Goal: Task Accomplishment & Management: Manage account settings

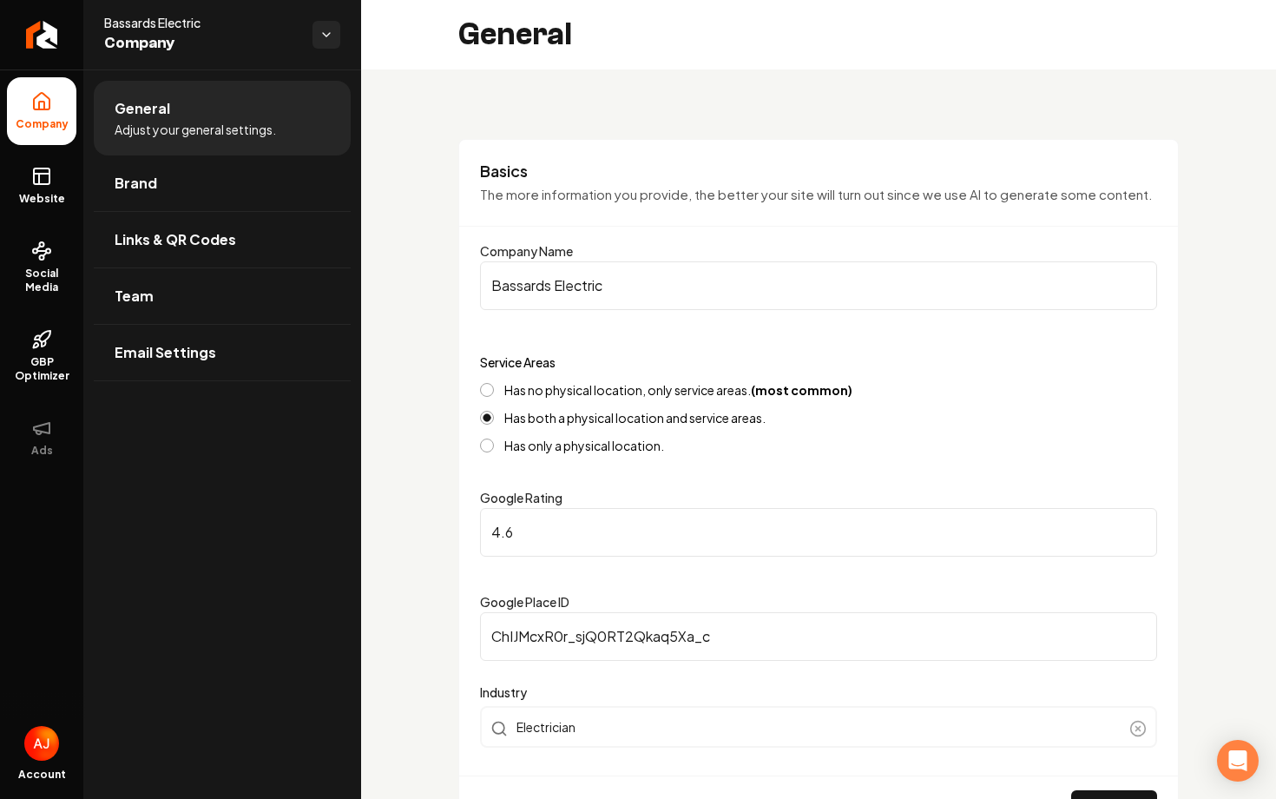
scroll to position [639, 0]
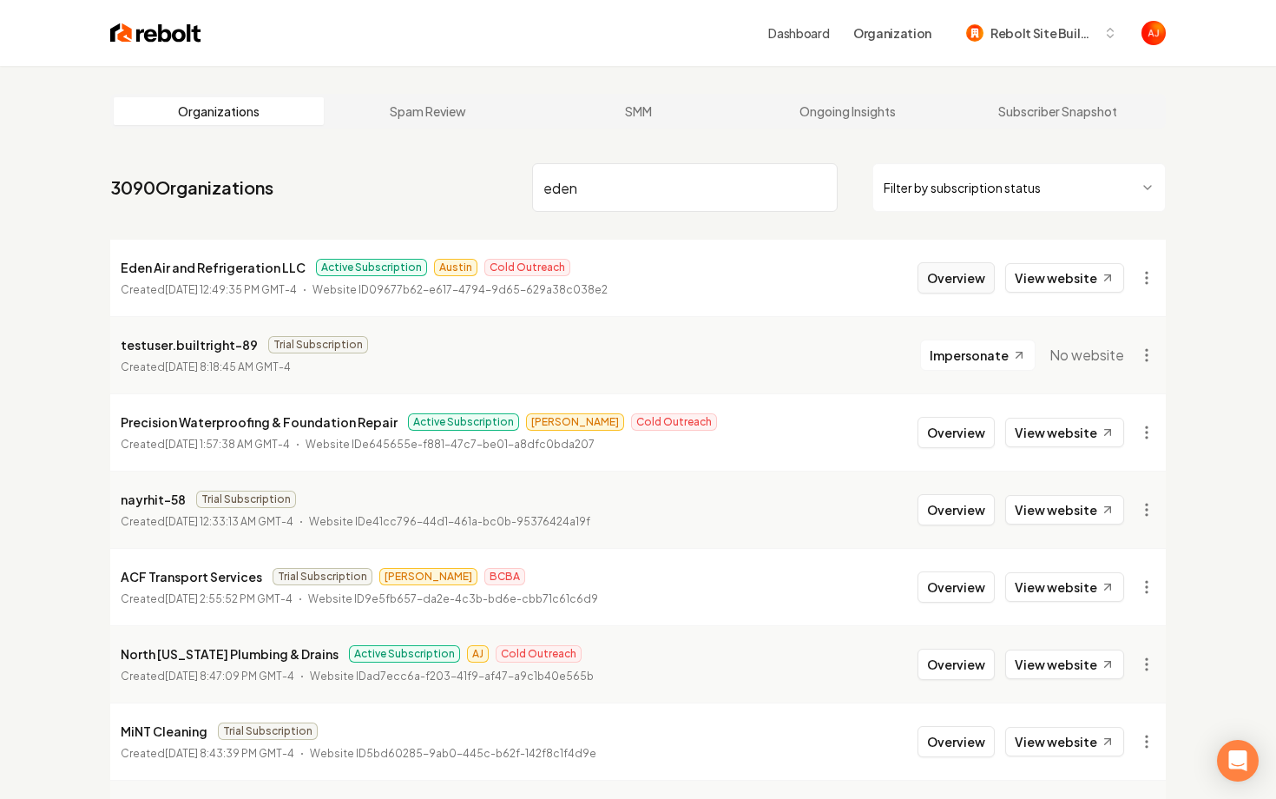
type input "eden"
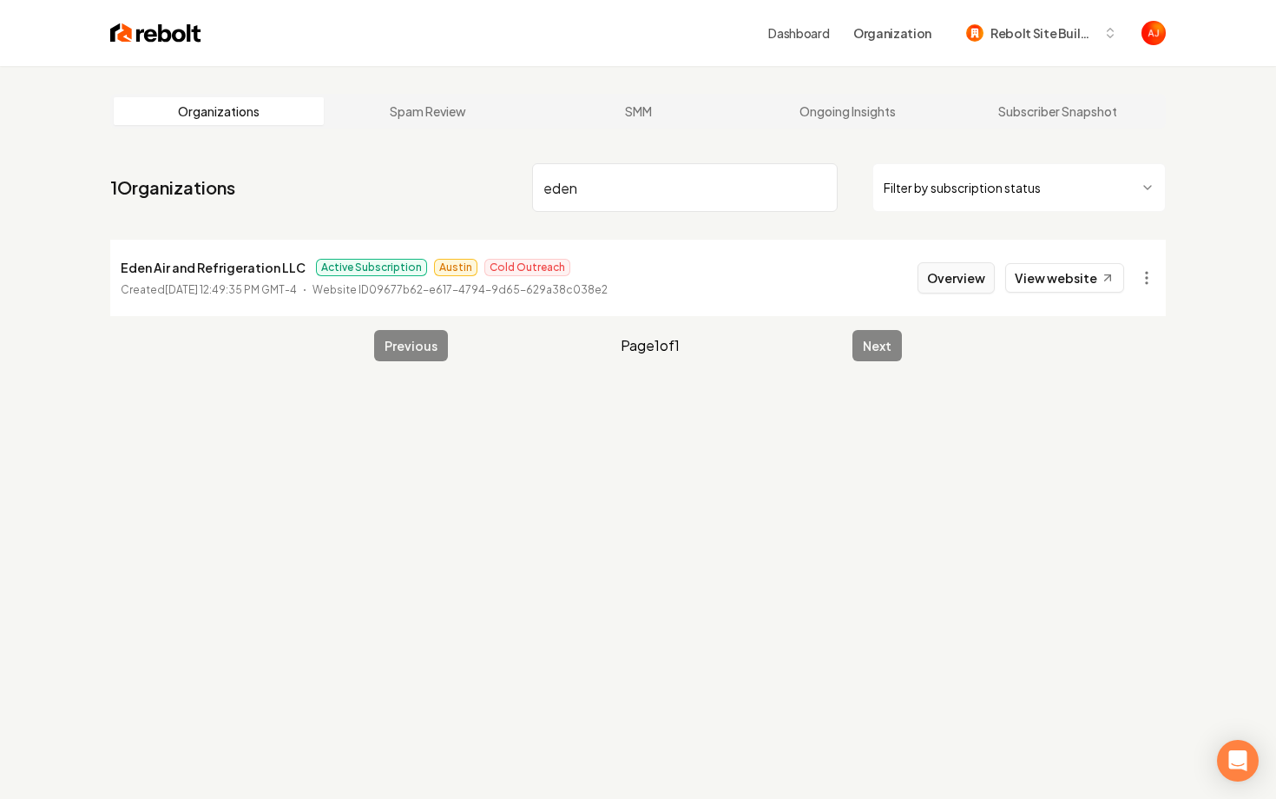
click at [948, 289] on button "Overview" at bounding box center [956, 277] width 77 height 31
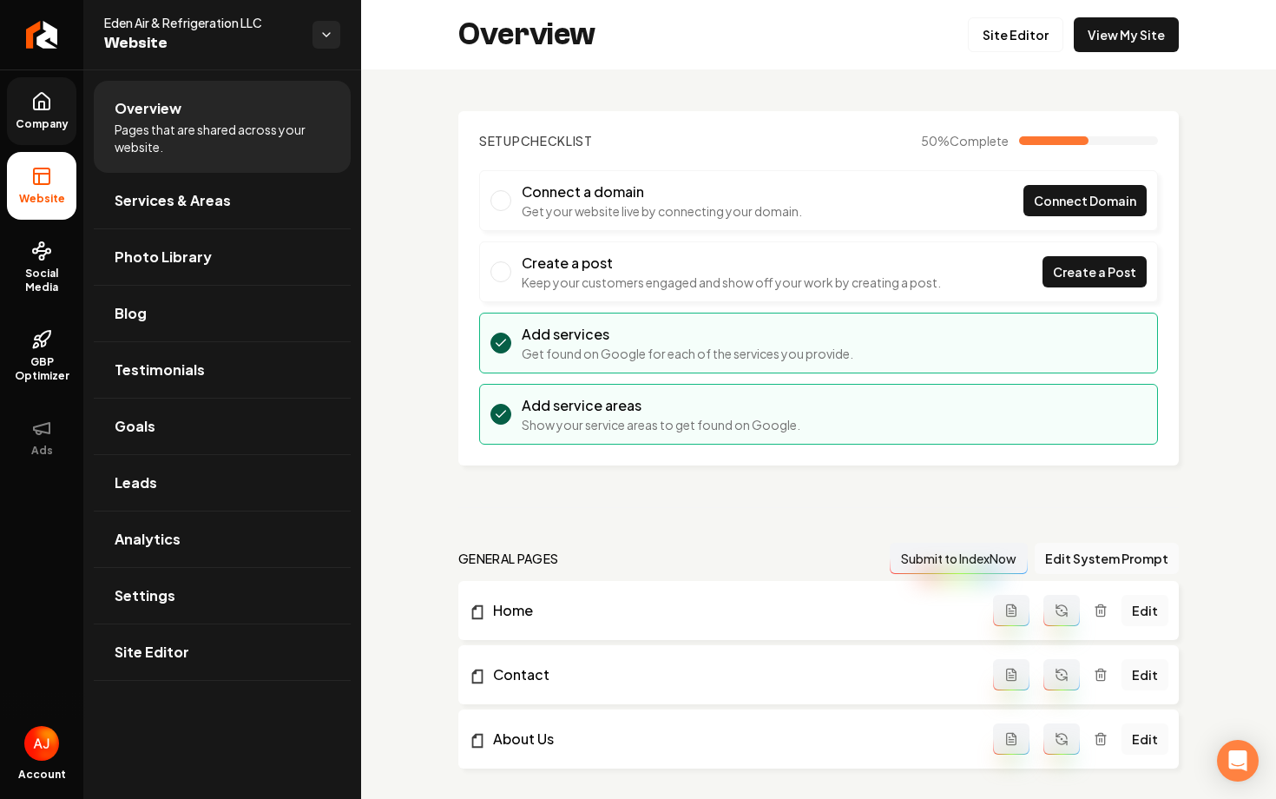
click at [25, 134] on link "Company" at bounding box center [41, 111] width 69 height 68
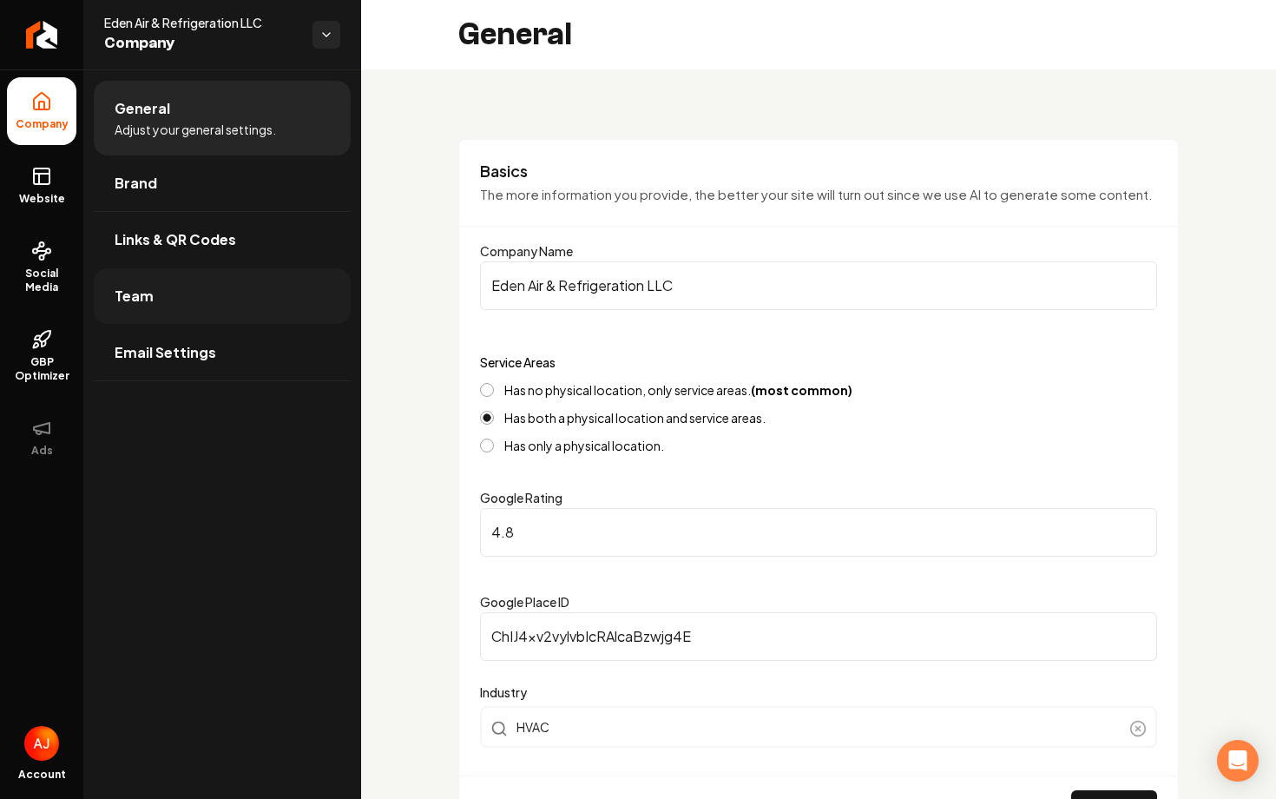
click at [211, 305] on link "Team" at bounding box center [222, 296] width 257 height 56
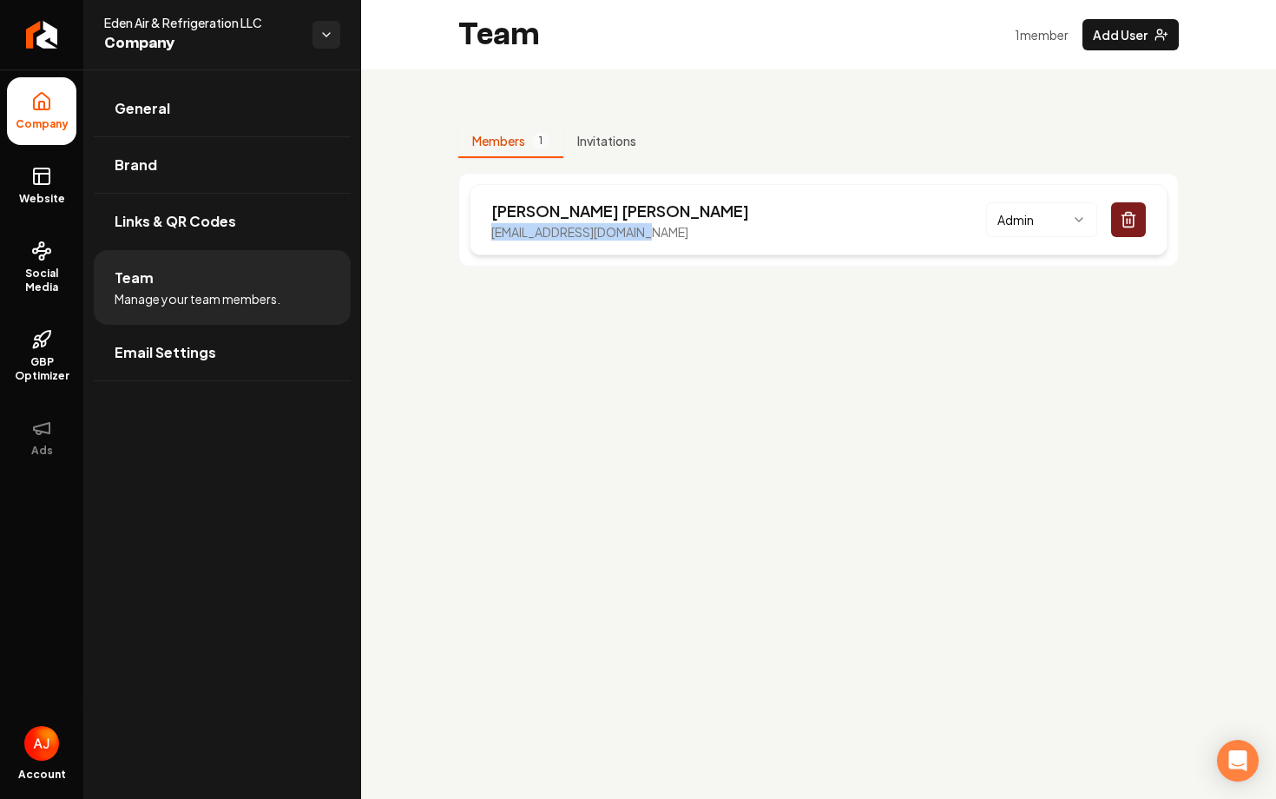
drag, startPoint x: 648, startPoint y: 232, endPoint x: 488, endPoint y: 231, distance: 159.7
click at [488, 231] on div "Gabriel Borja service@edenairhvac.com Admin" at bounding box center [819, 219] width 698 height 71
copy p "service@edenairhvac.com"
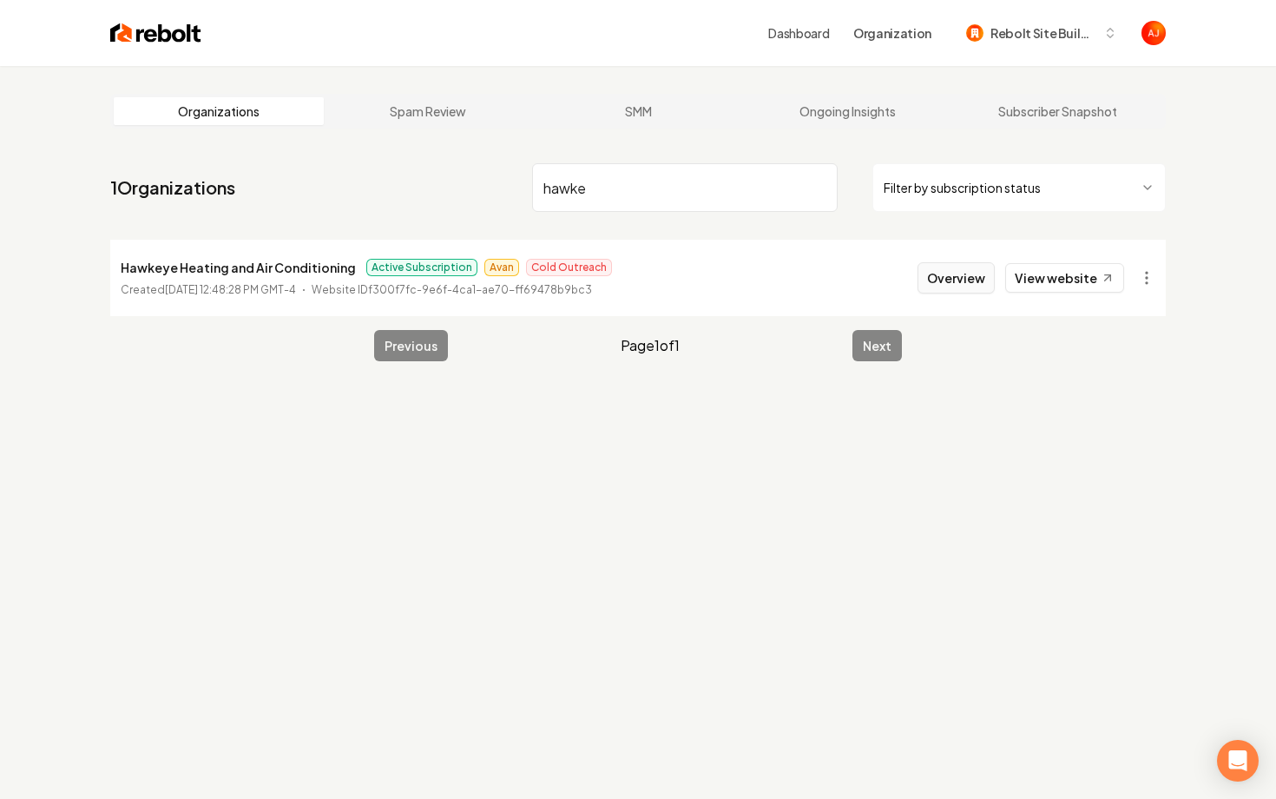
type input "hawke"
click at [940, 278] on button "Overview" at bounding box center [956, 277] width 77 height 31
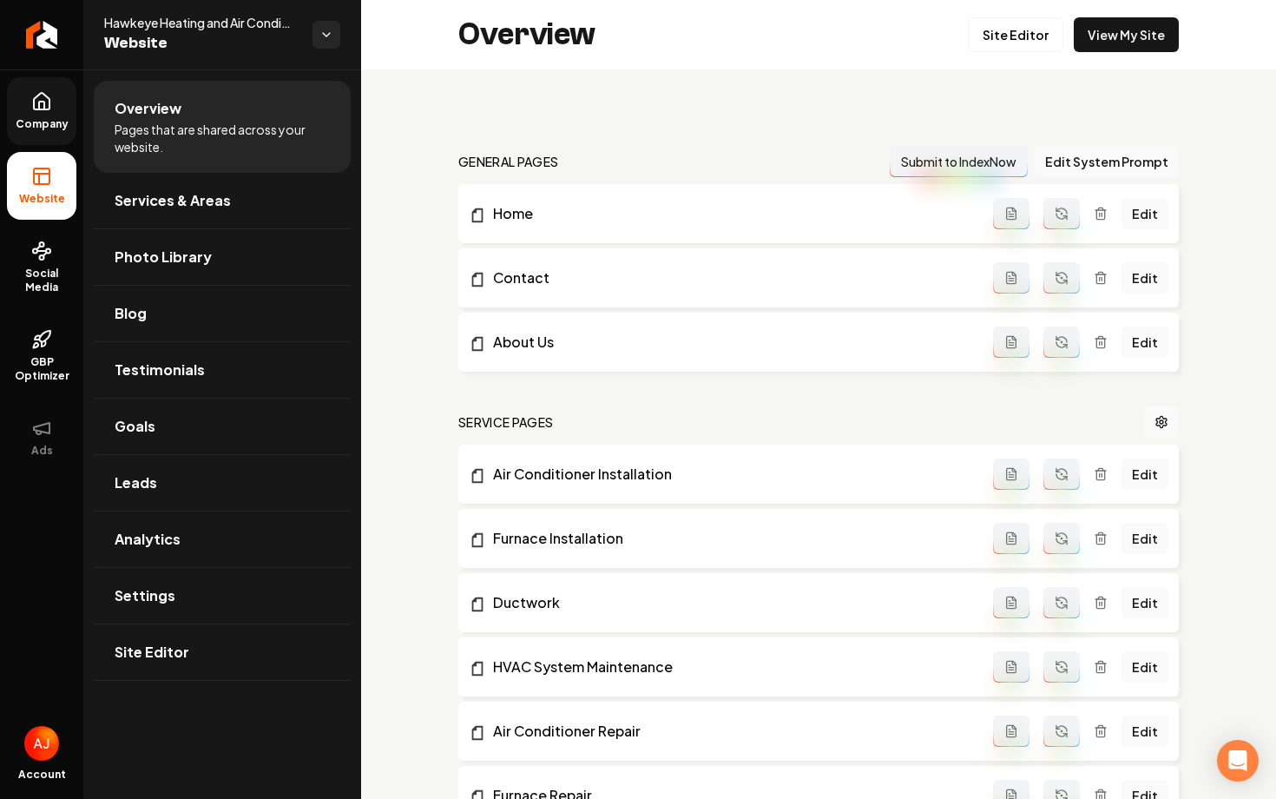
click at [35, 119] on span "Company" at bounding box center [42, 124] width 67 height 14
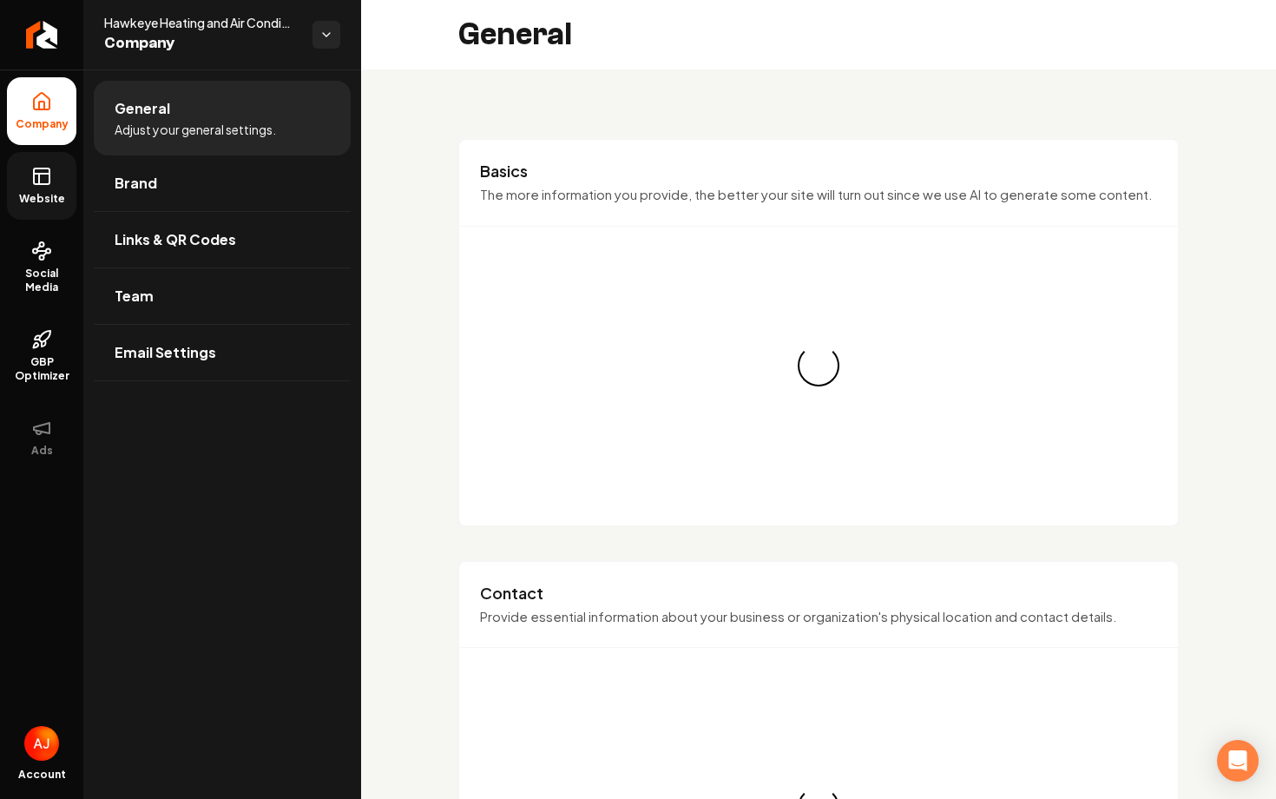
click at [42, 170] on icon at bounding box center [41, 176] width 21 height 21
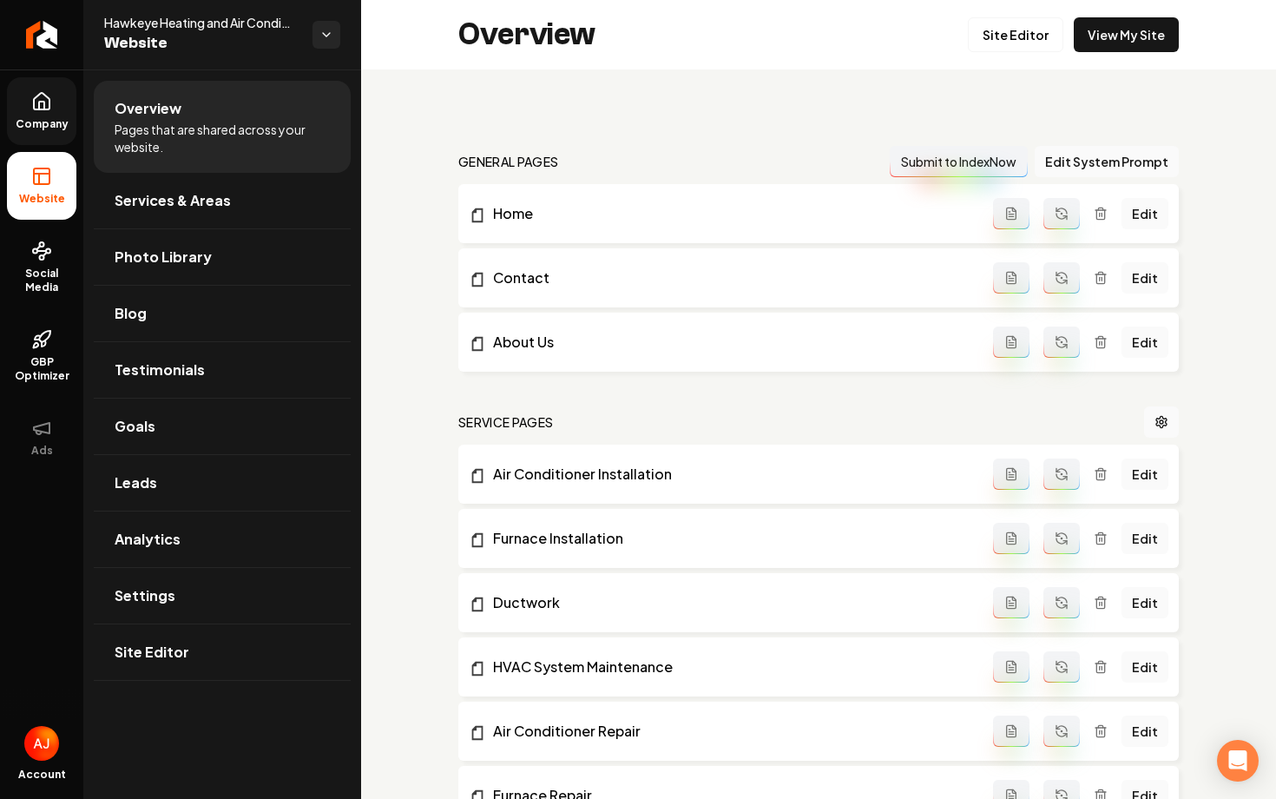
click at [1110, 55] on div "Overview Site Editor View My Site" at bounding box center [818, 34] width 915 height 69
click at [1110, 46] on link "View My Site" at bounding box center [1126, 34] width 105 height 35
click at [56, 273] on span "Social Media" at bounding box center [41, 281] width 69 height 28
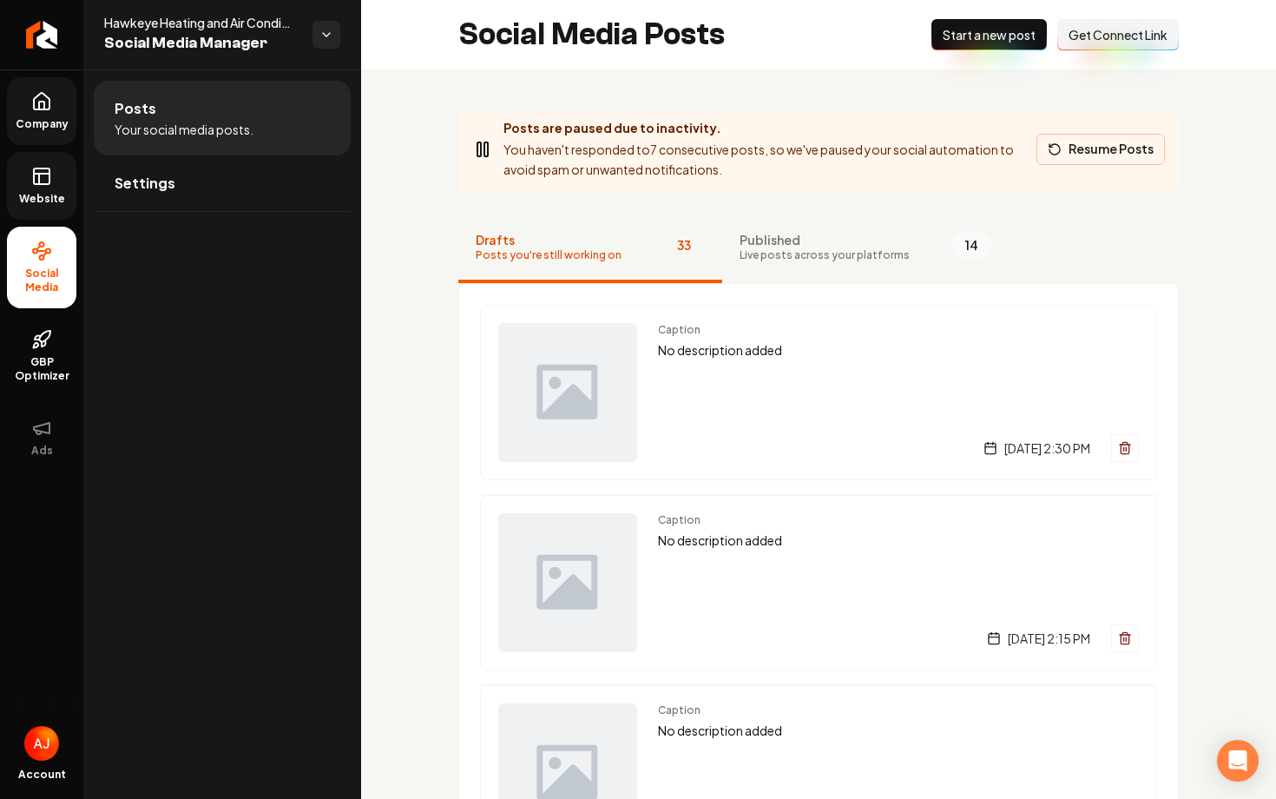
click at [1048, 160] on button "Resume Posts" at bounding box center [1101, 149] width 128 height 31
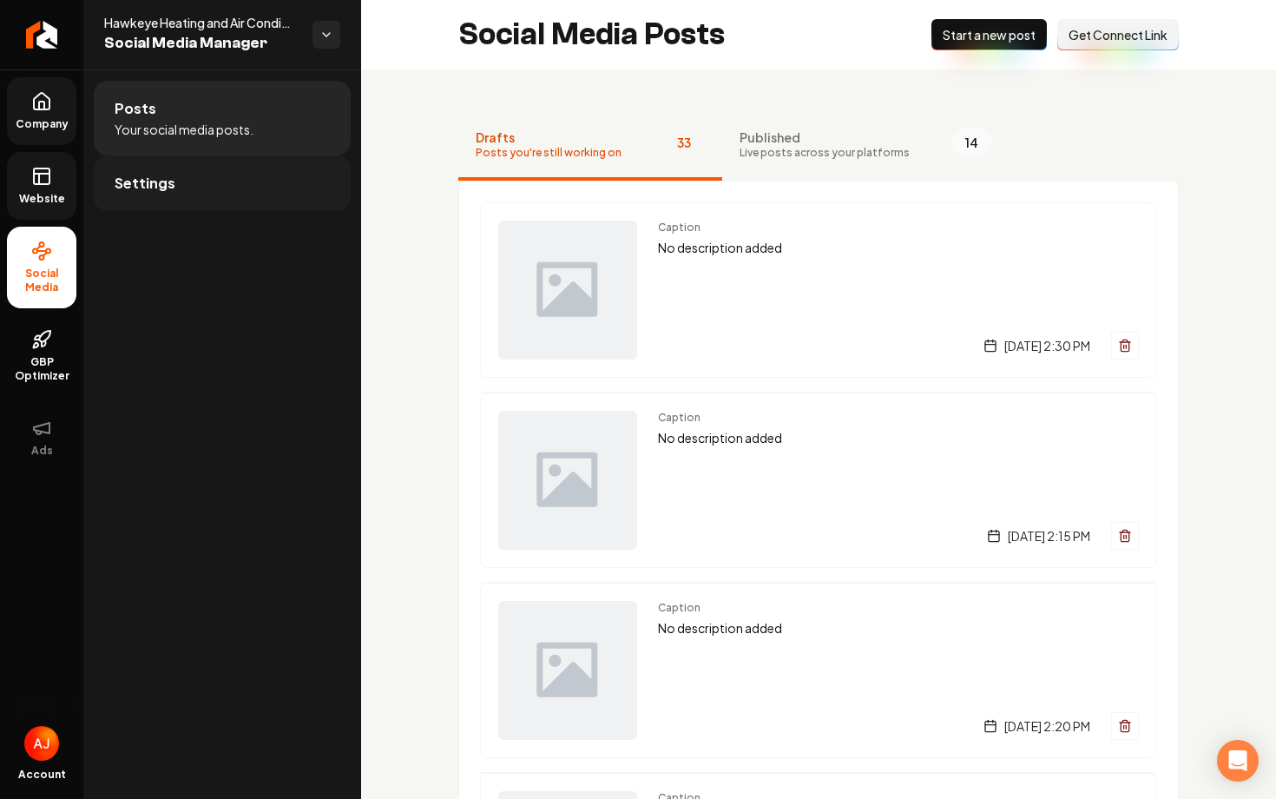
click at [222, 176] on link "Settings" at bounding box center [222, 183] width 257 height 56
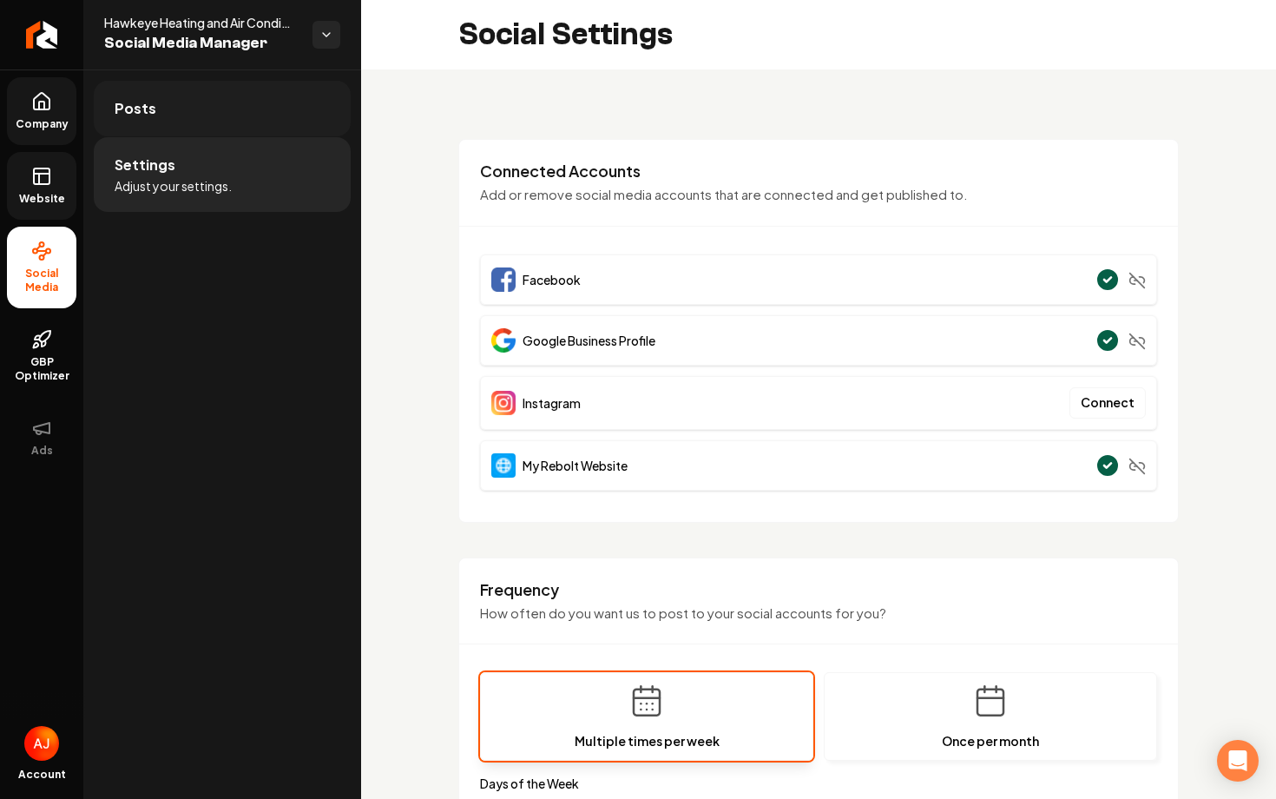
click at [201, 103] on link "Posts" at bounding box center [222, 109] width 257 height 56
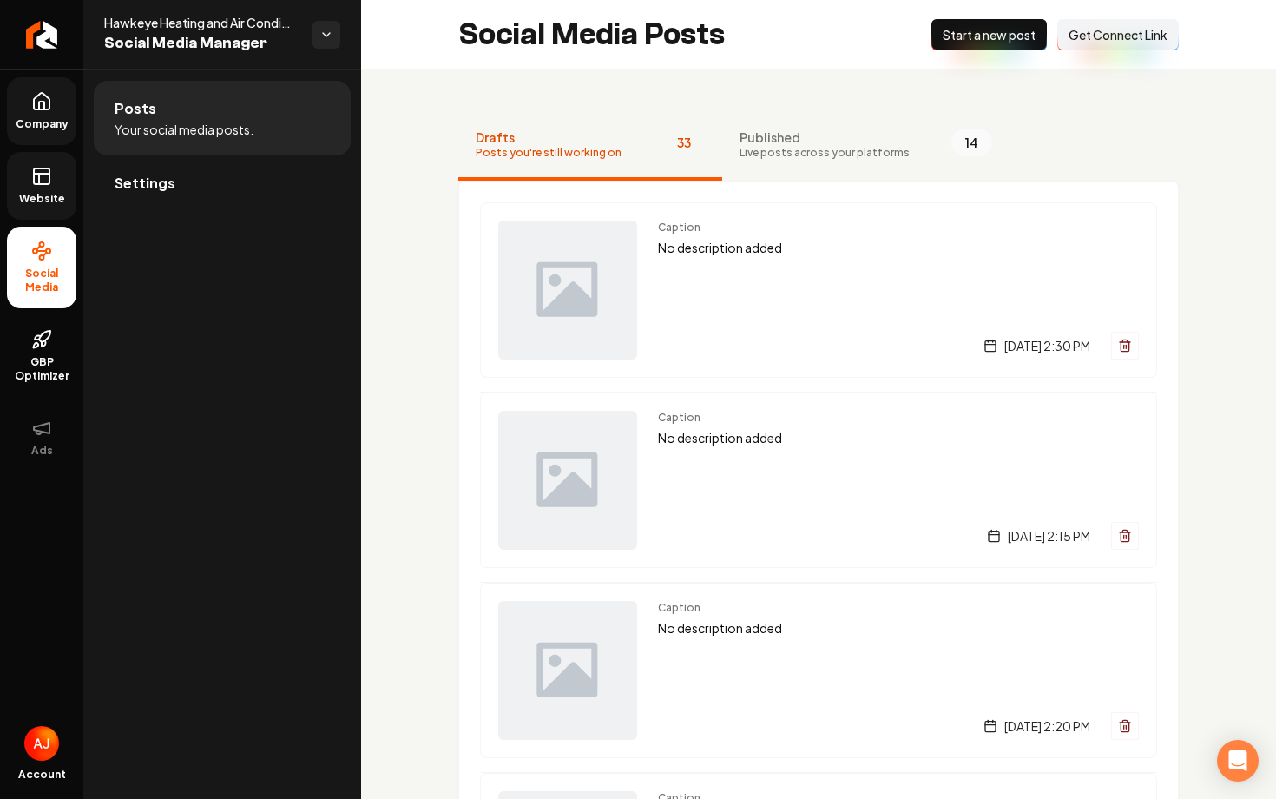
click at [952, 40] on span "Start a new post" at bounding box center [989, 34] width 93 height 17
click at [775, 146] on span "Live posts across your platforms" at bounding box center [826, 153] width 170 height 14
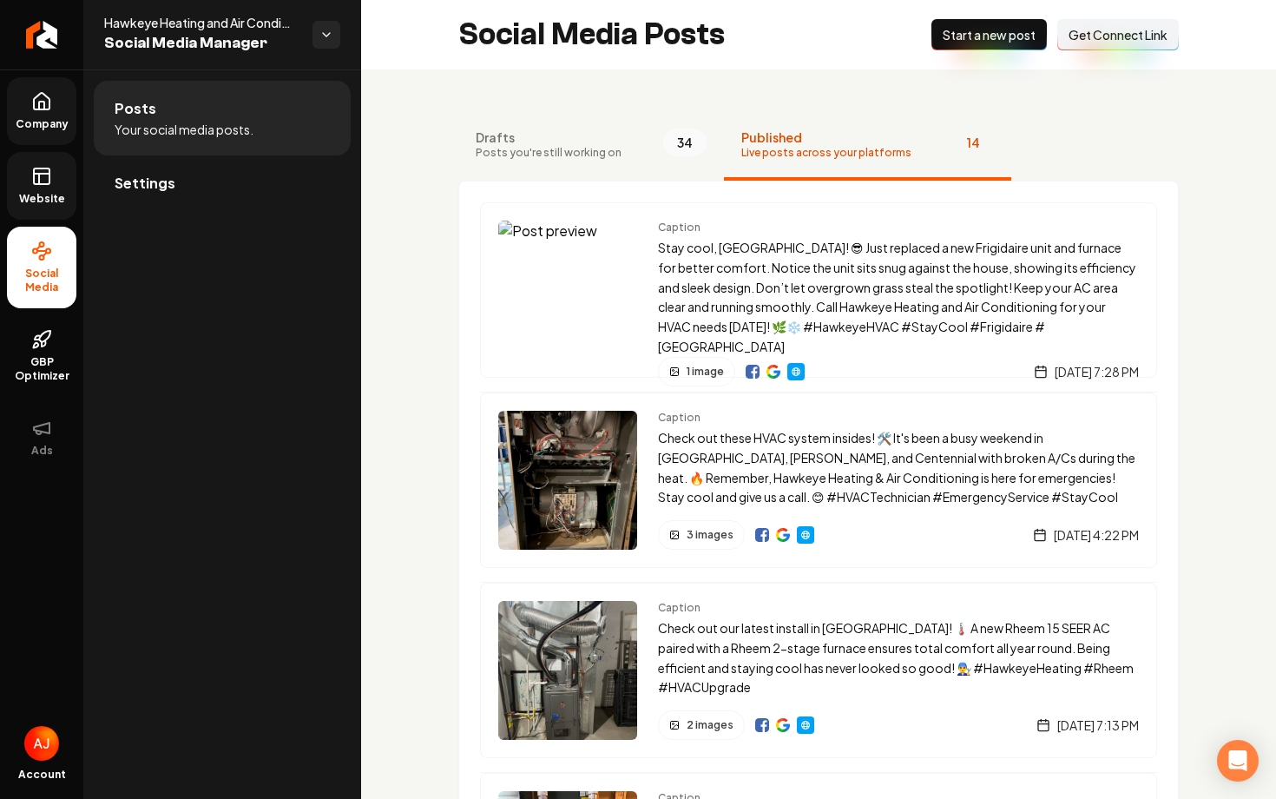
click at [35, 192] on span "Website" at bounding box center [42, 199] width 60 height 14
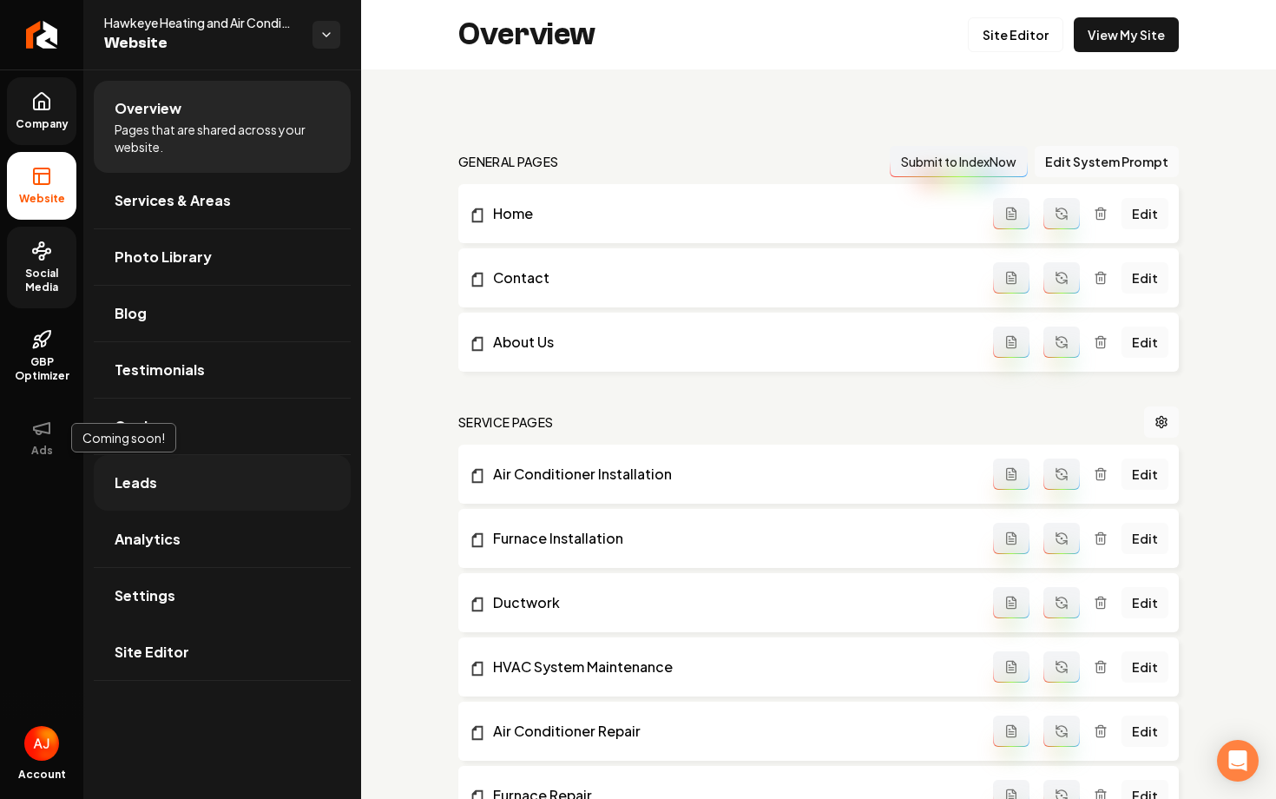
click at [177, 490] on link "Leads" at bounding box center [222, 483] width 257 height 56
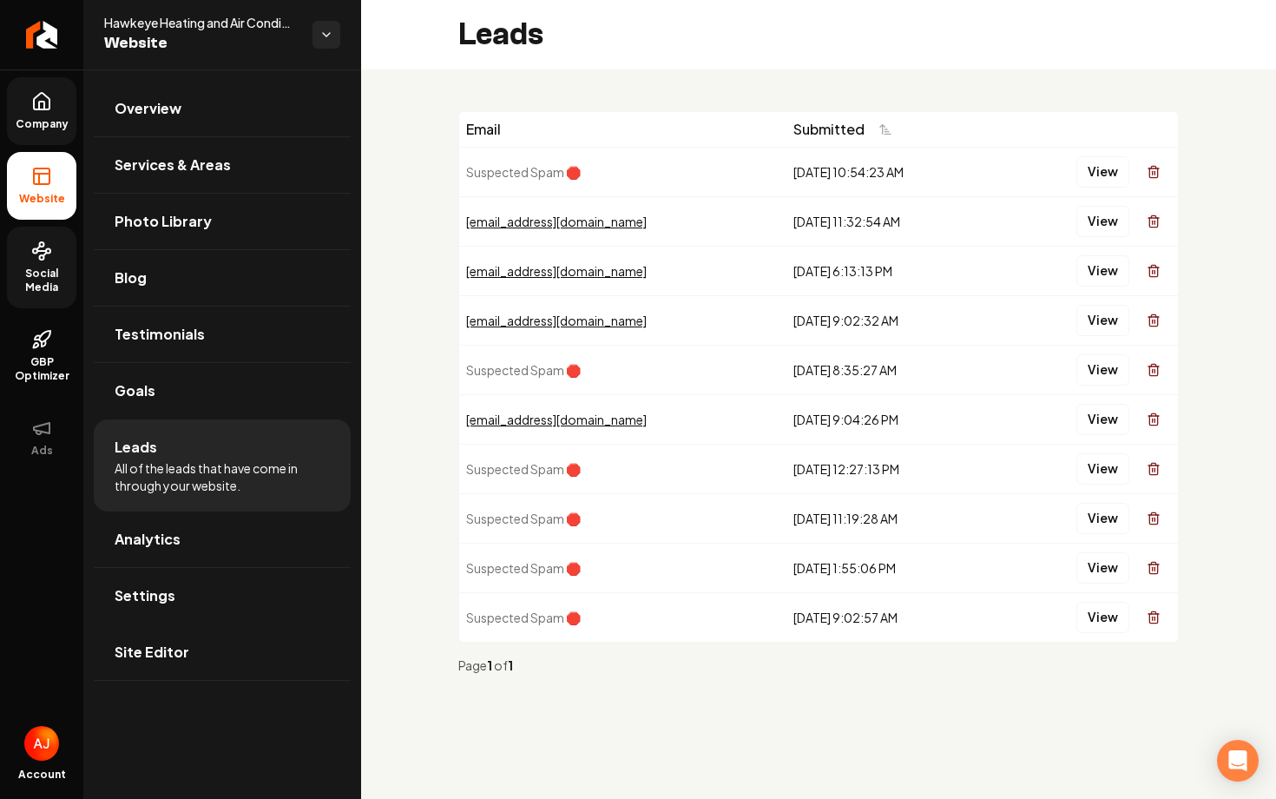
click at [38, 272] on span "Social Media" at bounding box center [41, 281] width 69 height 28
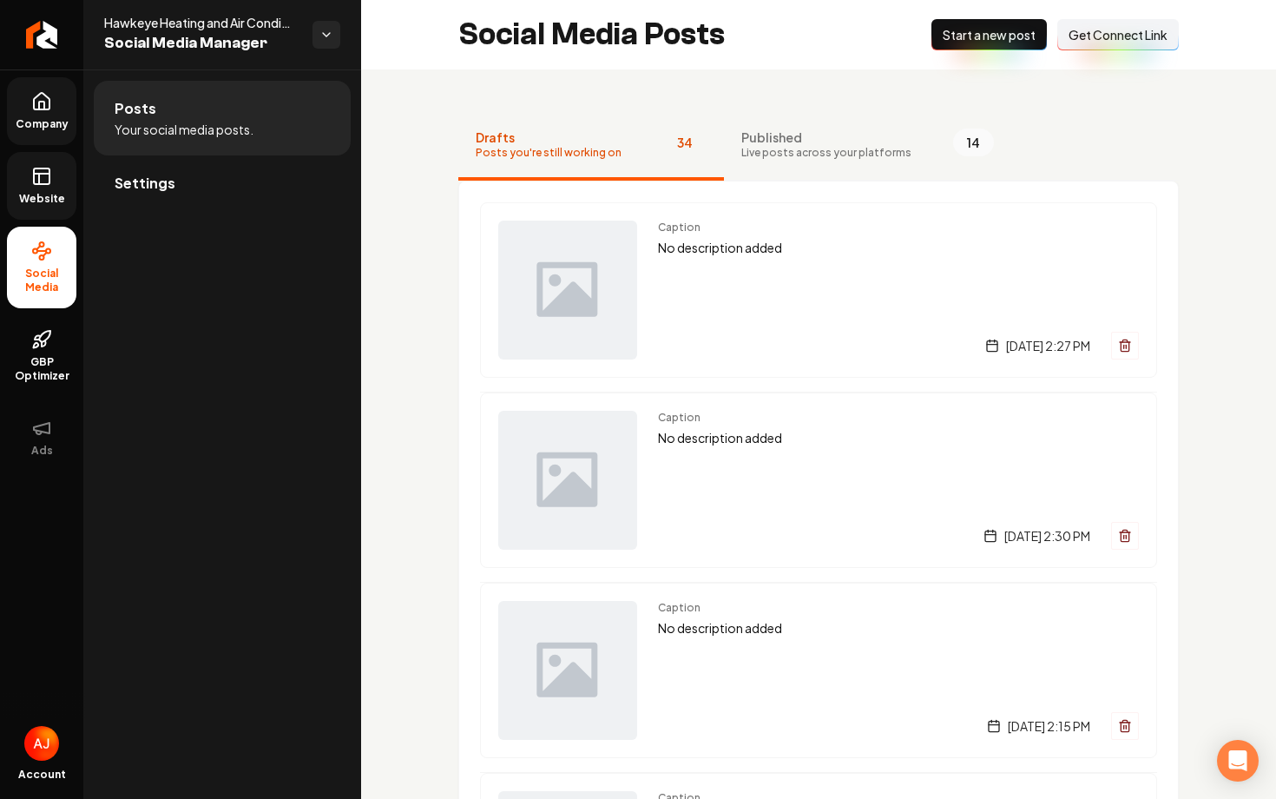
click at [43, 201] on span "Website" at bounding box center [42, 199] width 60 height 14
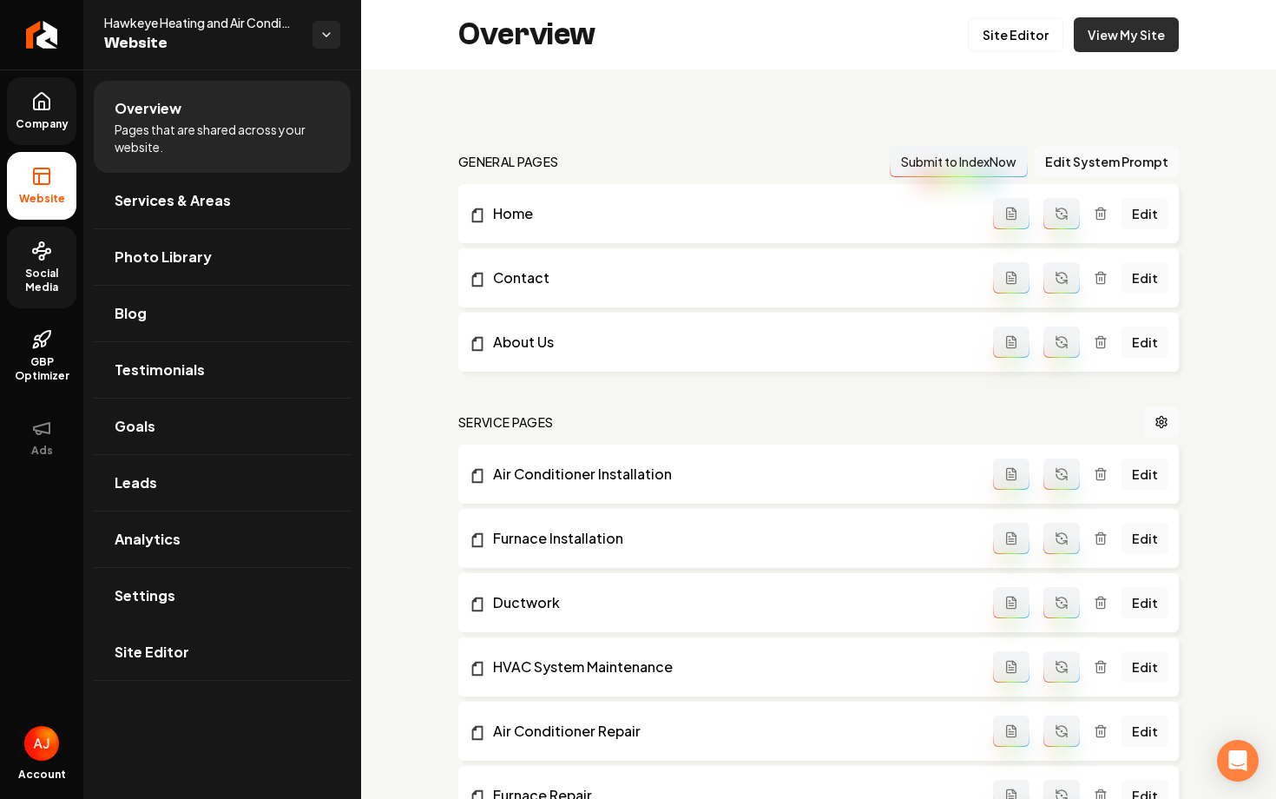
click at [1102, 42] on link "View My Site" at bounding box center [1126, 34] width 105 height 35
click at [47, 285] on span "Social Media" at bounding box center [41, 281] width 69 height 28
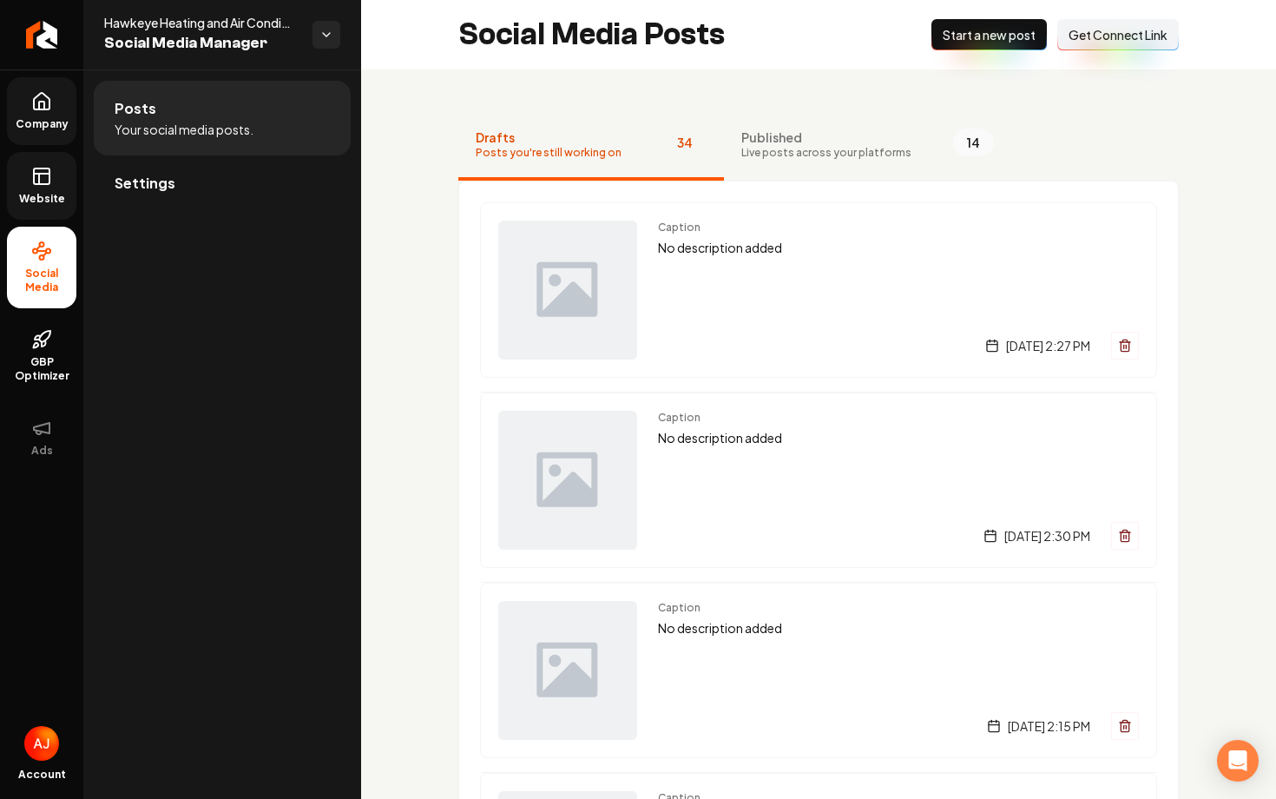
click at [43, 200] on span "Website" at bounding box center [42, 199] width 60 height 14
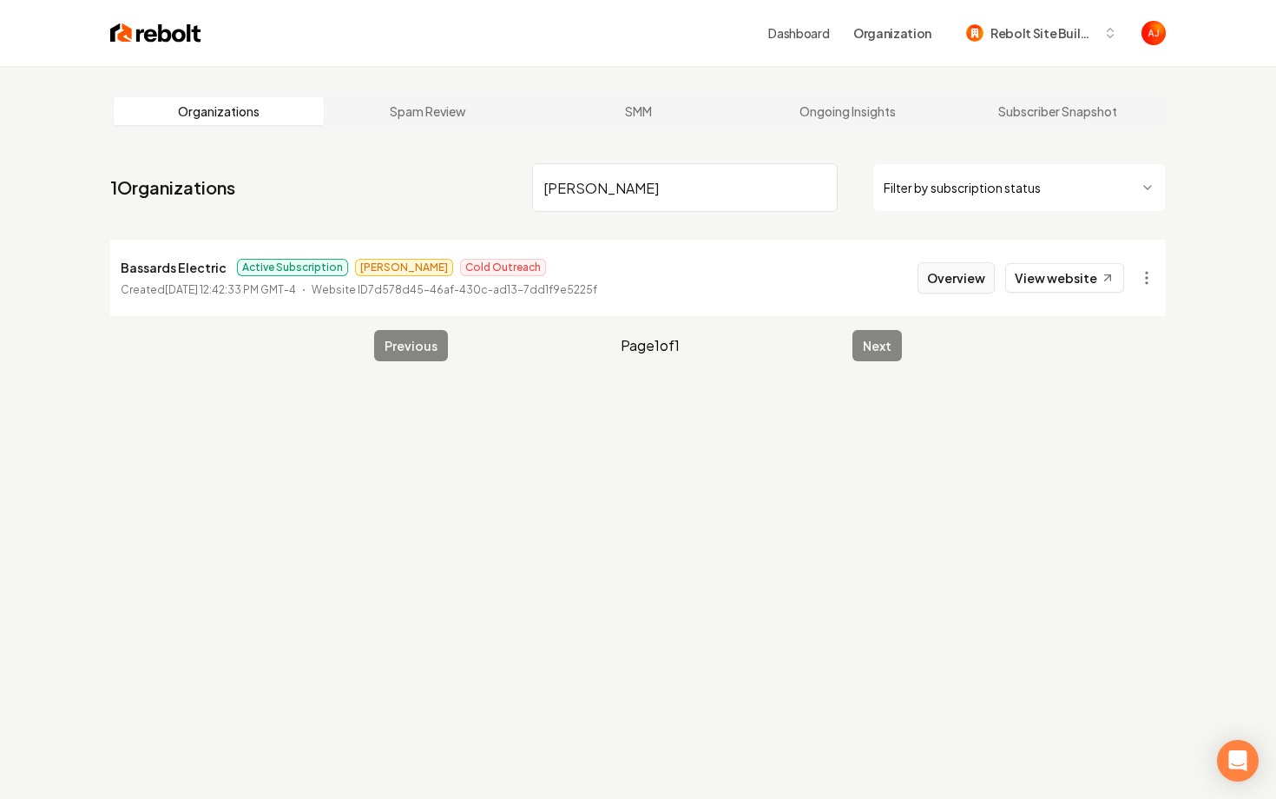
type input "bassard"
click at [950, 273] on button "Overview" at bounding box center [956, 277] width 77 height 31
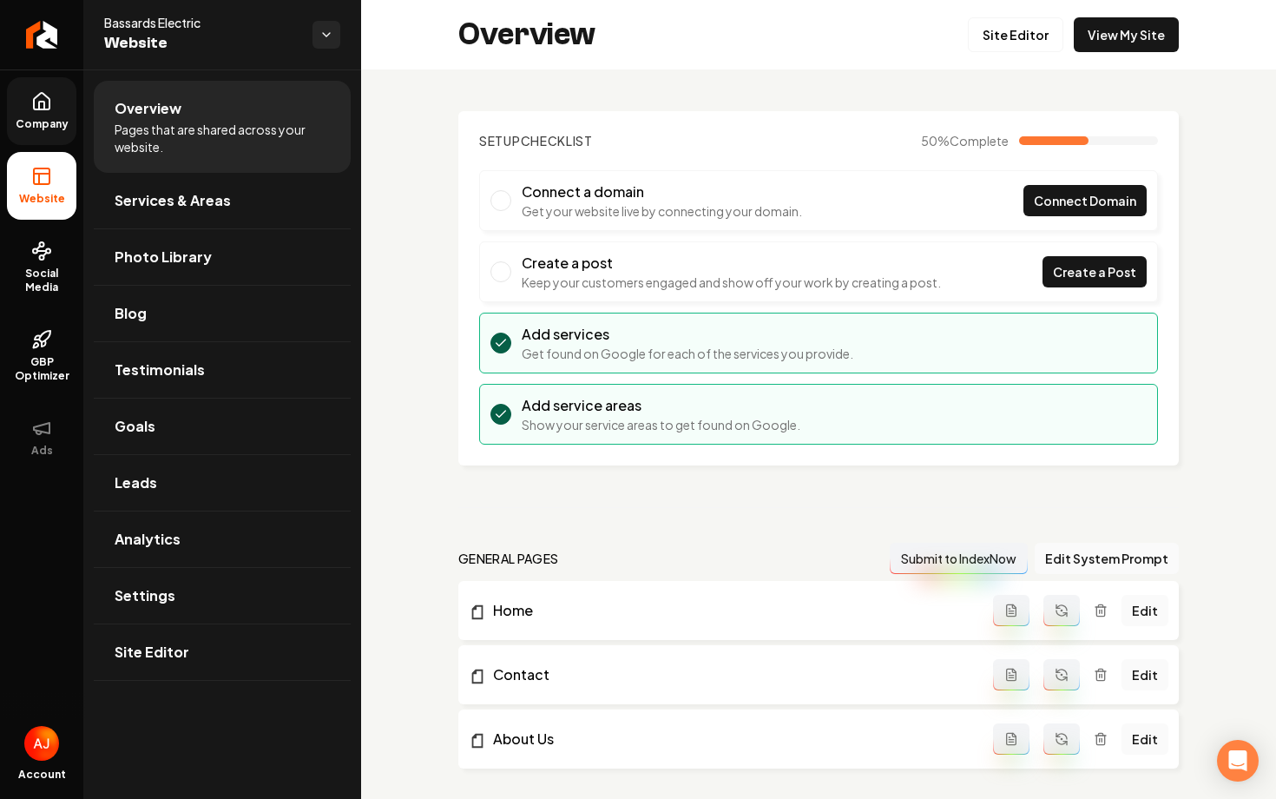
click at [64, 120] on span "Company" at bounding box center [42, 124] width 67 height 14
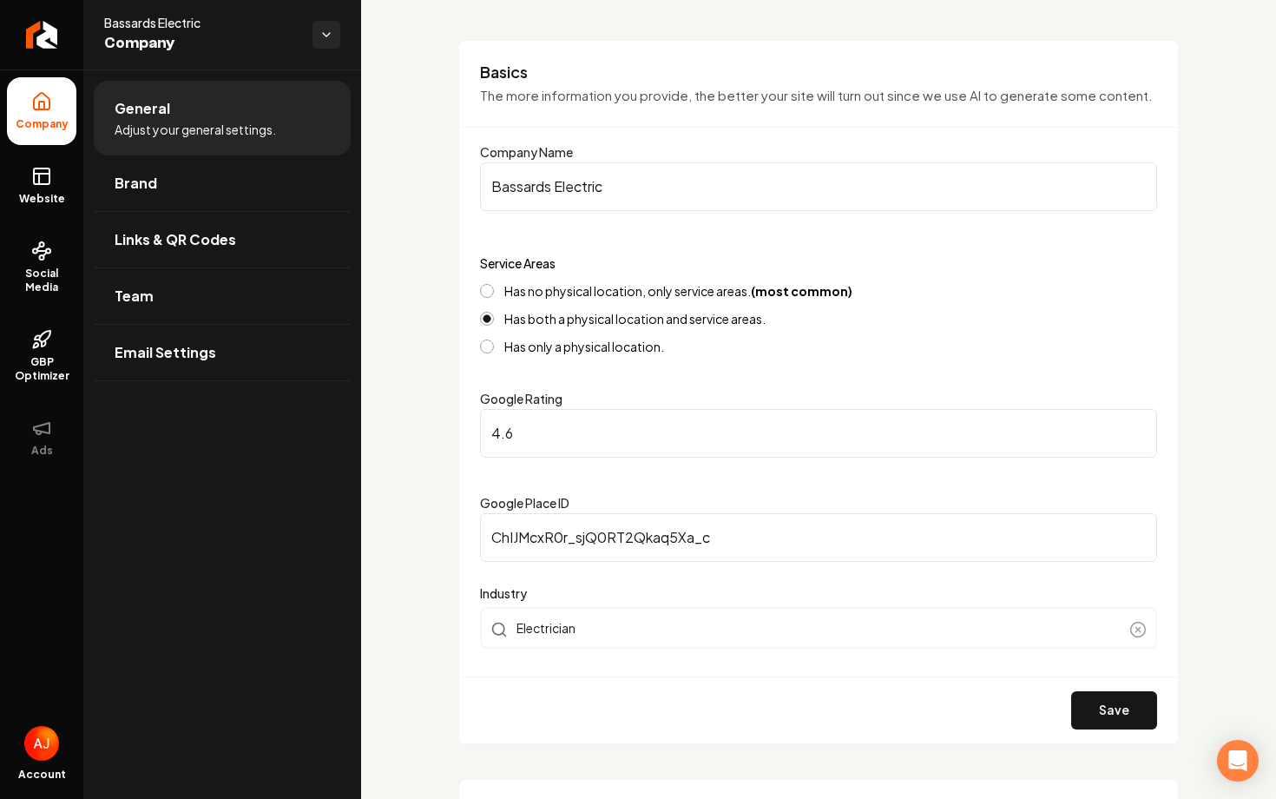
scroll to position [97, 0]
click at [63, 183] on link "Website" at bounding box center [41, 186] width 69 height 68
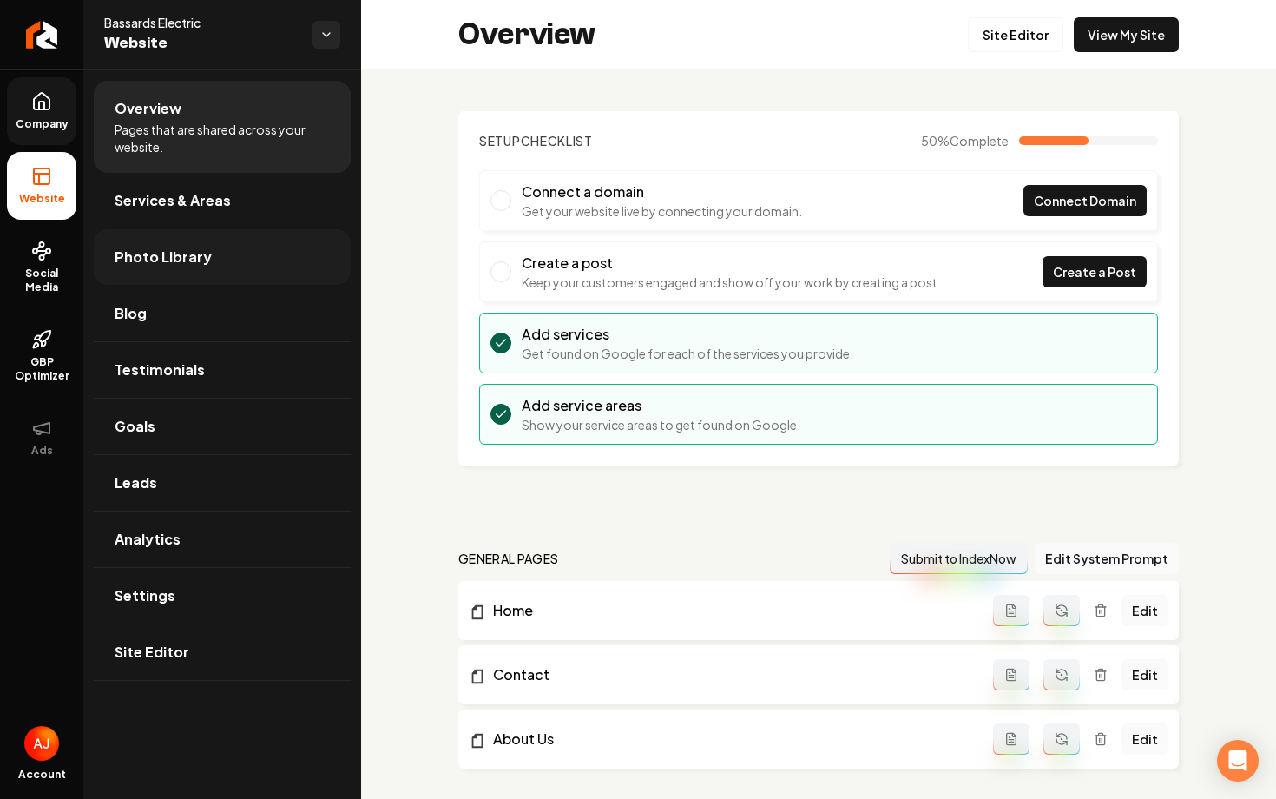
click at [231, 273] on link "Photo Library" at bounding box center [222, 257] width 257 height 56
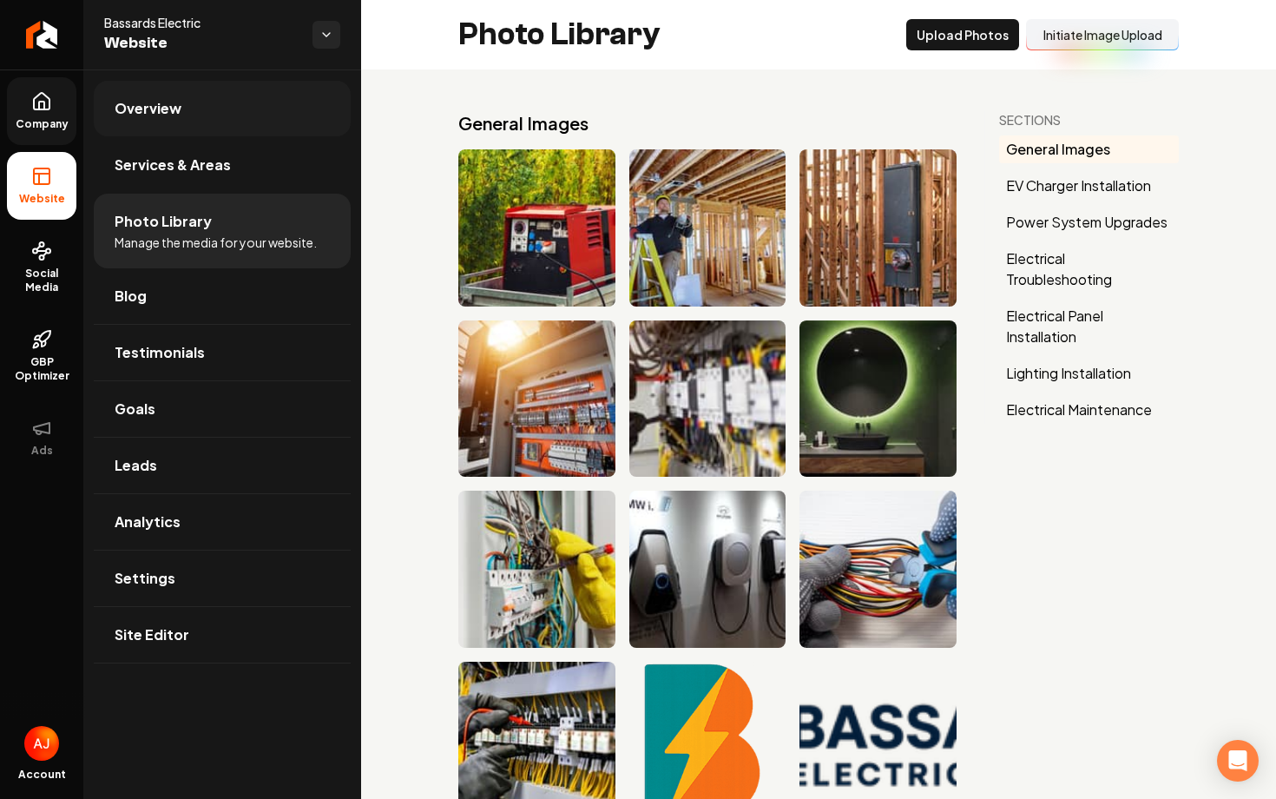
click at [202, 102] on link "Overview" at bounding box center [222, 109] width 257 height 56
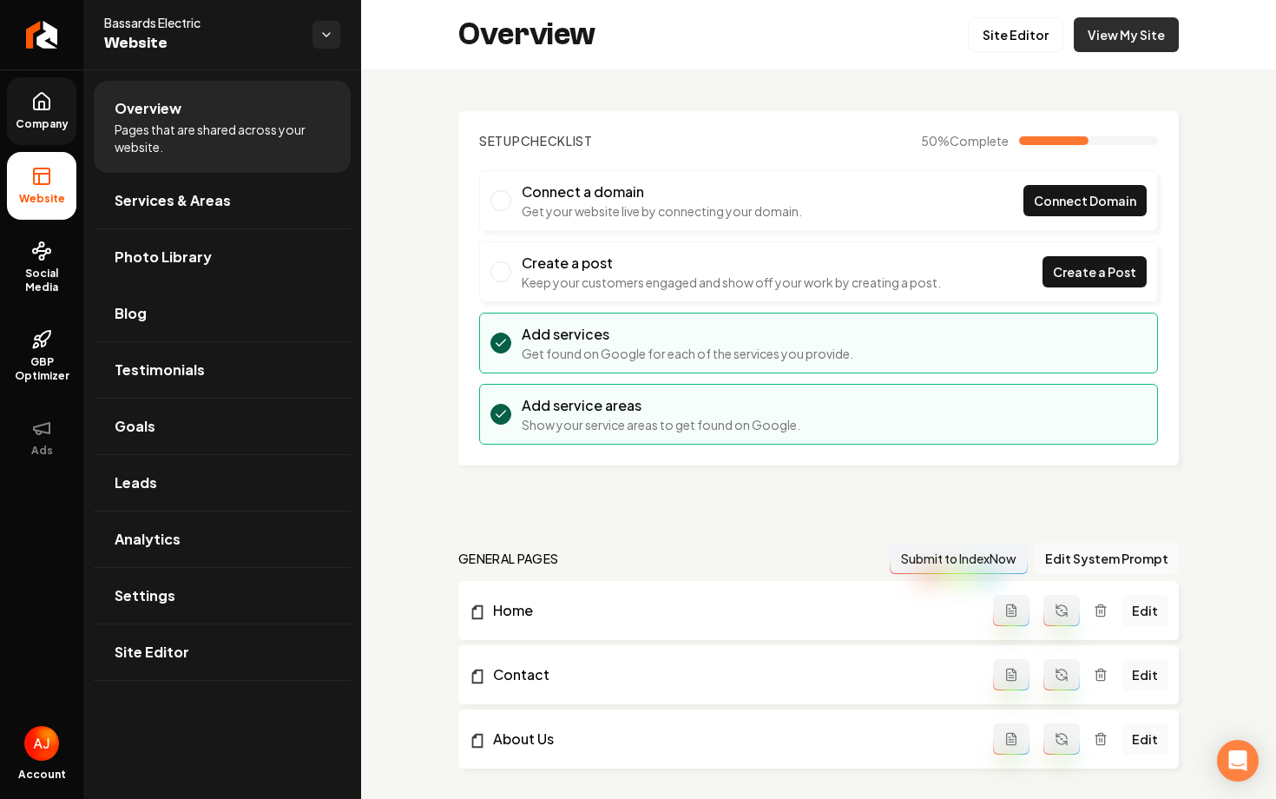
click at [1109, 27] on link "View My Site" at bounding box center [1126, 34] width 105 height 35
click at [1013, 36] on link "Site Editor" at bounding box center [1015, 34] width 95 height 35
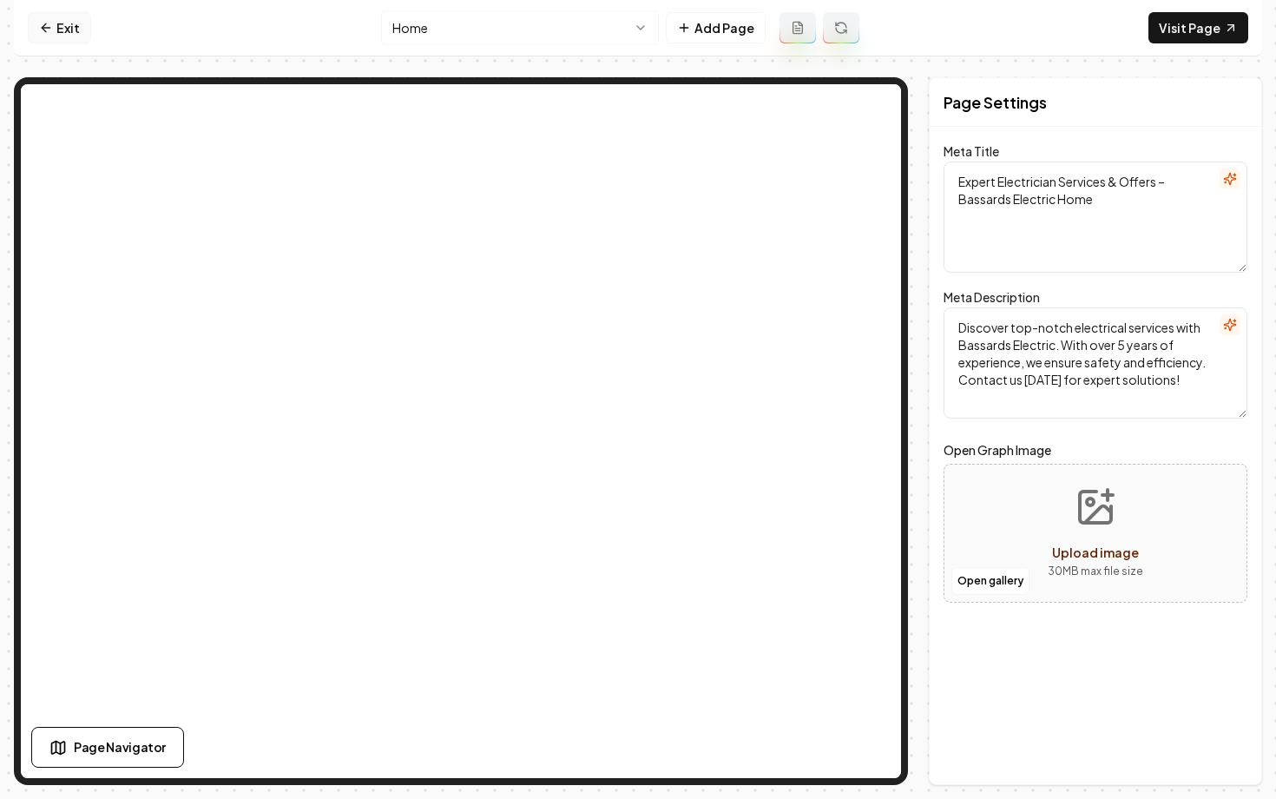
click at [60, 41] on link "Exit" at bounding box center [59, 27] width 63 height 31
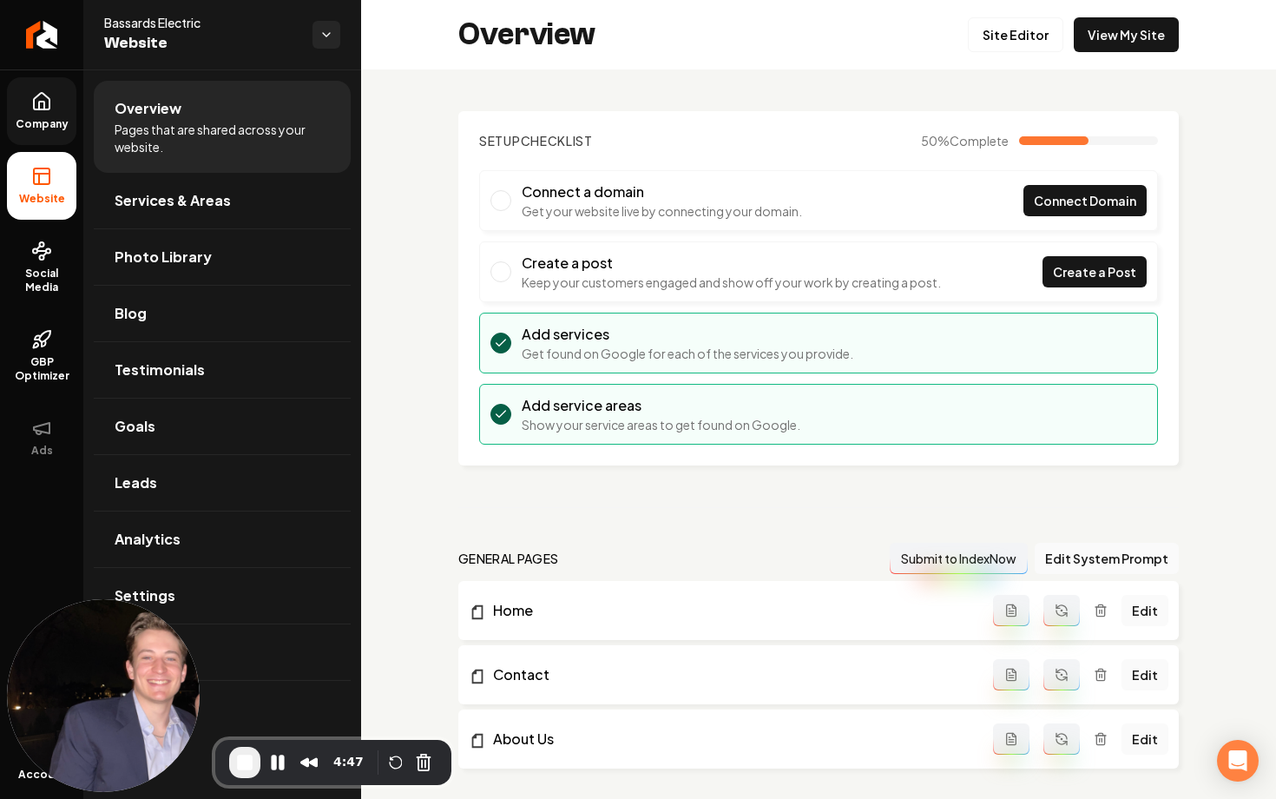
click at [49, 122] on span "Company" at bounding box center [42, 124] width 67 height 14
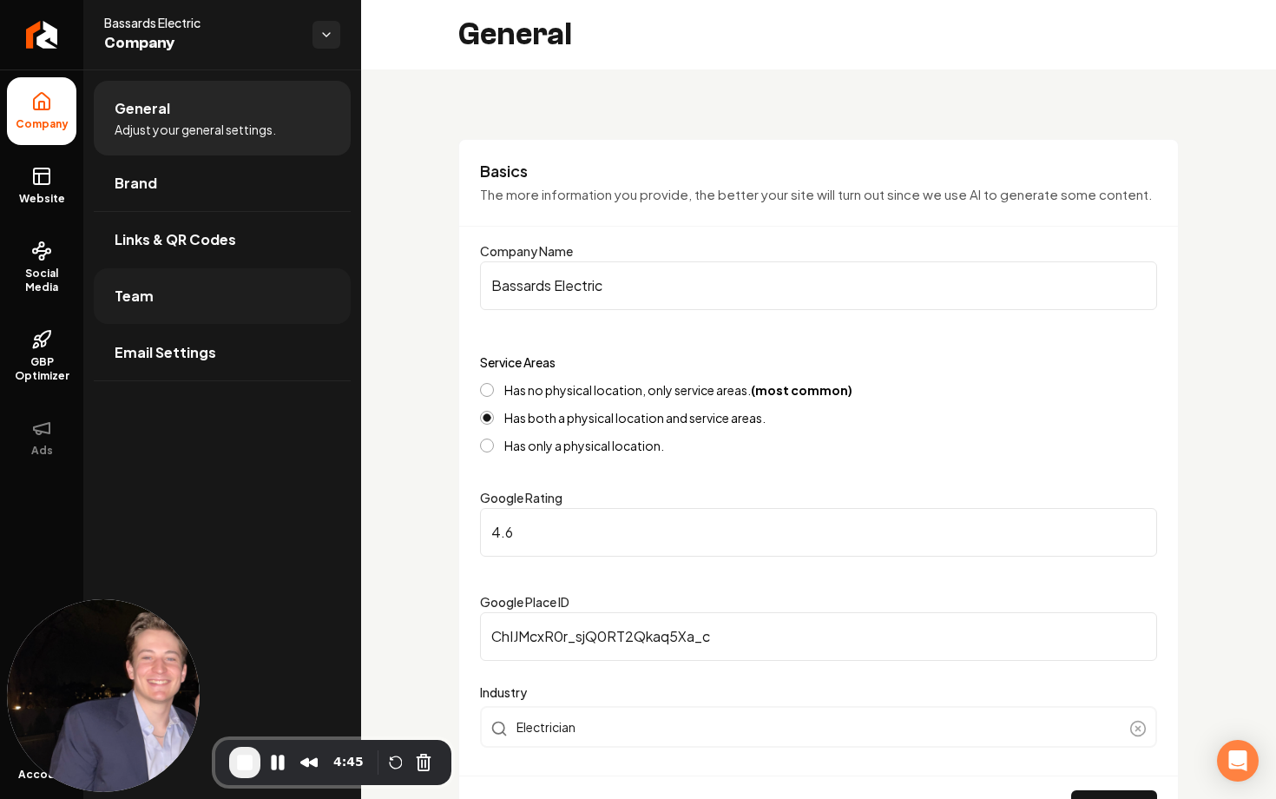
click at [201, 287] on link "Team" at bounding box center [222, 296] width 257 height 56
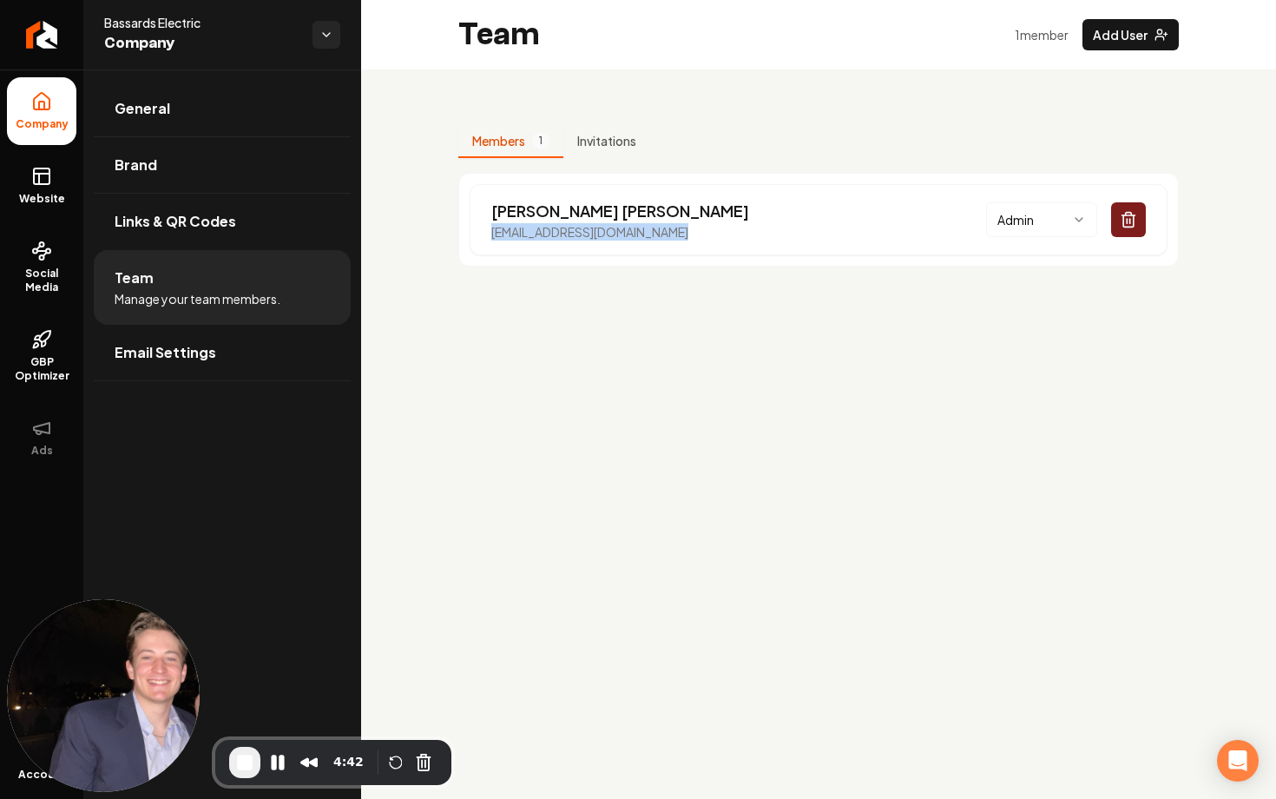
drag, startPoint x: 687, startPoint y: 231, endPoint x: 456, endPoint y: 234, distance: 230.9
click at [456, 234] on div "Members 1 Invitations Mike Bassard bassardselectrical@gmail.com Admin" at bounding box center [818, 188] width 915 height 239
click at [177, 128] on link "General" at bounding box center [222, 109] width 257 height 56
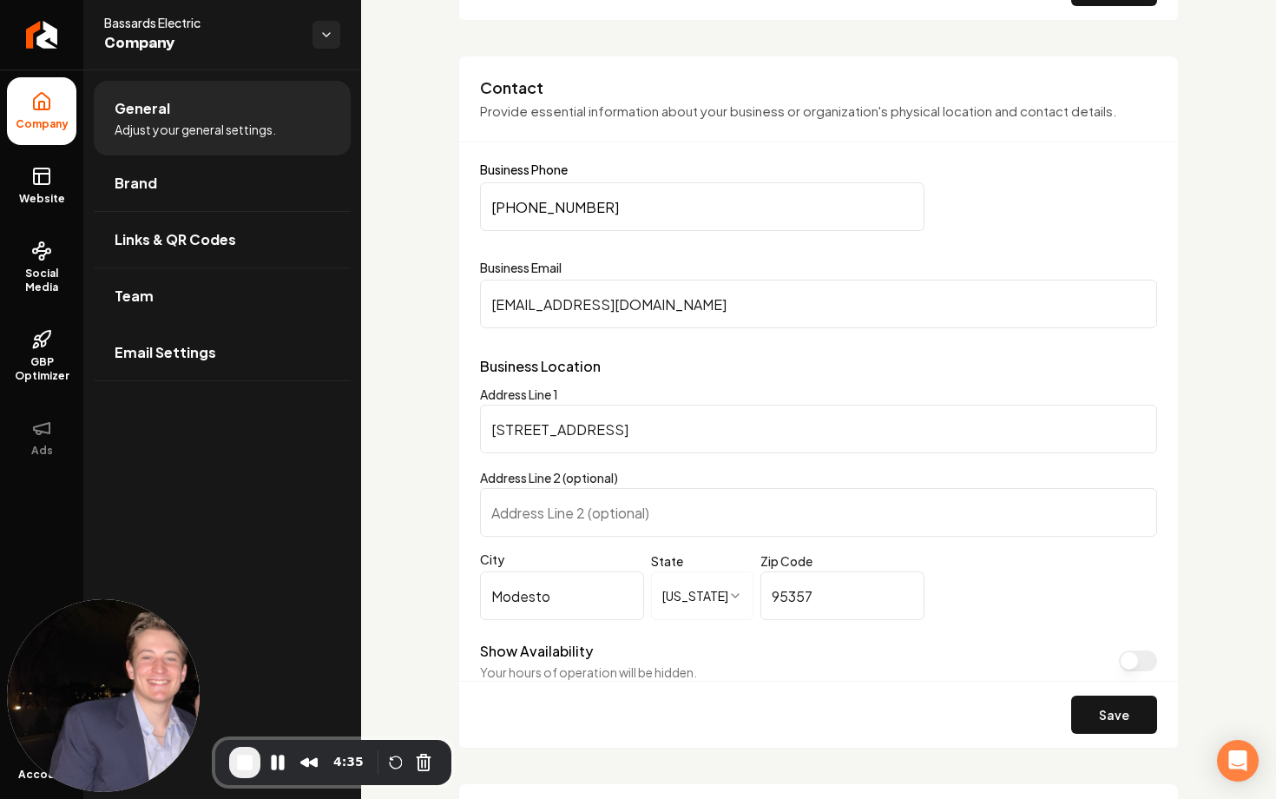
scroll to position [840, 0]
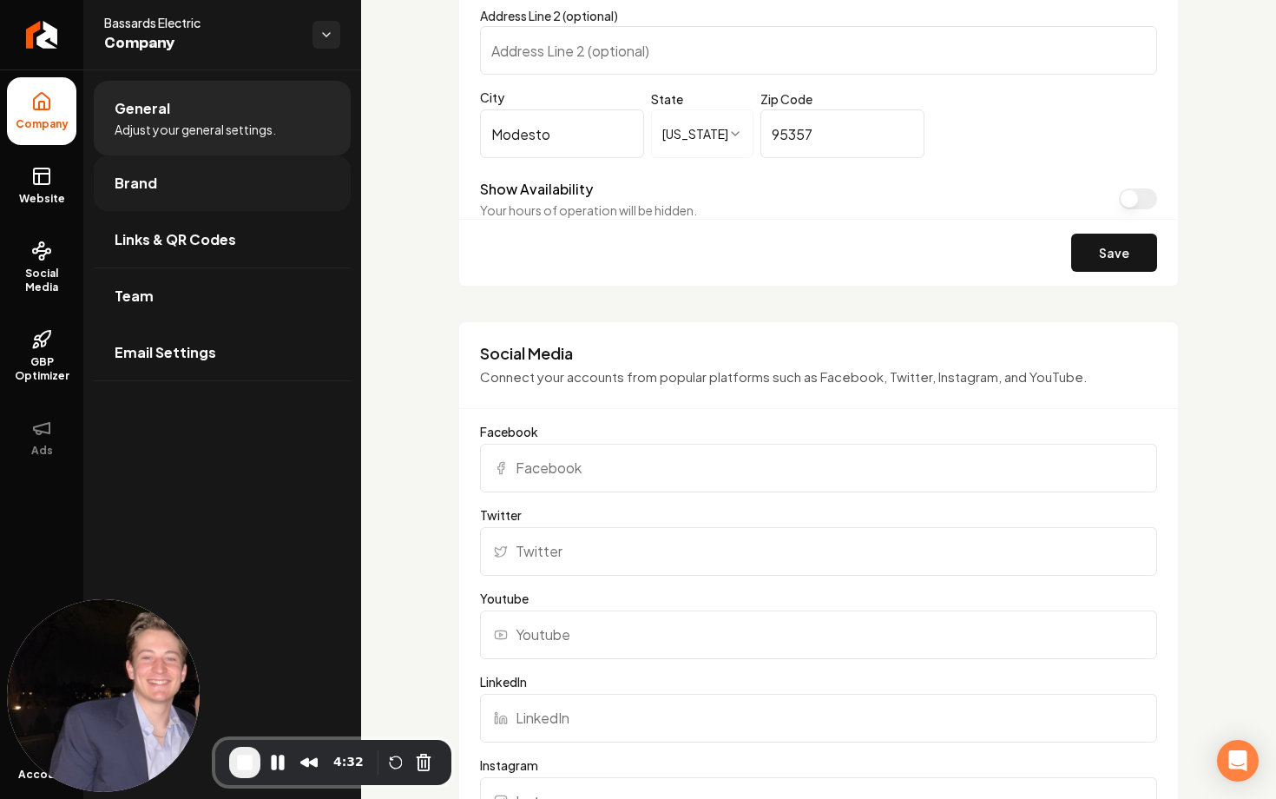
click at [213, 193] on link "Brand" at bounding box center [222, 183] width 257 height 56
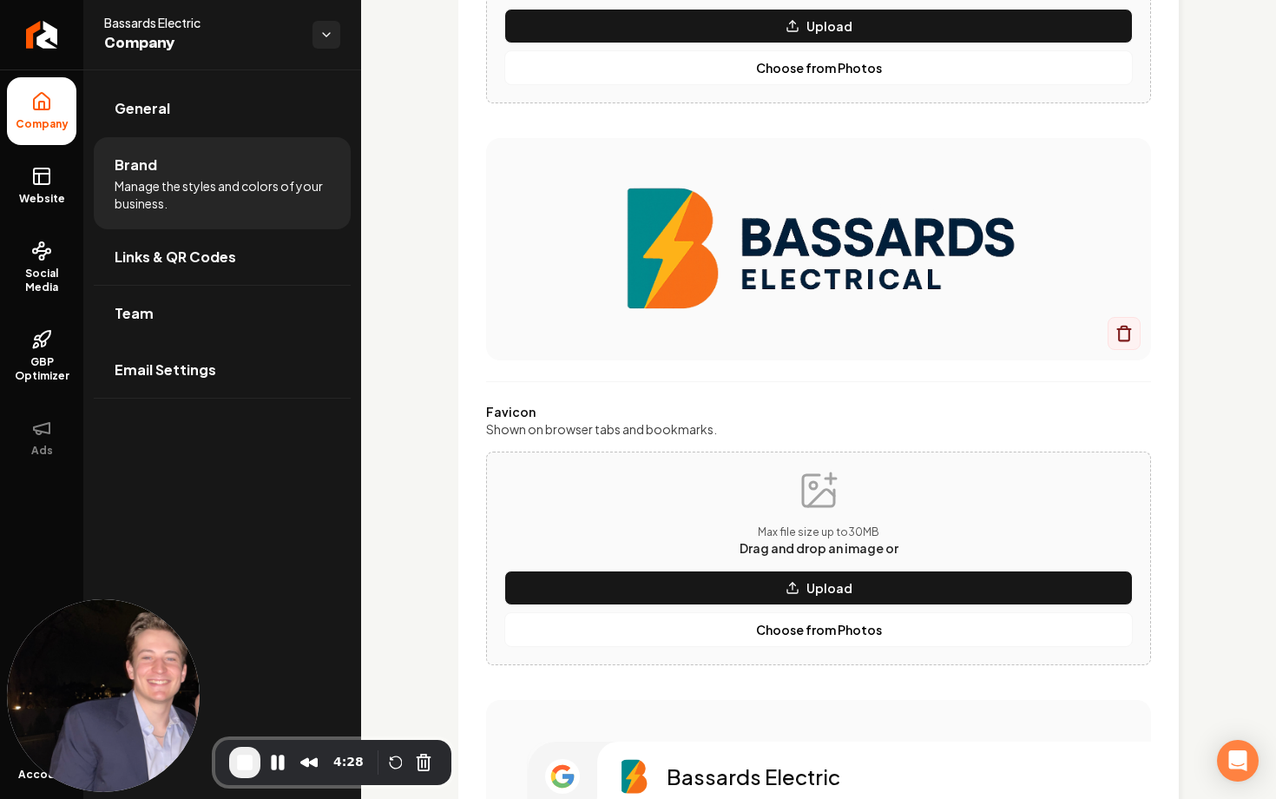
scroll to position [333, 0]
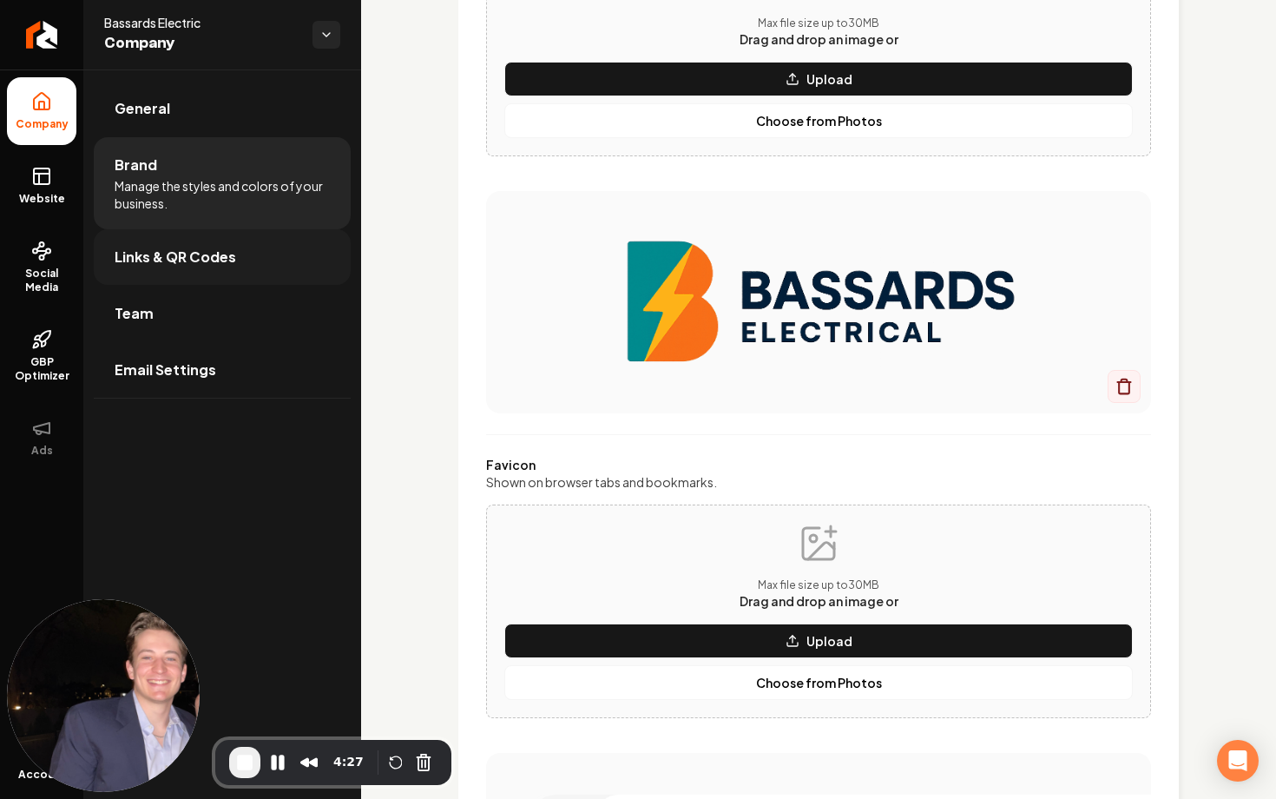
click at [175, 252] on span "Links & QR Codes" at bounding box center [176, 257] width 122 height 21
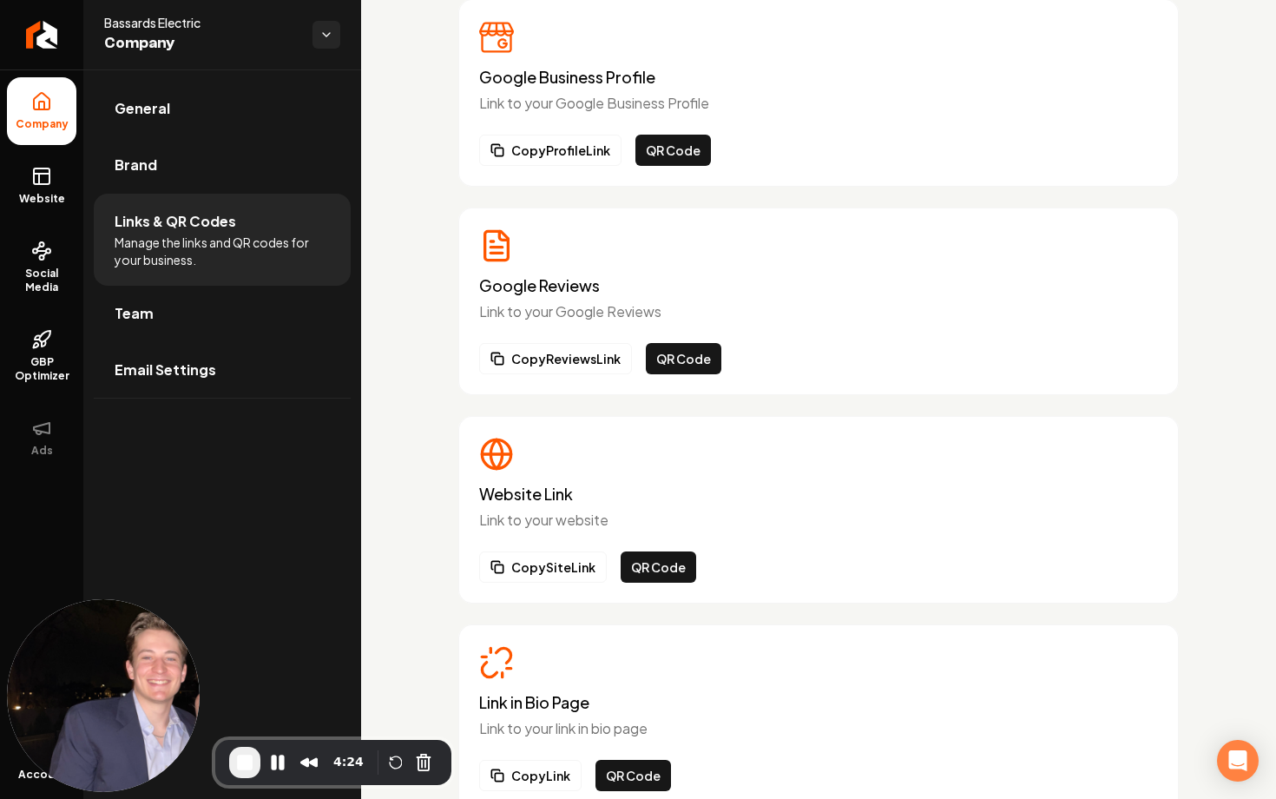
scroll to position [167, 0]
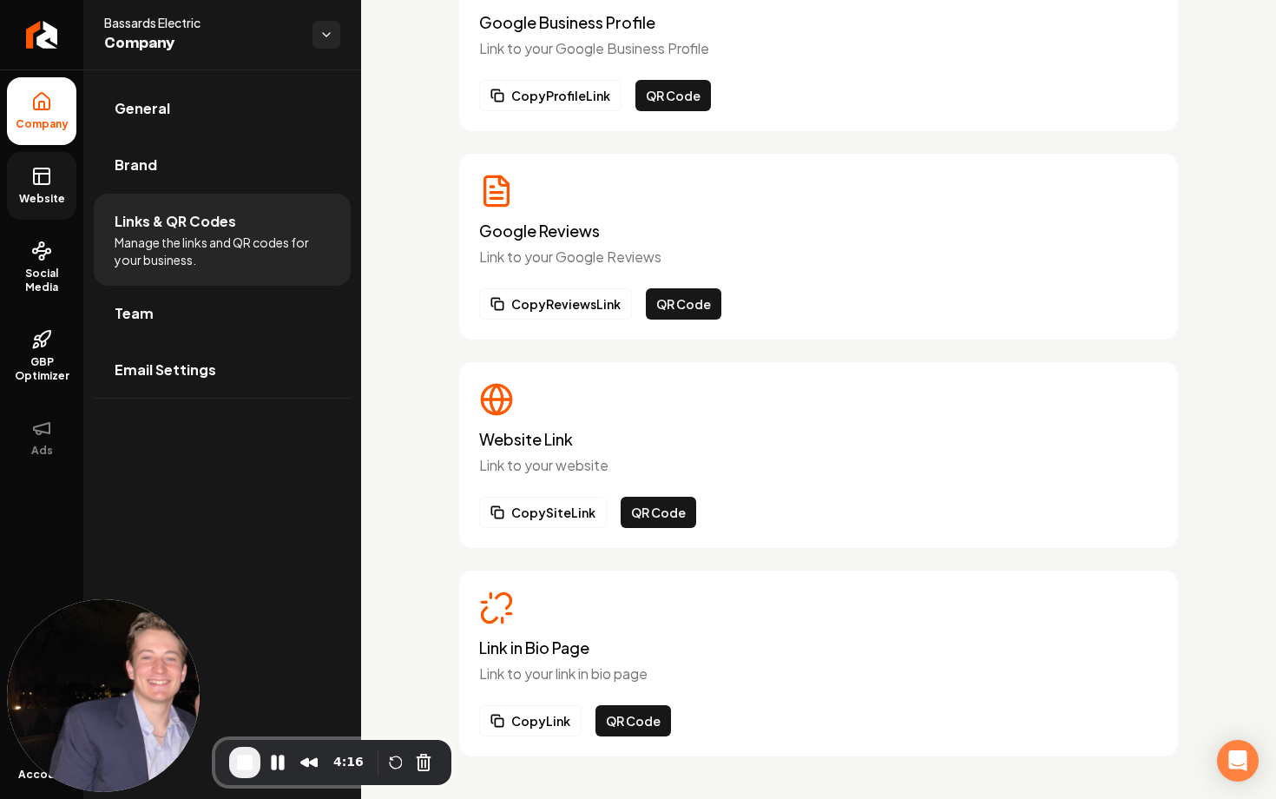
click at [38, 202] on span "Website" at bounding box center [42, 199] width 60 height 14
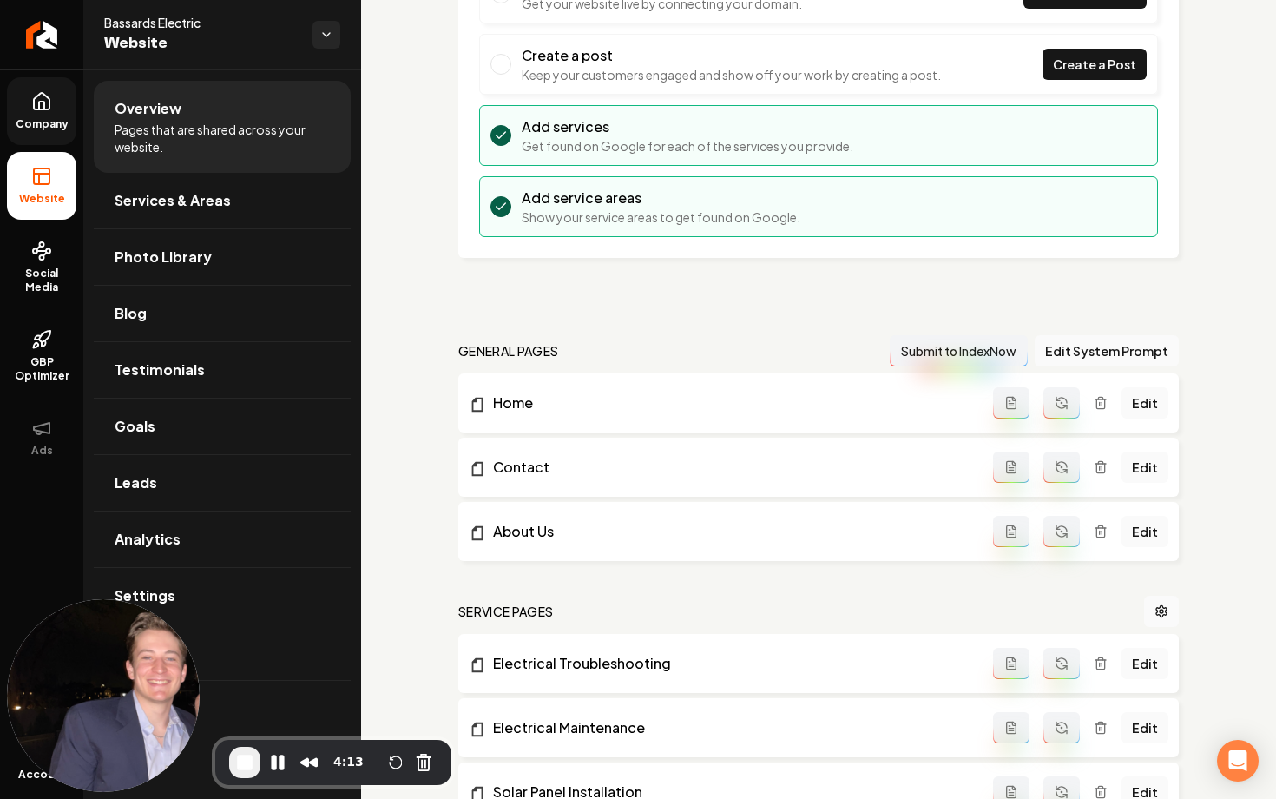
scroll to position [273, 0]
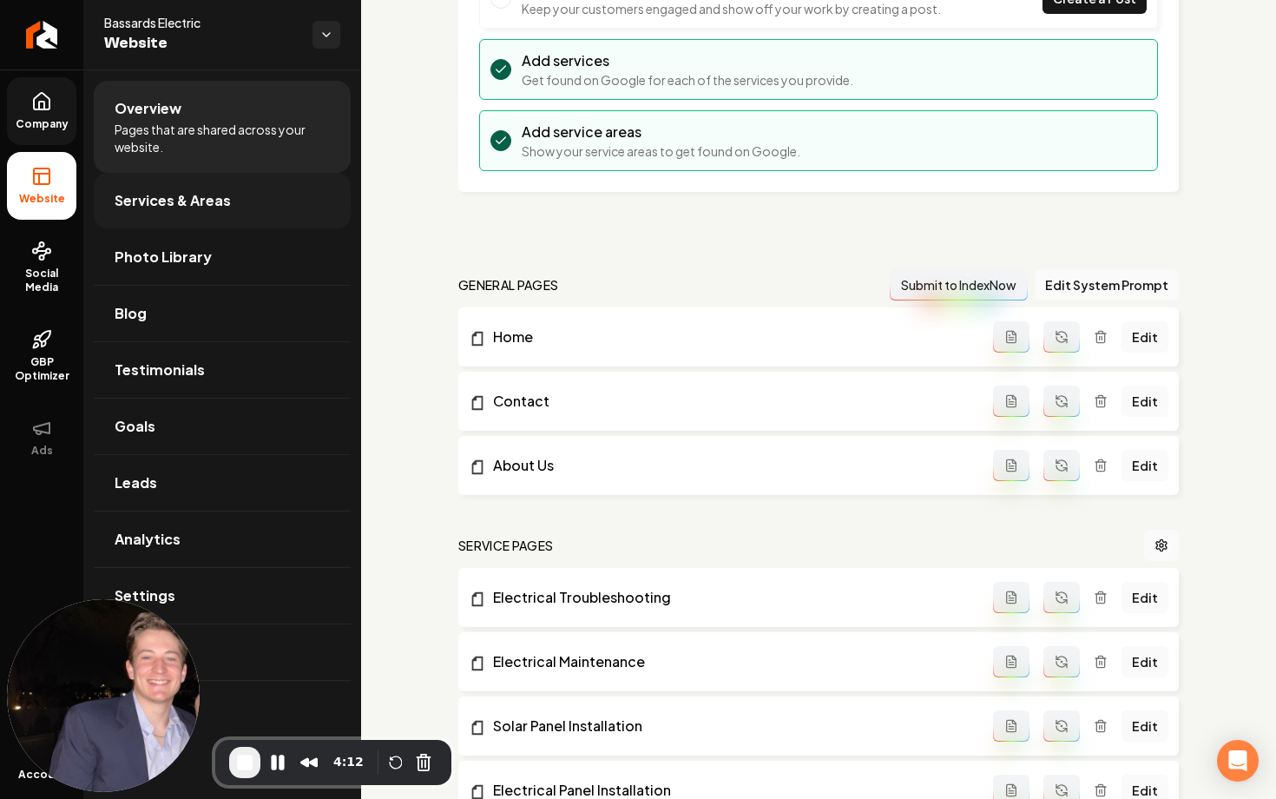
click at [183, 213] on link "Services & Areas" at bounding box center [222, 201] width 257 height 56
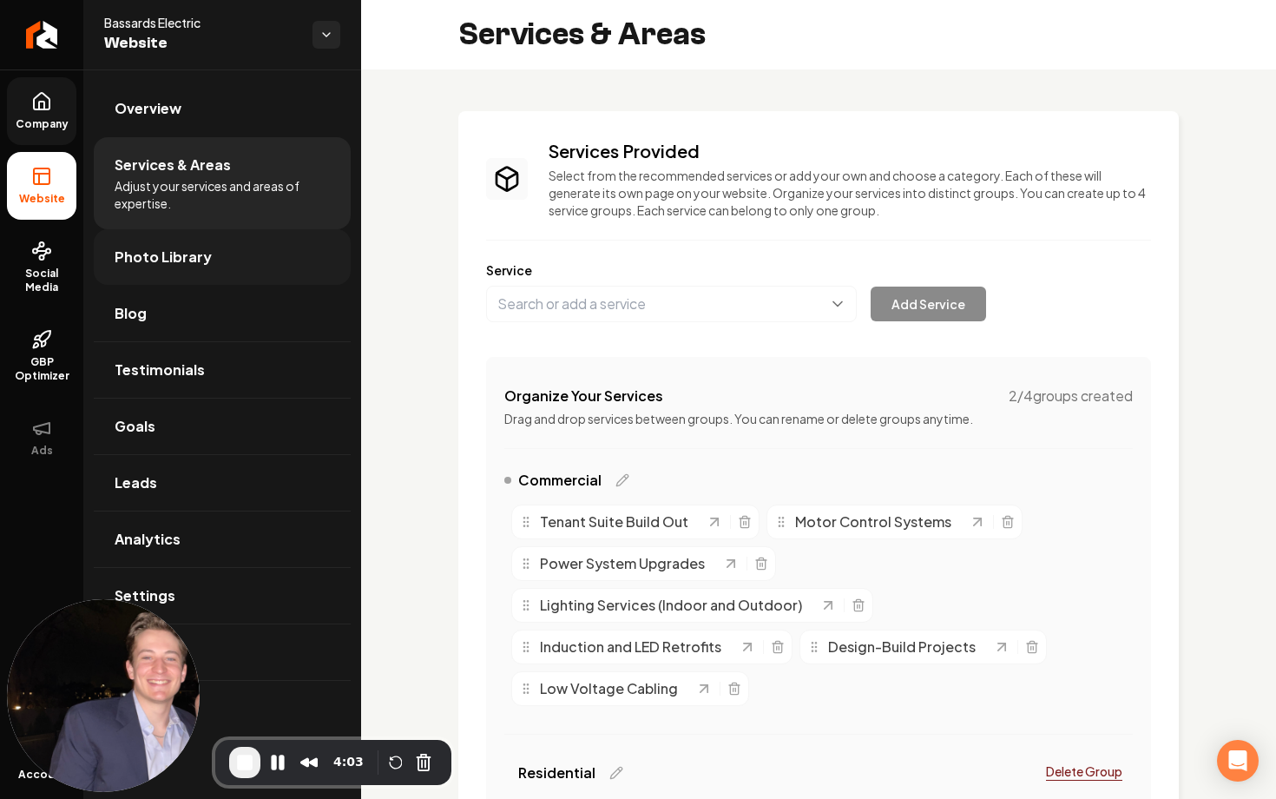
click at [159, 237] on link "Photo Library" at bounding box center [222, 257] width 257 height 56
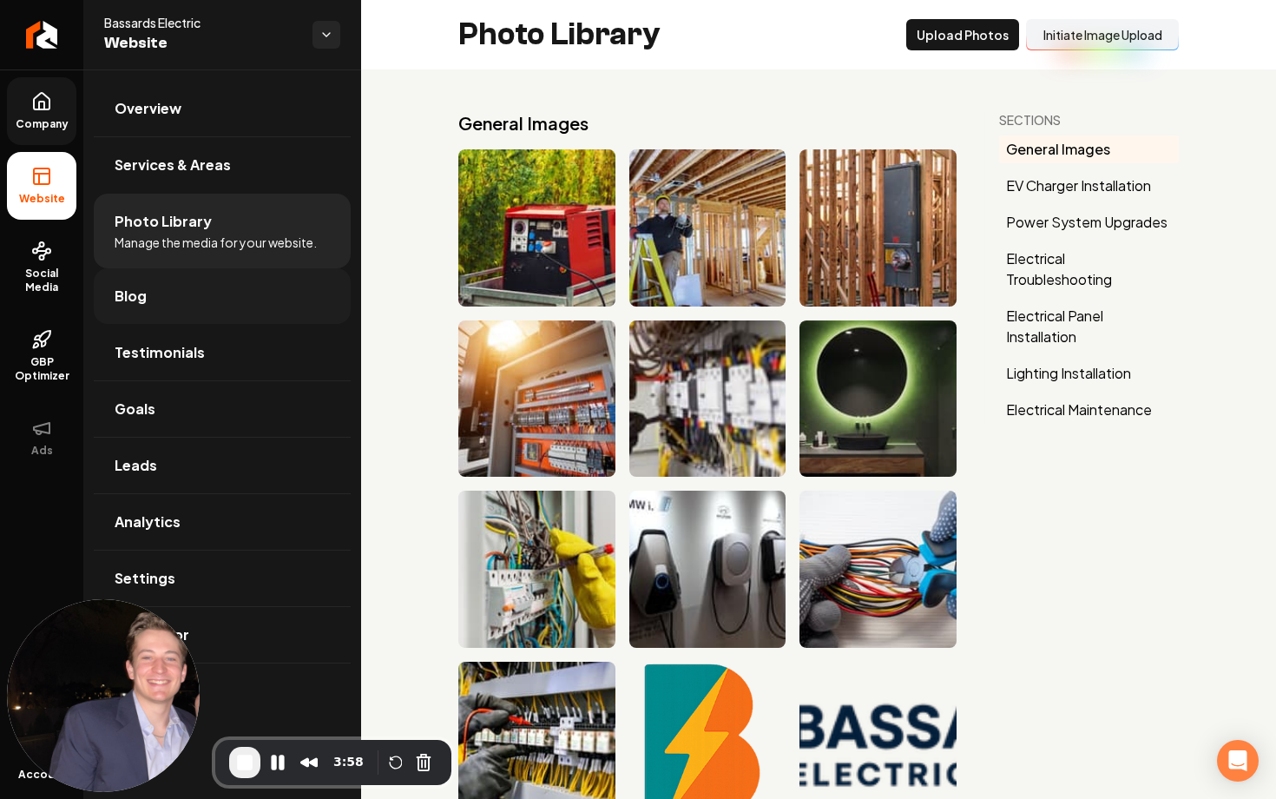
click at [175, 307] on link "Blog" at bounding box center [222, 296] width 257 height 56
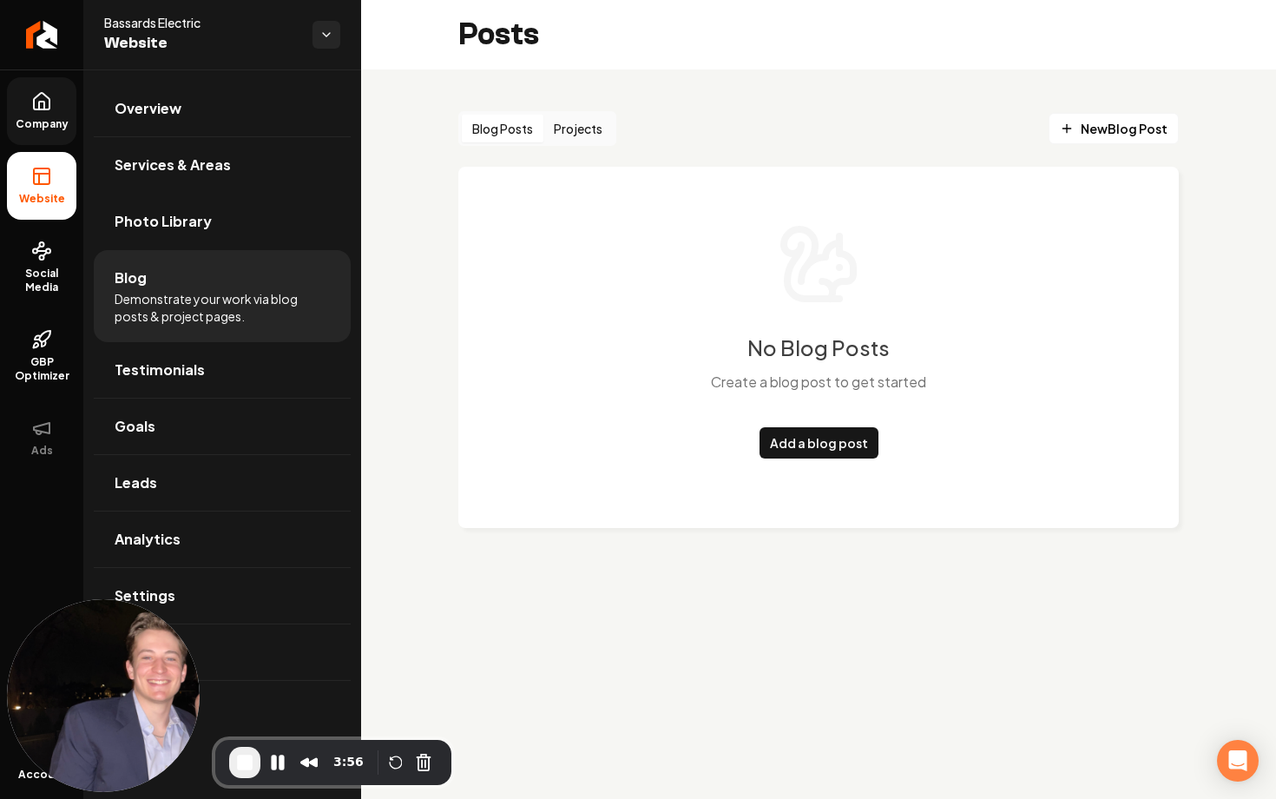
click at [571, 131] on button "Projects" at bounding box center [577, 129] width 69 height 28
click at [496, 127] on button "Blog Posts" at bounding box center [503, 129] width 82 height 28
click at [168, 423] on link "Goals" at bounding box center [222, 426] width 257 height 56
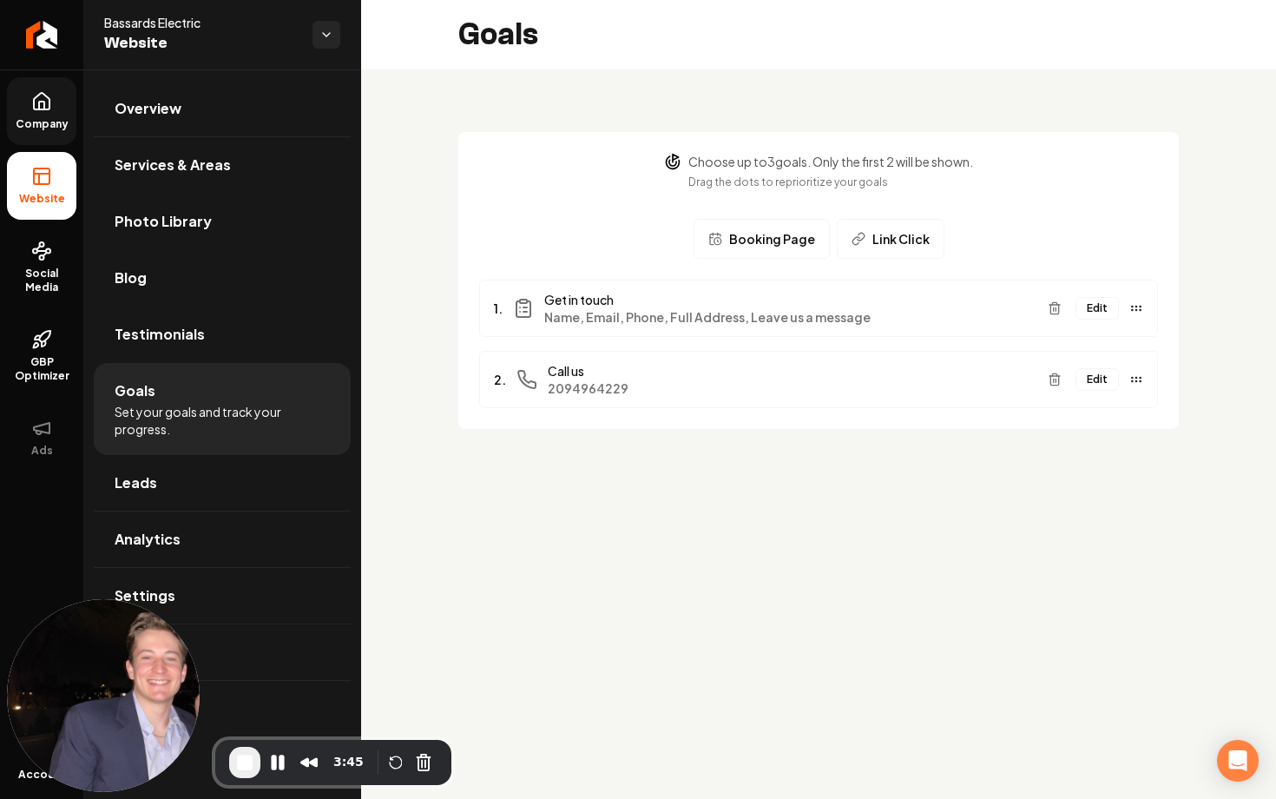
click at [1107, 303] on button "Edit" at bounding box center [1097, 308] width 43 height 23
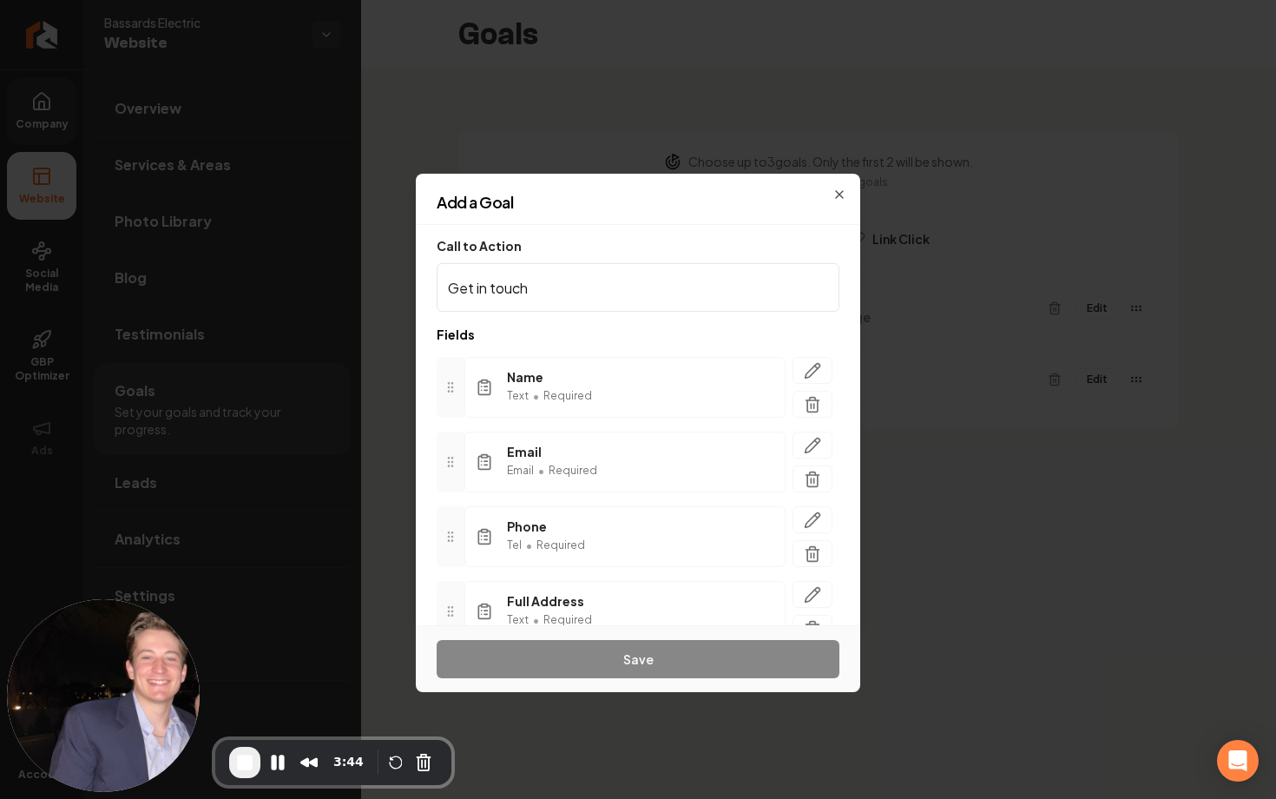
scroll to position [157, 0]
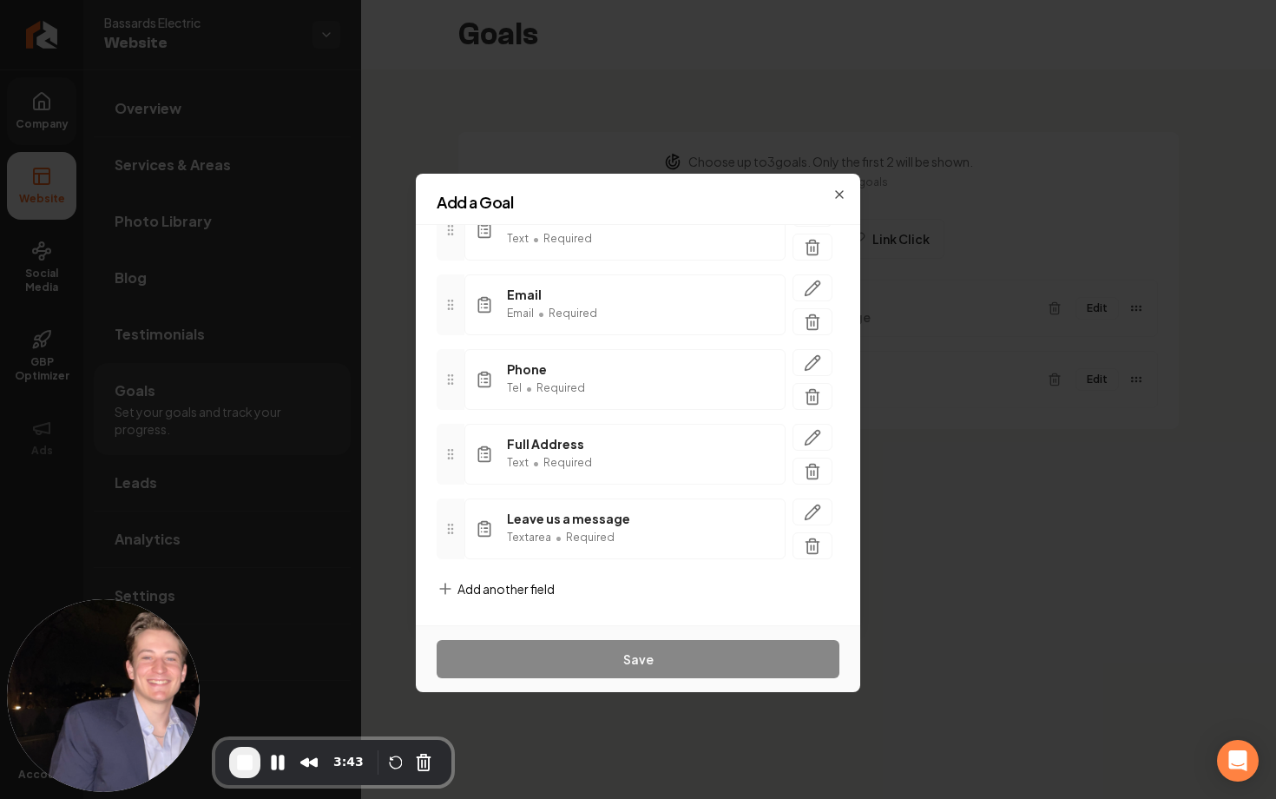
click at [840, 200] on div "Add a Goal" at bounding box center [638, 209] width 445 height 30
click at [839, 194] on h2 "Add a Goal" at bounding box center [638, 202] width 403 height 16
click at [830, 193] on div "Add a Goal Call to Action Get in touch Fields Name Text • Required Email Email …" at bounding box center [638, 399] width 445 height 451
click at [838, 194] on icon "button" at bounding box center [839, 194] width 7 height 7
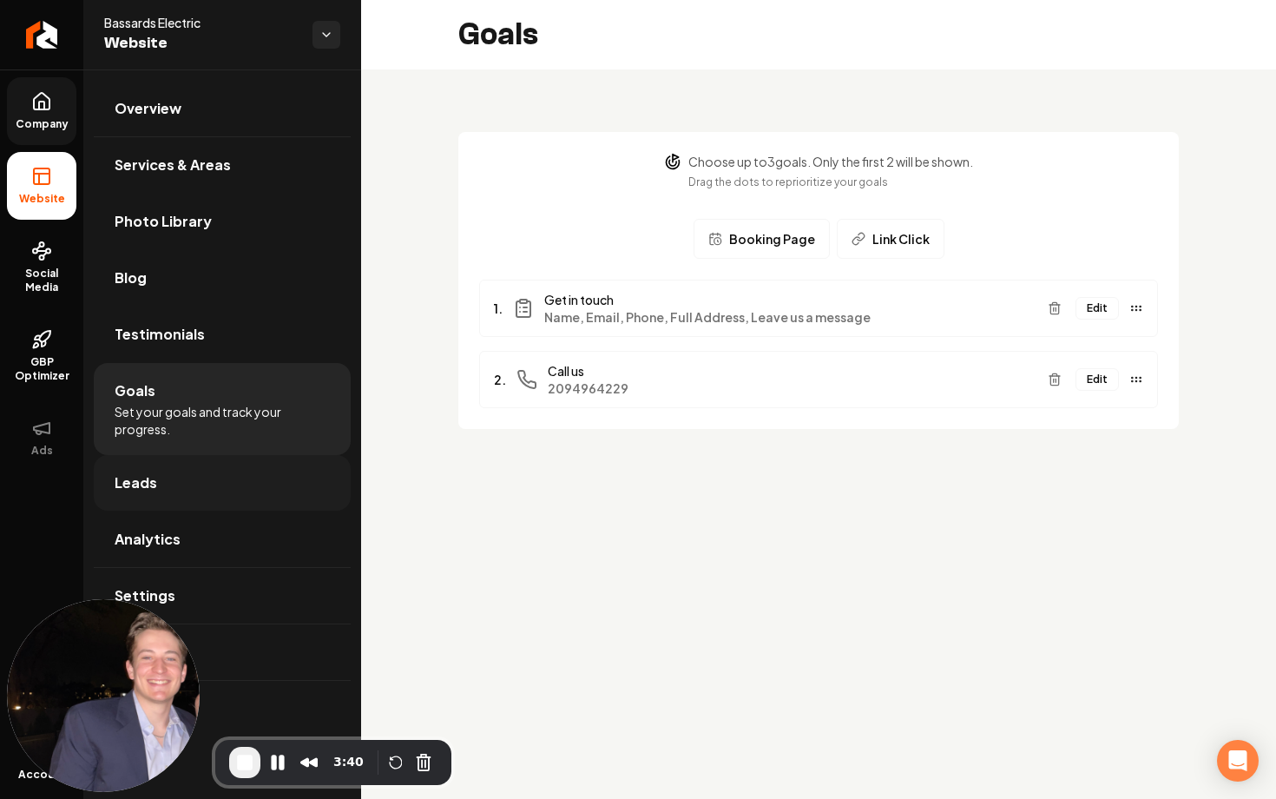
click at [196, 494] on link "Leads" at bounding box center [222, 483] width 257 height 56
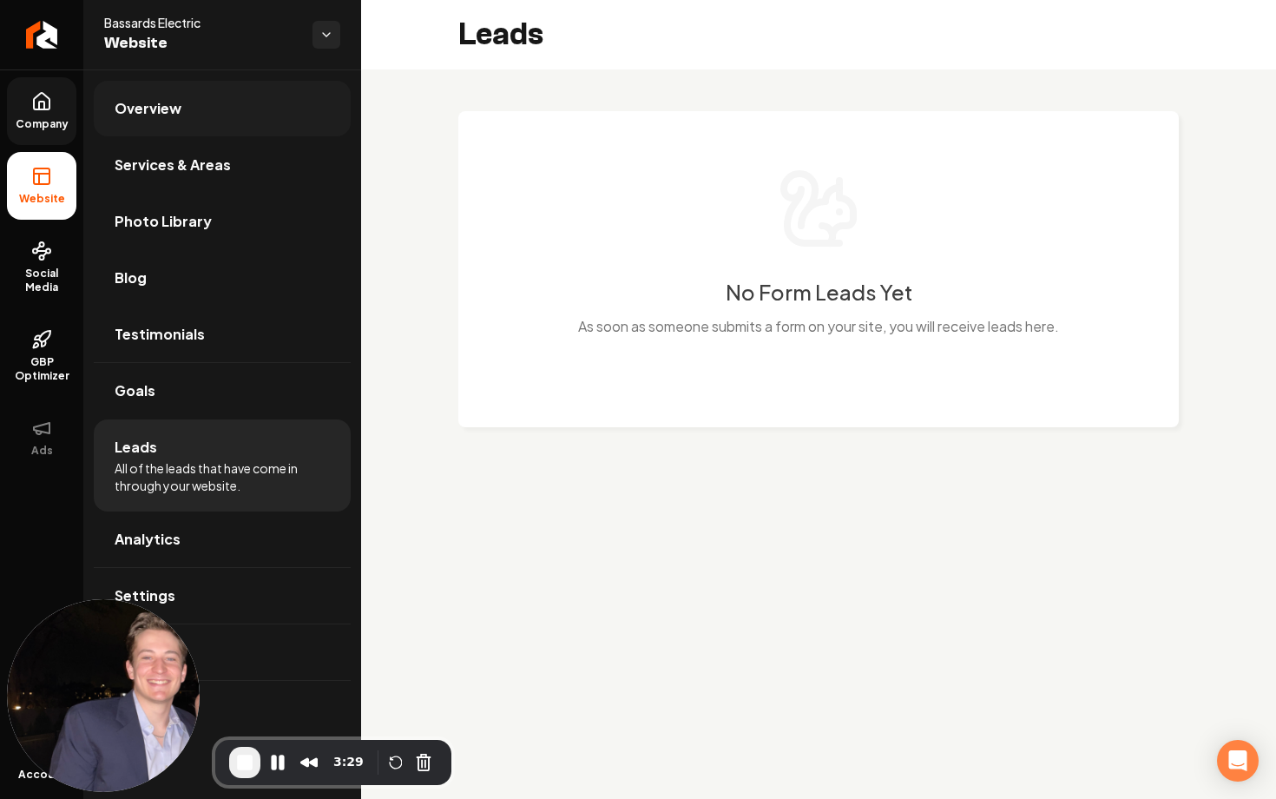
click at [155, 102] on span "Overview" at bounding box center [148, 108] width 67 height 21
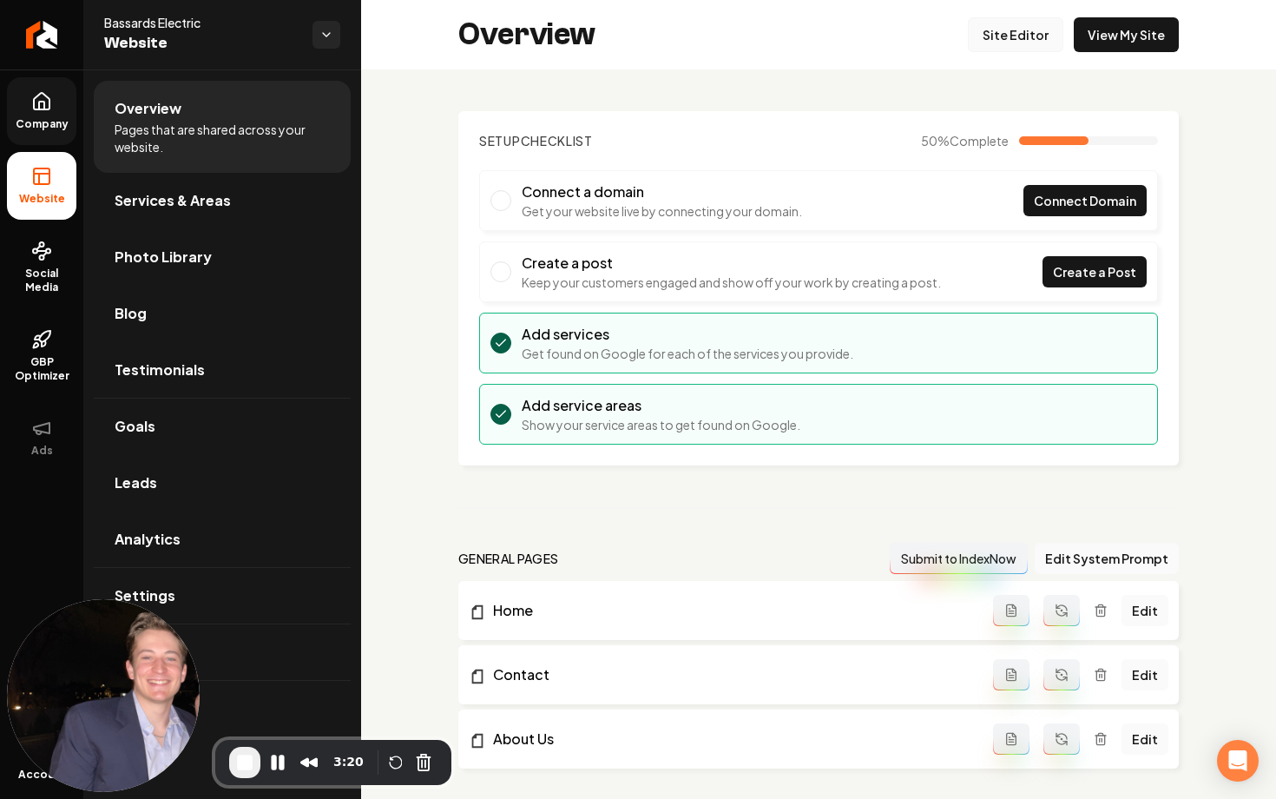
click at [1003, 37] on link "Site Editor" at bounding box center [1015, 34] width 95 height 35
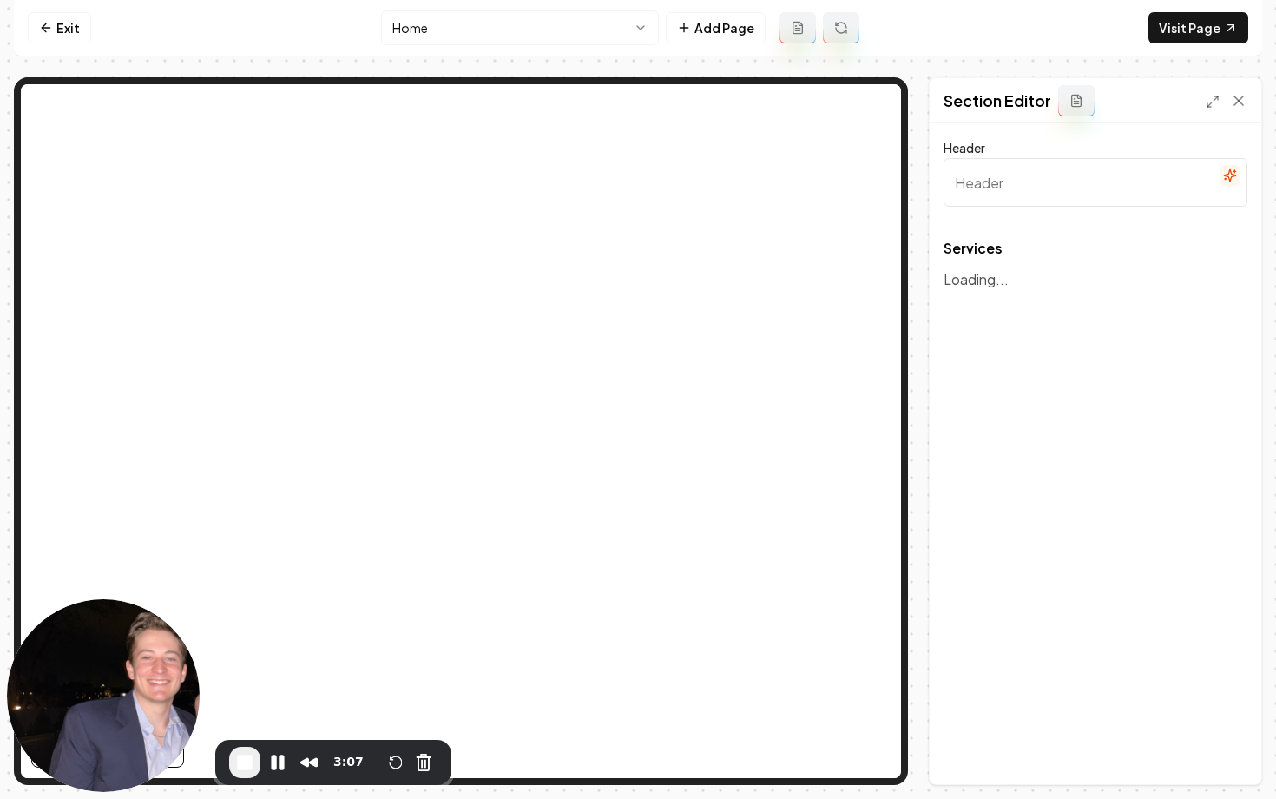
type input "Our Expert Electrical Services"
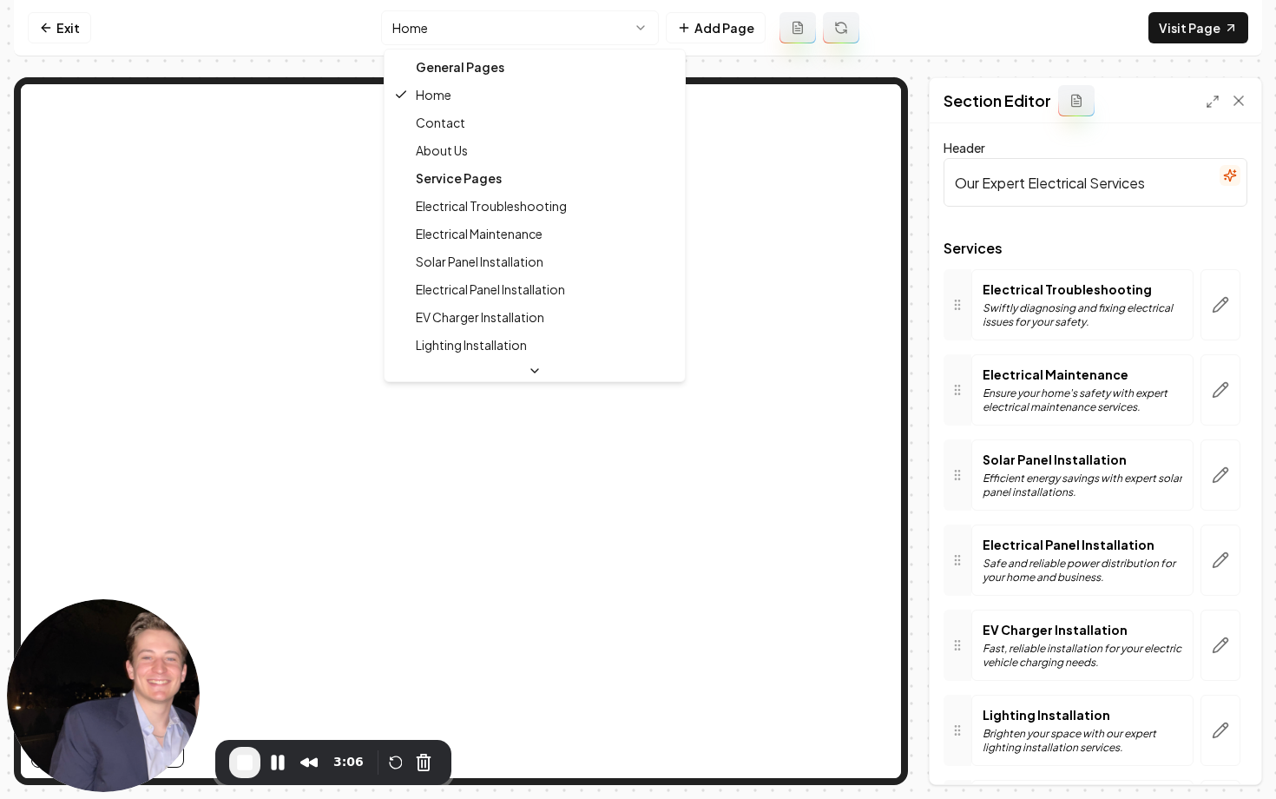
click at [530, 20] on html "Computer Required This feature is only available on a computer. Please switch t…" at bounding box center [638, 399] width 1276 height 799
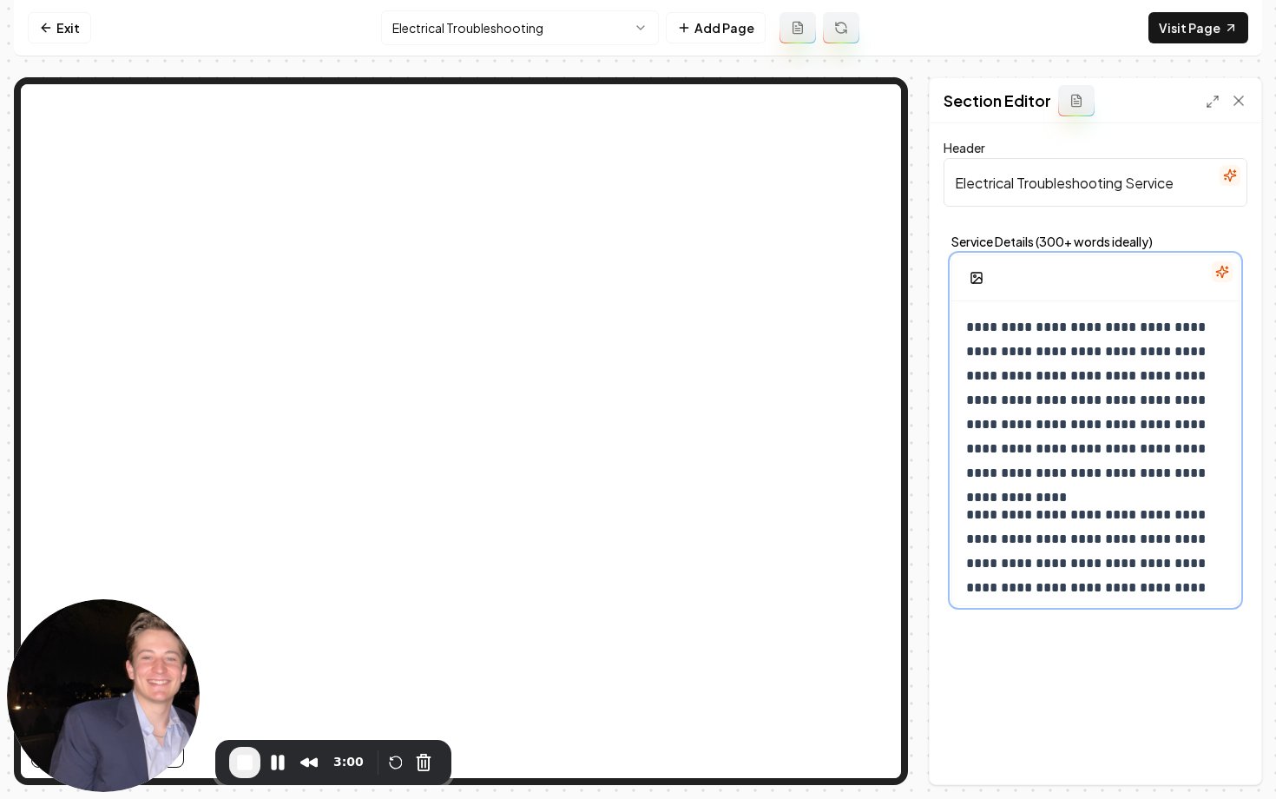
click at [1077, 409] on p "**********" at bounding box center [1095, 400] width 259 height 170
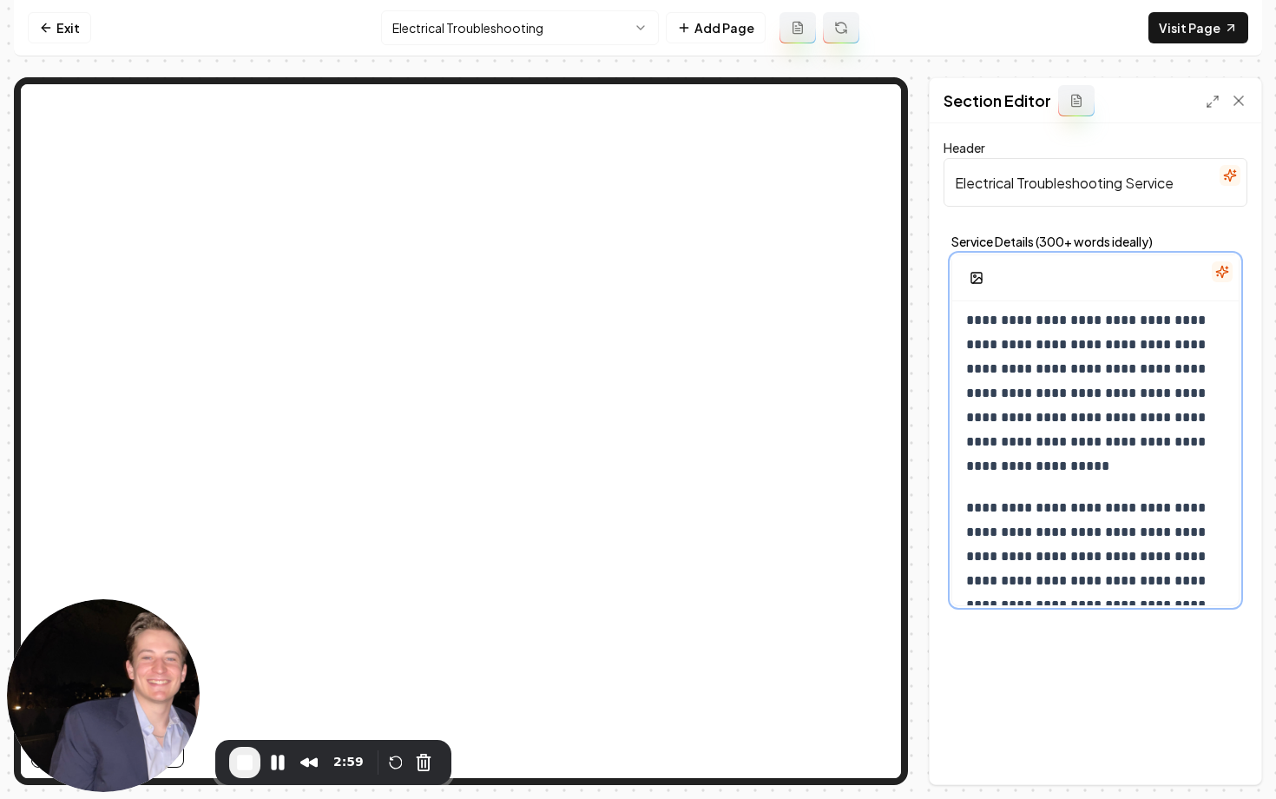
scroll to position [790, 0]
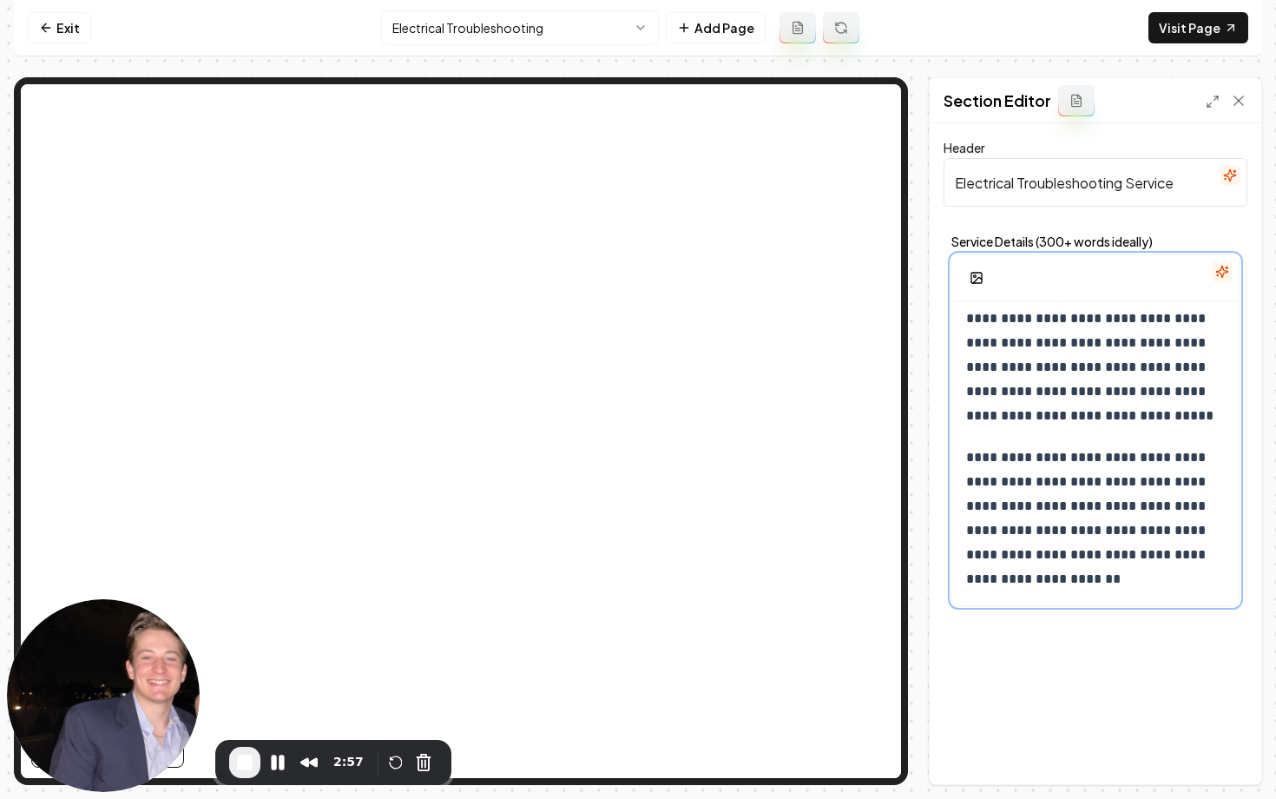
click at [1161, 579] on p "**********" at bounding box center [1095, 518] width 259 height 146
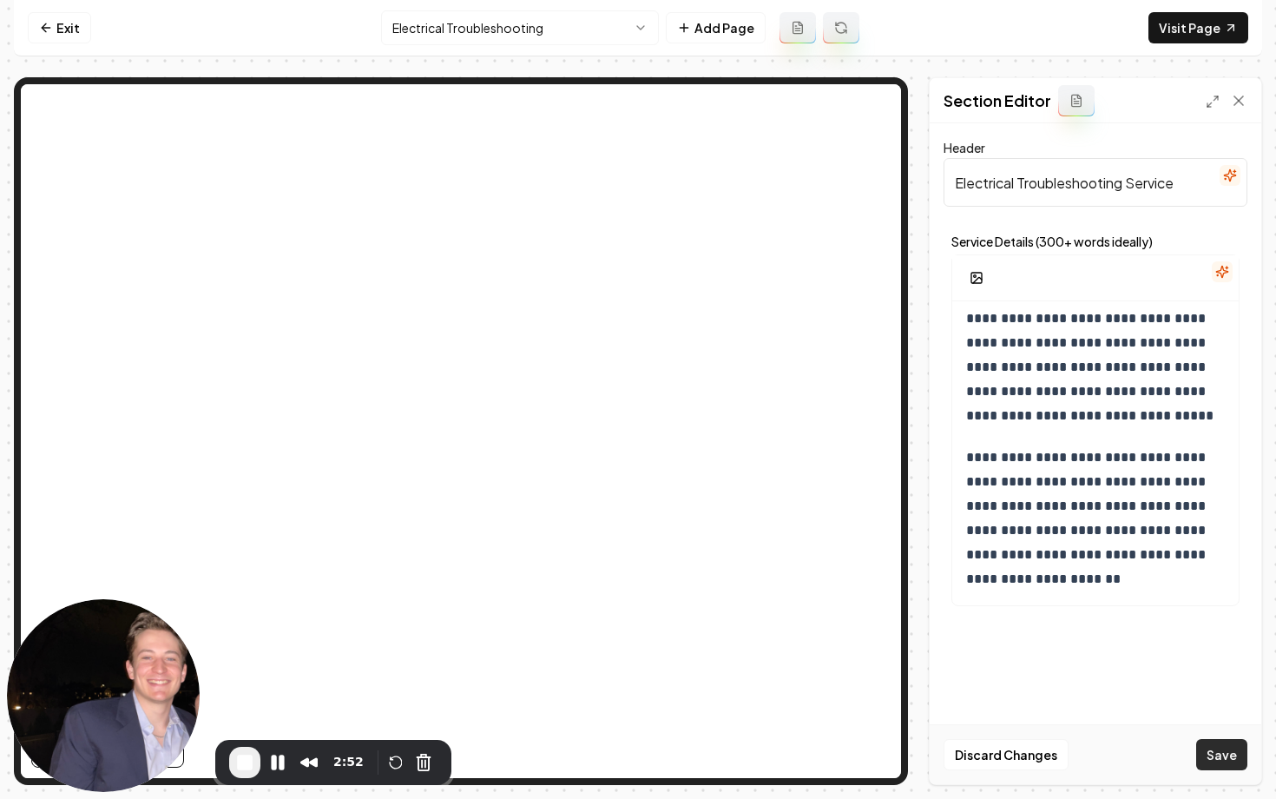
click at [1235, 754] on button "Save" at bounding box center [1221, 754] width 51 height 31
click at [56, 25] on link "Exit" at bounding box center [59, 27] width 63 height 31
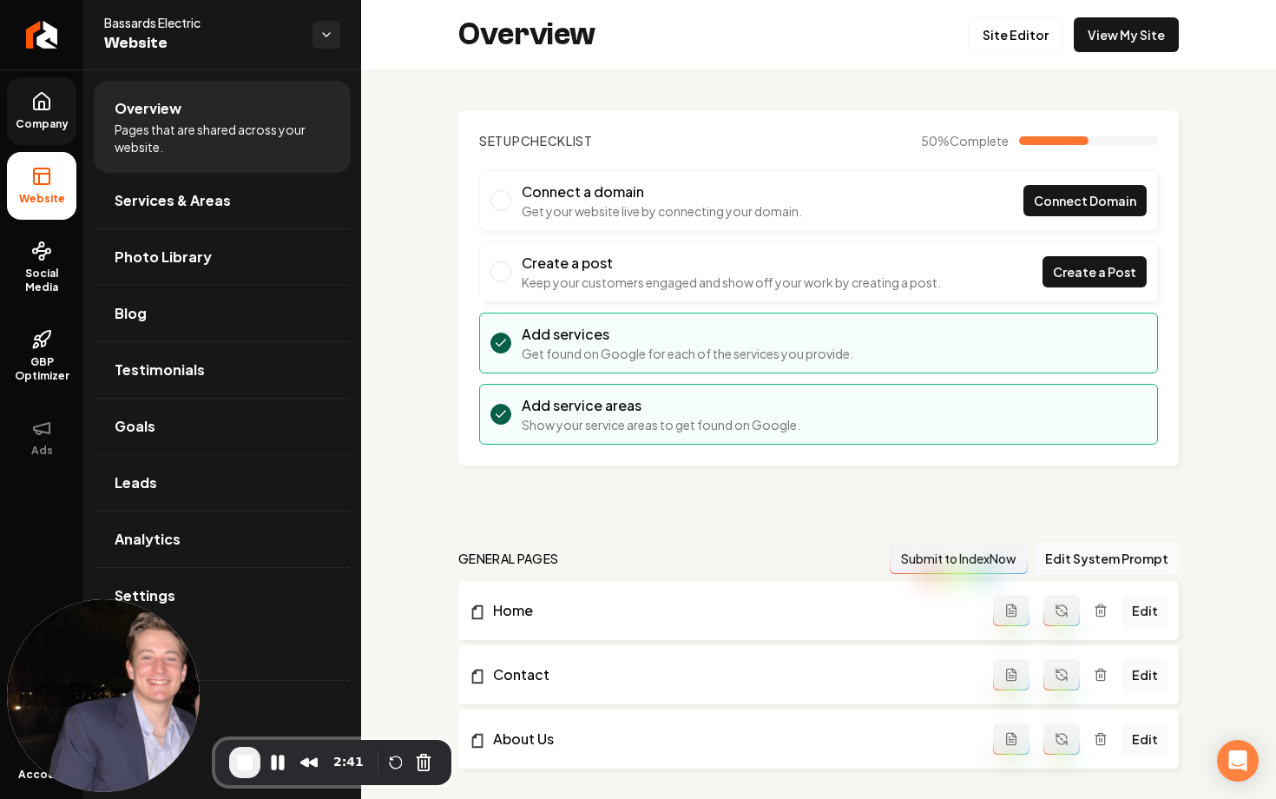
click at [47, 124] on span "Company" at bounding box center [42, 124] width 67 height 14
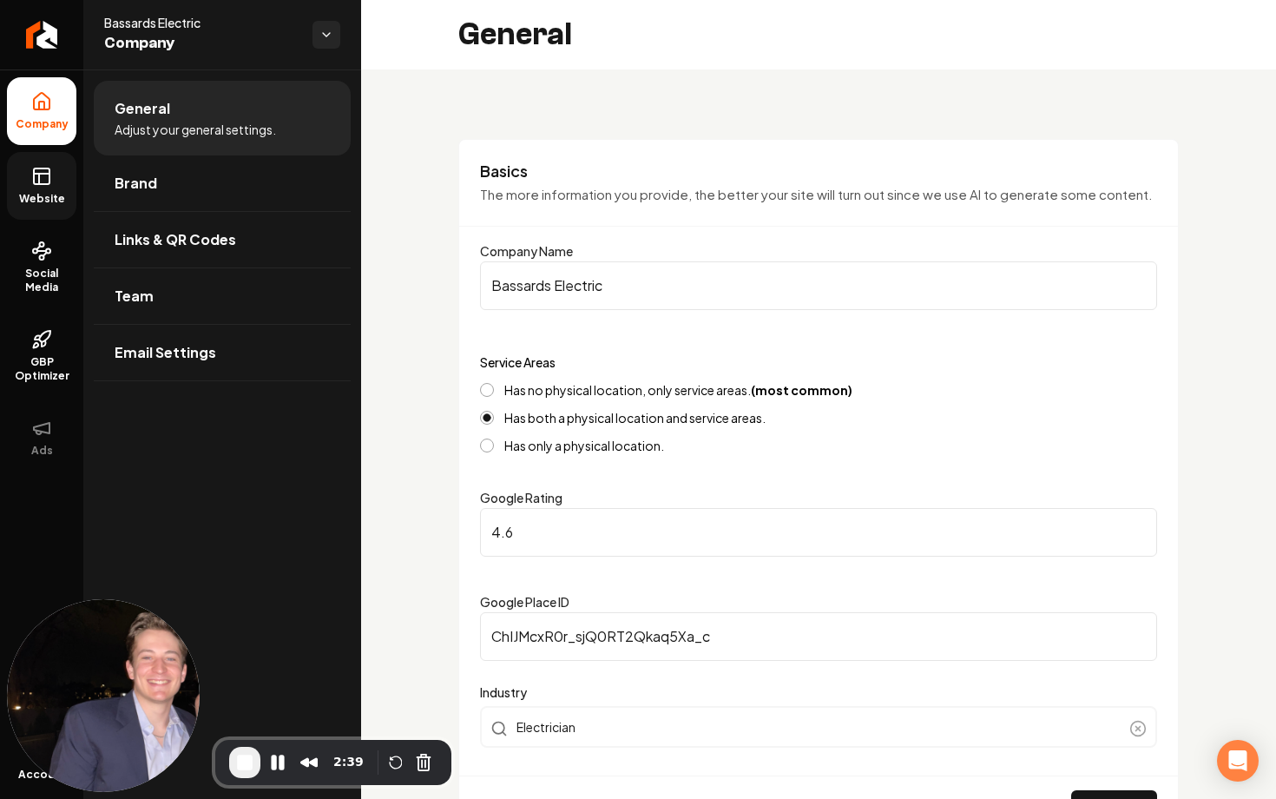
click at [33, 188] on link "Website" at bounding box center [41, 186] width 69 height 68
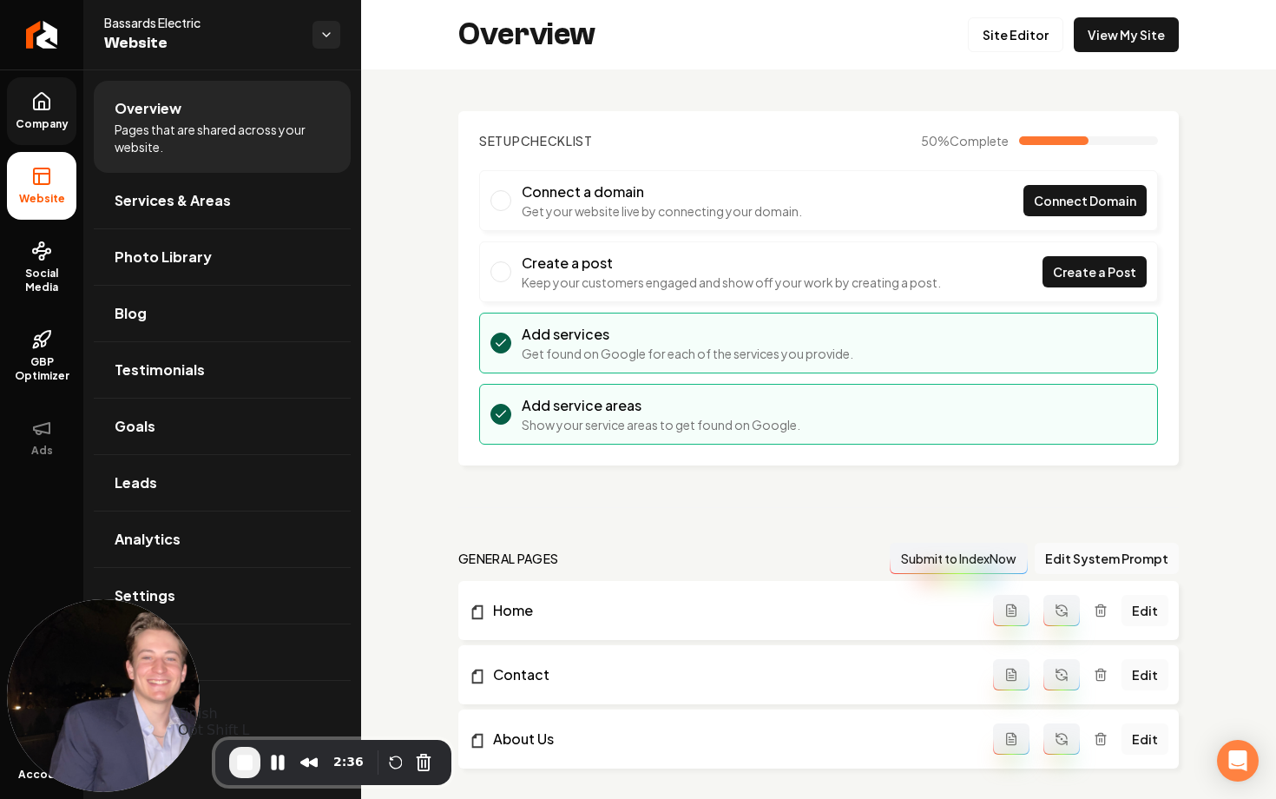
click at [250, 759] on span "End Recording" at bounding box center [244, 762] width 21 height 21
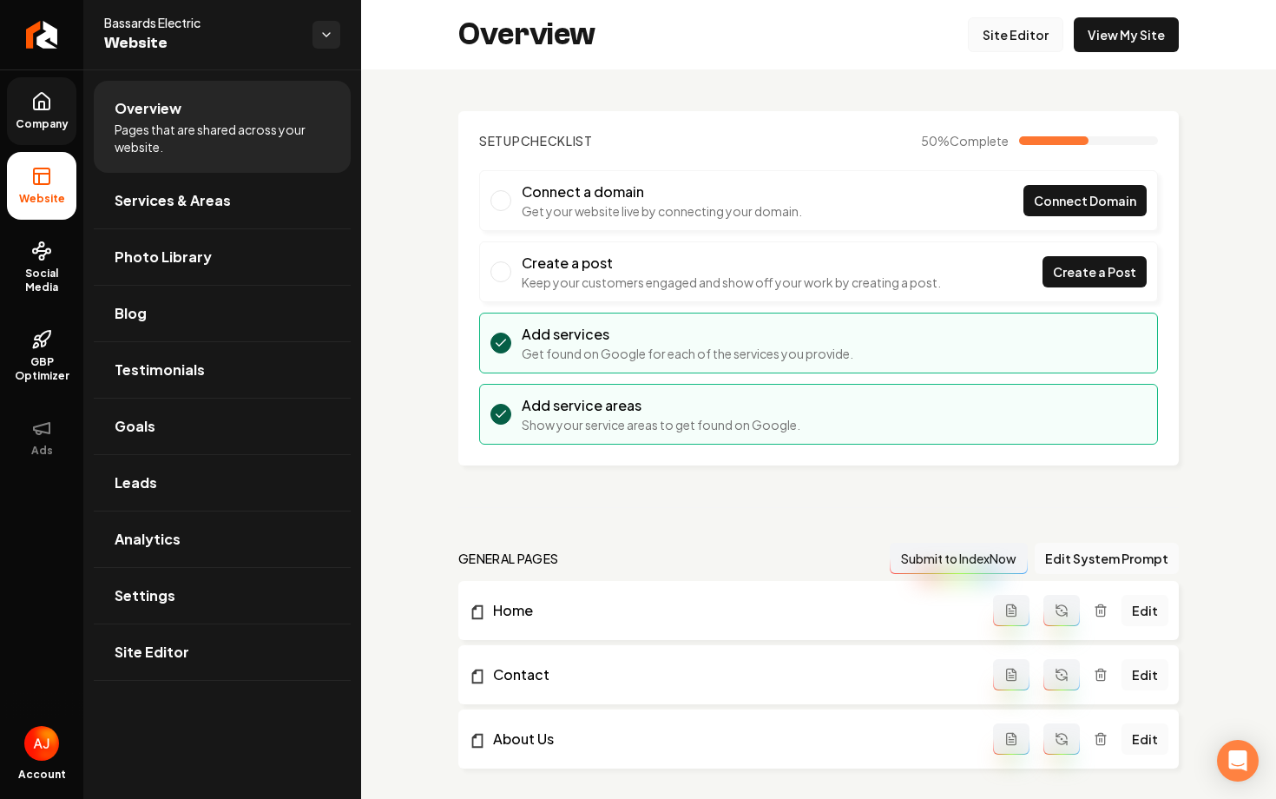
click at [1037, 34] on link "Site Editor" at bounding box center [1015, 34] width 95 height 35
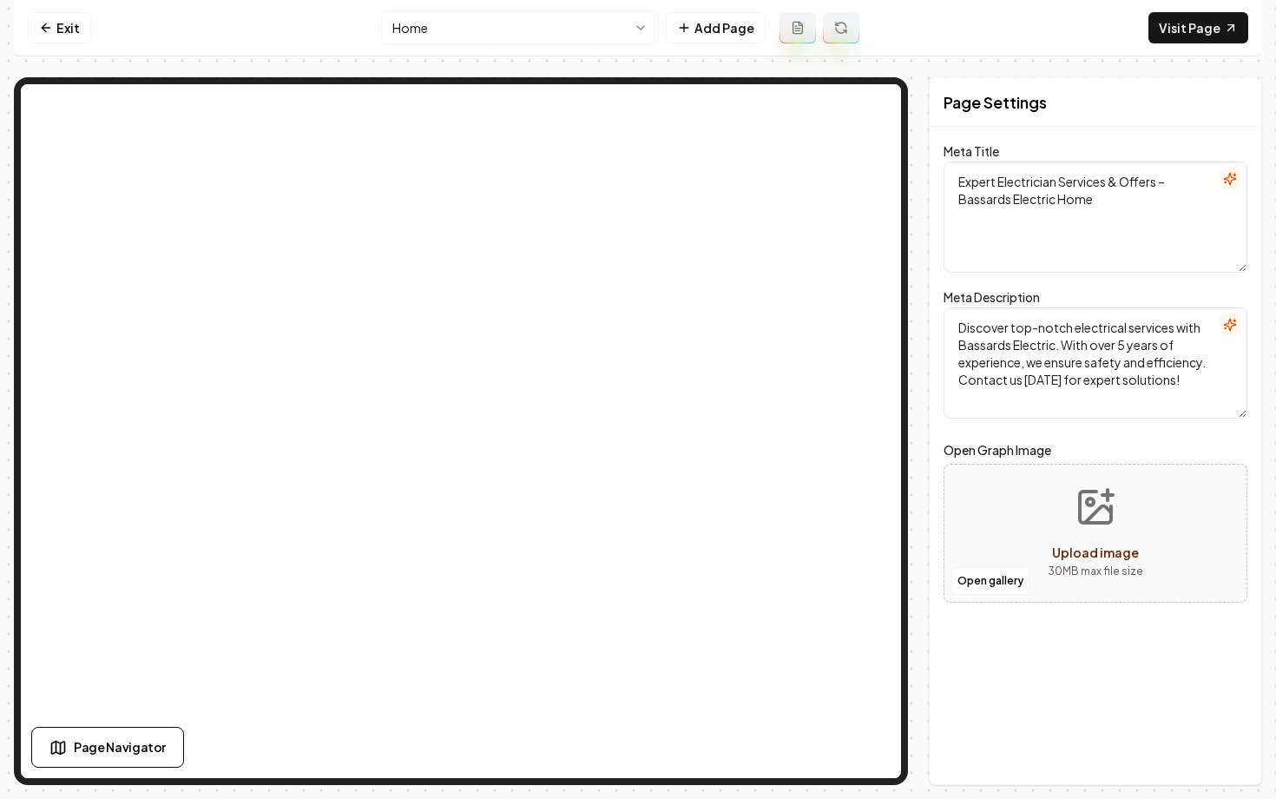
click at [450, 30] on html "Computer Required This feature is only available on a computer. Please switch t…" at bounding box center [638, 399] width 1276 height 799
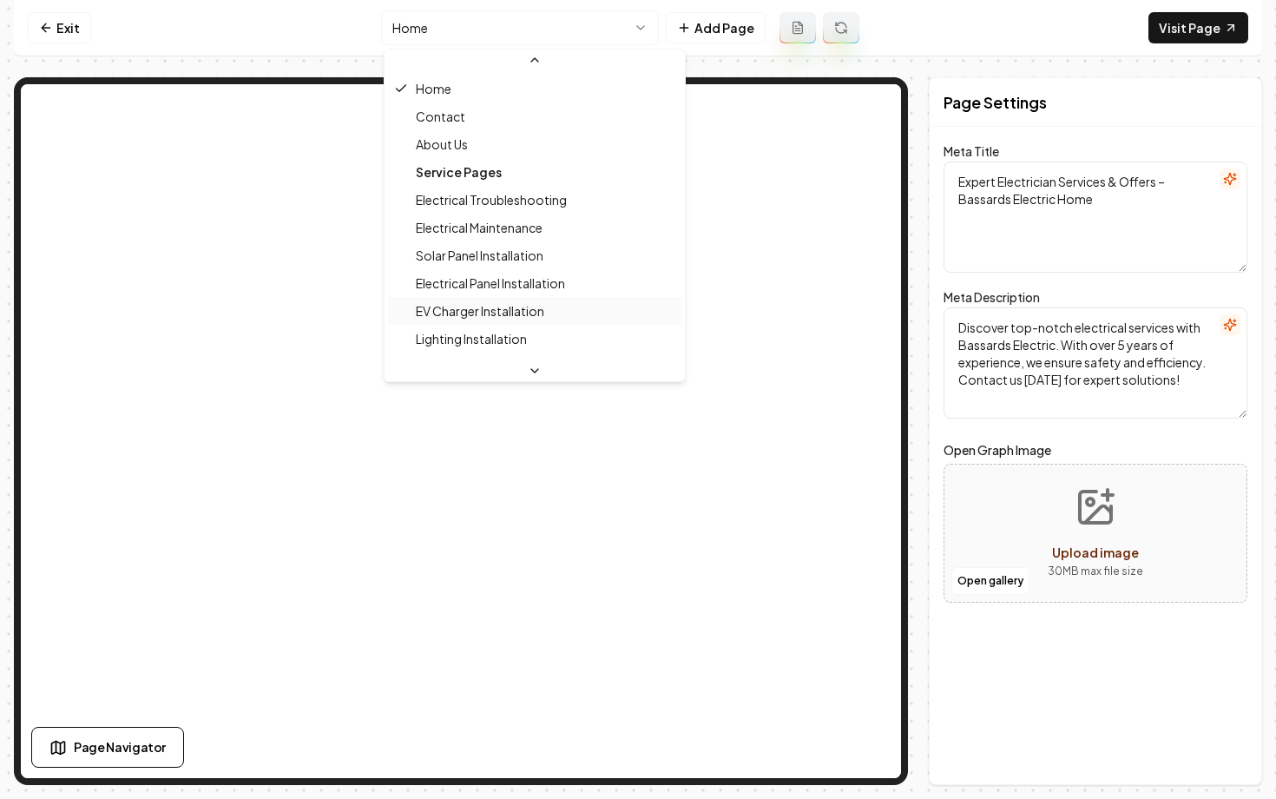
scroll to position [28, 0]
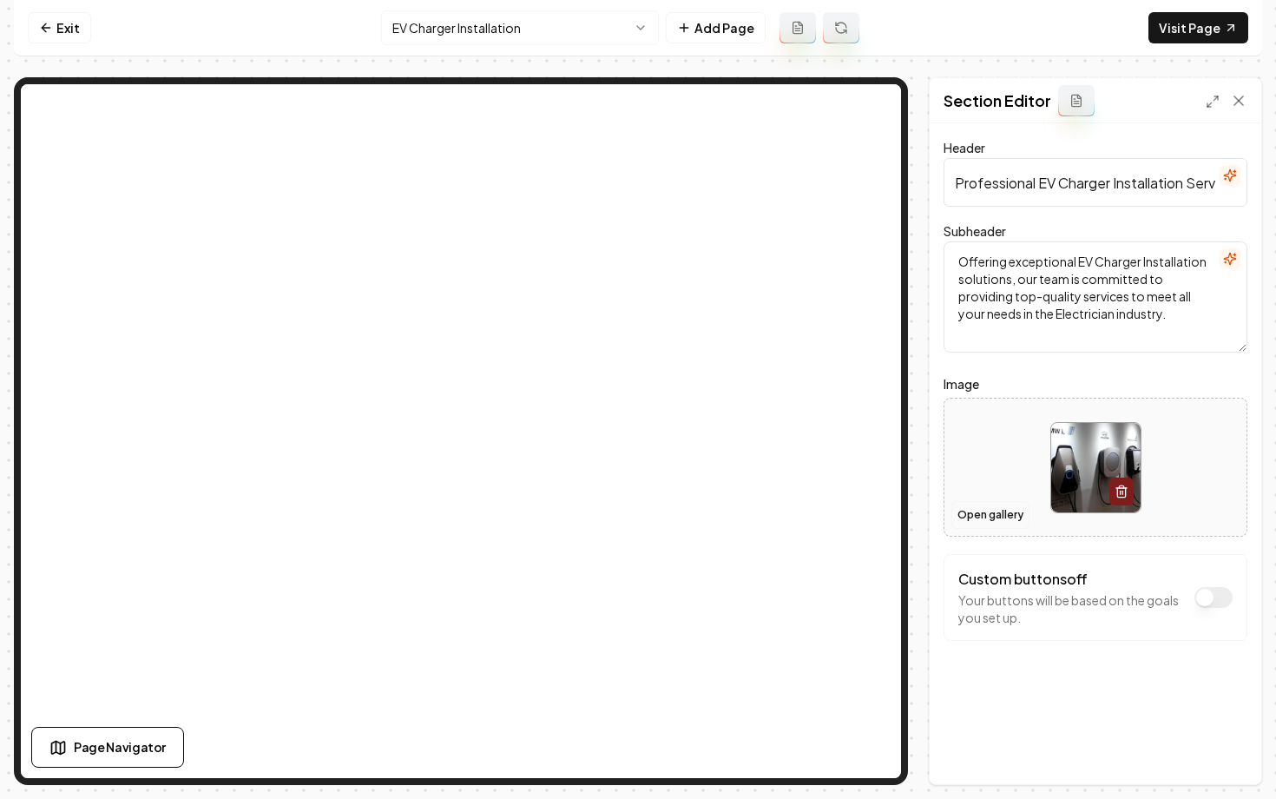
click at [986, 522] on button "Open gallery" at bounding box center [991, 515] width 78 height 28
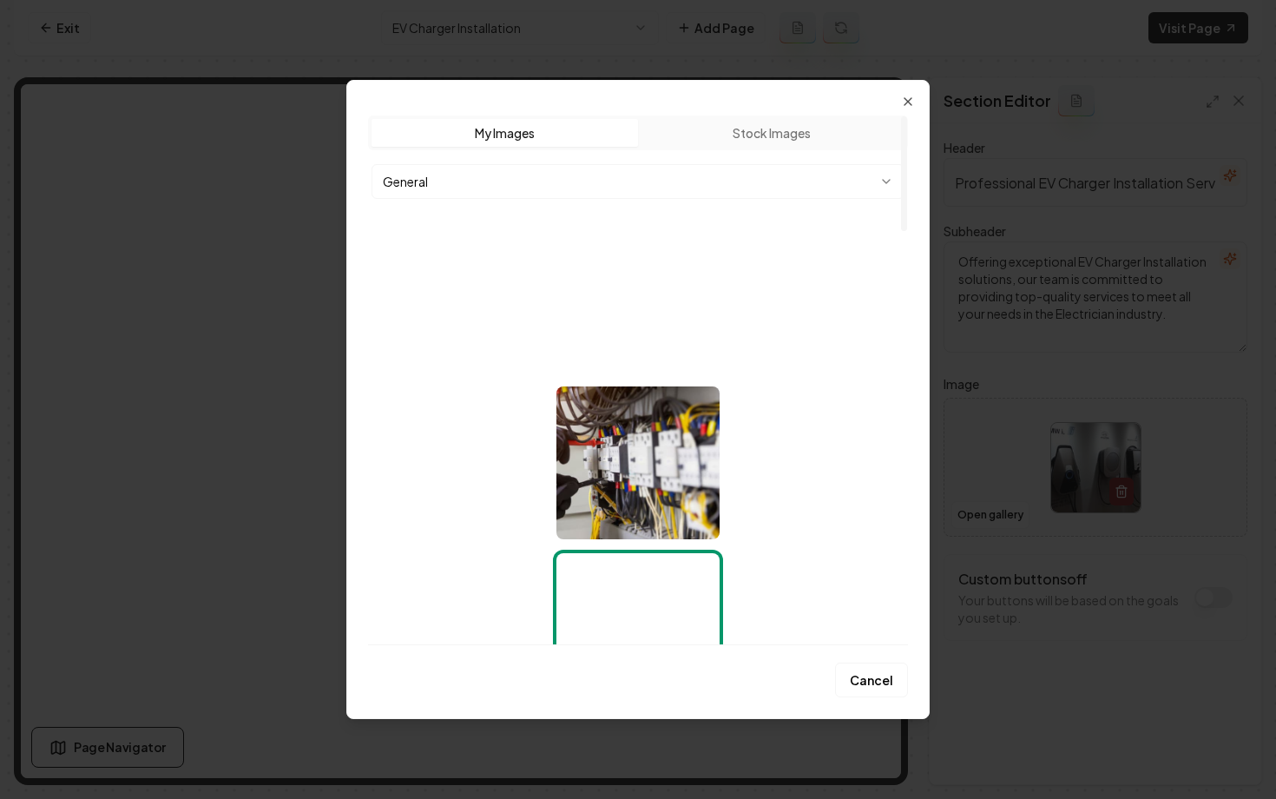
click at [685, 177] on body "Computer Required This feature is only available on a computer. Please switch t…" at bounding box center [638, 399] width 1276 height 799
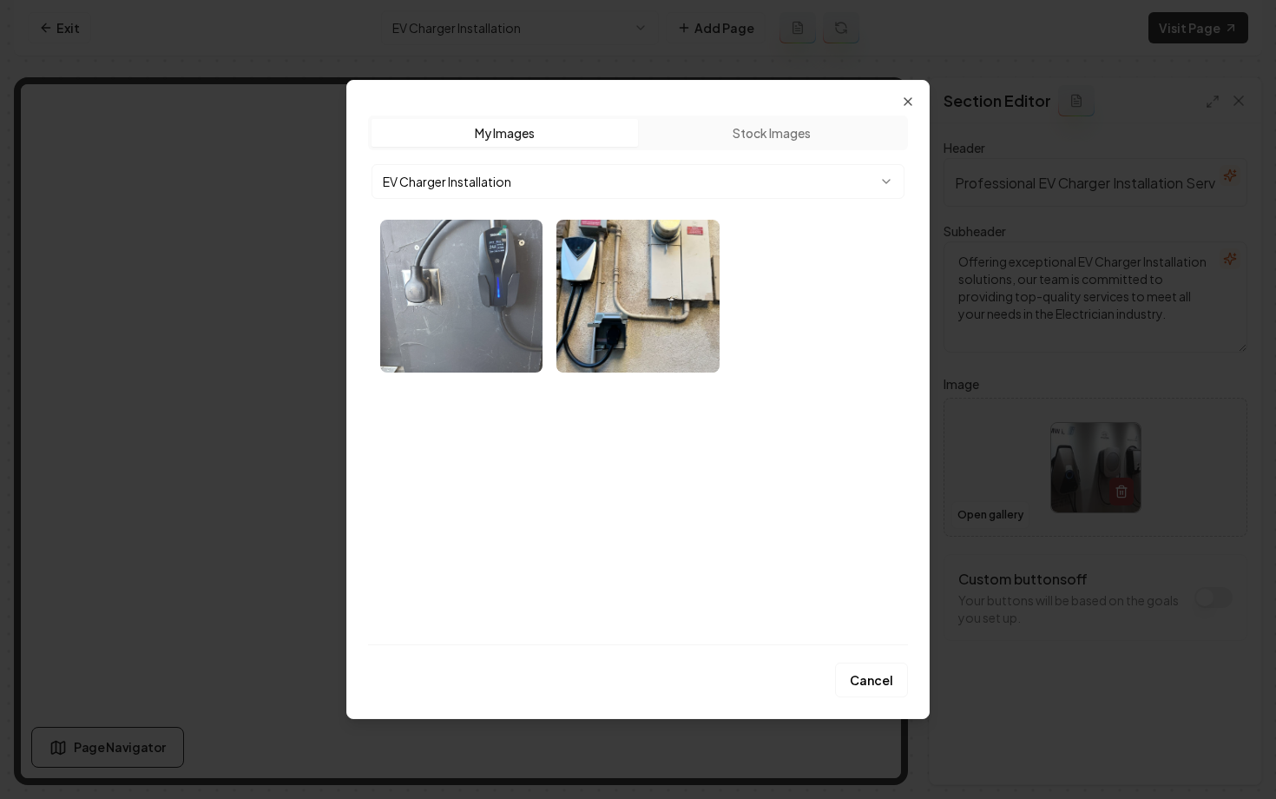
click at [461, 285] on img "Select image image_68bef7835c7cd75eb80a98b3.webp" at bounding box center [461, 296] width 162 height 153
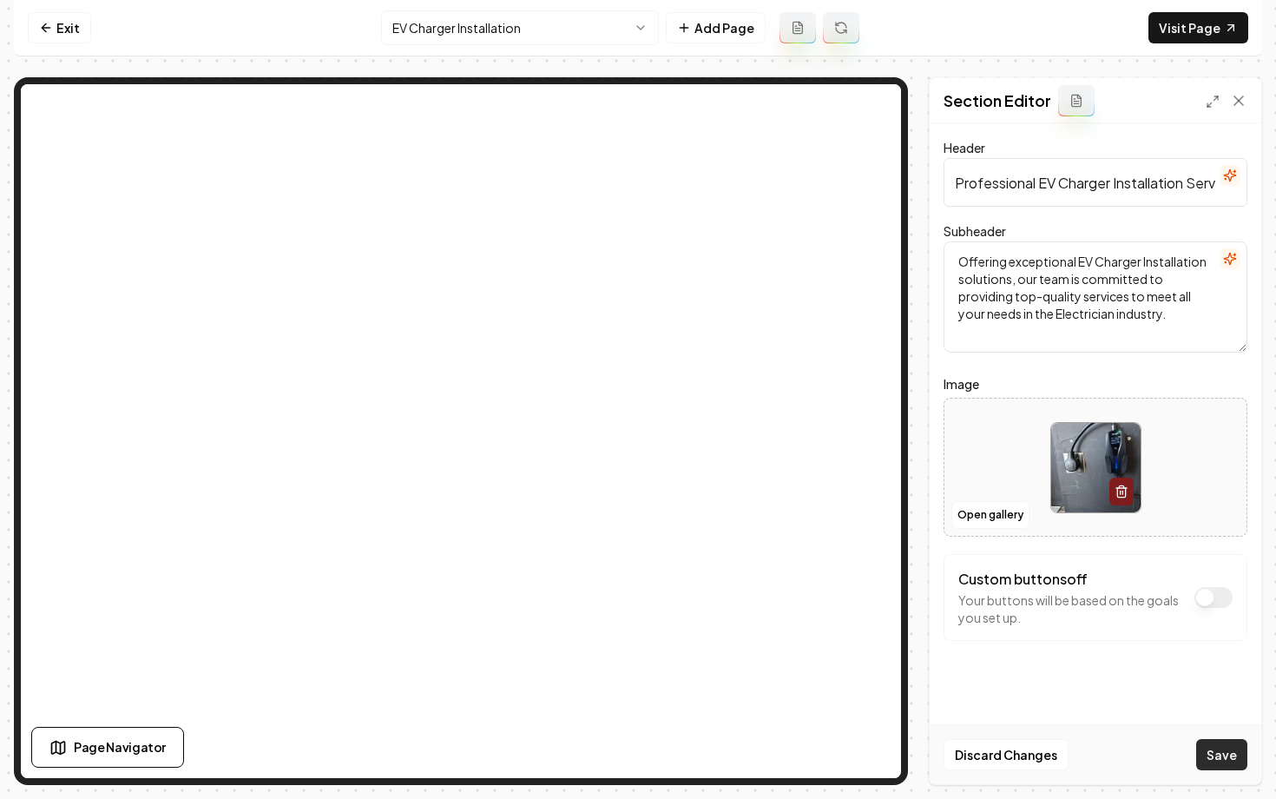
click at [1216, 751] on button "Save" at bounding box center [1221, 754] width 51 height 31
click at [971, 517] on button "Open gallery" at bounding box center [991, 515] width 78 height 28
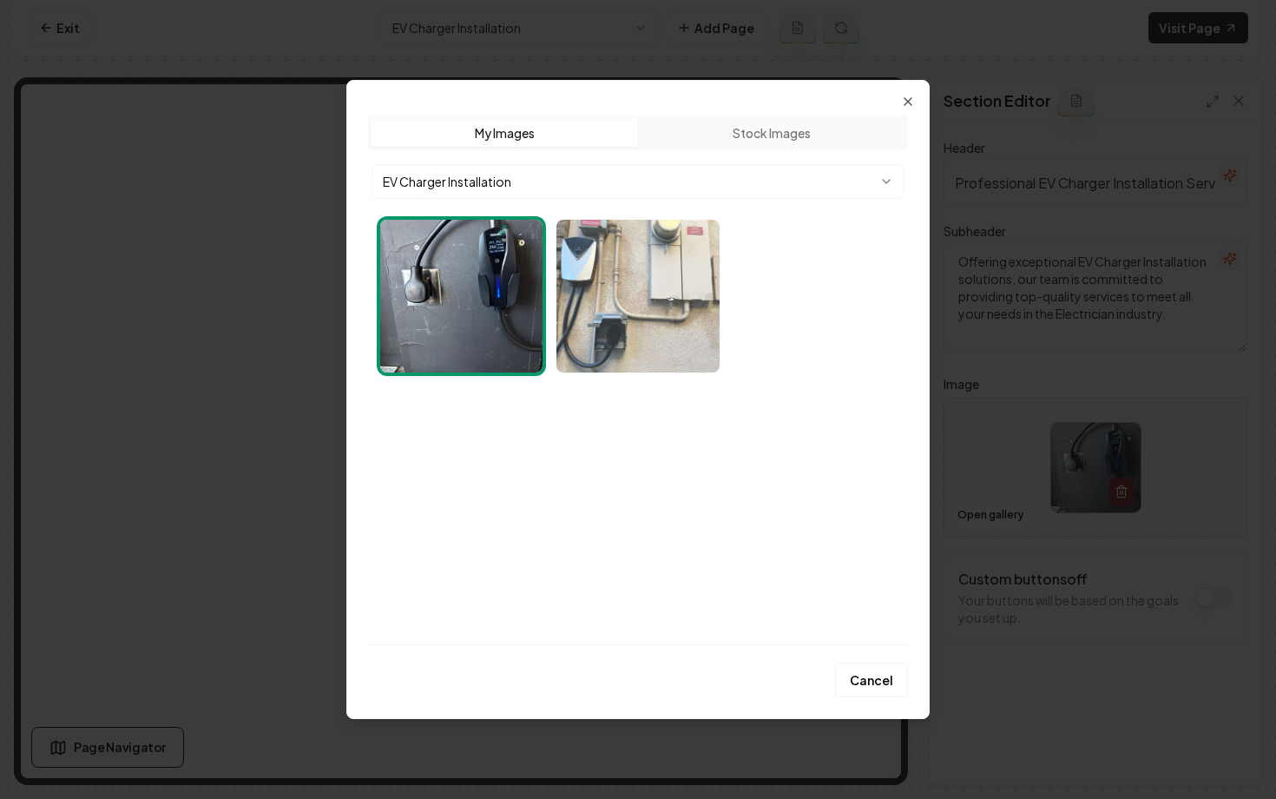
click at [625, 301] on img "Select image image_68bef7845c7cd75eb80a9eb4.webp" at bounding box center [637, 296] width 162 height 153
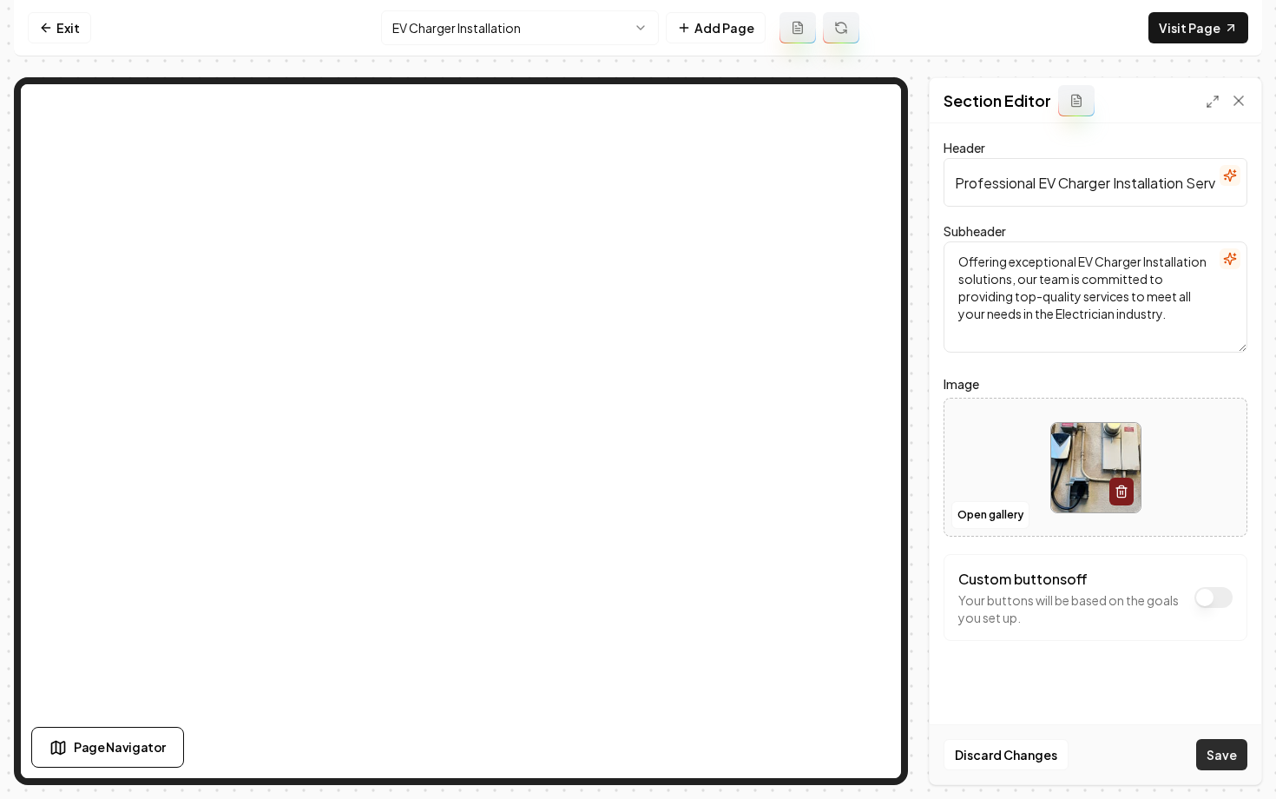
click at [1236, 761] on button "Save" at bounding box center [1221, 754] width 51 height 31
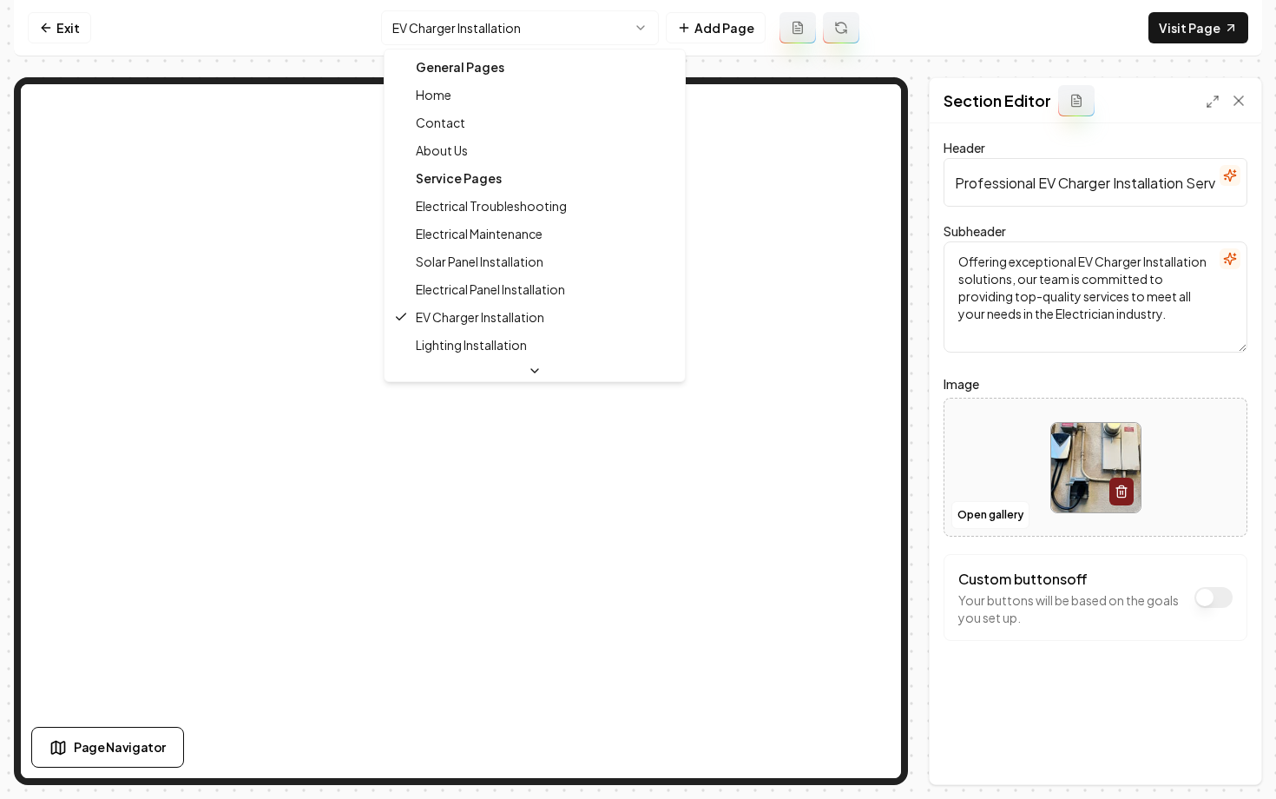
click at [429, 29] on html "Computer Required This feature is only available on a computer. Please switch t…" at bounding box center [638, 399] width 1276 height 799
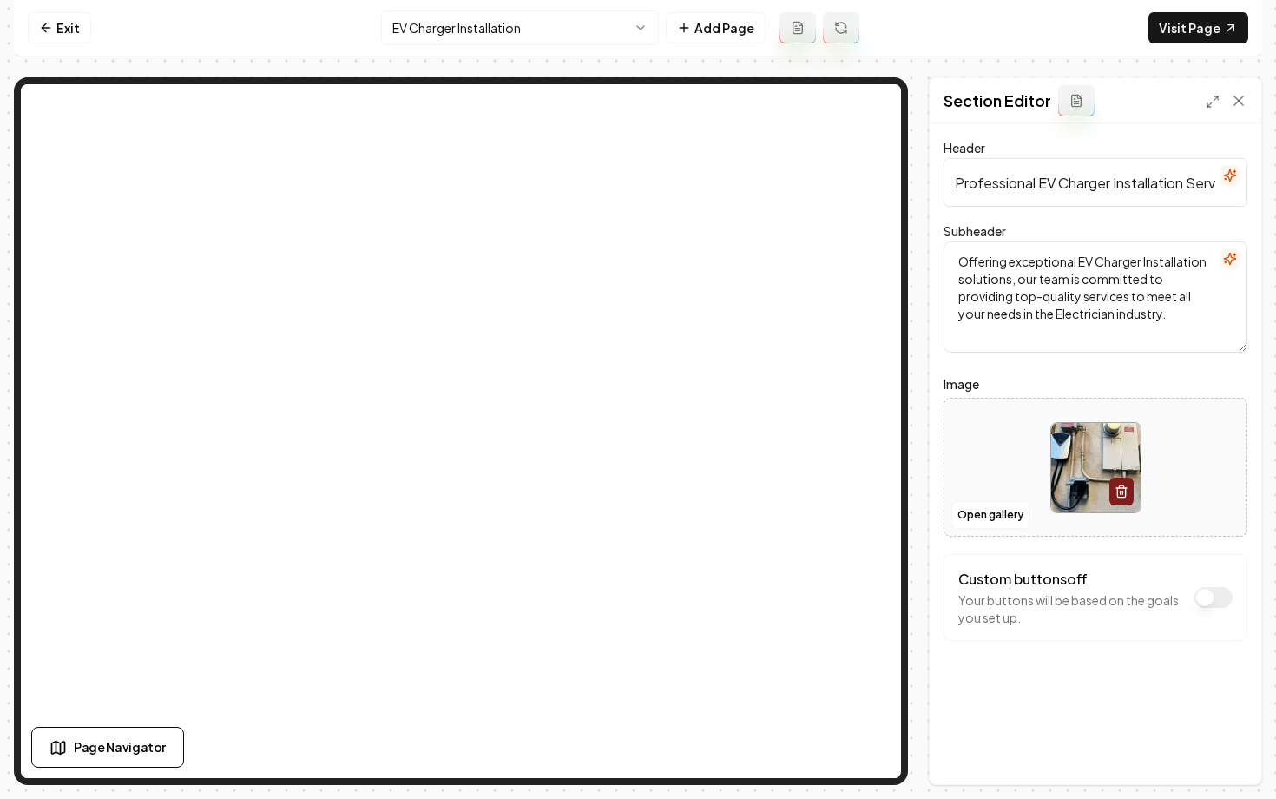
click at [454, 30] on html "Computer Required This feature is only available on a computer. Please switch t…" at bounding box center [638, 399] width 1276 height 799
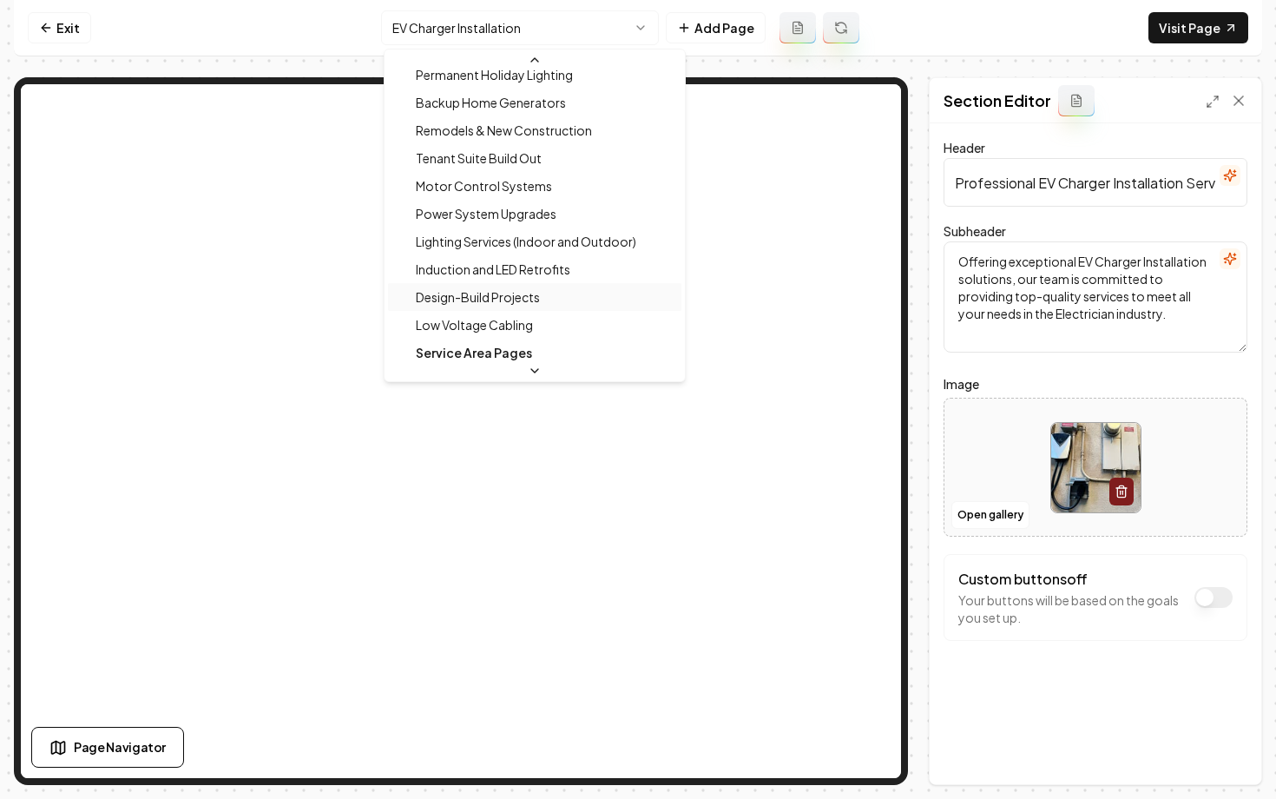
scroll to position [318, 0]
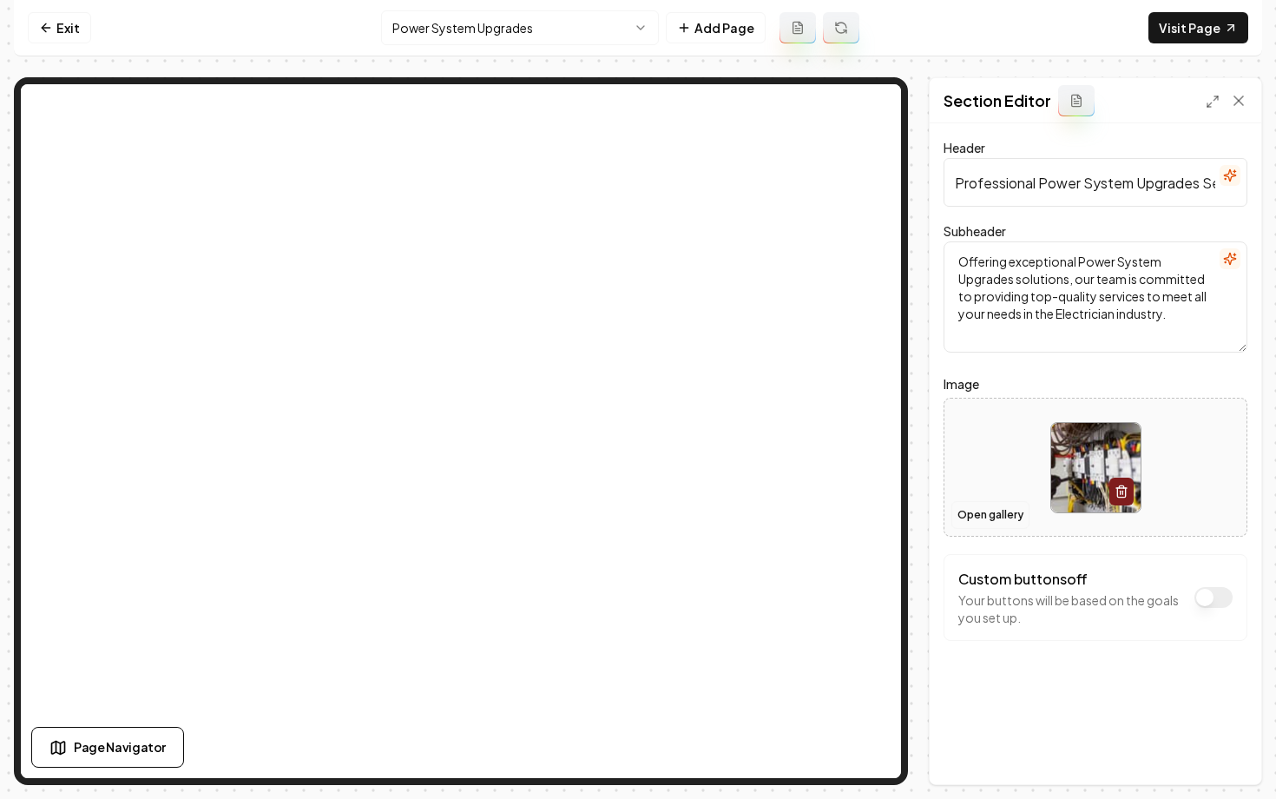
click at [968, 507] on button "Open gallery" at bounding box center [991, 515] width 78 height 28
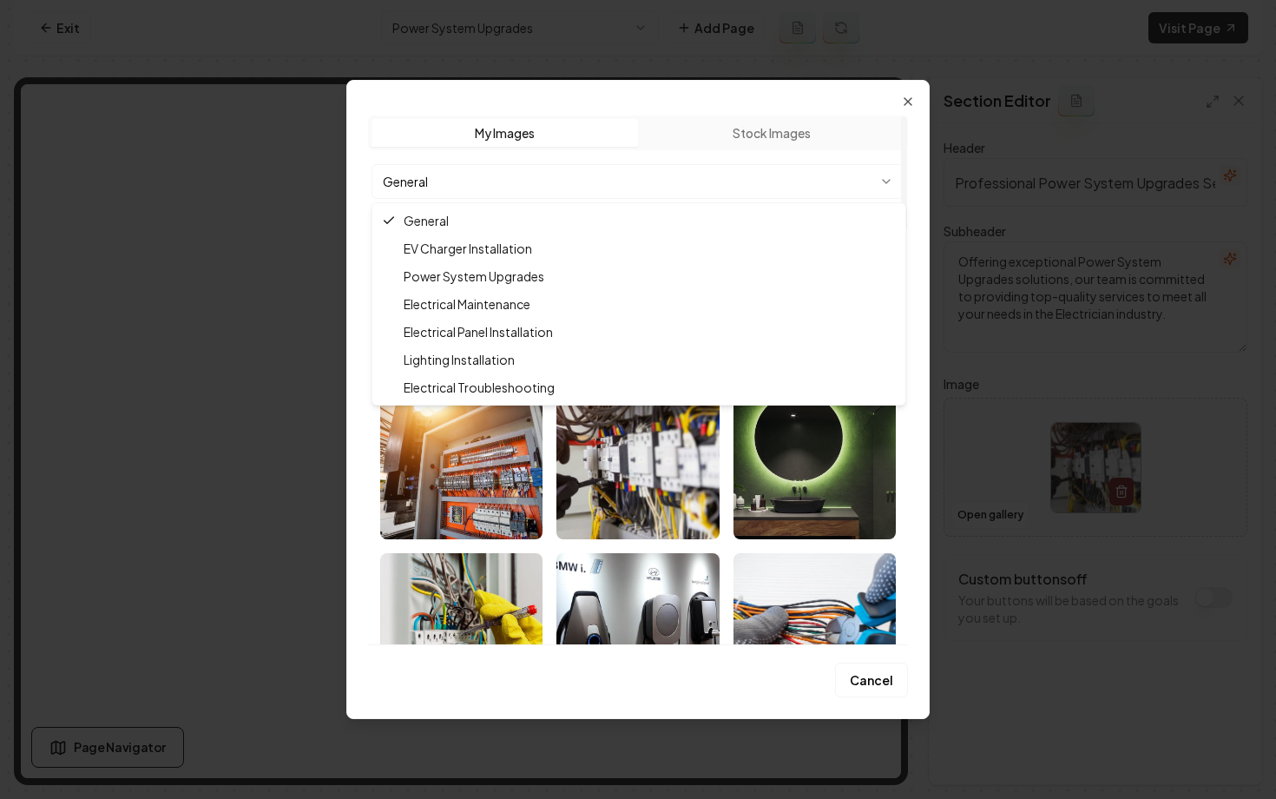
click at [688, 175] on body "Computer Required This feature is only available on a computer. Please switch t…" at bounding box center [638, 399] width 1276 height 799
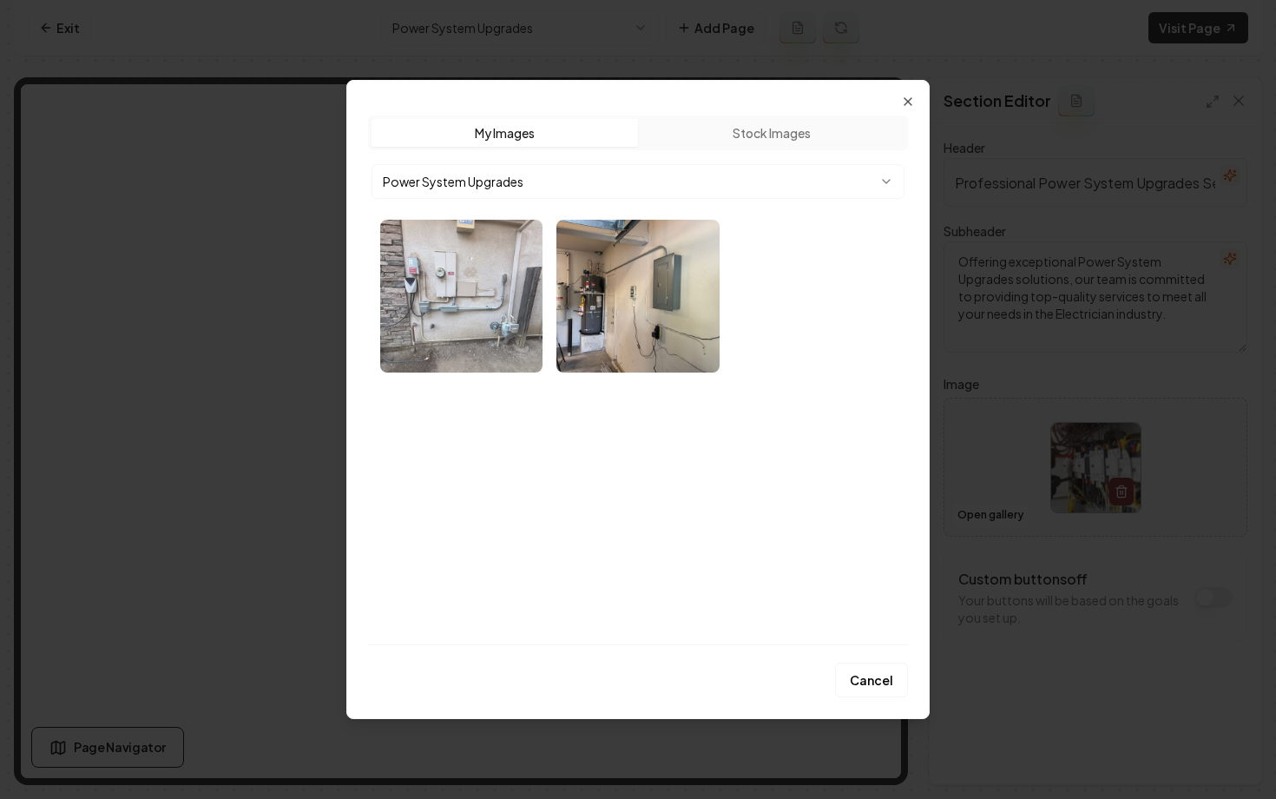
click at [489, 282] on img "Select image image_68bef7845c7cd75eb80aa79e.webp" at bounding box center [461, 296] width 162 height 153
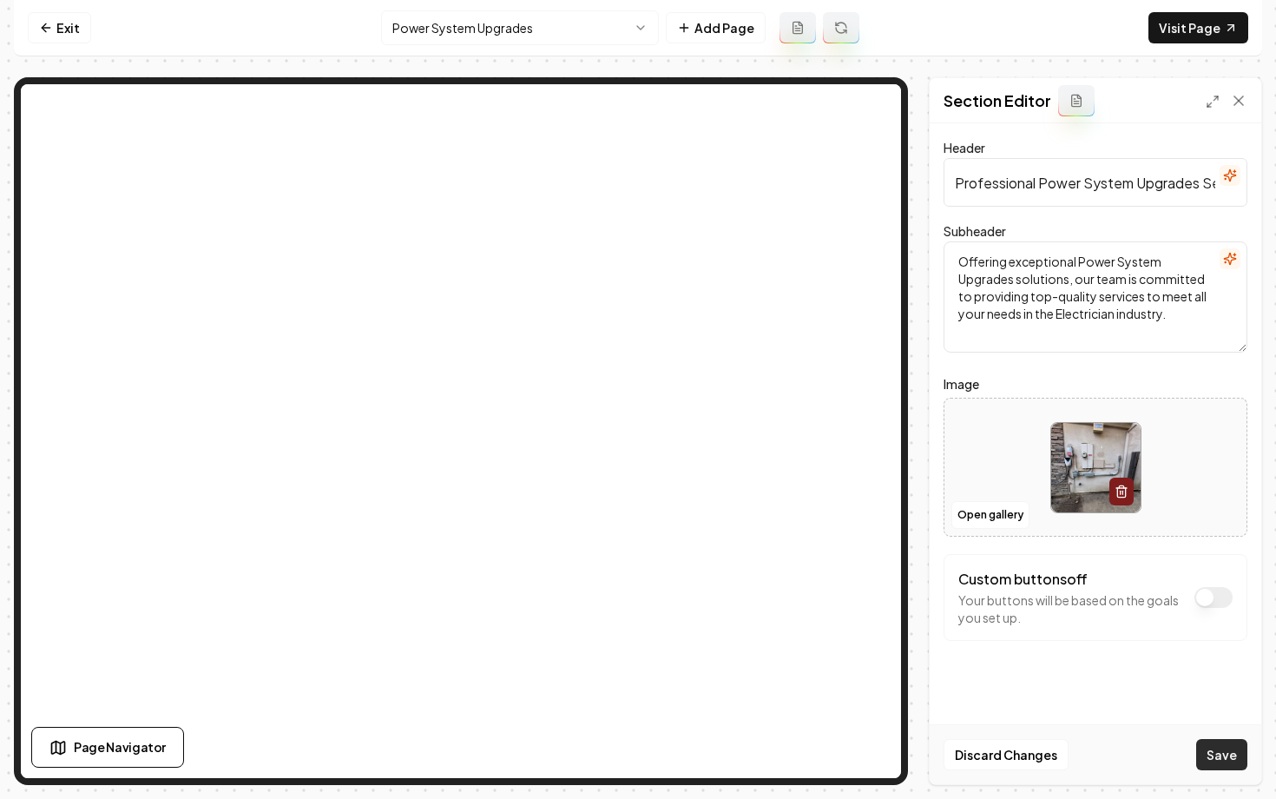
click at [1235, 744] on button "Save" at bounding box center [1221, 754] width 51 height 31
click at [423, 28] on html "Computer Required This feature is only available on a computer. Please switch t…" at bounding box center [638, 399] width 1276 height 799
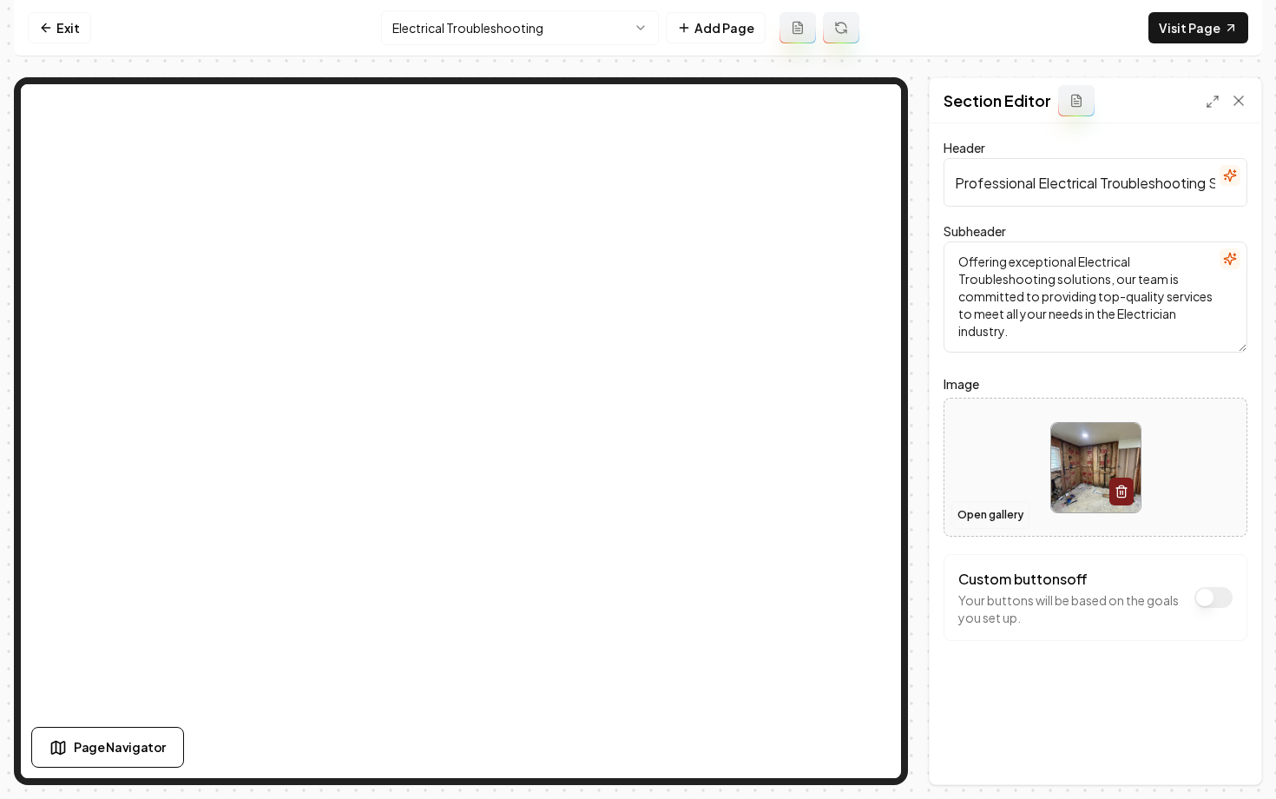
click at [974, 508] on button "Open gallery" at bounding box center [991, 515] width 78 height 28
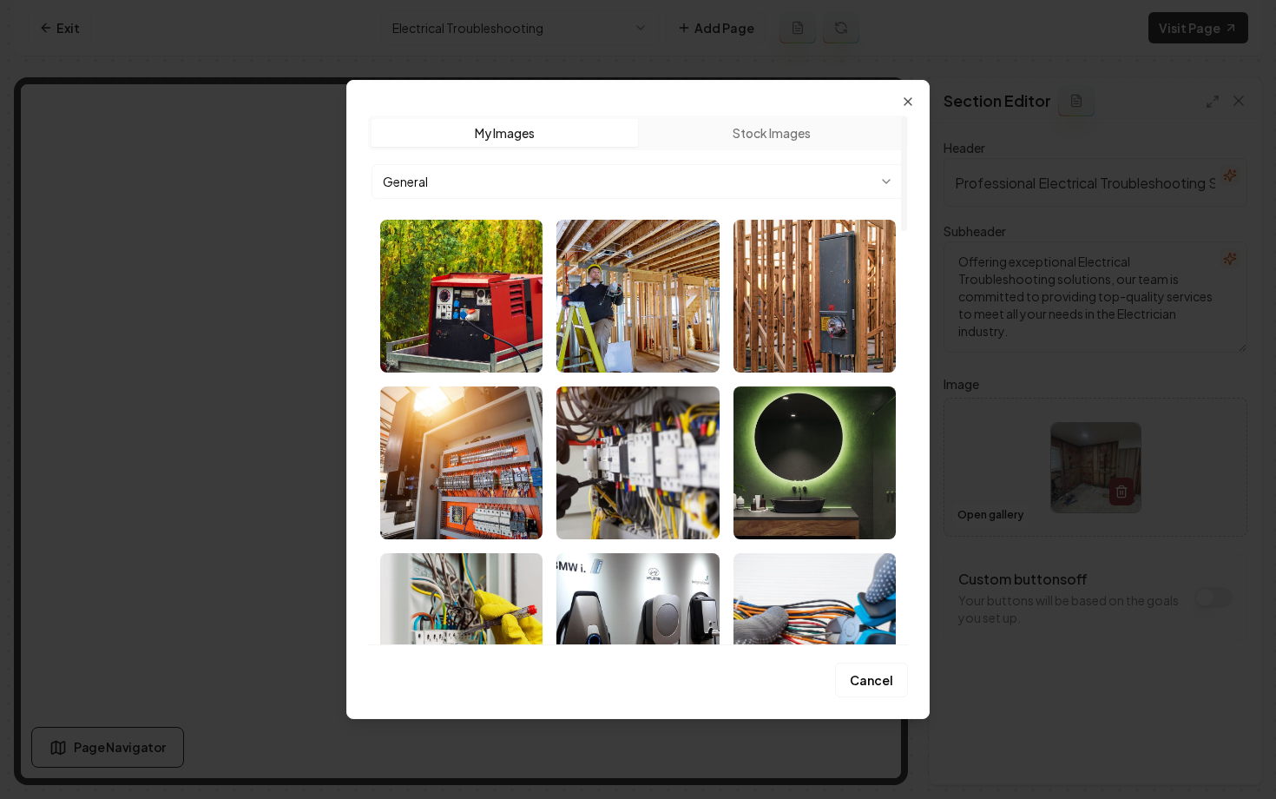
click at [629, 184] on body "Computer Required This feature is only available on a computer. Please switch t…" at bounding box center [638, 399] width 1276 height 799
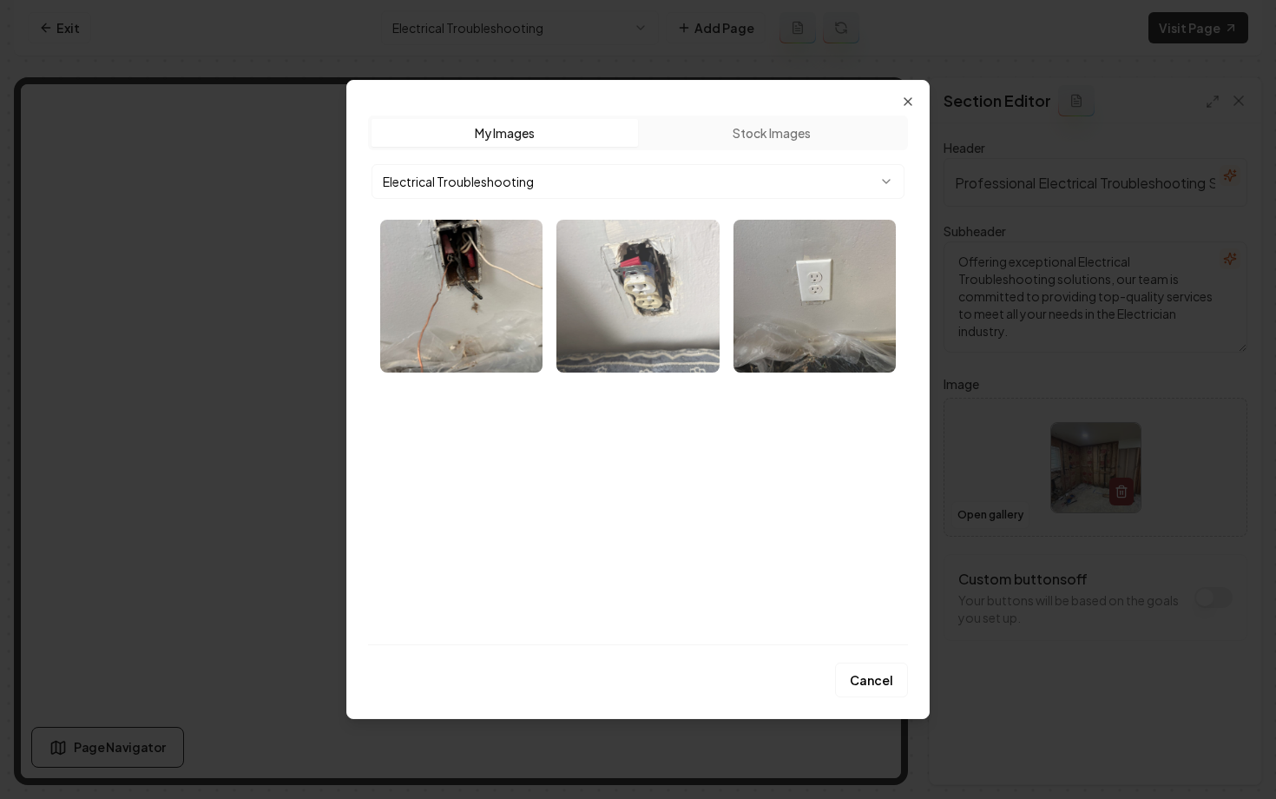
click at [573, 316] on img "Select image image_68bef7805c7cd75eb80a88d9.webp" at bounding box center [637, 296] width 162 height 153
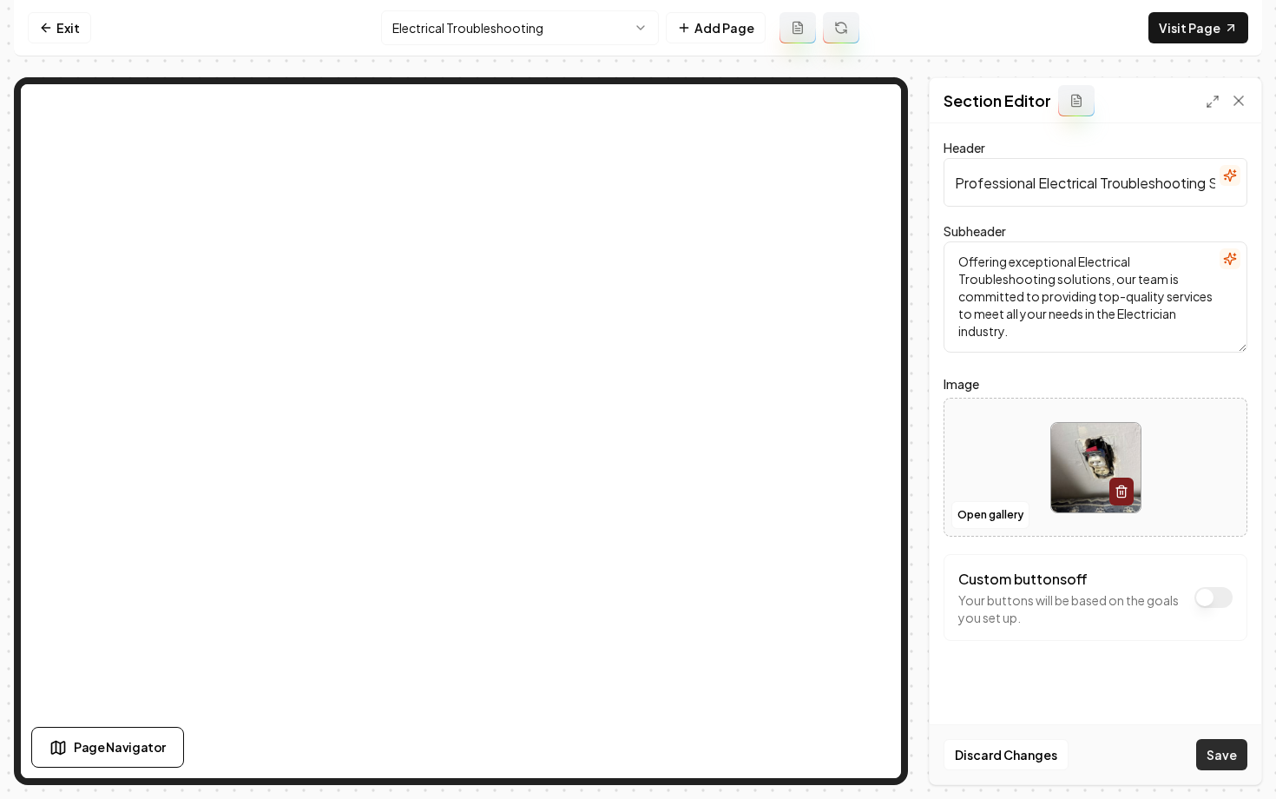
click at [1225, 768] on button "Save" at bounding box center [1221, 754] width 51 height 31
click at [966, 517] on button "Open gallery" at bounding box center [991, 515] width 78 height 28
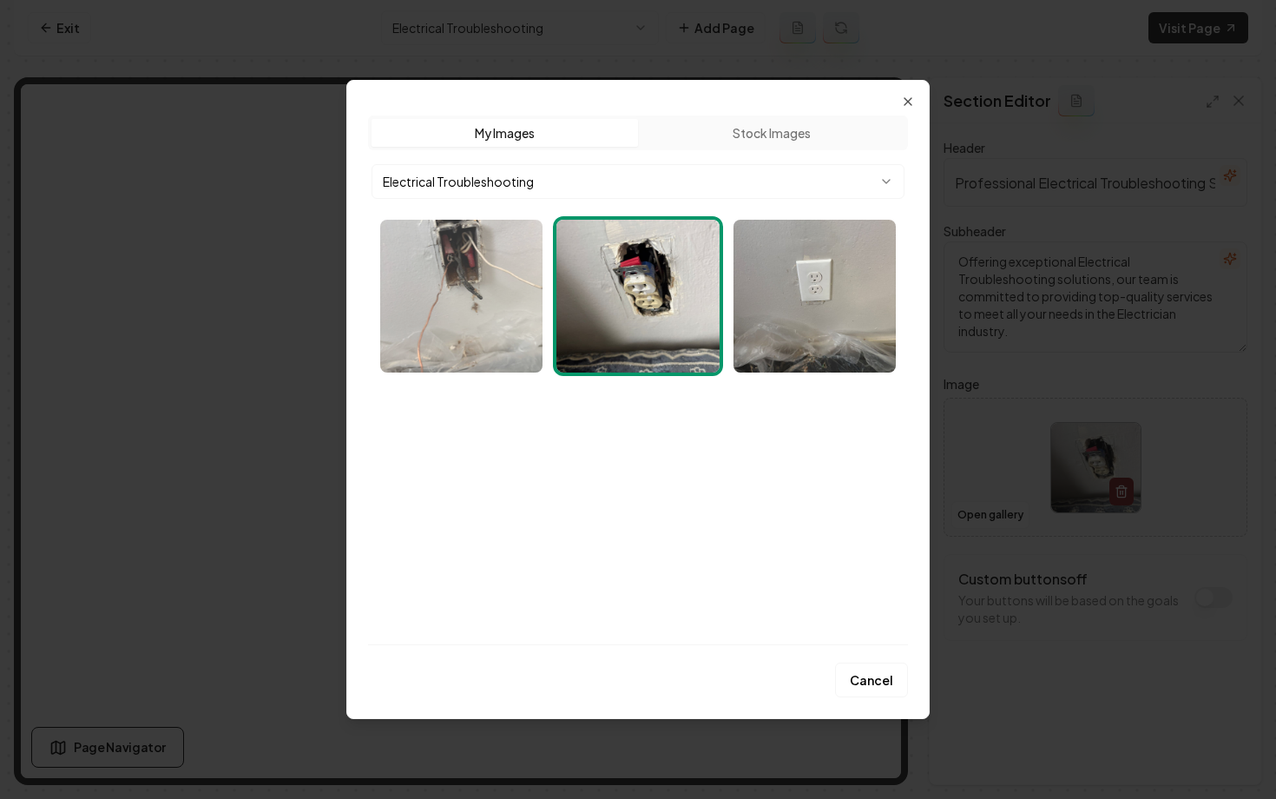
click at [464, 316] on img "Select image image_68bef7495c7cd75eb8094712.webp" at bounding box center [461, 296] width 162 height 153
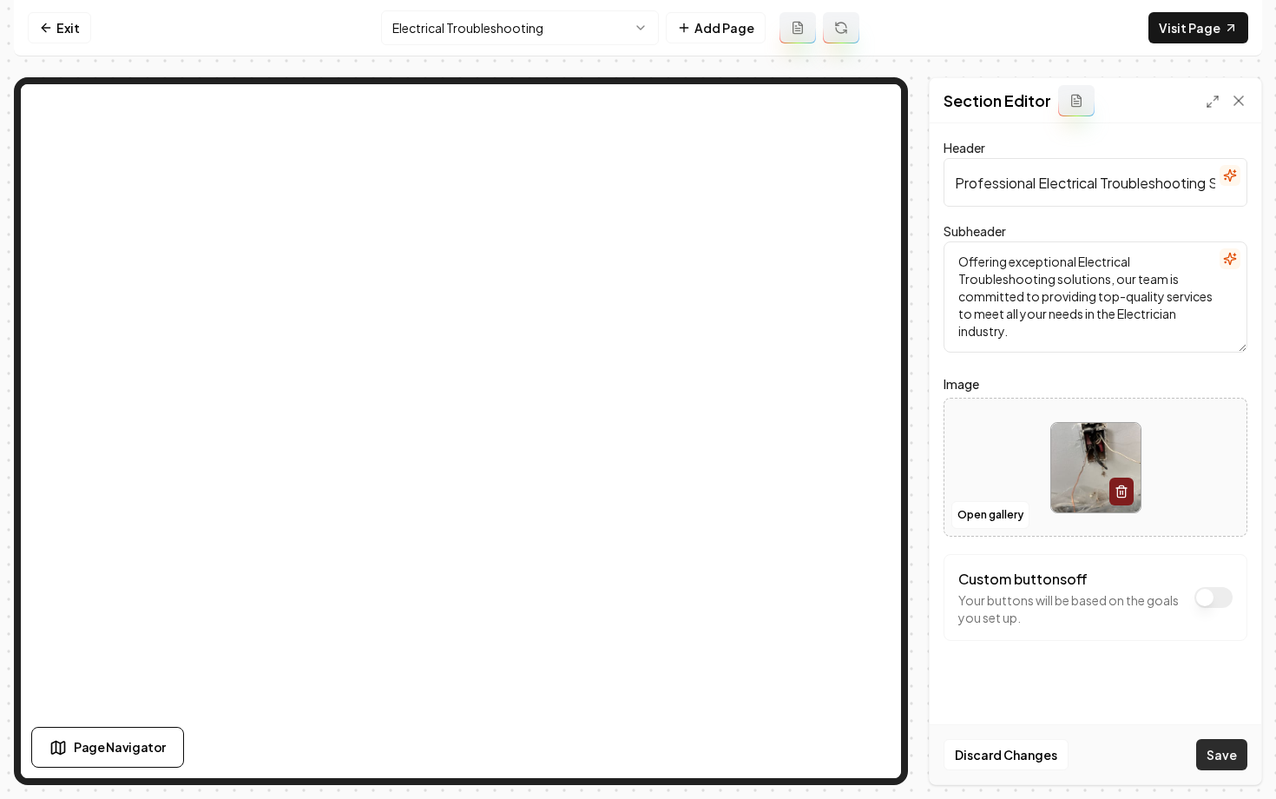
click at [1211, 756] on button "Save" at bounding box center [1221, 754] width 51 height 31
click at [995, 508] on button "Open gallery" at bounding box center [991, 515] width 78 height 28
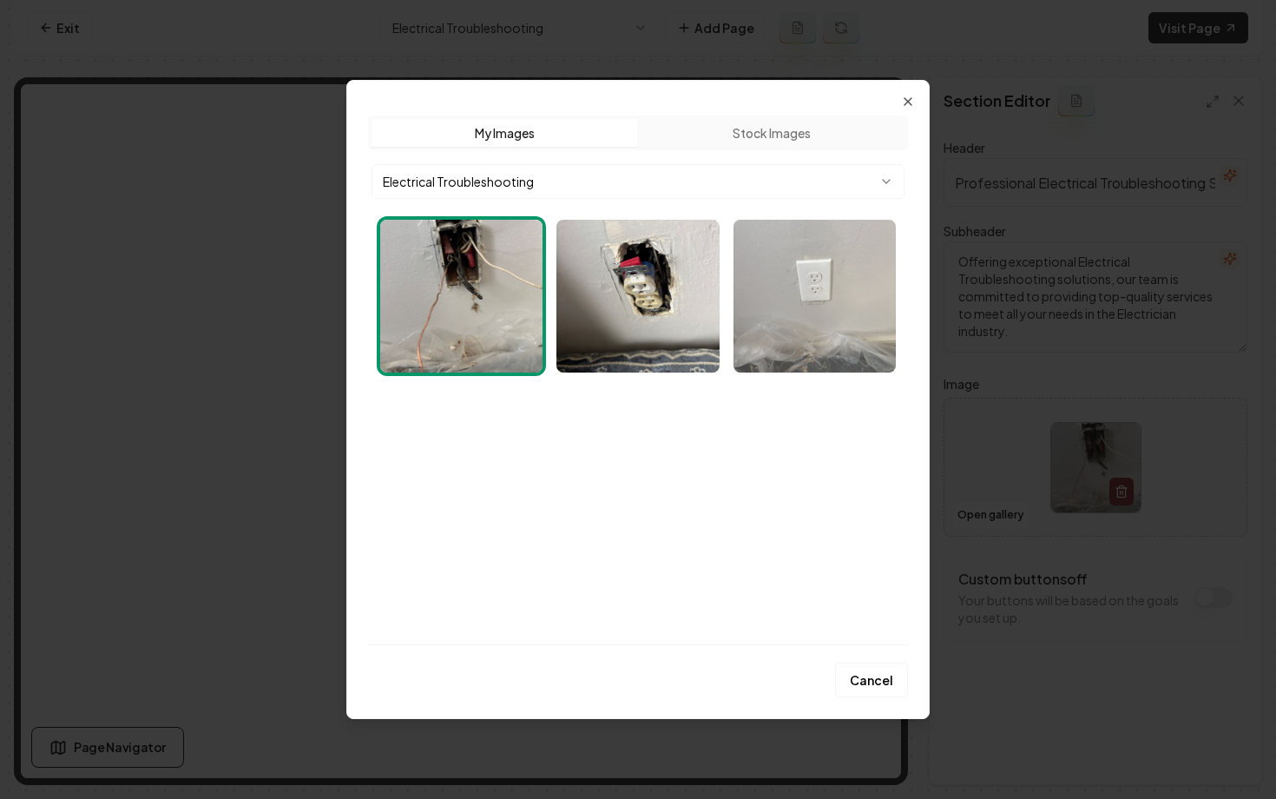
click at [794, 314] on img "Select image image_68bef7825c7cd75eb80a937d.webp" at bounding box center [815, 296] width 162 height 153
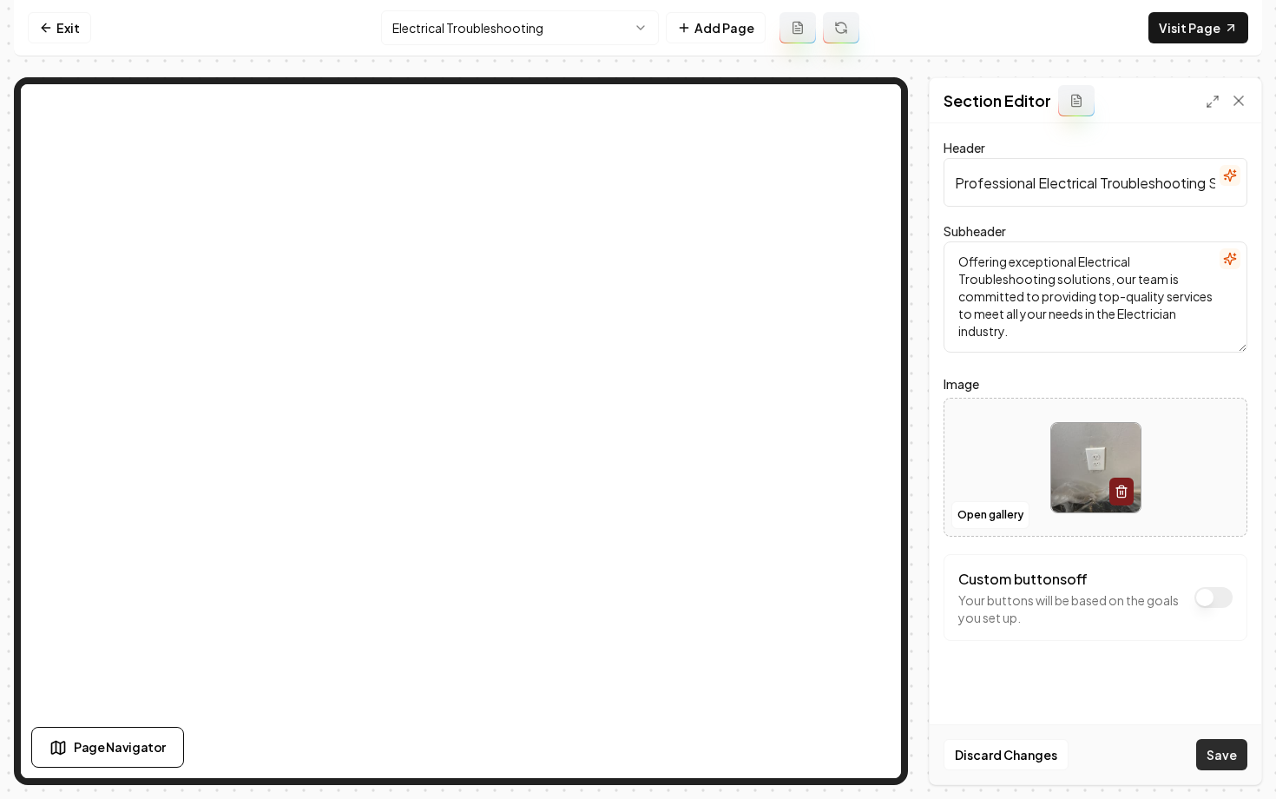
click at [1222, 755] on button "Save" at bounding box center [1221, 754] width 51 height 31
click at [501, 28] on html "Computer Required This feature is only available on a computer. Please switch t…" at bounding box center [638, 399] width 1276 height 799
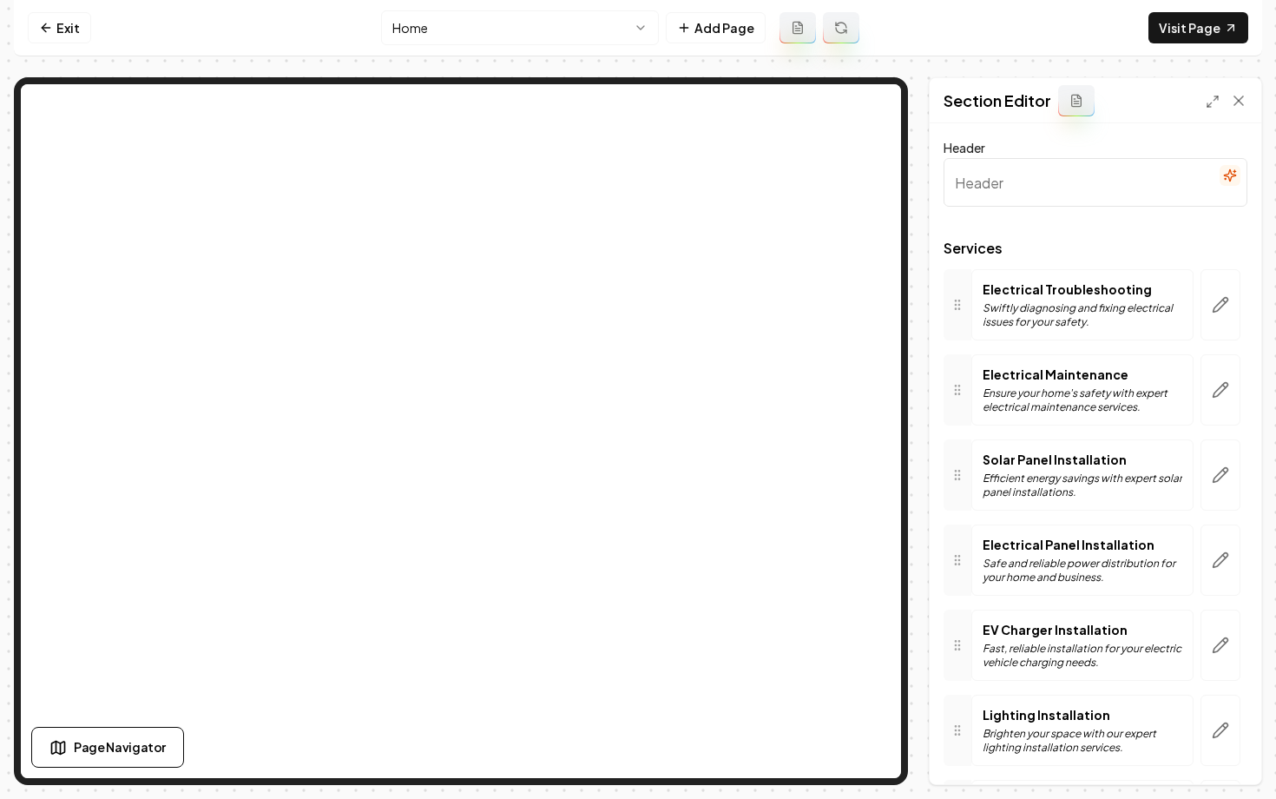
type input "Our Expert Electrical Services"
click at [1217, 311] on icon "button" at bounding box center [1221, 305] width 15 height 15
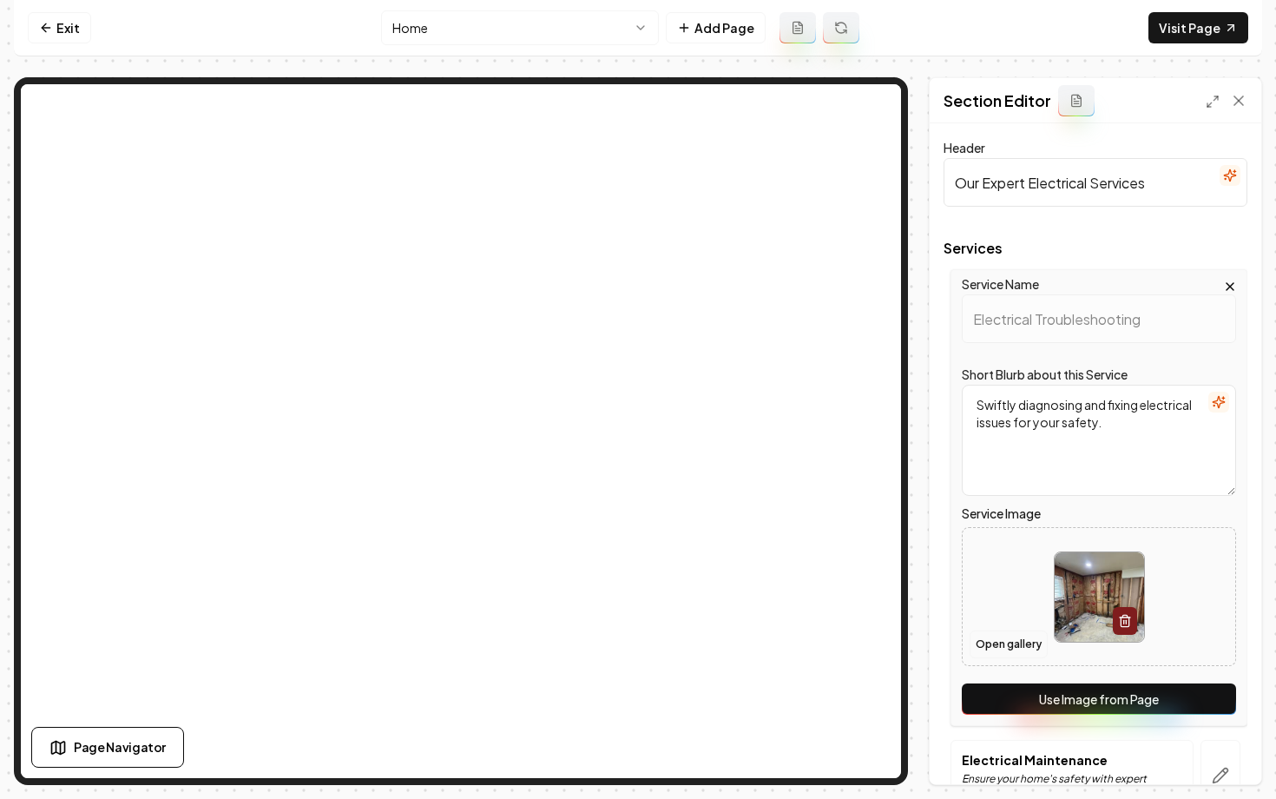
click at [1001, 645] on button "Open gallery" at bounding box center [1009, 644] width 78 height 28
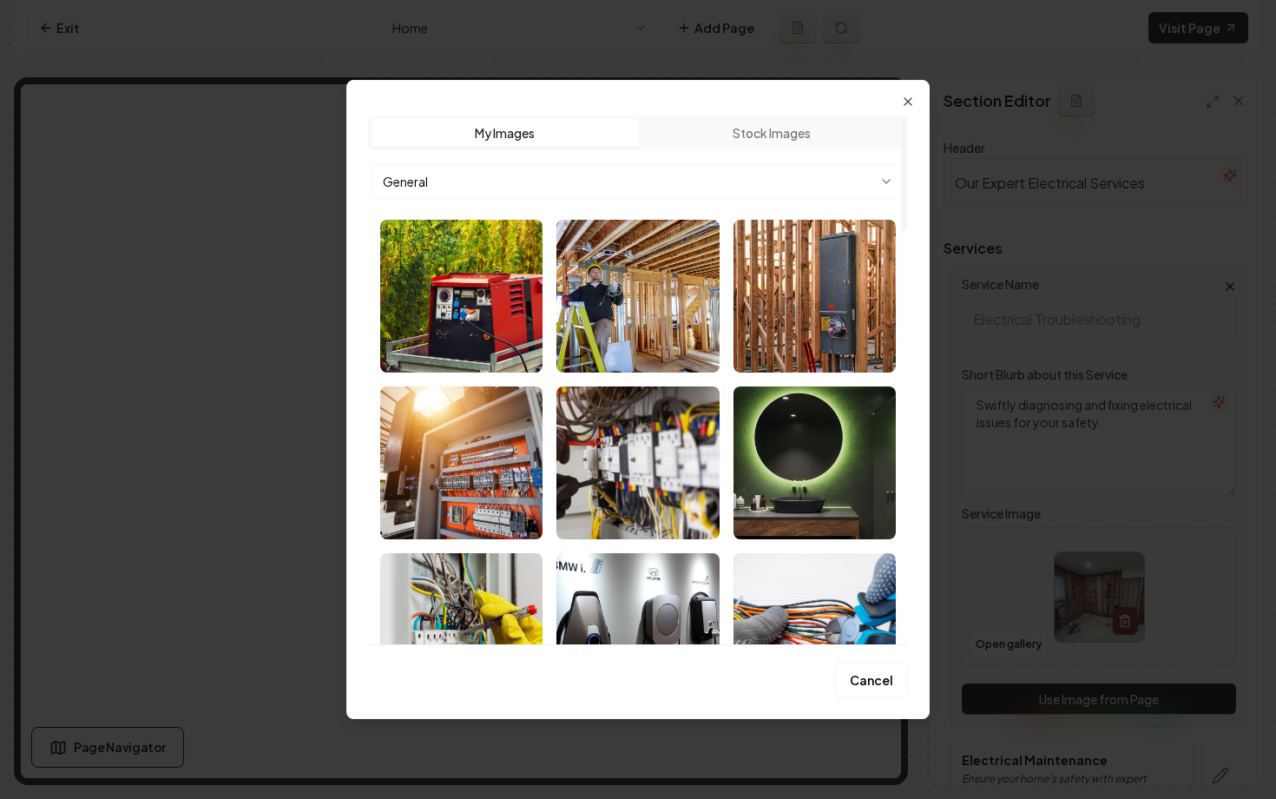
click at [897, 102] on div "Upload My Images Stock Images General" at bounding box center [638, 373] width 540 height 543
click at [909, 102] on icon "button" at bounding box center [908, 101] width 7 height 7
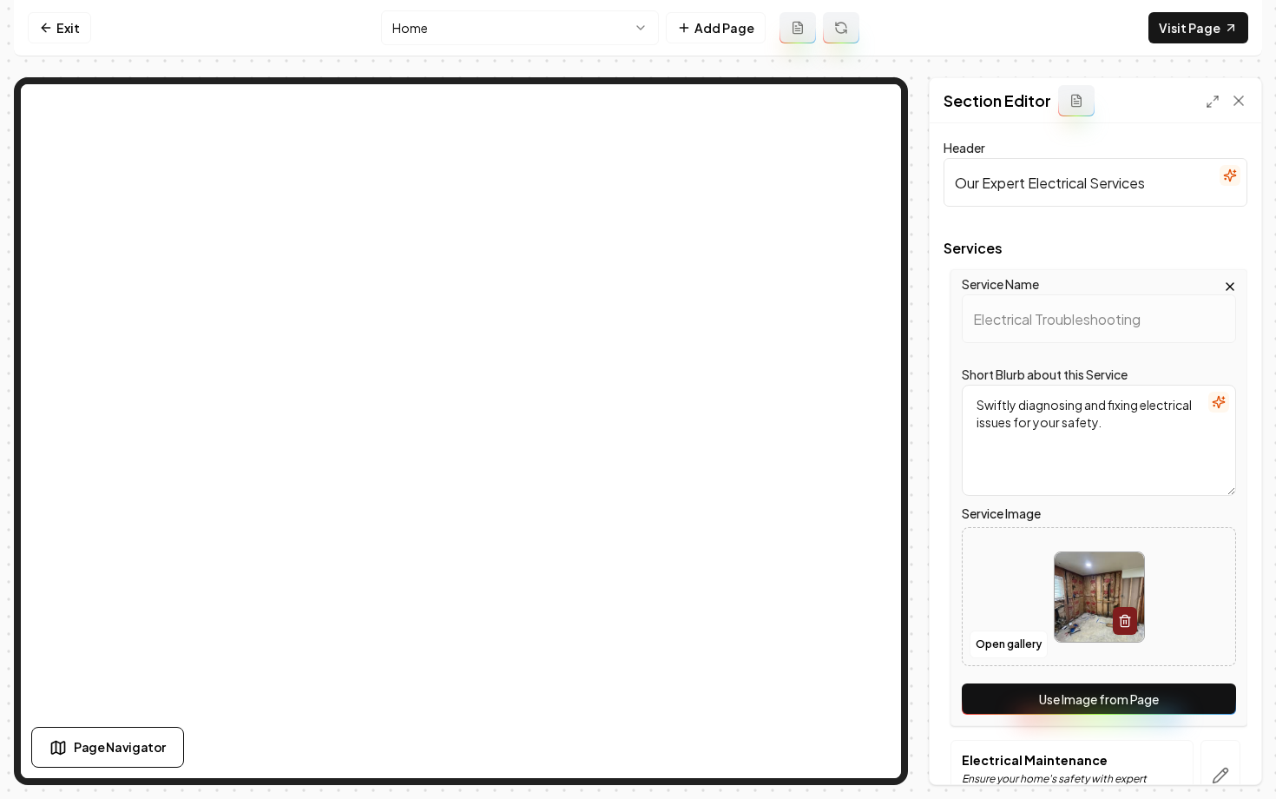
click at [982, 703] on button "Use Image from Page" at bounding box center [1099, 698] width 274 height 31
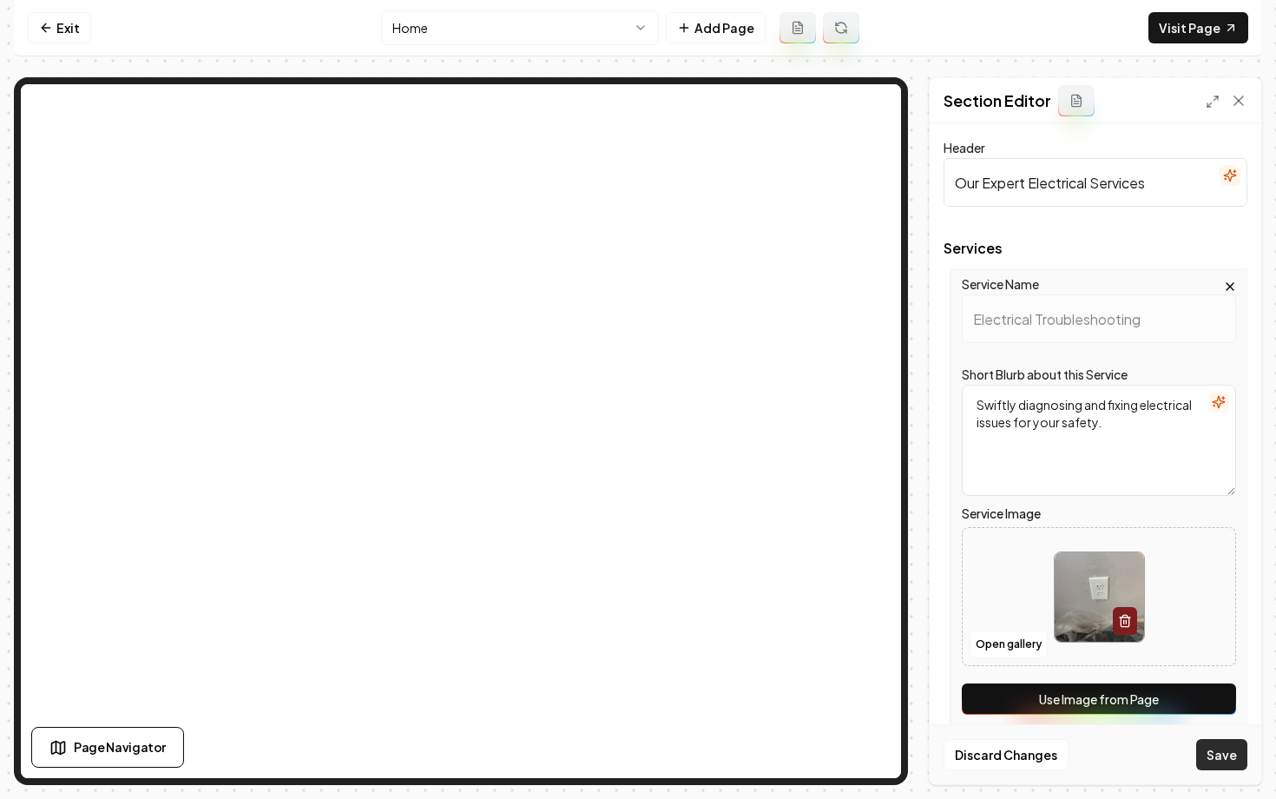
click at [1206, 751] on button "Save" at bounding box center [1221, 754] width 51 height 31
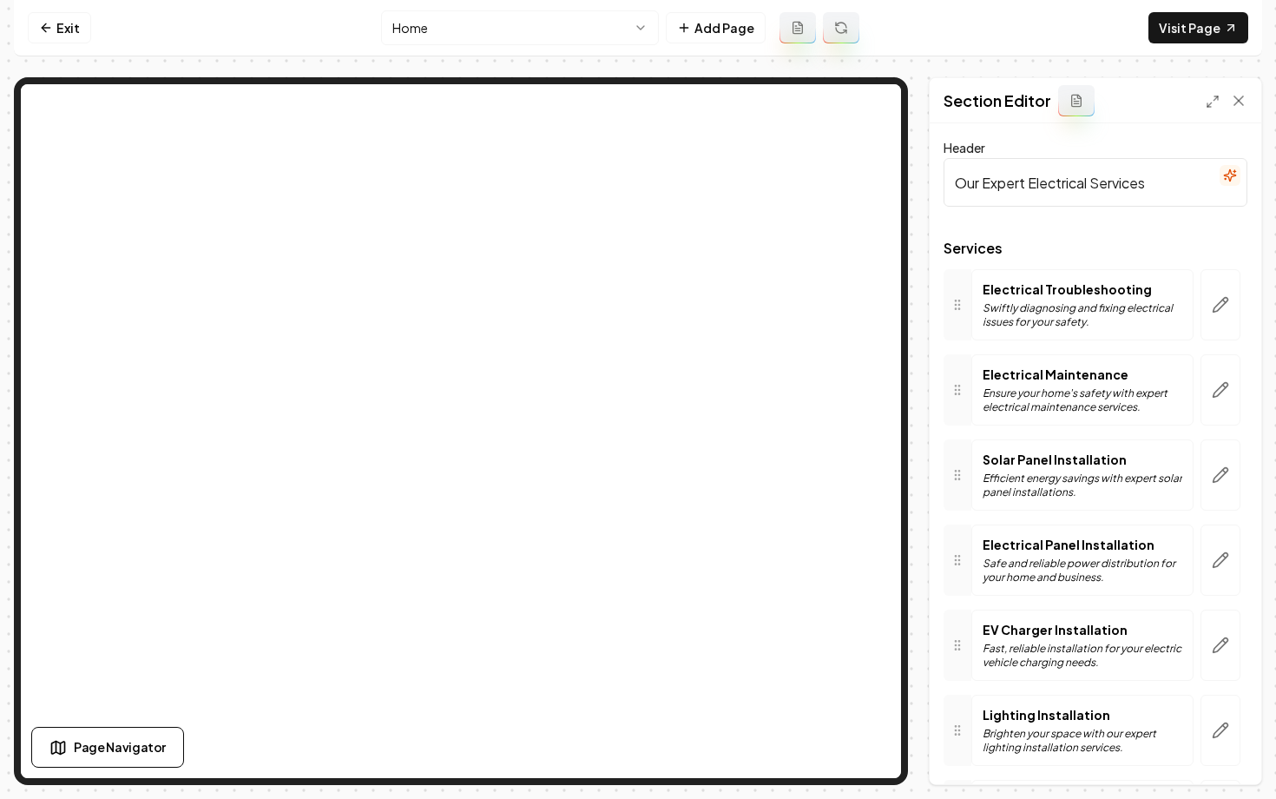
click at [540, 34] on html "Computer Required This feature is only available on a computer. Please switch t…" at bounding box center [638, 399] width 1276 height 799
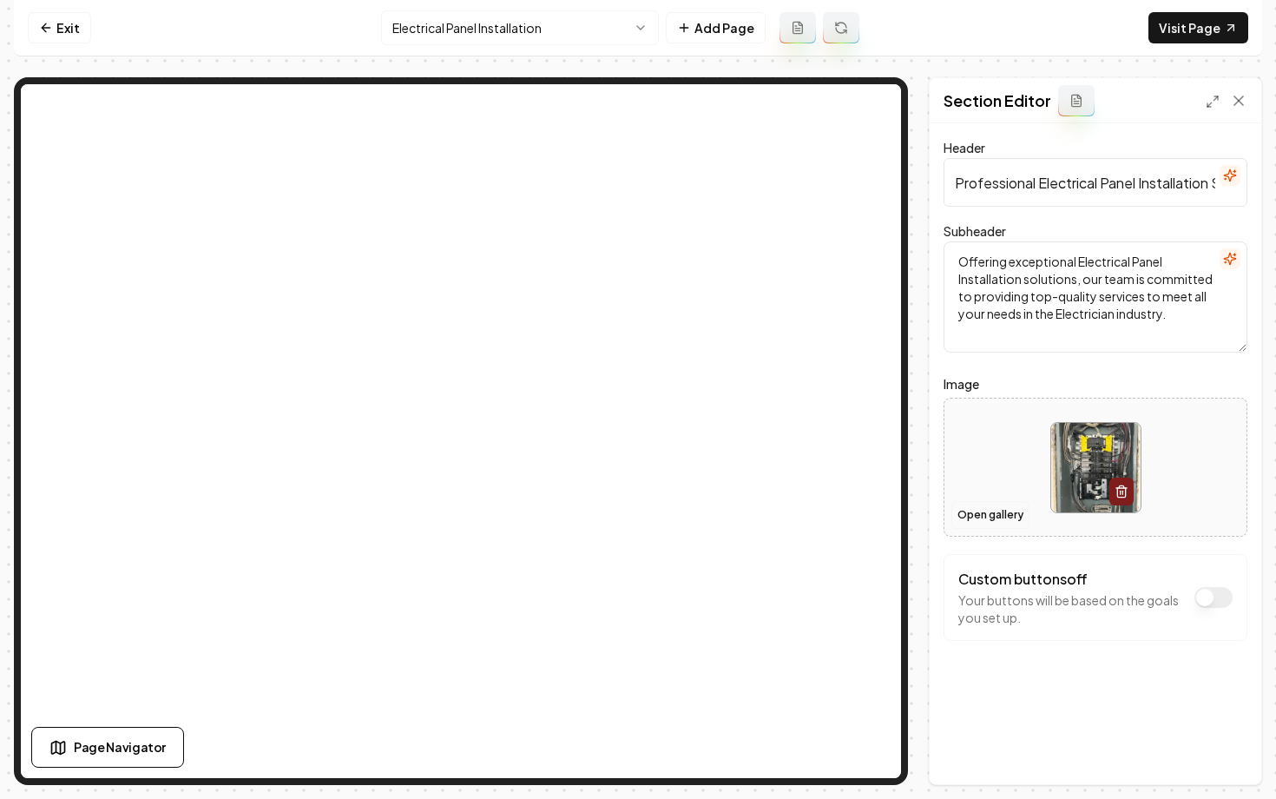
click at [974, 516] on button "Open gallery" at bounding box center [991, 515] width 78 height 28
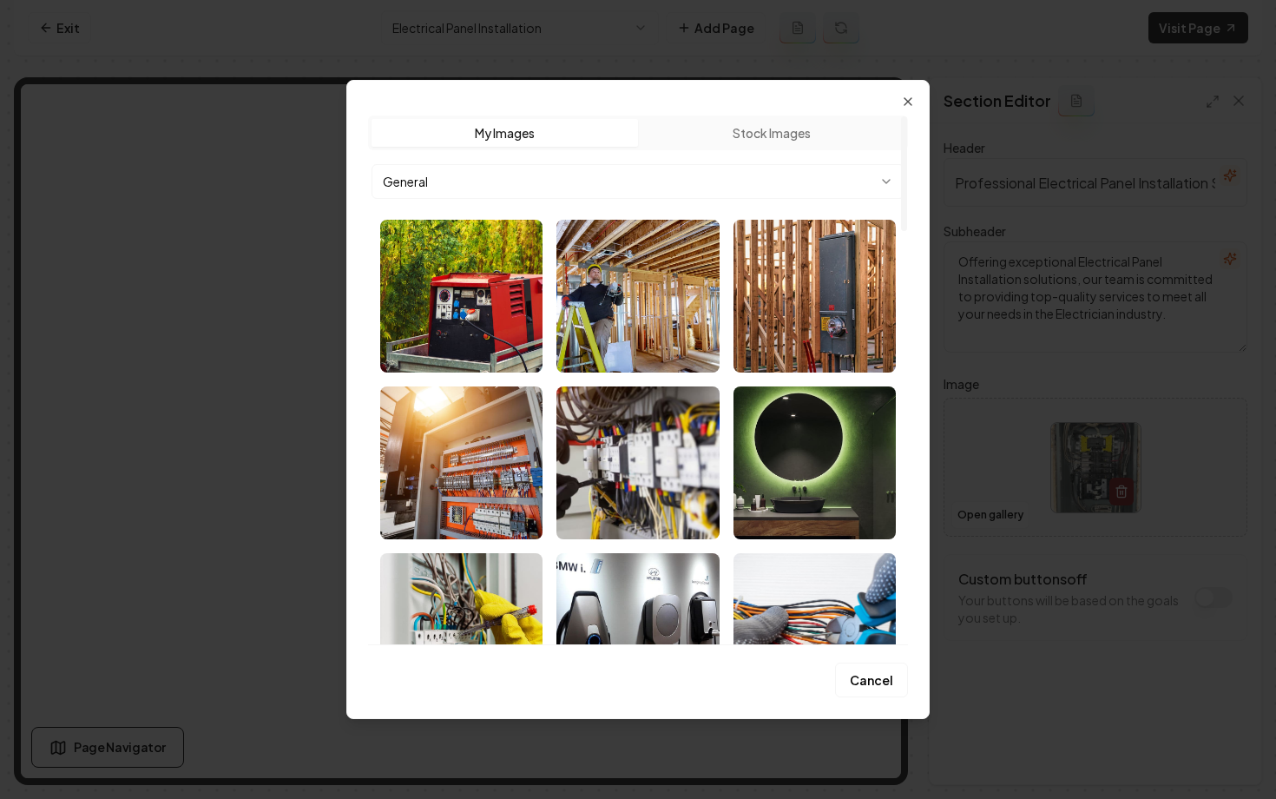
click at [697, 181] on body "Computer Required This feature is only available on a computer. Please switch t…" at bounding box center [638, 399] width 1276 height 799
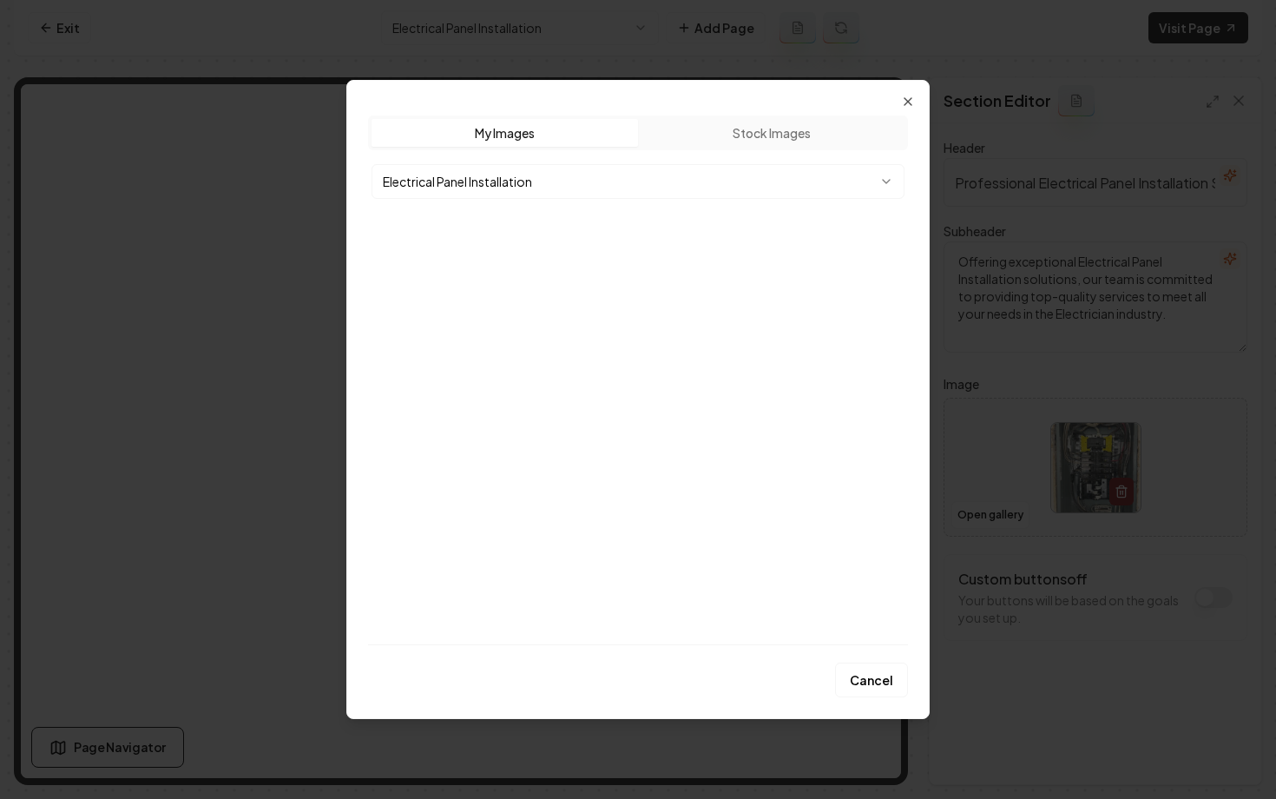
click at [827, 293] on img "Select image image_68bef3e25c7cd75eb8f52c57.webp" at bounding box center [815, 296] width 162 height 153
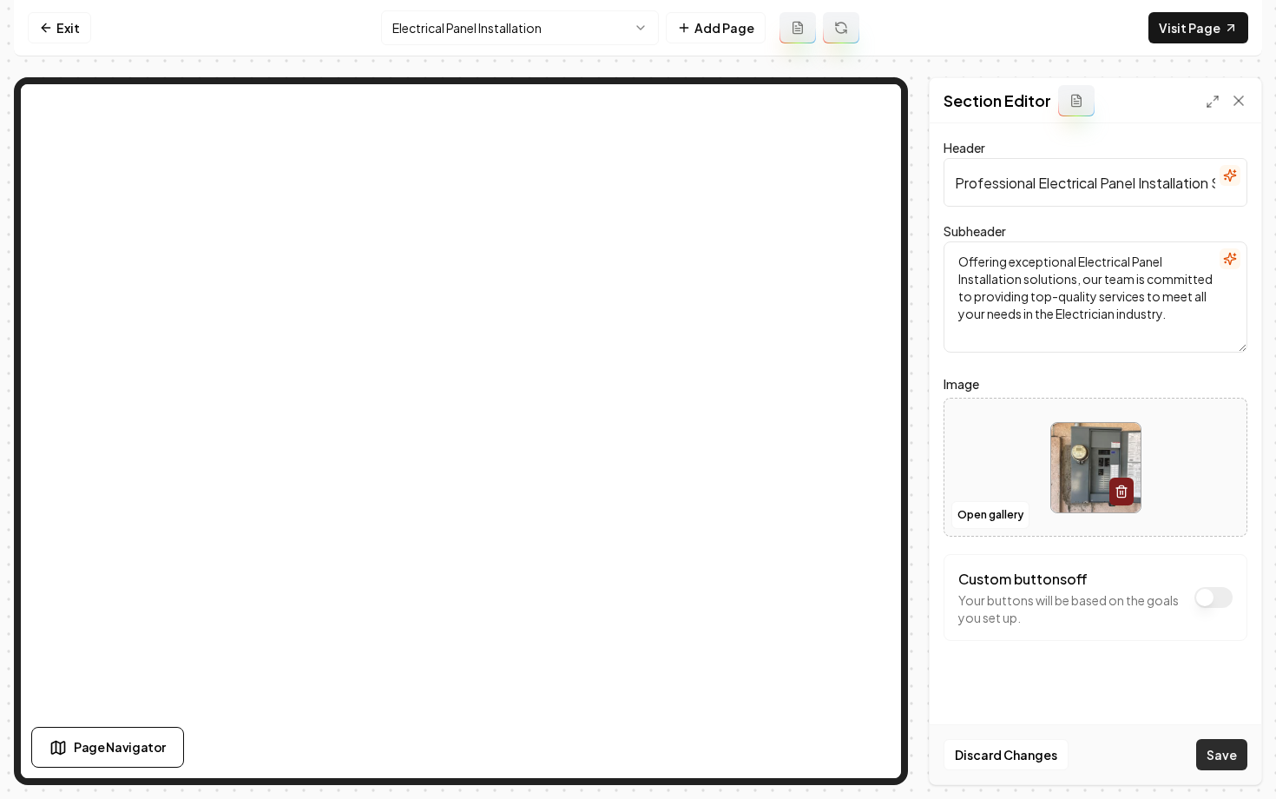
click at [1221, 755] on button "Save" at bounding box center [1221, 754] width 51 height 31
click at [476, 30] on html "Computer Required This feature is only available on a computer. Please switch t…" at bounding box center [638, 399] width 1276 height 799
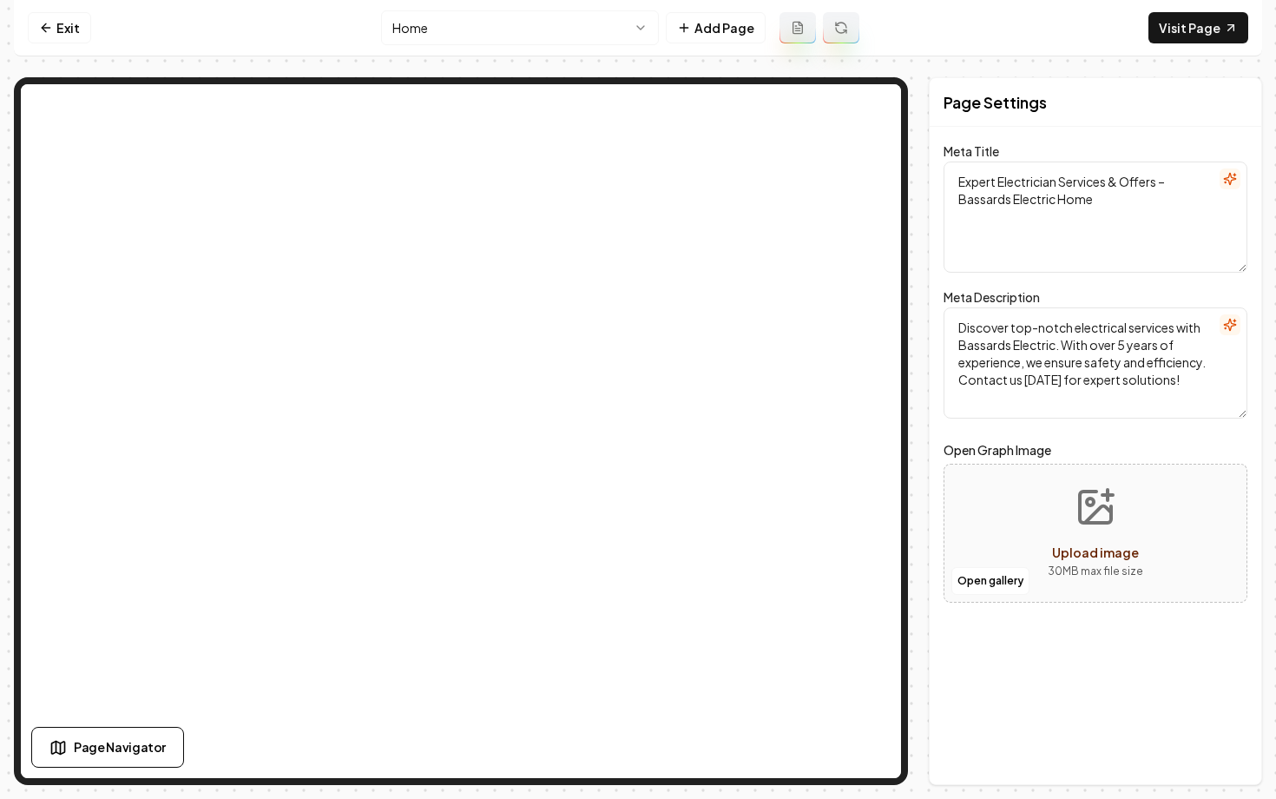
click at [479, 35] on html "Computer Required This feature is only available on a computer. Please switch t…" at bounding box center [638, 399] width 1276 height 799
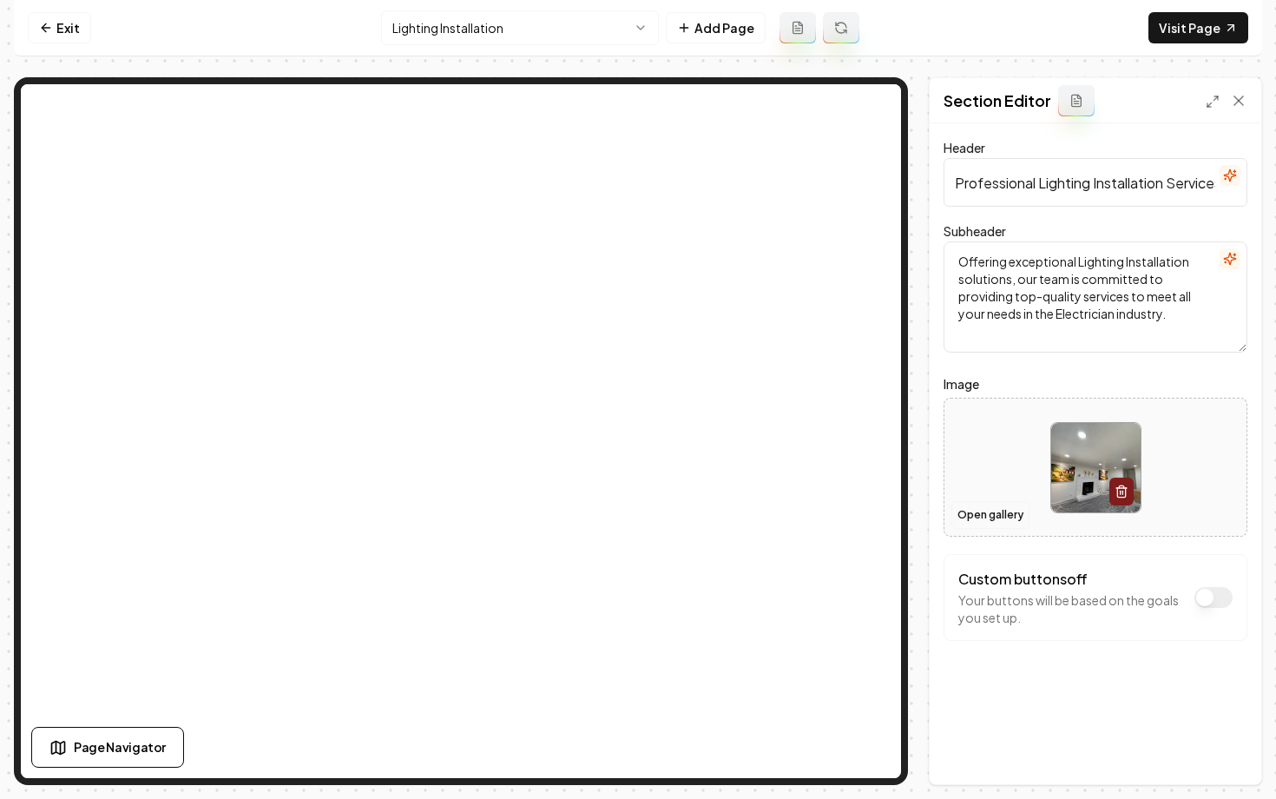
click at [984, 514] on button "Open gallery" at bounding box center [991, 515] width 78 height 28
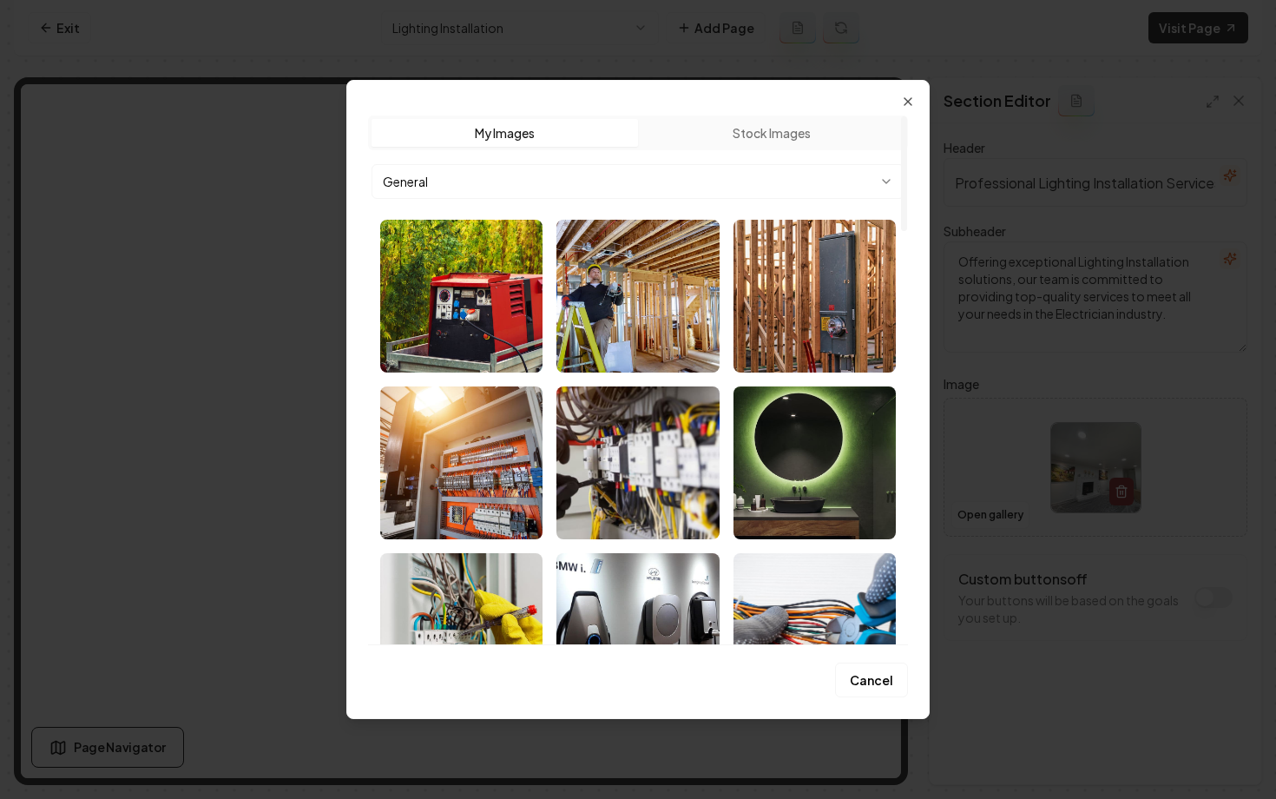
click at [662, 175] on body "Computer Required This feature is only available on a computer. Please switch t…" at bounding box center [638, 399] width 1276 height 799
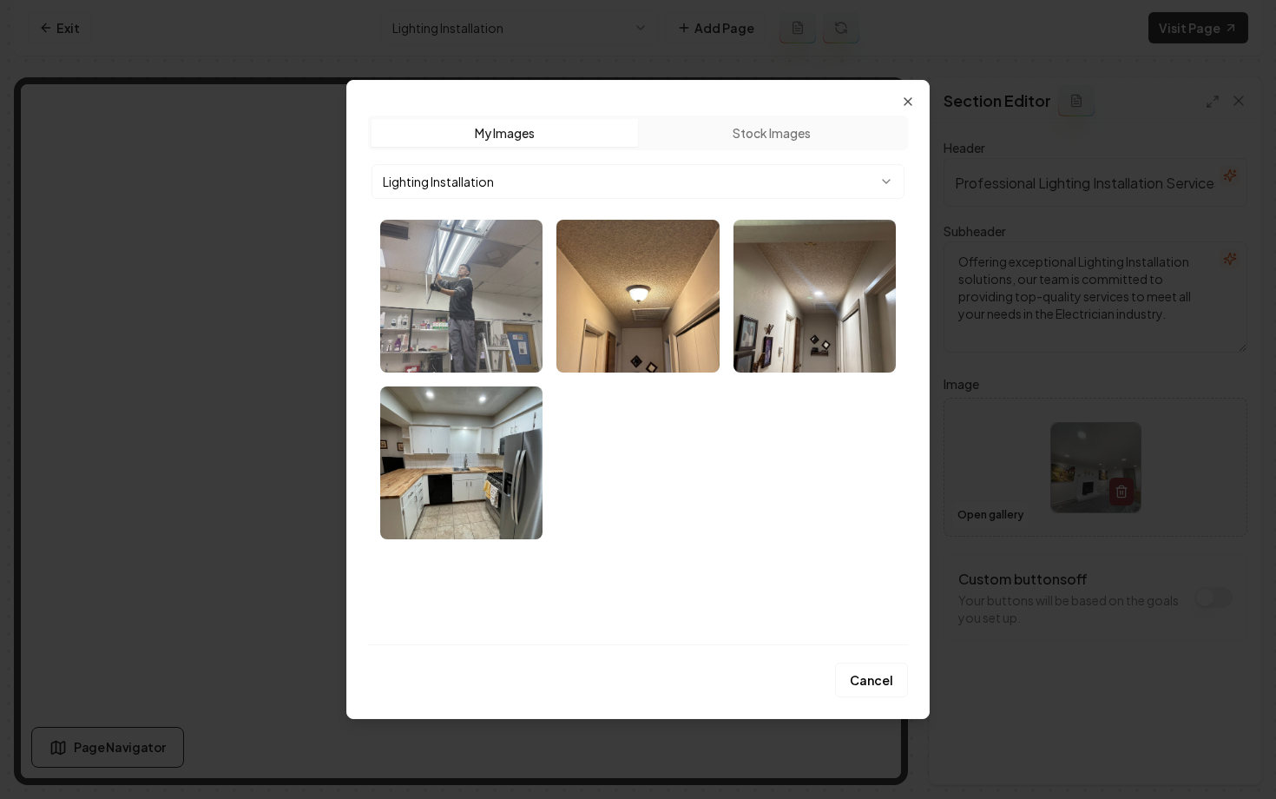
click at [487, 316] on img "Select image image_68bef7845c7cd75eb80aa722.webp" at bounding box center [461, 296] width 162 height 153
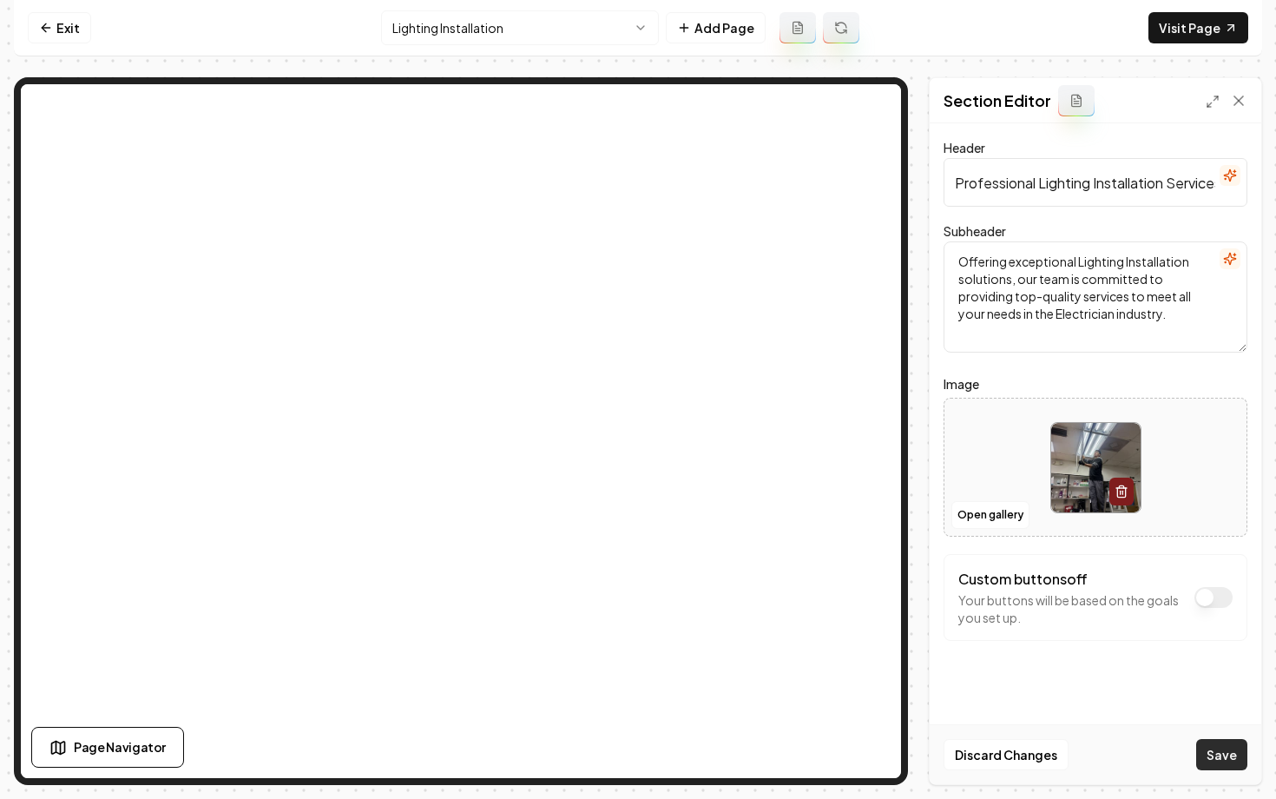
click at [1219, 751] on button "Save" at bounding box center [1221, 754] width 51 height 31
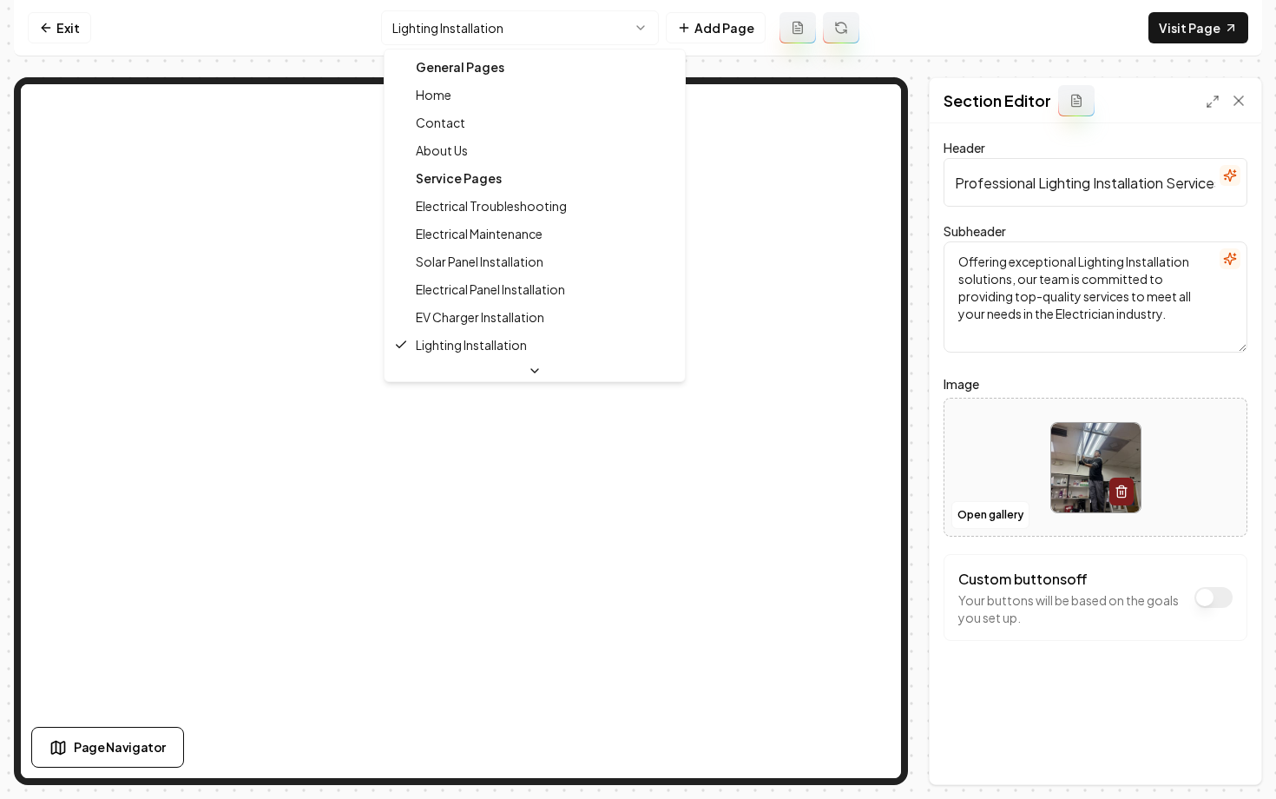
click at [412, 36] on html "Computer Required This feature is only available on a computer. Please switch t…" at bounding box center [638, 399] width 1276 height 799
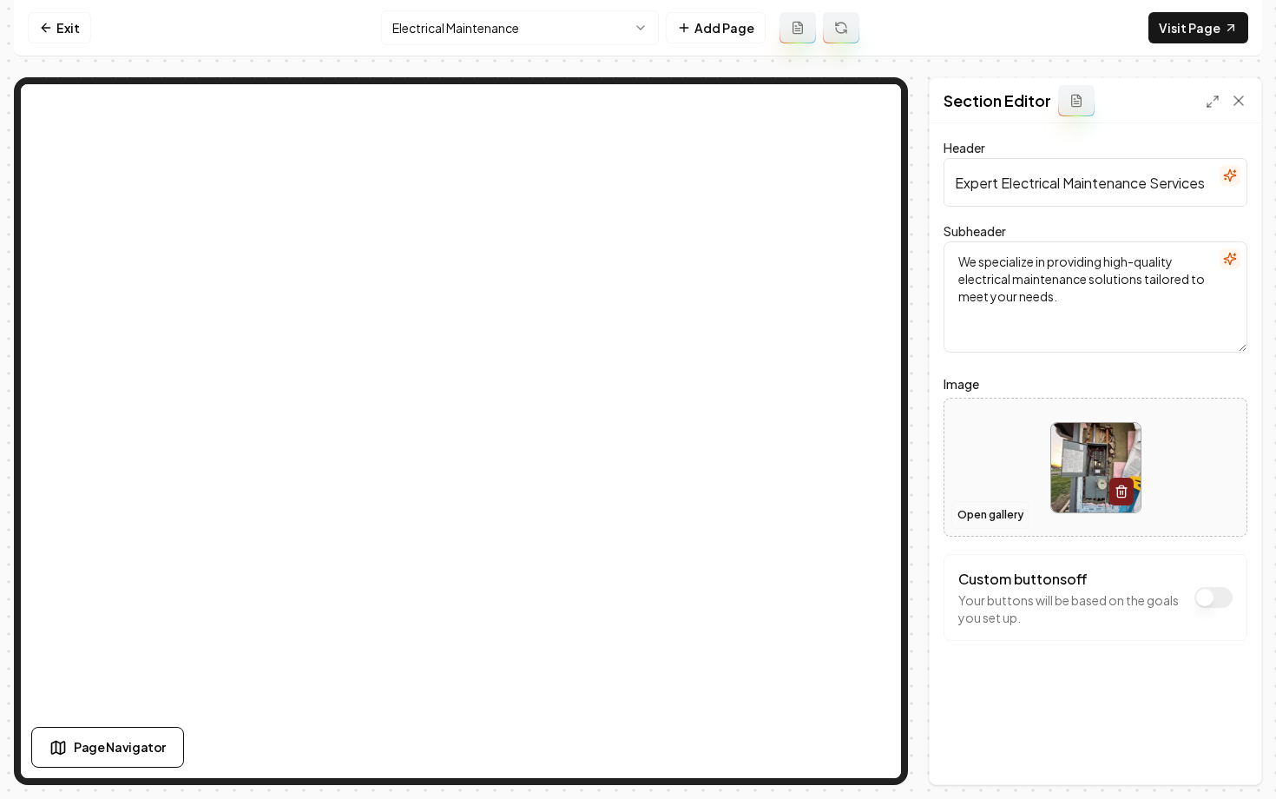
click at [972, 524] on button "Open gallery" at bounding box center [991, 515] width 78 height 28
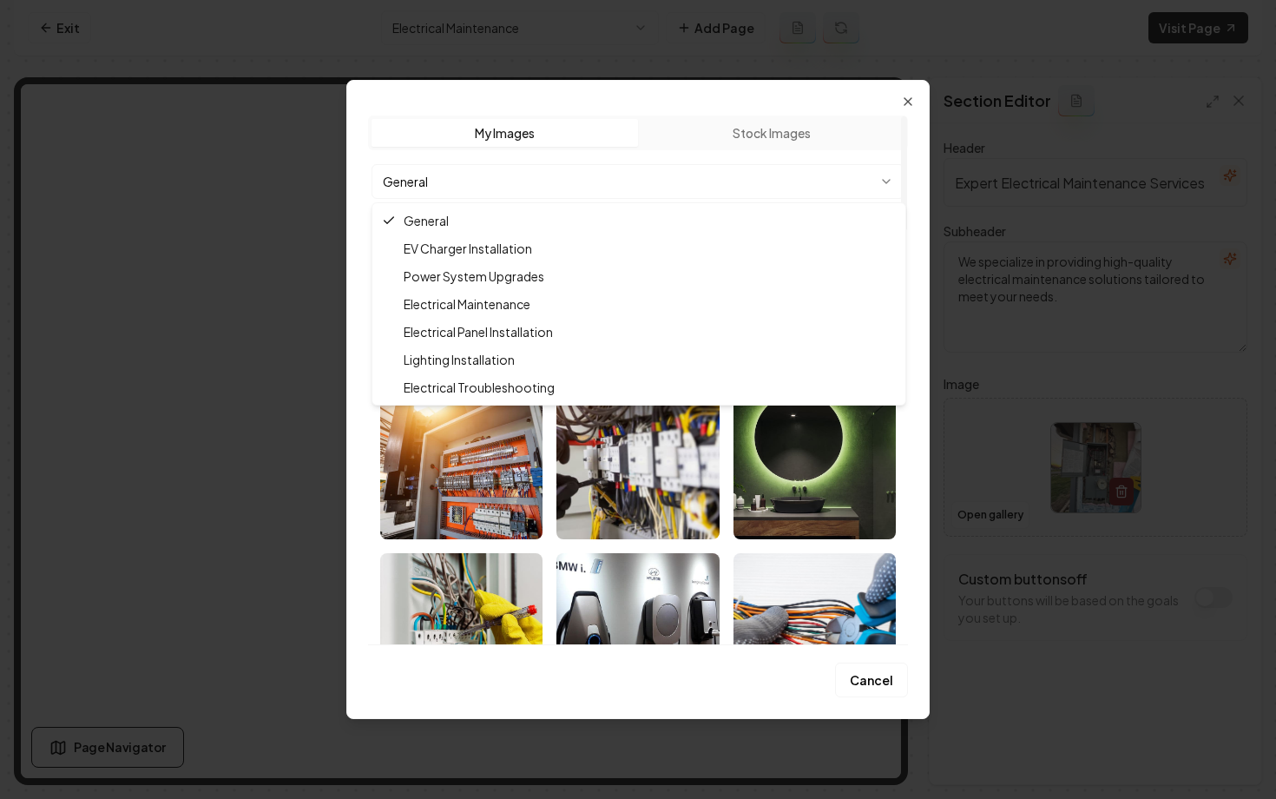
click at [691, 174] on body "Computer Required This feature is only available on a computer. Please switch t…" at bounding box center [638, 399] width 1276 height 799
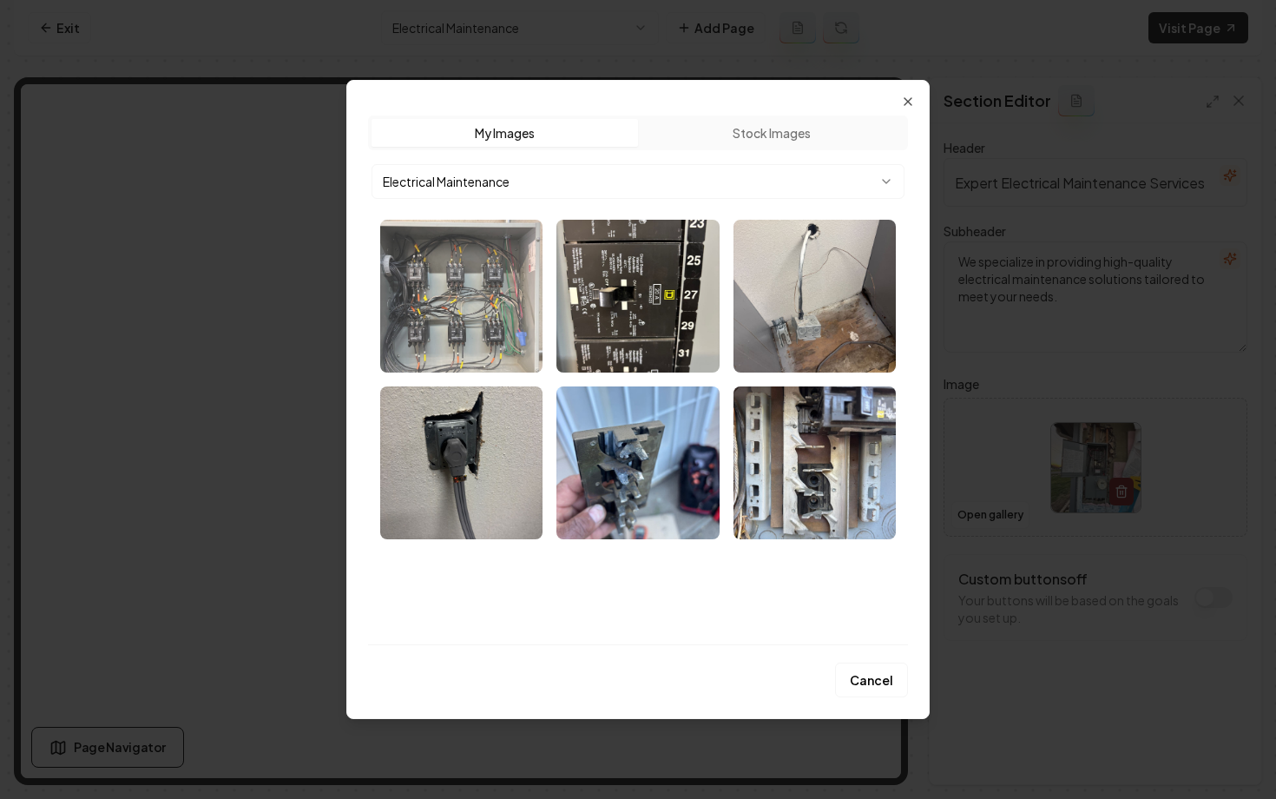
click at [494, 313] on img "Select image image_68bef7835c7cd75eb80a99ae.webp" at bounding box center [461, 296] width 162 height 153
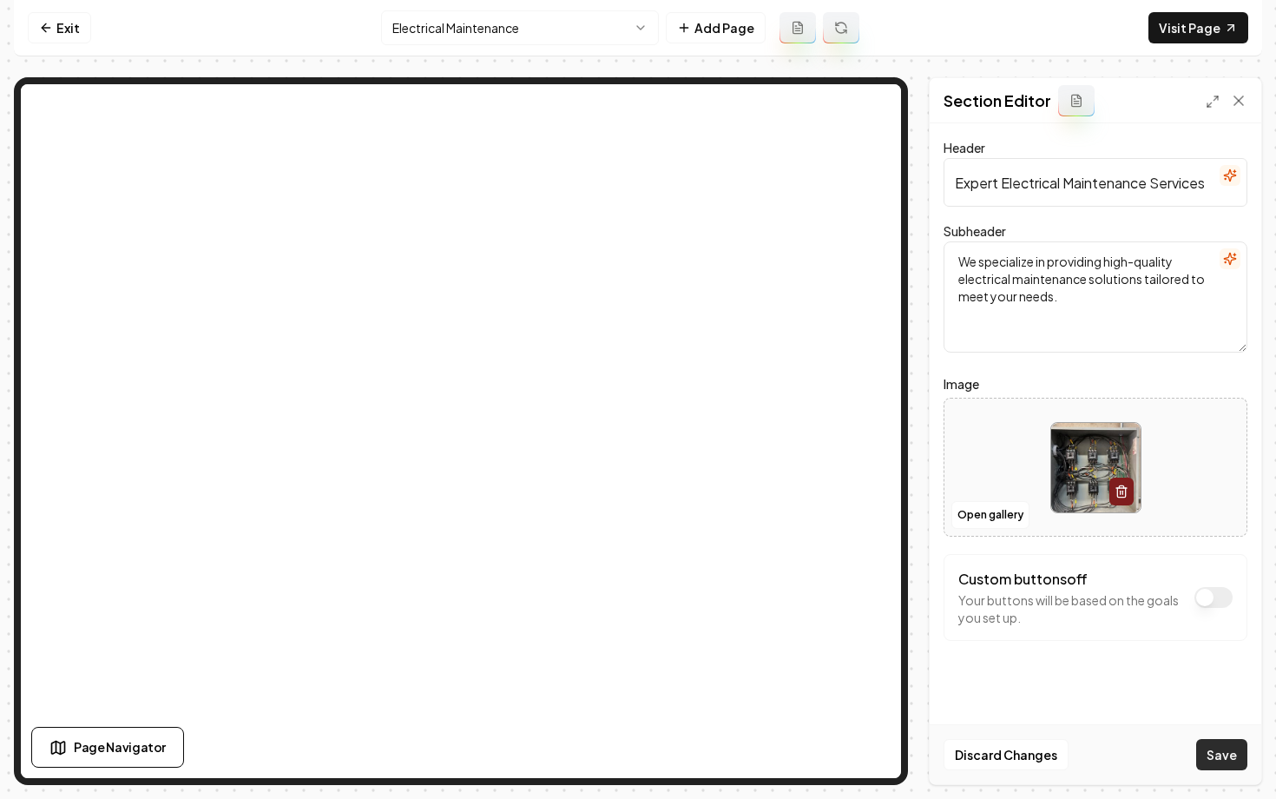
click at [1215, 765] on button "Save" at bounding box center [1221, 754] width 51 height 31
click at [440, 28] on html "Computer Required This feature is only available on a computer. Please switch t…" at bounding box center [638, 399] width 1276 height 799
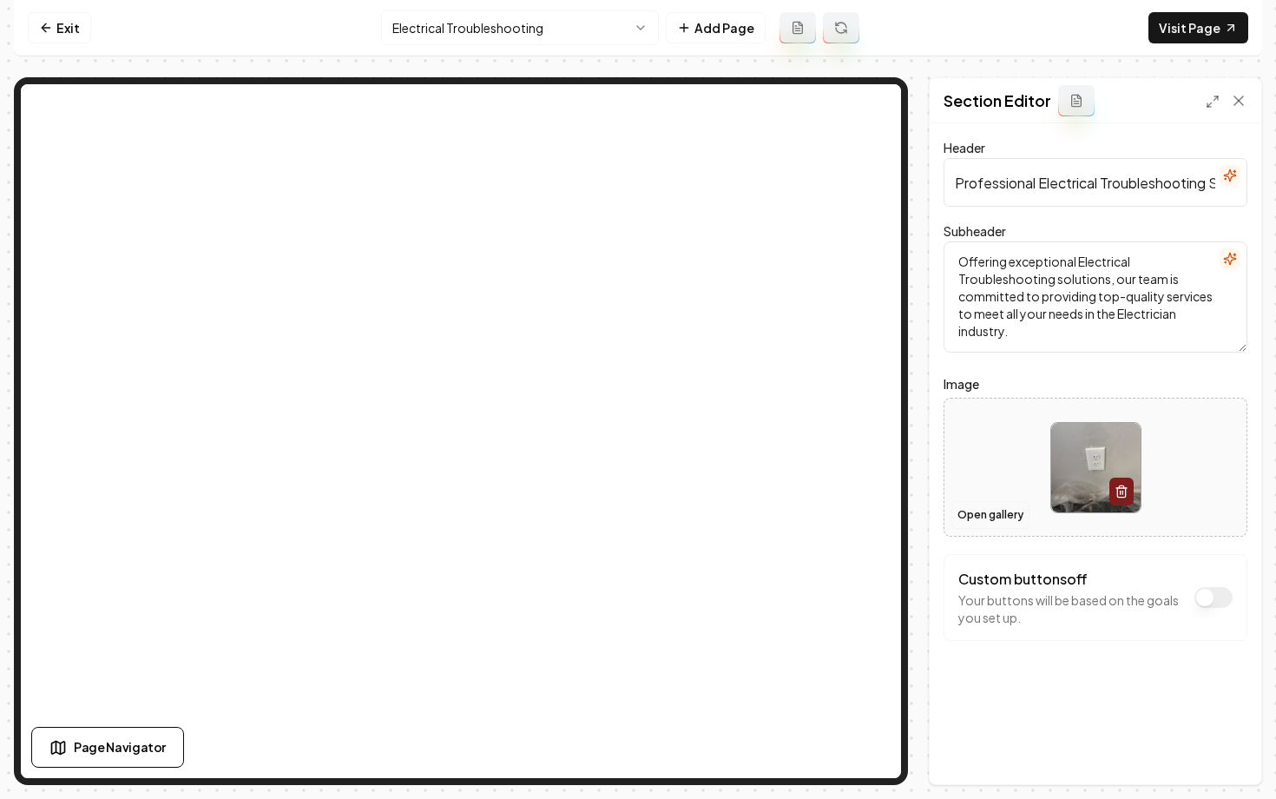
click at [985, 517] on button "Open gallery" at bounding box center [991, 515] width 78 height 28
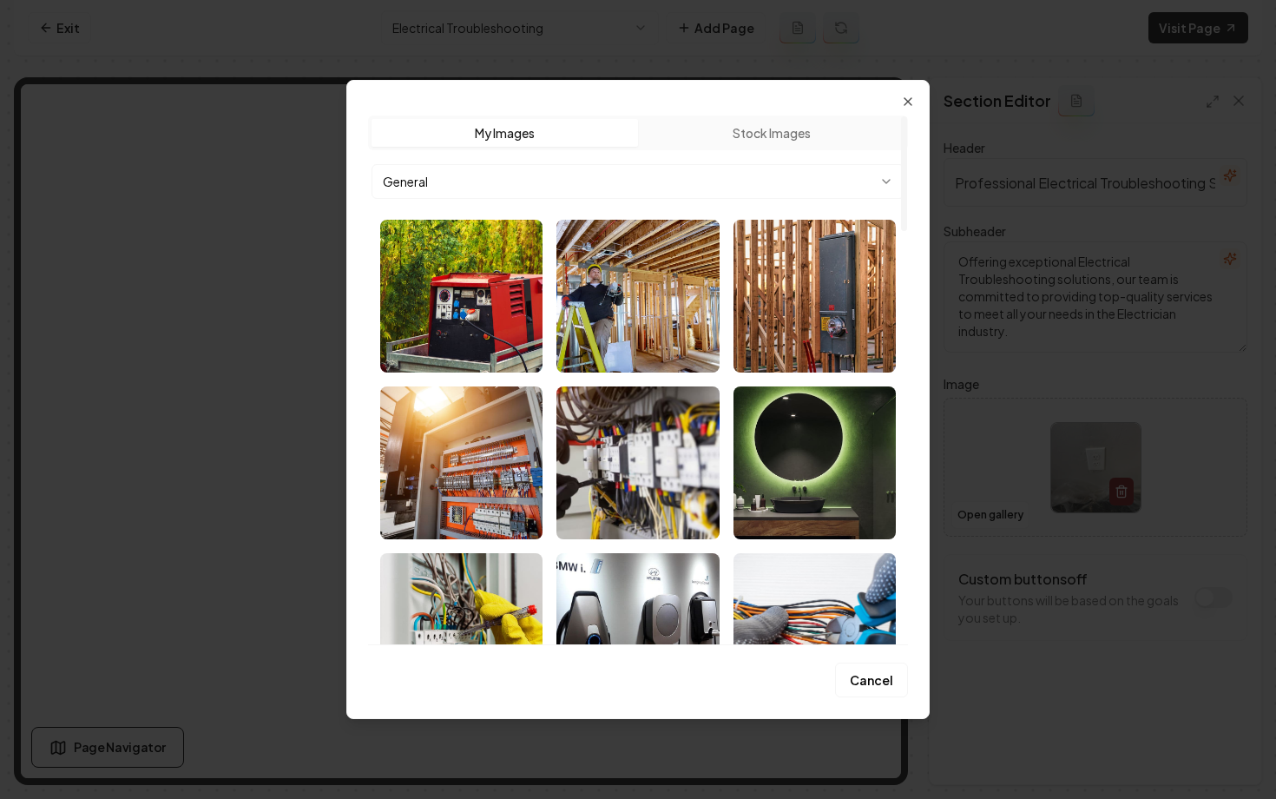
click at [619, 178] on body "Computer Required This feature is only available on a computer. Please switch t…" at bounding box center [638, 399] width 1276 height 799
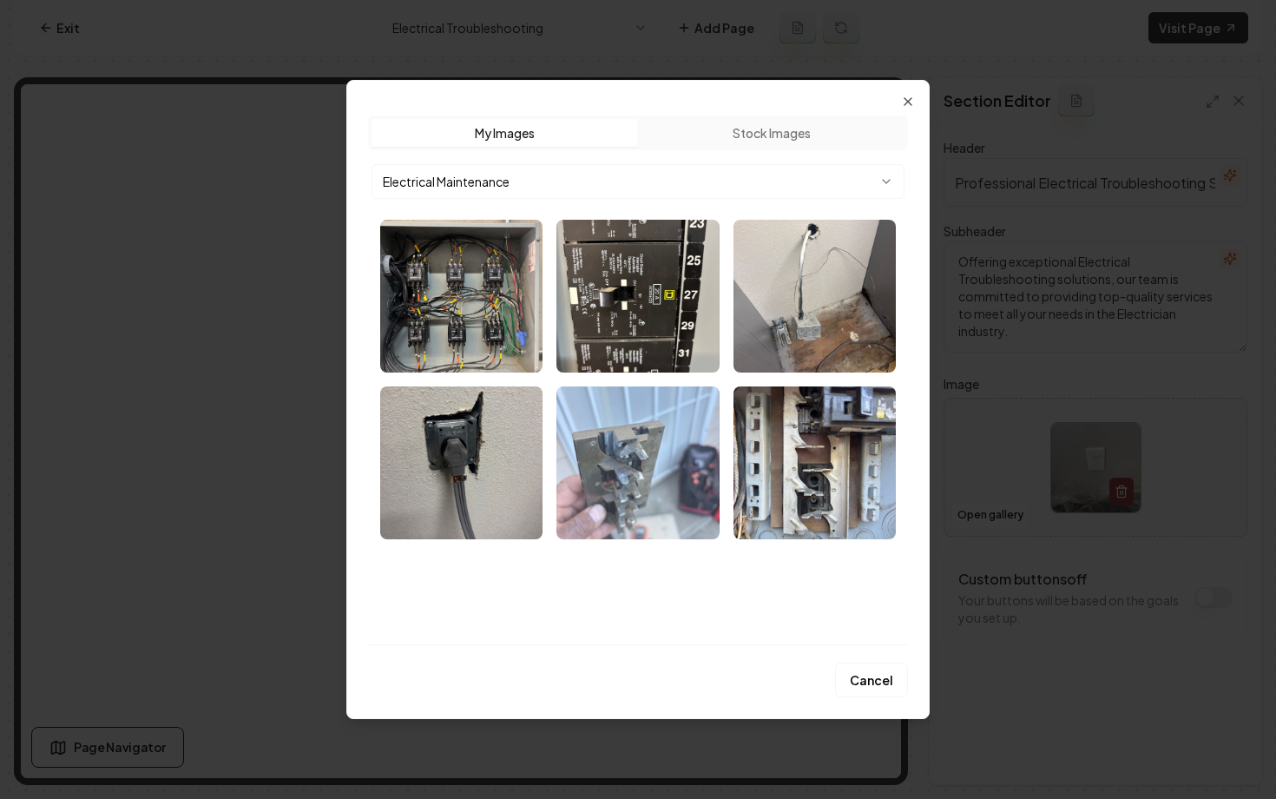
click at [655, 424] on img "Select image image_68bef73a5c7cd75eb808fbf2.webp" at bounding box center [637, 462] width 162 height 153
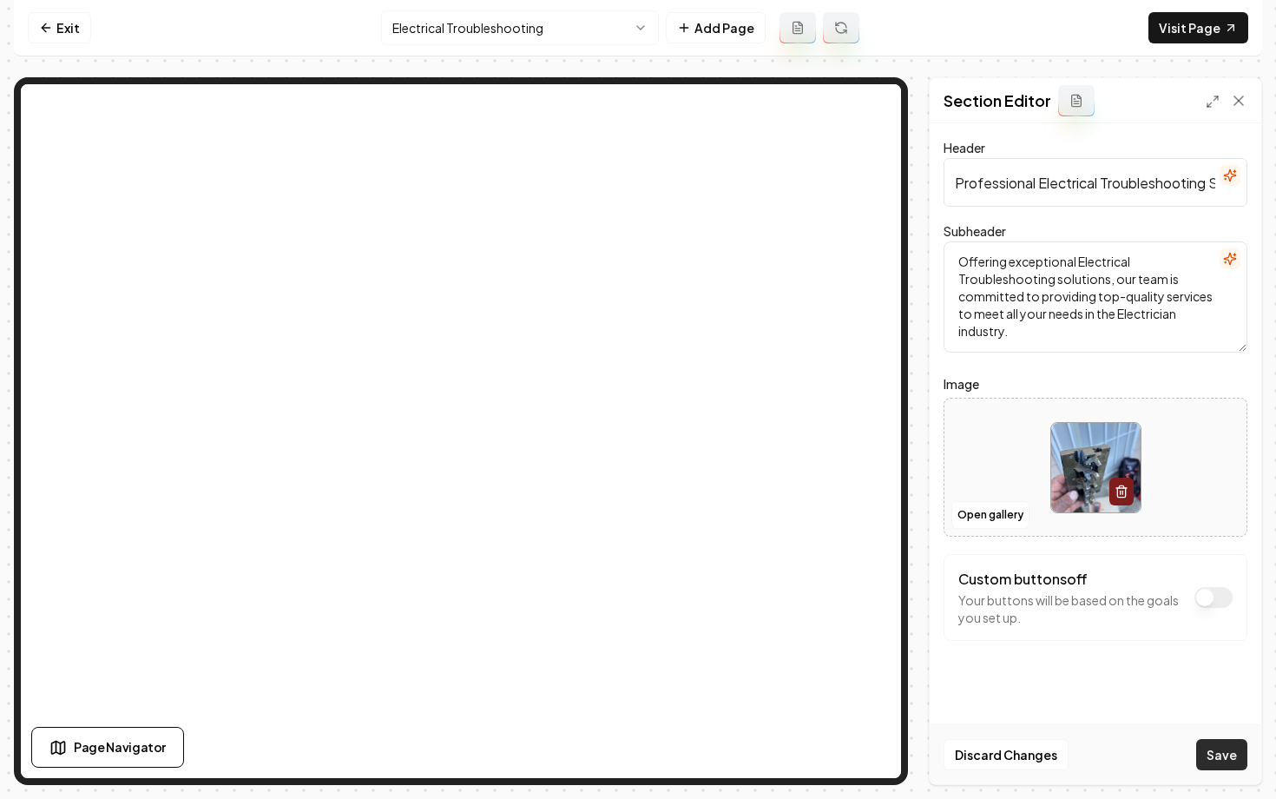
click at [1229, 767] on button "Save" at bounding box center [1221, 754] width 51 height 31
click at [429, 37] on html "Computer Required This feature is only available on a computer. Please switch t…" at bounding box center [638, 399] width 1276 height 799
click at [484, 35] on html "Computer Required This feature is only available on a computer. Please switch t…" at bounding box center [638, 399] width 1276 height 799
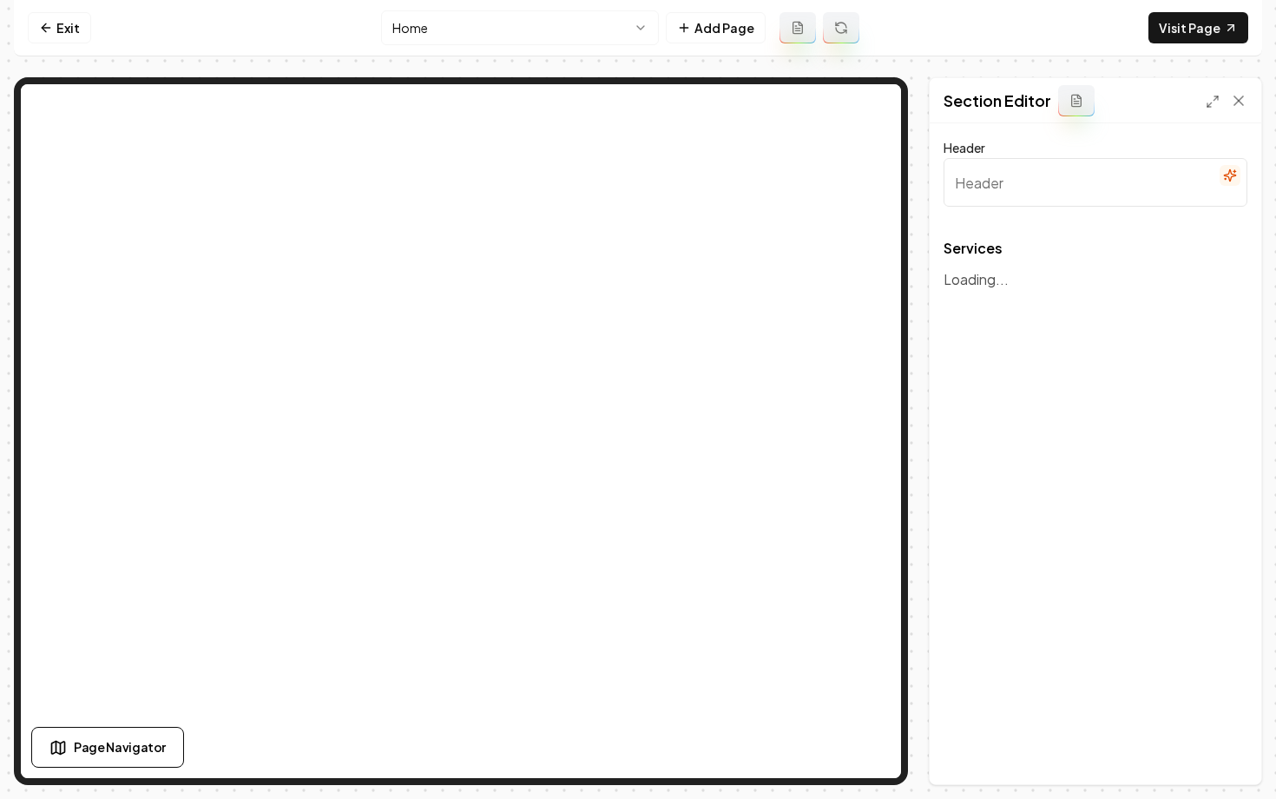
type input "Our Expert Electrical Services"
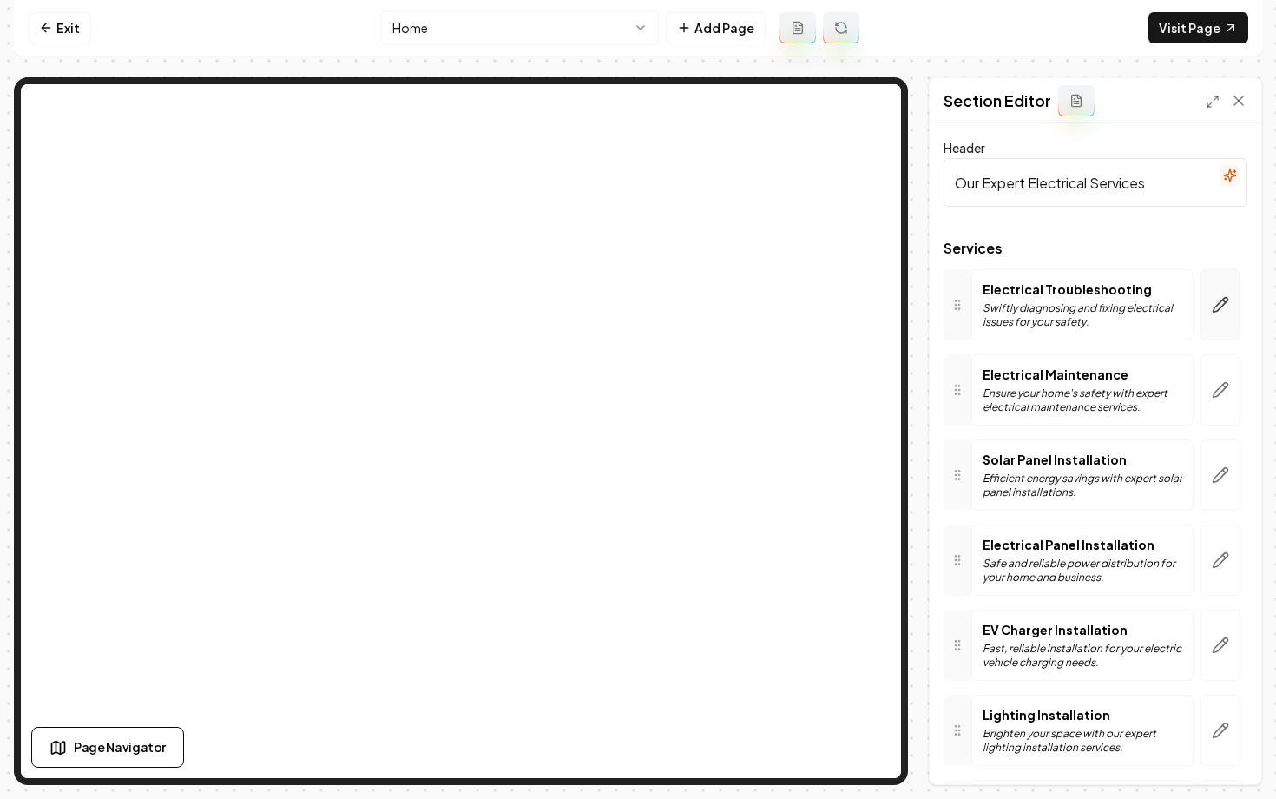
click at [1221, 314] on button "button" at bounding box center [1221, 304] width 40 height 71
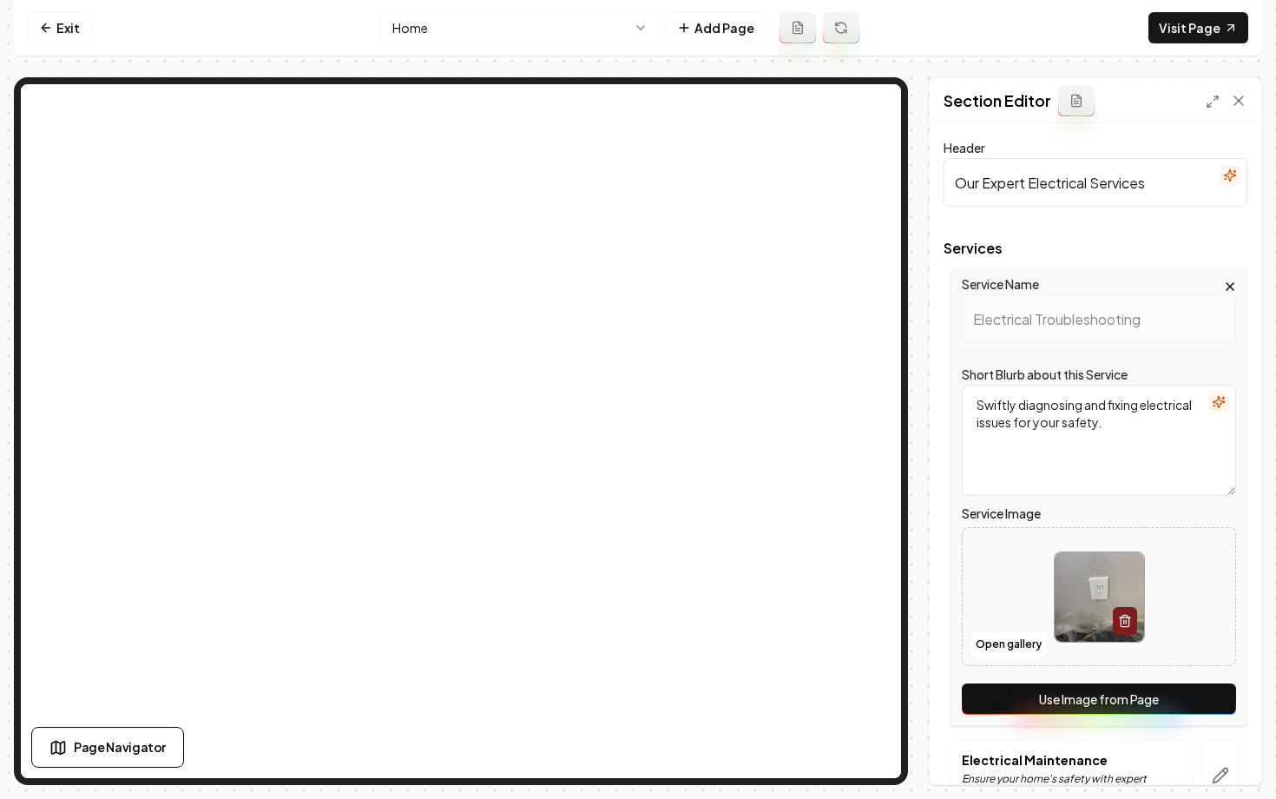
click at [1103, 704] on button "Use Image from Page" at bounding box center [1099, 698] width 274 height 31
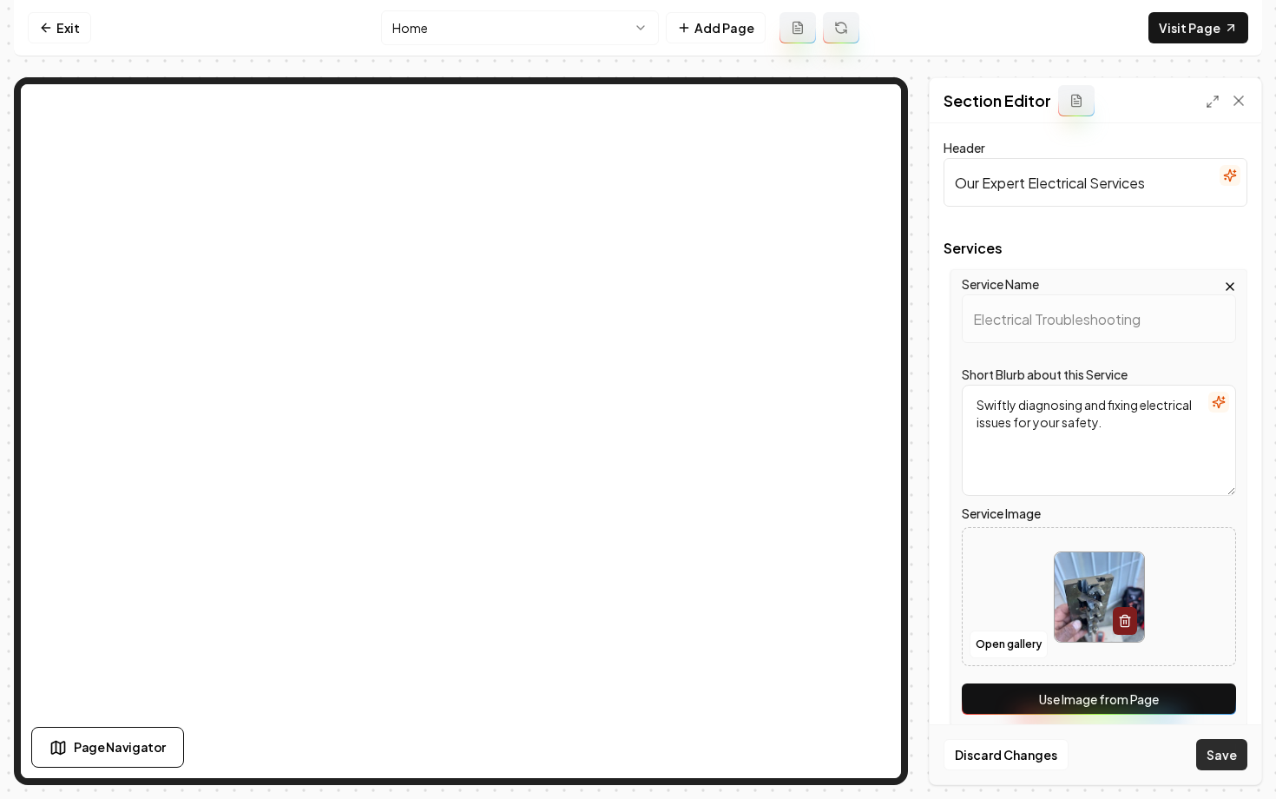
click at [1227, 746] on button "Save" at bounding box center [1221, 754] width 51 height 31
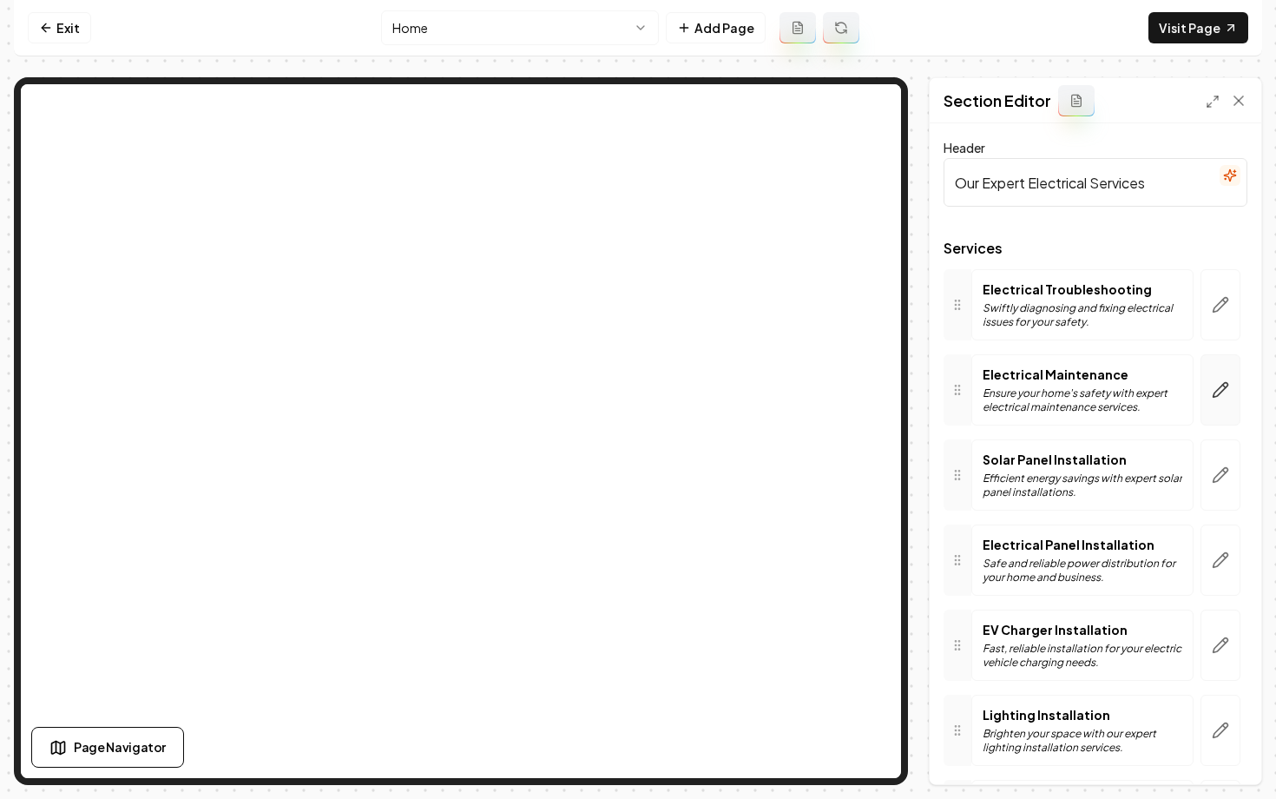
click at [1221, 400] on button "button" at bounding box center [1221, 389] width 40 height 71
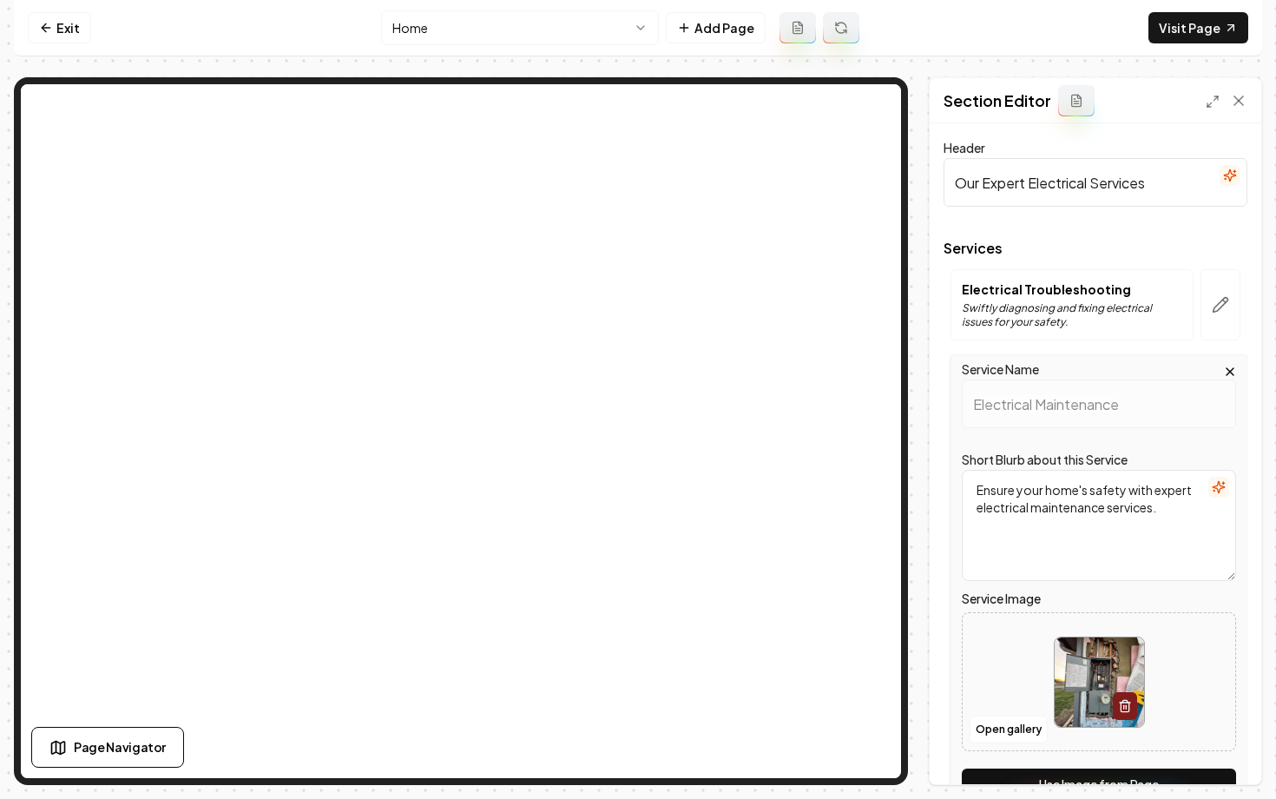
click at [1128, 774] on button "Use Image from Page" at bounding box center [1099, 783] width 274 height 31
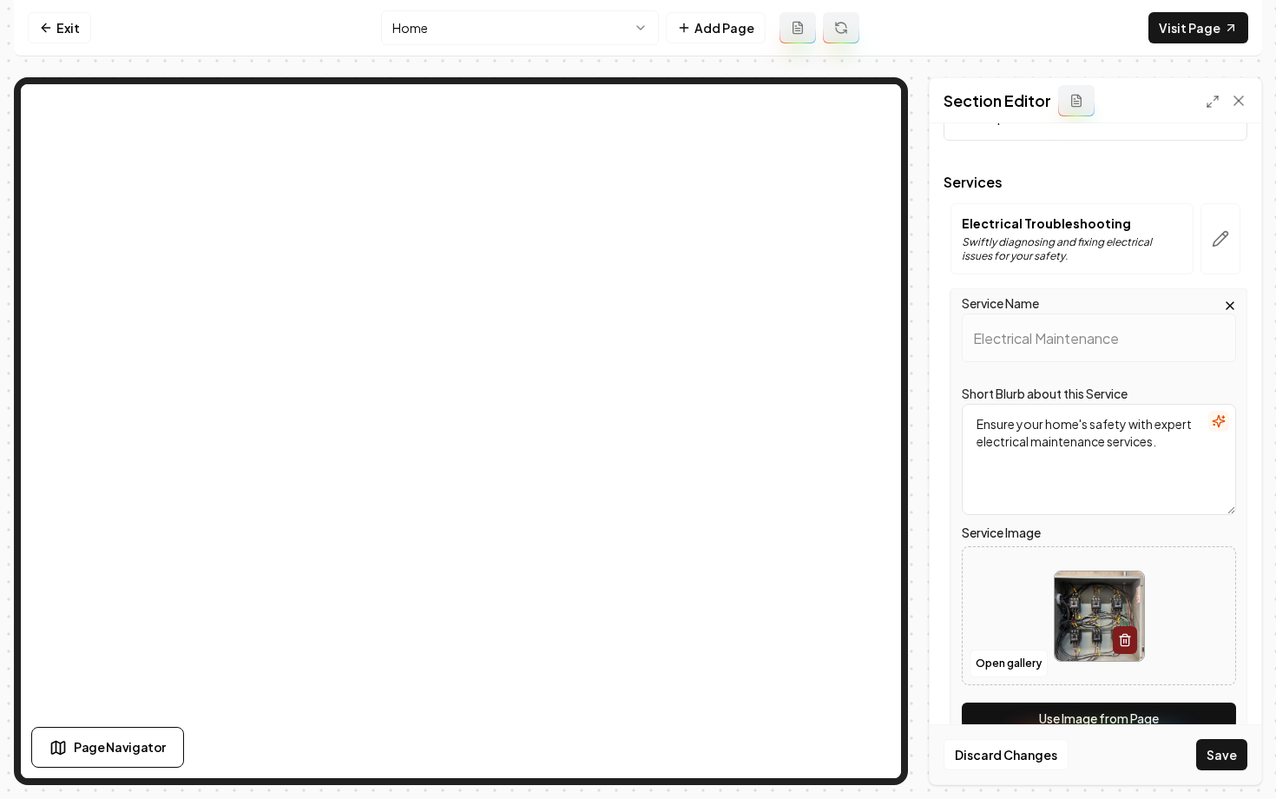
scroll to position [92, 0]
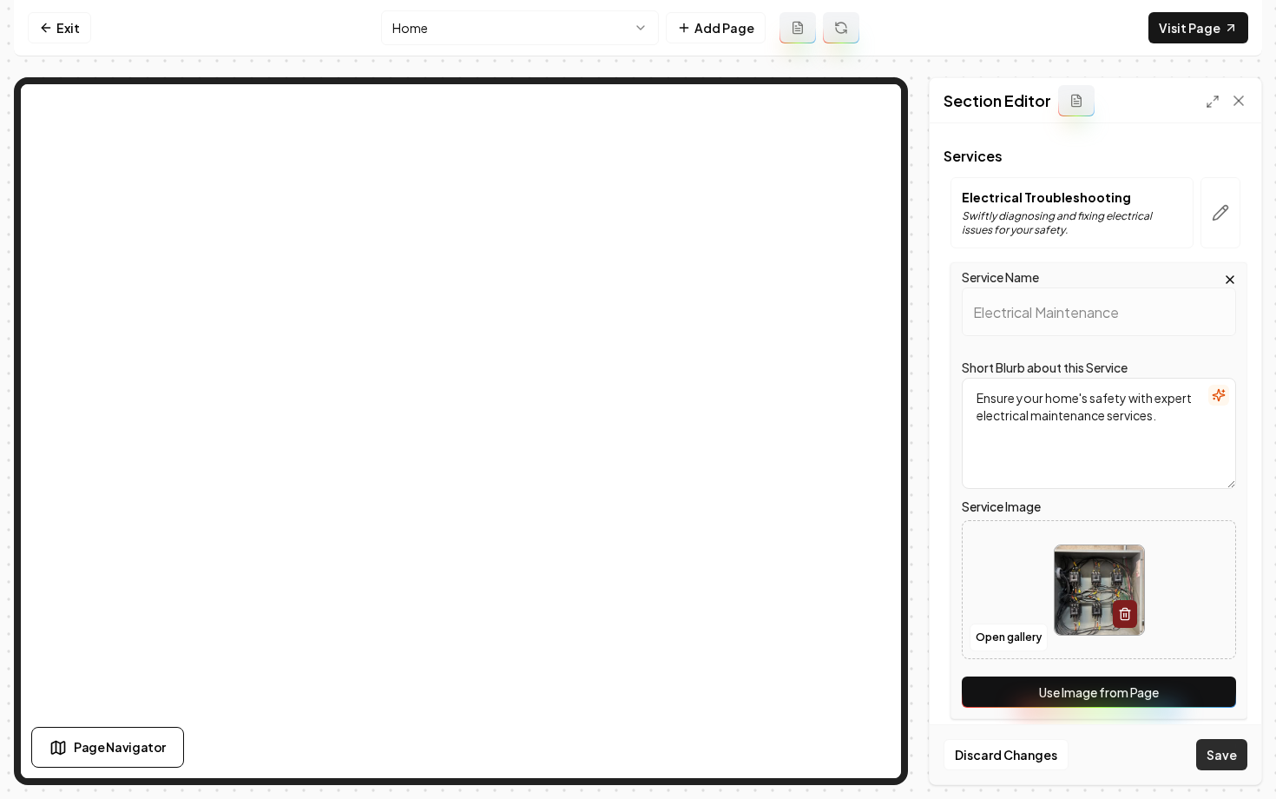
click at [1222, 769] on button "Save" at bounding box center [1221, 754] width 51 height 31
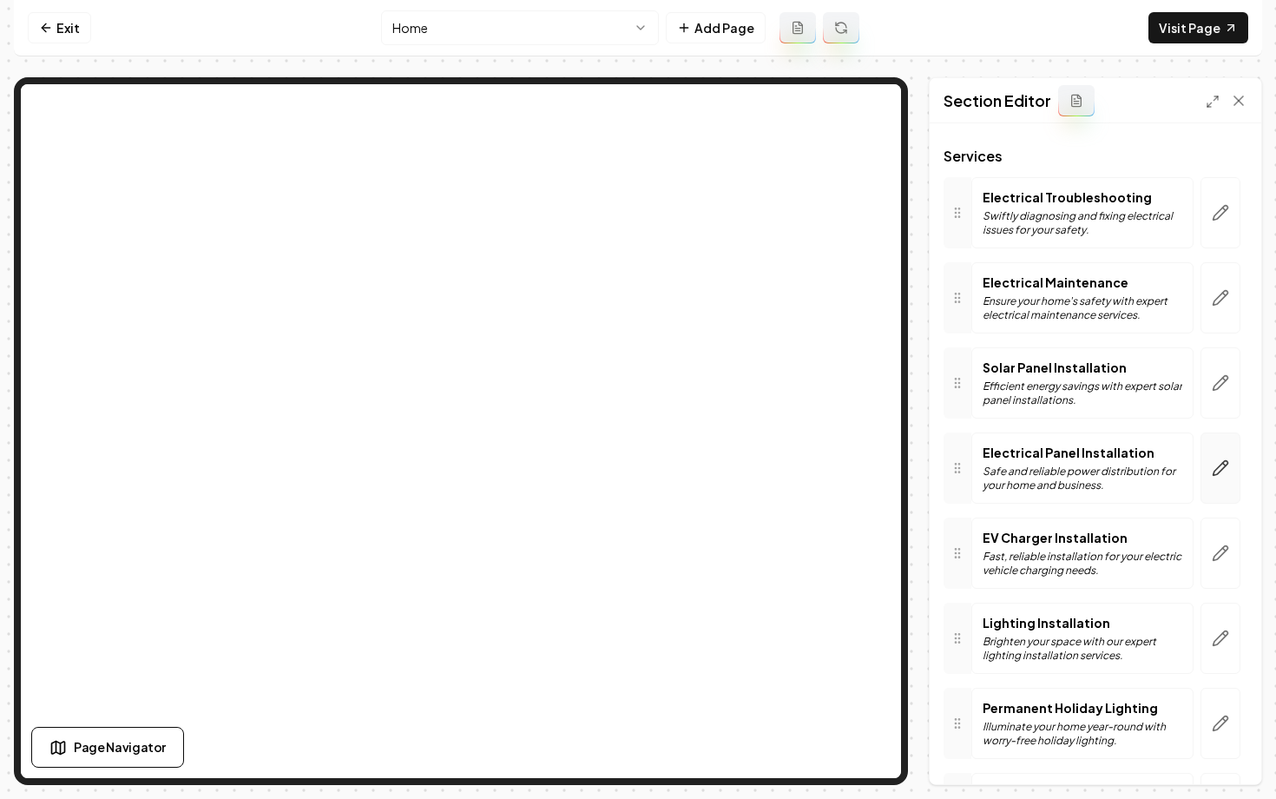
scroll to position [128, 0]
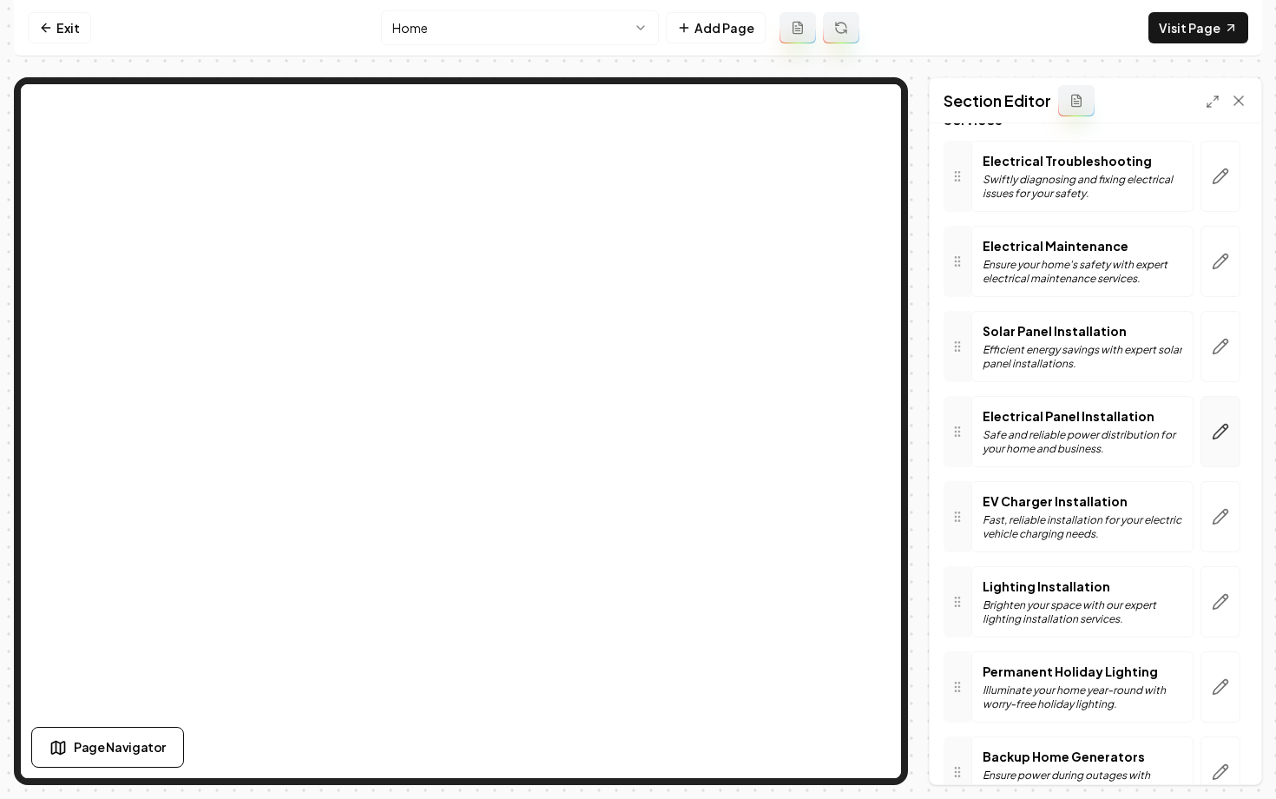
click at [1212, 442] on button "button" at bounding box center [1221, 431] width 40 height 71
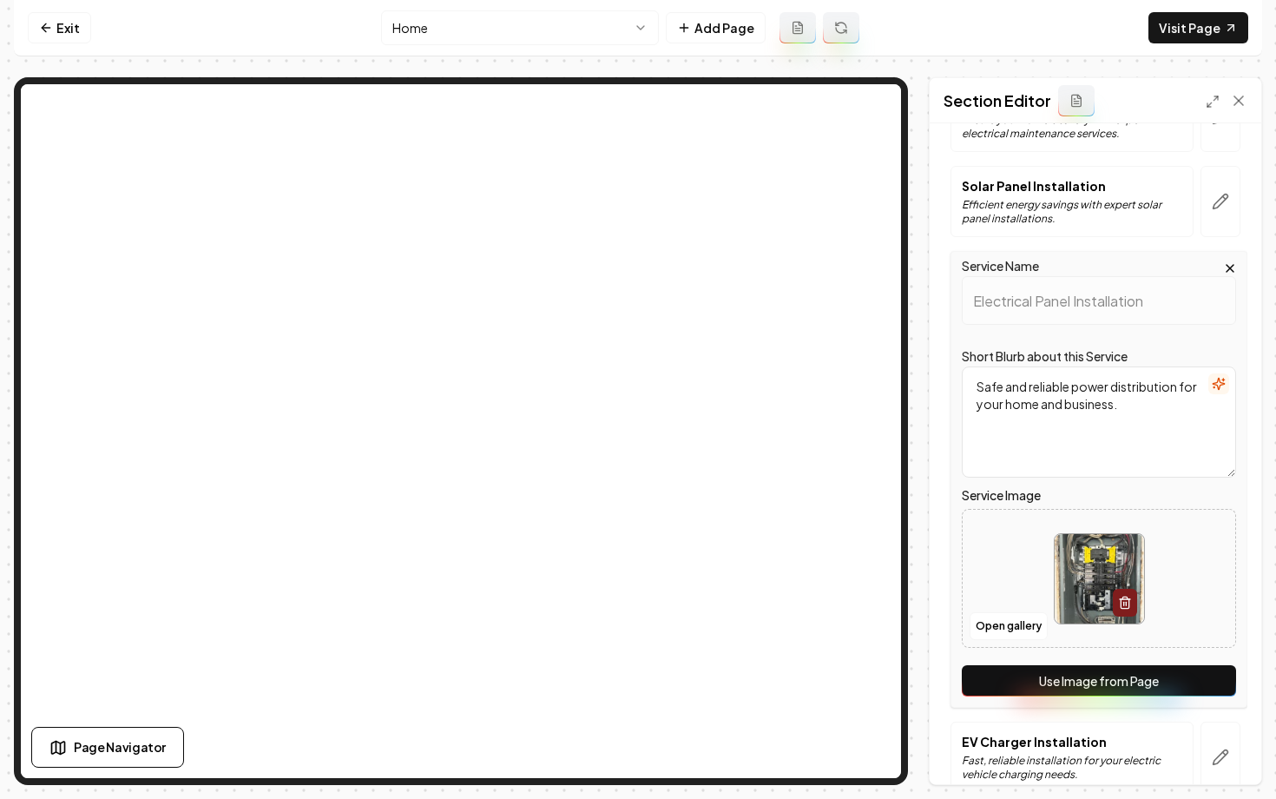
scroll to position [274, 0]
click at [1024, 690] on button "Use Image from Page" at bounding box center [1099, 679] width 274 height 31
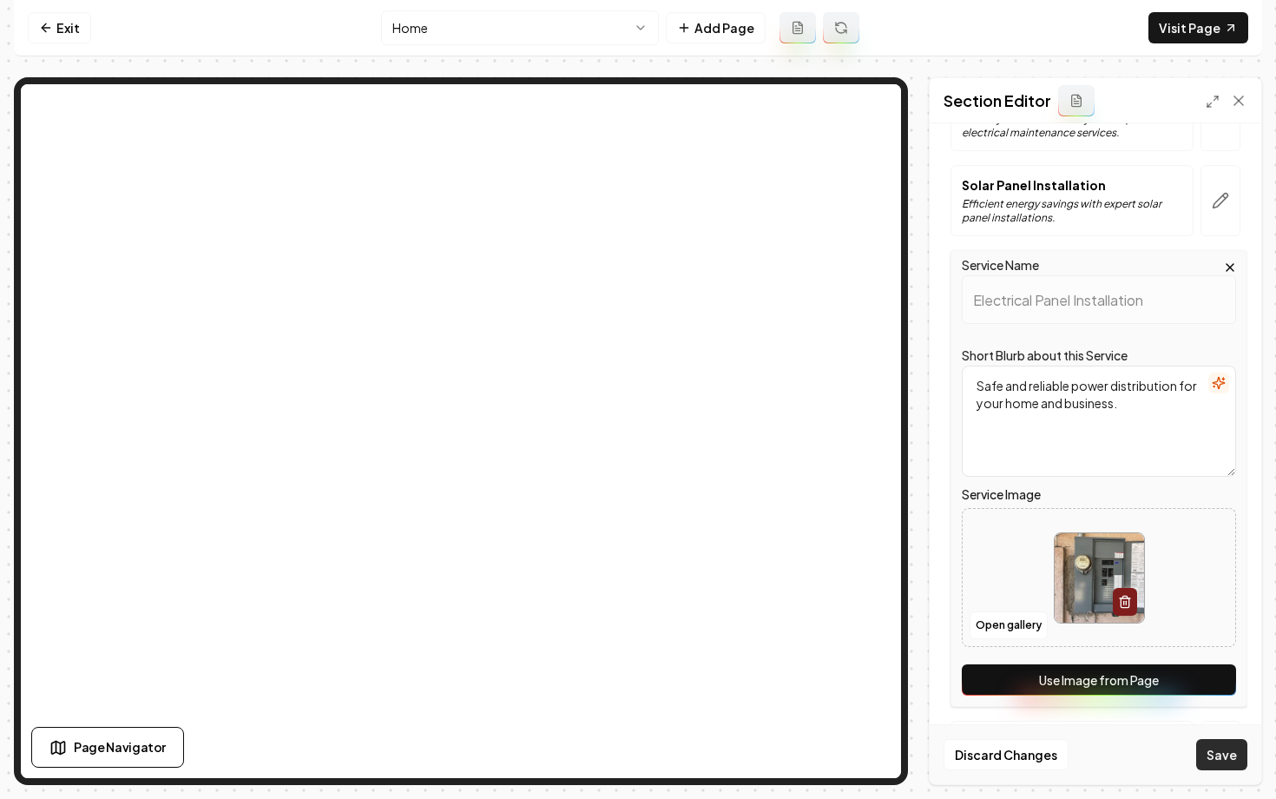
click at [1208, 754] on button "Save" at bounding box center [1221, 754] width 51 height 31
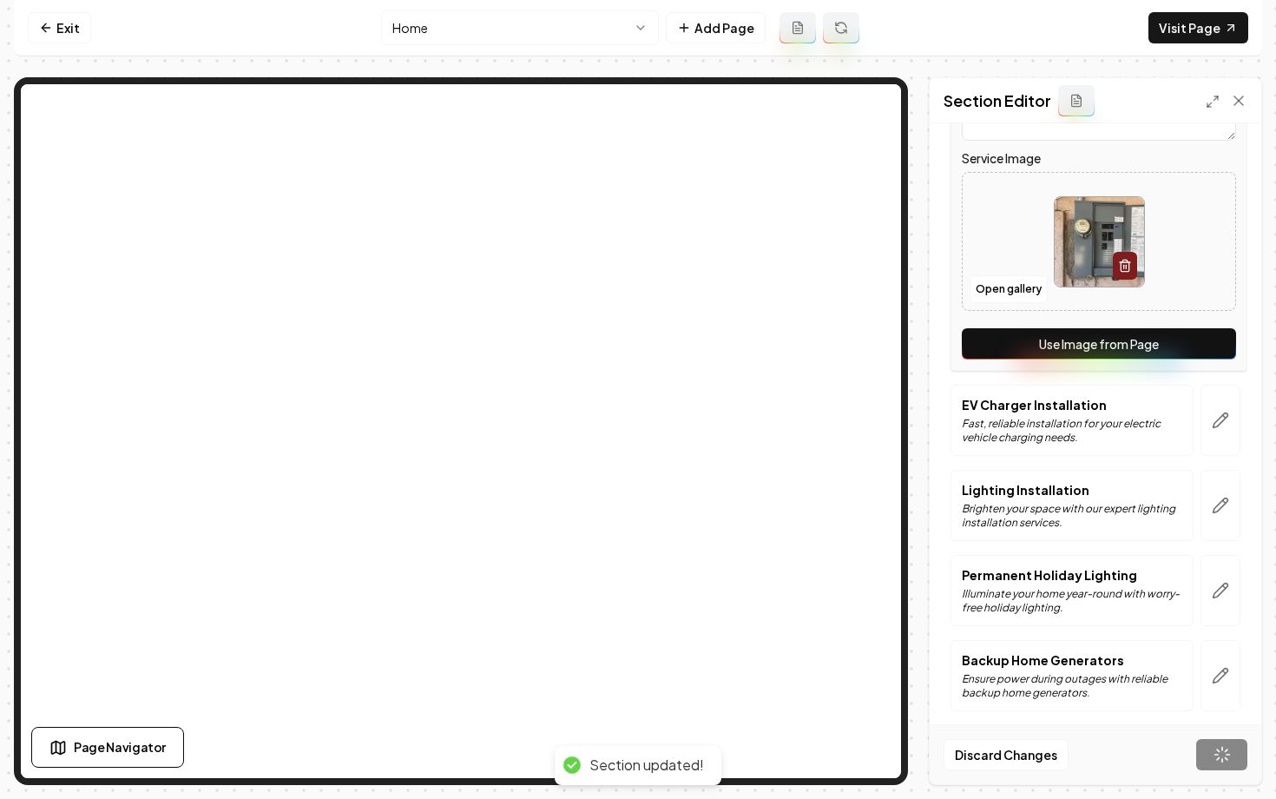
scroll to position [611, 0]
click at [1218, 430] on button "button" at bounding box center [1221, 419] width 40 height 71
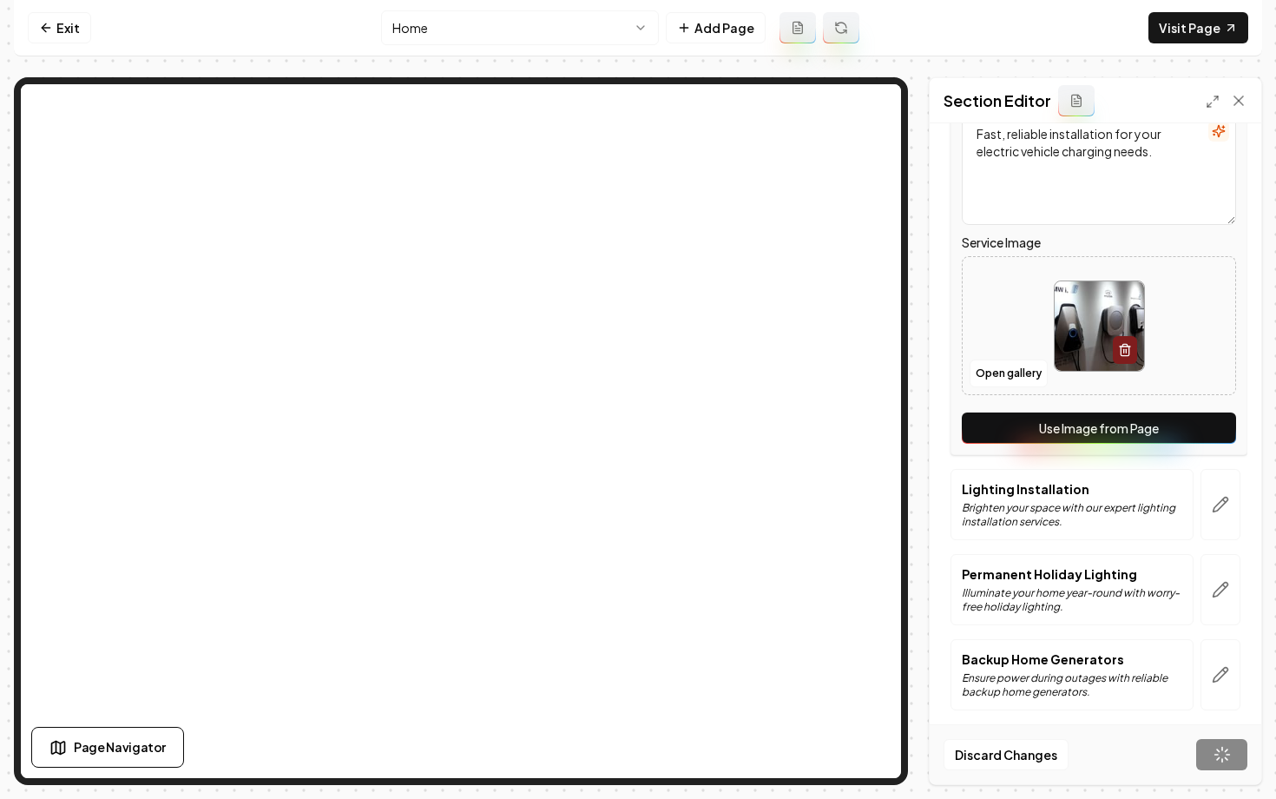
click at [1137, 431] on button "Use Image from Page" at bounding box center [1099, 427] width 274 height 31
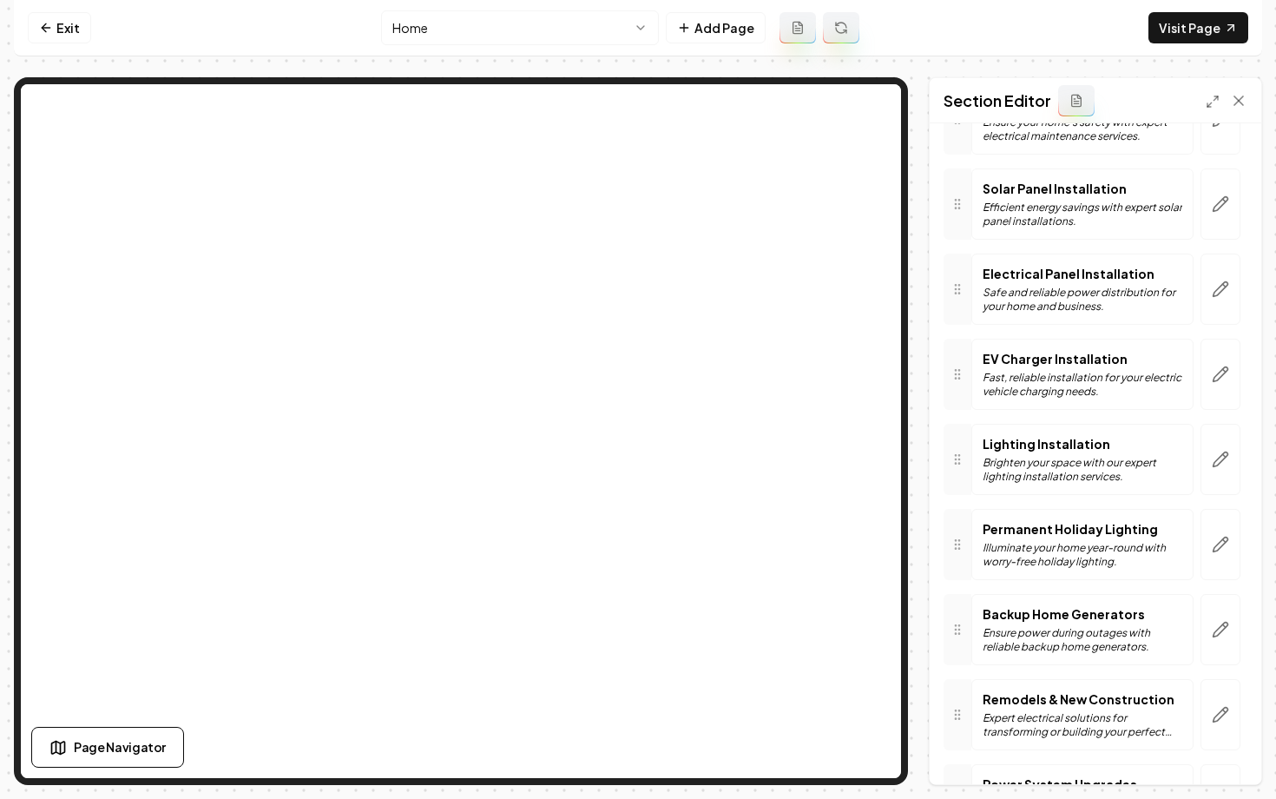
click at [1222, 754] on form "Header Our Expert Electrical Services Services Electrical Troubleshooting Swift…" at bounding box center [1096, 644] width 304 height 1556
click at [1220, 388] on button "button" at bounding box center [1221, 374] width 40 height 71
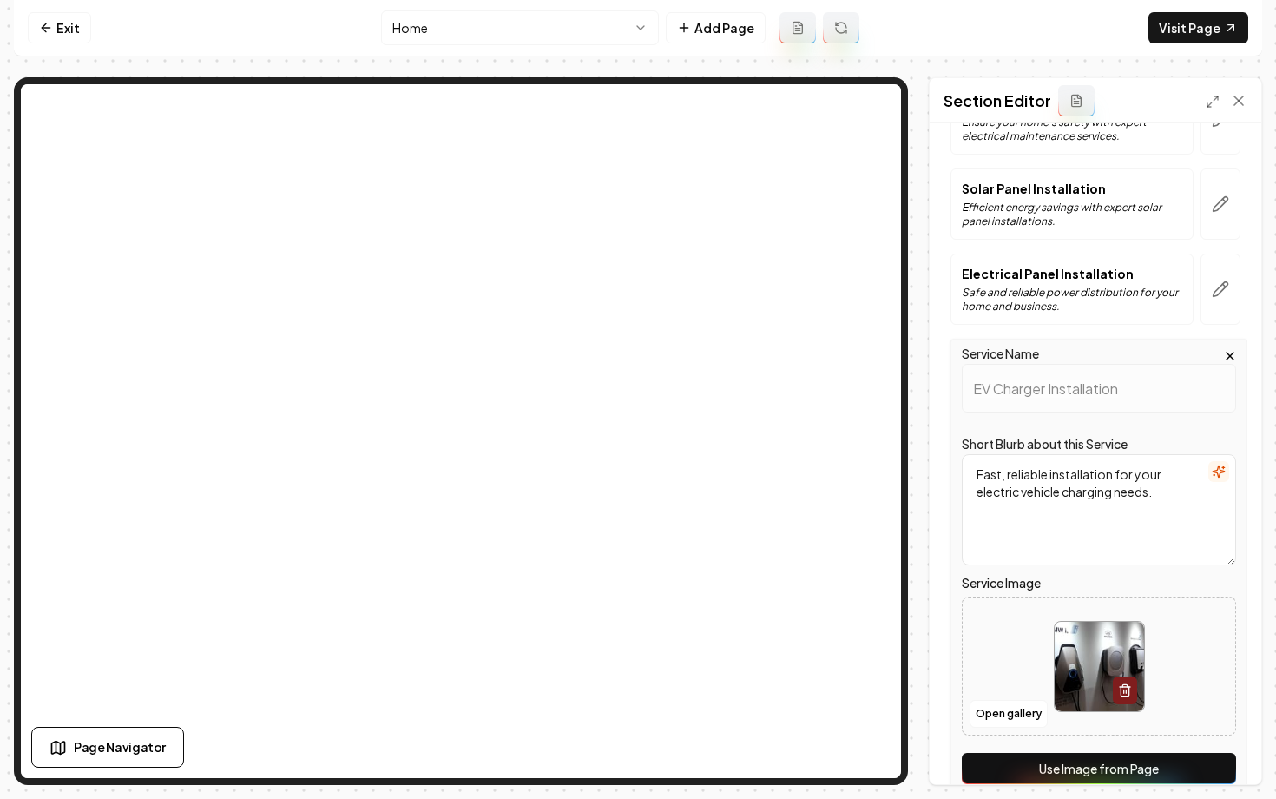
click at [1051, 766] on button "Use Image from Page" at bounding box center [1099, 768] width 274 height 31
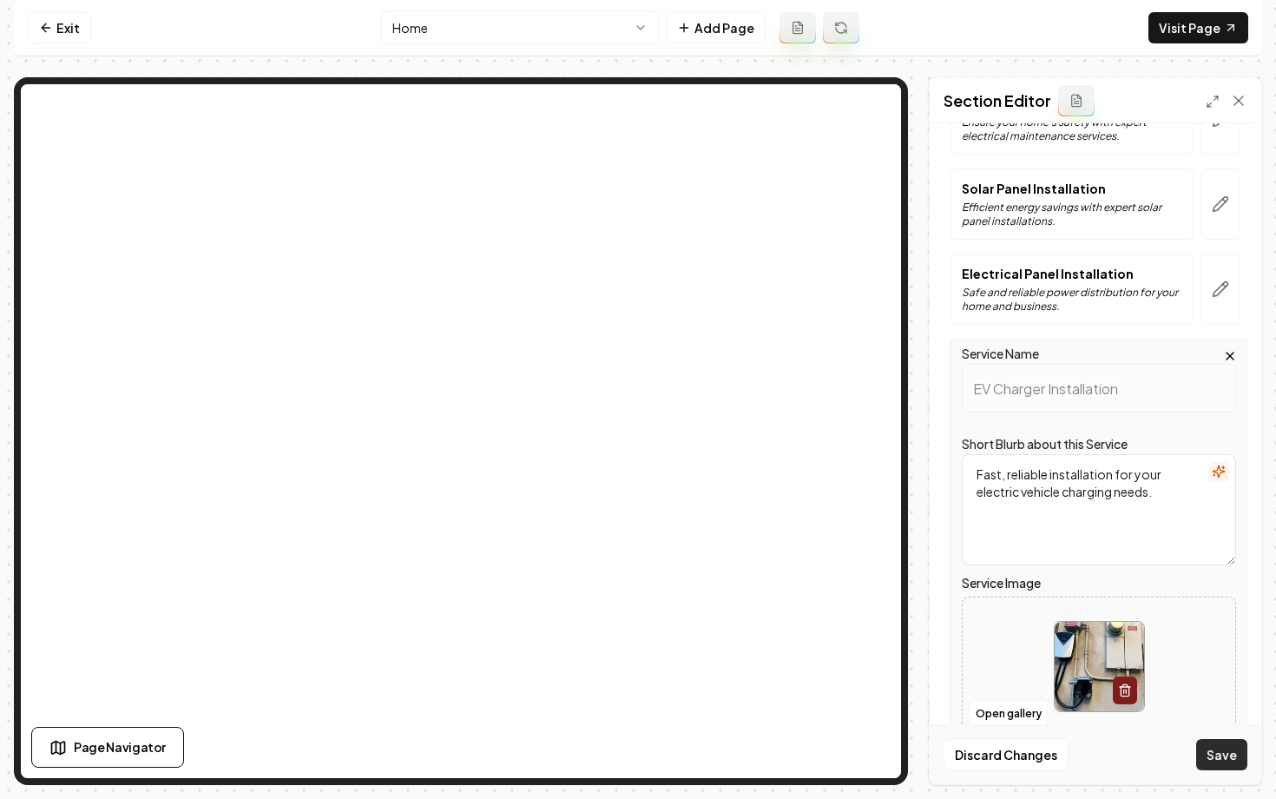
click at [1200, 758] on button "Save" at bounding box center [1221, 754] width 51 height 31
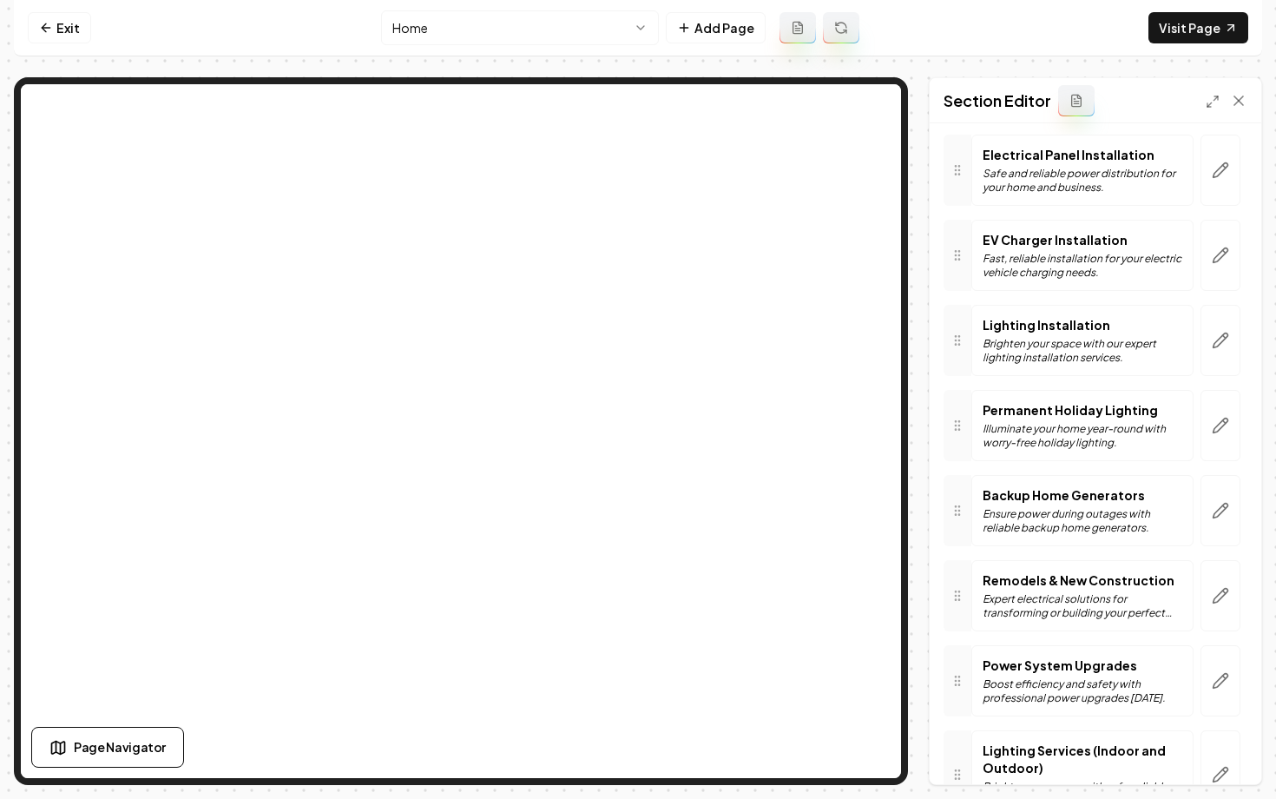
scroll to position [379, 0]
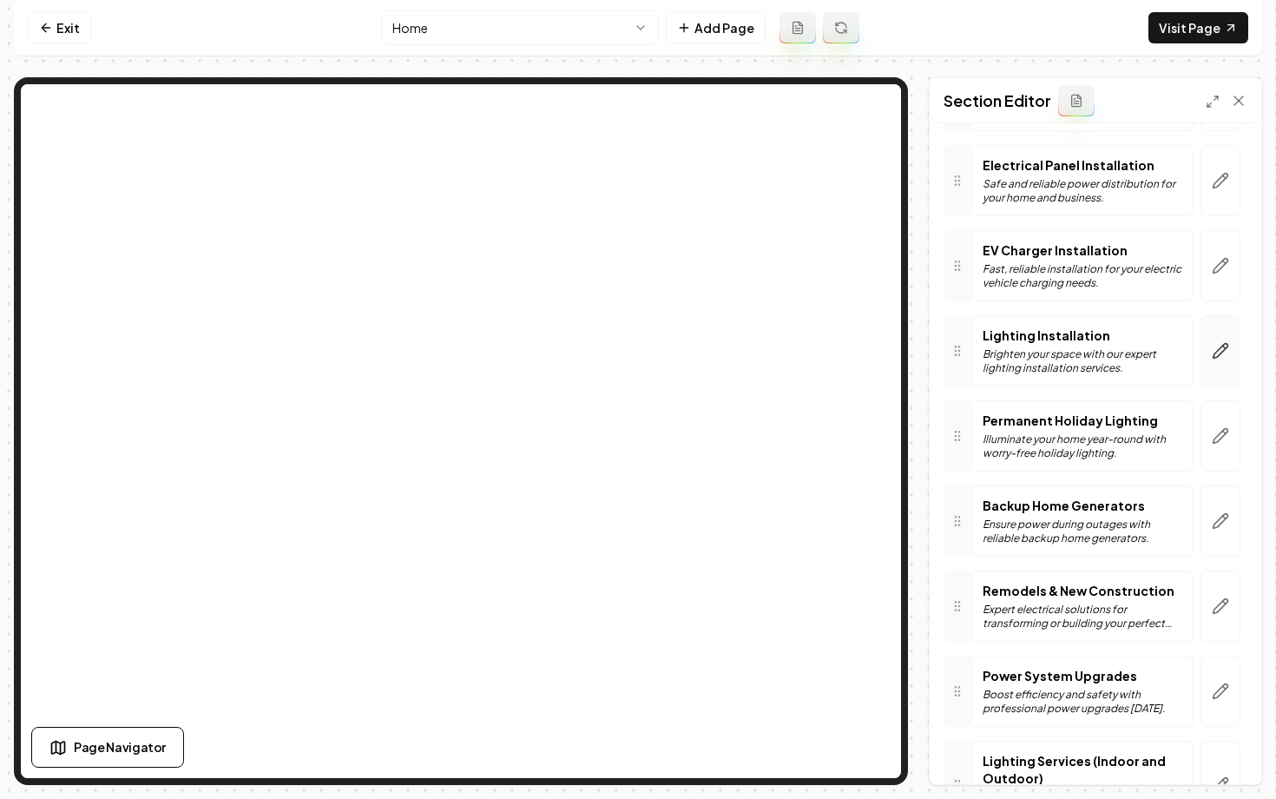
click at [1215, 356] on icon "button" at bounding box center [1221, 351] width 15 height 15
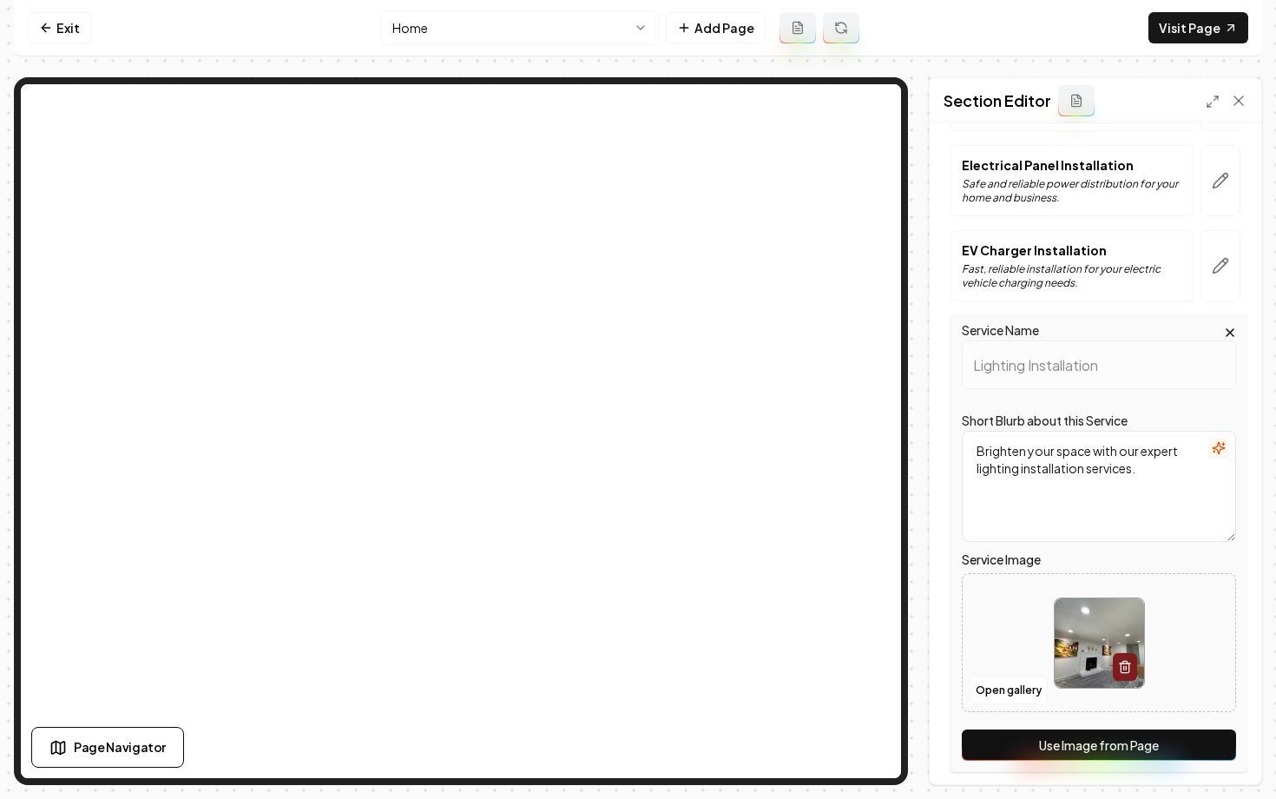
click at [1085, 741] on button "Use Image from Page" at bounding box center [1099, 744] width 274 height 31
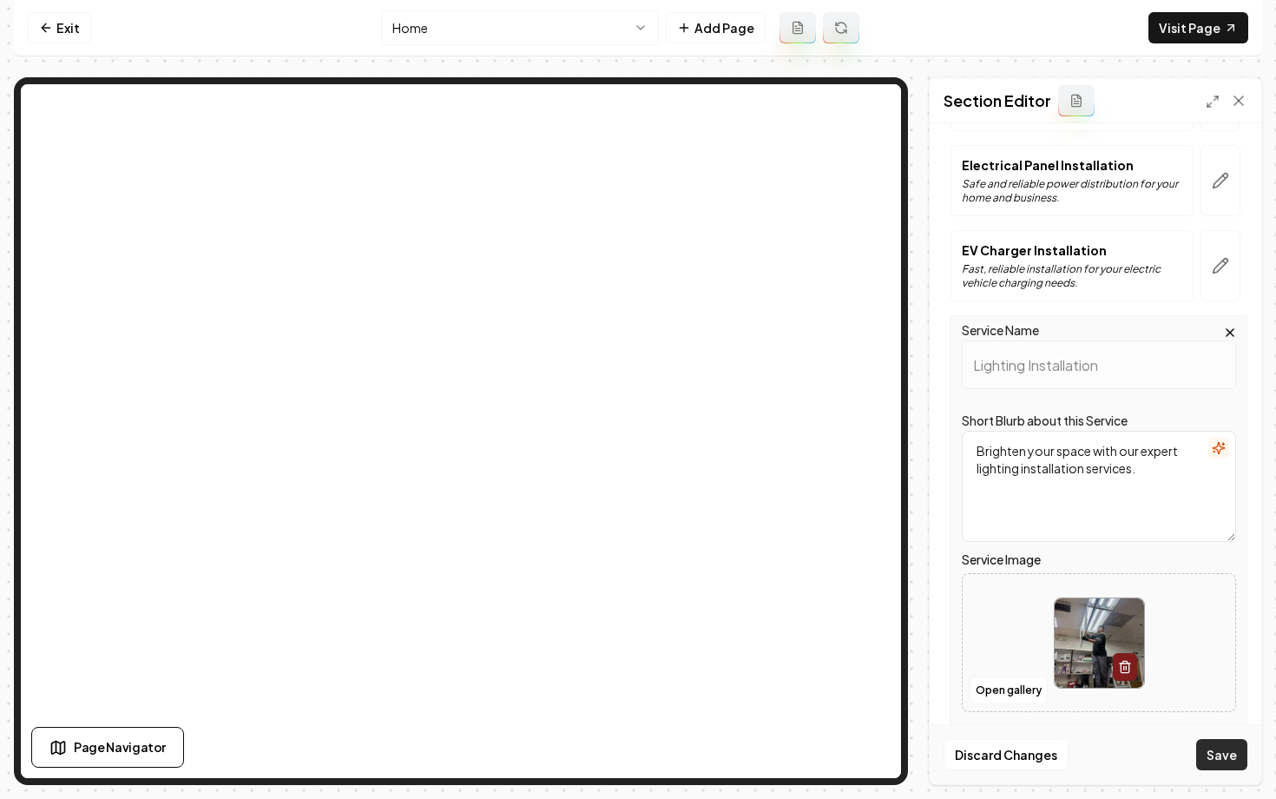
click at [1222, 743] on button "Save" at bounding box center [1221, 754] width 51 height 31
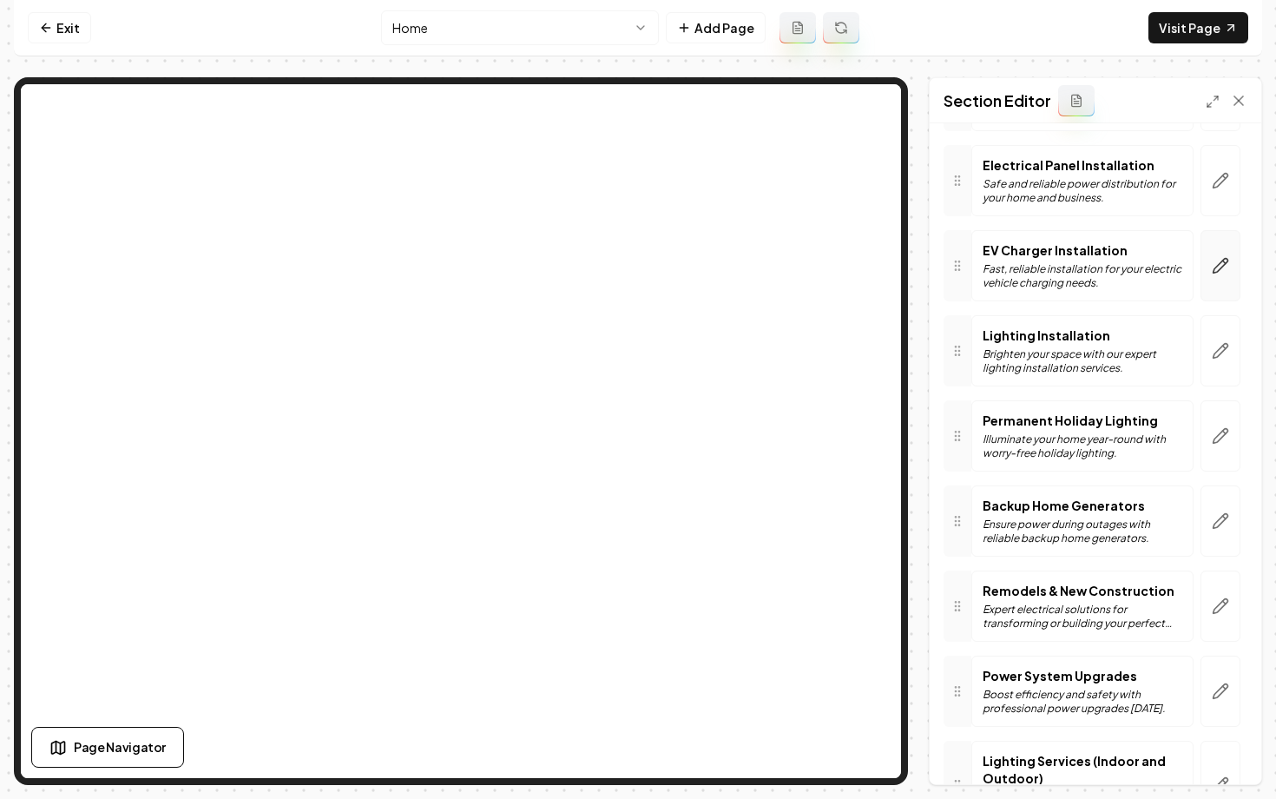
click at [1219, 267] on icon "button" at bounding box center [1220, 265] width 17 height 17
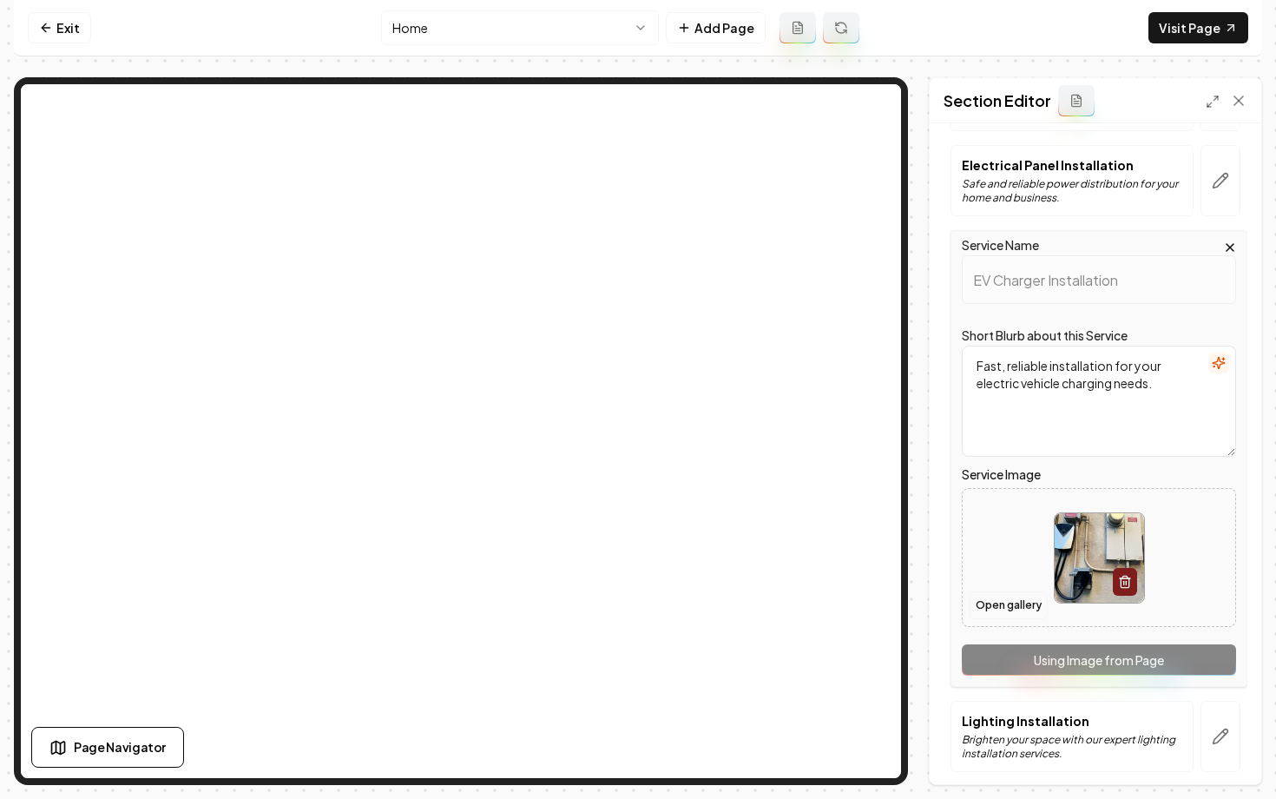
click at [1009, 602] on button "Open gallery" at bounding box center [1009, 605] width 78 height 28
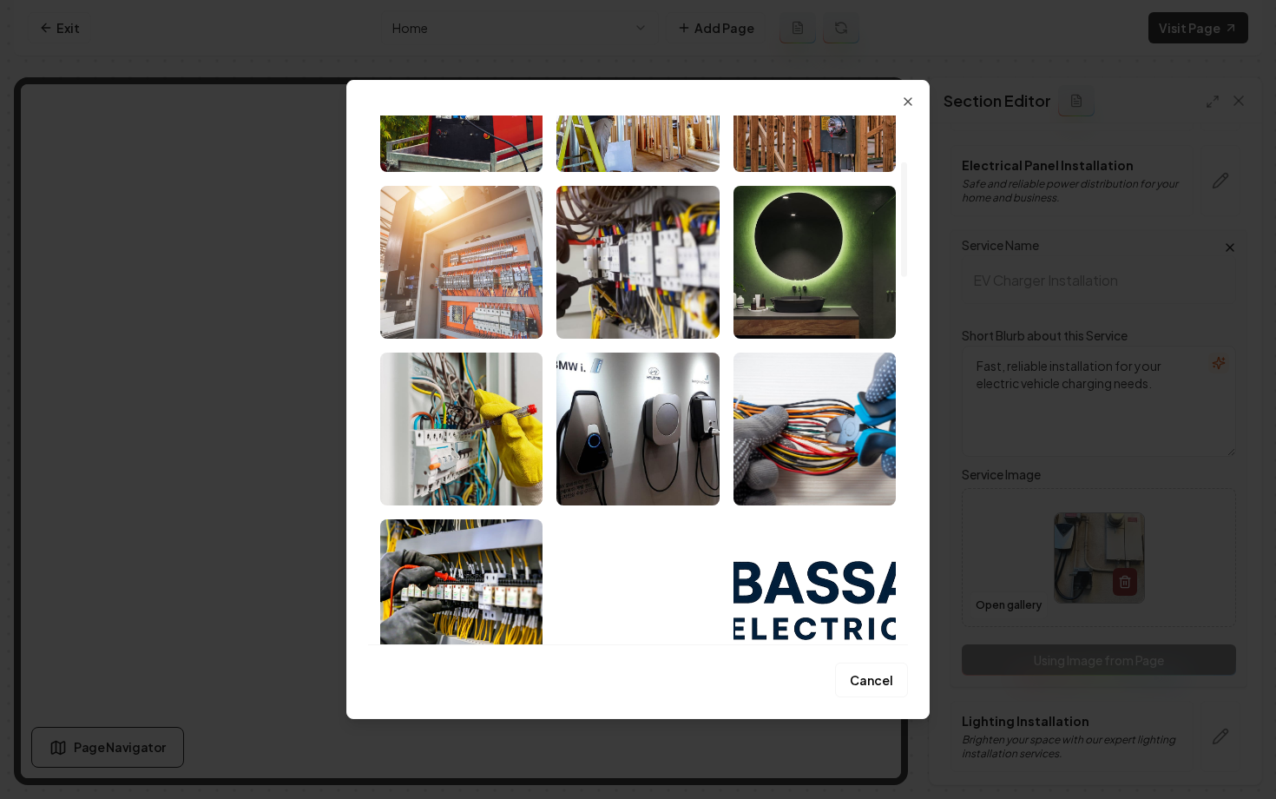
scroll to position [211, 0]
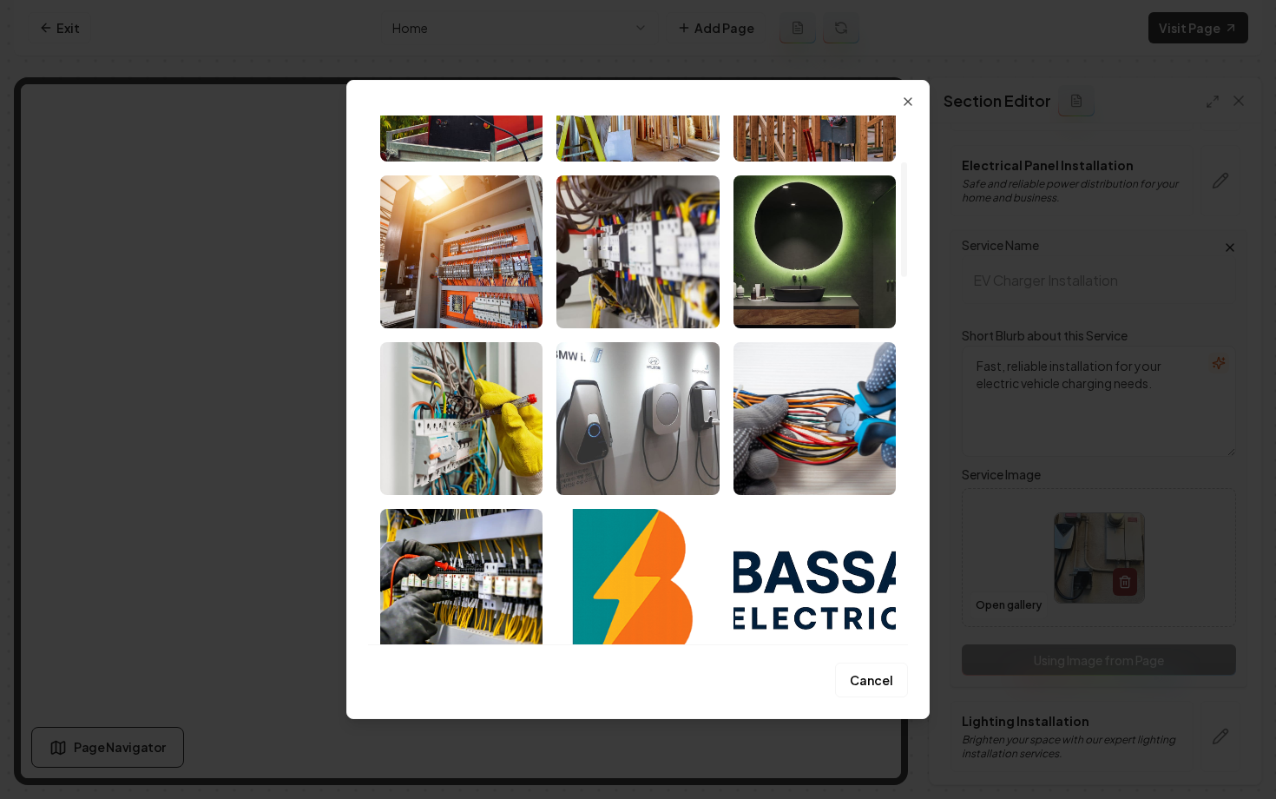
click at [615, 439] on img "Select image image_68b7109a5c7cd75eb8e8521b.jpeg" at bounding box center [637, 418] width 162 height 153
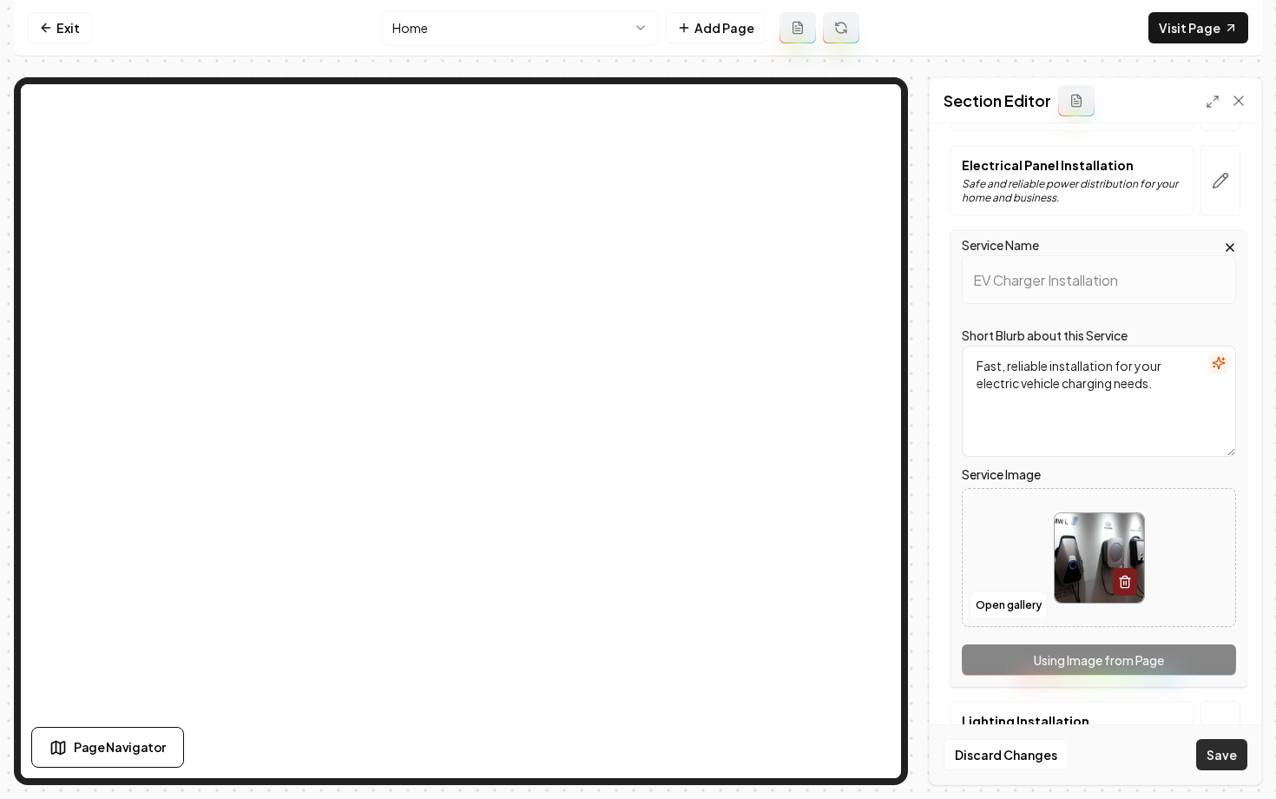
click at [1213, 745] on button "Save" at bounding box center [1221, 754] width 51 height 31
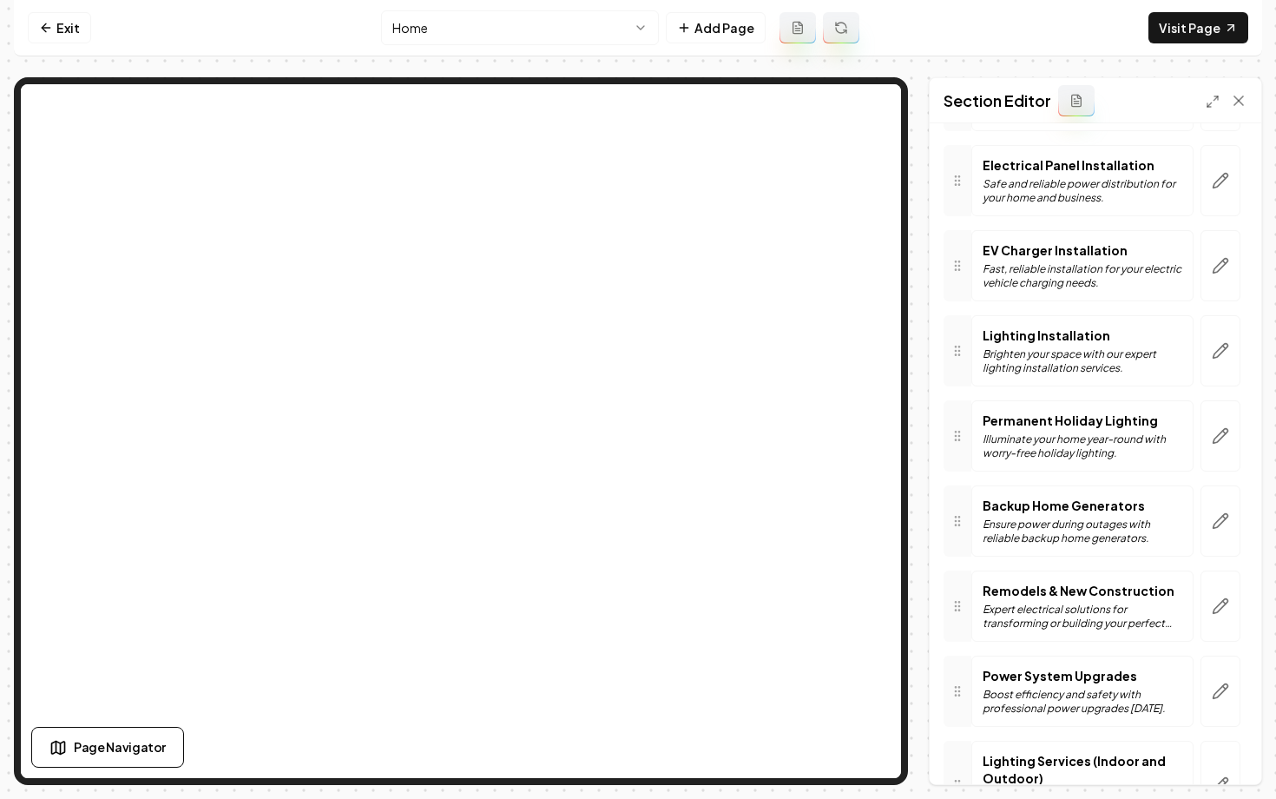
click at [462, 48] on nav "Exit Home Add Page Visit Page" at bounding box center [638, 28] width 1248 height 56
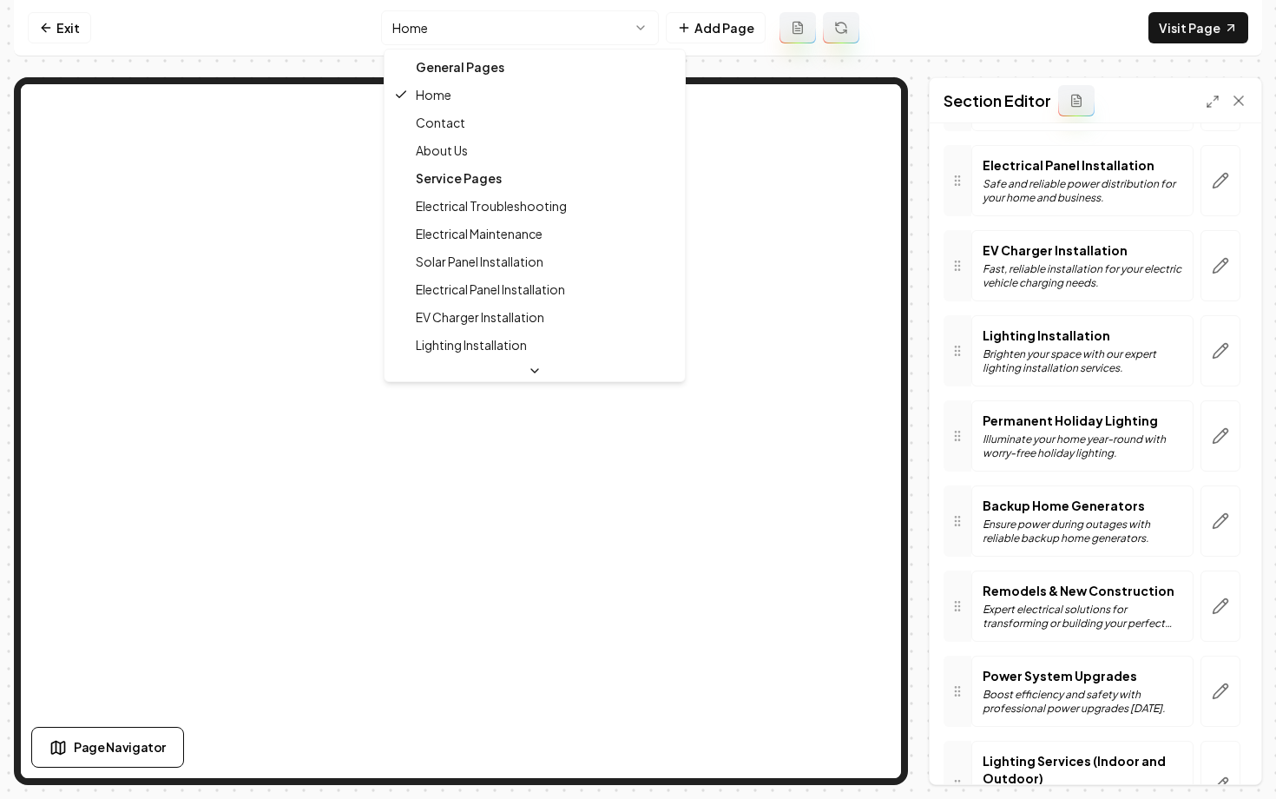
click at [465, 42] on html "Computer Required This feature is only available on a computer. Please switch t…" at bounding box center [638, 399] width 1276 height 799
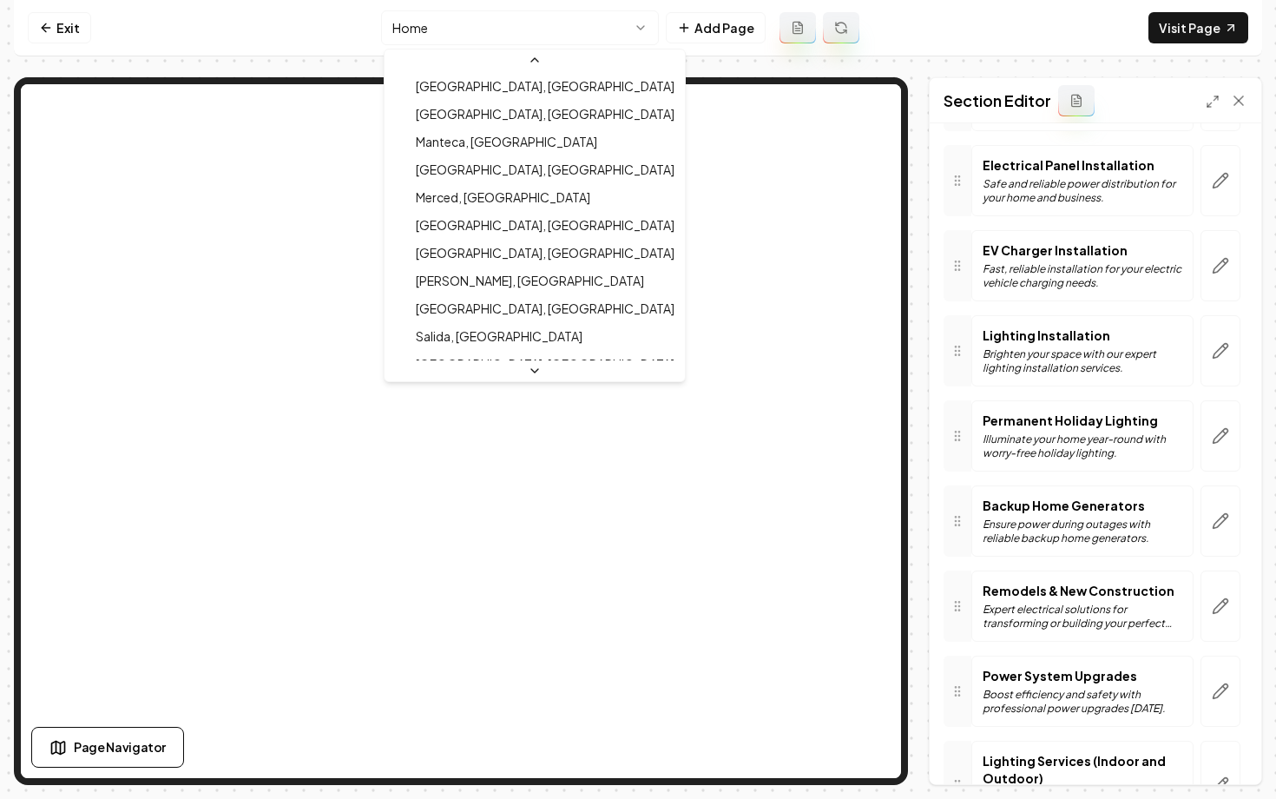
scroll to position [0, 0]
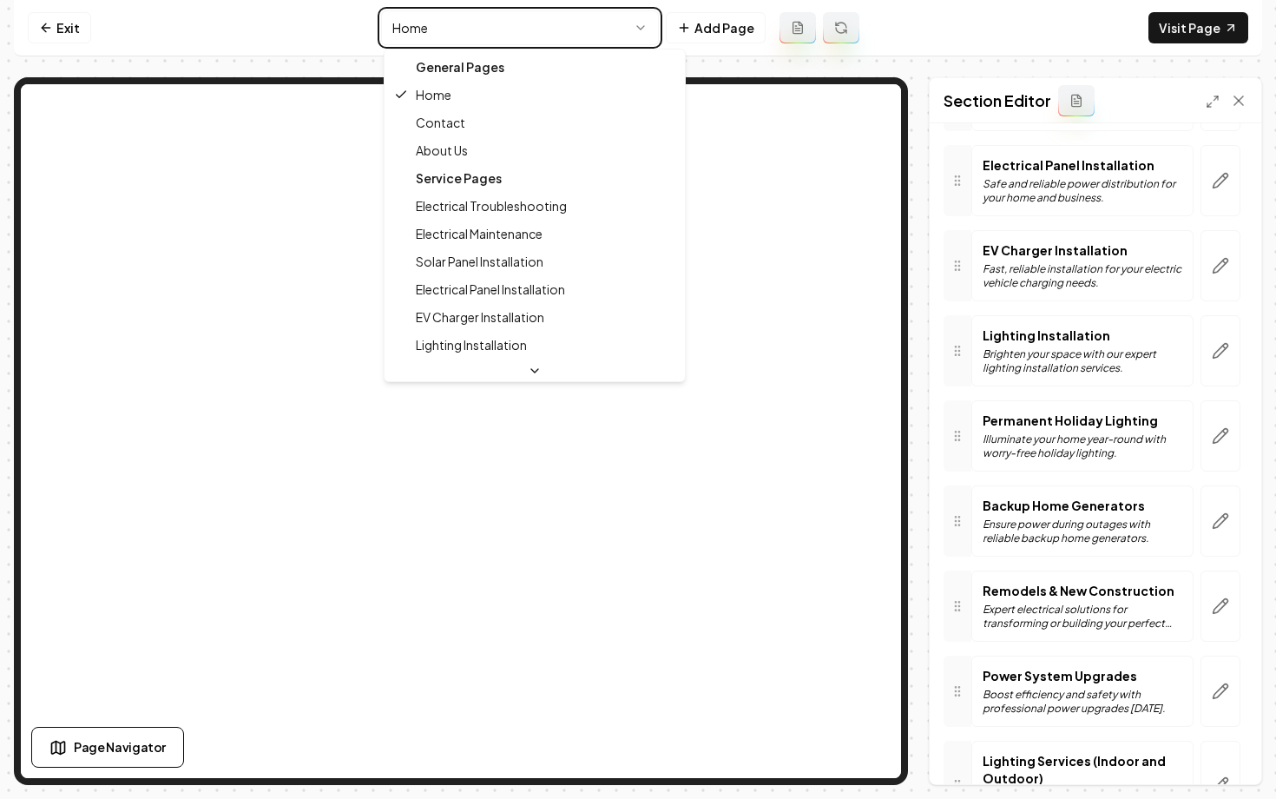
click at [695, 35] on html "Computer Required This feature is only available on a computer. Please switch t…" at bounding box center [638, 399] width 1276 height 799
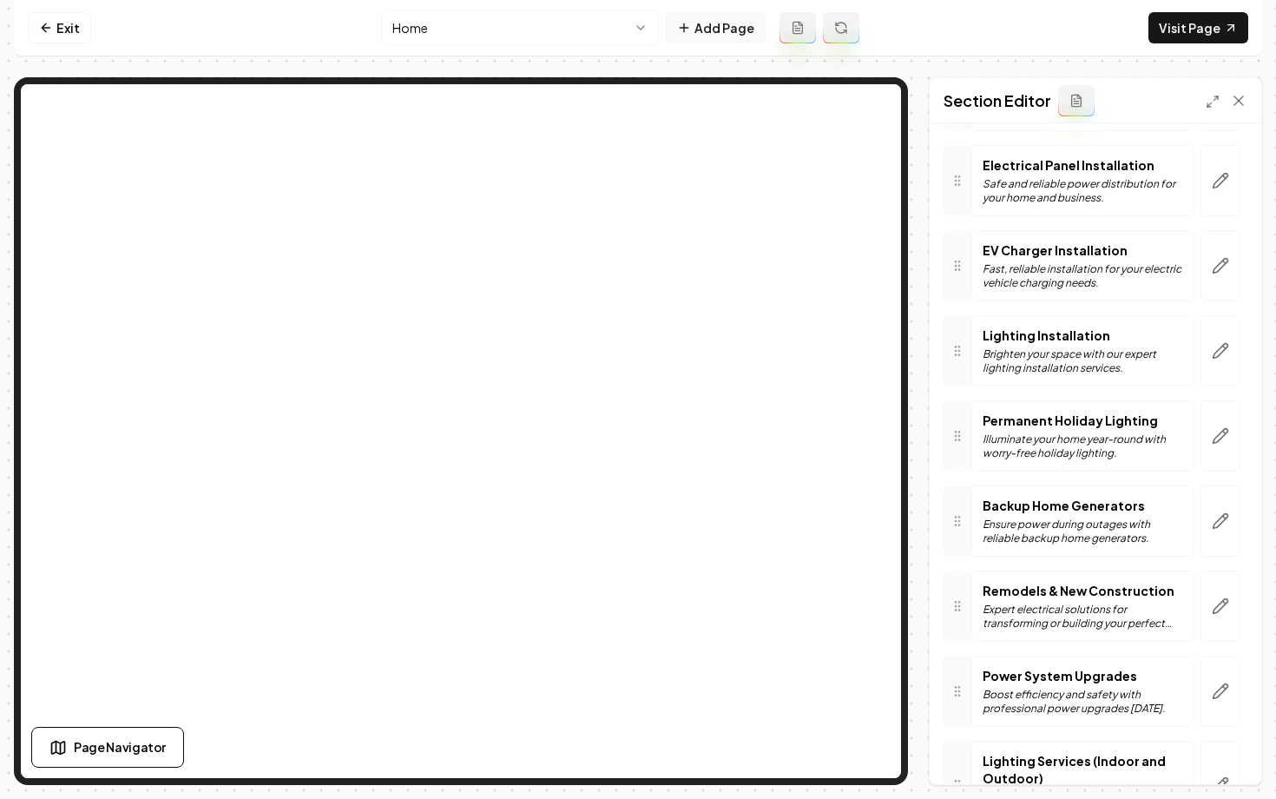
click at [691, 29] on icon at bounding box center [684, 28] width 14 height 14
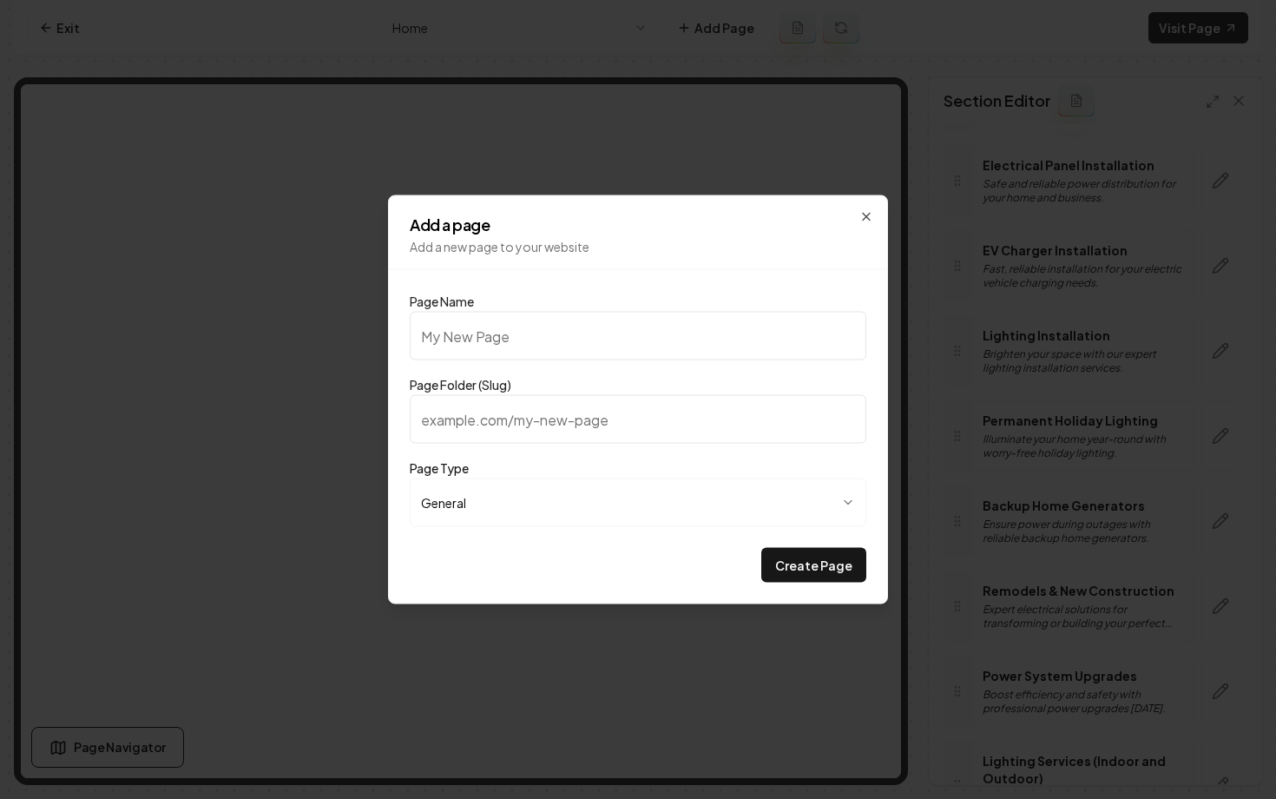
type input "G"
type input "g"
type input "Ga"
type input "ga"
type input "Gal"
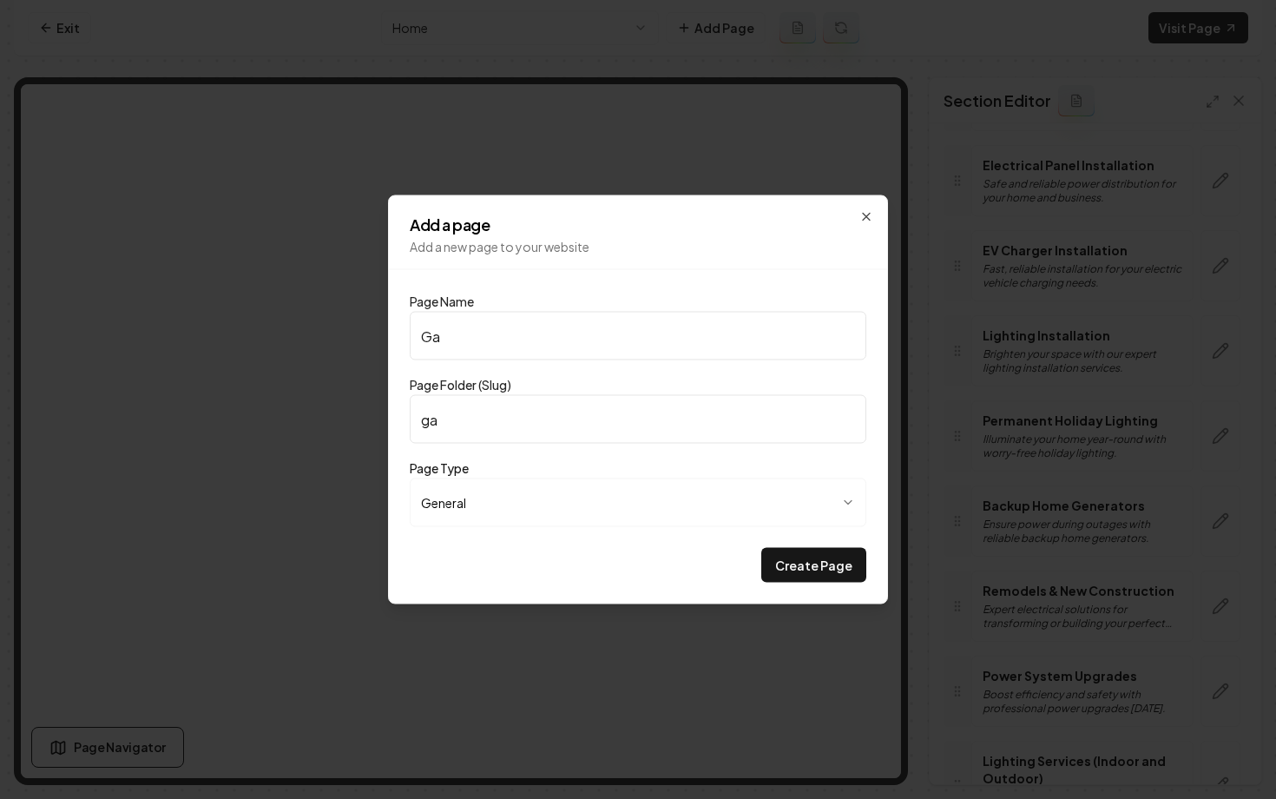
type input "gal"
type input "Gall"
type input "gall"
type input "Galle"
type input "galle"
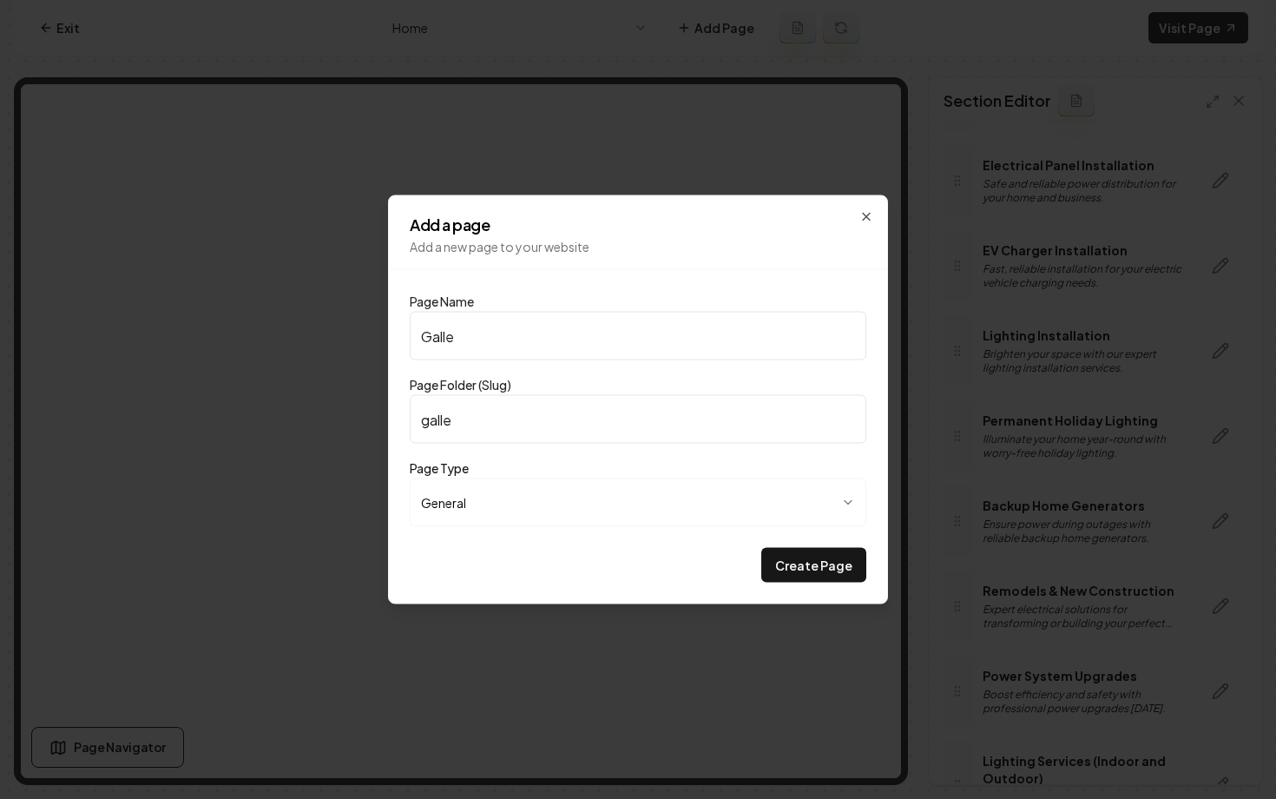
type input "Galler"
type input "galler"
type input "Gallery"
type input "gallery"
type input "Gallery"
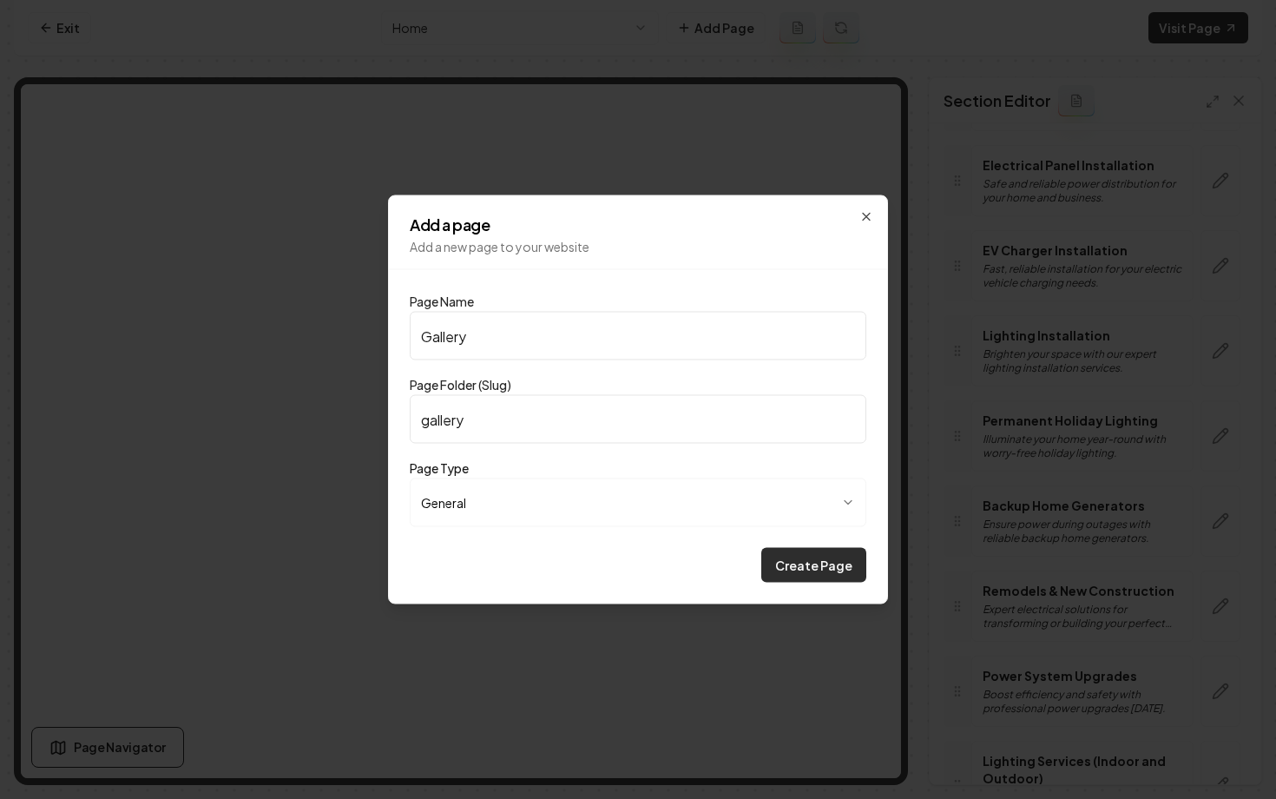
click at [807, 576] on button "Create Page" at bounding box center [813, 565] width 105 height 35
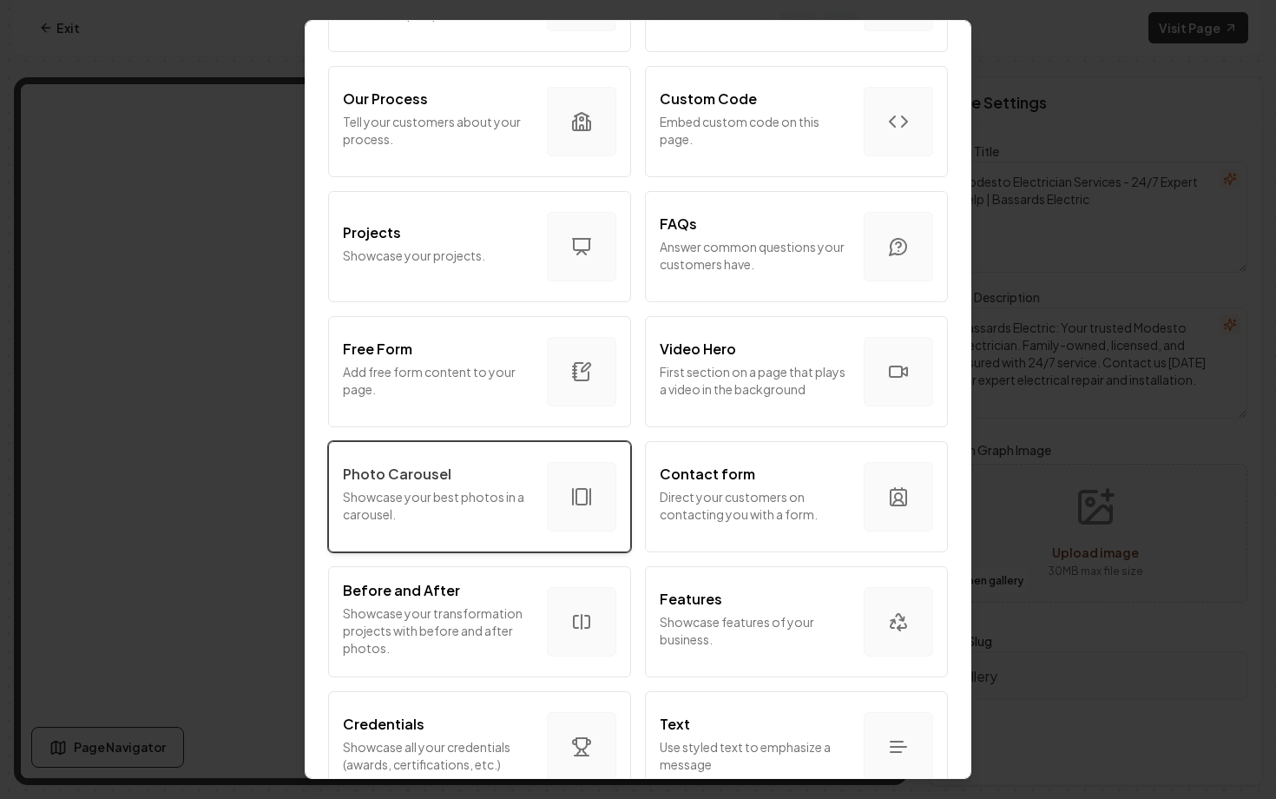
scroll to position [712, 0]
click at [495, 491] on p "Showcase your best photos in a carousel." at bounding box center [438, 502] width 190 height 35
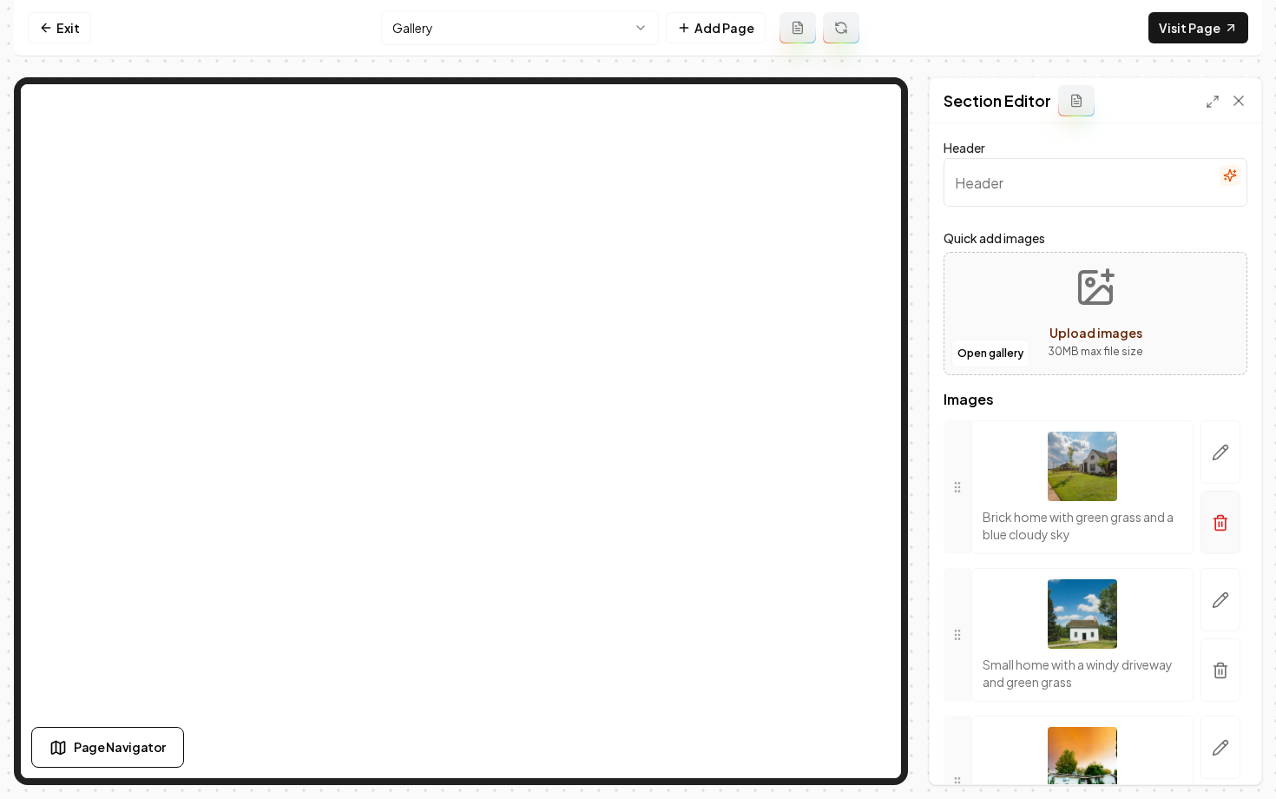
click at [1213, 496] on button "button" at bounding box center [1221, 522] width 40 height 63
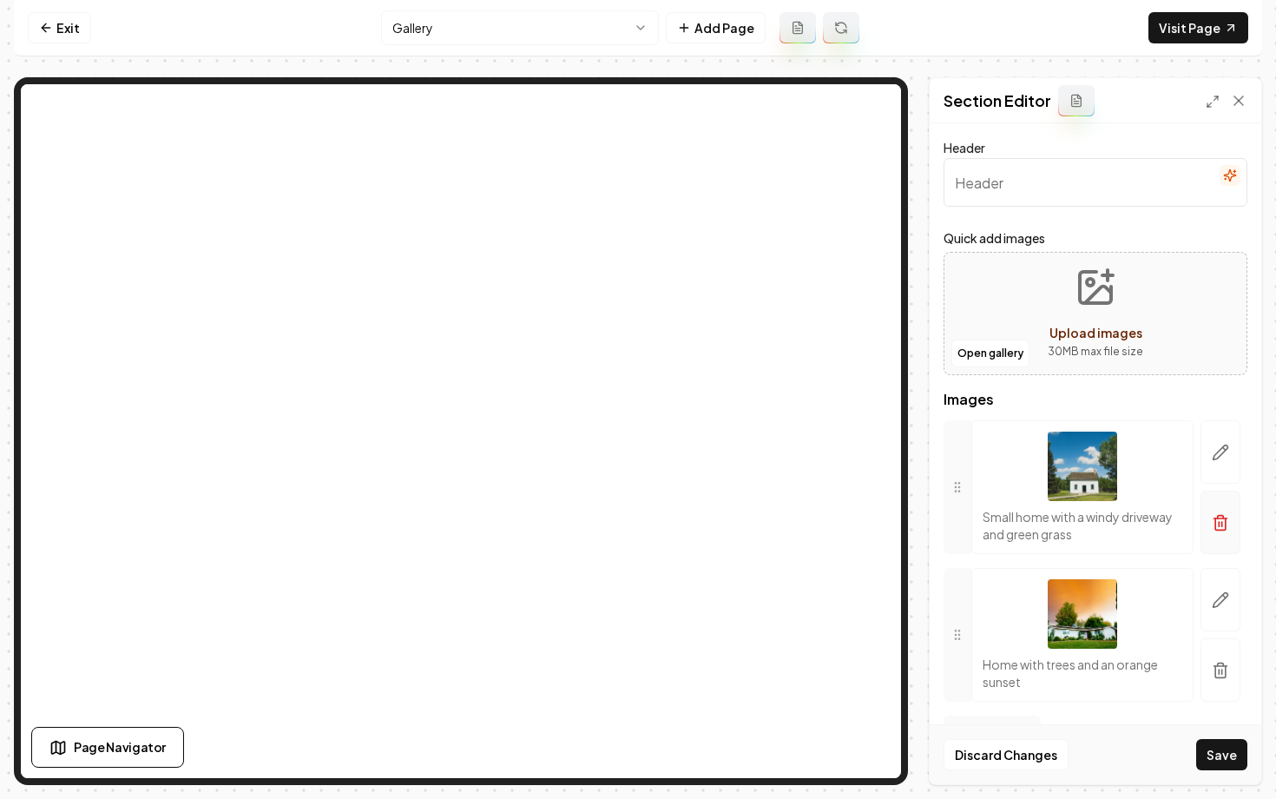
click at [1215, 513] on button "button" at bounding box center [1221, 522] width 40 height 63
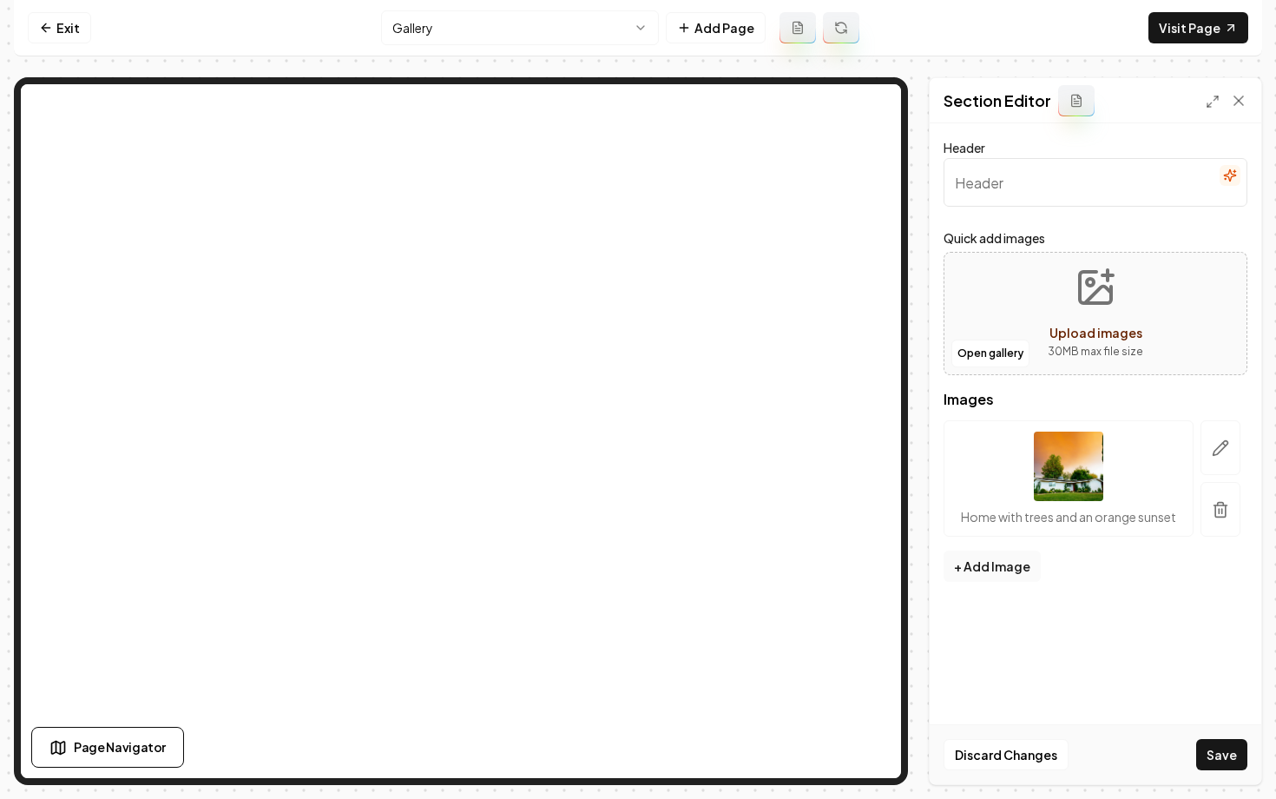
click at [1215, 513] on icon "button" at bounding box center [1220, 510] width 10 height 11
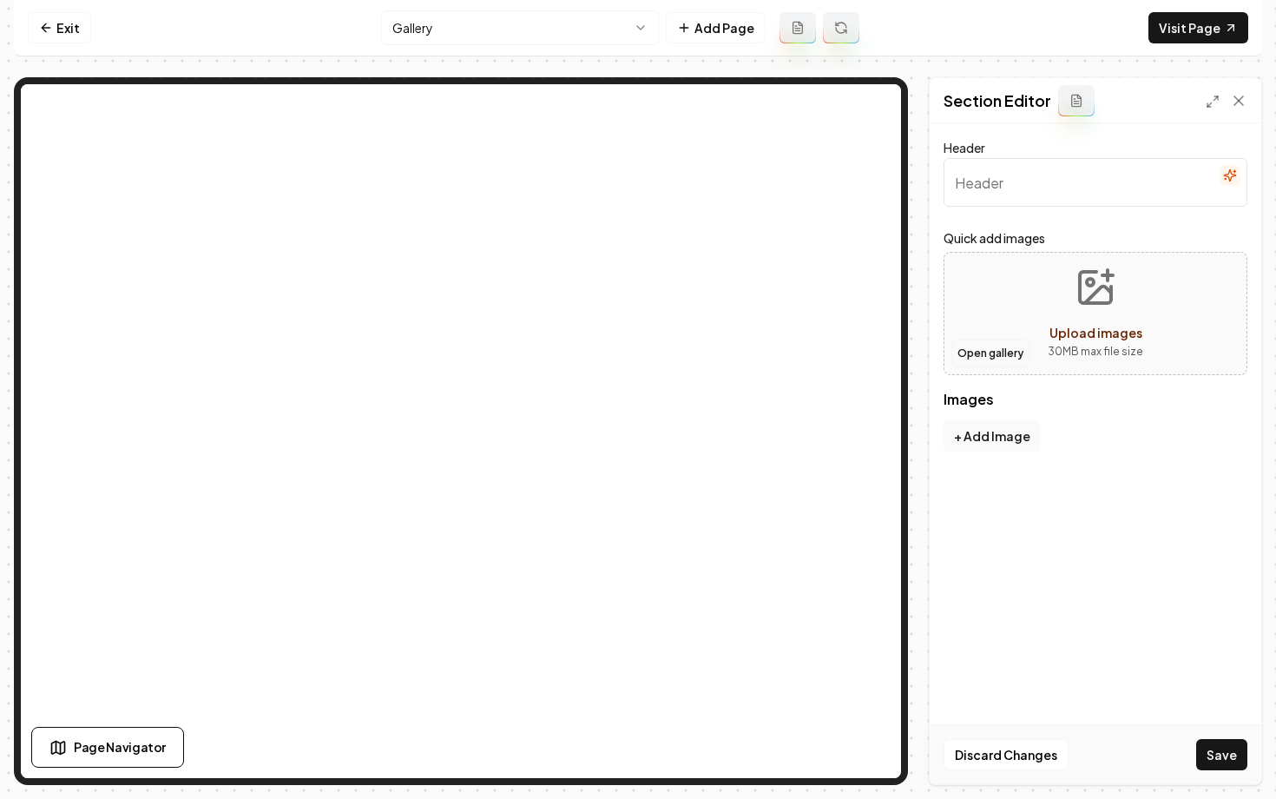
click at [966, 361] on button "Open gallery" at bounding box center [991, 353] width 78 height 28
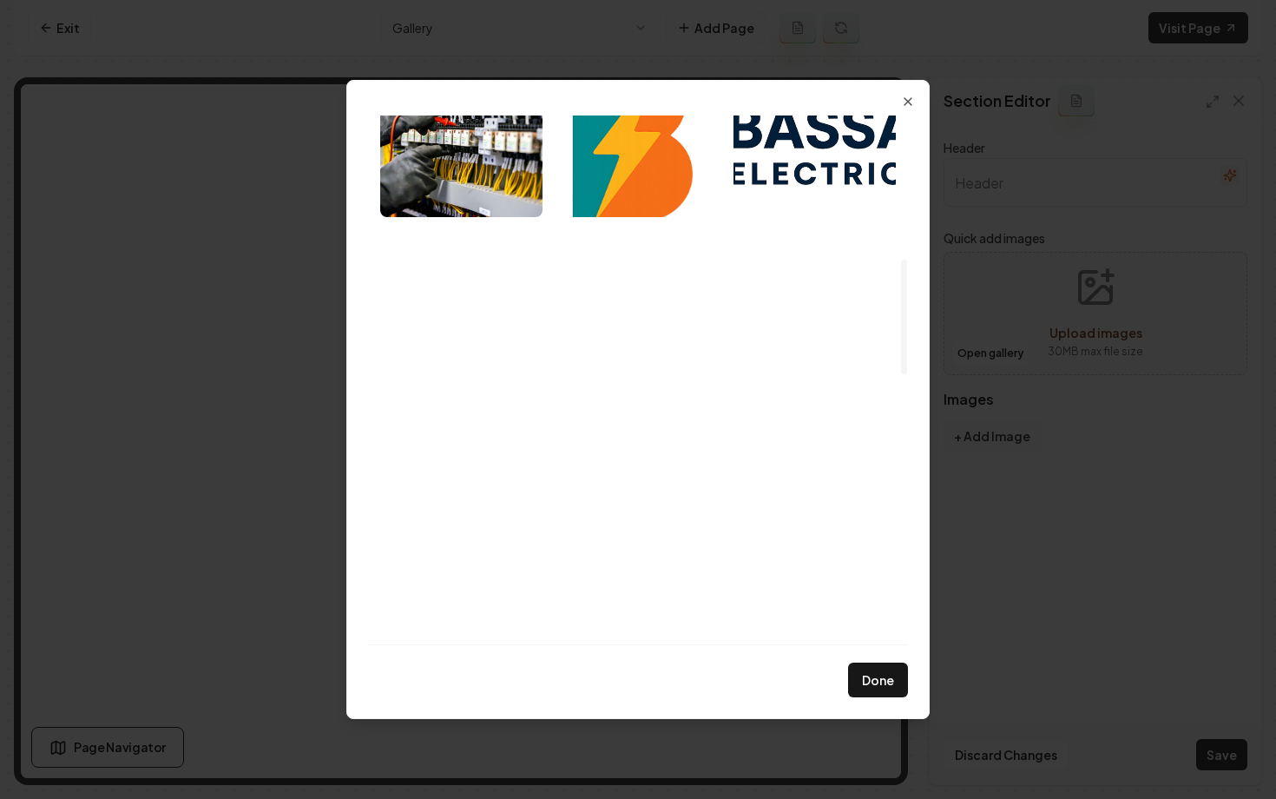
scroll to position [677, 0]
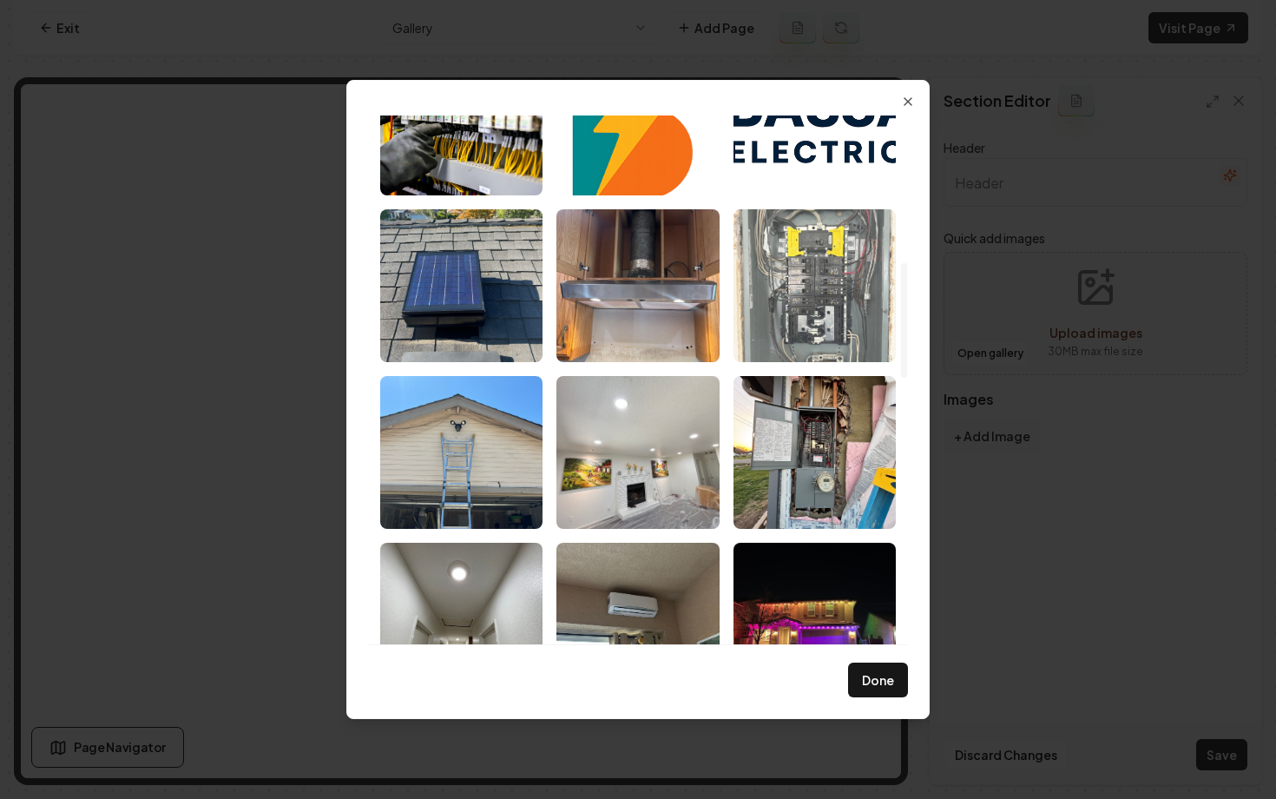
click at [797, 309] on img "Select image image_68b6e6965c7cd75eb8dce806.jpeg" at bounding box center [815, 285] width 162 height 153
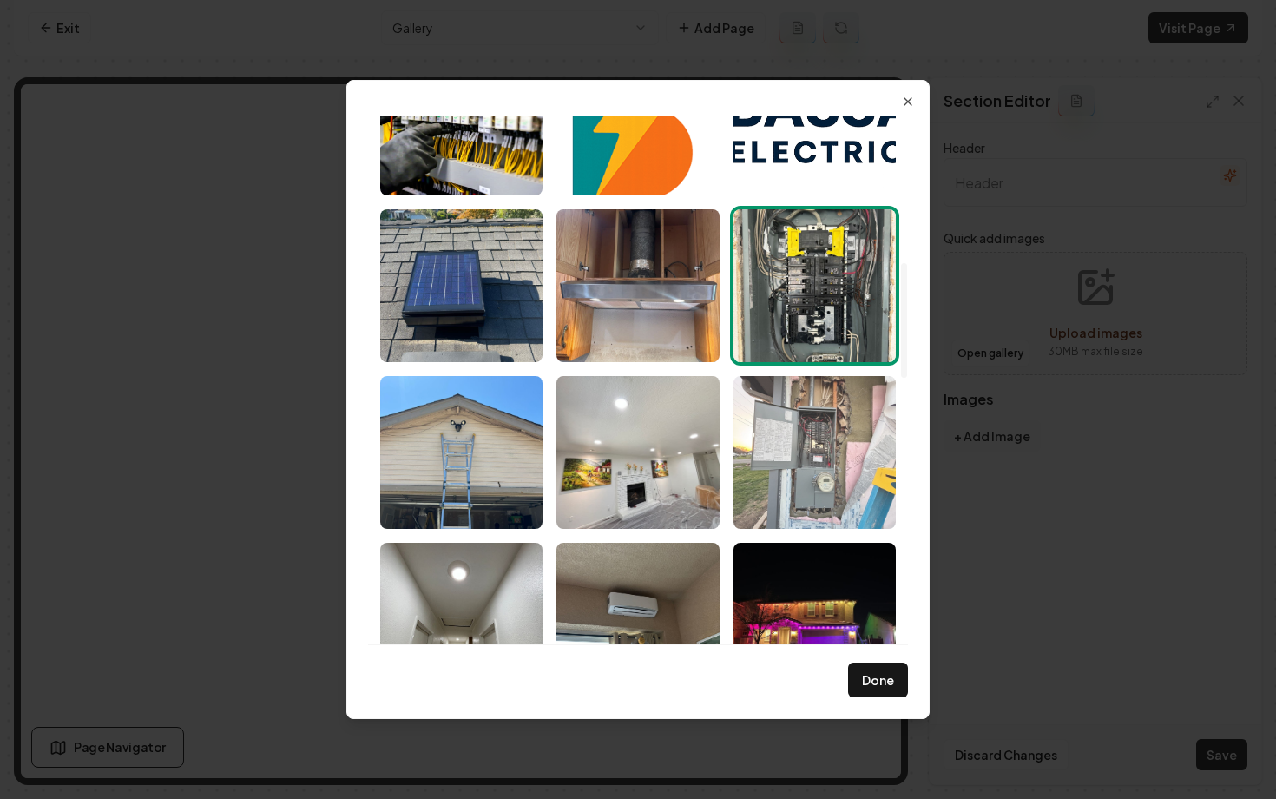
click at [804, 439] on img "Select image image_68b6e6955c7cd75eb8dce60d.jpeg" at bounding box center [815, 452] width 162 height 153
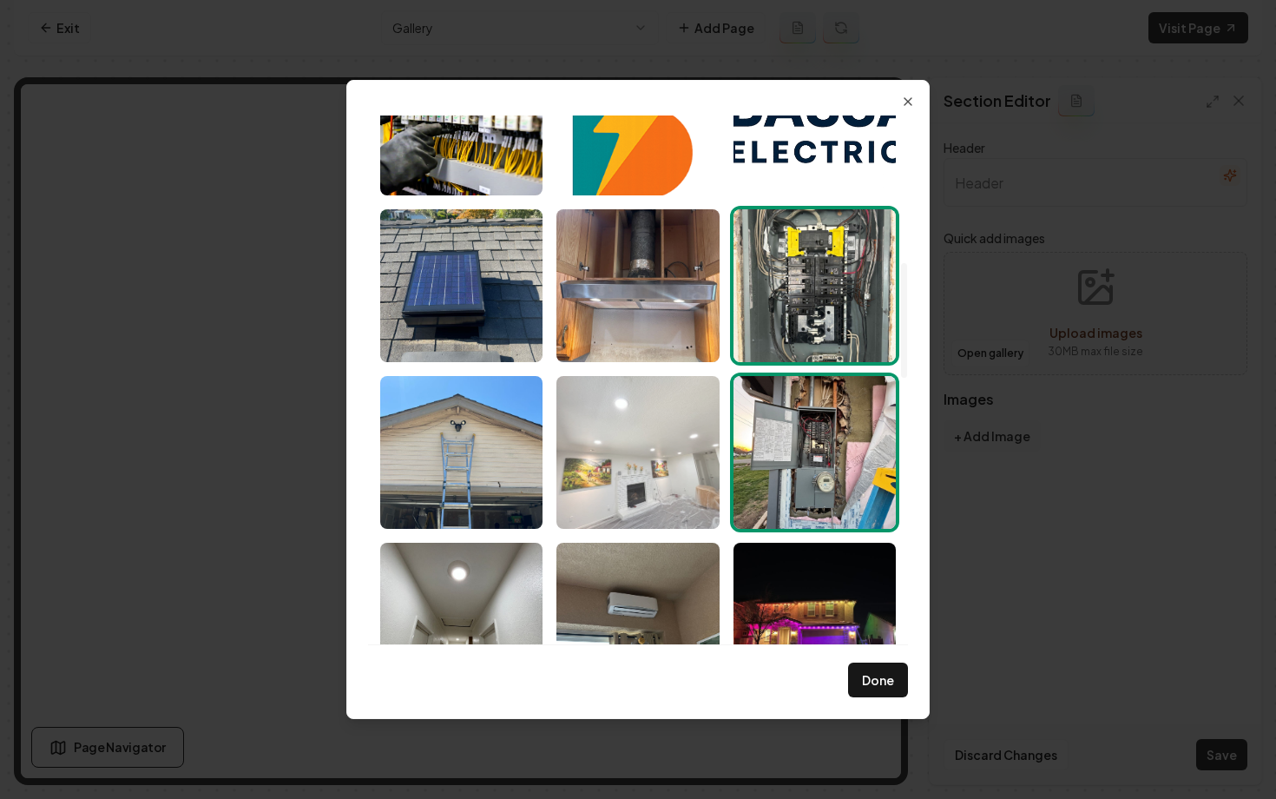
click at [640, 440] on img "Select image image_68b6e6955c7cd75eb8dce700.jpeg" at bounding box center [637, 452] width 162 height 153
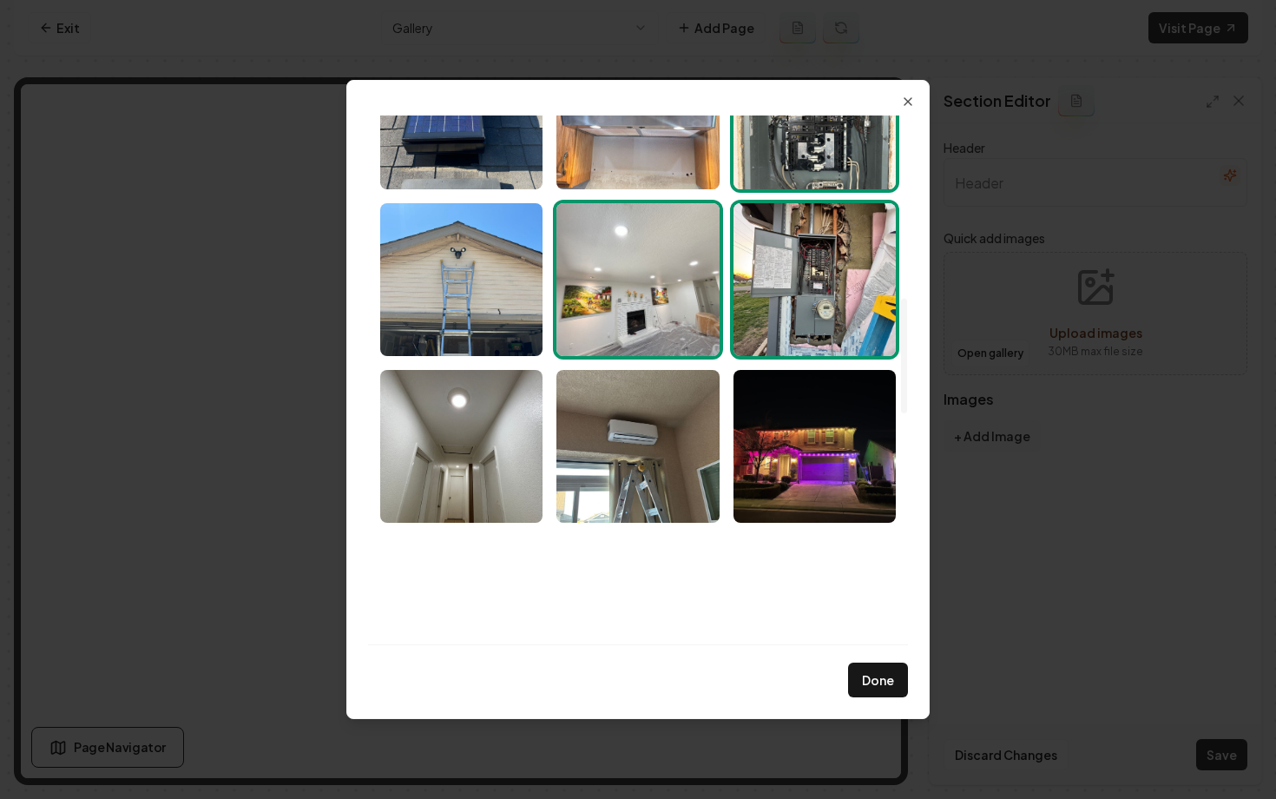
scroll to position [853, 0]
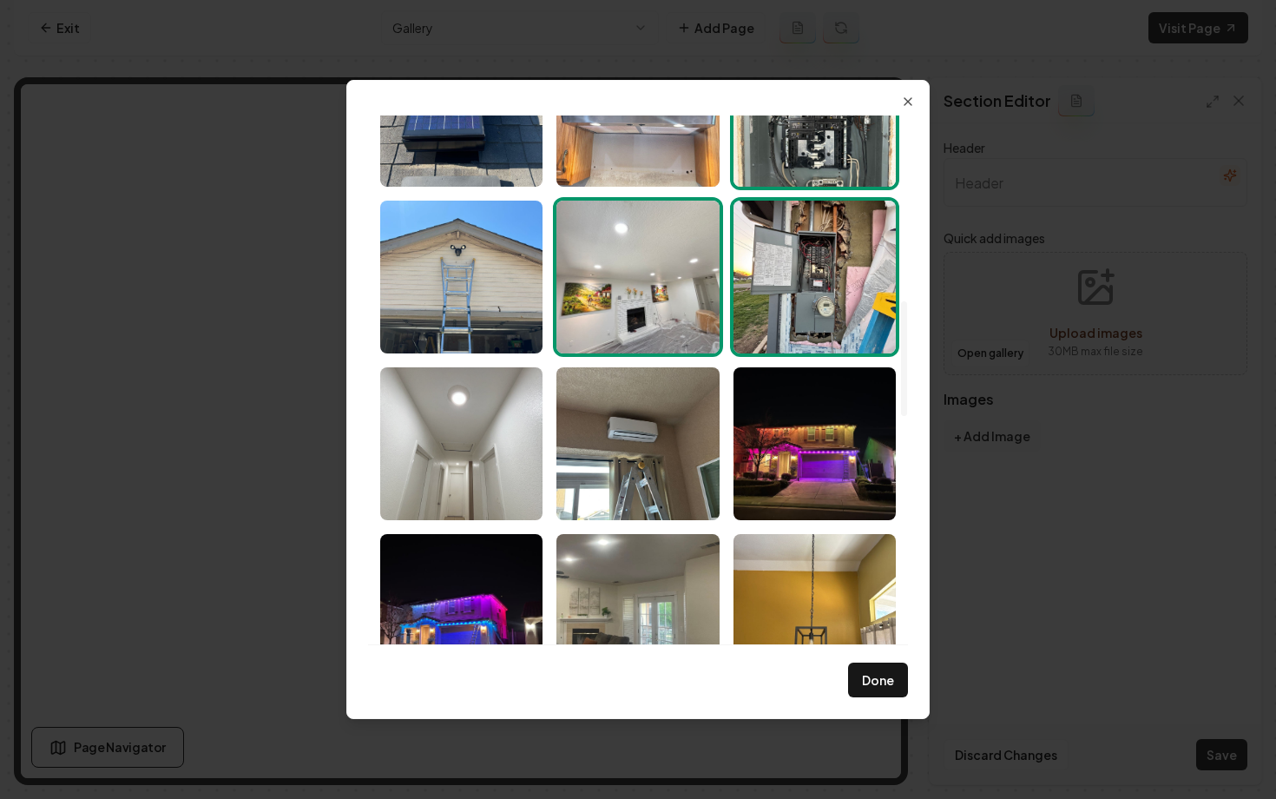
click at [471, 456] on img "Select image image_68b6e6955c7cd75eb8dce4b8.jpeg" at bounding box center [461, 443] width 162 height 153
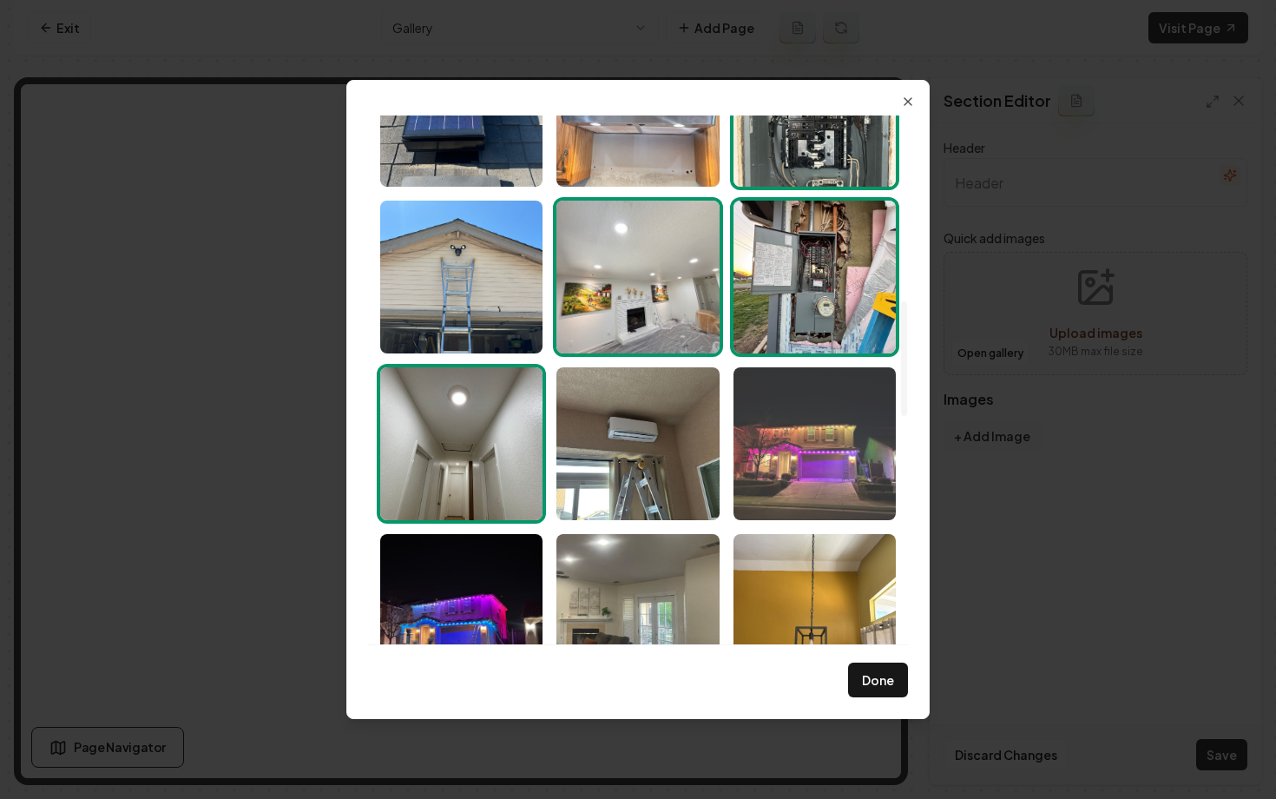
click at [778, 463] on img "Select image image_68b6e6955c7cd75eb8dce268.jpeg" at bounding box center [815, 443] width 162 height 153
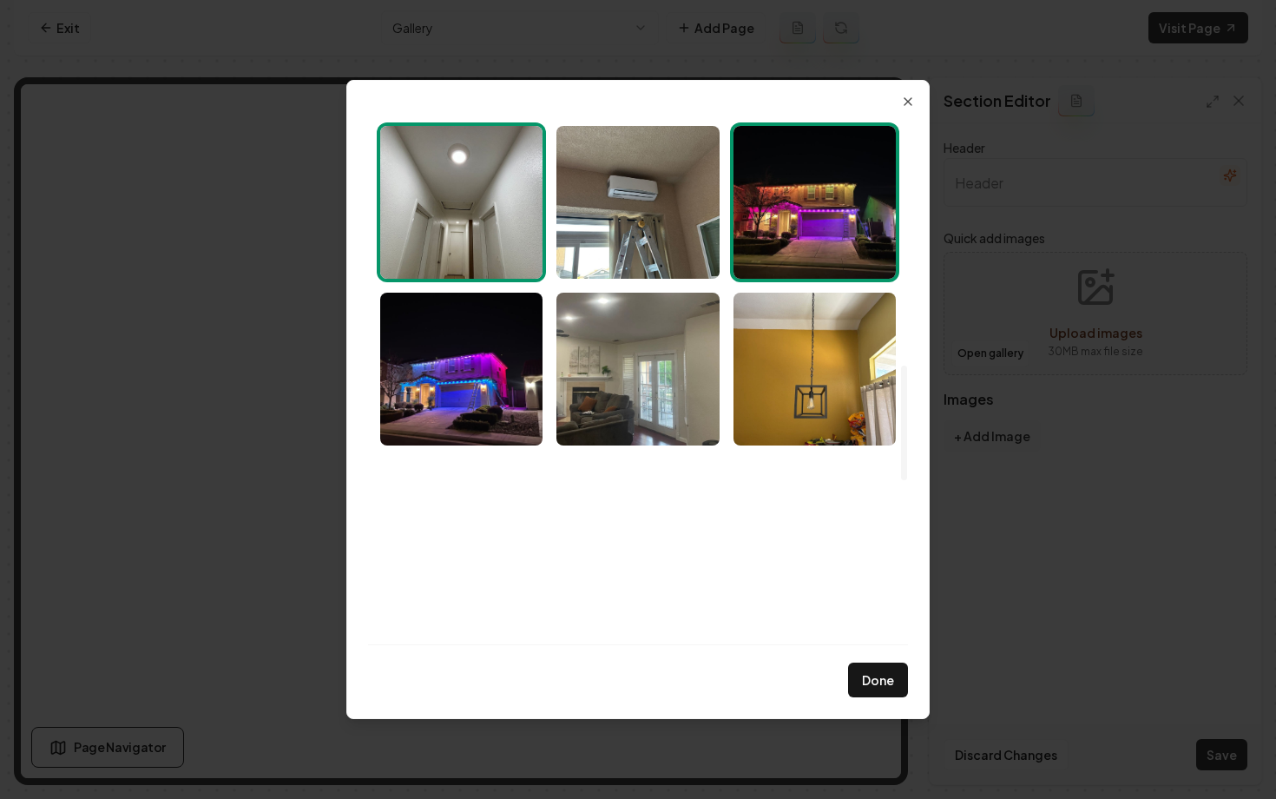
scroll to position [1149, 0]
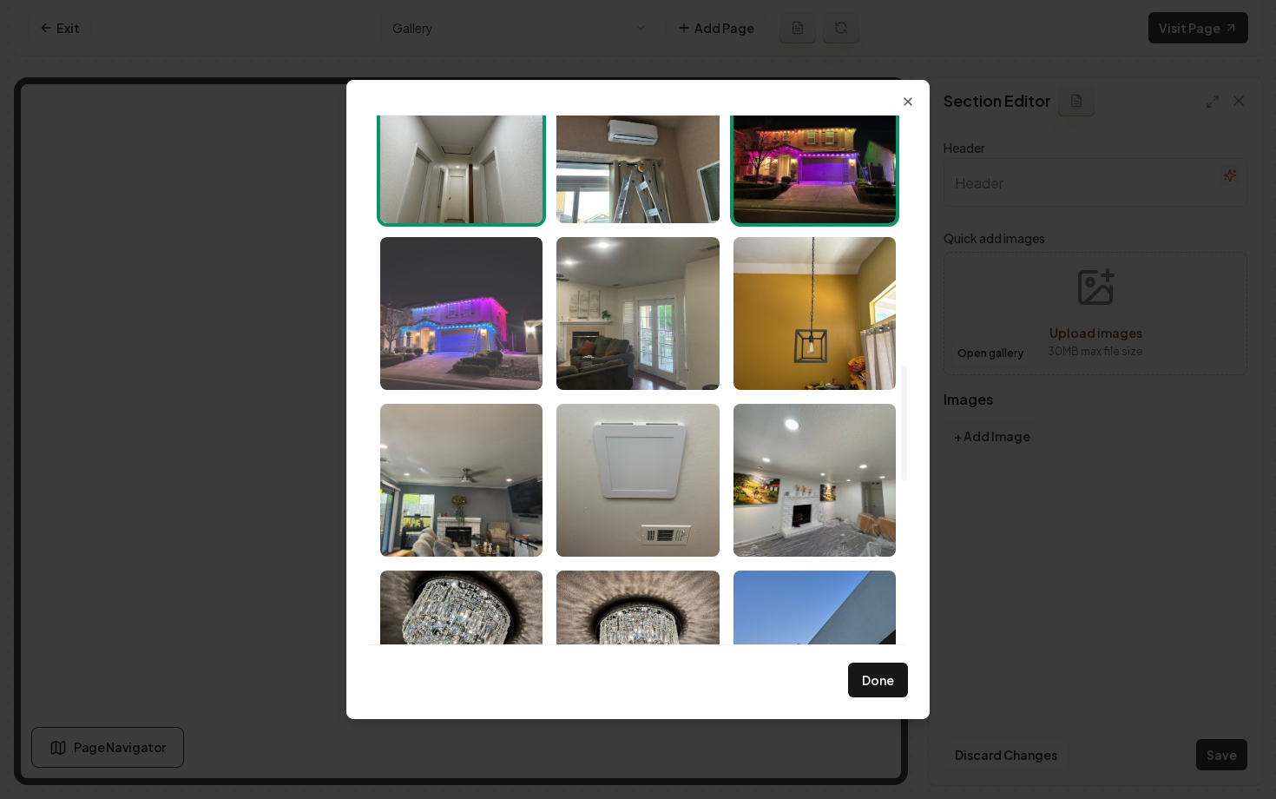
click at [442, 300] on img "Select image image_68b6e6955c7cd75eb8dce26e.jpeg" at bounding box center [461, 313] width 162 height 153
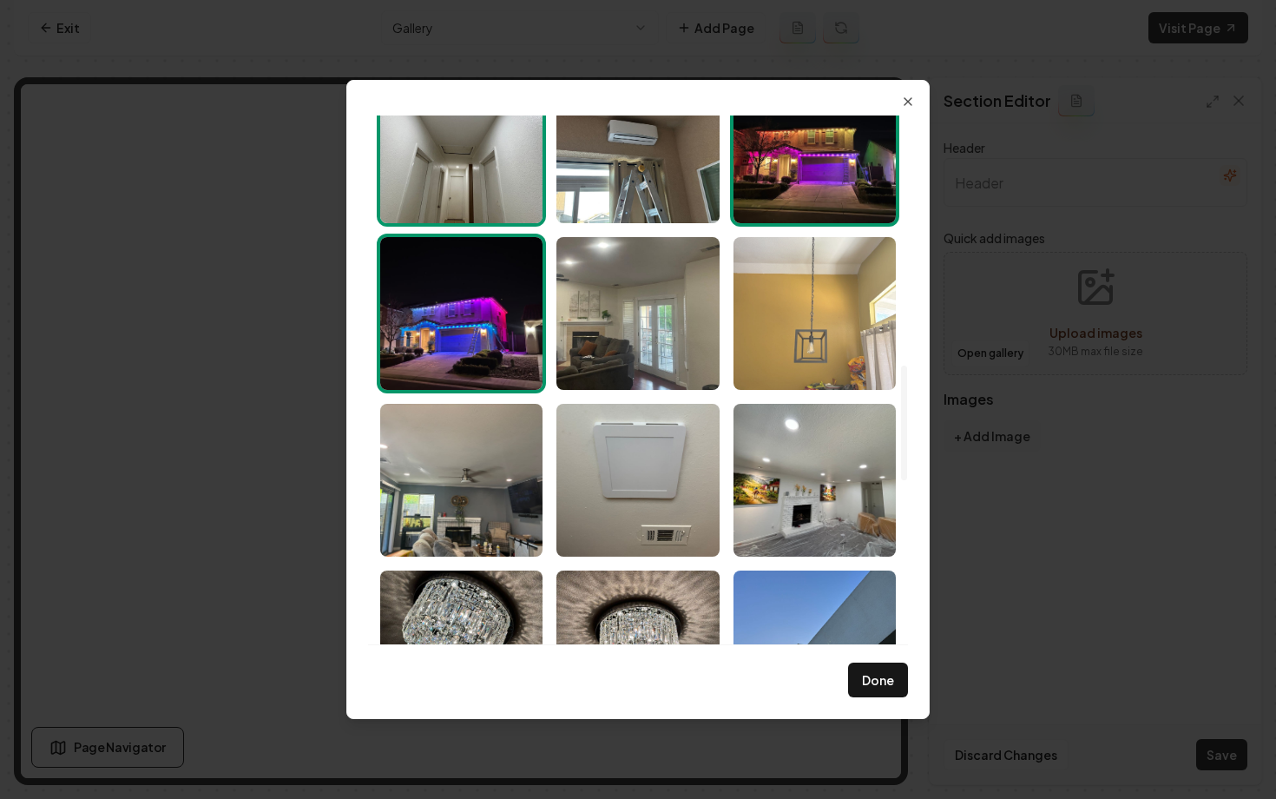
click at [812, 322] on img "Select image image_68b6e6945c7cd75eb8dcdc20.jpeg" at bounding box center [815, 313] width 162 height 153
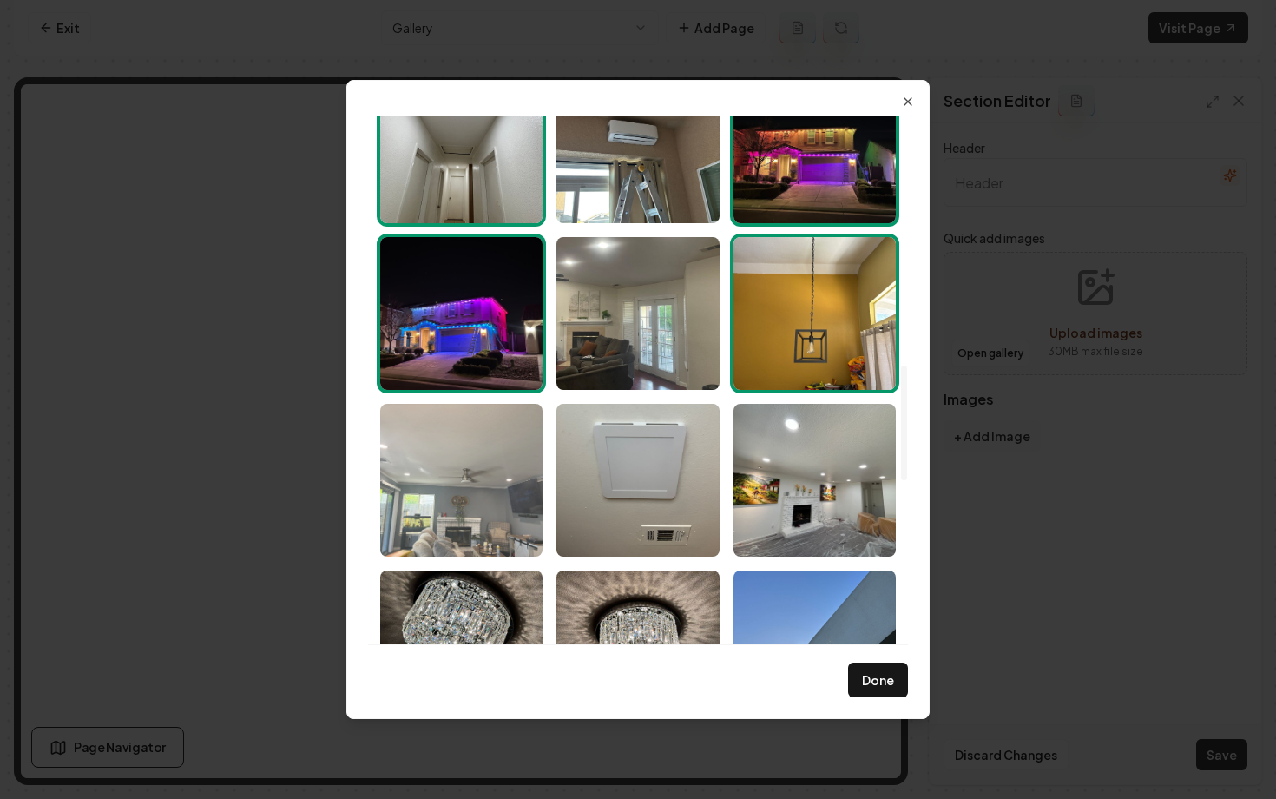
click at [459, 491] on img "Select image image_68b6e6945c7cd75eb8dcdb99.jpeg" at bounding box center [461, 480] width 162 height 153
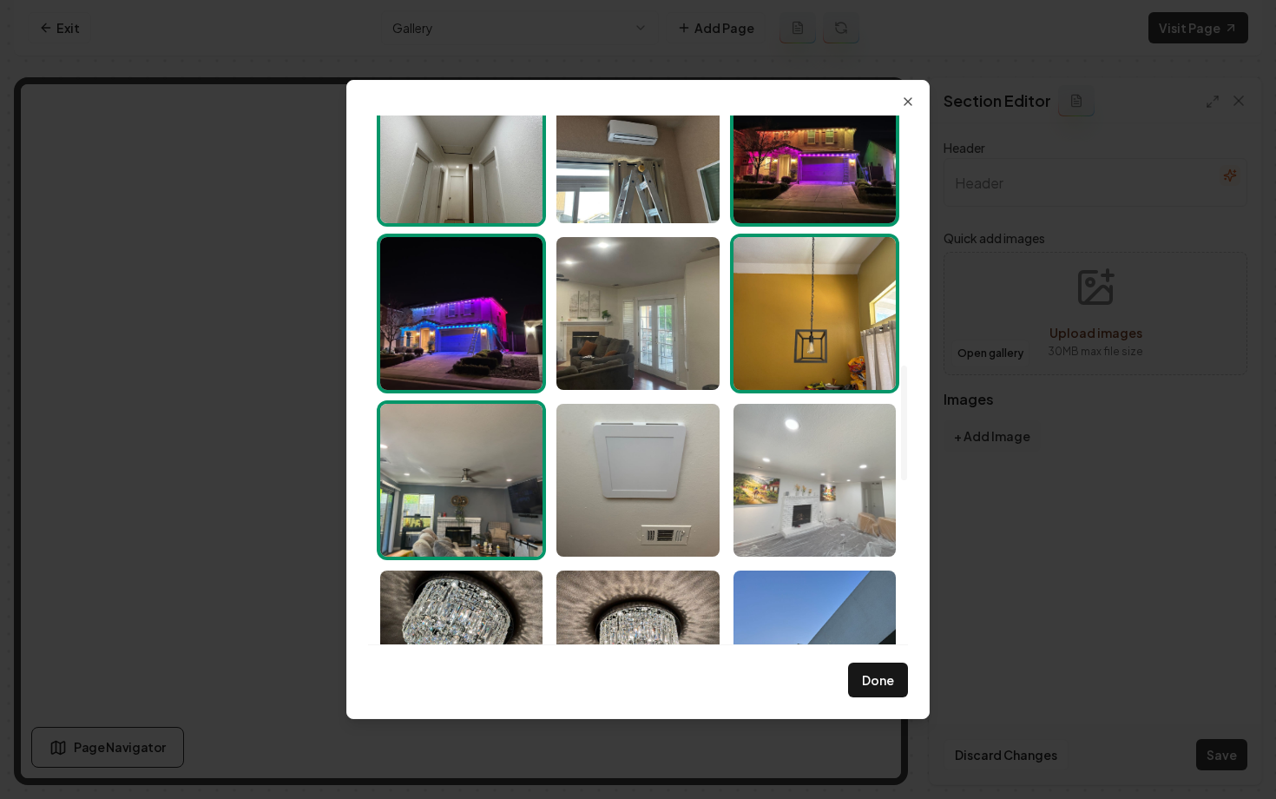
click at [787, 500] on img "Select image image_68b6e6925c7cd75eb8dcd279.jpeg" at bounding box center [815, 480] width 162 height 153
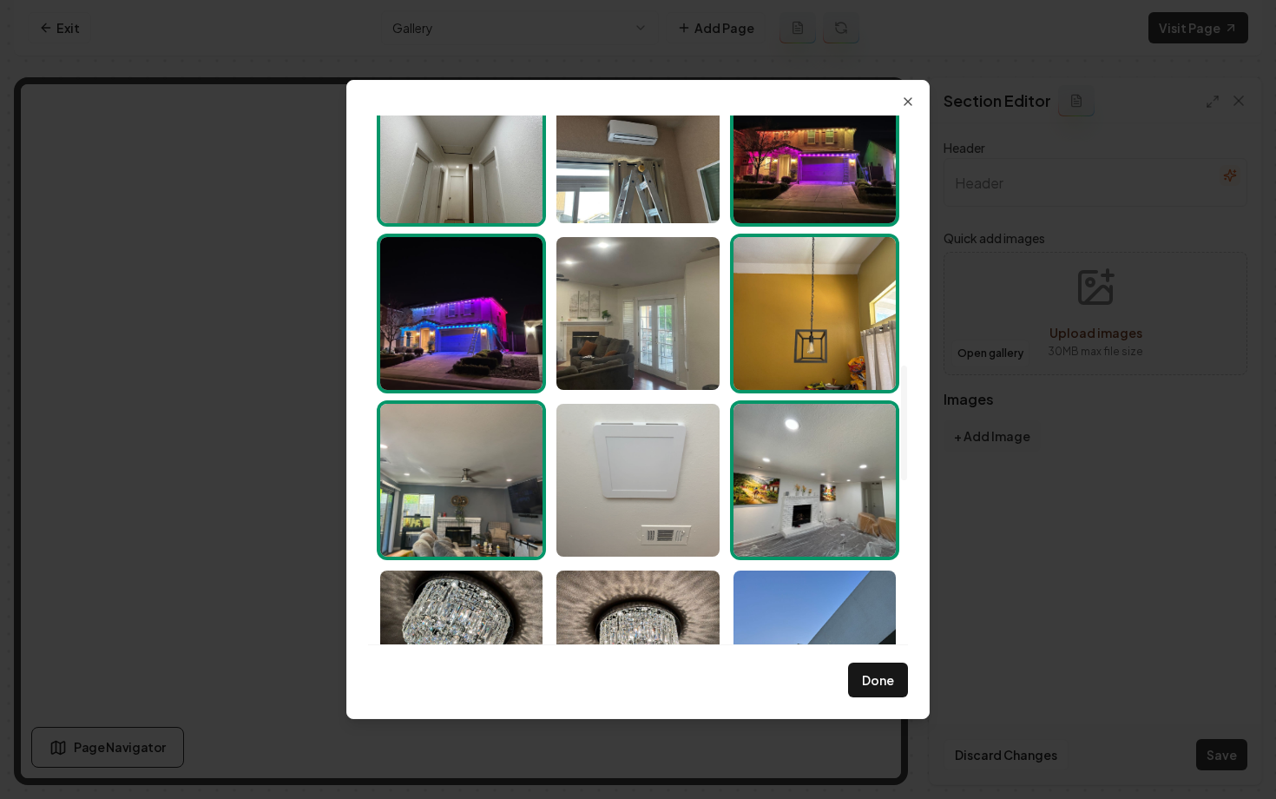
click at [667, 499] on img "Select image image_68b6e6935c7cd75eb8dcd53a.jpeg" at bounding box center [637, 480] width 162 height 153
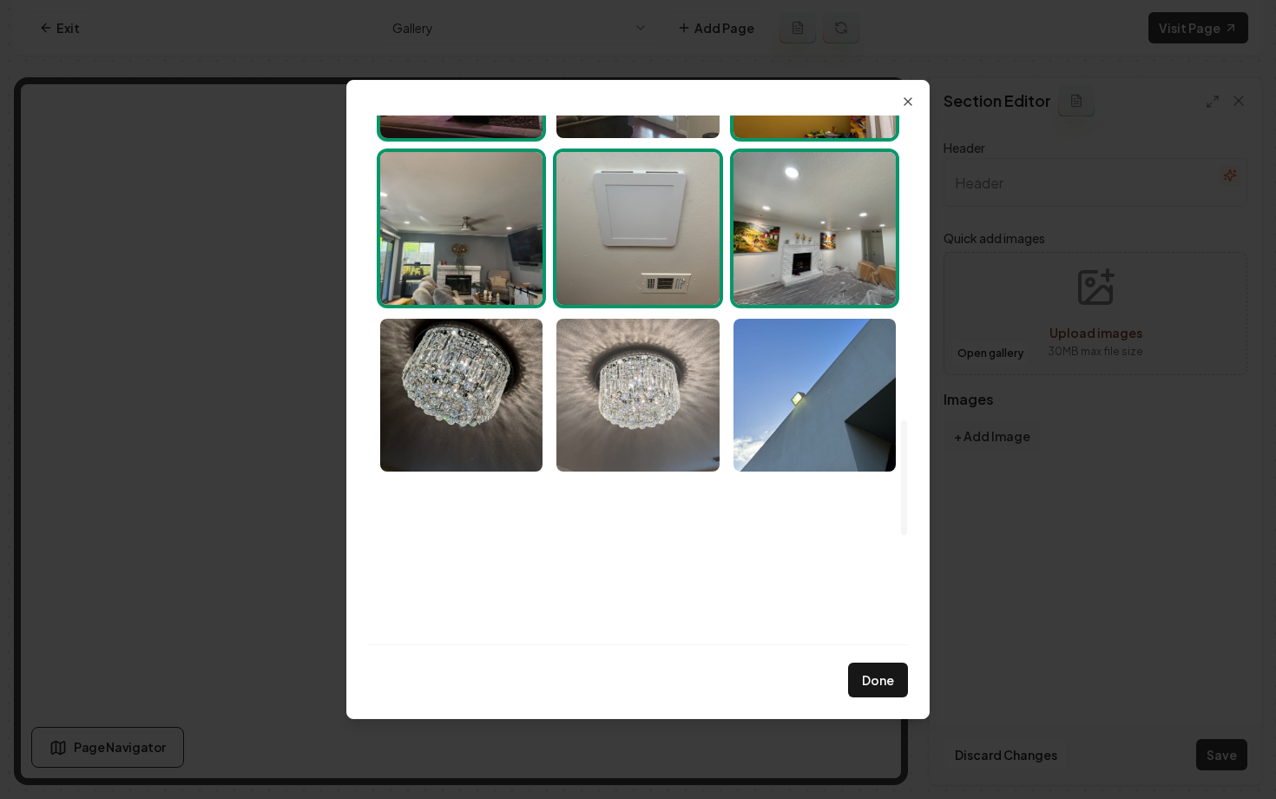
scroll to position [1420, 0]
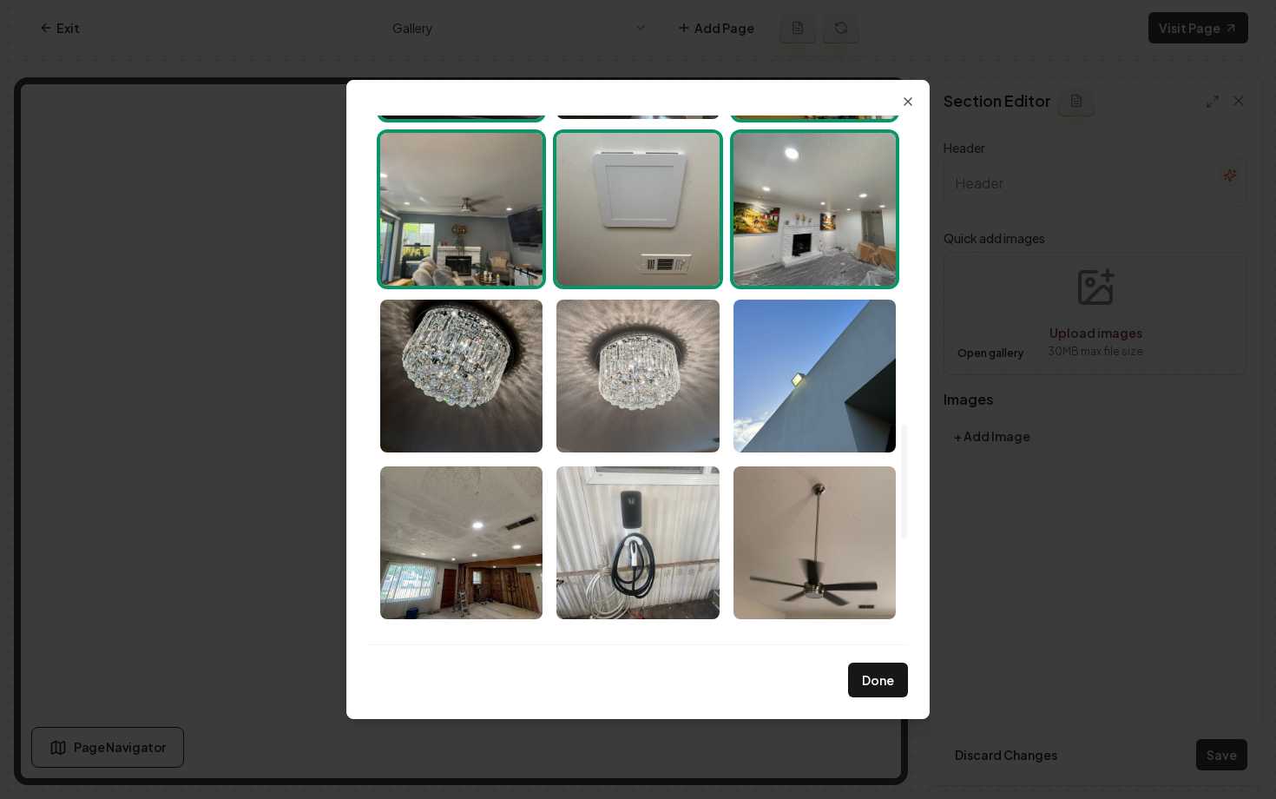
click at [614, 391] on img "Select image image_68b6e6945c7cd75eb8dcdaa6.jpeg" at bounding box center [637, 376] width 162 height 153
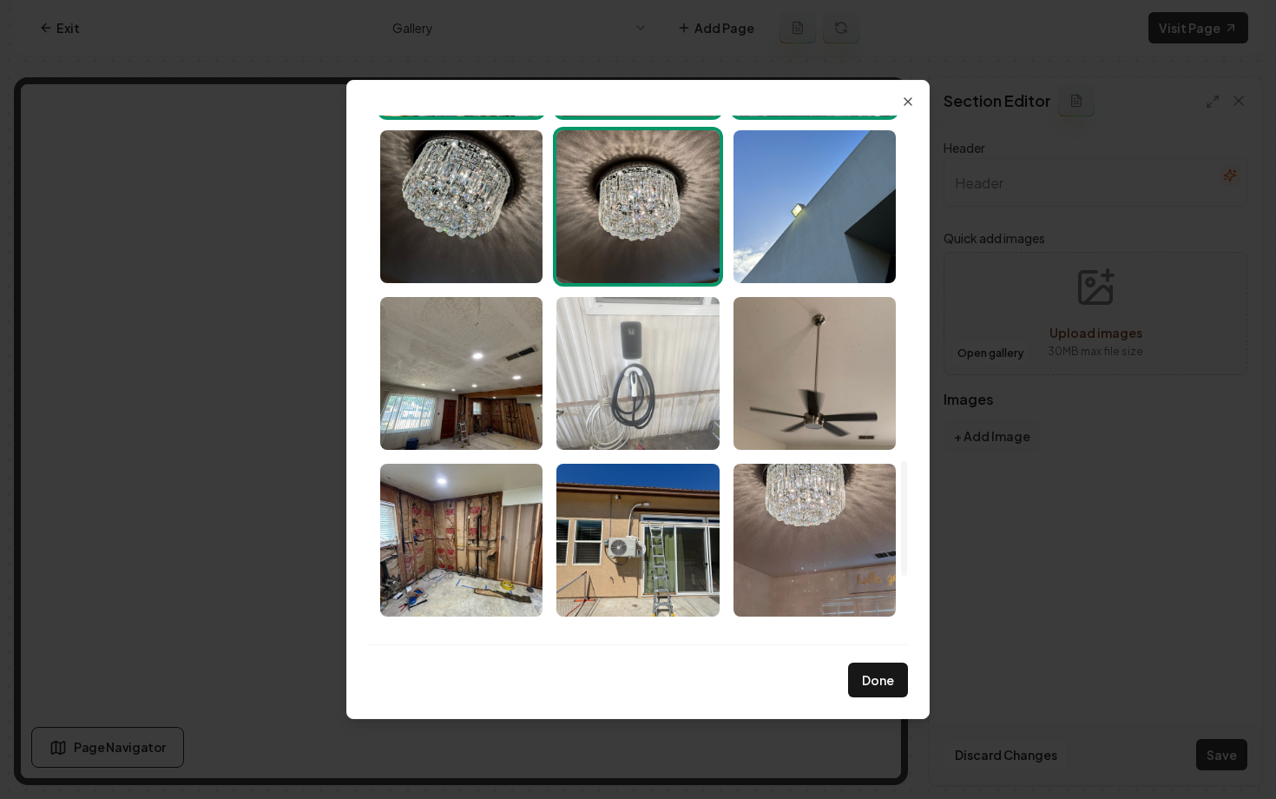
scroll to position [1590, 0]
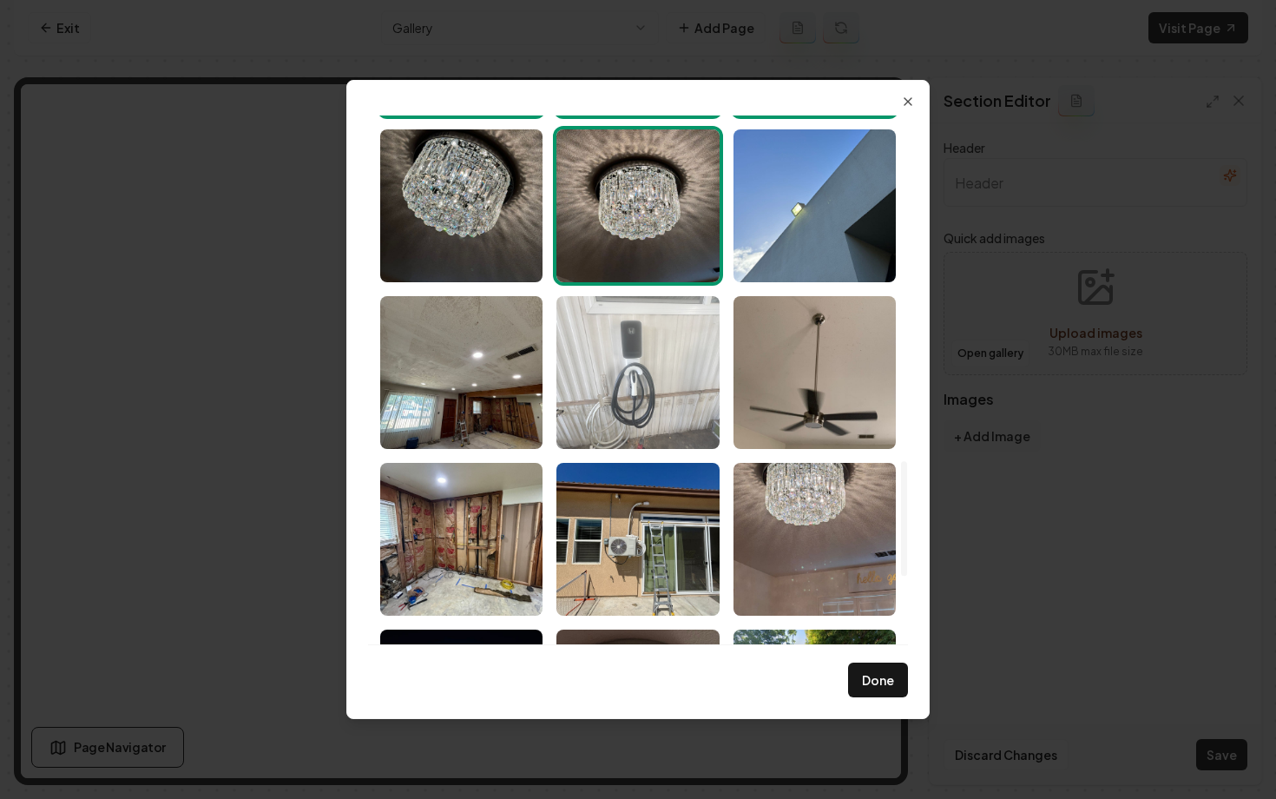
click at [634, 398] on img "Select image image_68b6e6945c7cd75eb8dcdb6b.jpeg" at bounding box center [637, 372] width 162 height 153
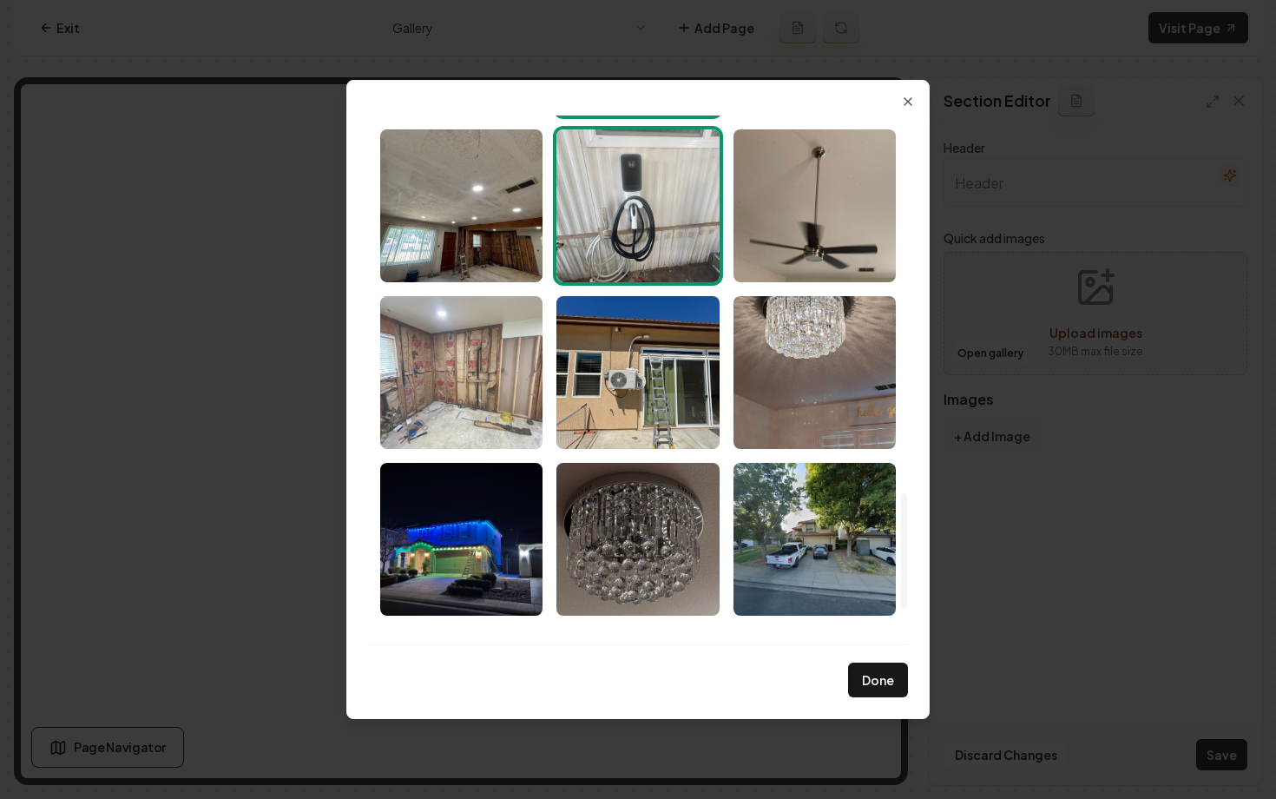
scroll to position [1782, 0]
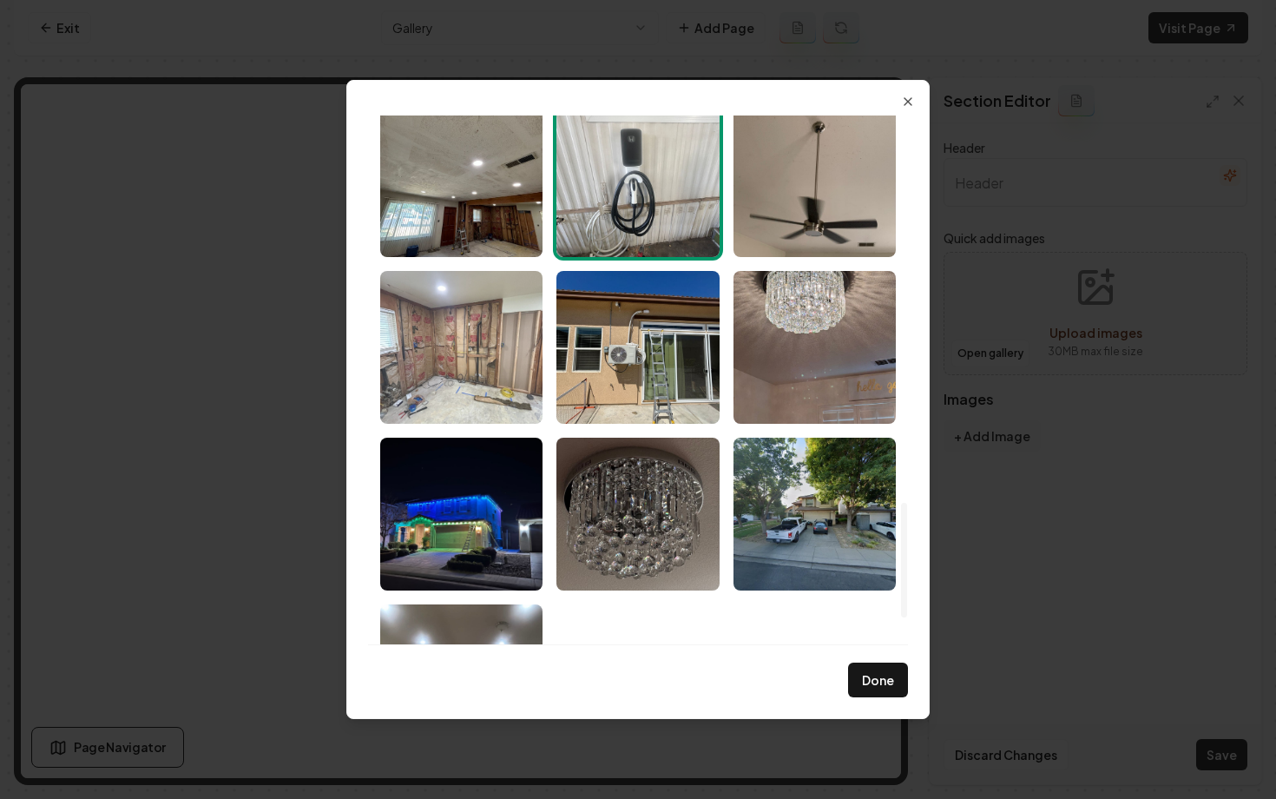
click at [474, 410] on img "Select image image_68b6e6945c7cd75eb8dcda06.jpeg" at bounding box center [461, 347] width 162 height 153
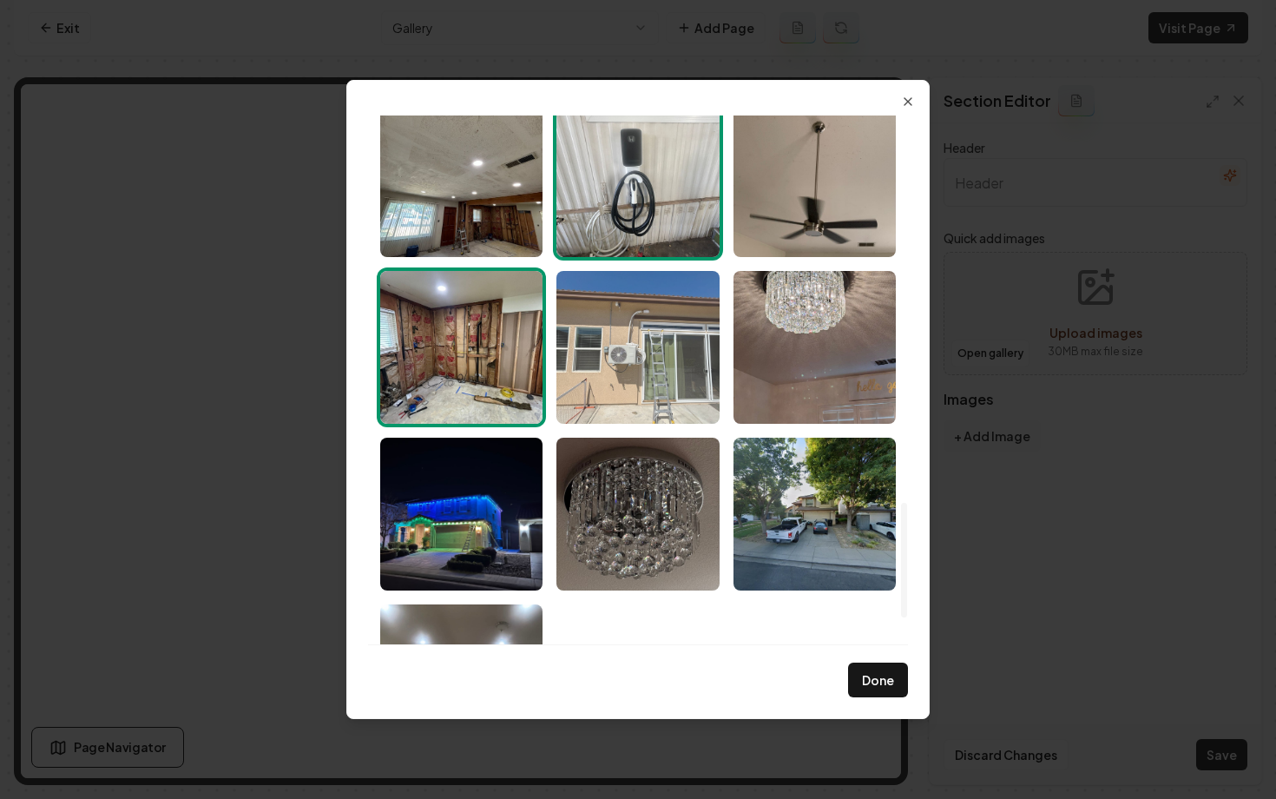
click at [627, 372] on img "Select image image_68b6e6935c7cd75eb8dcd556.jpeg" at bounding box center [637, 347] width 162 height 153
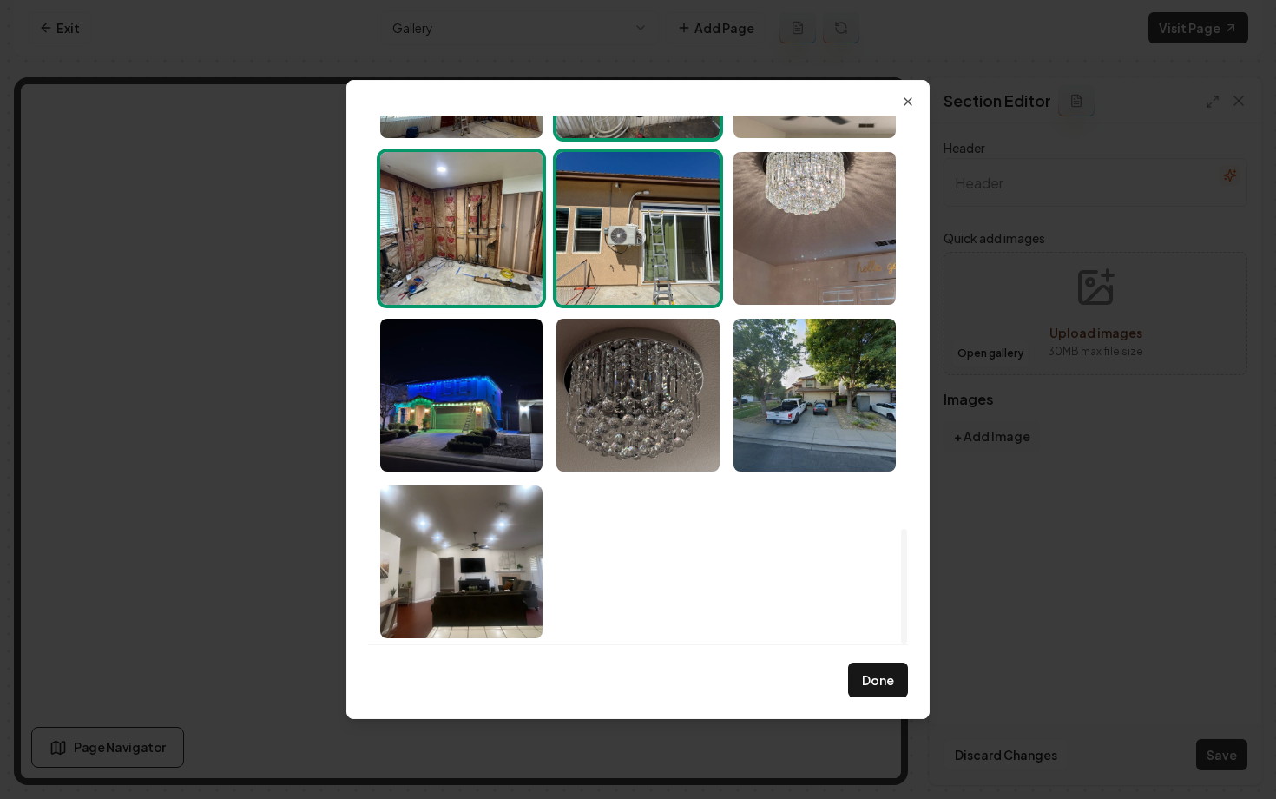
scroll to position [1902, 0]
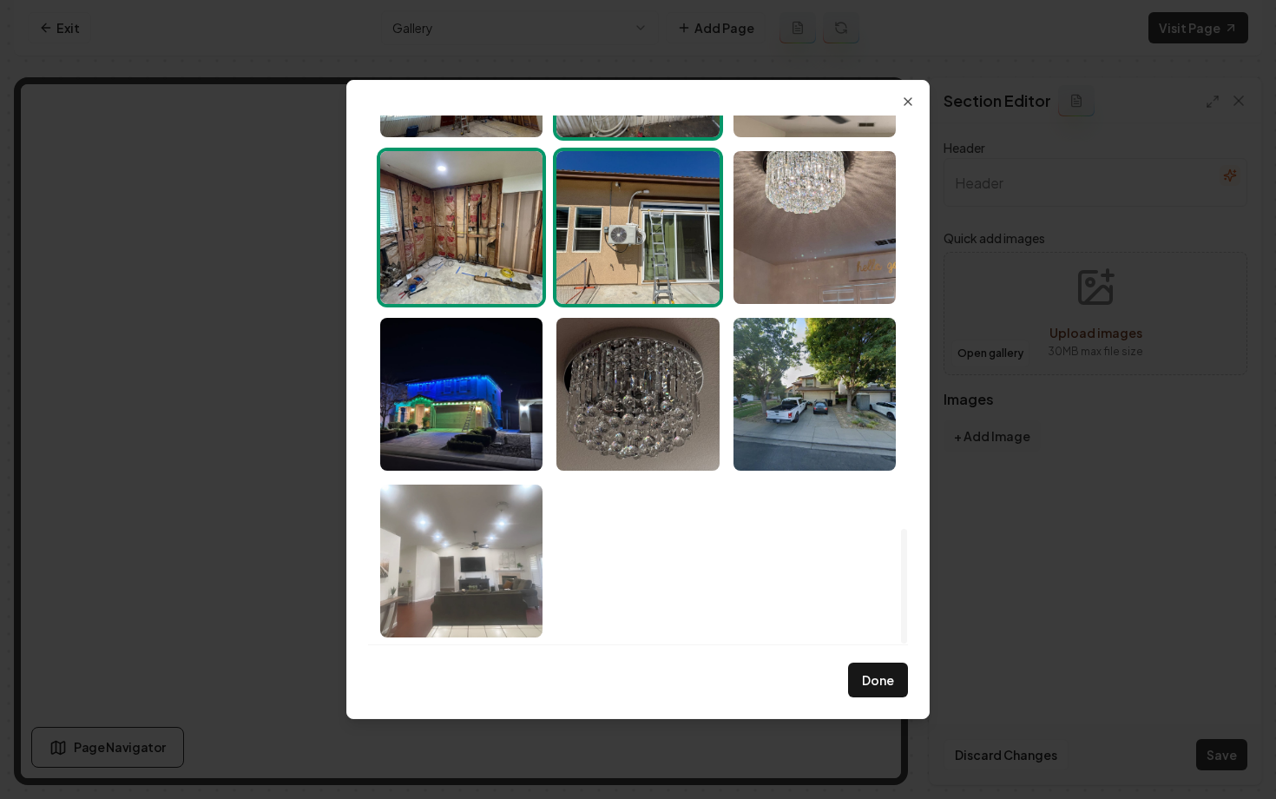
click at [486, 517] on img "Select image image_68b6e6925c7cd75eb8dccf4b.jpeg" at bounding box center [461, 560] width 162 height 153
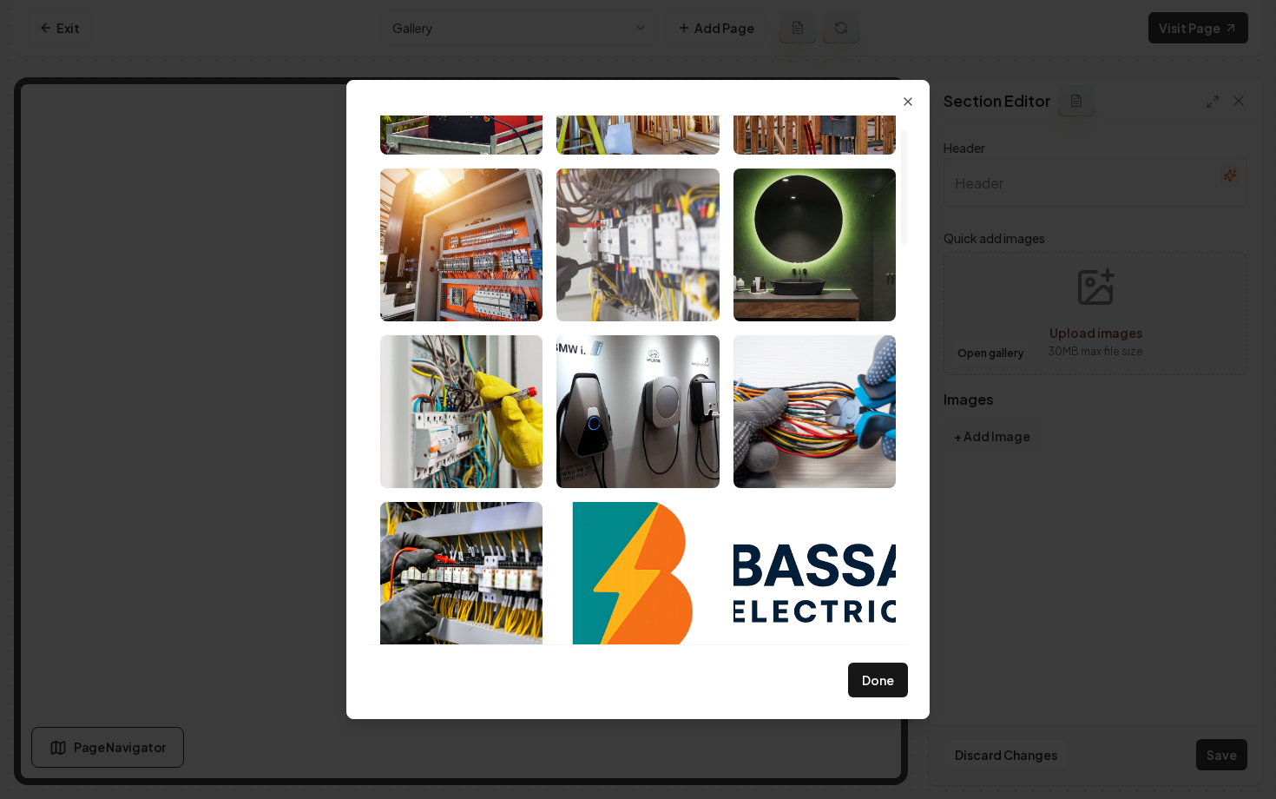
scroll to position [0, 0]
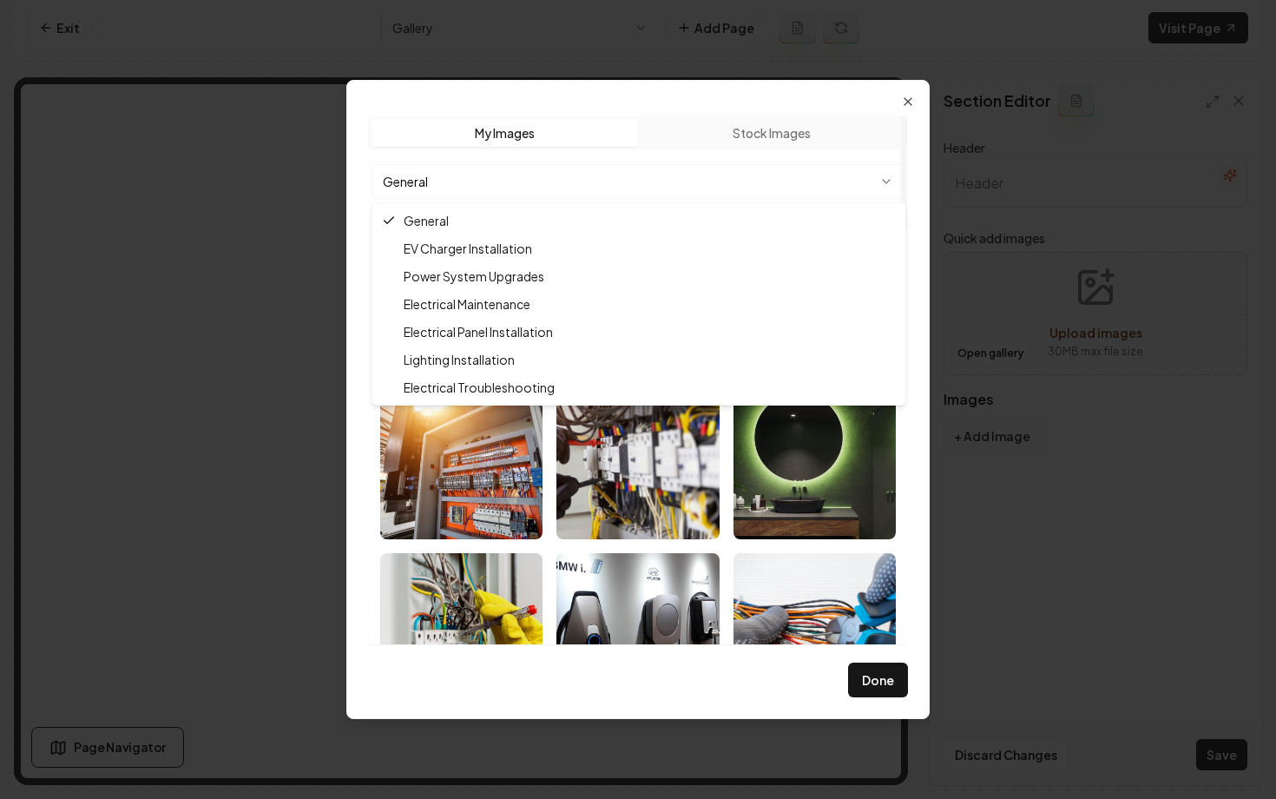
click at [597, 181] on body "Computer Required This feature is only available on a computer. Please switch t…" at bounding box center [638, 399] width 1276 height 799
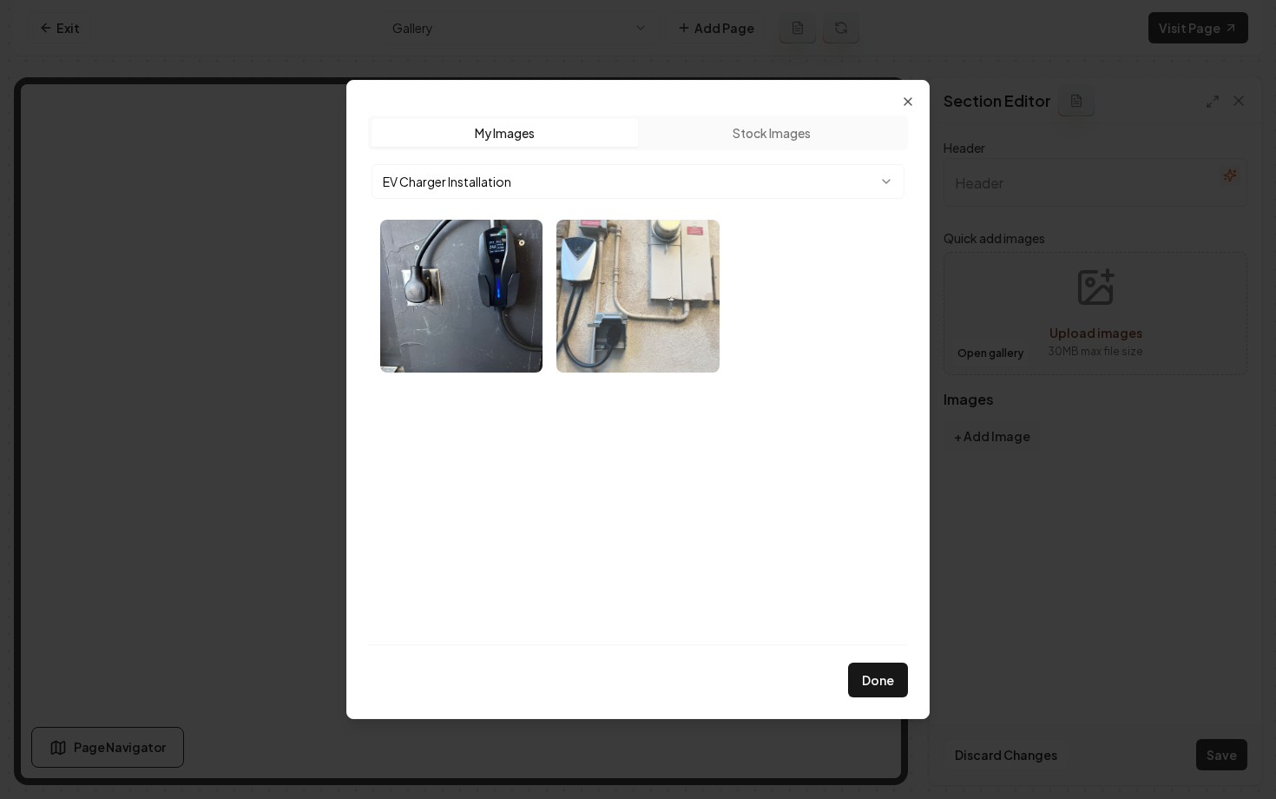
click at [579, 303] on img "Select image image_68bef7845c7cd75eb80a9eb4.webp" at bounding box center [637, 296] width 162 height 153
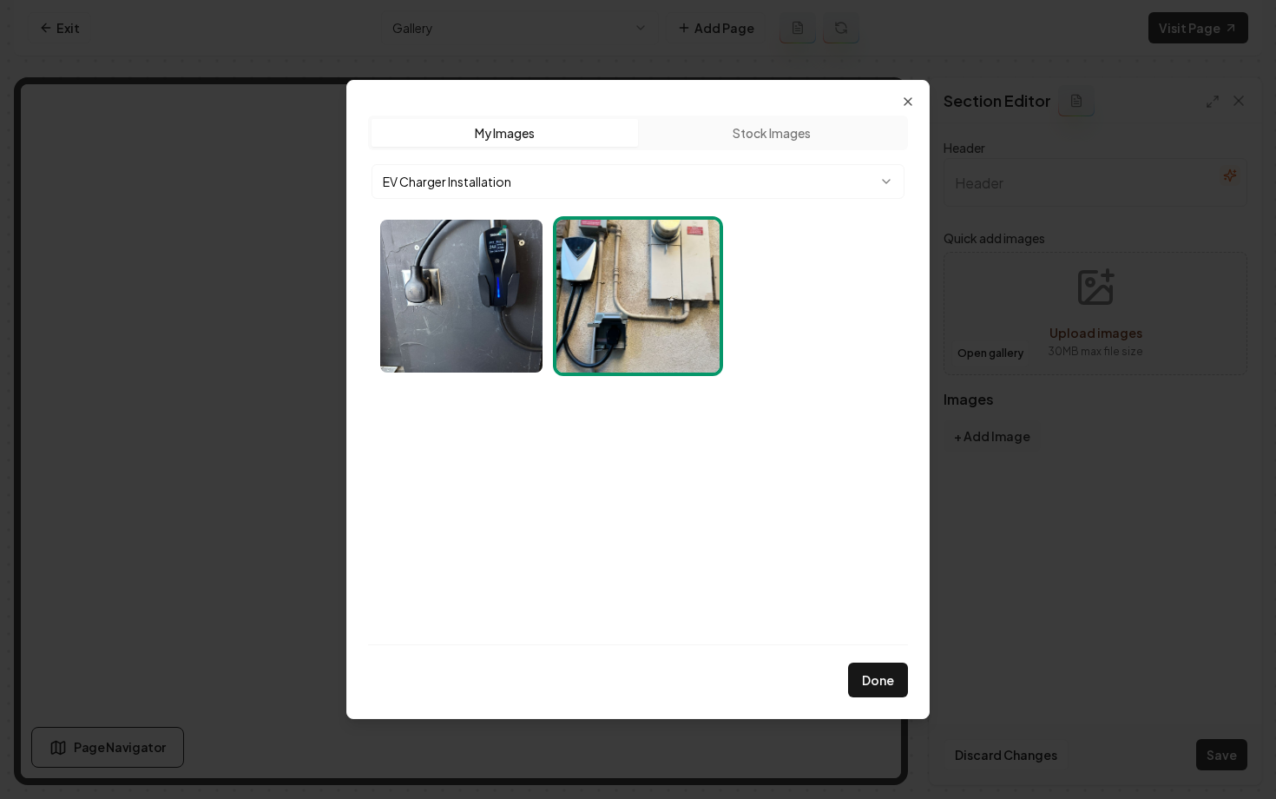
click at [512, 179] on body "Computer Required This feature is only available on a computer. Please switch t…" at bounding box center [638, 399] width 1276 height 799
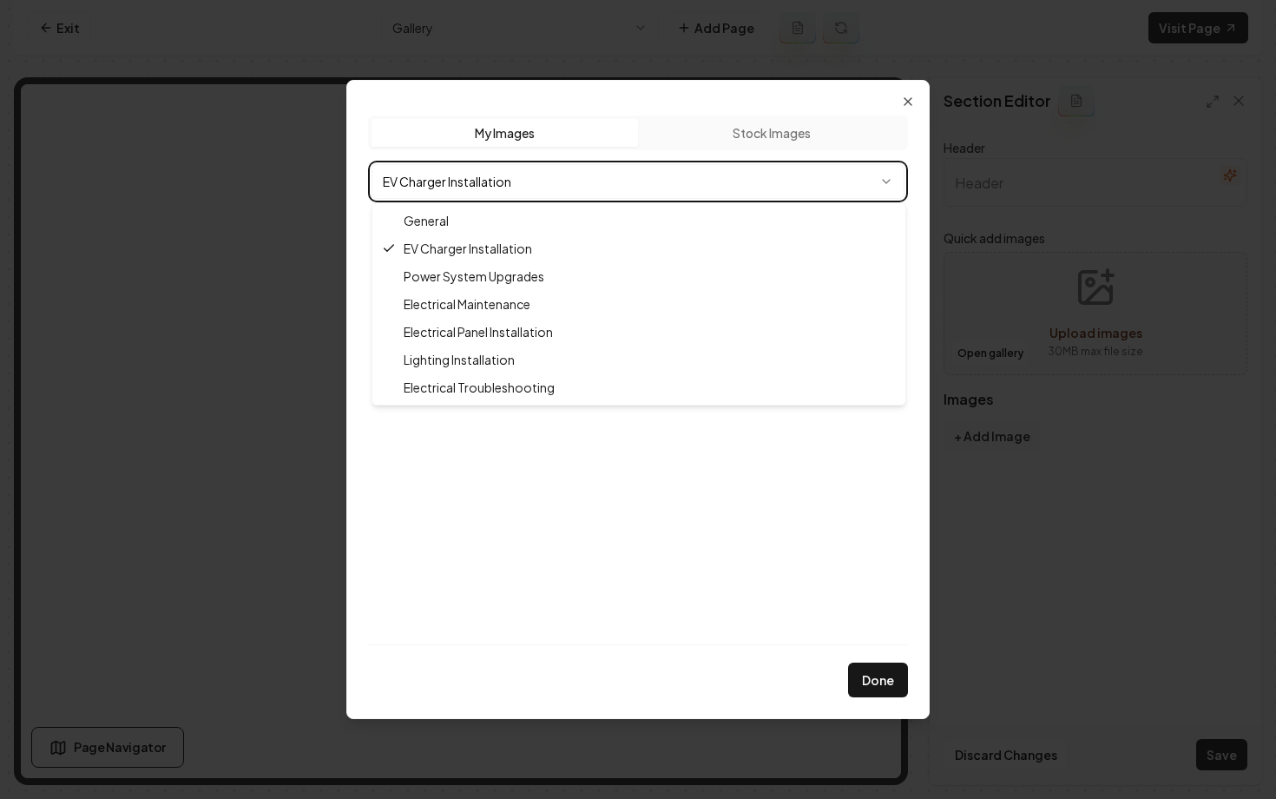
click at [873, 637] on body "Computer Required This feature is only available on a computer. Please switch t…" at bounding box center [638, 399] width 1276 height 799
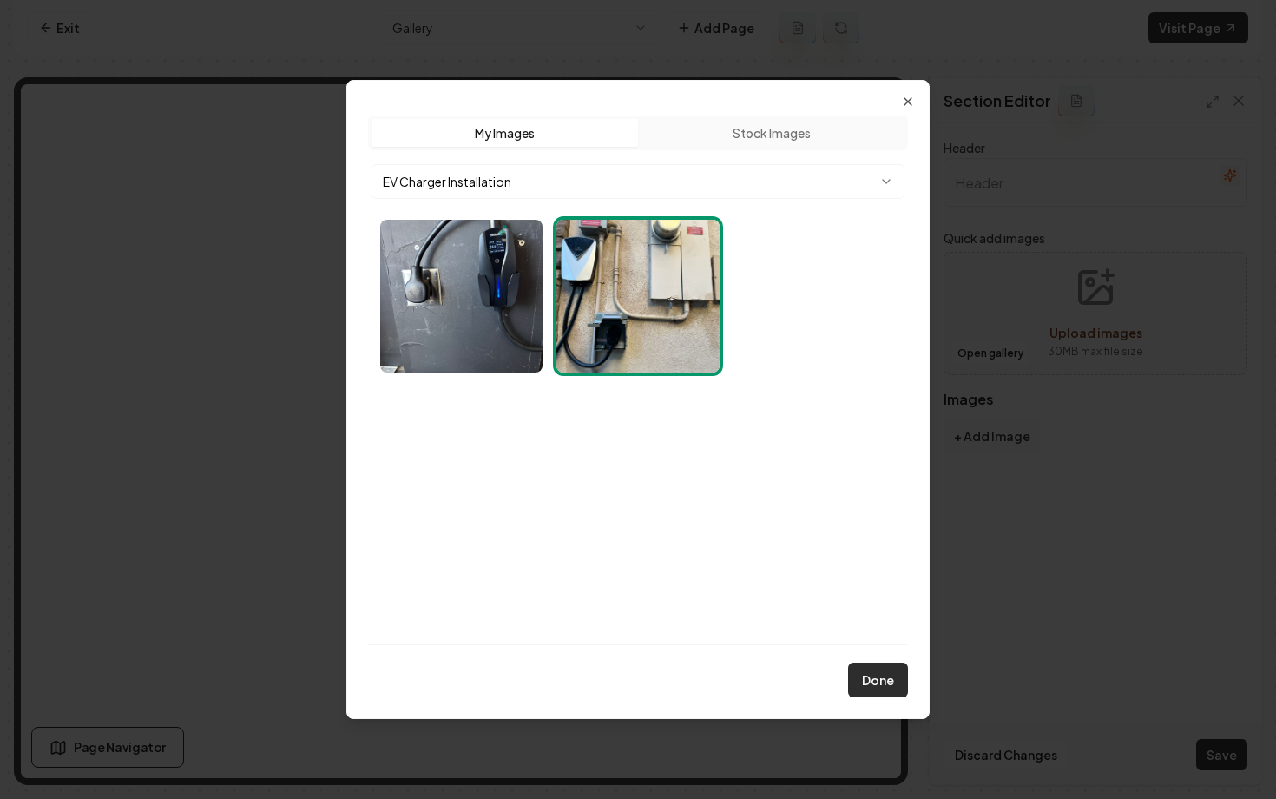
click at [872, 689] on button "Done" at bounding box center [878, 679] width 60 height 35
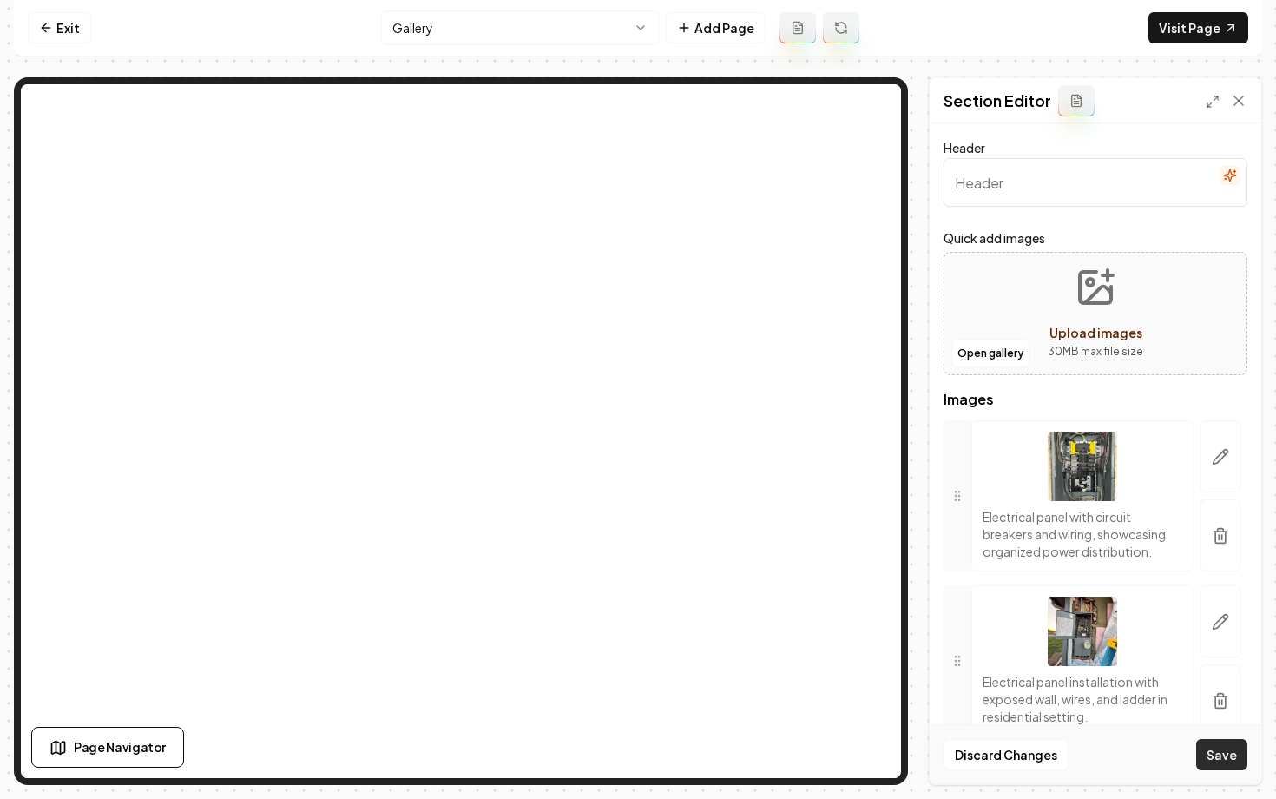
click at [1216, 756] on button "Save" at bounding box center [1221, 754] width 51 height 31
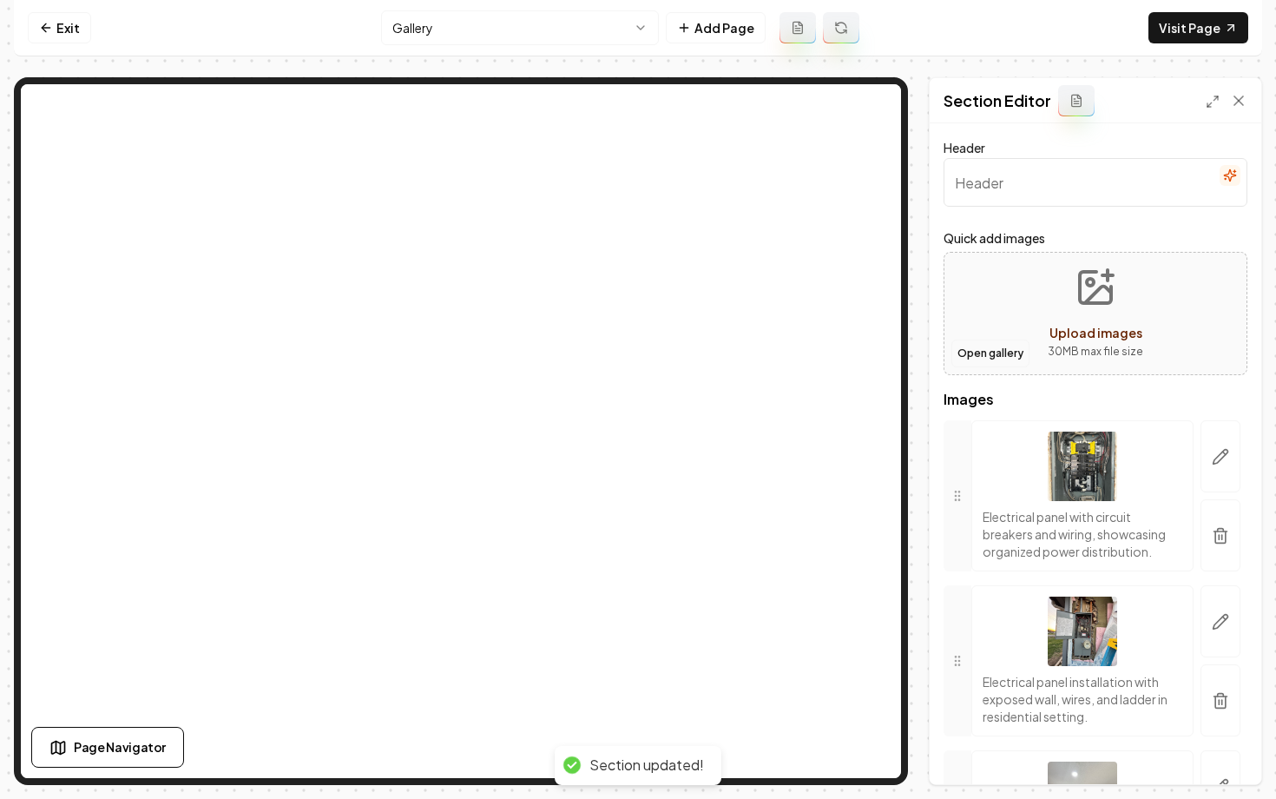
click at [977, 355] on button "Open gallery" at bounding box center [991, 353] width 78 height 28
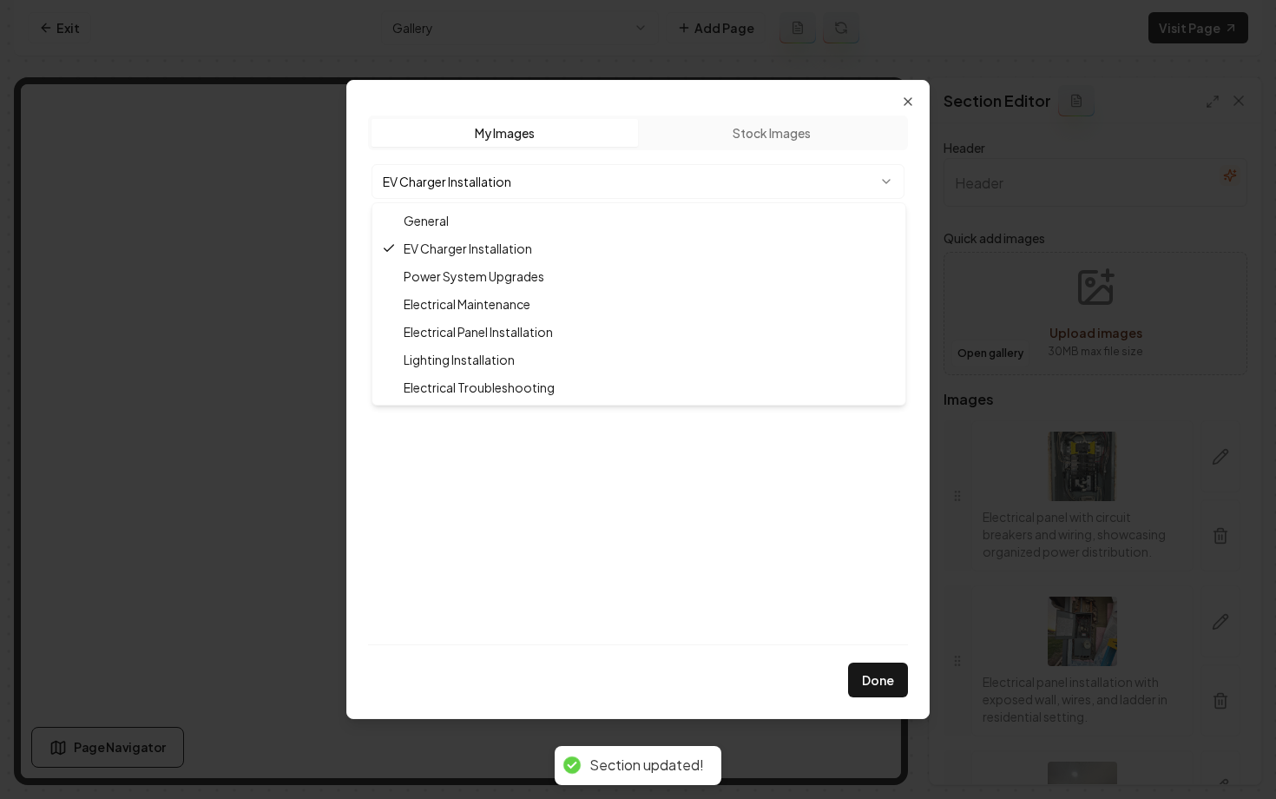
click at [592, 184] on body "Computer Required This feature is only available on a computer. Please switch t…" at bounding box center [638, 399] width 1276 height 799
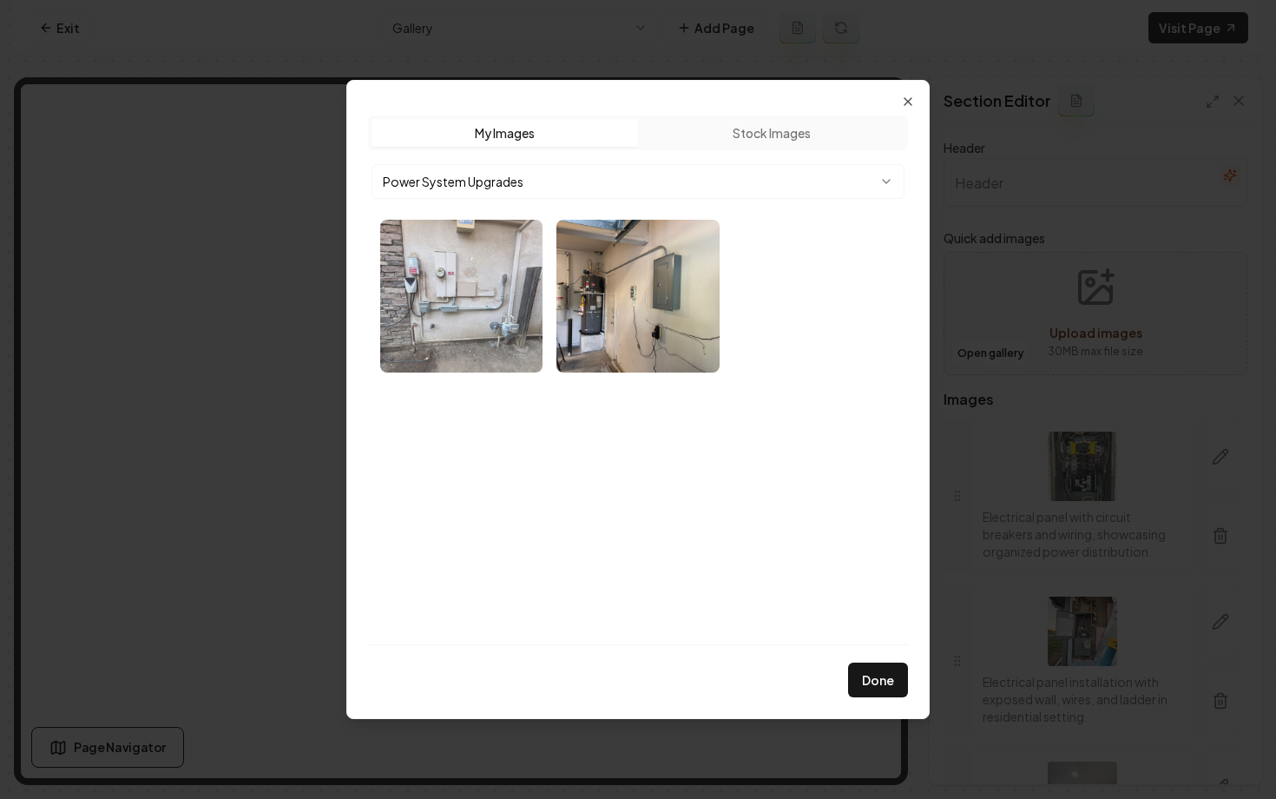
click at [471, 283] on img "Select image image_68bef7845c7cd75eb80aa79e.webp" at bounding box center [461, 296] width 162 height 153
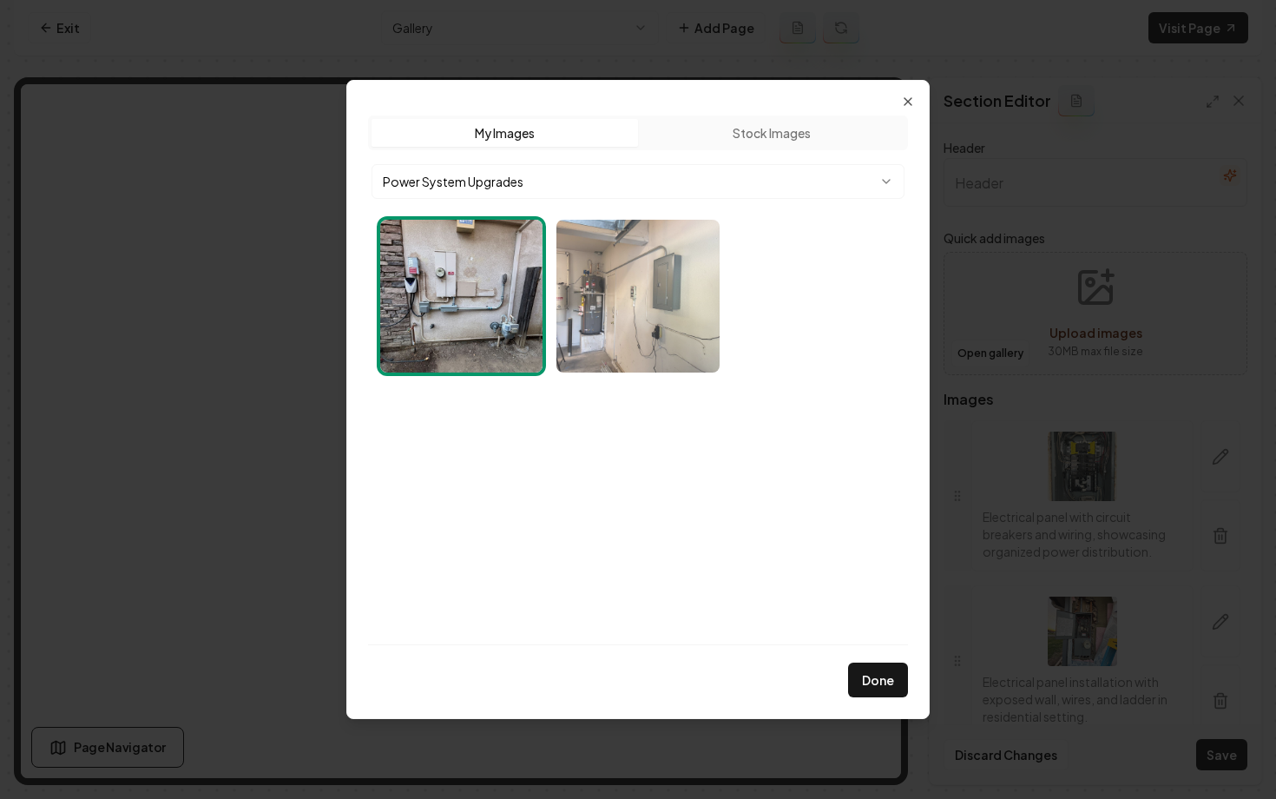
click at [599, 295] on img "Select image image_68bef7835c7cd75eb80a99b2.webp" at bounding box center [637, 296] width 162 height 153
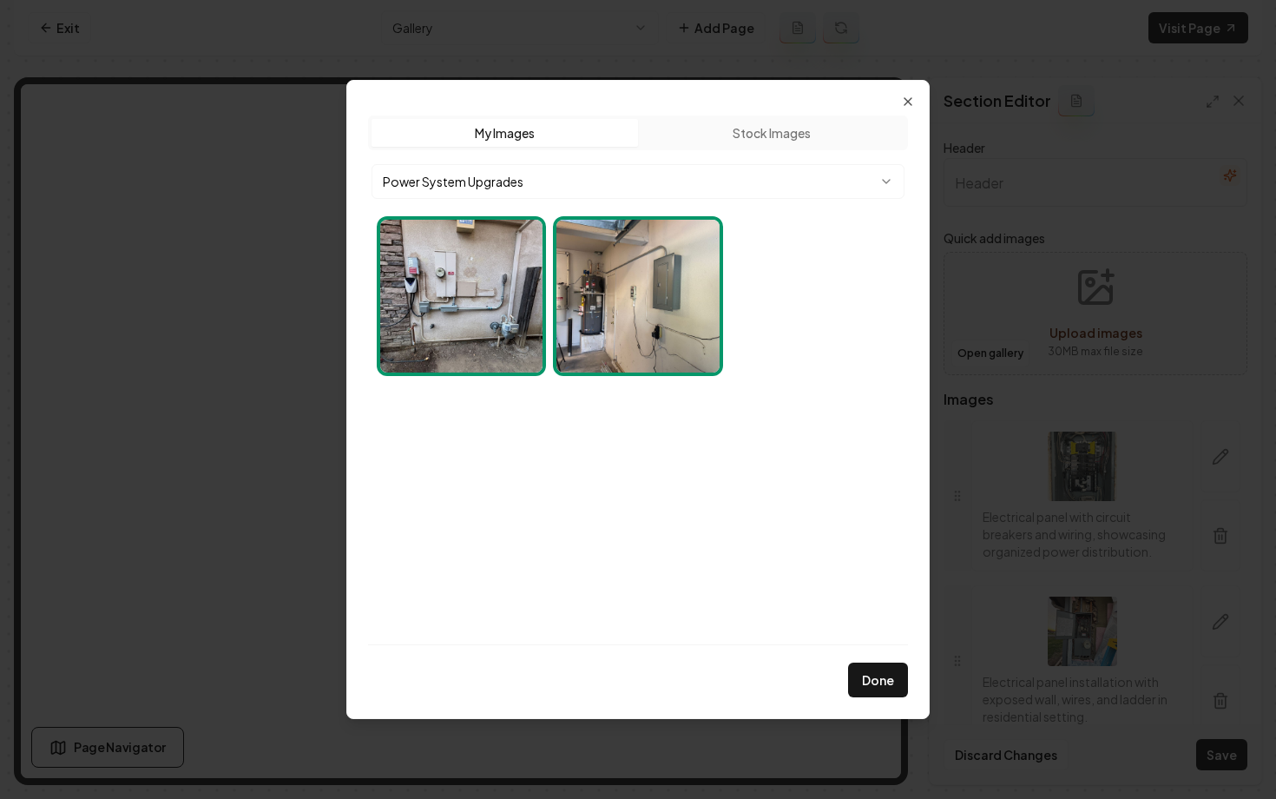
click at [539, 161] on div "Upload My Images Stock Images Power System Upgrades" at bounding box center [638, 379] width 540 height 529
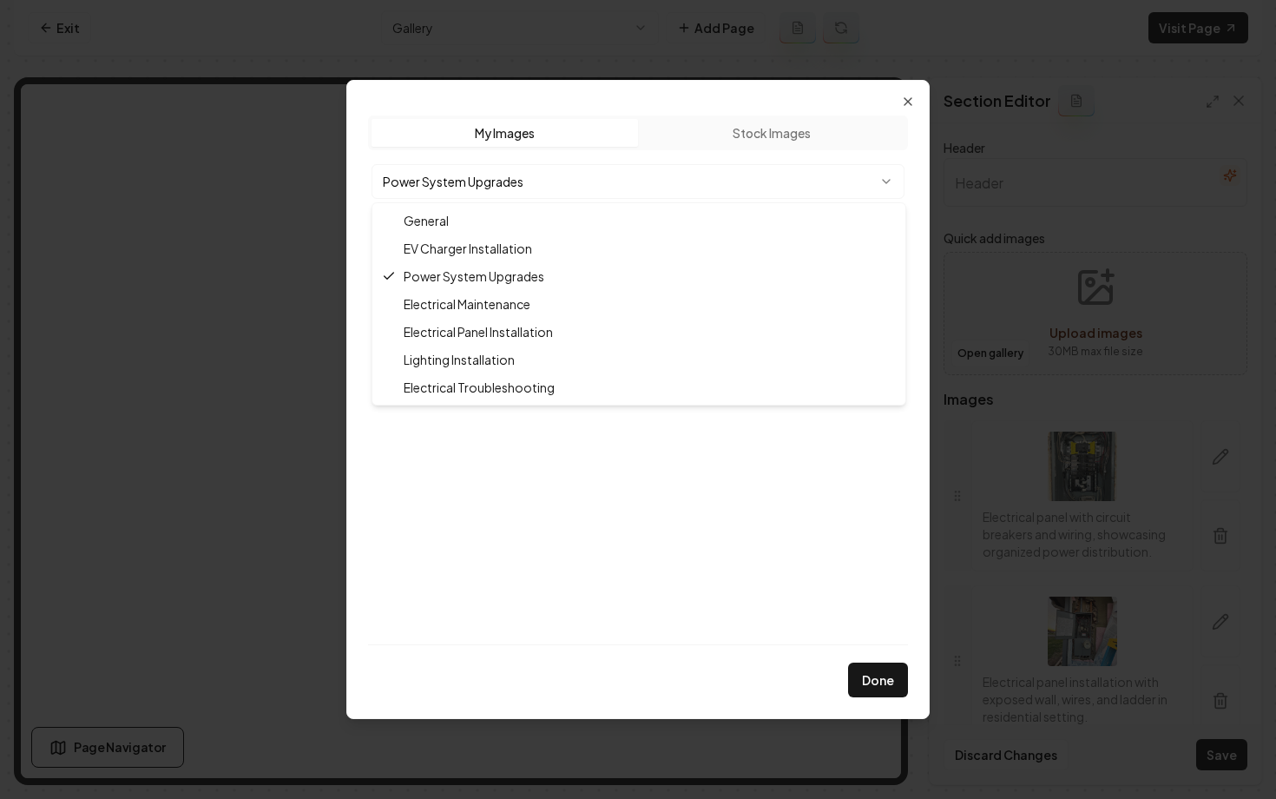
click at [539, 176] on body "Computer Required This feature is only available on a computer. Please switch t…" at bounding box center [638, 399] width 1276 height 799
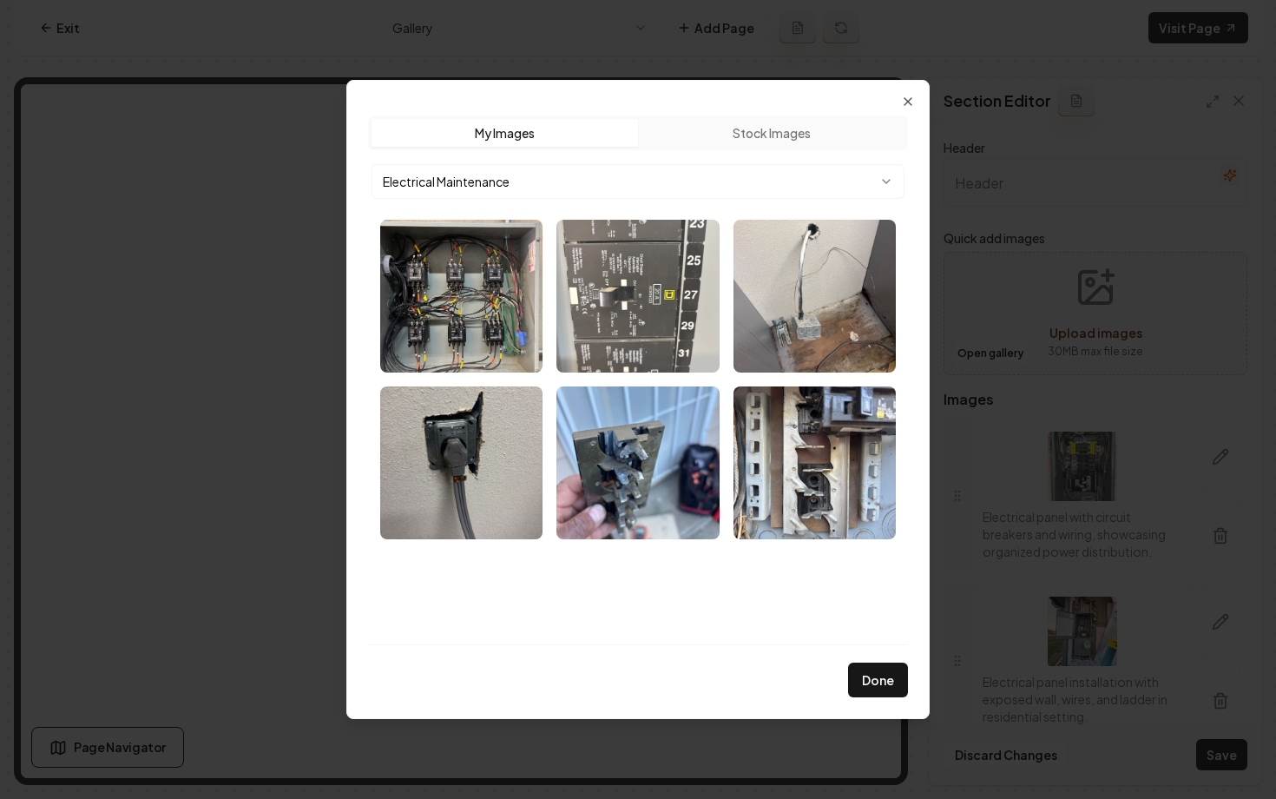
click at [592, 305] on img "Select image image_68bef7805c7cd75eb80a8a85.webp" at bounding box center [637, 296] width 162 height 153
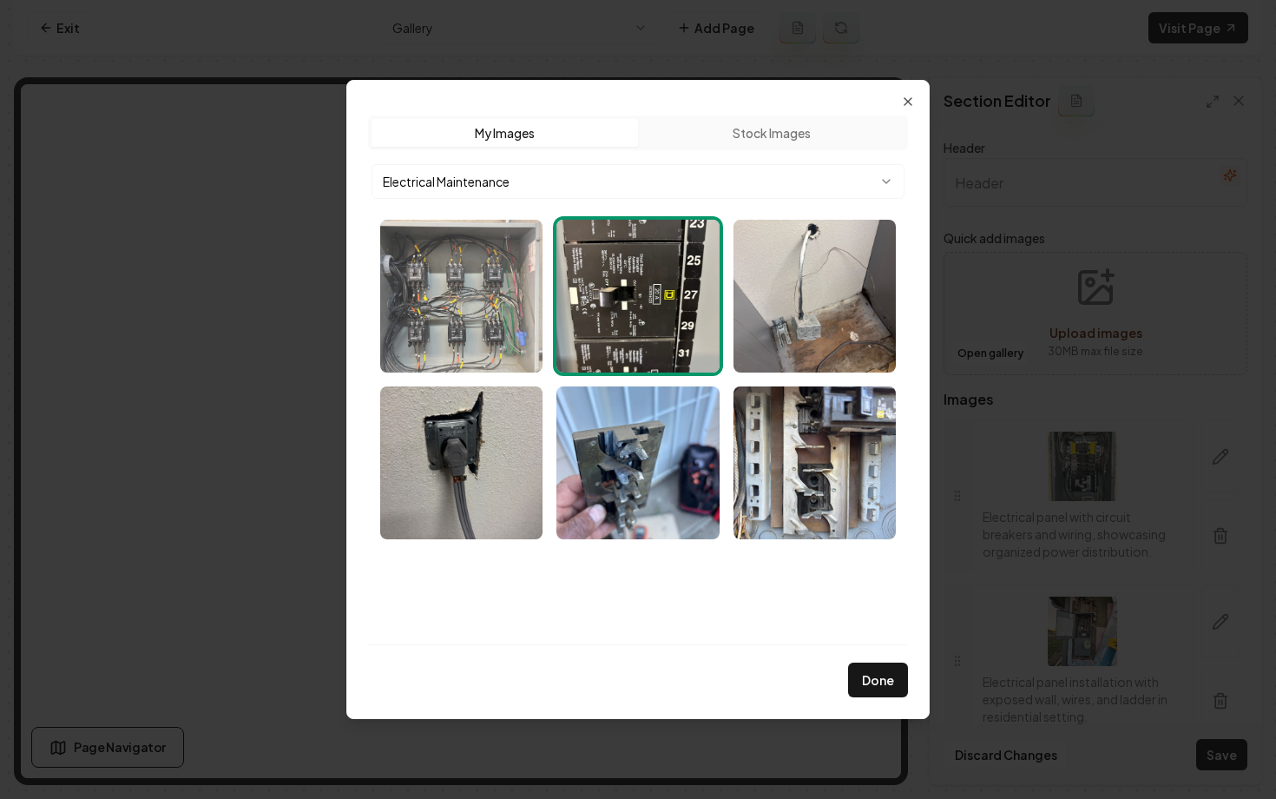
click at [488, 305] on img "Select image image_68bef7835c7cd75eb80a99ae.webp" at bounding box center [461, 296] width 162 height 153
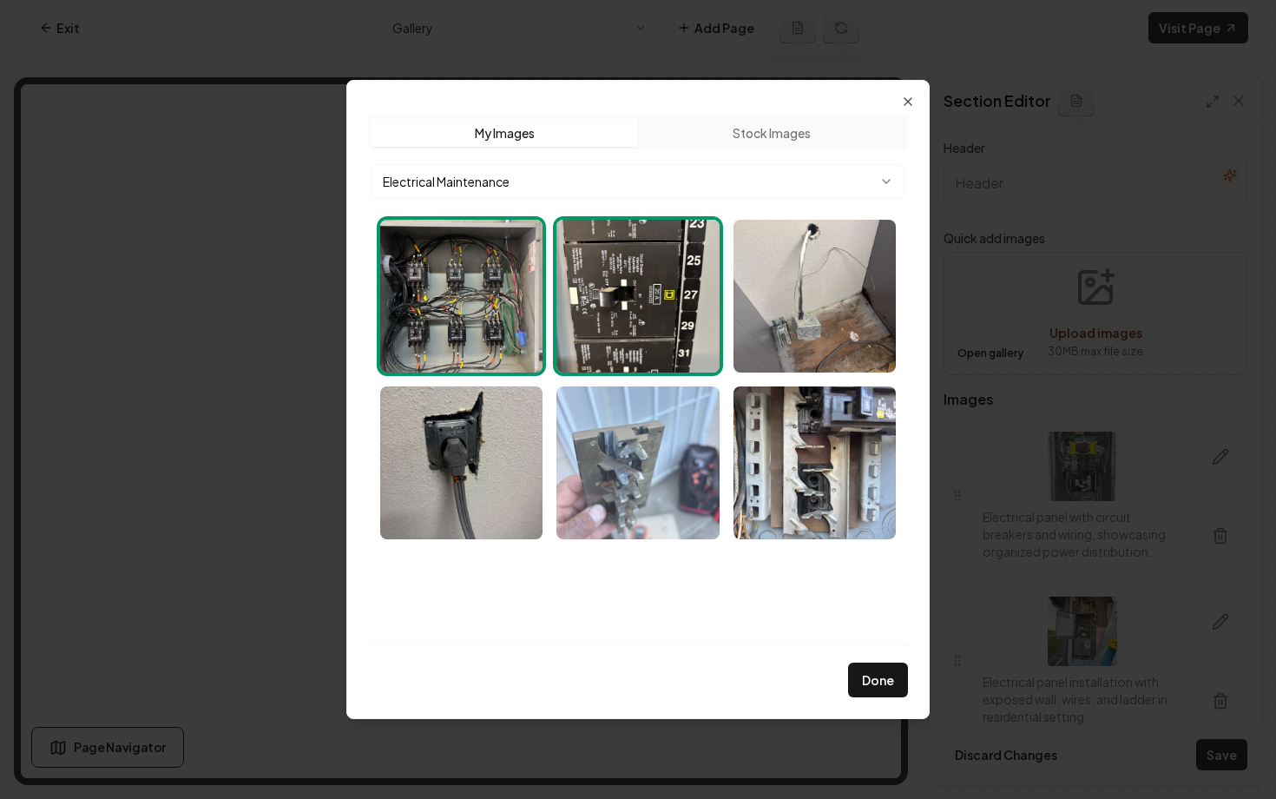
click at [634, 432] on img "Select image image_68bef73a5c7cd75eb808fbf2.webp" at bounding box center [637, 462] width 162 height 153
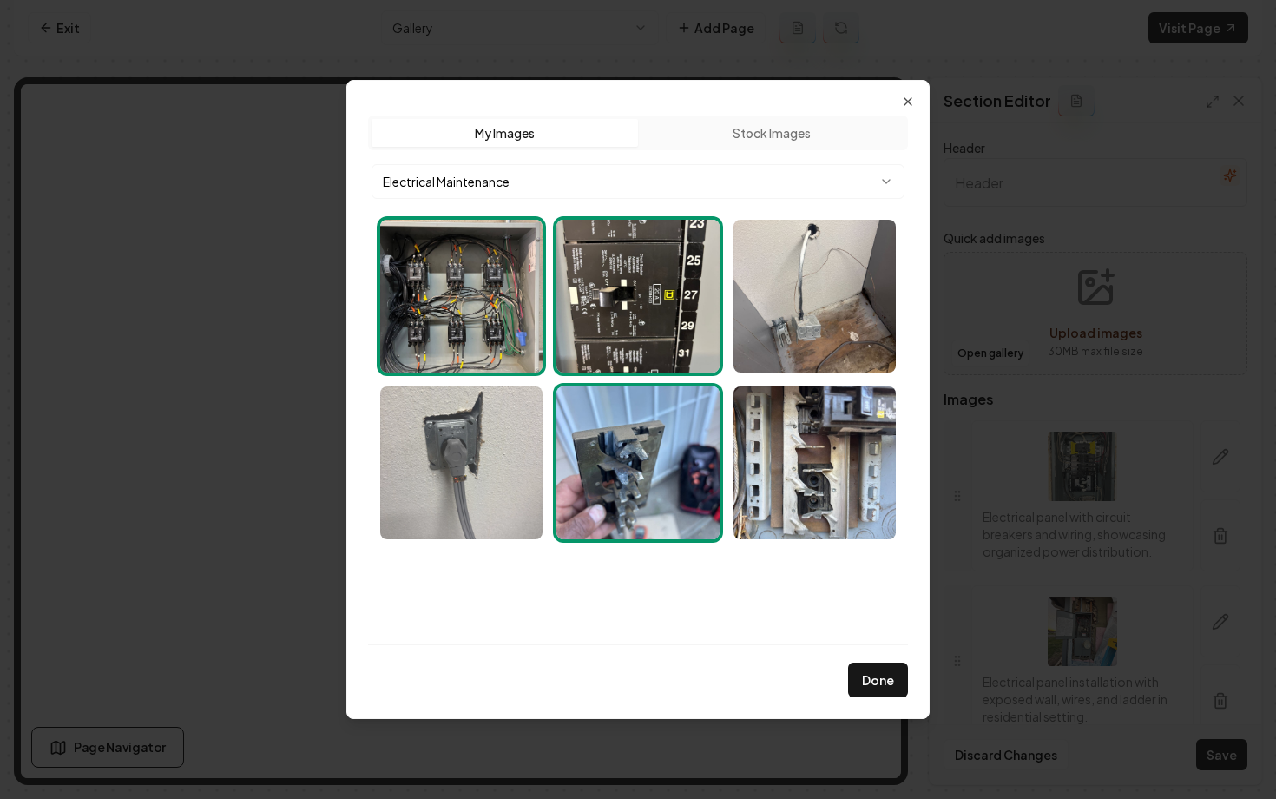
click at [476, 446] on img "Select image image_68bef7845c7cd75eb80aa591.webp" at bounding box center [461, 462] width 162 height 153
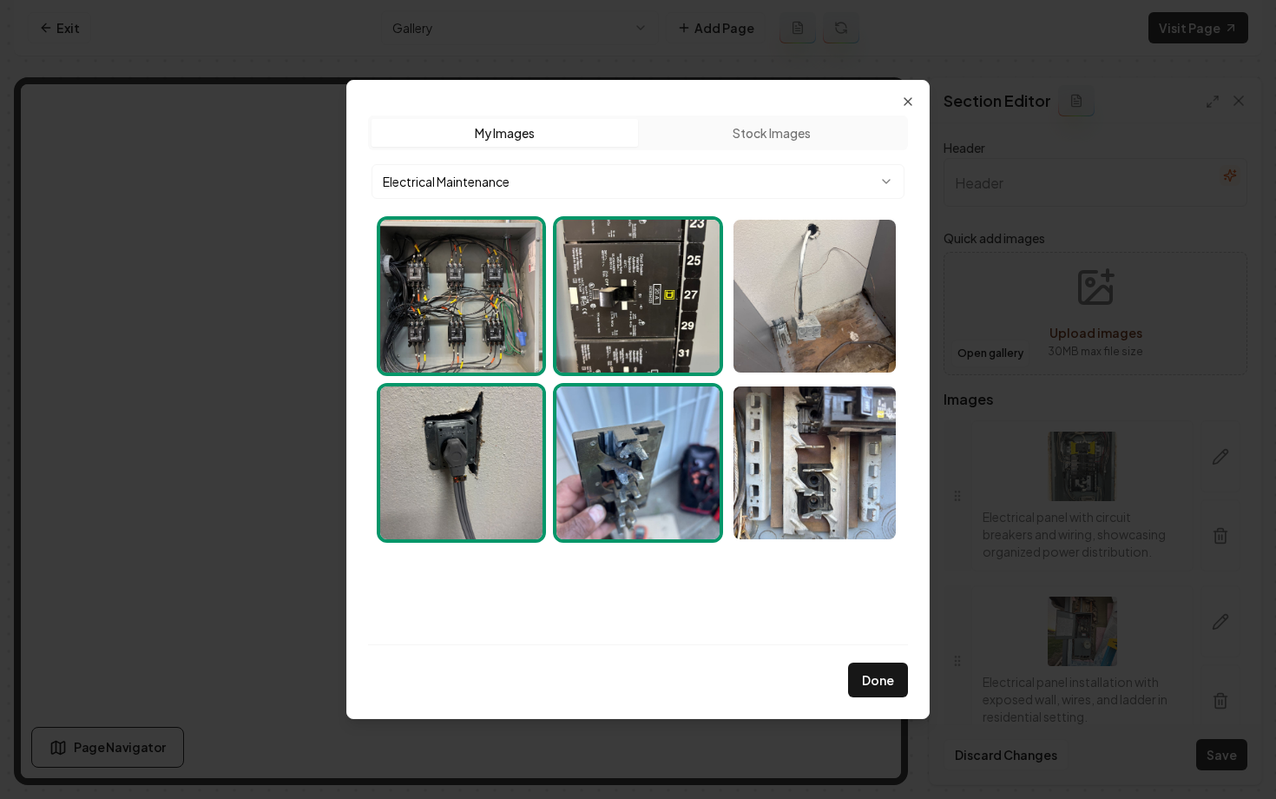
click at [631, 181] on body "Computer Required This feature is only available on a computer. Please switch t…" at bounding box center [638, 399] width 1276 height 799
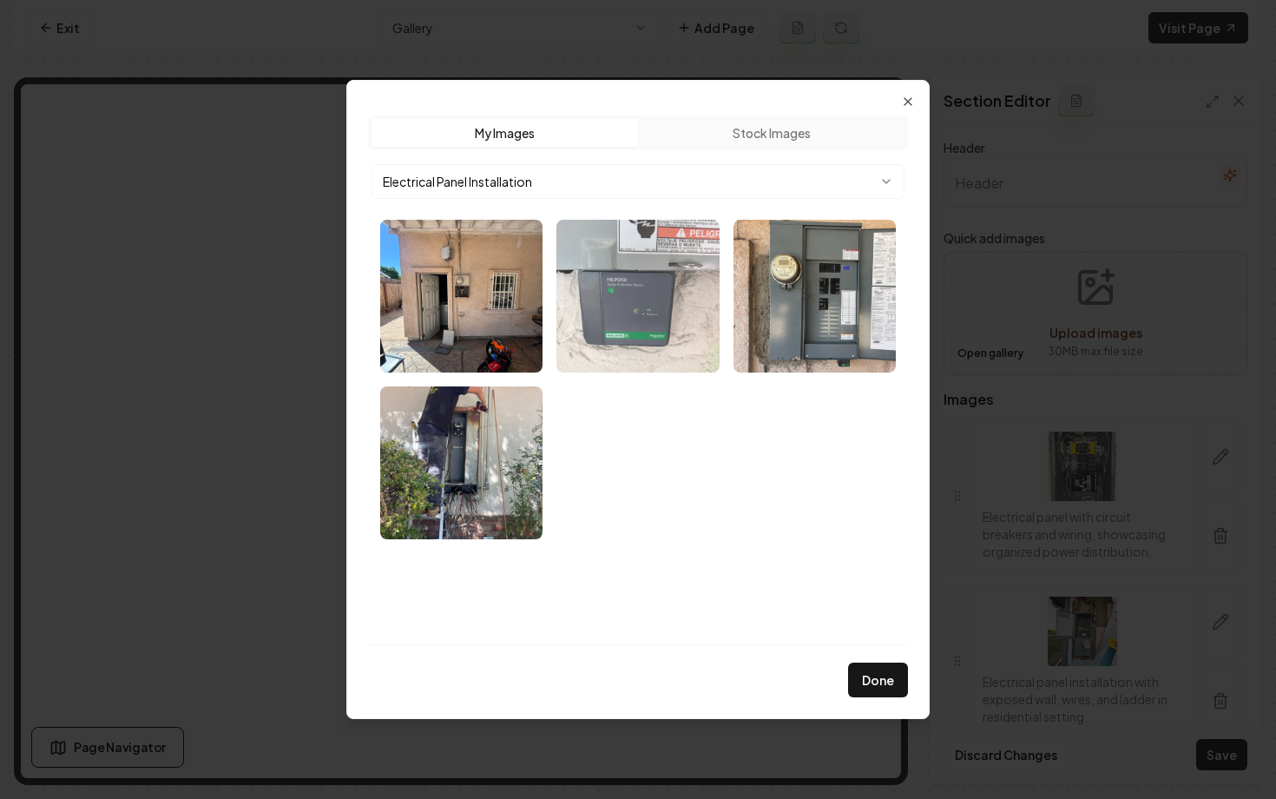
click at [633, 306] on img "Select image image_68bef3e25c7cd75eb8f528f0.webp" at bounding box center [637, 296] width 162 height 153
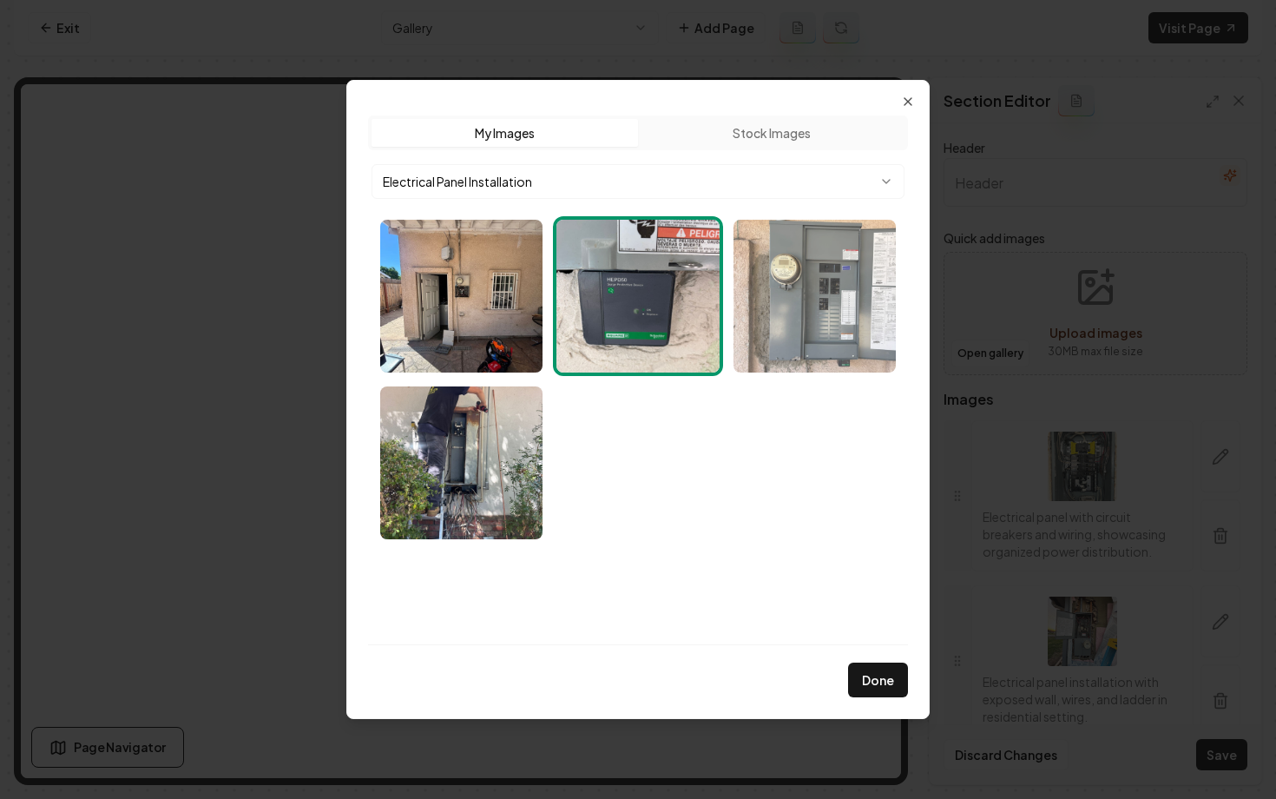
click at [775, 310] on img "Select image image_68bef3e25c7cd75eb8f52c57.webp" at bounding box center [815, 296] width 162 height 153
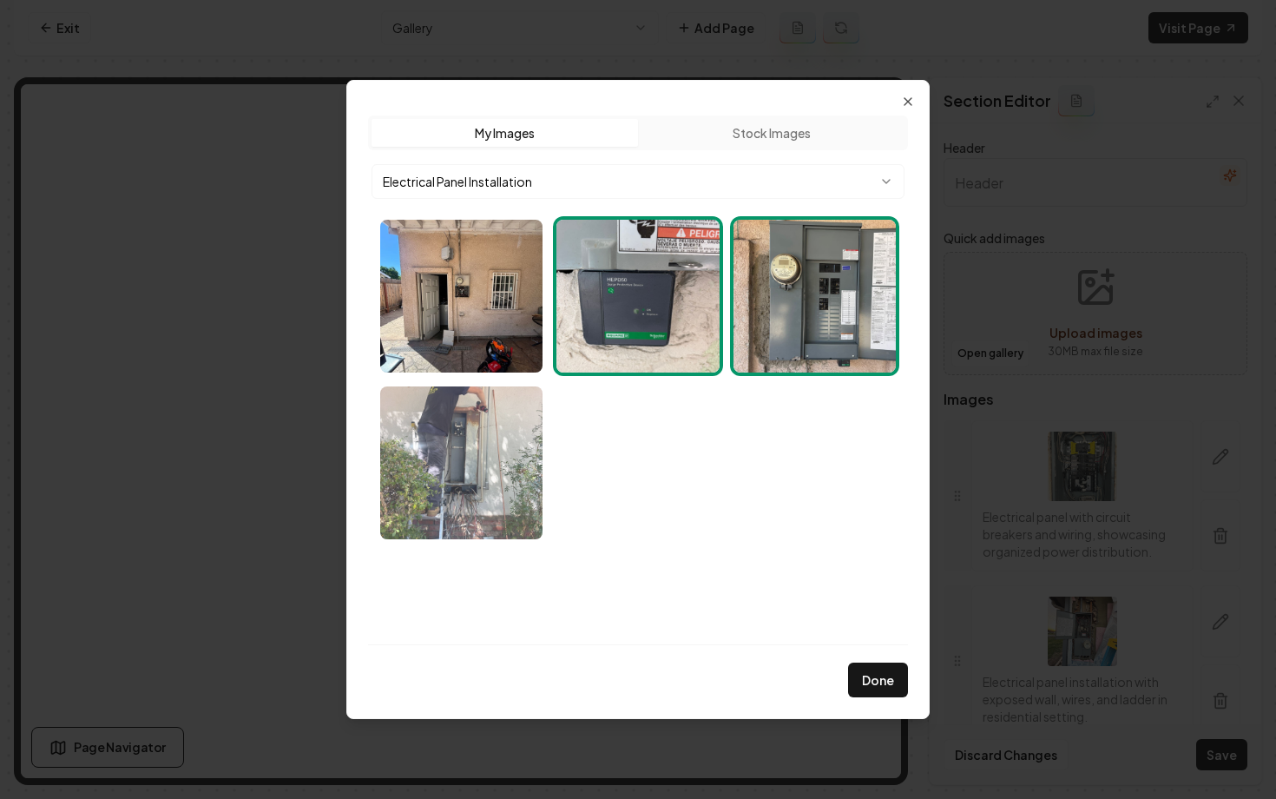
click at [415, 463] on img "Select image image_68bef3e25c7cd75eb8f52bd4.webp" at bounding box center [461, 462] width 162 height 153
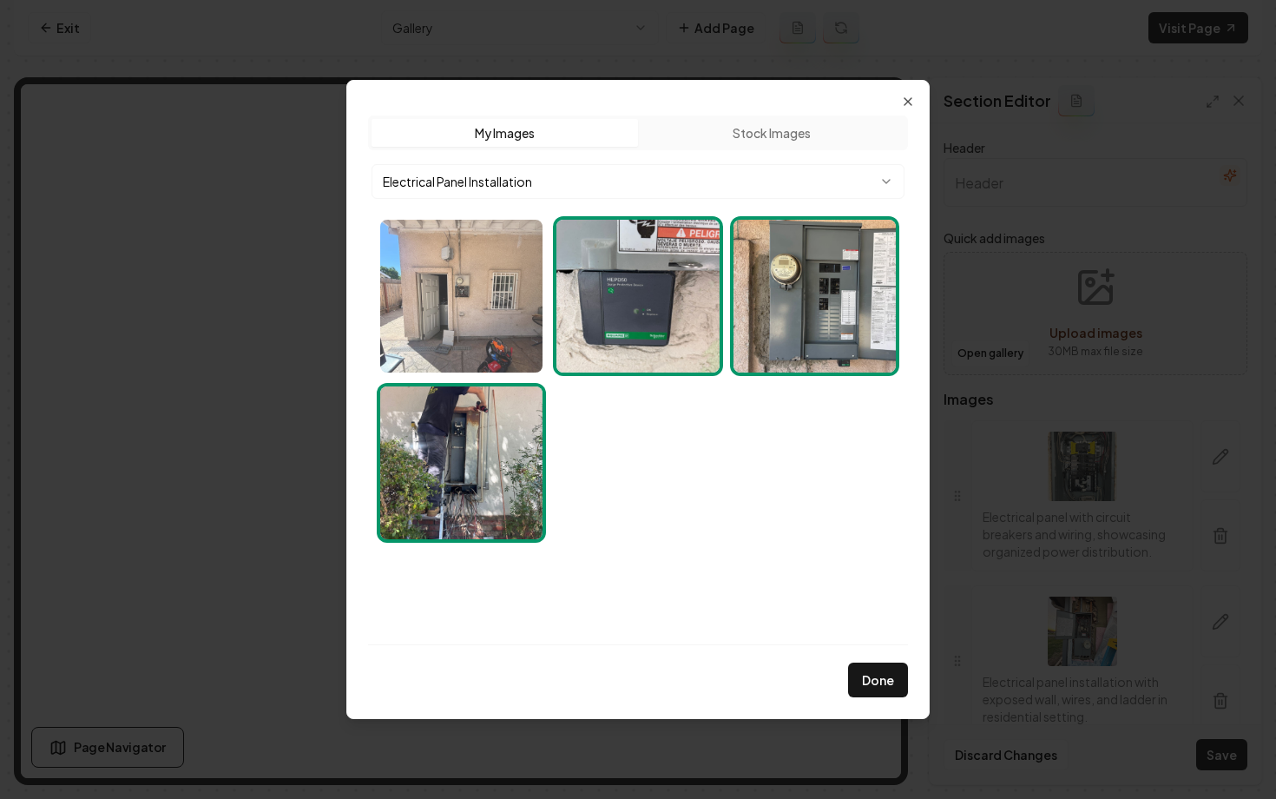
click at [453, 365] on img "Select image image_68bef7485c7cd75eb809446a.webp" at bounding box center [461, 296] width 162 height 153
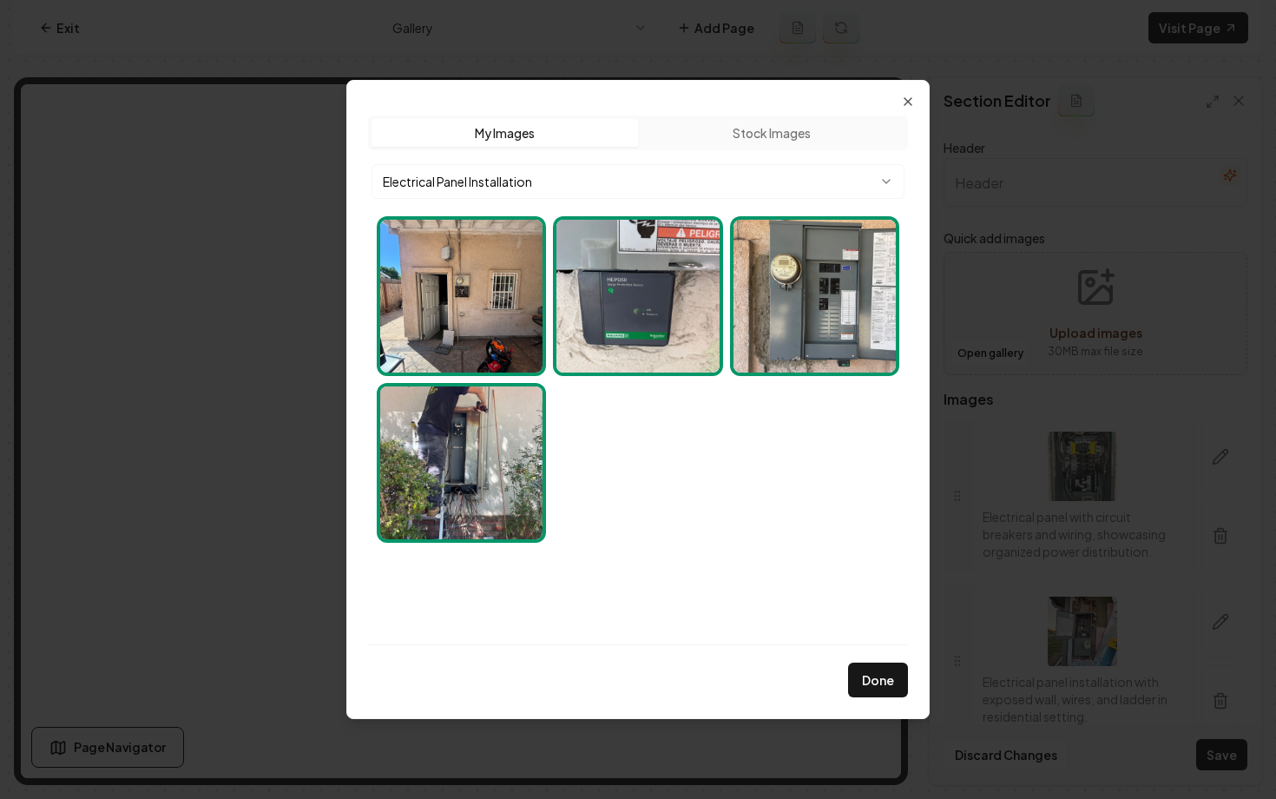
click at [451, 173] on body "Computer Required This feature is only available on a computer. Please switch t…" at bounding box center [638, 399] width 1276 height 799
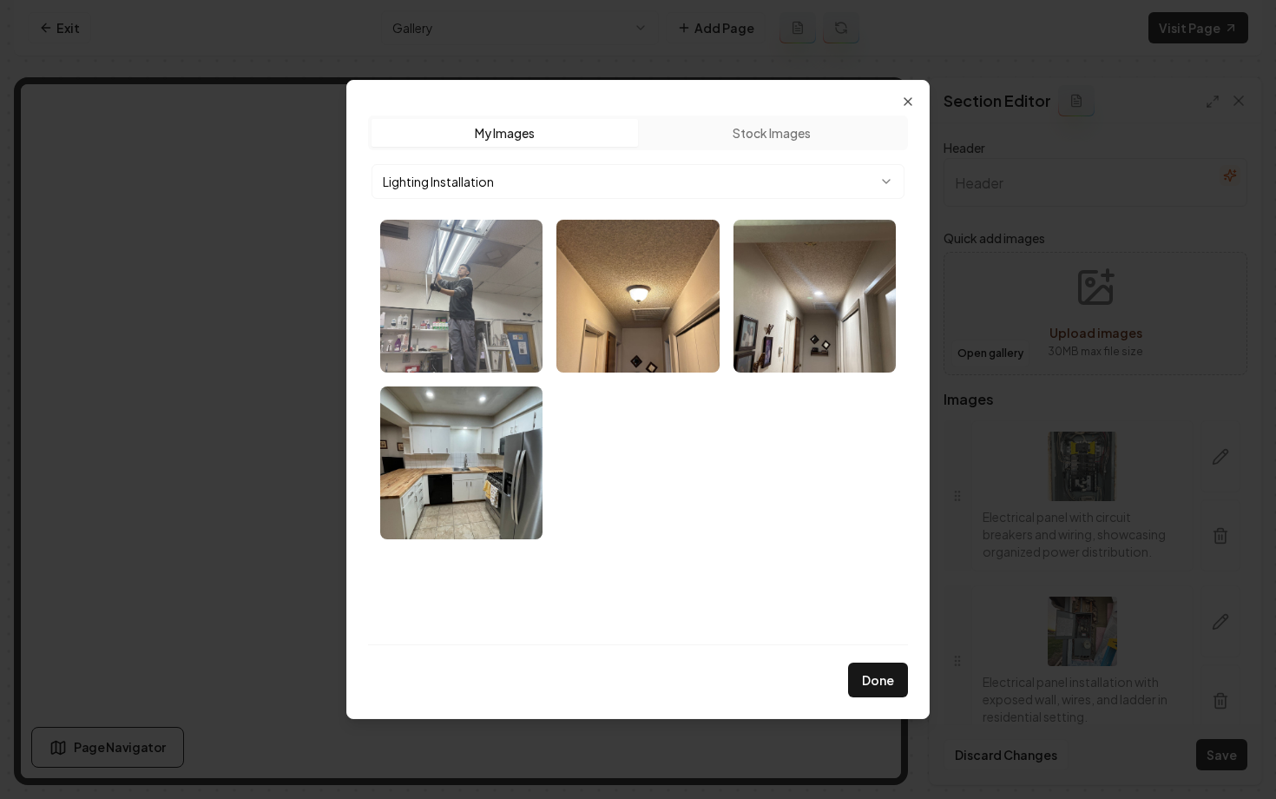
click at [468, 313] on img "Select image image_68bef7845c7cd75eb80aa722.webp" at bounding box center [461, 296] width 162 height 153
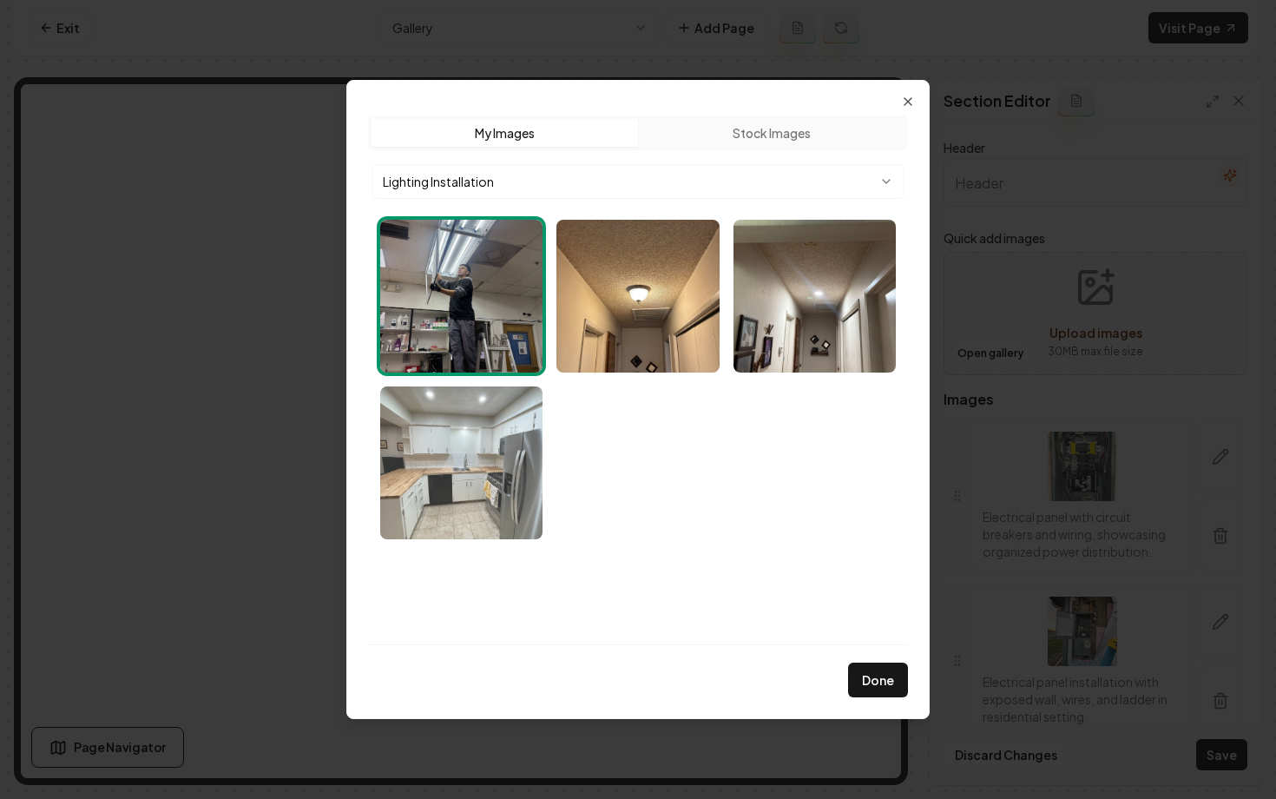
click at [397, 466] on img "Select image image_68bef3e15c7cd75eb8f52400.webp" at bounding box center [461, 462] width 162 height 153
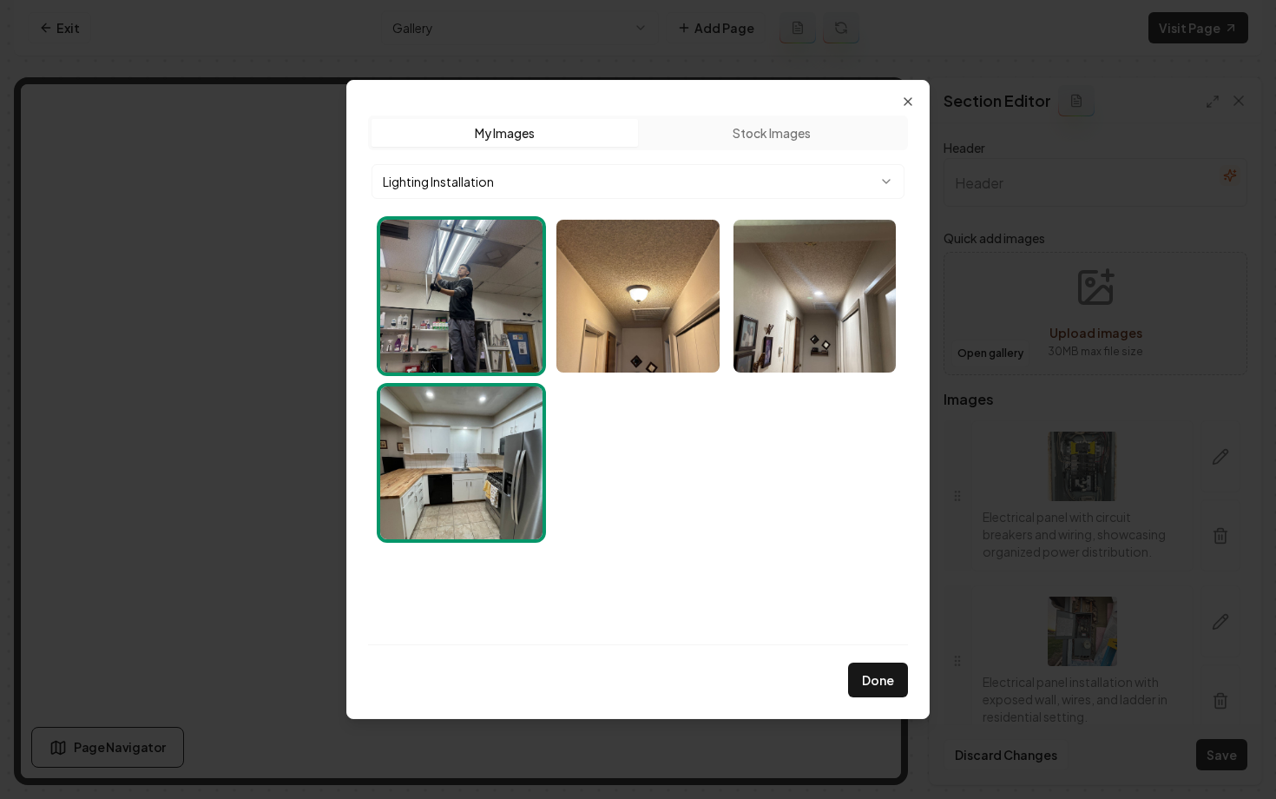
click at [420, 190] on body "Computer Required This feature is only available on a computer. Please switch t…" at bounding box center [638, 399] width 1276 height 799
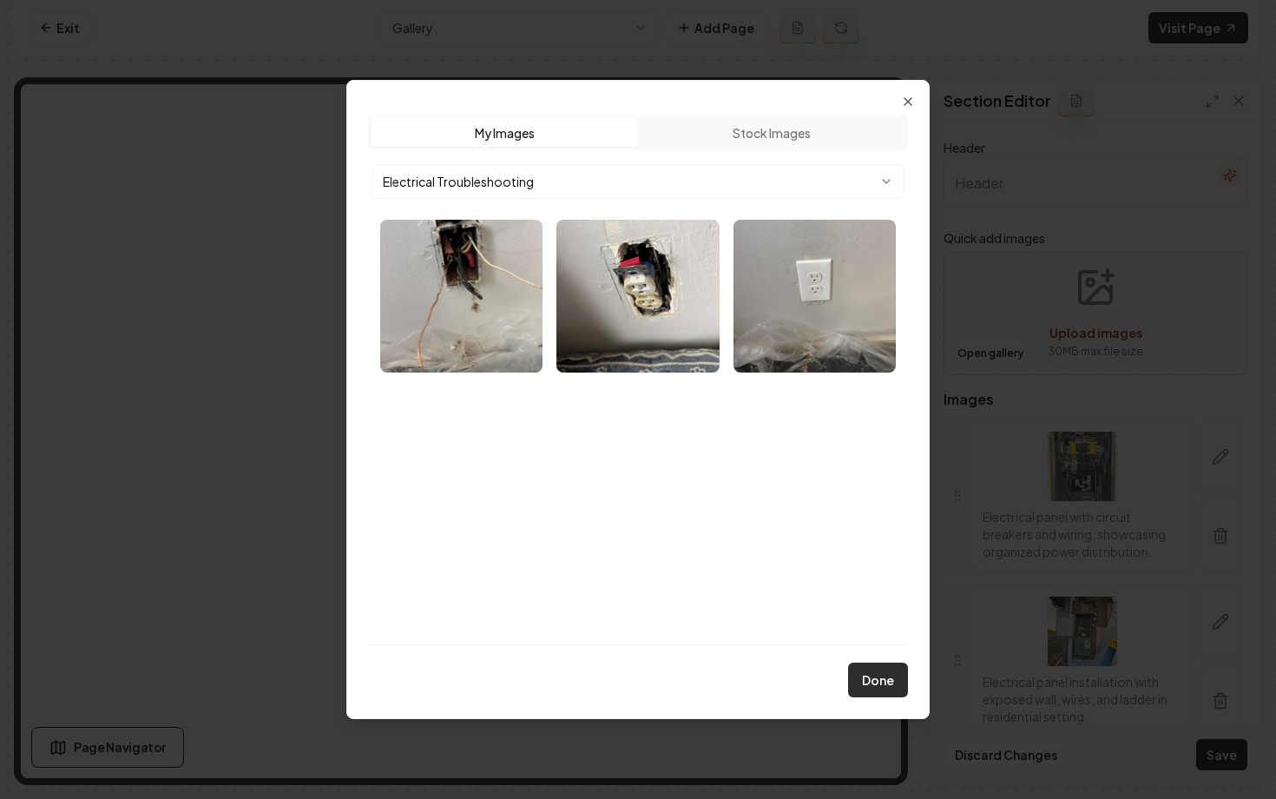
click at [873, 678] on button "Done" at bounding box center [878, 679] width 60 height 35
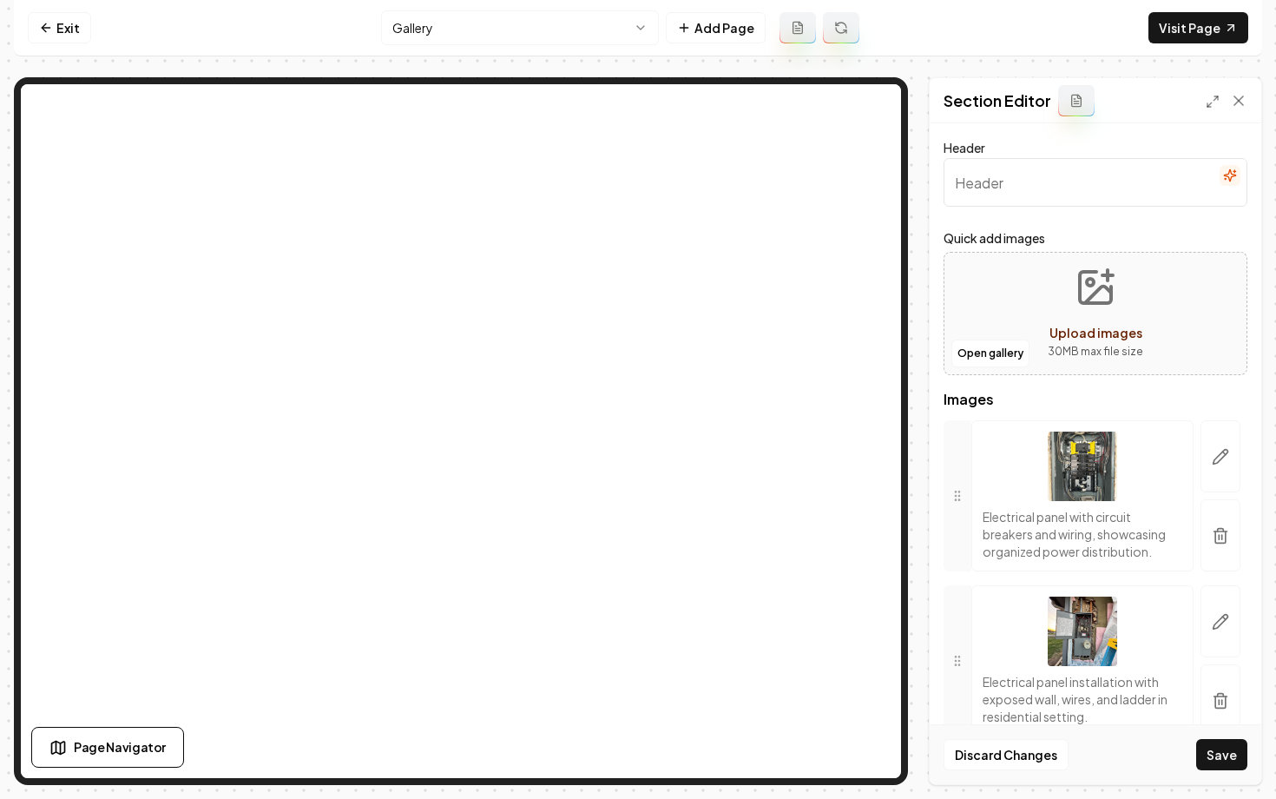
click at [1226, 747] on button "Save" at bounding box center [1221, 754] width 51 height 31
click at [56, 32] on link "Exit" at bounding box center [59, 27] width 63 height 31
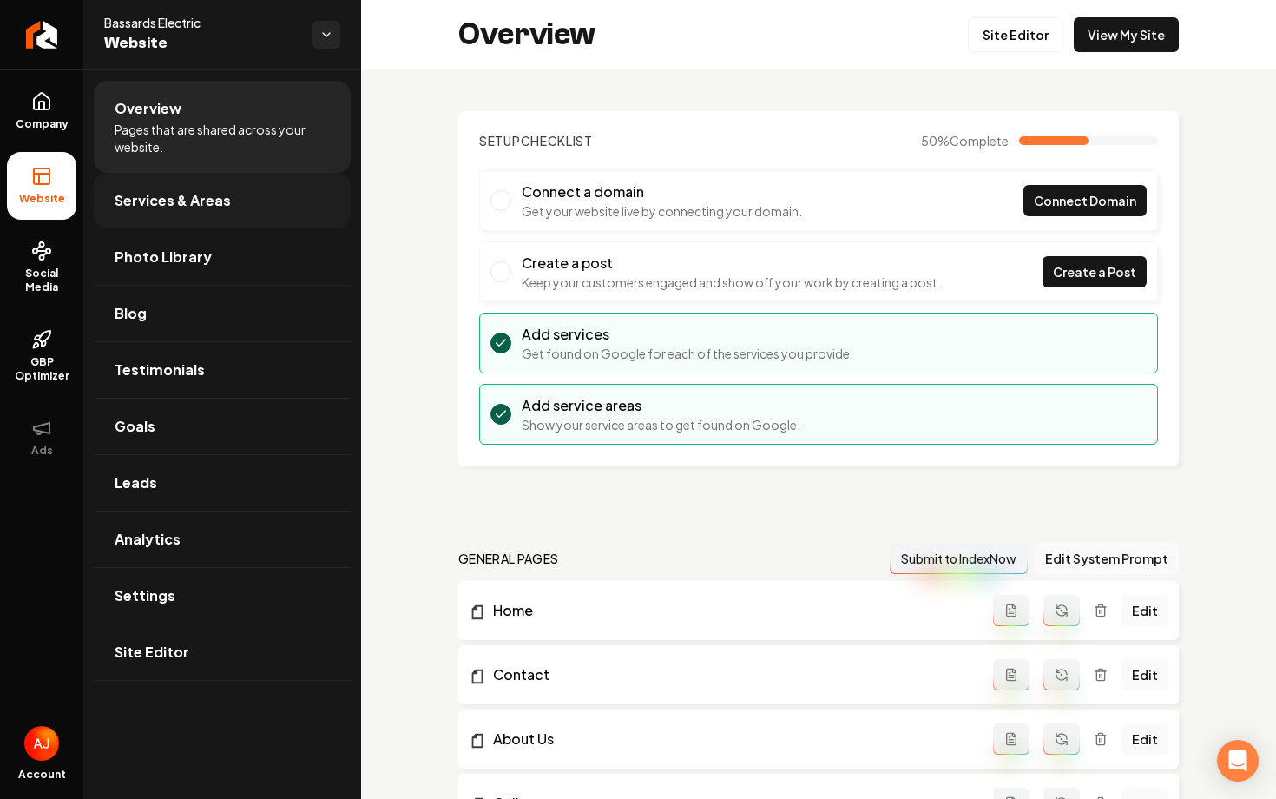
click at [168, 207] on span "Services & Areas" at bounding box center [173, 200] width 116 height 21
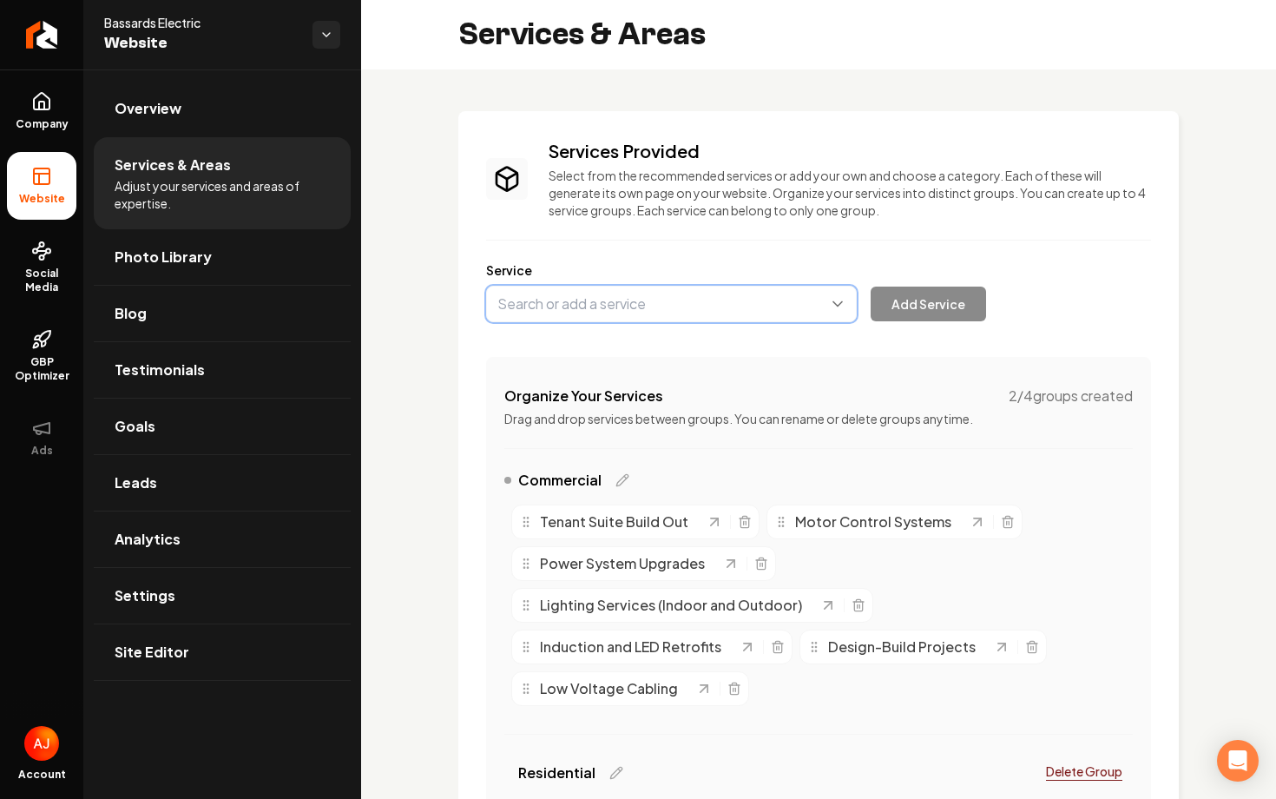
click at [615, 320] on button "Main content area" at bounding box center [671, 304] width 371 height 36
type input "Commercial Electrical Services"
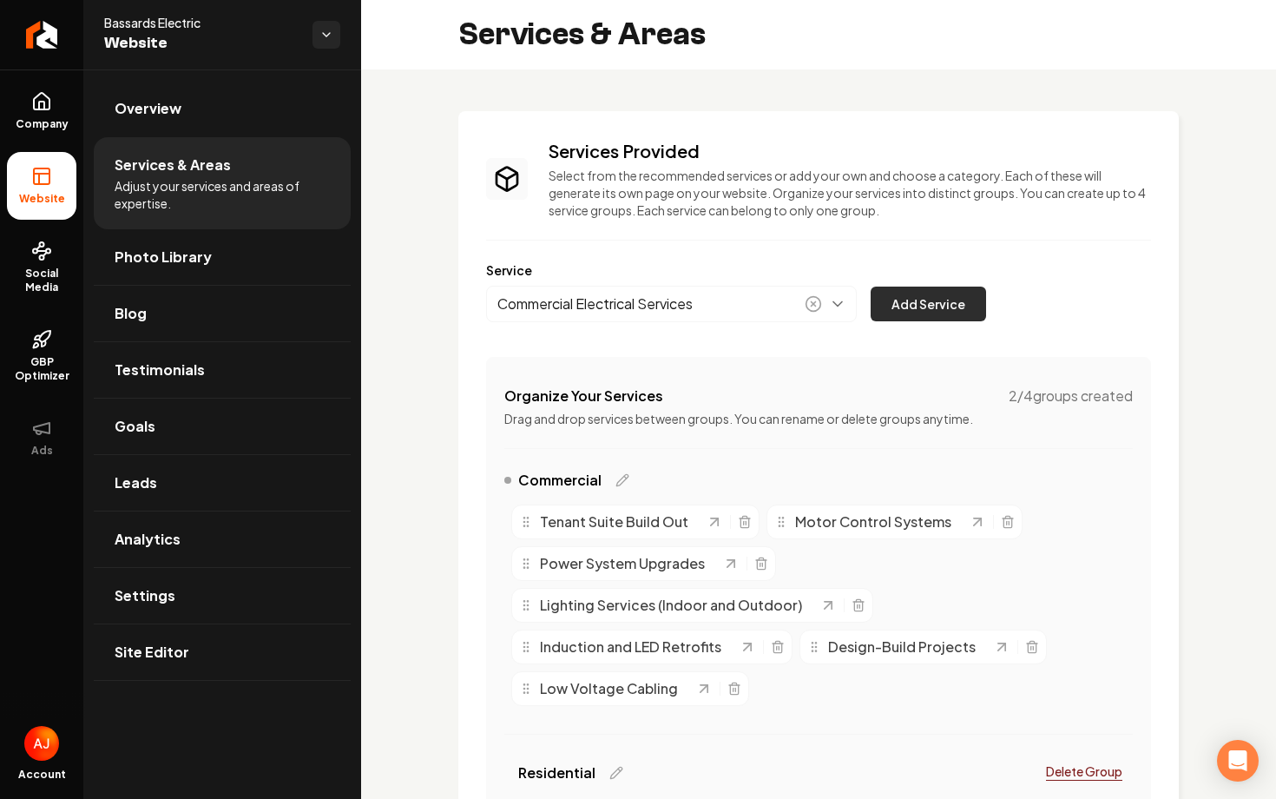
click at [946, 295] on button "Add Service" at bounding box center [928, 303] width 115 height 35
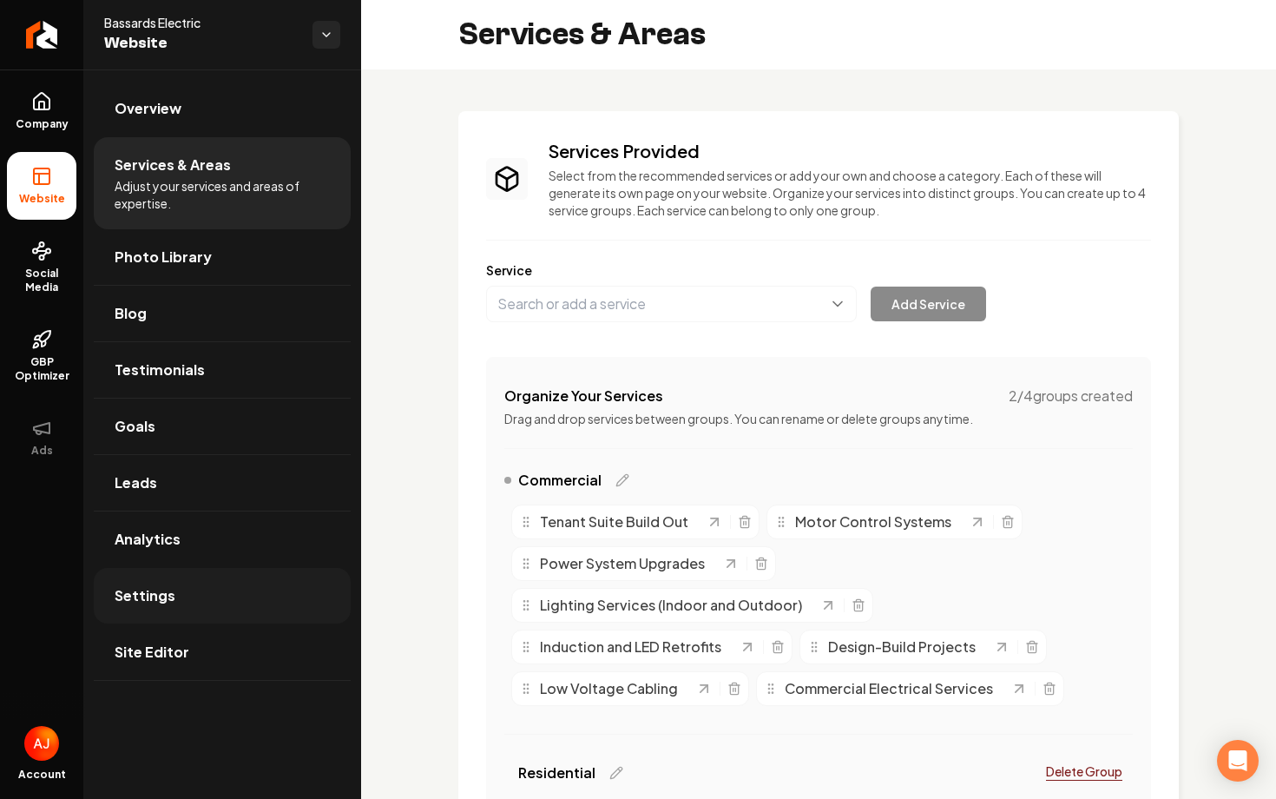
click at [148, 591] on span "Settings" at bounding box center [145, 595] width 61 height 21
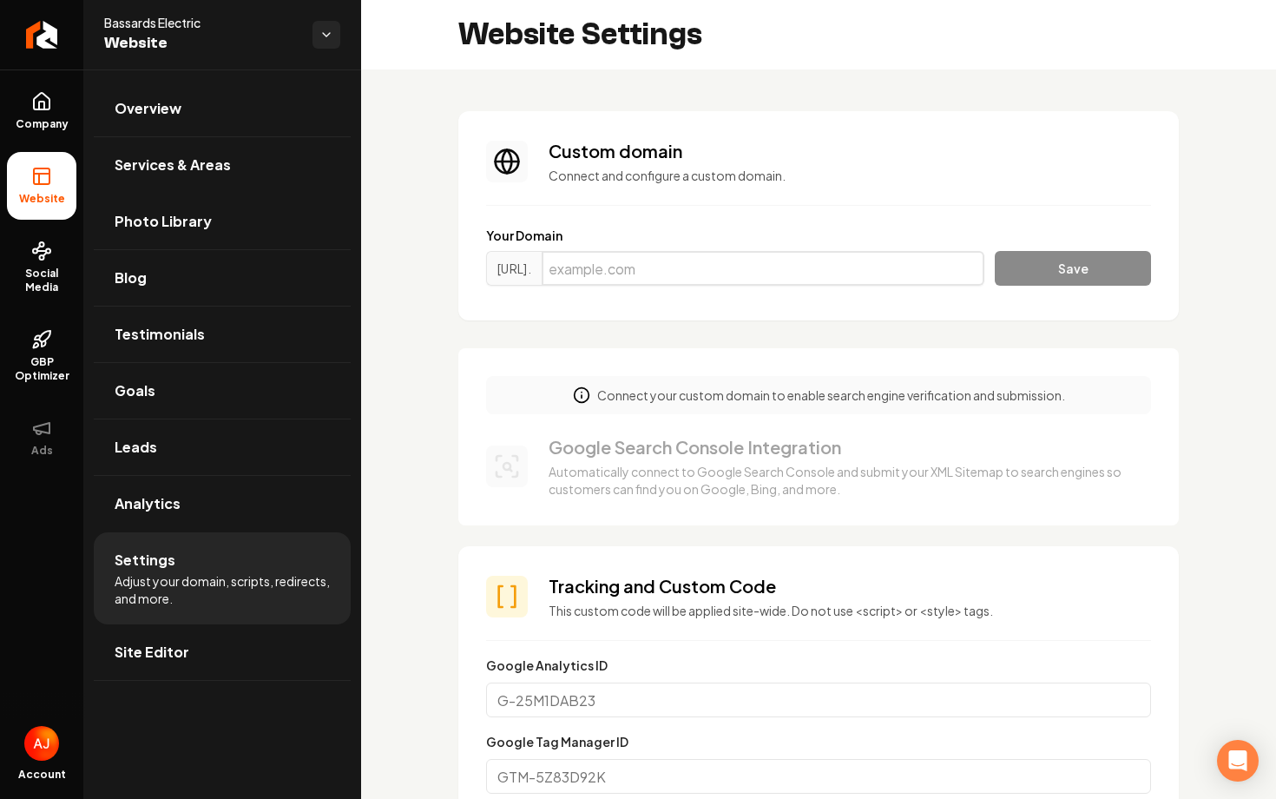
click at [605, 260] on input "Main content area" at bounding box center [763, 268] width 443 height 35
paste input "bassardelectric.com"
type input "bassardelectric.com"
click at [1057, 277] on button "Save" at bounding box center [1073, 268] width 156 height 35
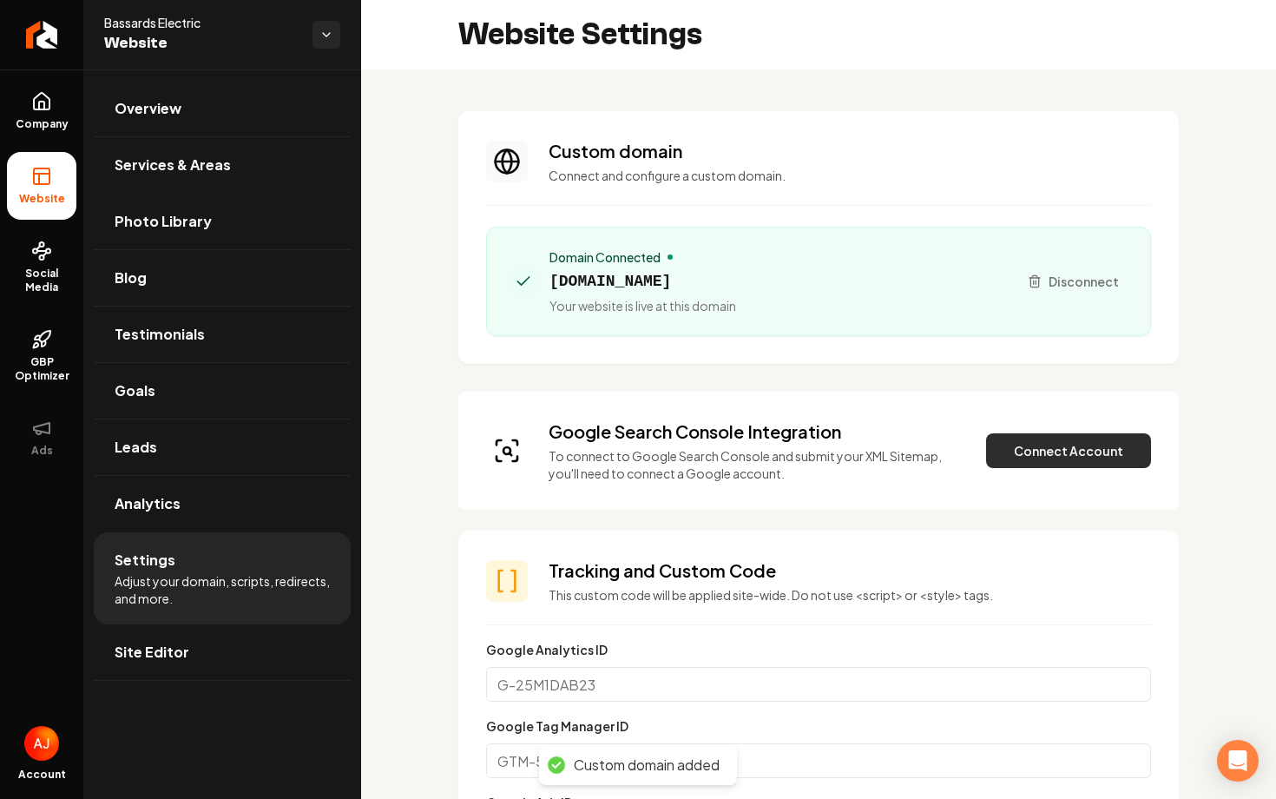
click at [1037, 461] on button "Connect Account" at bounding box center [1068, 450] width 165 height 35
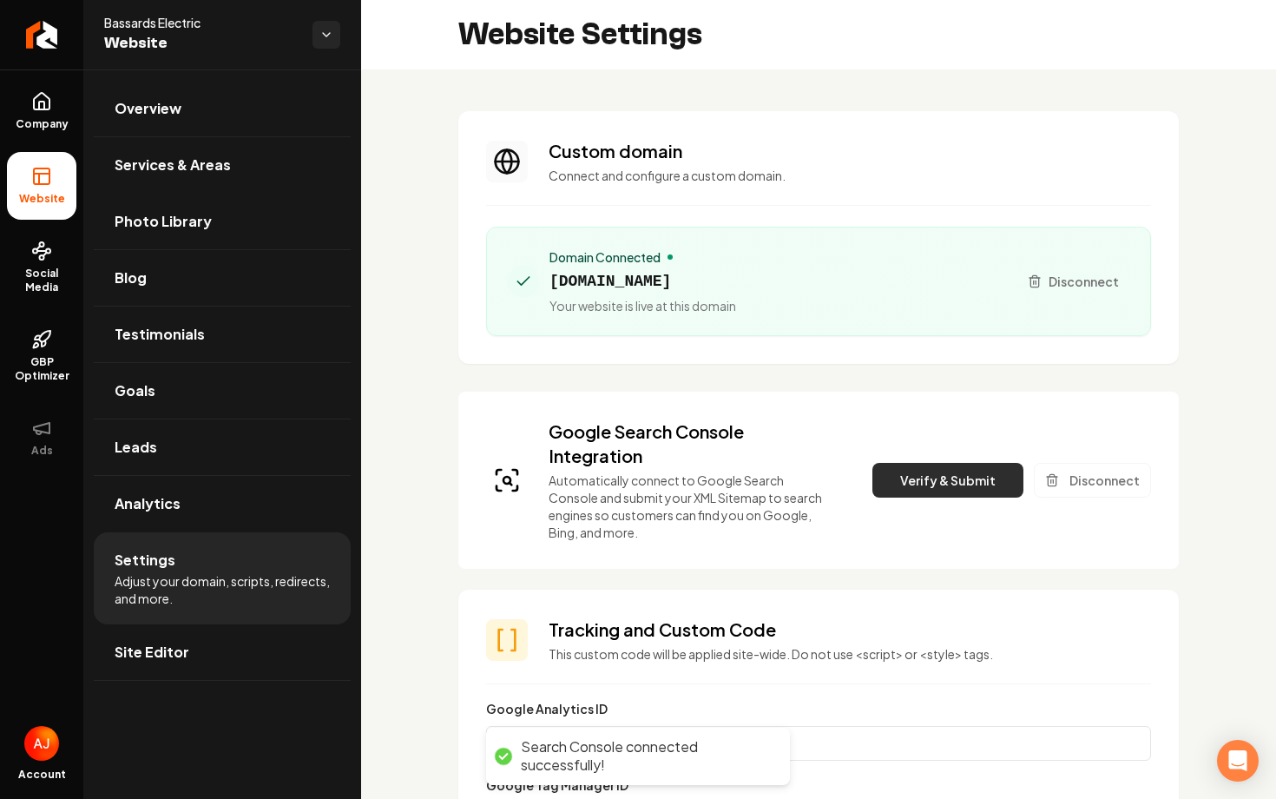
click at [933, 493] on button "Verify & Submit" at bounding box center [948, 480] width 151 height 35
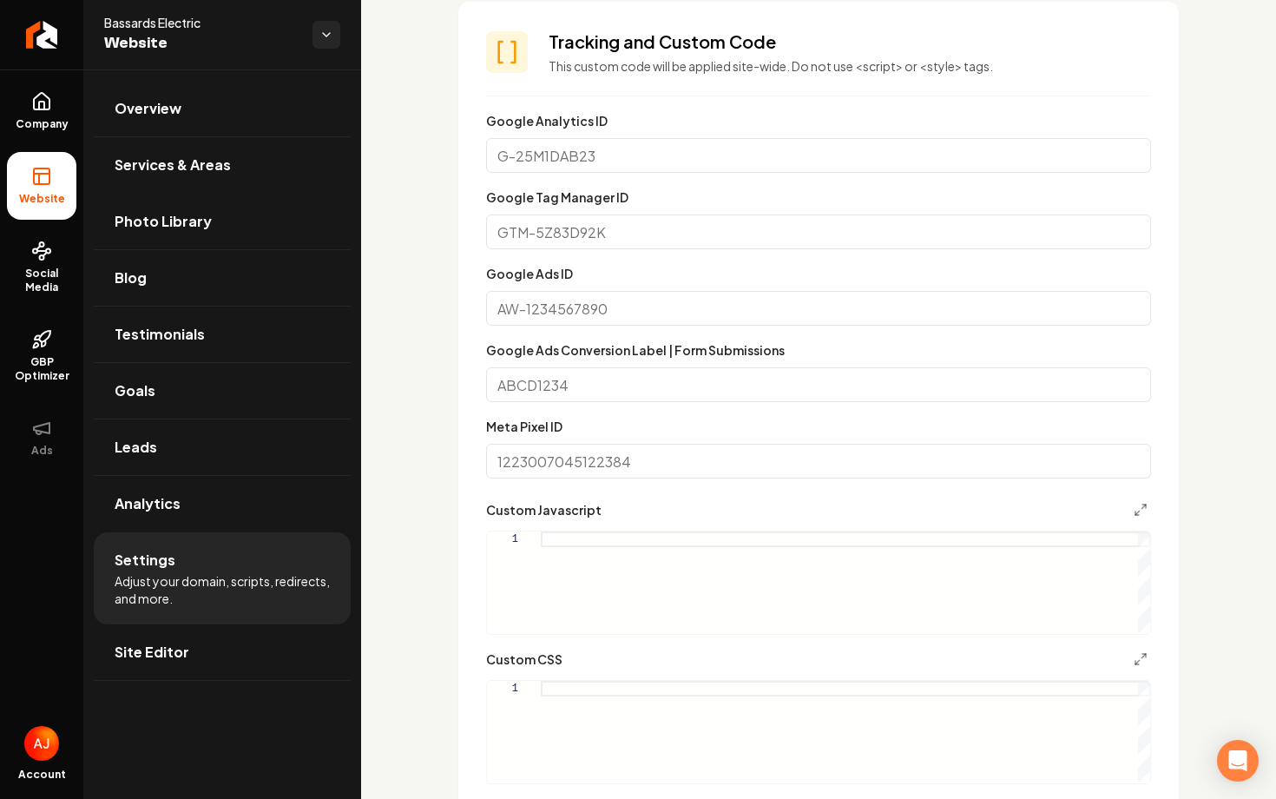
scroll to position [1044, 0]
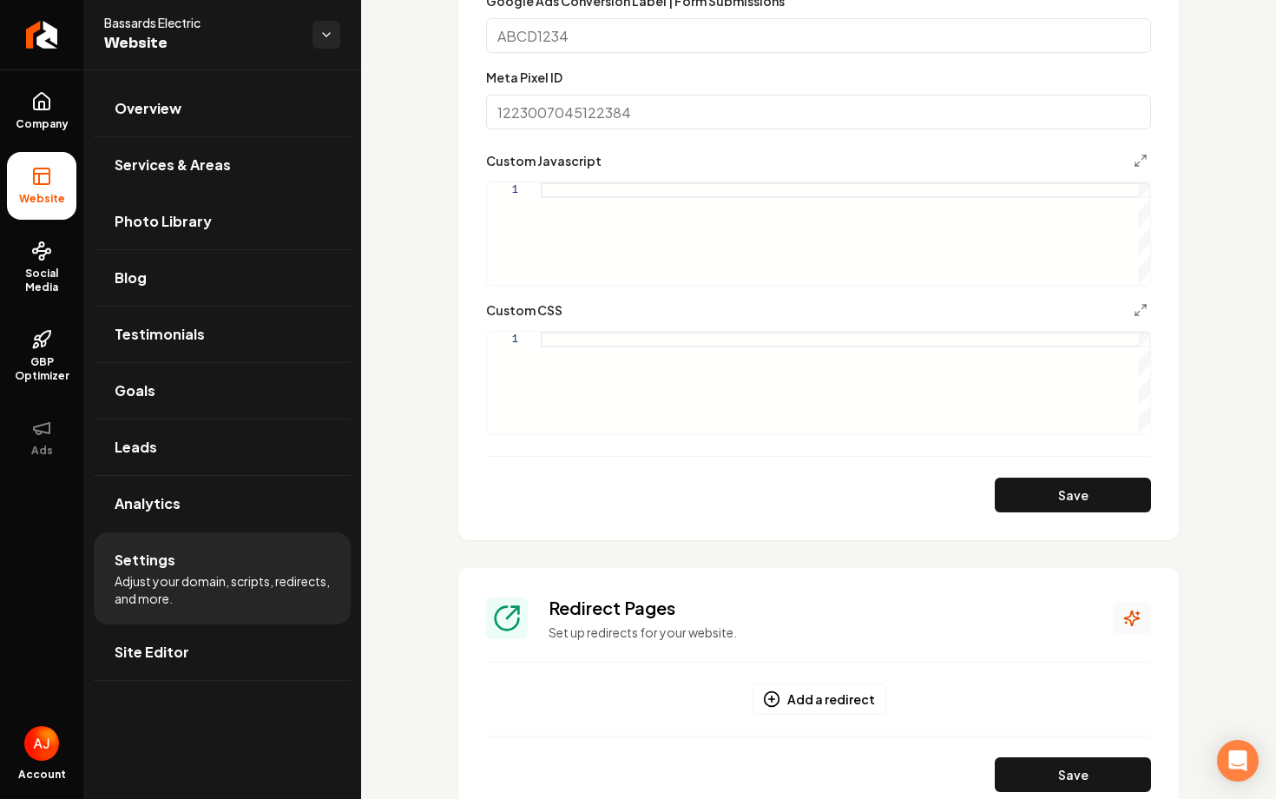
click at [1127, 619] on icon "Main content area" at bounding box center [1132, 618] width 15 height 15
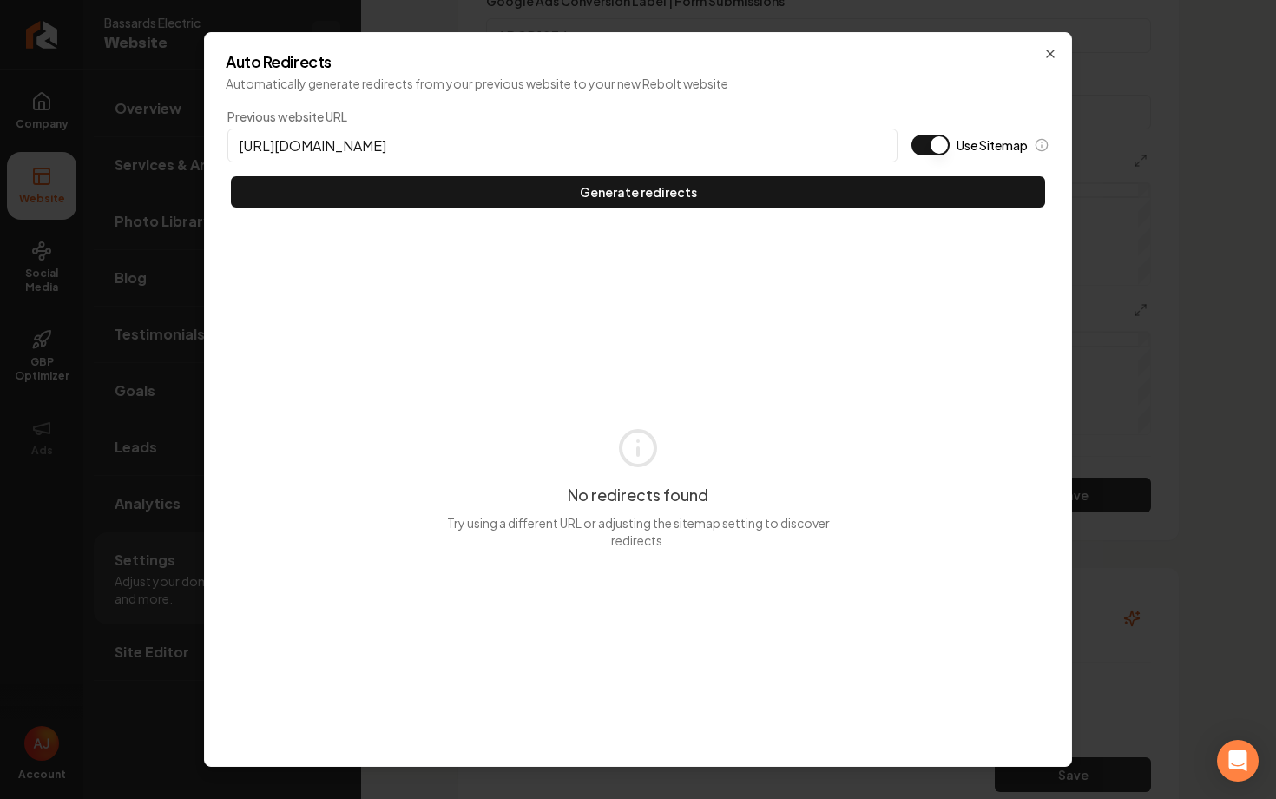
type input "https://bassardelectric.com"
click at [936, 129] on div "Previous website URL https://bassardelectric.com Use Sitemap" at bounding box center [637, 135] width 821 height 55
drag, startPoint x: 936, startPoint y: 140, endPoint x: 936, endPoint y: 150, distance: 10.4
click at [936, 147] on button "Use Sitemap" at bounding box center [931, 145] width 38 height 21
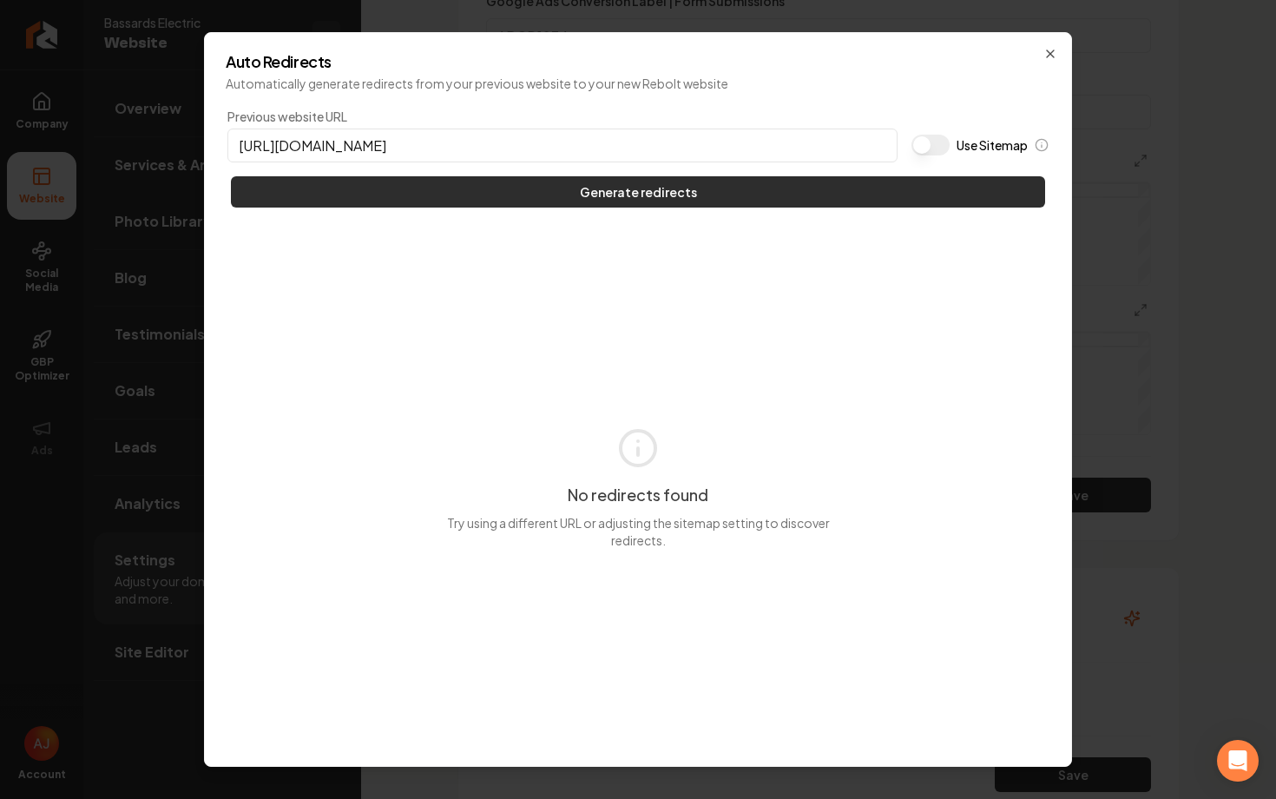
click at [936, 197] on button "Generate redirects" at bounding box center [638, 191] width 814 height 31
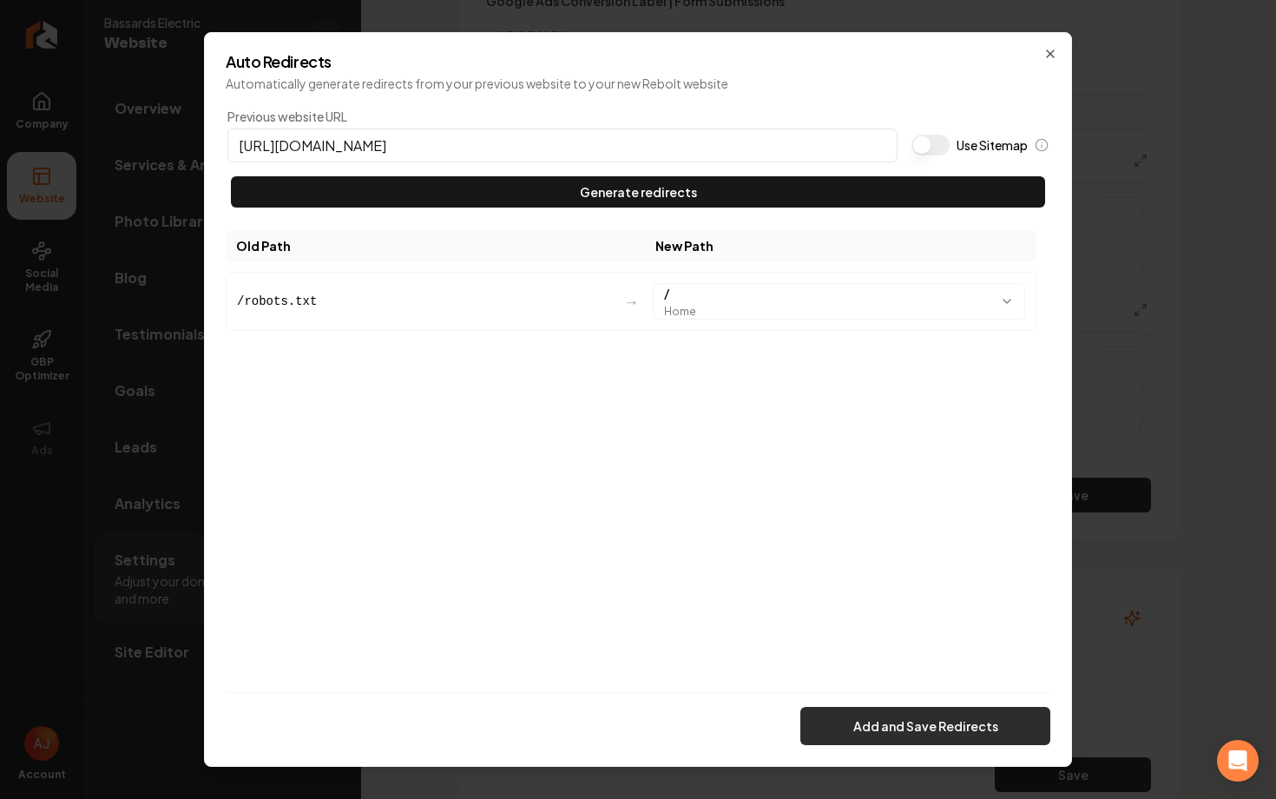
click at [962, 744] on div "Auto Redirects Automatically generate redirects from your previous website to y…" at bounding box center [638, 399] width 868 height 734
drag, startPoint x: 952, startPoint y: 703, endPoint x: 952, endPoint y: 721, distance: 17.4
click at [952, 707] on div "Add and Save Redirects" at bounding box center [638, 718] width 825 height 53
click at [952, 722] on button "Add and Save Redirects" at bounding box center [925, 726] width 250 height 38
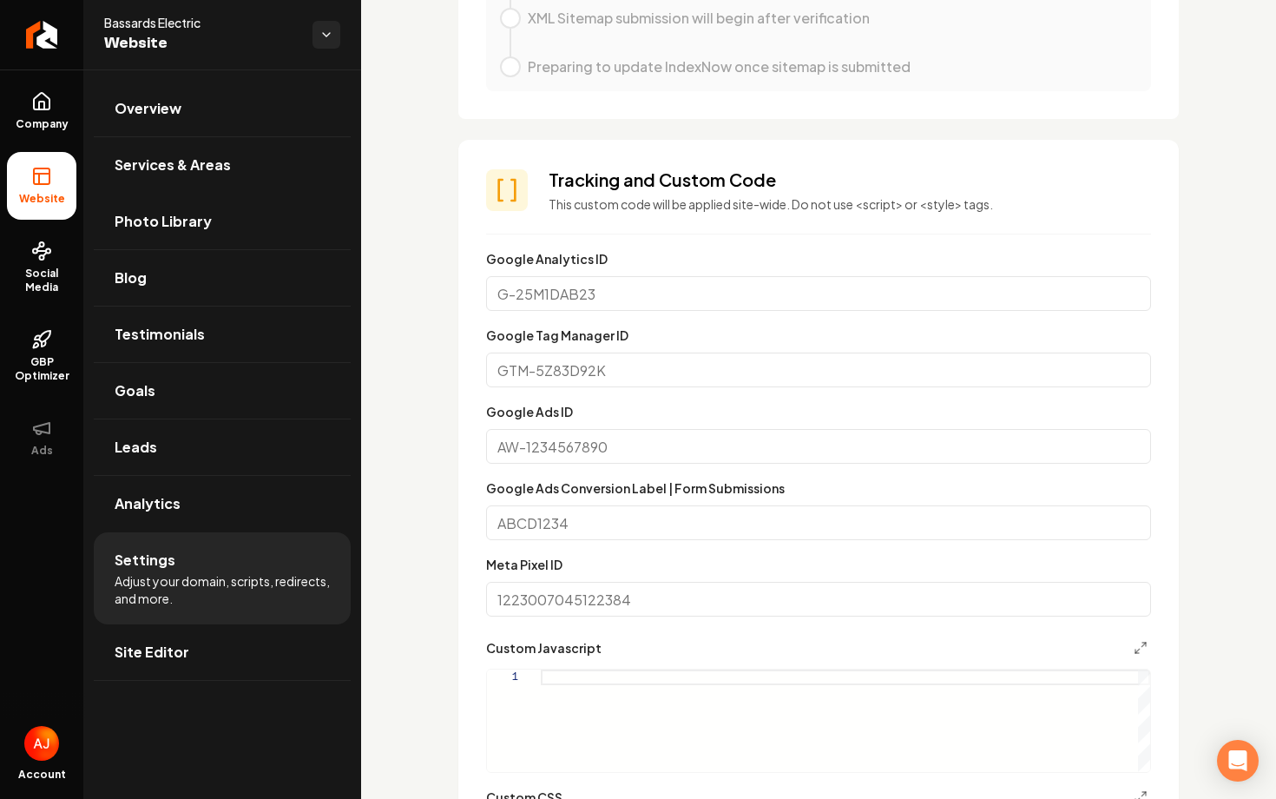
scroll to position [0, 0]
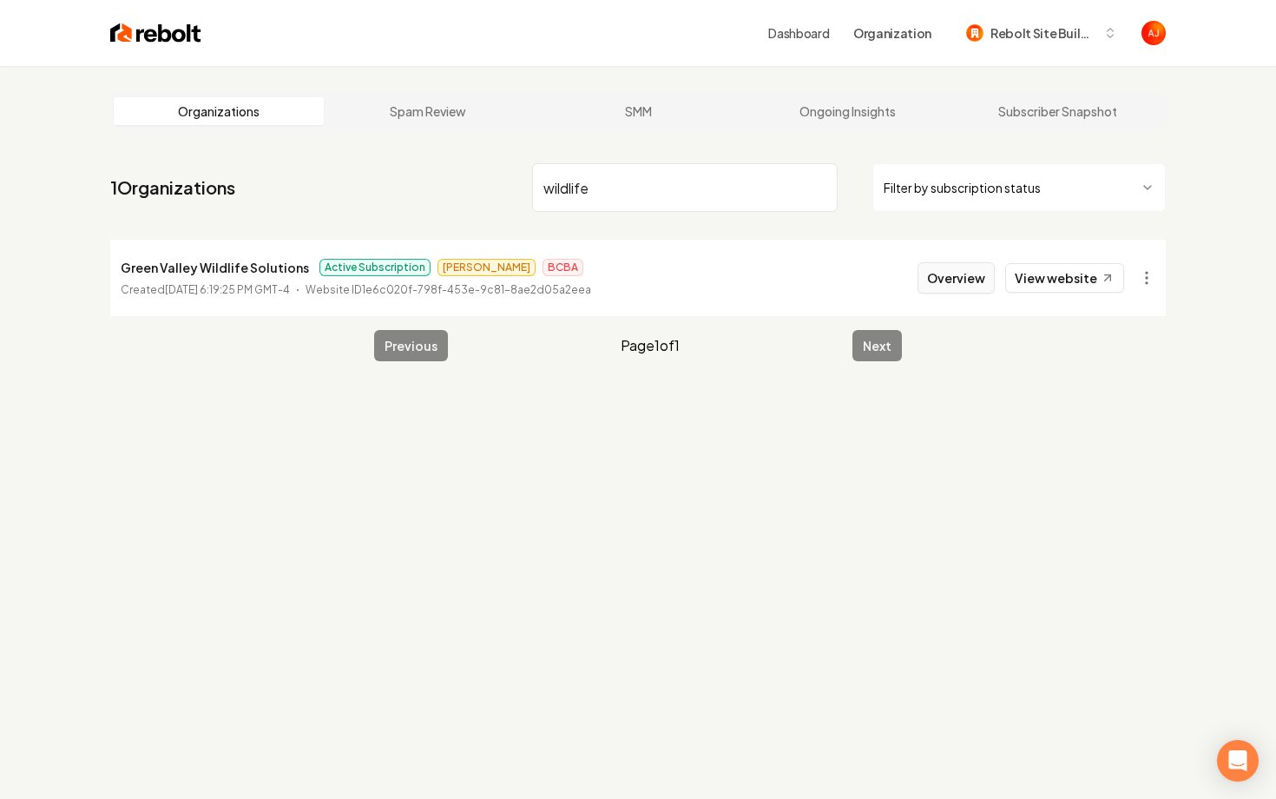
type input "wildlife"
click at [944, 280] on button "Overview" at bounding box center [956, 277] width 77 height 31
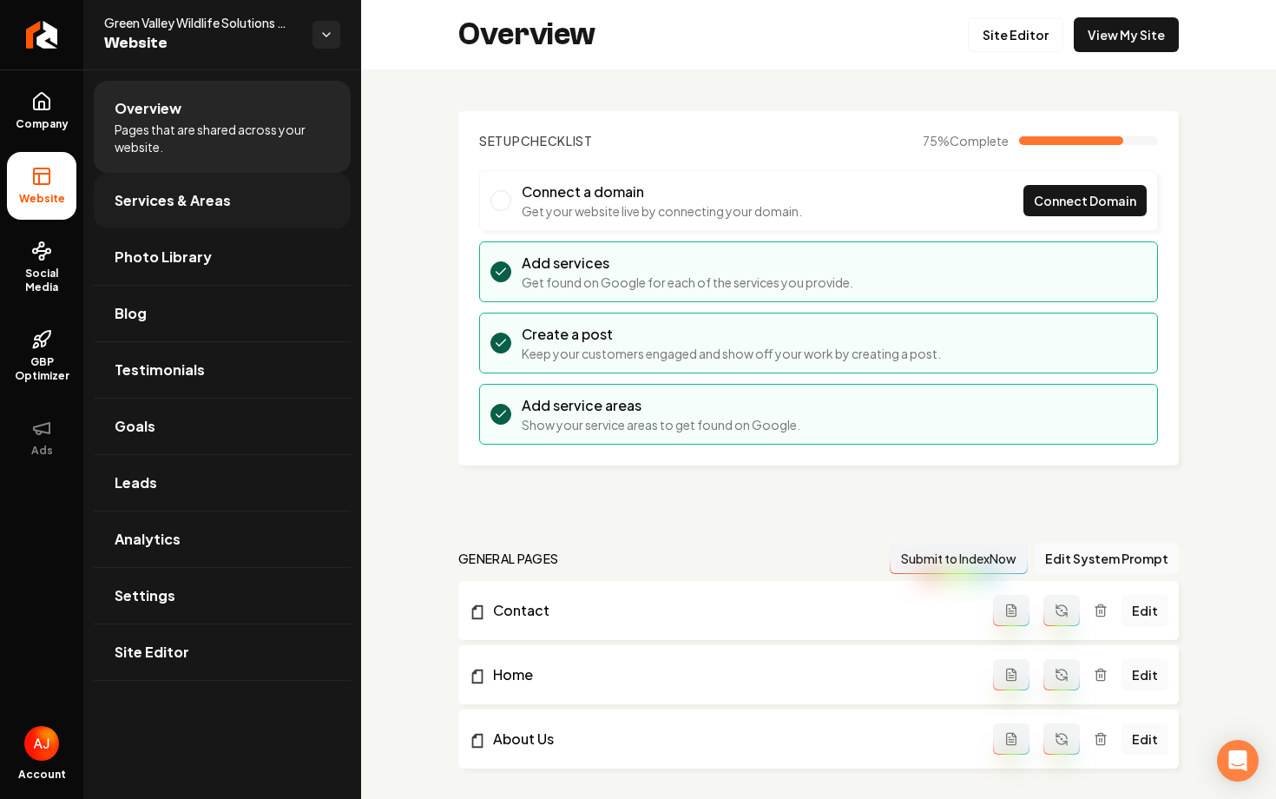
click at [144, 195] on span "Services & Areas" at bounding box center [173, 200] width 116 height 21
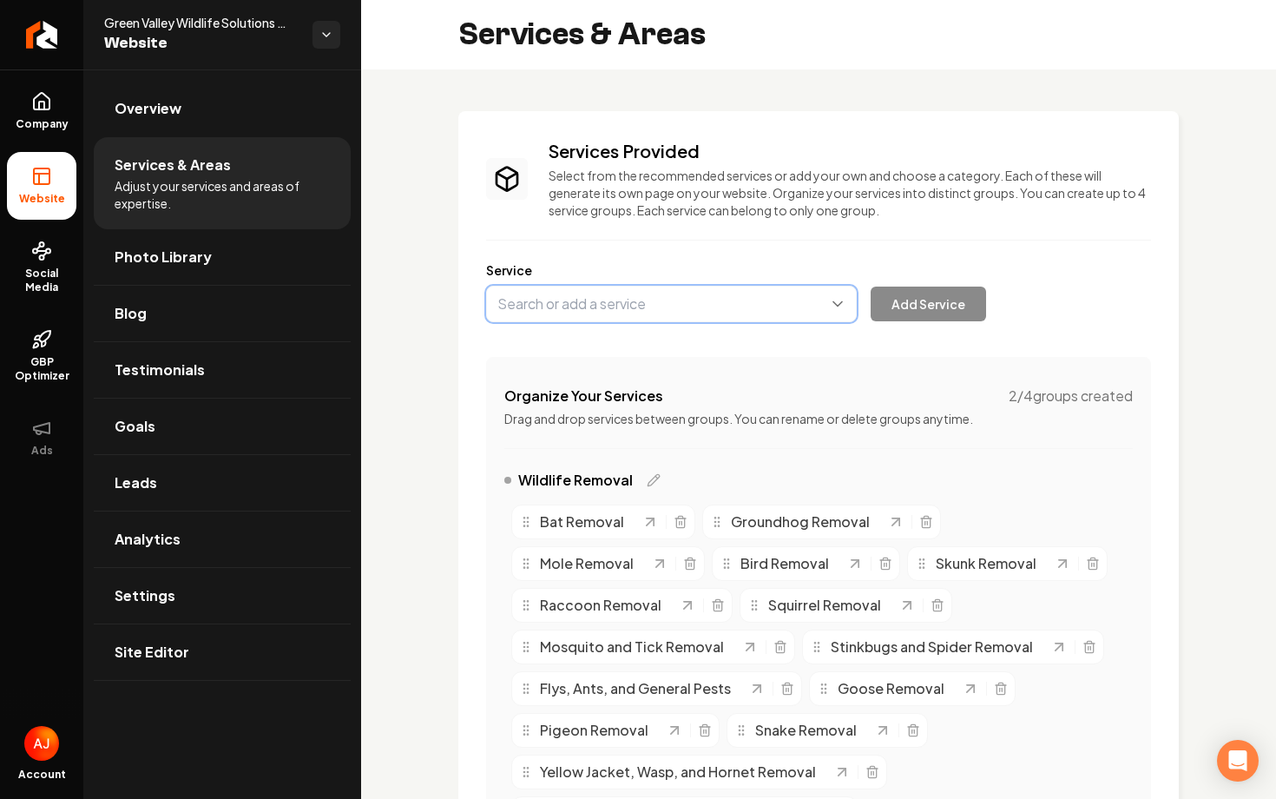
click at [616, 309] on button "Main content area" at bounding box center [671, 304] width 371 height 36
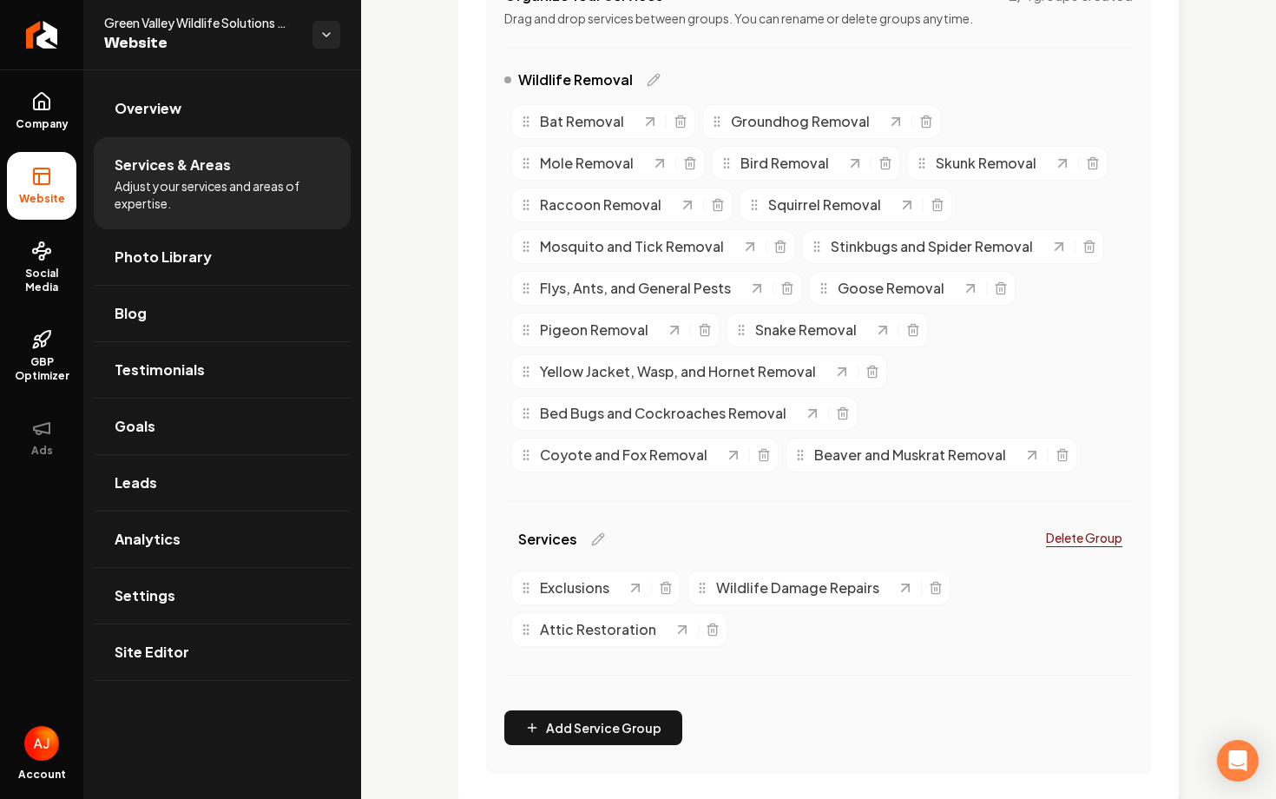
scroll to position [406, 0]
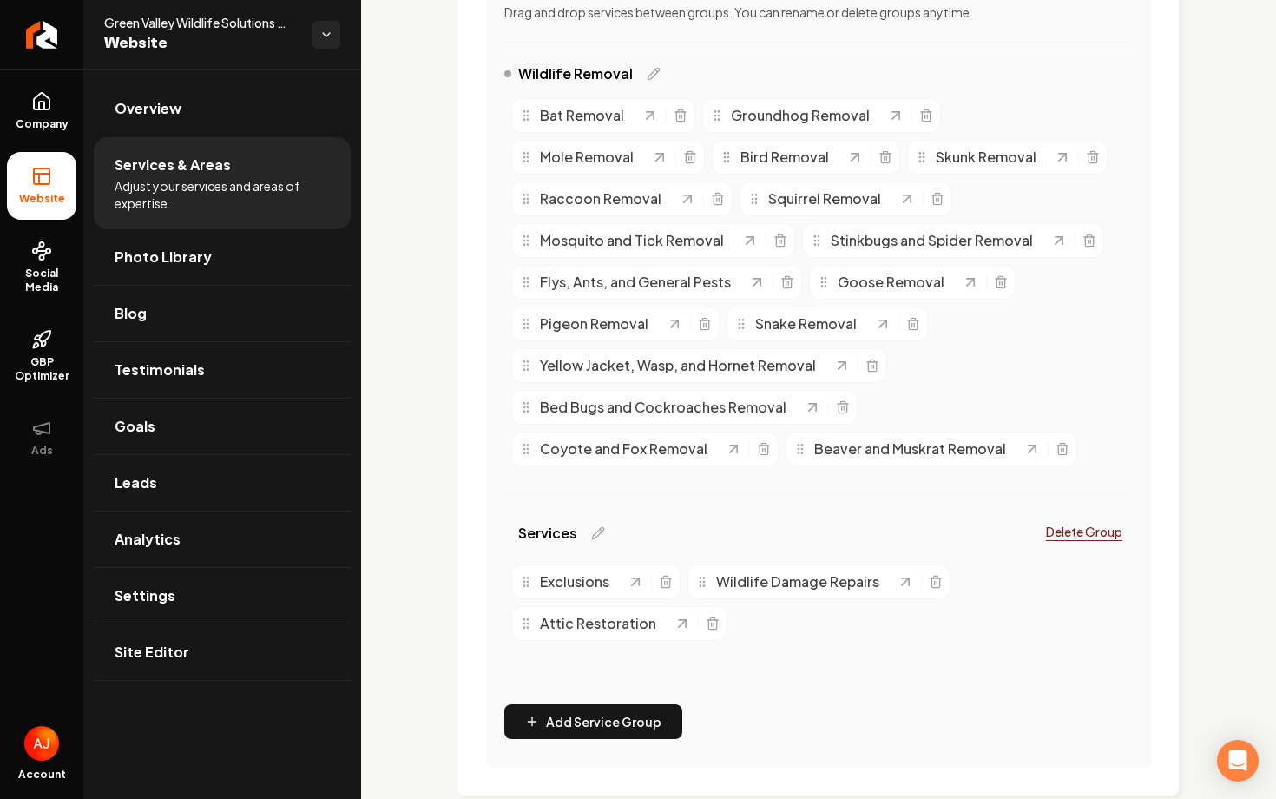
click at [631, 714] on div "Services Provided Select from the recommended services or add your own and choo…" at bounding box center [818, 250] width 665 height 1035
click at [610, 723] on button "Add Service Group" at bounding box center [593, 721] width 178 height 35
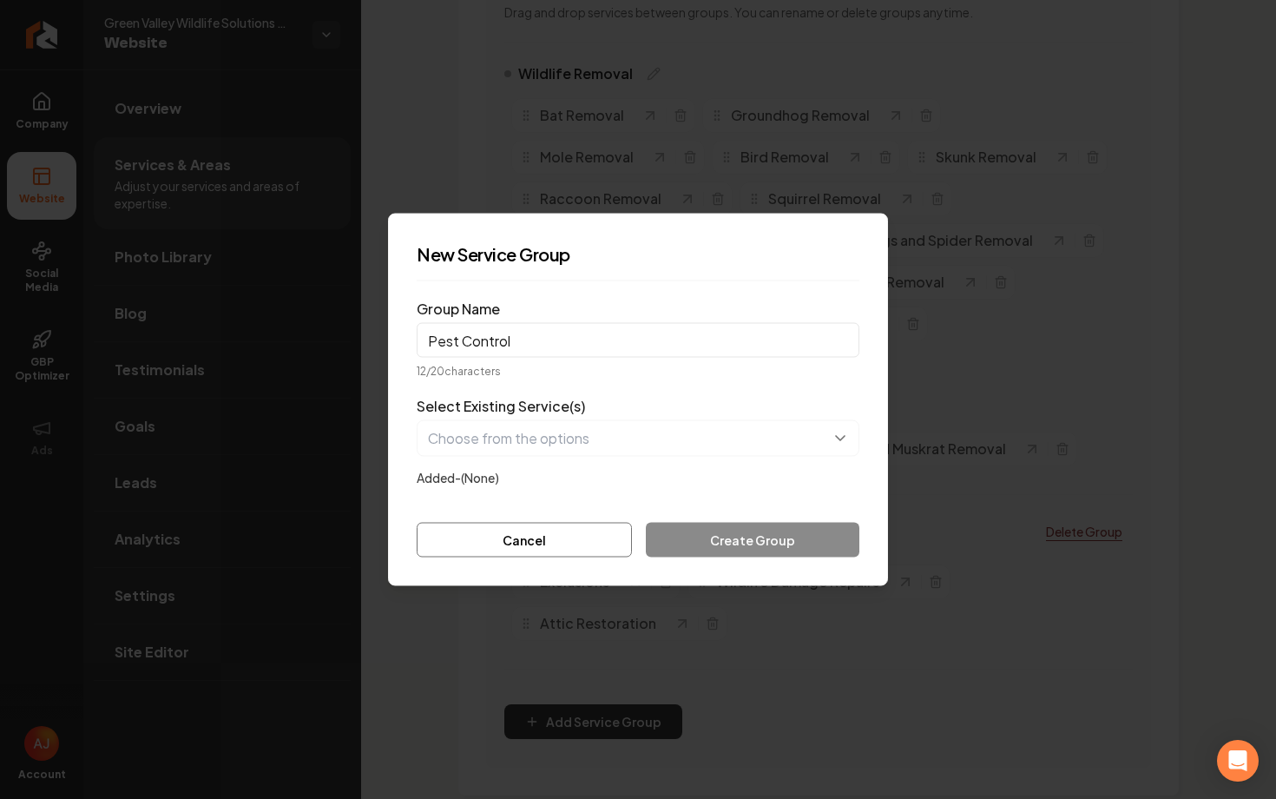
type input "Pest Control"
click at [574, 447] on button "button" at bounding box center [638, 438] width 443 height 36
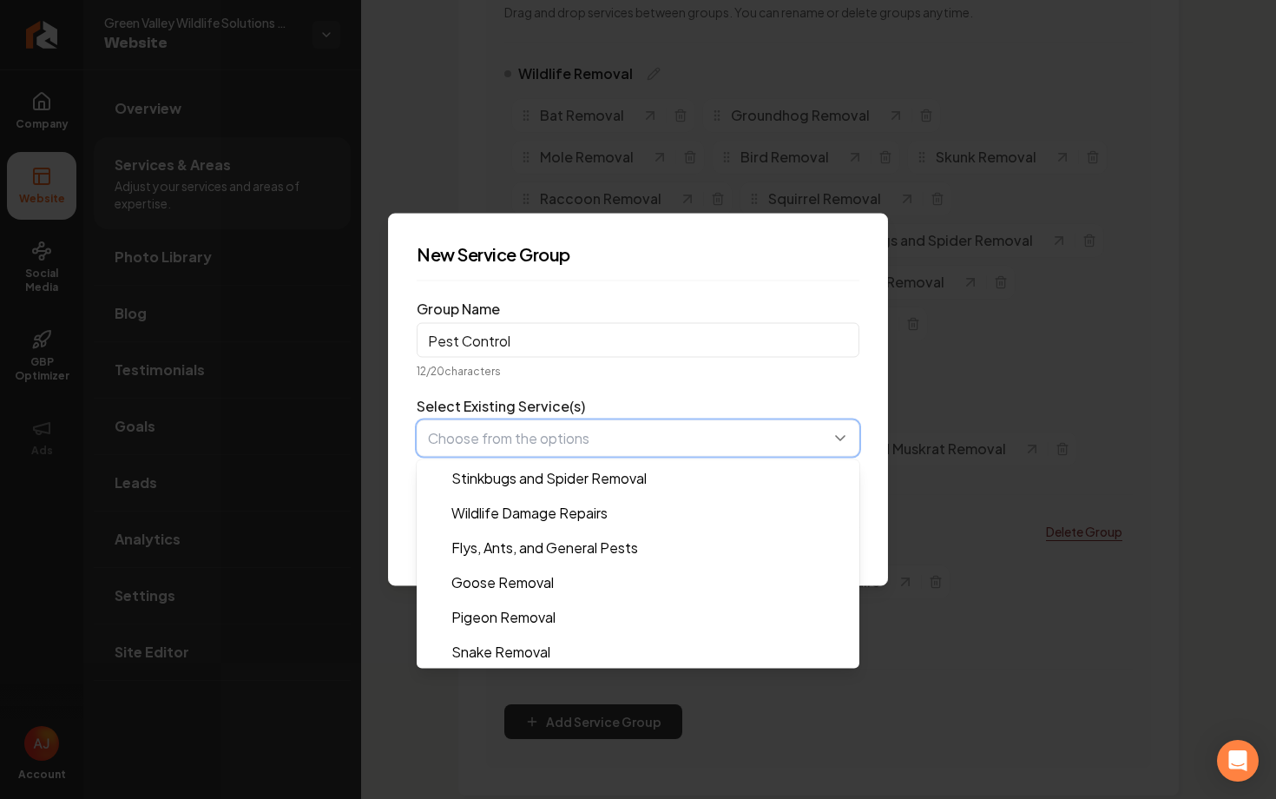
scroll to position [323, 0]
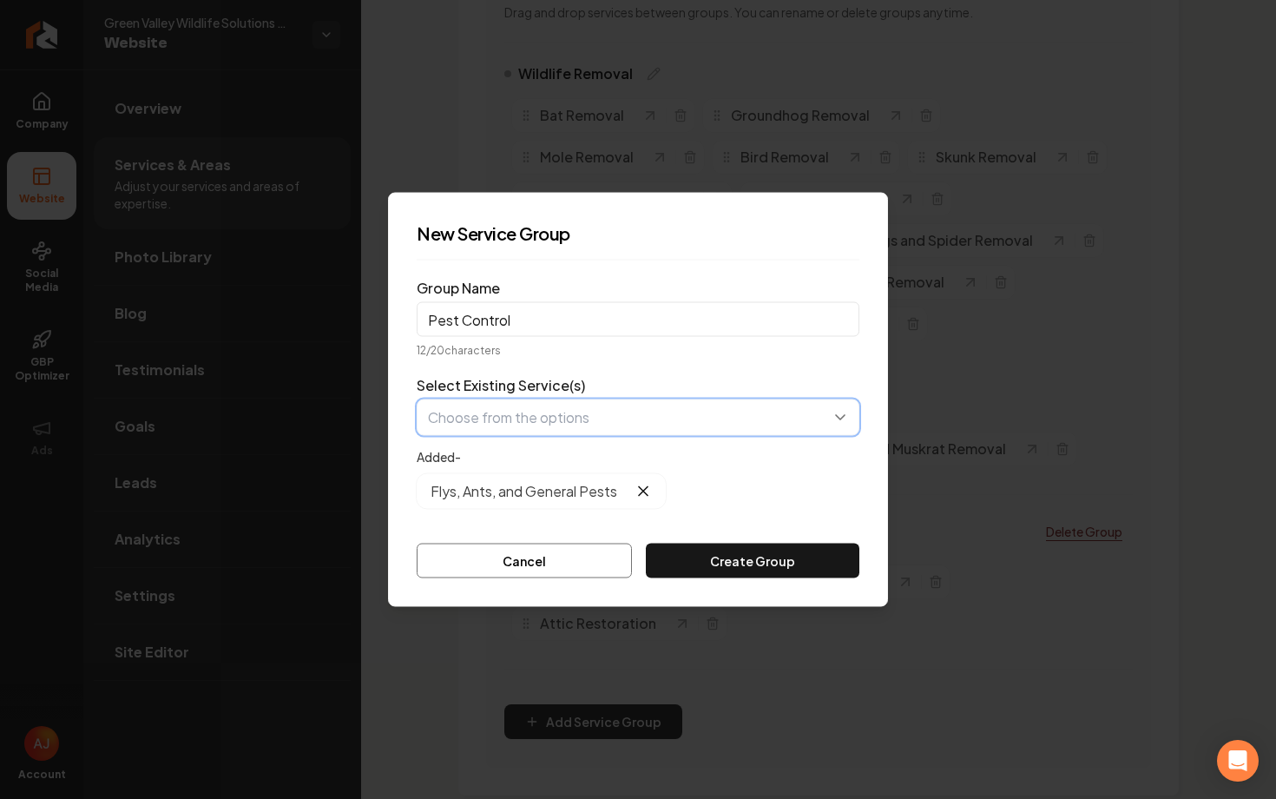
click at [548, 414] on button "button" at bounding box center [638, 417] width 443 height 36
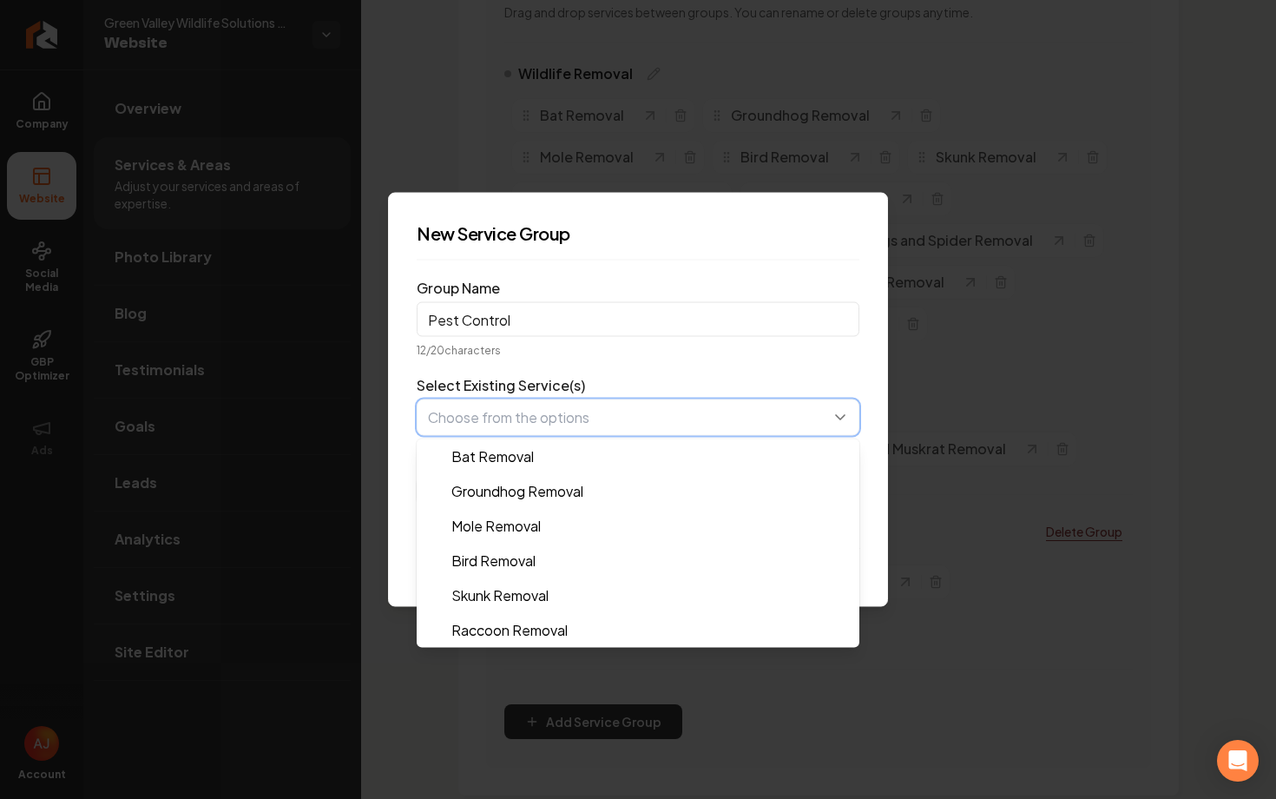
scroll to position [451, 0]
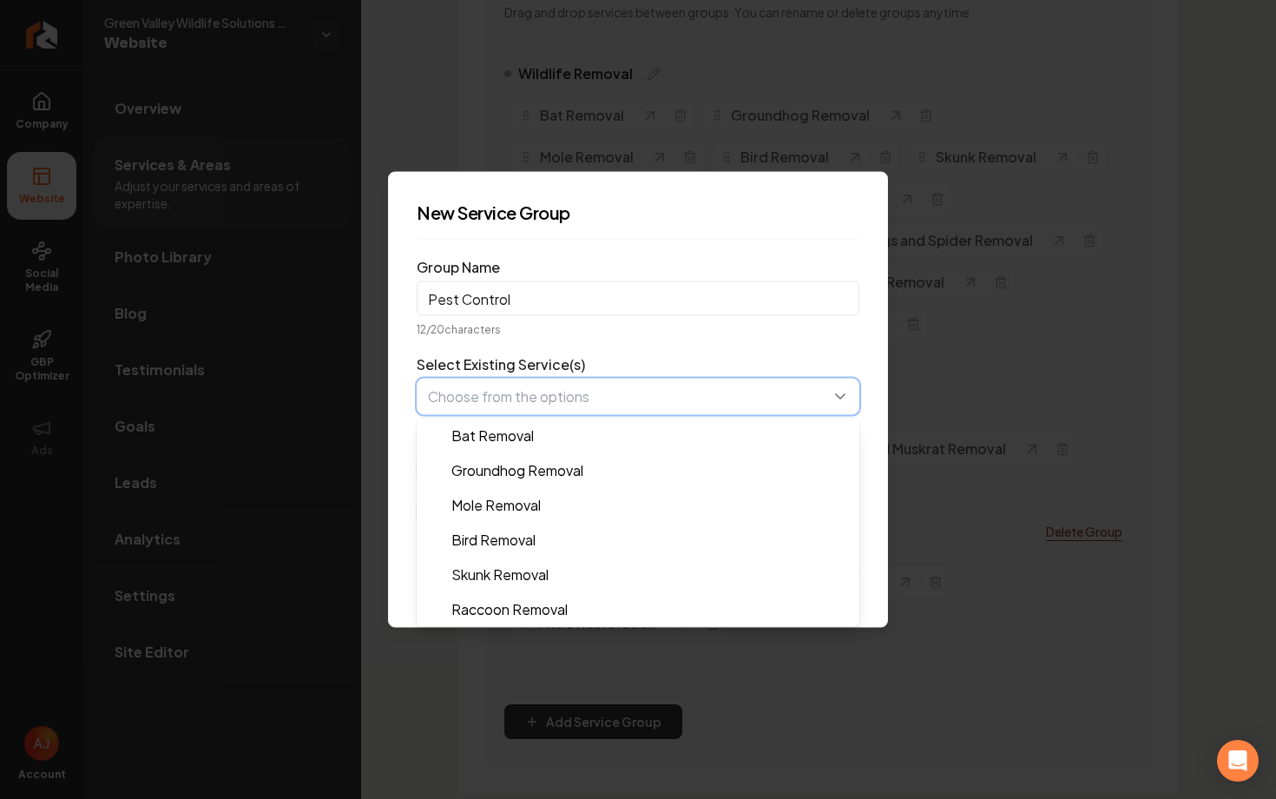
click at [499, 398] on button "button" at bounding box center [638, 397] width 443 height 36
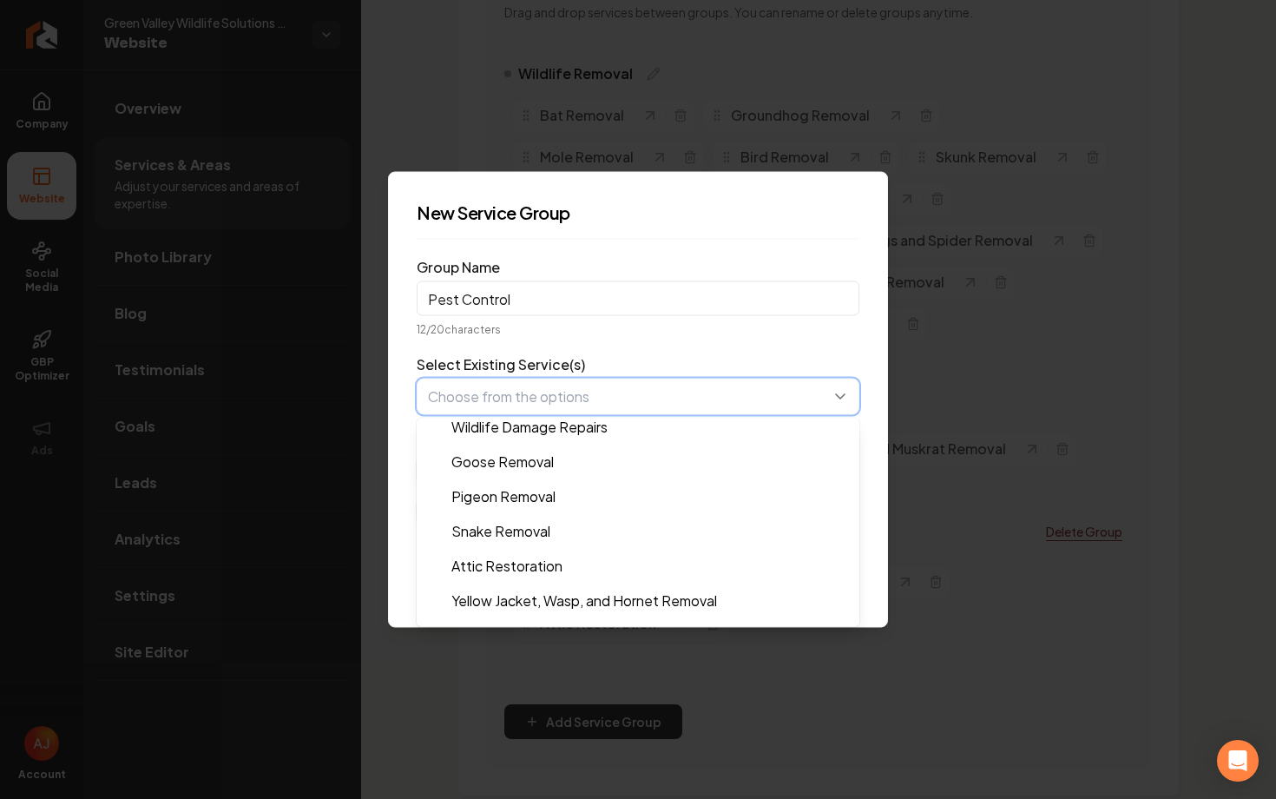
scroll to position [417, 0]
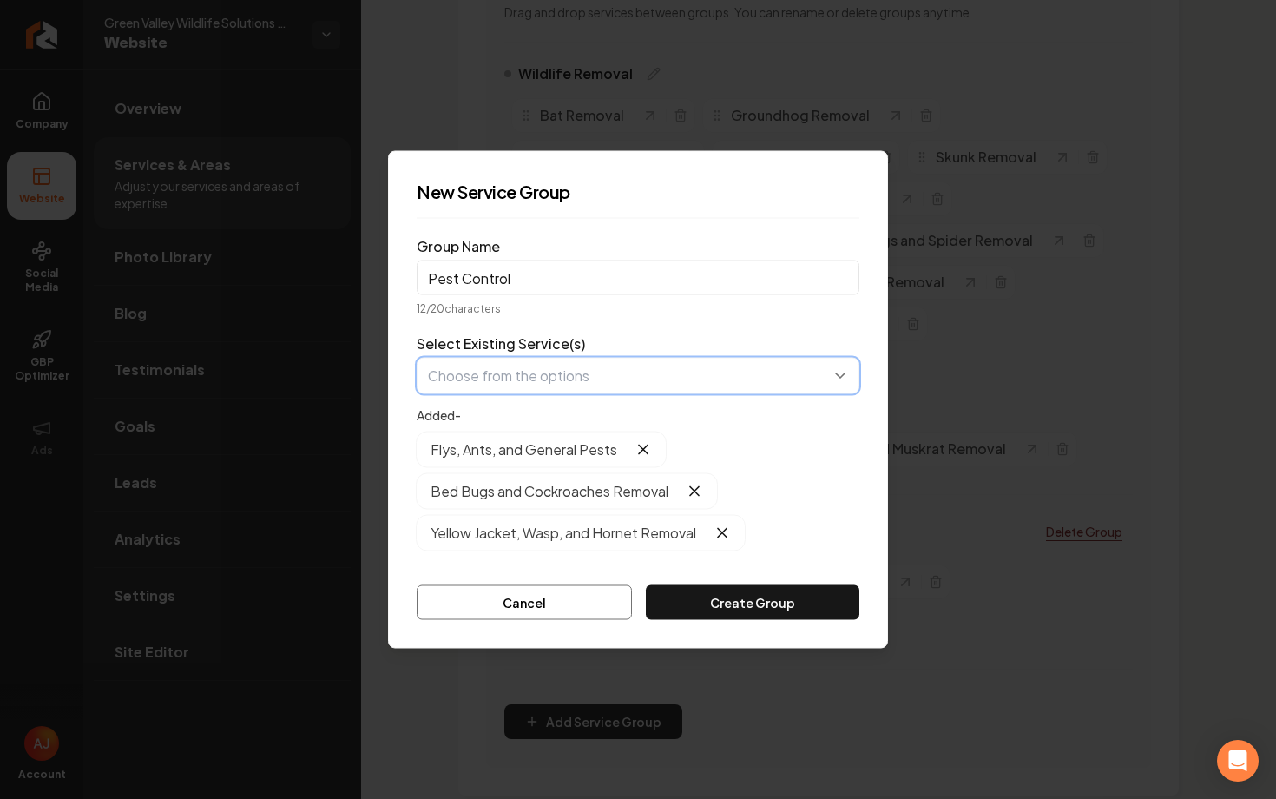
click at [517, 368] on button "button" at bounding box center [638, 376] width 443 height 36
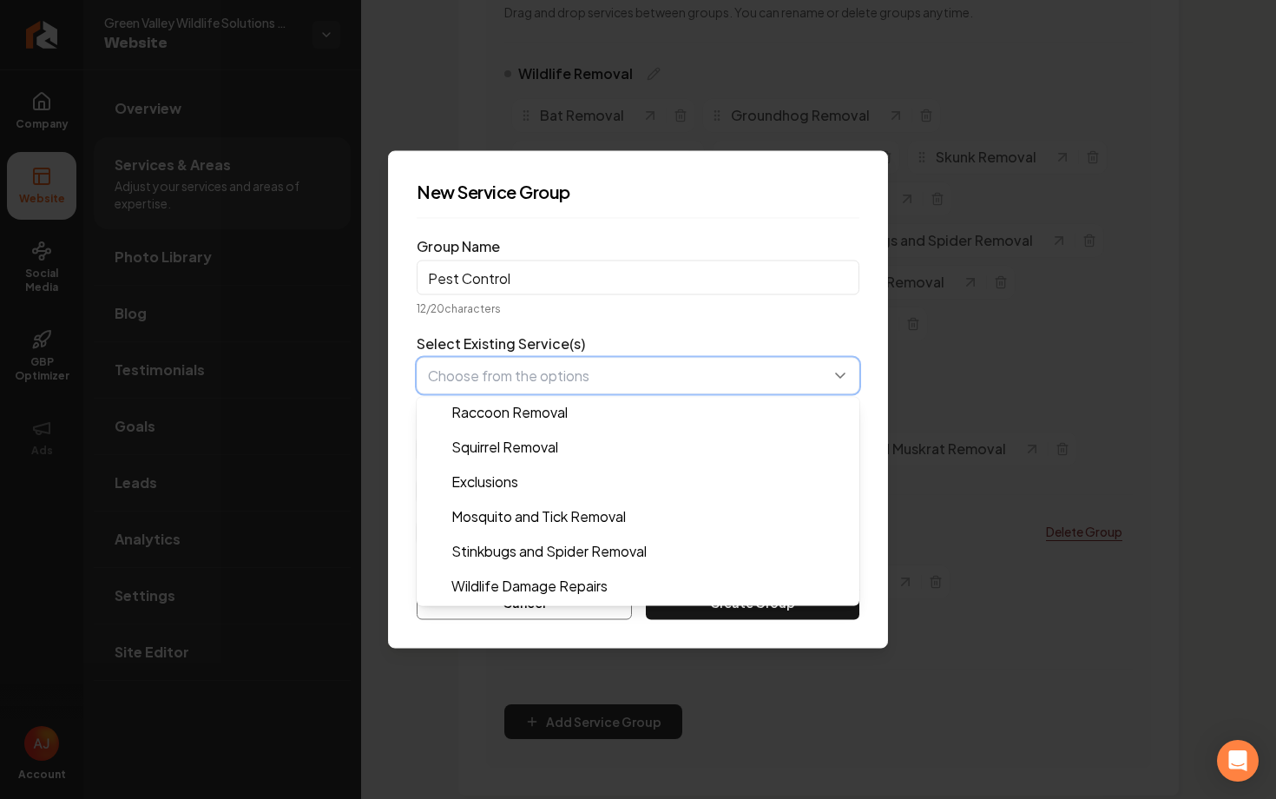
scroll to position [194, 0]
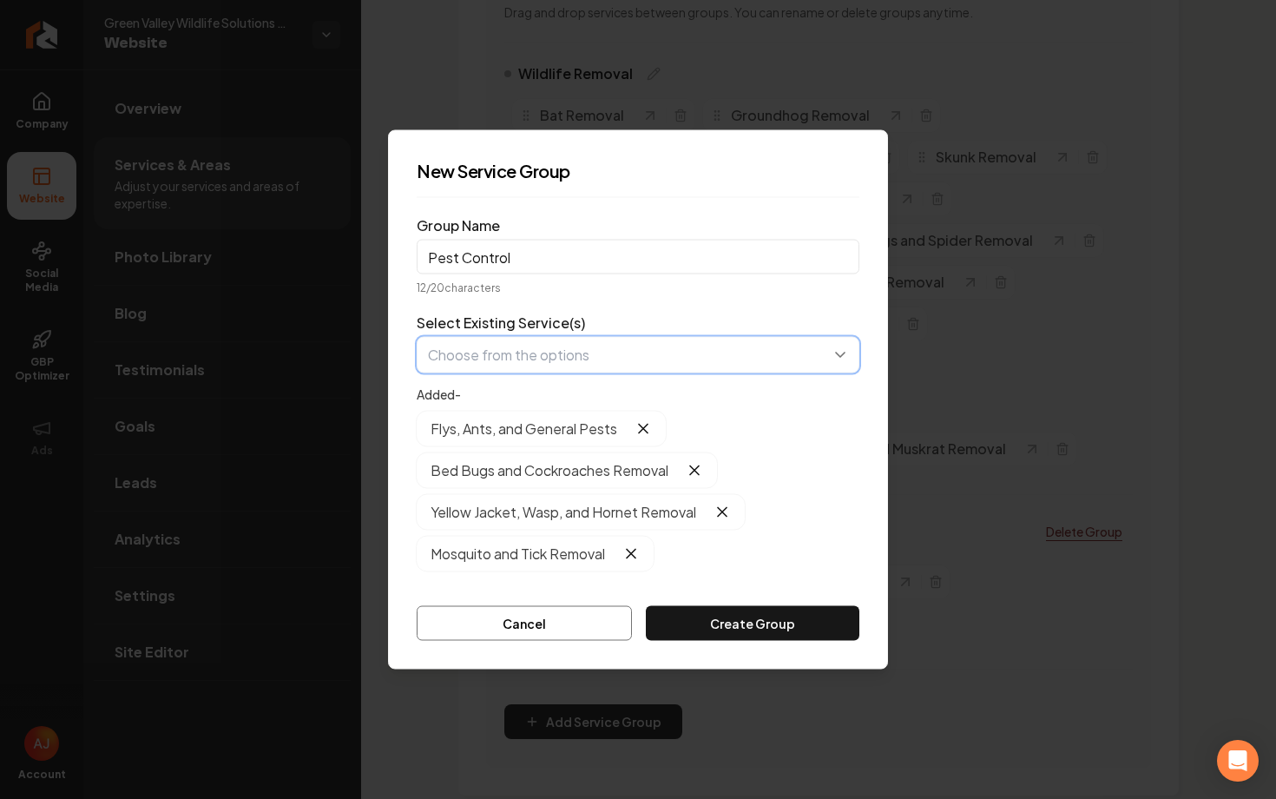
click at [507, 346] on button "button" at bounding box center [638, 355] width 443 height 36
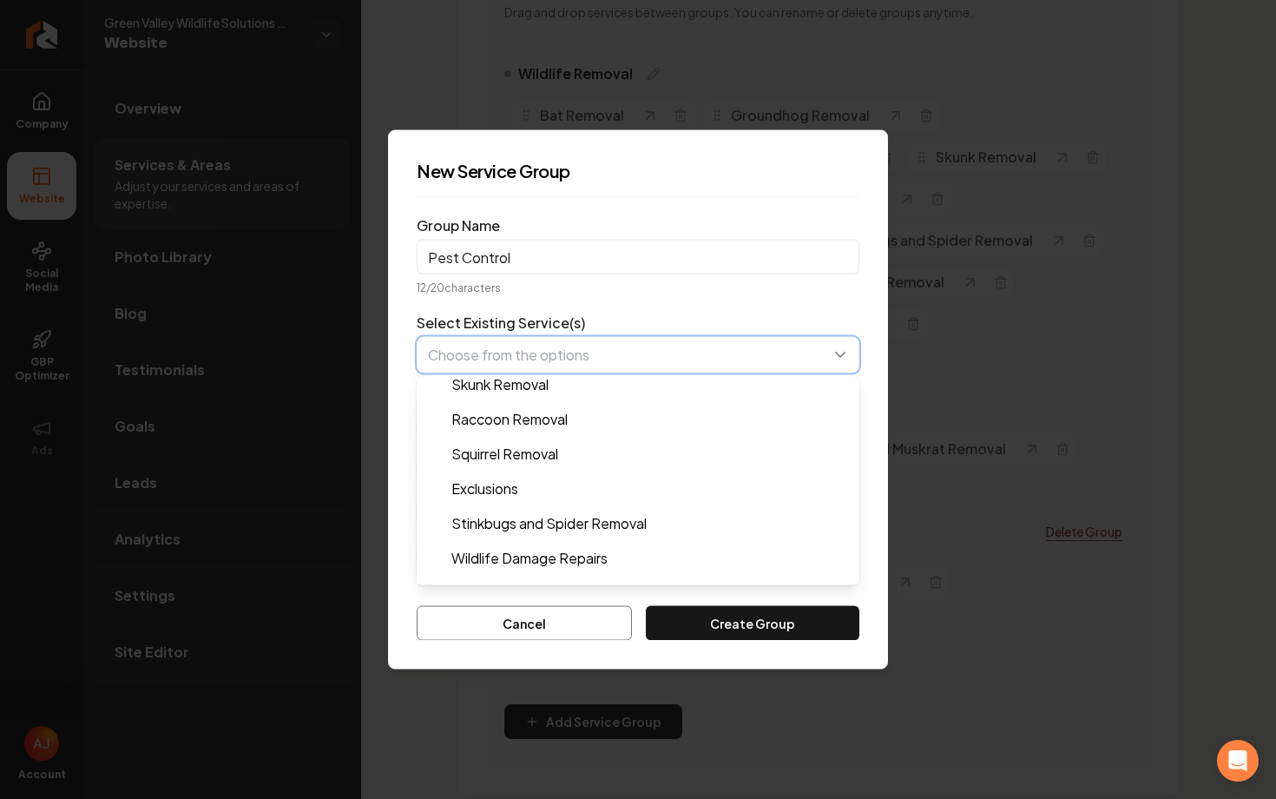
scroll to position [131, 0]
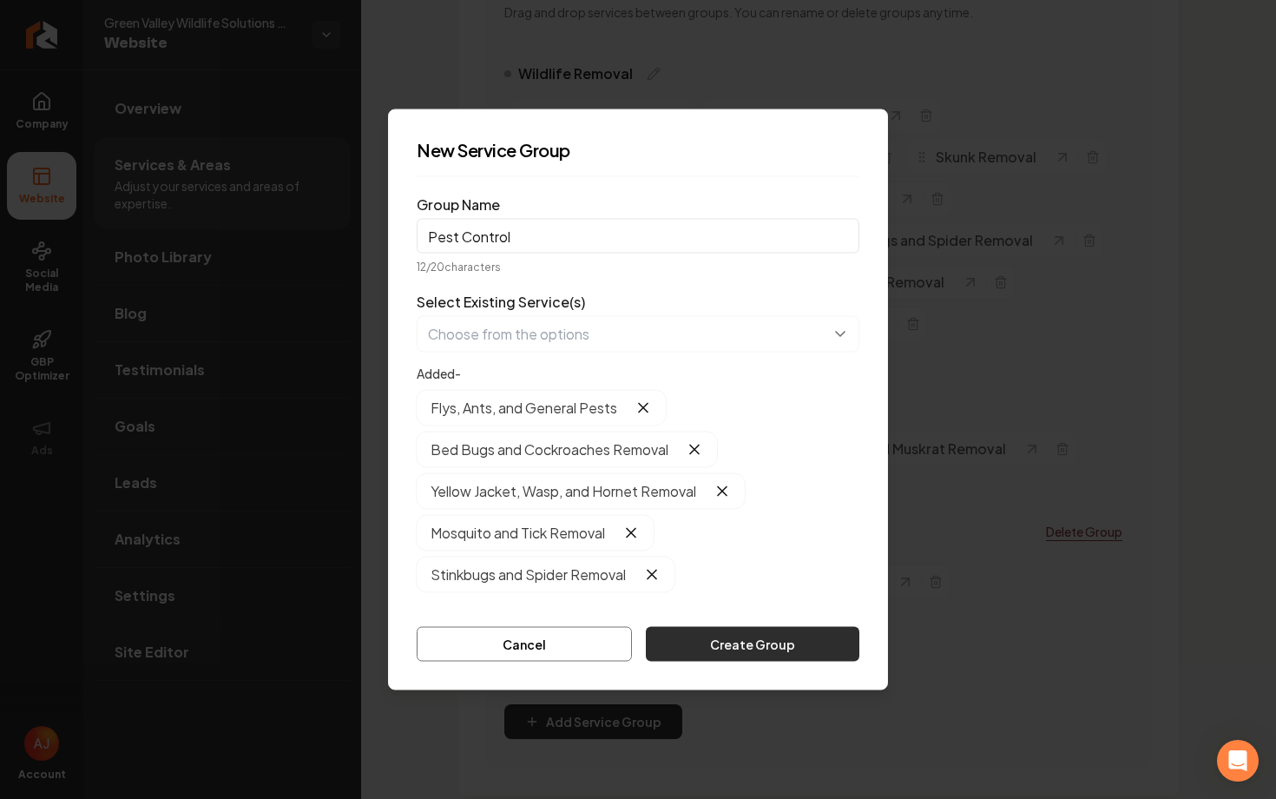
click at [705, 649] on button "Create Group" at bounding box center [753, 644] width 214 height 35
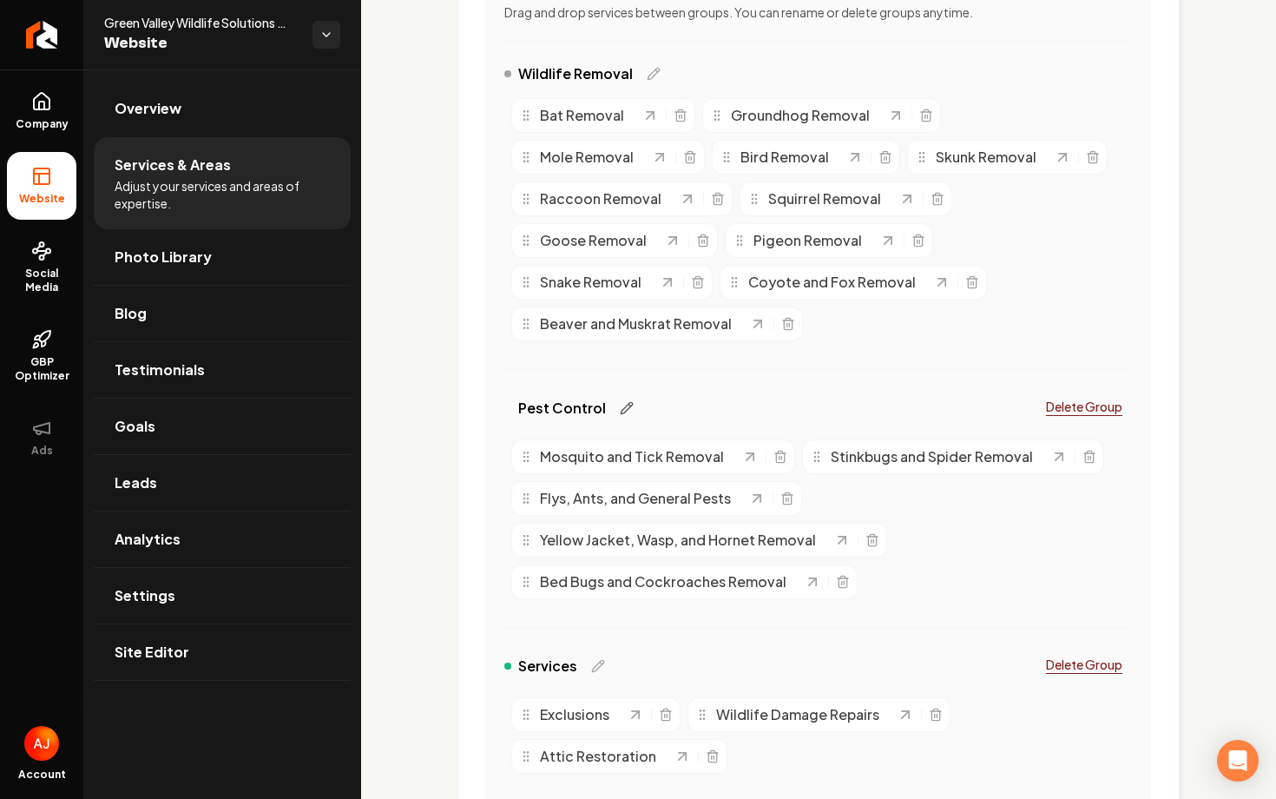
click at [620, 408] on icon "Main content area" at bounding box center [627, 408] width 14 height 14
drag, startPoint x: 560, startPoint y: 405, endPoint x: 500, endPoint y: 405, distance: 59.9
click at [501, 405] on div "Organize Your Services 3 / 4 groups created Drag and drop services between grou…" at bounding box center [818, 426] width 665 height 950
type input "Insect Control"
click at [863, 395] on div "Insect Control 14 / 20 characters Delete Group" at bounding box center [818, 412] width 629 height 42
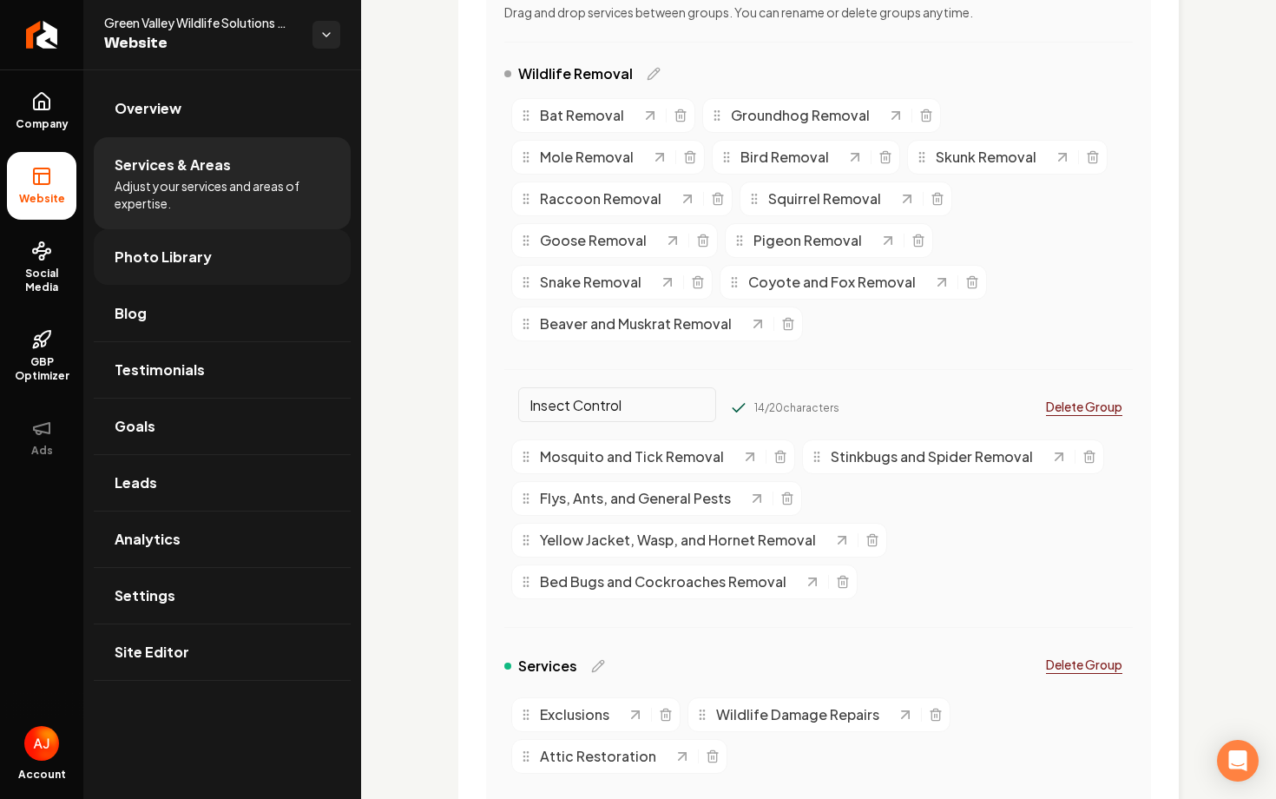
click at [194, 247] on span "Photo Library" at bounding box center [163, 257] width 97 height 21
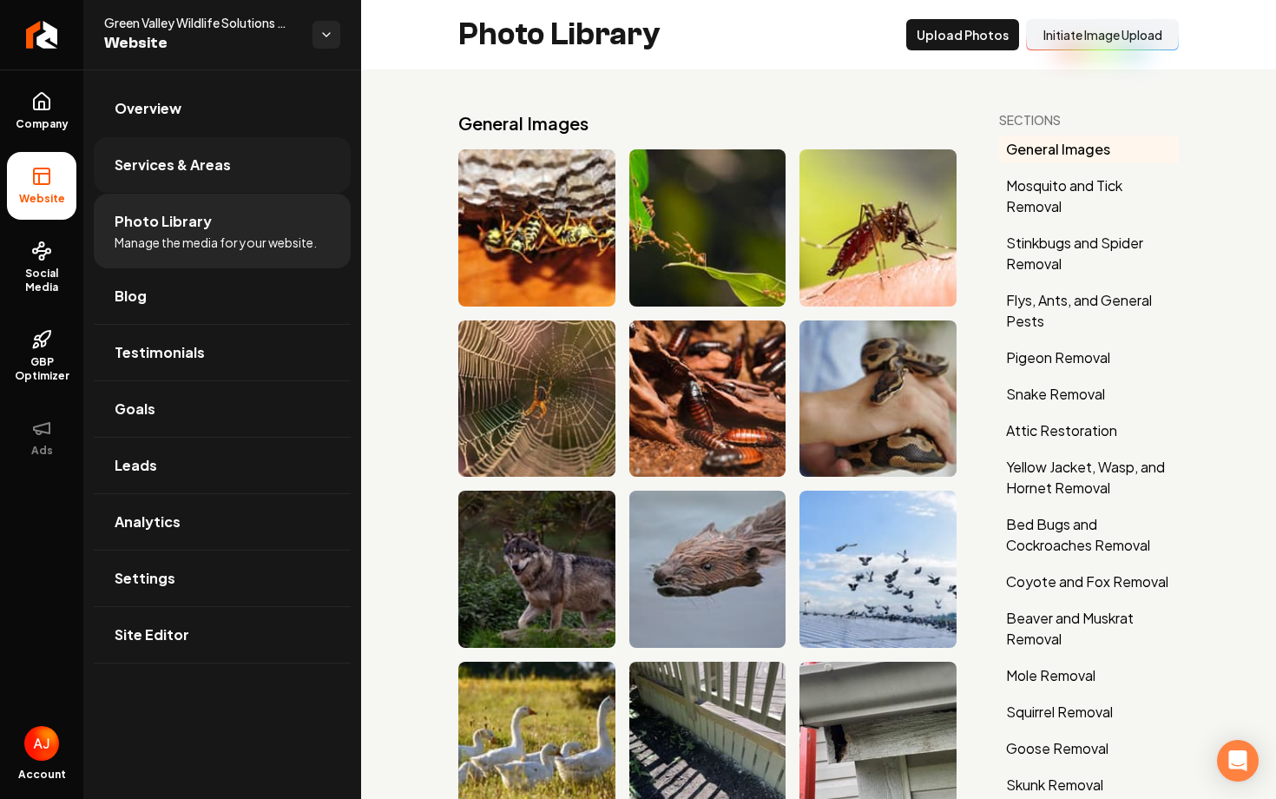
click at [169, 155] on span "Services & Areas" at bounding box center [173, 165] width 116 height 21
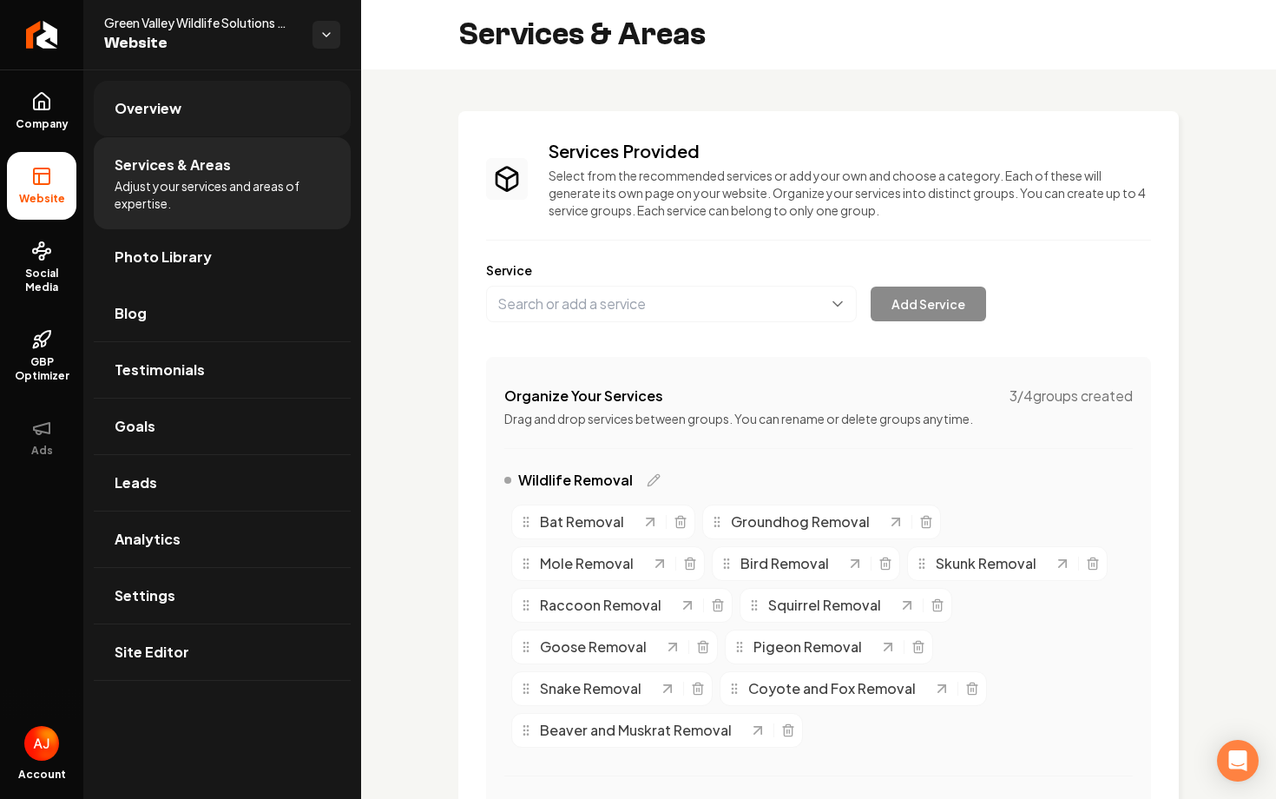
click at [187, 117] on link "Overview" at bounding box center [222, 109] width 257 height 56
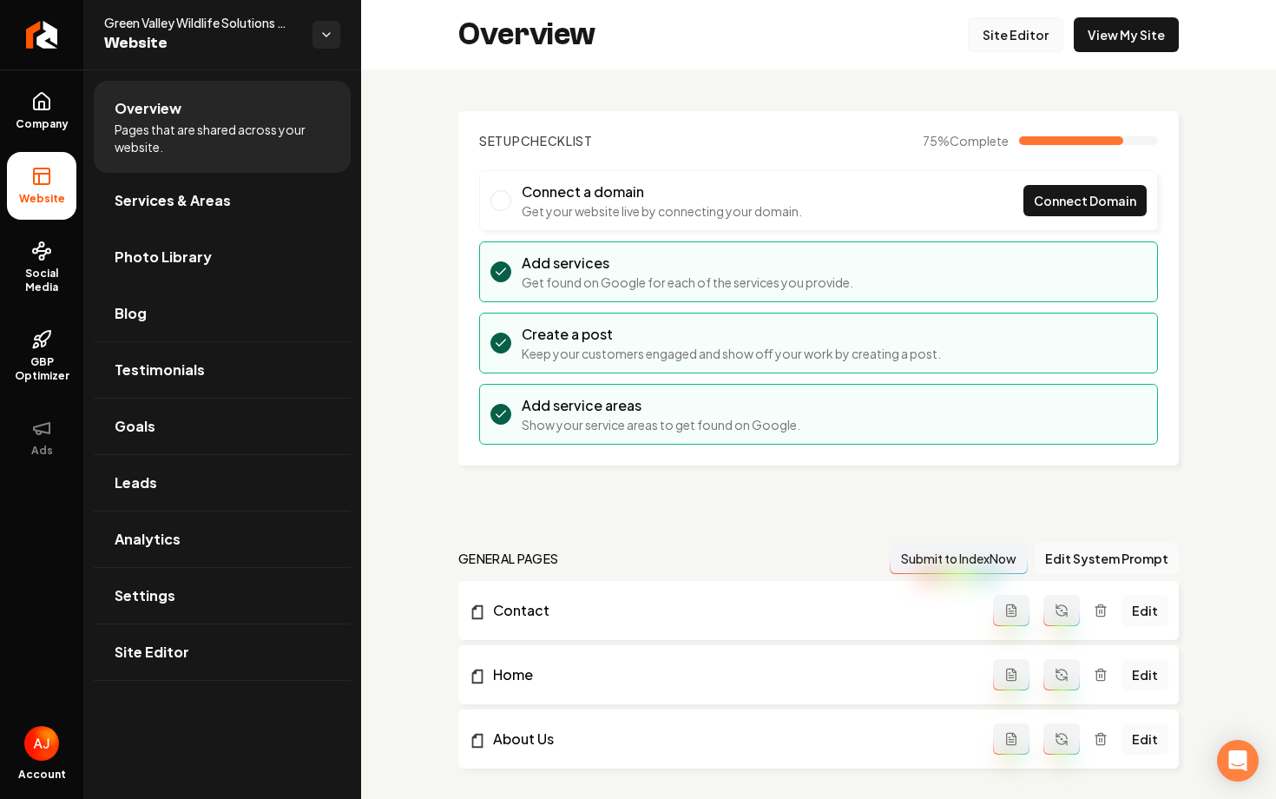
click at [1011, 39] on link "Site Editor" at bounding box center [1015, 34] width 95 height 35
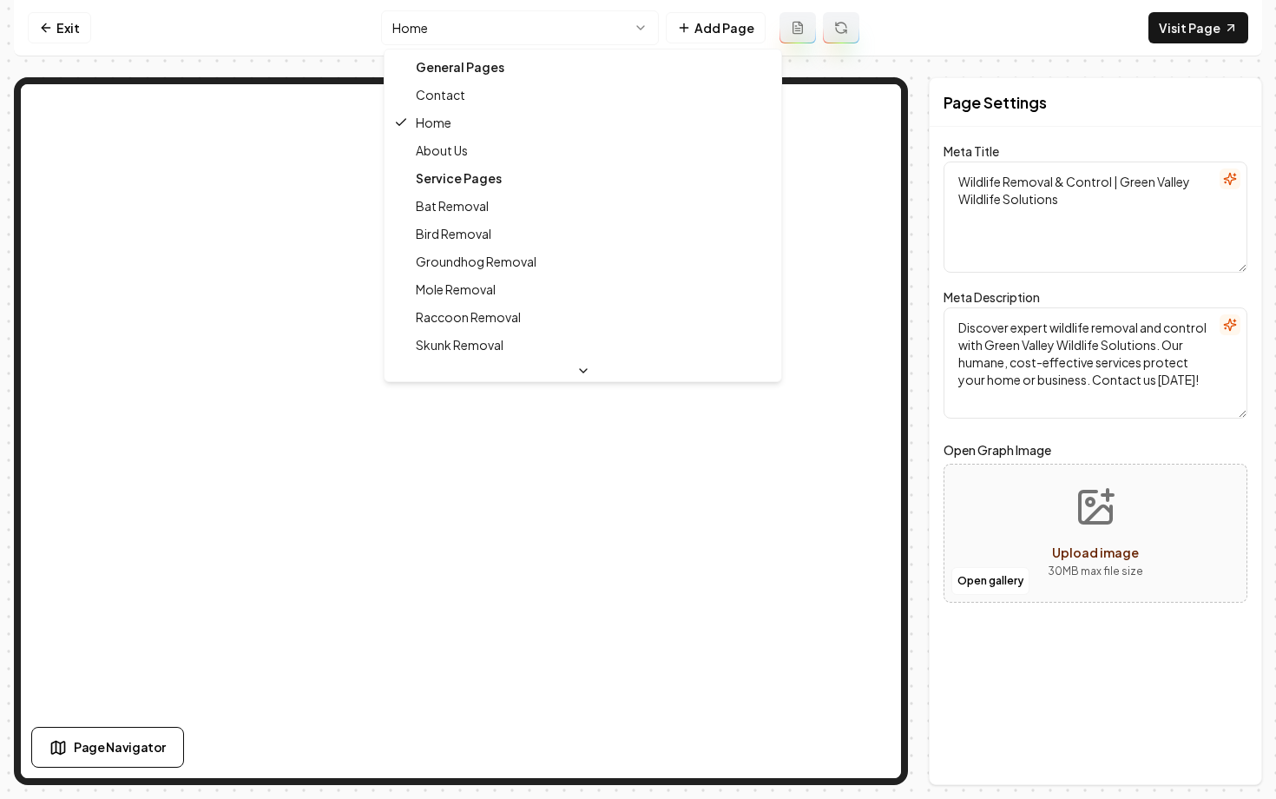
click at [502, 27] on html "Computer Required This feature is only available on a computer. Please switch t…" at bounding box center [638, 399] width 1276 height 799
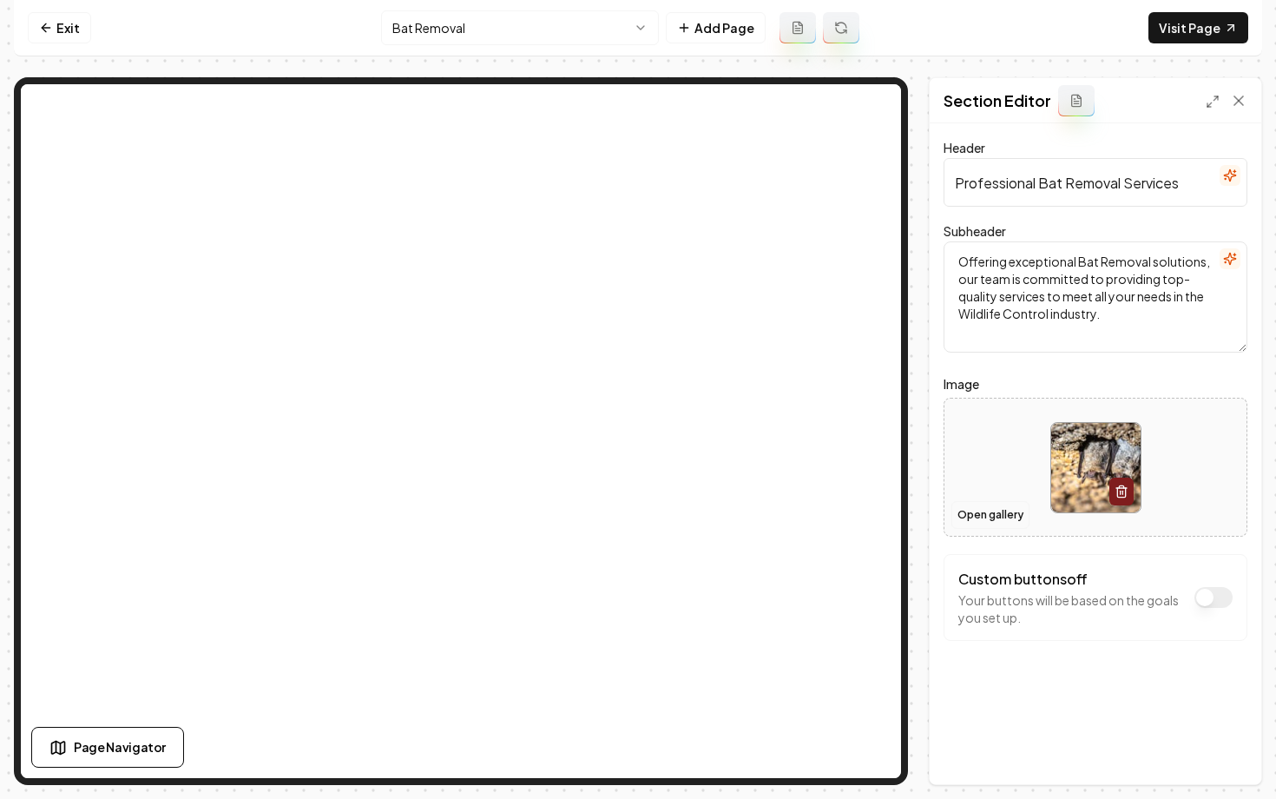
click at [998, 522] on button "Open gallery" at bounding box center [991, 515] width 78 height 28
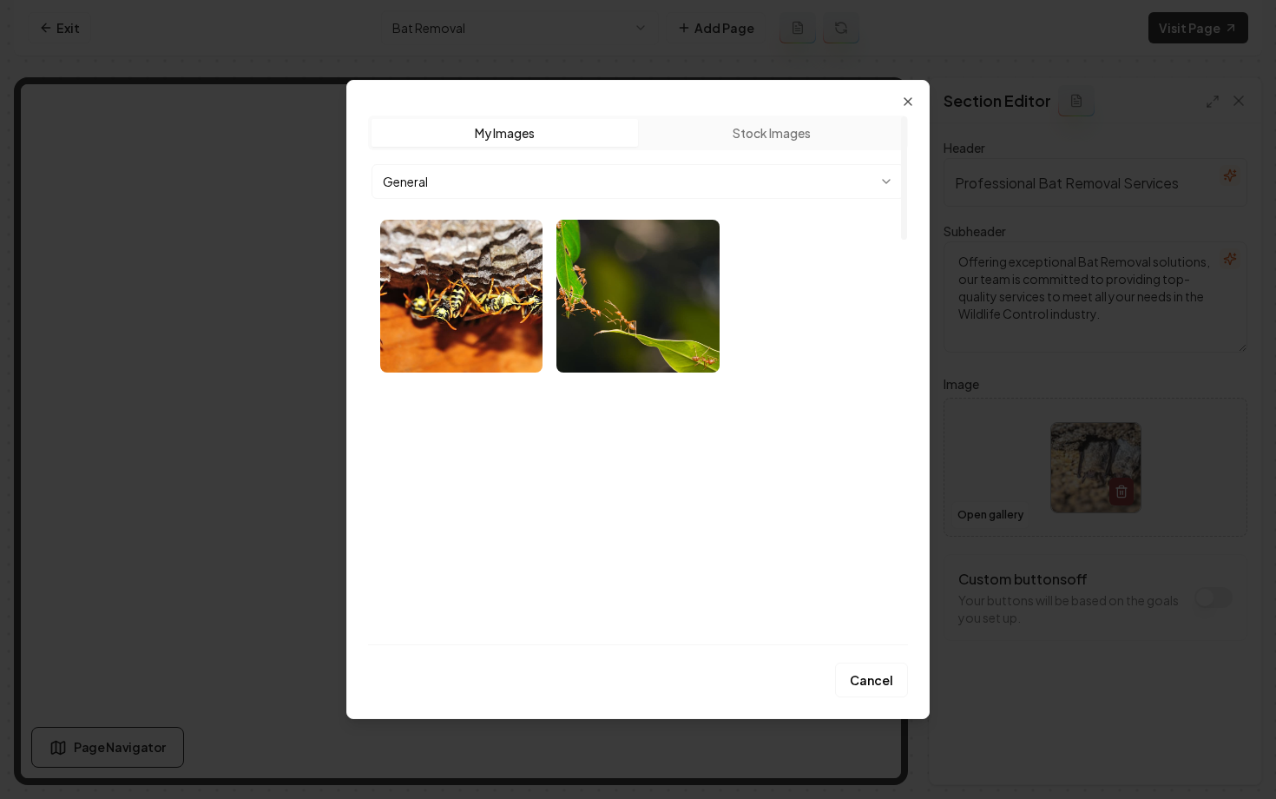
click at [576, 163] on body "Computer Required This feature is only available on a computer. Please switch t…" at bounding box center [638, 399] width 1276 height 799
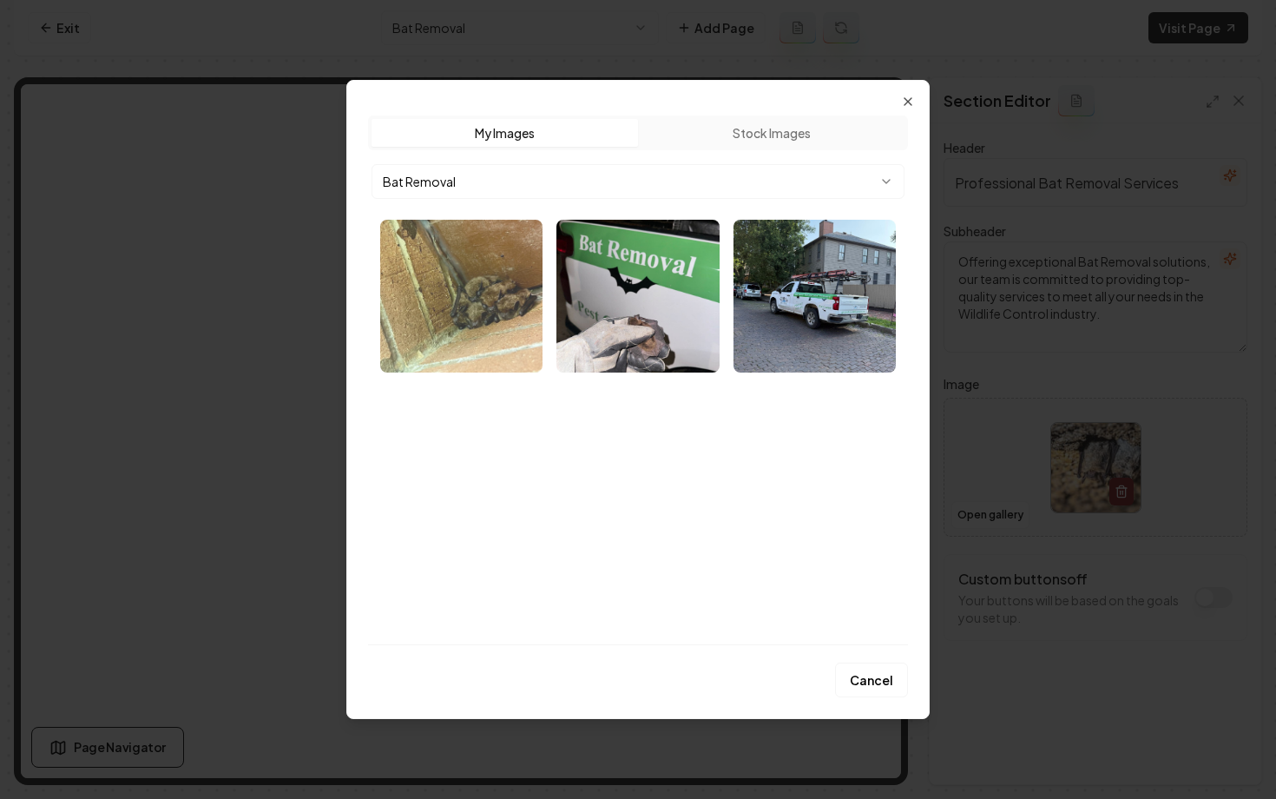
click at [464, 280] on img "Select image image_68af33c65c7cd75eb807b7b4.webp" at bounding box center [461, 296] width 162 height 153
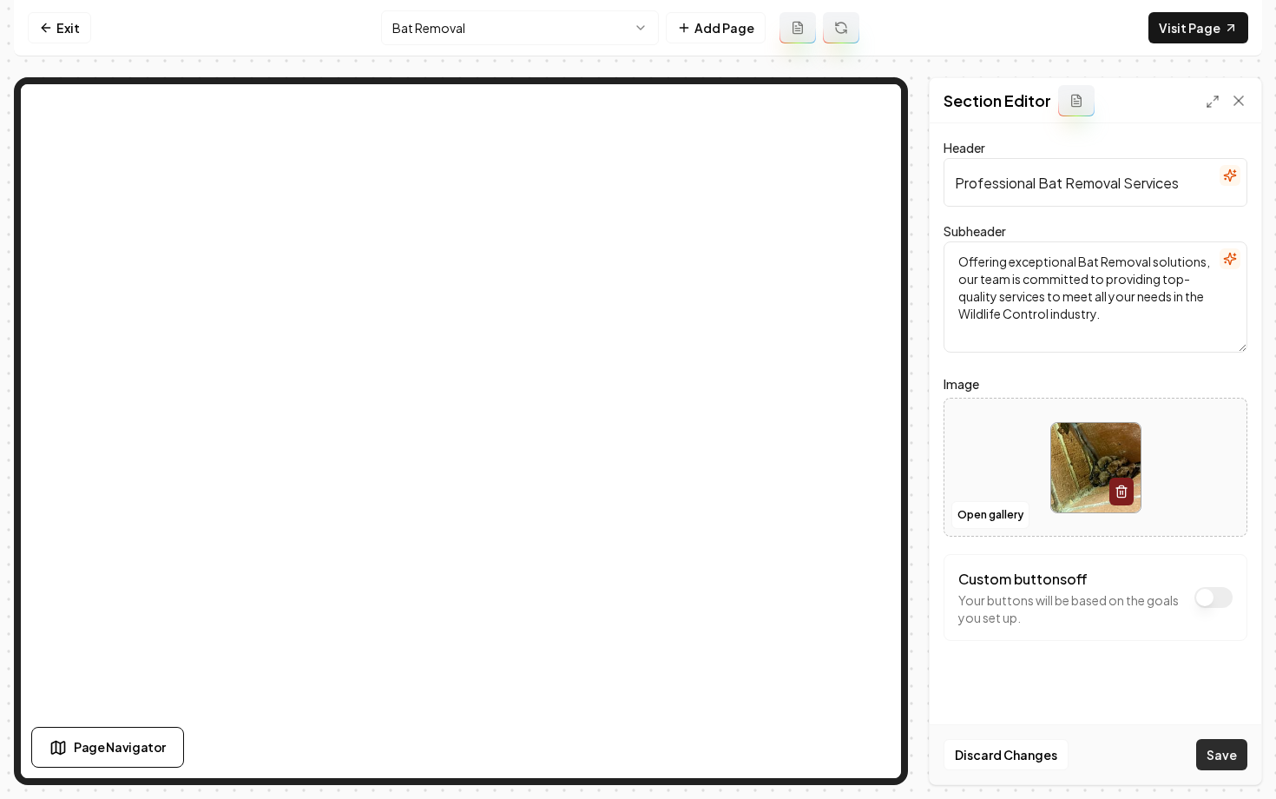
click at [1228, 766] on button "Save" at bounding box center [1221, 754] width 51 height 31
click at [463, 32] on html "Computer Required This feature is only available on a computer. Please switch t…" at bounding box center [638, 399] width 1276 height 799
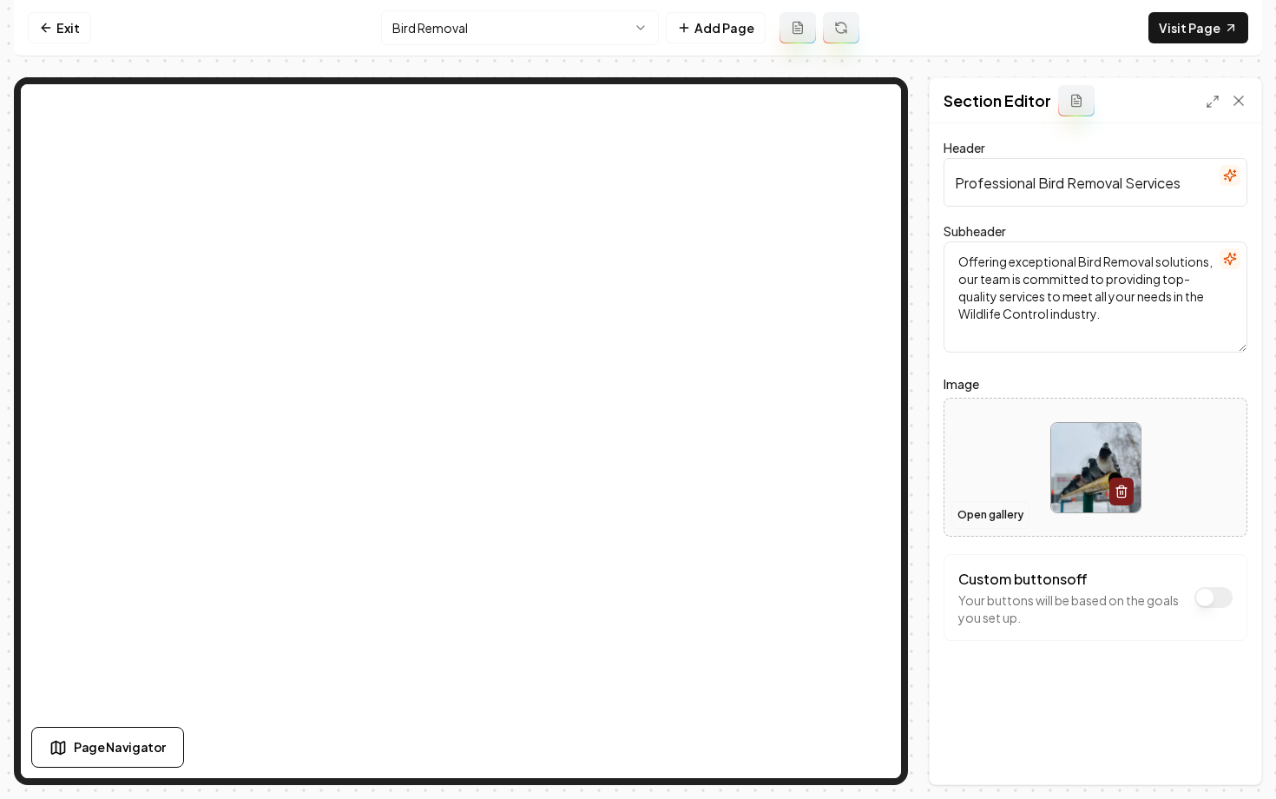
click at [989, 515] on button "Open gallery" at bounding box center [991, 515] width 78 height 28
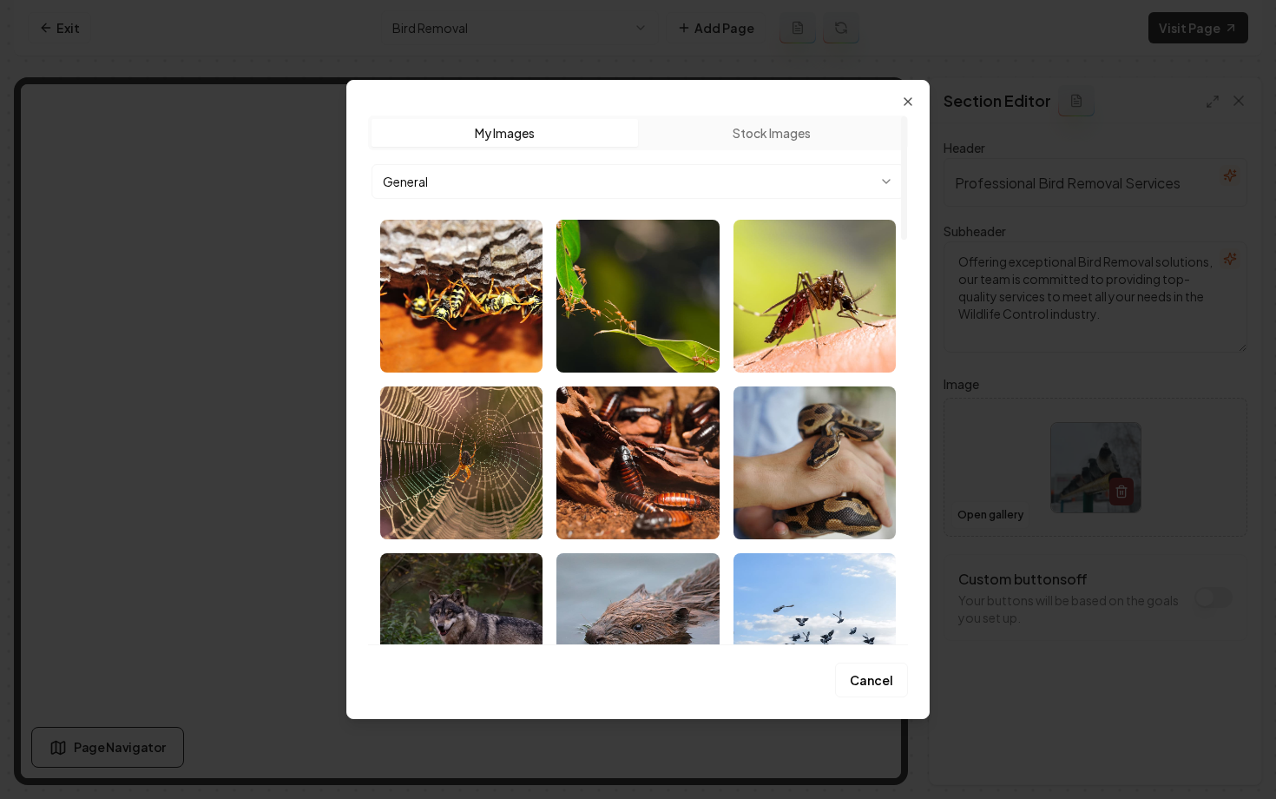
click at [624, 180] on body "Computer Required This feature is only available on a computer. Please switch t…" at bounding box center [638, 399] width 1276 height 799
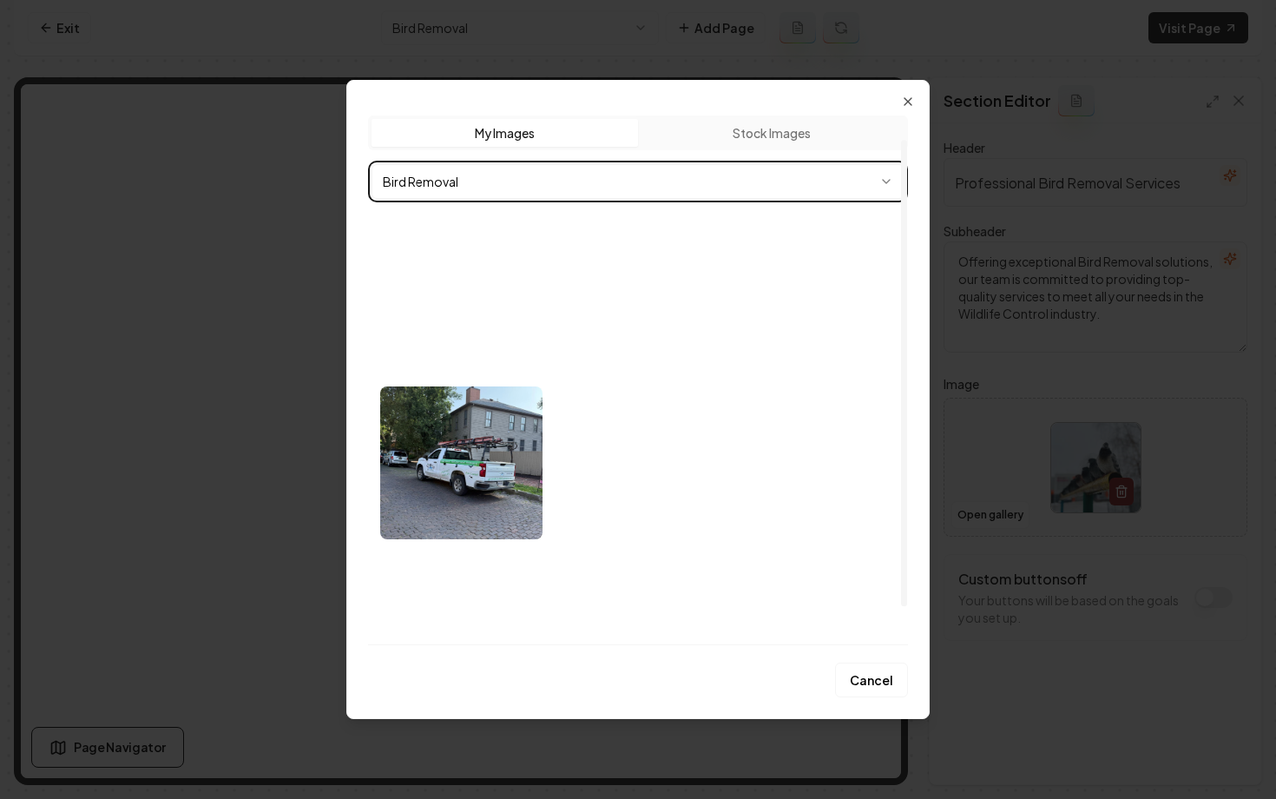
scroll to position [45, 0]
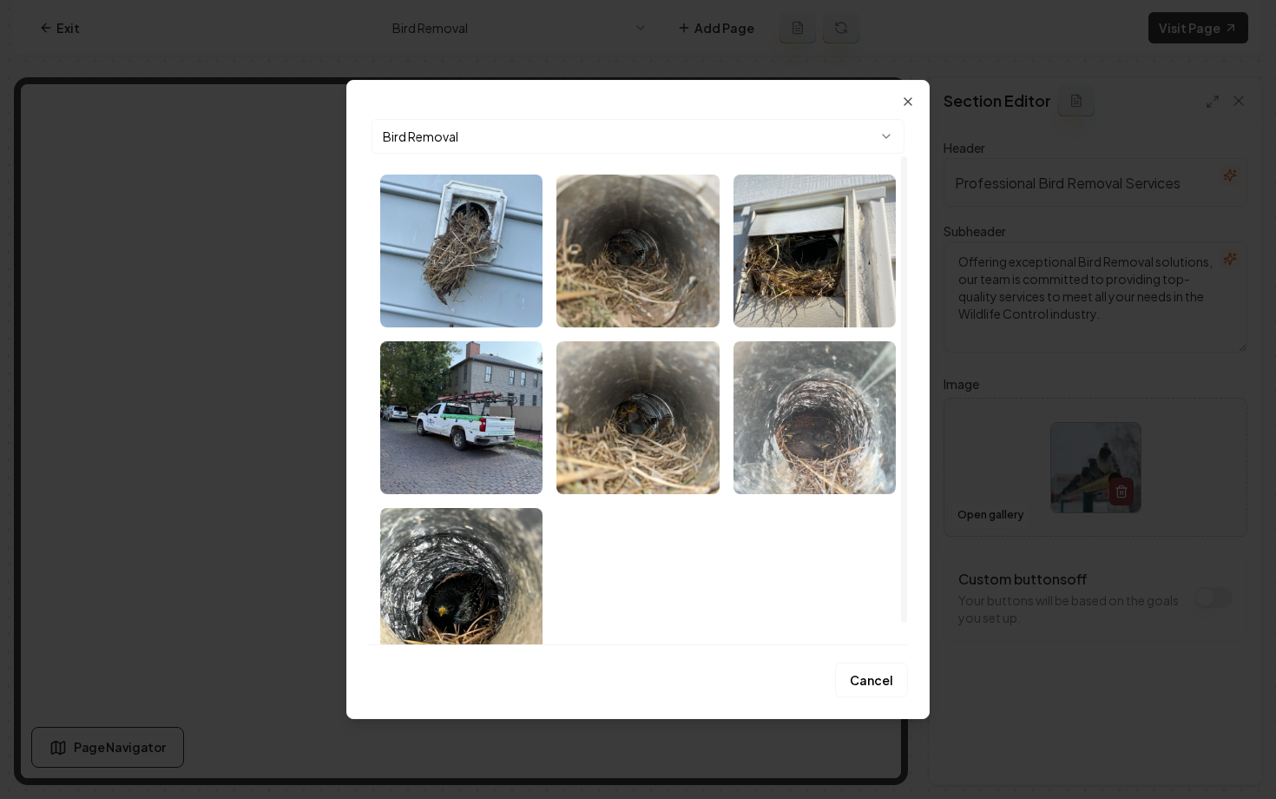
click at [820, 464] on img "Select image image_68af32e65c7cd75eb801189b.webp" at bounding box center [815, 417] width 162 height 153
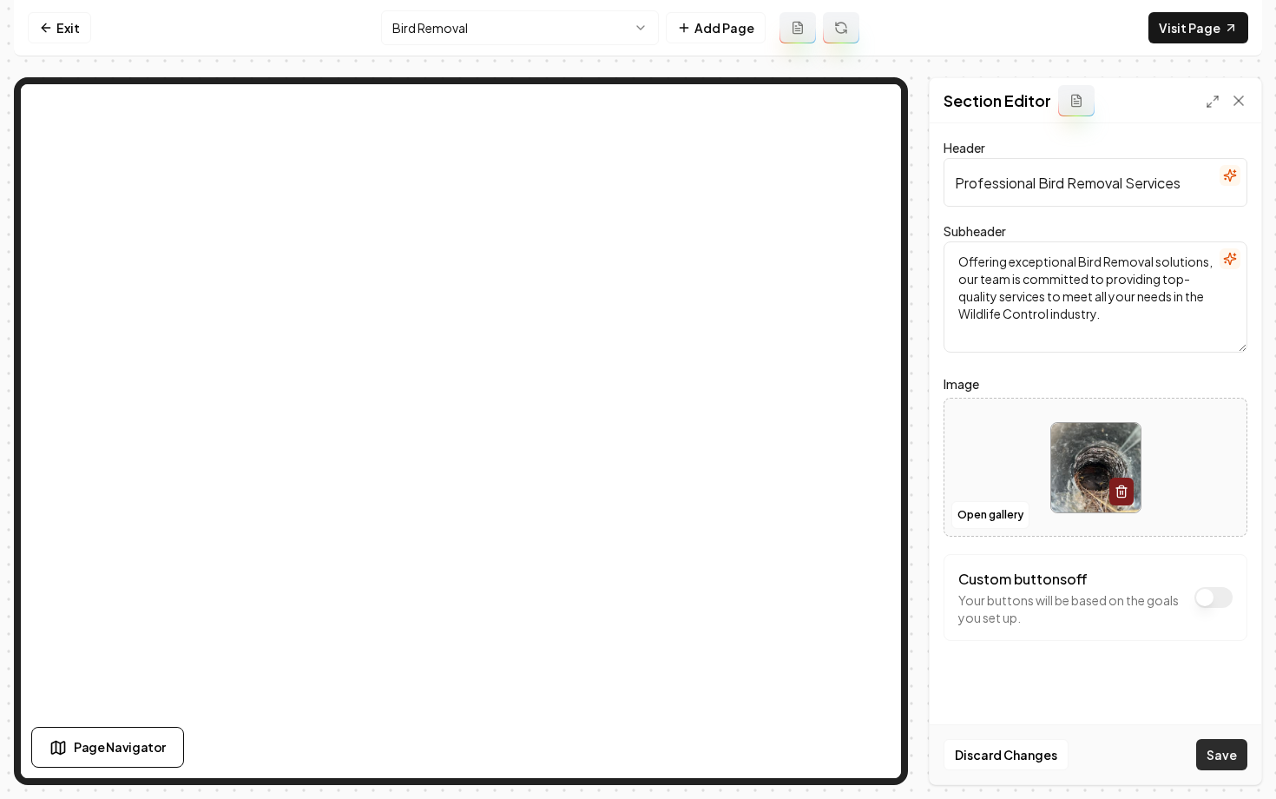
click at [1208, 756] on button "Save" at bounding box center [1221, 754] width 51 height 31
click at [489, 43] on html "Computer Required This feature is only available on a computer. Please switch t…" at bounding box center [638, 399] width 1276 height 799
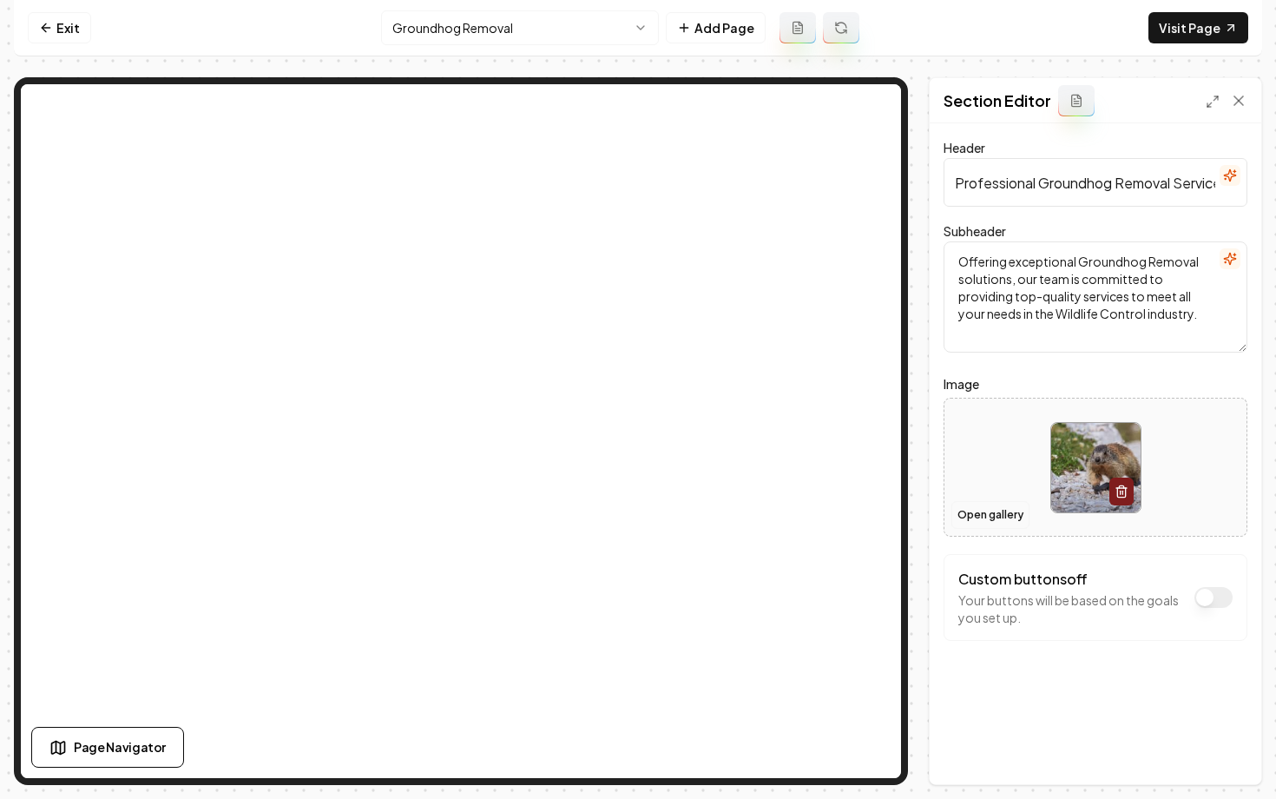
click at [974, 514] on button "Open gallery" at bounding box center [991, 515] width 78 height 28
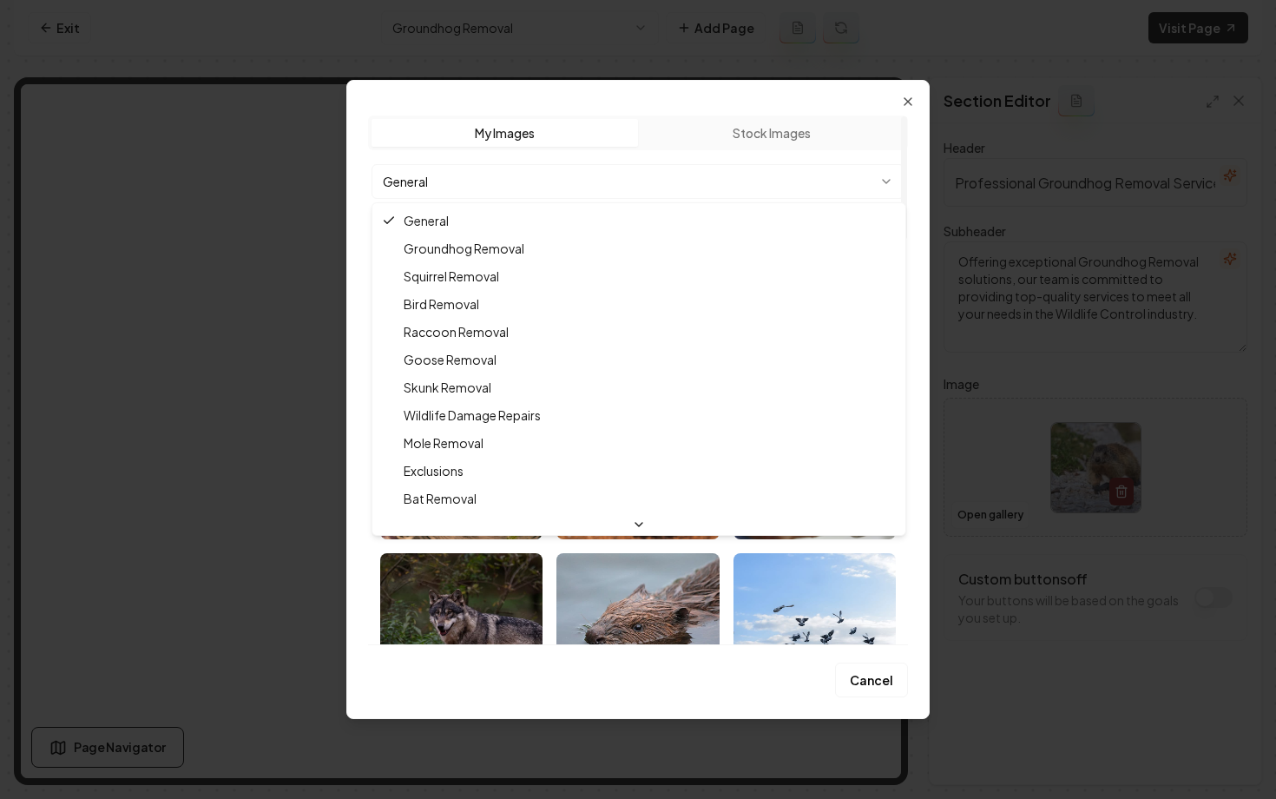
click at [663, 185] on body "Computer Required This feature is only available on a computer. Please switch t…" at bounding box center [638, 399] width 1276 height 799
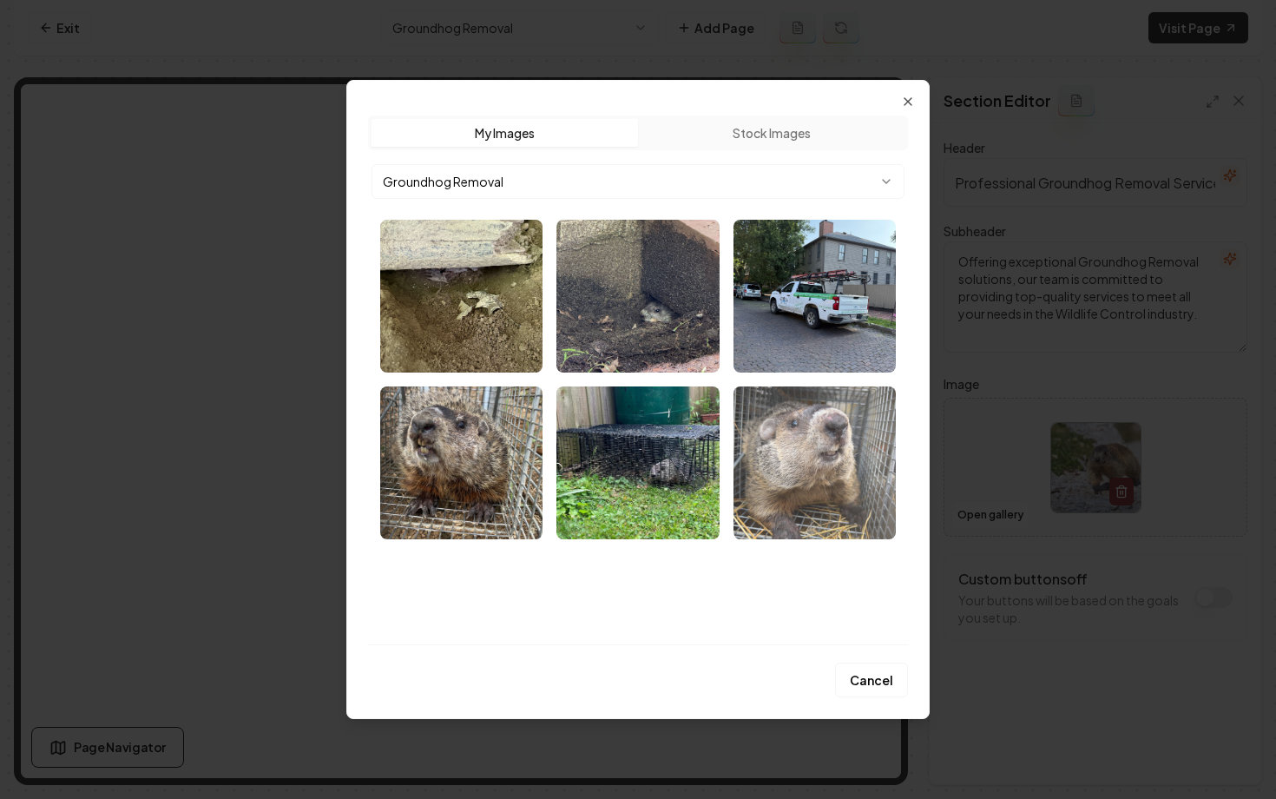
click at [800, 500] on img "Select image image_68af32d25c7cd75eb8006e5f.webp" at bounding box center [815, 462] width 162 height 153
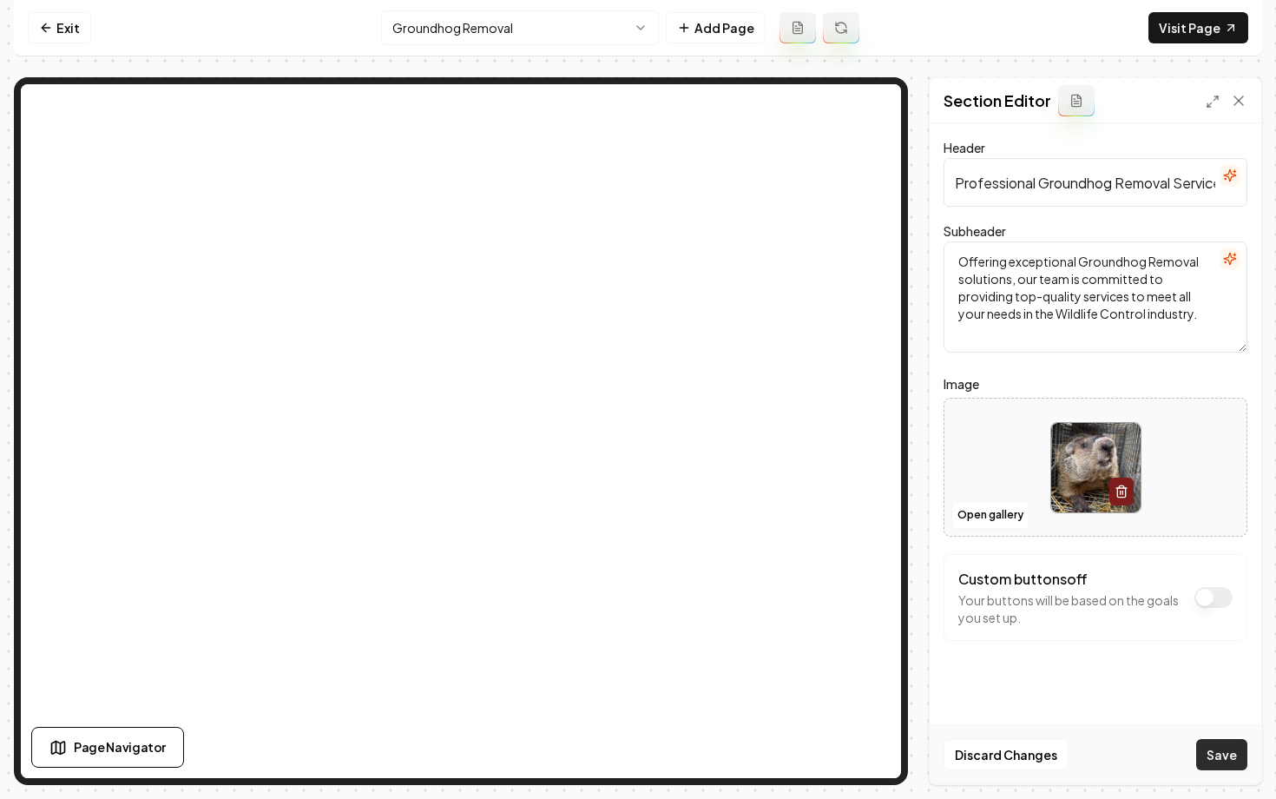
click at [1213, 750] on button "Save" at bounding box center [1221, 754] width 51 height 31
click at [560, 28] on html "Computer Required This feature is only available on a computer. Please switch t…" at bounding box center [638, 399] width 1276 height 799
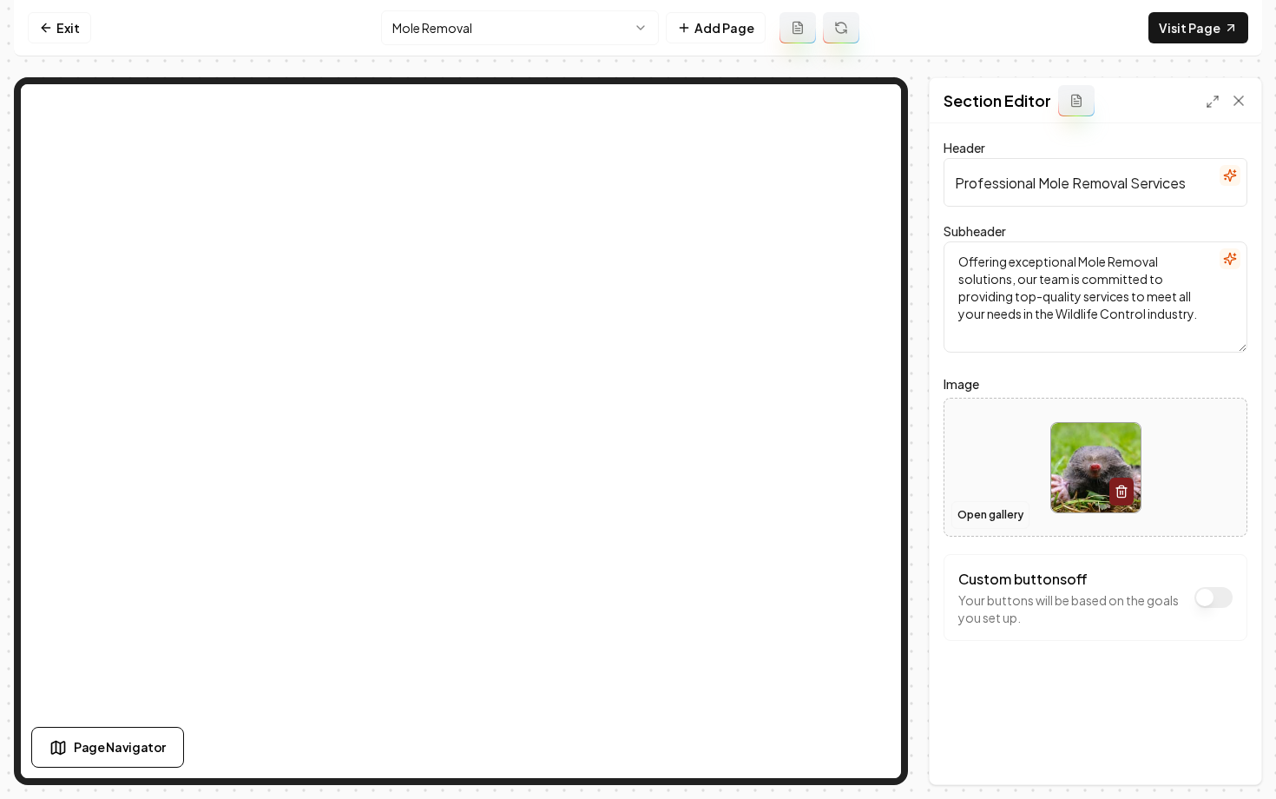
click at [978, 512] on button "Open gallery" at bounding box center [991, 515] width 78 height 28
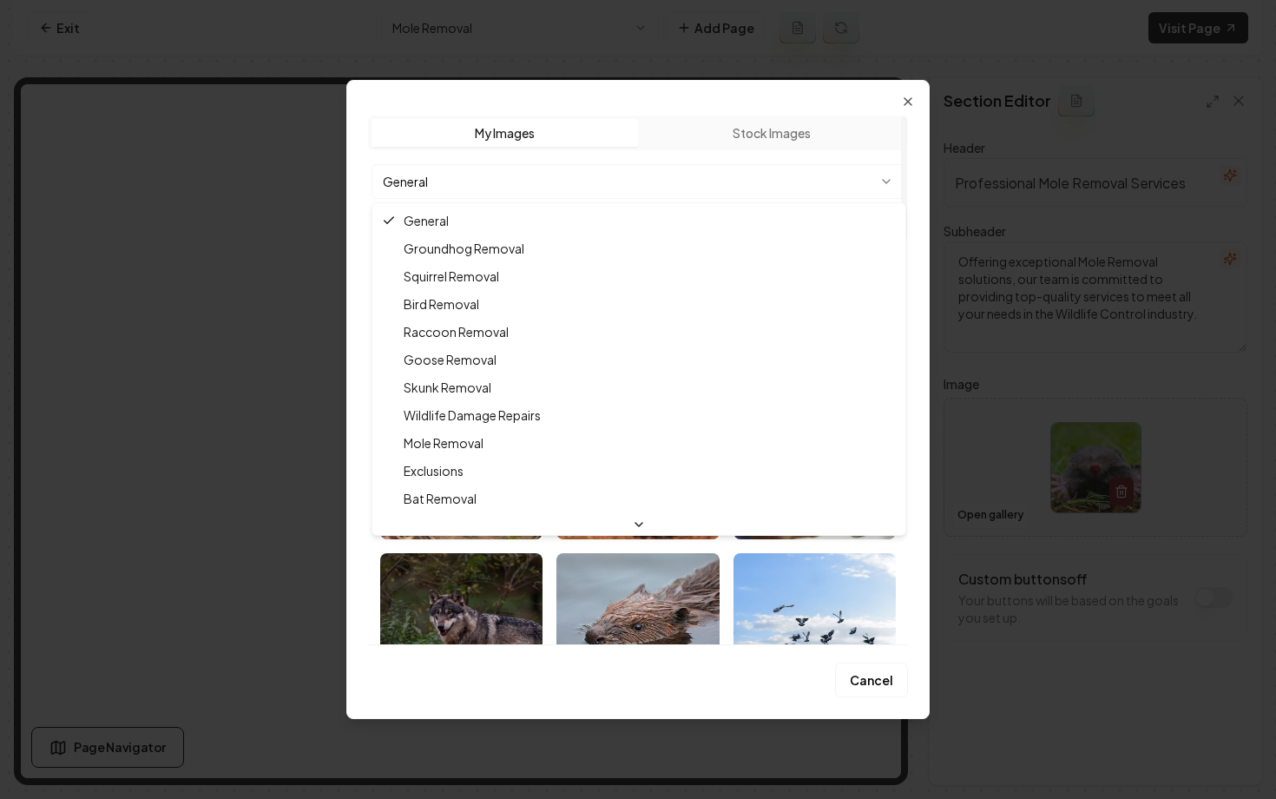
click at [591, 194] on body "Computer Required This feature is only available on a computer. Please switch t…" at bounding box center [638, 399] width 1276 height 799
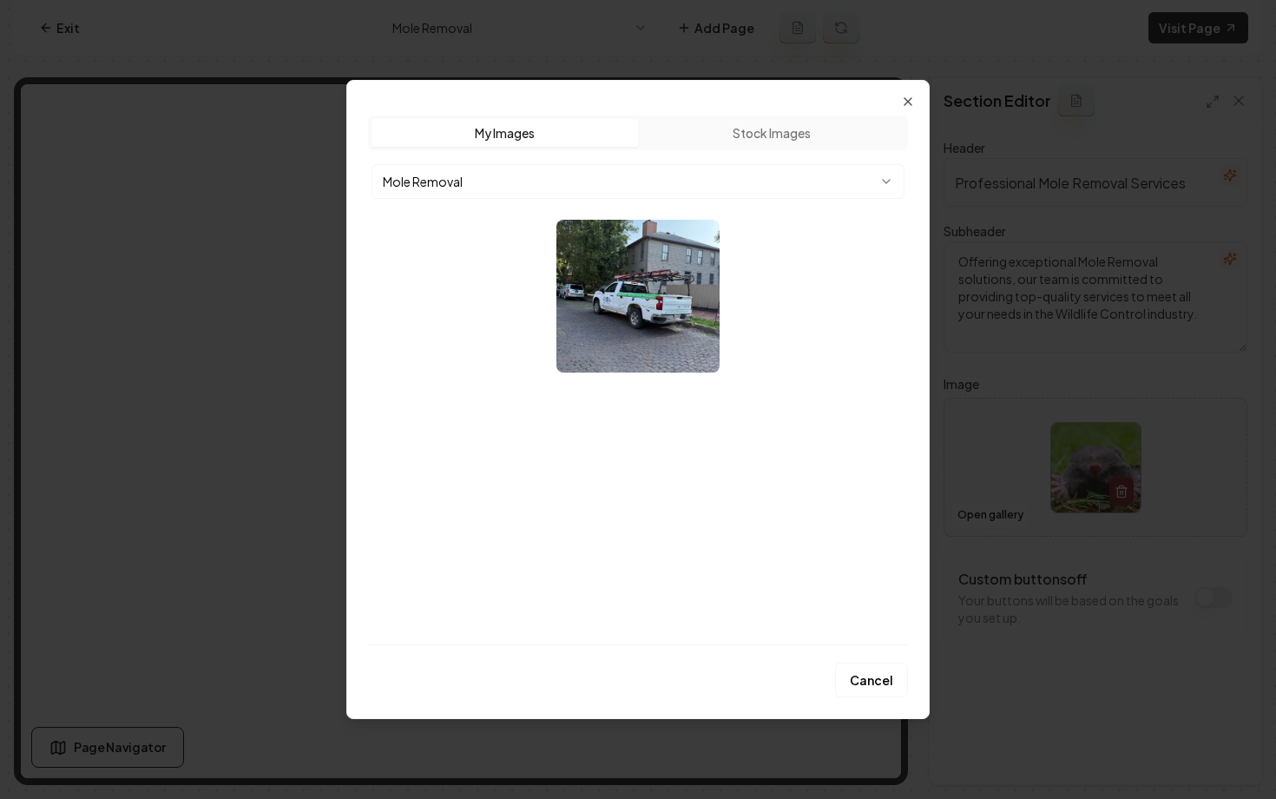
click at [455, 331] on img "Select image image_68af36165c7cd75eb81c8b4d.webp" at bounding box center [461, 296] width 162 height 153
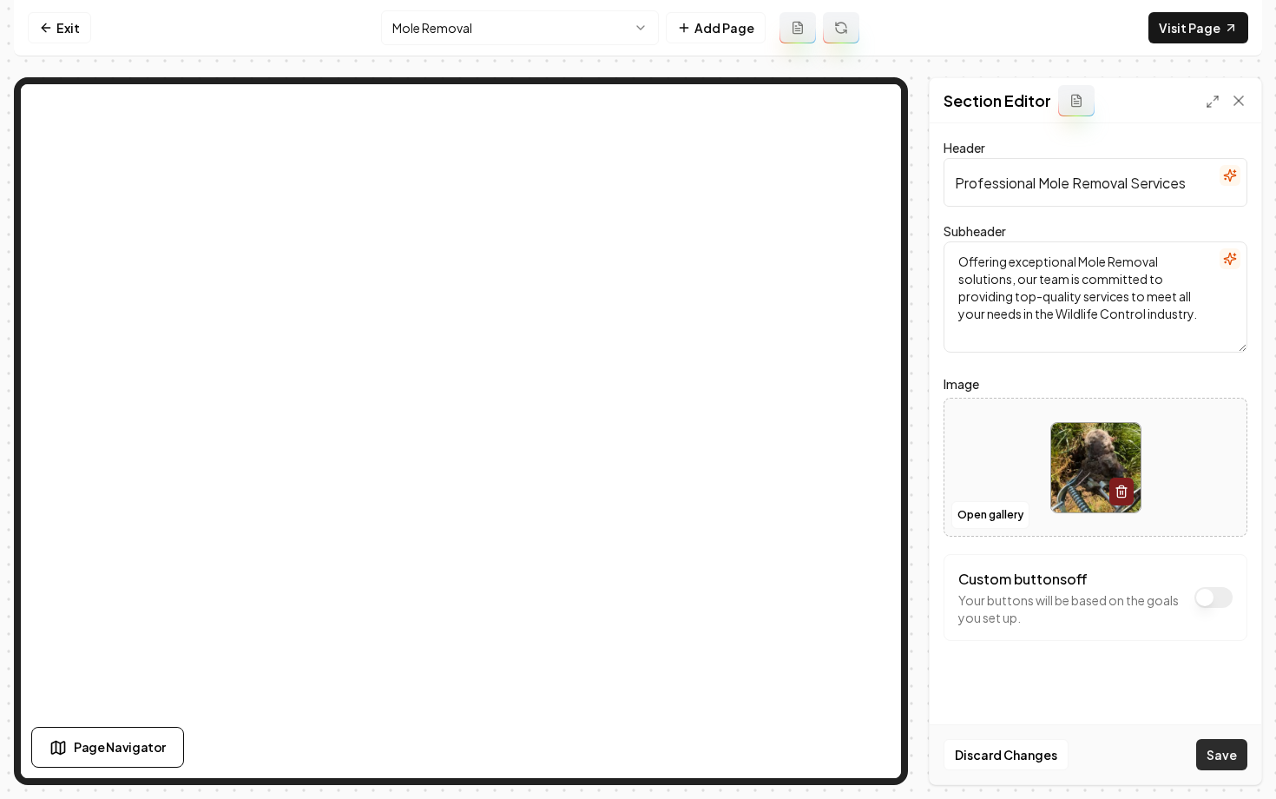
click at [1209, 759] on button "Save" at bounding box center [1221, 754] width 51 height 31
click at [991, 513] on button "Open gallery" at bounding box center [991, 515] width 78 height 28
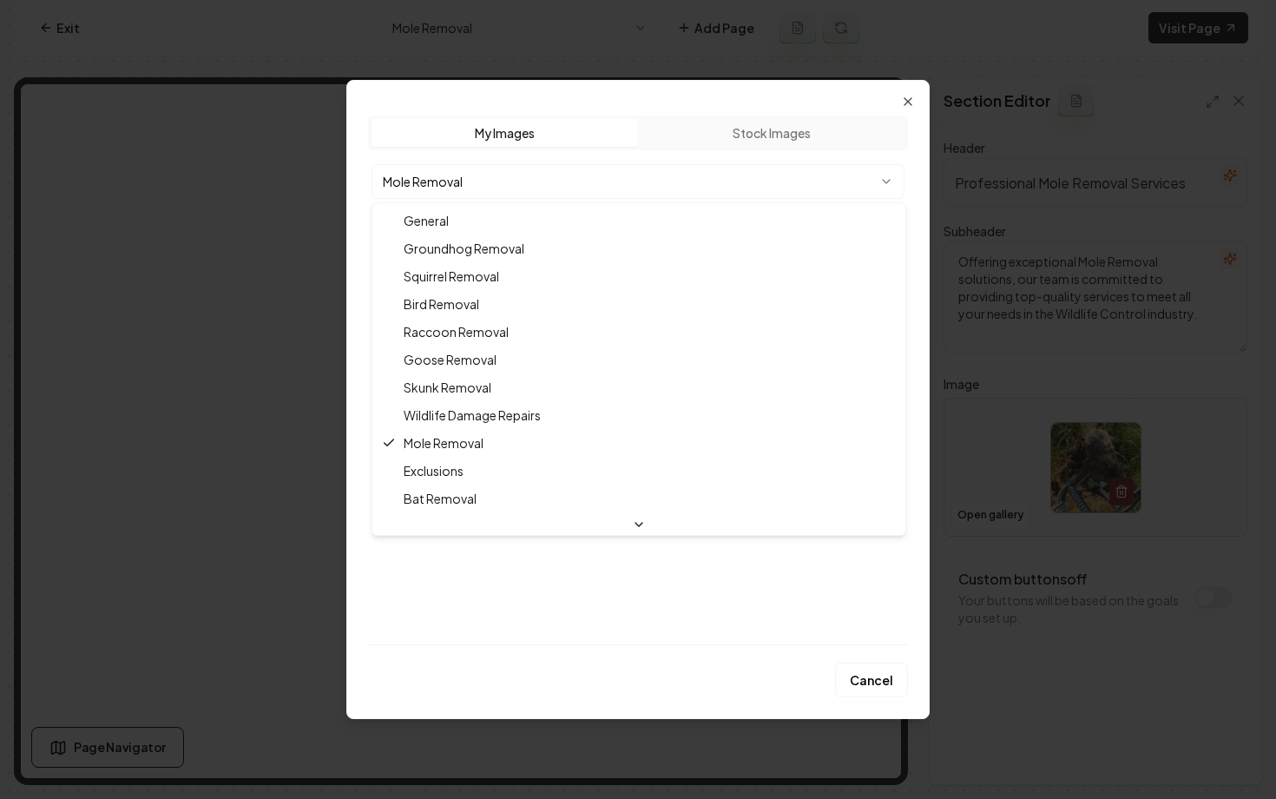
click at [492, 180] on body "Computer Required This feature is only available on a computer. Please switch t…" at bounding box center [638, 399] width 1276 height 799
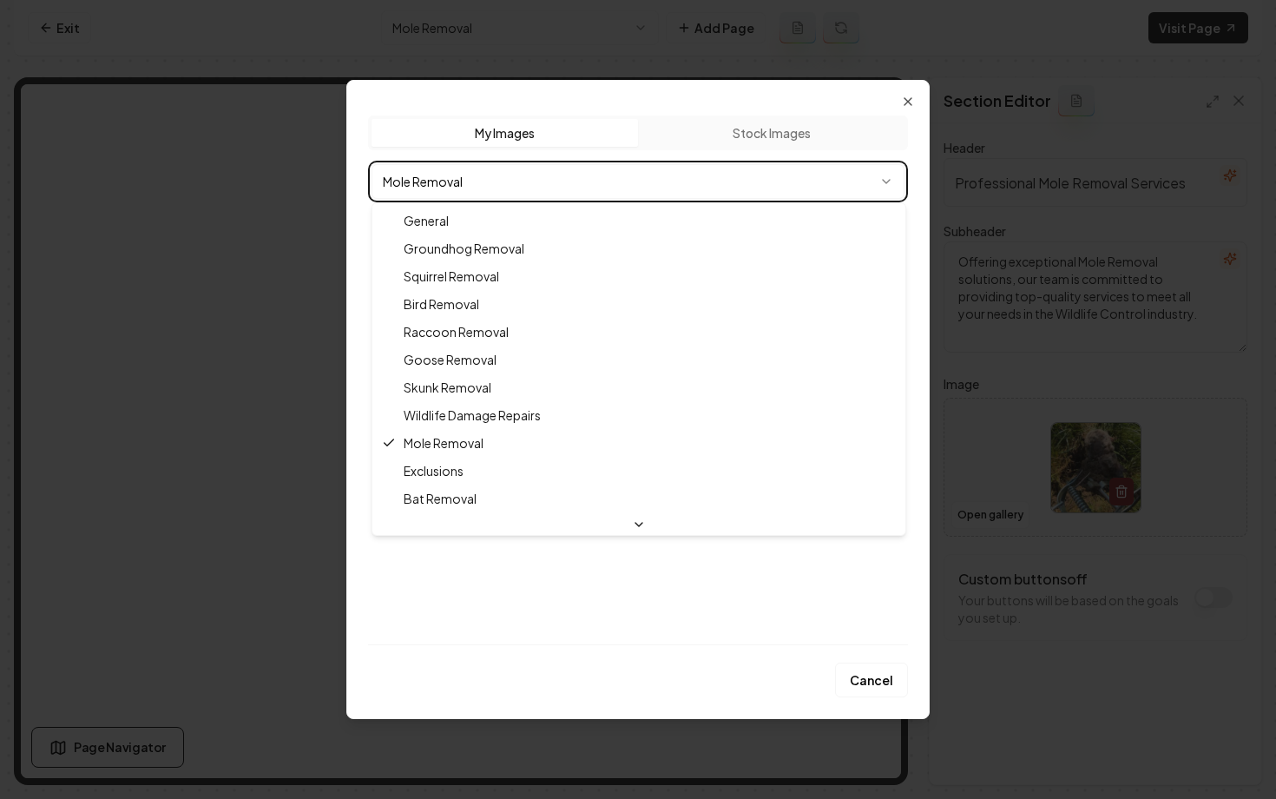
click at [491, 138] on body "Computer Required This feature is only available on a computer. Please switch t…" at bounding box center [638, 399] width 1276 height 799
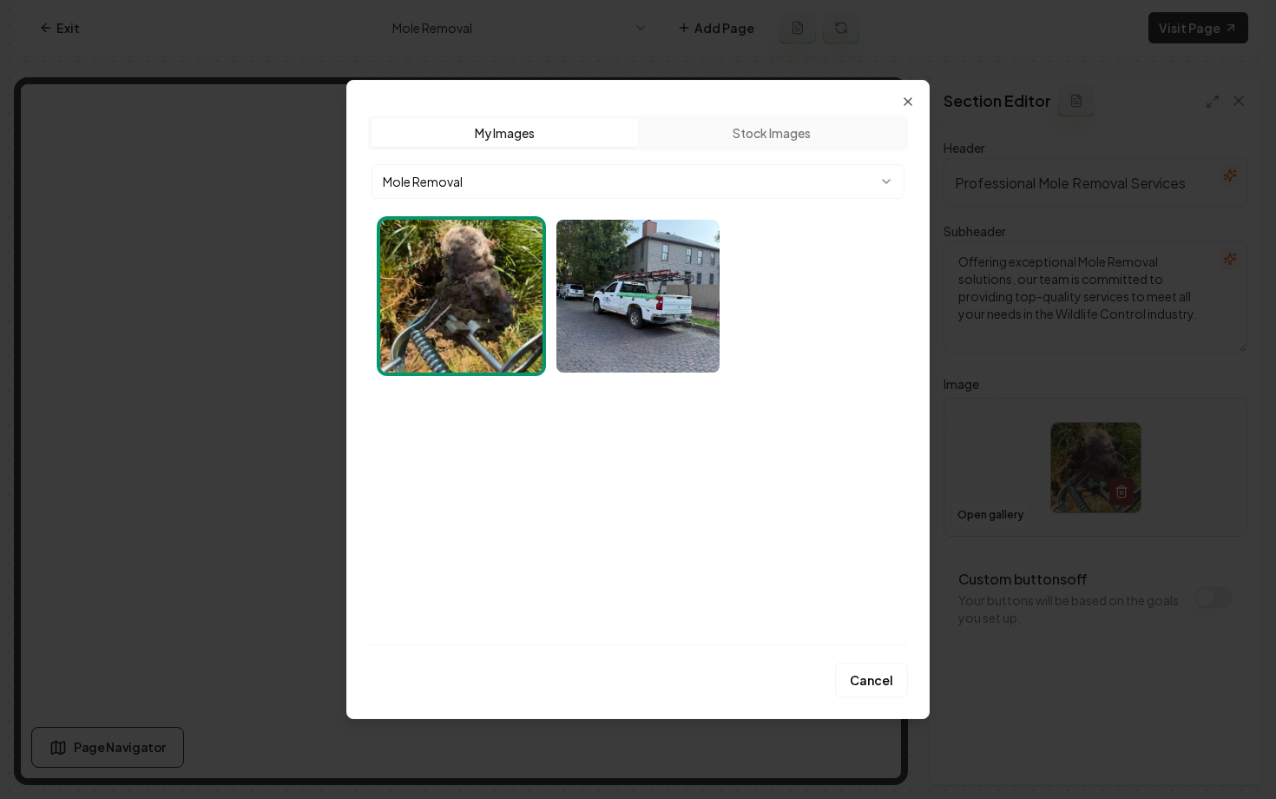
click at [692, 133] on button "Stock Images" at bounding box center [771, 133] width 267 height 28
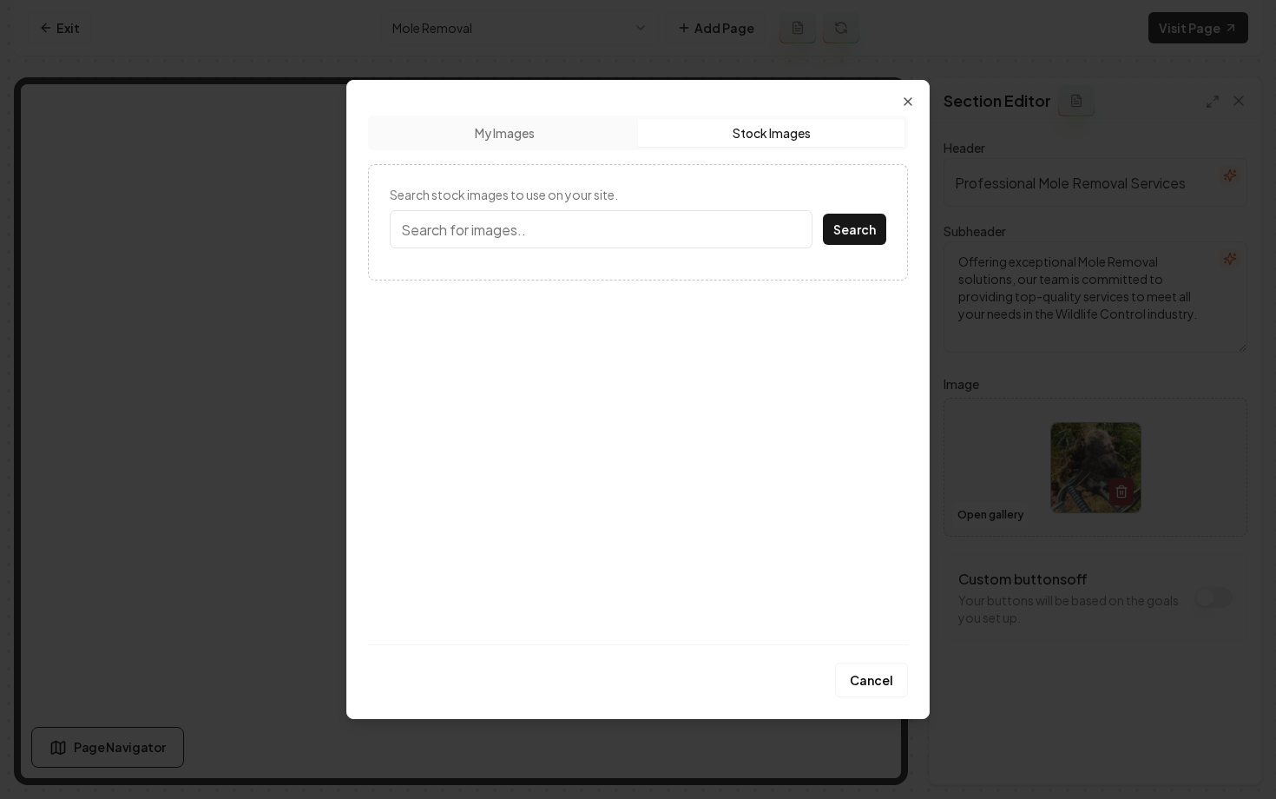
click at [501, 148] on div "Upload My Images Stock Images" at bounding box center [638, 132] width 540 height 35
click at [501, 133] on button "My Images" at bounding box center [505, 133] width 267 height 28
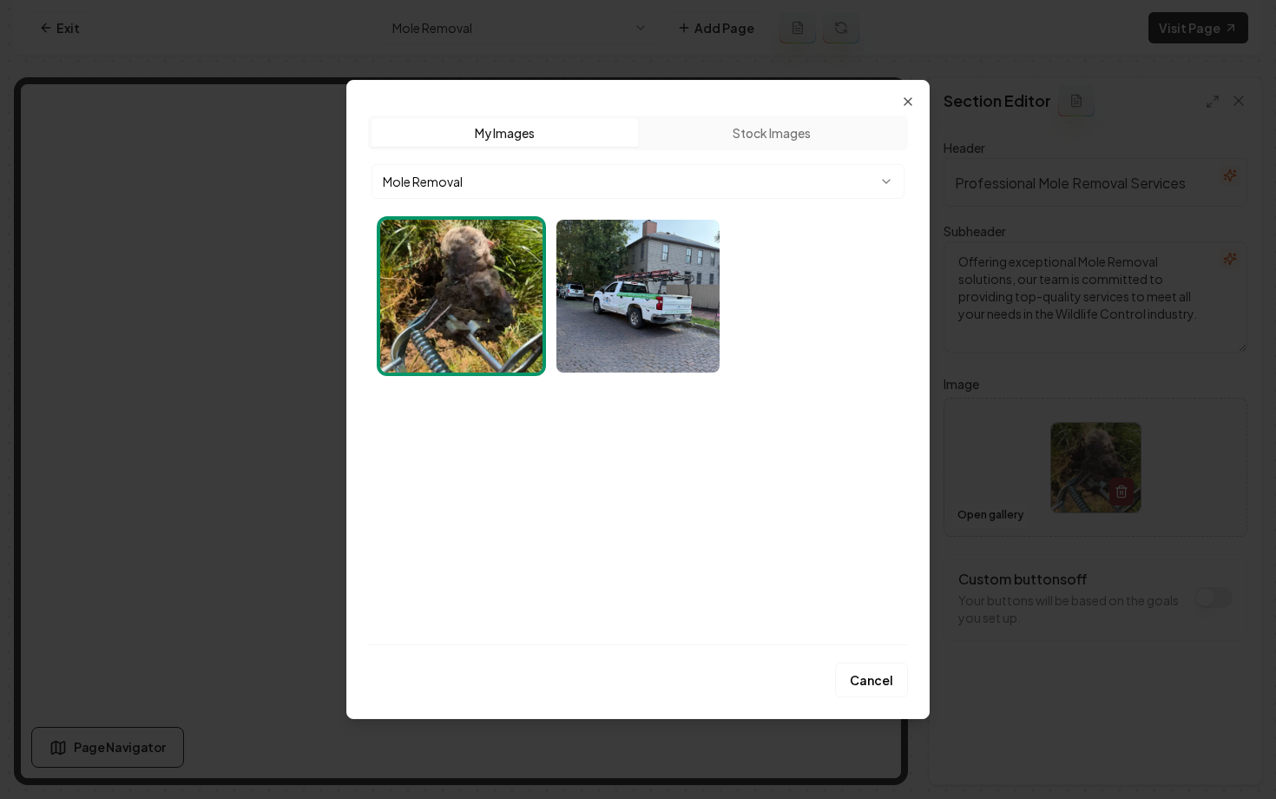
click at [452, 183] on body "Computer Required This feature is only available on a computer. Please switch t…" at bounding box center [638, 399] width 1276 height 799
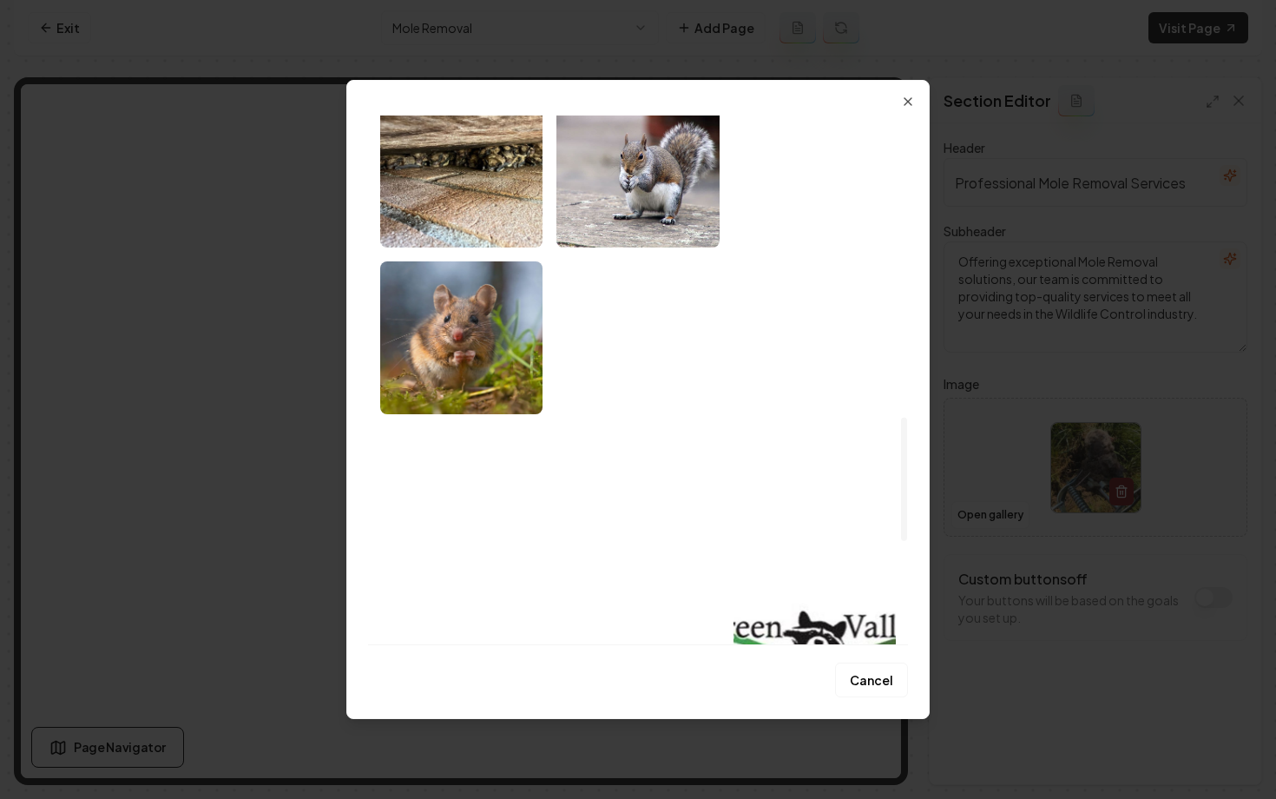
scroll to position [1300, 0]
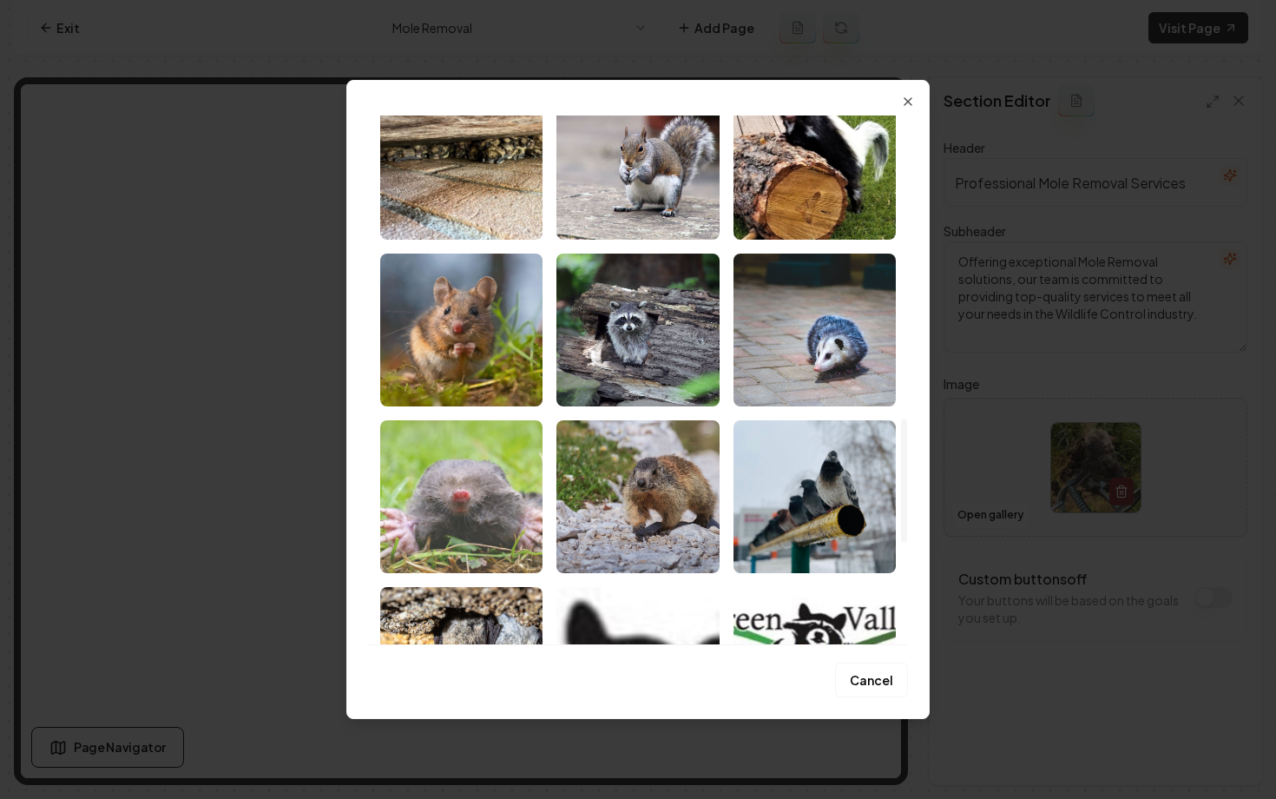
click at [460, 511] on img "Select image image_68ac84755c7cd75eb8180bdf.jpg" at bounding box center [461, 496] width 162 height 153
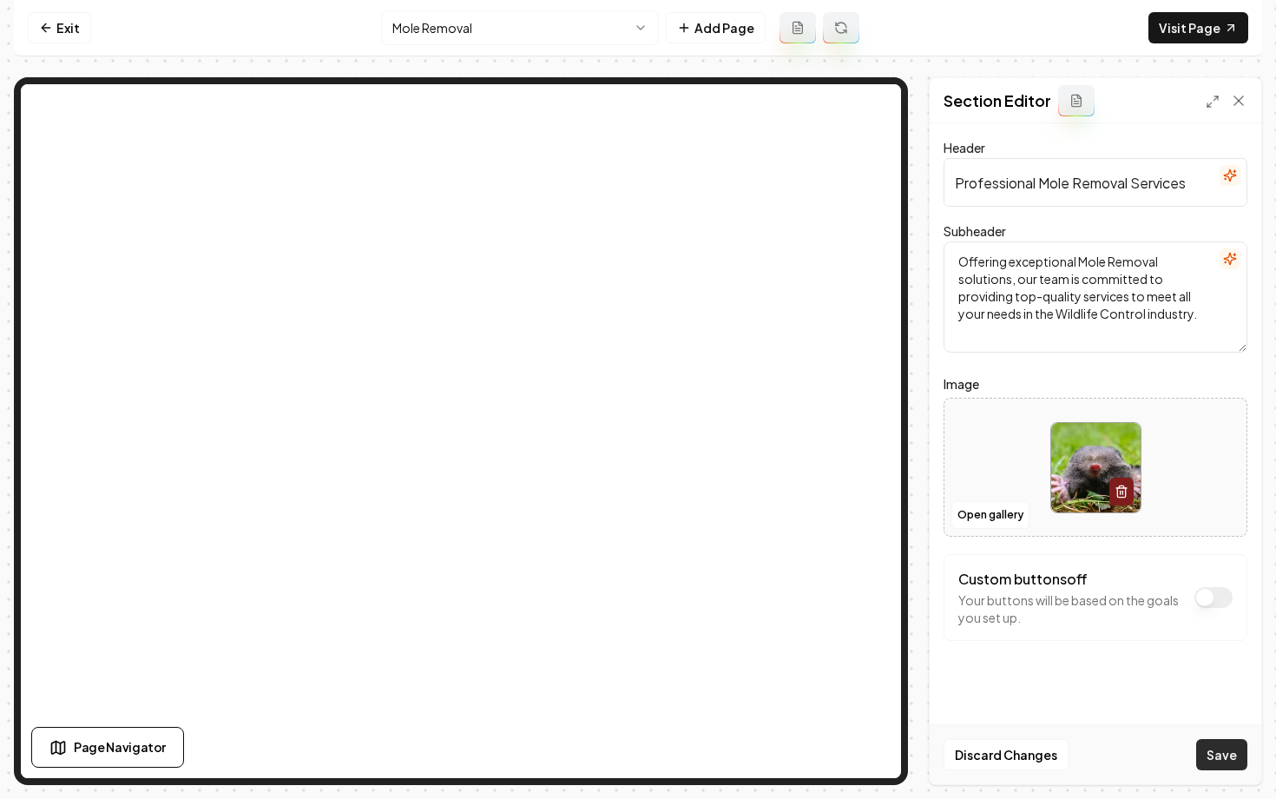
click at [1208, 755] on button "Save" at bounding box center [1221, 754] width 51 height 31
click at [441, 38] on html "Computer Required This feature is only available on a computer. Please switch t…" at bounding box center [638, 399] width 1276 height 799
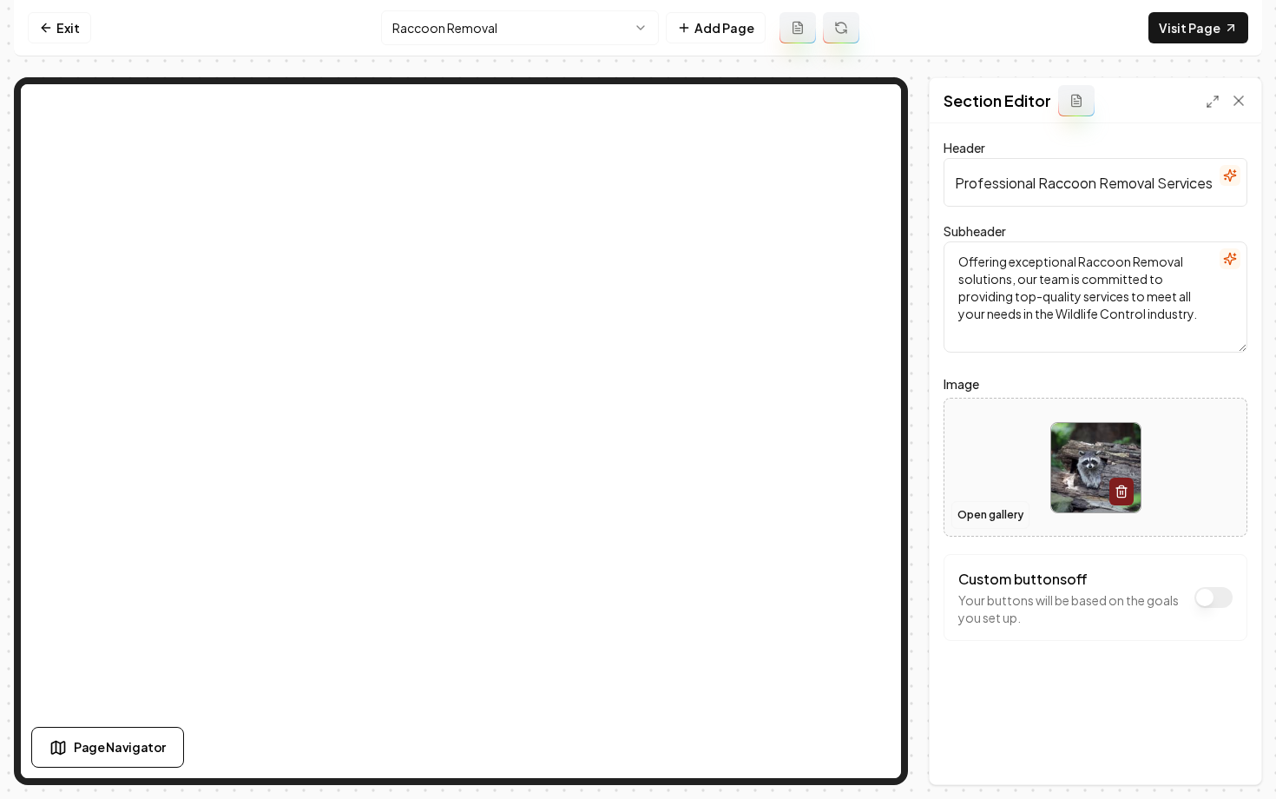
click at [990, 514] on button "Open gallery" at bounding box center [991, 515] width 78 height 28
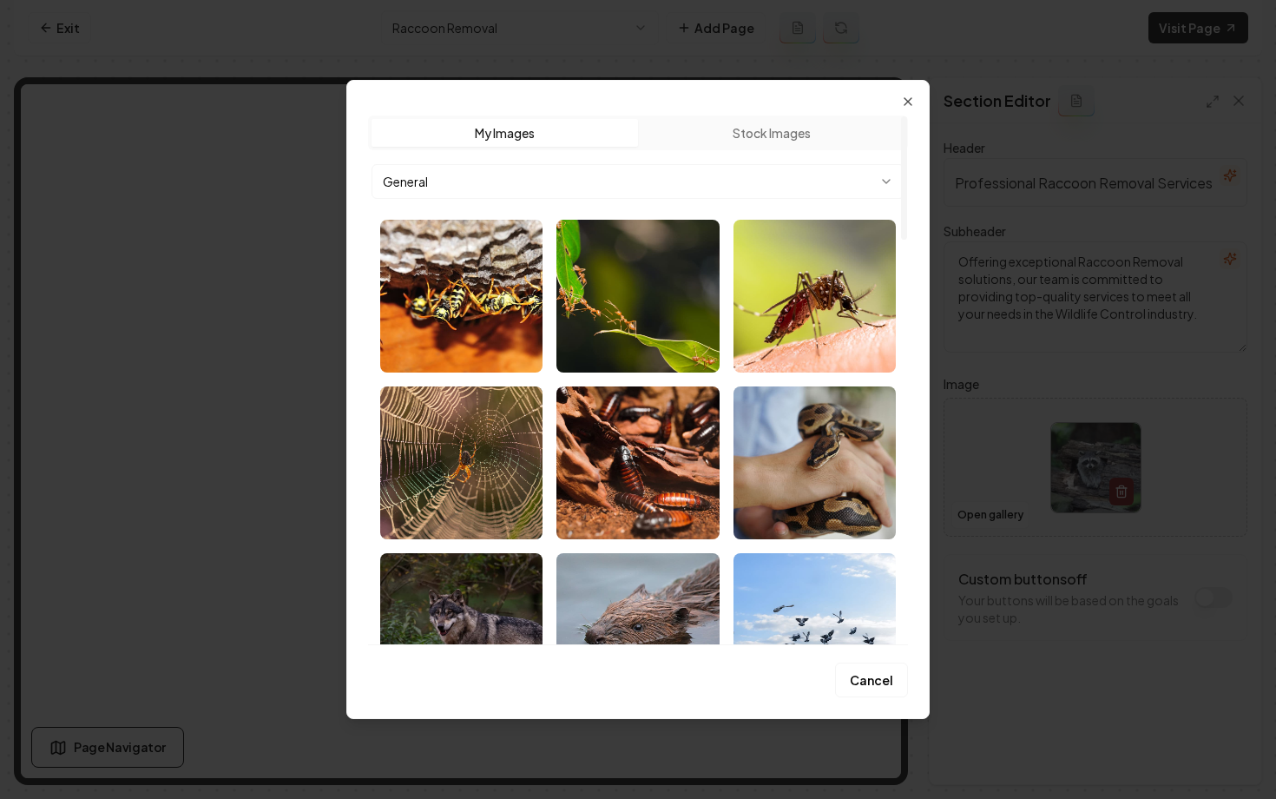
click at [569, 175] on body "Computer Required This feature is only available on a computer. Please switch t…" at bounding box center [638, 399] width 1276 height 799
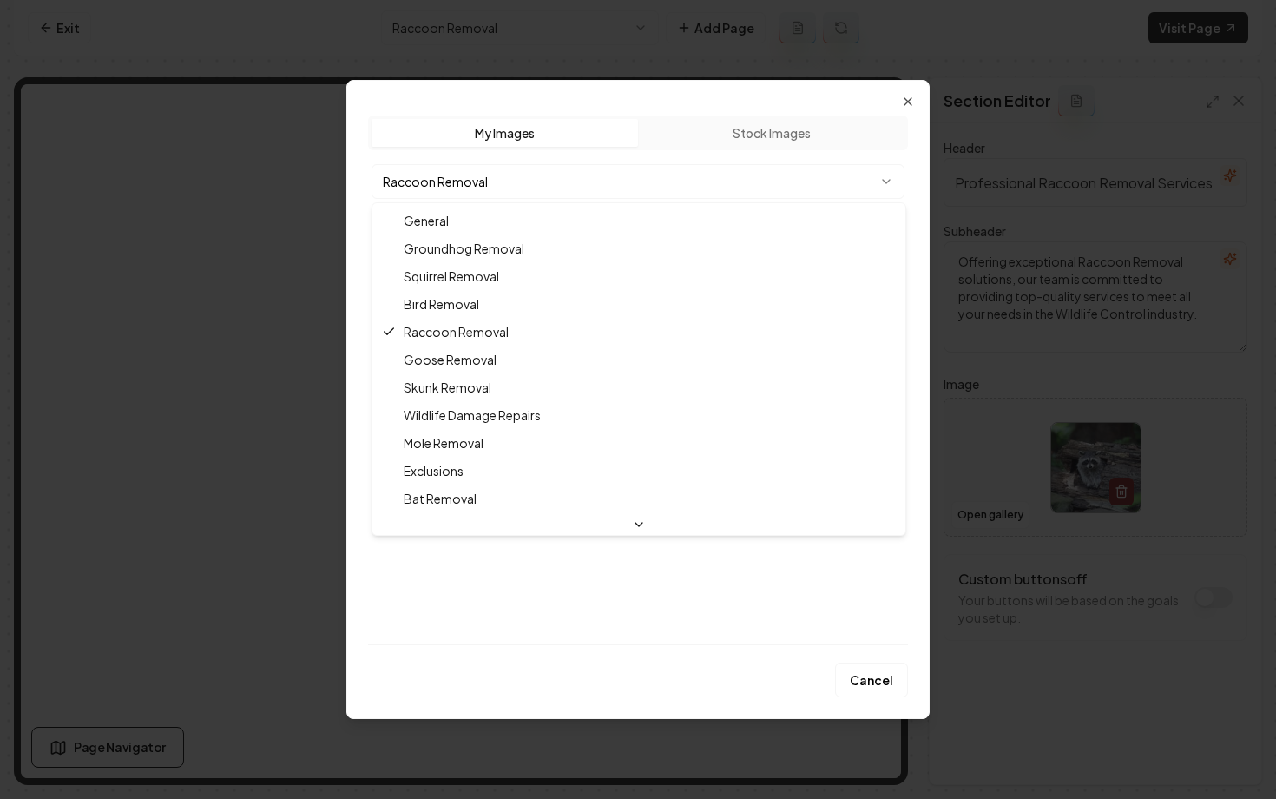
click at [489, 183] on body "Computer Required This feature is only available on a computer. Please switch t…" at bounding box center [638, 399] width 1276 height 799
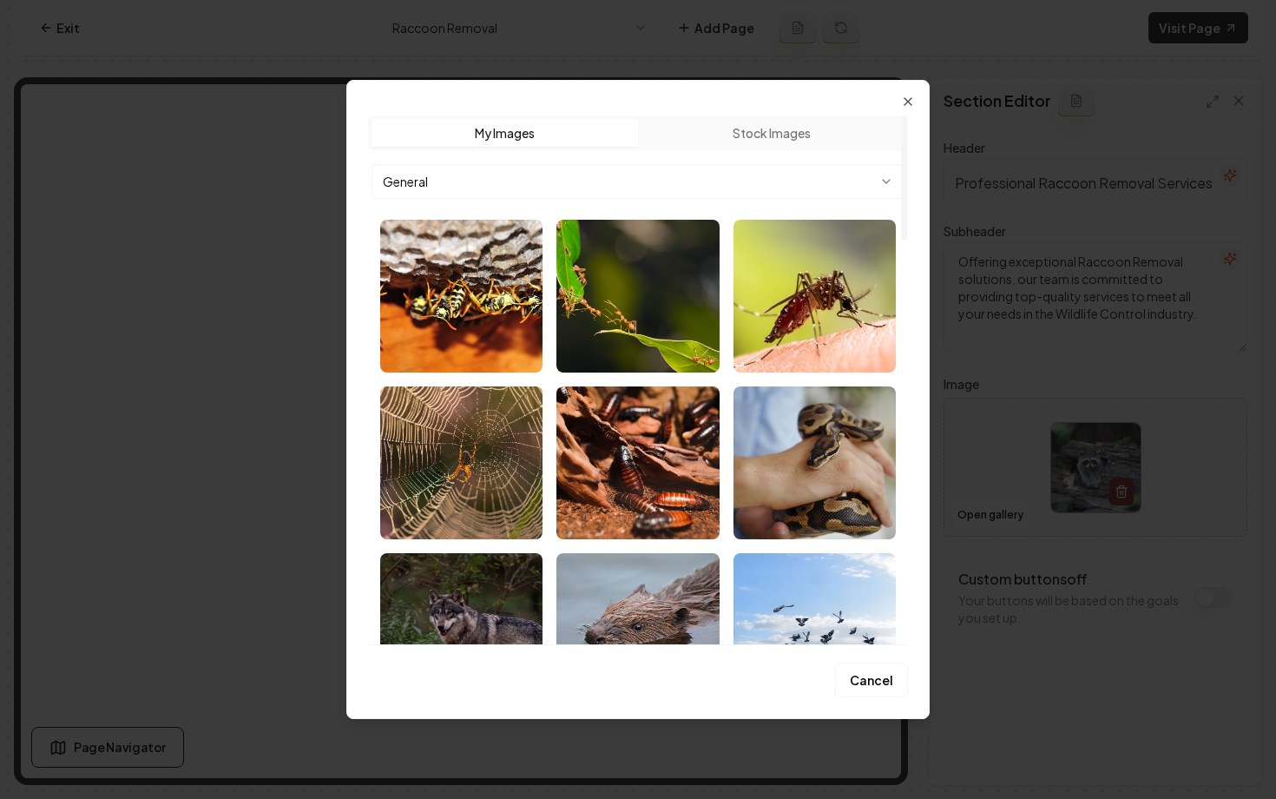
click at [525, 182] on body "Computer Required This feature is only available on a computer. Please switch t…" at bounding box center [638, 399] width 1276 height 799
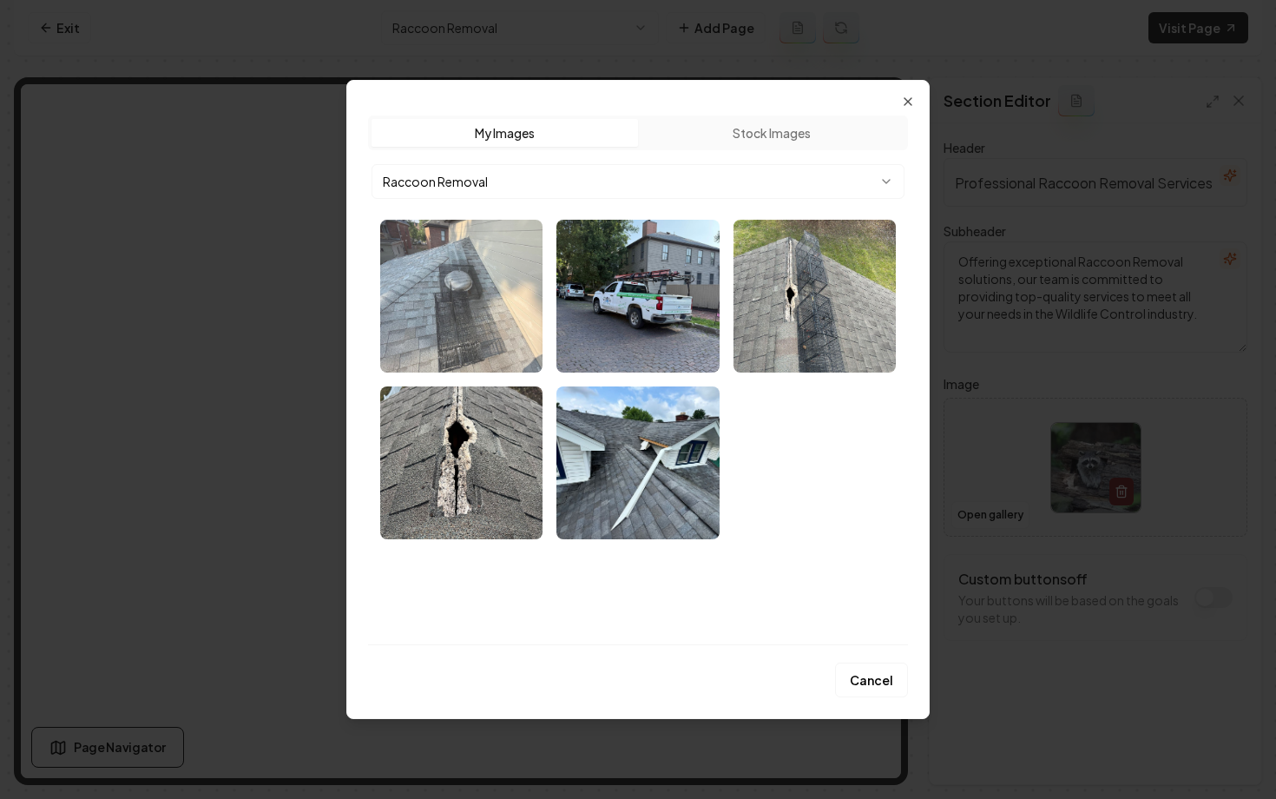
click at [467, 346] on img "Select image image_68af33c35c7cd75eb807a672.webp" at bounding box center [461, 296] width 162 height 153
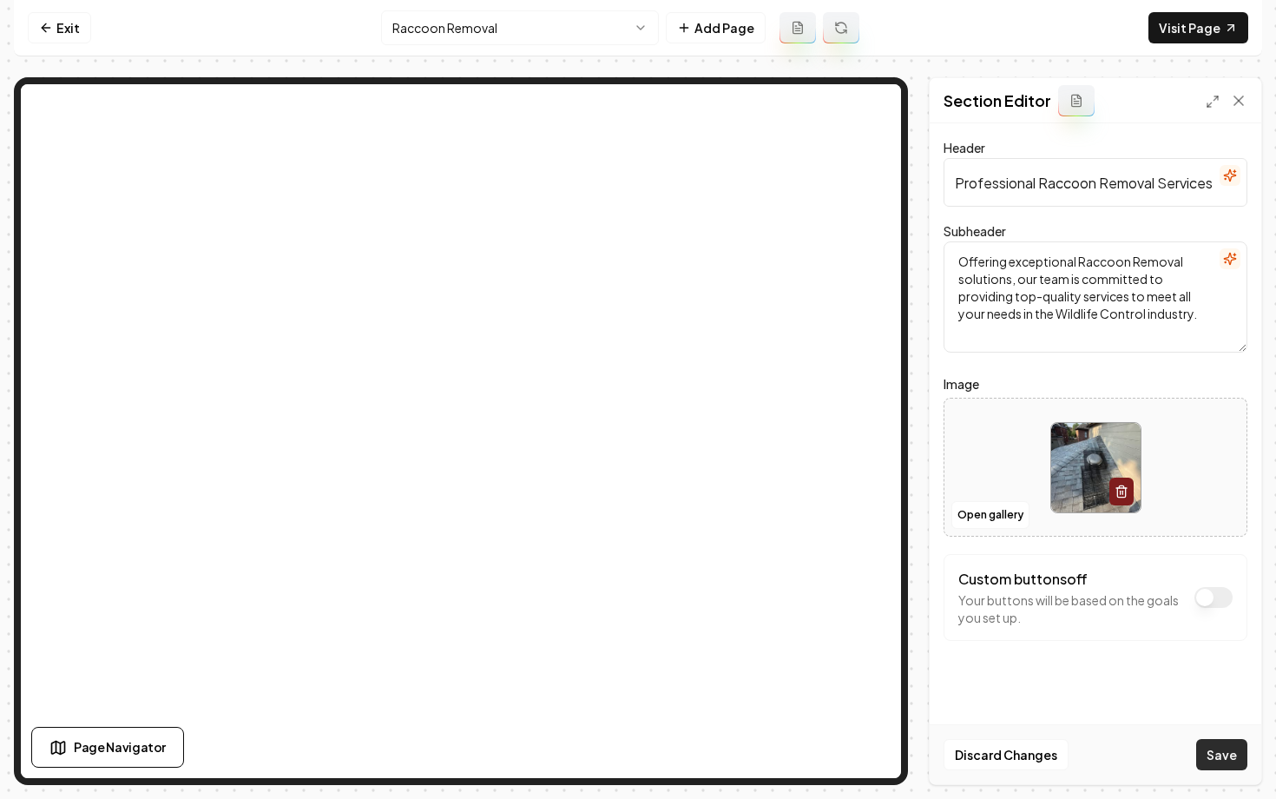
click at [1213, 765] on button "Save" at bounding box center [1221, 754] width 51 height 31
click at [505, 18] on html "Computer Required This feature is only available on a computer. Please switch t…" at bounding box center [638, 399] width 1276 height 799
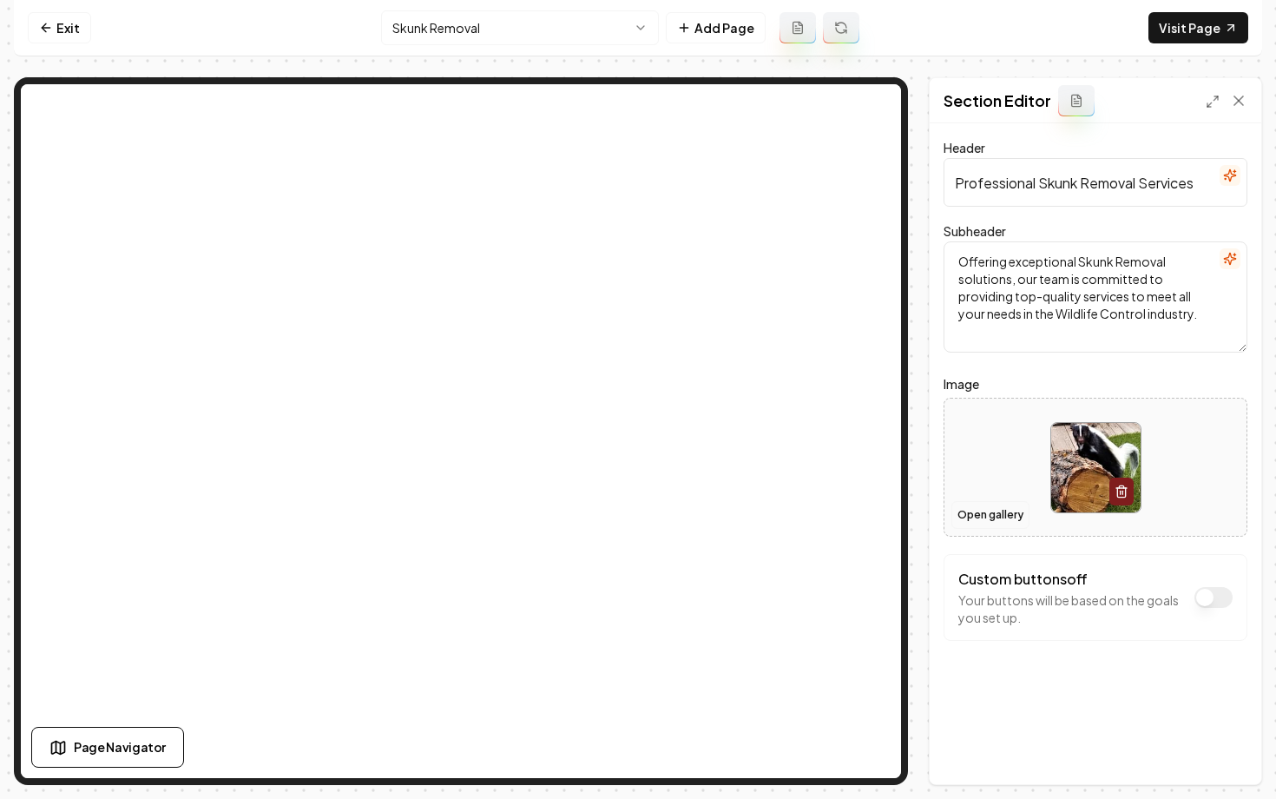
click at [971, 517] on button "Open gallery" at bounding box center [991, 515] width 78 height 28
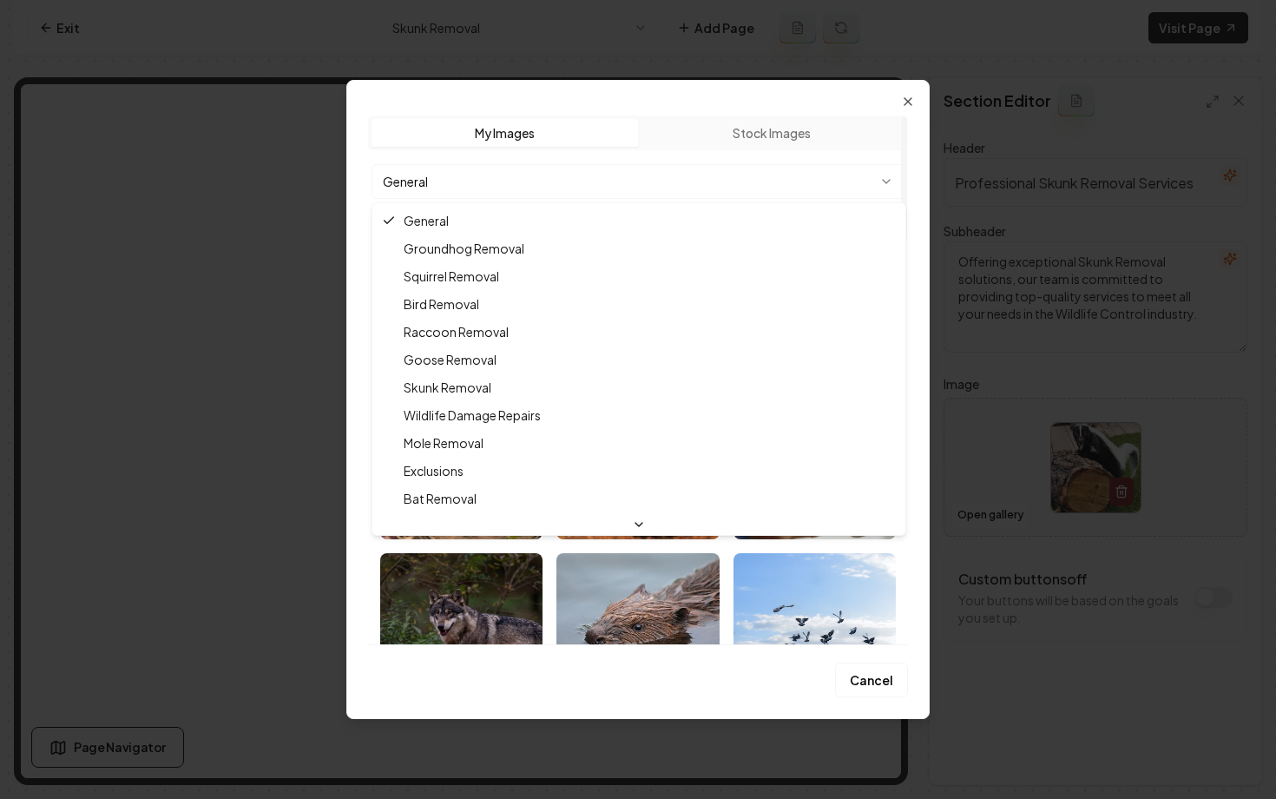
click at [607, 173] on body "Computer Required This feature is only available on a computer. Please switch t…" at bounding box center [638, 399] width 1276 height 799
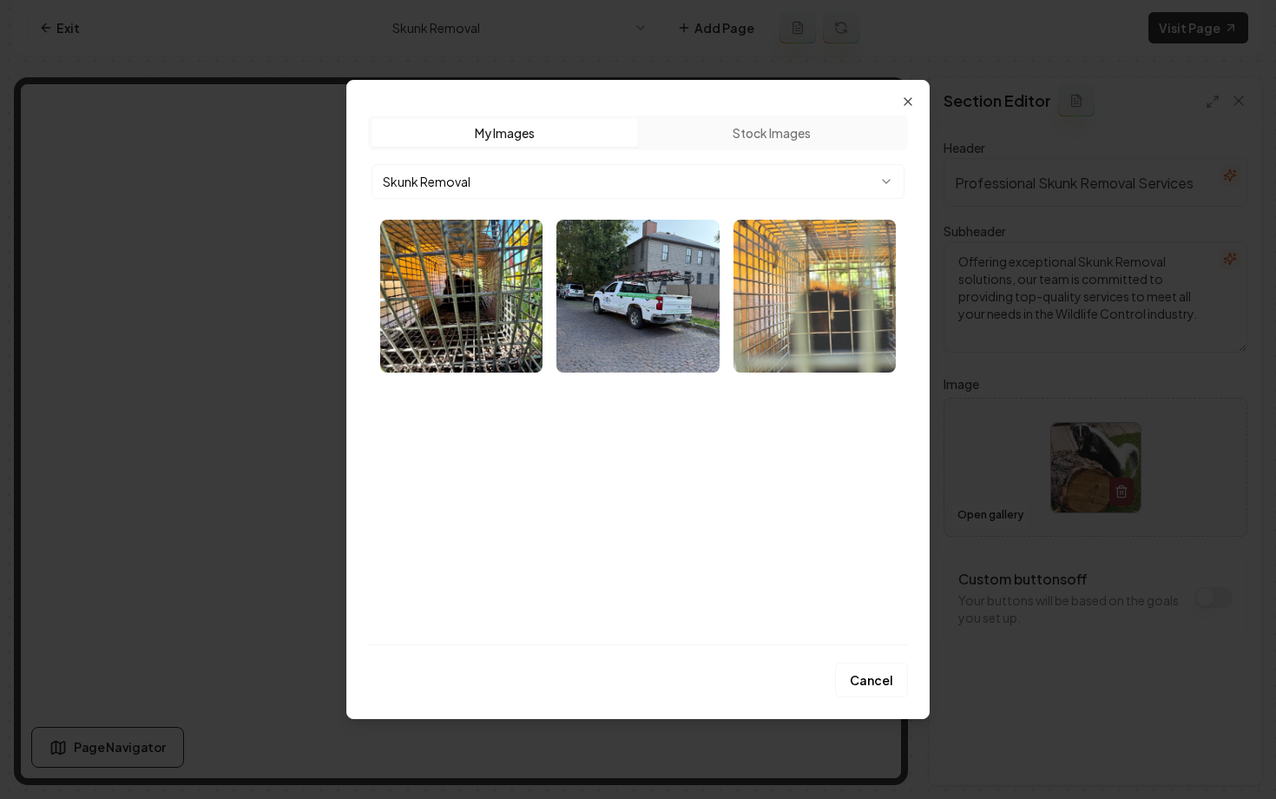
click at [807, 323] on img "Select image image_68af32e25c7cd75eb8010082.webp" at bounding box center [815, 296] width 162 height 153
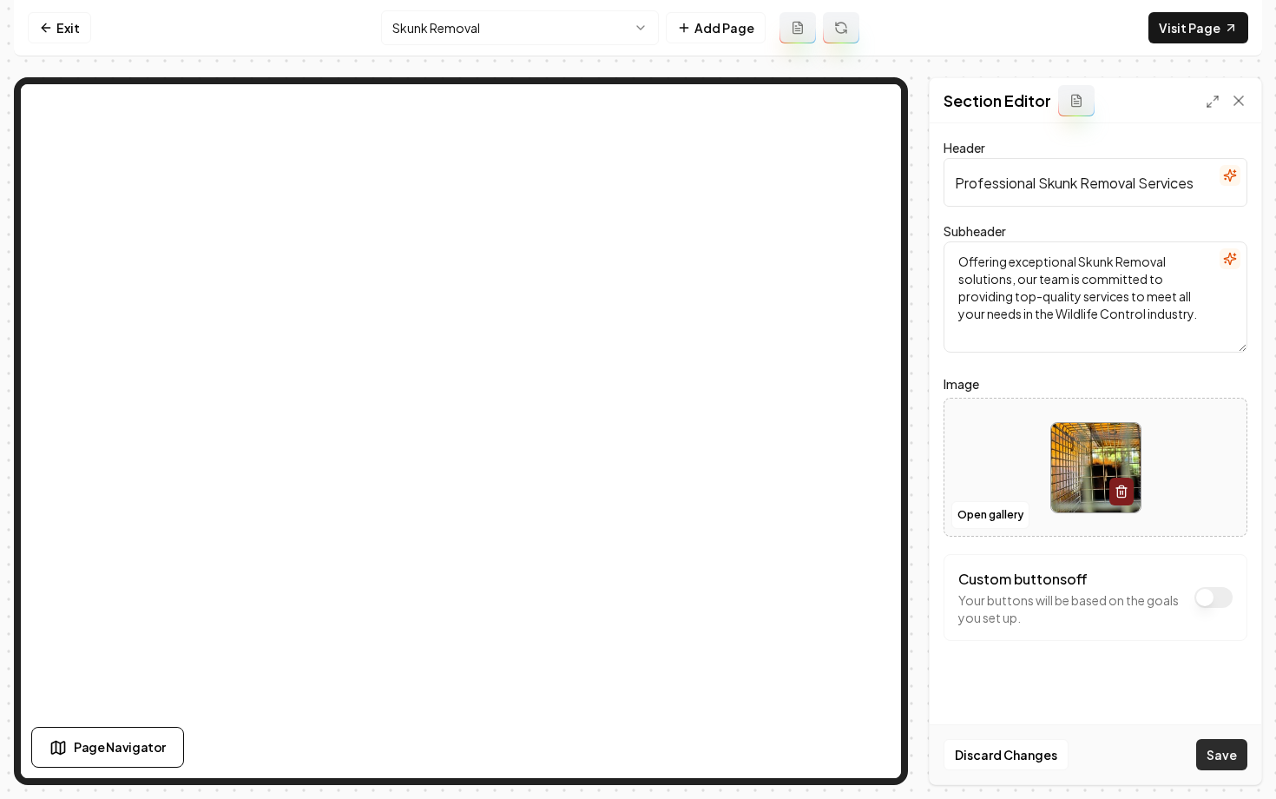
click at [1220, 751] on button "Save" at bounding box center [1221, 754] width 51 height 31
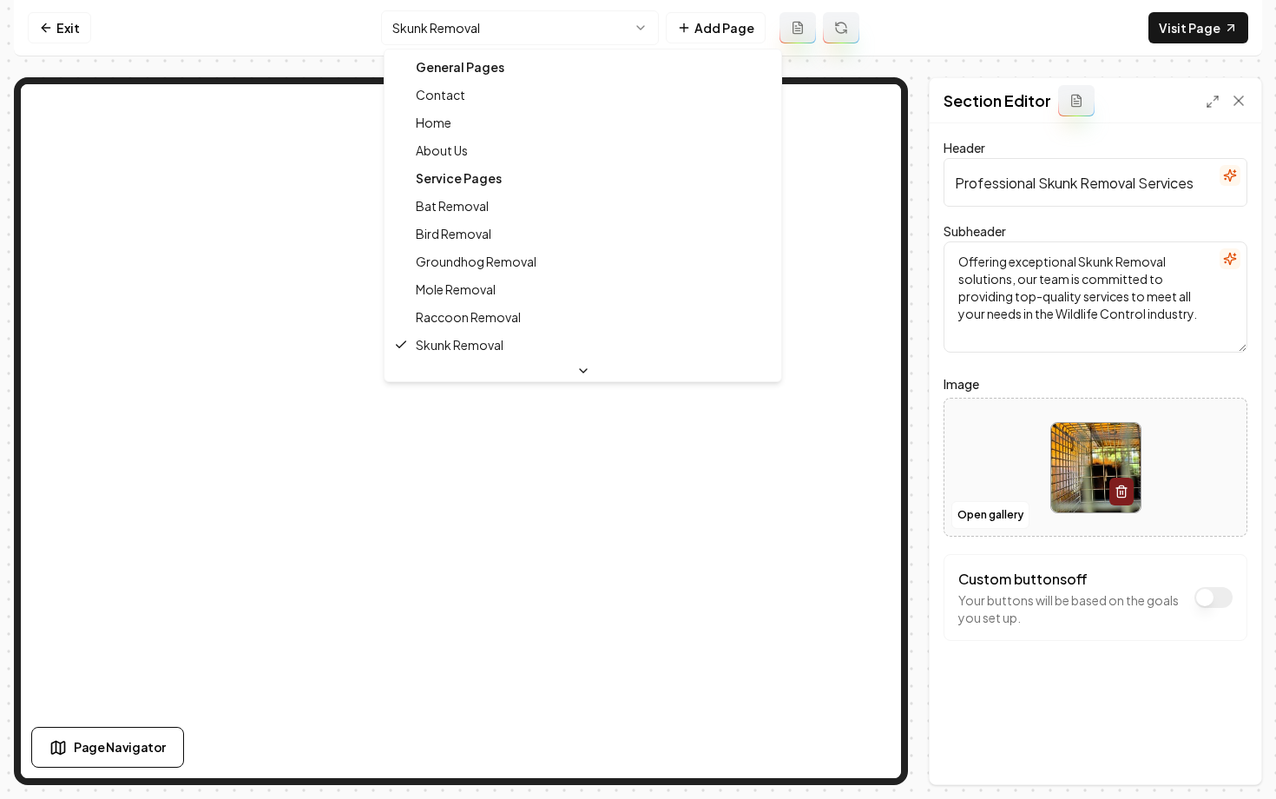
click at [448, 38] on html "Computer Required This feature is only available on a computer. Please switch t…" at bounding box center [638, 399] width 1276 height 799
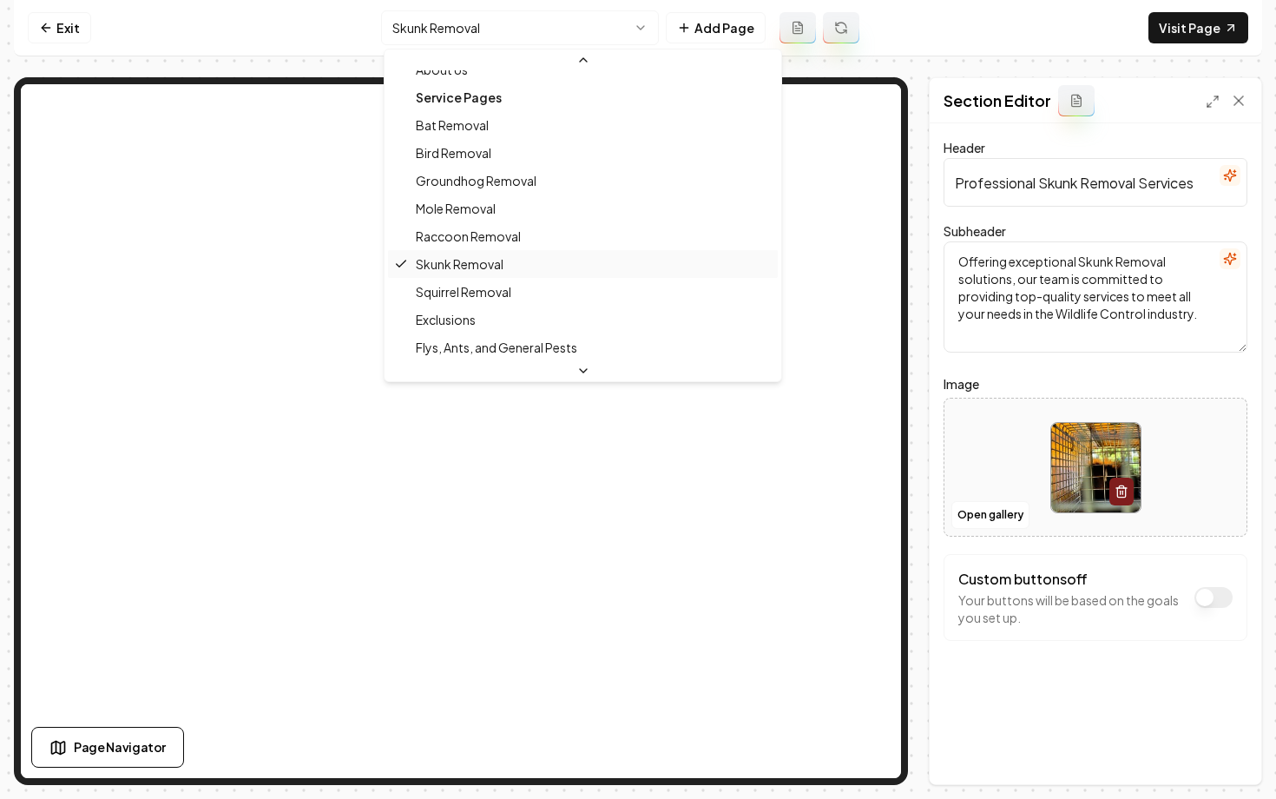
scroll to position [104, 0]
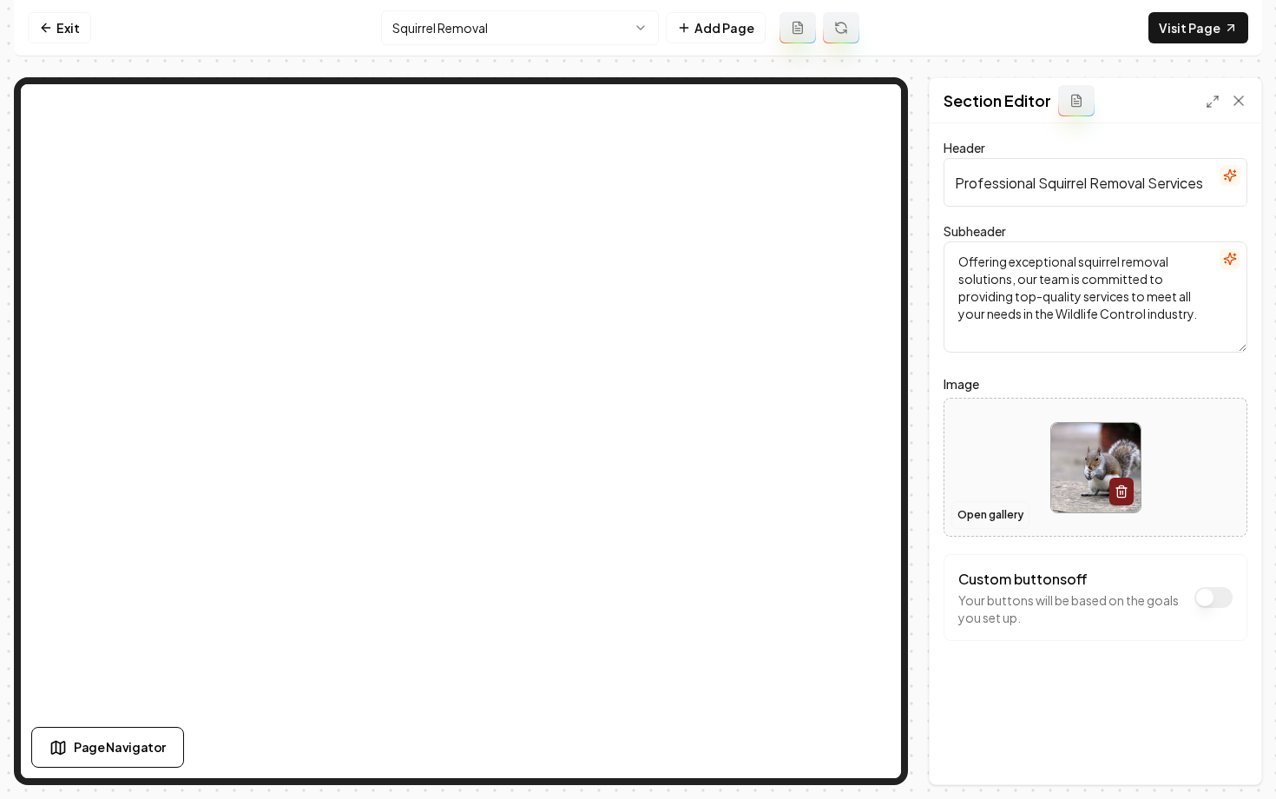
click at [958, 515] on button "Open gallery" at bounding box center [991, 515] width 78 height 28
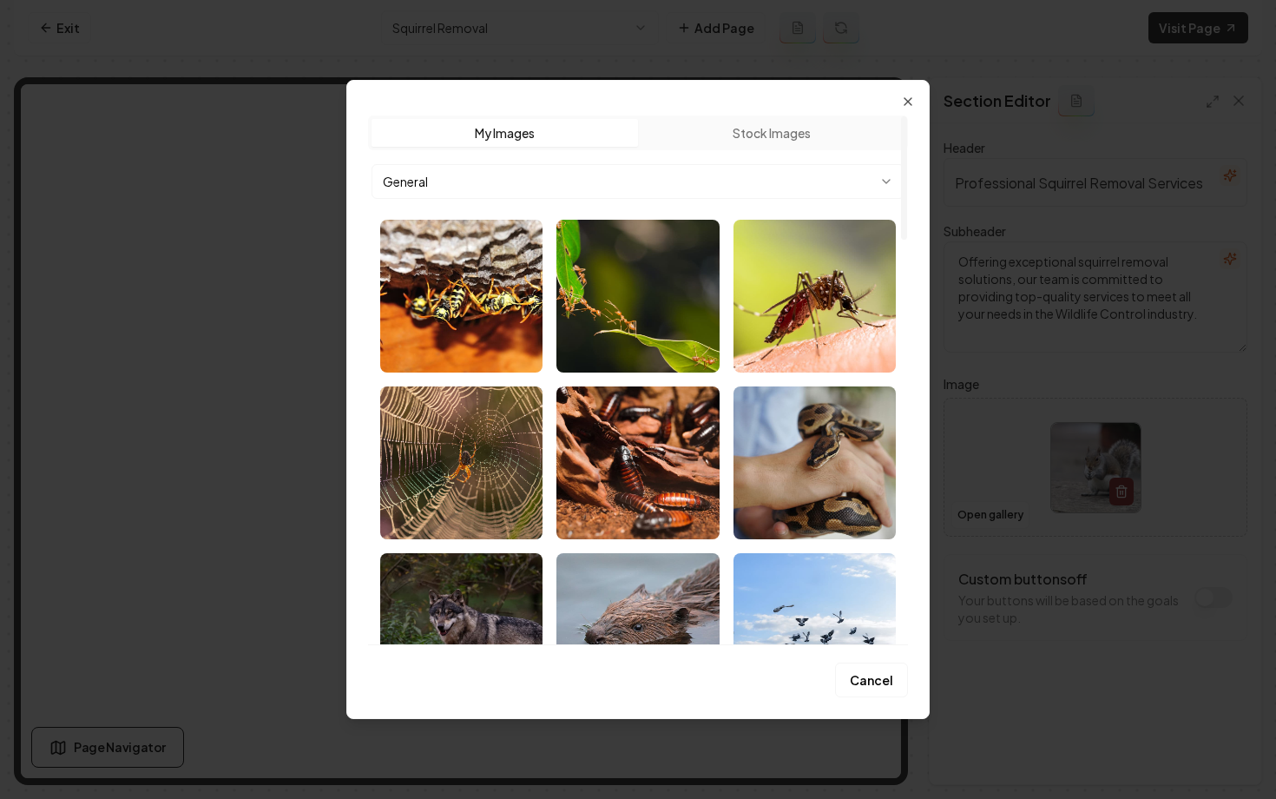
click at [548, 182] on body "Computer Required This feature is only available on a computer. Please switch t…" at bounding box center [638, 399] width 1276 height 799
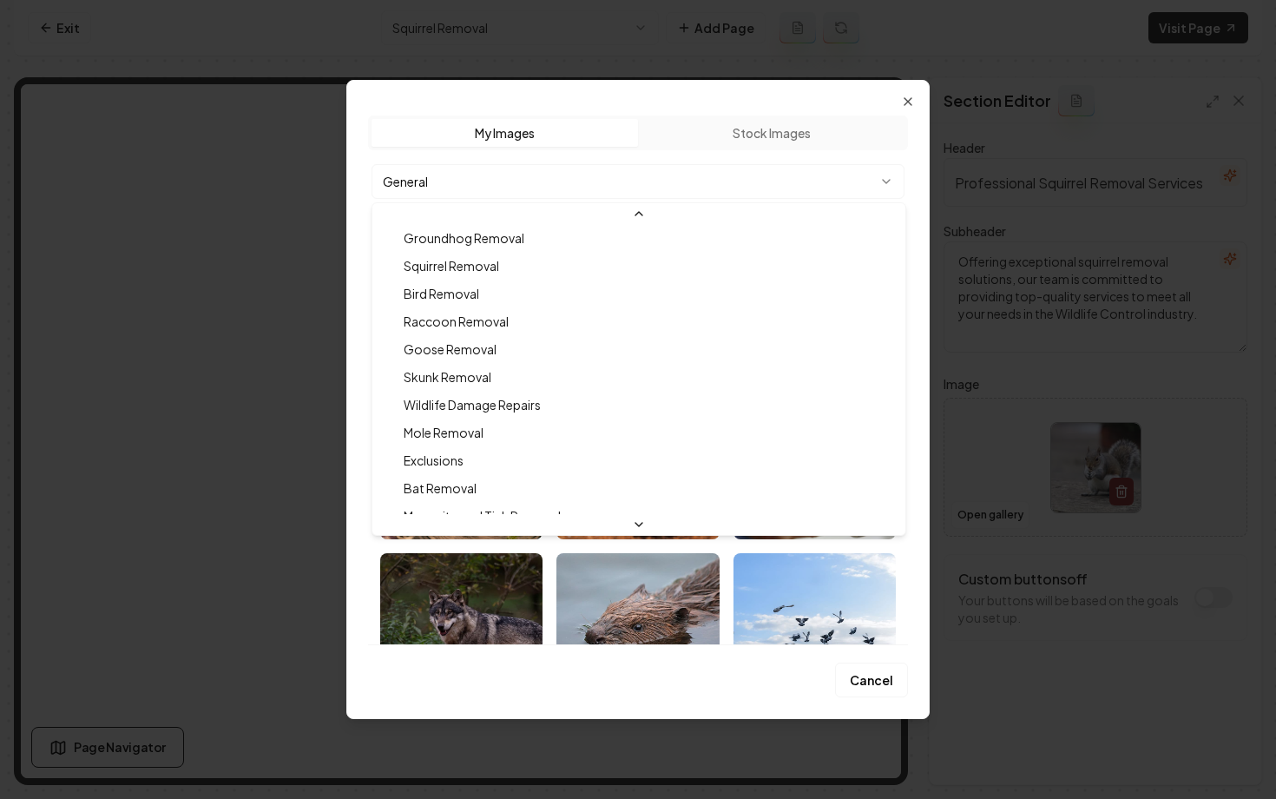
scroll to position [1, 0]
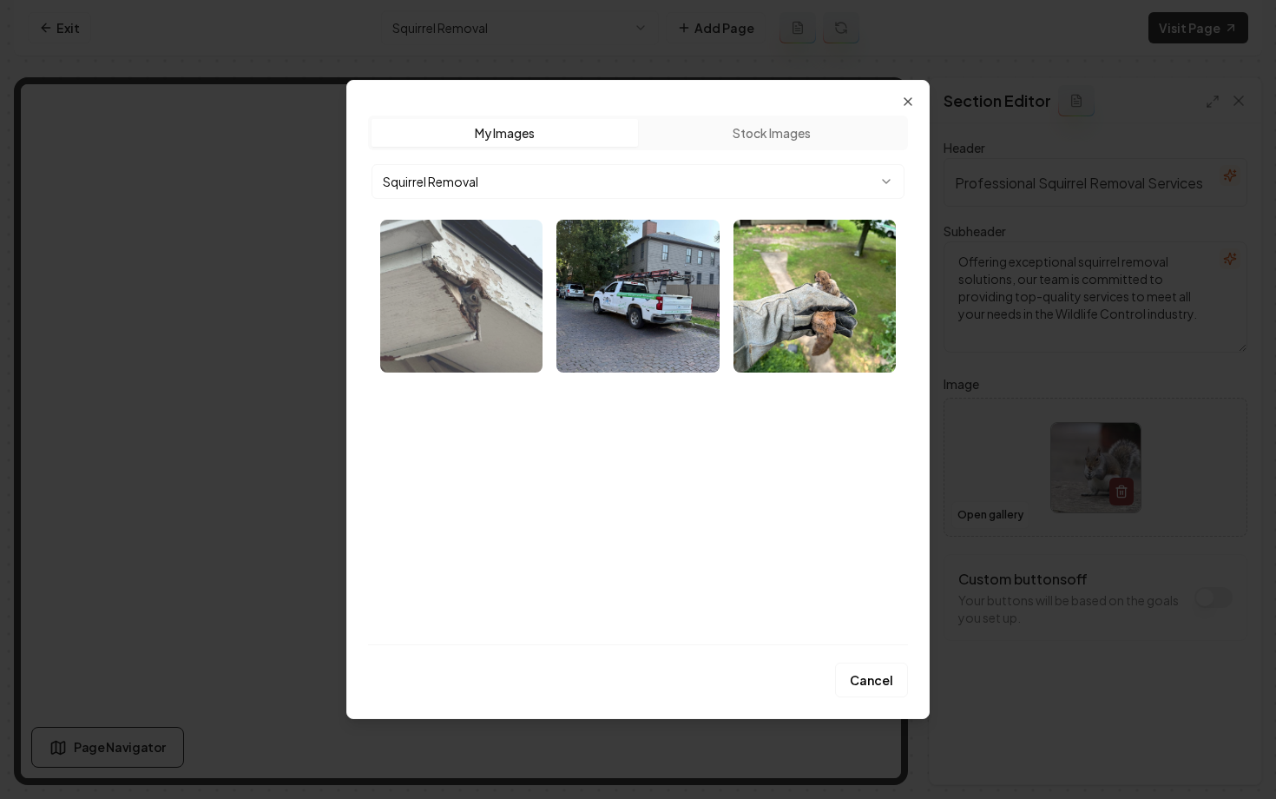
click at [496, 310] on img "Select image image_68af33c35c7cd75eb807a5e5.webp" at bounding box center [461, 296] width 162 height 153
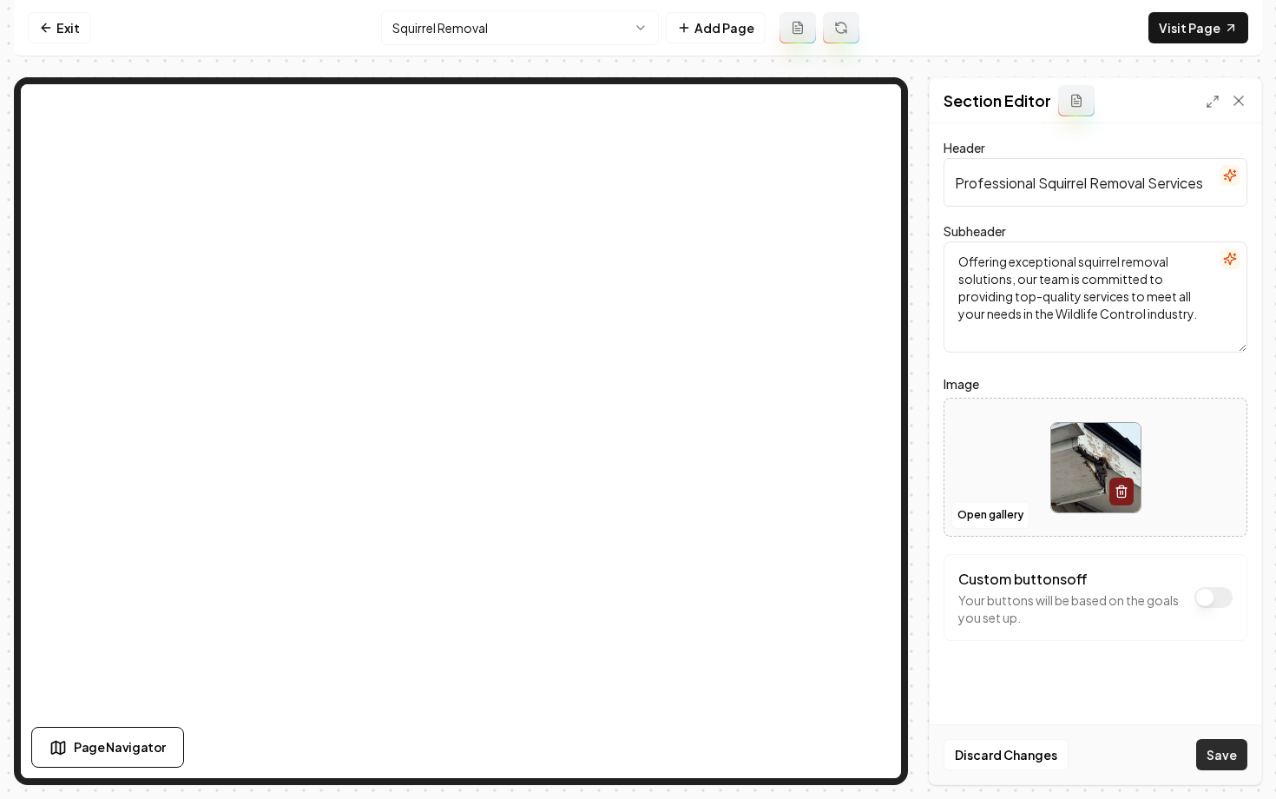
click at [1231, 758] on button "Save" at bounding box center [1221, 754] width 51 height 31
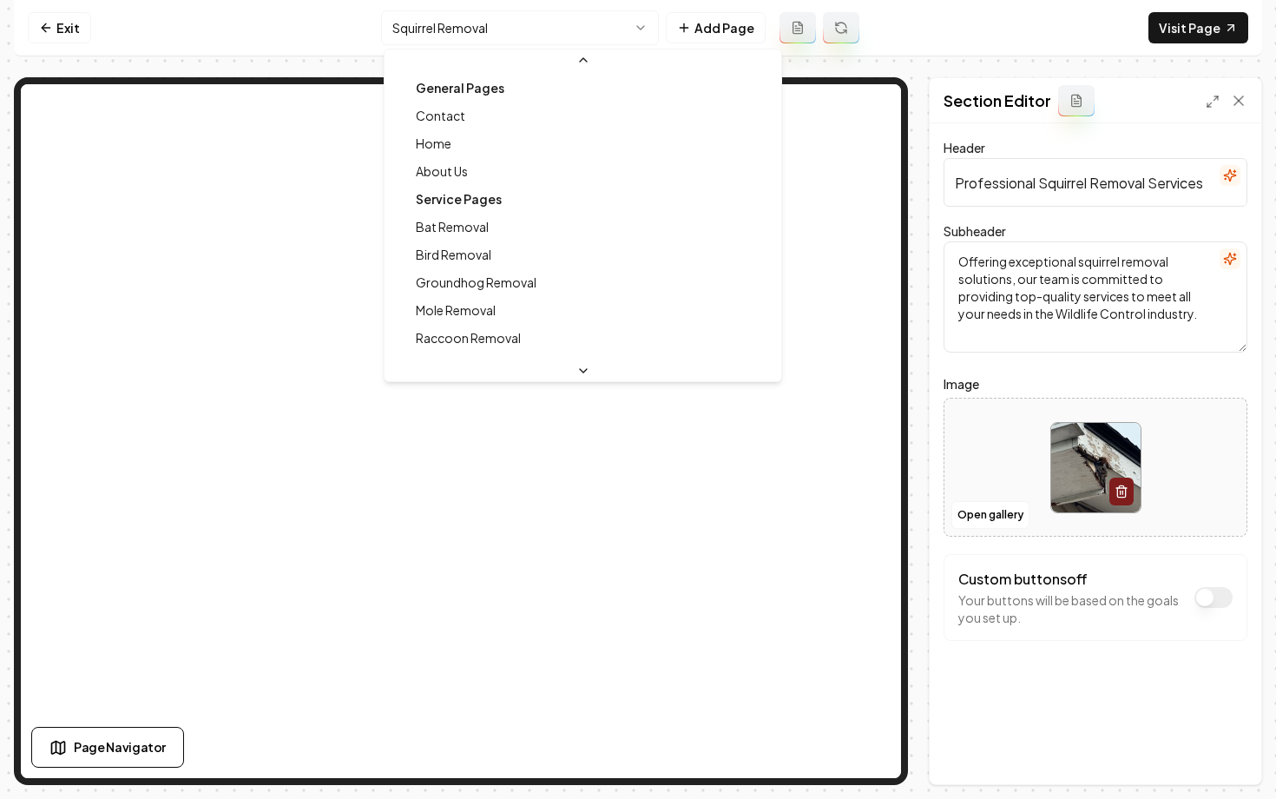
click at [486, 37] on html "Computer Required This feature is only available on a computer. Please switch t…" at bounding box center [638, 399] width 1276 height 799
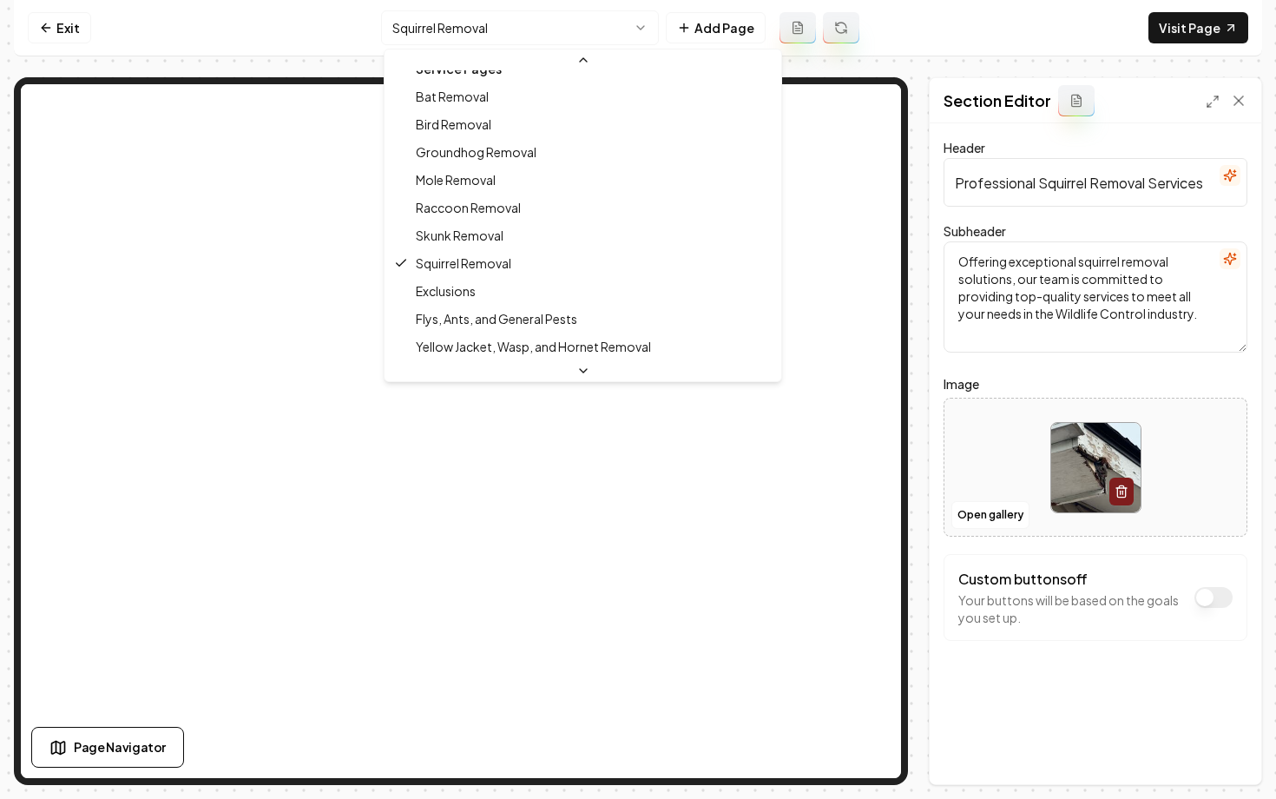
scroll to position [186, 0]
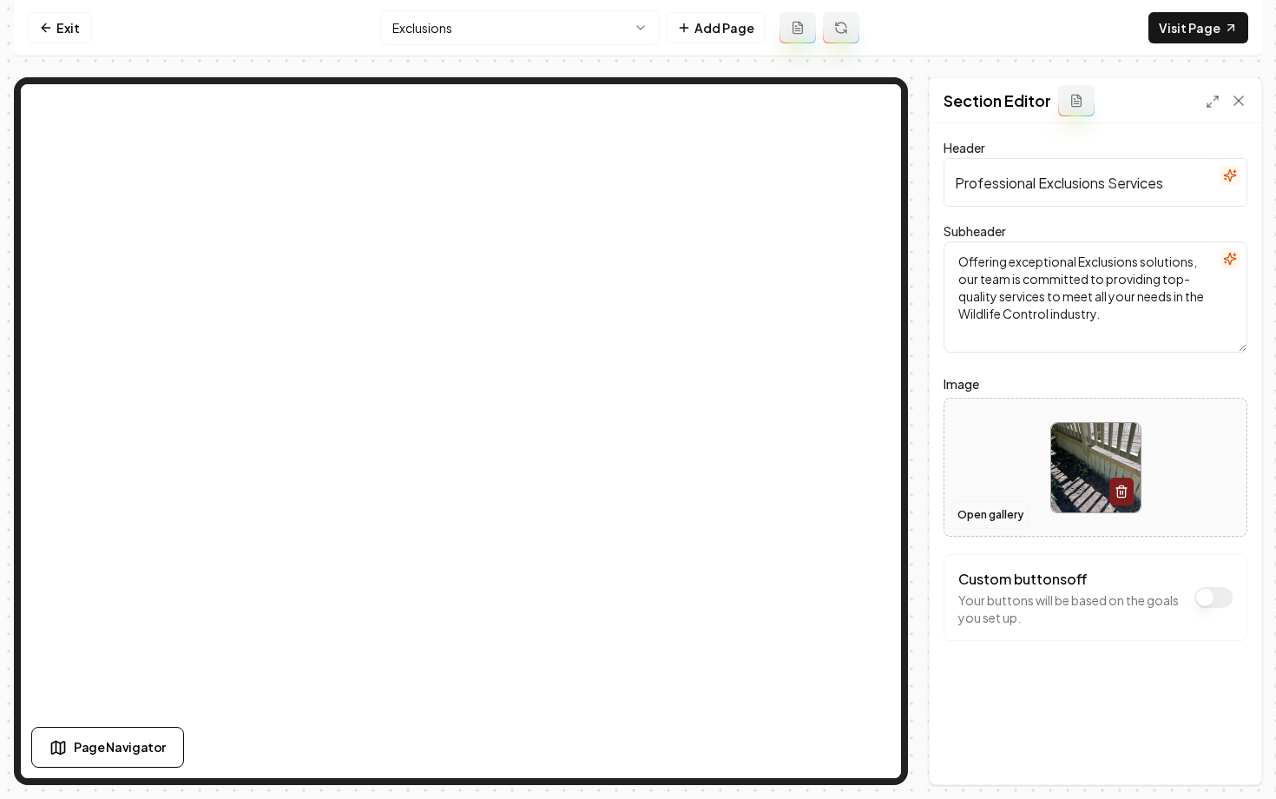
click at [958, 517] on button "Open gallery" at bounding box center [991, 515] width 78 height 28
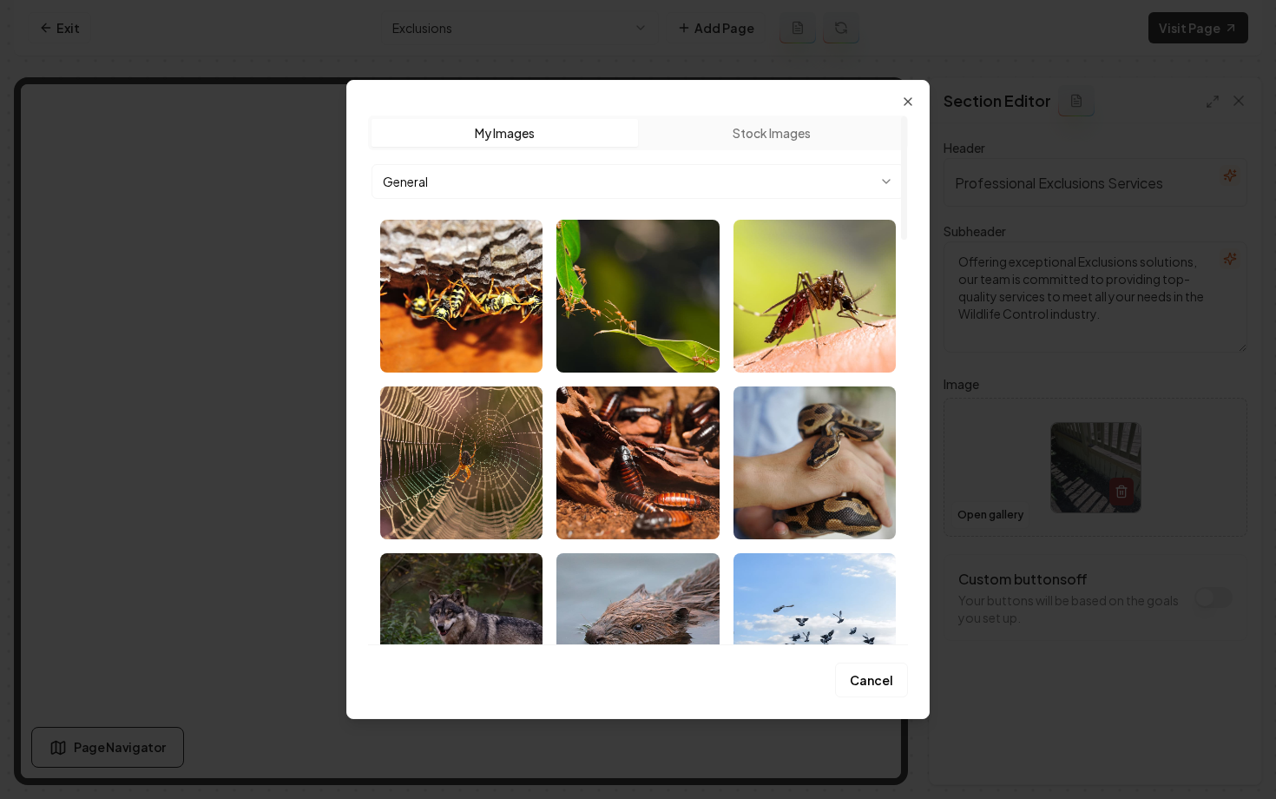
click at [471, 175] on body "Computer Required This feature is only available on a computer. Please switch t…" at bounding box center [638, 399] width 1276 height 799
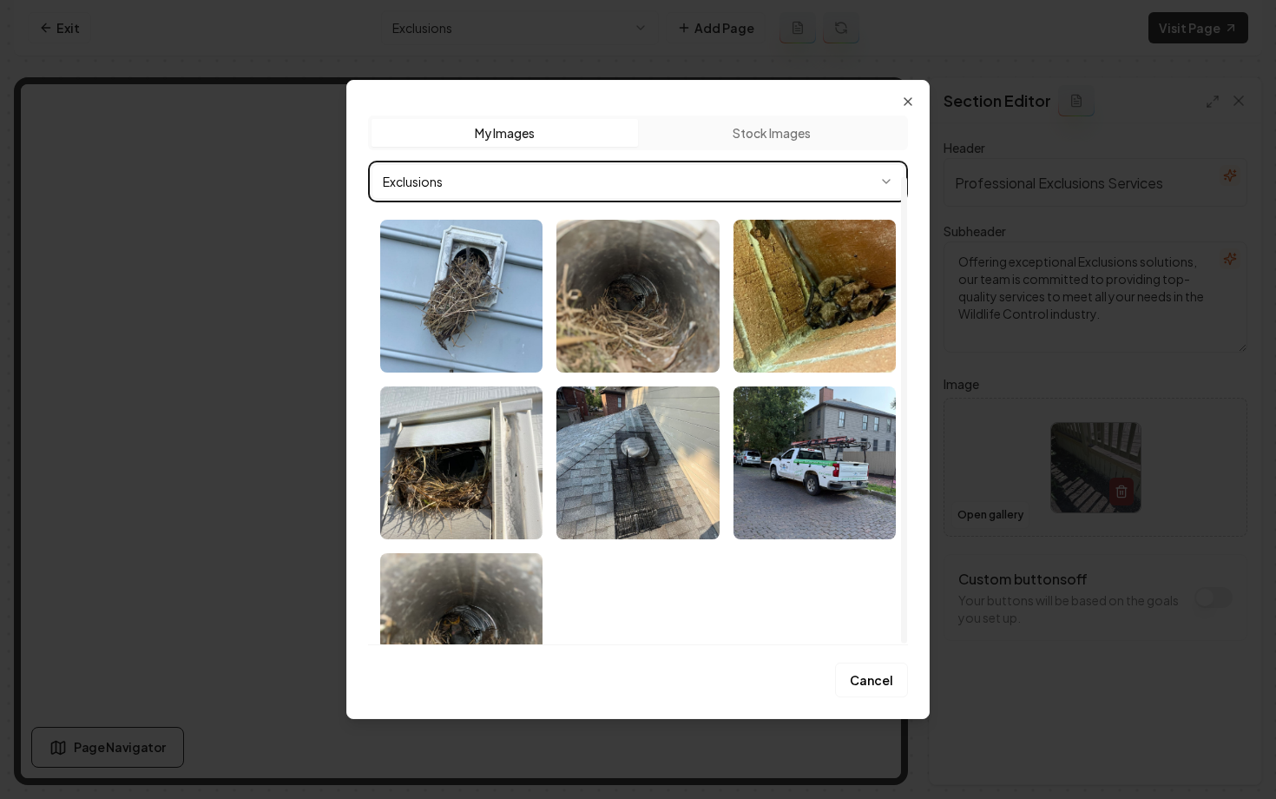
scroll to position [69, 0]
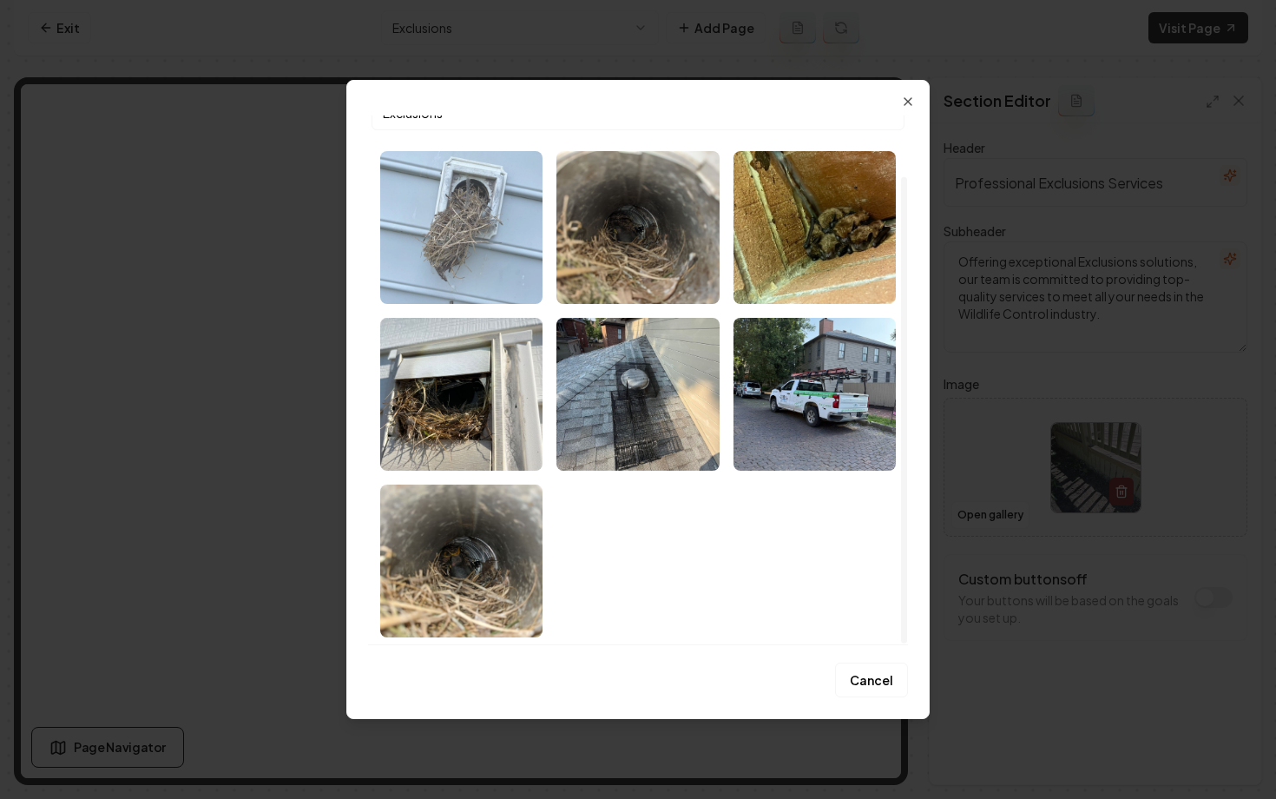
click at [471, 259] on img "Select image image_68af33c55c7cd75eb807b203.webp" at bounding box center [461, 227] width 162 height 153
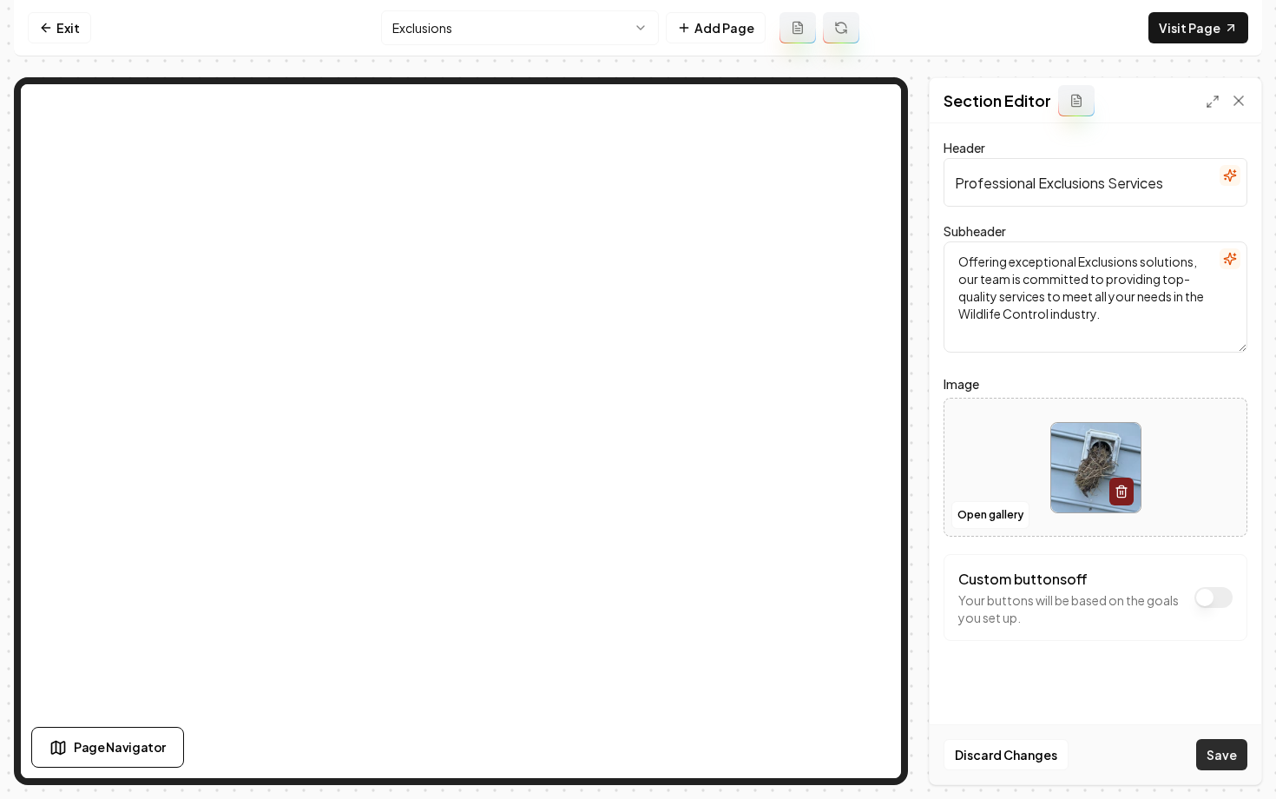
click at [1212, 761] on button "Save" at bounding box center [1221, 754] width 51 height 31
click at [424, 30] on html "Computer Required This feature is only available on a computer. Please switch t…" at bounding box center [638, 399] width 1276 height 799
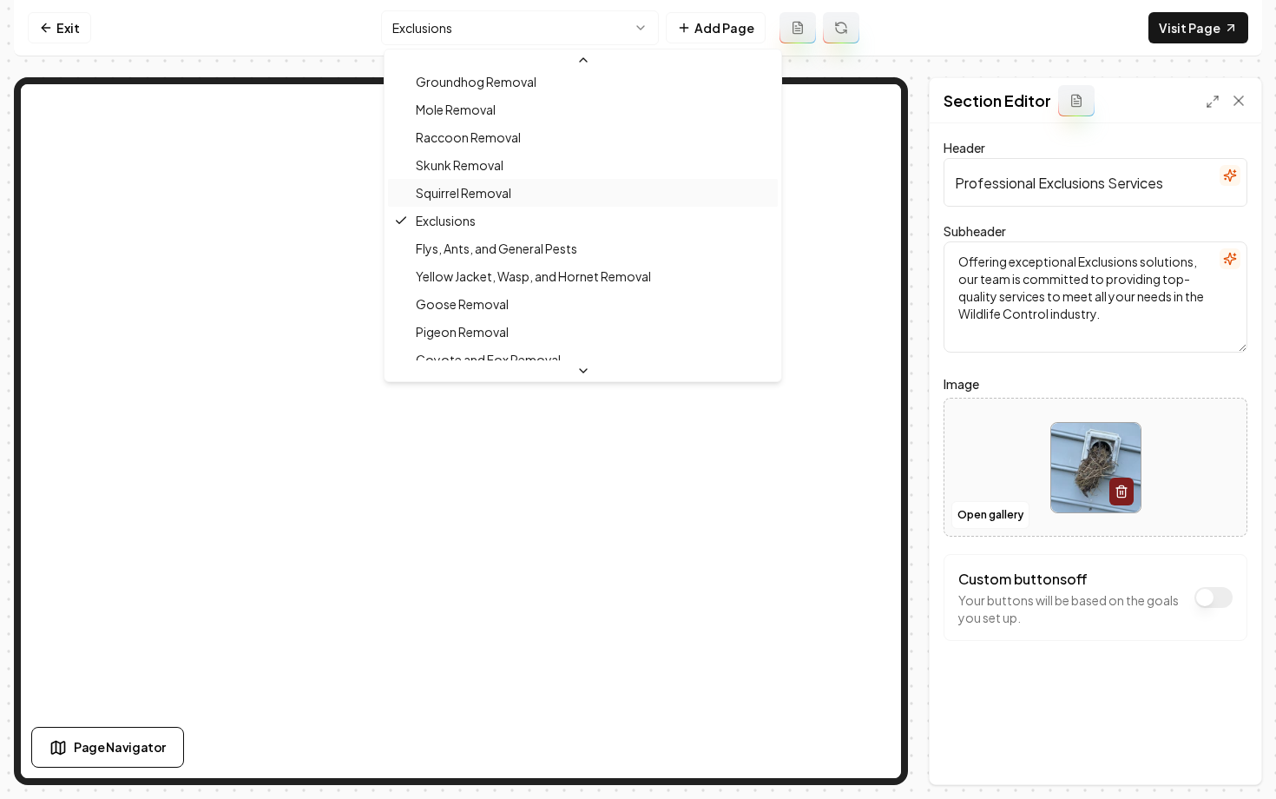
scroll to position [211, 0]
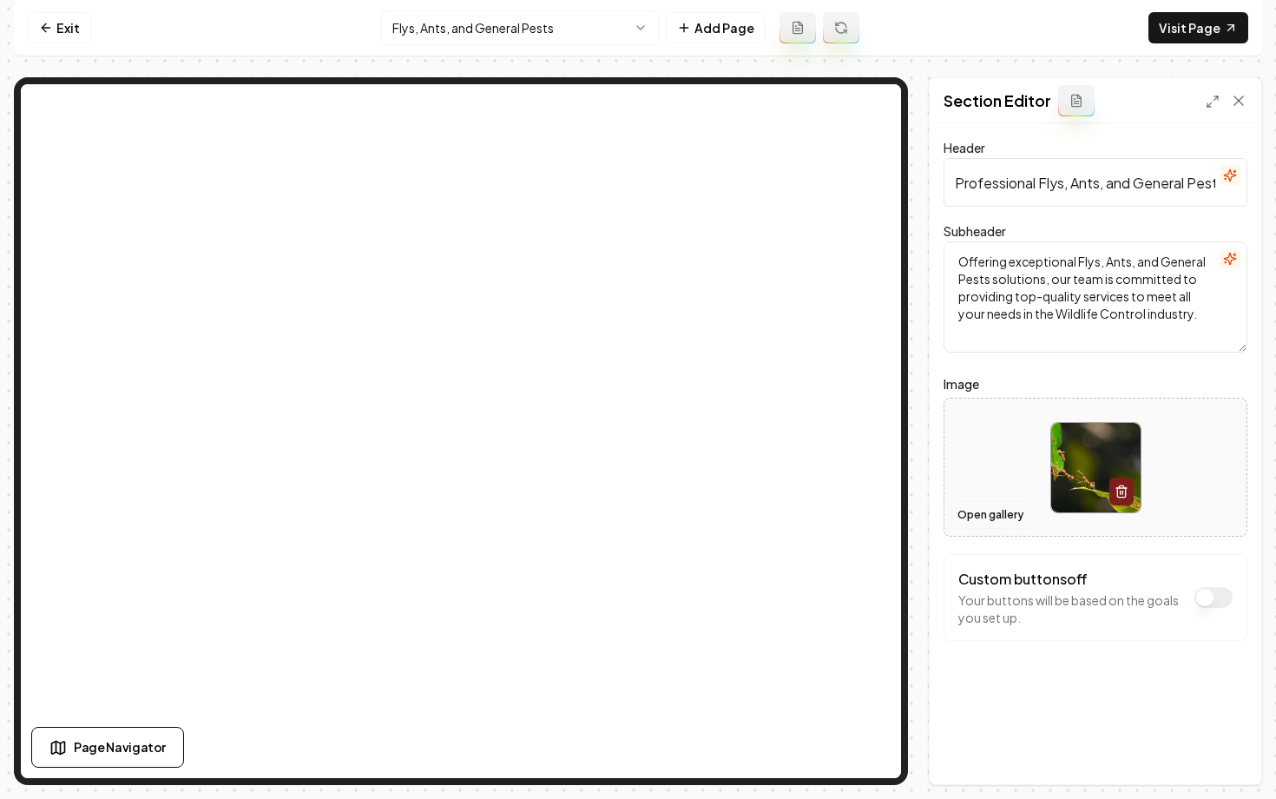
click at [978, 518] on button "Open gallery" at bounding box center [991, 515] width 78 height 28
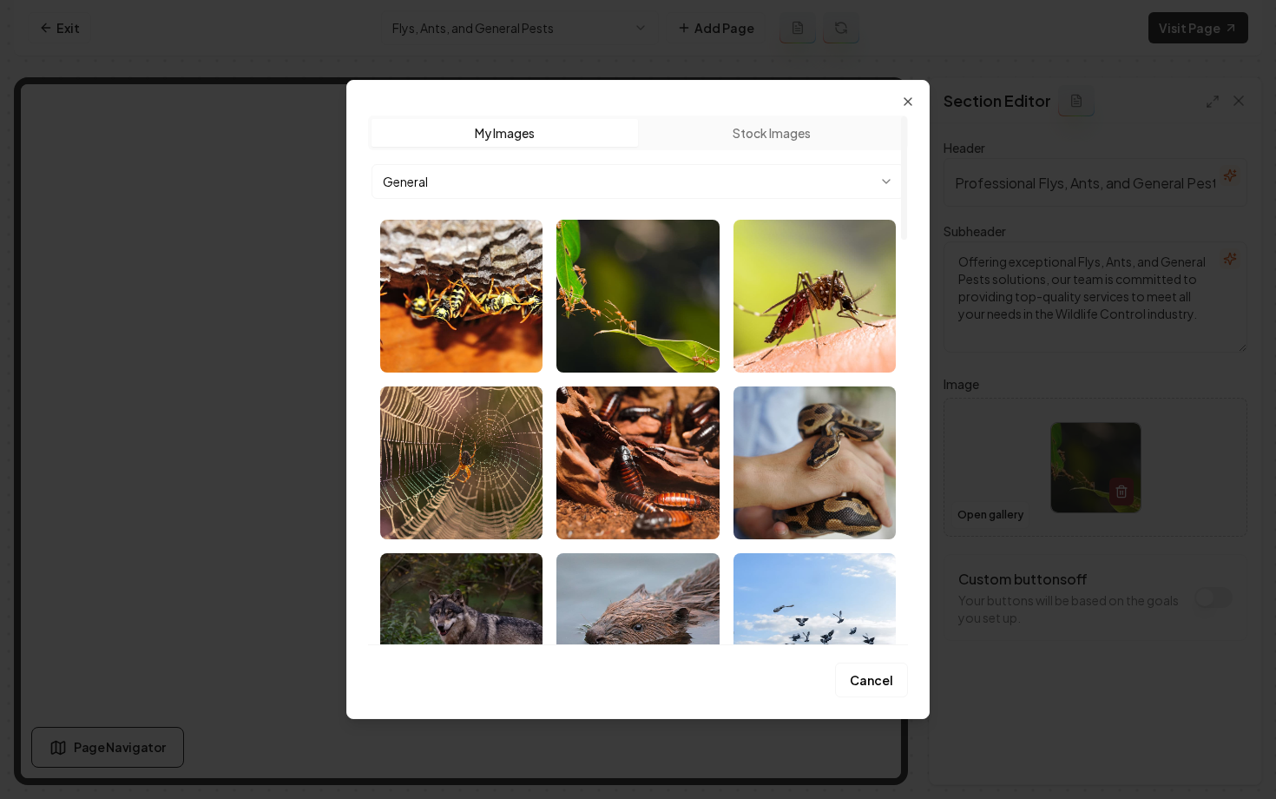
click at [552, 188] on body "Computer Required This feature is only available on a computer. Please switch t…" at bounding box center [638, 399] width 1276 height 799
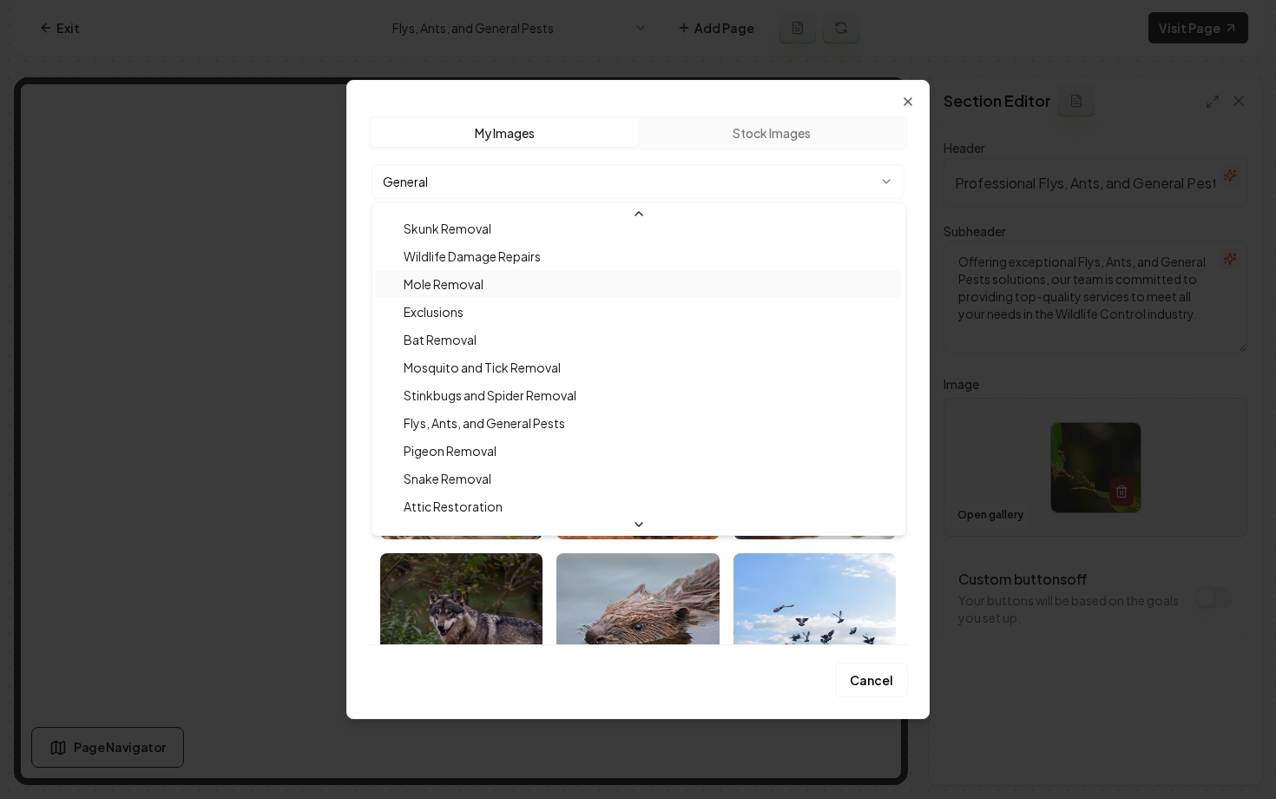
scroll to position [181, 0]
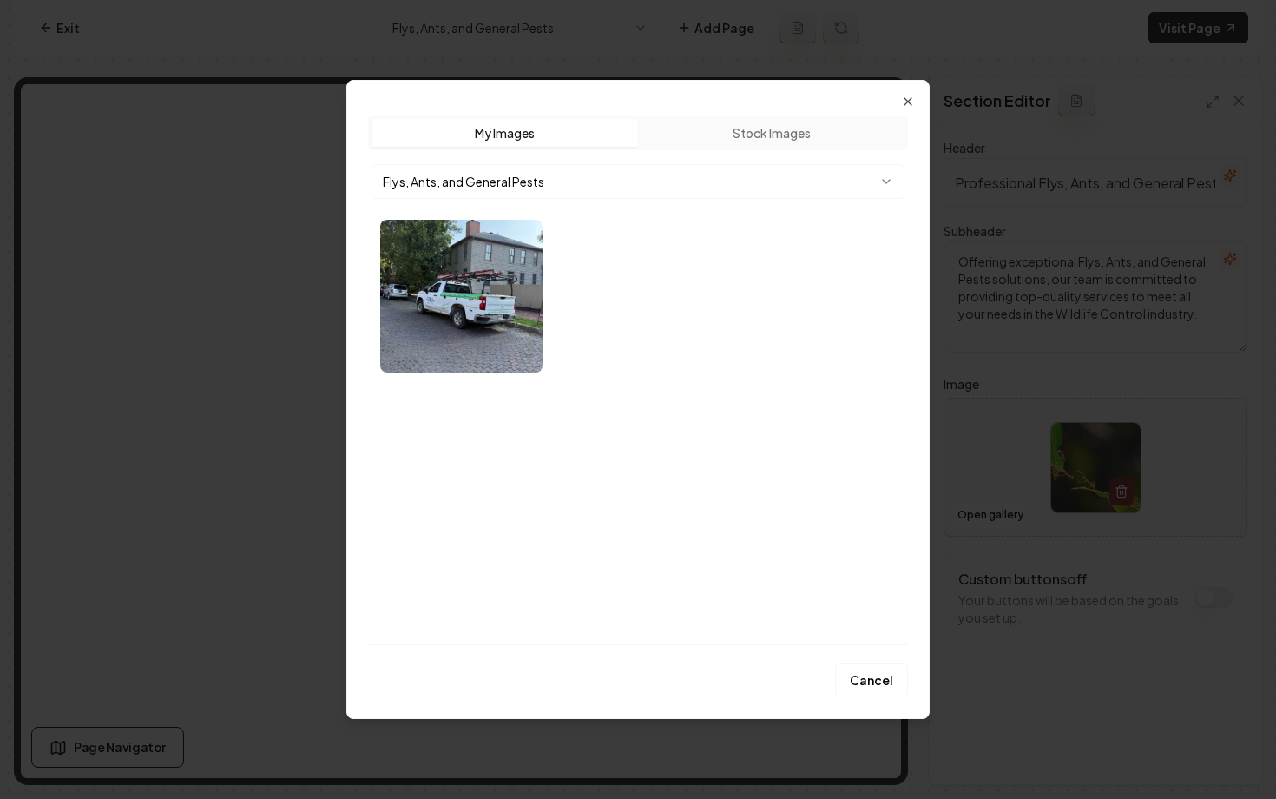
click at [658, 392] on div "Upload My Images Stock Images Flys, Ants, and General Pests" at bounding box center [638, 379] width 540 height 529
click at [519, 181] on body "Computer Required This feature is only available on a computer. Please switch t…" at bounding box center [638, 399] width 1276 height 799
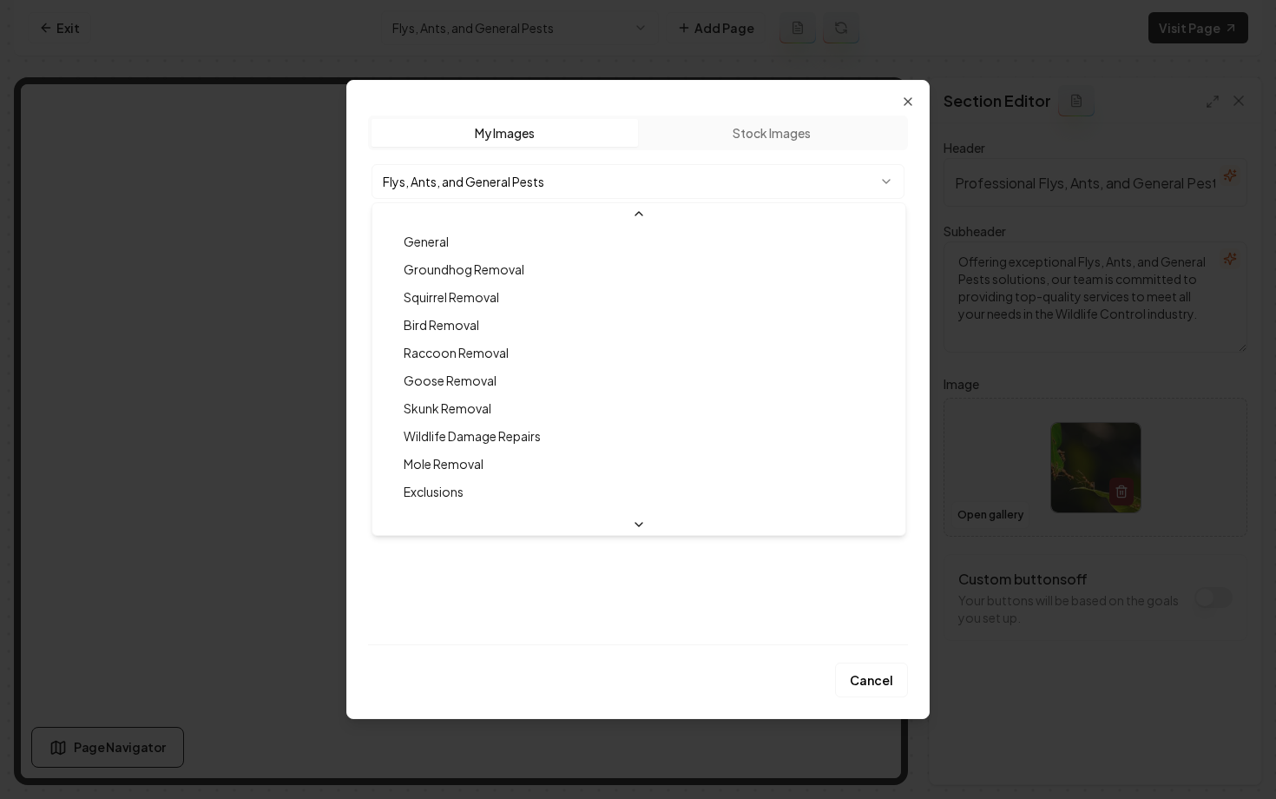
scroll to position [102, 0]
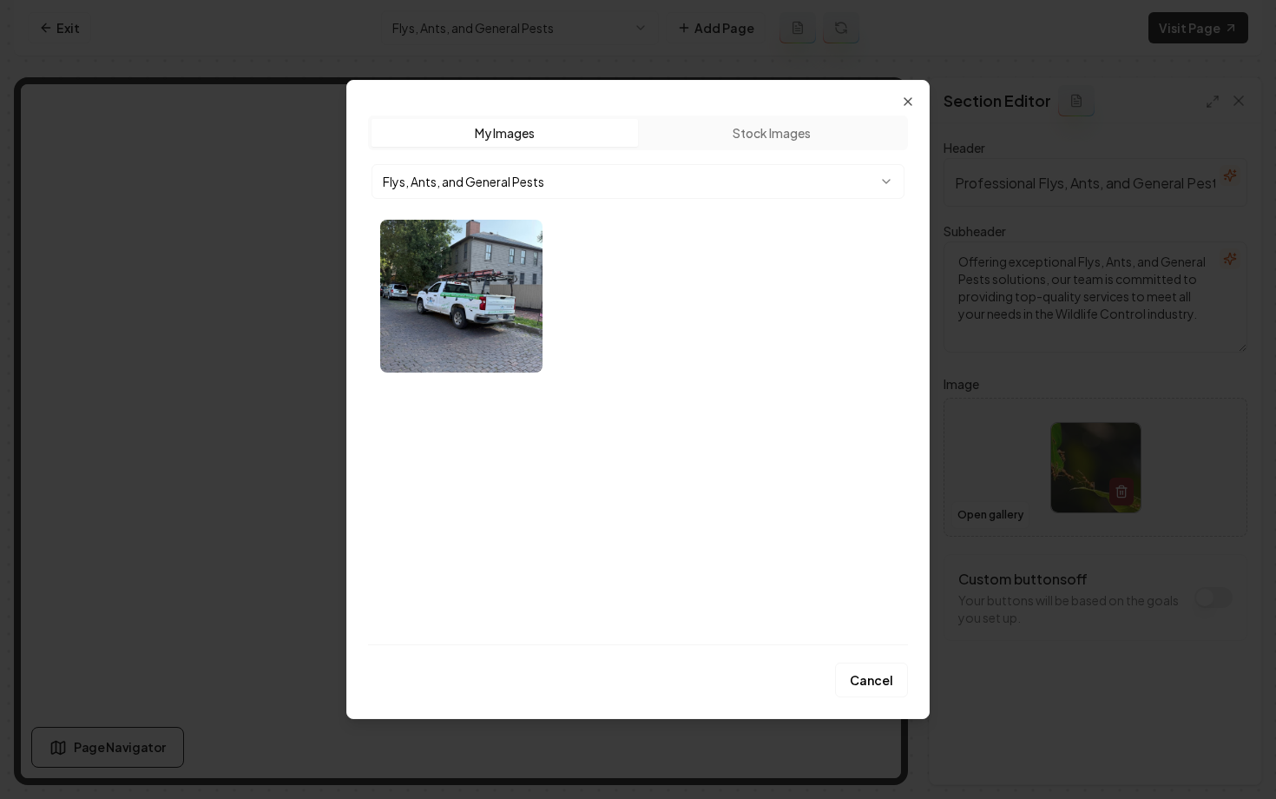
click at [653, 372] on div at bounding box center [638, 296] width 530 height 167
click at [873, 677] on button "Cancel" at bounding box center [871, 679] width 73 height 35
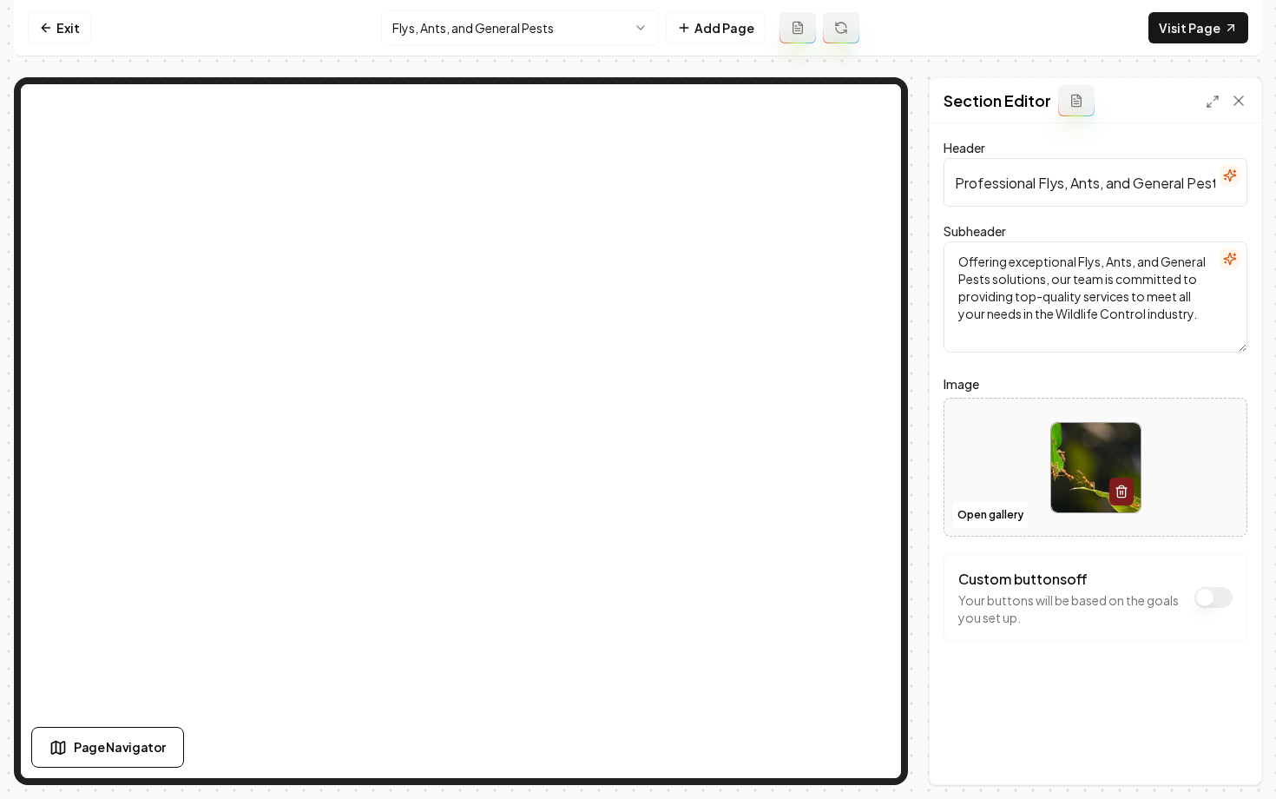
click at [492, 23] on html "Computer Required This feature is only available on a computer. Please switch t…" at bounding box center [638, 399] width 1276 height 799
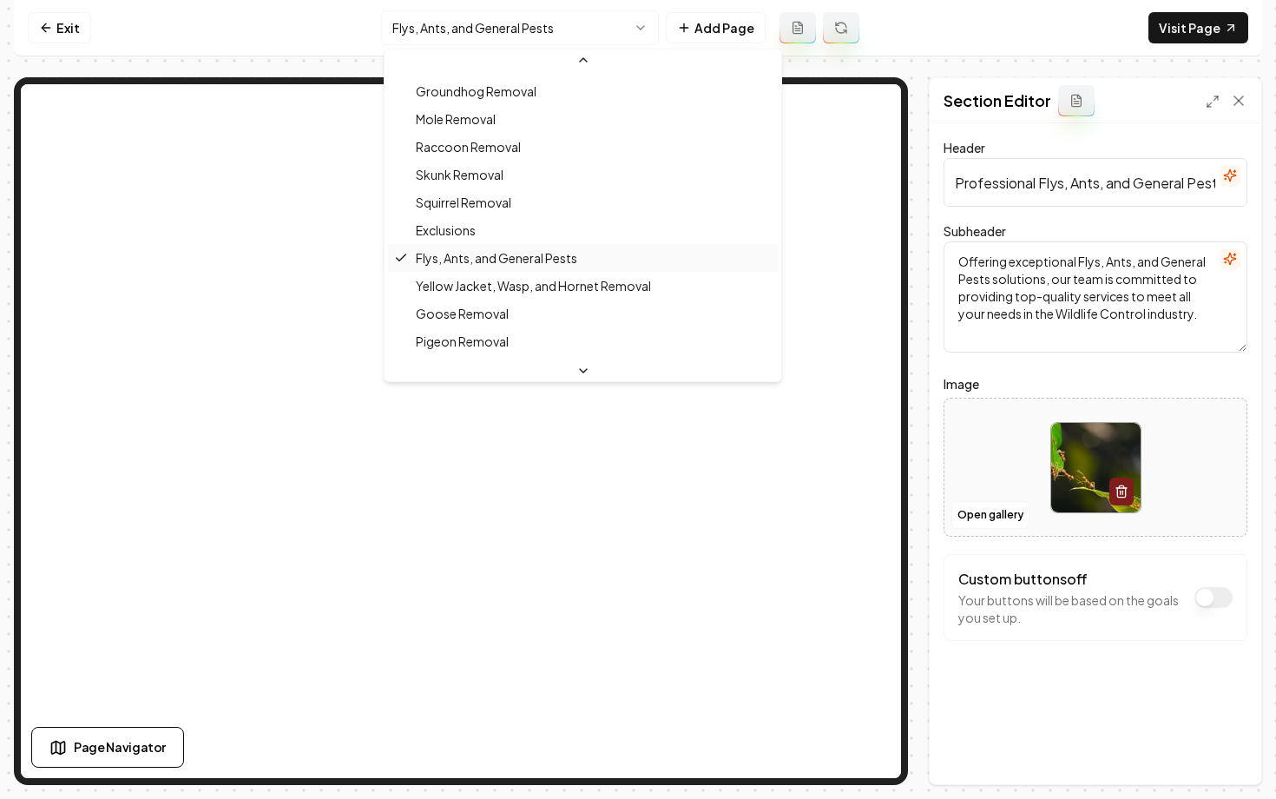
scroll to position [192, 0]
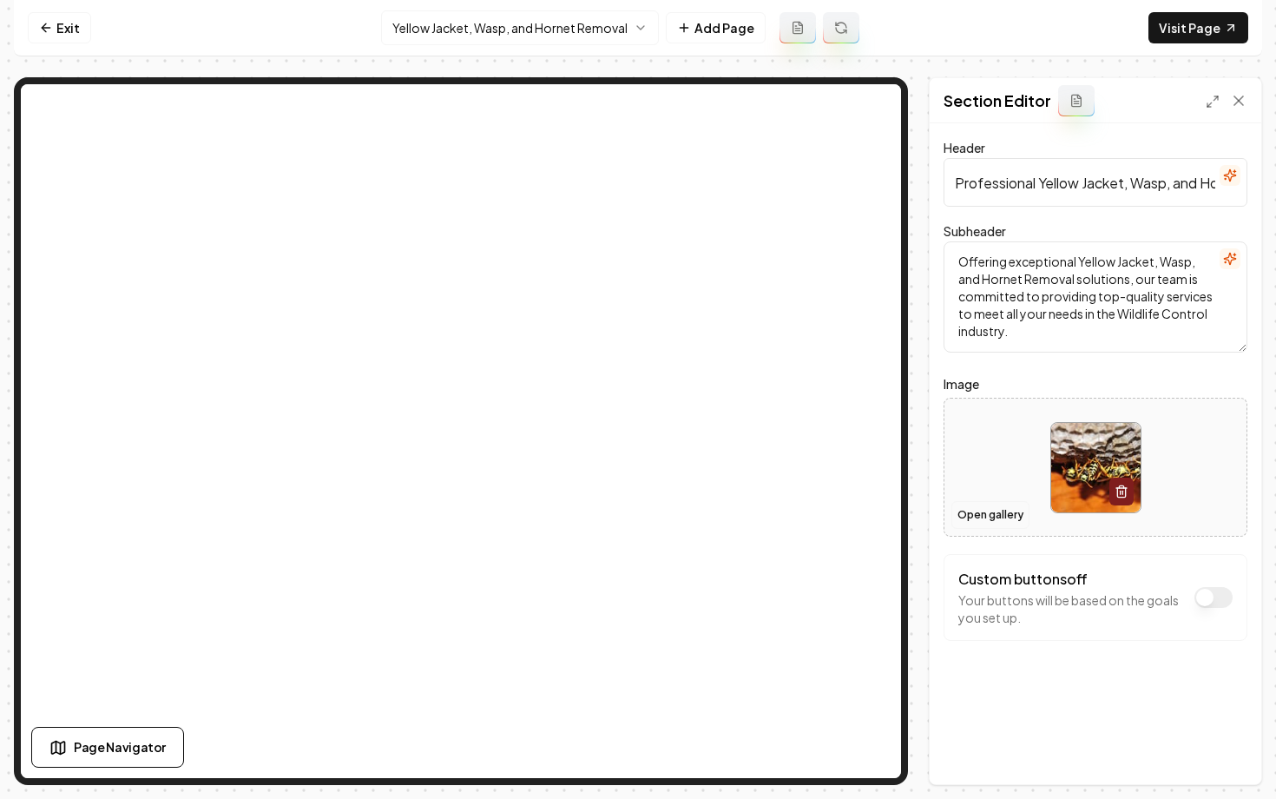
click at [985, 504] on button "Open gallery" at bounding box center [991, 515] width 78 height 28
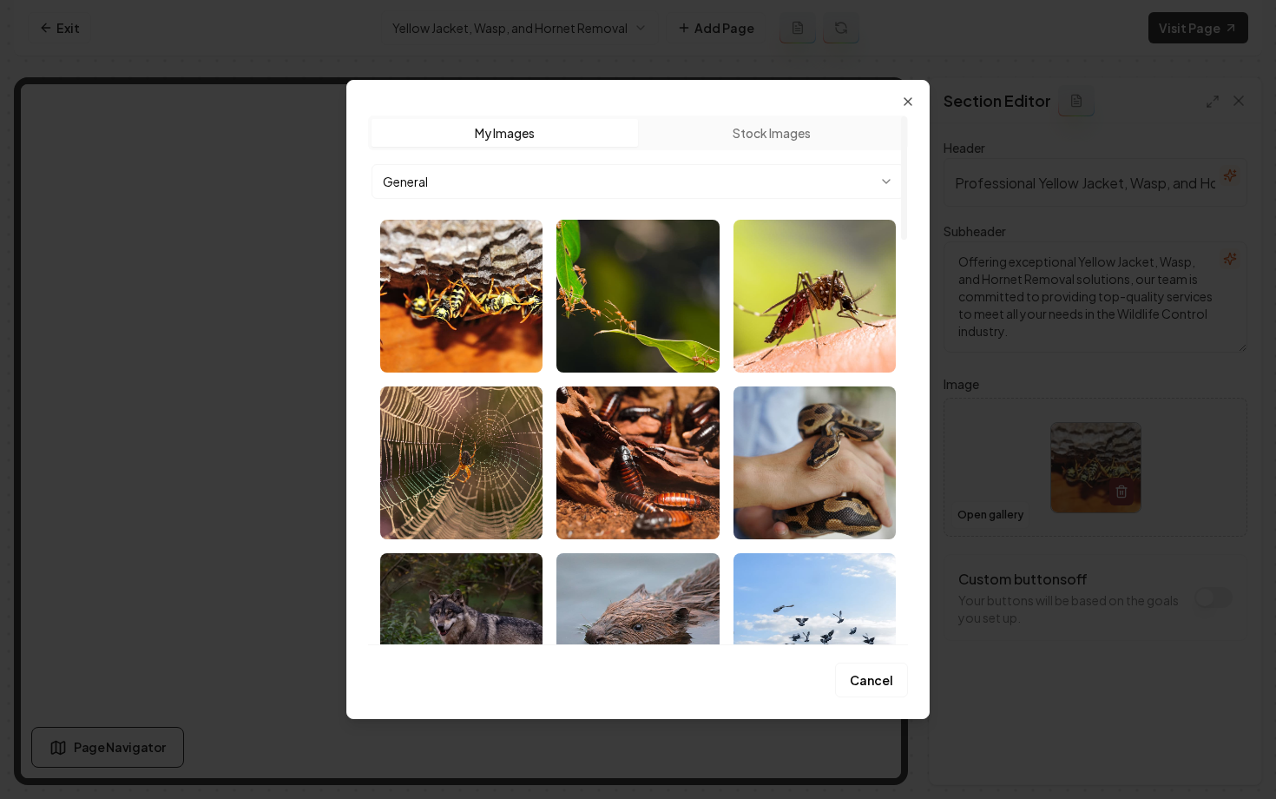
click at [530, 173] on body "Computer Required This feature is only available on a computer. Please switch t…" at bounding box center [638, 399] width 1276 height 799
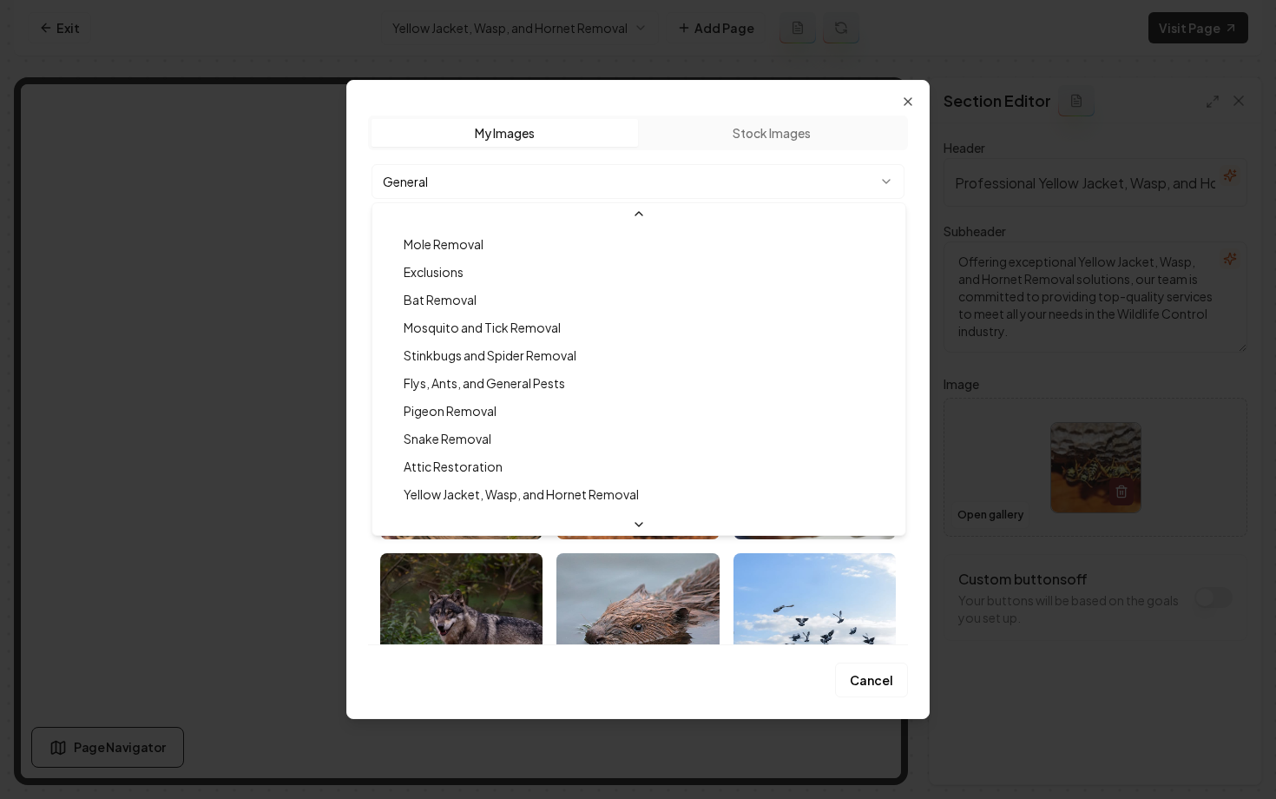
scroll to position [234, 0]
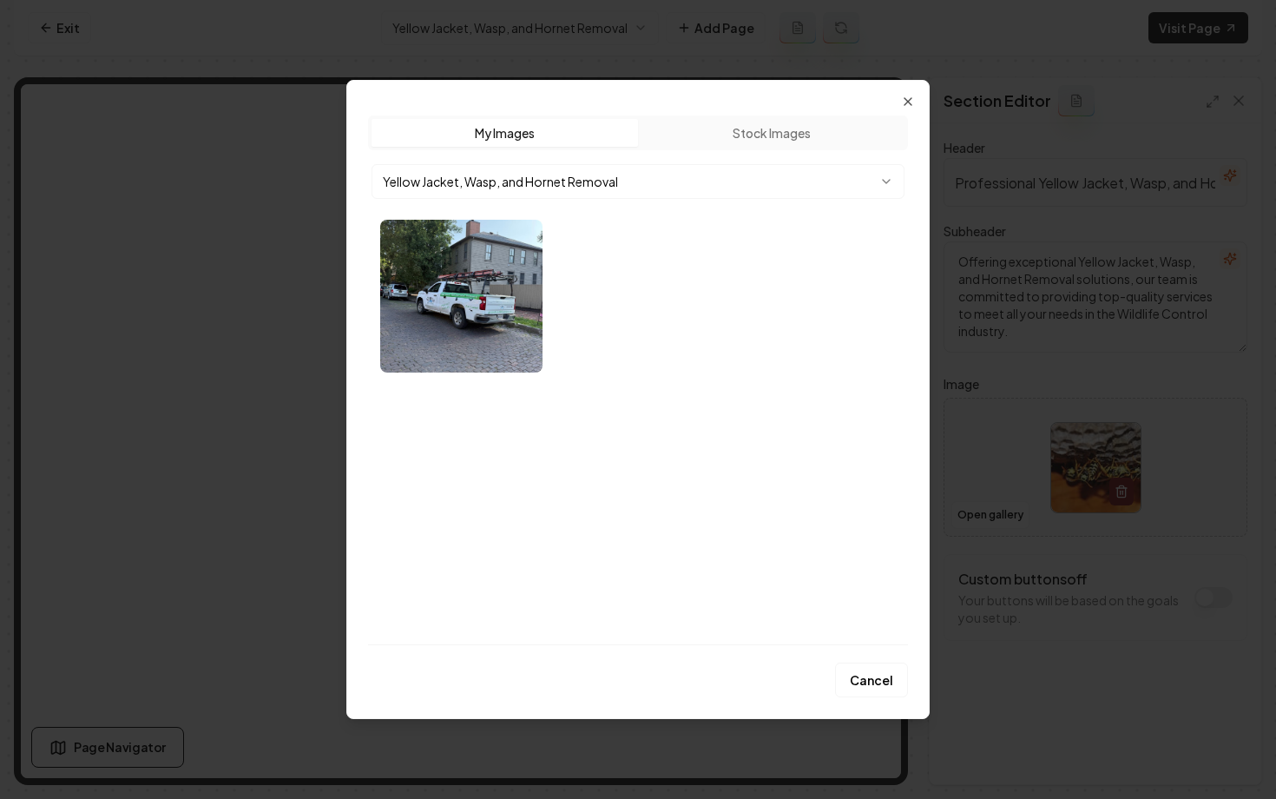
click at [645, 390] on div "Upload My Images Stock Images Yellow Jacket, Wasp, and Hornet Removal" at bounding box center [638, 379] width 540 height 529
click at [864, 677] on button "Cancel" at bounding box center [871, 679] width 73 height 35
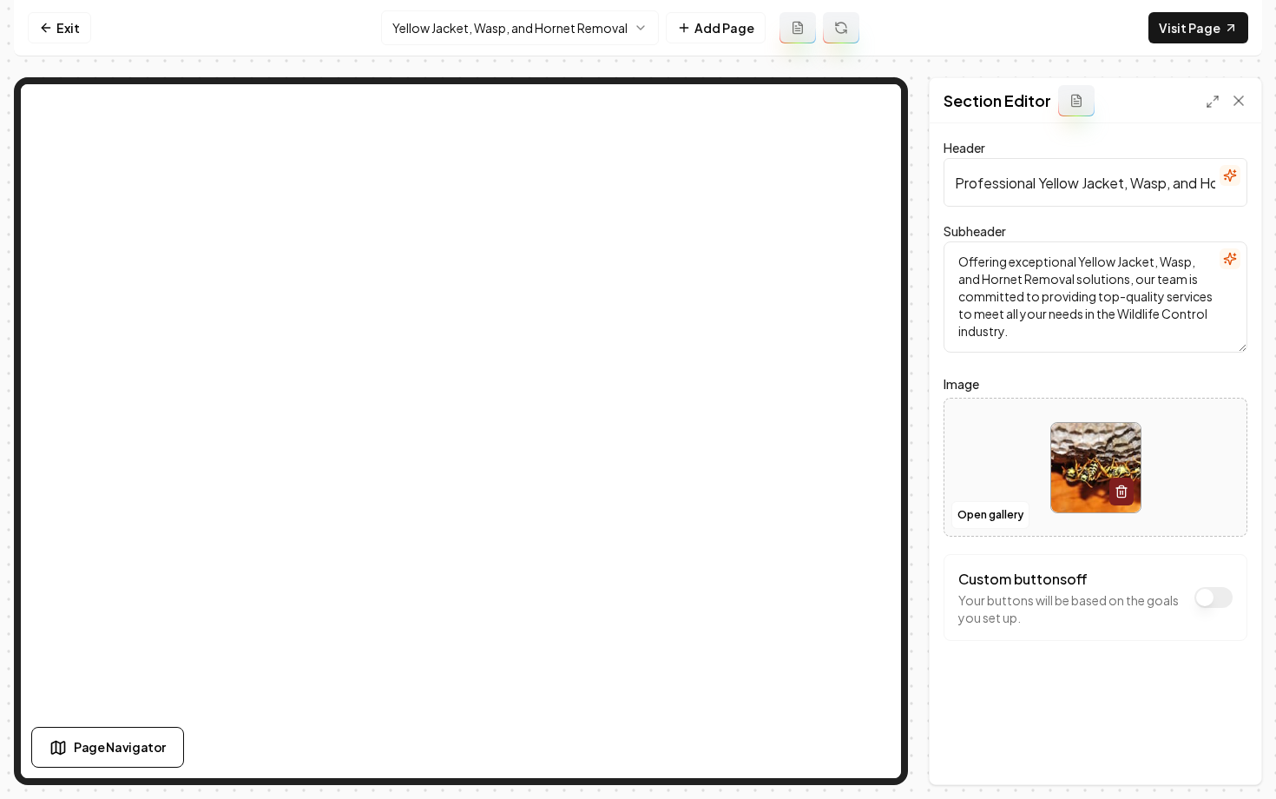
click at [501, 30] on html "Computer Required This feature is only available on a computer. Please switch t…" at bounding box center [638, 399] width 1276 height 799
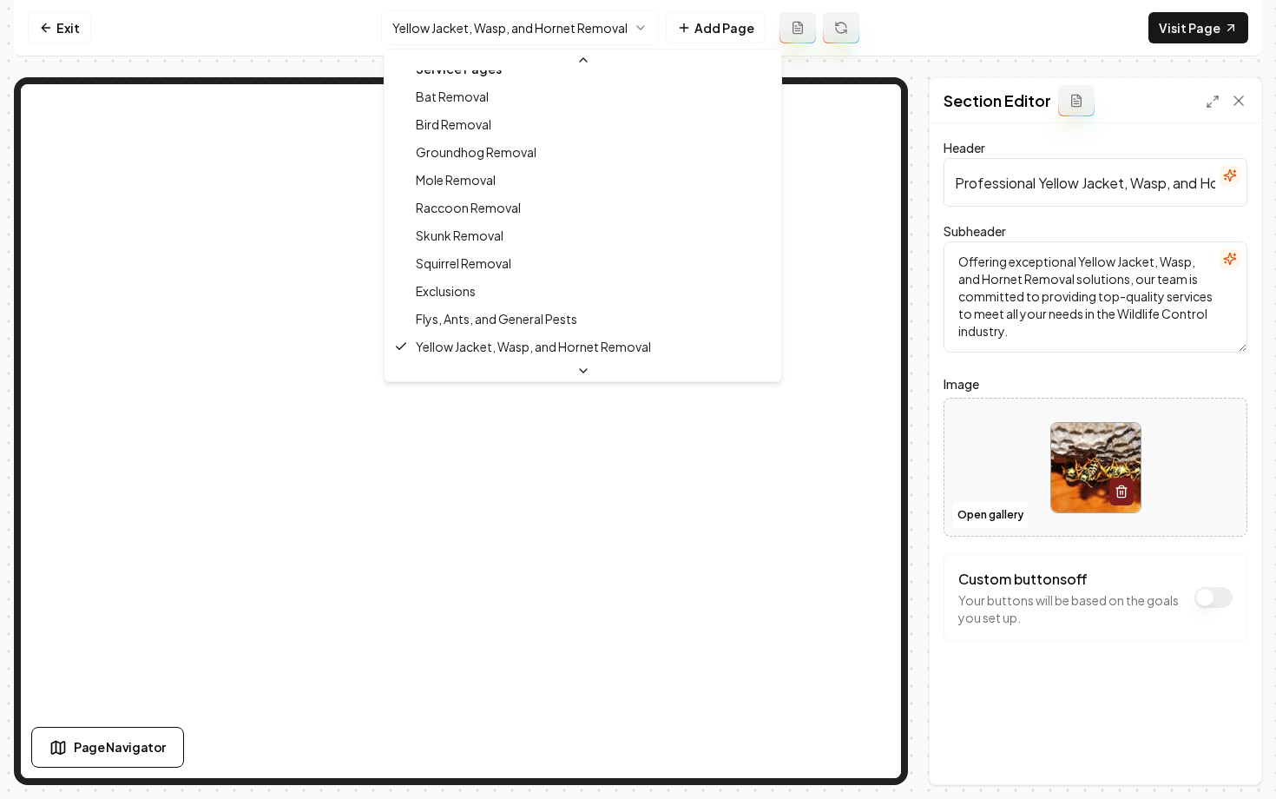
scroll to position [214, 0]
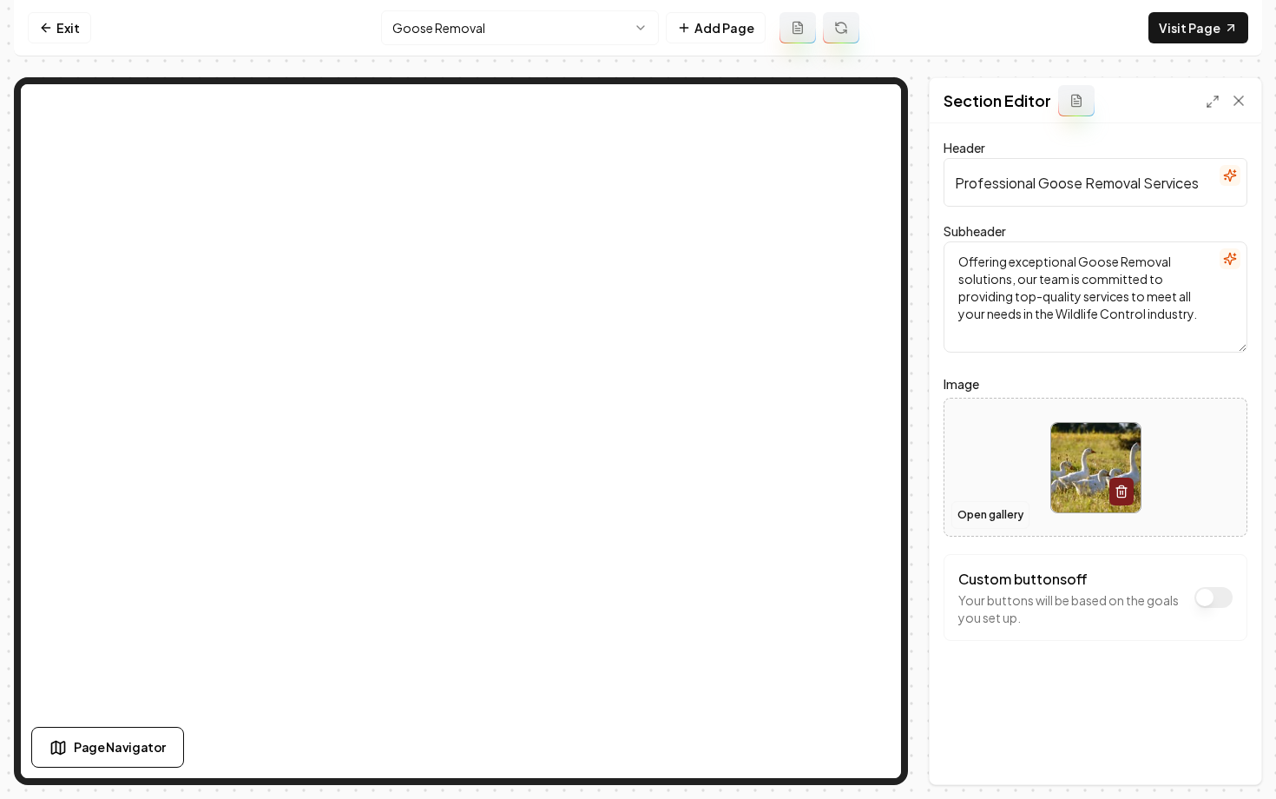
click at [972, 516] on button "Open gallery" at bounding box center [991, 515] width 78 height 28
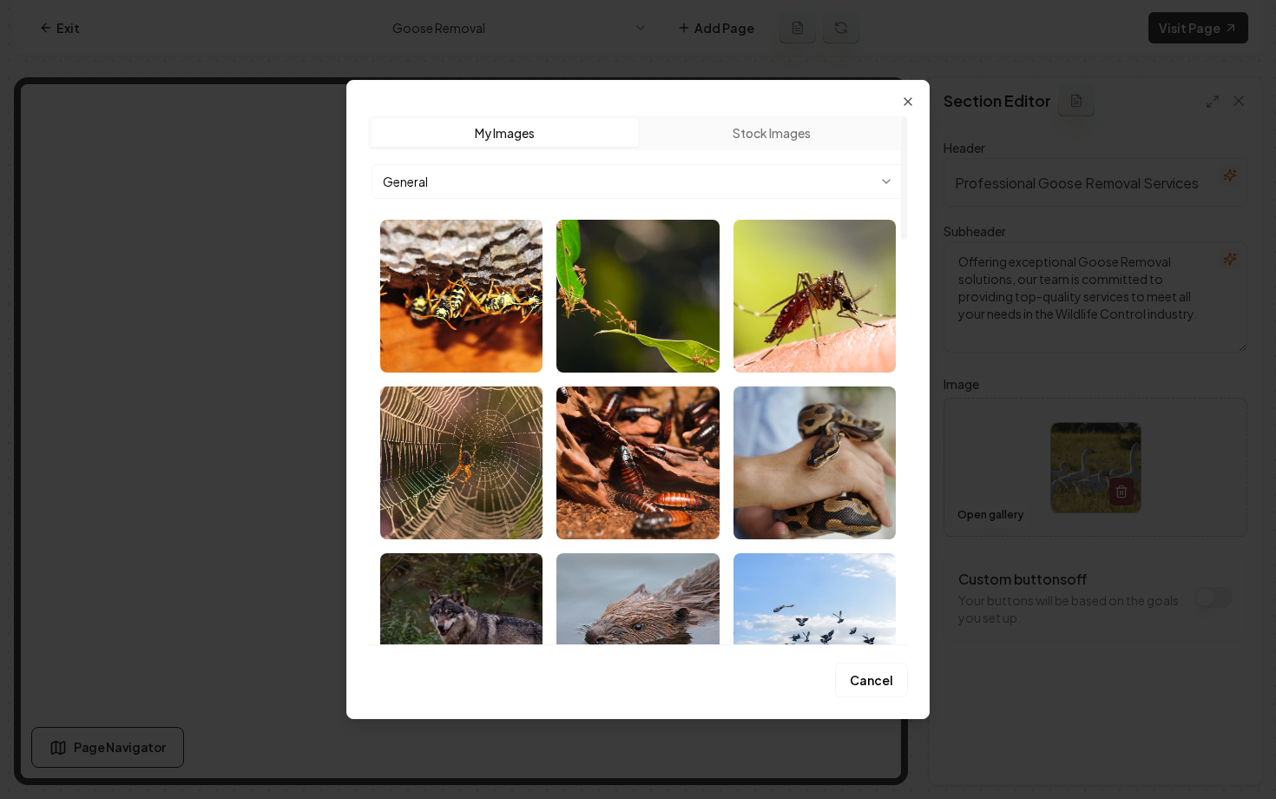
click at [540, 177] on body "Computer Required This feature is only available on a computer. Please switch t…" at bounding box center [638, 399] width 1276 height 799
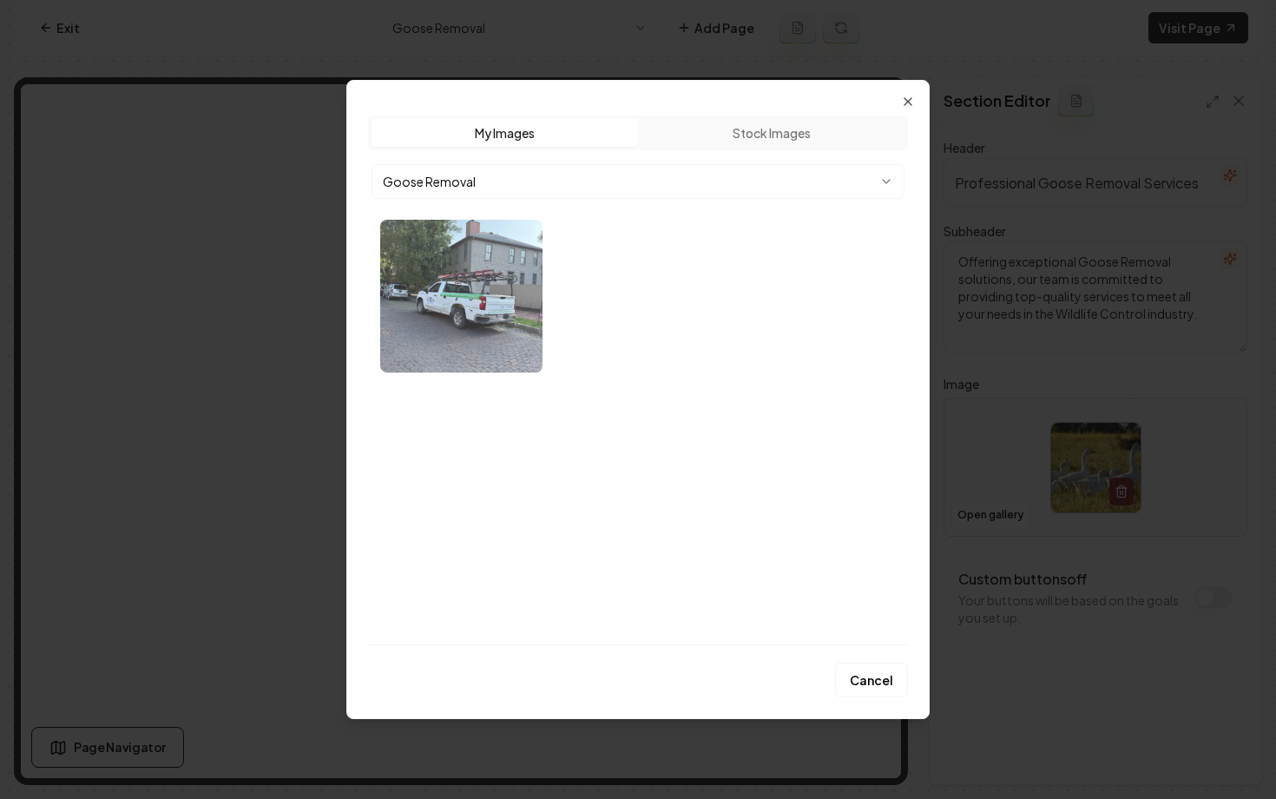
click at [498, 284] on img "Select image image_68af33c75c7cd75eb807bad3.webp" at bounding box center [461, 296] width 162 height 153
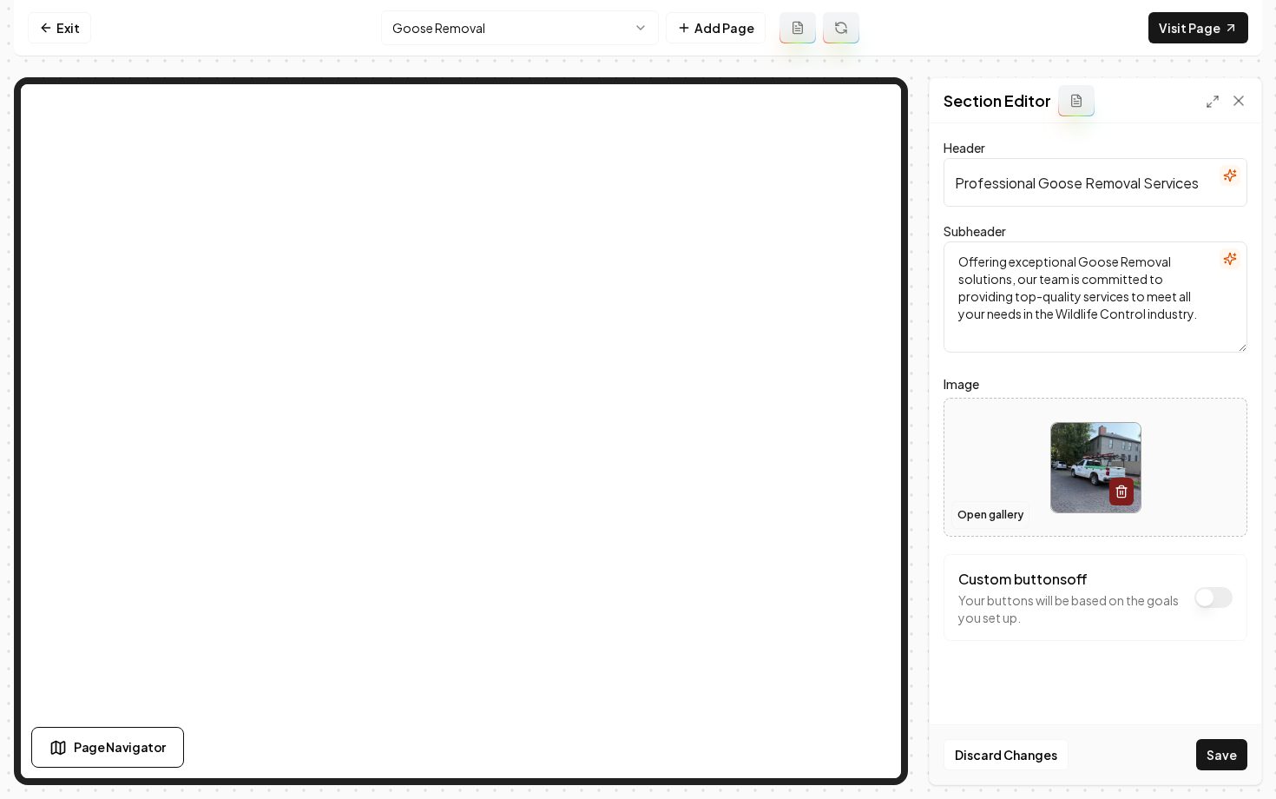
click at [963, 513] on button "Open gallery" at bounding box center [991, 515] width 78 height 28
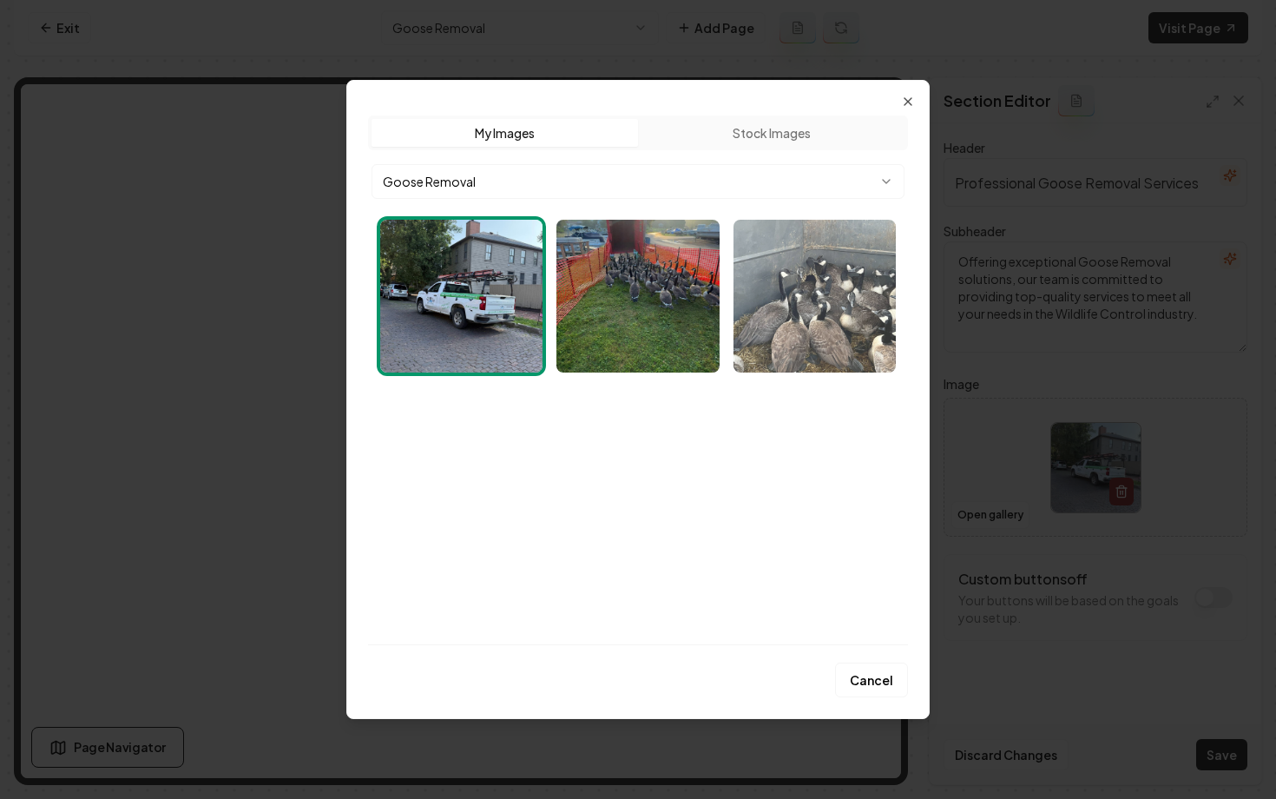
click at [756, 324] on img "Select image image_68af32e45c7cd75eb8010cf3.webp" at bounding box center [815, 296] width 162 height 153
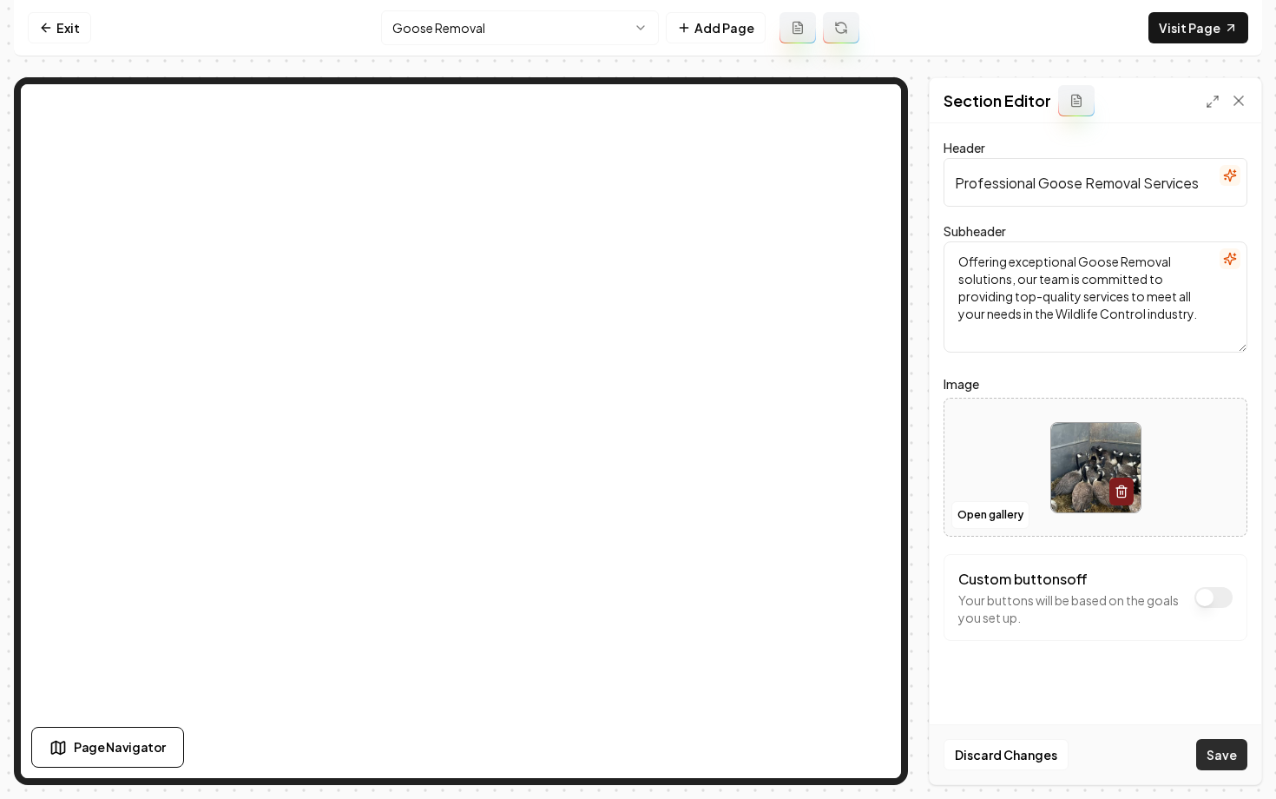
click at [1219, 755] on button "Save" at bounding box center [1221, 754] width 51 height 31
click at [448, 41] on html "Computer Required This feature is only available on a computer. Please switch t…" at bounding box center [638, 399] width 1276 height 799
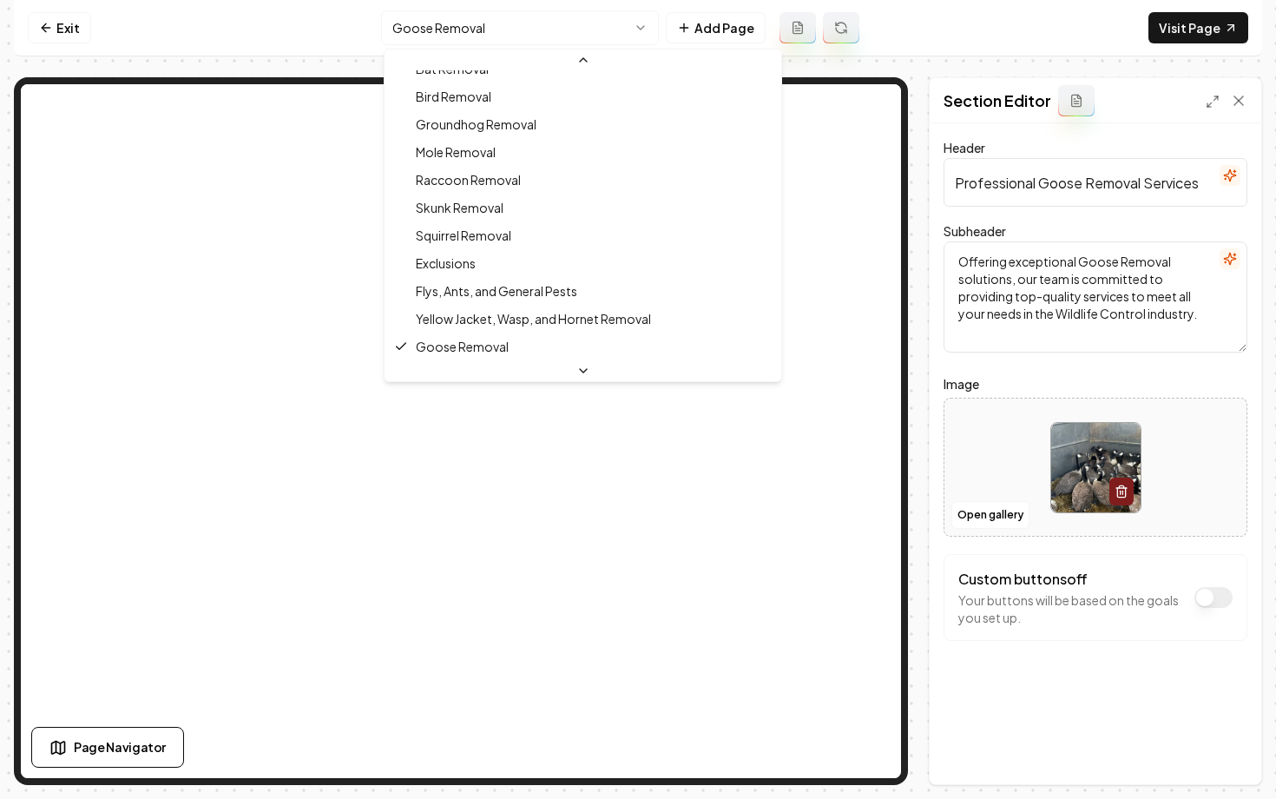
scroll to position [241, 0]
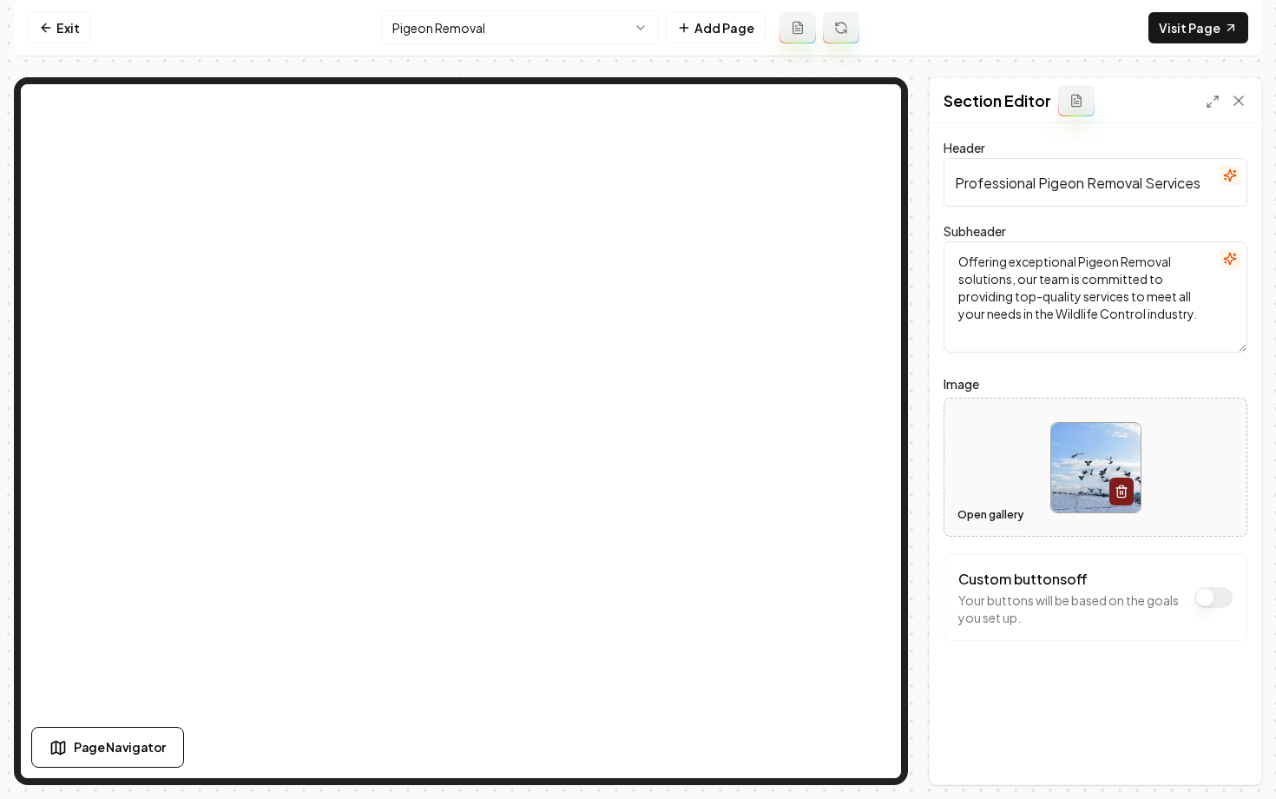
click at [967, 517] on button "Open gallery" at bounding box center [991, 515] width 78 height 28
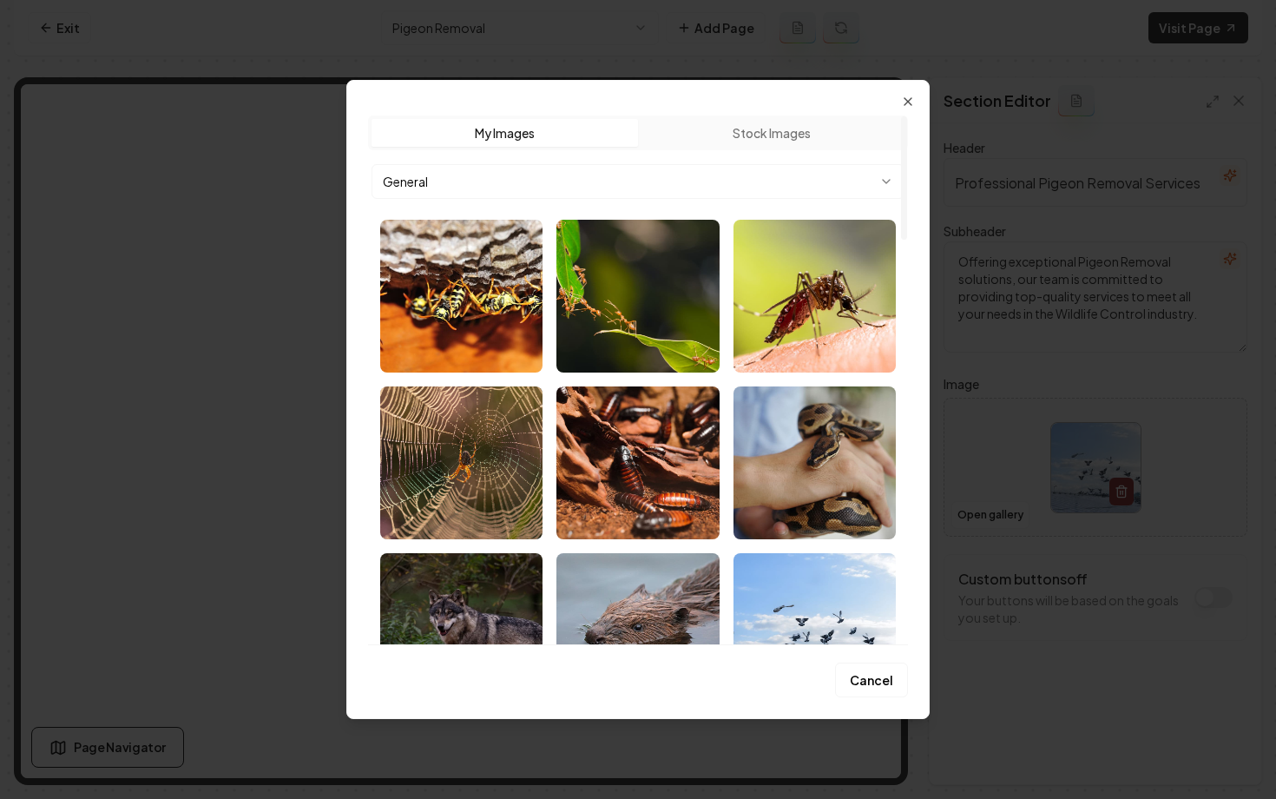
click at [533, 169] on body "Computer Required This feature is only available on a computer. Please switch t…" at bounding box center [638, 399] width 1276 height 799
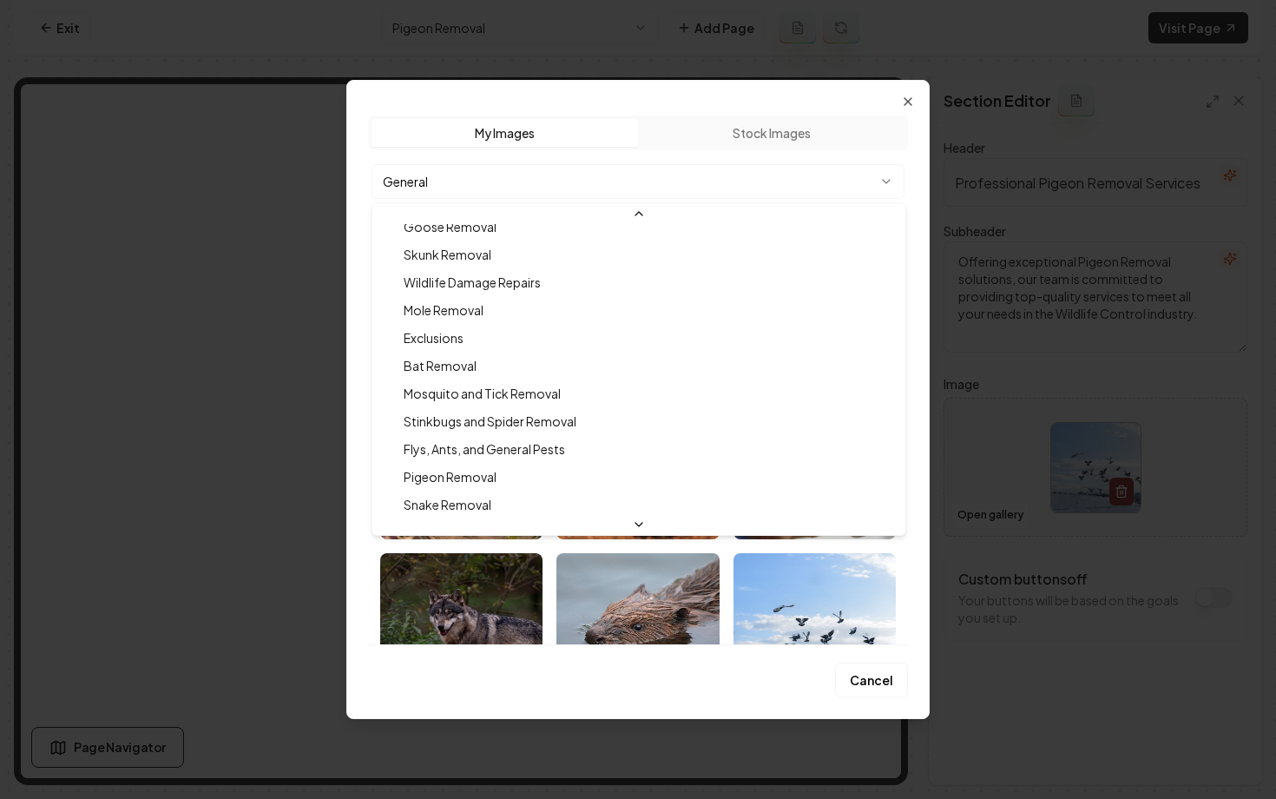
scroll to position [164, 0]
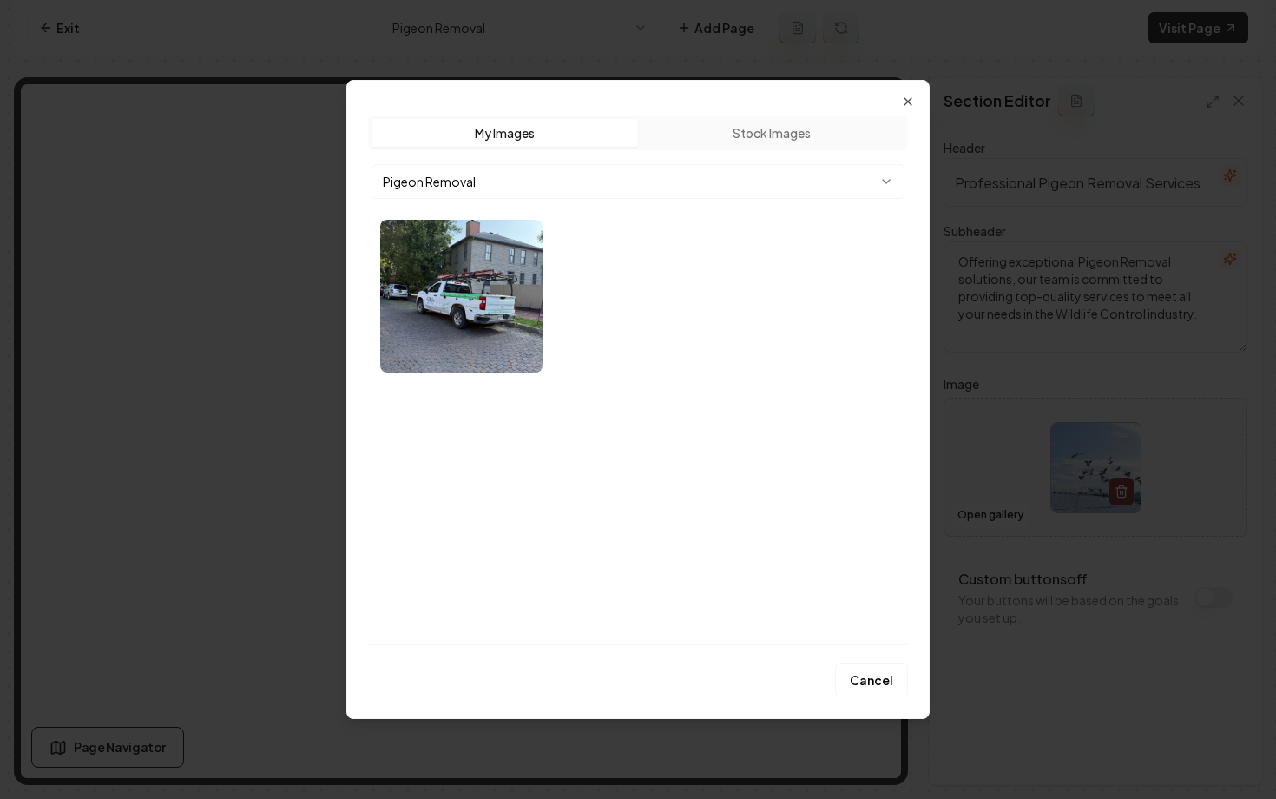
click at [648, 374] on div at bounding box center [638, 296] width 530 height 167
click at [873, 677] on button "Cancel" at bounding box center [871, 679] width 73 height 35
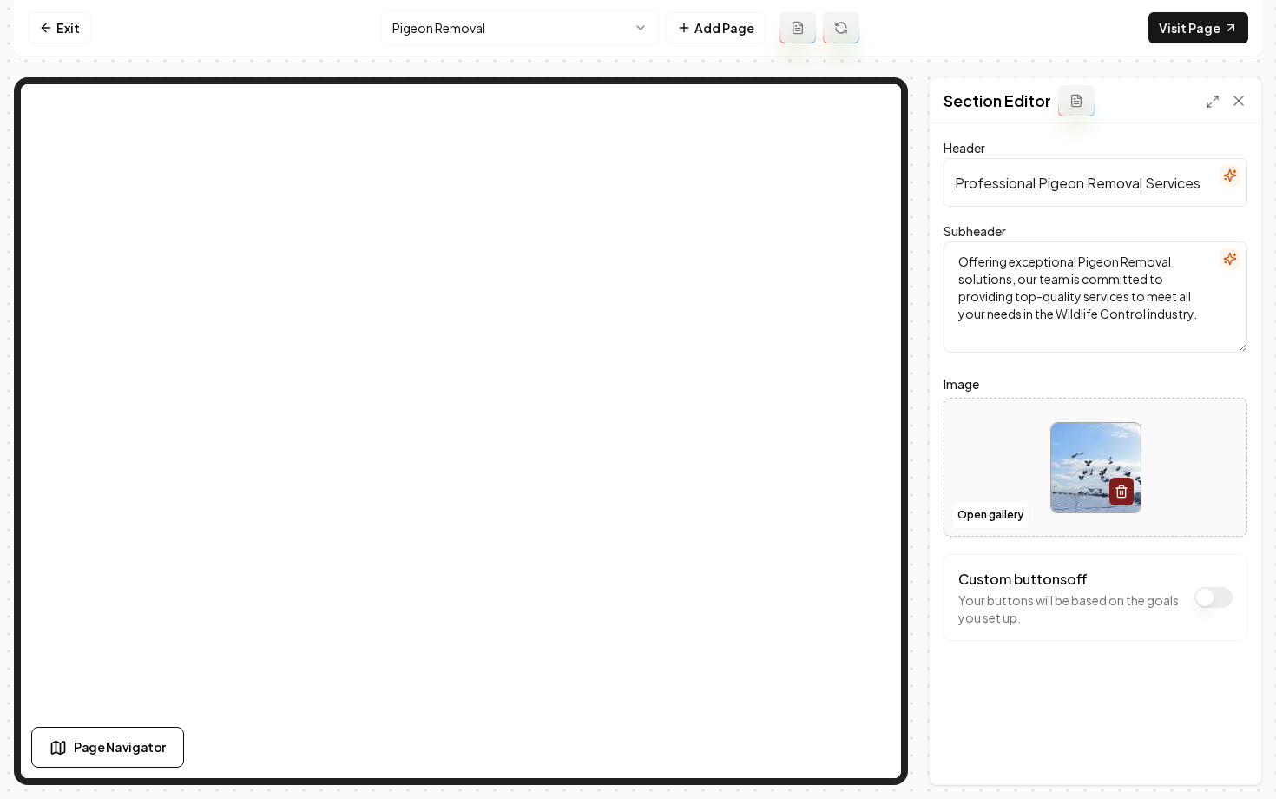
click at [412, 26] on html "Computer Required This feature is only available on a computer. Please switch t…" at bounding box center [638, 399] width 1276 height 799
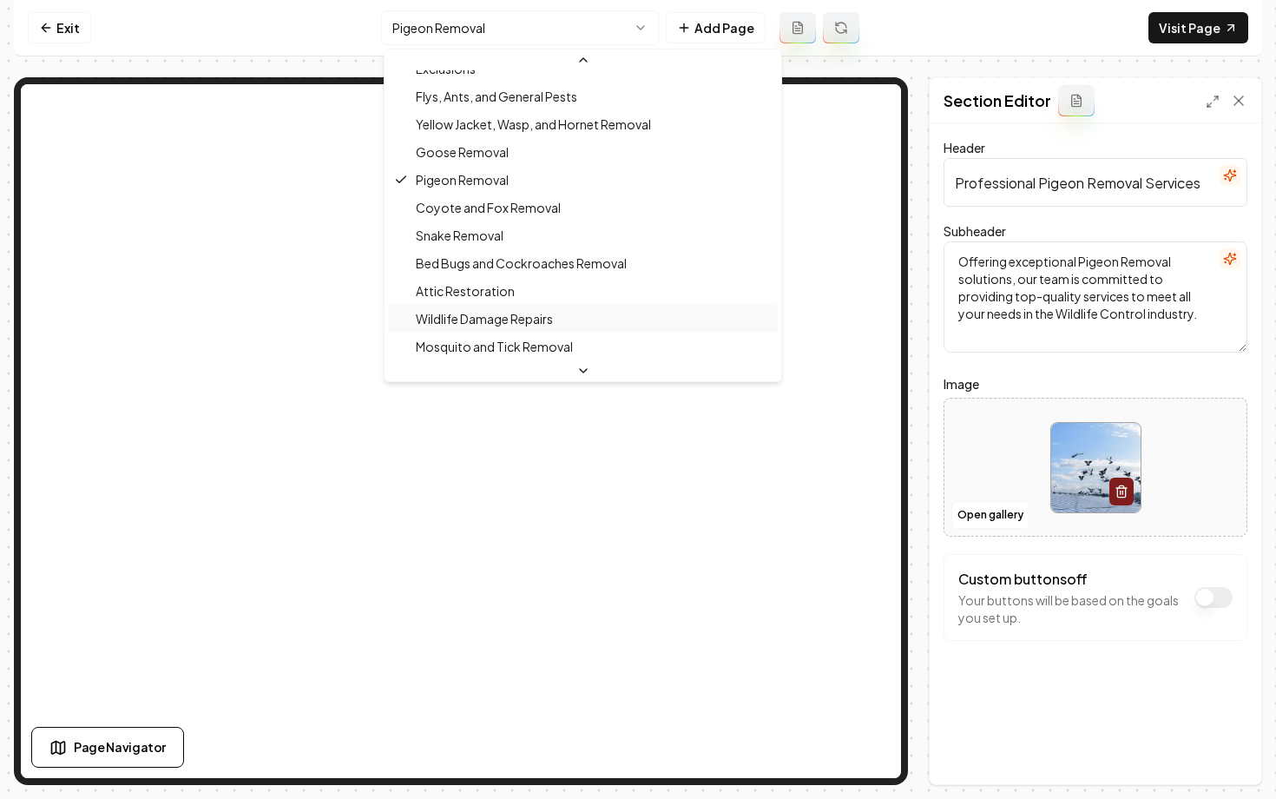
scroll to position [380, 0]
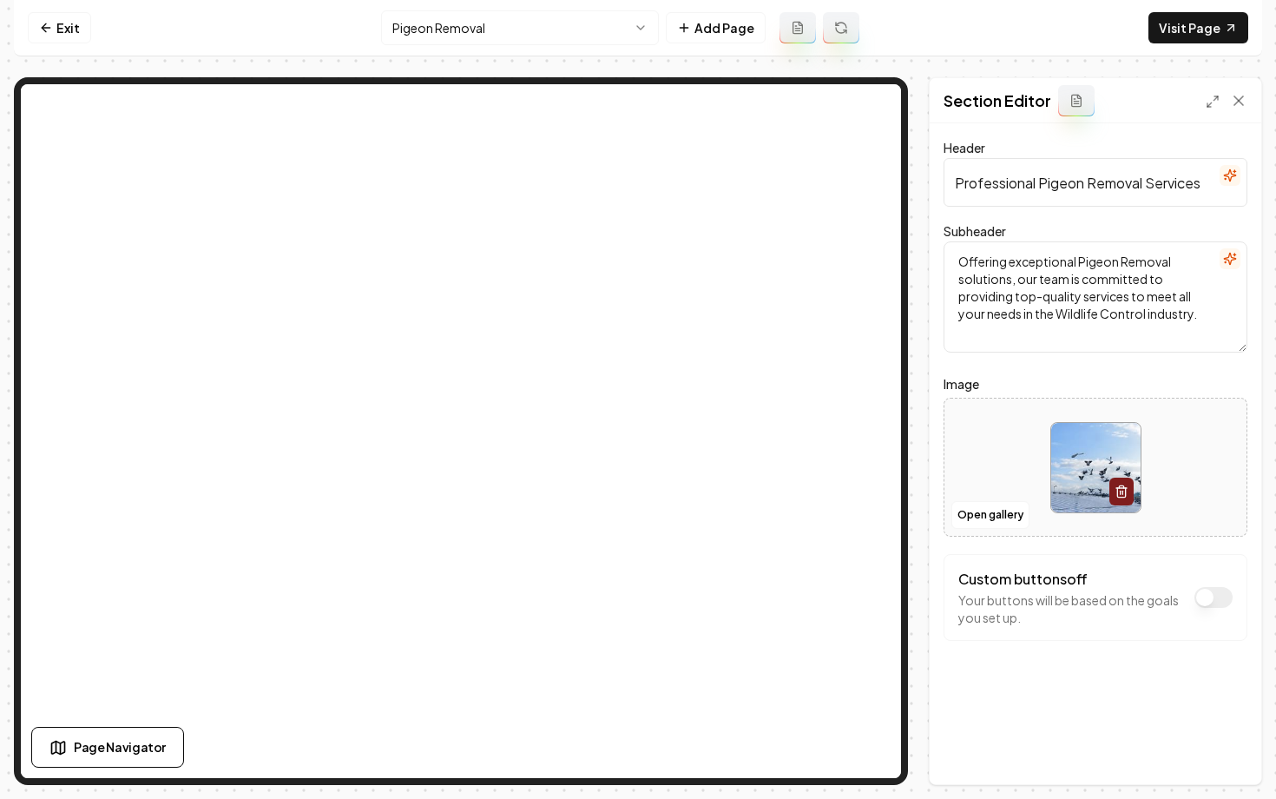
click at [443, 31] on html "Computer Required This feature is only available on a computer. Please switch t…" at bounding box center [638, 399] width 1276 height 799
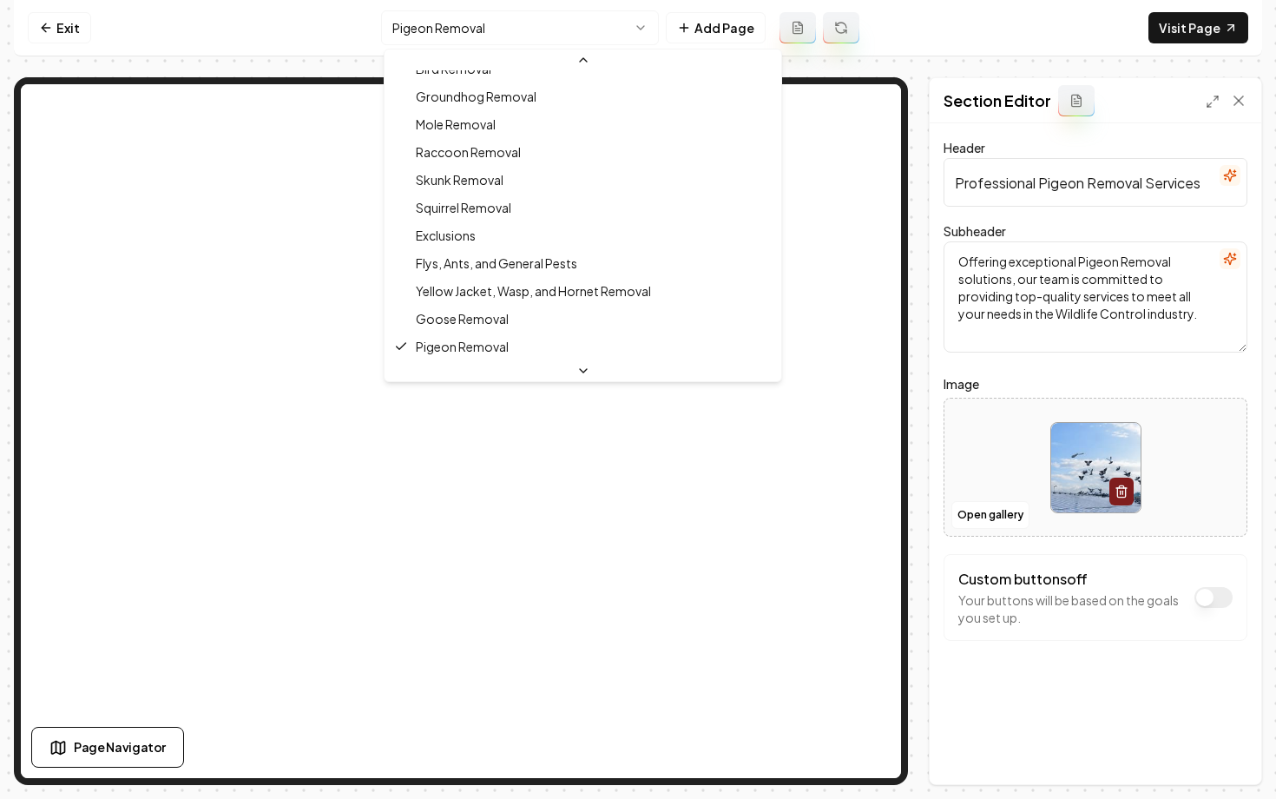
scroll to position [241, 0]
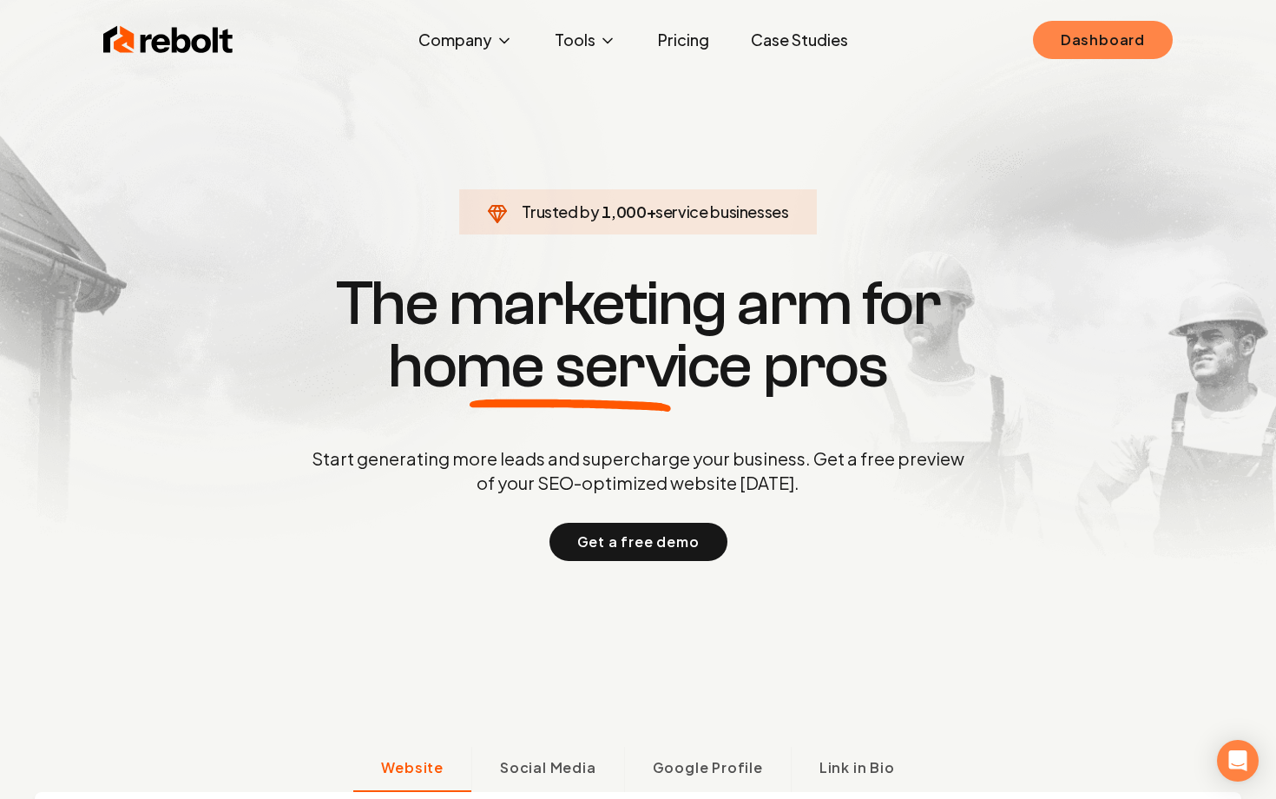
click at [1148, 32] on link "Dashboard" at bounding box center [1103, 40] width 140 height 38
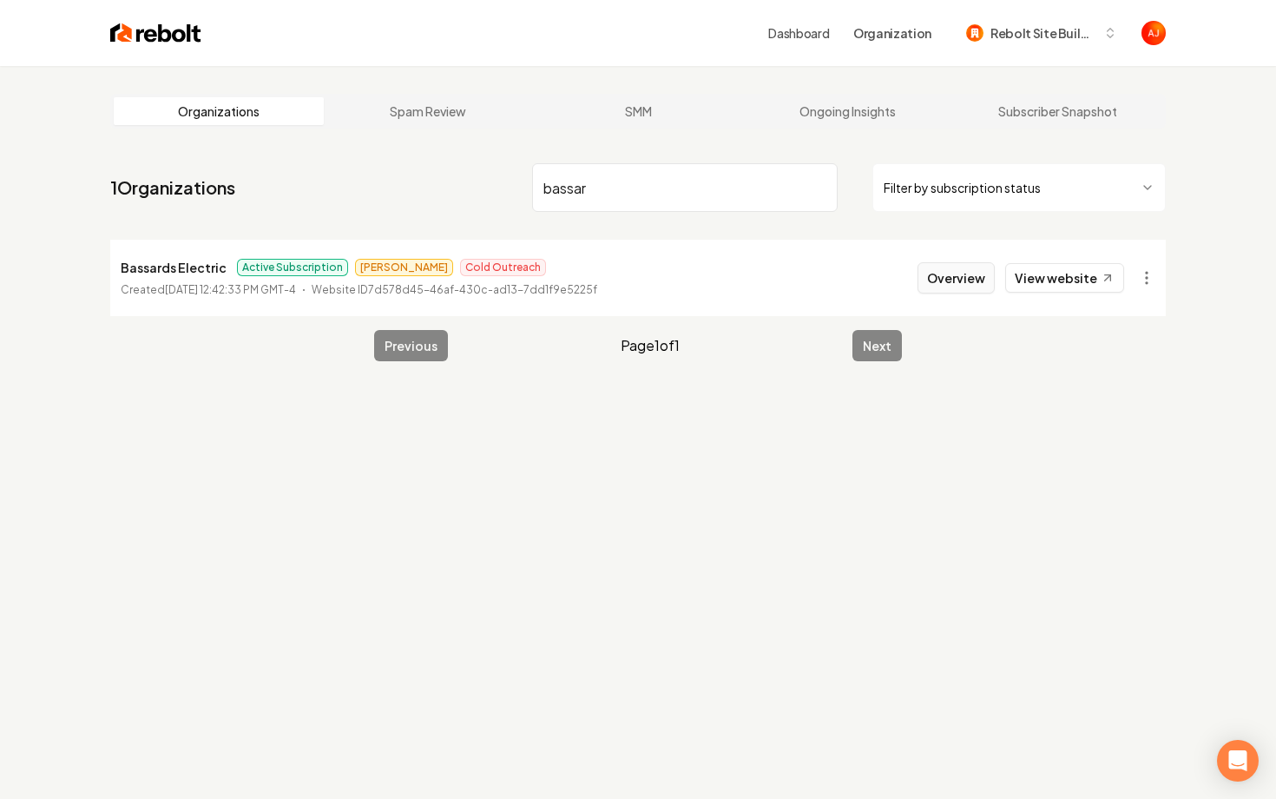
type input "bassar"
click at [956, 287] on button "Overview" at bounding box center [956, 277] width 77 height 31
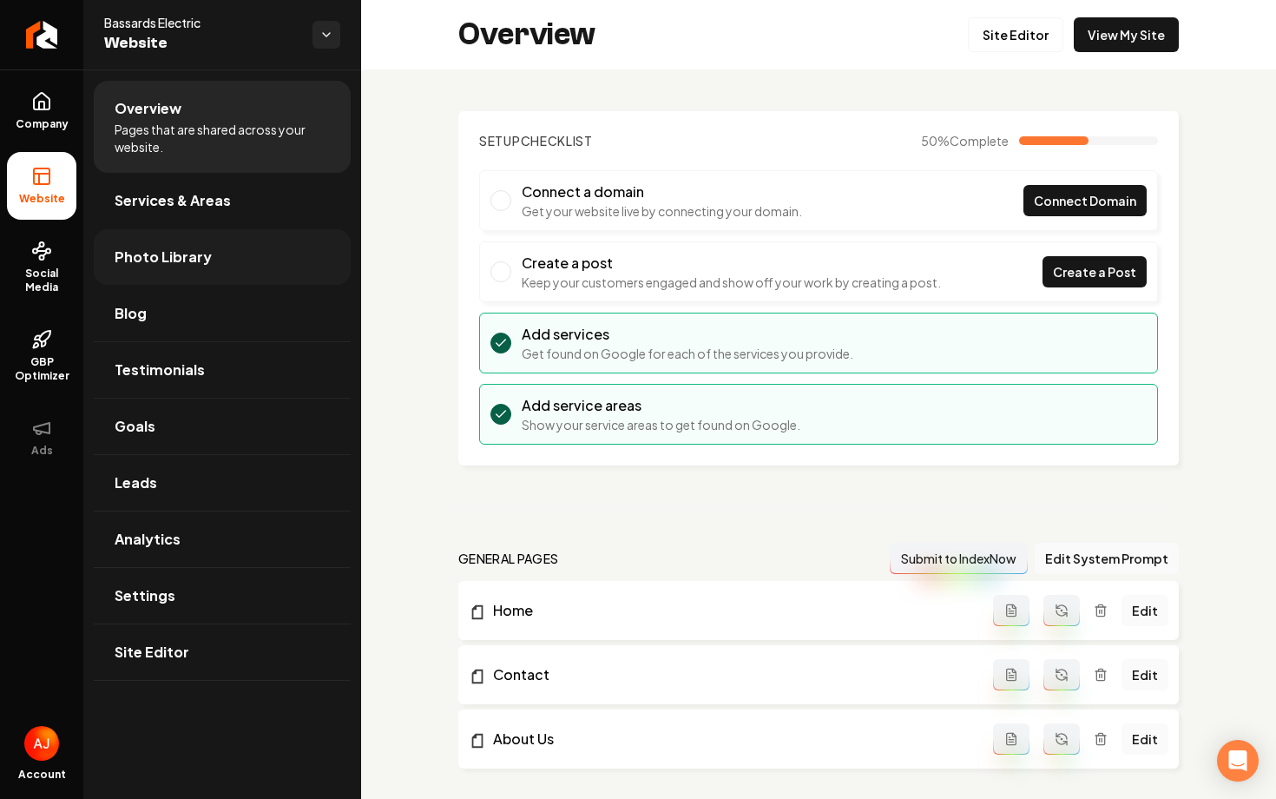
click at [201, 262] on span "Photo Library" at bounding box center [163, 257] width 97 height 21
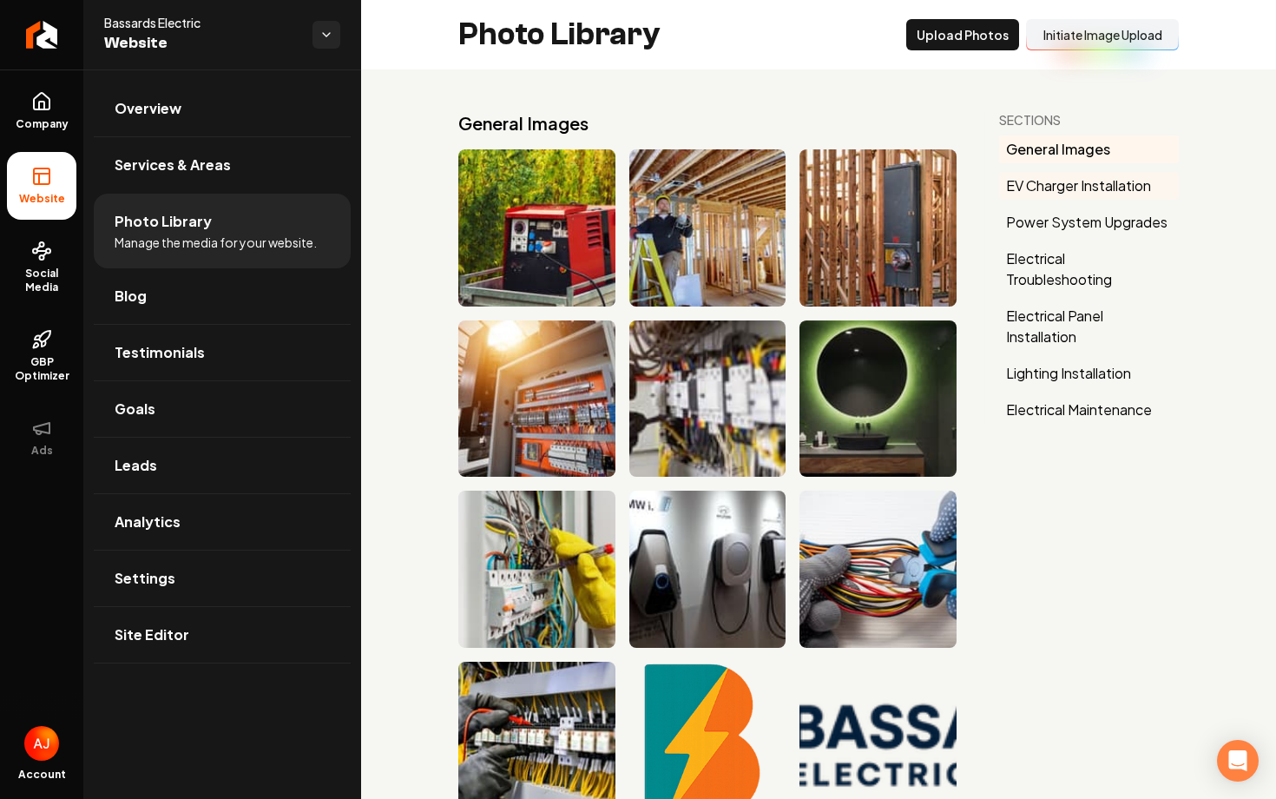
click at [1045, 197] on button "EV Charger Installation" at bounding box center [1089, 186] width 180 height 28
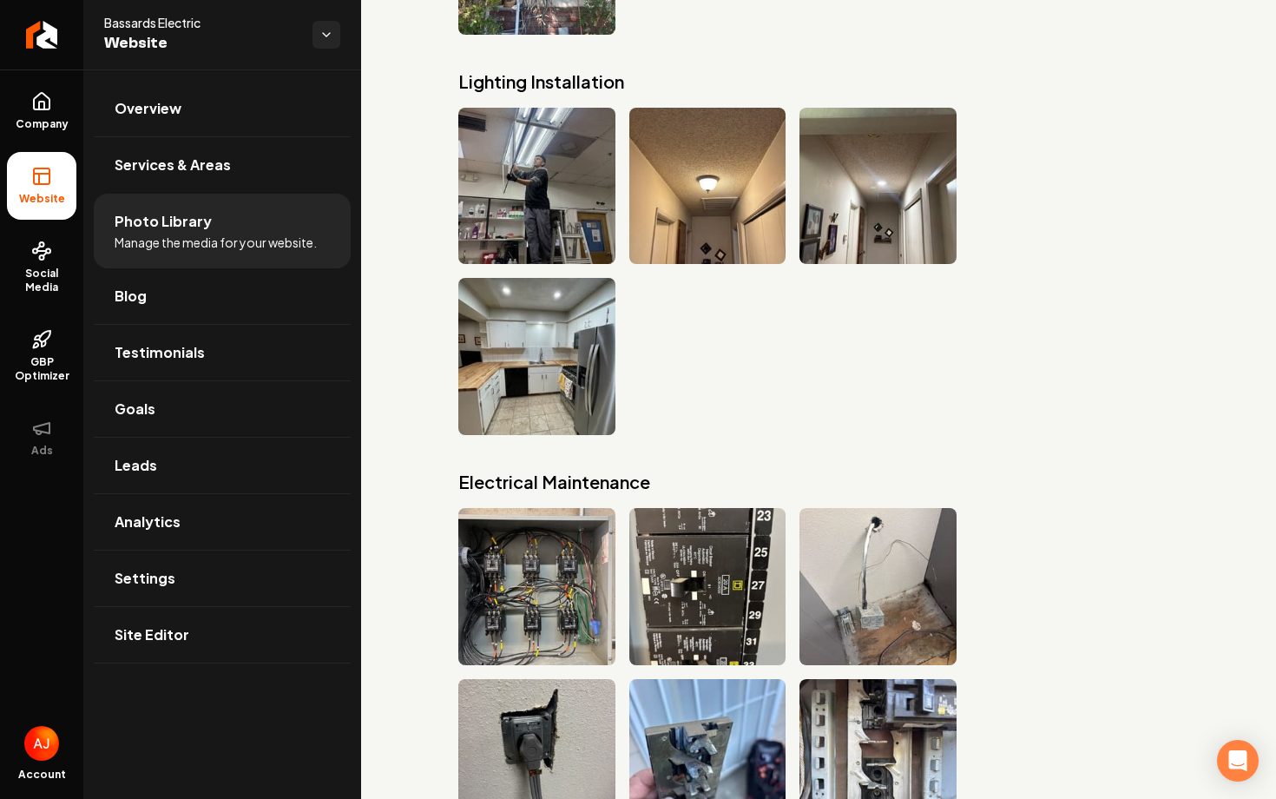
scroll to position [3659, 0]
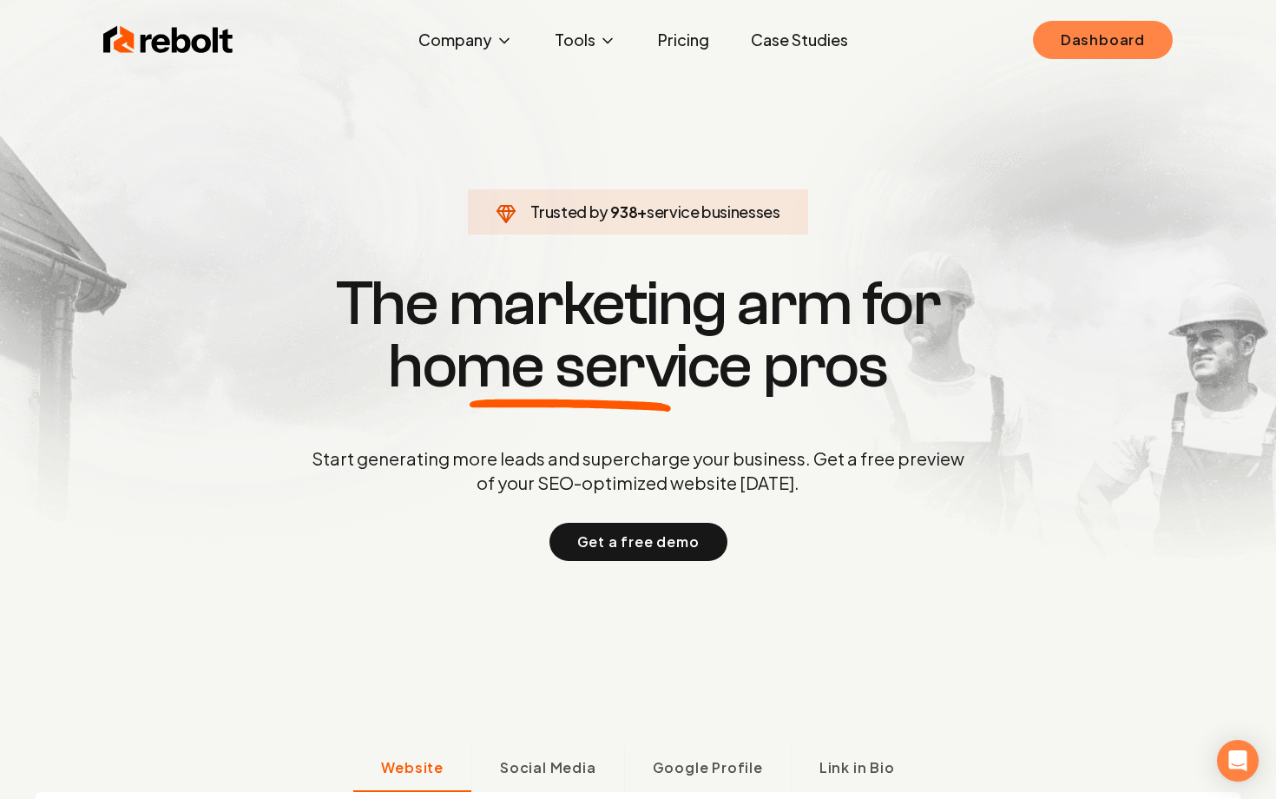
click at [1084, 41] on link "Dashboard" at bounding box center [1103, 40] width 140 height 38
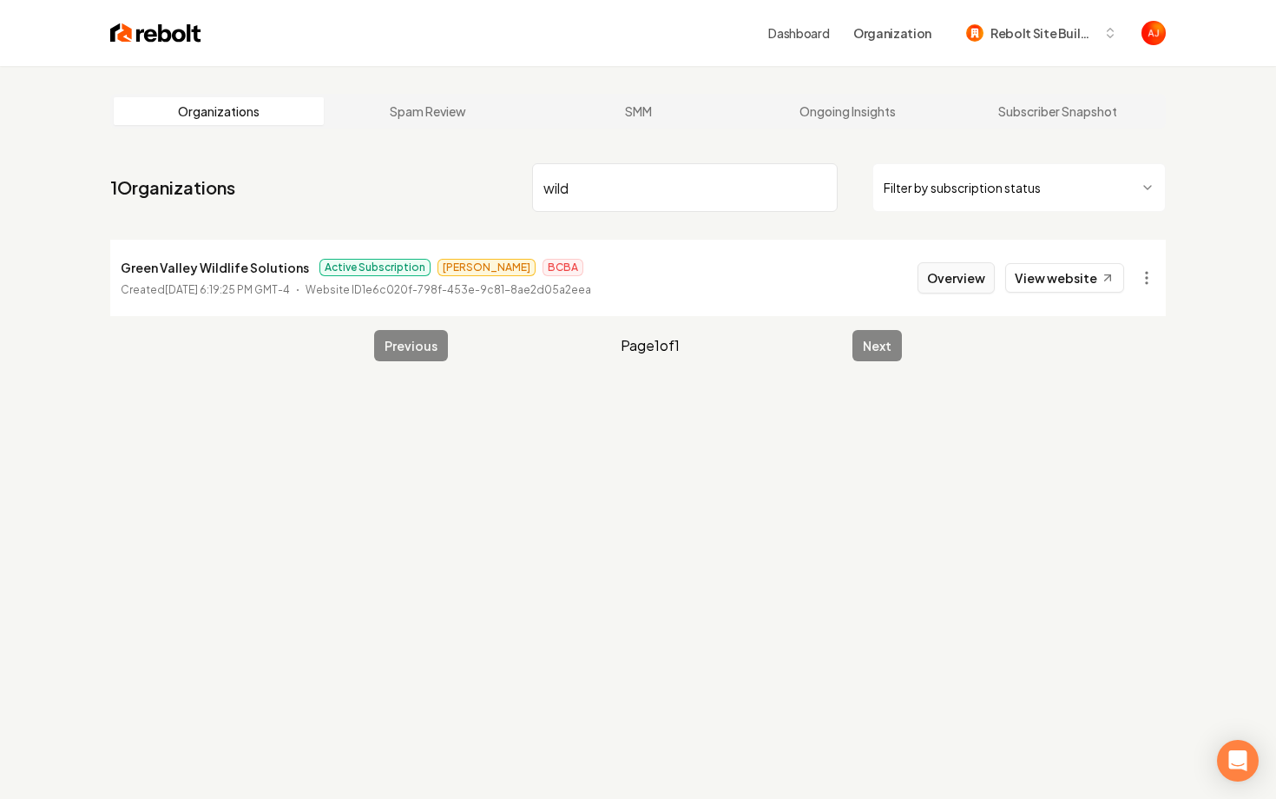
type input "wild"
click at [977, 284] on button "Overview" at bounding box center [956, 277] width 77 height 31
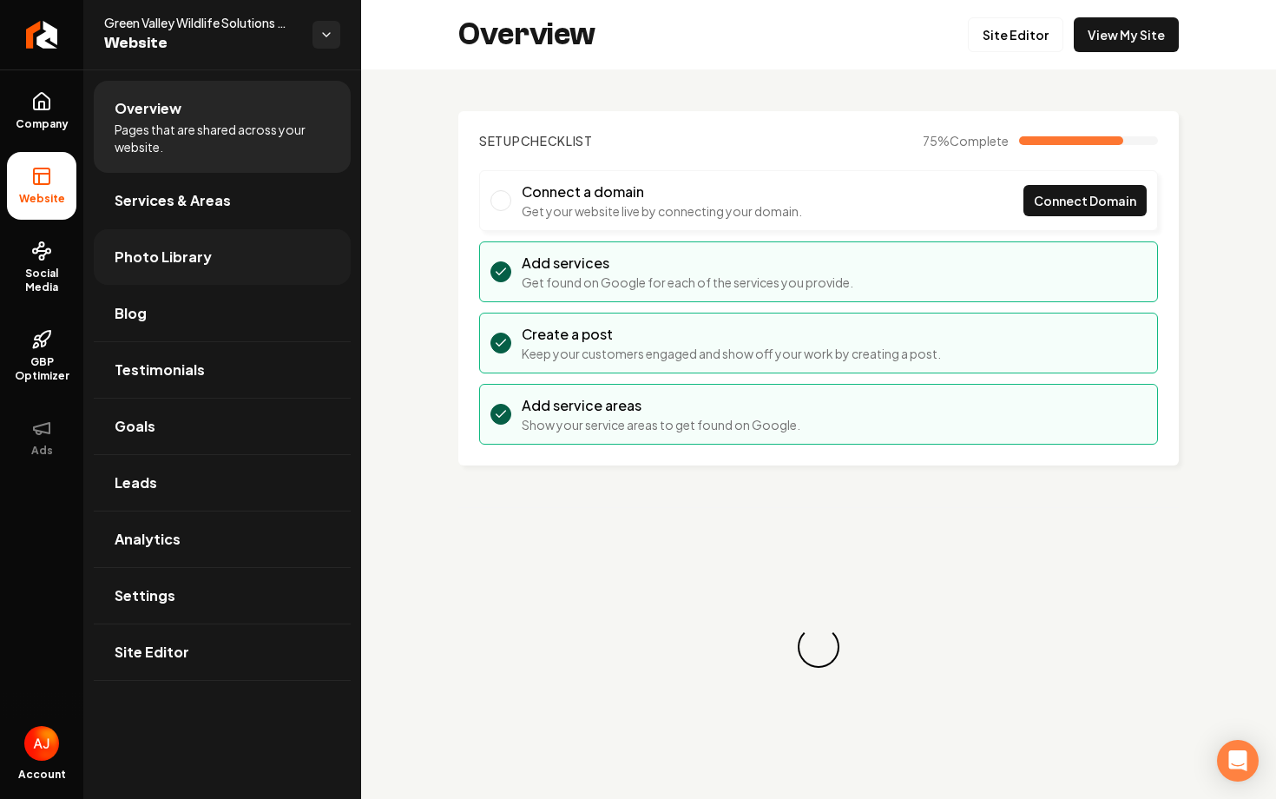
click at [128, 270] on link "Photo Library" at bounding box center [222, 257] width 257 height 56
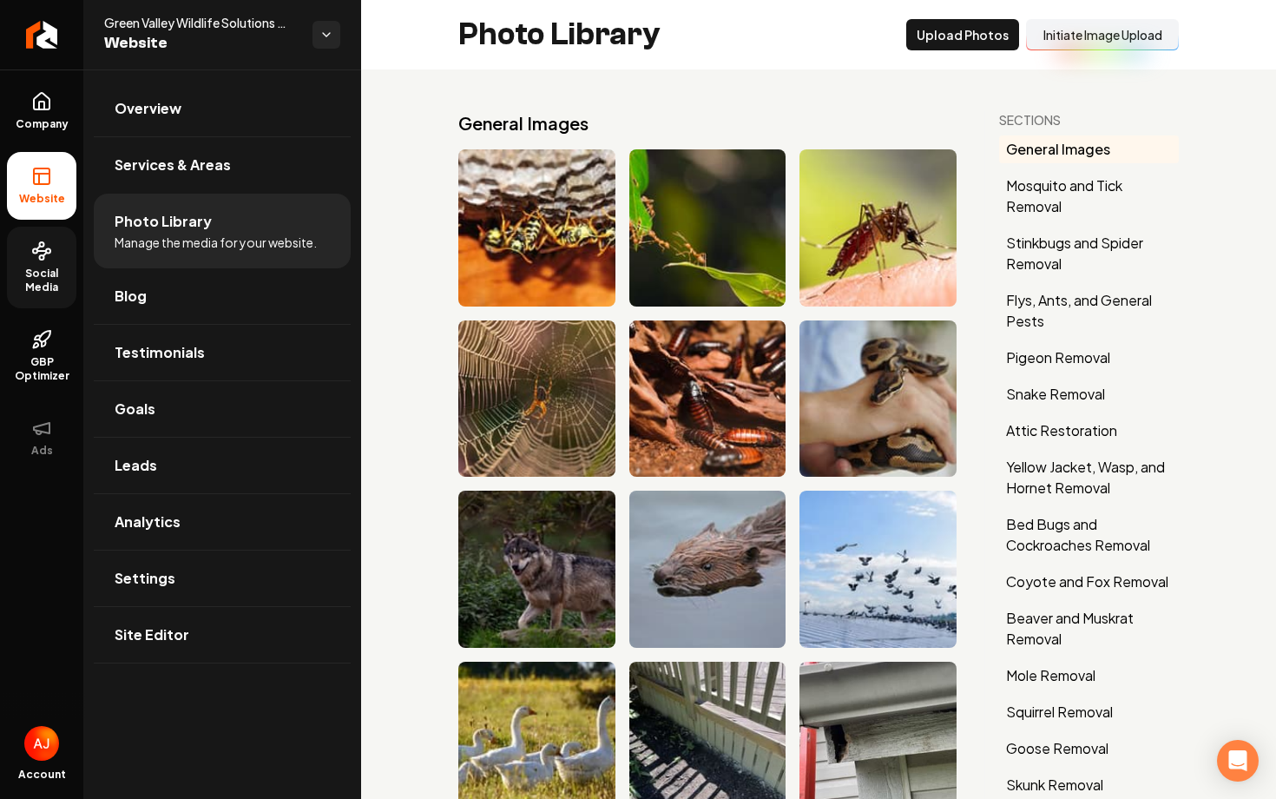
click at [53, 264] on link "Social Media" at bounding box center [41, 268] width 69 height 82
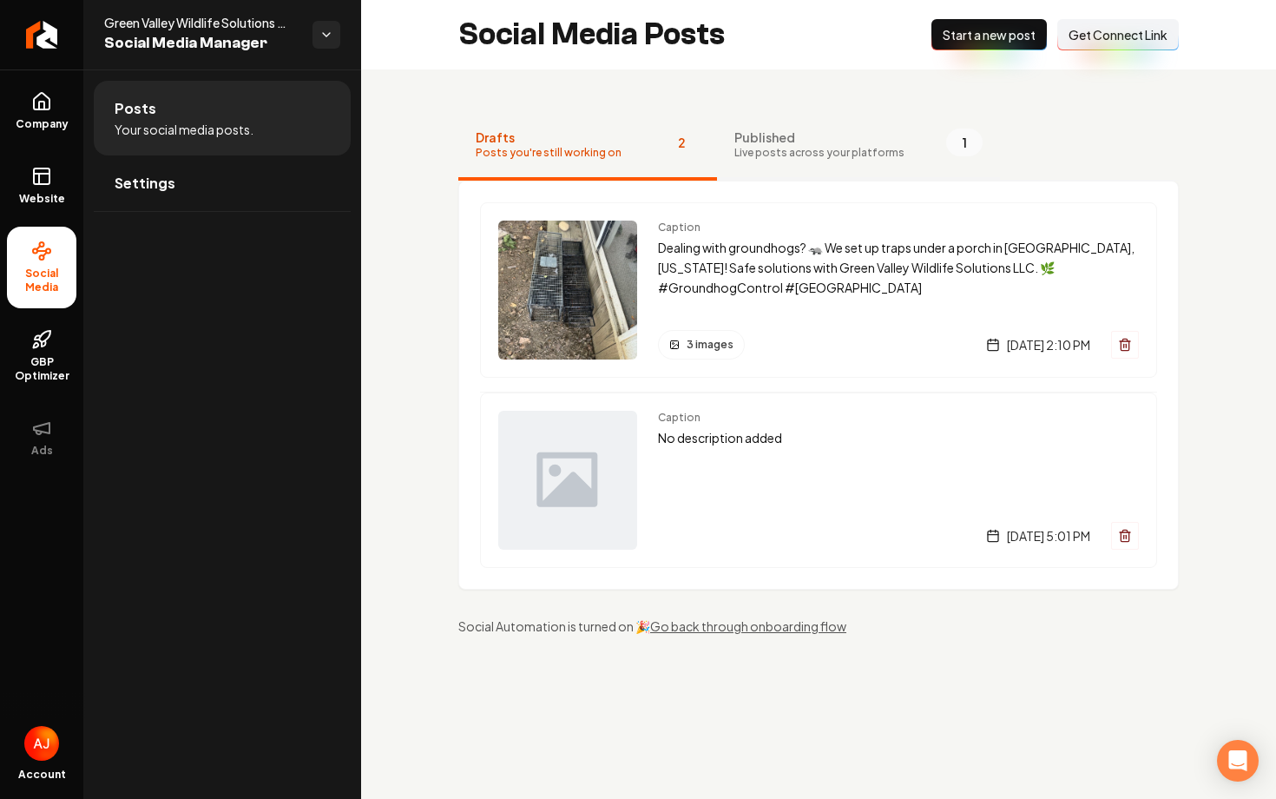
click at [752, 154] on span "Live posts across your platforms" at bounding box center [819, 153] width 170 height 14
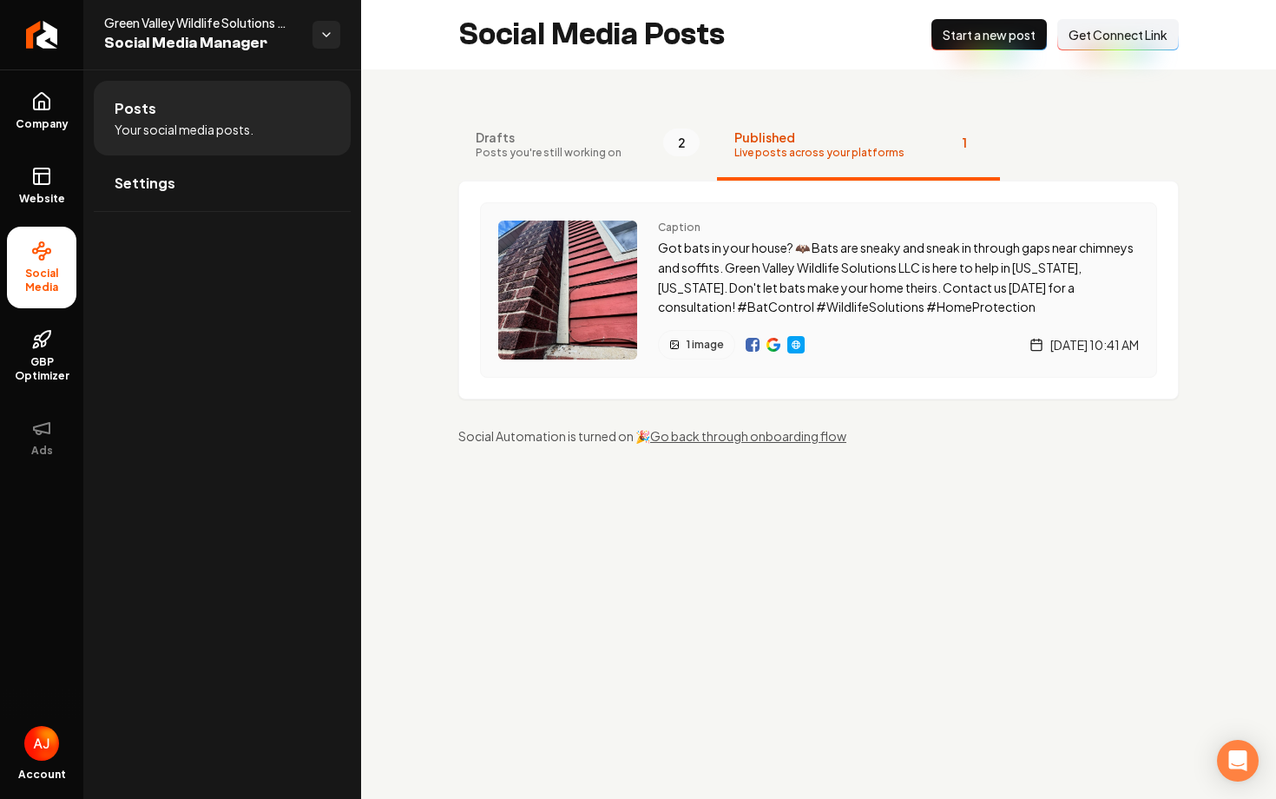
click at [750, 350] on img "Main content area" at bounding box center [753, 345] width 14 height 14
click at [965, 38] on span "Start a new post" at bounding box center [989, 34] width 93 height 17
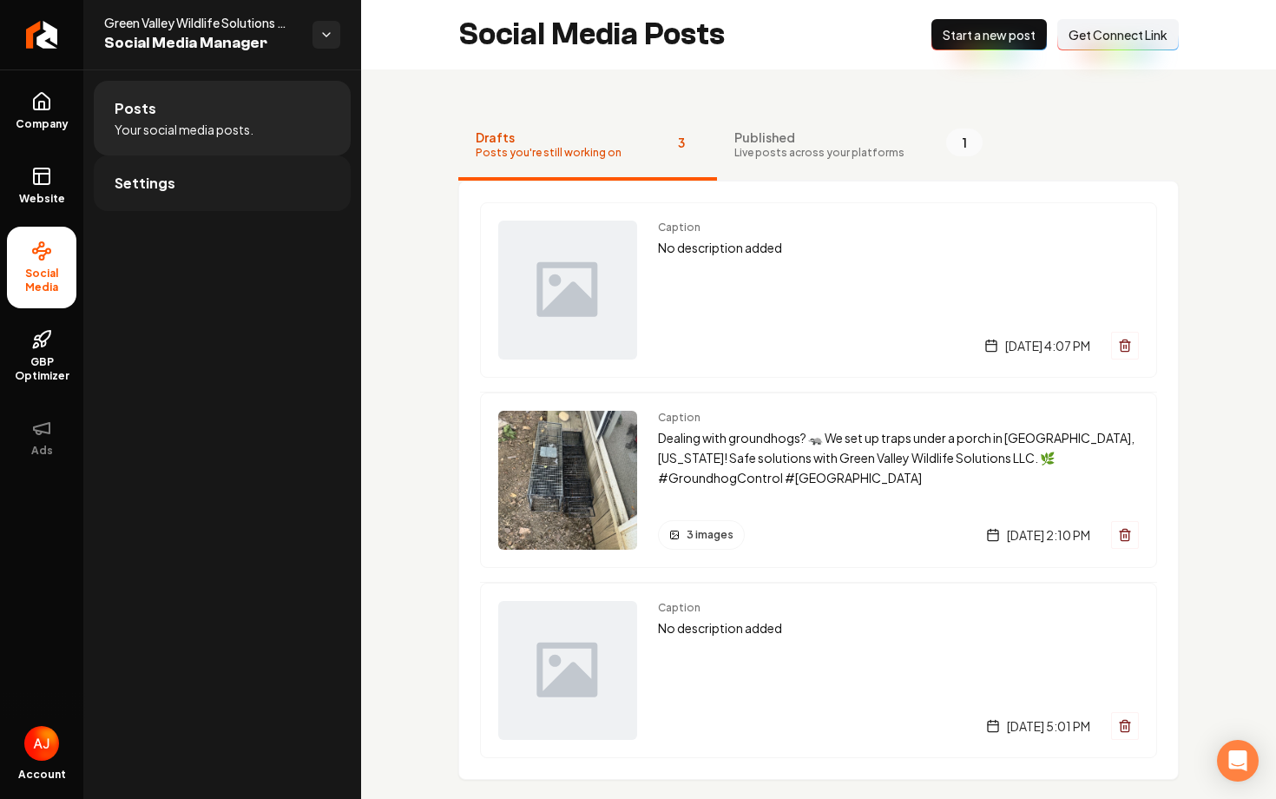
click at [135, 184] on span "Settings" at bounding box center [145, 183] width 61 height 21
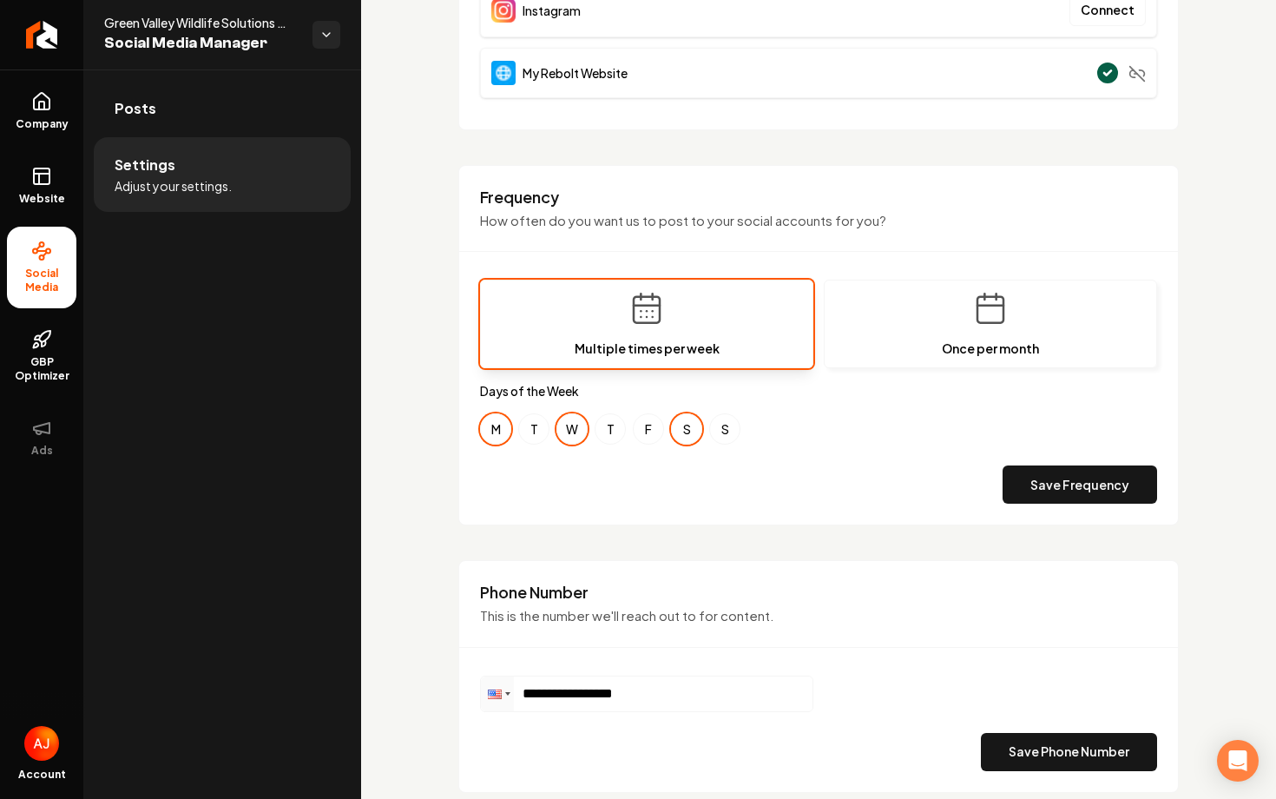
scroll to position [411, 0]
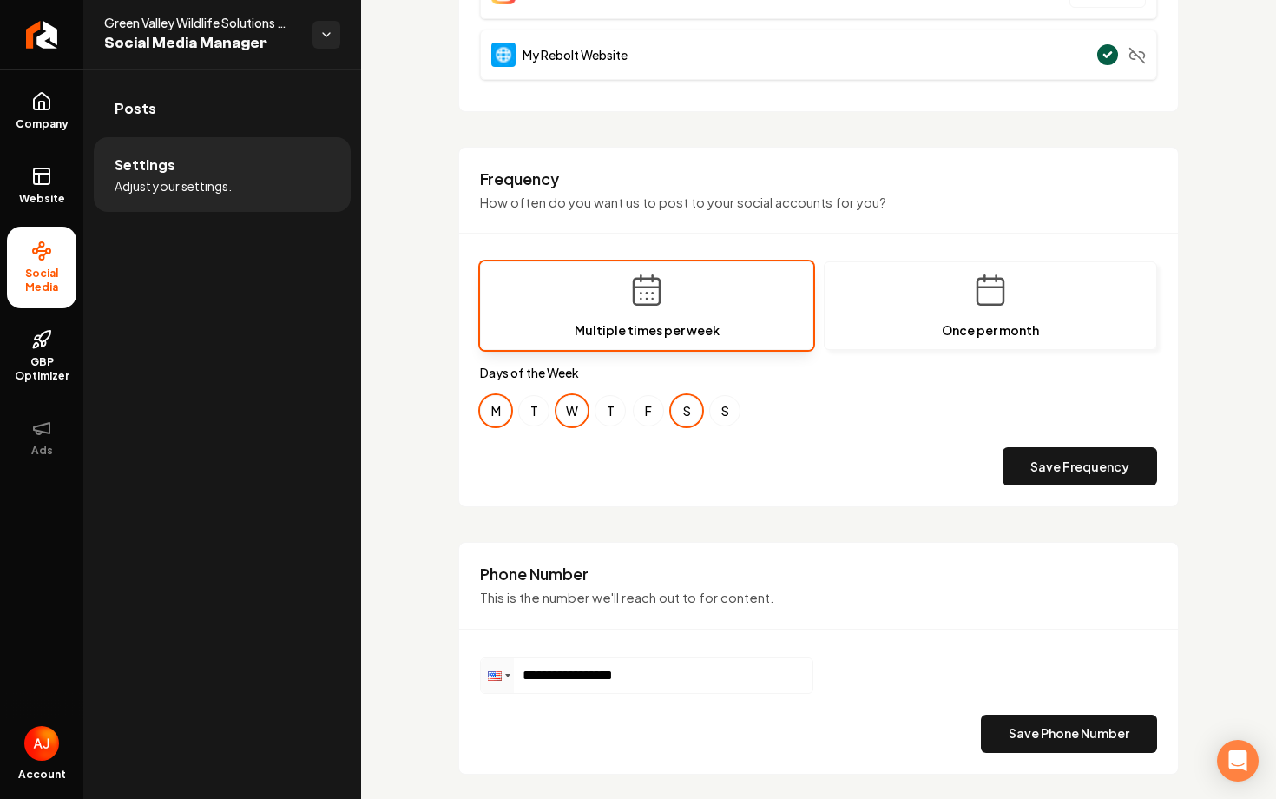
click at [197, 165] on li "Settings Adjust your settings." at bounding box center [222, 174] width 257 height 75
click at [39, 190] on link "Website" at bounding box center [41, 186] width 69 height 68
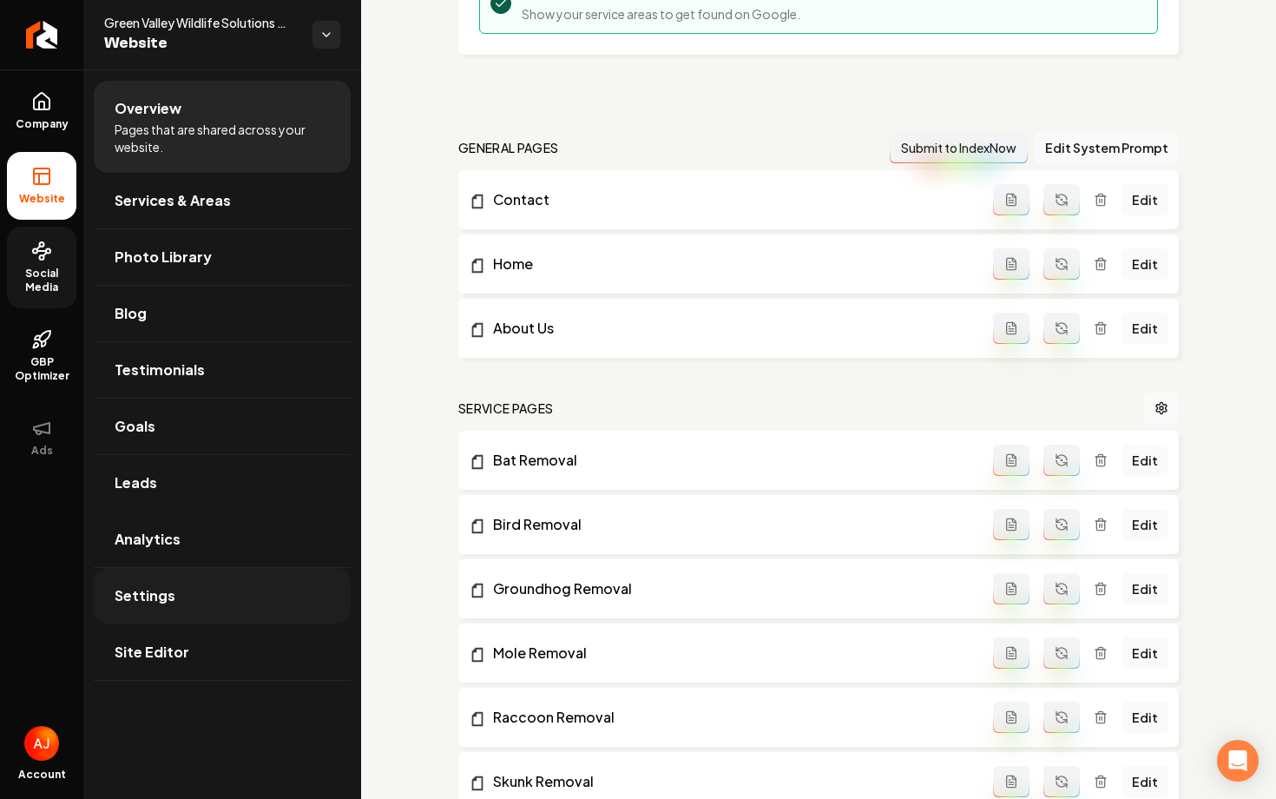
click at [218, 579] on link "Settings" at bounding box center [222, 596] width 257 height 56
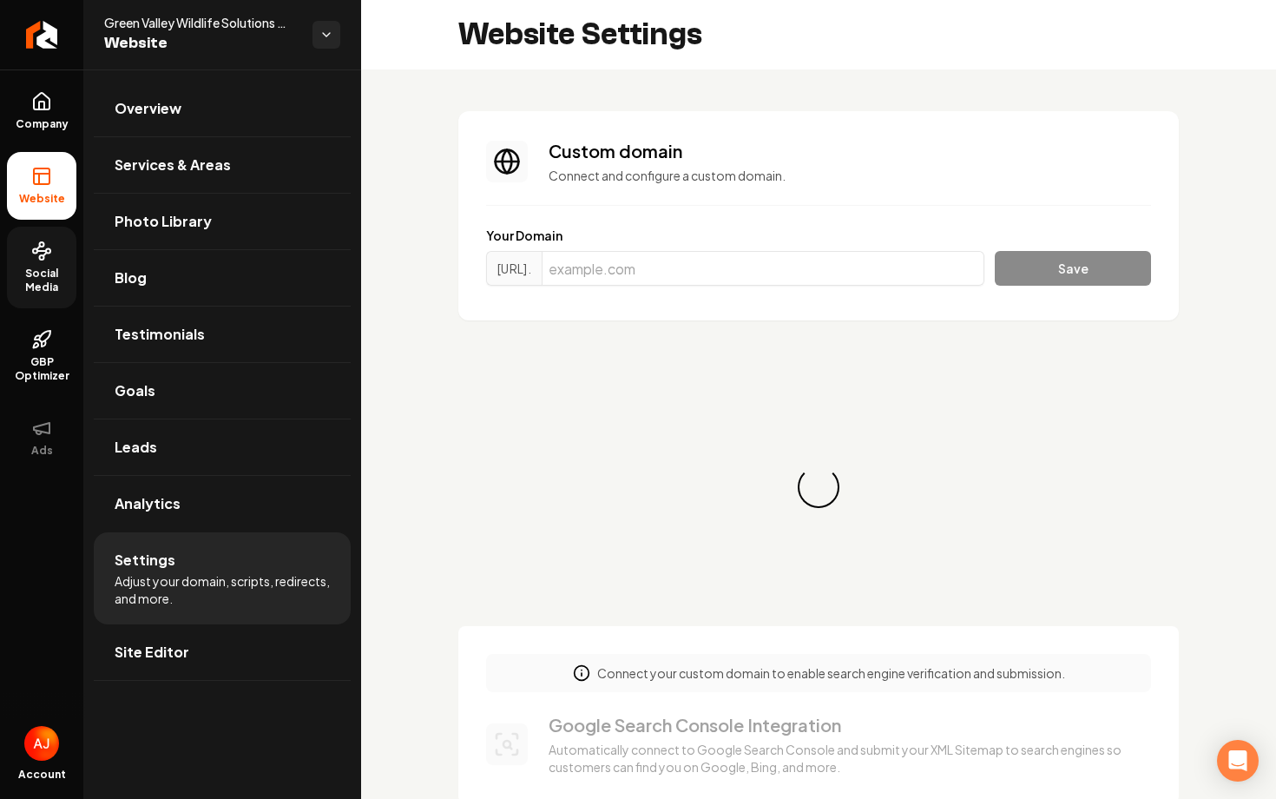
scroll to position [190, 0]
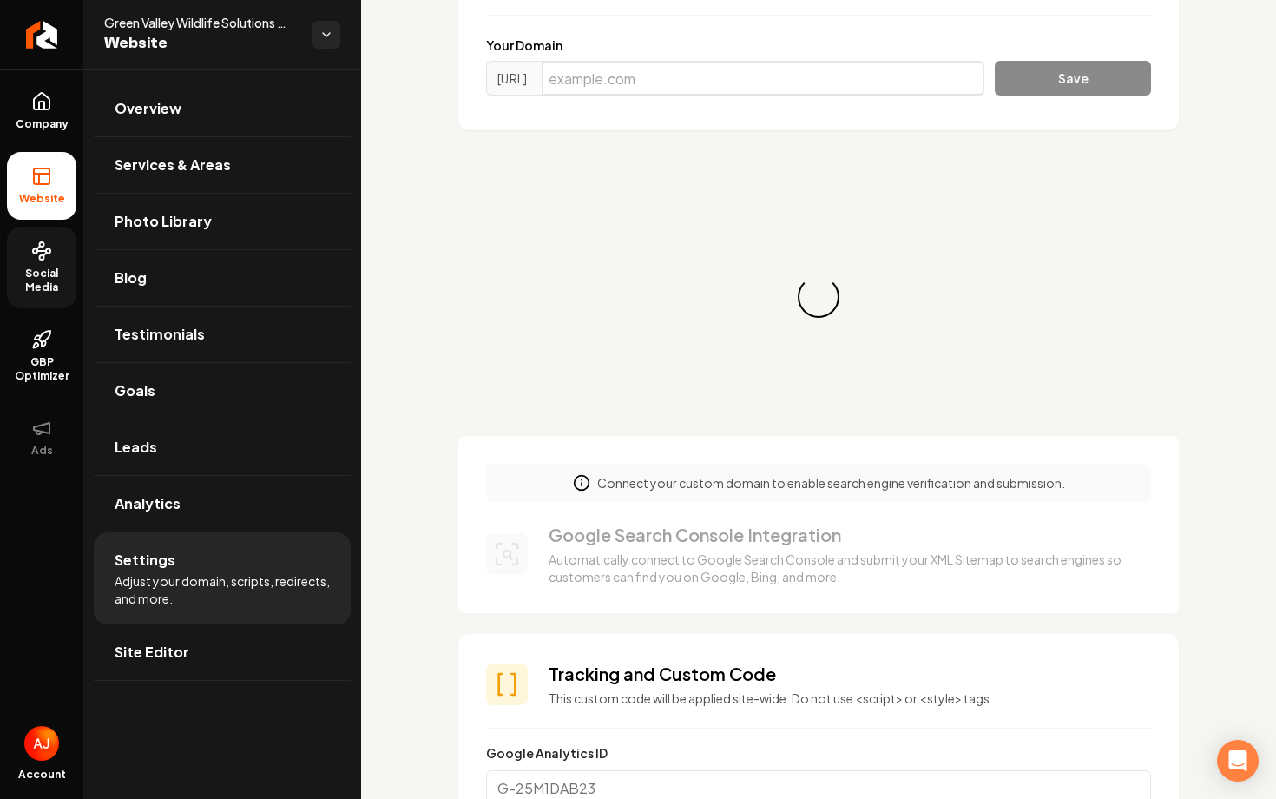
click at [641, 82] on input "Main content area" at bounding box center [763, 78] width 443 height 35
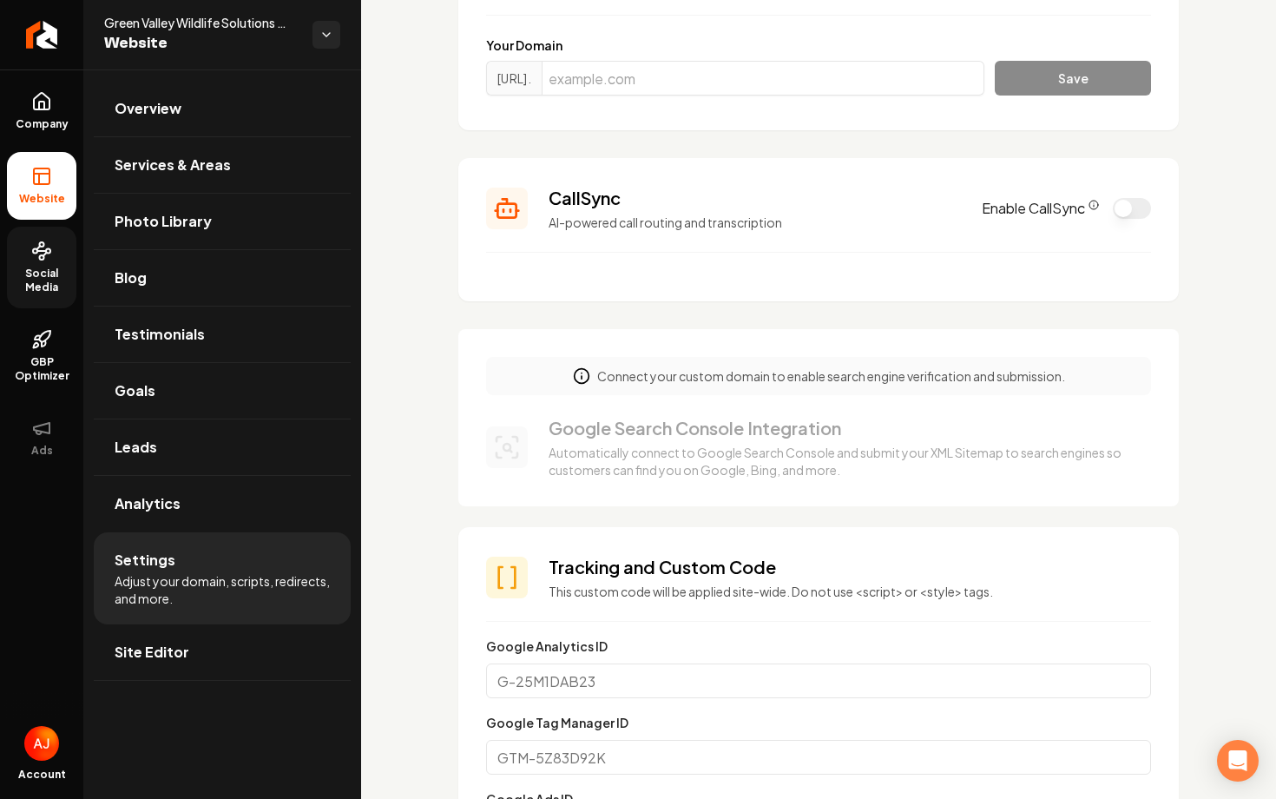
click at [629, 55] on div "Your Domain https://www. Save" at bounding box center [818, 69] width 665 height 66
click at [629, 67] on input "Main content area" at bounding box center [763, 78] width 443 height 35
paste input "greenvalleywildlifesolutions.co"
type input "greenvalleywildlifesolutions.co"
click at [1055, 81] on button "Save" at bounding box center [1073, 78] width 156 height 35
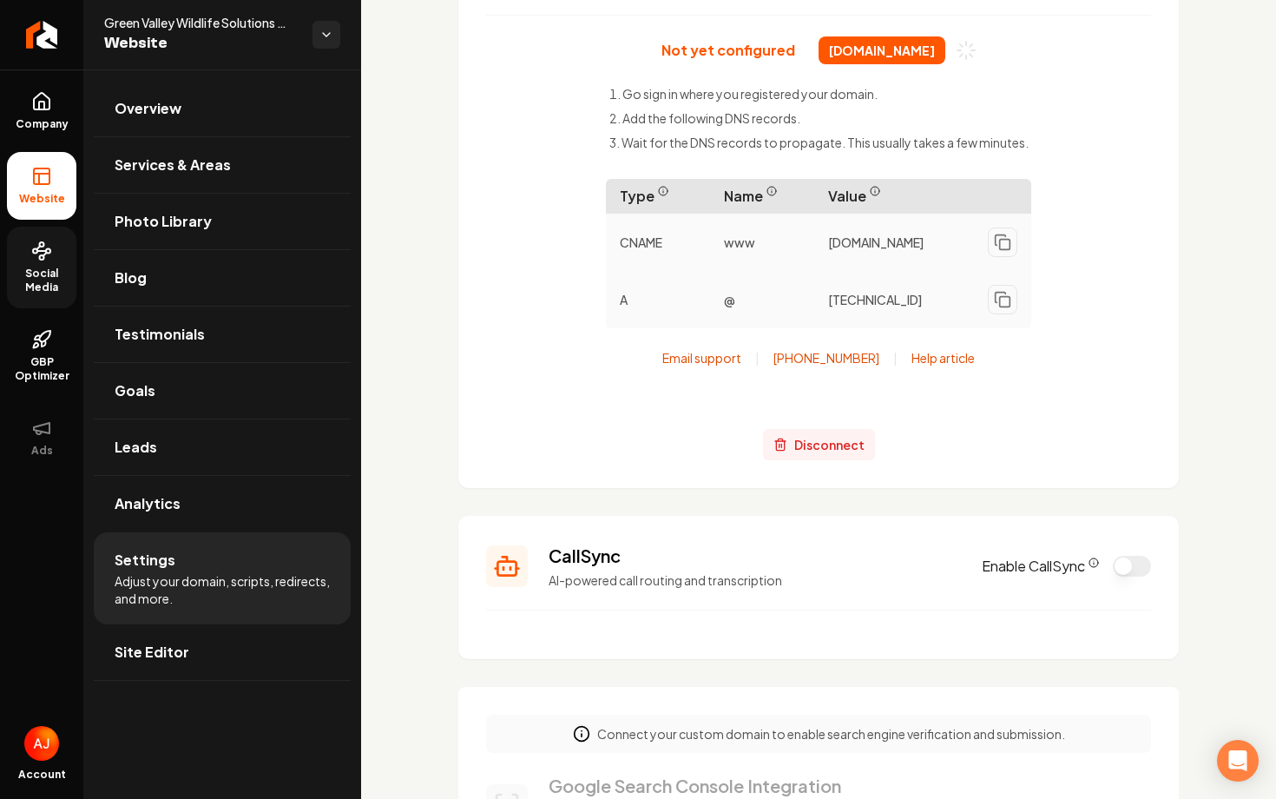
click at [821, 446] on span "Disconnect" at bounding box center [829, 445] width 70 height 18
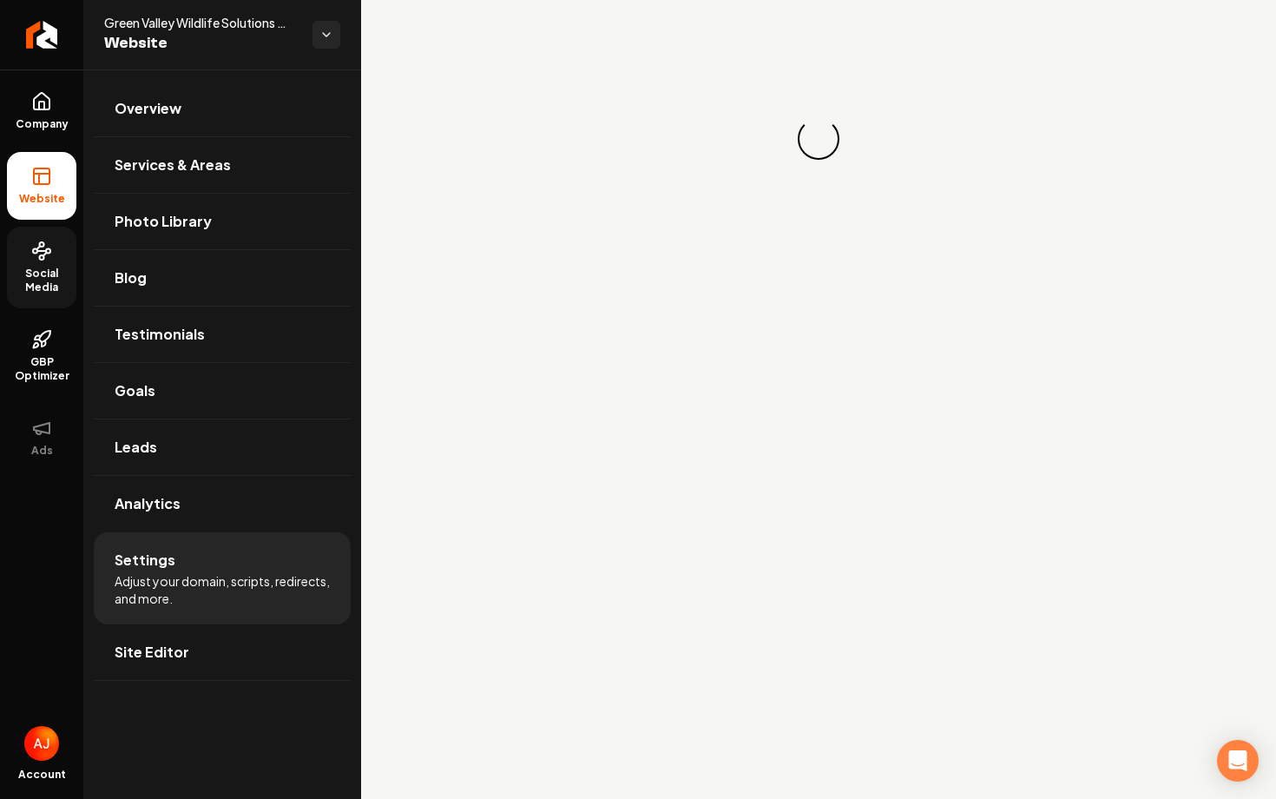
scroll to position [0, 0]
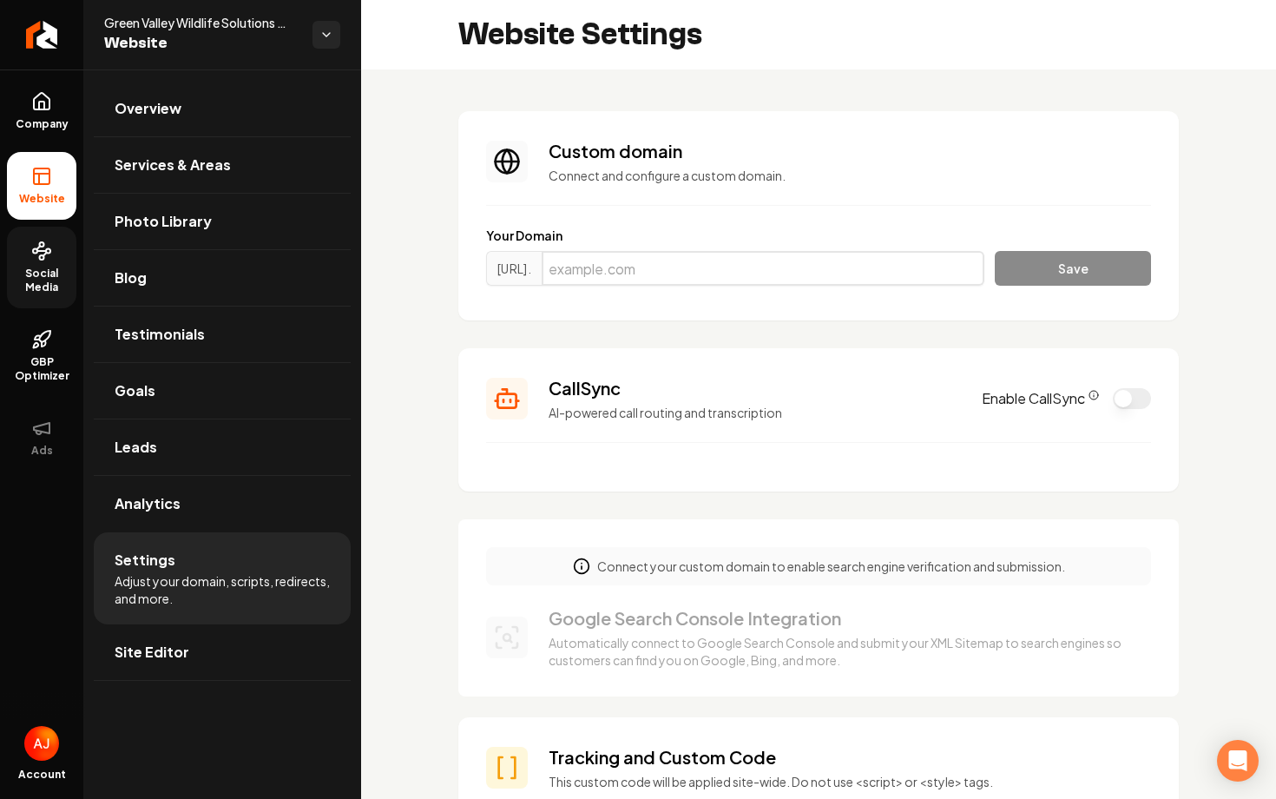
click at [711, 268] on input "Main content area" at bounding box center [763, 268] width 443 height 35
paste input "greenvalleywildlifesolutions.co"
type input "[DOMAIN_NAME]"
click at [1041, 267] on button "Save" at bounding box center [1073, 268] width 156 height 35
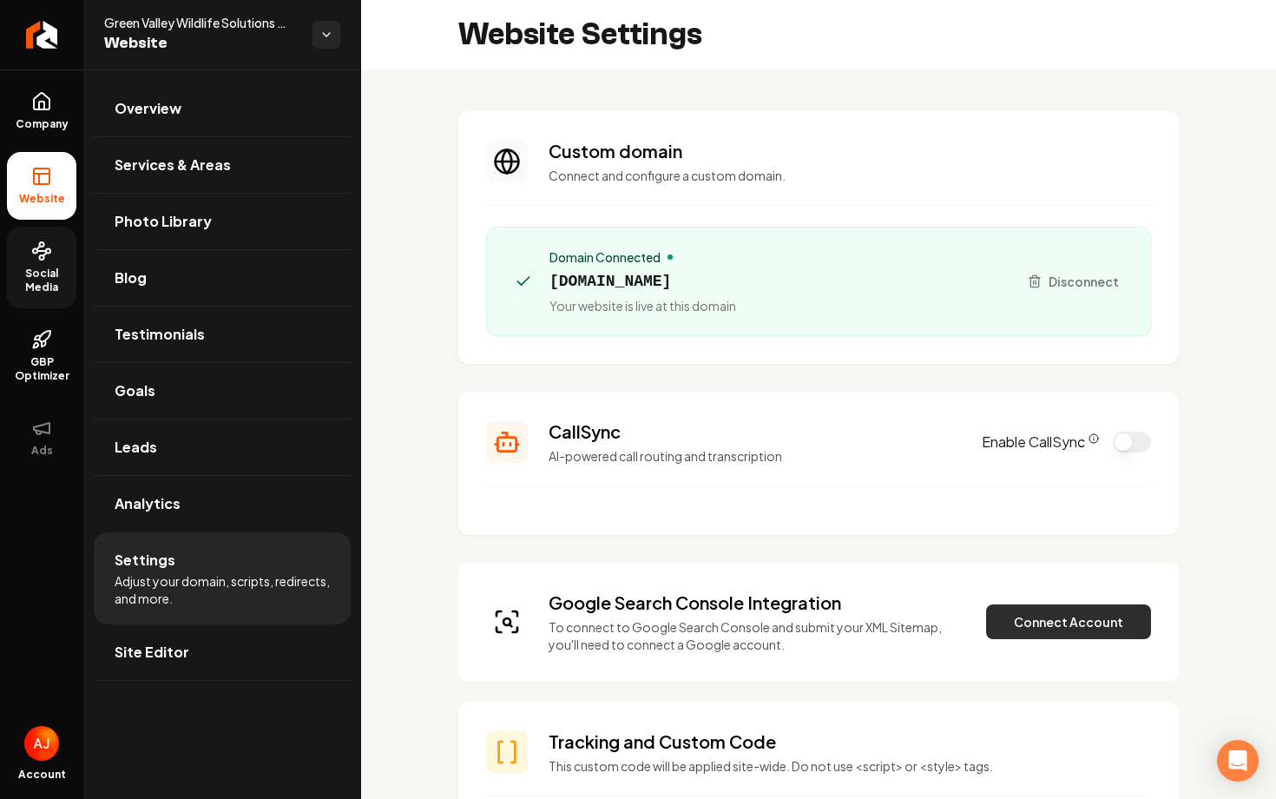
click at [1048, 626] on button "Connect Account" at bounding box center [1068, 621] width 165 height 35
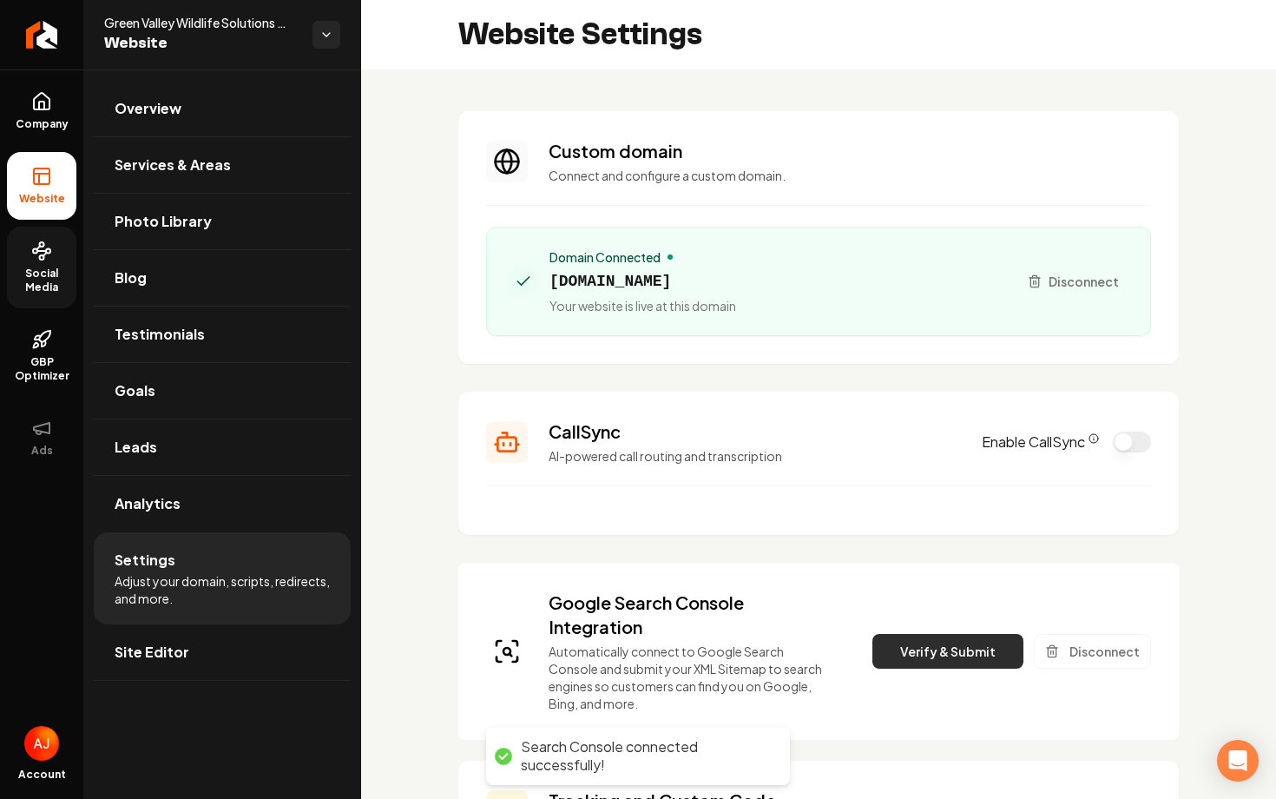
click at [892, 648] on button "Verify & Submit" at bounding box center [948, 651] width 151 height 35
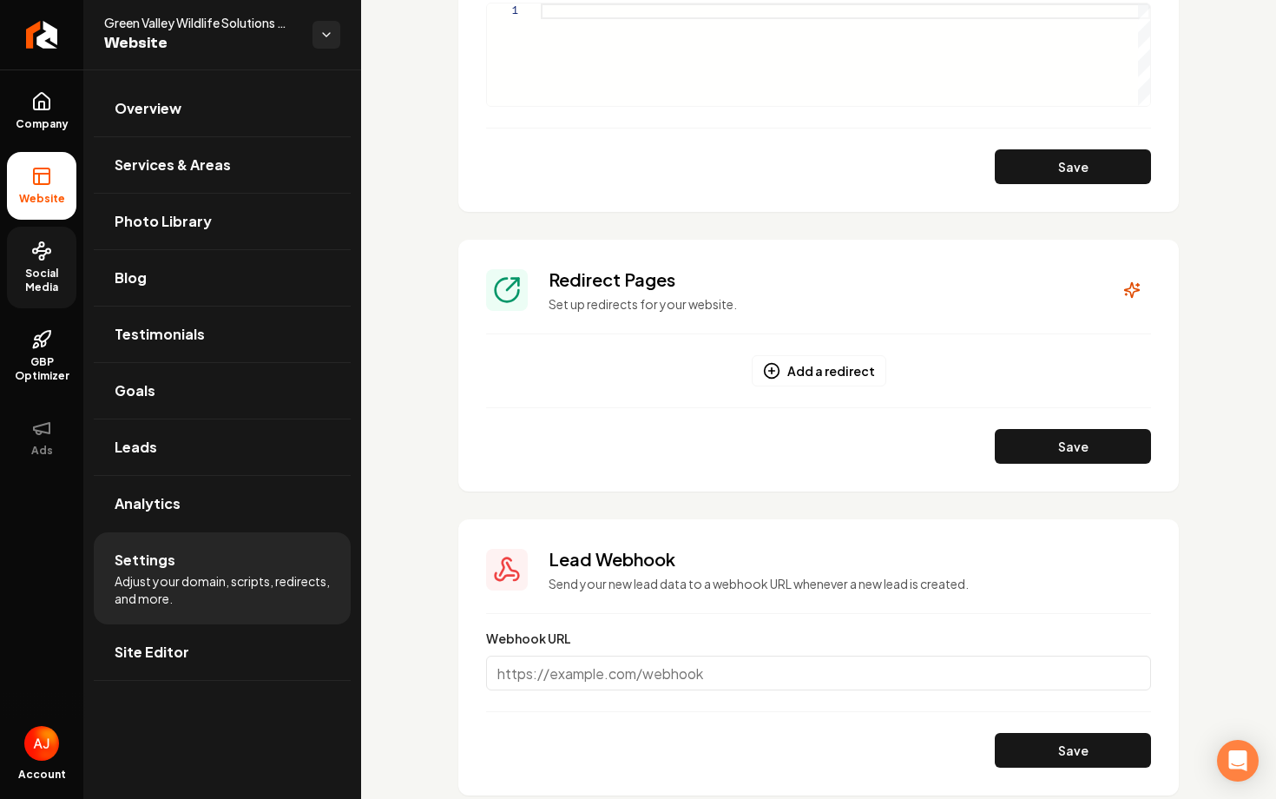
scroll to position [1550, 0]
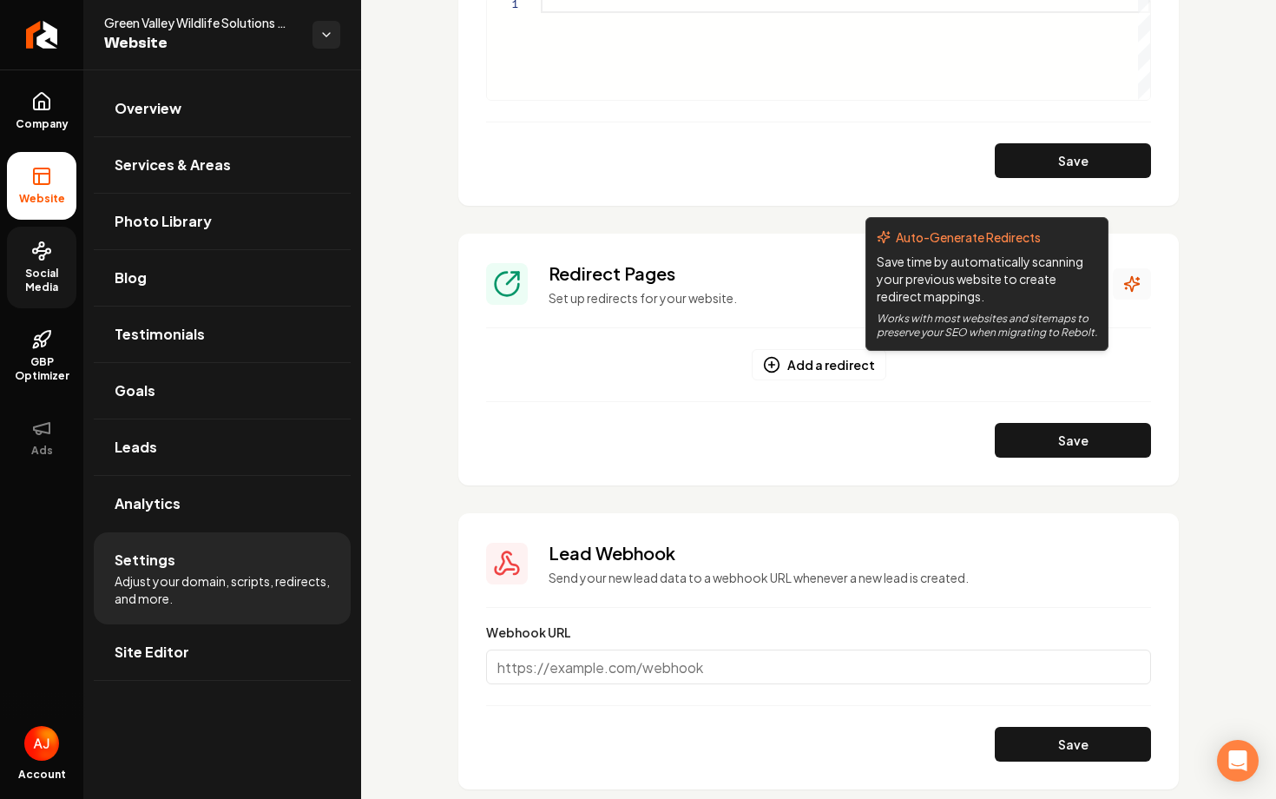
click at [1134, 285] on icon "Main content area" at bounding box center [1132, 284] width 15 height 15
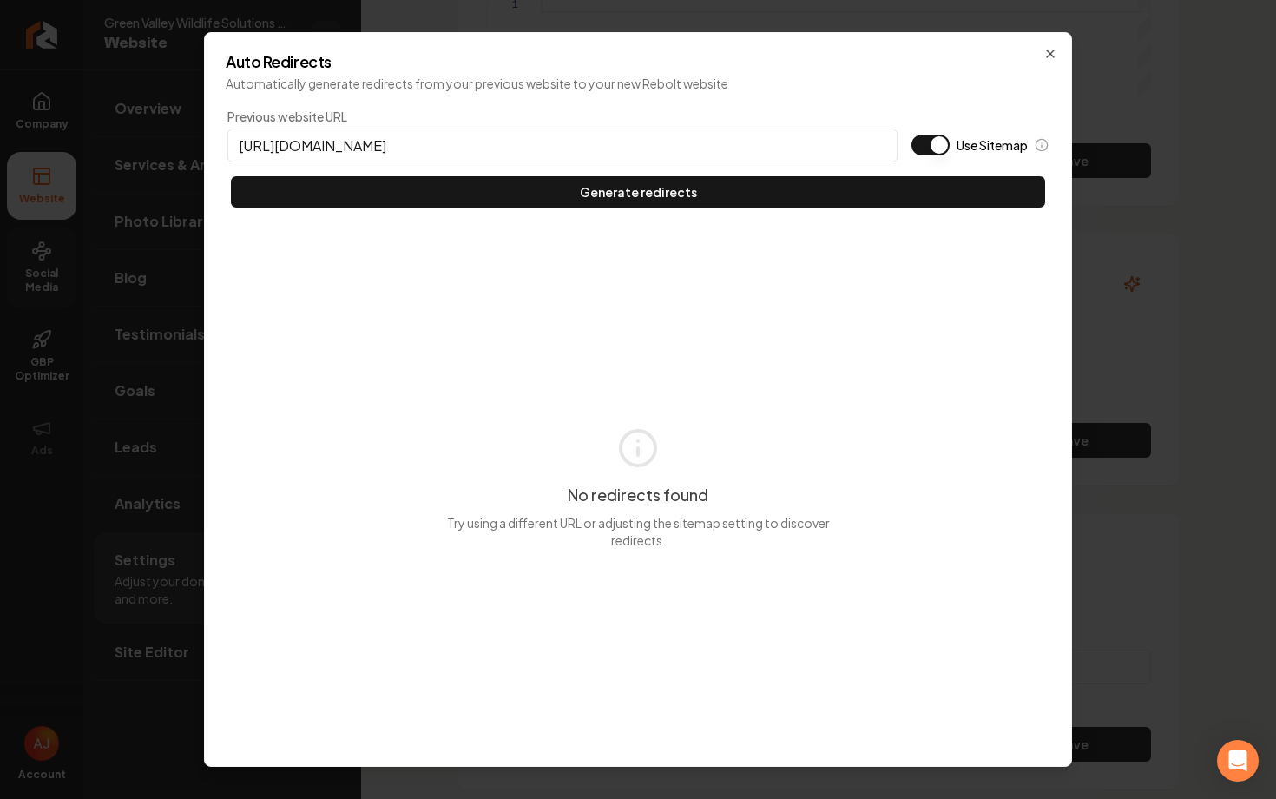
type input "https://greenvalleywildlifesolutions.com"
click at [932, 148] on button "Use Sitemap" at bounding box center [931, 145] width 38 height 21
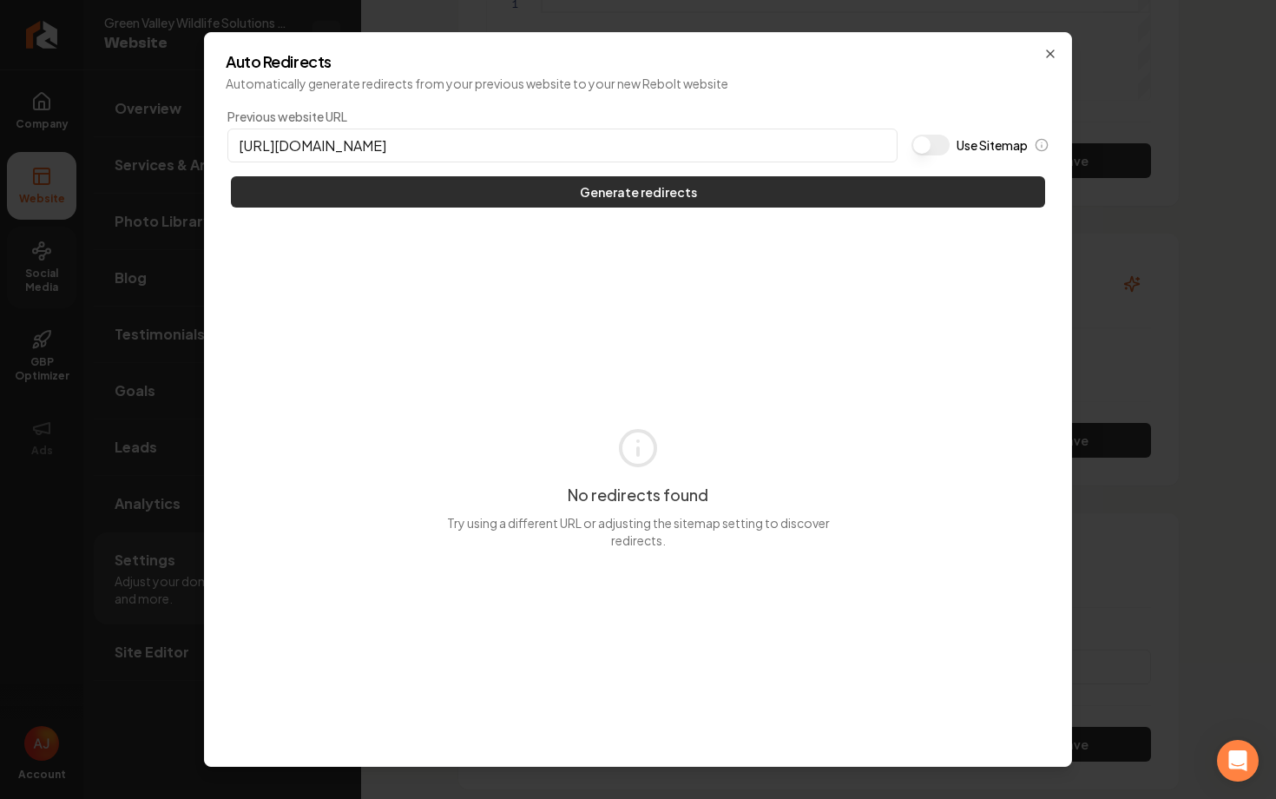
click at [912, 182] on button "Generate redirects" at bounding box center [638, 191] width 814 height 31
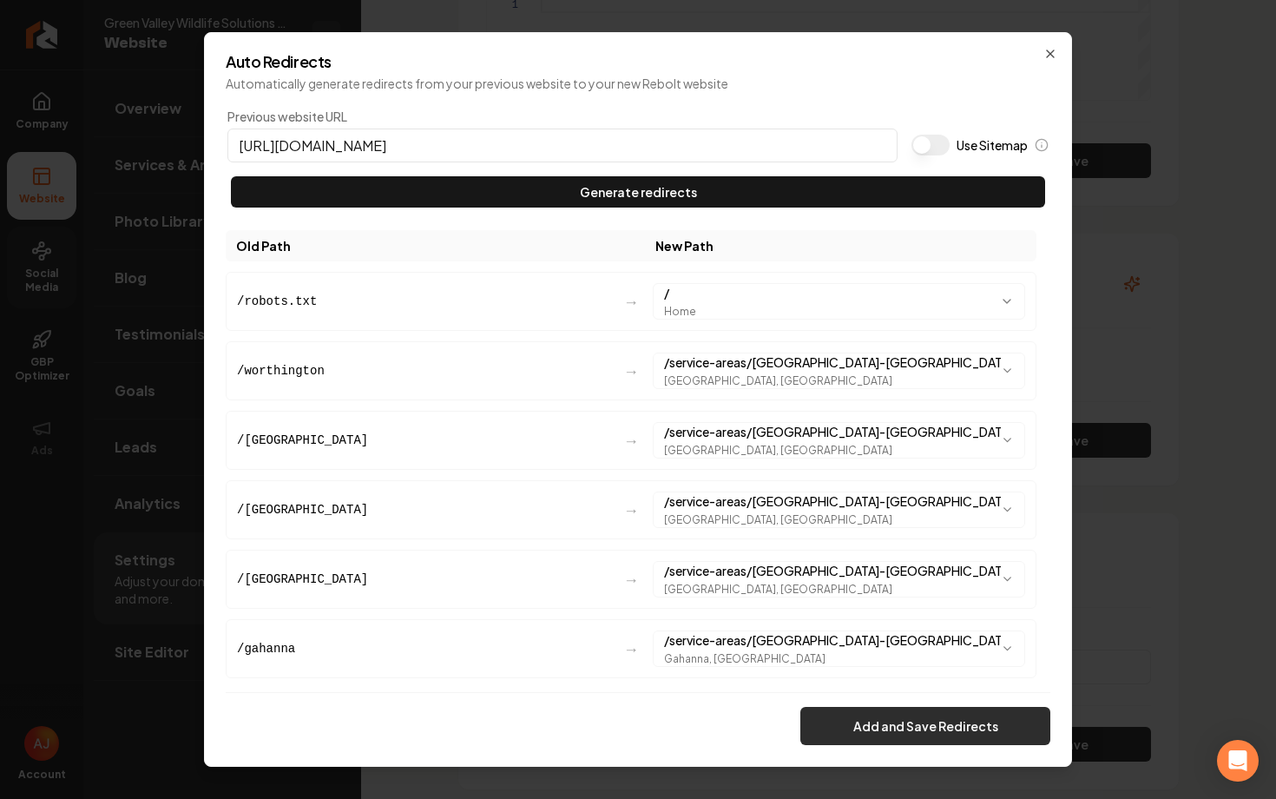
click at [944, 735] on button "Add and Save Redirects" at bounding box center [925, 726] width 250 height 38
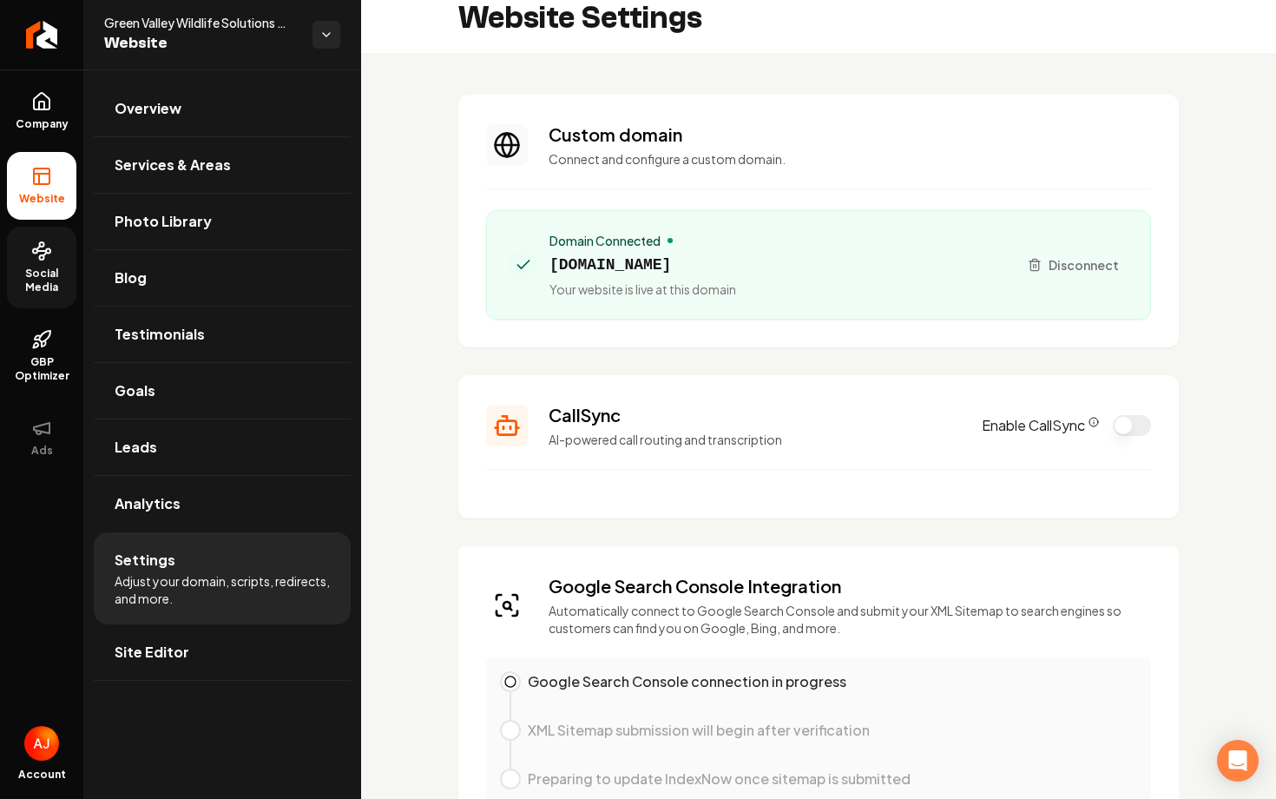
scroll to position [0, 0]
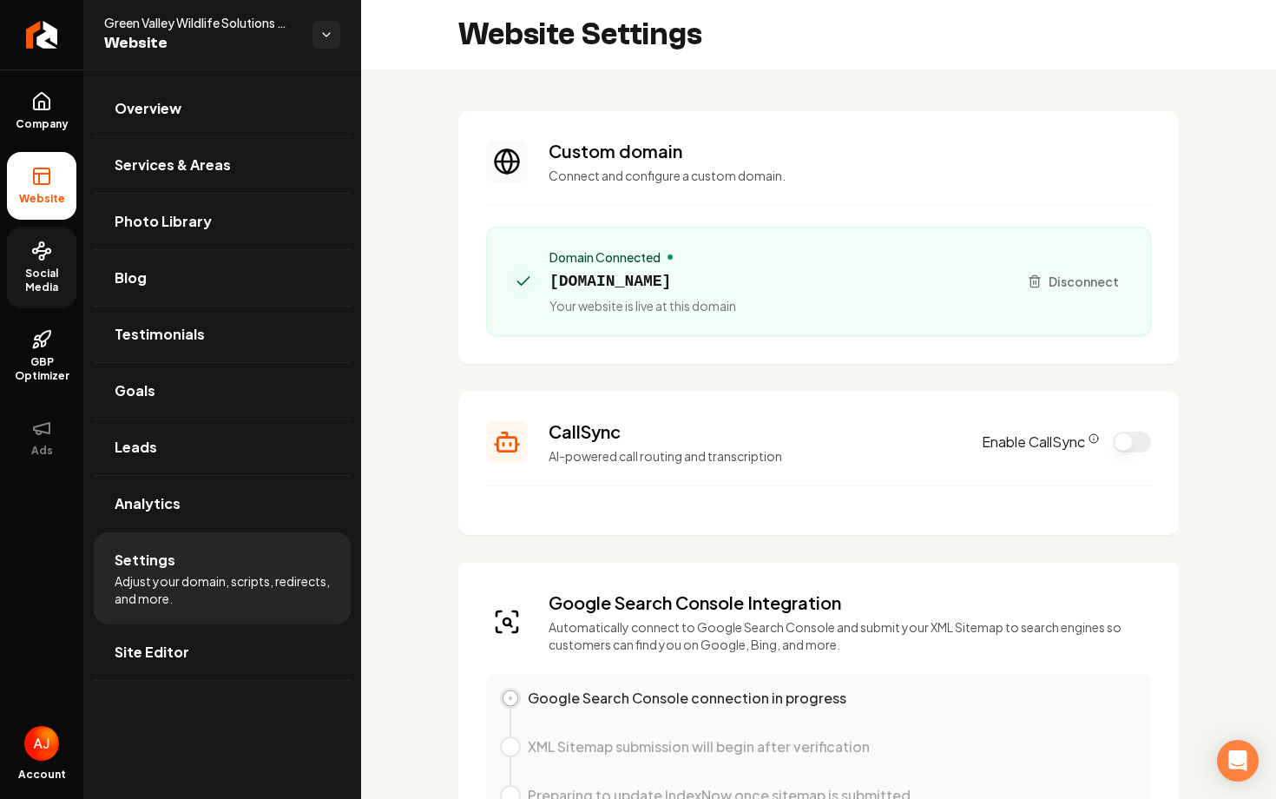
drag, startPoint x: 861, startPoint y: 280, endPoint x: 546, endPoint y: 285, distance: 315.2
click at [546, 285] on div "Domain Connected greenvalleywildlifesolutions.com Your website is live at this …" at bounding box center [756, 281] width 496 height 66
copy span "[DOMAIN_NAME]"
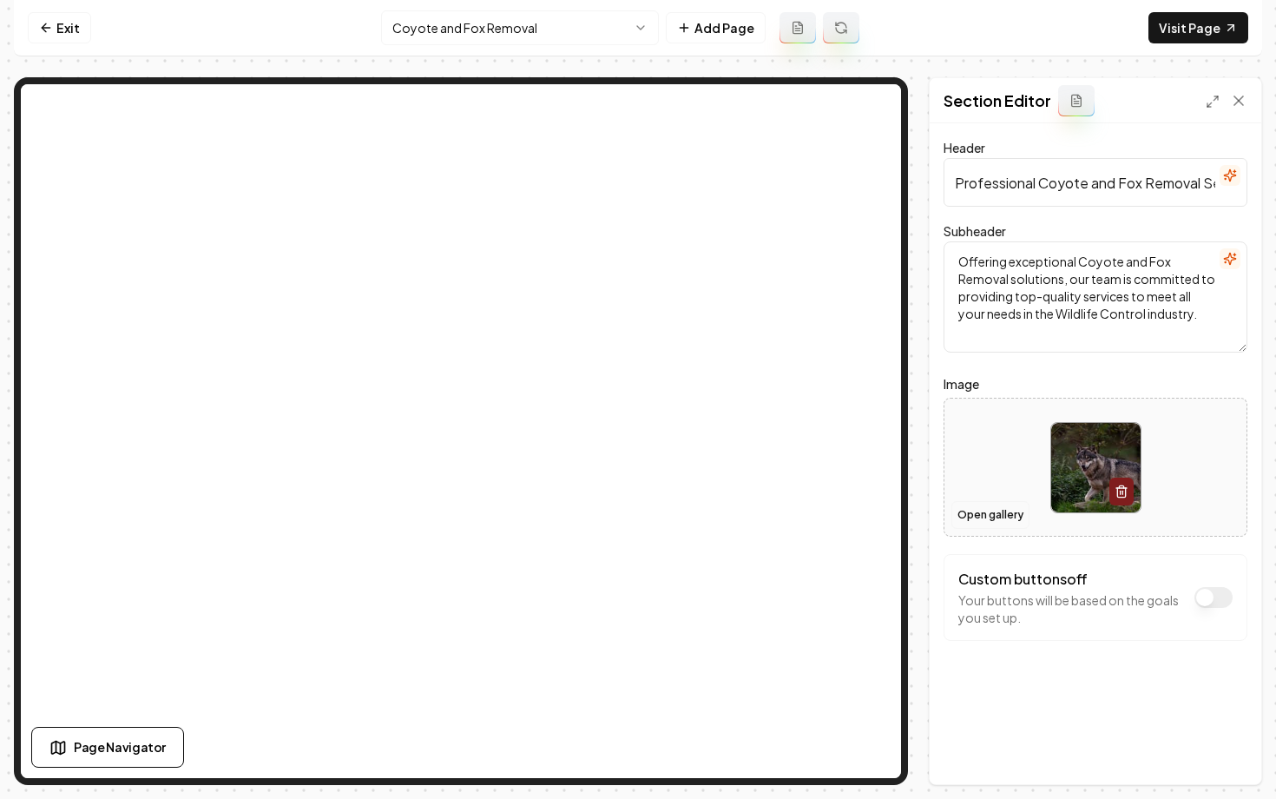
click at [983, 509] on button "Open gallery" at bounding box center [991, 515] width 78 height 28
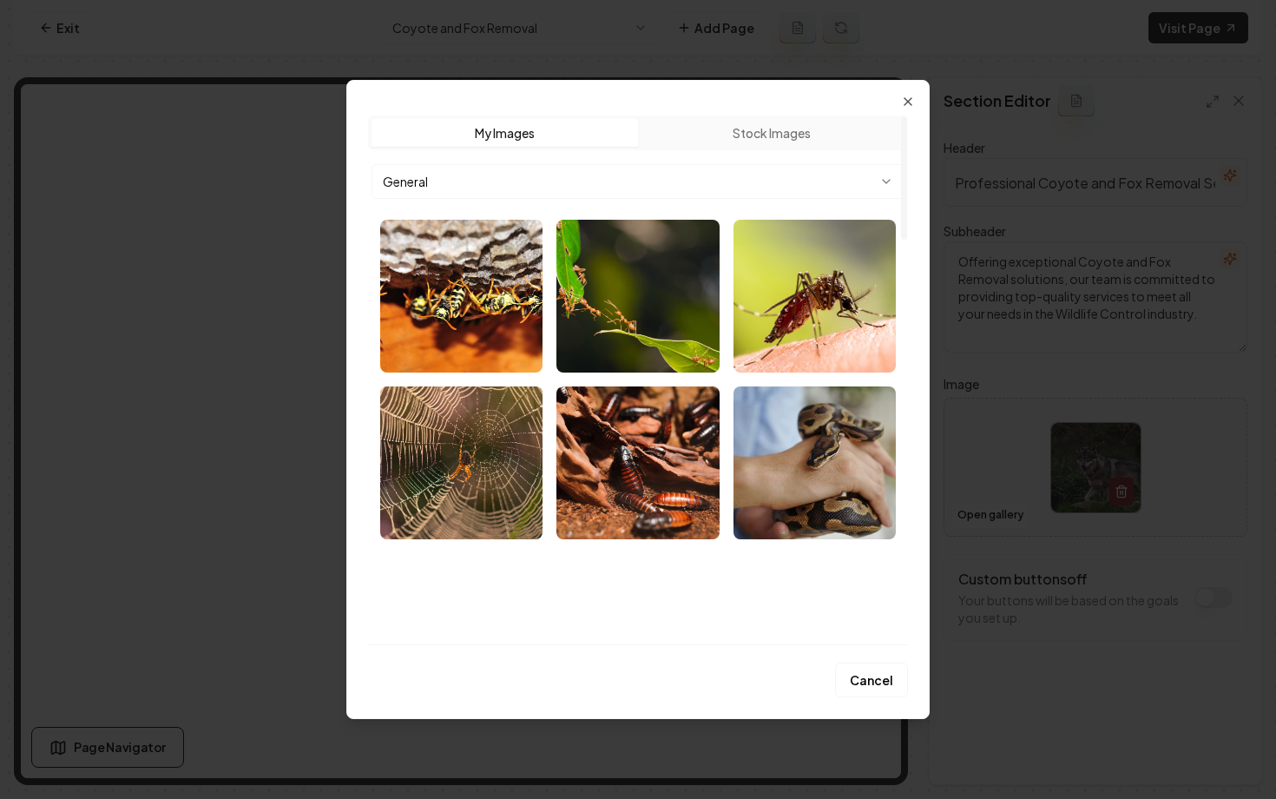
click at [635, 179] on body "Computer Required This feature is only available on a computer. Please switch t…" at bounding box center [638, 399] width 1276 height 799
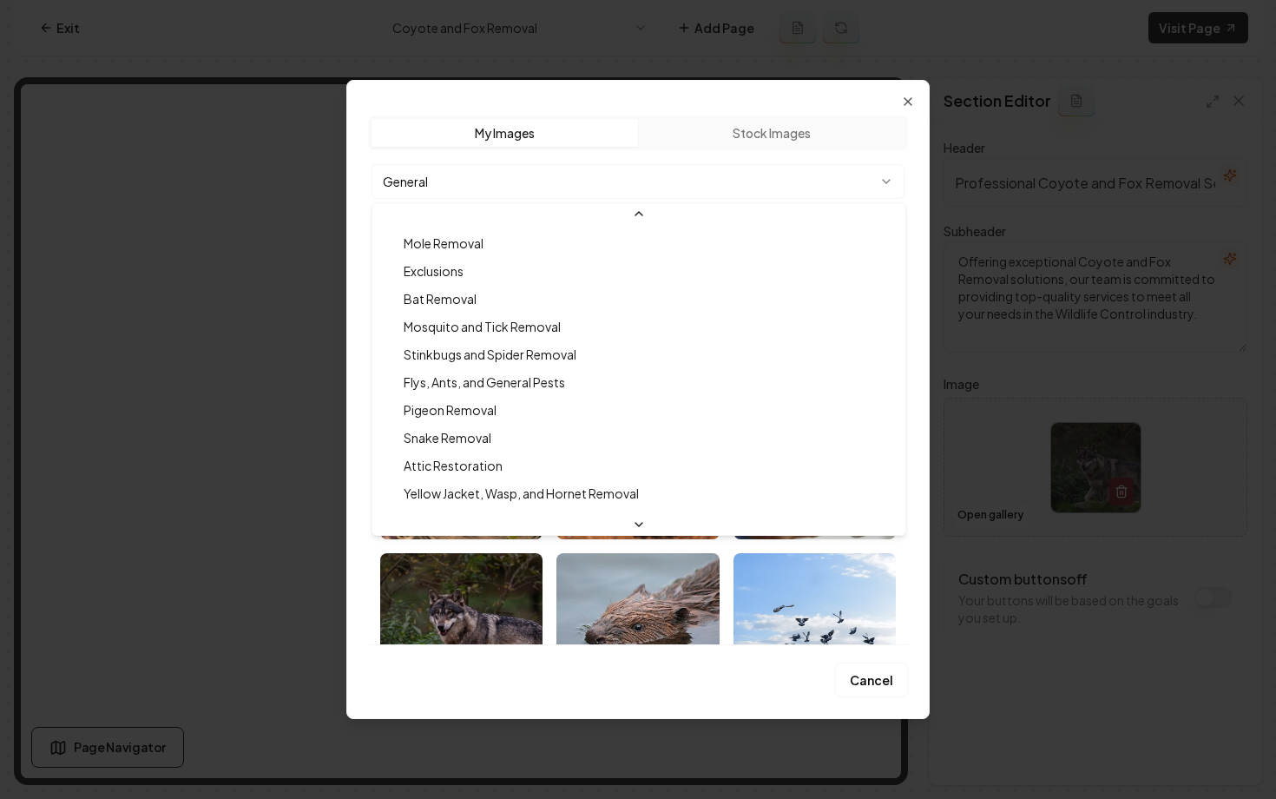
scroll to position [280, 0]
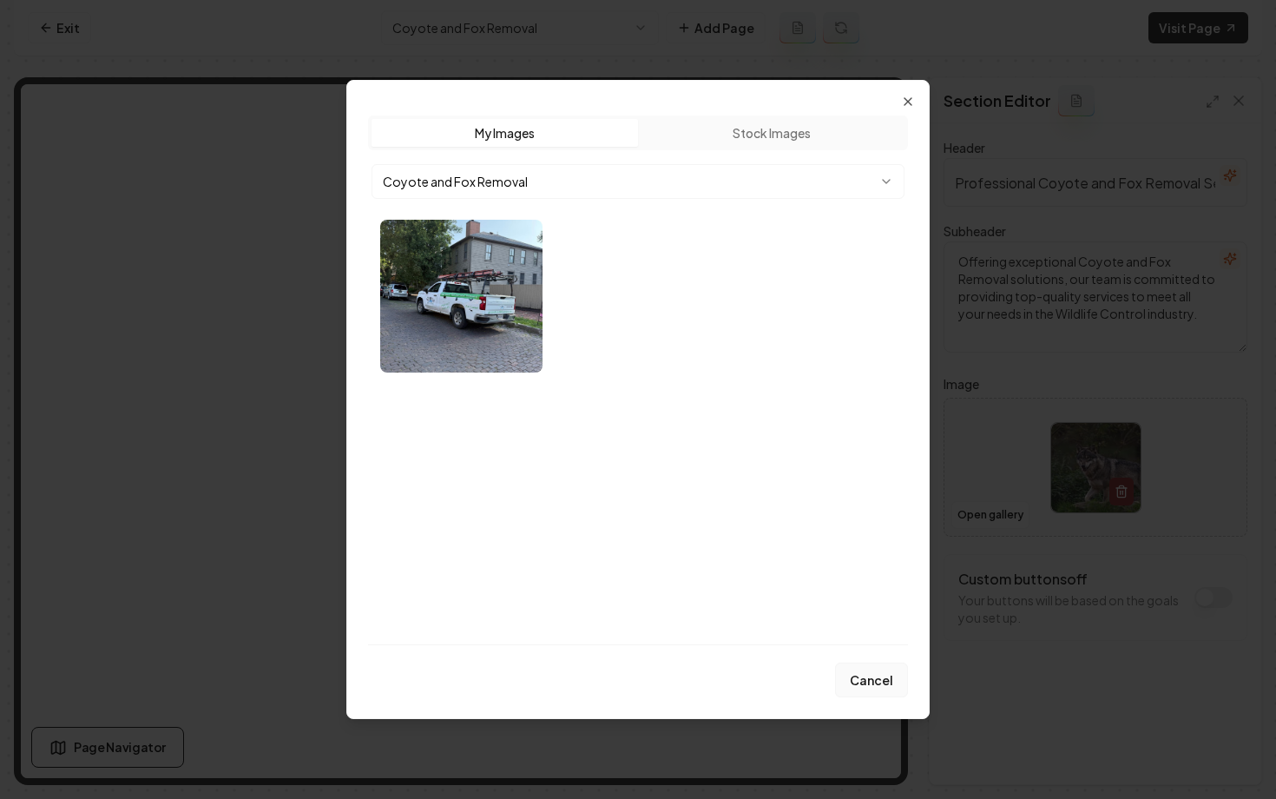
click at [861, 675] on button "Cancel" at bounding box center [871, 679] width 73 height 35
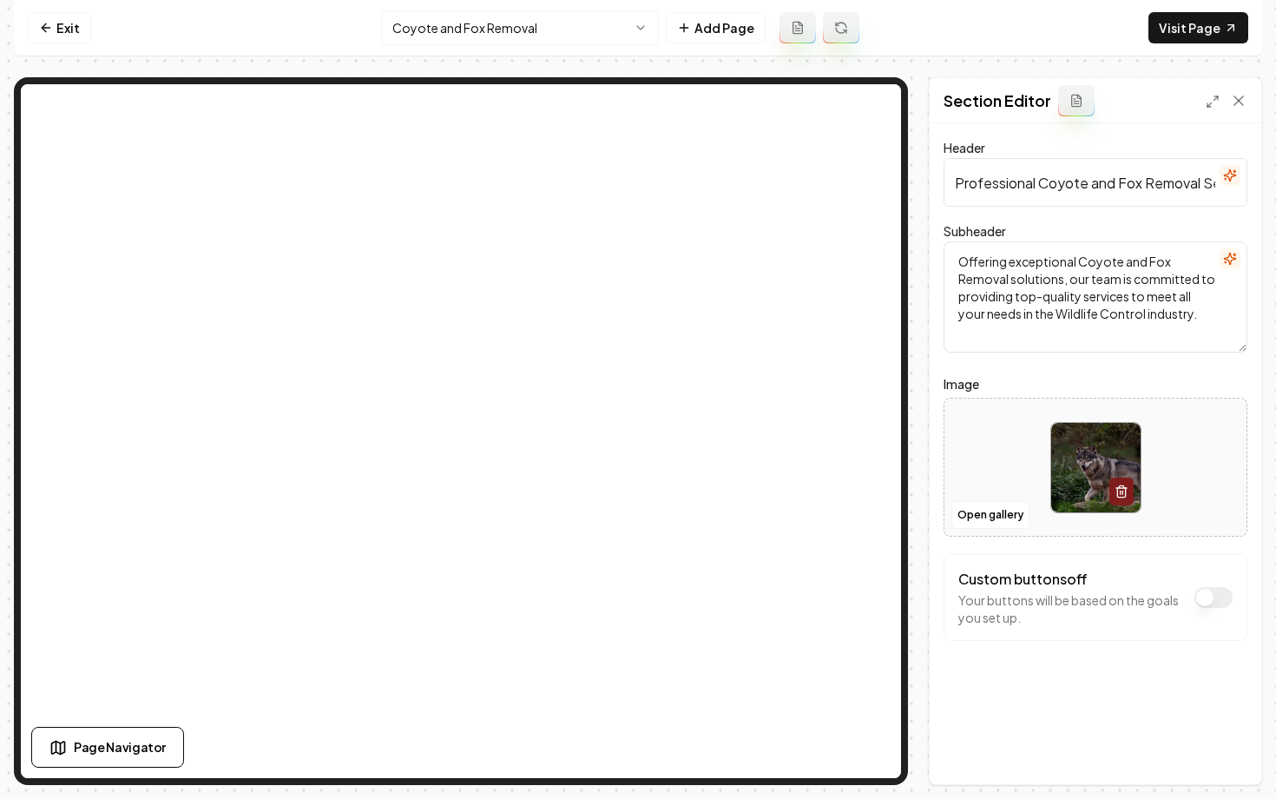
click at [530, 35] on html "Computer Required This feature is only available on a computer. Please switch t…" at bounding box center [638, 399] width 1276 height 799
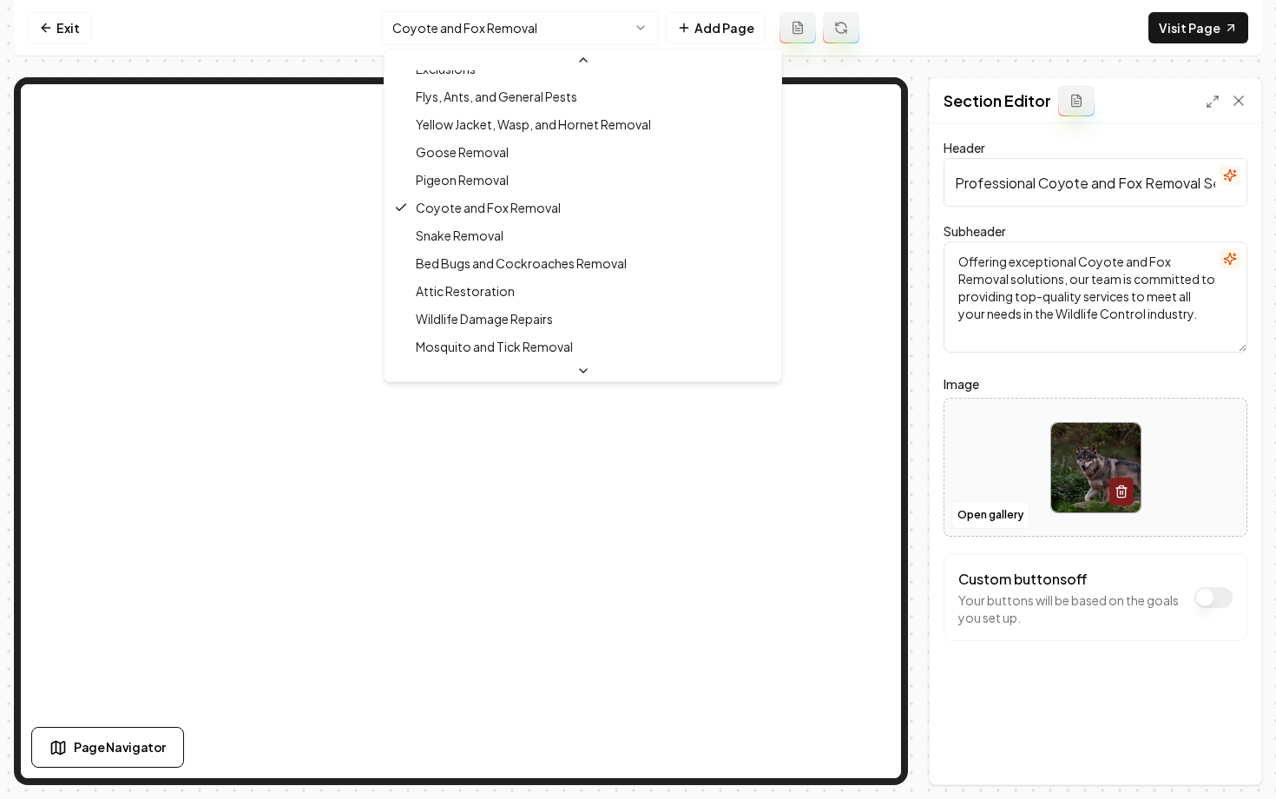
scroll to position [408, 0]
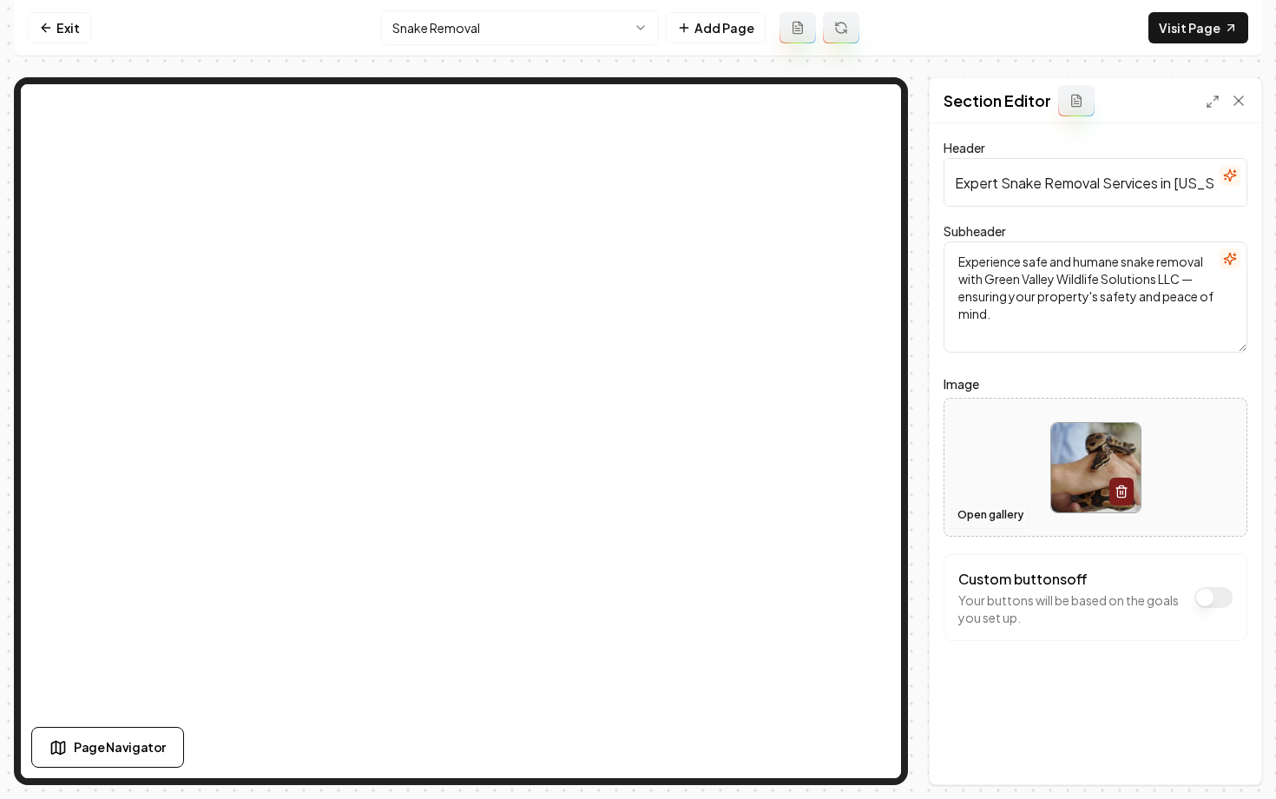
click at [958, 525] on button "Open gallery" at bounding box center [991, 515] width 78 height 28
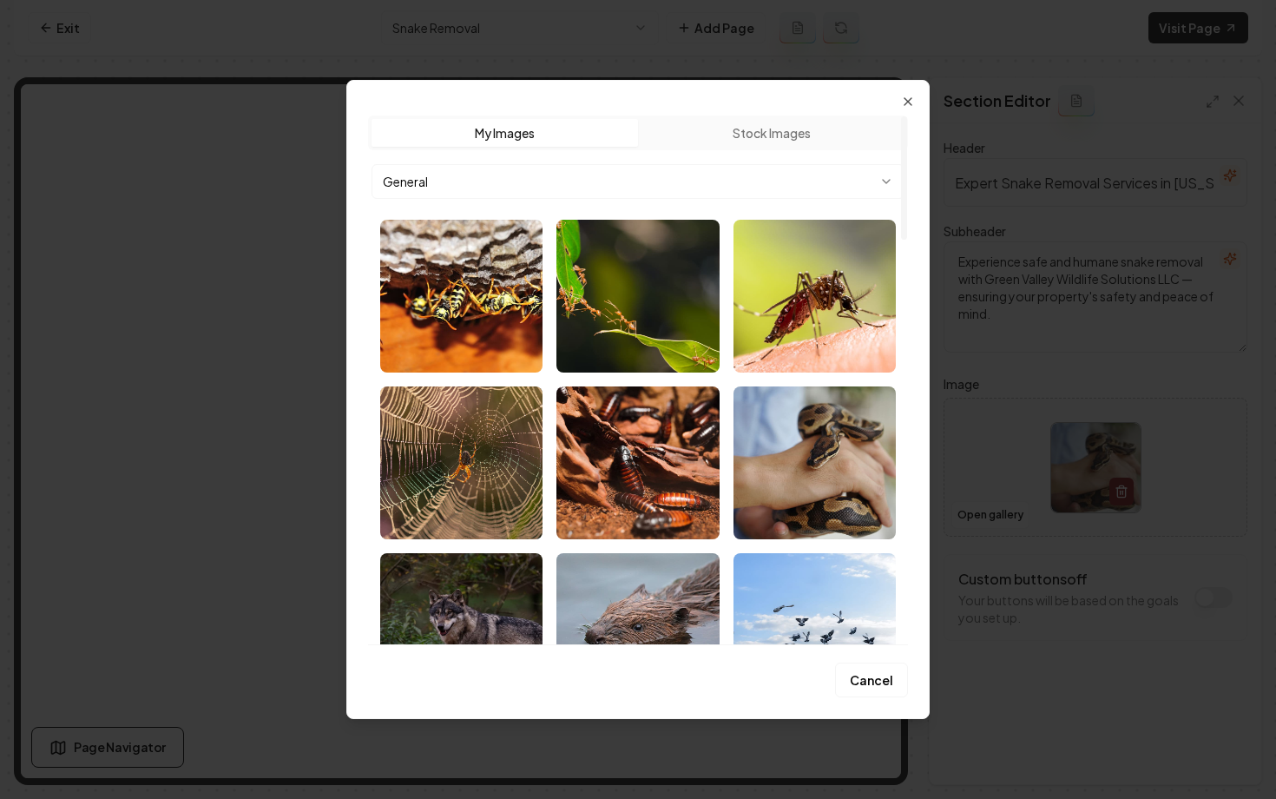
click at [543, 177] on body "Computer Required This feature is only available on a computer. Please switch t…" at bounding box center [638, 399] width 1276 height 799
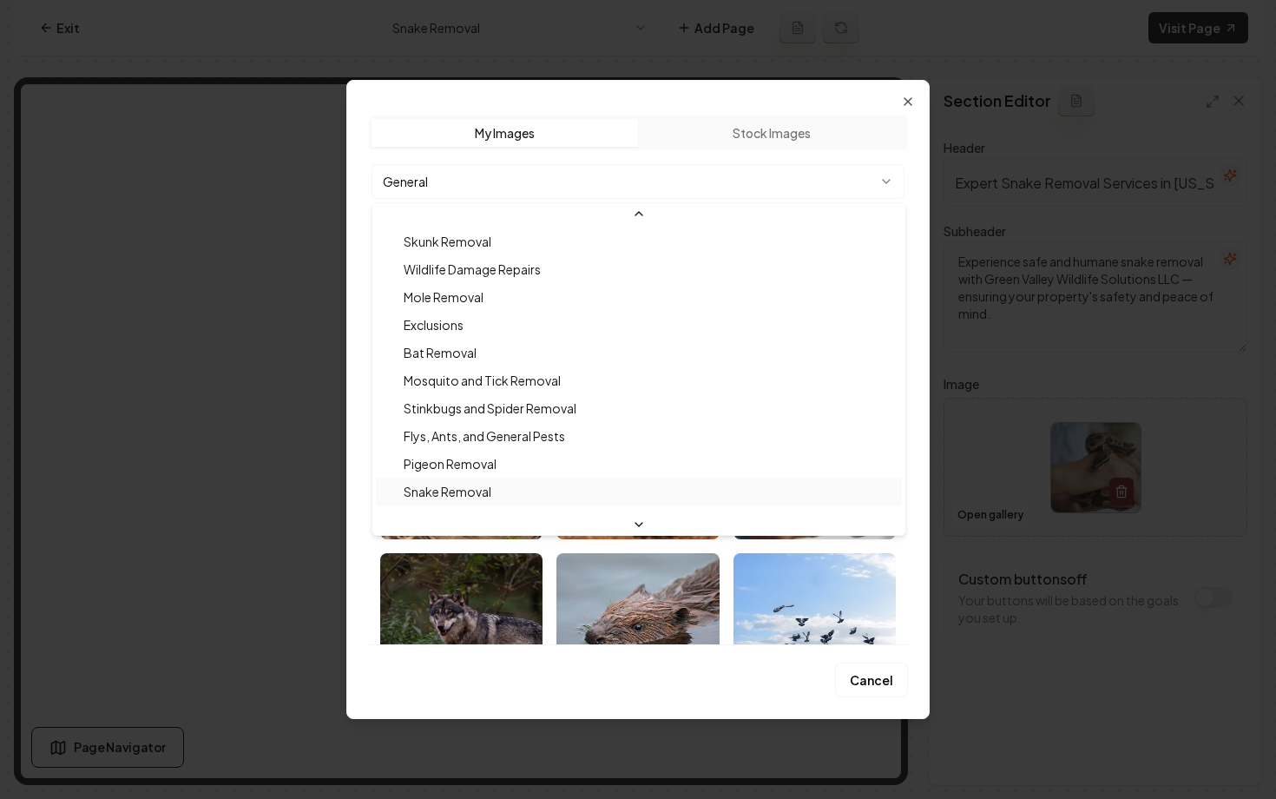
scroll to position [222, 0]
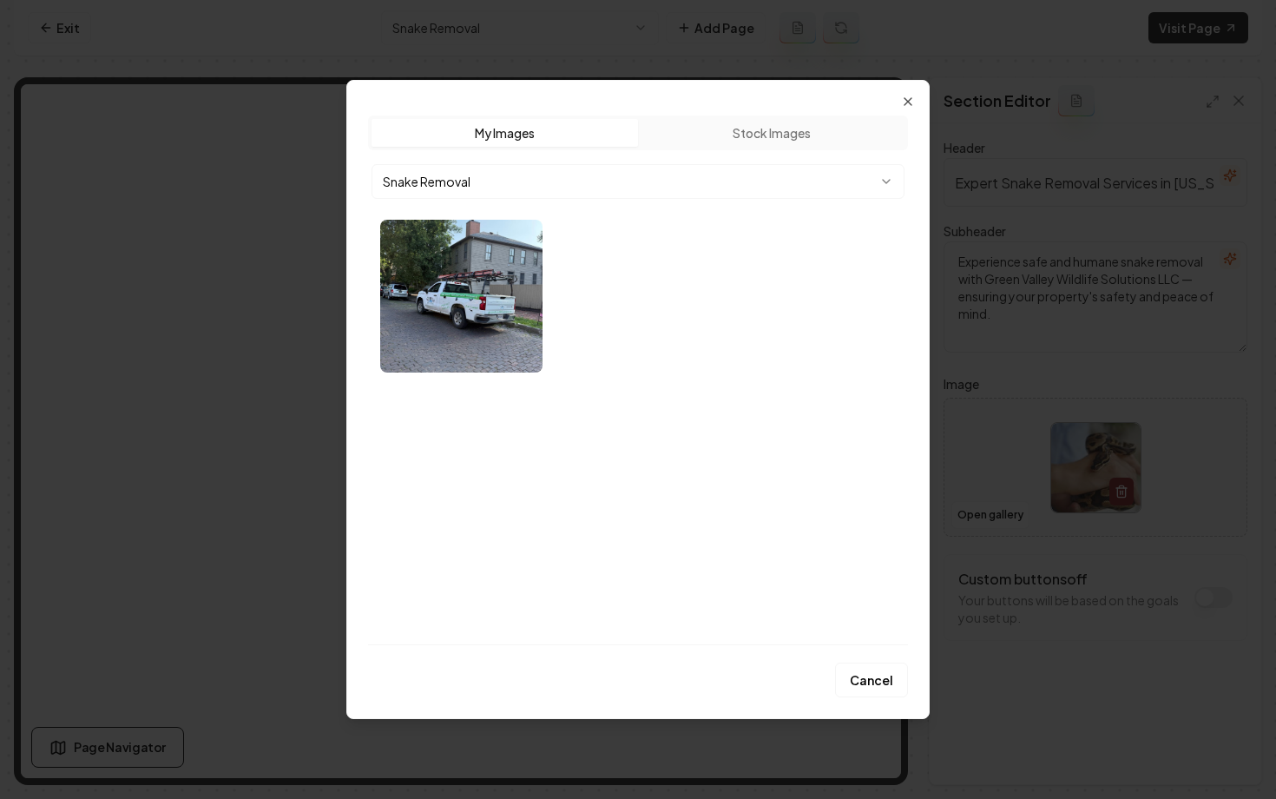
click at [653, 391] on div "Upload My Images Stock Images Snake Removal" at bounding box center [638, 379] width 540 height 529
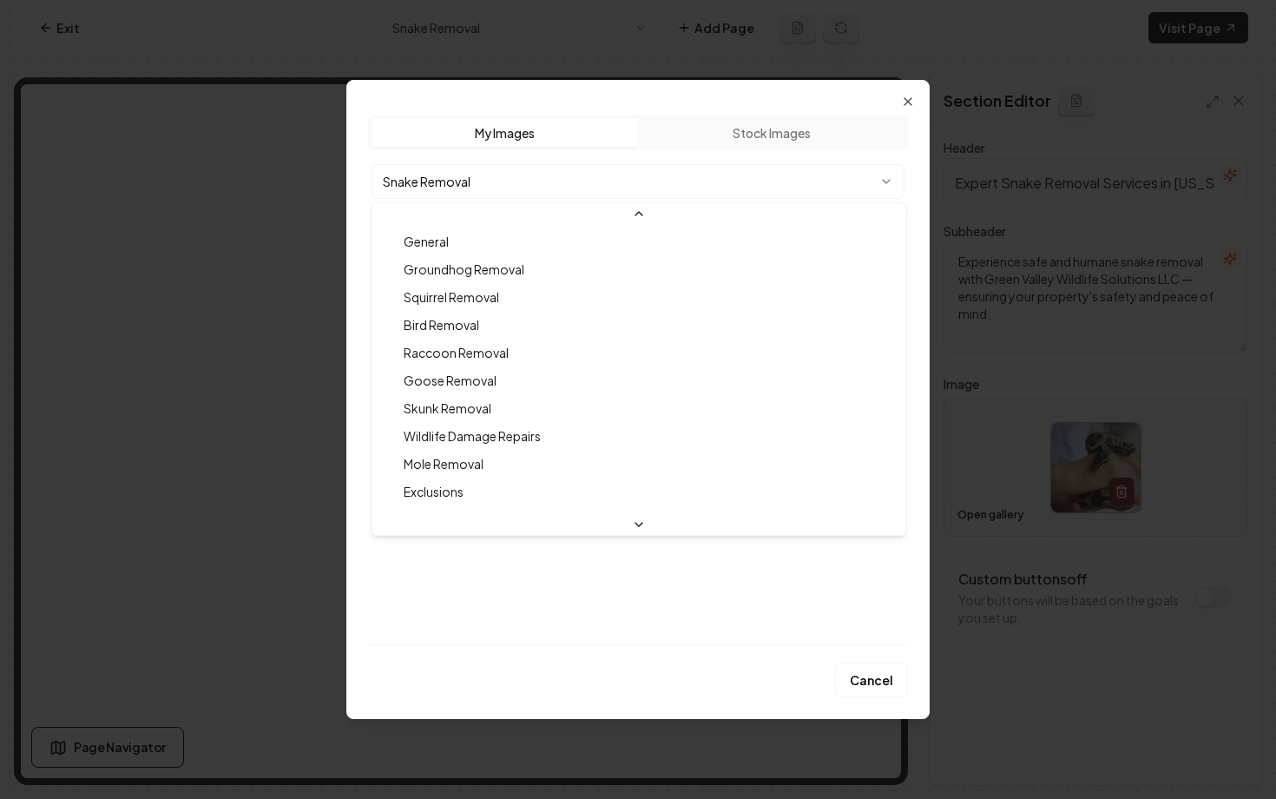
click at [651, 179] on body "Computer Required This feature is only available on a computer. Please switch t…" at bounding box center [638, 399] width 1276 height 799
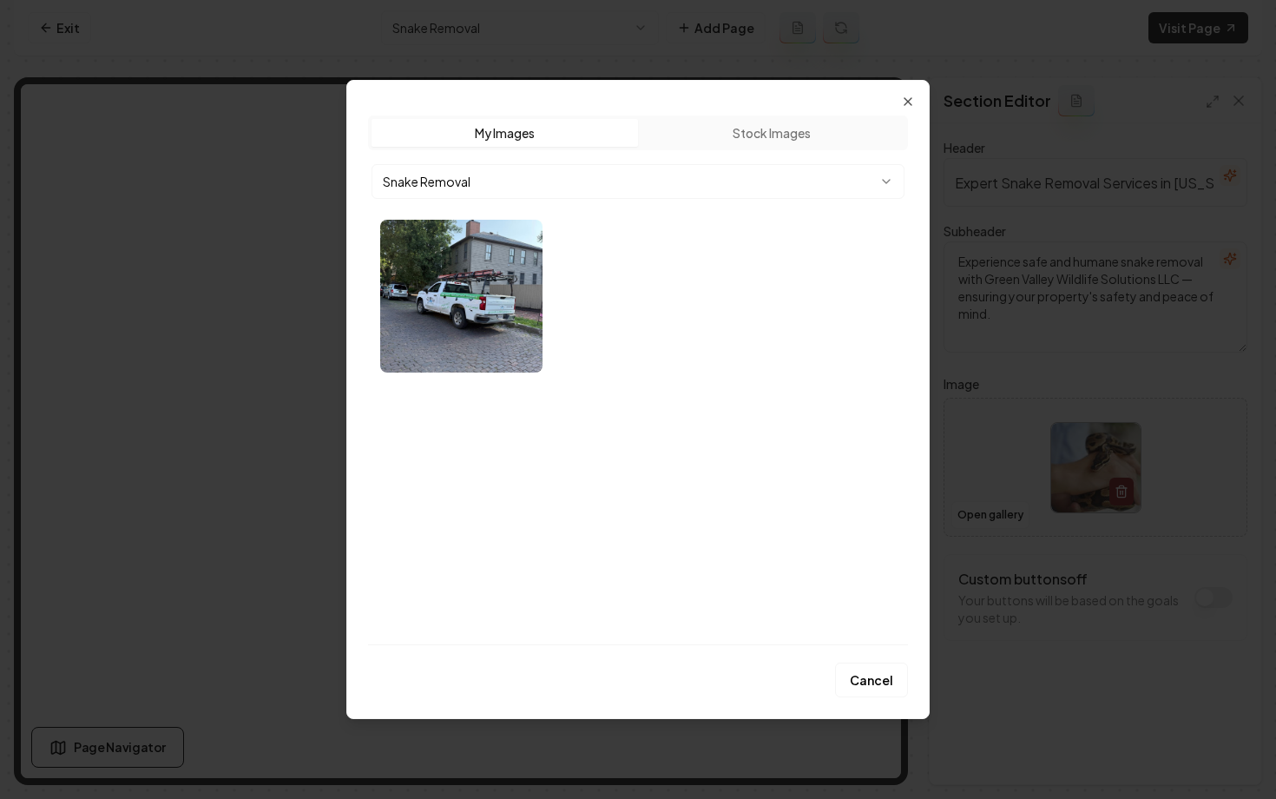
click at [620, 403] on div "Upload My Images Stock Images Snake Removal" at bounding box center [638, 379] width 540 height 529
click at [868, 687] on button "Cancel" at bounding box center [871, 679] width 73 height 35
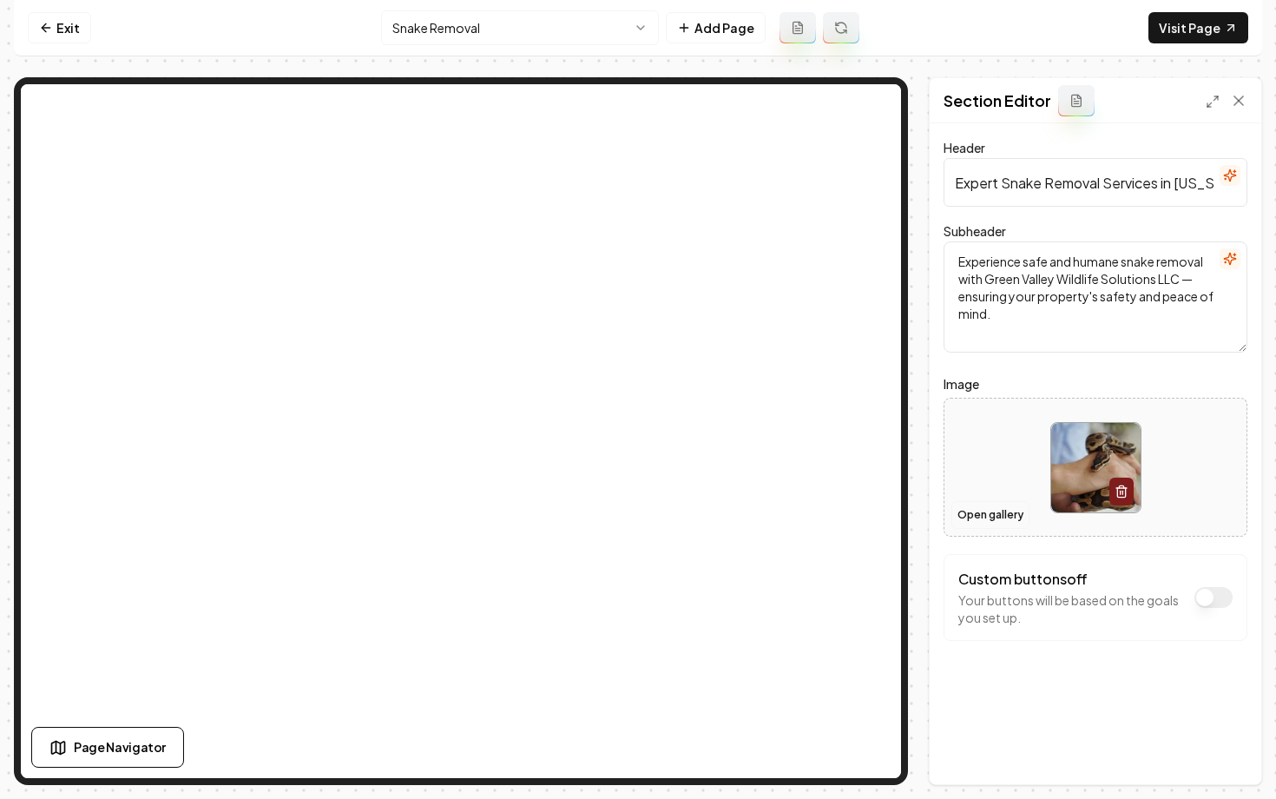
click at [996, 514] on button "Open gallery" at bounding box center [991, 515] width 78 height 28
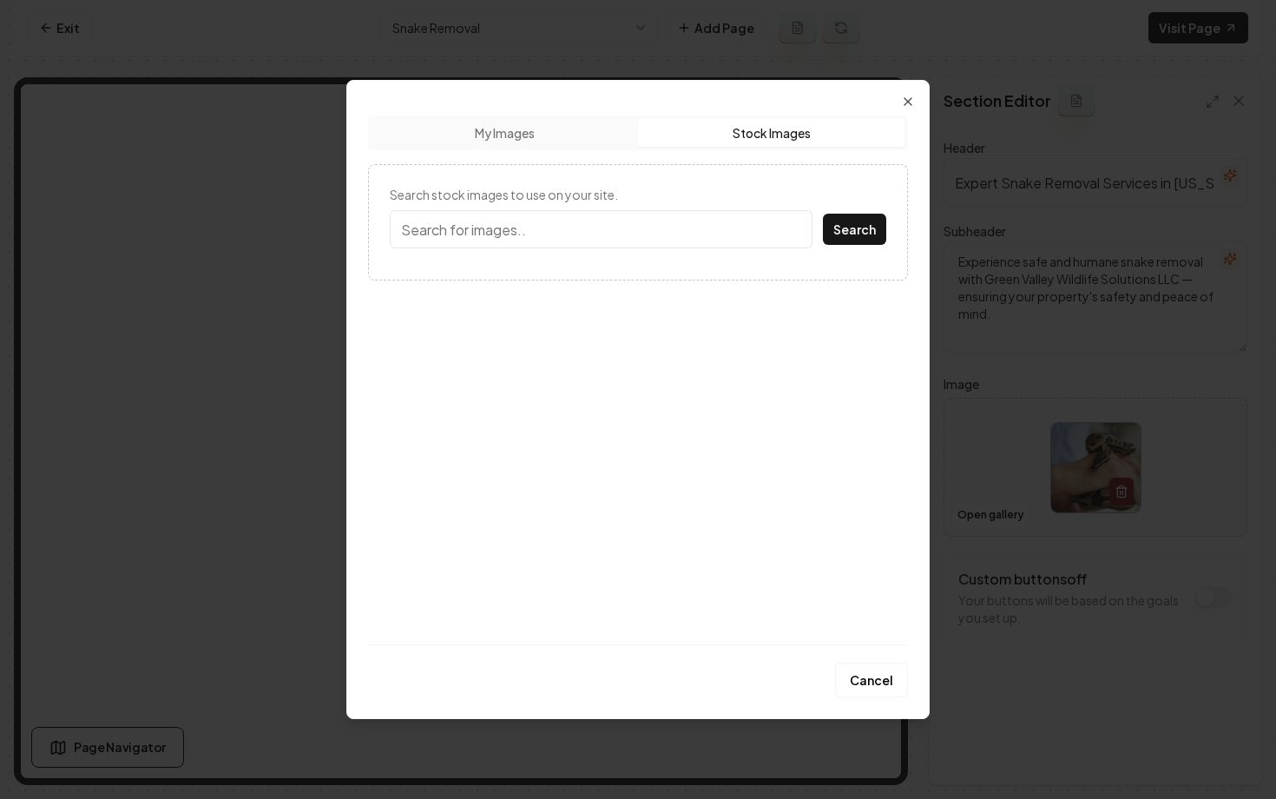
click at [734, 135] on button "Stock Images" at bounding box center [771, 133] width 267 height 28
click at [650, 225] on input "Search stock images to use on your site." at bounding box center [601, 229] width 423 height 38
type input "snake"
click at [823, 214] on button "Search" at bounding box center [854, 229] width 63 height 31
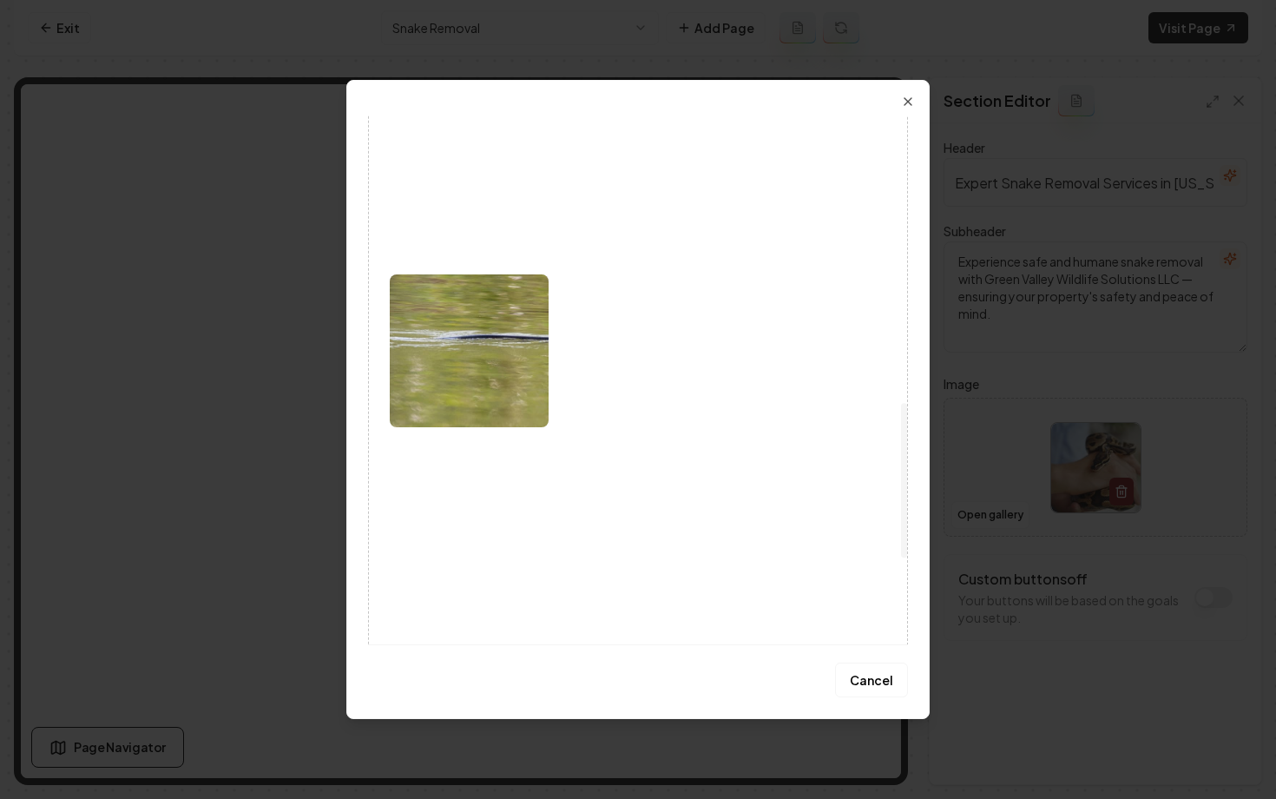
scroll to position [986, 0]
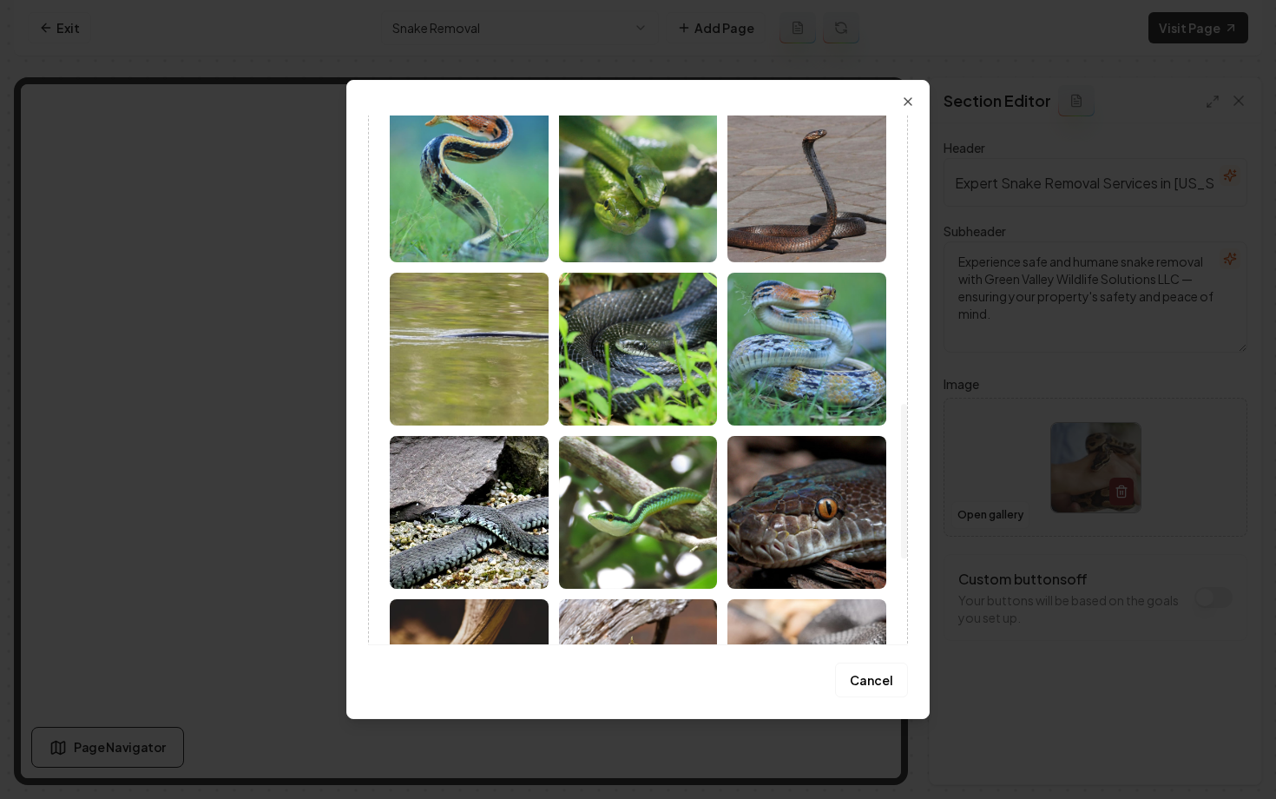
click at [646, 346] on img at bounding box center [638, 349] width 159 height 153
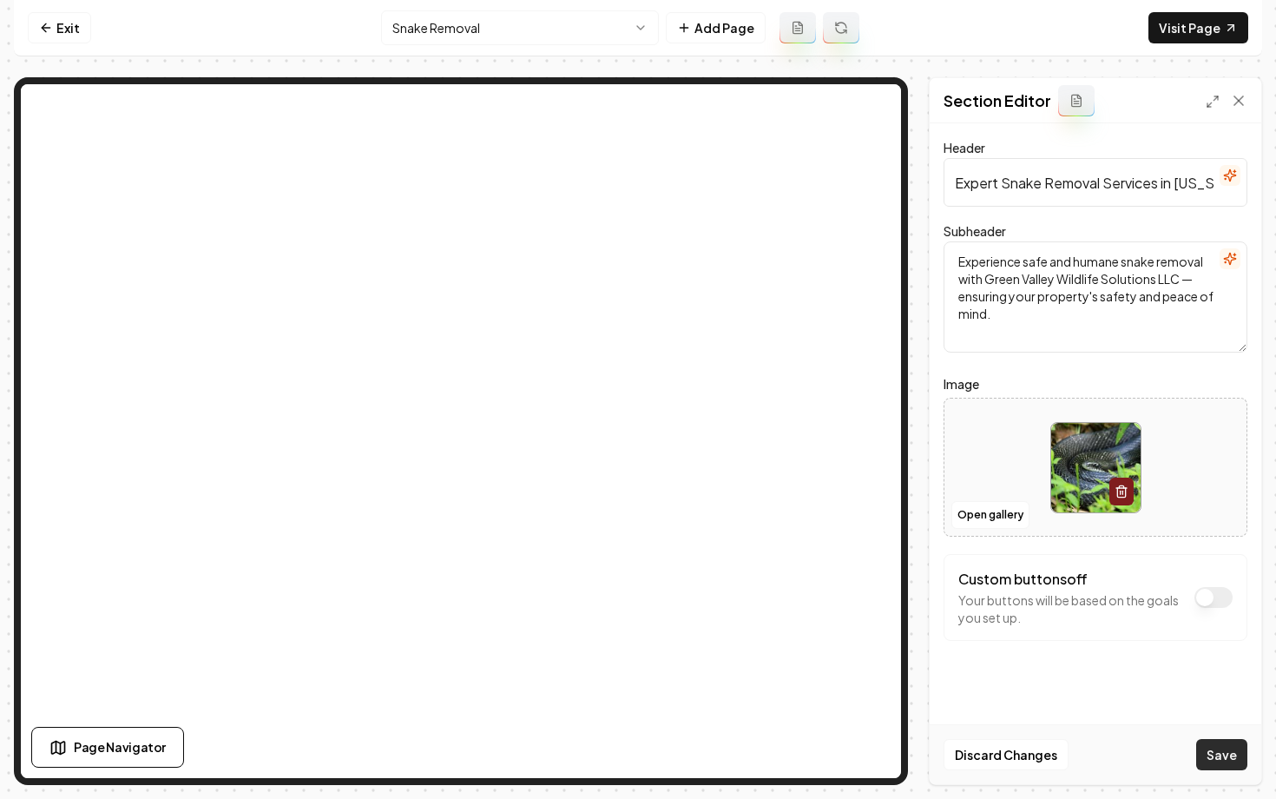
click at [1217, 750] on button "Save" at bounding box center [1221, 754] width 51 height 31
click at [472, 28] on html "Computer Required This feature is only available on a computer. Please switch t…" at bounding box center [638, 399] width 1276 height 799
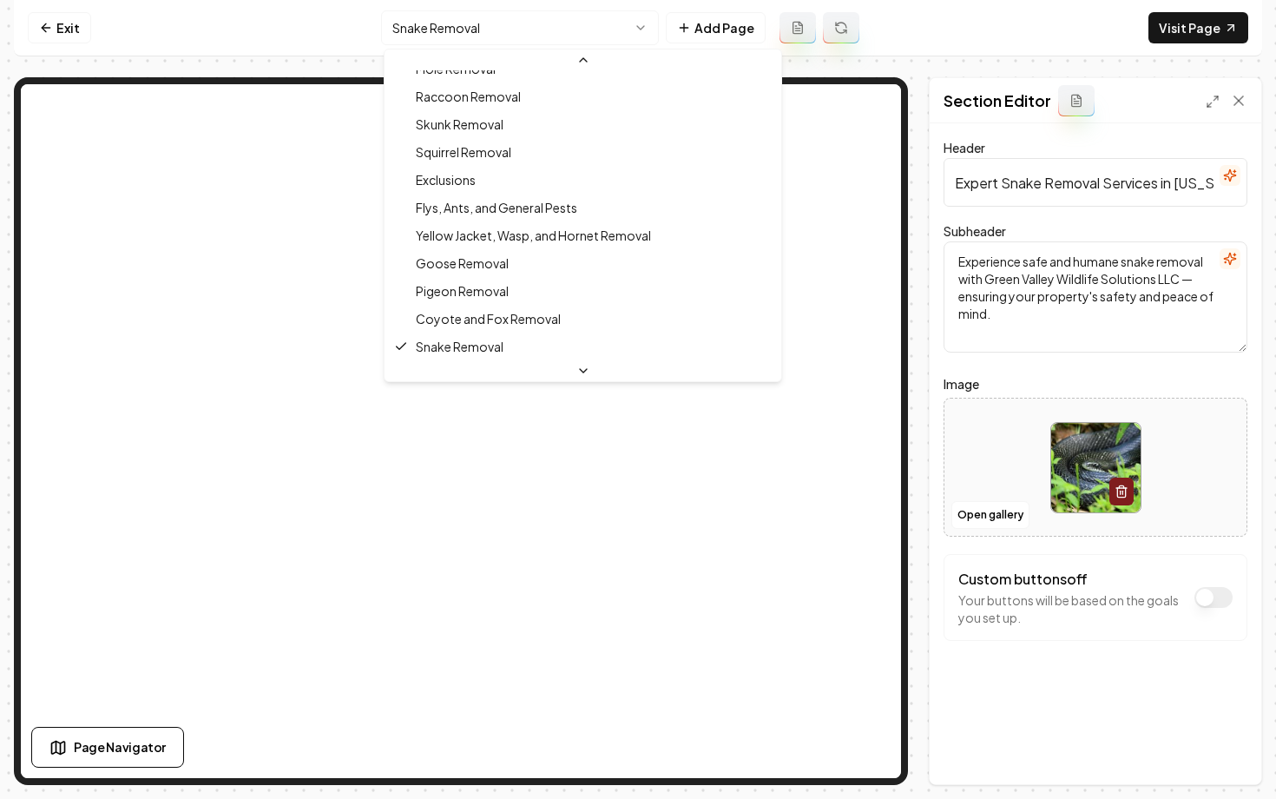
scroll to position [325, 0]
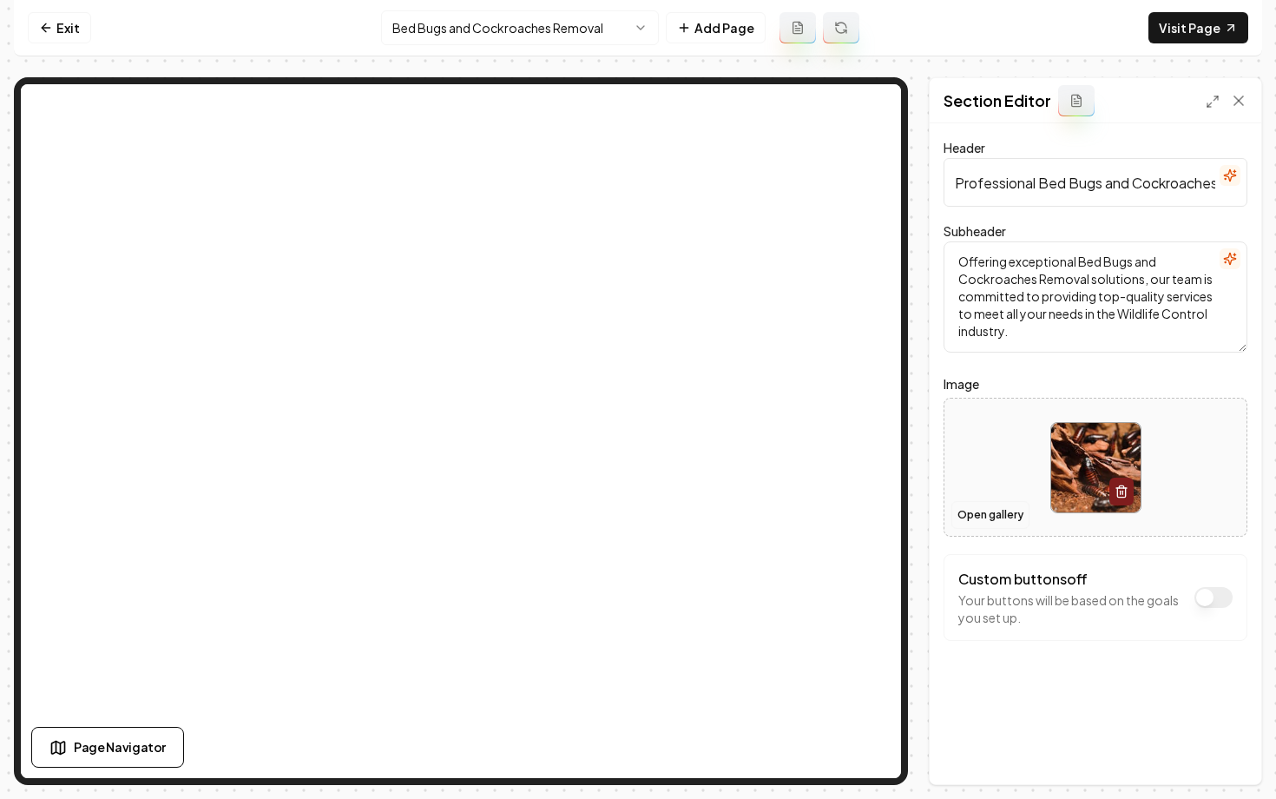
click at [971, 516] on button "Open gallery" at bounding box center [991, 515] width 78 height 28
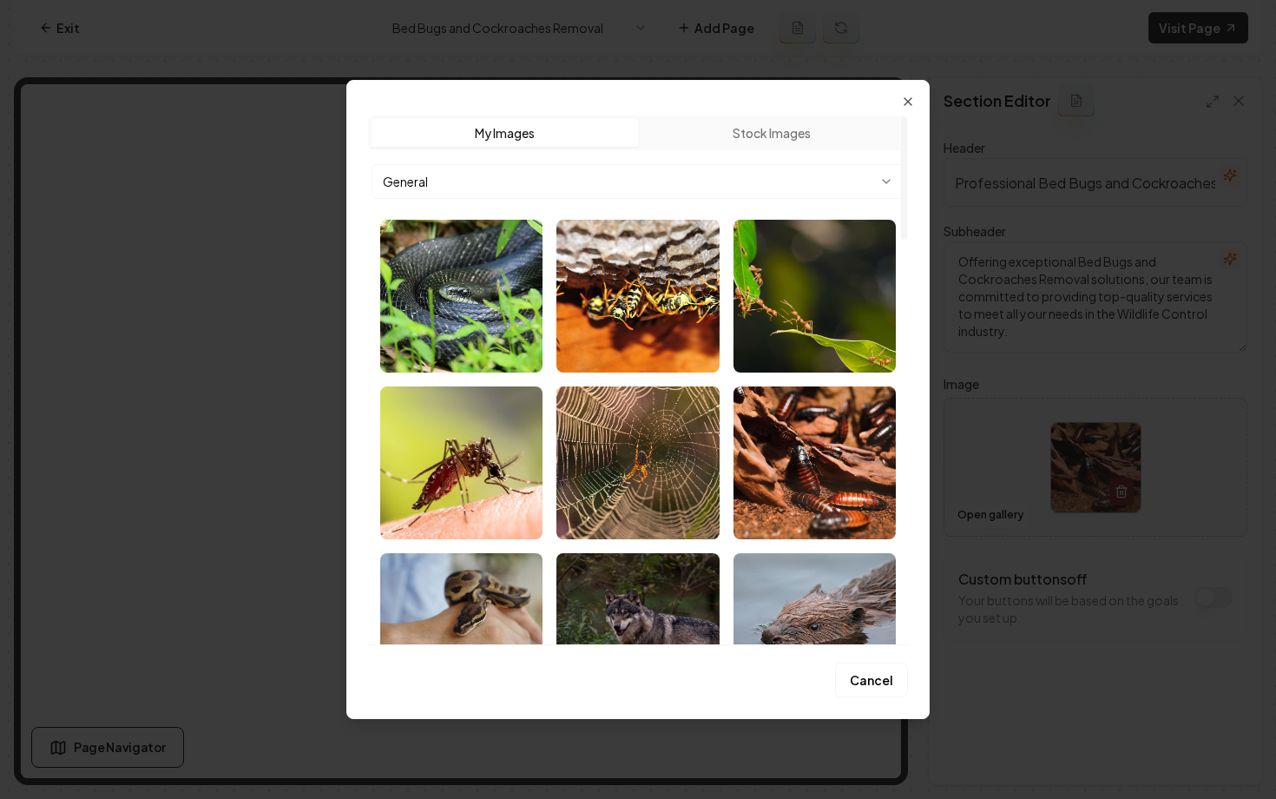
click at [678, 176] on body "Computer Required This feature is only available on a computer. Please switch t…" at bounding box center [638, 399] width 1276 height 799
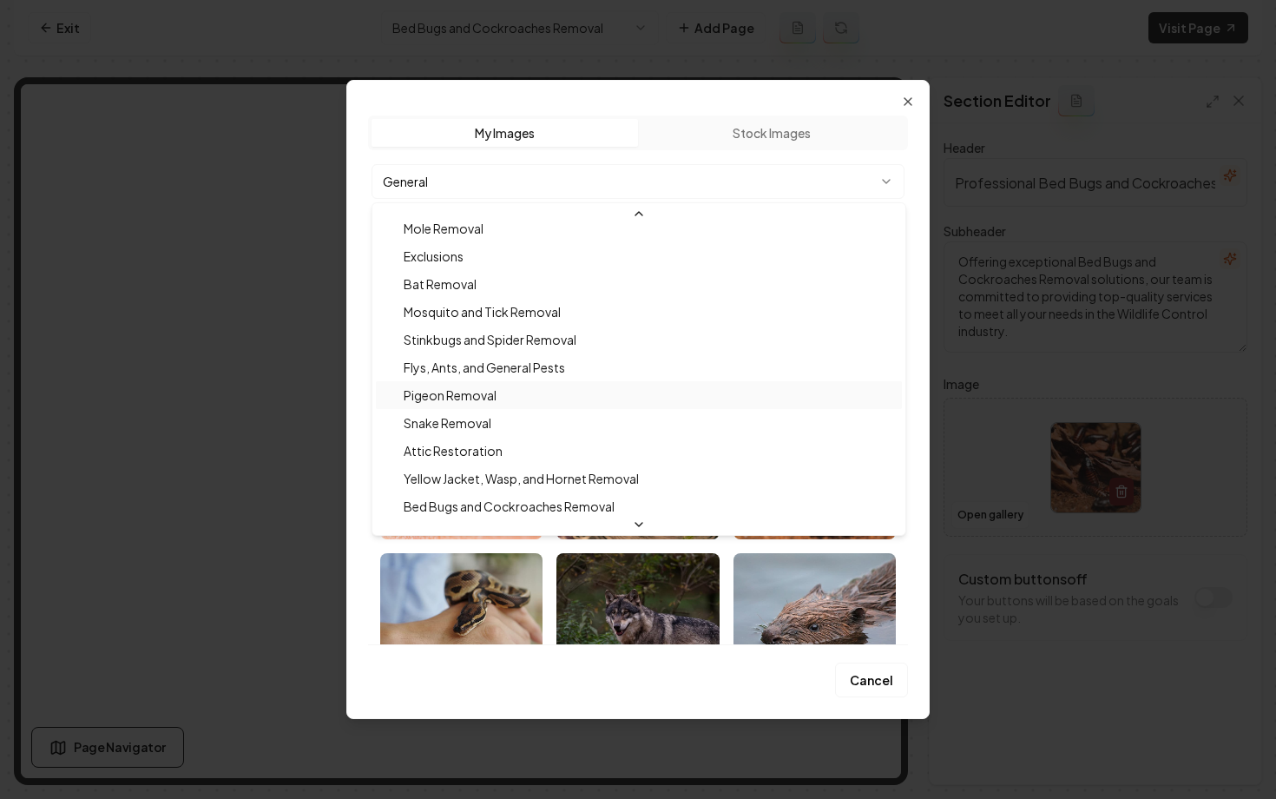
scroll to position [239, 0]
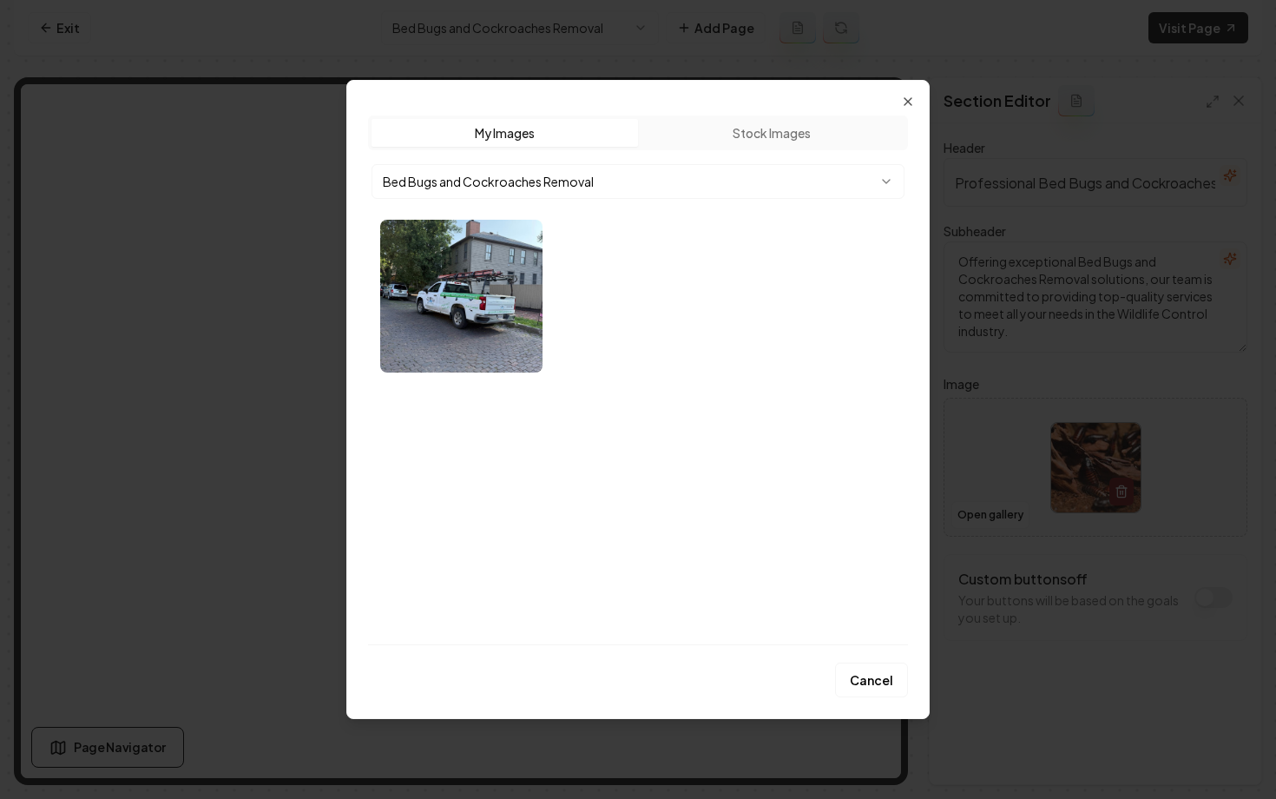
click at [640, 365] on div at bounding box center [638, 296] width 530 height 167
click at [846, 674] on button "Cancel" at bounding box center [871, 679] width 73 height 35
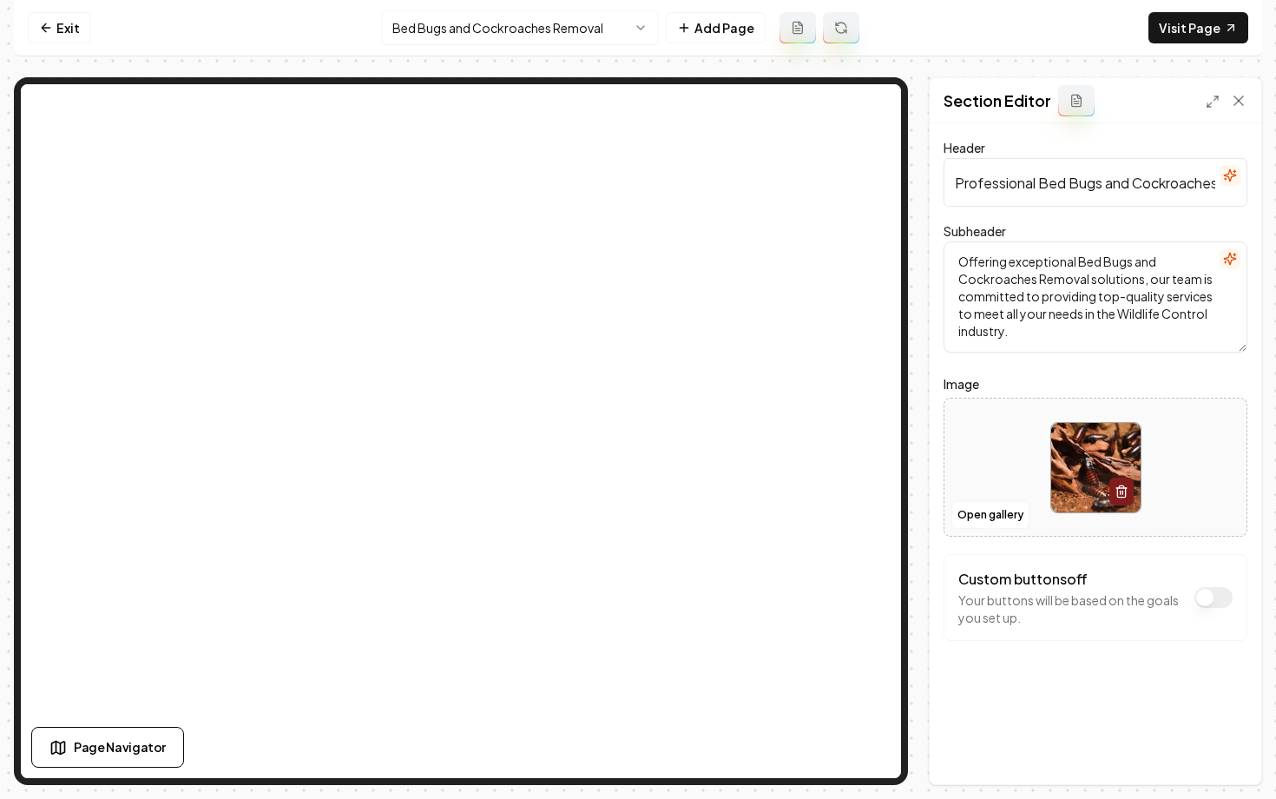
click at [442, 30] on html "Computer Required This feature is only available on a computer. Please switch t…" at bounding box center [638, 399] width 1276 height 799
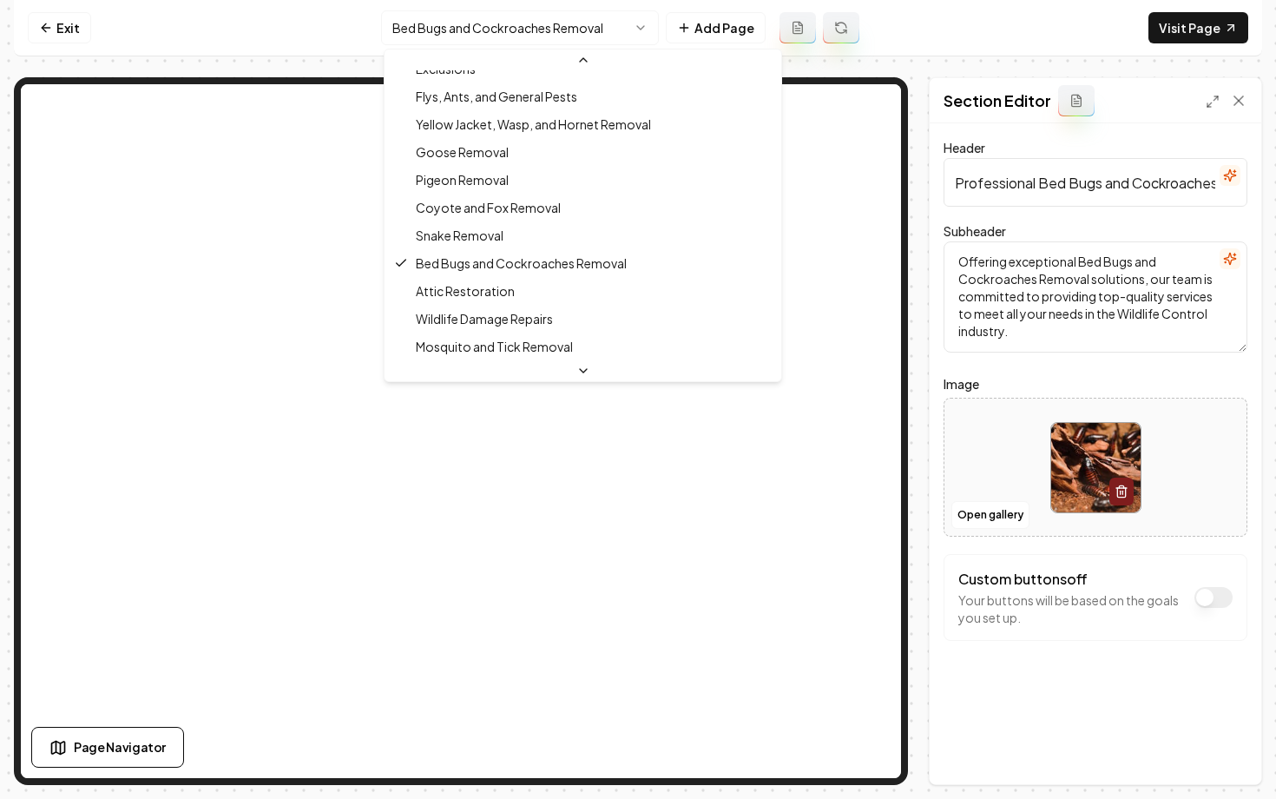
scroll to position [436, 0]
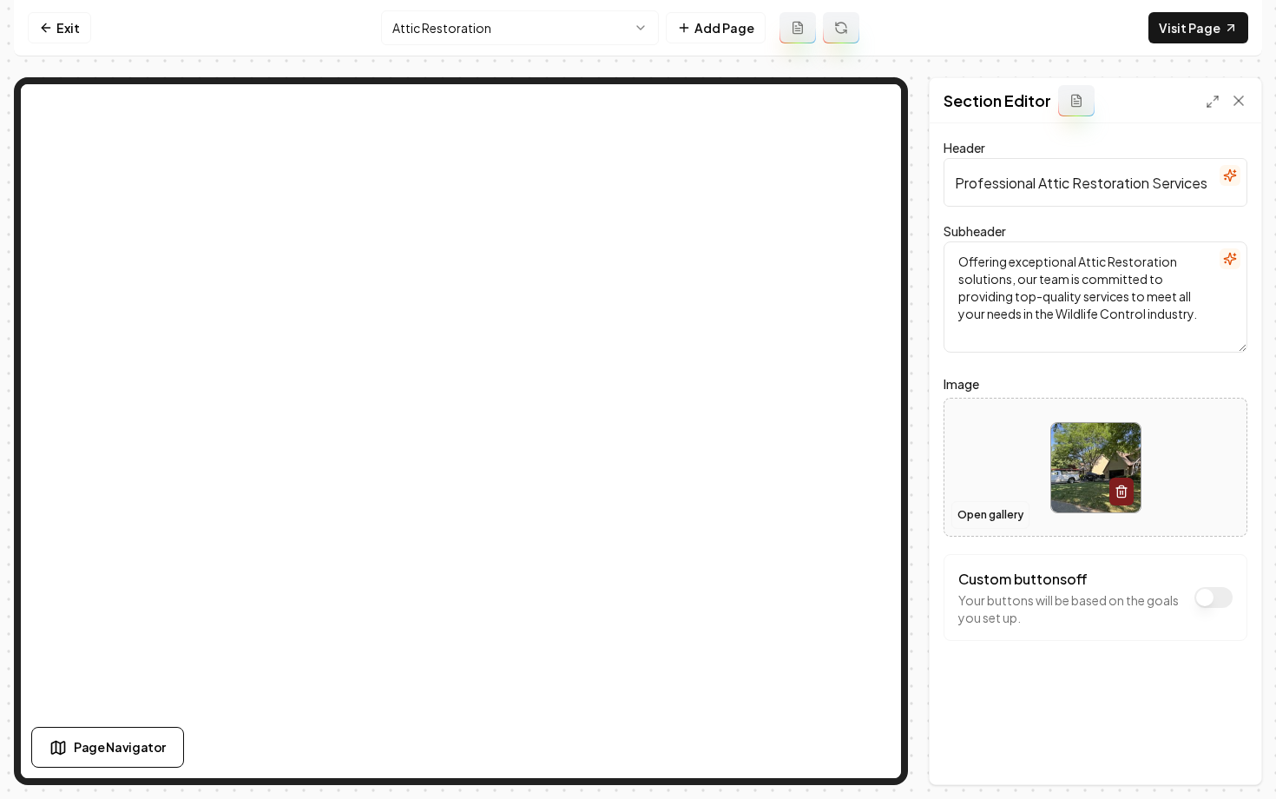
click at [961, 520] on button "Open gallery" at bounding box center [991, 515] width 78 height 28
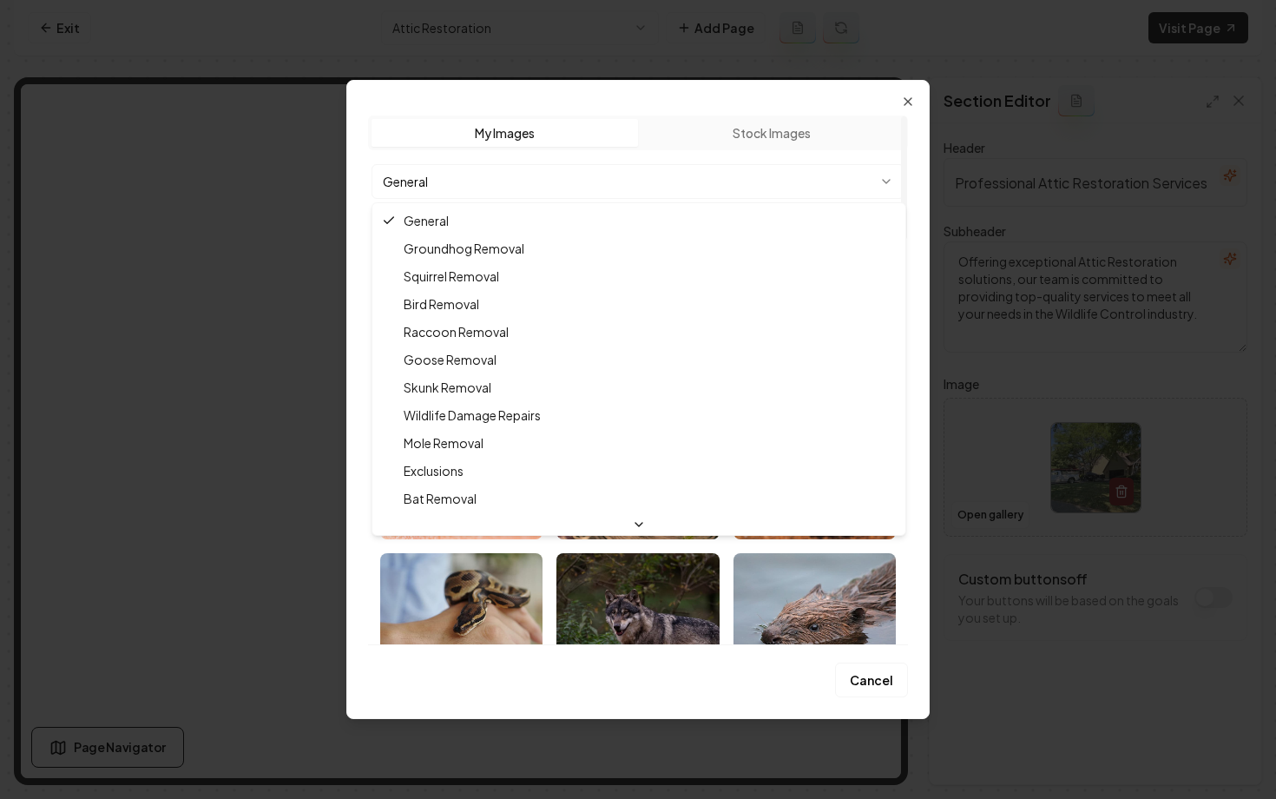
click at [576, 173] on body "Computer Required This feature is only available on a computer. Please switch t…" at bounding box center [638, 399] width 1276 height 799
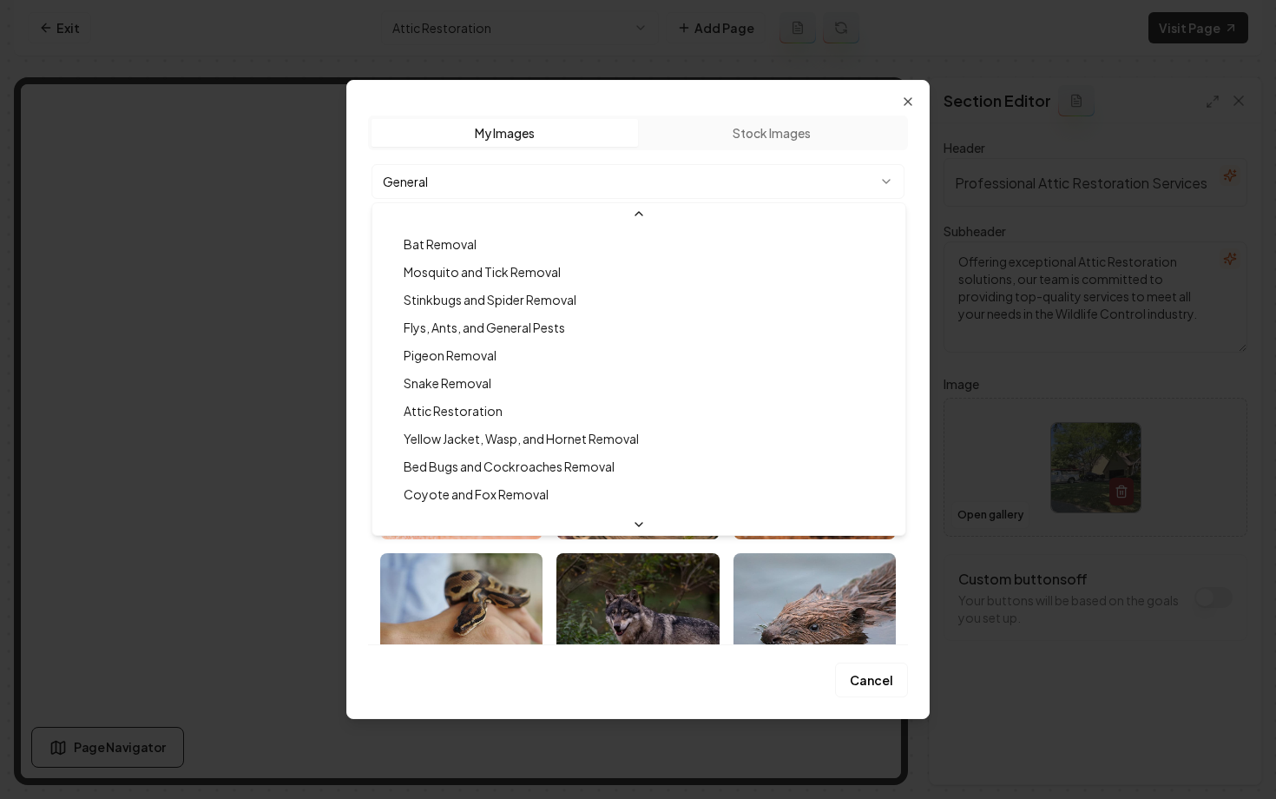
scroll to position [280, 0]
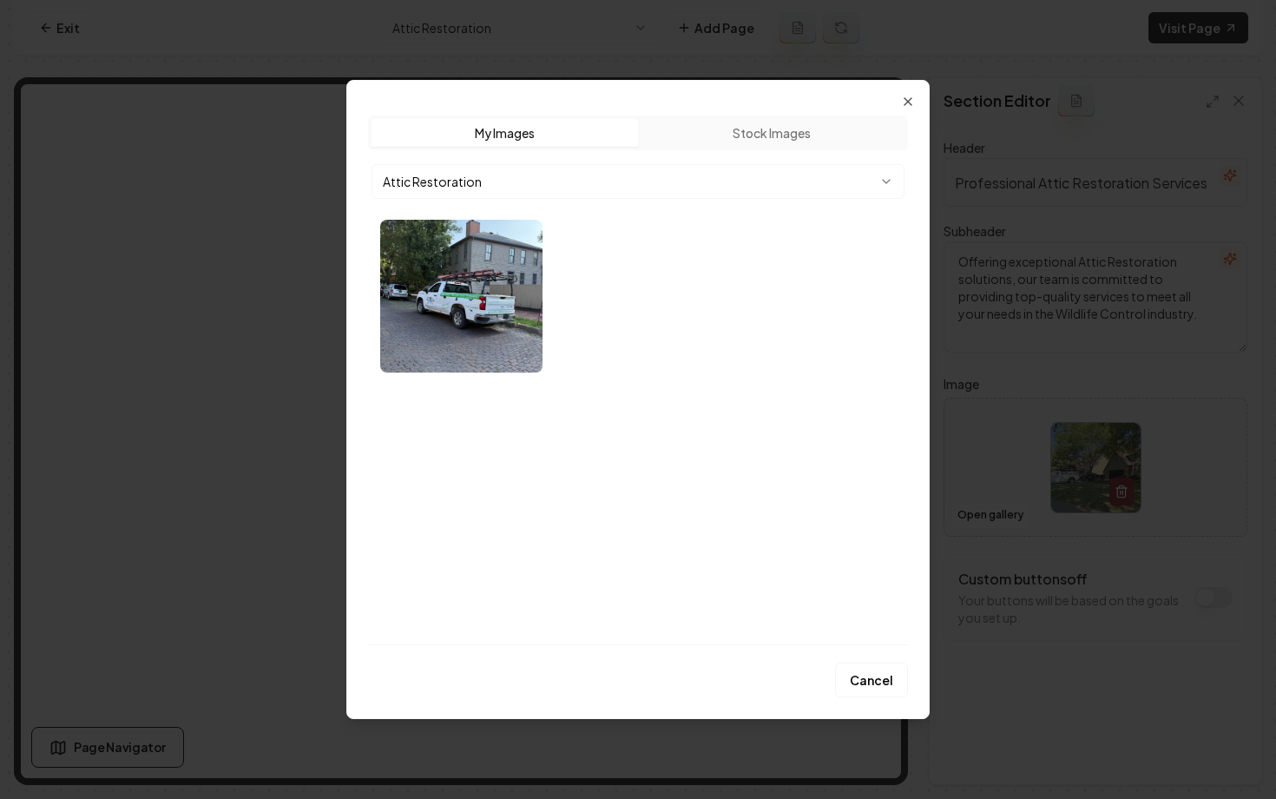
click at [586, 385] on div "Upload My Images Stock Images Attic Restoration" at bounding box center [638, 379] width 540 height 529
click at [907, 102] on icon "button" at bounding box center [908, 102] width 14 height 14
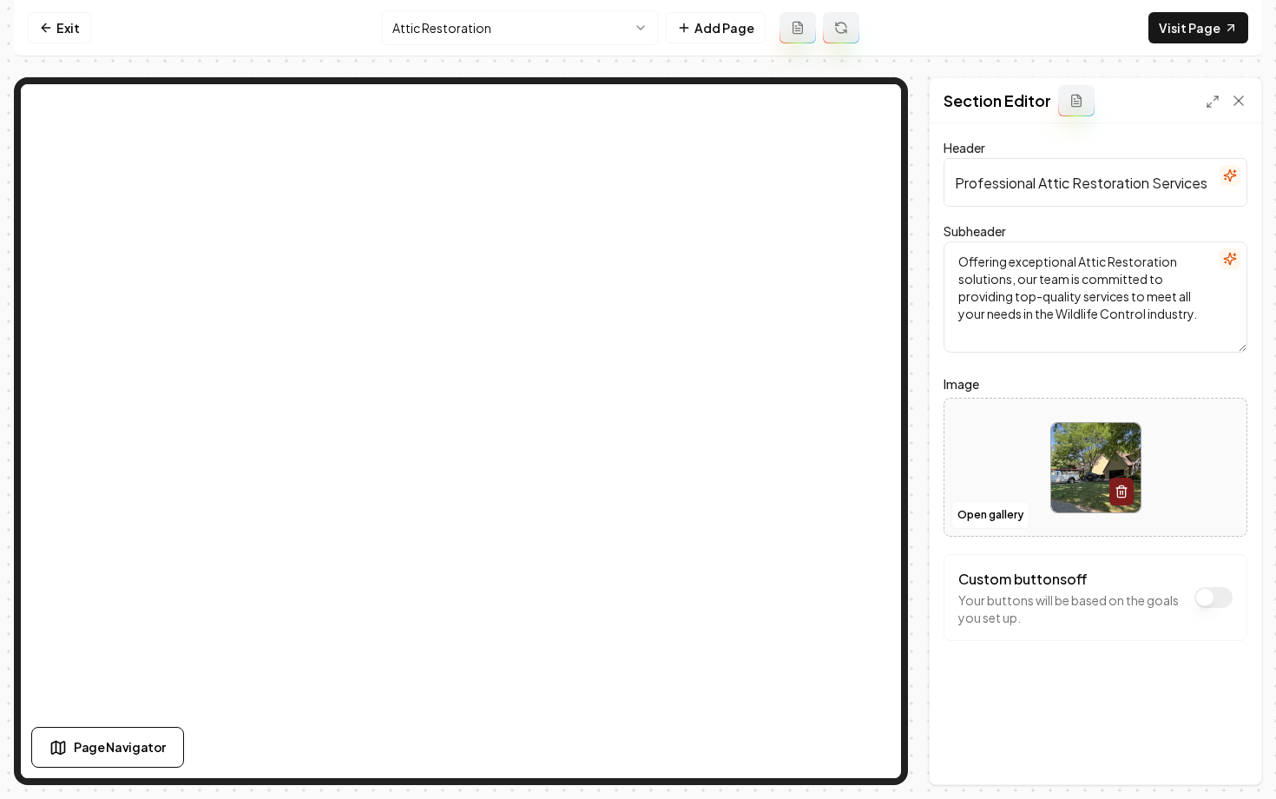
click at [512, 23] on html "Computer Required This feature is only available on a computer. Please switch t…" at bounding box center [638, 399] width 1276 height 799
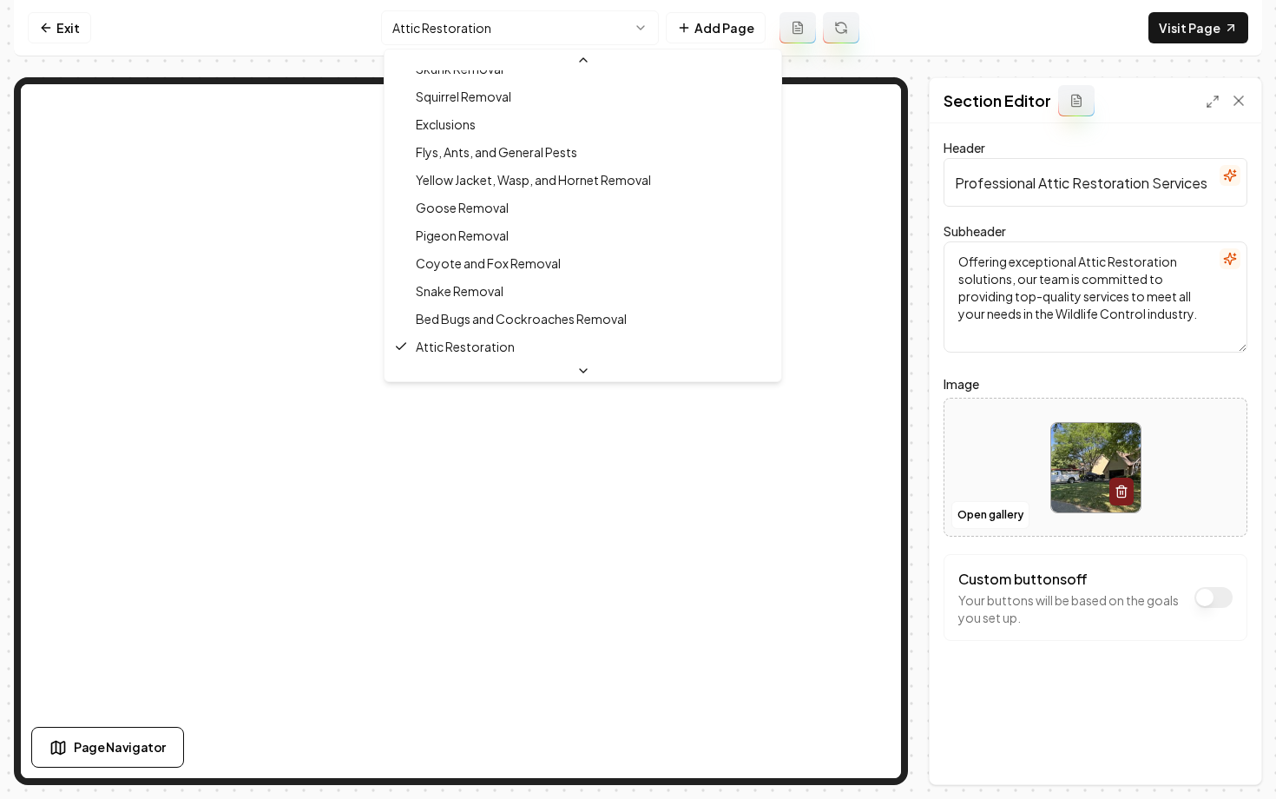
scroll to position [380, 0]
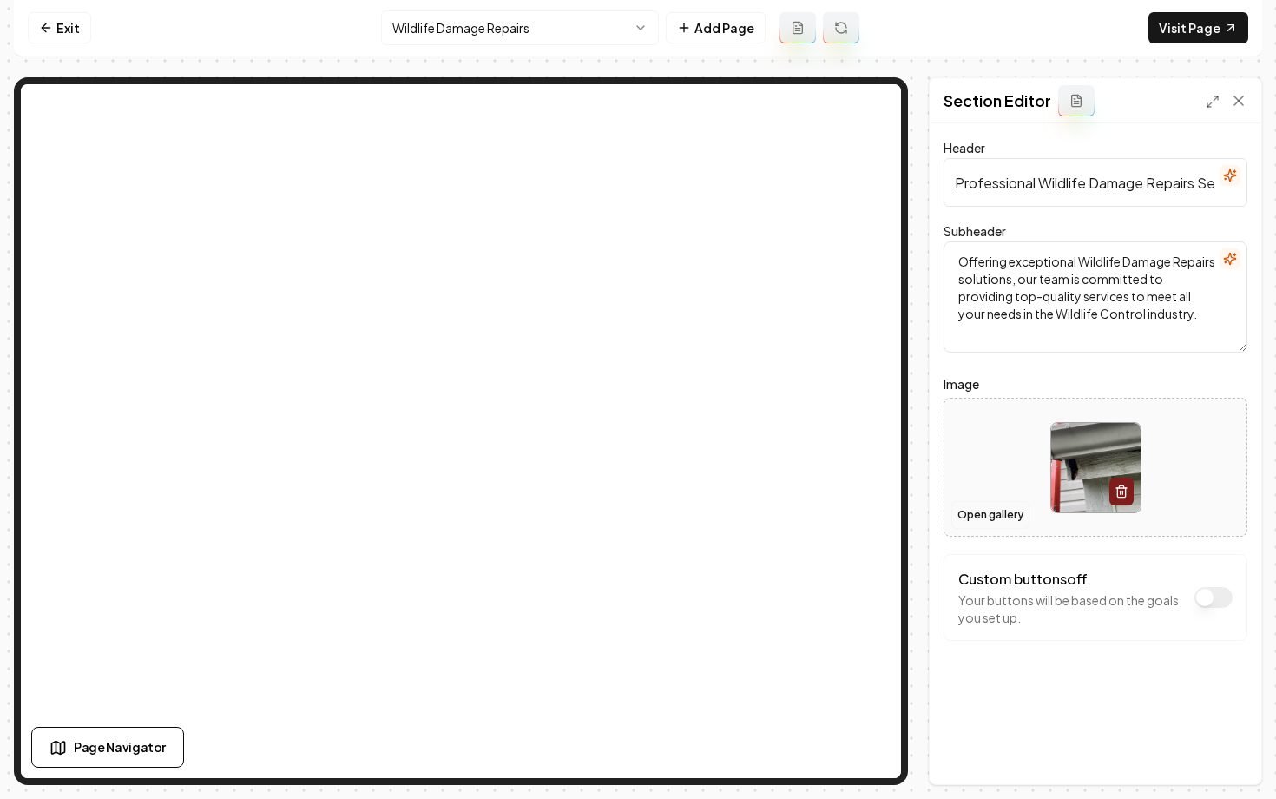
click at [974, 515] on button "Open gallery" at bounding box center [991, 515] width 78 height 28
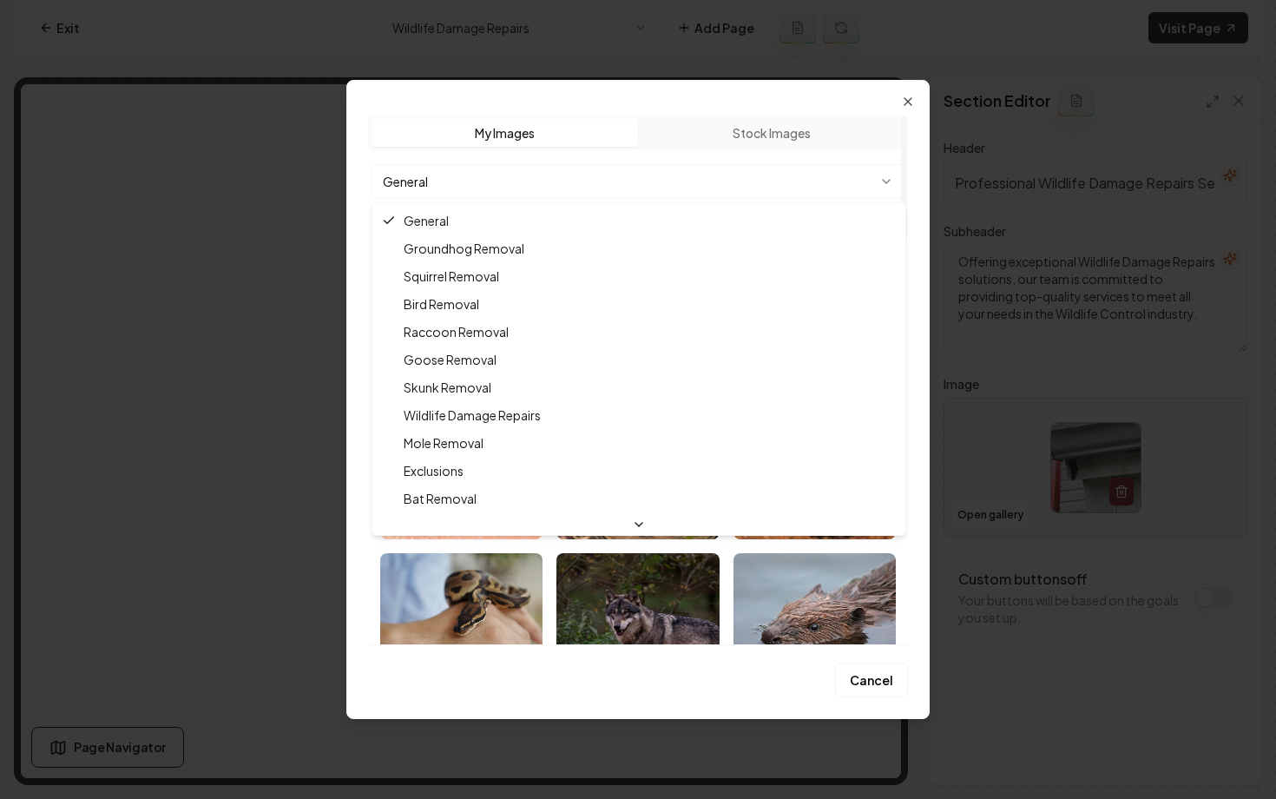
click at [534, 177] on body "Computer Required This feature is only available on a computer. Please switch t…" at bounding box center [638, 399] width 1276 height 799
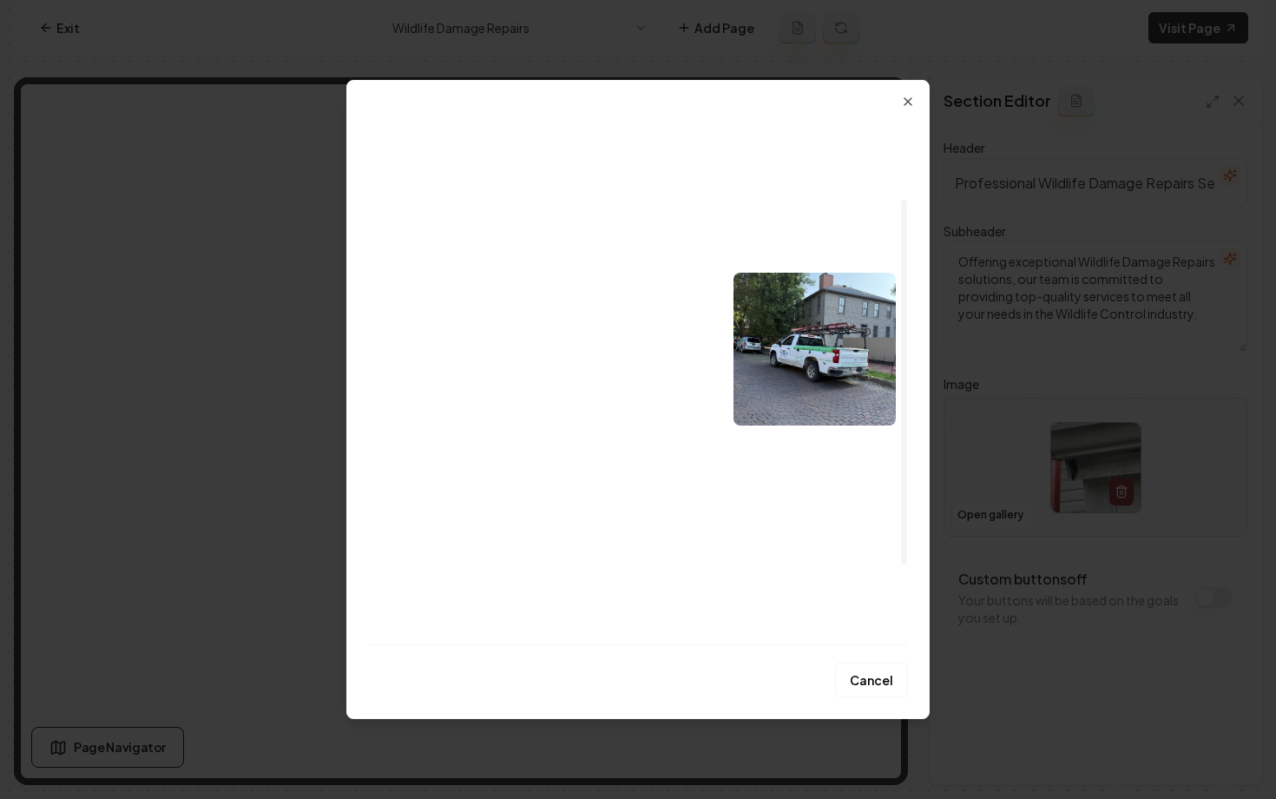
scroll to position [122, 0]
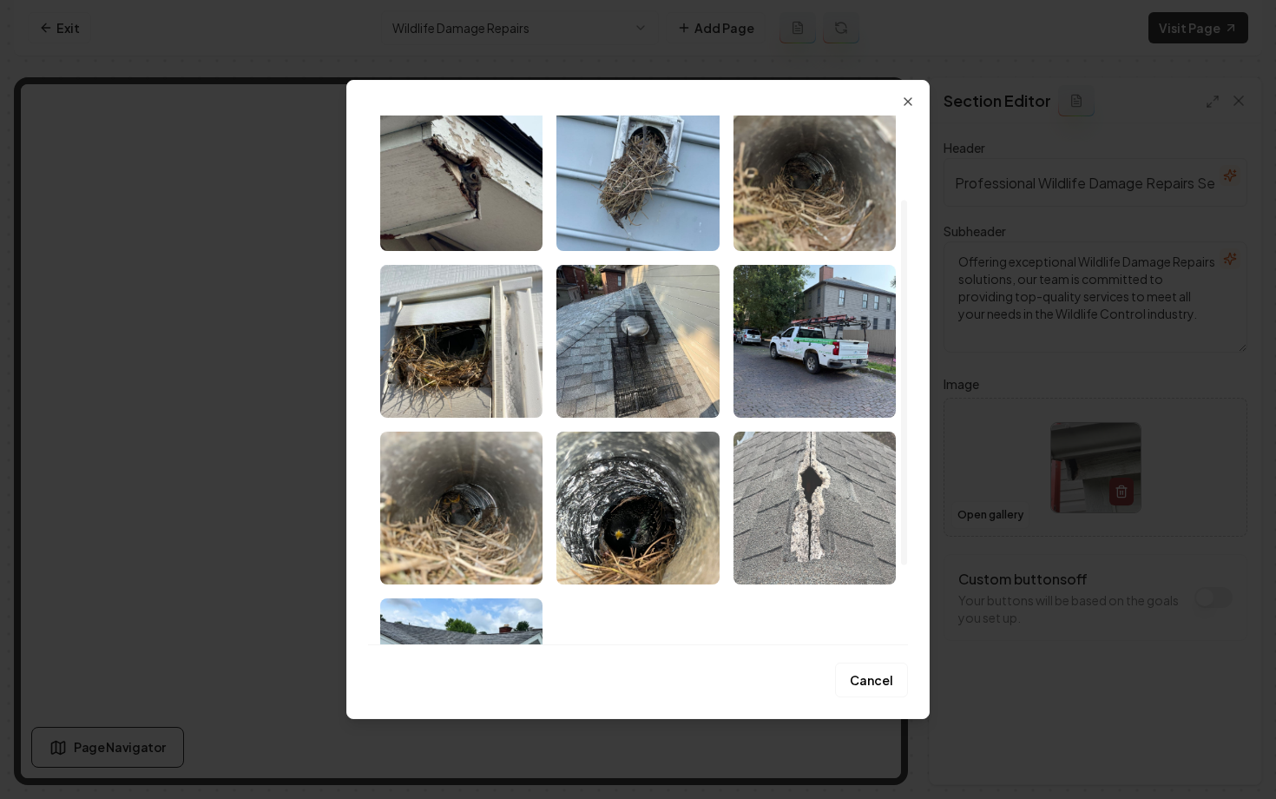
click at [804, 481] on img "Select image image_68af32ee5c7cd75eb8016d2d.webp" at bounding box center [815, 507] width 162 height 153
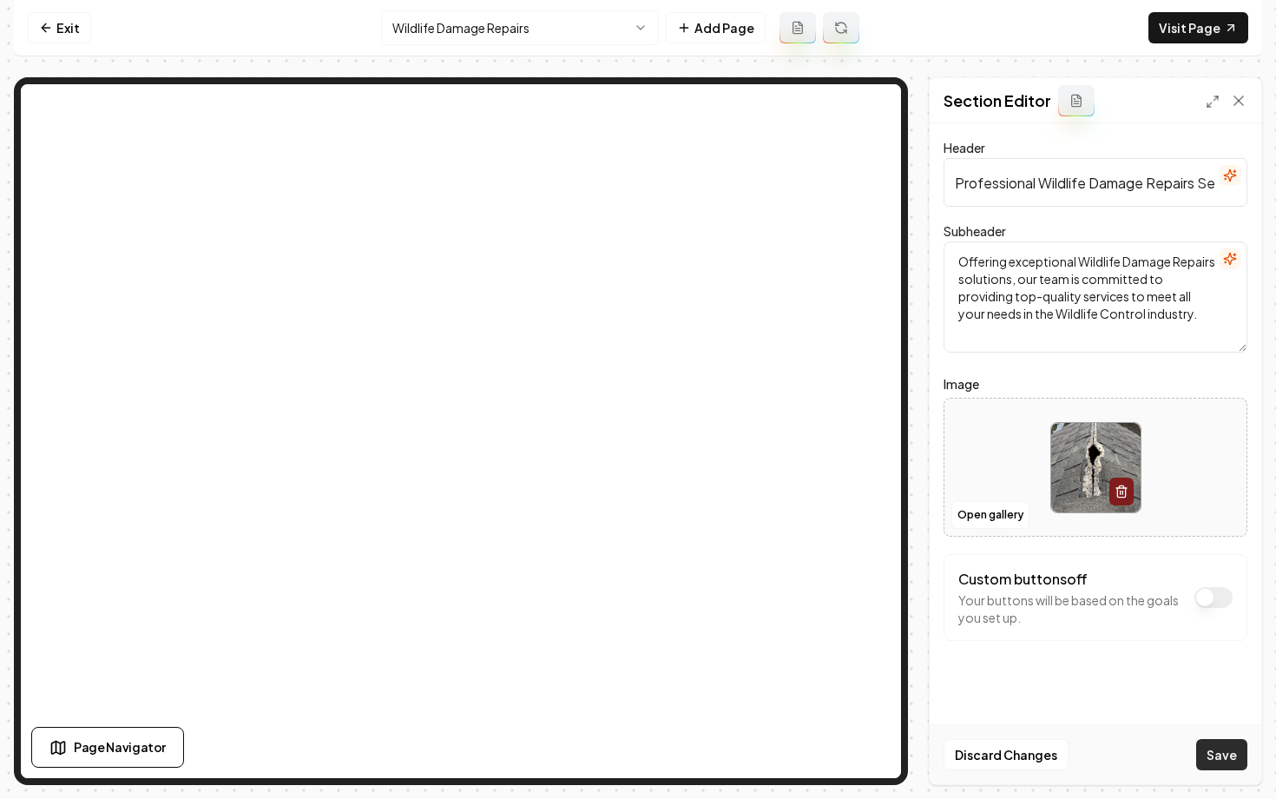
click at [1236, 758] on button "Save" at bounding box center [1221, 754] width 51 height 31
click at [425, 36] on html "Computer Required This feature is only available on a computer. Please switch t…" at bounding box center [638, 399] width 1276 height 799
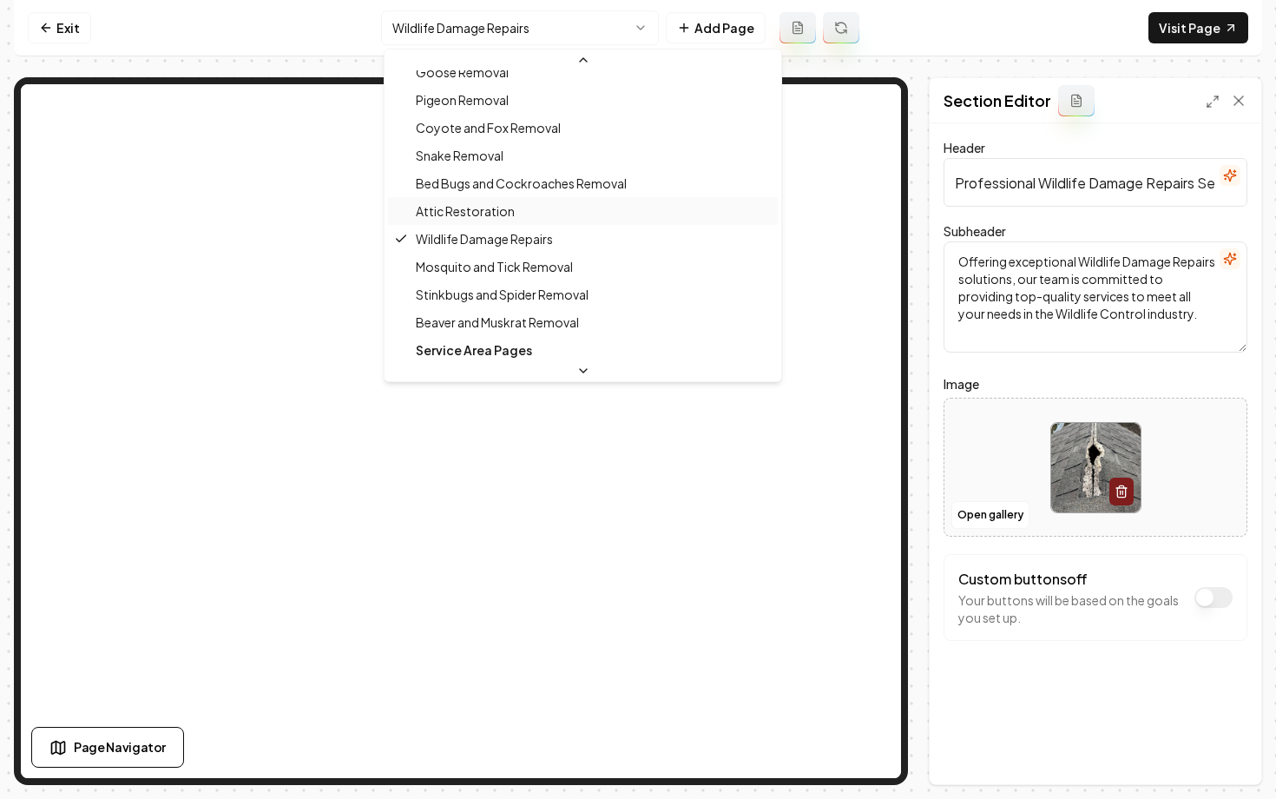
scroll to position [446, 0]
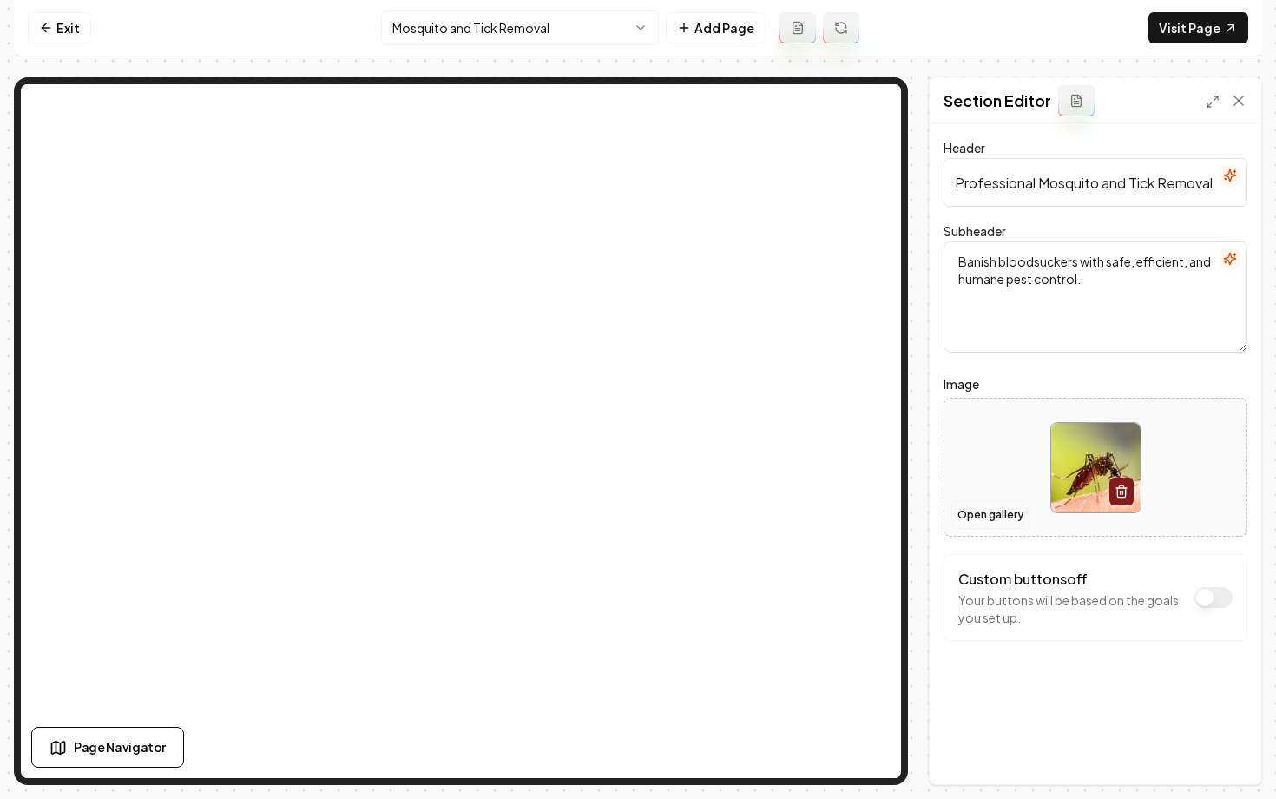
click at [984, 510] on button "Open gallery" at bounding box center [991, 515] width 78 height 28
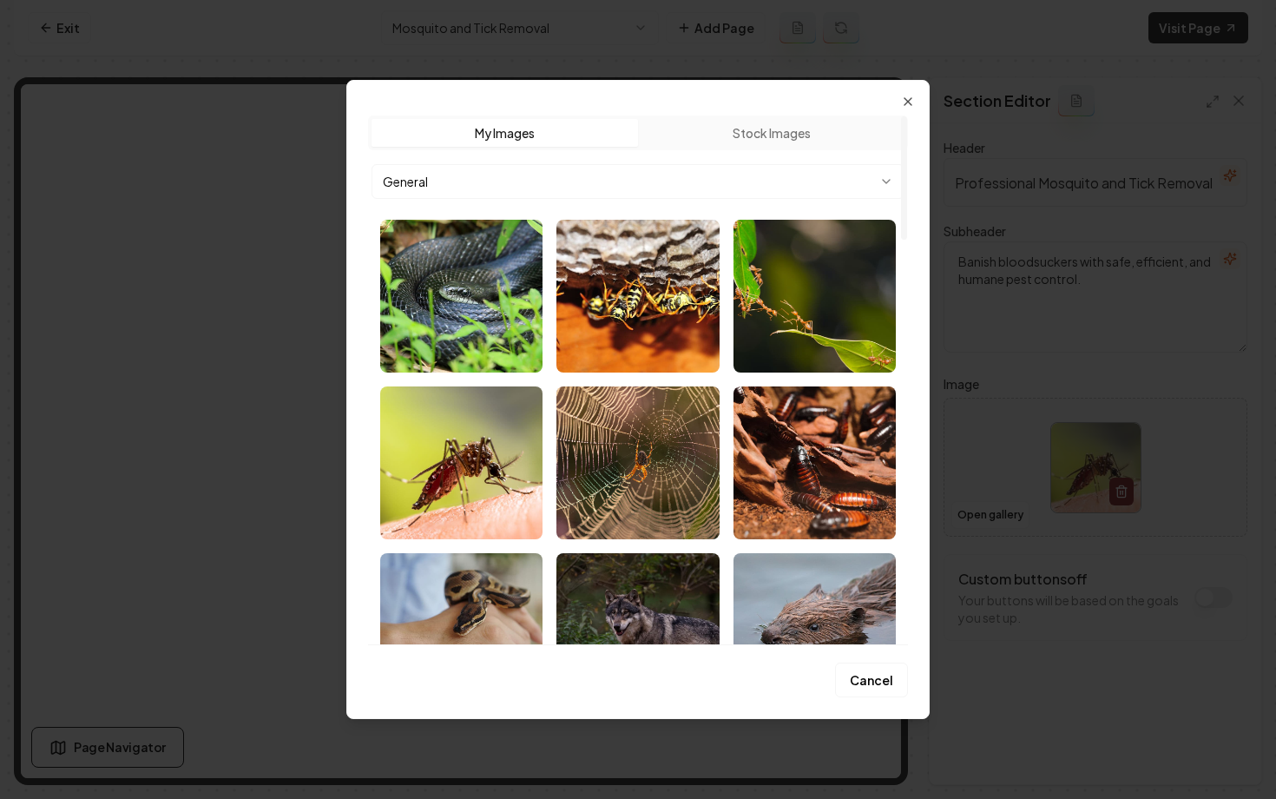
click at [583, 181] on body "Computer Required This feature is only available on a computer. Please switch t…" at bounding box center [638, 399] width 1276 height 799
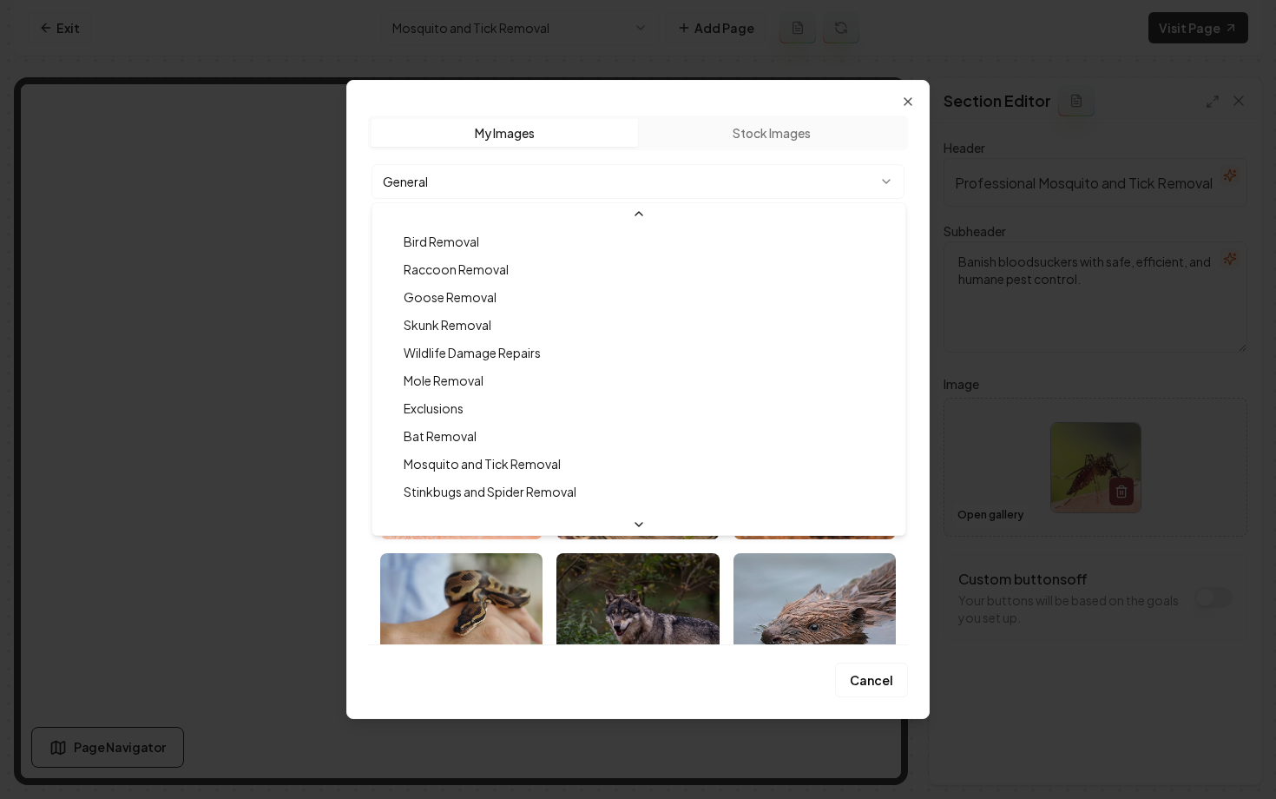
scroll to position [167, 0]
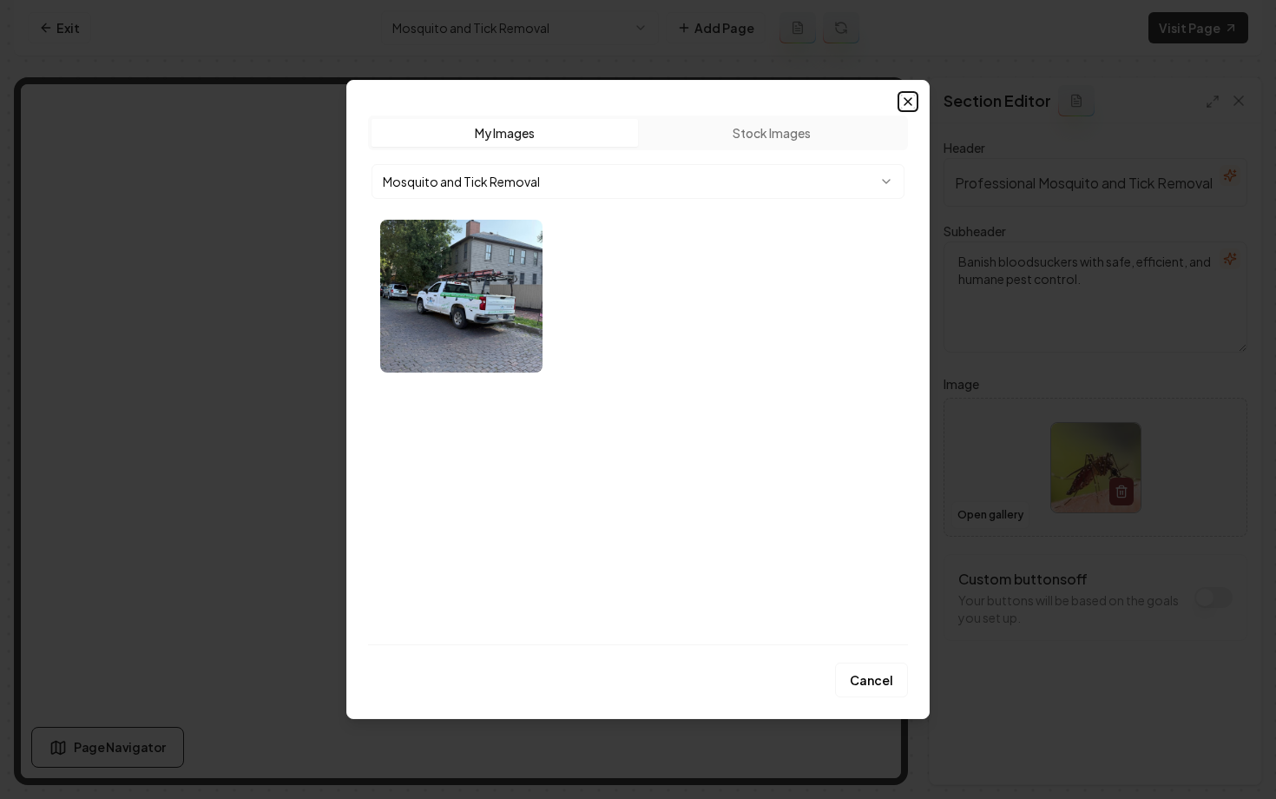
click at [907, 103] on icon "button" at bounding box center [908, 102] width 14 height 14
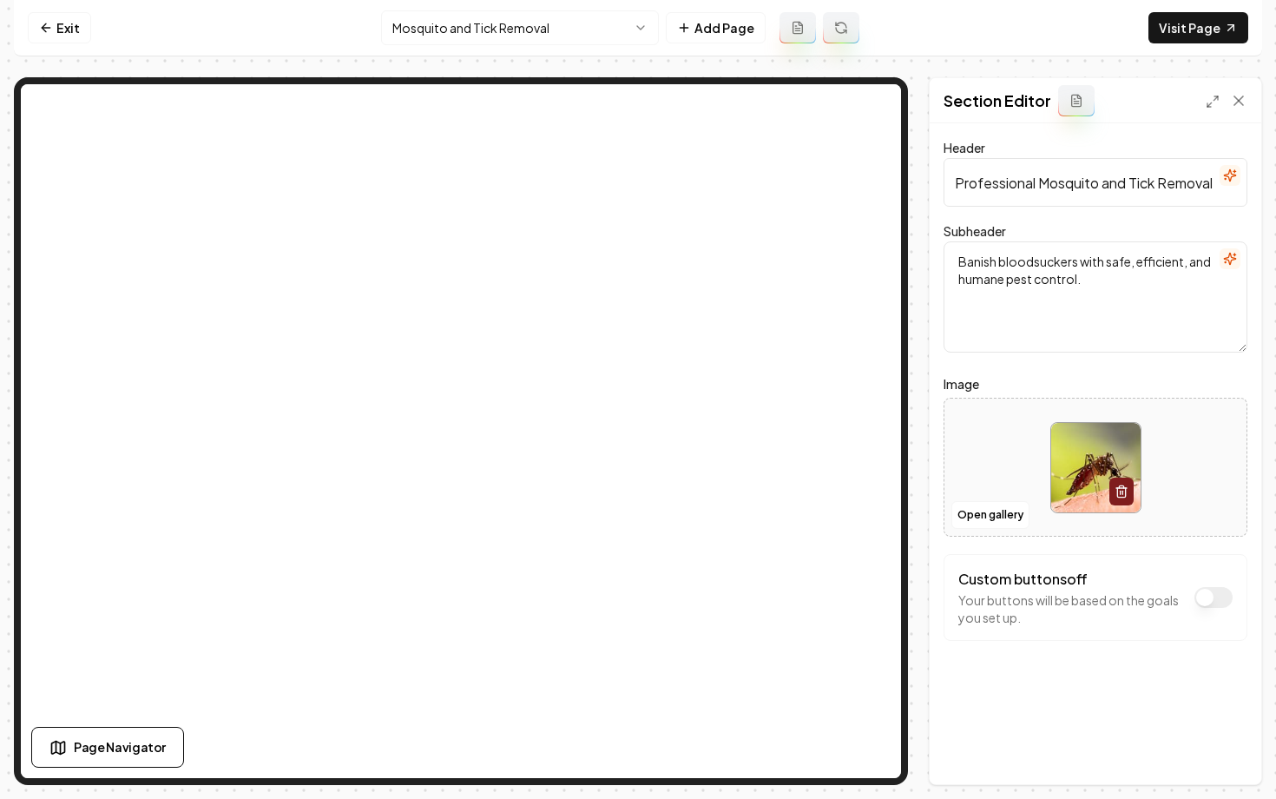
click at [579, 24] on html "Computer Required This feature is only available on a computer. Please switch t…" at bounding box center [638, 399] width 1276 height 799
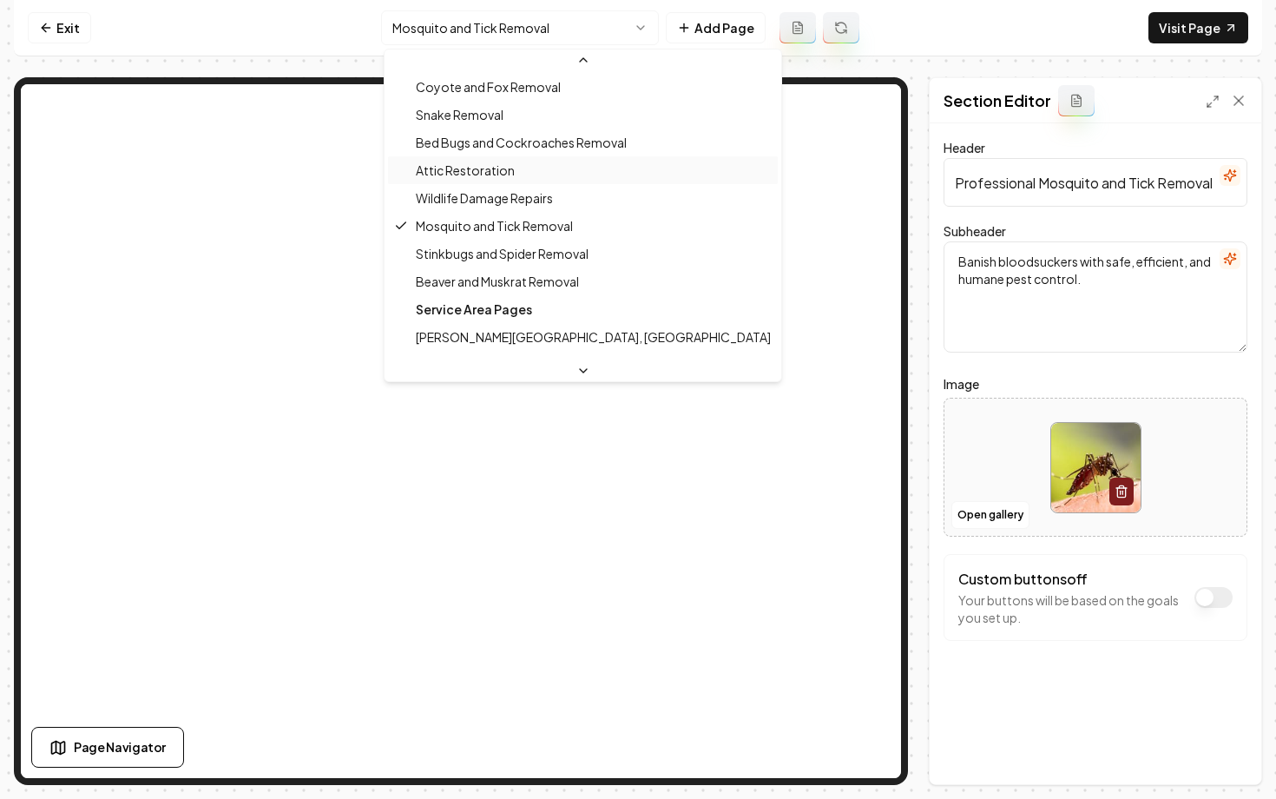
scroll to position [485, 0]
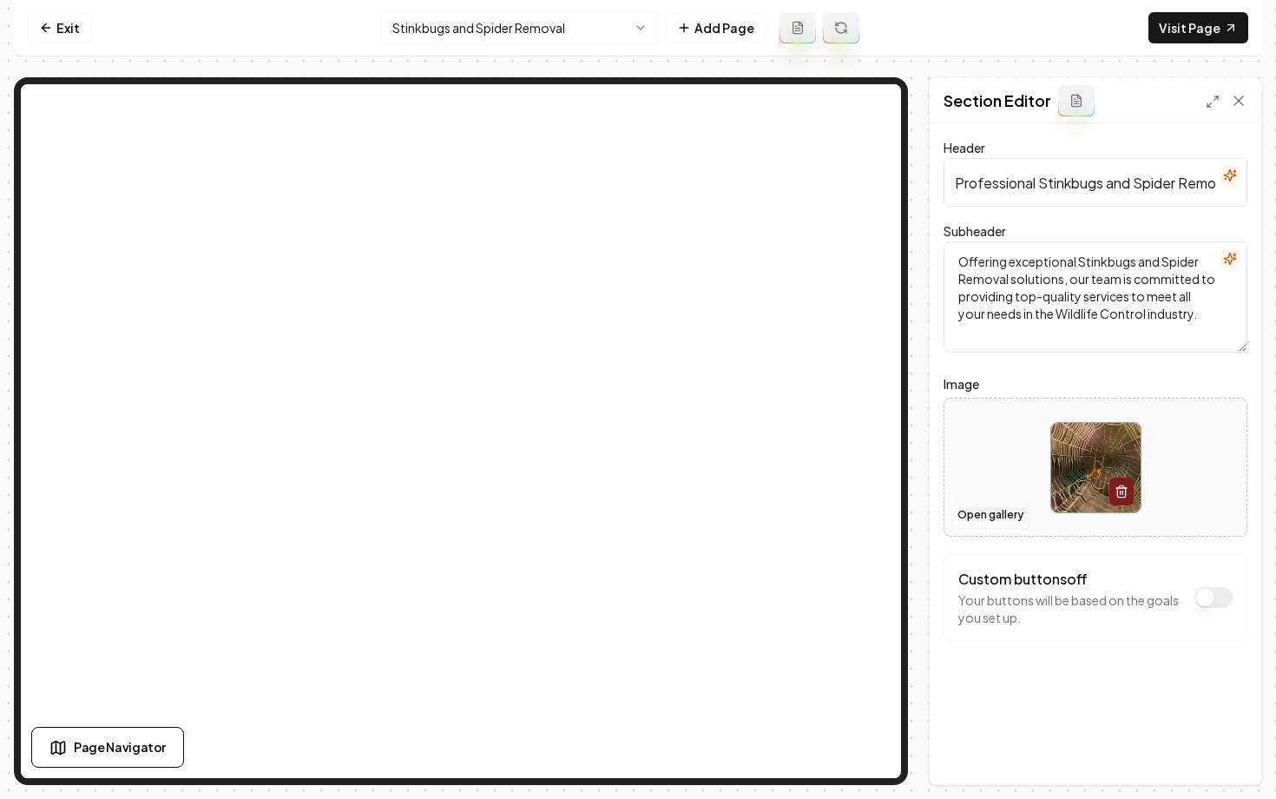
click at [1004, 517] on button "Open gallery" at bounding box center [991, 515] width 78 height 28
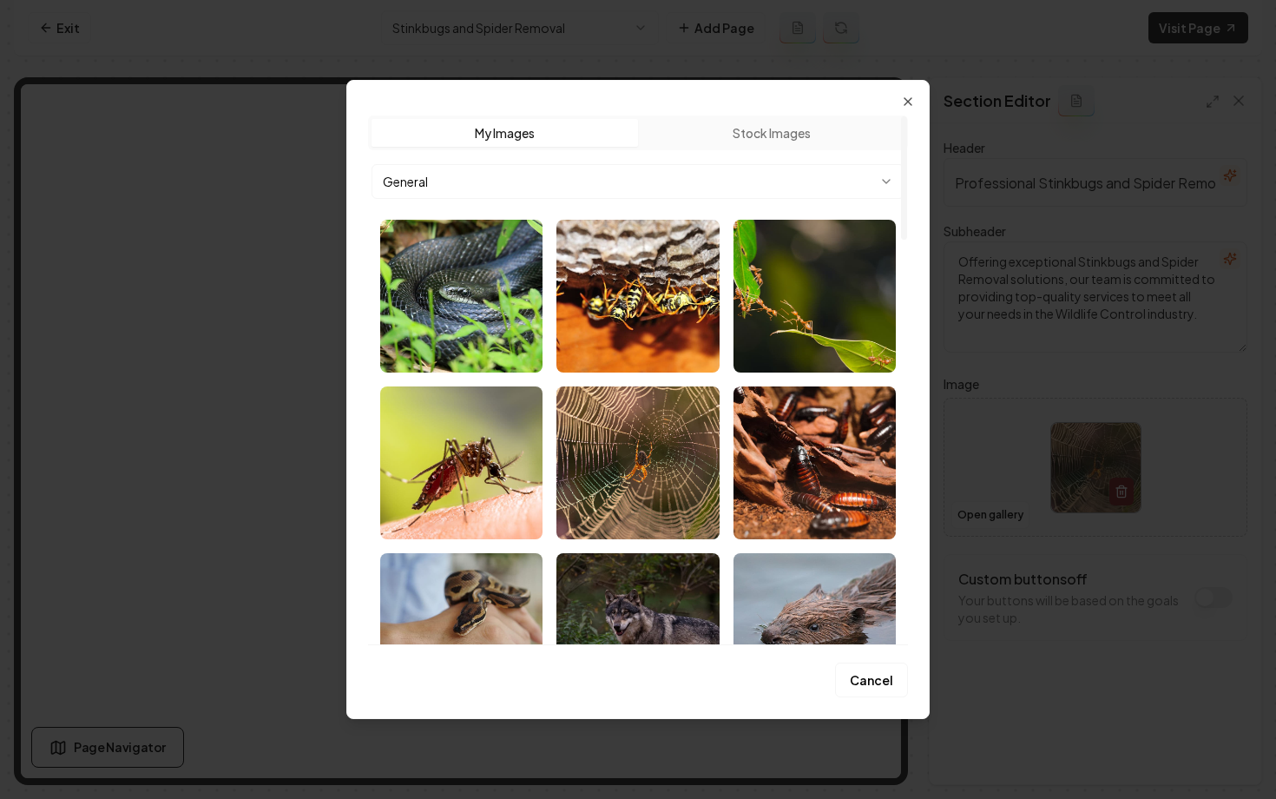
click at [543, 173] on body "Computer Required This feature is only available on a computer. Please switch t…" at bounding box center [638, 399] width 1276 height 799
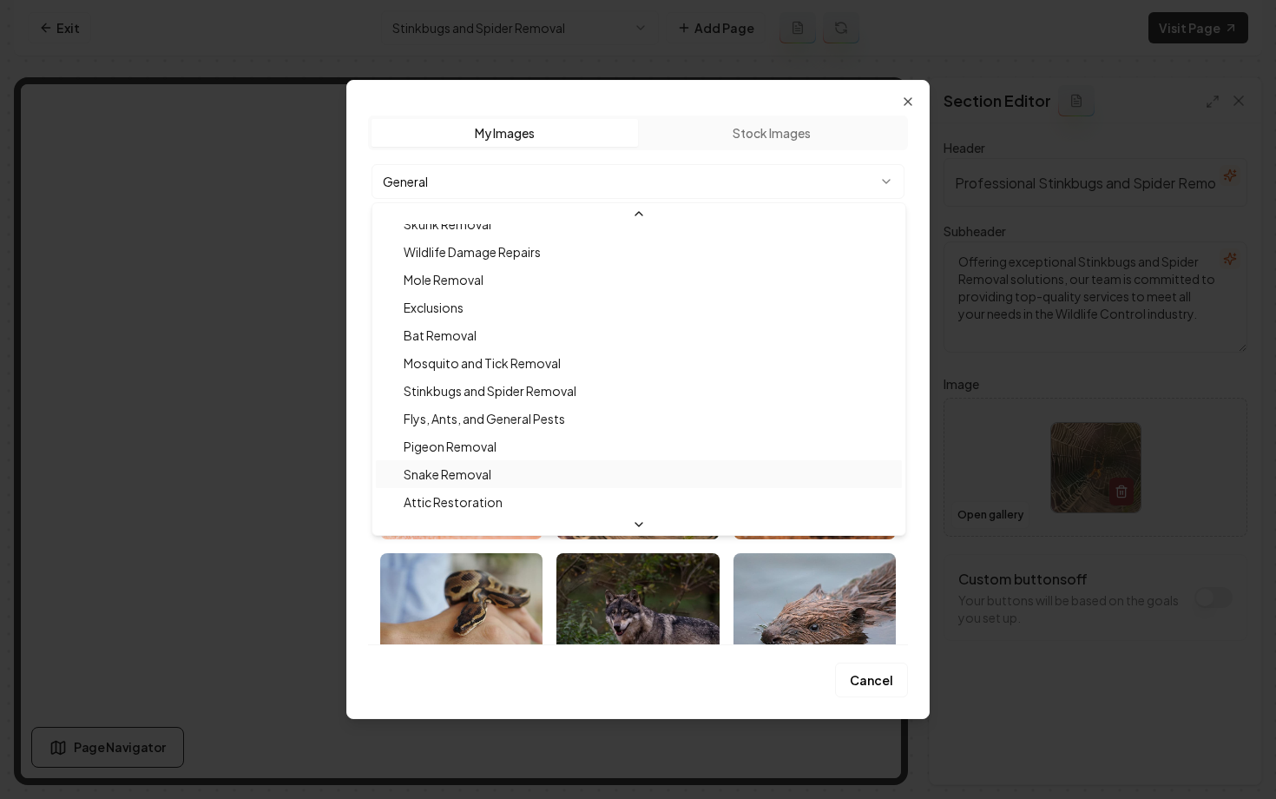
scroll to position [200, 0]
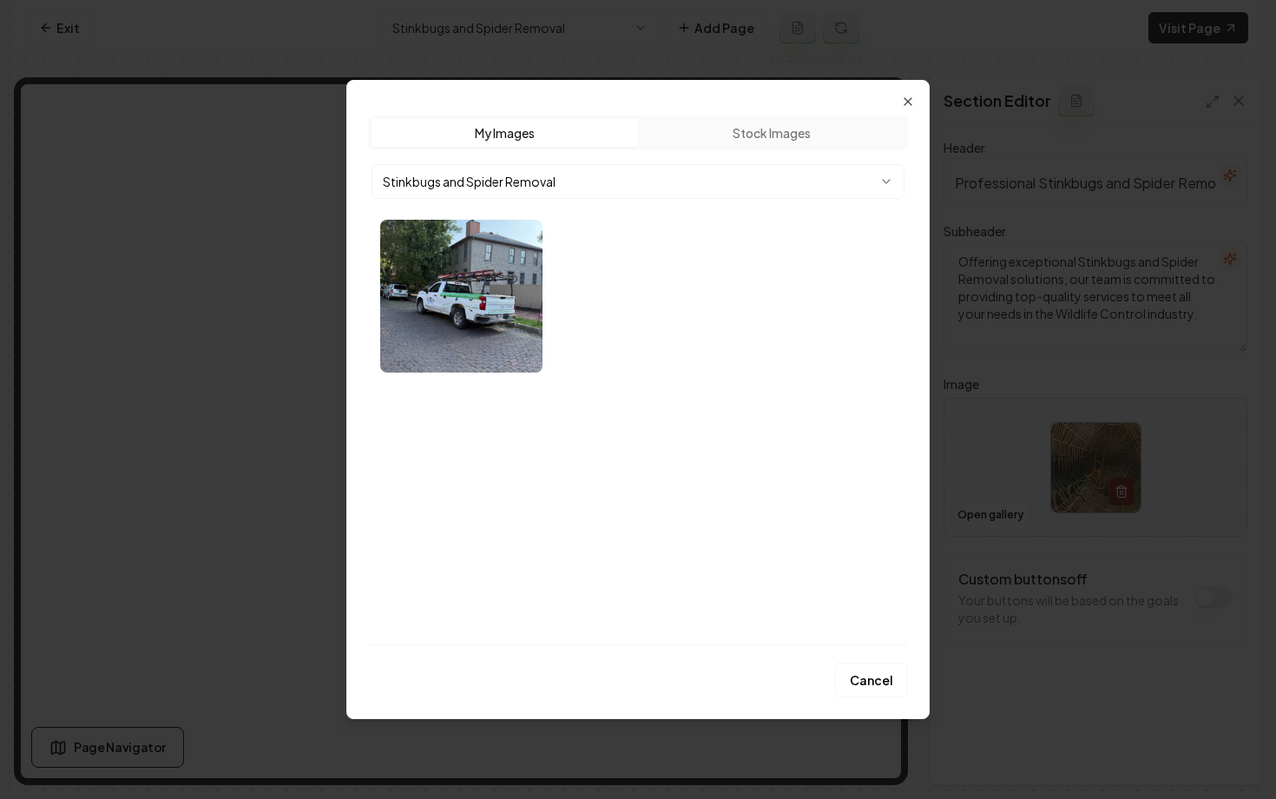
click at [900, 100] on div "Upload My Images Stock Images Stinkbugs and Spider Removal Cancel Close" at bounding box center [637, 399] width 583 height 639
click at [905, 101] on icon "button" at bounding box center [908, 102] width 14 height 14
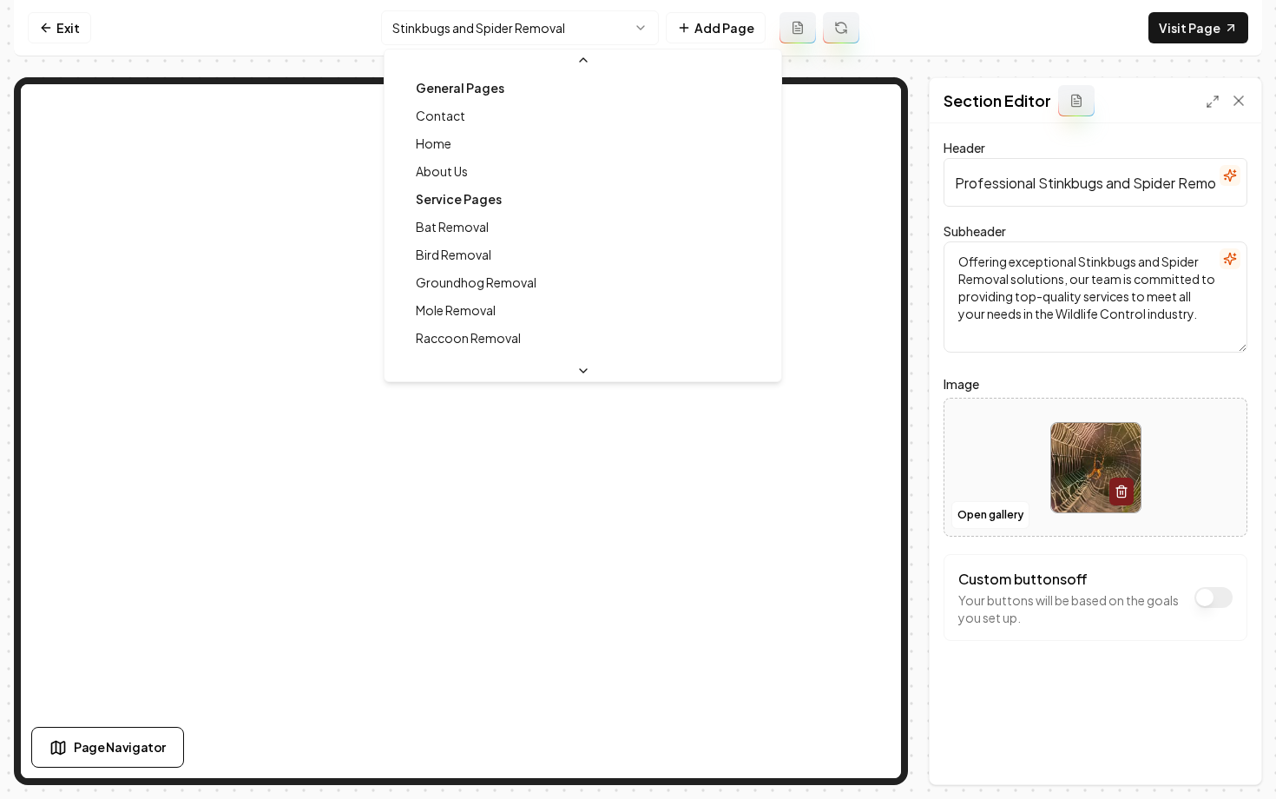
click at [535, 33] on html "Computer Required This feature is only available on a computer. Please switch t…" at bounding box center [638, 399] width 1276 height 799
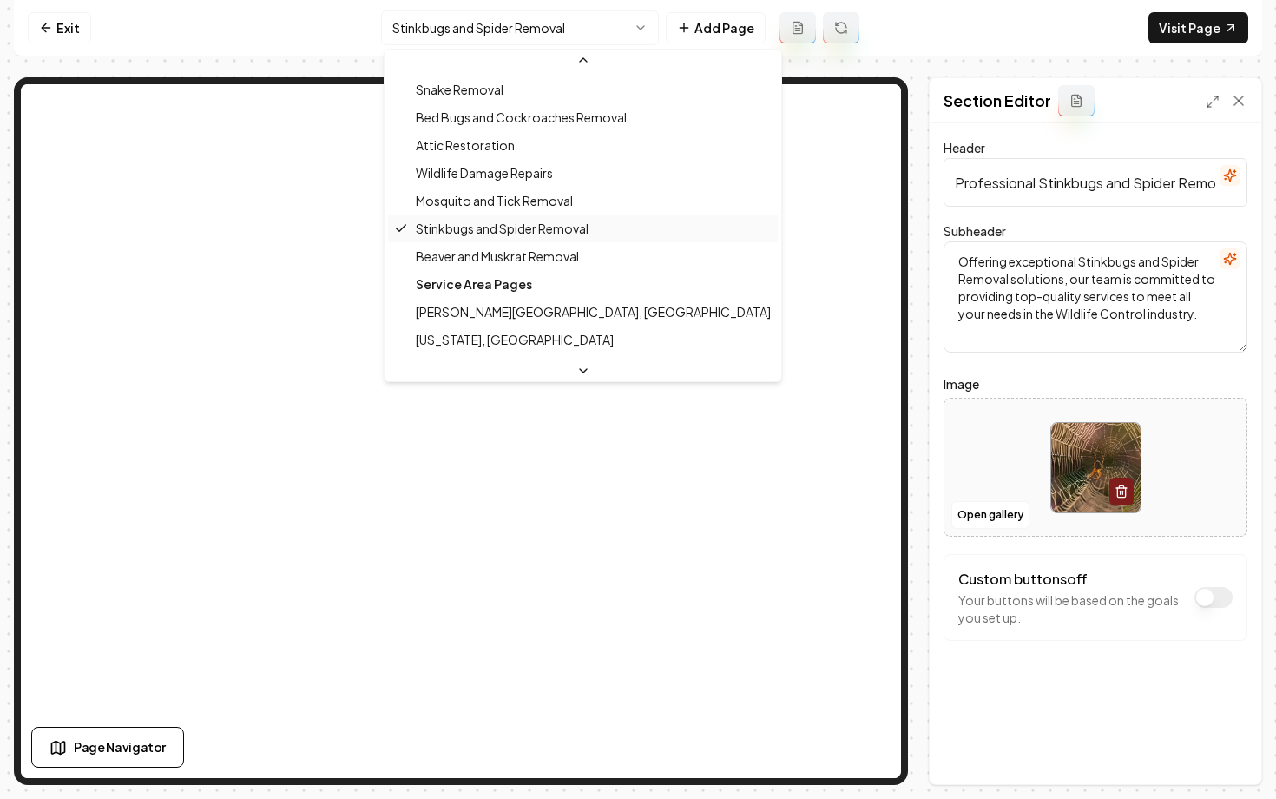
scroll to position [537, 0]
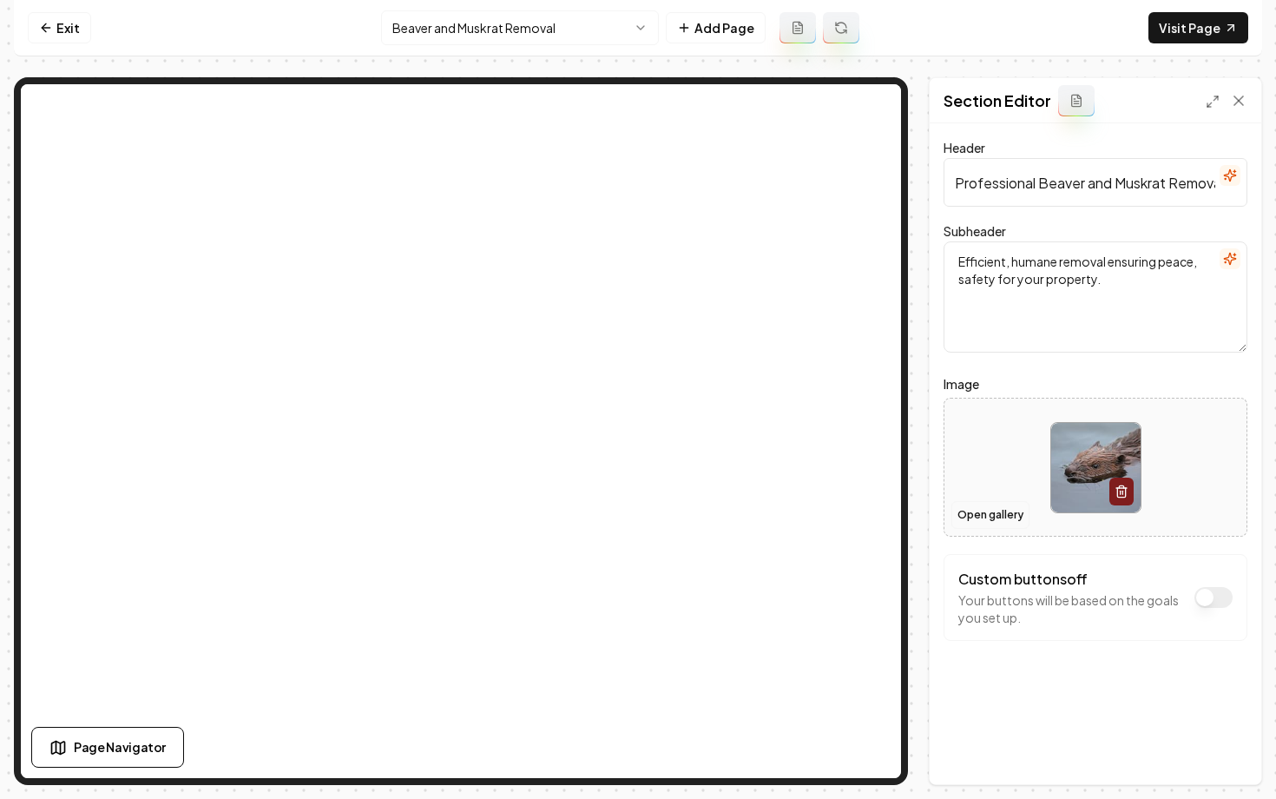
click at [997, 512] on button "Open gallery" at bounding box center [991, 515] width 78 height 28
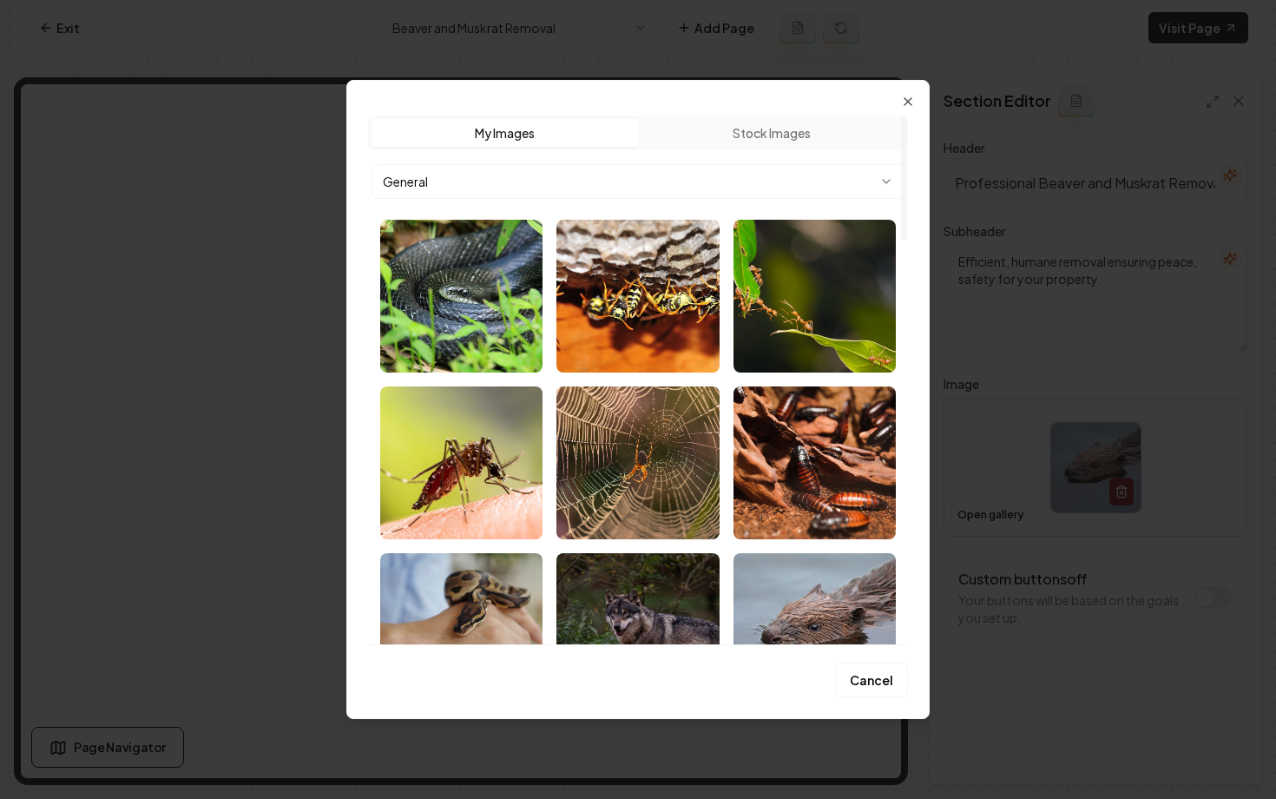
click at [648, 176] on body "Computer Required This feature is only available on a computer. Please switch t…" at bounding box center [638, 399] width 1276 height 799
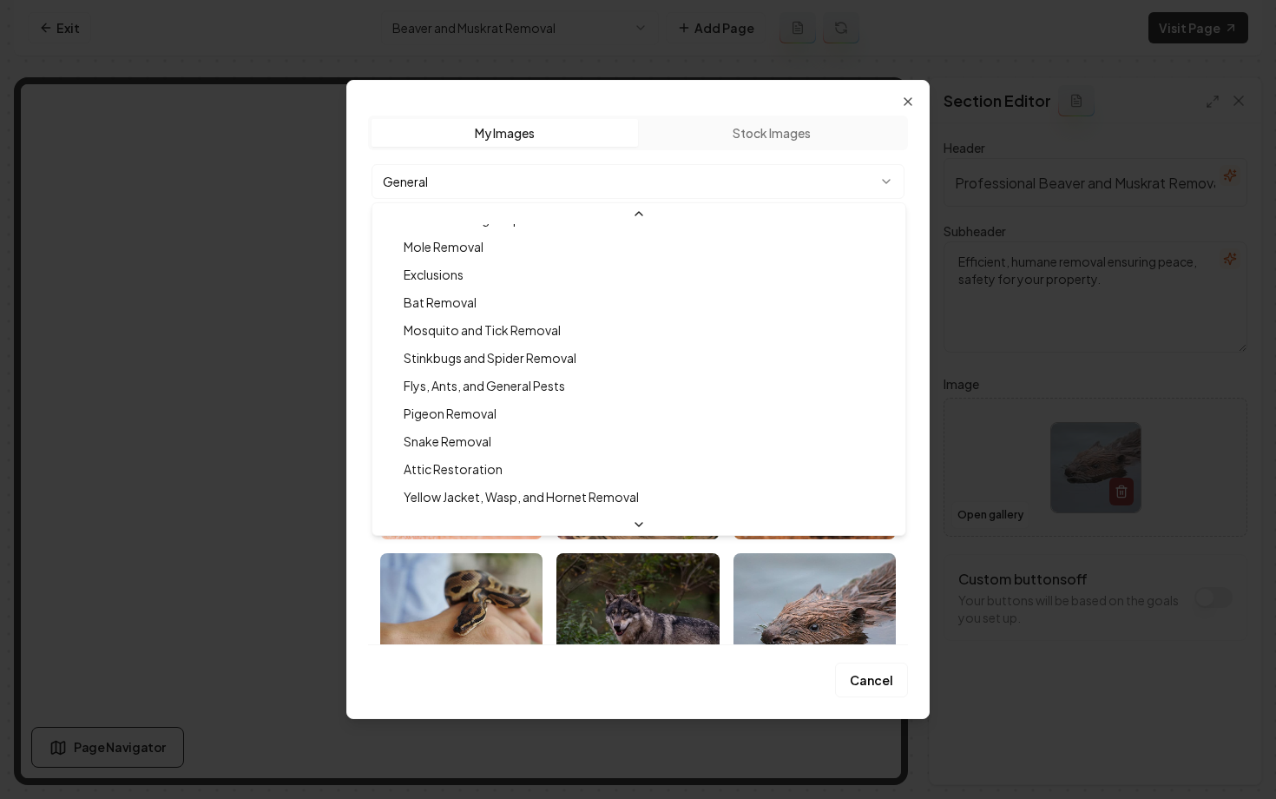
scroll to position [280, 0]
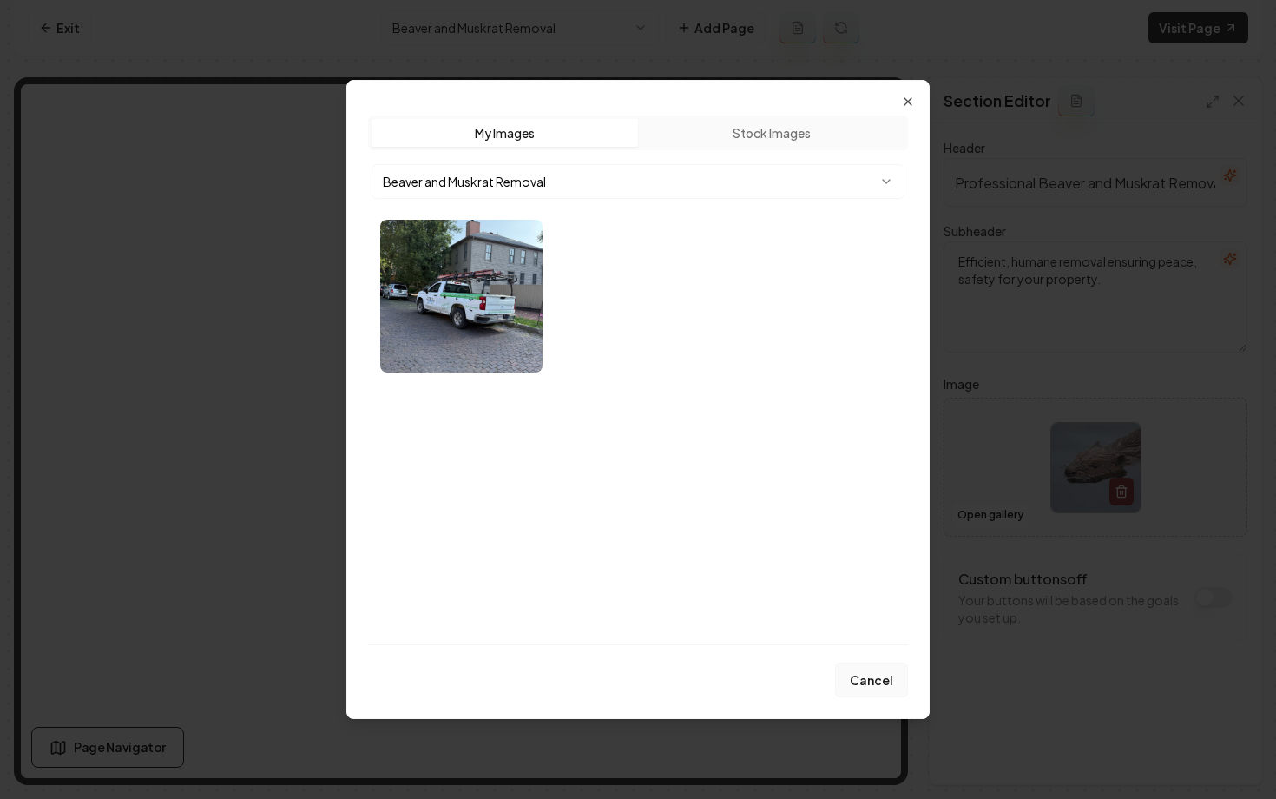
click at [878, 679] on button "Cancel" at bounding box center [871, 679] width 73 height 35
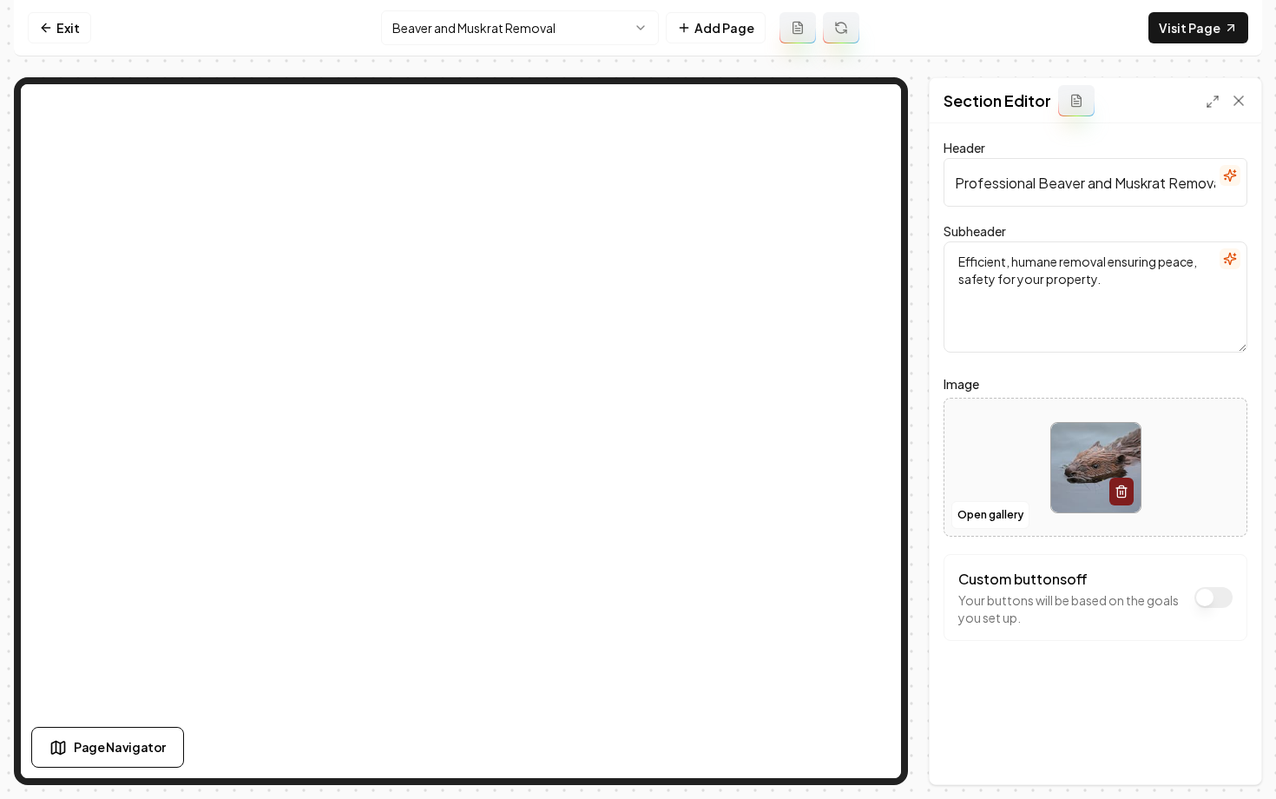
click at [530, 27] on html "Computer Required This feature is only available on a computer. Please switch t…" at bounding box center [638, 399] width 1276 height 799
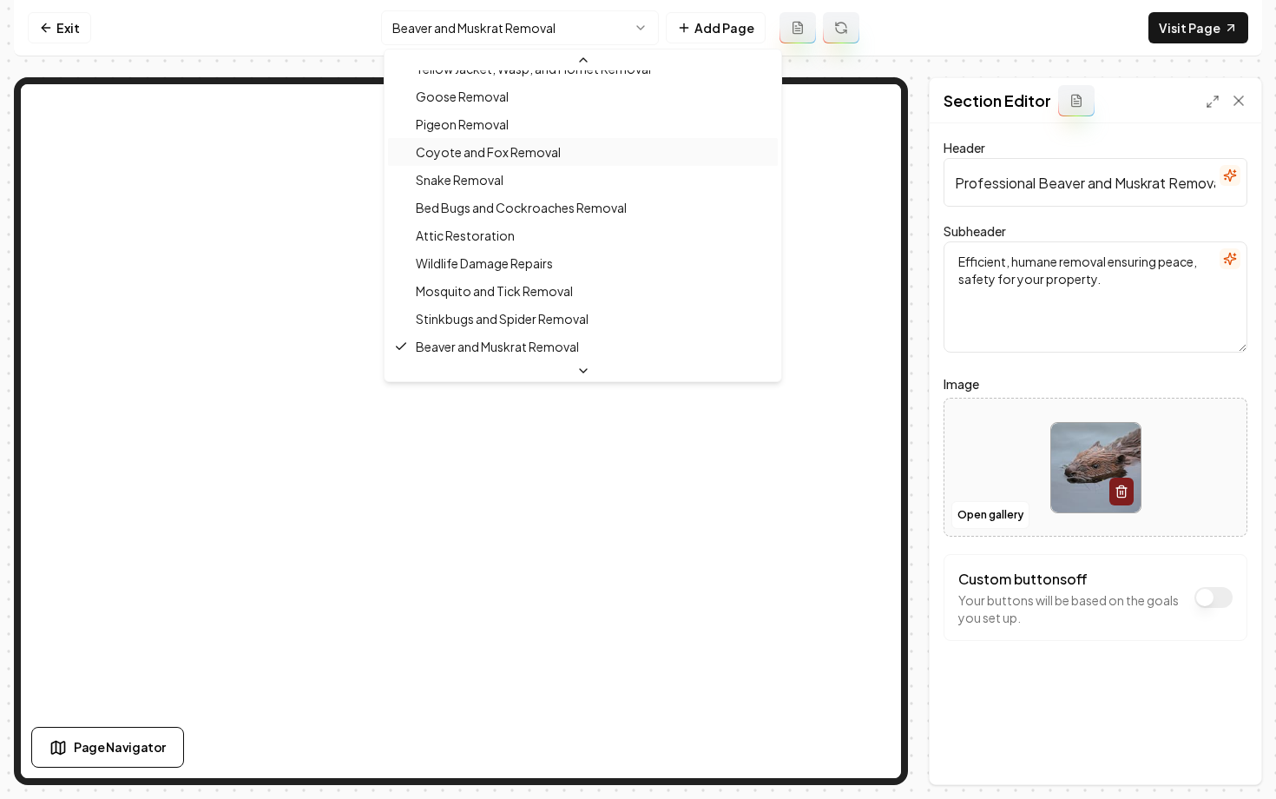
scroll to position [0, 0]
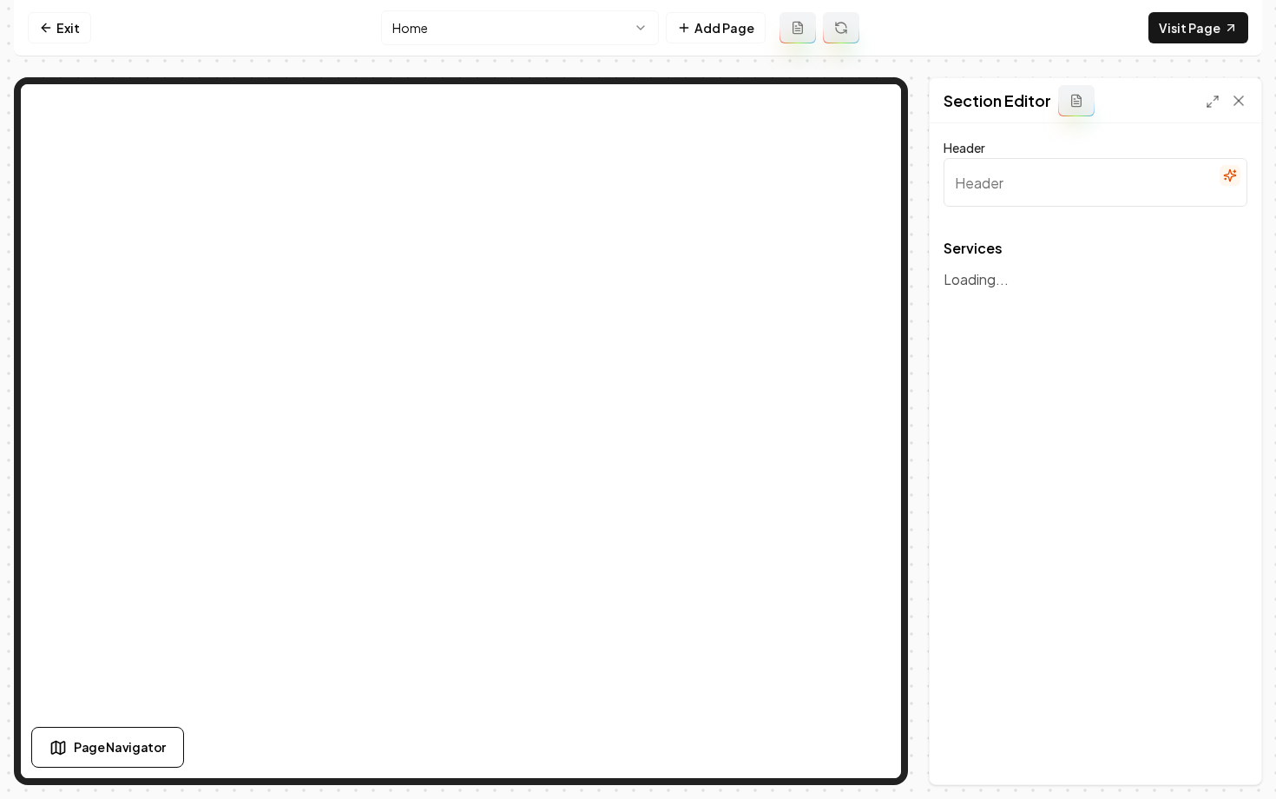
type input "Expert Wildlife Removal Services"
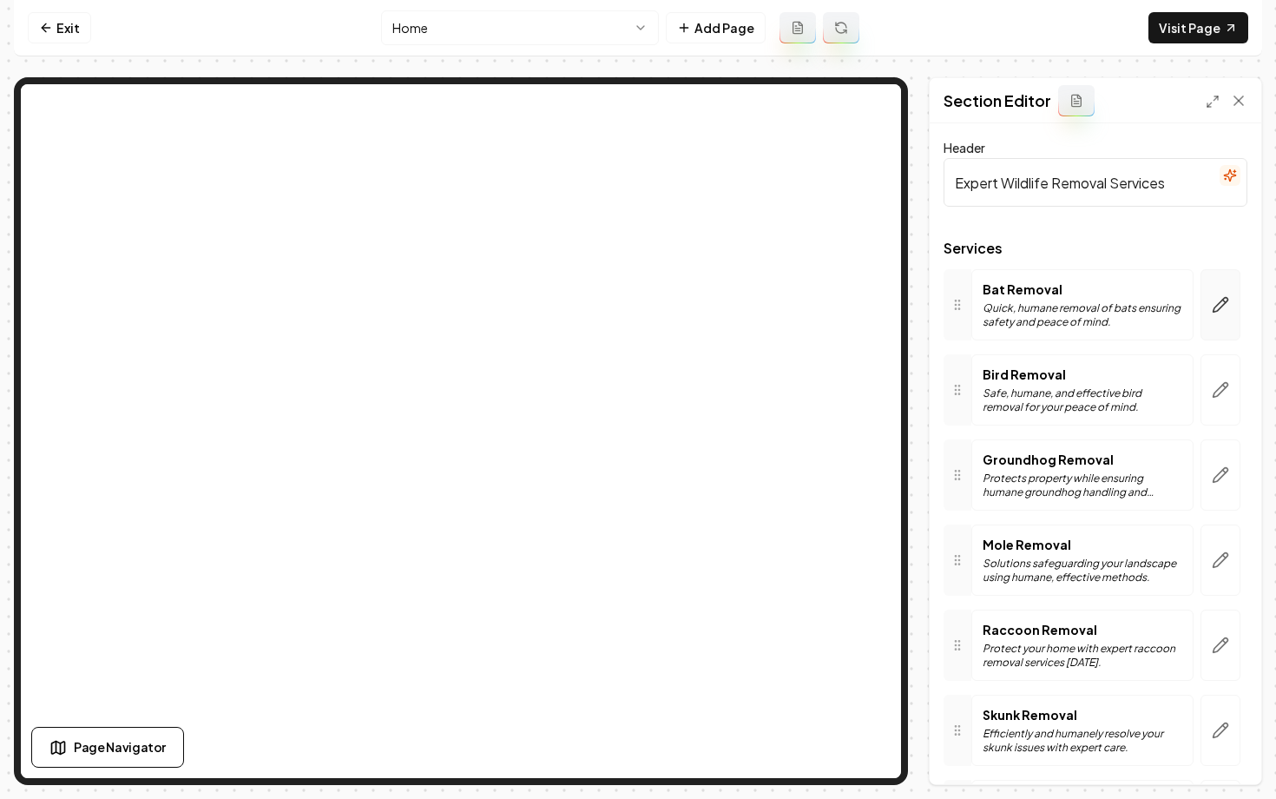
click at [1212, 306] on icon "button" at bounding box center [1220, 304] width 17 height 17
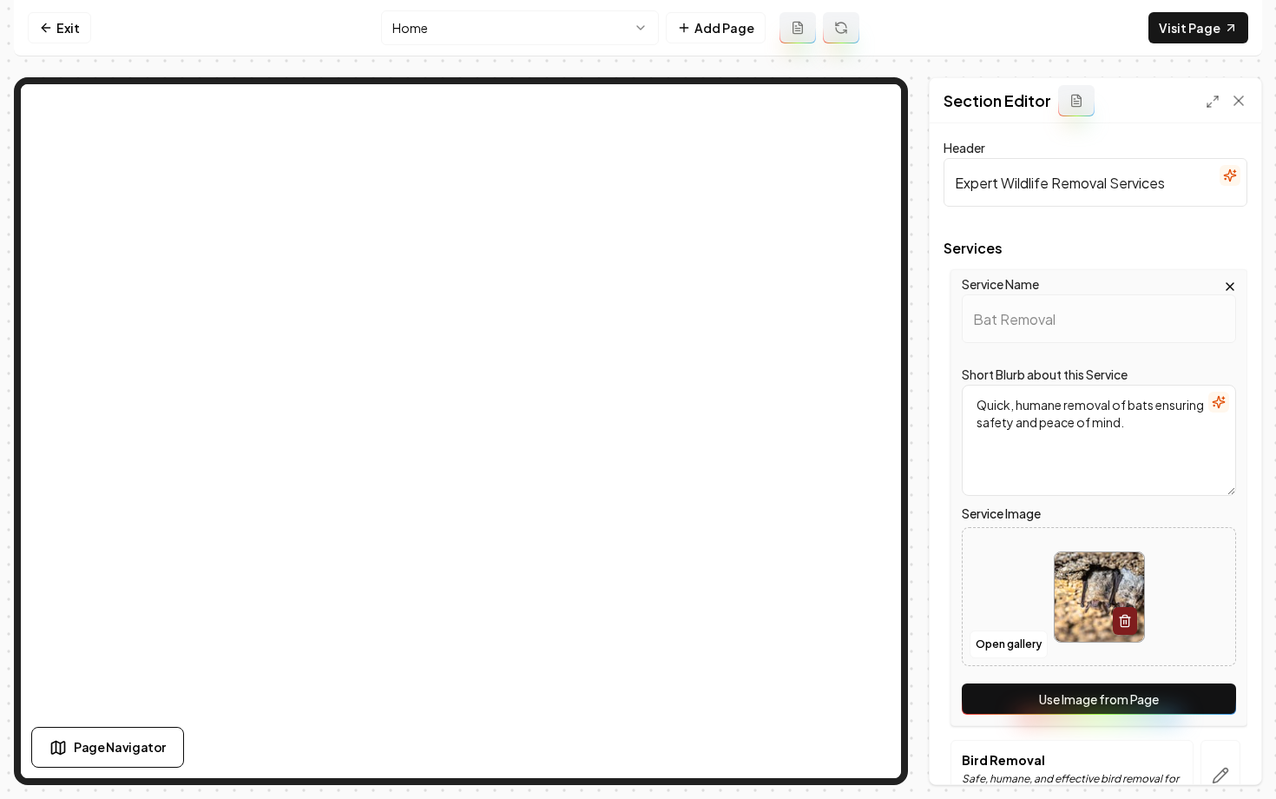
click at [1104, 706] on button "Use Image from Page" at bounding box center [1099, 698] width 274 height 31
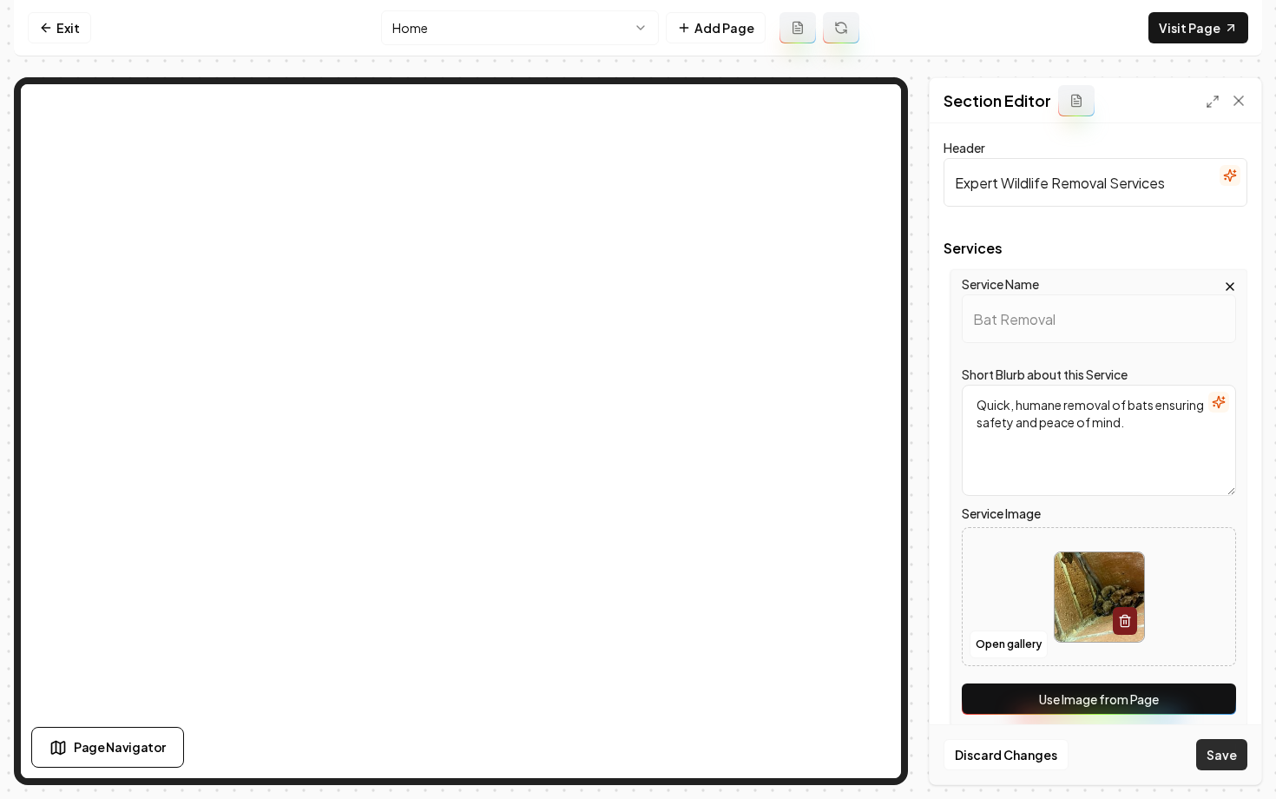
click at [1222, 756] on button "Save" at bounding box center [1221, 754] width 51 height 31
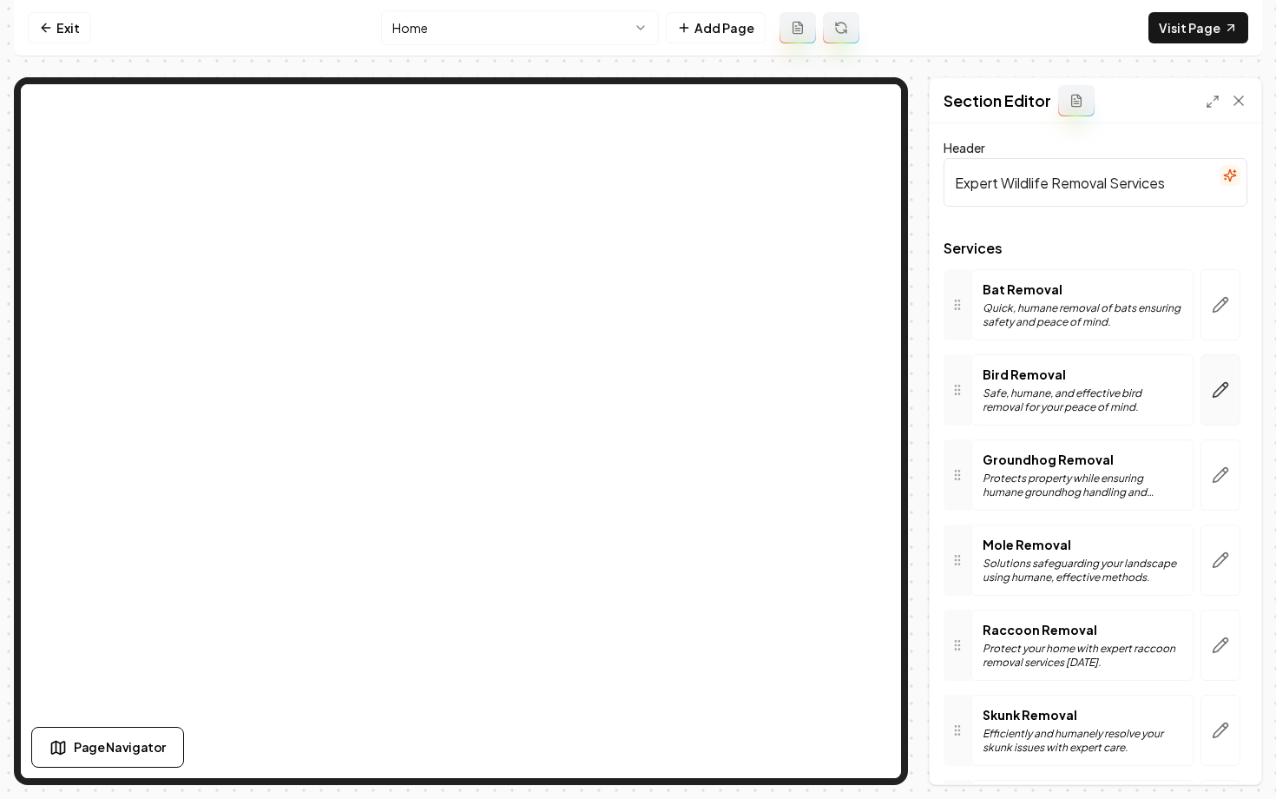
click at [1211, 399] on button "button" at bounding box center [1221, 389] width 40 height 71
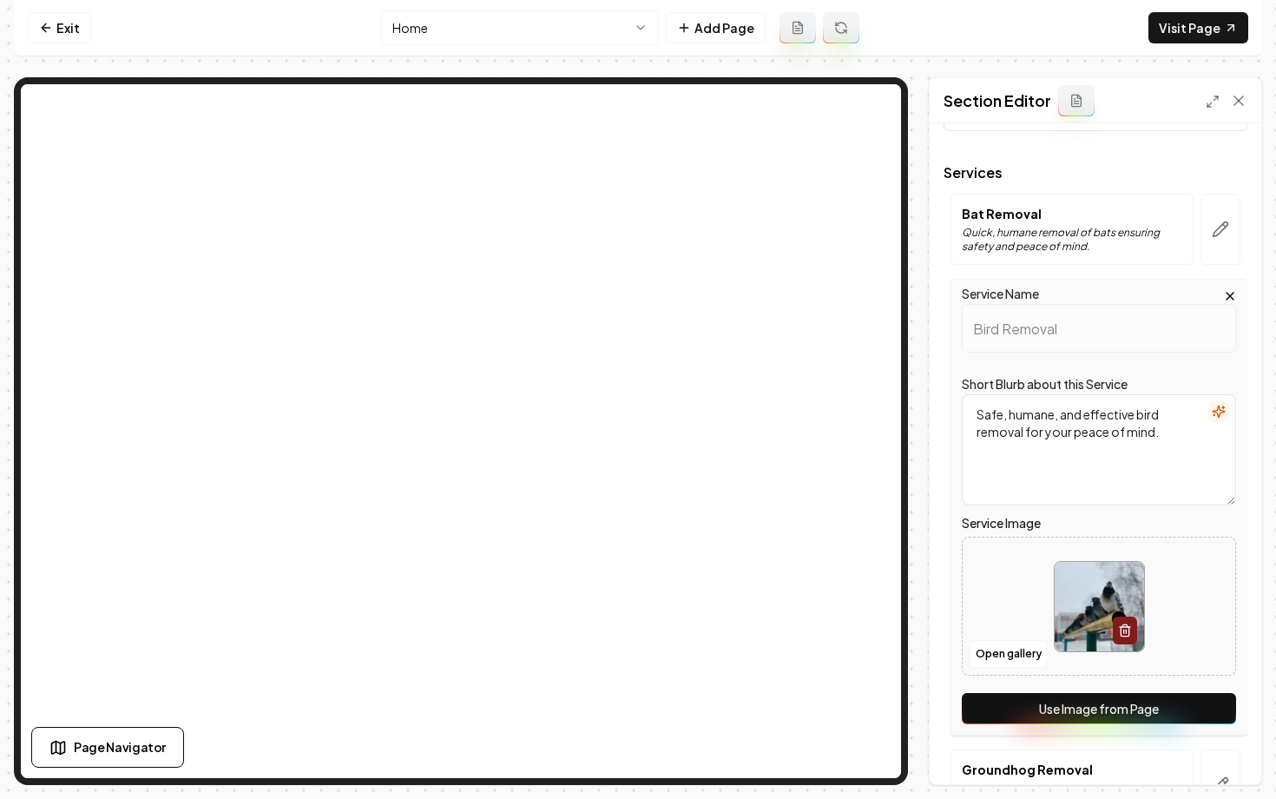
scroll to position [89, 0]
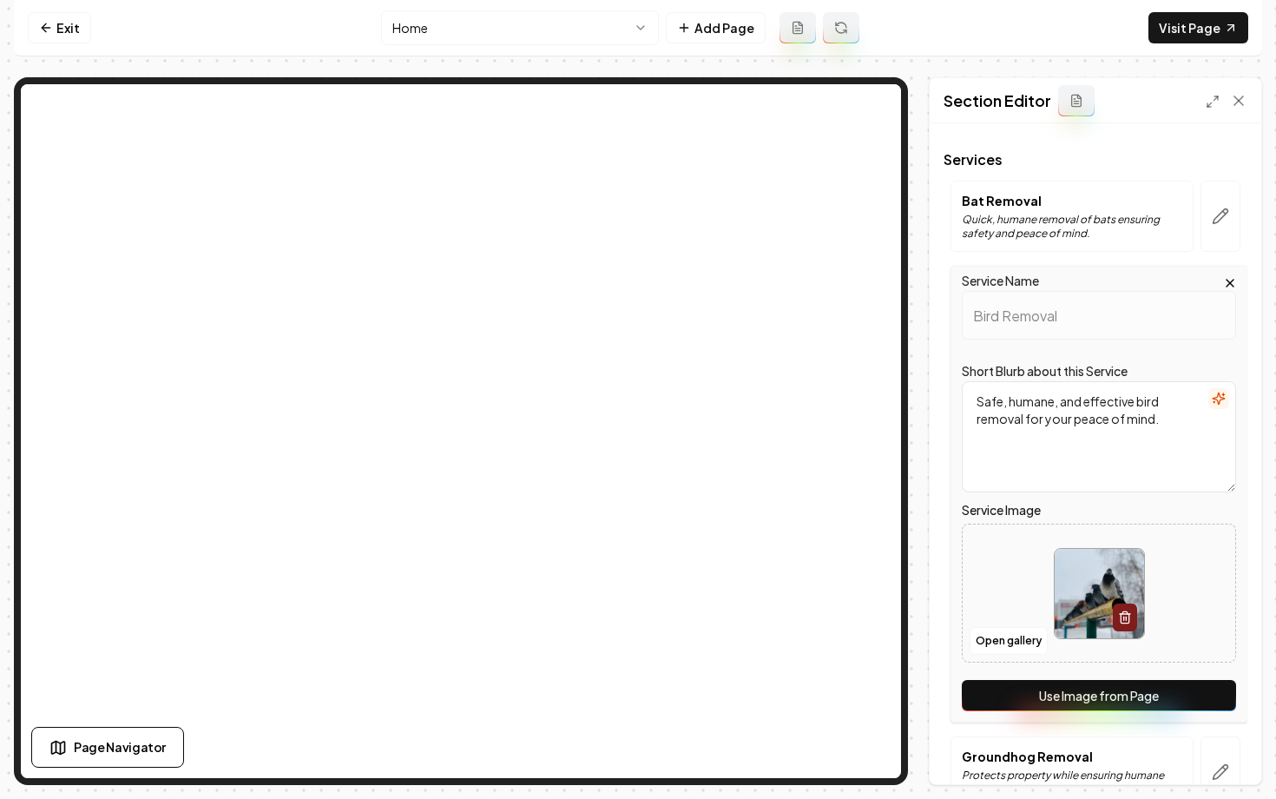
click at [1130, 691] on button "Use Image from Page" at bounding box center [1099, 695] width 274 height 31
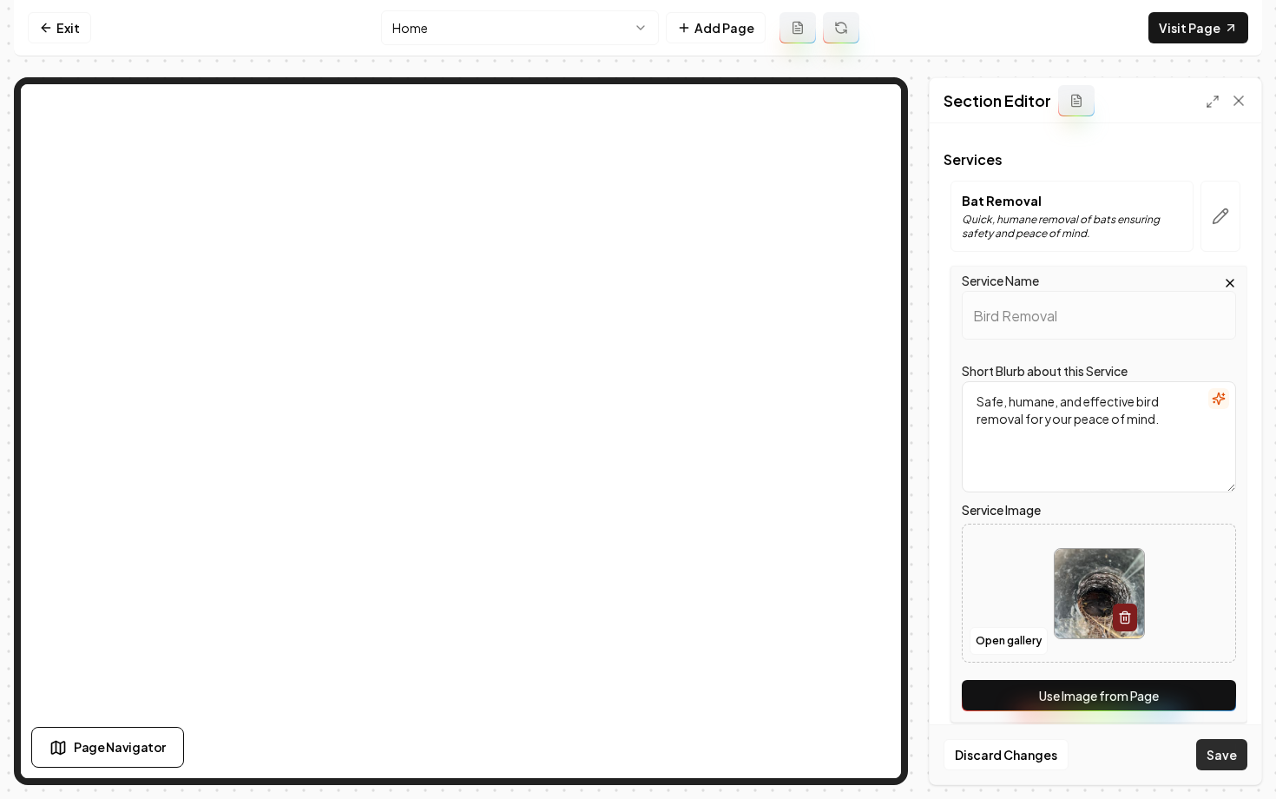
click at [1217, 767] on button "Save" at bounding box center [1221, 754] width 51 height 31
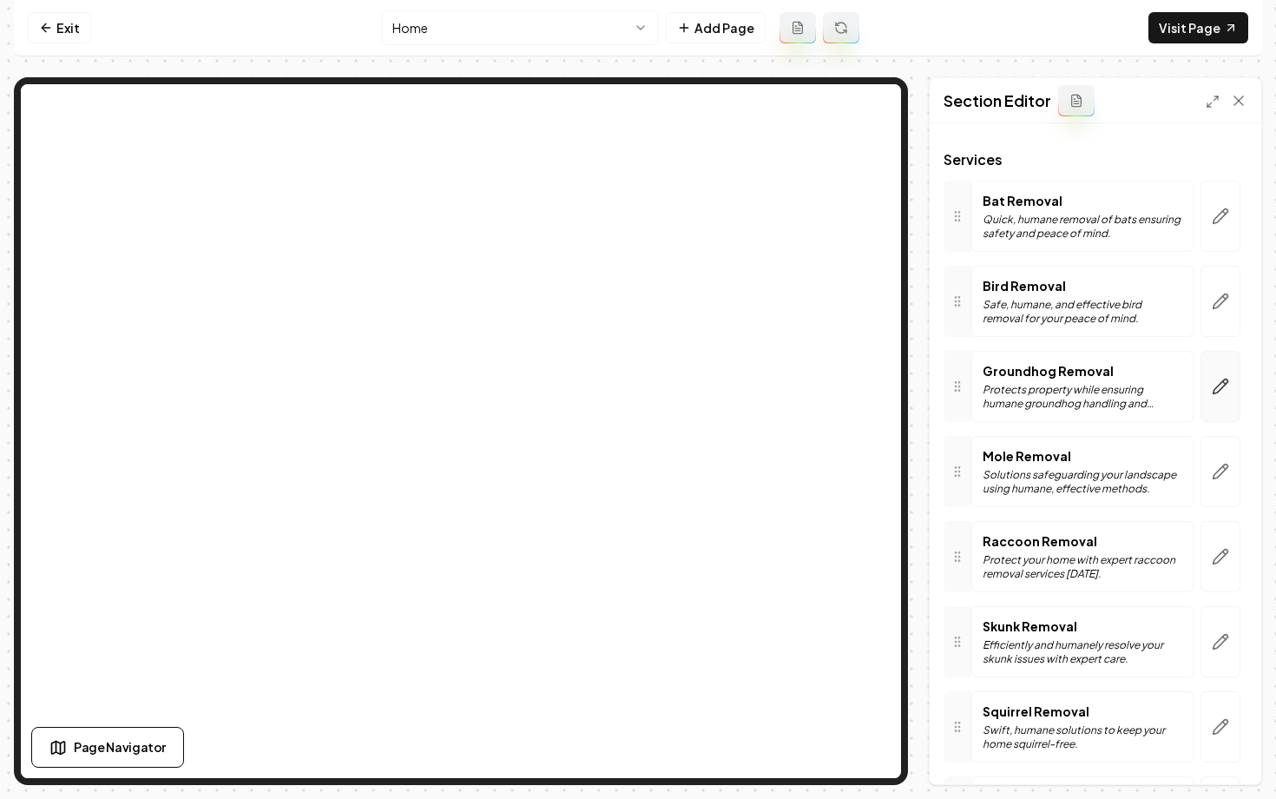
click at [1226, 391] on icon "button" at bounding box center [1220, 386] width 17 height 17
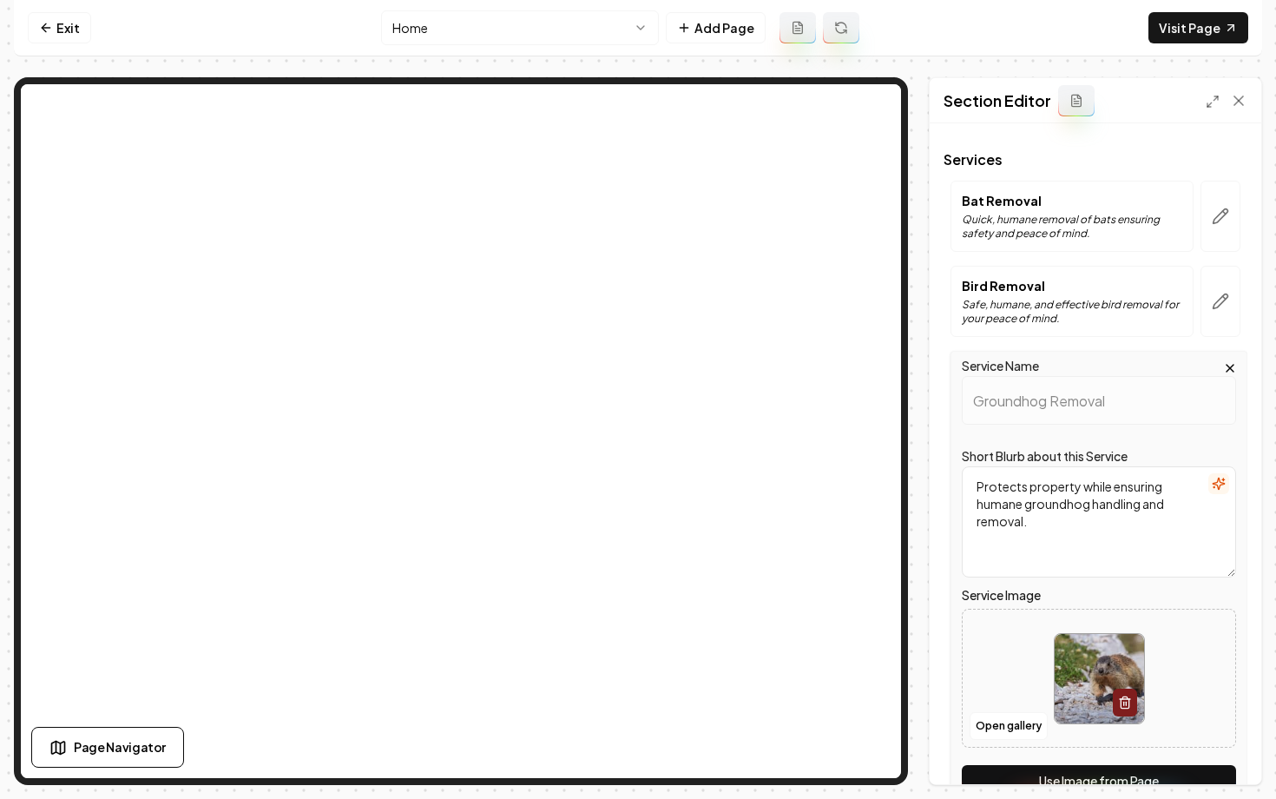
click at [1119, 776] on button "Use Image from Page" at bounding box center [1099, 780] width 274 height 31
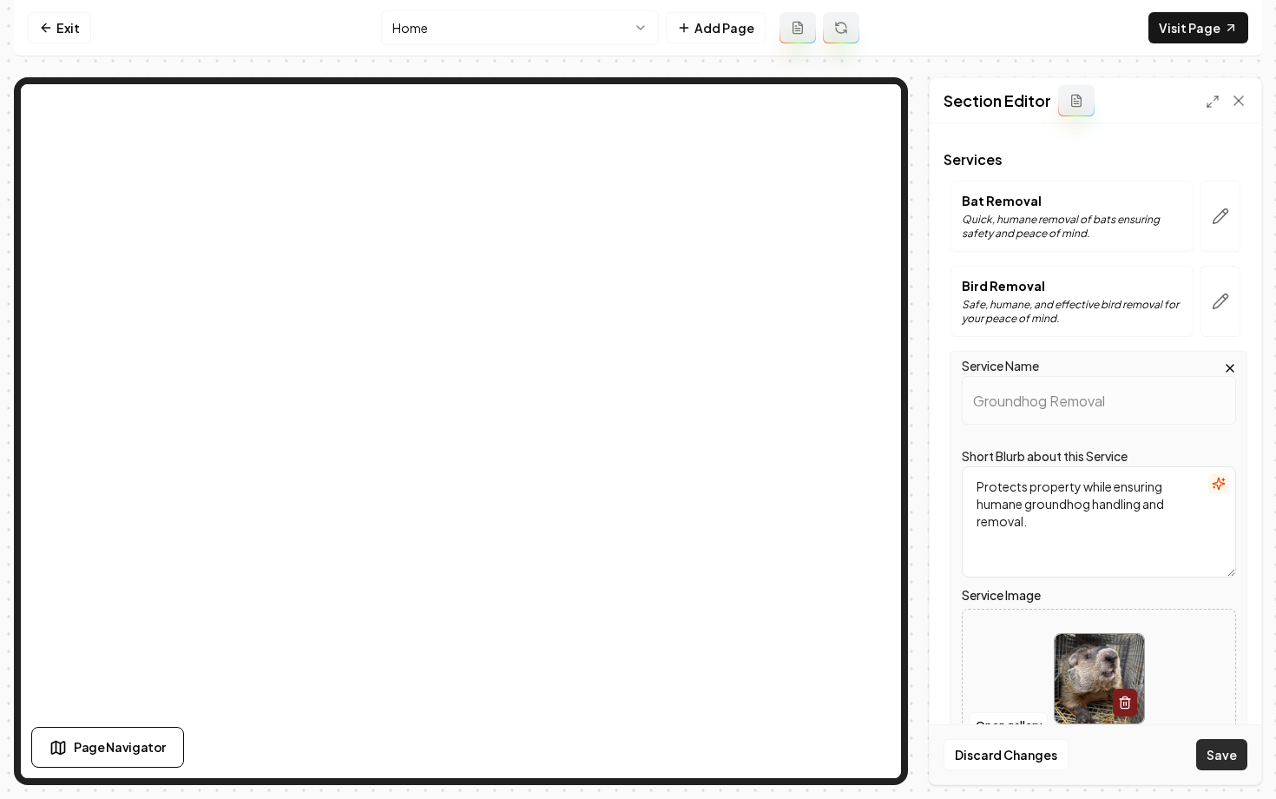
click at [1228, 743] on button "Save" at bounding box center [1221, 754] width 51 height 31
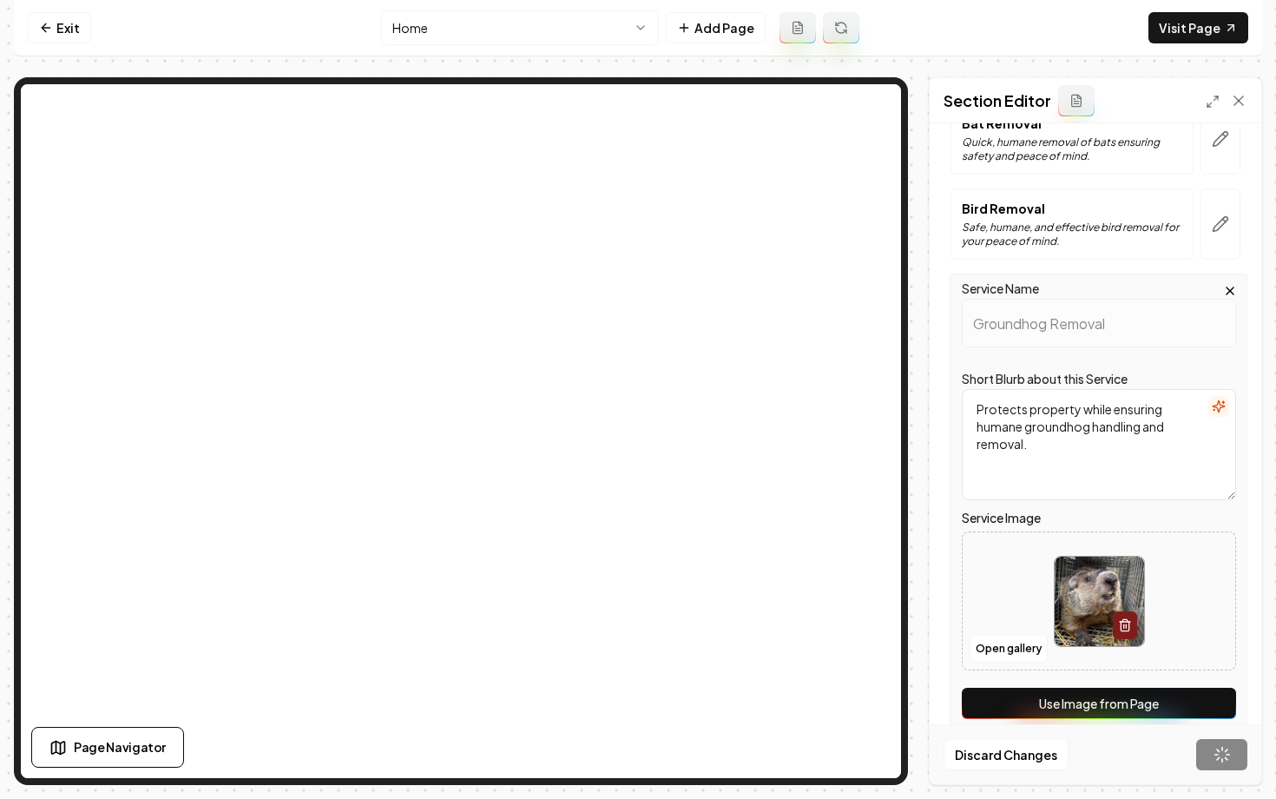
scroll to position [174, 0]
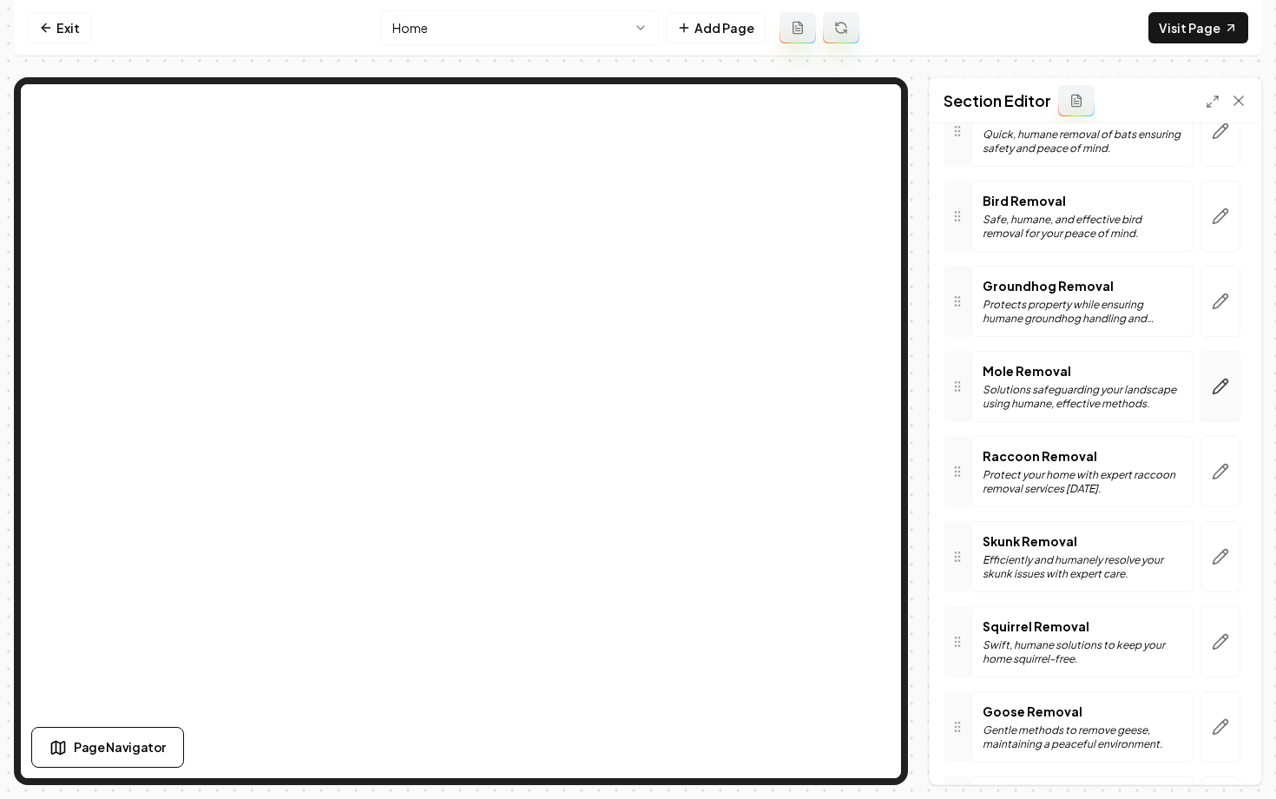
click at [1221, 385] on icon "button" at bounding box center [1220, 386] width 17 height 17
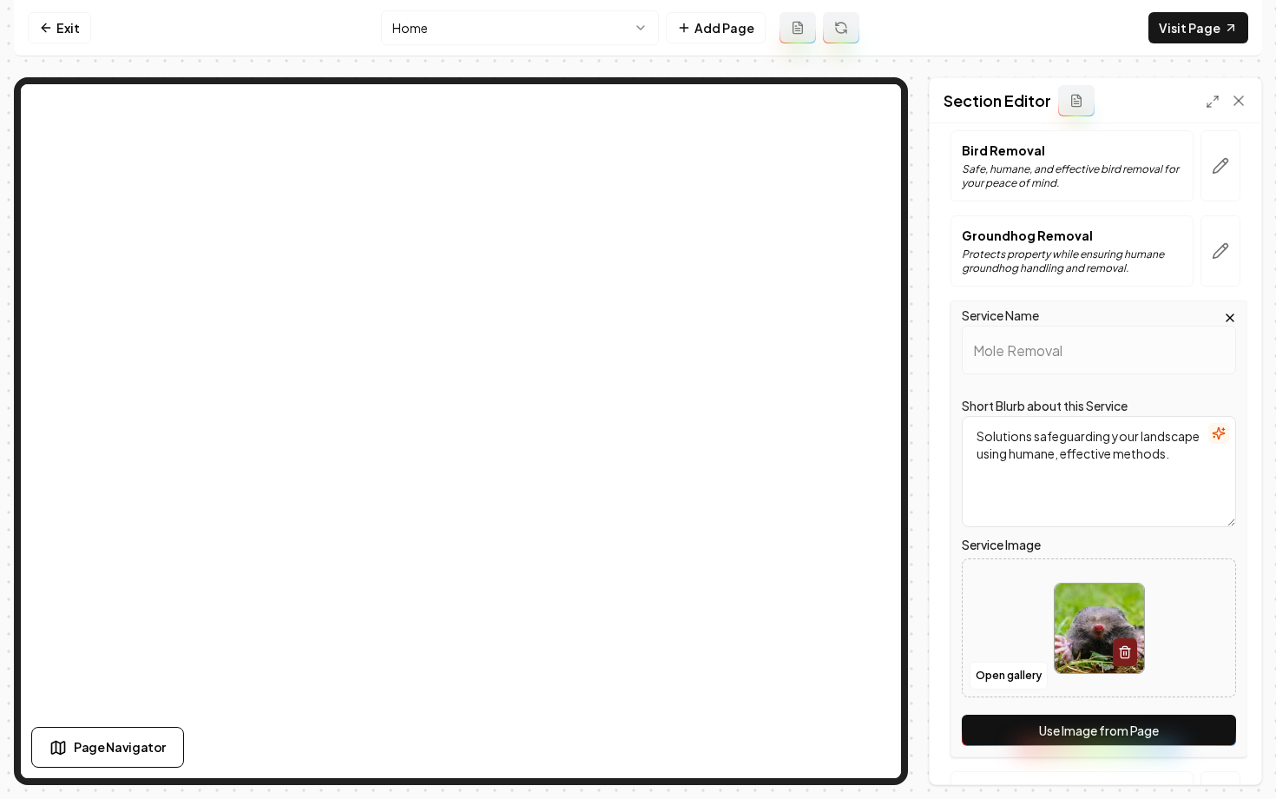
scroll to position [234, 0]
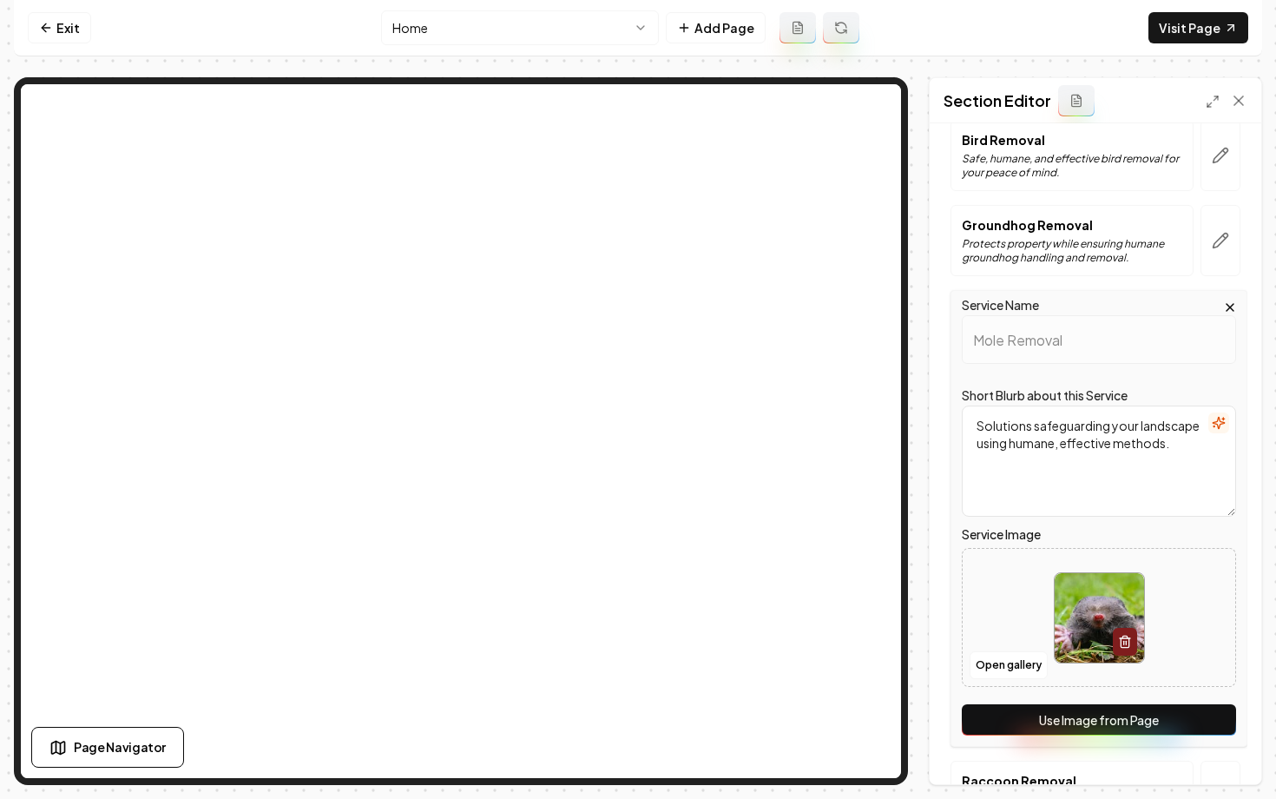
click at [1228, 307] on icon "button" at bounding box center [1230, 307] width 14 height 14
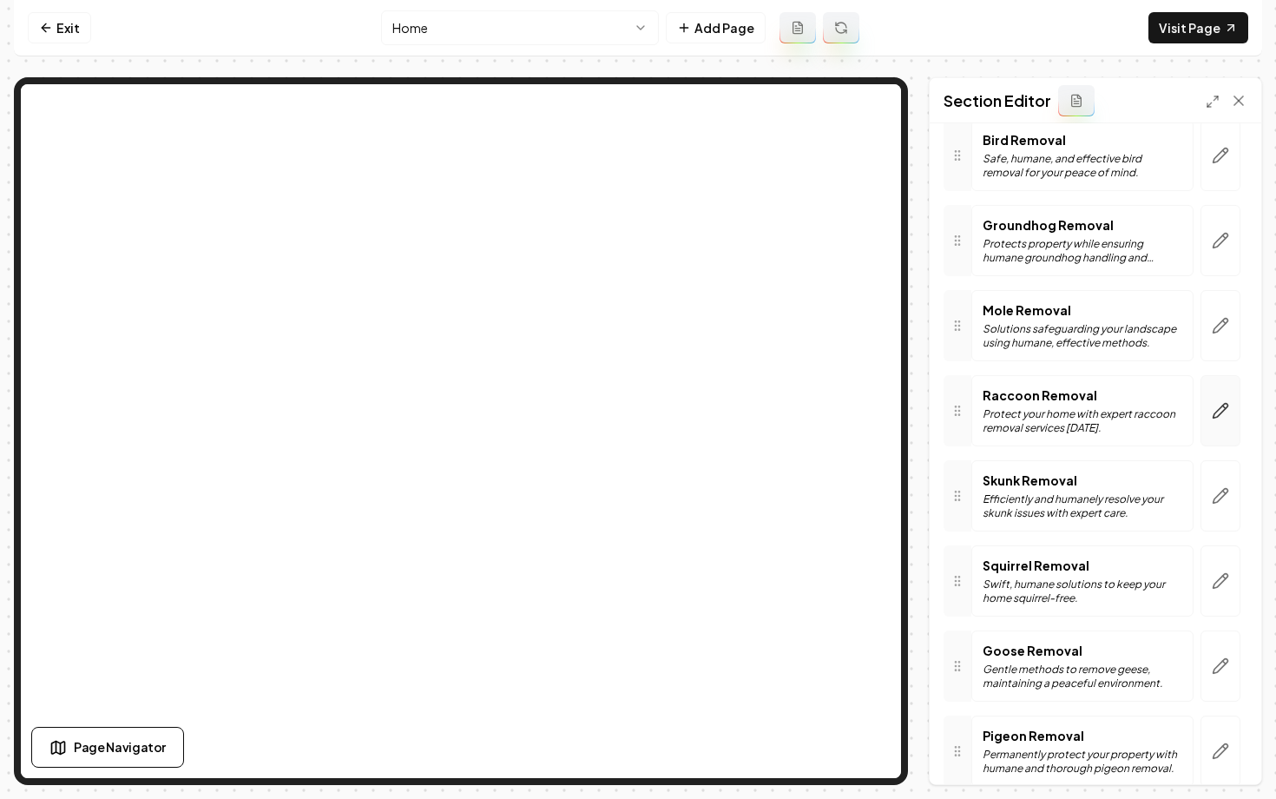
click at [1209, 407] on button "button" at bounding box center [1221, 410] width 40 height 71
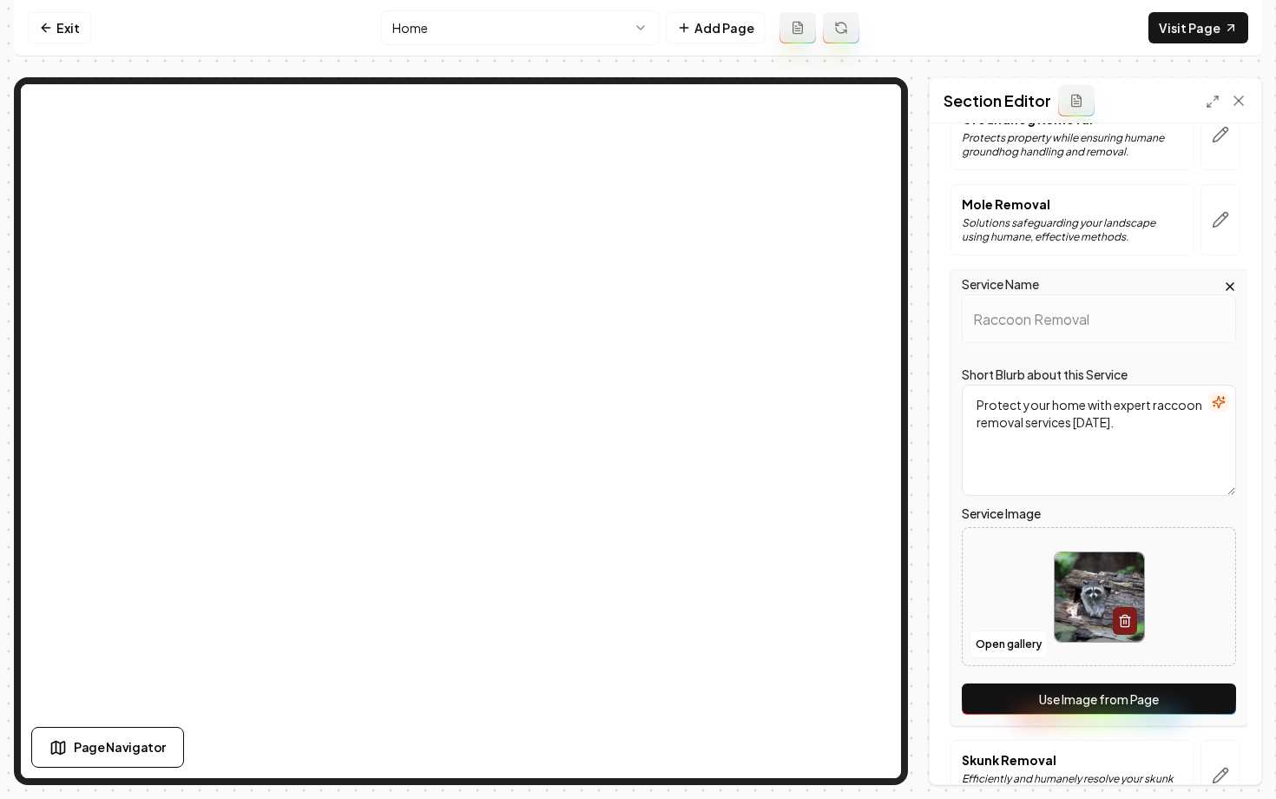
scroll to position [371, 0]
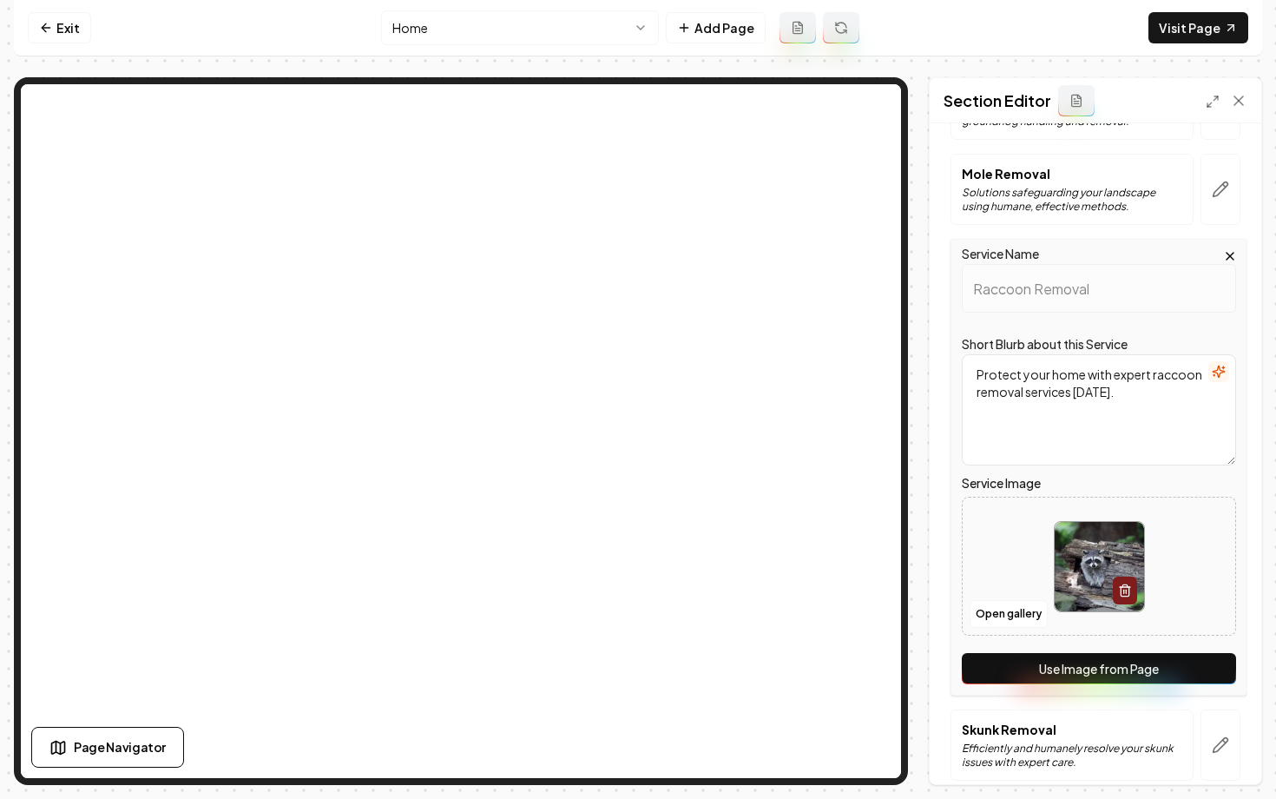
click at [1096, 673] on button "Use Image from Page" at bounding box center [1099, 668] width 274 height 31
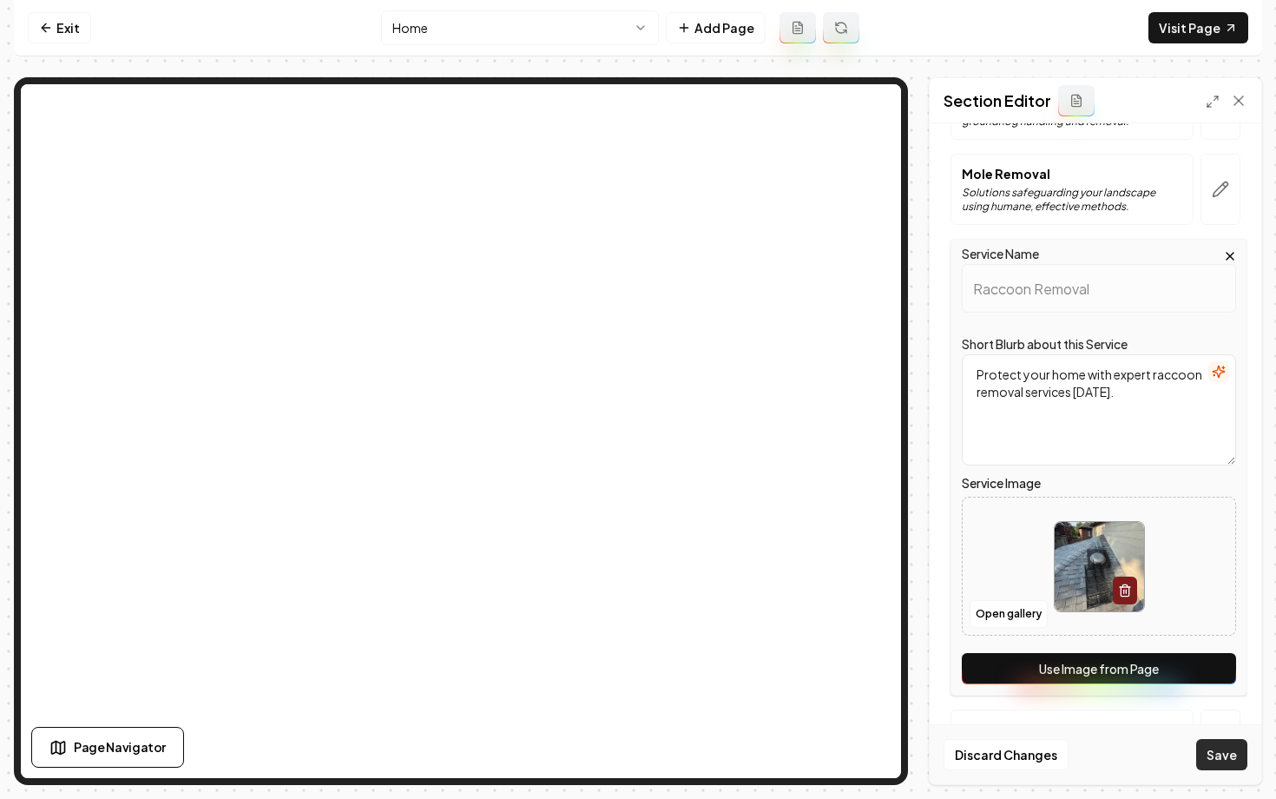
click at [1220, 755] on button "Save" at bounding box center [1221, 754] width 51 height 31
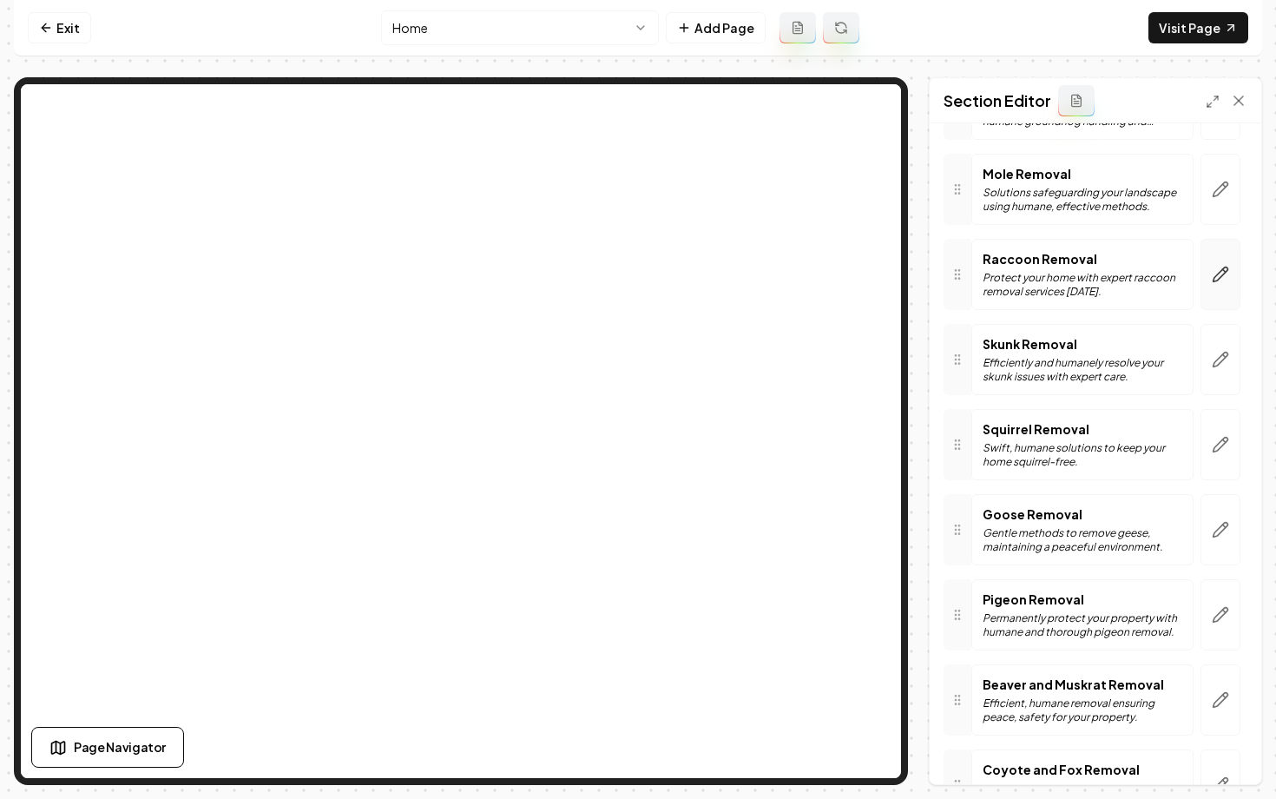
click at [1222, 279] on icon "button" at bounding box center [1220, 274] width 17 height 17
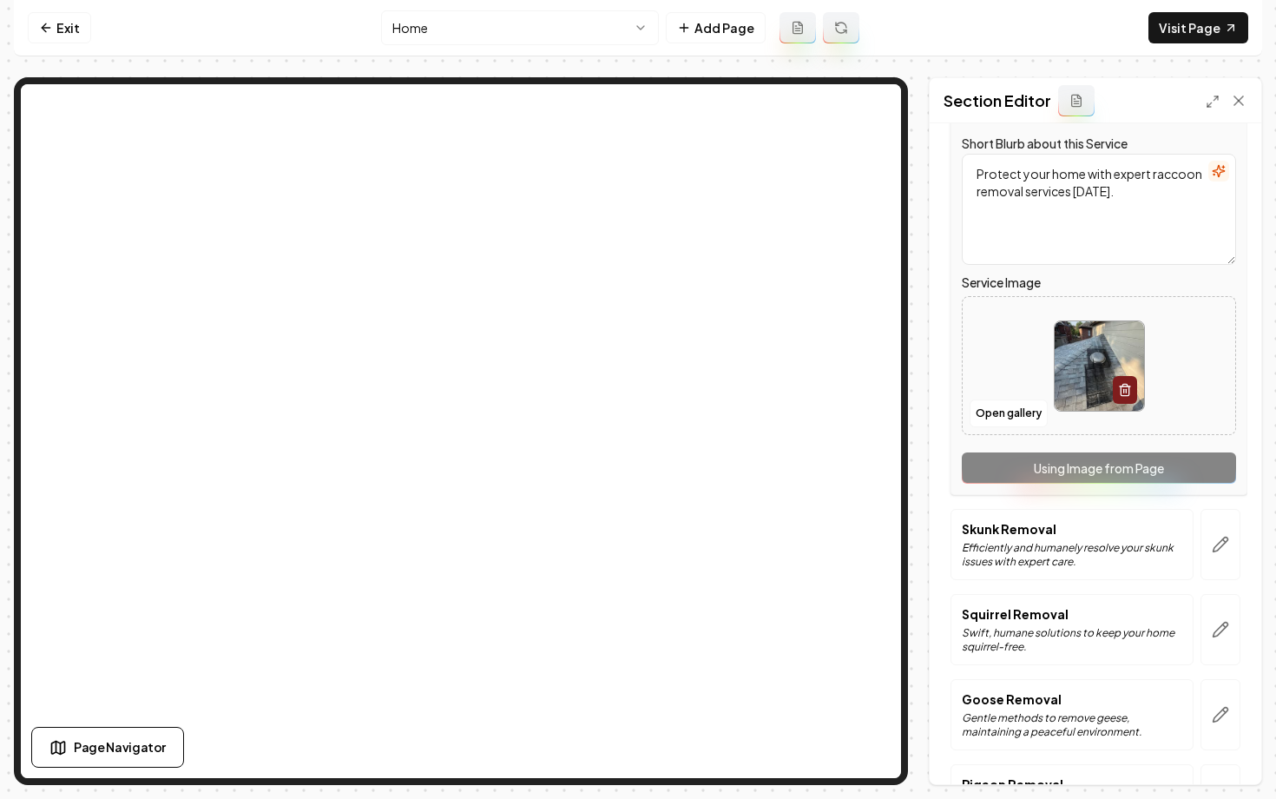
scroll to position [587, 0]
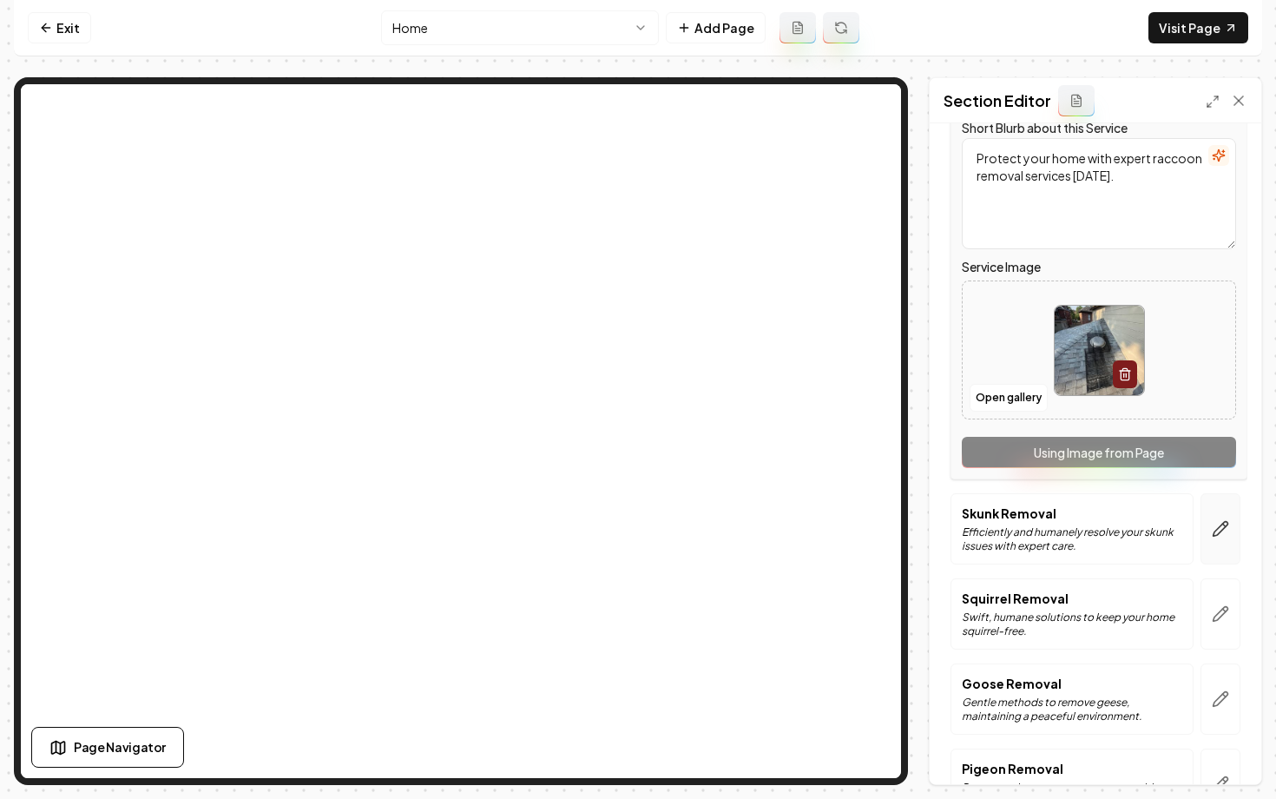
click at [1209, 527] on button "button" at bounding box center [1221, 528] width 40 height 71
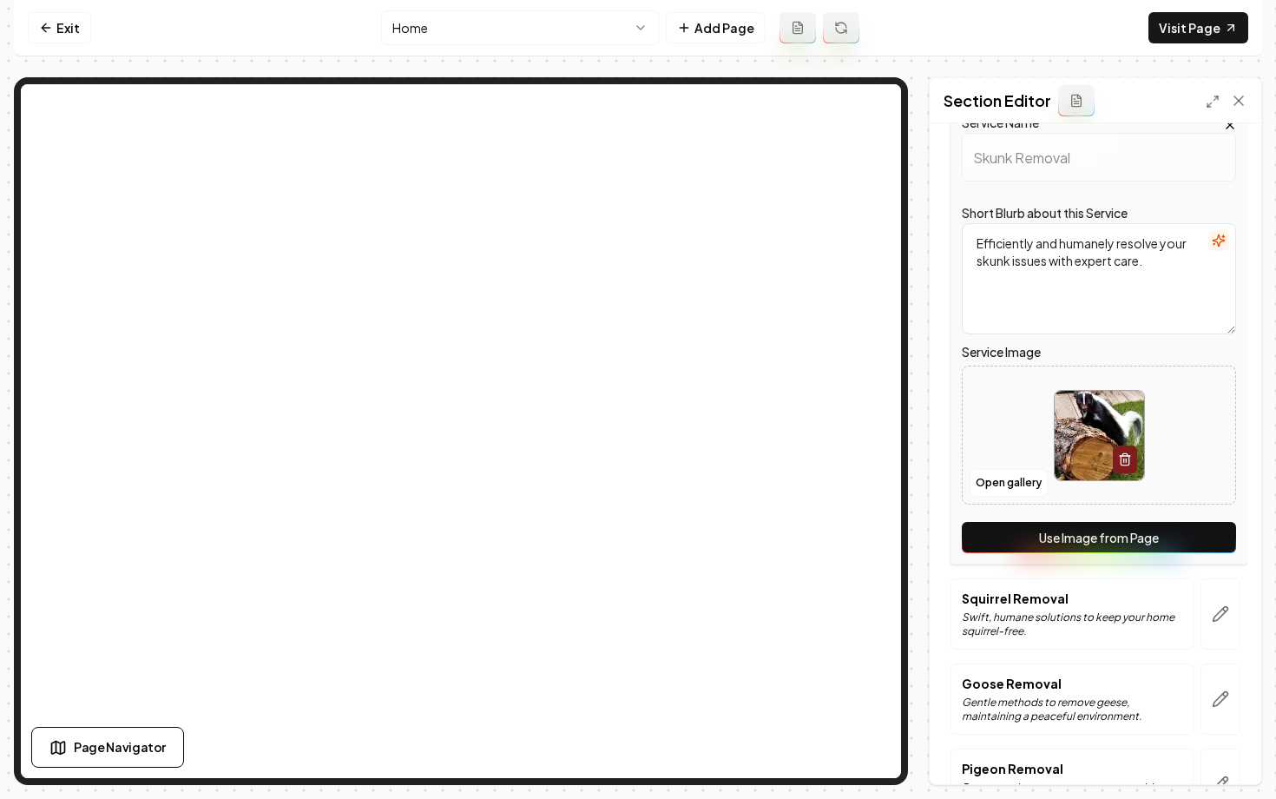
click at [1157, 541] on button "Use Image from Page" at bounding box center [1099, 537] width 274 height 31
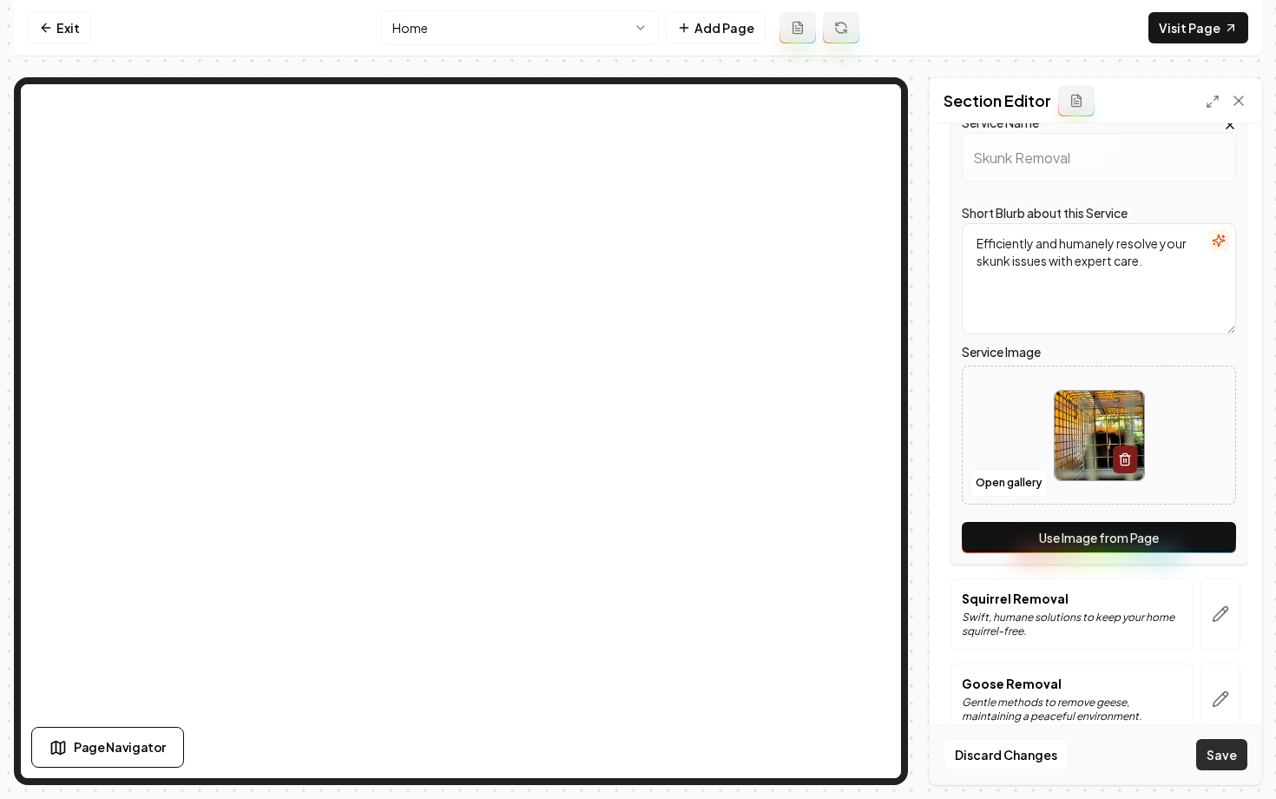
click at [1225, 754] on button "Save" at bounding box center [1221, 754] width 51 height 31
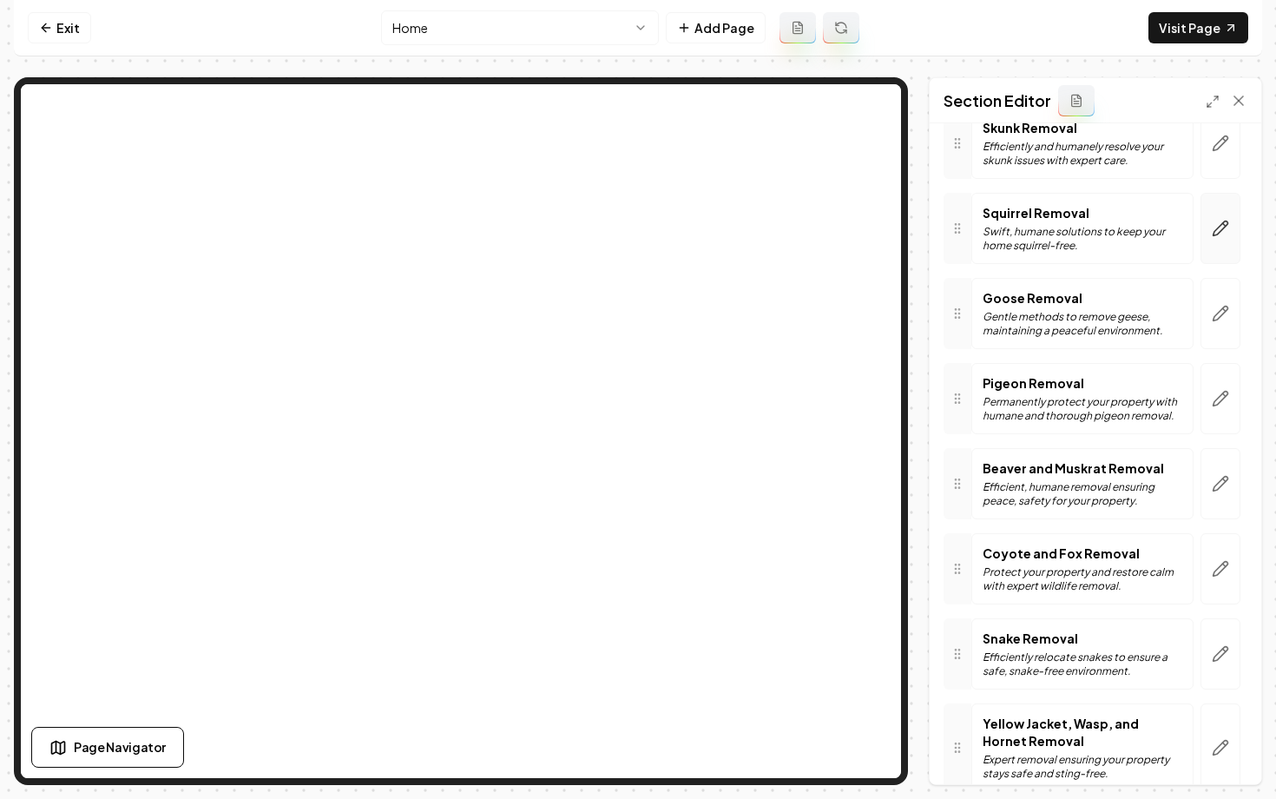
click at [1212, 224] on icon "button" at bounding box center [1220, 228] width 17 height 17
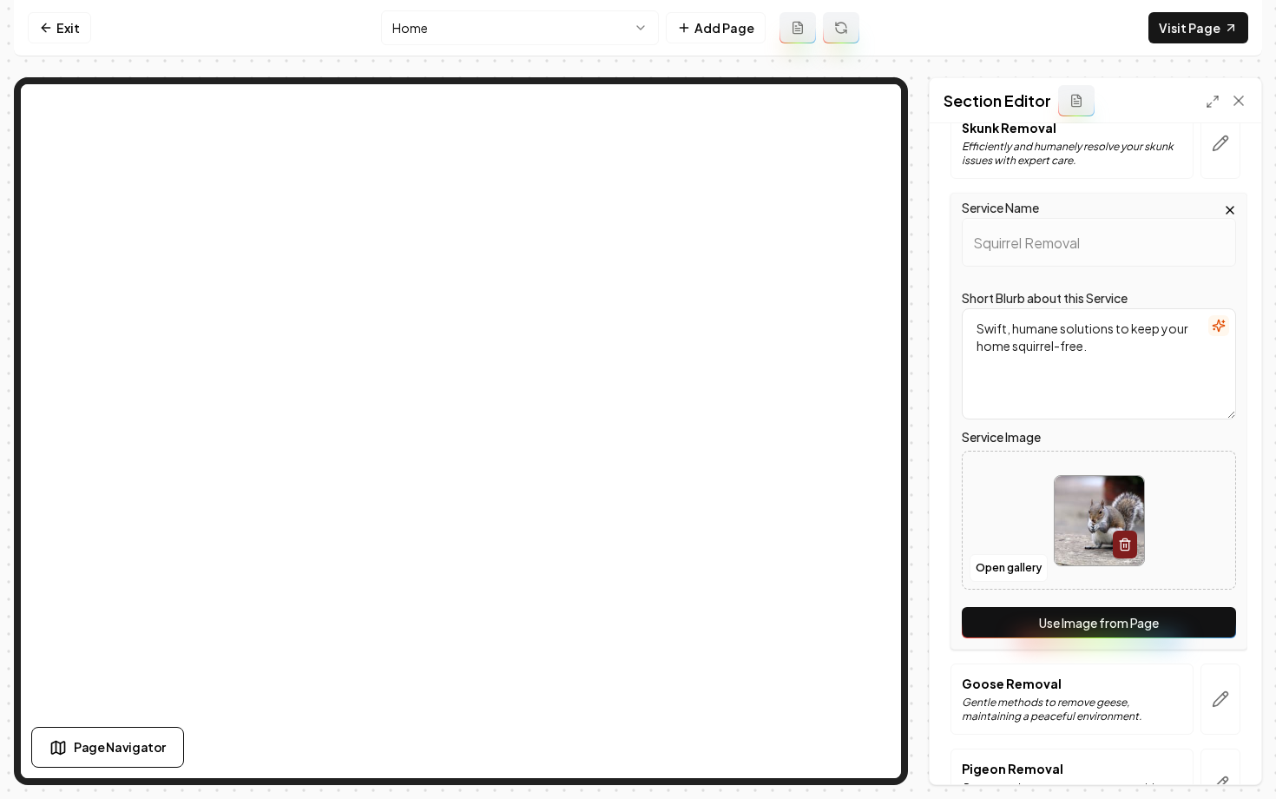
click at [1090, 621] on button "Use Image from Page" at bounding box center [1099, 622] width 274 height 31
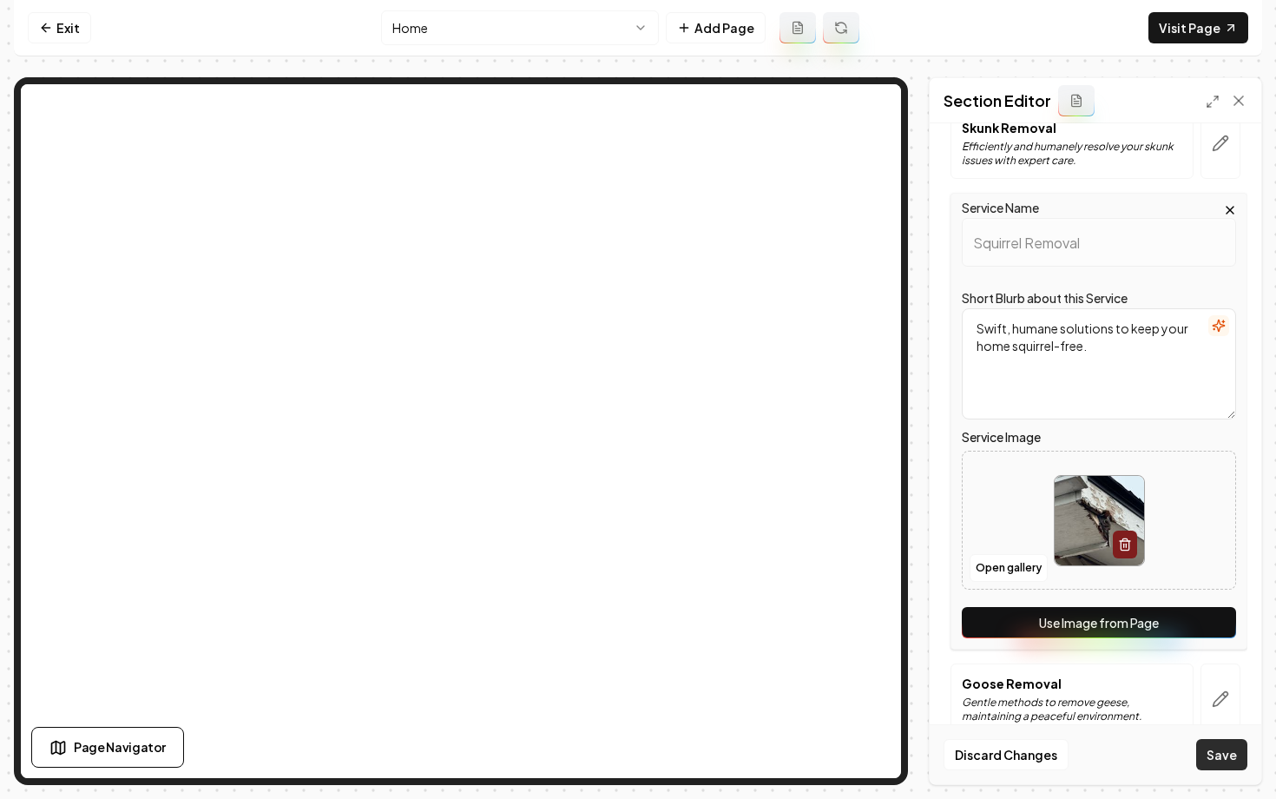
click at [1238, 753] on button "Save" at bounding box center [1221, 754] width 51 height 31
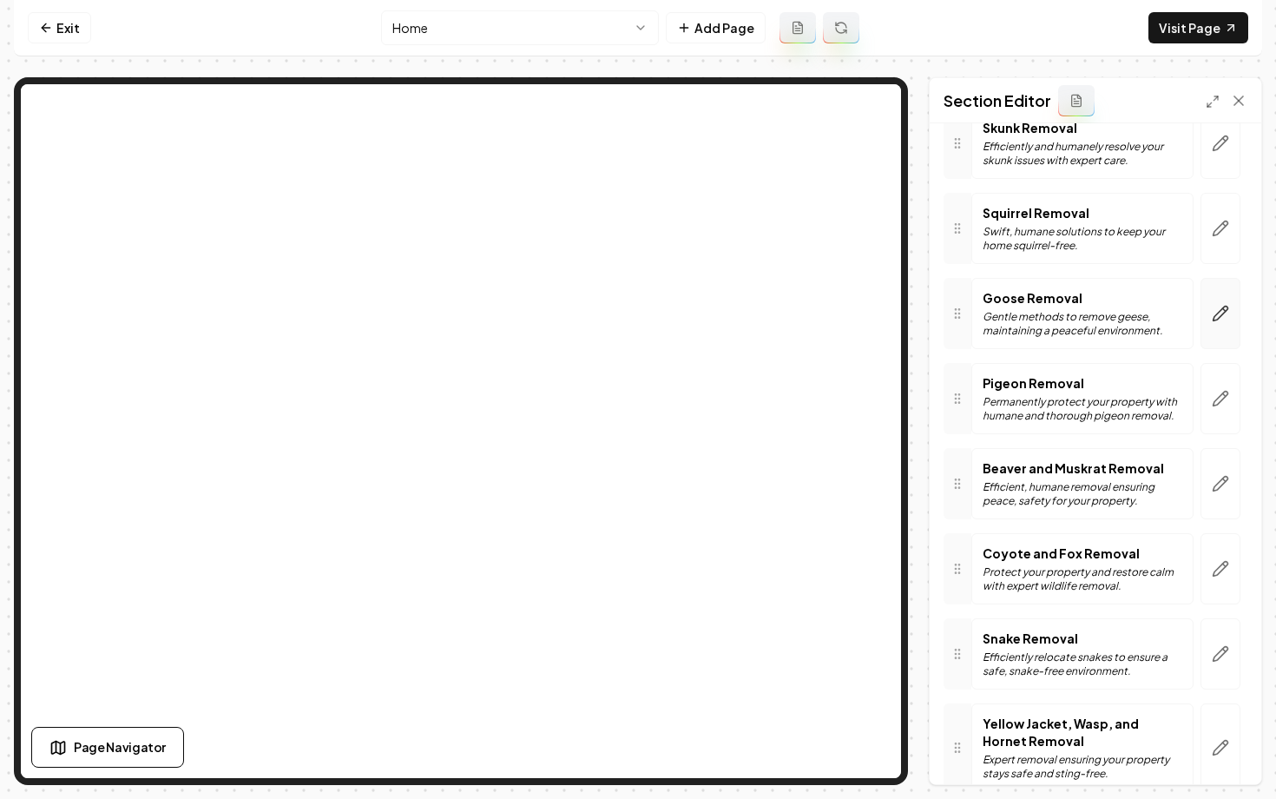
click at [1222, 312] on icon "button" at bounding box center [1220, 313] width 17 height 17
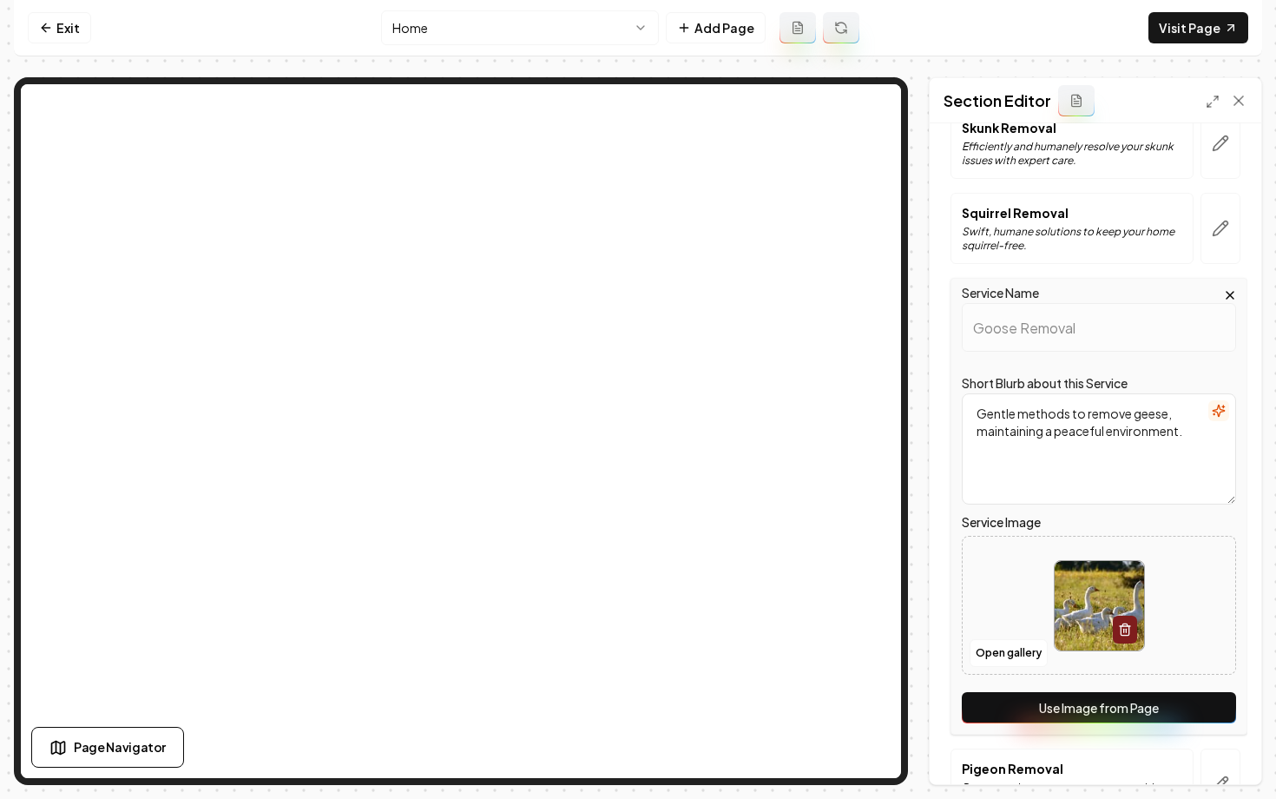
click at [1068, 707] on button "Use Image from Page" at bounding box center [1099, 707] width 274 height 31
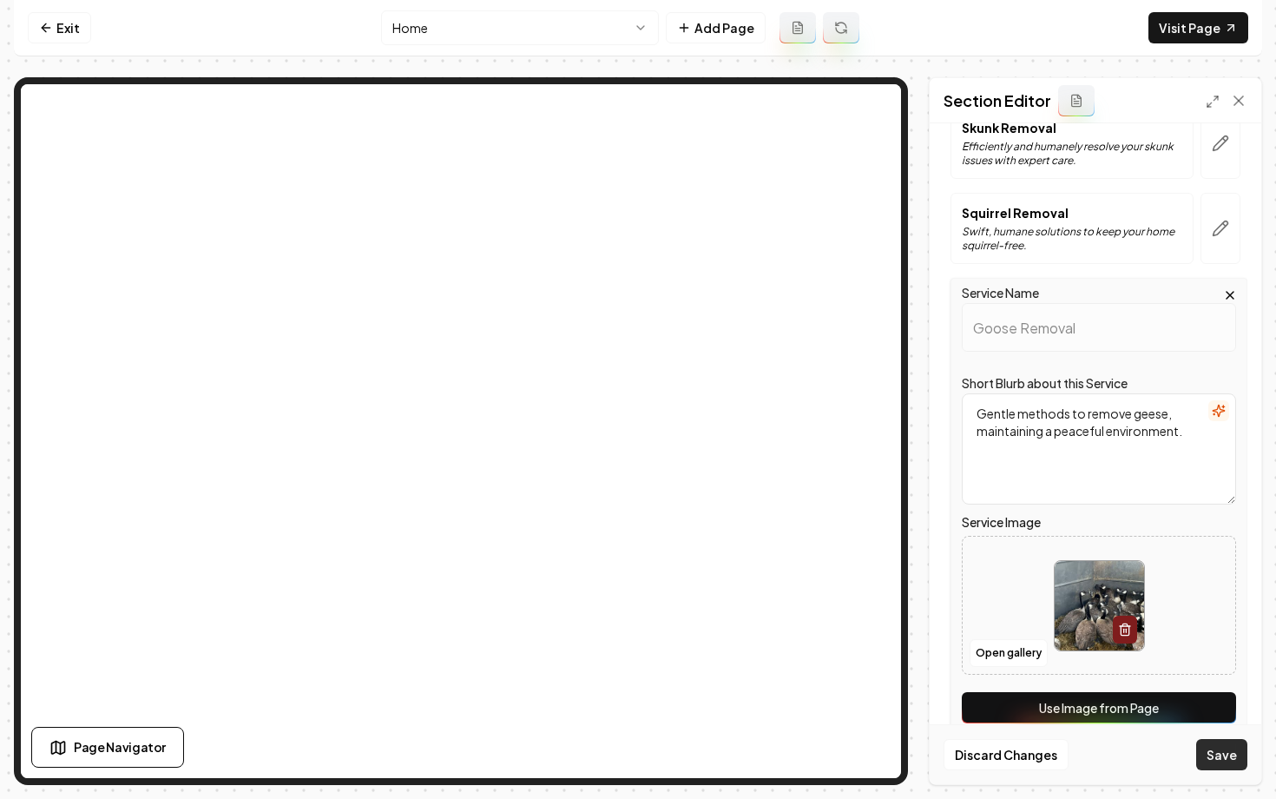
click at [1219, 754] on button "Save" at bounding box center [1221, 754] width 51 height 31
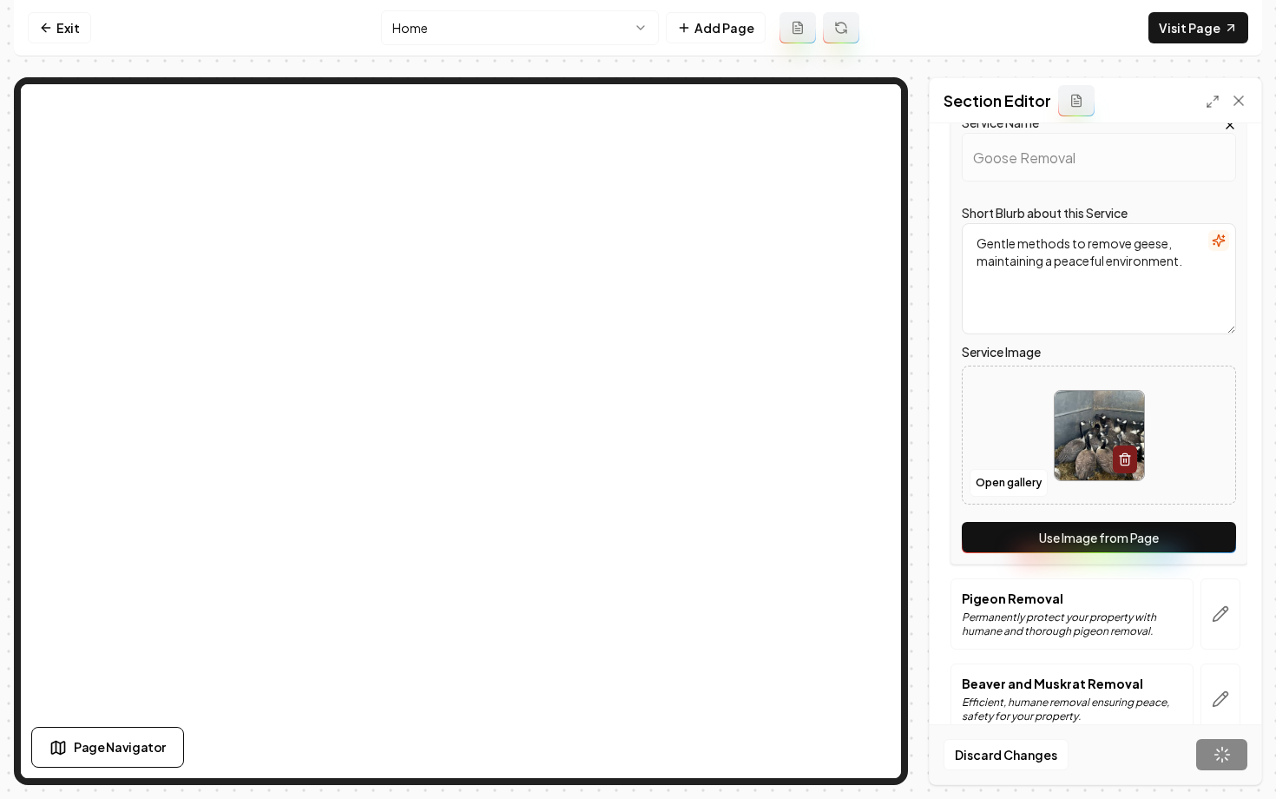
scroll to position [760, 0]
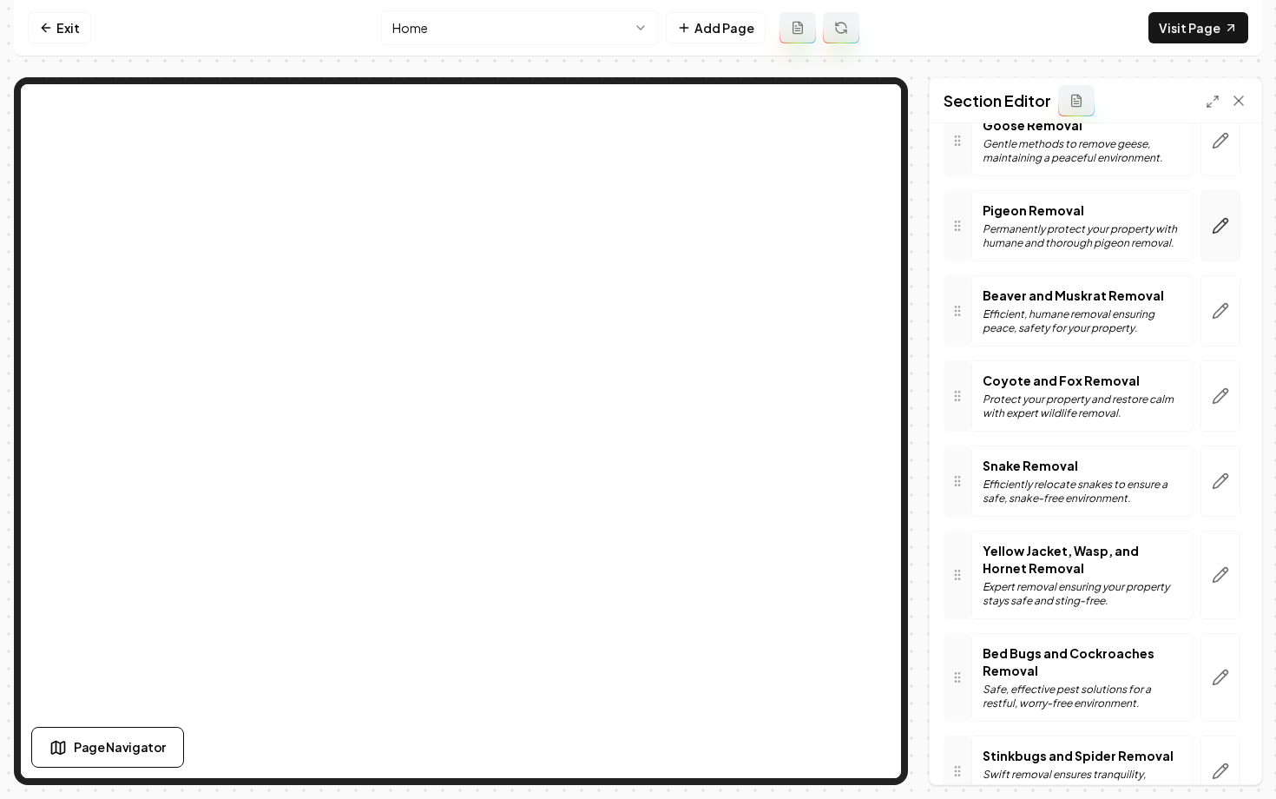
click at [1206, 234] on button "button" at bounding box center [1221, 225] width 40 height 71
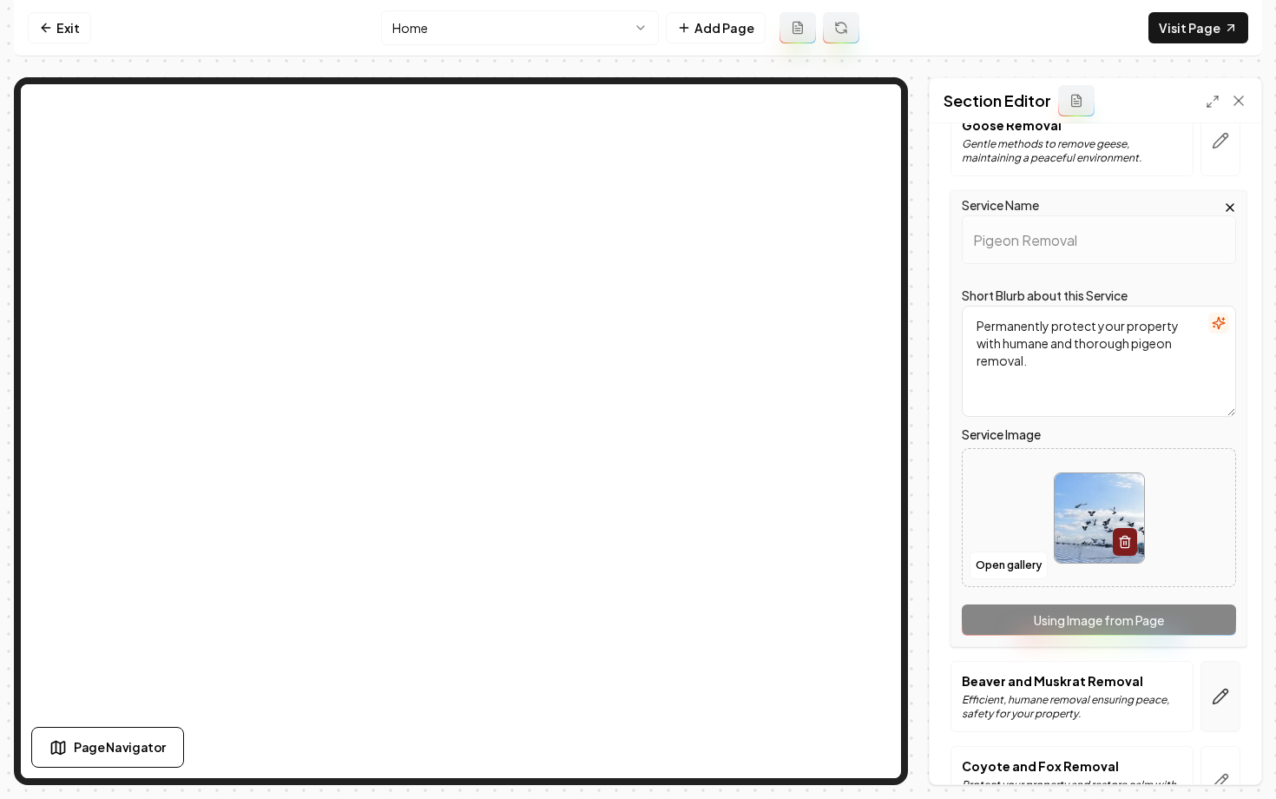
click at [1229, 701] on button "button" at bounding box center [1221, 696] width 40 height 71
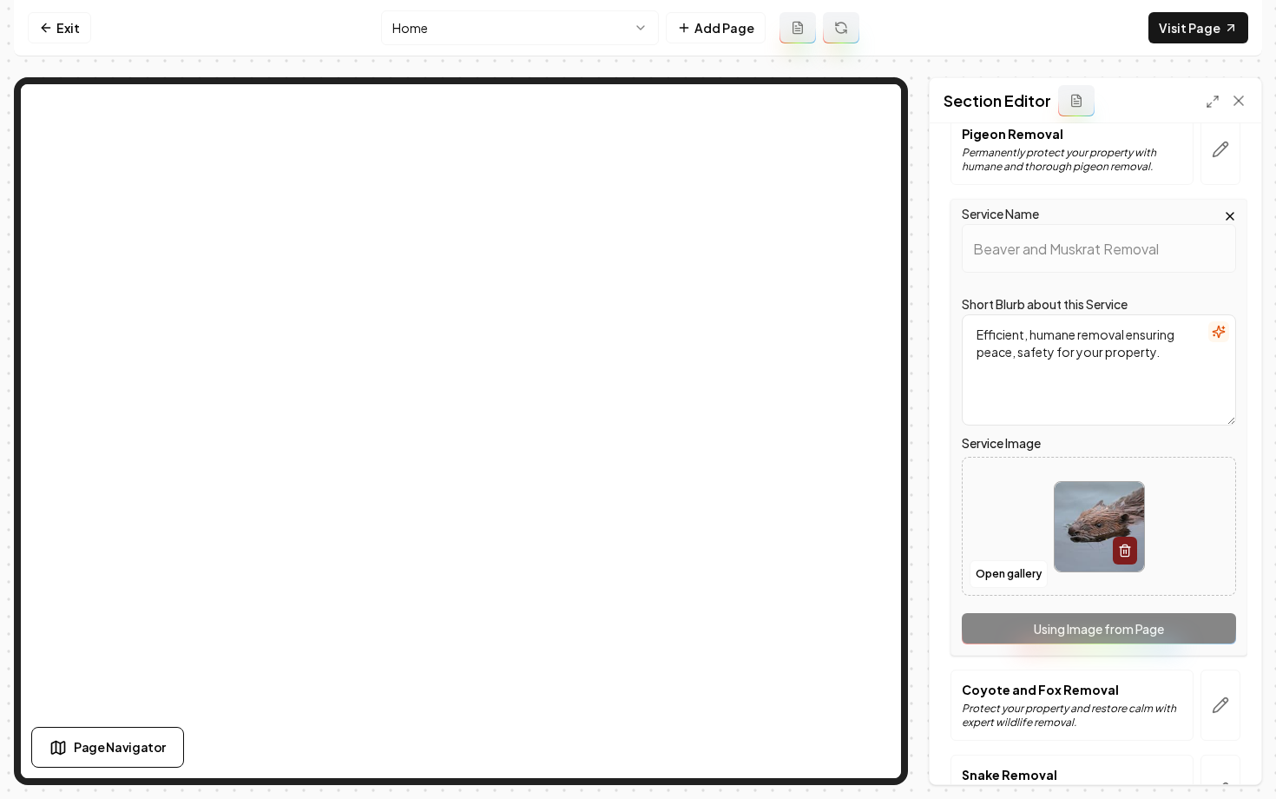
scroll to position [845, 0]
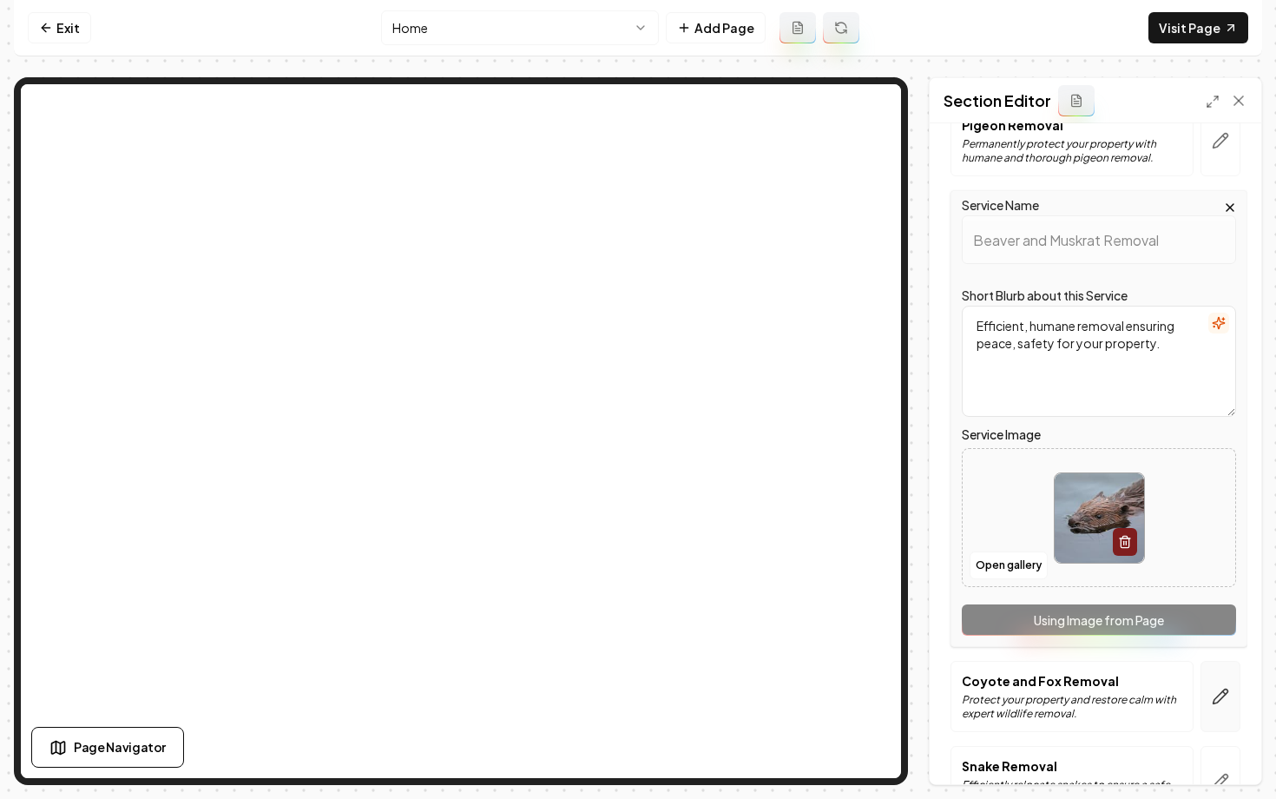
click at [1226, 697] on icon "button" at bounding box center [1220, 696] width 17 height 17
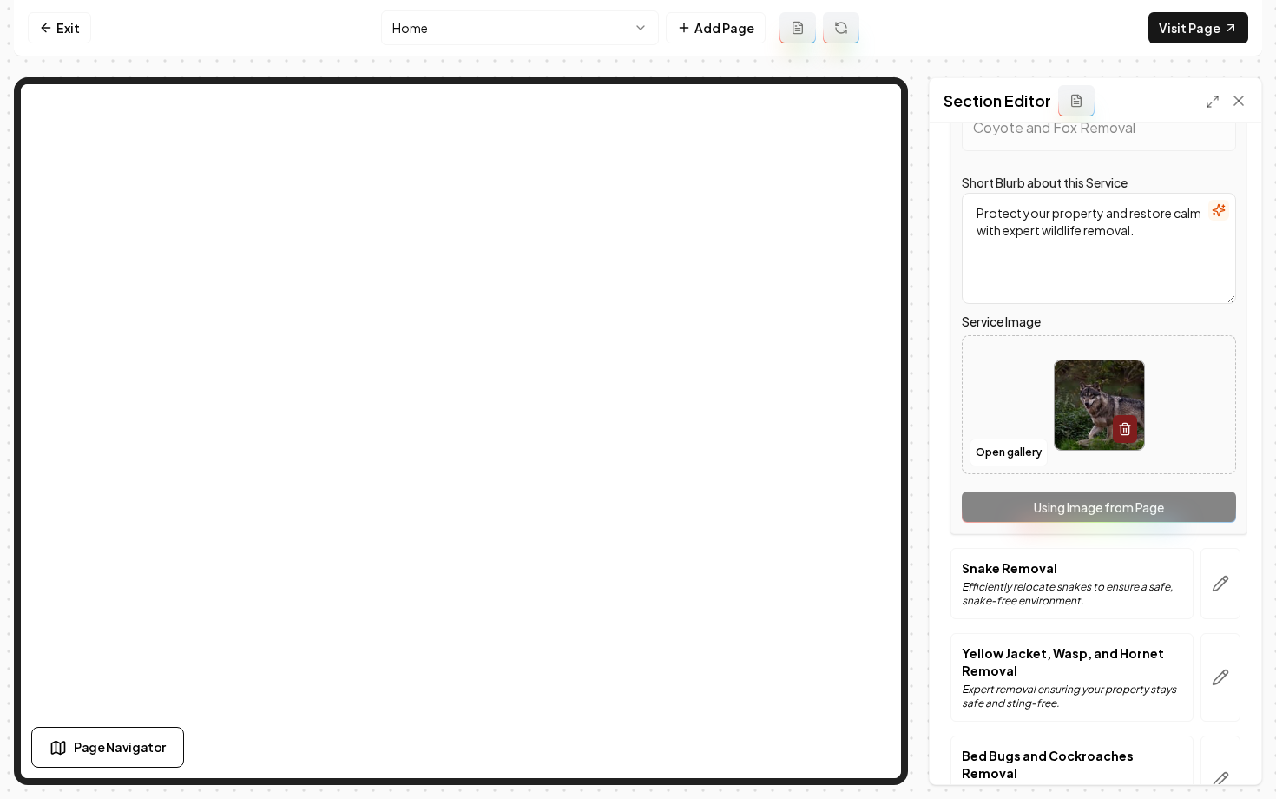
scroll to position [1044, 0]
click at [1215, 587] on icon "button" at bounding box center [1220, 581] width 17 height 17
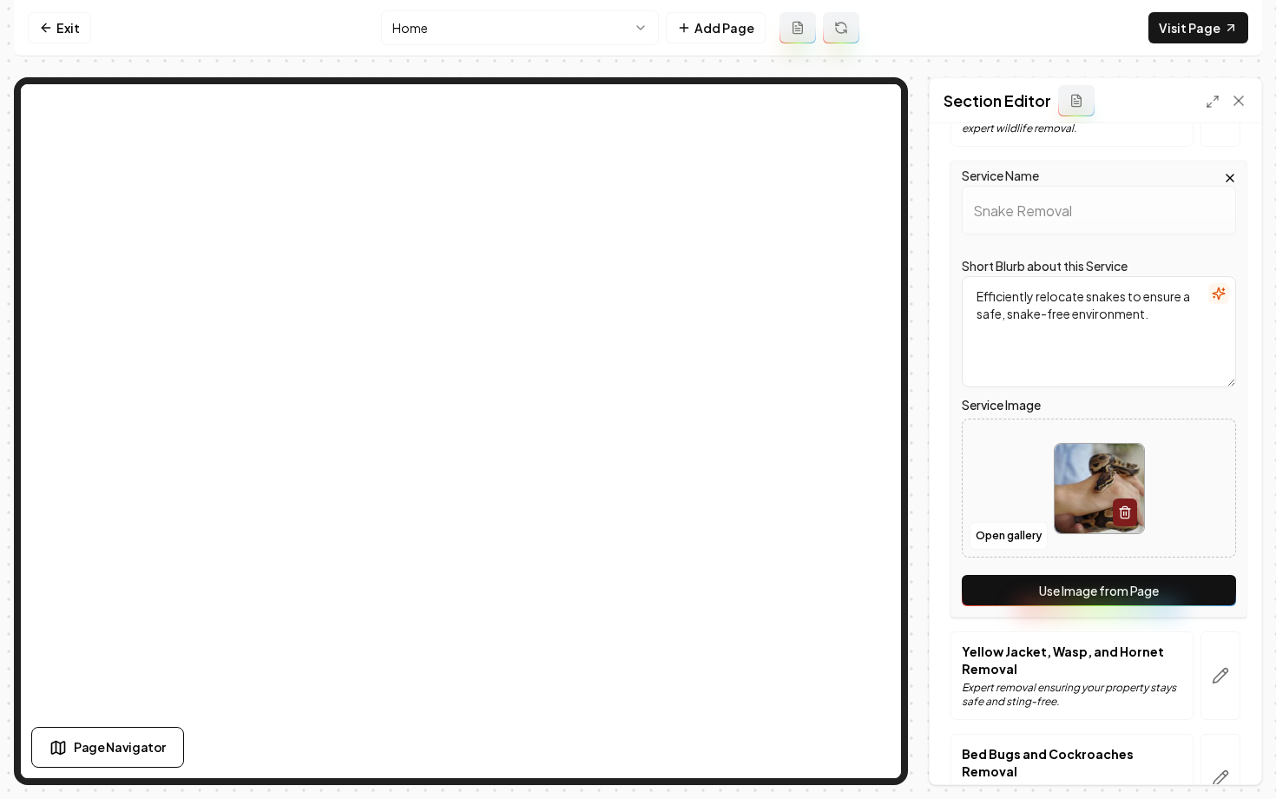
click at [1094, 595] on button "Use Image from Page" at bounding box center [1099, 590] width 274 height 31
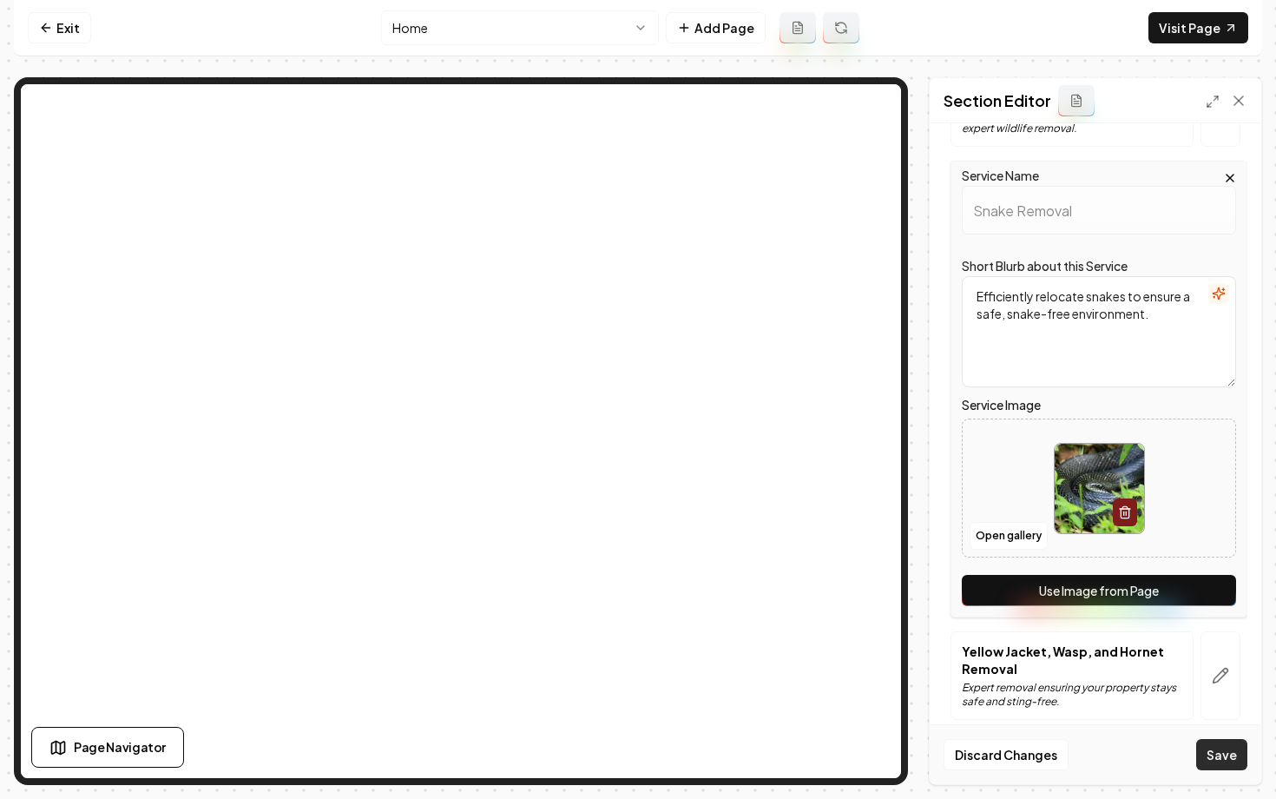
click at [1224, 762] on button "Save" at bounding box center [1221, 754] width 51 height 31
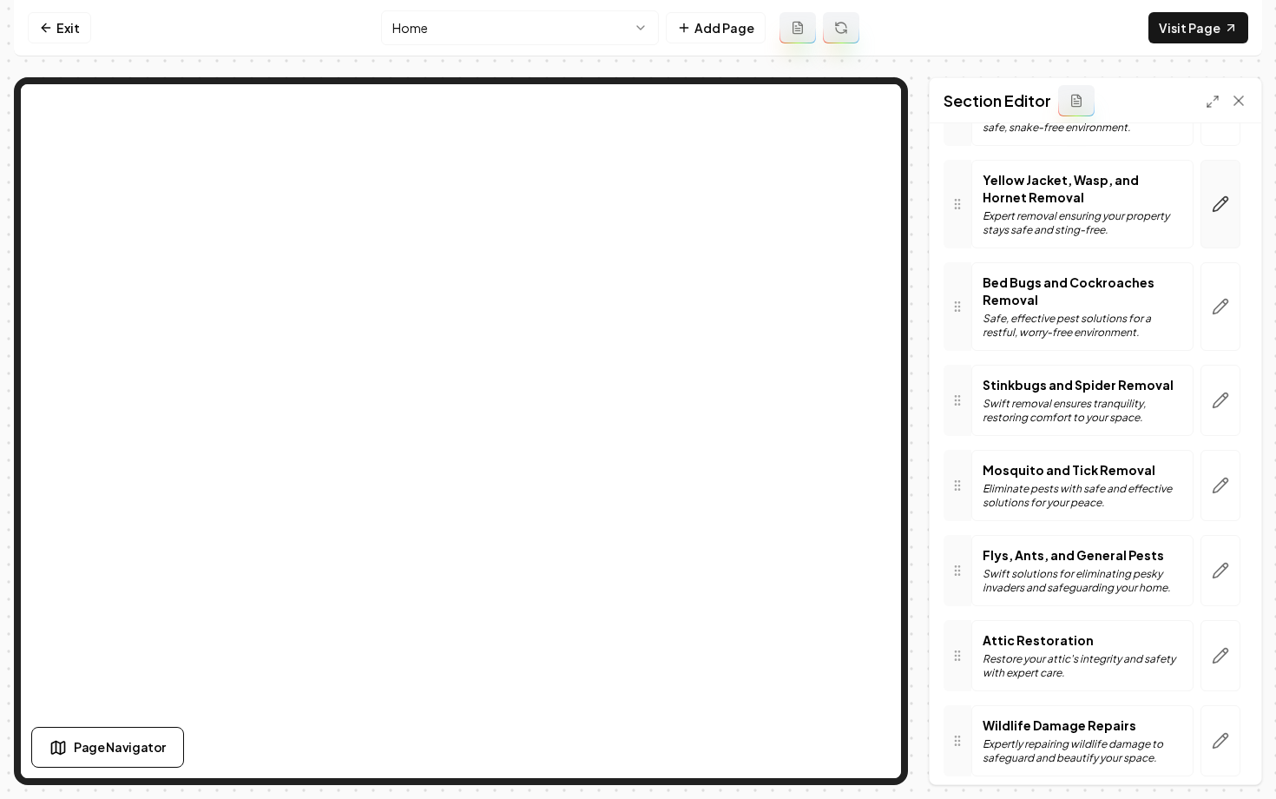
scroll to position [1126, 0]
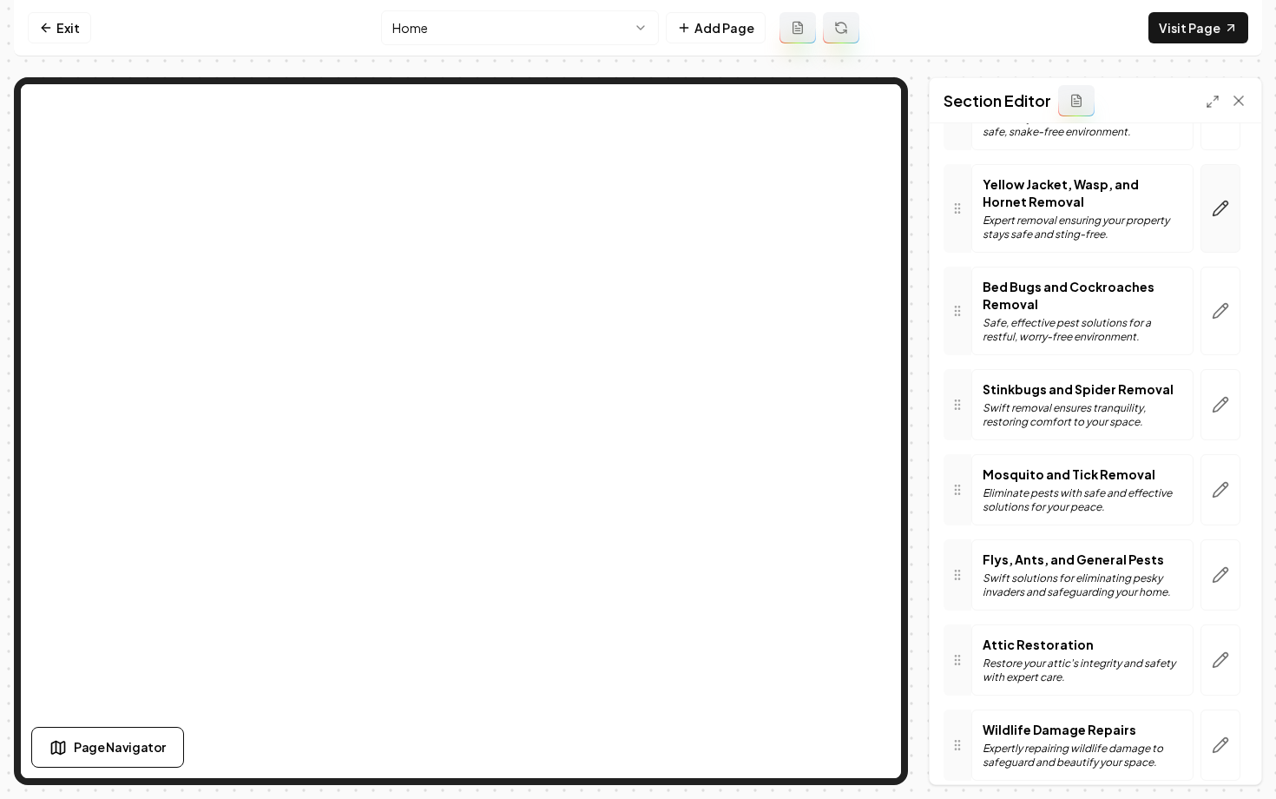
click at [1216, 217] on button "button" at bounding box center [1221, 208] width 40 height 89
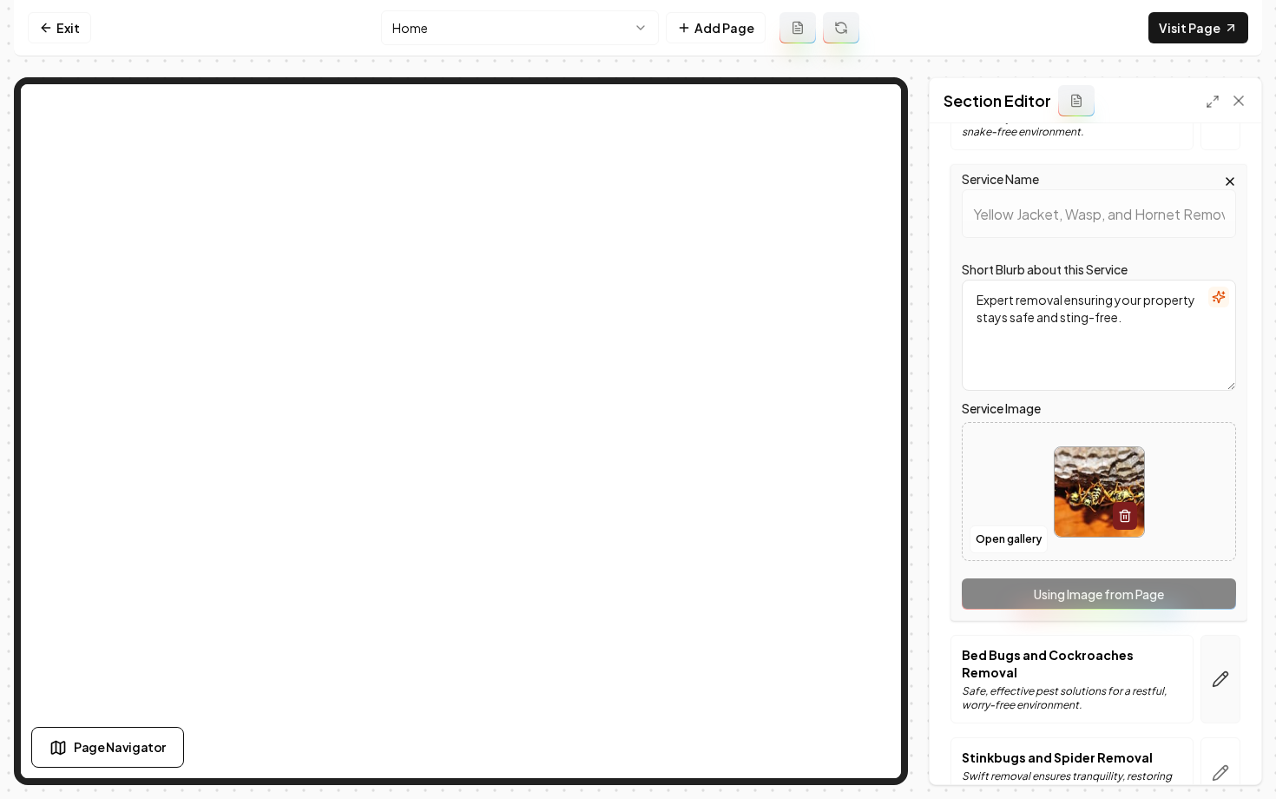
click at [1215, 679] on button "button" at bounding box center [1221, 679] width 40 height 89
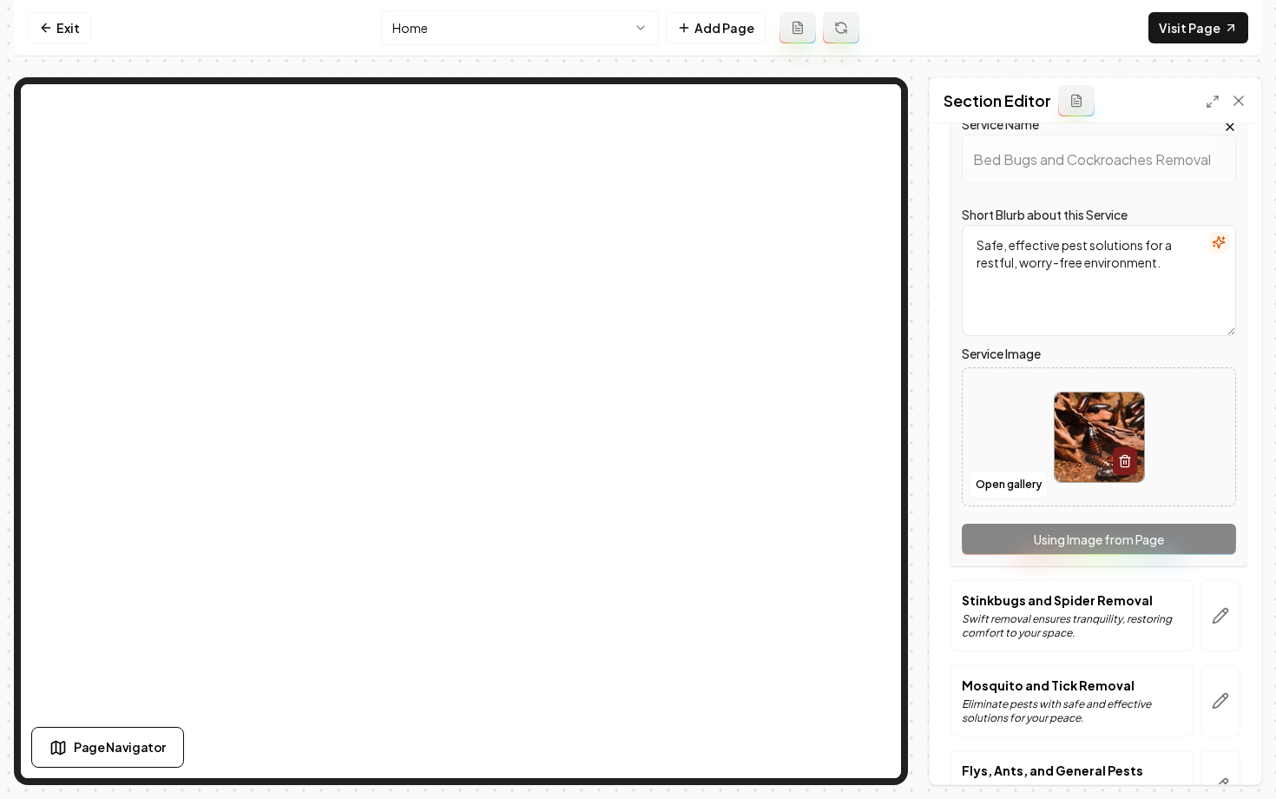
scroll to position [1301, 0]
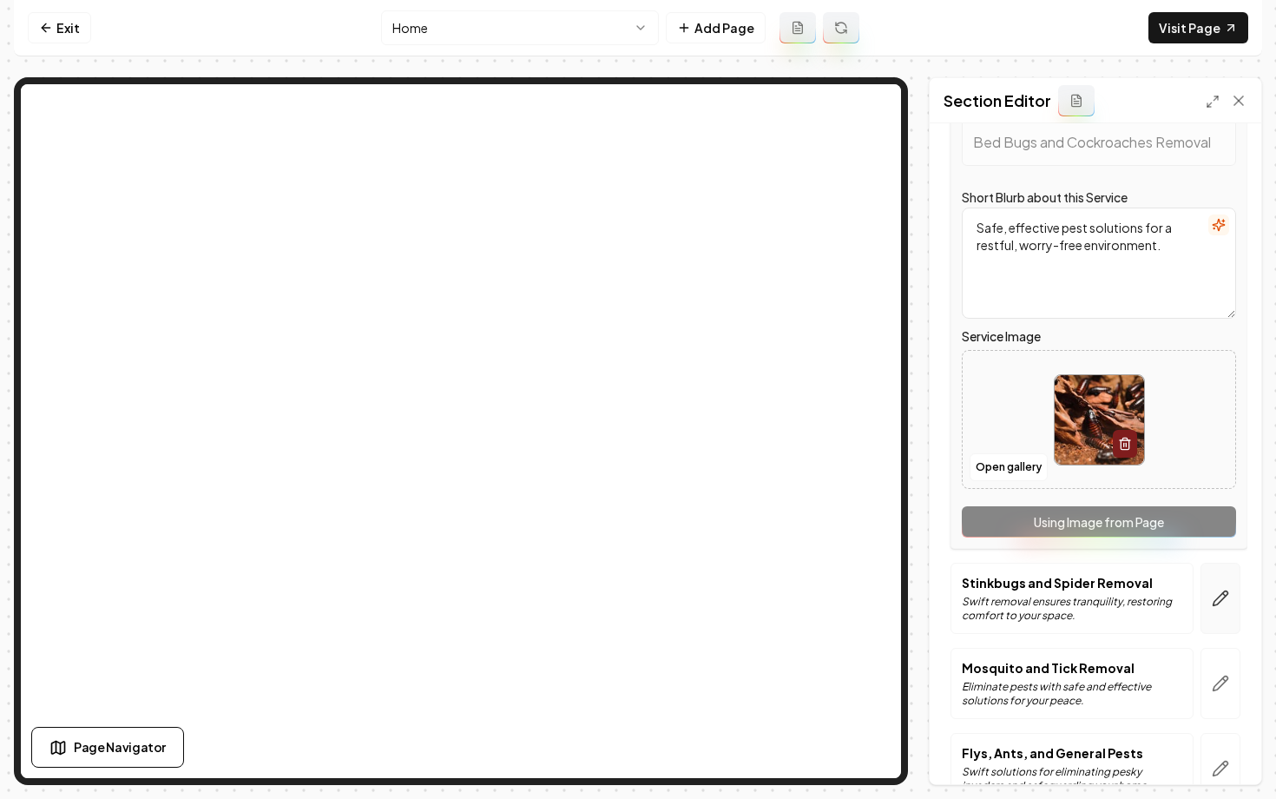
click at [1222, 600] on icon "button" at bounding box center [1221, 598] width 15 height 15
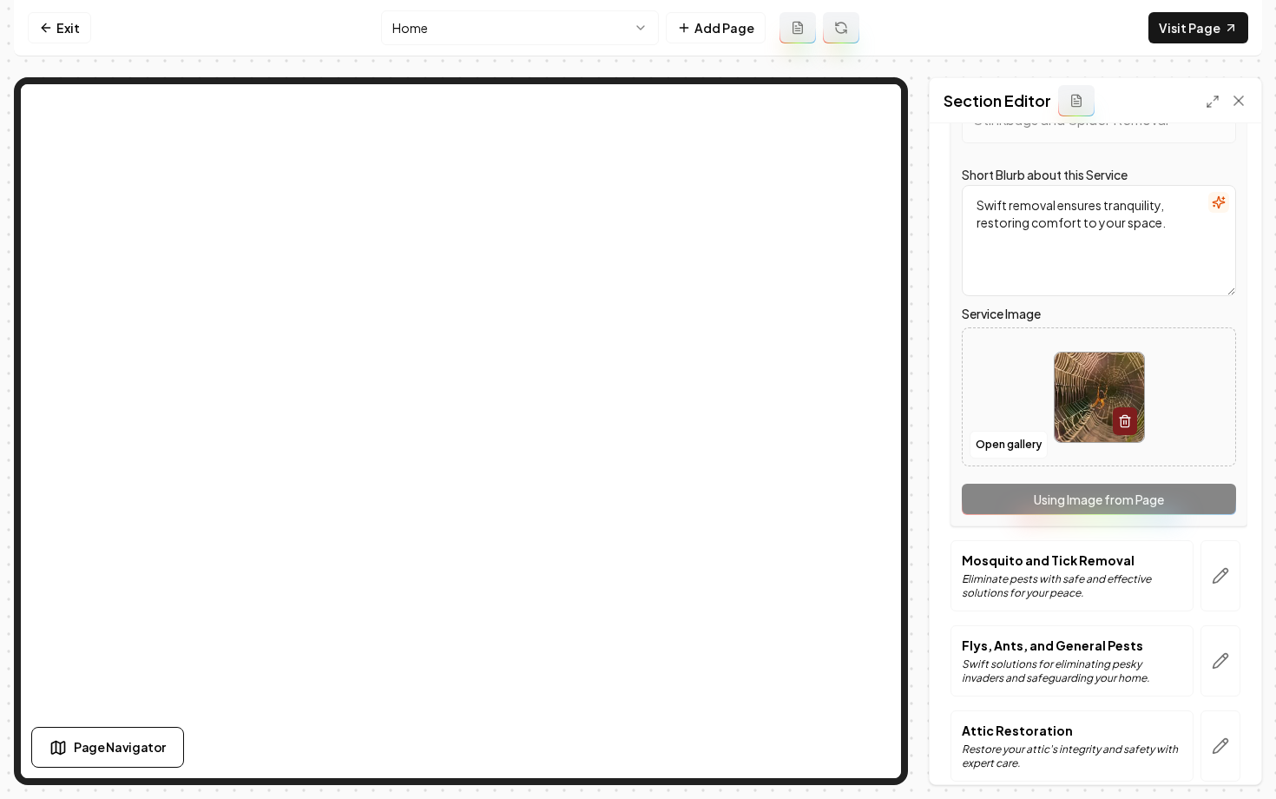
scroll to position [1465, 0]
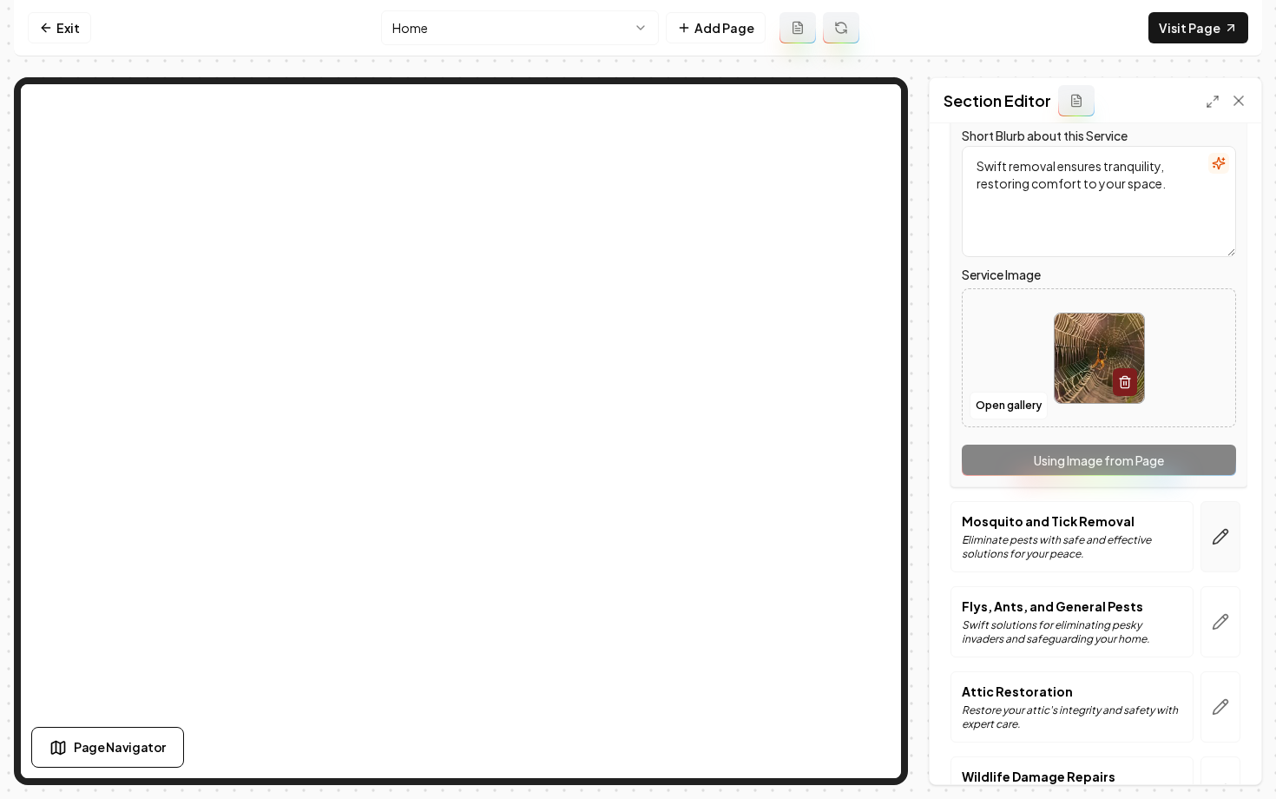
click at [1233, 517] on button "button" at bounding box center [1221, 536] width 40 height 71
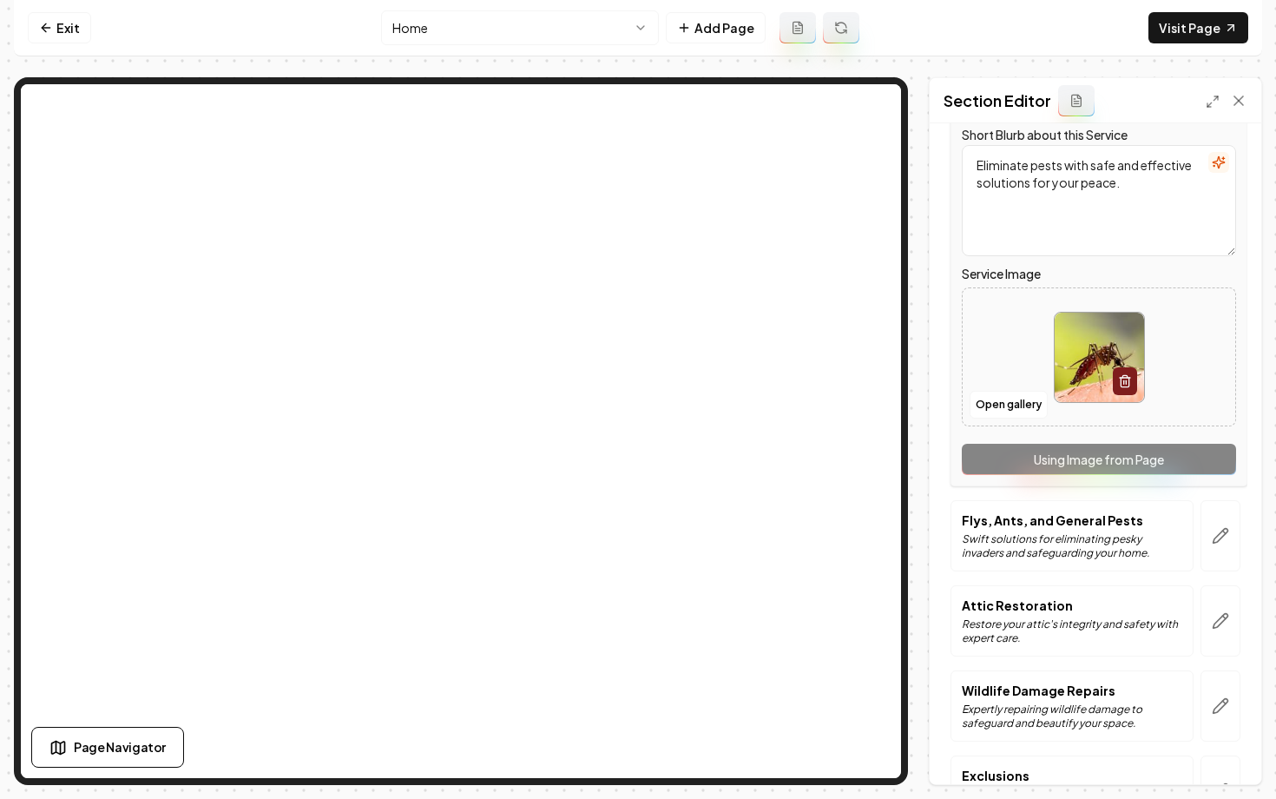
scroll to position [1584, 0]
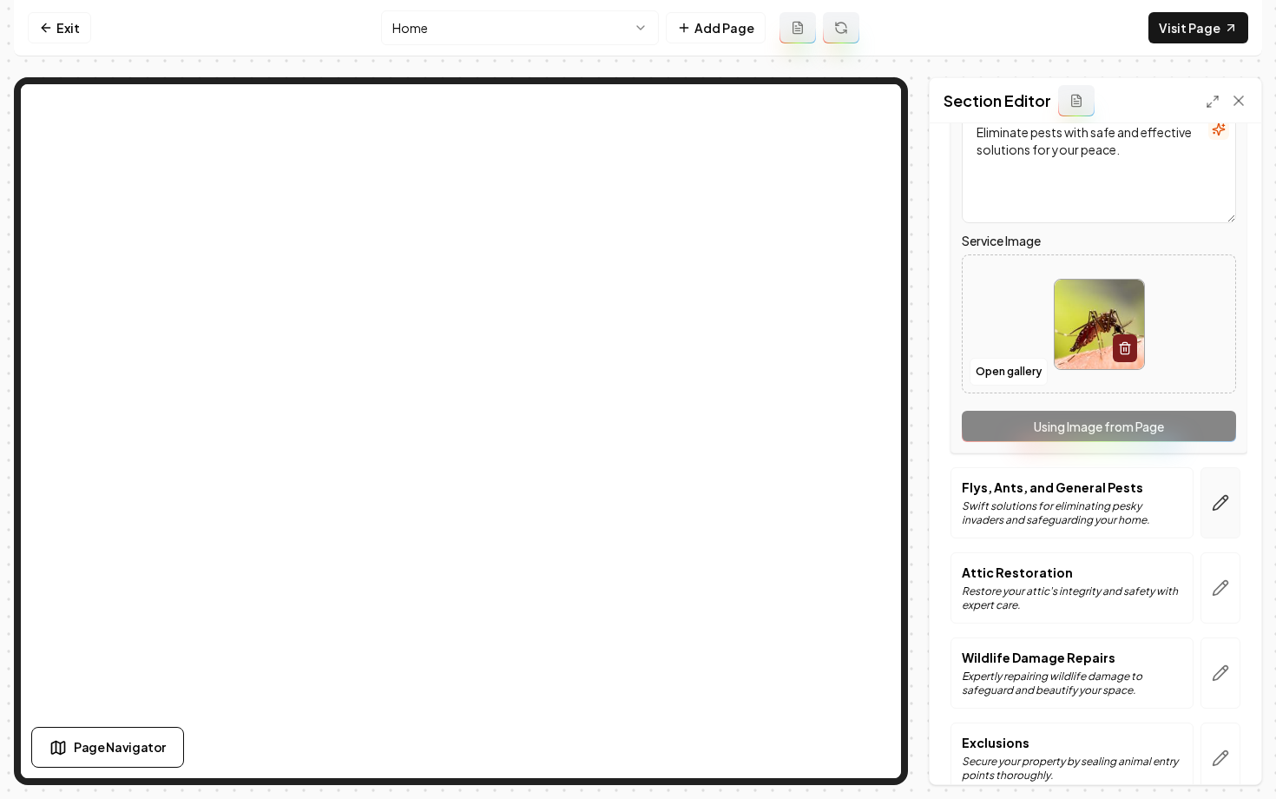
click at [1210, 495] on button "button" at bounding box center [1221, 502] width 40 height 71
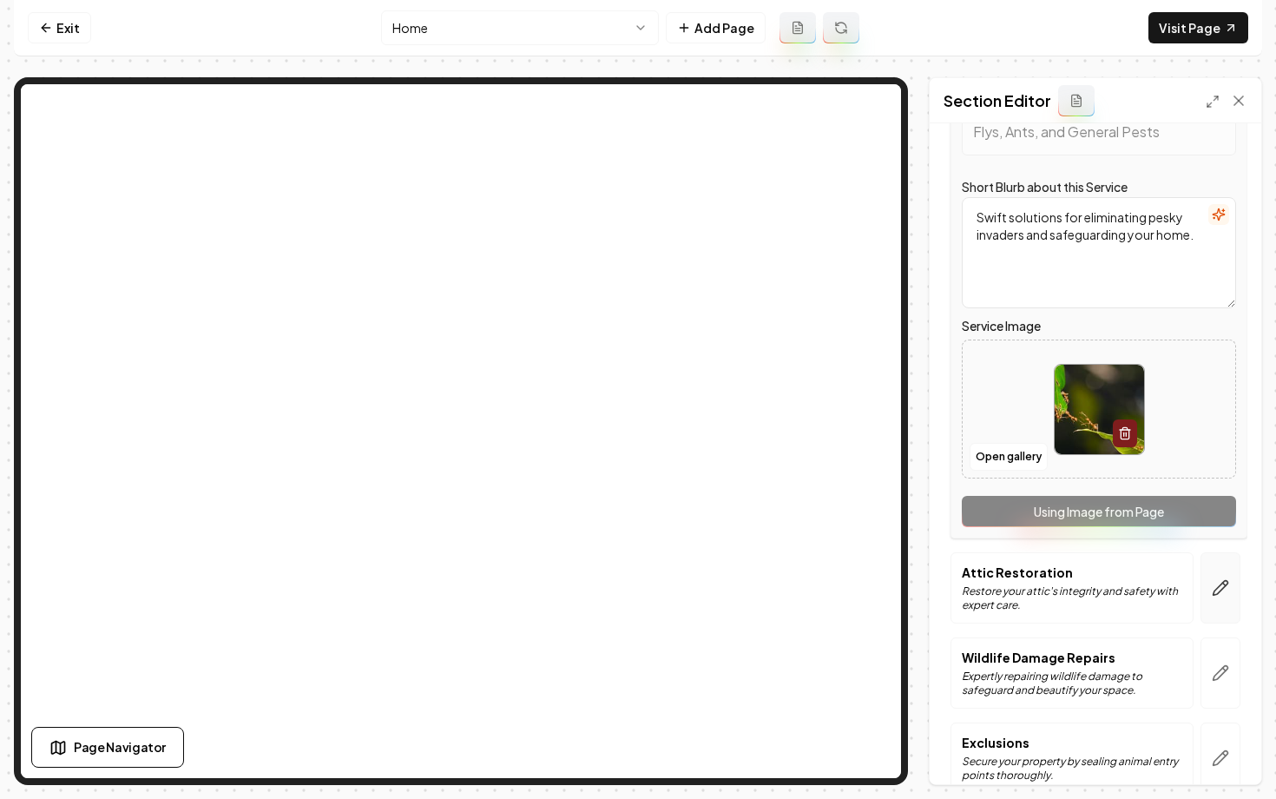
click at [1210, 570] on button "button" at bounding box center [1221, 587] width 40 height 71
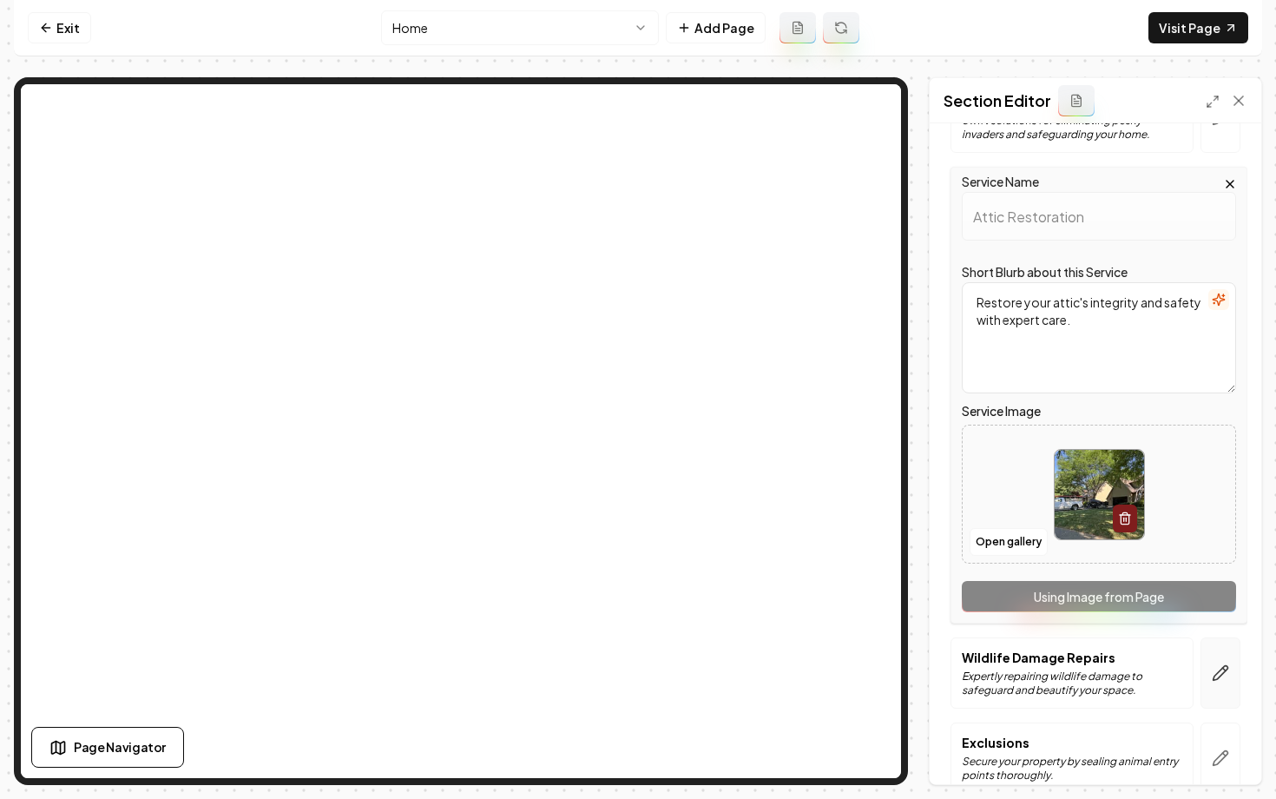
click at [1221, 645] on button "button" at bounding box center [1221, 672] width 40 height 71
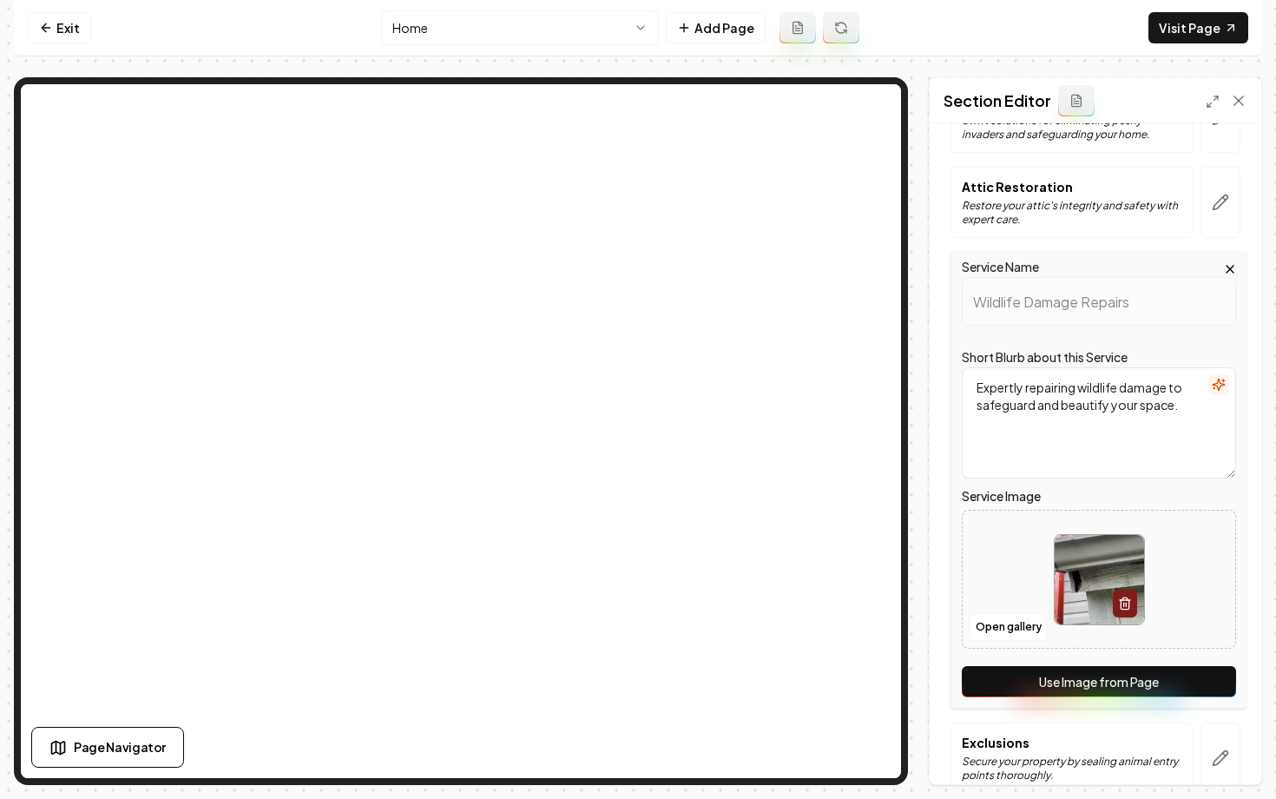
click at [1184, 666] on button "Use Image from Page" at bounding box center [1099, 681] width 274 height 31
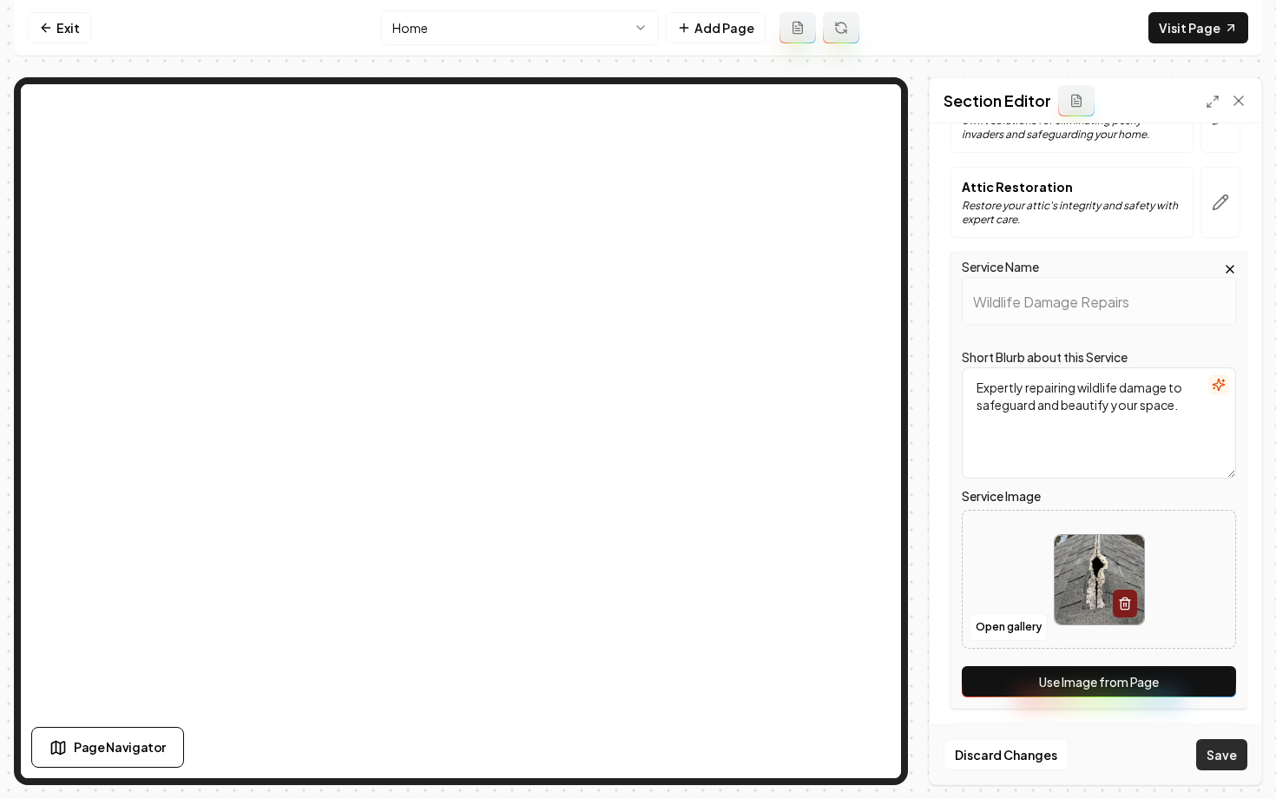
click at [1228, 760] on button "Save" at bounding box center [1221, 754] width 51 height 31
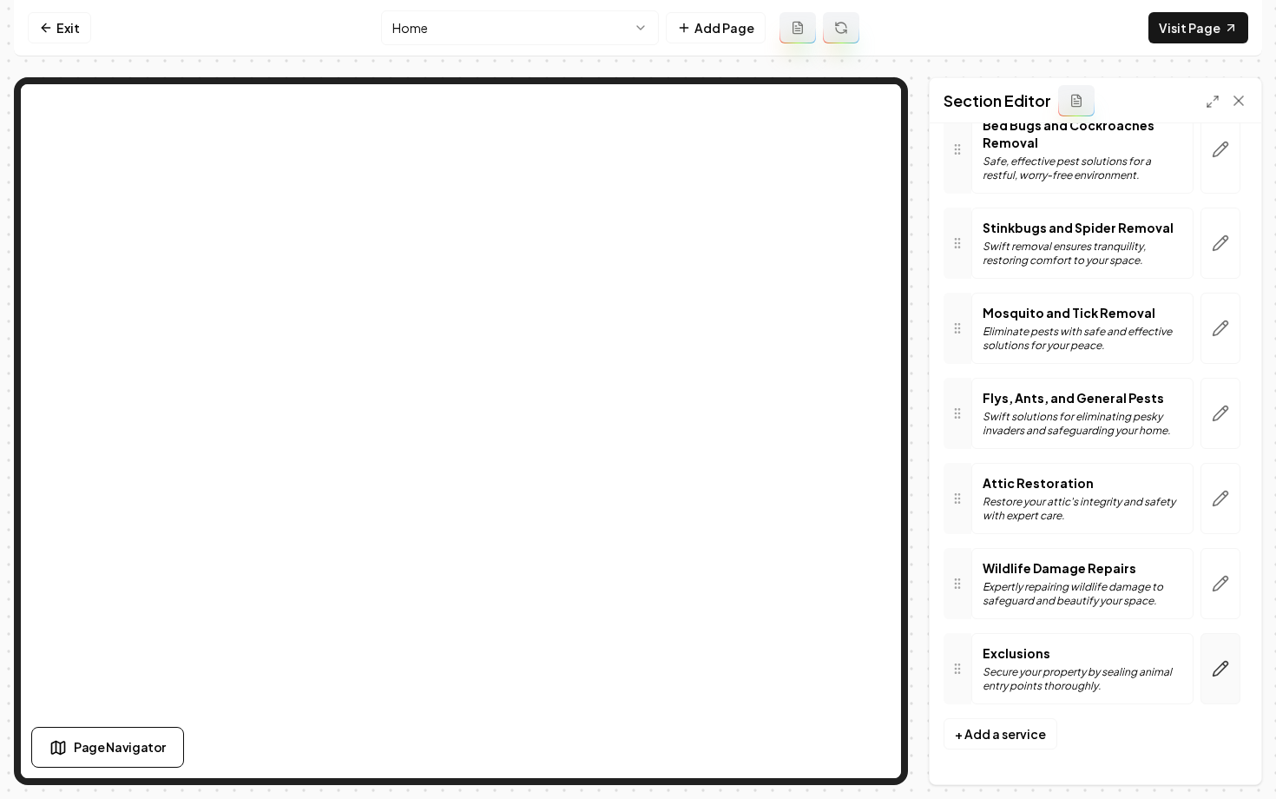
click at [1207, 668] on button "button" at bounding box center [1221, 668] width 40 height 71
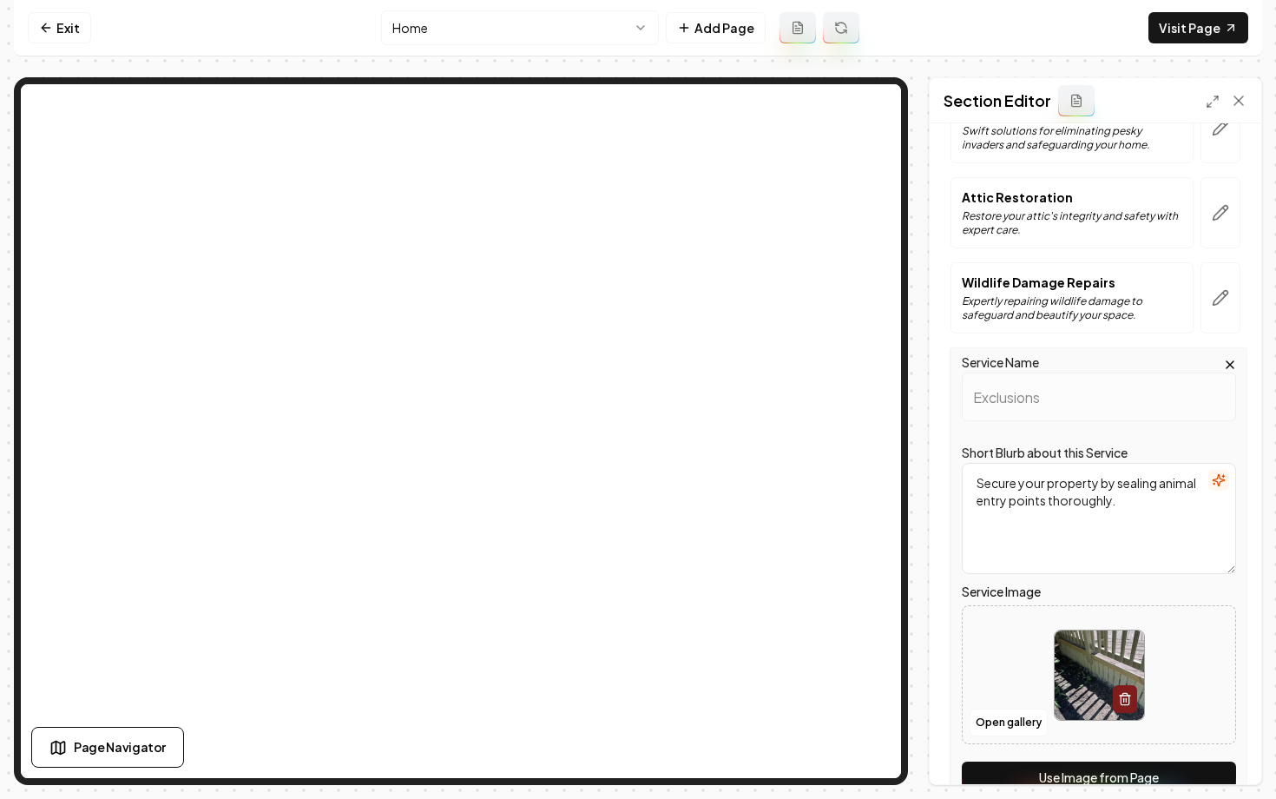
scroll to position [1577, 0]
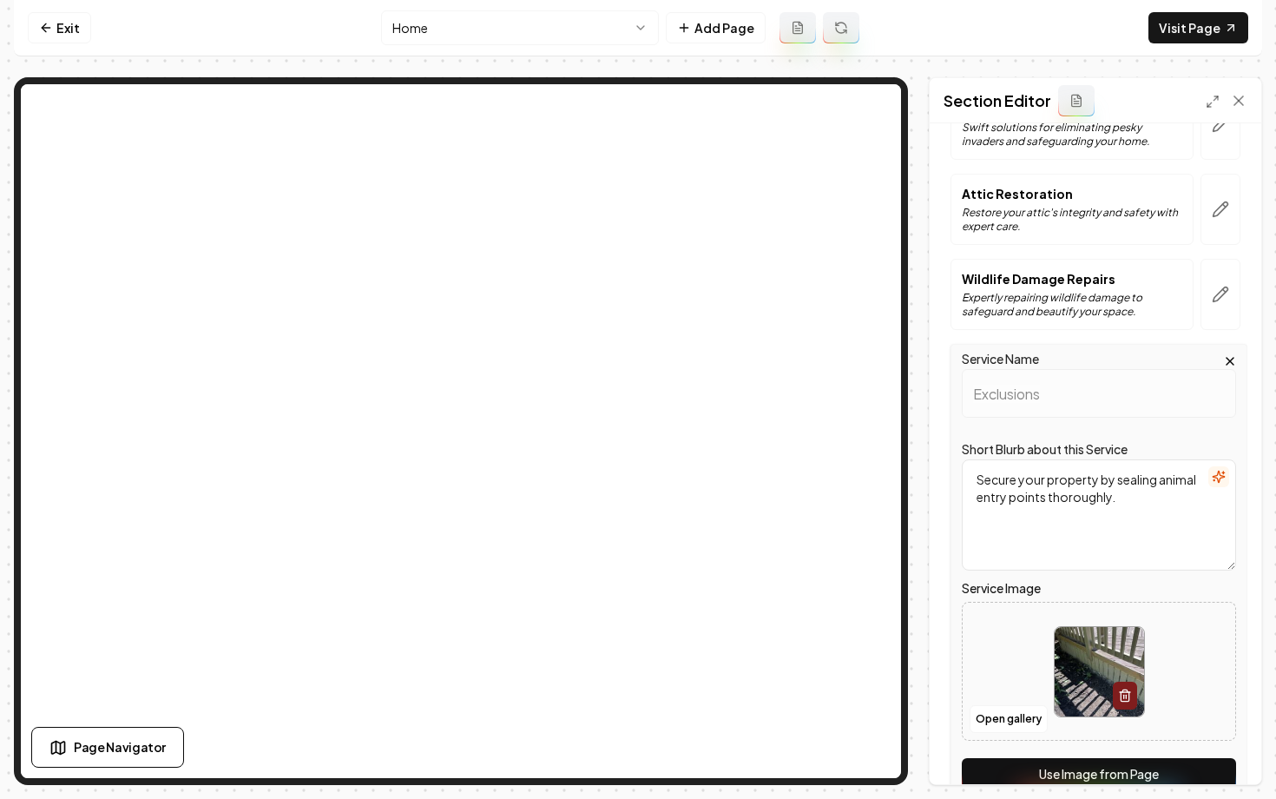
click at [1114, 758] on button "Use Image from Page" at bounding box center [1099, 773] width 274 height 31
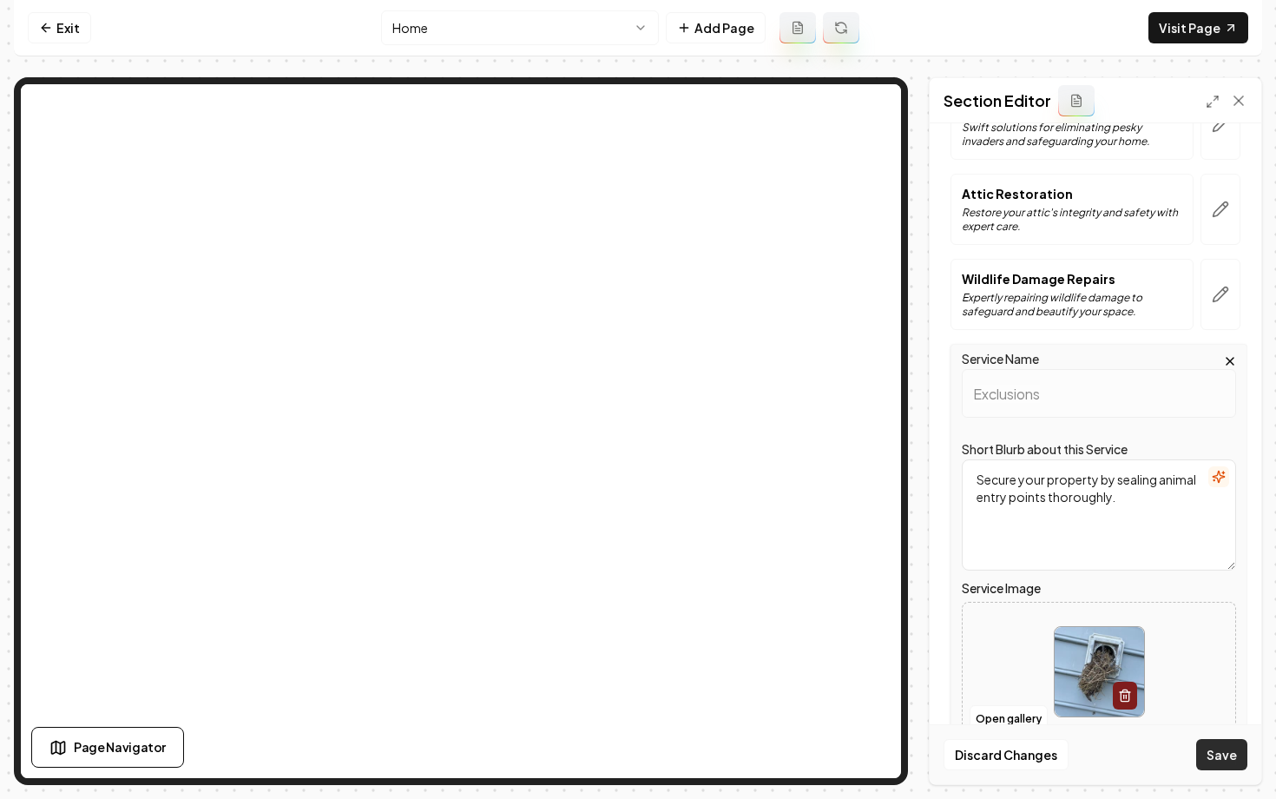
click at [1215, 758] on button "Save" at bounding box center [1221, 754] width 51 height 31
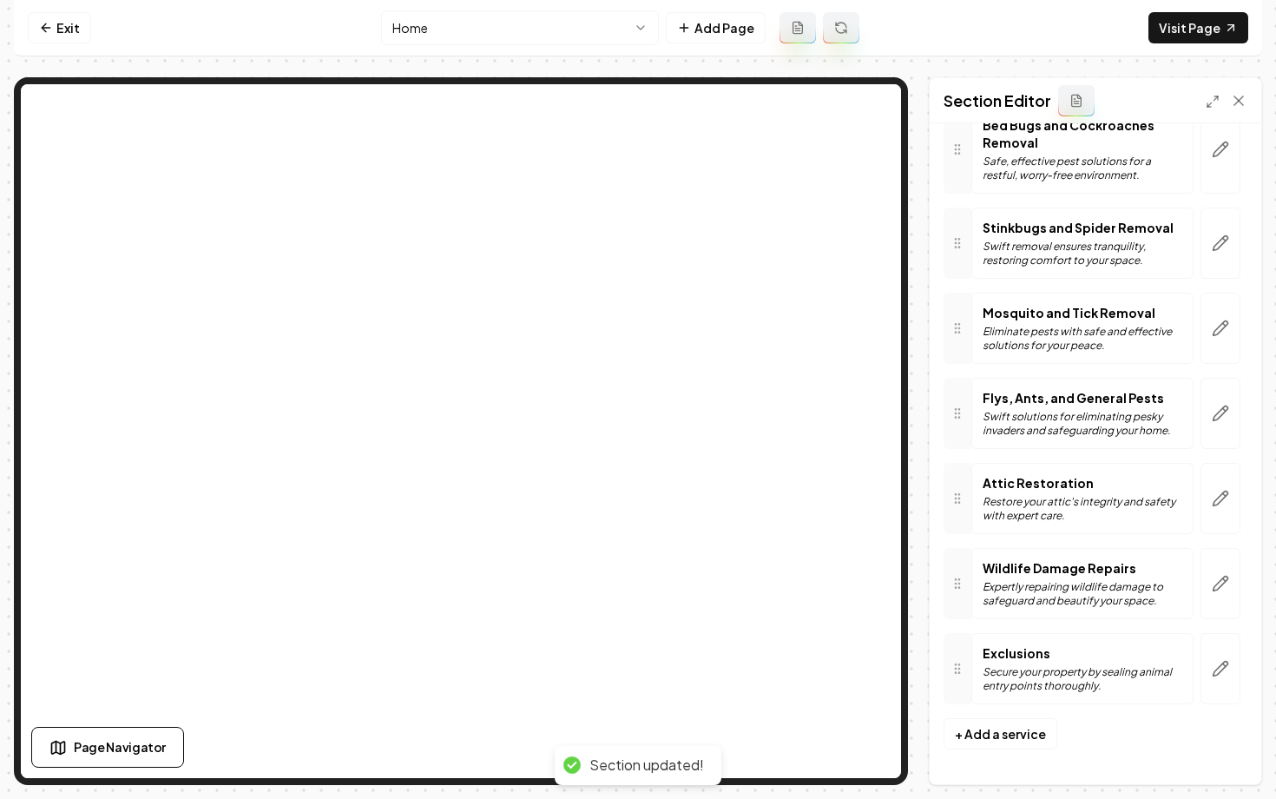
scroll to position [1287, 0]
click at [46, 25] on icon at bounding box center [46, 28] width 14 height 14
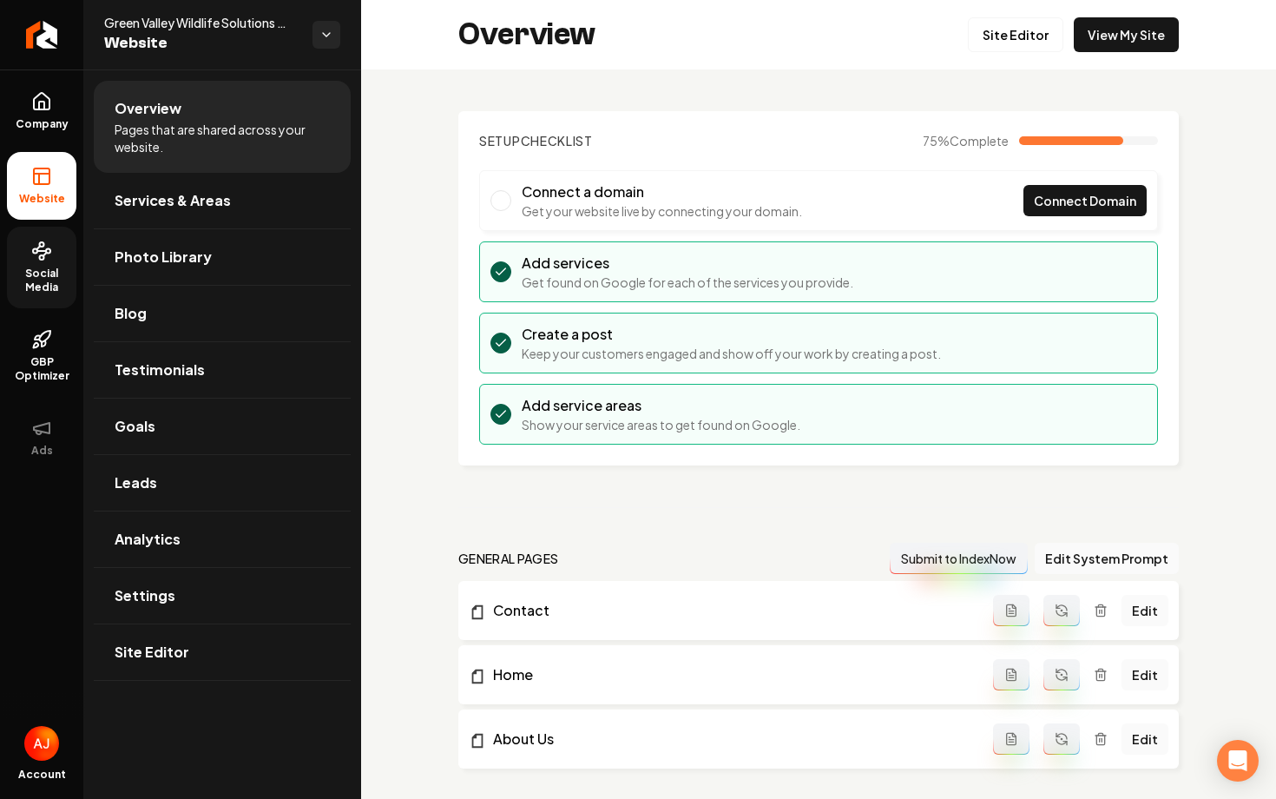
click at [38, 296] on link "Social Media" at bounding box center [41, 268] width 69 height 82
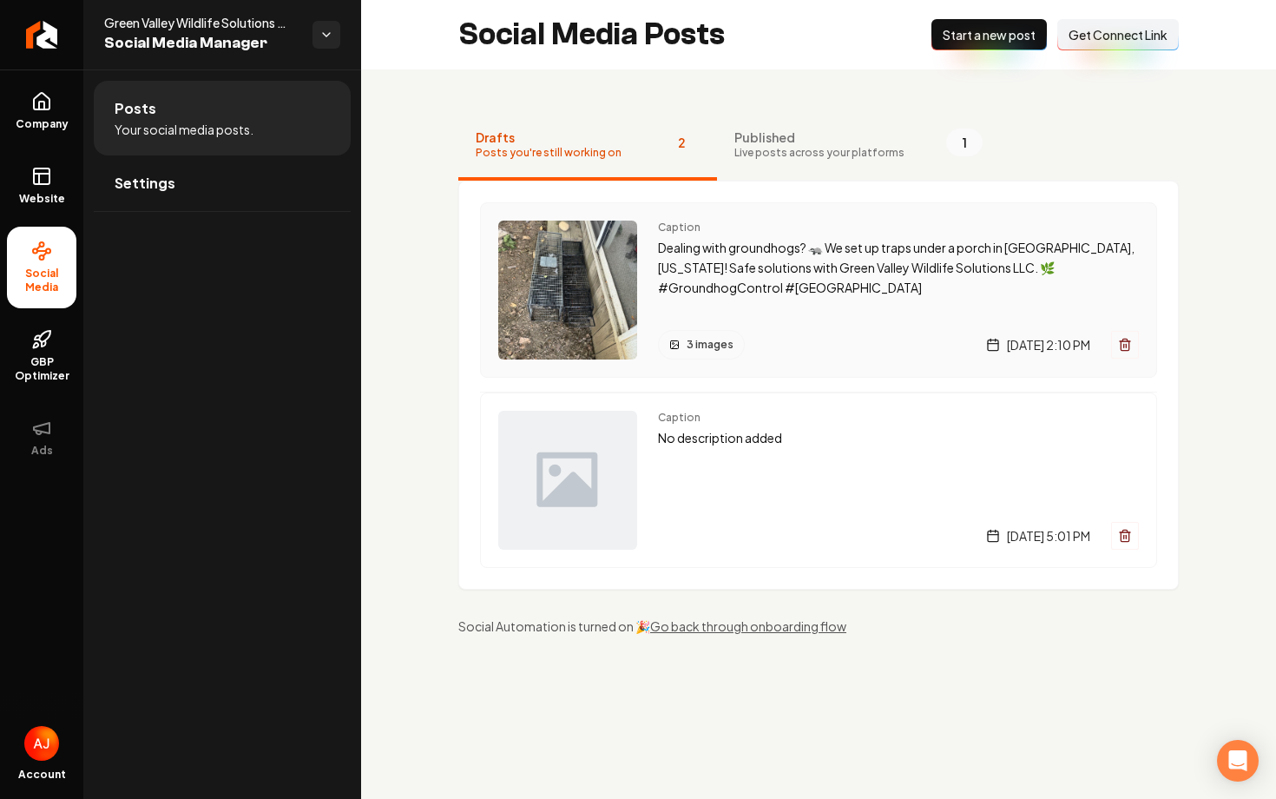
click at [783, 330] on div "3 images Monday, September 8, 2025 | 2:10 PM" at bounding box center [898, 345] width 481 height 30
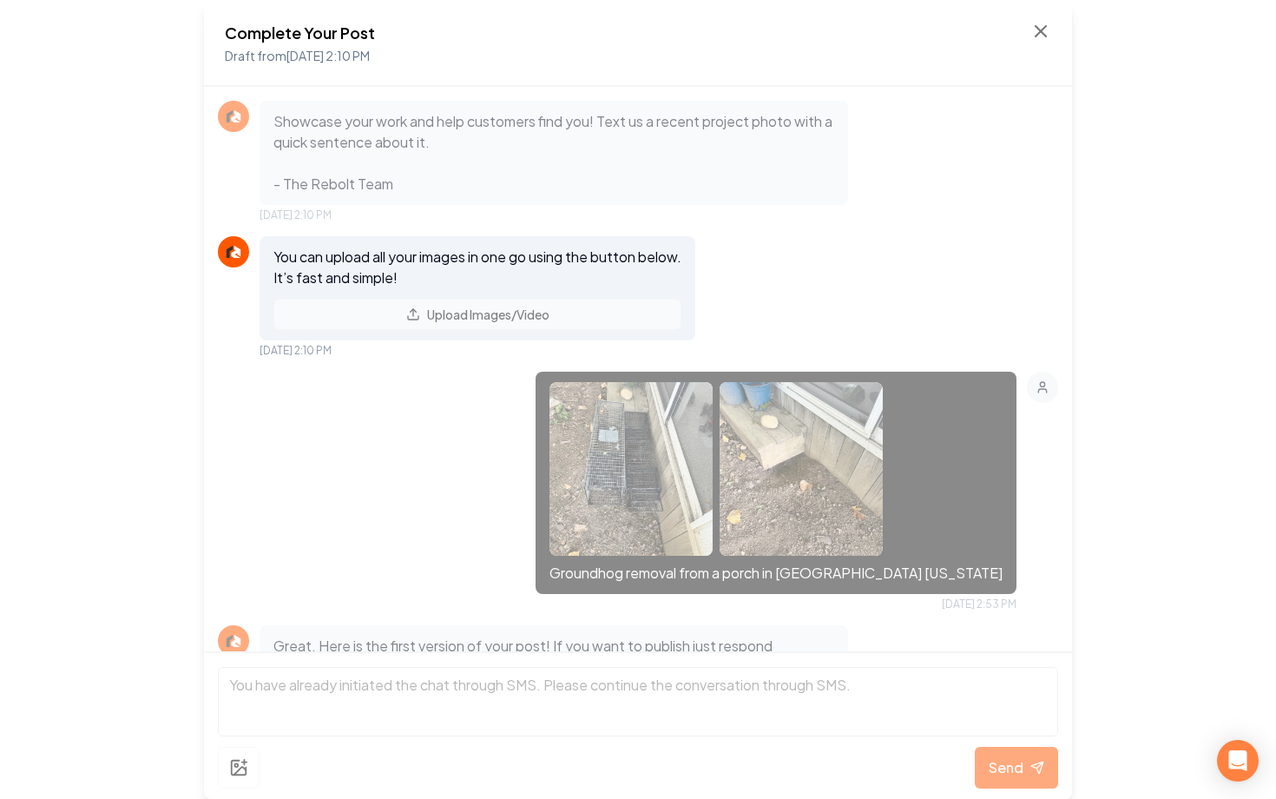
scroll to position [1696, 0]
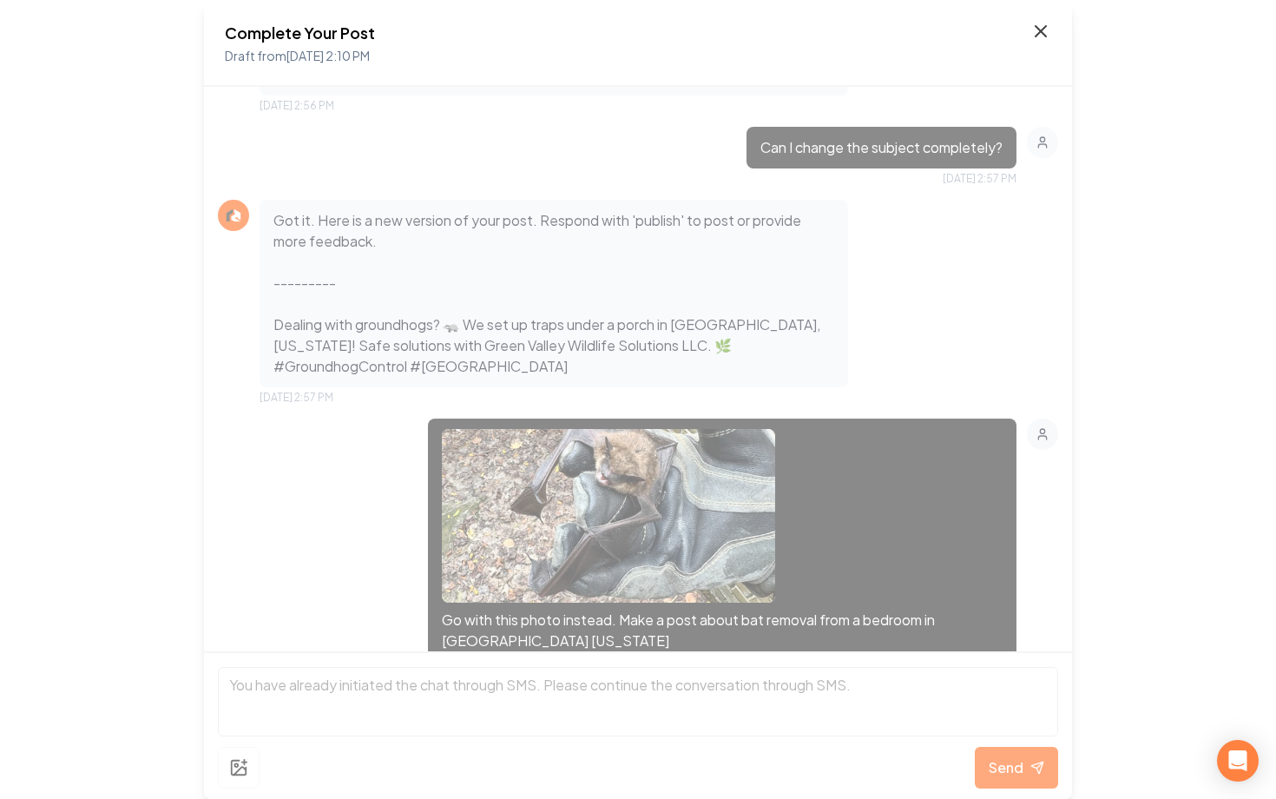
click at [1046, 36] on icon at bounding box center [1041, 31] width 21 height 21
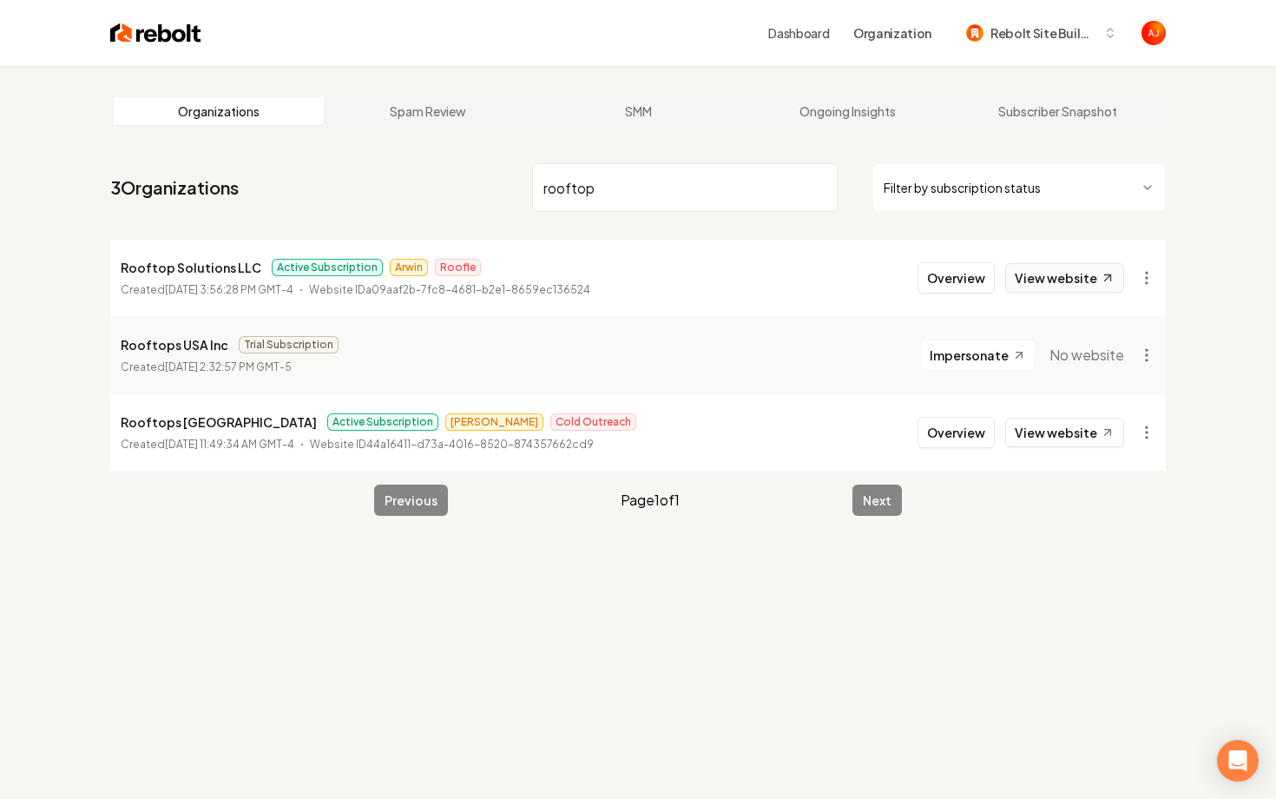
click at [1071, 279] on link "View website" at bounding box center [1064, 278] width 119 height 30
click at [603, 191] on input "rooftop" at bounding box center [685, 187] width 306 height 49
type input "r"
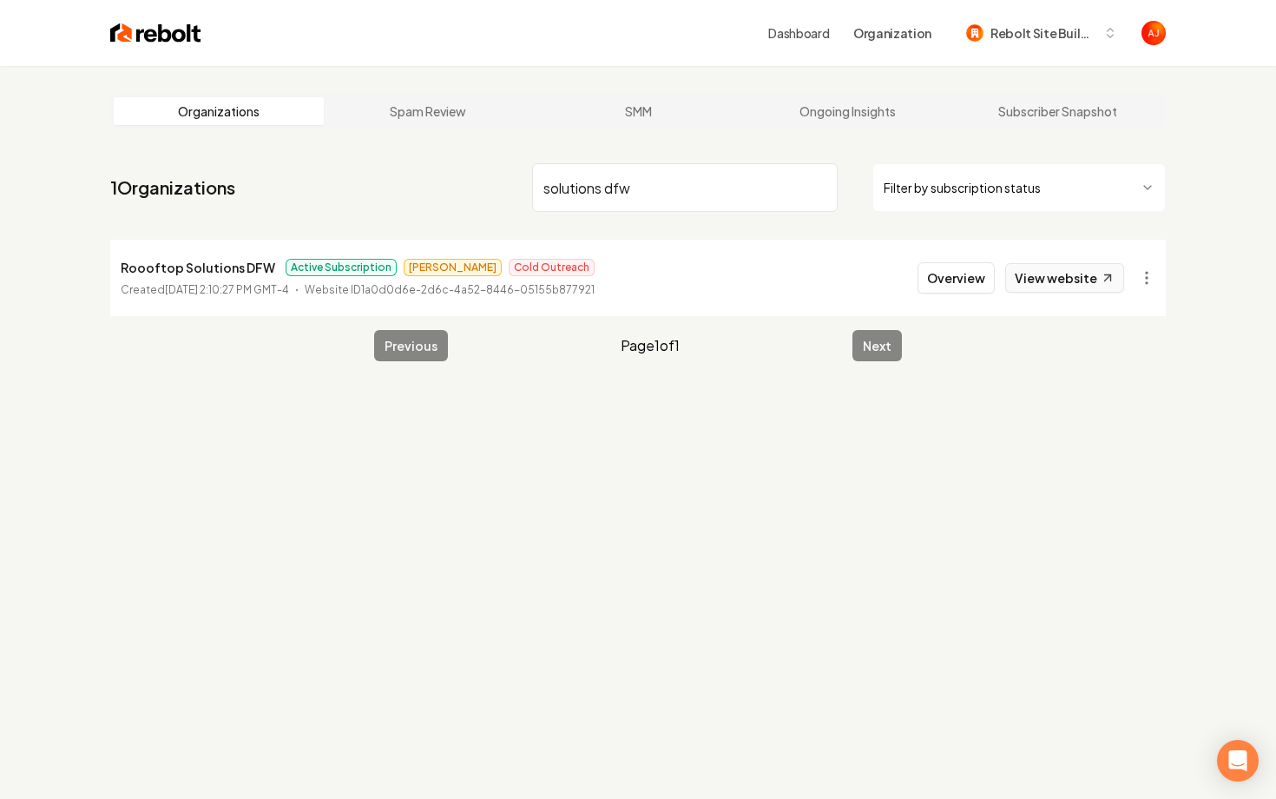
click at [1044, 269] on link "View website" at bounding box center [1064, 278] width 119 height 30
click at [554, 194] on input "solutions dfw" at bounding box center [685, 187] width 306 height 49
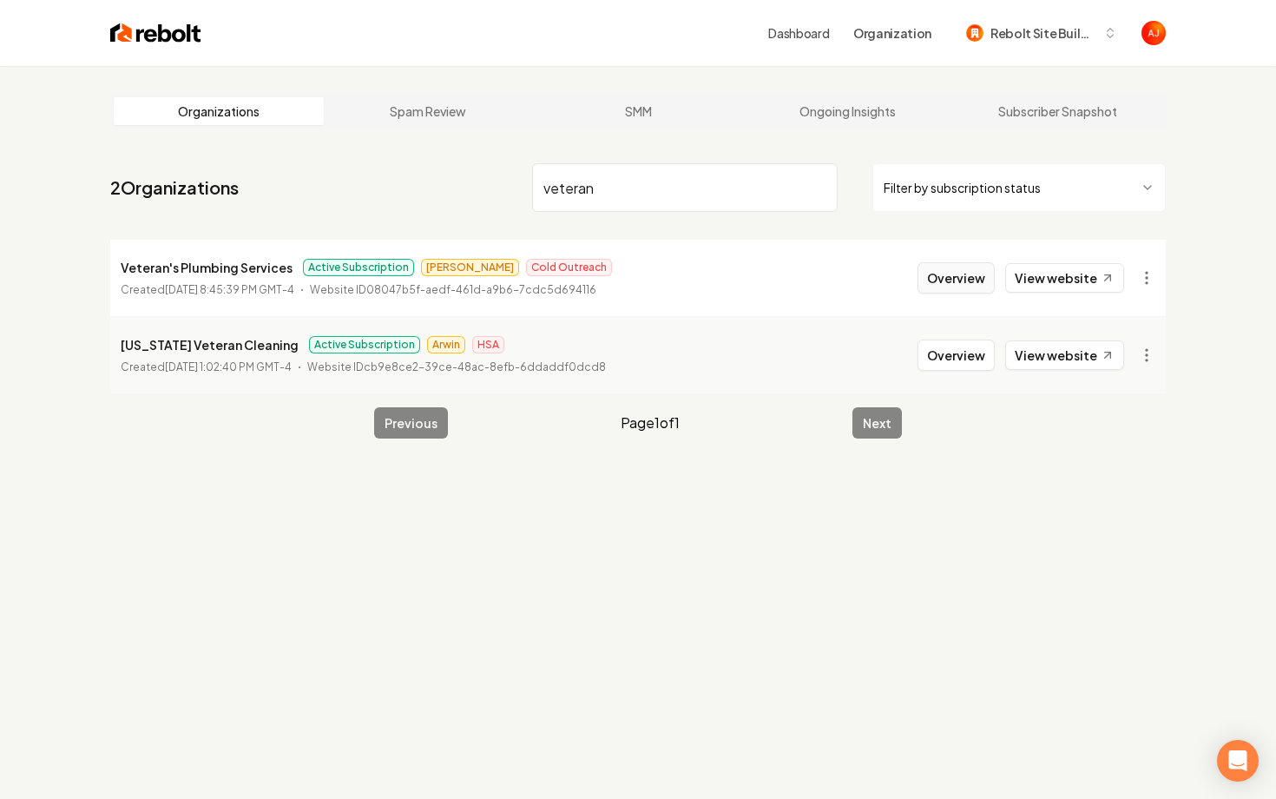
type input "veteran"
click at [958, 291] on button "Overview" at bounding box center [956, 277] width 77 height 31
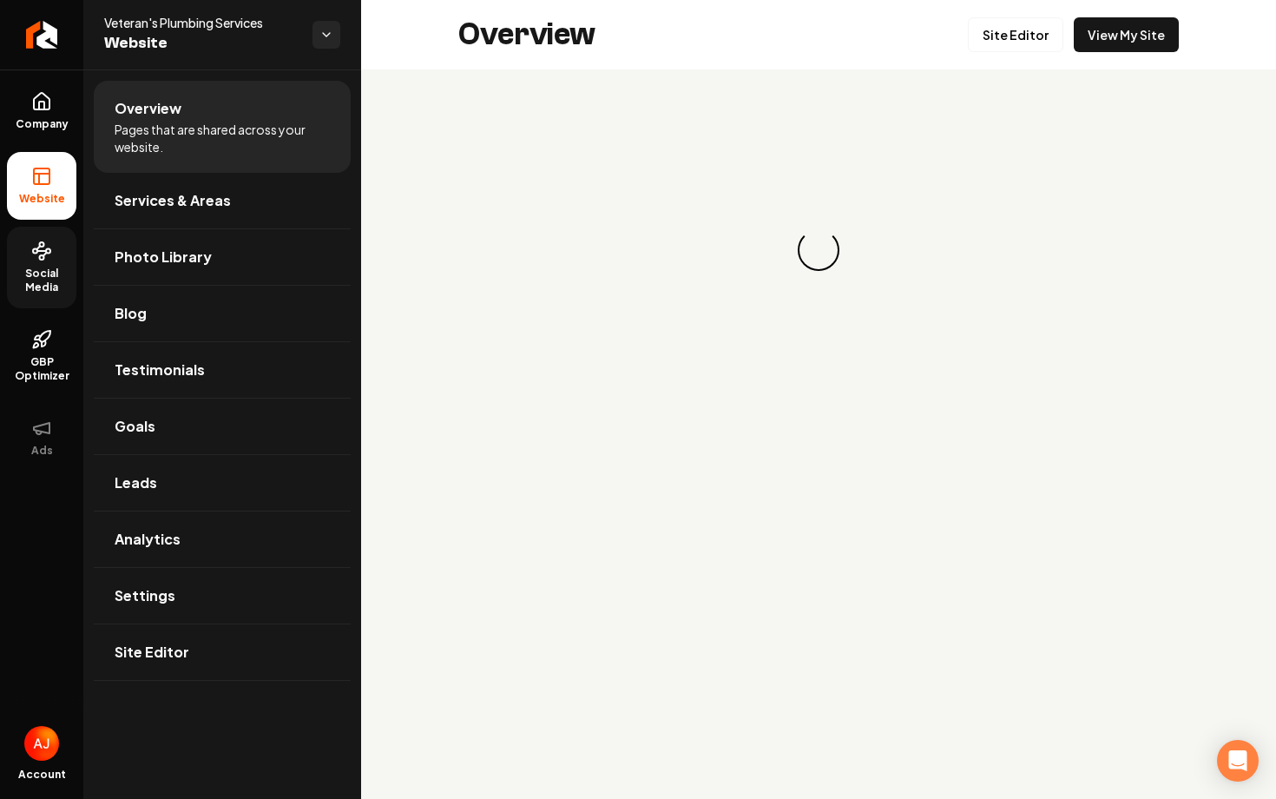
click at [22, 286] on span "Social Media" at bounding box center [41, 281] width 69 height 28
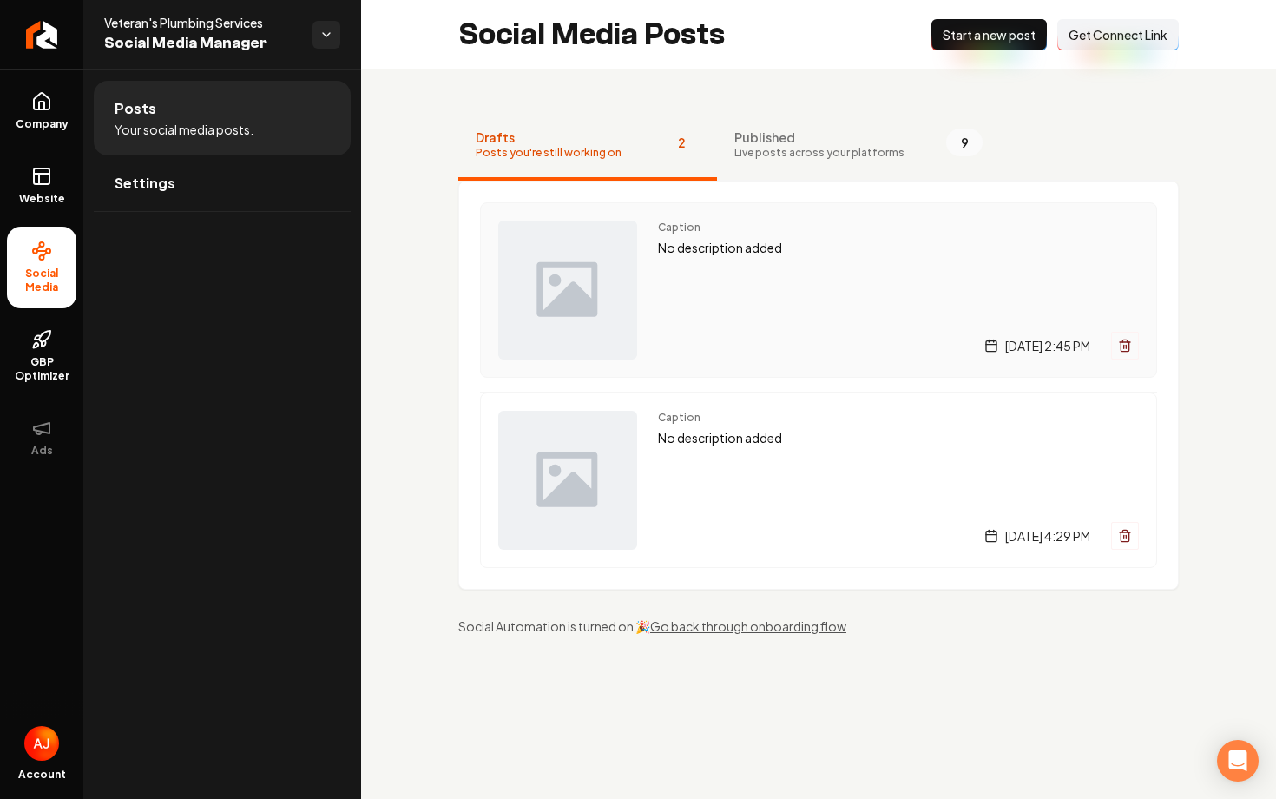
click at [761, 280] on div "Caption No description added Friday, September 5, 2025 | 2:45 PM" at bounding box center [898, 290] width 481 height 139
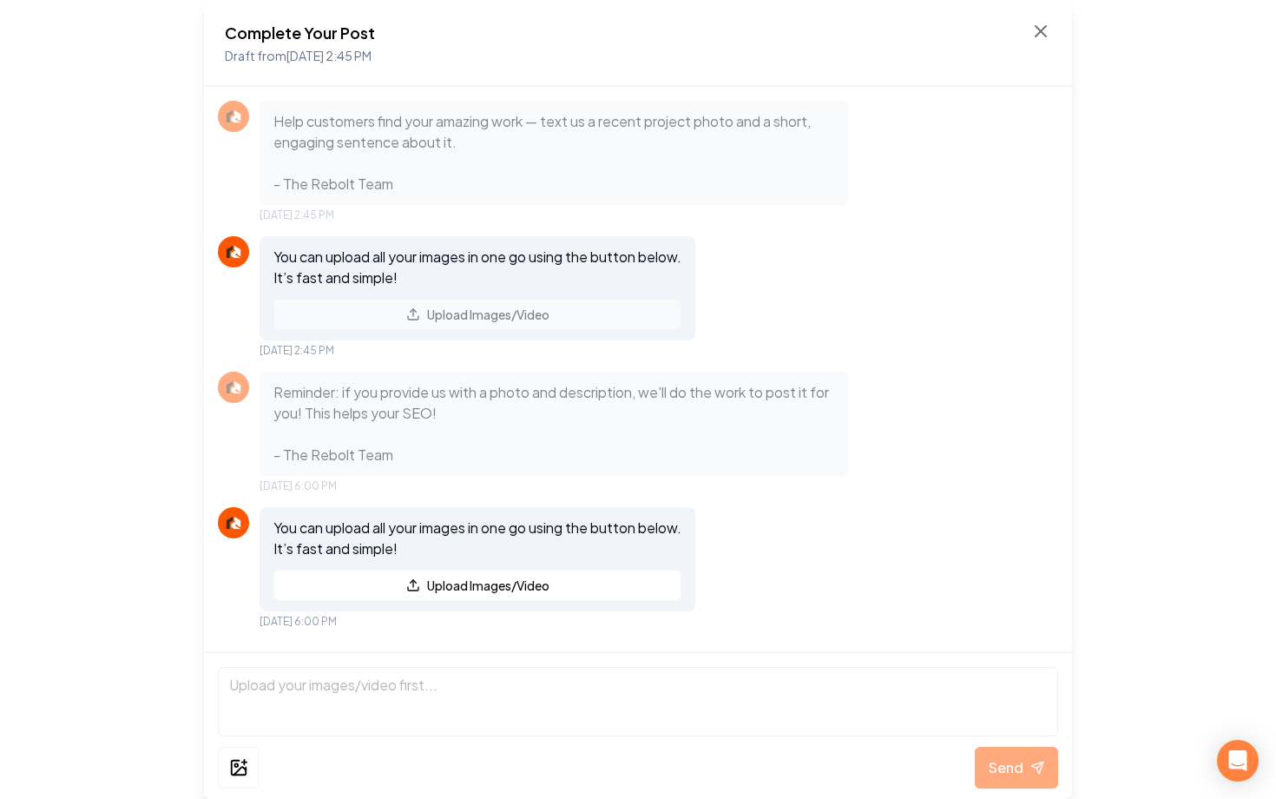
click at [1056, 11] on div "Complete Your Post Draft from Sep 5, 2025 2:45 PM" at bounding box center [638, 43] width 868 height 87
click at [1049, 40] on icon at bounding box center [1041, 31] width 21 height 21
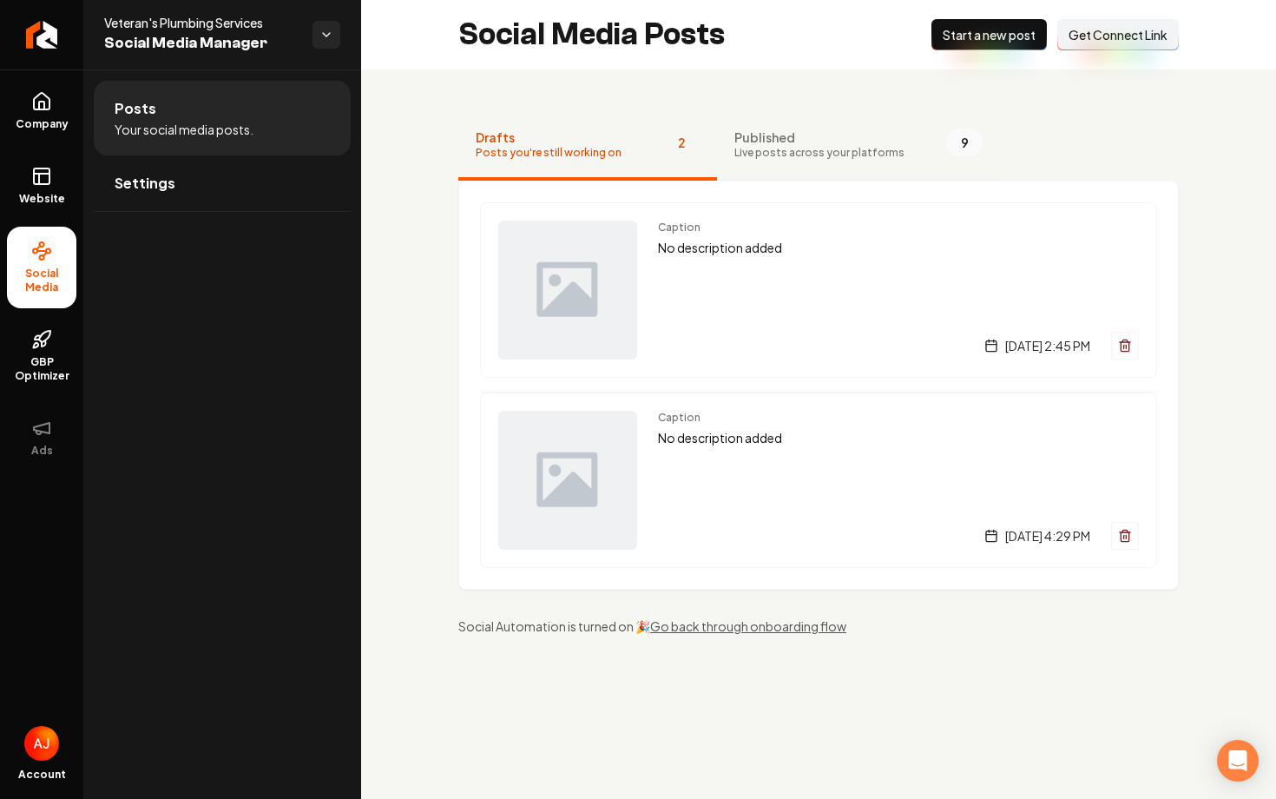
click at [788, 135] on span "Published" at bounding box center [819, 136] width 170 height 17
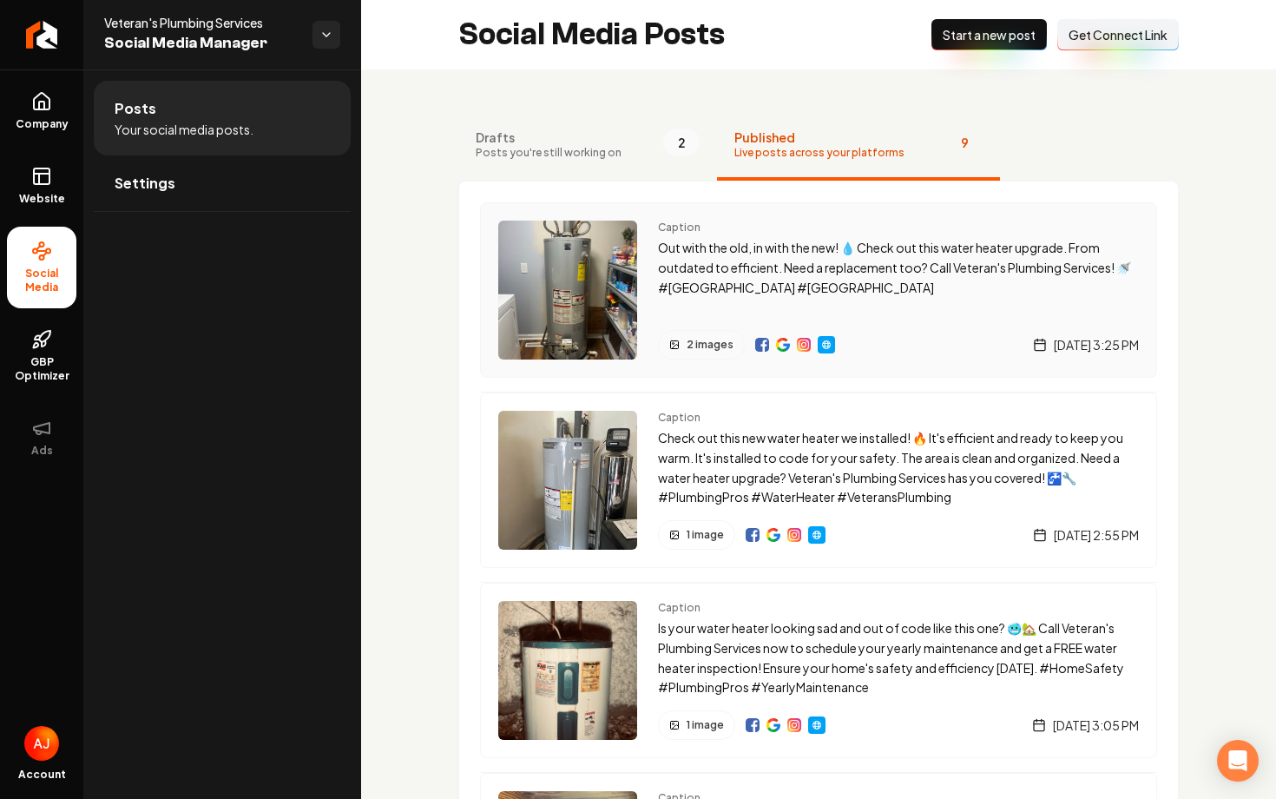
click at [912, 302] on div "Caption Out with the old, in with the new! 💧 Check out this water heater upgrad…" at bounding box center [898, 290] width 481 height 139
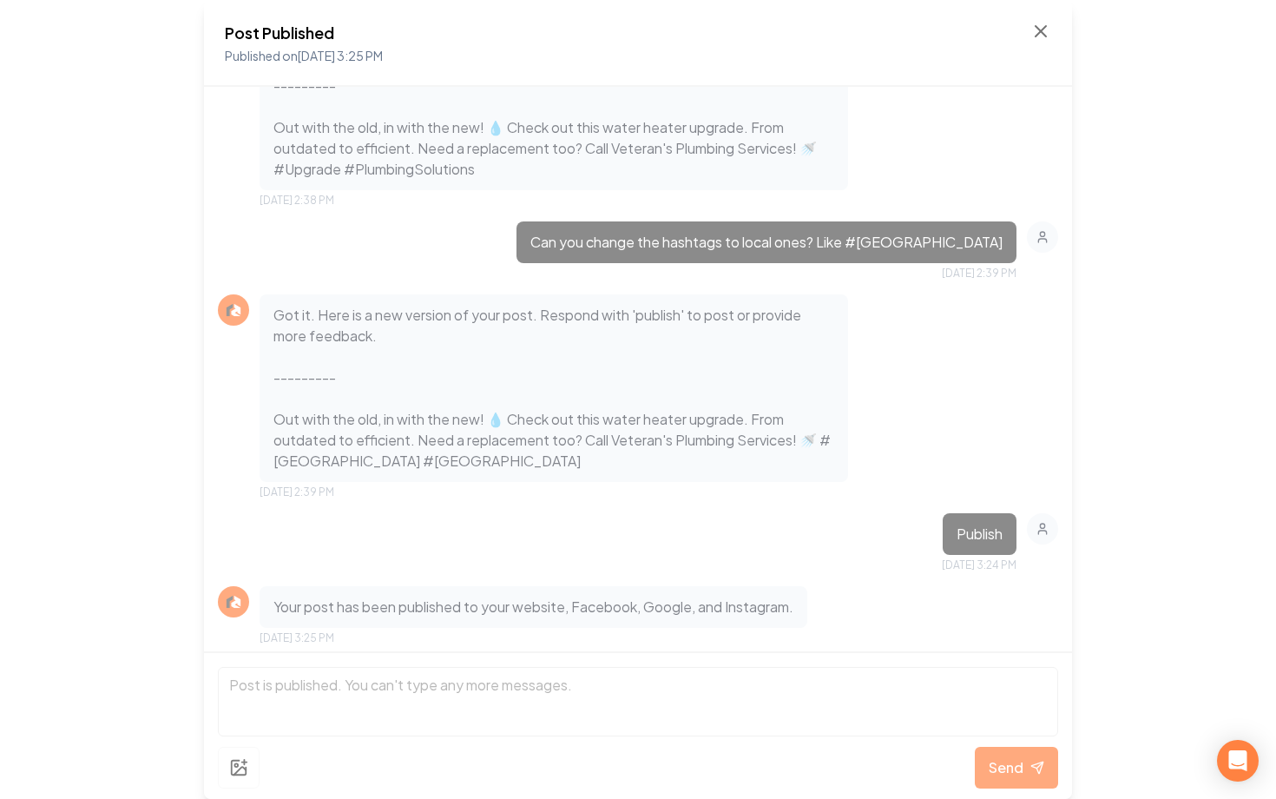
scroll to position [693, 0]
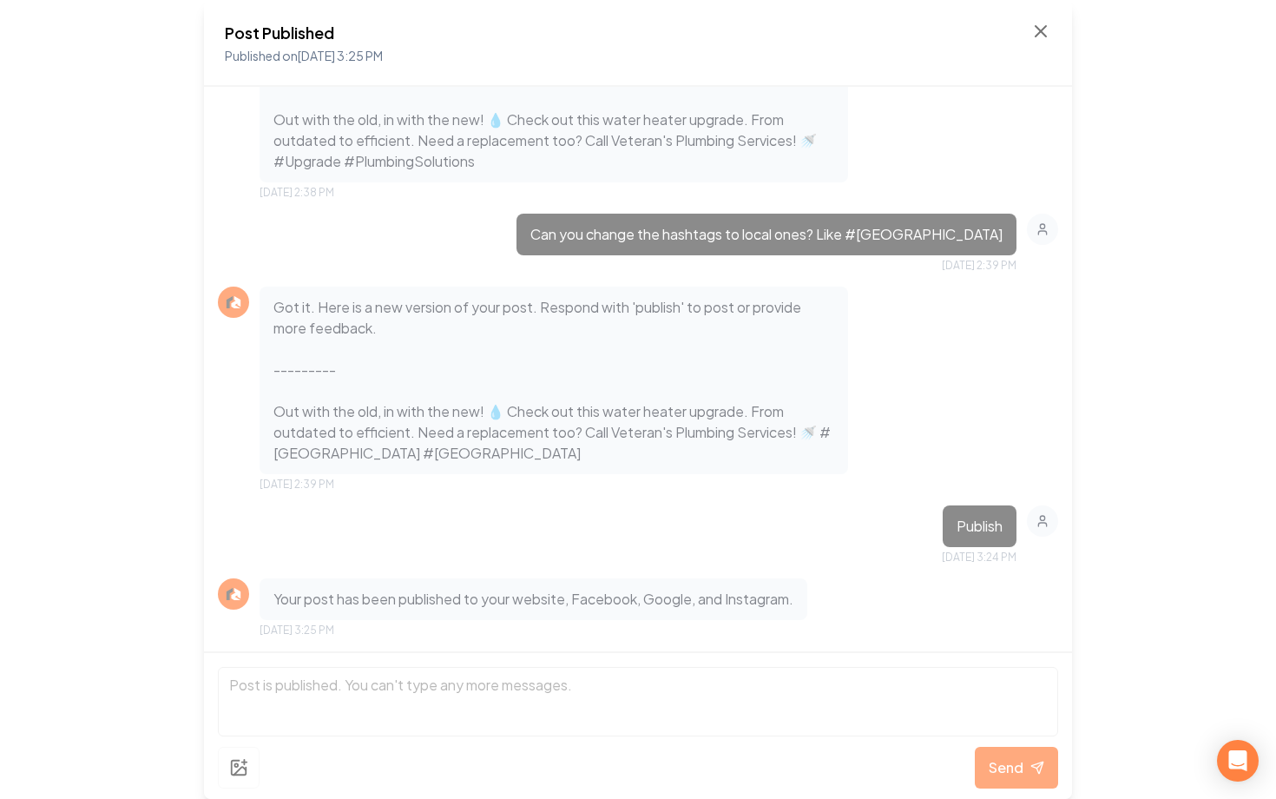
click at [1051, 30] on div "Post Published Published on Sep 8, 2025 3:25 PM" at bounding box center [638, 43] width 868 height 87
click at [1044, 30] on icon at bounding box center [1041, 31] width 21 height 21
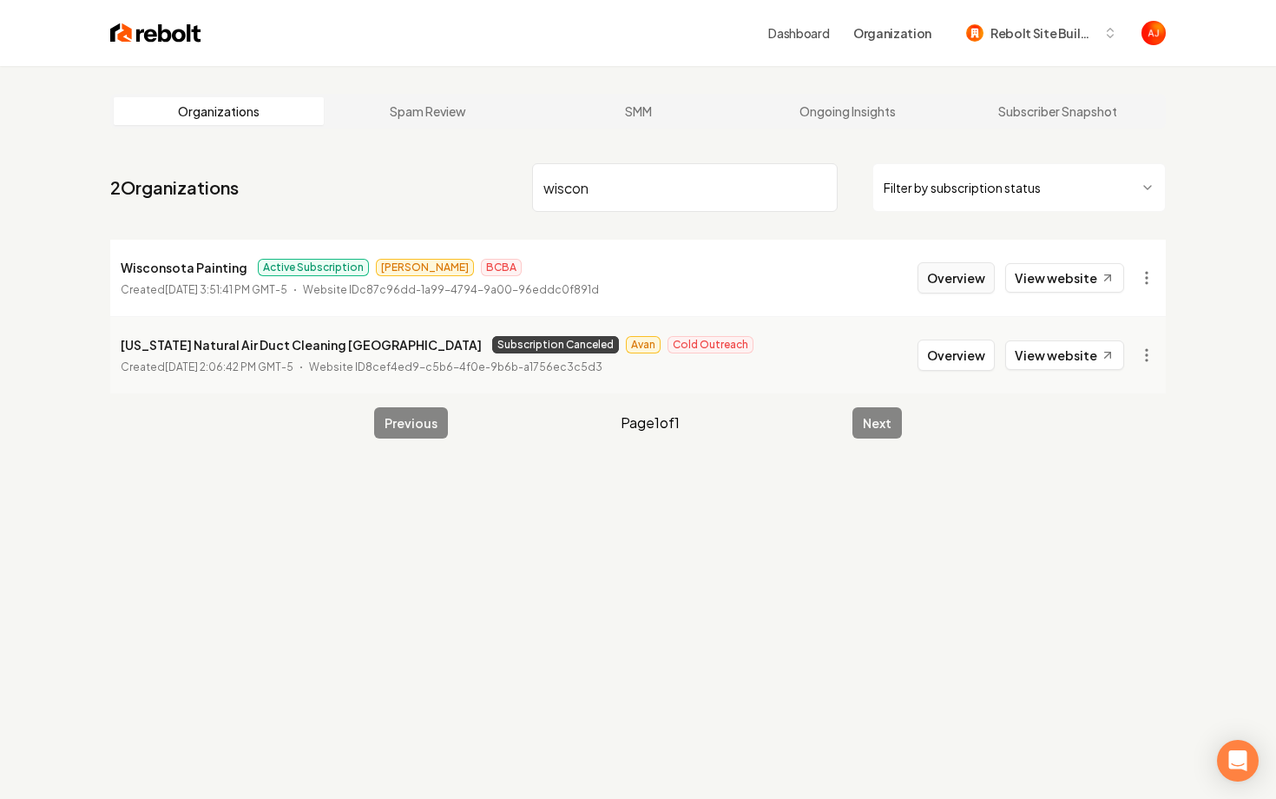
type input "wiscon"
click at [940, 278] on button "Overview" at bounding box center [956, 277] width 77 height 31
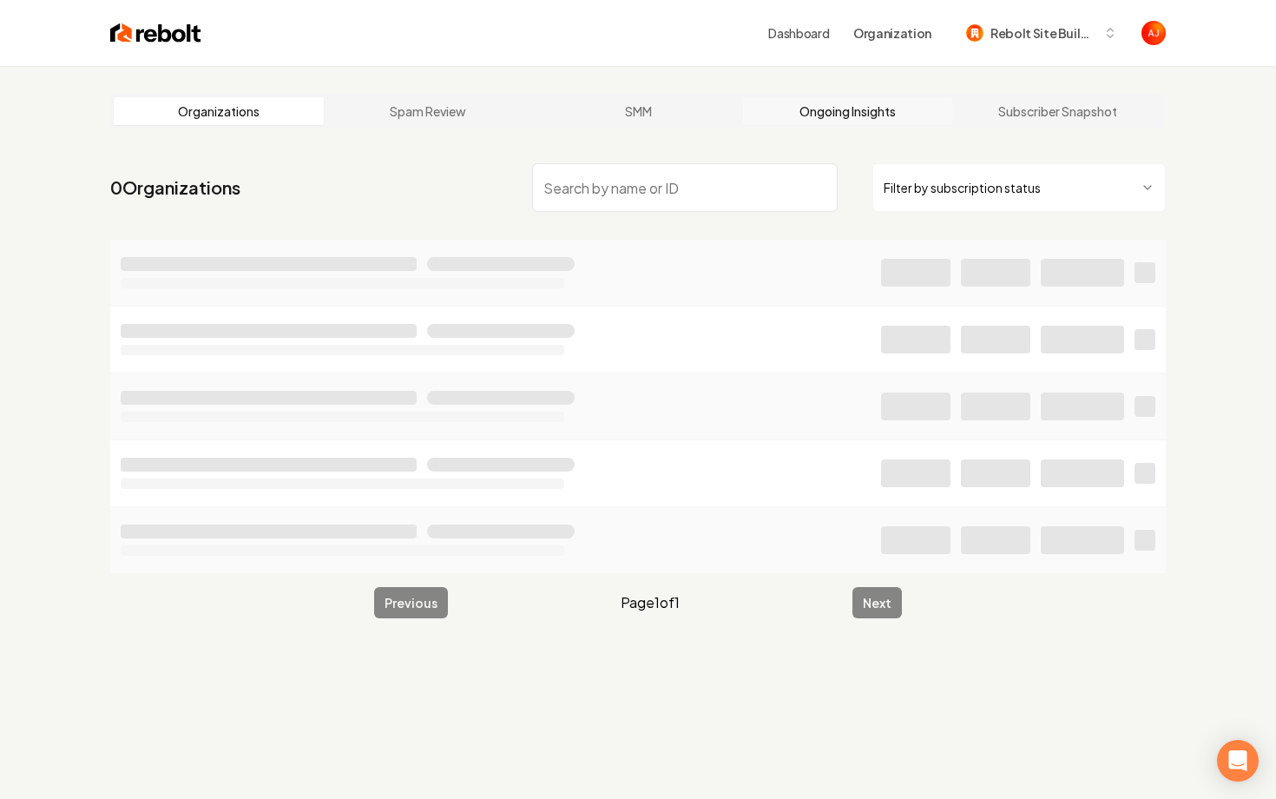
click at [829, 115] on link "Ongoing Insights" at bounding box center [848, 111] width 210 height 28
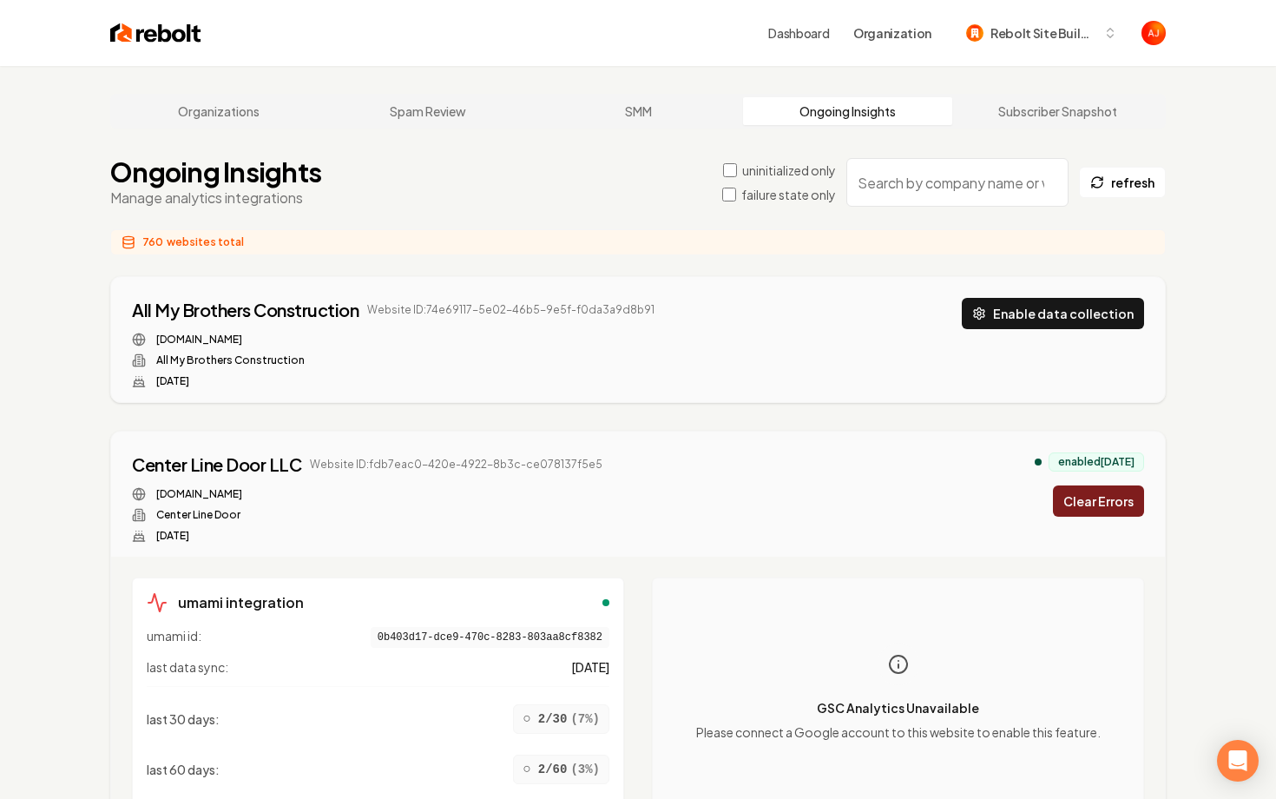
click at [894, 189] on input "search" at bounding box center [957, 182] width 222 height 49
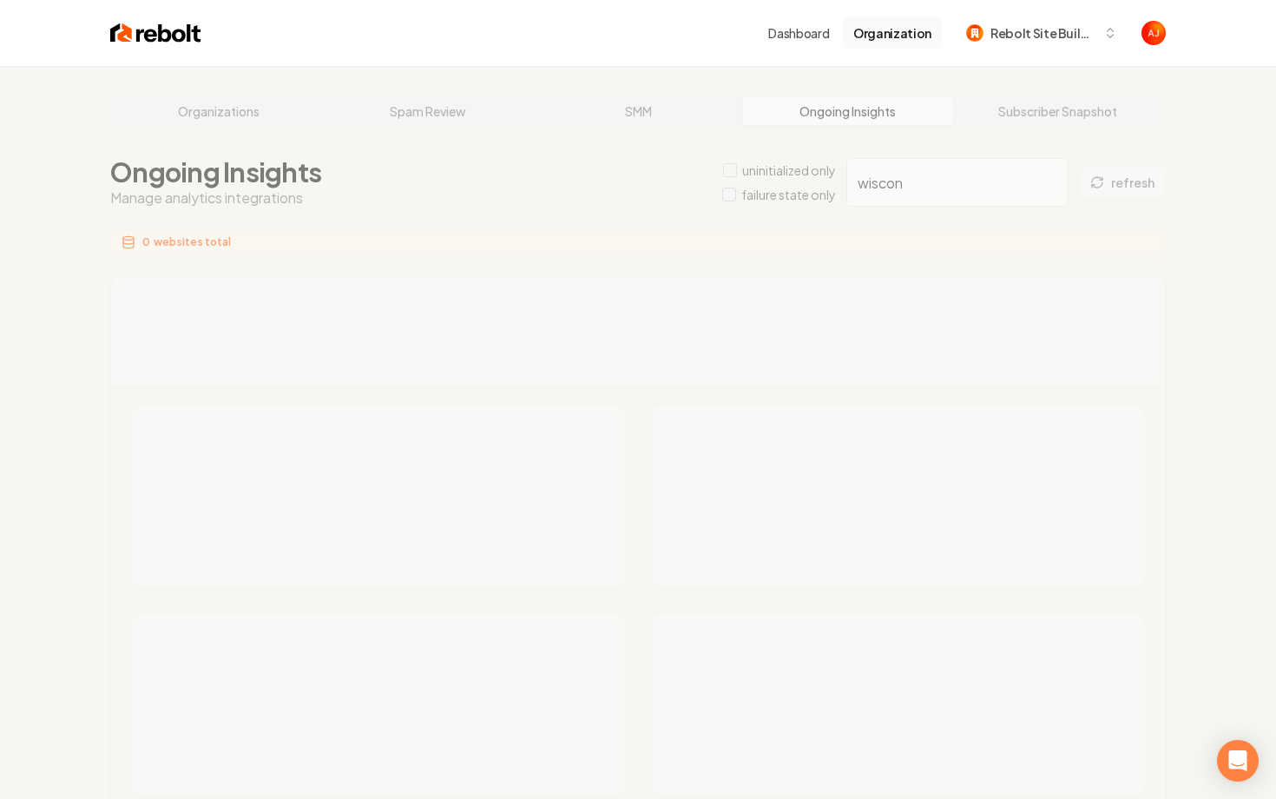
type input "wiscon"
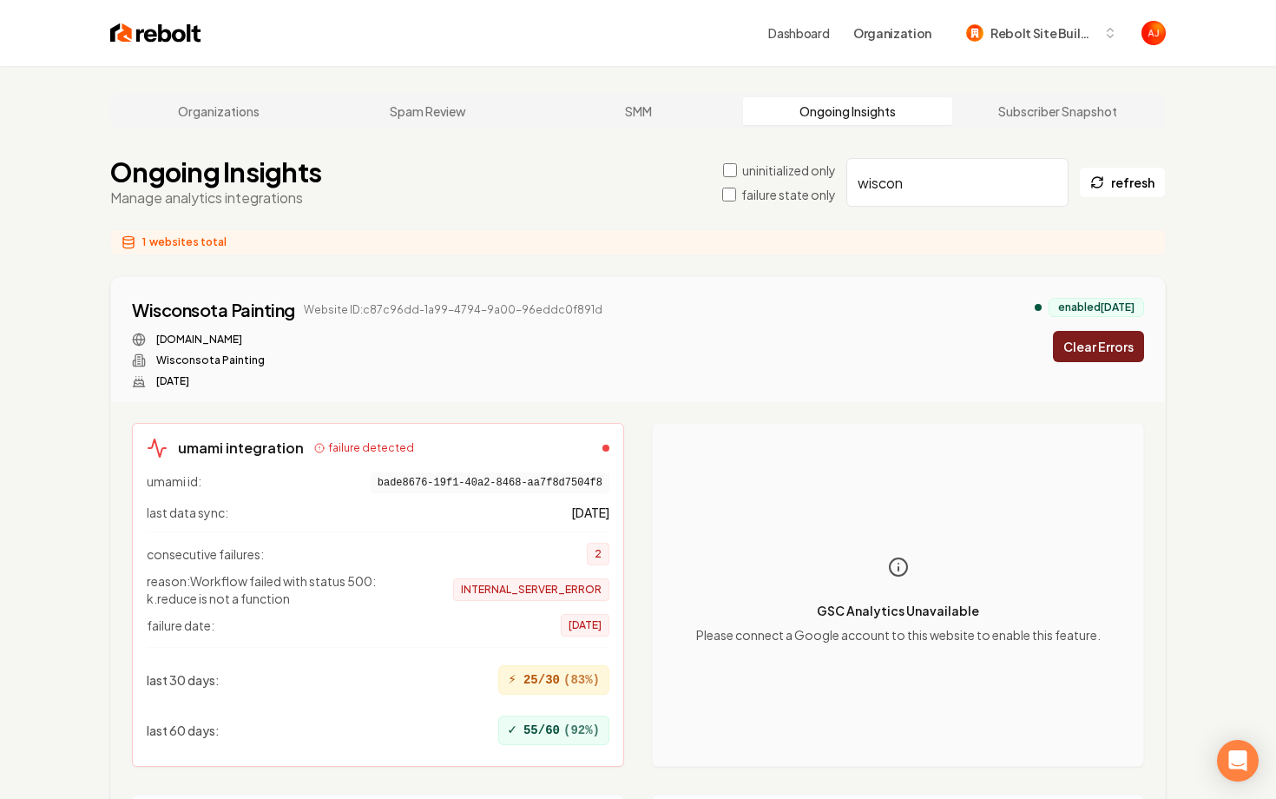
click at [1074, 347] on button "Clear Errors" at bounding box center [1098, 346] width 91 height 31
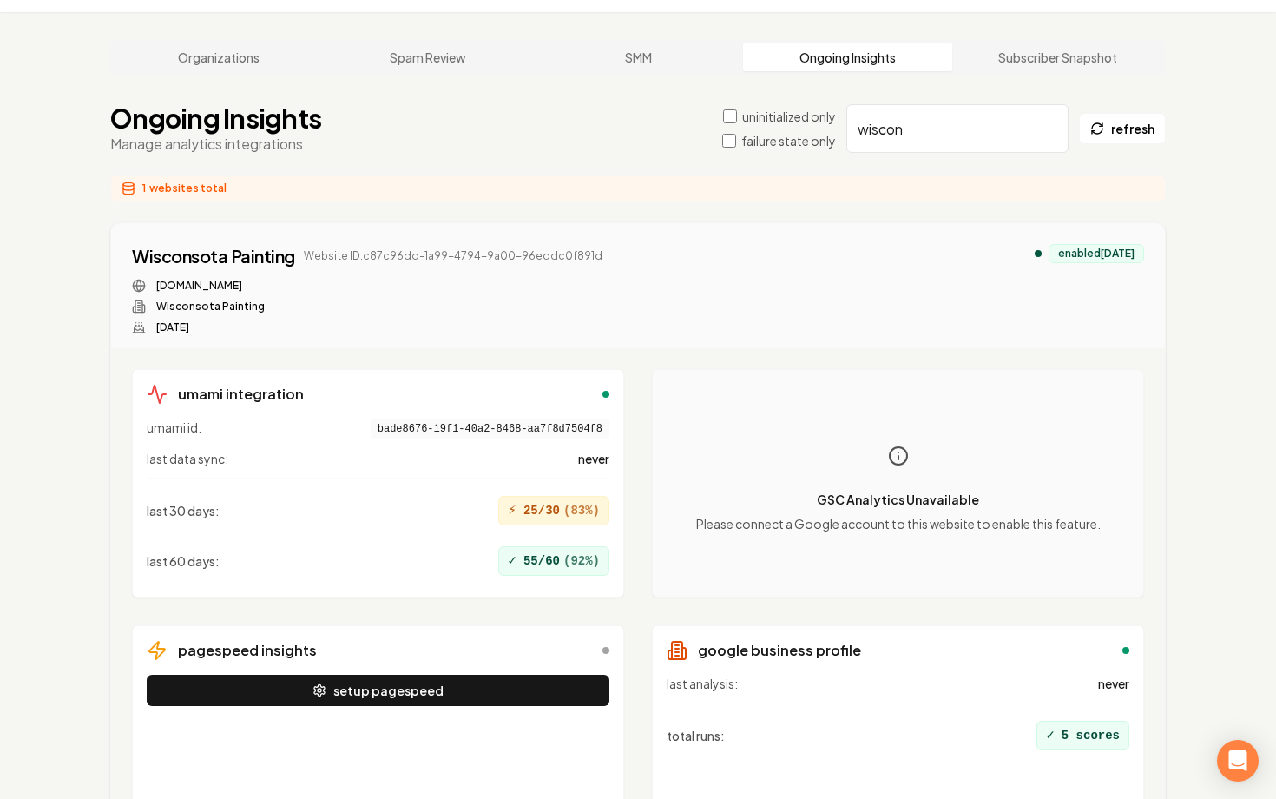
scroll to position [73, 0]
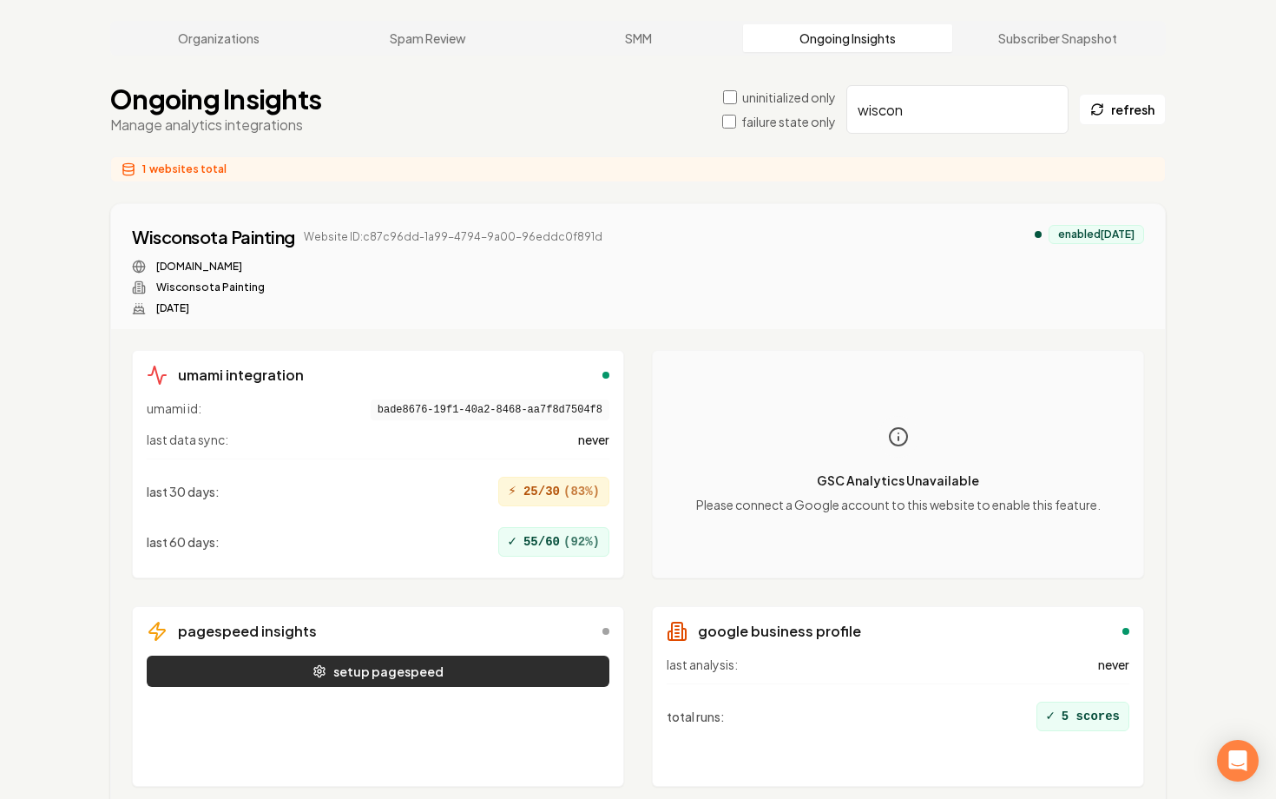
click at [467, 675] on button "setup pagespeed" at bounding box center [378, 670] width 463 height 31
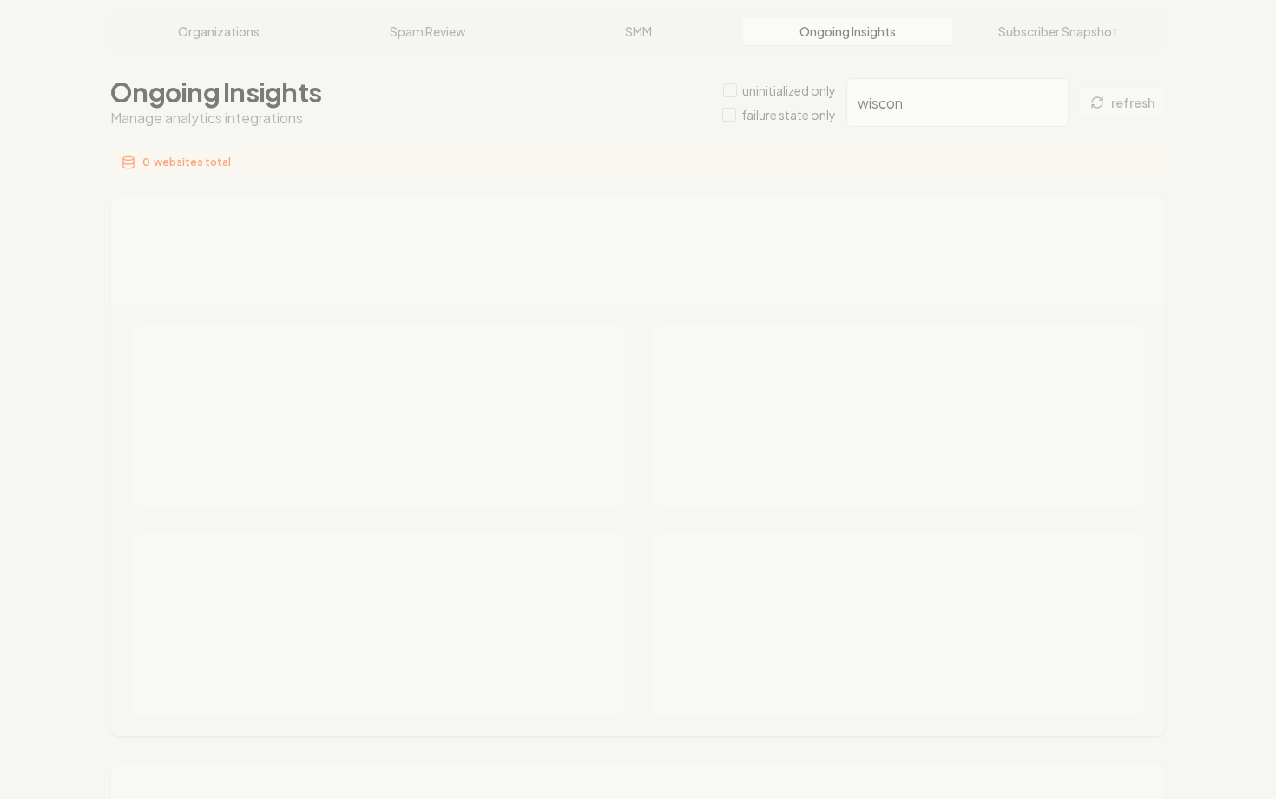
scroll to position [73, 0]
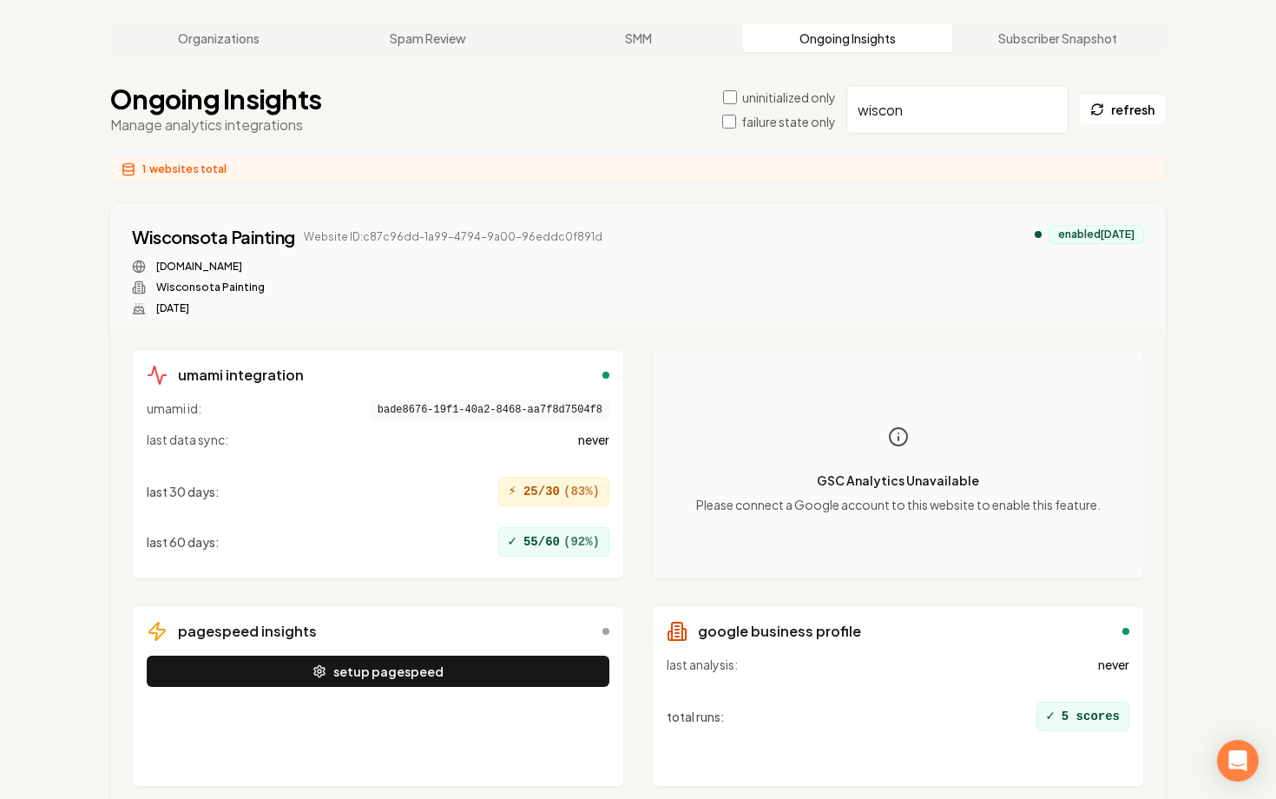
click at [794, 370] on div "GSC Analytics Unavailable Please connect a Google account to this website to en…" at bounding box center [898, 464] width 463 height 199
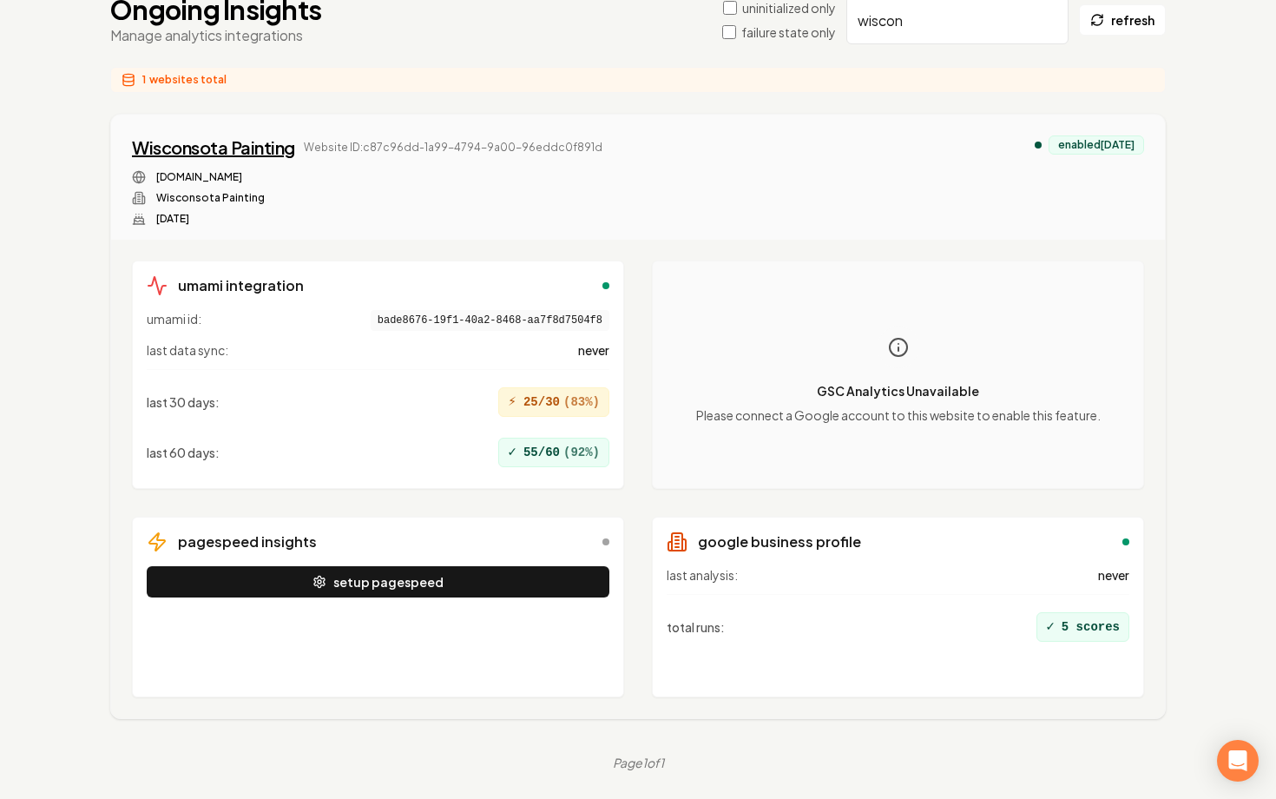
click at [240, 152] on div "Wisconsota Painting" at bounding box center [213, 147] width 163 height 24
click at [132, 135] on link "Wisconsota Painting" at bounding box center [213, 147] width 163 height 24
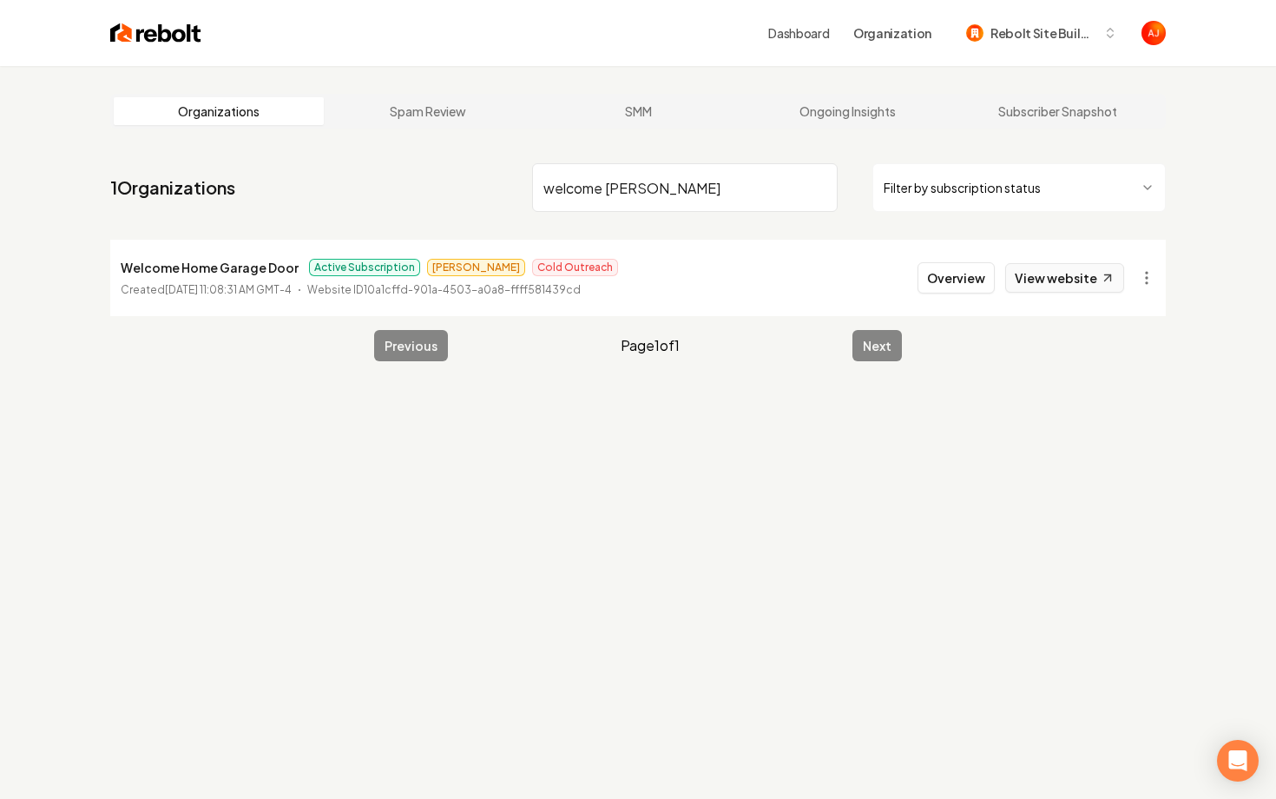
click at [1037, 267] on link "View website" at bounding box center [1064, 278] width 119 height 30
drag, startPoint x: 659, startPoint y: 198, endPoint x: 359, endPoint y: 188, distance: 300.5
click at [364, 188] on nav "1 Organizations welcome hom Filter by subscription status" at bounding box center [638, 194] width 1056 height 76
type input "green vall"
click at [936, 282] on button "Overview" at bounding box center [956, 277] width 77 height 31
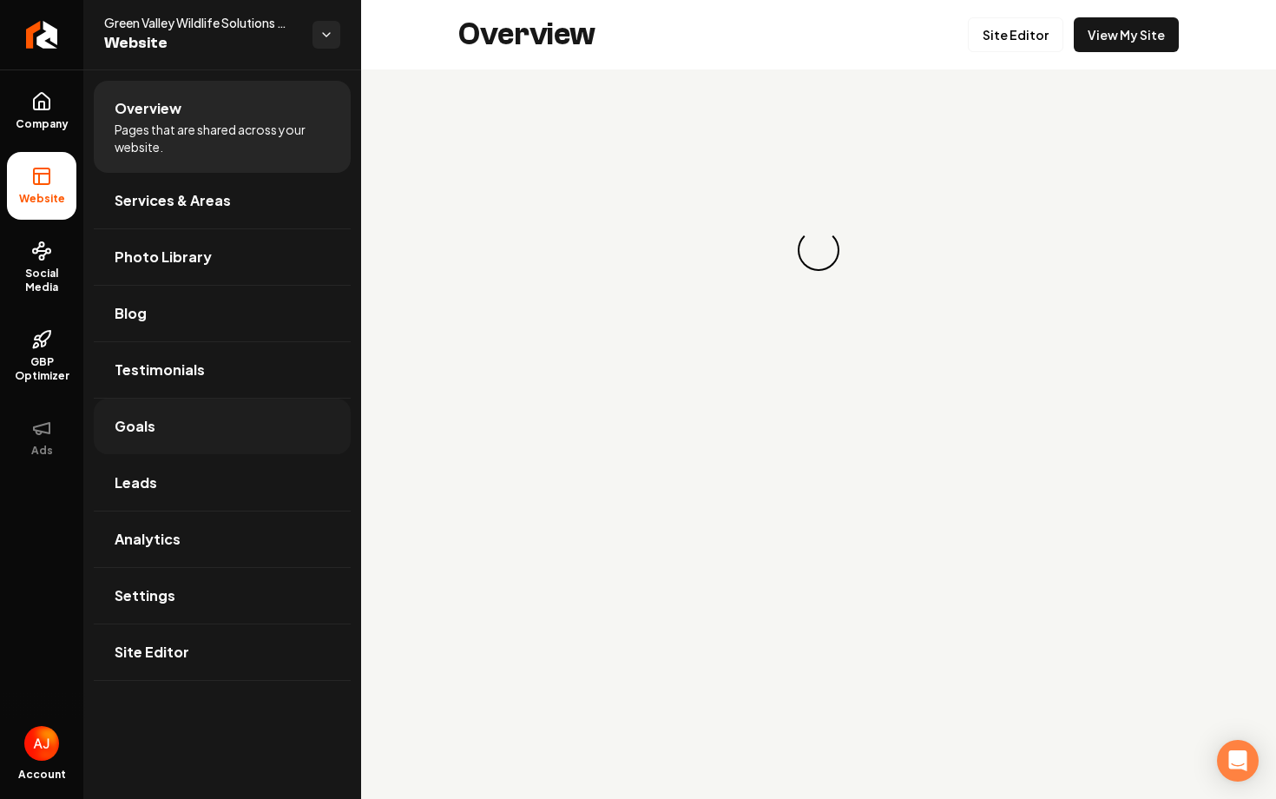
click at [181, 435] on link "Goals" at bounding box center [222, 426] width 257 height 56
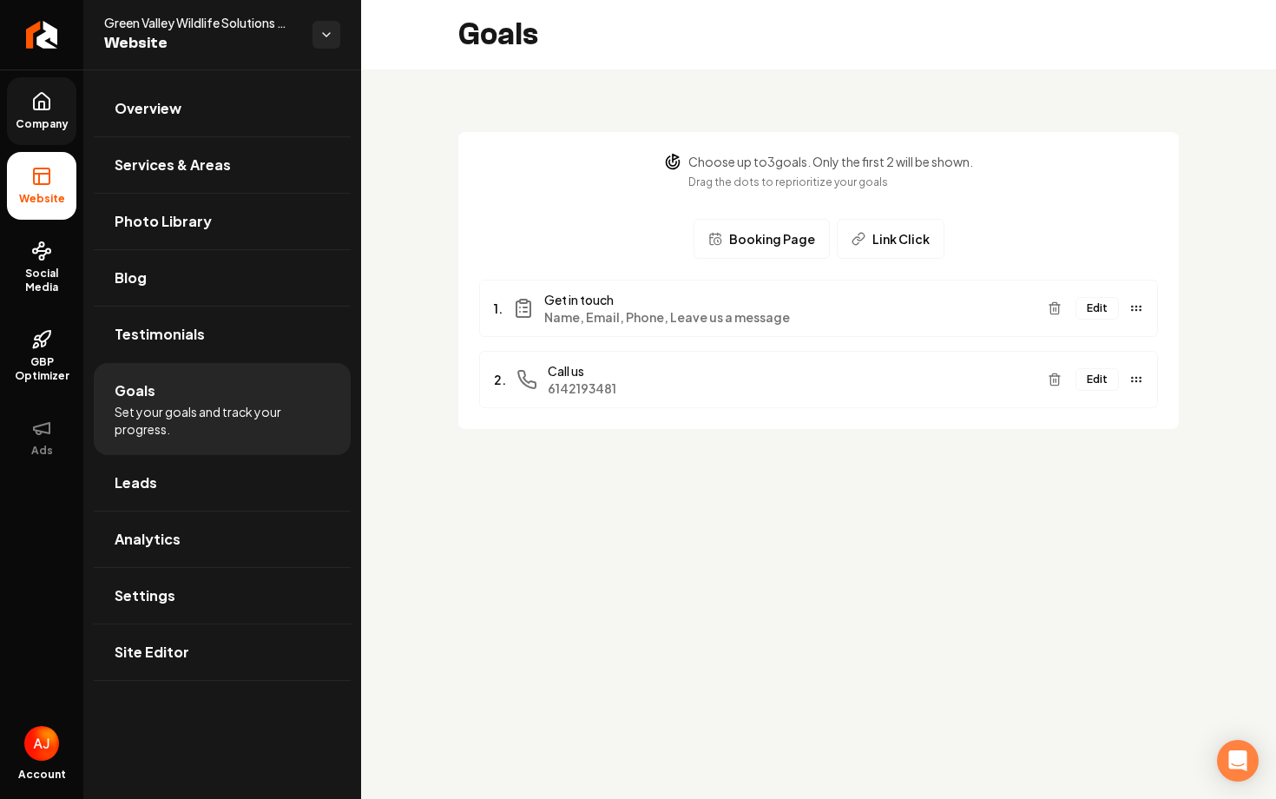
click at [36, 119] on span "Company" at bounding box center [42, 124] width 67 height 14
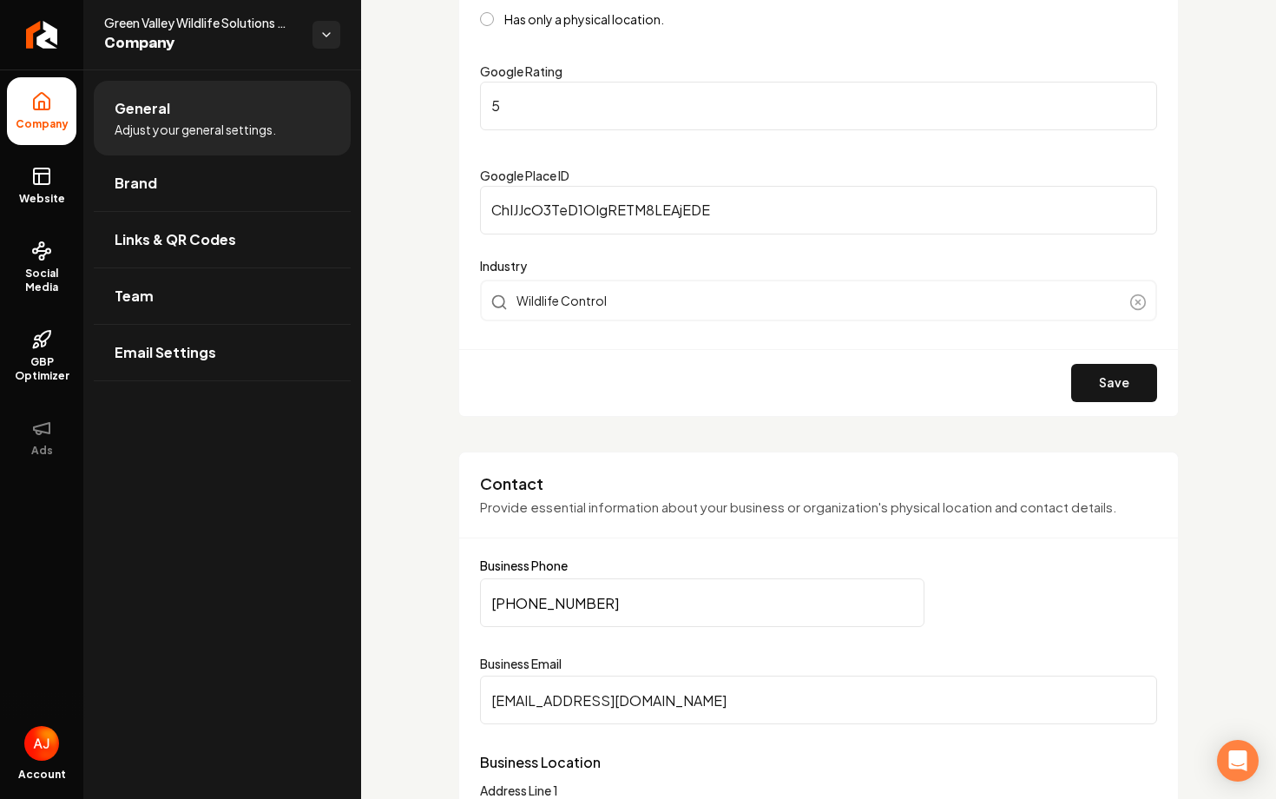
scroll to position [428, 0]
drag, startPoint x: 609, startPoint y: 596, endPoint x: 487, endPoint y: 593, distance: 122.4
click at [483, 596] on input "(740) 501-6294" at bounding box center [702, 600] width 445 height 49
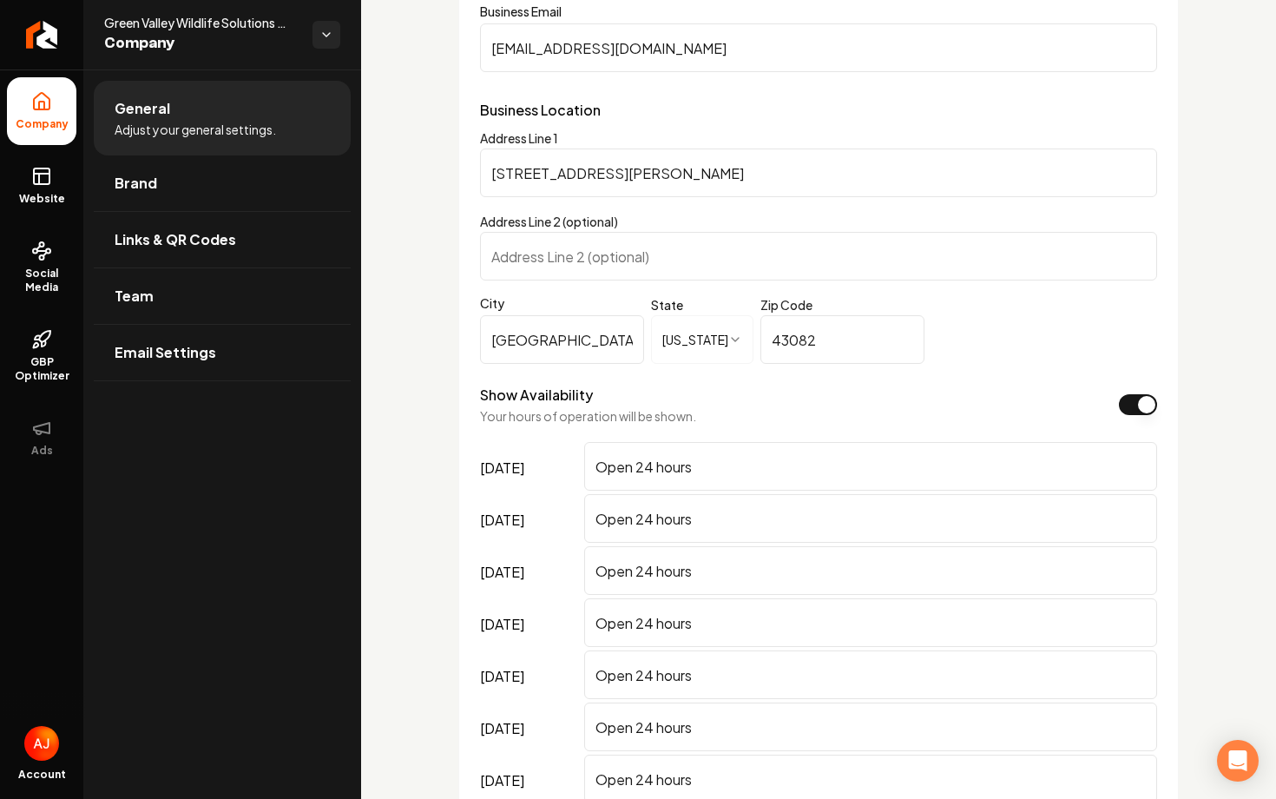
scroll to position [1273, 0]
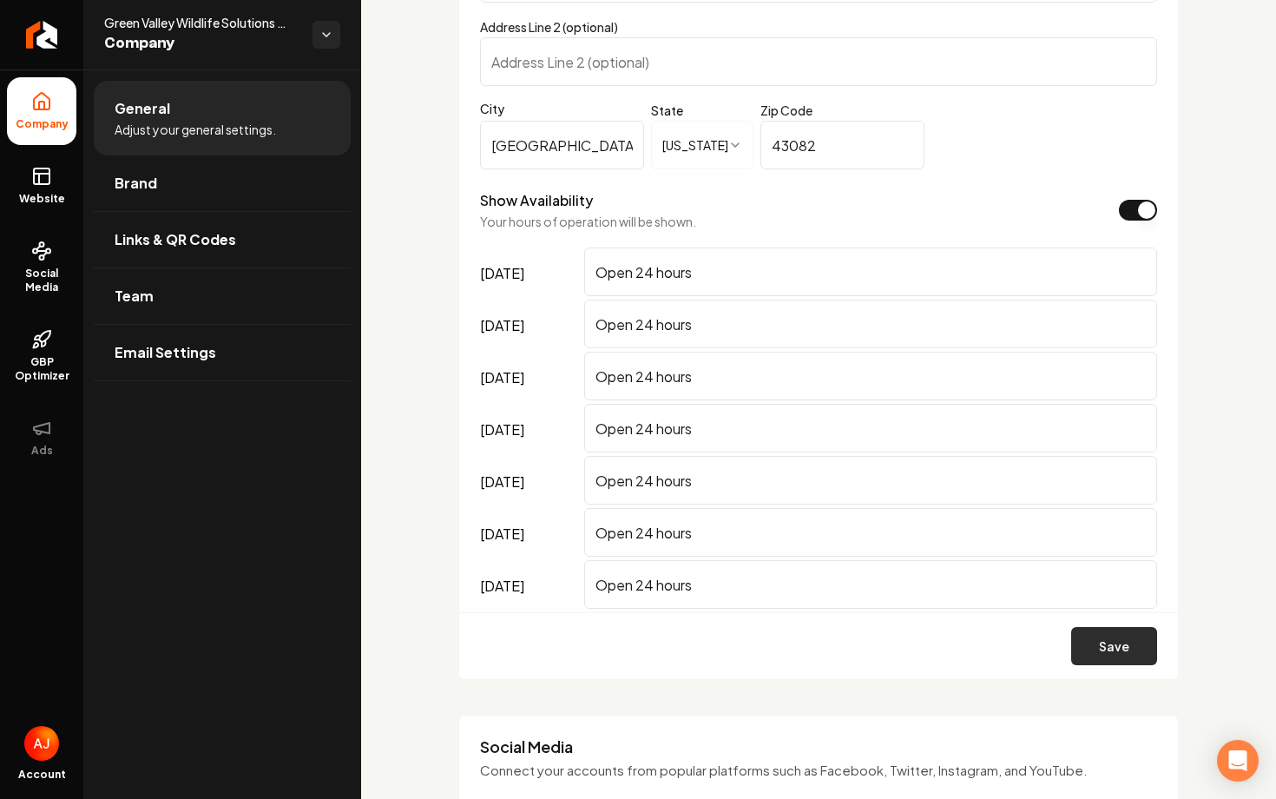
type input "(614) 219-3481"
click at [1088, 642] on button "Save" at bounding box center [1114, 646] width 86 height 38
click at [46, 185] on icon at bounding box center [41, 176] width 21 height 21
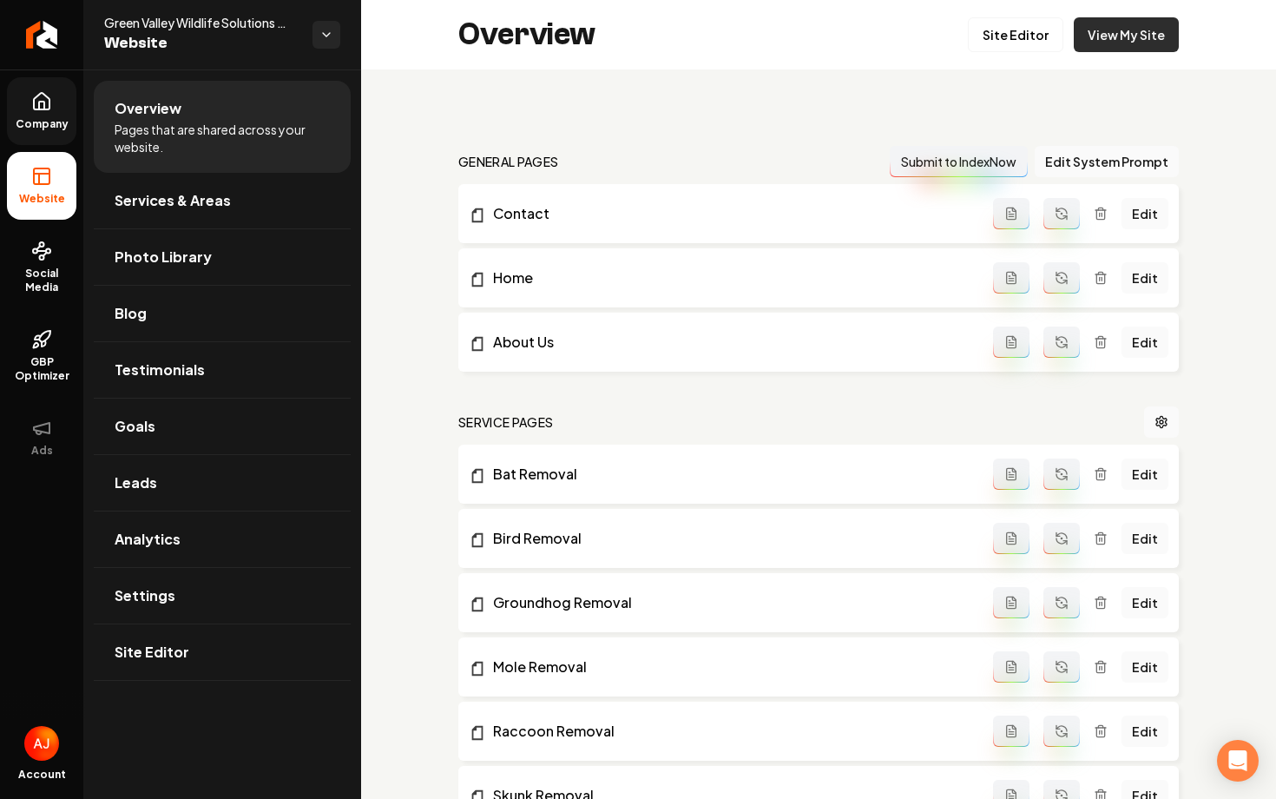
click at [1113, 40] on link "View My Site" at bounding box center [1126, 34] width 105 height 35
click at [41, 95] on icon at bounding box center [41, 101] width 21 height 21
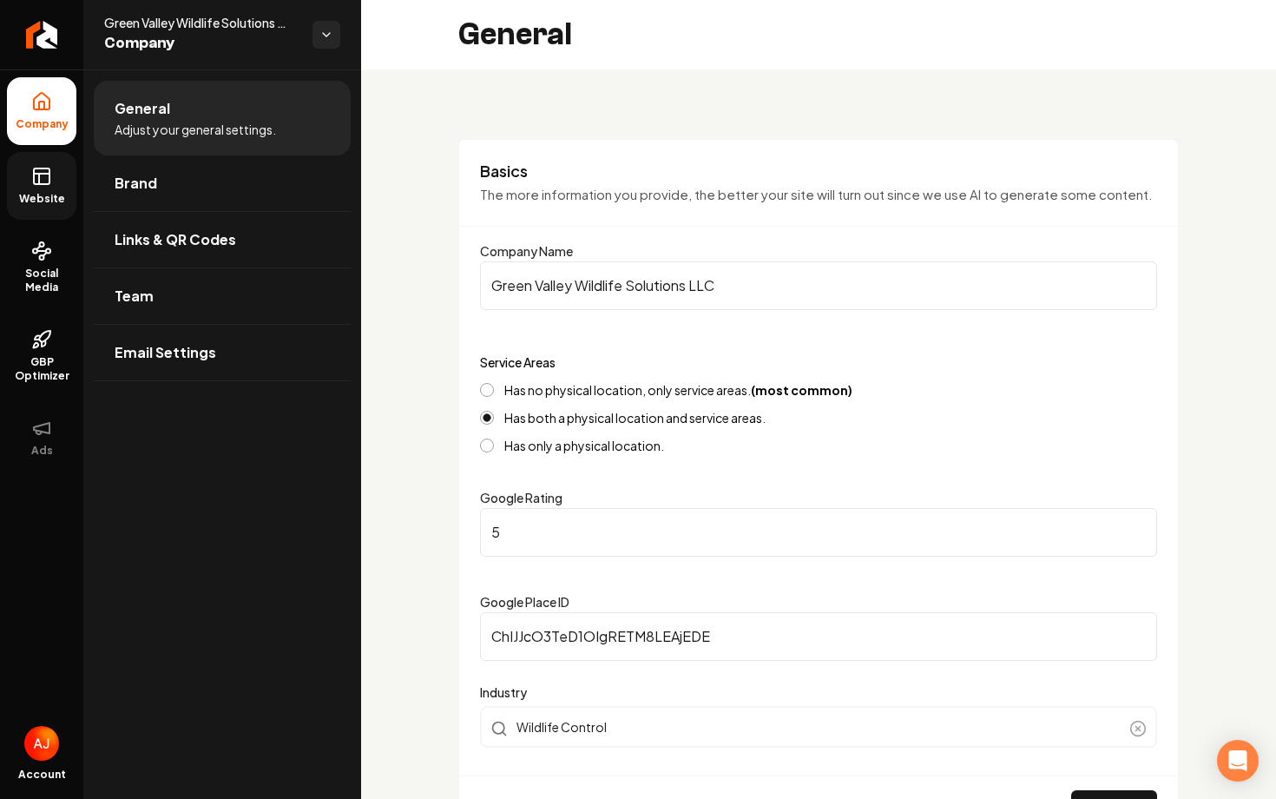
click at [36, 202] on span "Website" at bounding box center [42, 199] width 60 height 14
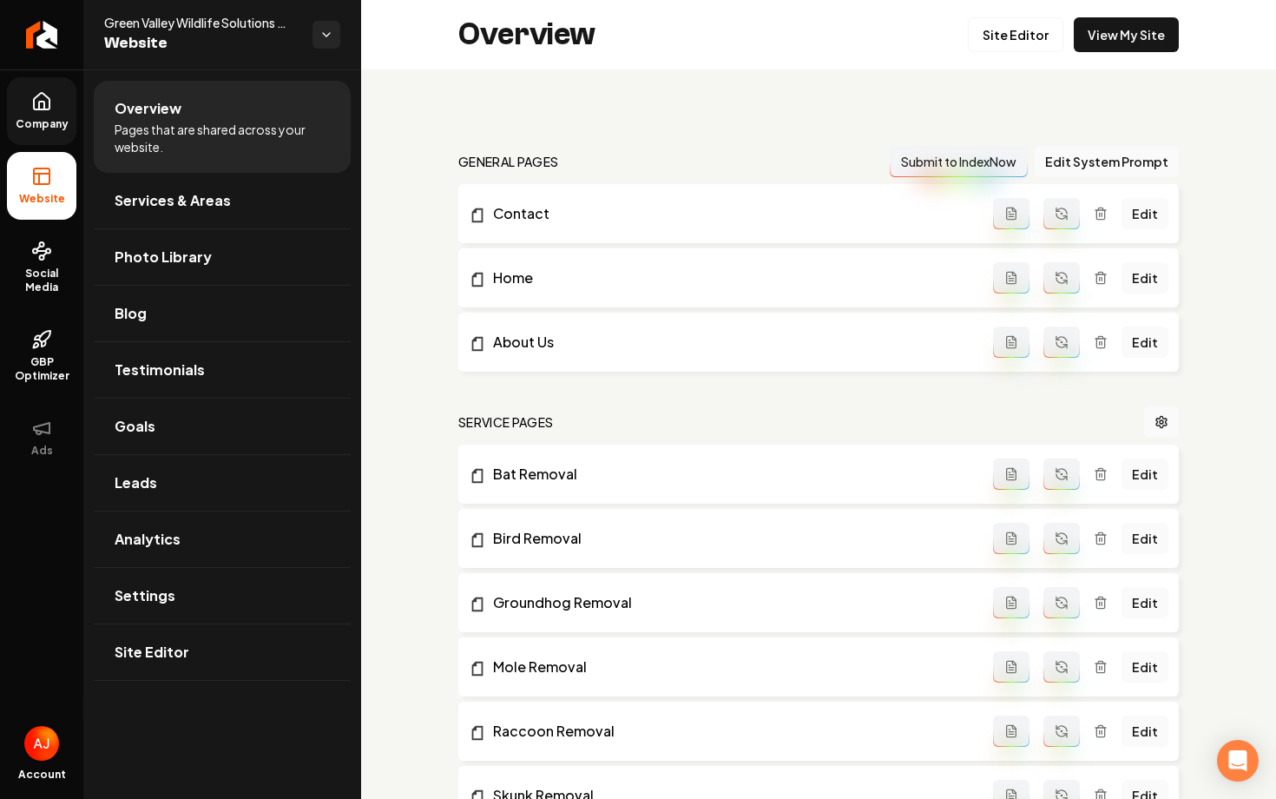
click at [1100, 55] on div "Overview Site Editor View My Site" at bounding box center [818, 34] width 915 height 69
click at [1114, 42] on link "View My Site" at bounding box center [1126, 34] width 105 height 35
click at [1007, 42] on link "Site Editor" at bounding box center [1015, 34] width 95 height 35
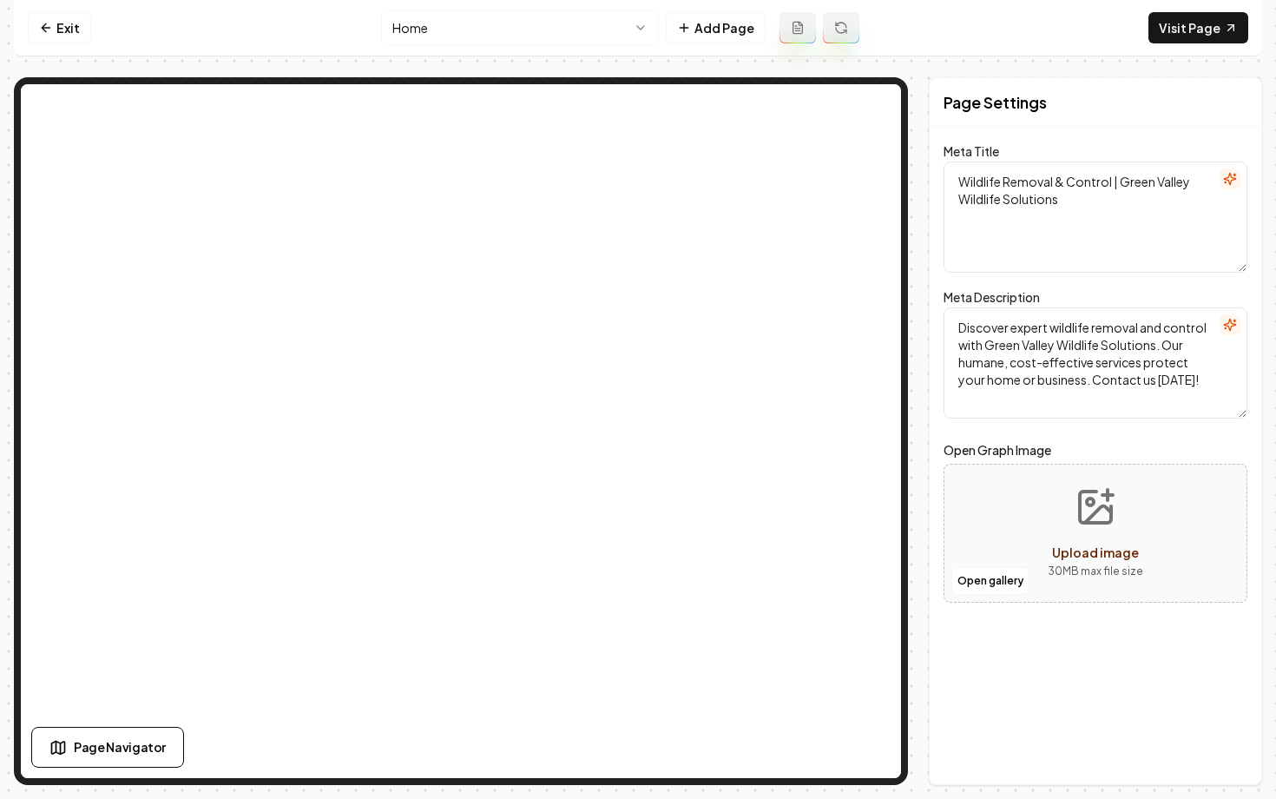
click at [529, 39] on html "Computer Required This feature is only available on a computer. Please switch t…" at bounding box center [638, 399] width 1276 height 799
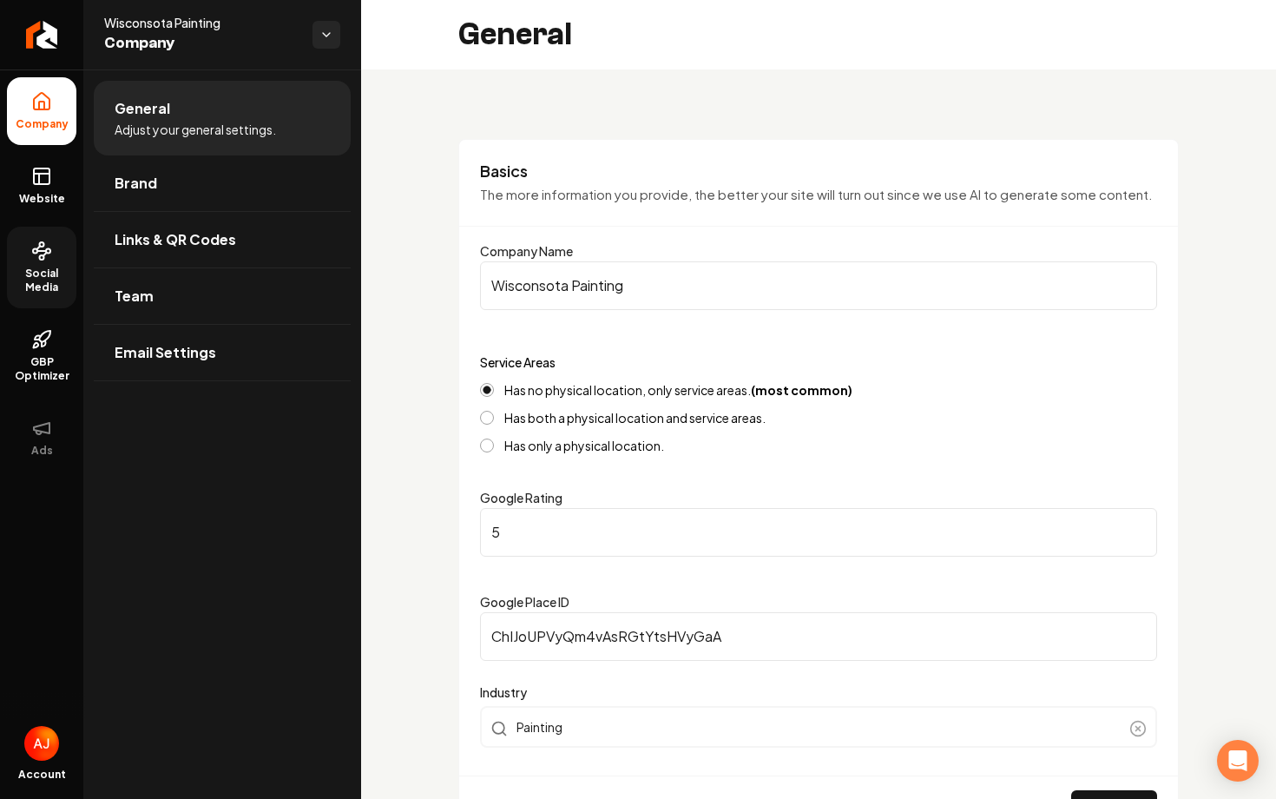
click at [43, 289] on span "Social Media" at bounding box center [41, 281] width 69 height 28
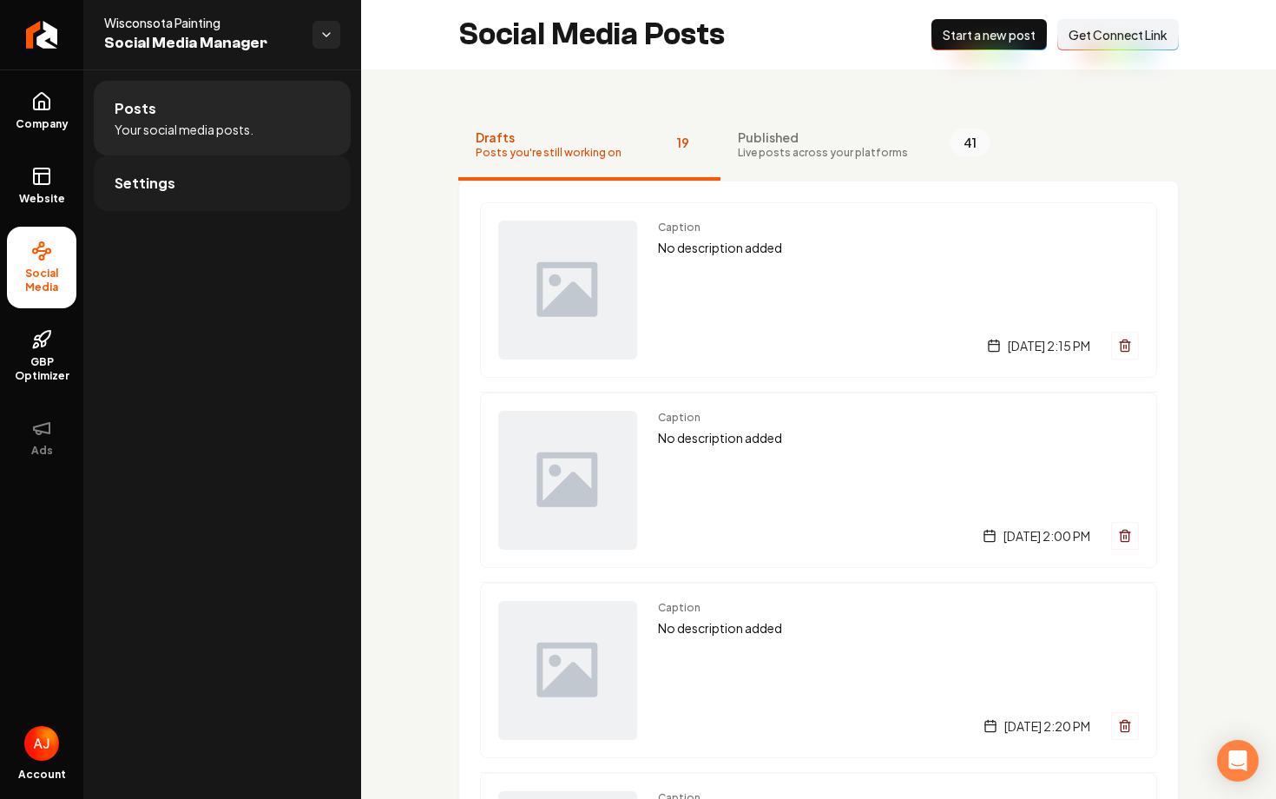
click at [211, 188] on link "Settings" at bounding box center [222, 183] width 257 height 56
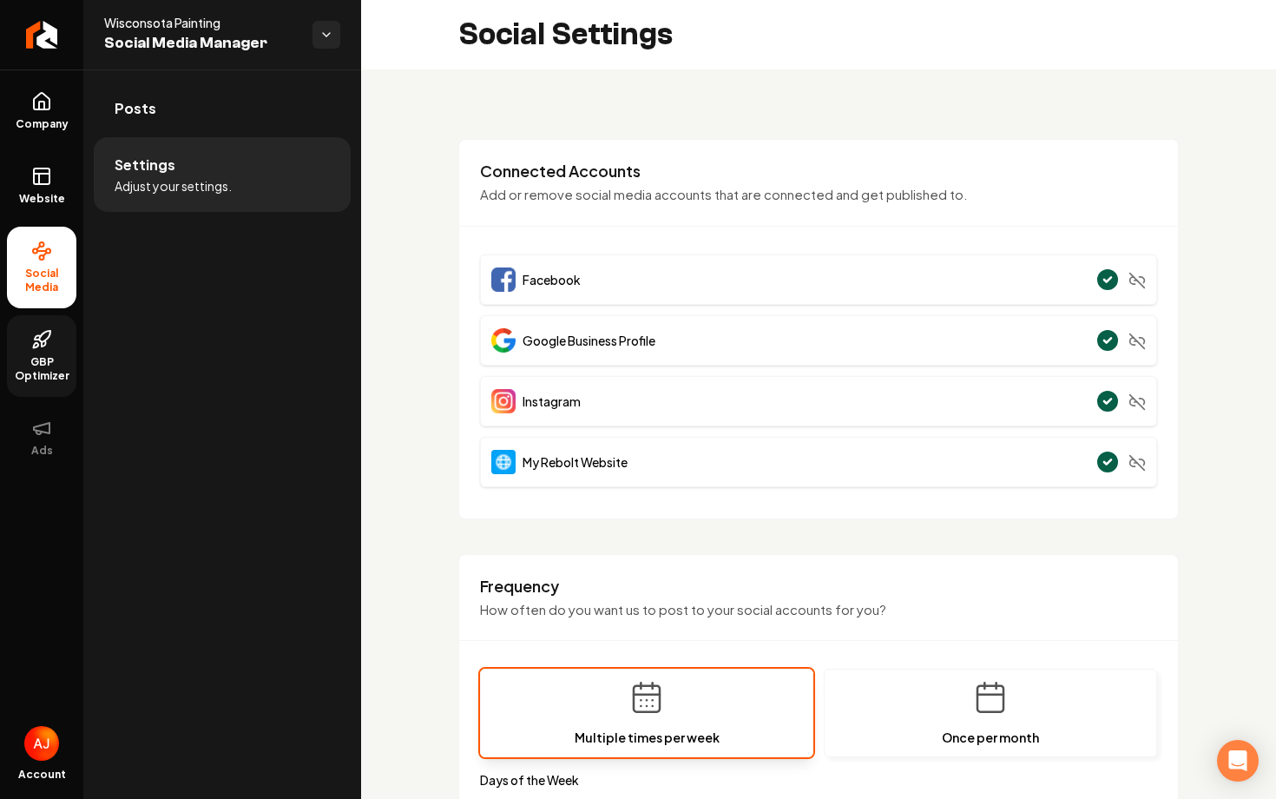
click at [27, 333] on link "GBP Optimizer" at bounding box center [41, 356] width 69 height 82
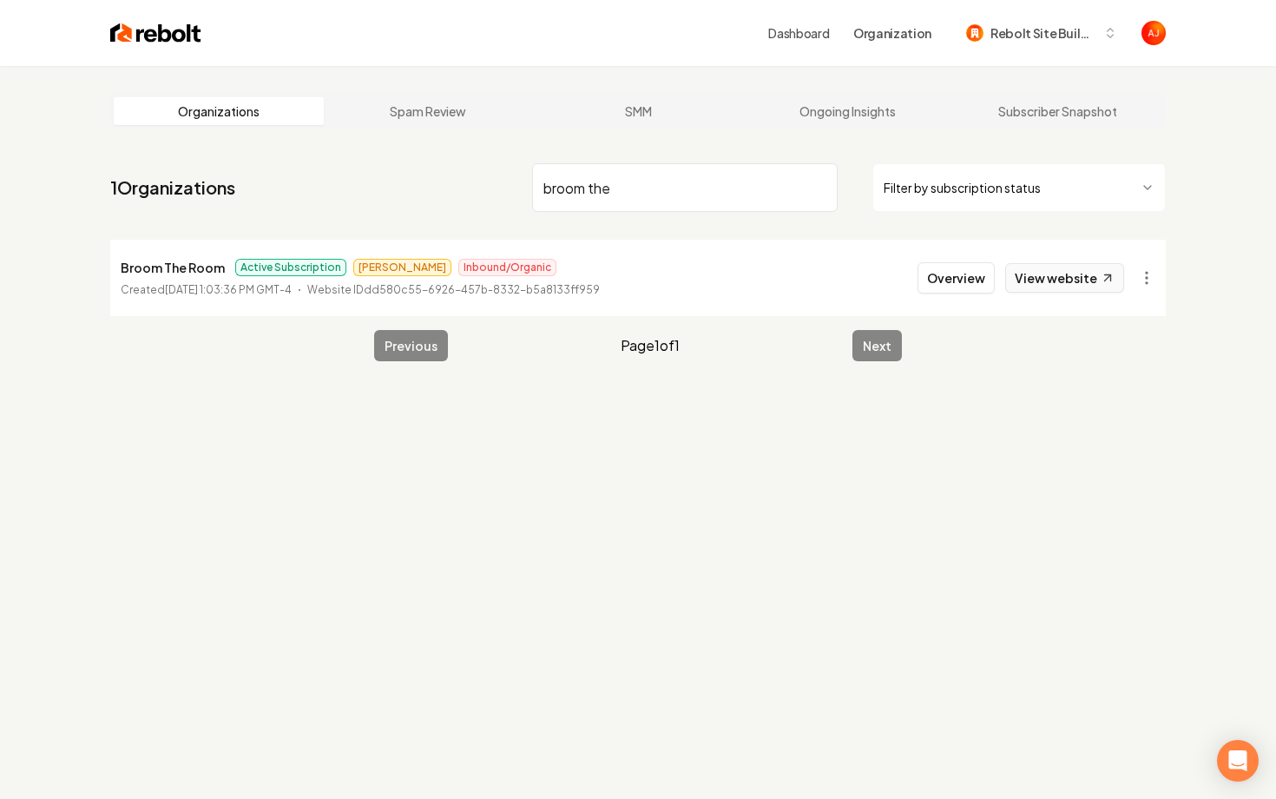
type input "broom the"
click at [1056, 286] on link "View website" at bounding box center [1064, 278] width 119 height 30
click at [950, 283] on button "Overview" at bounding box center [956, 277] width 77 height 31
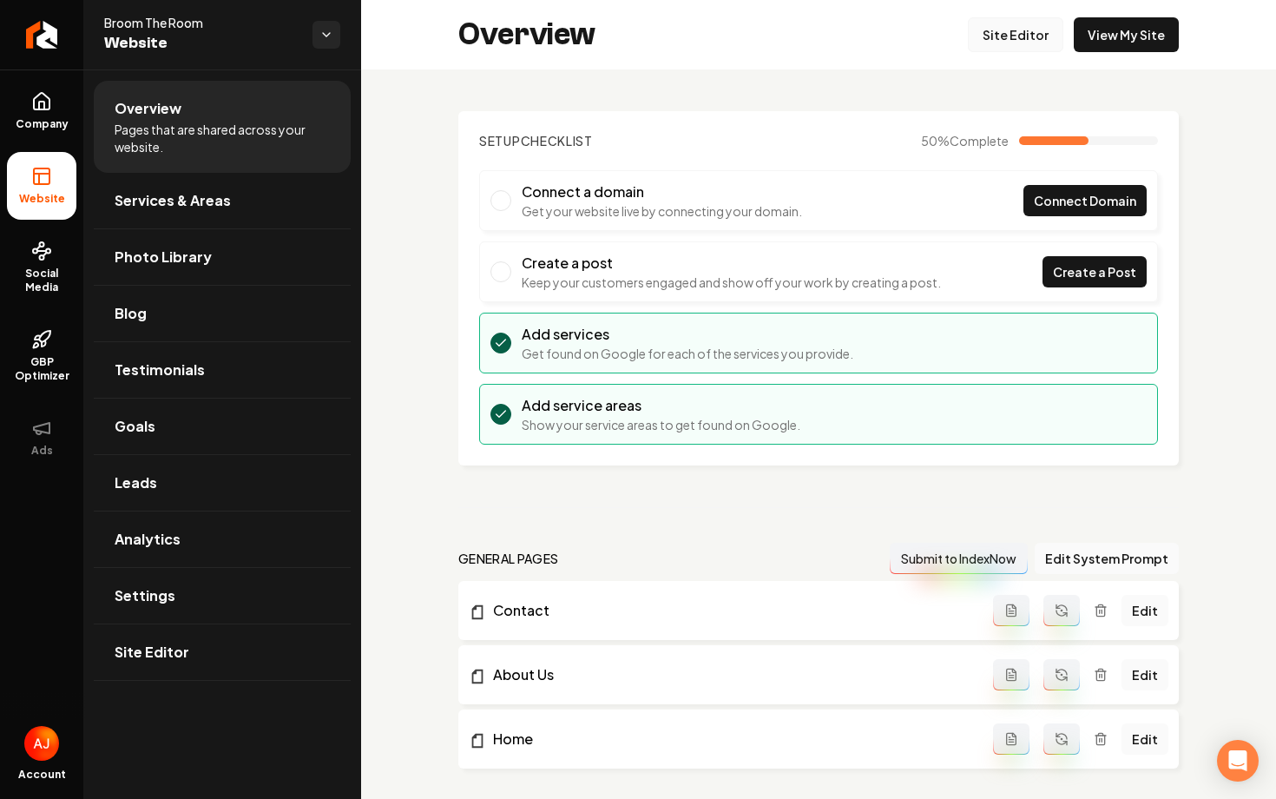
click at [995, 25] on link "Site Editor" at bounding box center [1015, 34] width 95 height 35
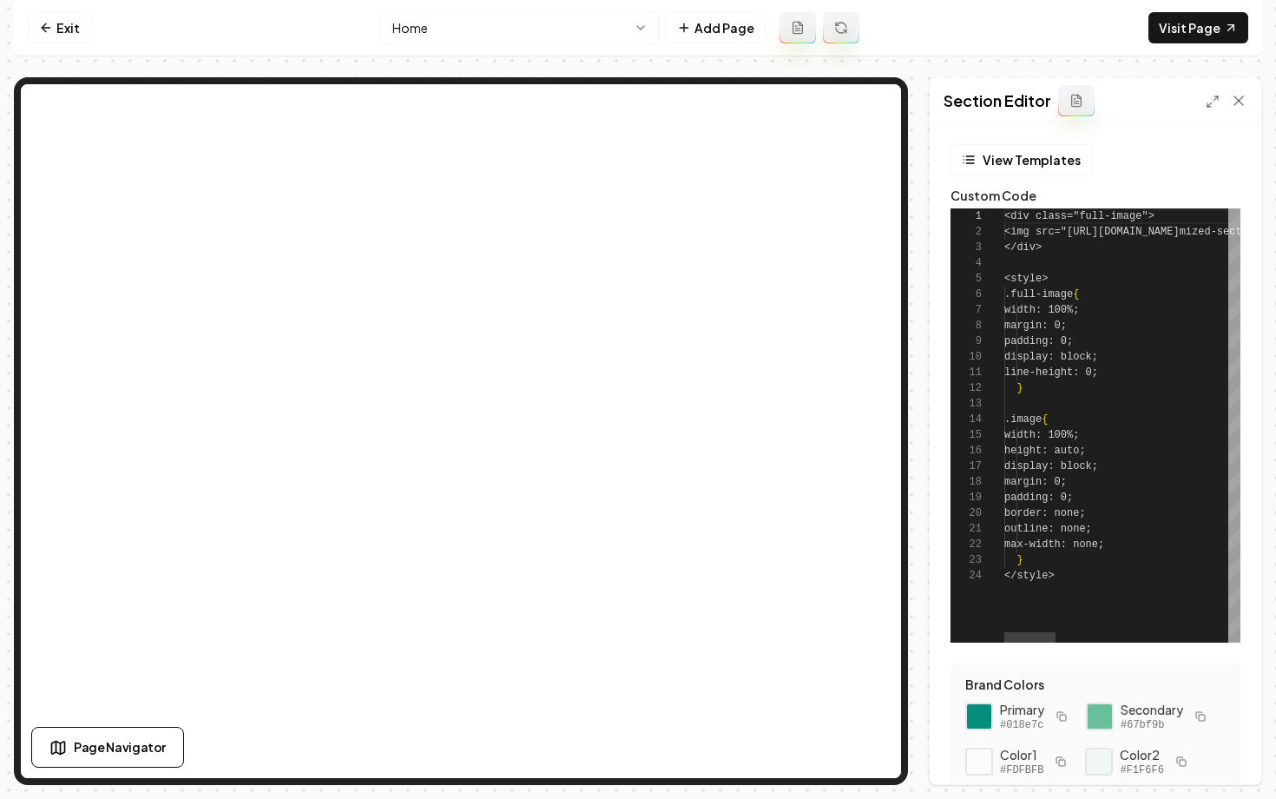
scroll to position [156, 0]
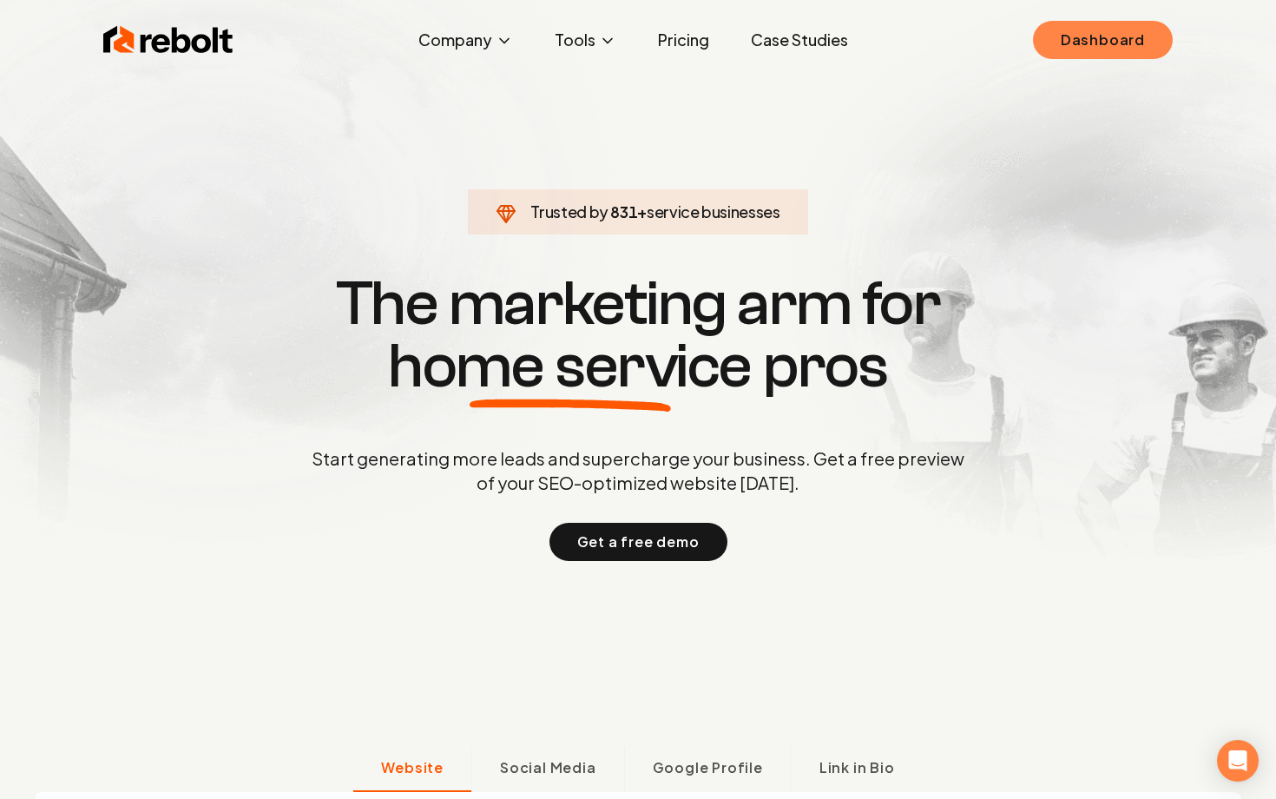
click at [1089, 52] on link "Dashboard" at bounding box center [1103, 40] width 140 height 38
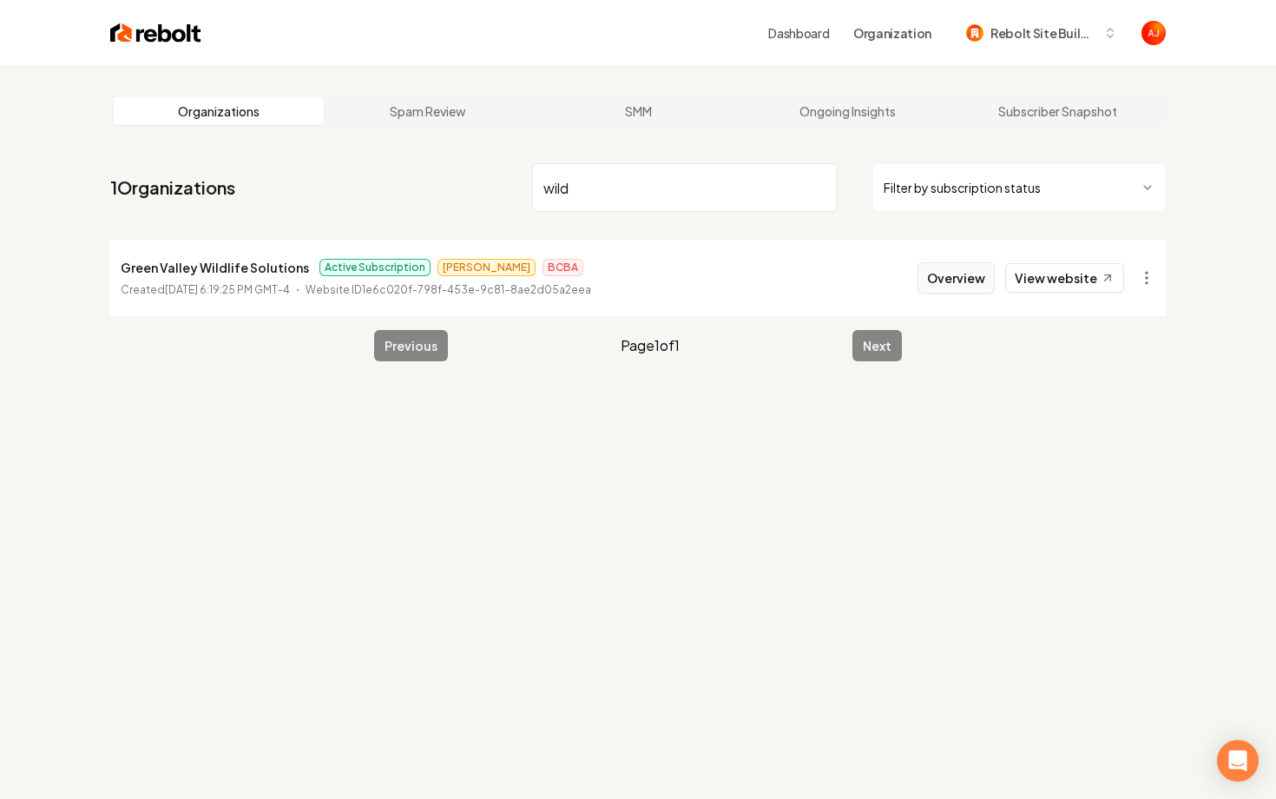
type input "wild"
click at [958, 285] on button "Overview" at bounding box center [956, 277] width 77 height 31
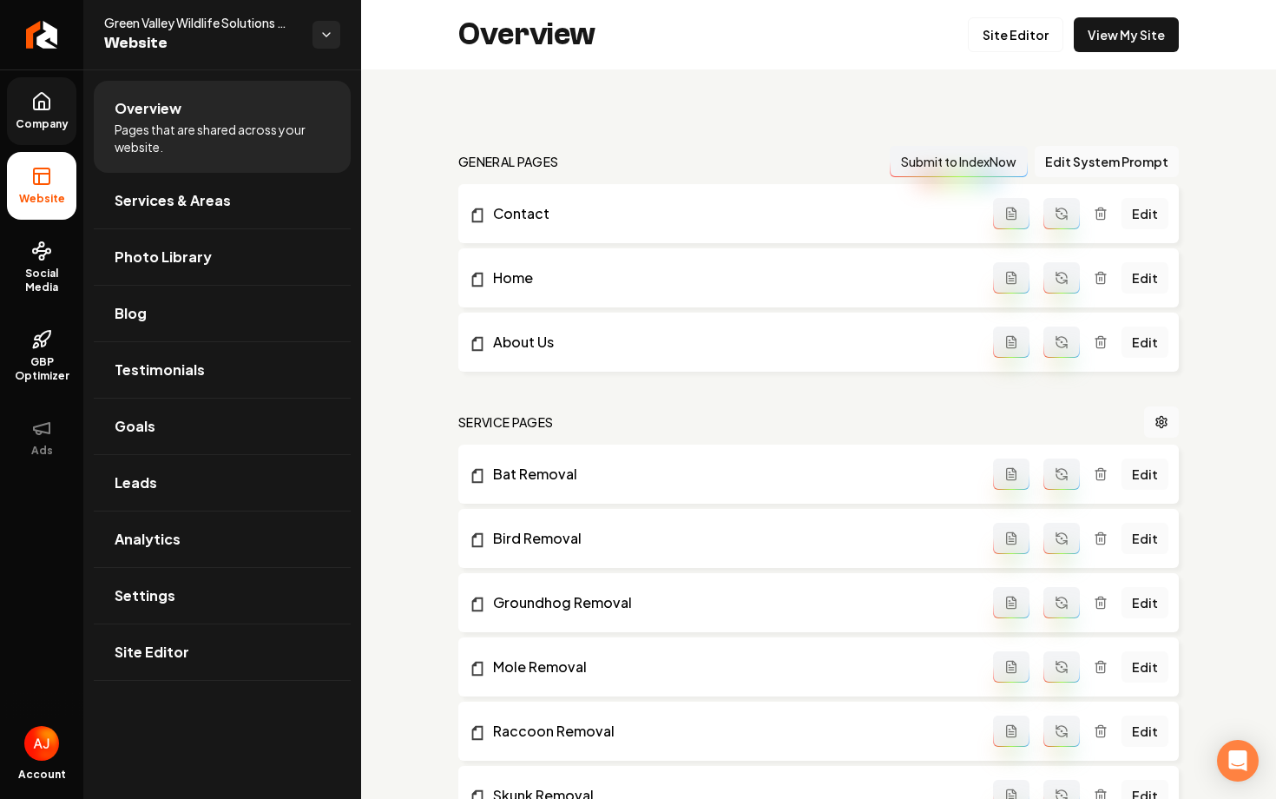
click at [57, 118] on span "Company" at bounding box center [42, 124] width 67 height 14
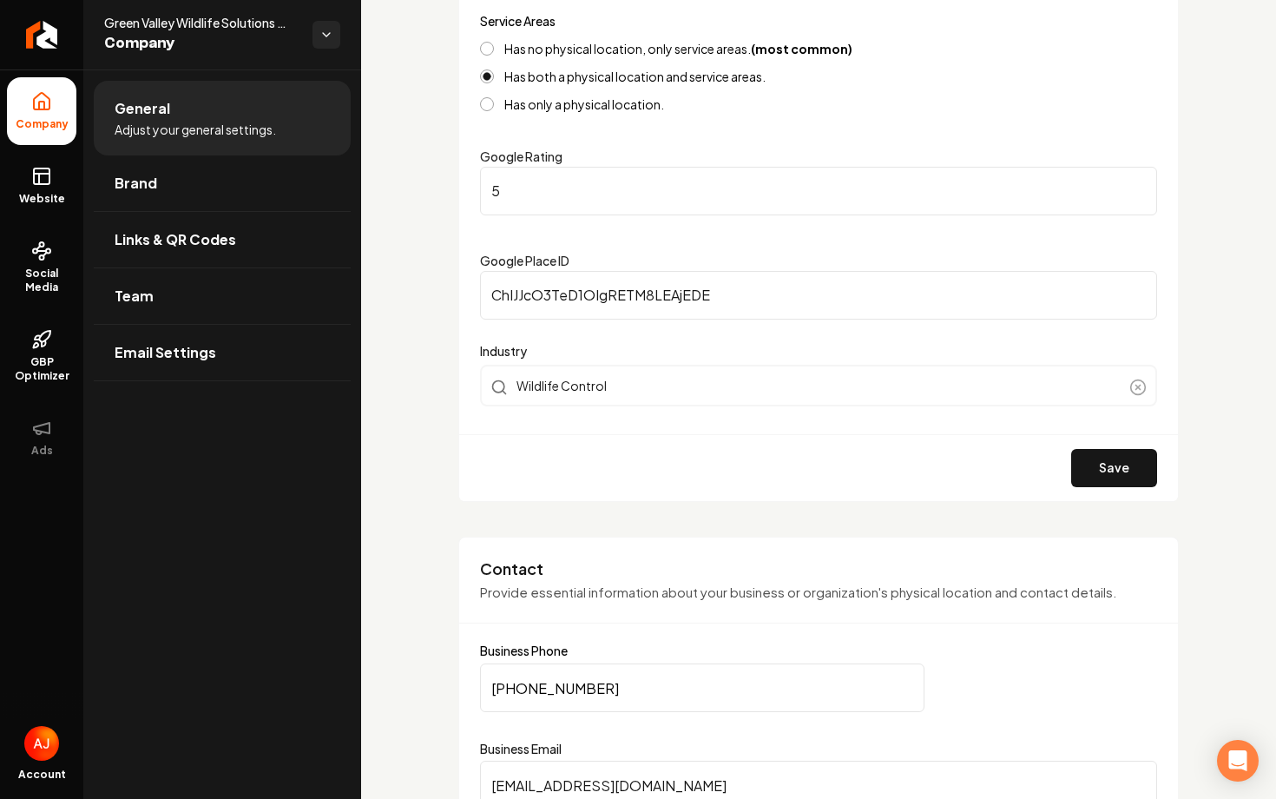
scroll to position [517, 0]
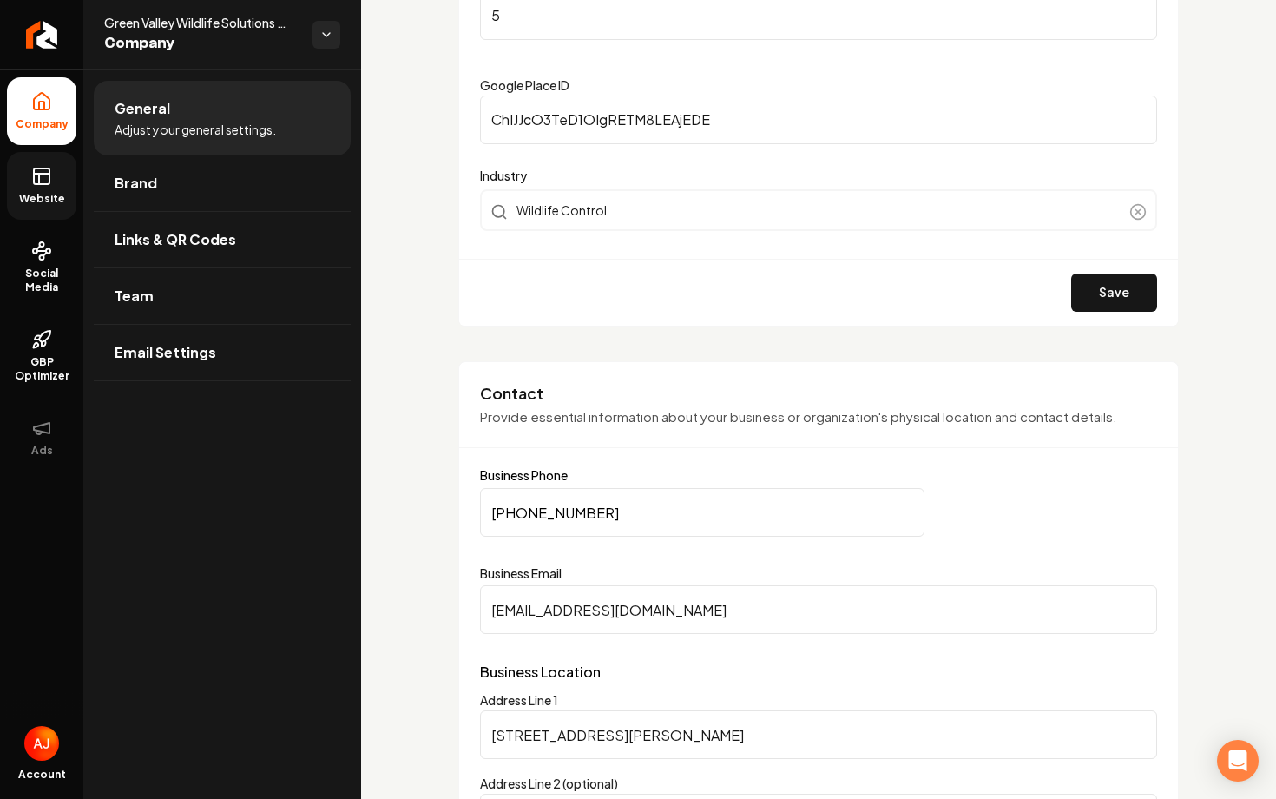
click at [52, 175] on link "Website" at bounding box center [41, 186] width 69 height 68
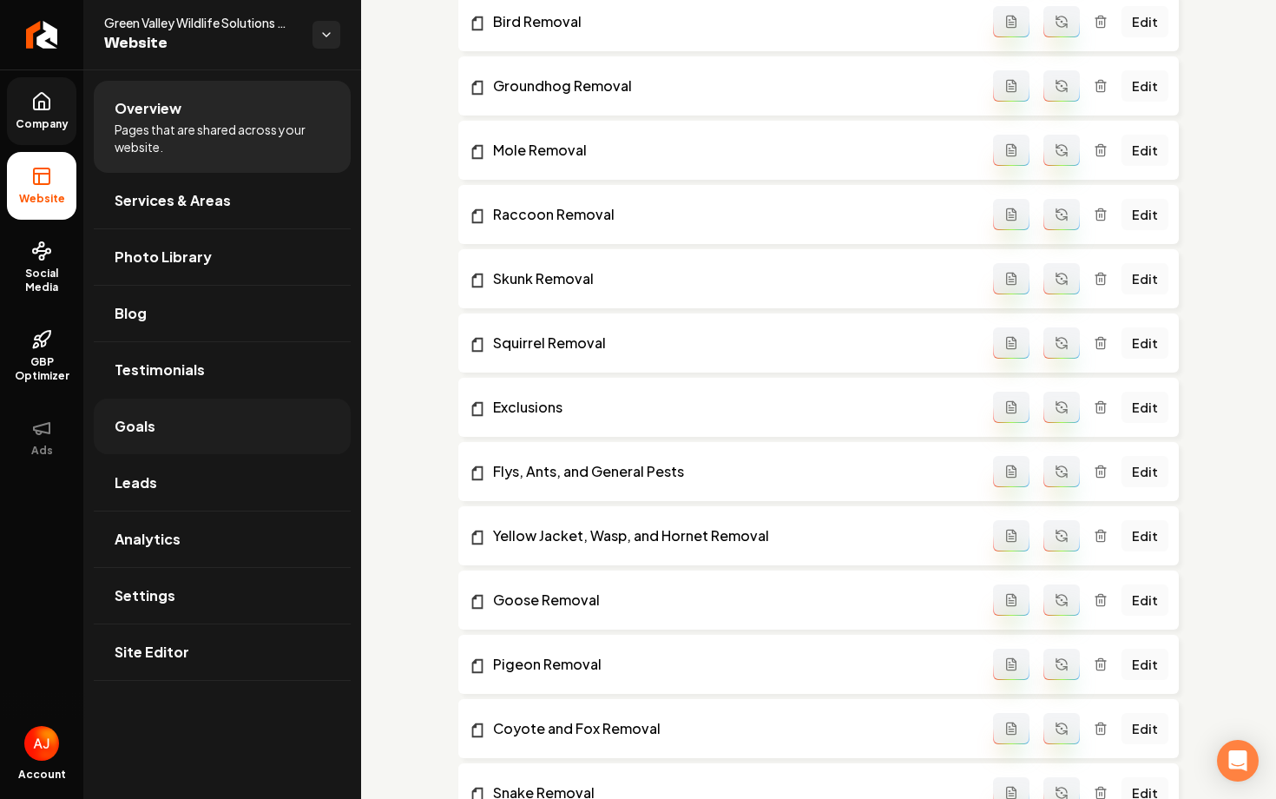
click at [174, 425] on link "Goals" at bounding box center [222, 426] width 257 height 56
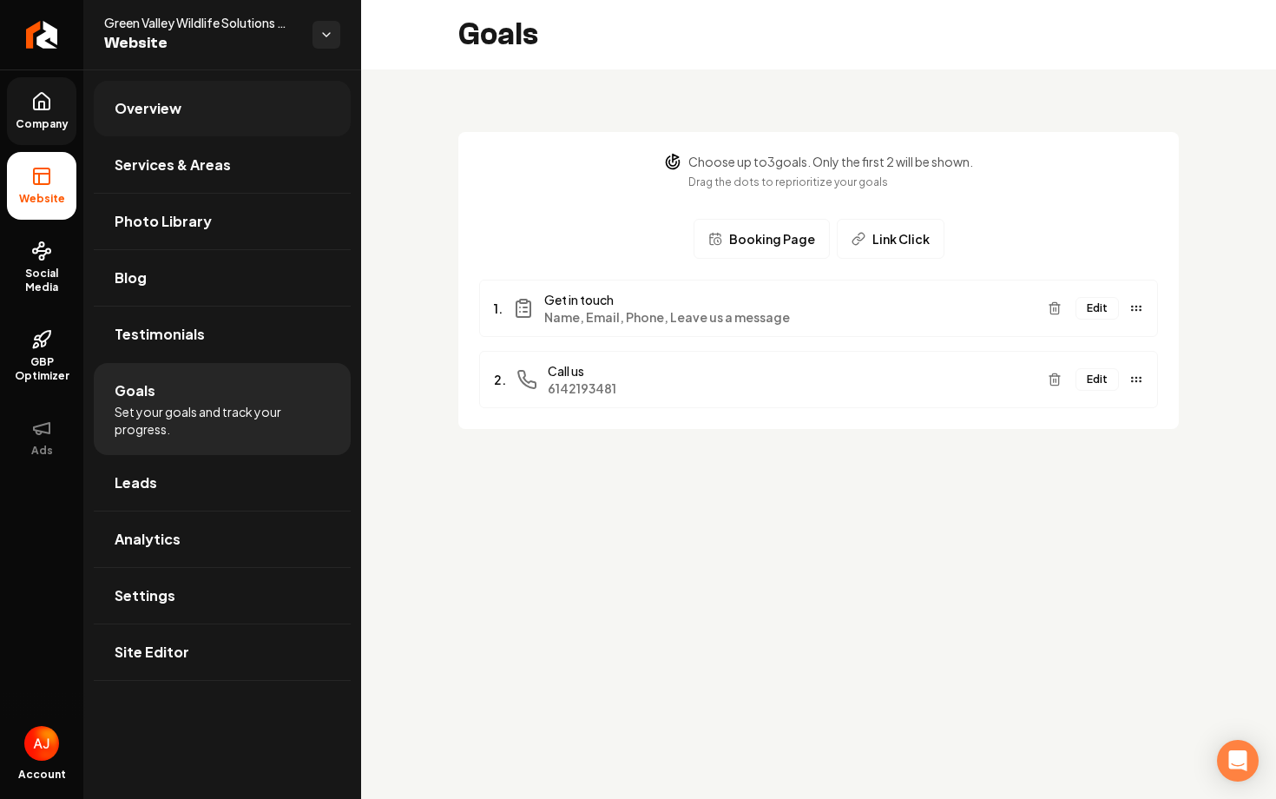
click at [161, 110] on span "Overview" at bounding box center [148, 108] width 67 height 21
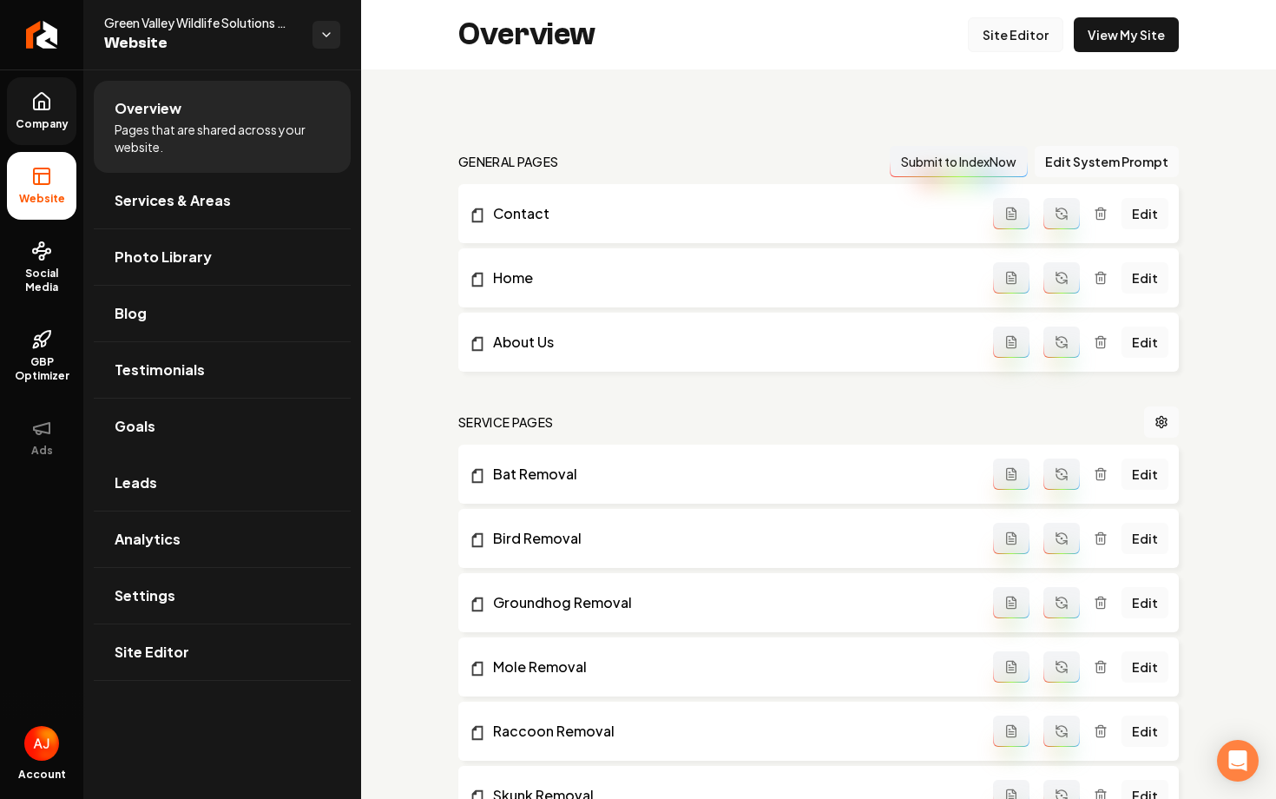
click at [1017, 23] on link "Site Editor" at bounding box center [1015, 34] width 95 height 35
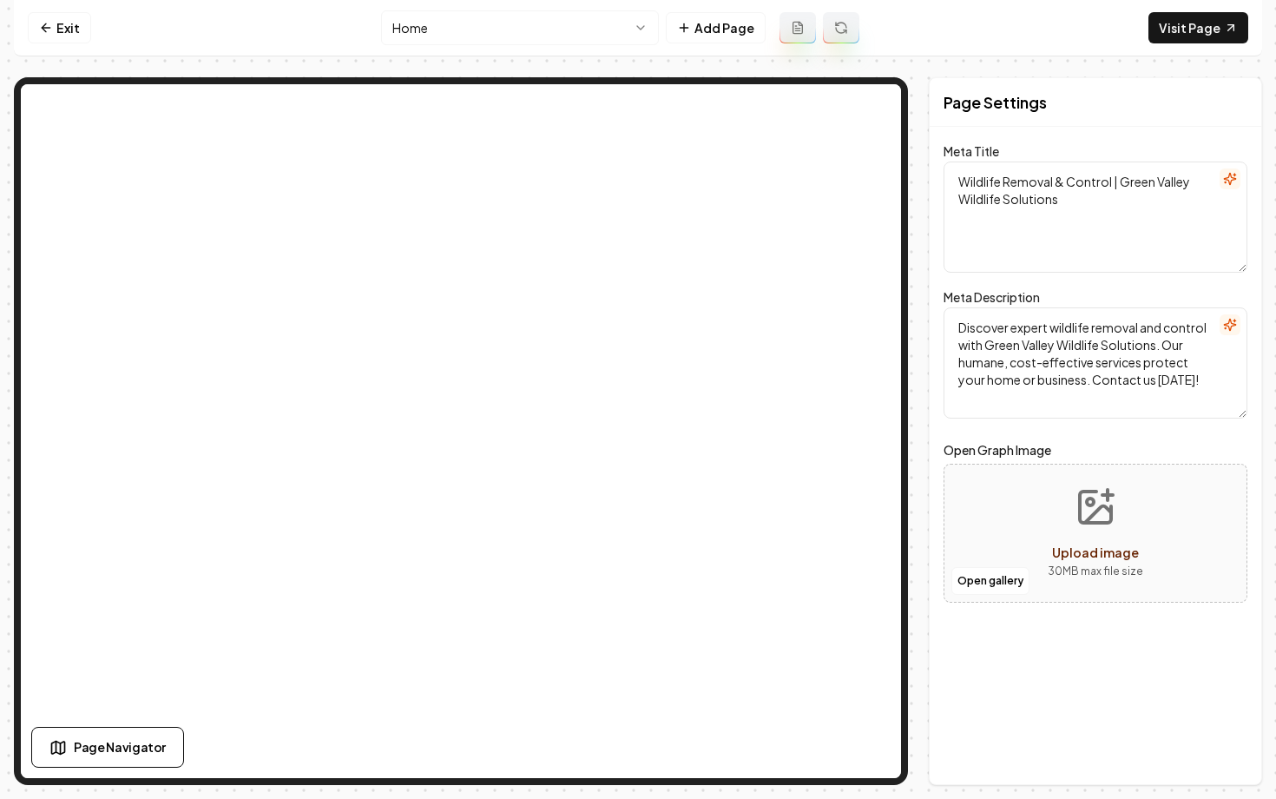
click at [434, 30] on html "Computer Required This feature is only available on a computer. Please switch t…" at bounding box center [638, 399] width 1276 height 799
click at [437, 31] on html "Computer Required This feature is only available on a computer. Please switch t…" at bounding box center [638, 399] width 1276 height 799
click at [471, 34] on html "Computer Required This feature is only available on a computer. Please switch t…" at bounding box center [638, 399] width 1276 height 799
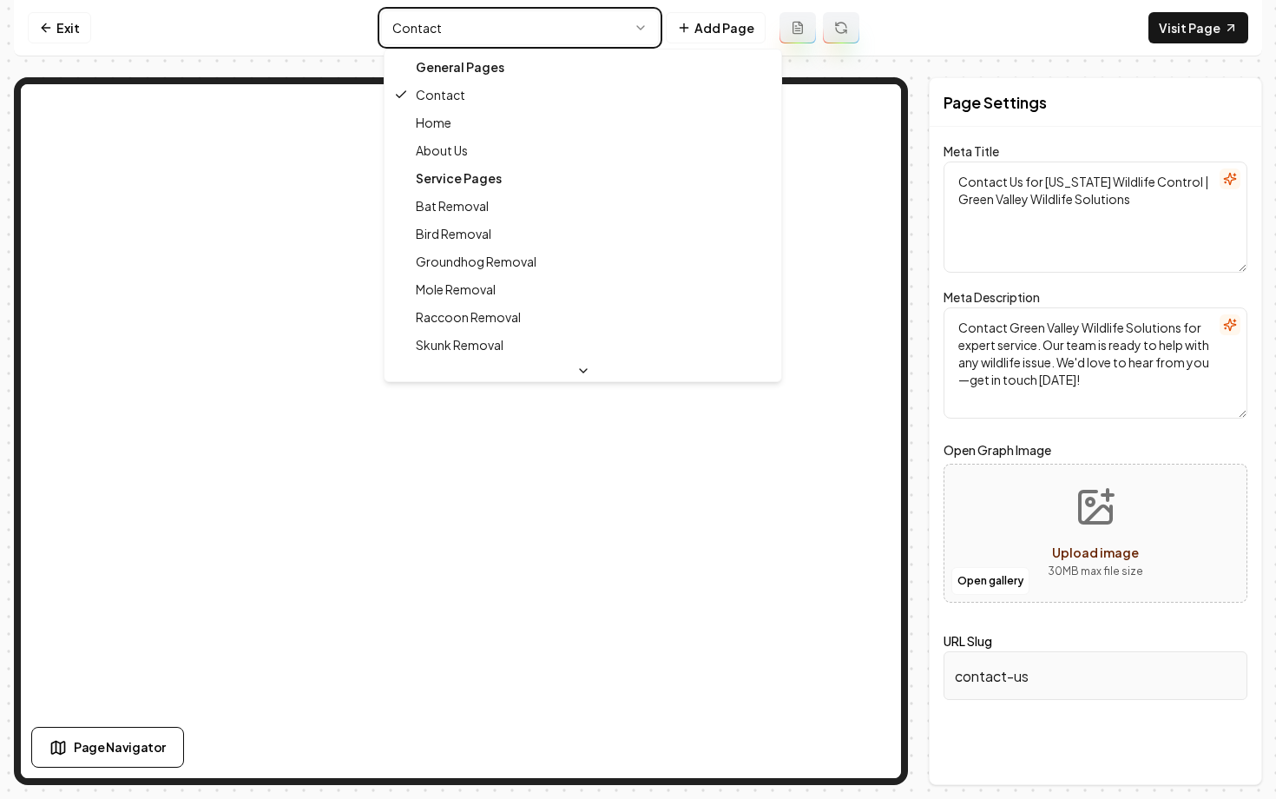
type textarea "Wildlife Removal & Control | Green Valley Wildlife Solutions"
type textarea "Discover expert wildlife removal and control with Green Valley Wildlife Solutio…"
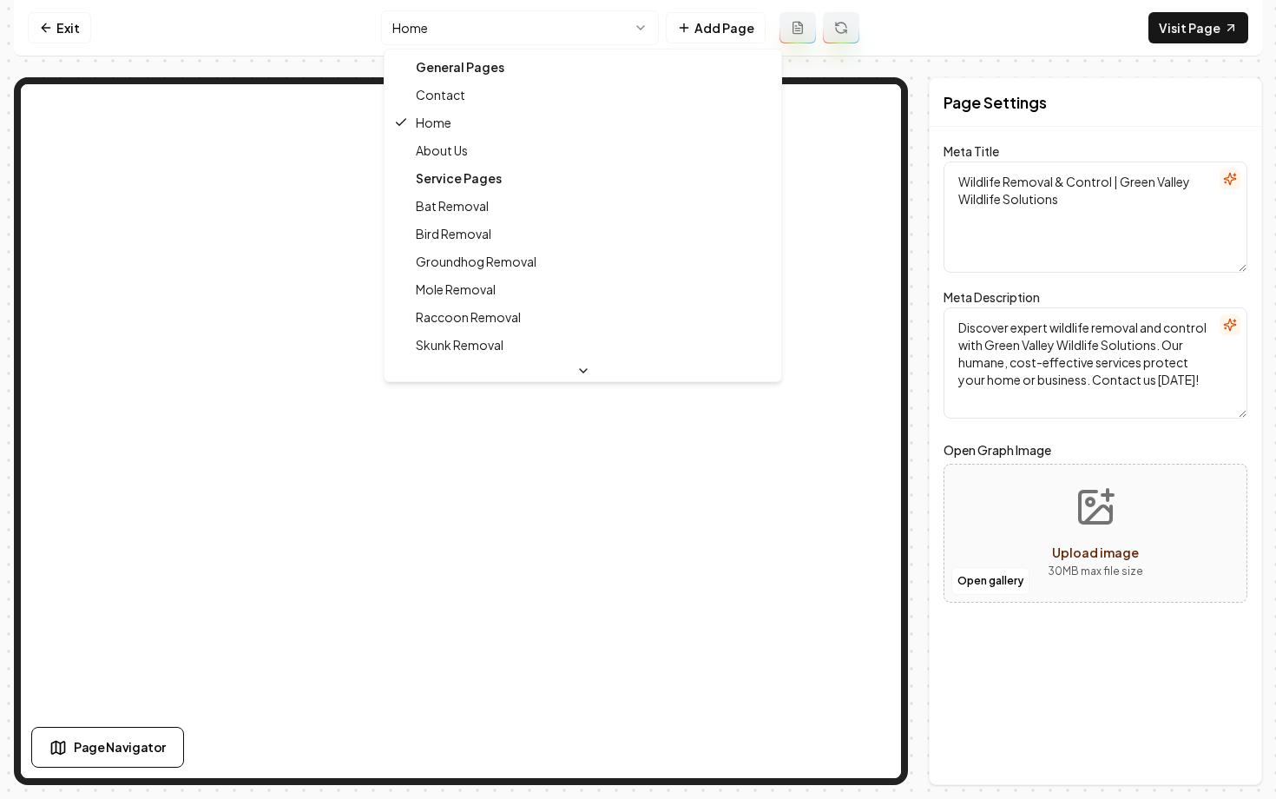
click at [489, 42] on html "Computer Required This feature is only available on a computer. Please switch t…" at bounding box center [638, 399] width 1276 height 799
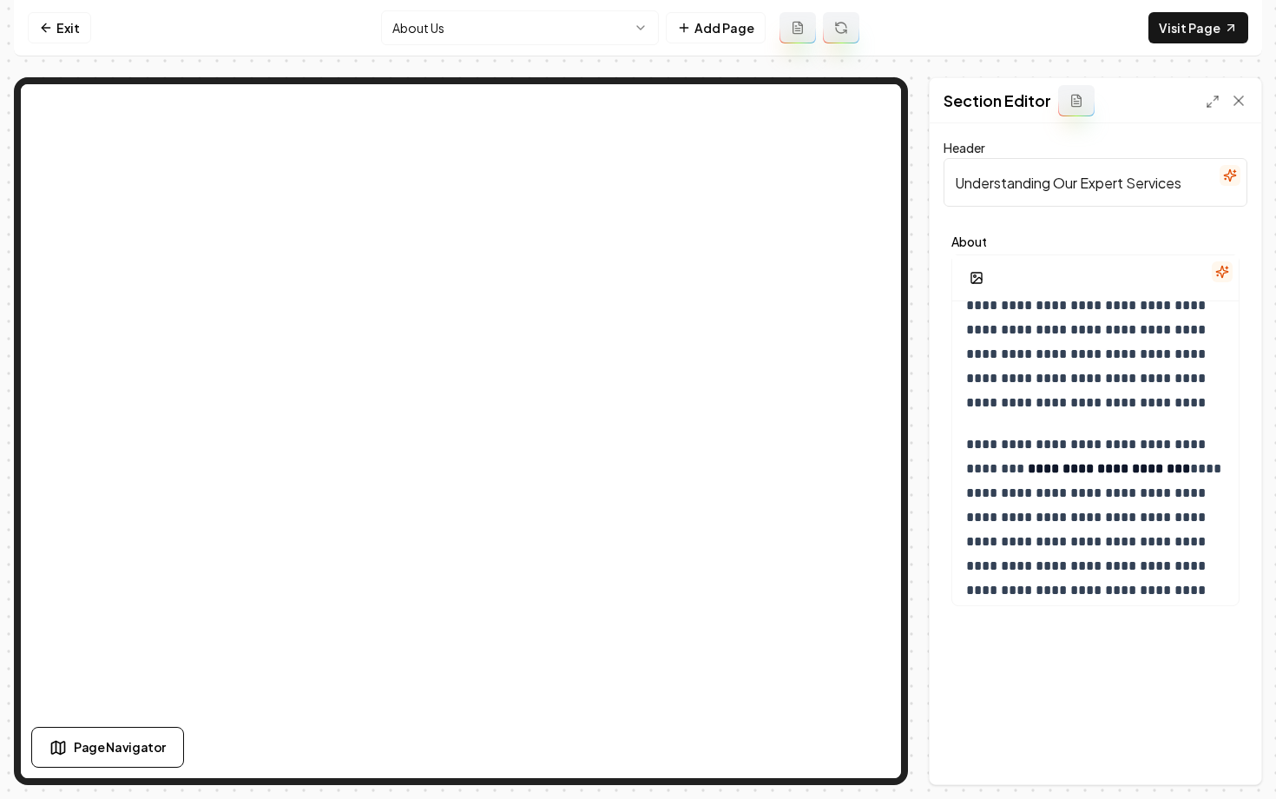
scroll to position [1382, 0]
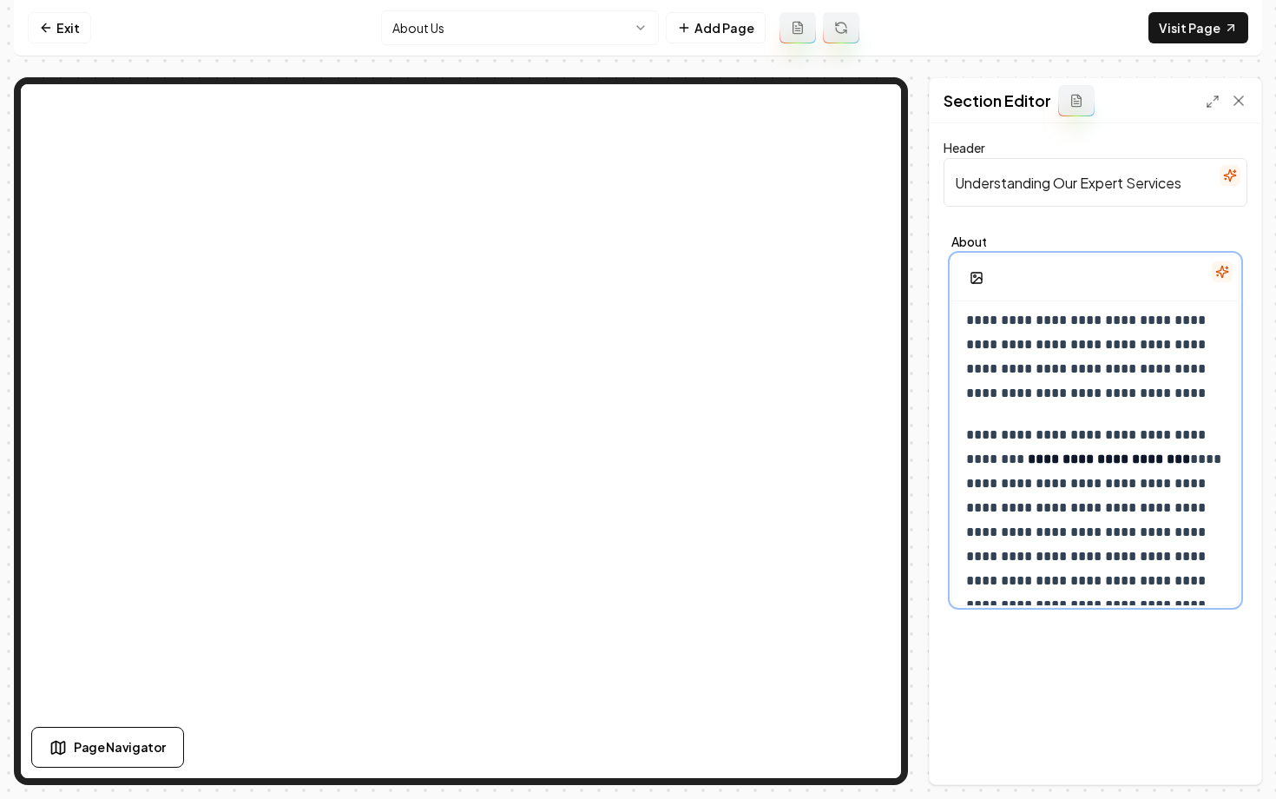
click at [1187, 464] on strong "**********" at bounding box center [1109, 458] width 162 height 13
drag, startPoint x: 1096, startPoint y: 463, endPoint x: 1199, endPoint y: 466, distance: 102.5
click at [1199, 466] on p "**********" at bounding box center [1095, 532] width 259 height 219
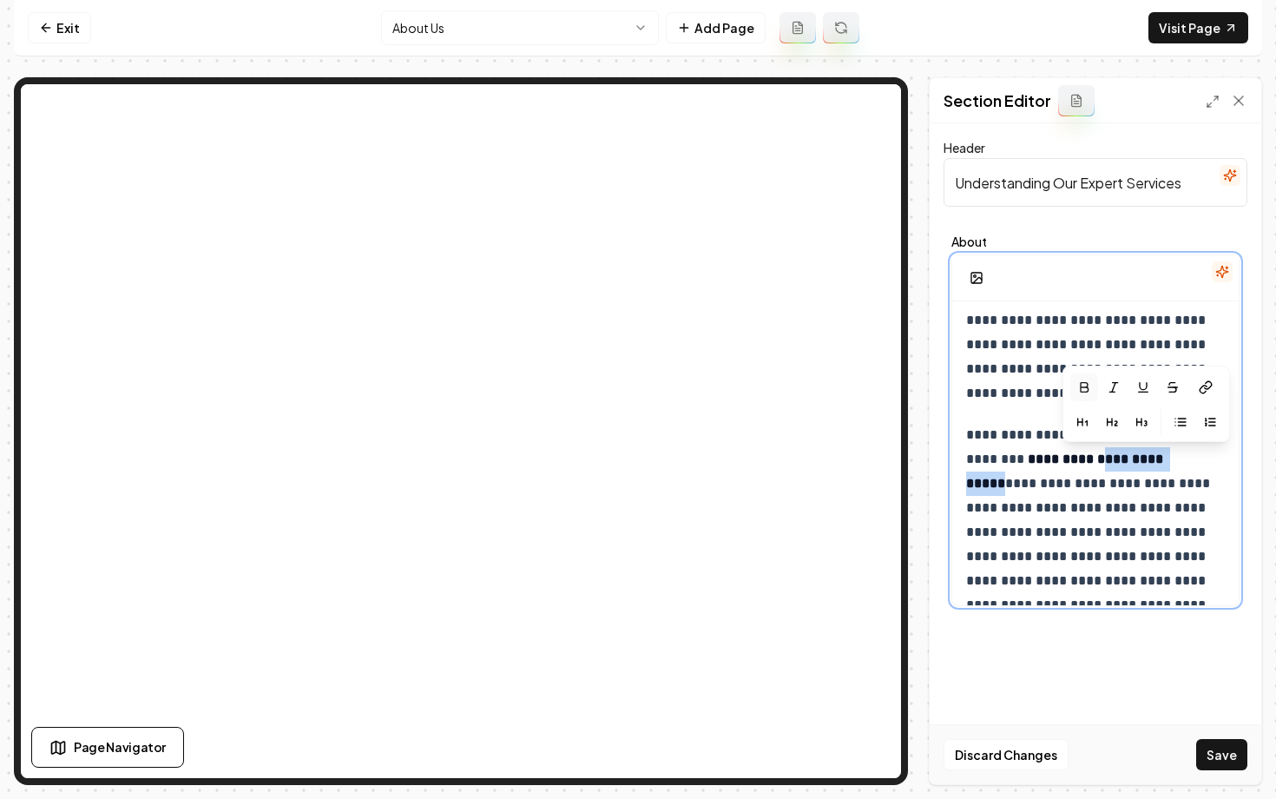
copy strong "**********"
click at [1213, 743] on button "Save" at bounding box center [1221, 754] width 51 height 31
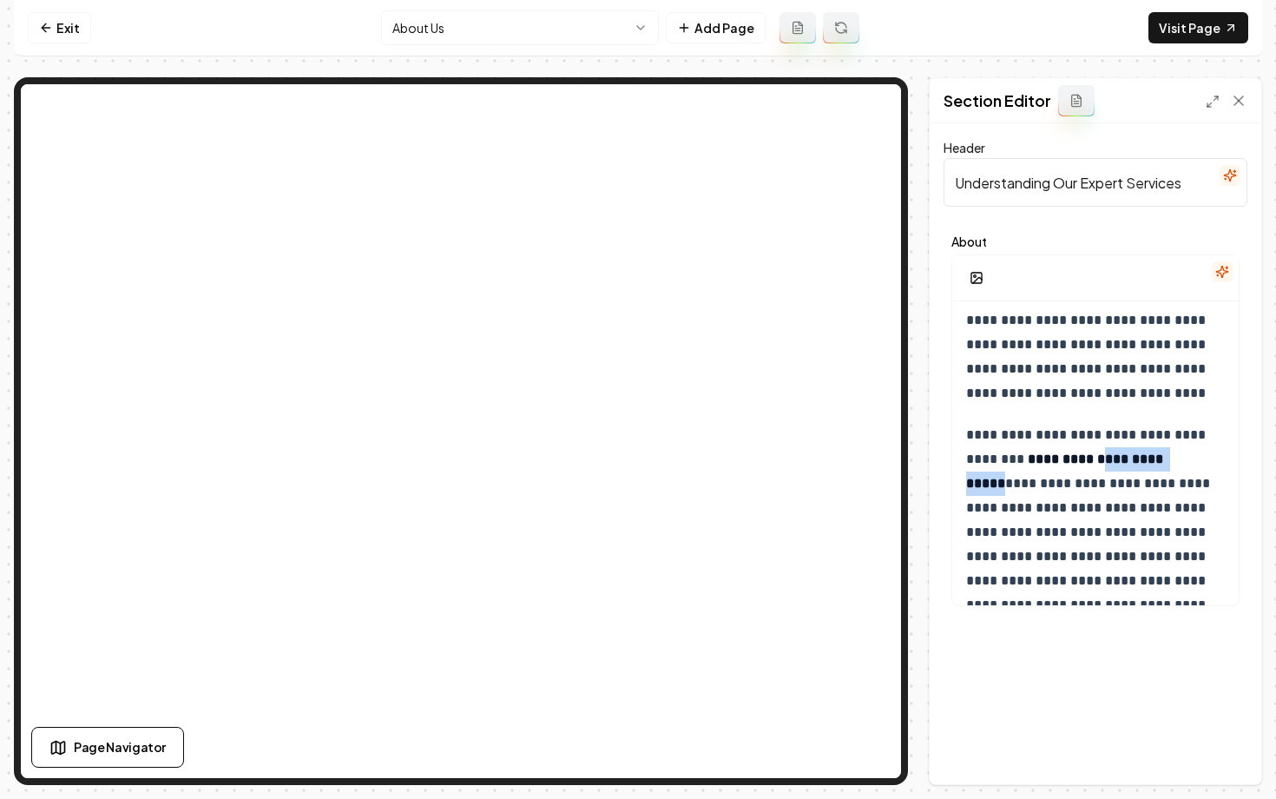
click at [435, 27] on html "**********" at bounding box center [638, 399] width 1276 height 799
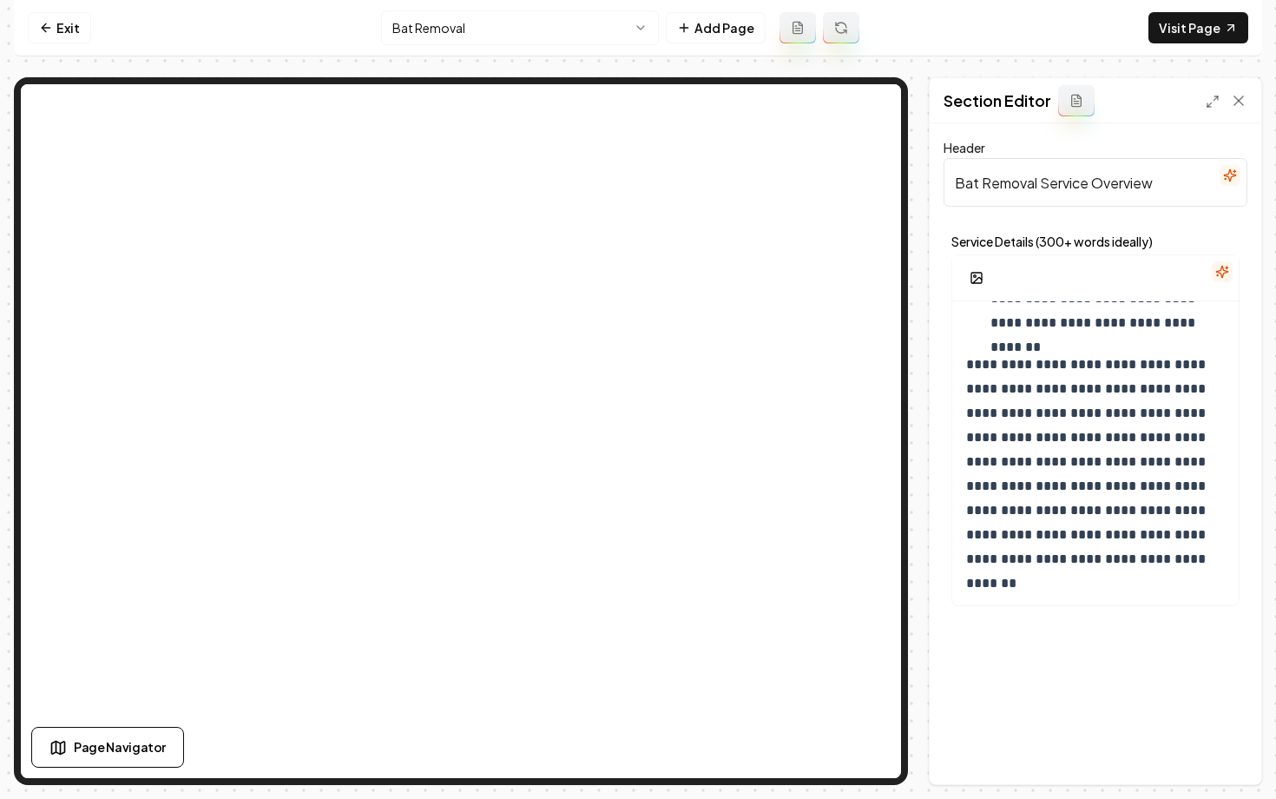
scroll to position [2096, 0]
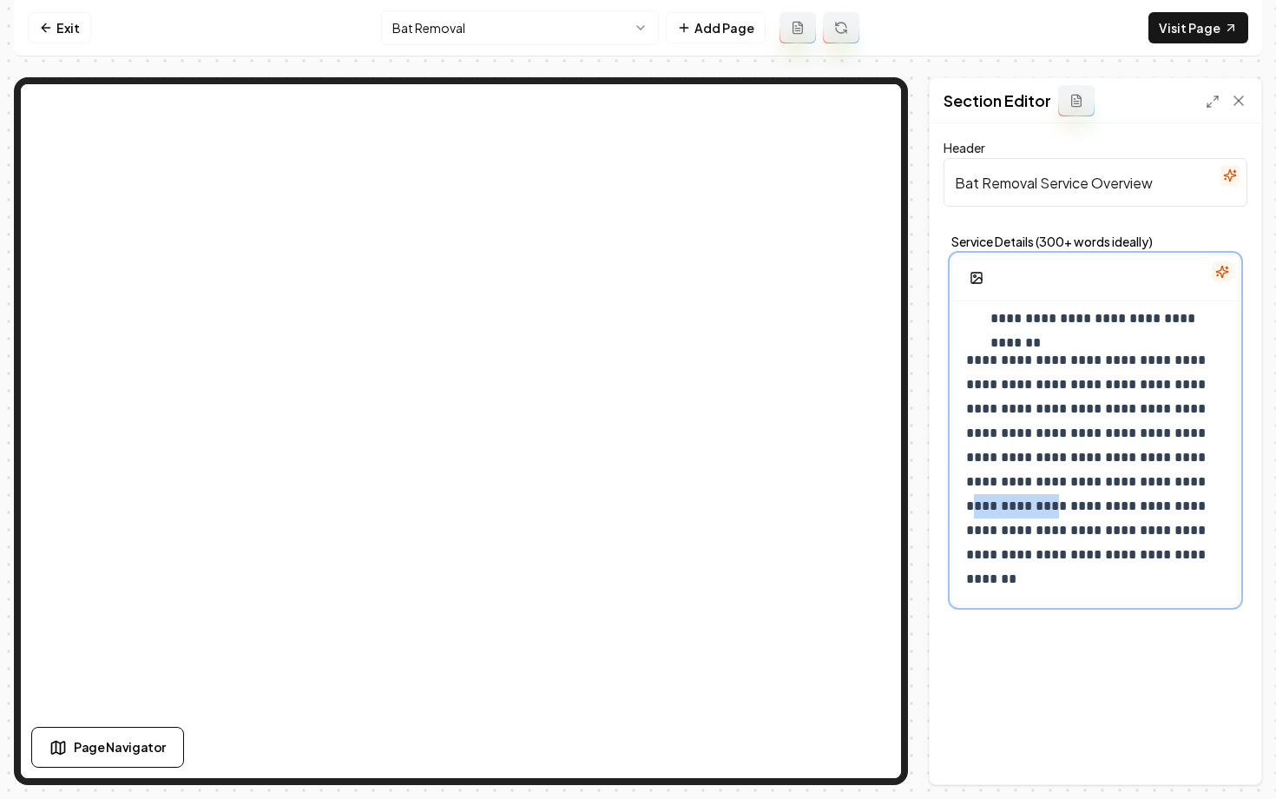
drag, startPoint x: 1057, startPoint y: 508, endPoint x: 968, endPoint y: 510, distance: 88.6
click at [968, 510] on p "**********" at bounding box center [1095, 469] width 259 height 243
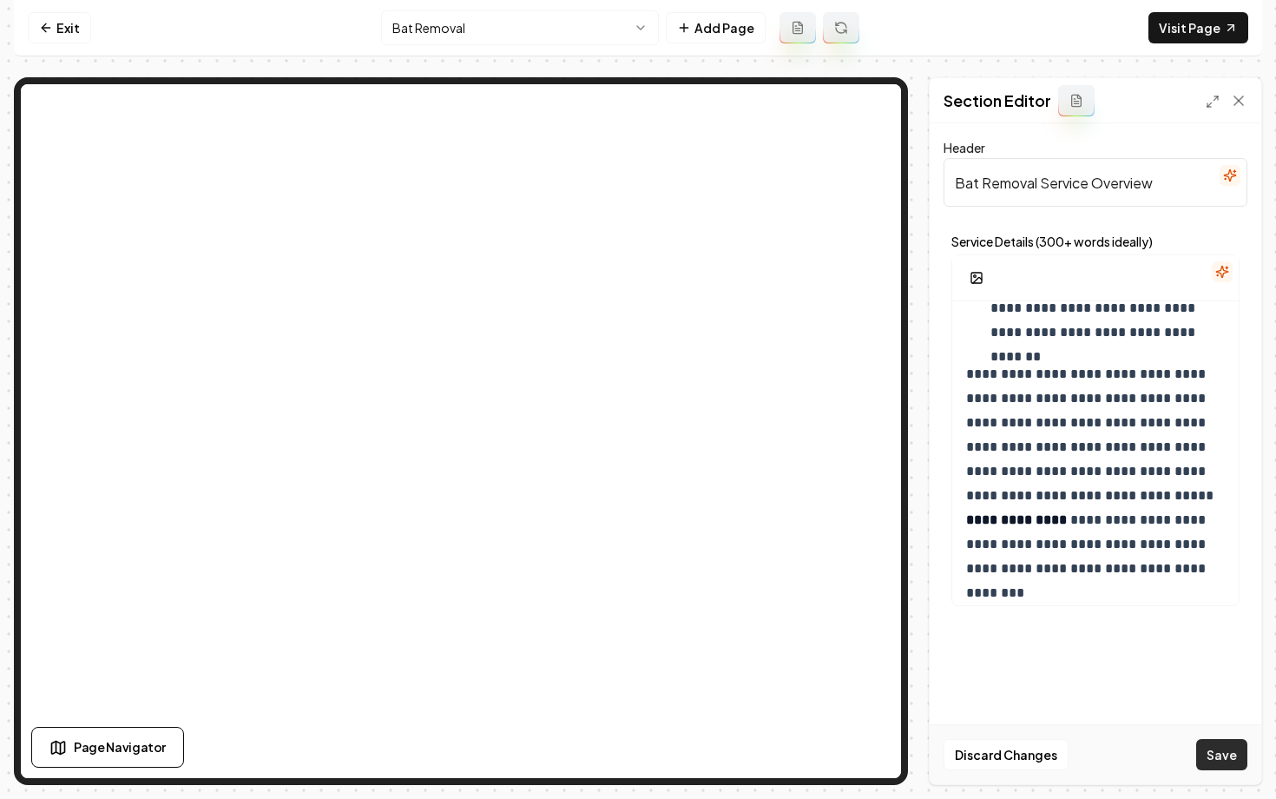
click at [1218, 752] on button "Save" at bounding box center [1221, 754] width 51 height 31
click at [478, 26] on html "**********" at bounding box center [638, 399] width 1276 height 799
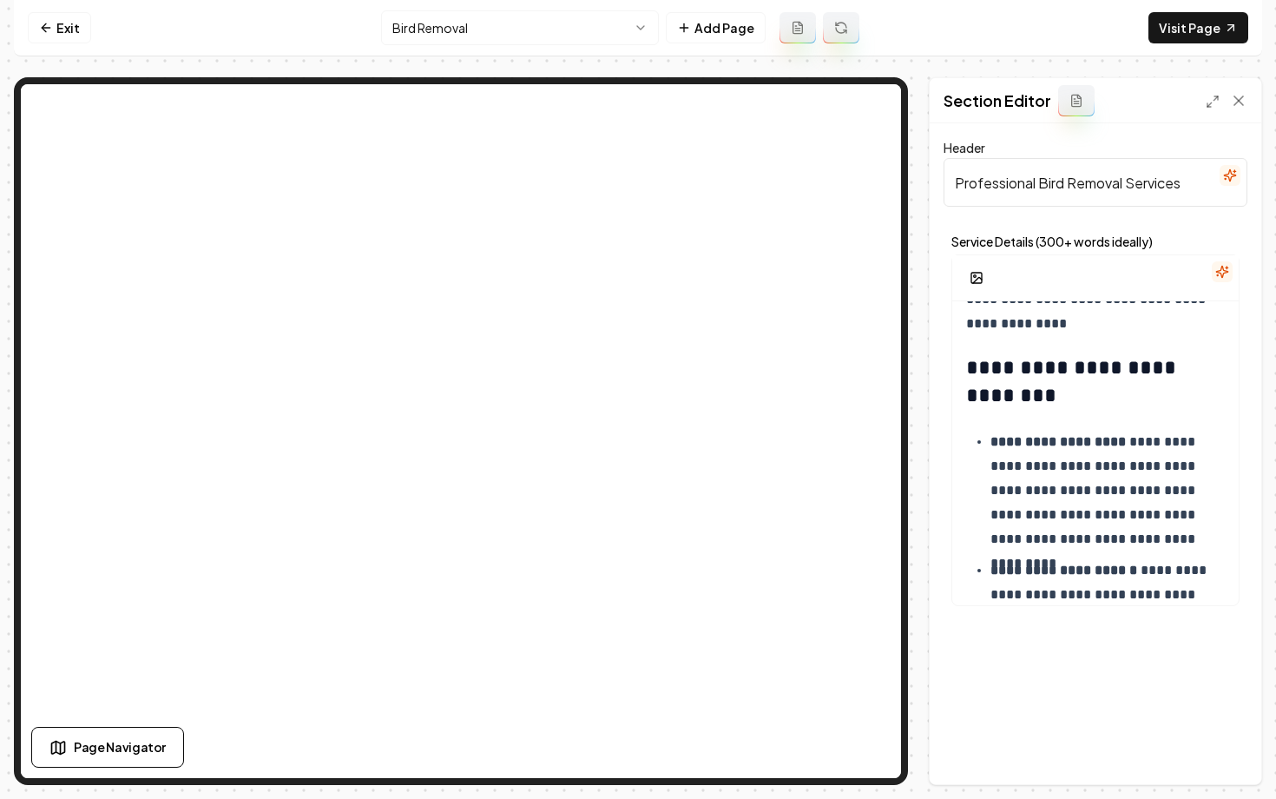
scroll to position [381, 0]
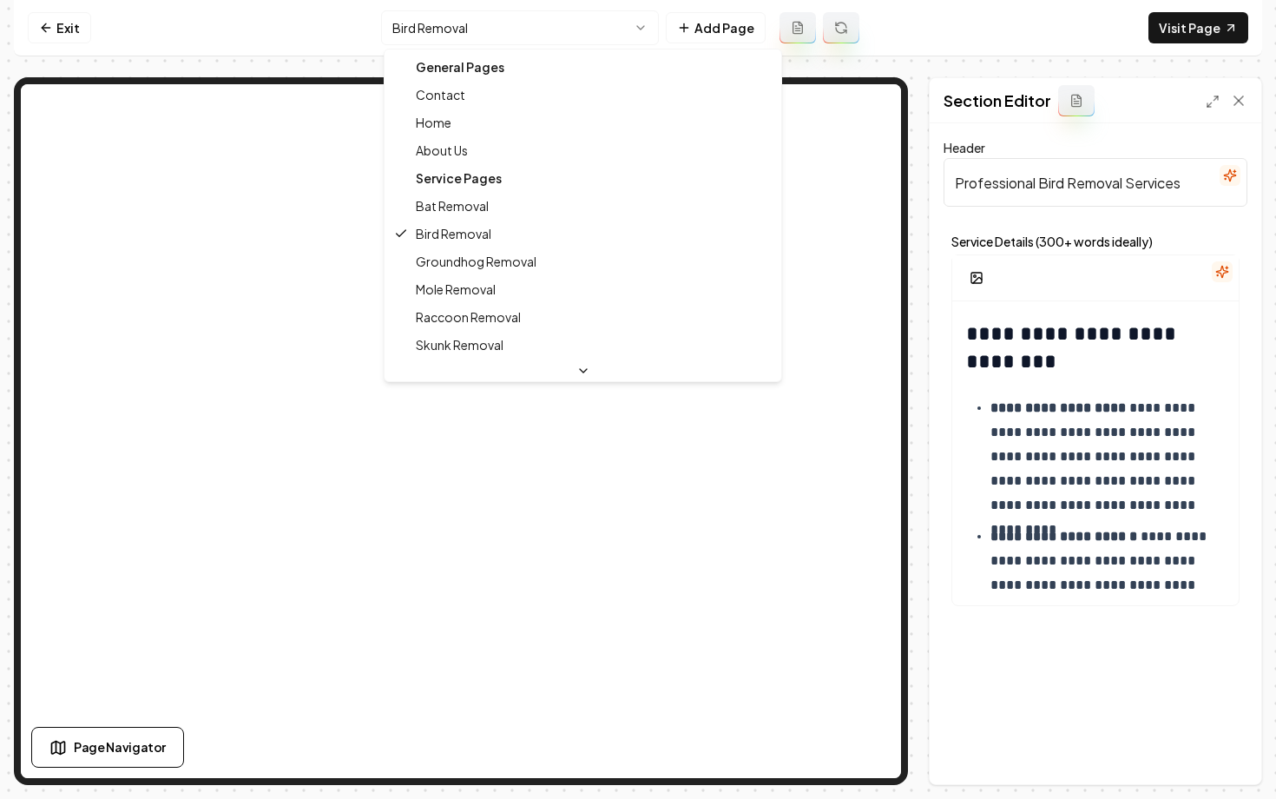
click at [417, 38] on html "**********" at bounding box center [638, 399] width 1276 height 799
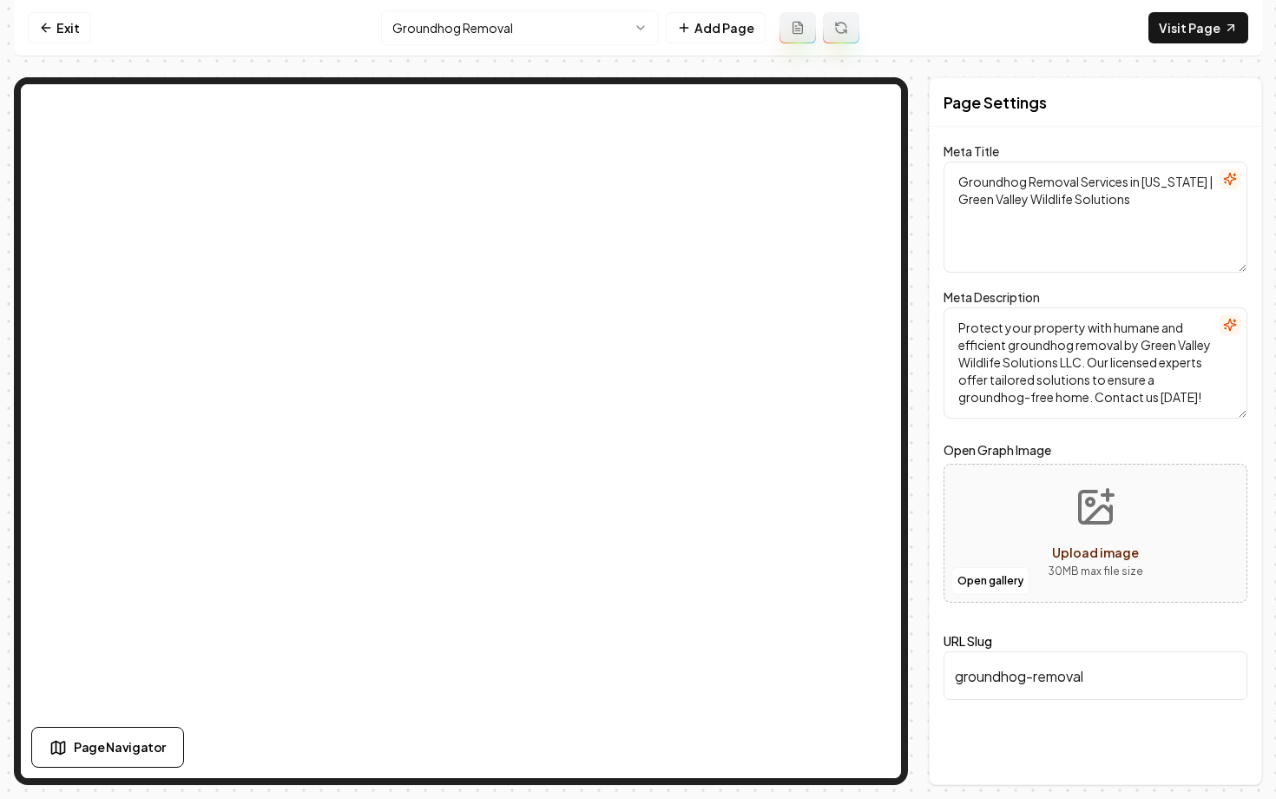
click at [443, 25] on html "Computer Required This feature is only available on a computer. Please switch t…" at bounding box center [638, 399] width 1276 height 799
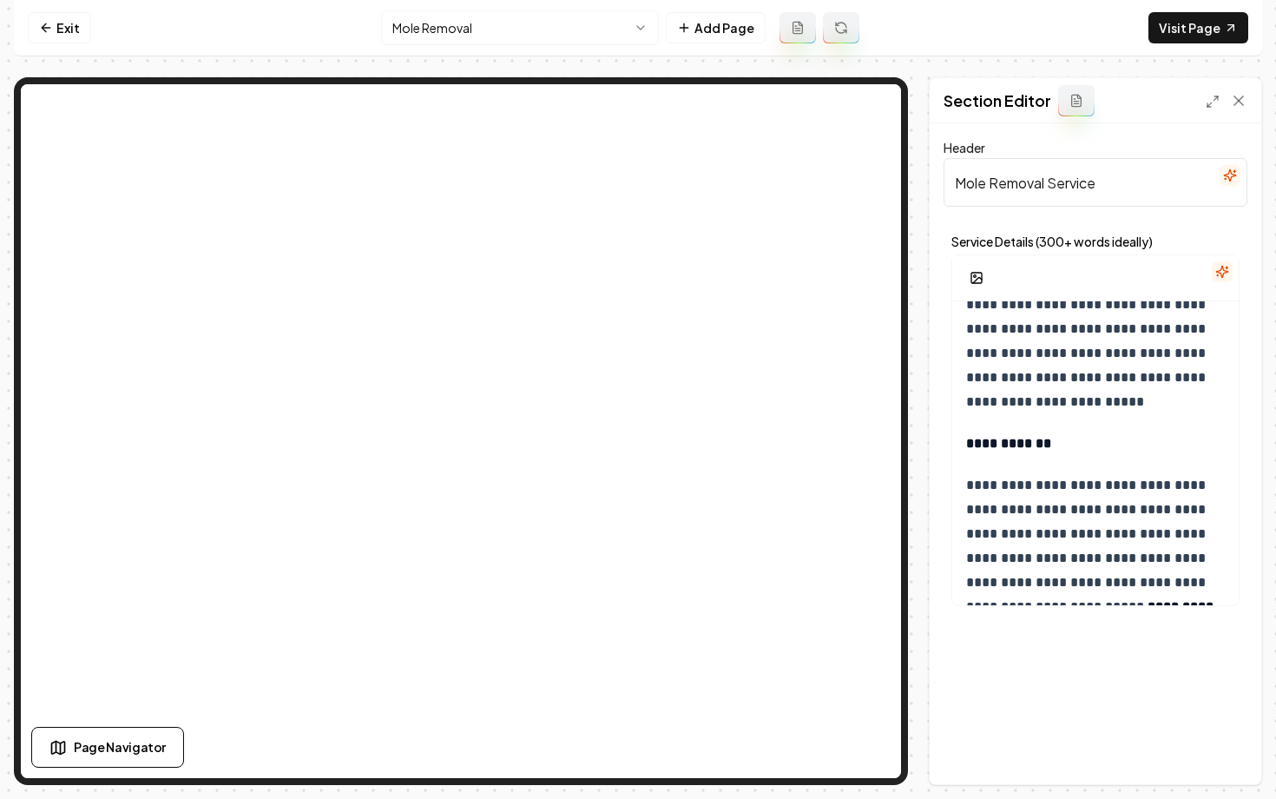
scroll to position [1290, 0]
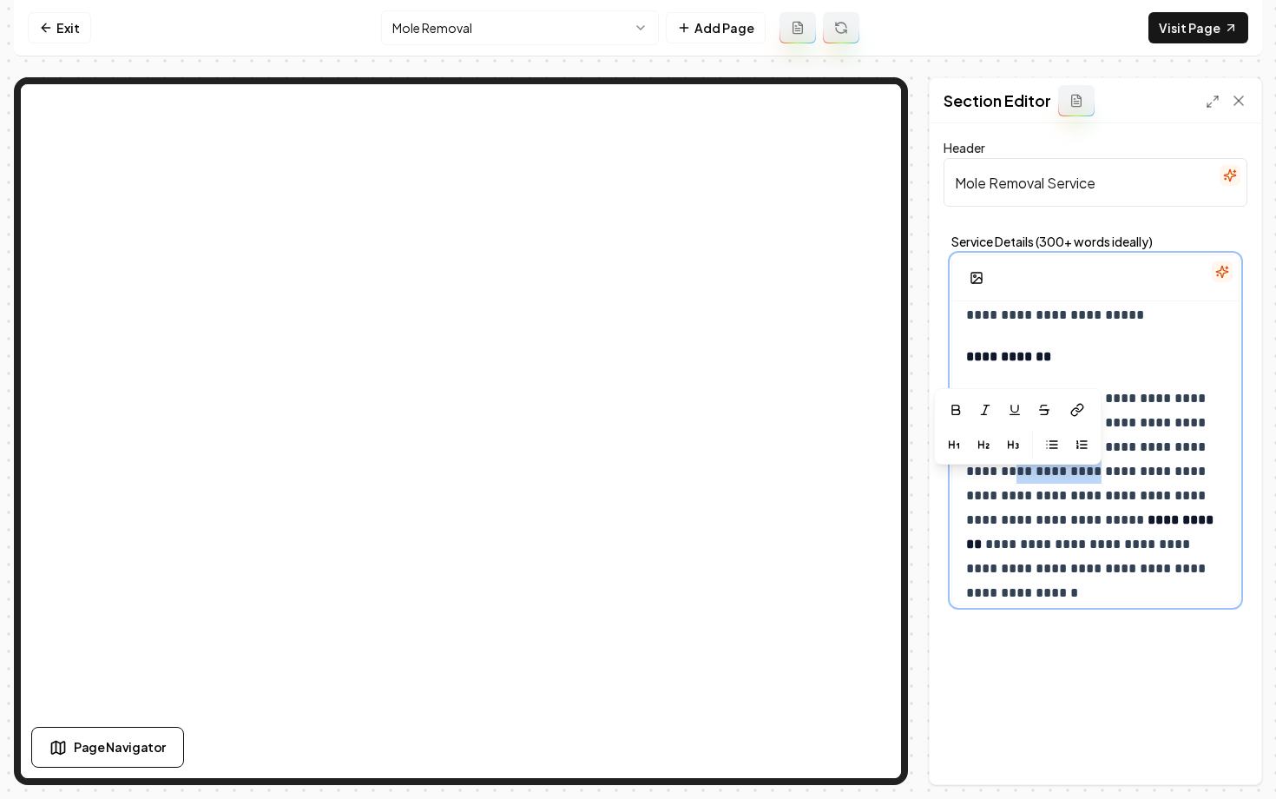
drag, startPoint x: 1055, startPoint y: 480, endPoint x: 967, endPoint y: 479, distance: 87.7
click at [967, 479] on p "**********" at bounding box center [1095, 483] width 259 height 194
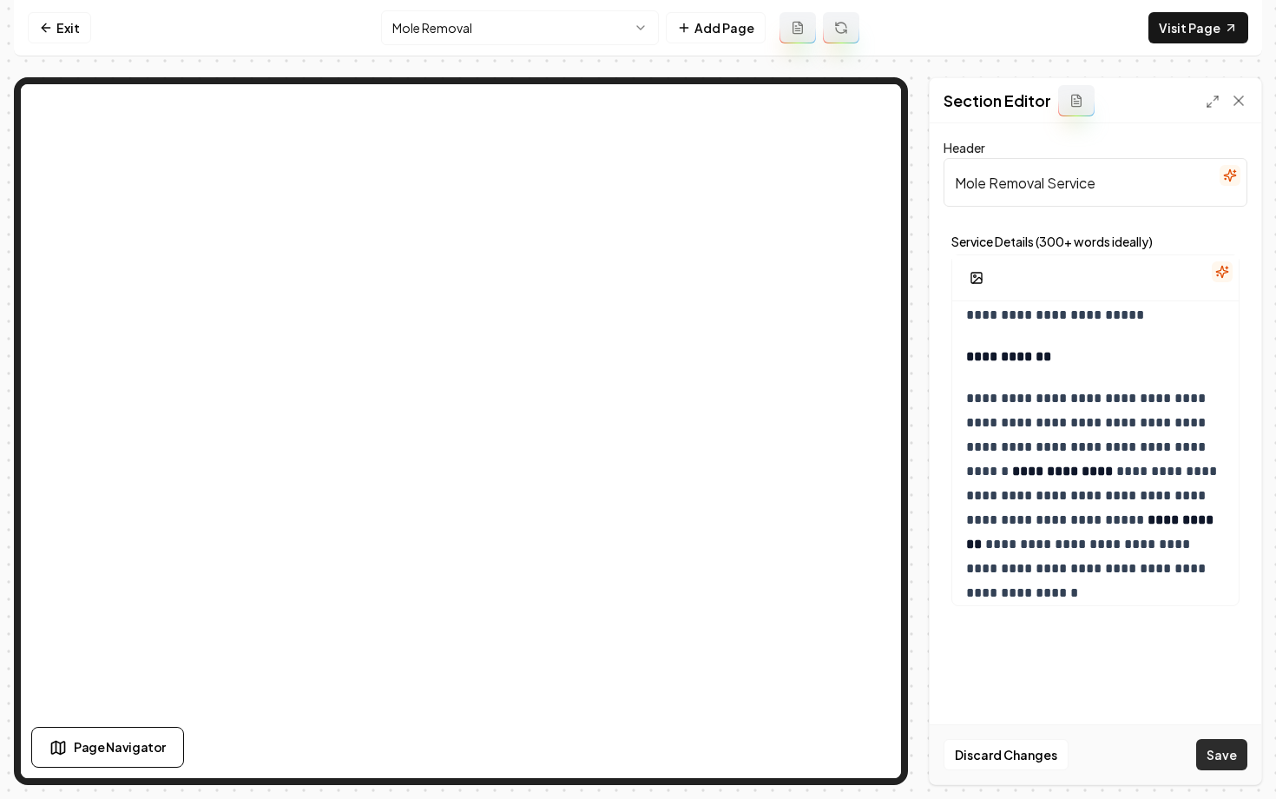
click at [1234, 758] on button "Save" at bounding box center [1221, 754] width 51 height 31
click at [440, 30] on html "**********" at bounding box center [638, 399] width 1276 height 799
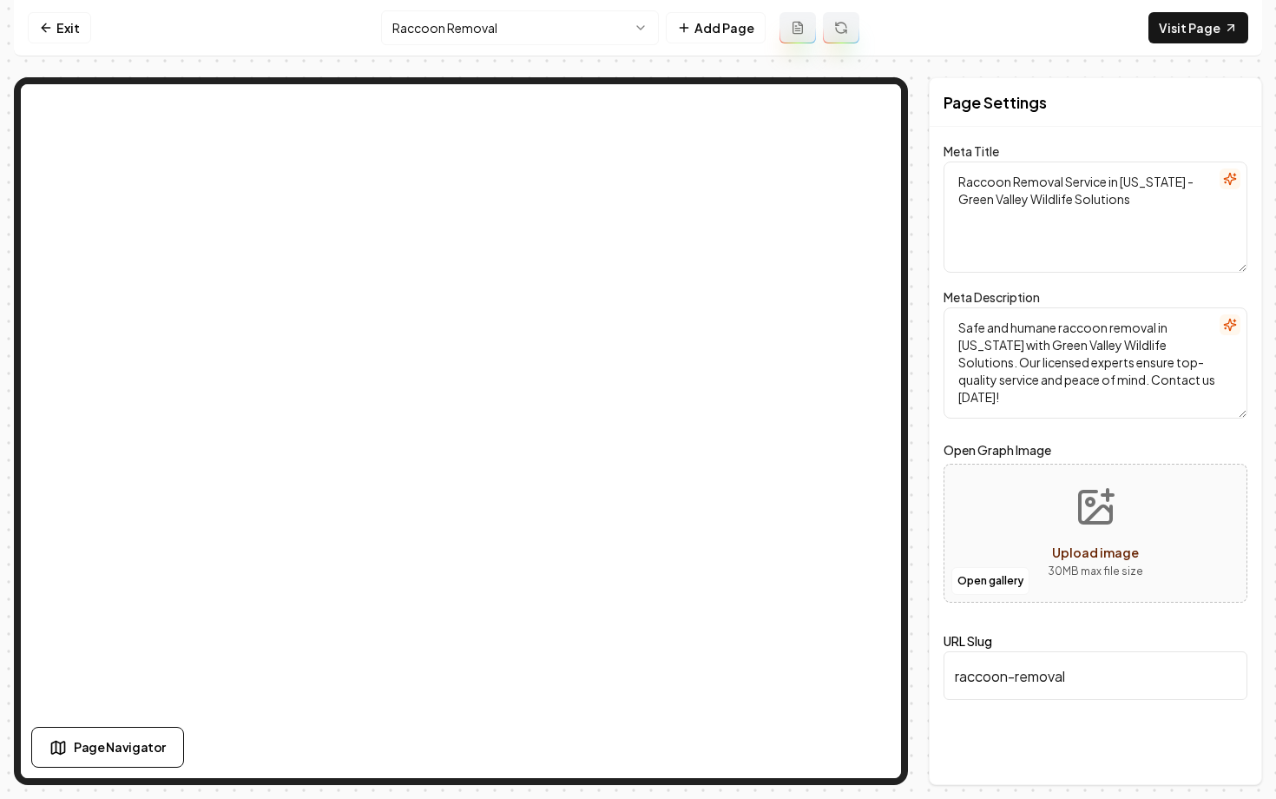
click at [439, 35] on html "Computer Required This feature is only available on a computer. Please switch t…" at bounding box center [638, 399] width 1276 height 799
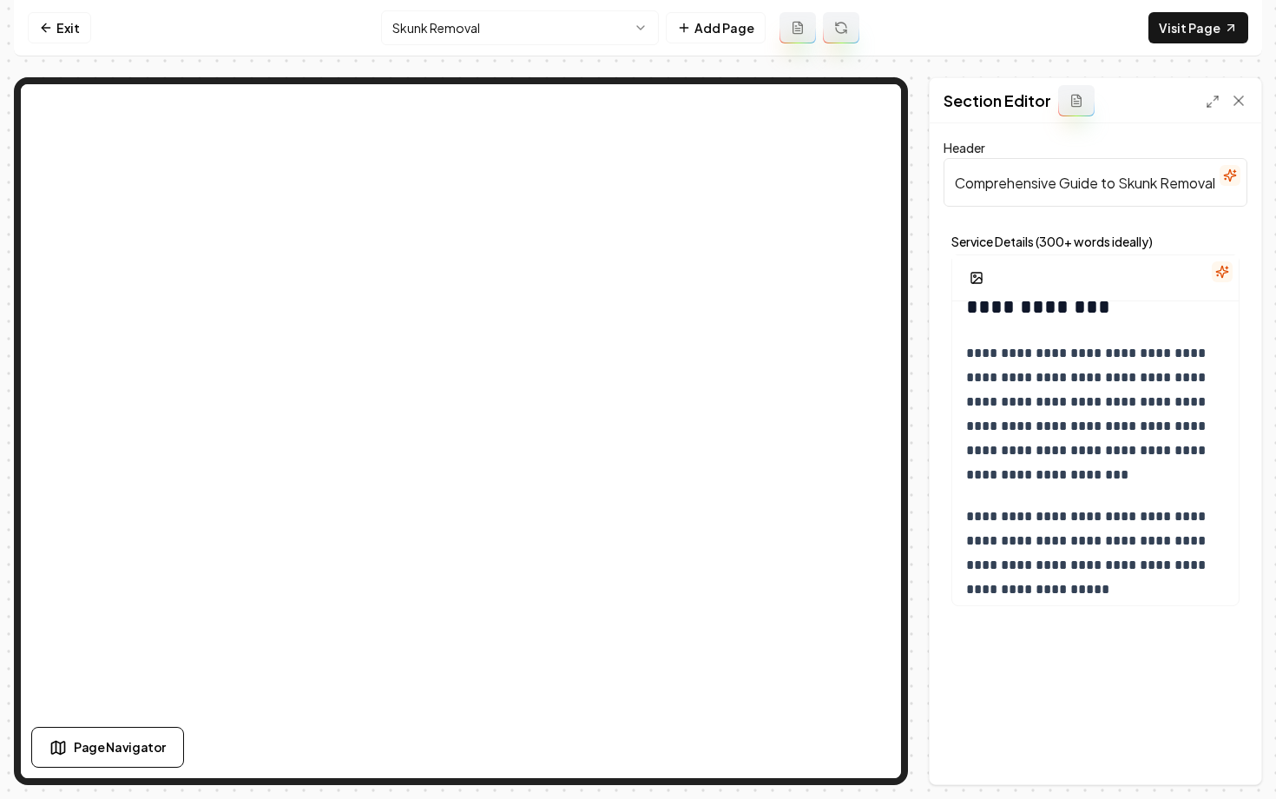
scroll to position [1835, 0]
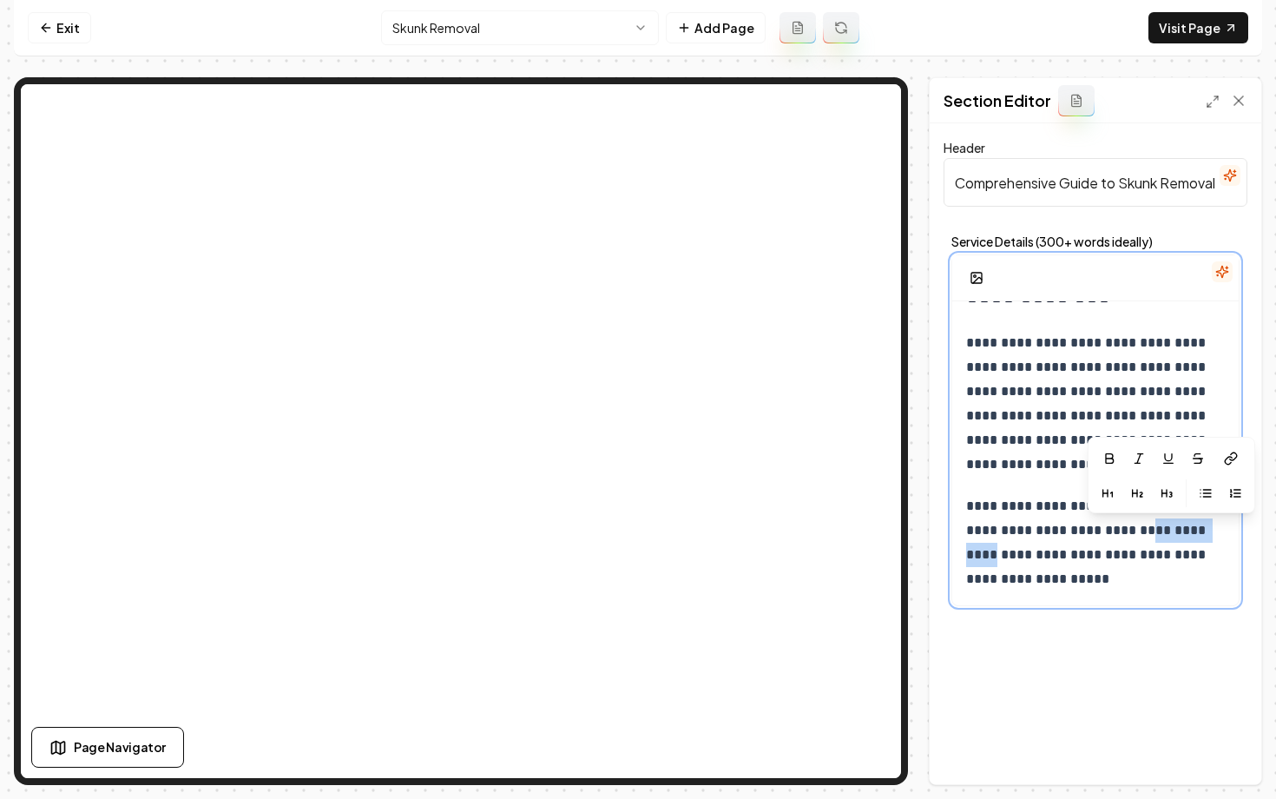
drag, startPoint x: 1127, startPoint y: 533, endPoint x: 1214, endPoint y: 537, distance: 86.9
click at [1214, 537] on p "**********" at bounding box center [1095, 542] width 259 height 97
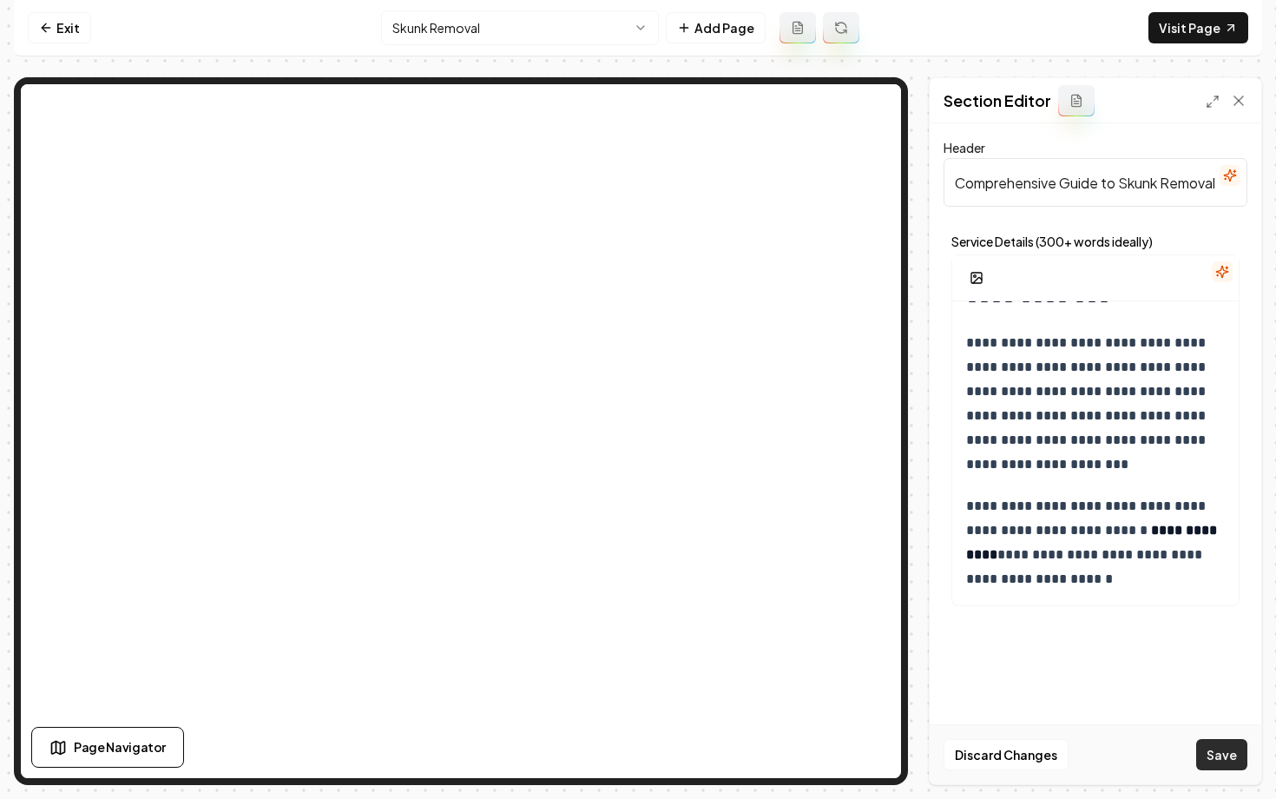
click at [1237, 750] on button "Save" at bounding box center [1221, 754] width 51 height 31
click at [450, 28] on html "**********" at bounding box center [638, 399] width 1276 height 799
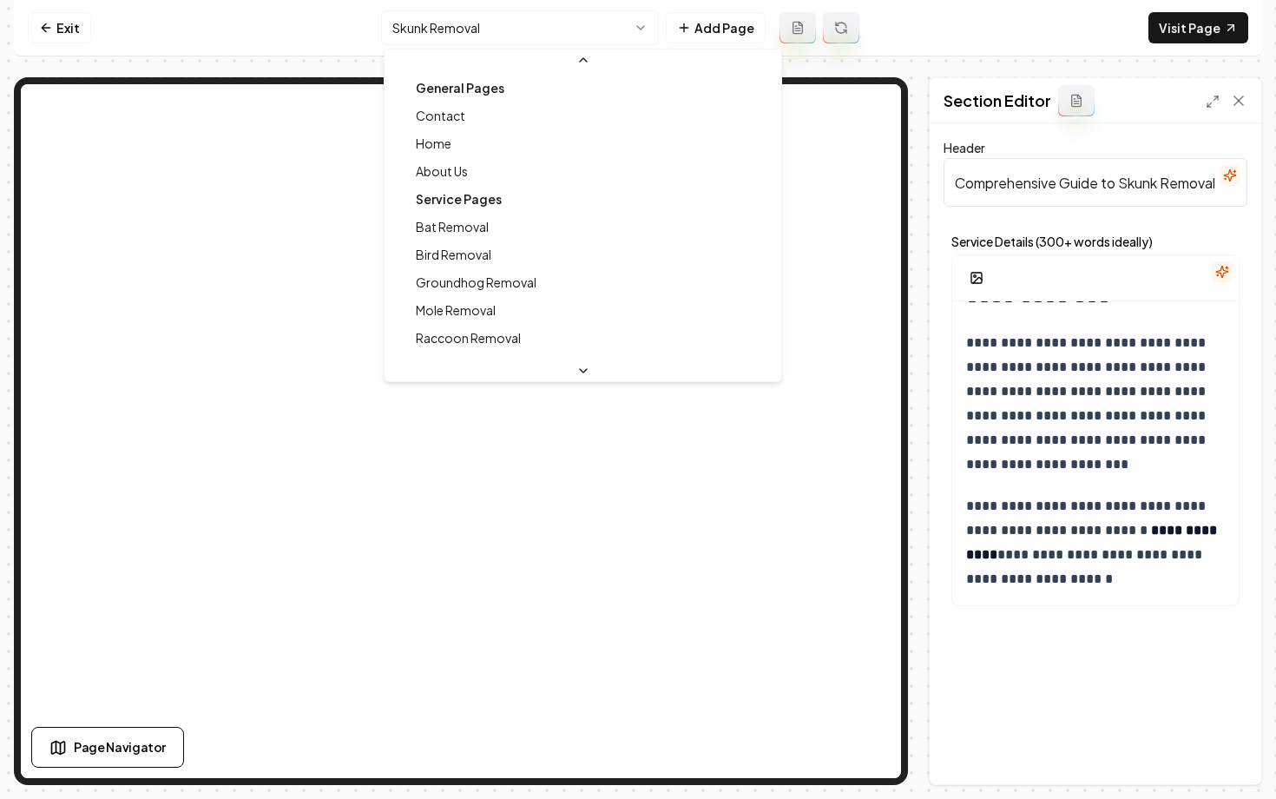
scroll to position [126, 0]
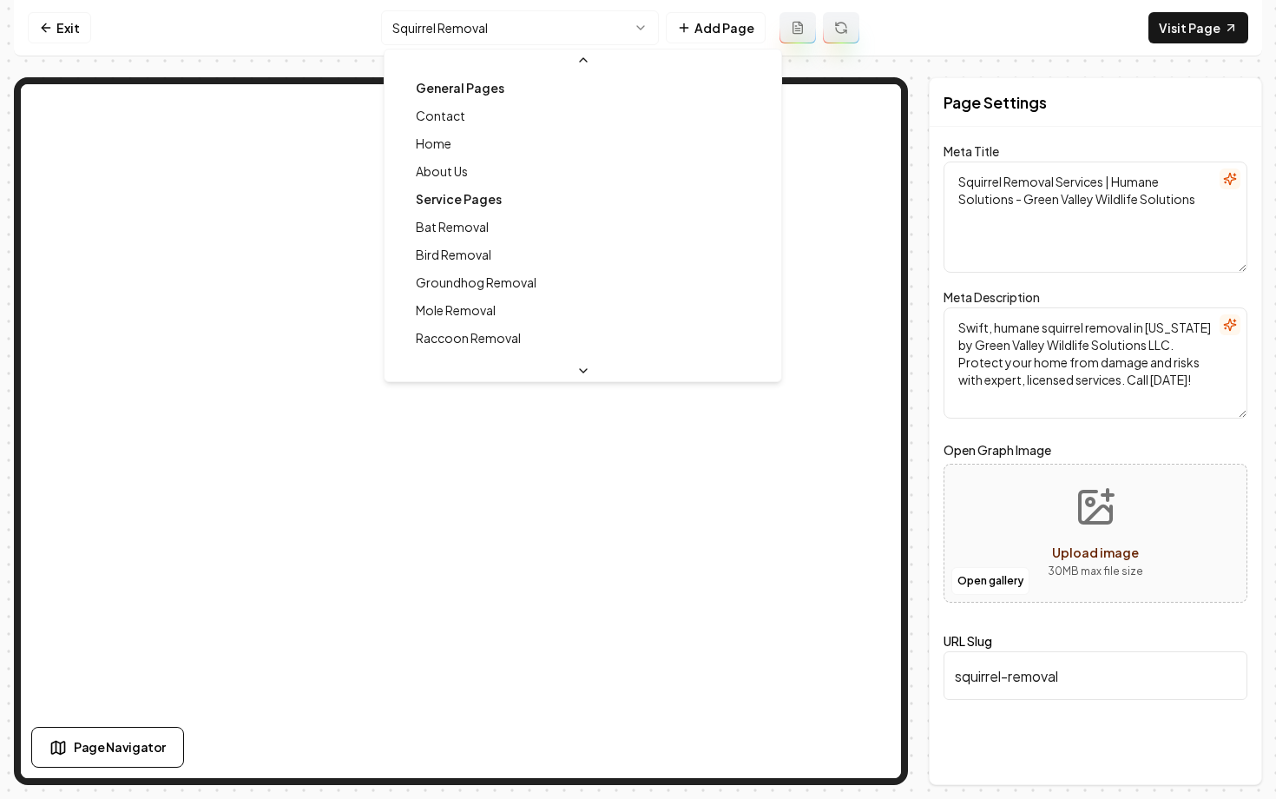
click at [527, 37] on html "Computer Required This feature is only available on a computer. Please switch t…" at bounding box center [638, 399] width 1276 height 799
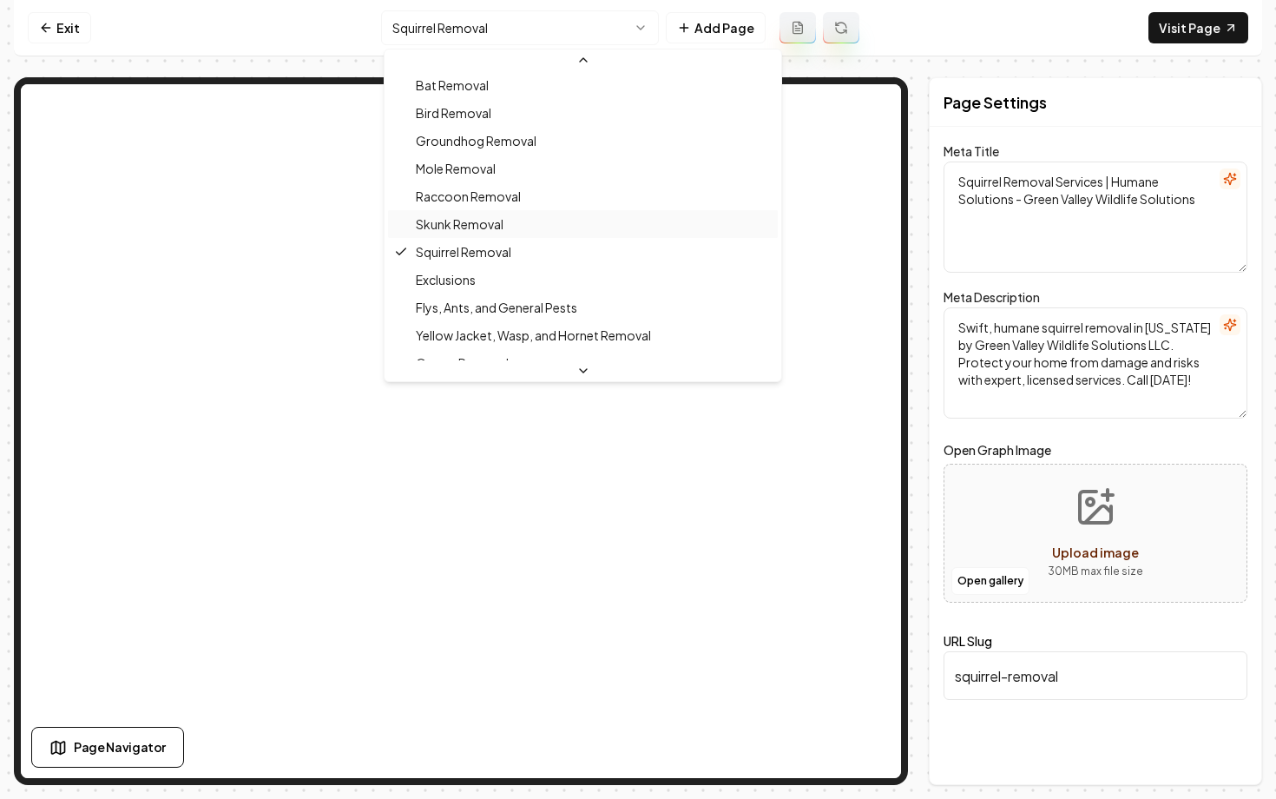
scroll to position [143, 0]
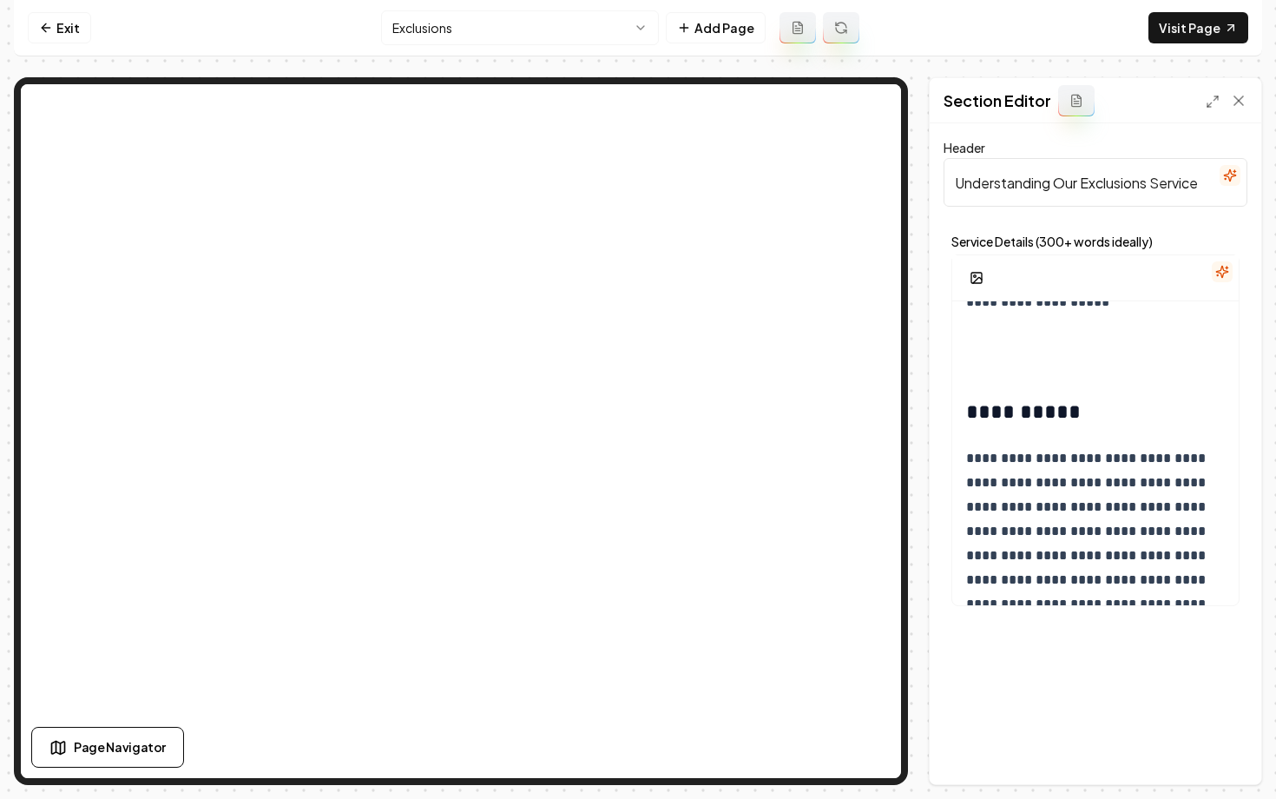
scroll to position [1832, 0]
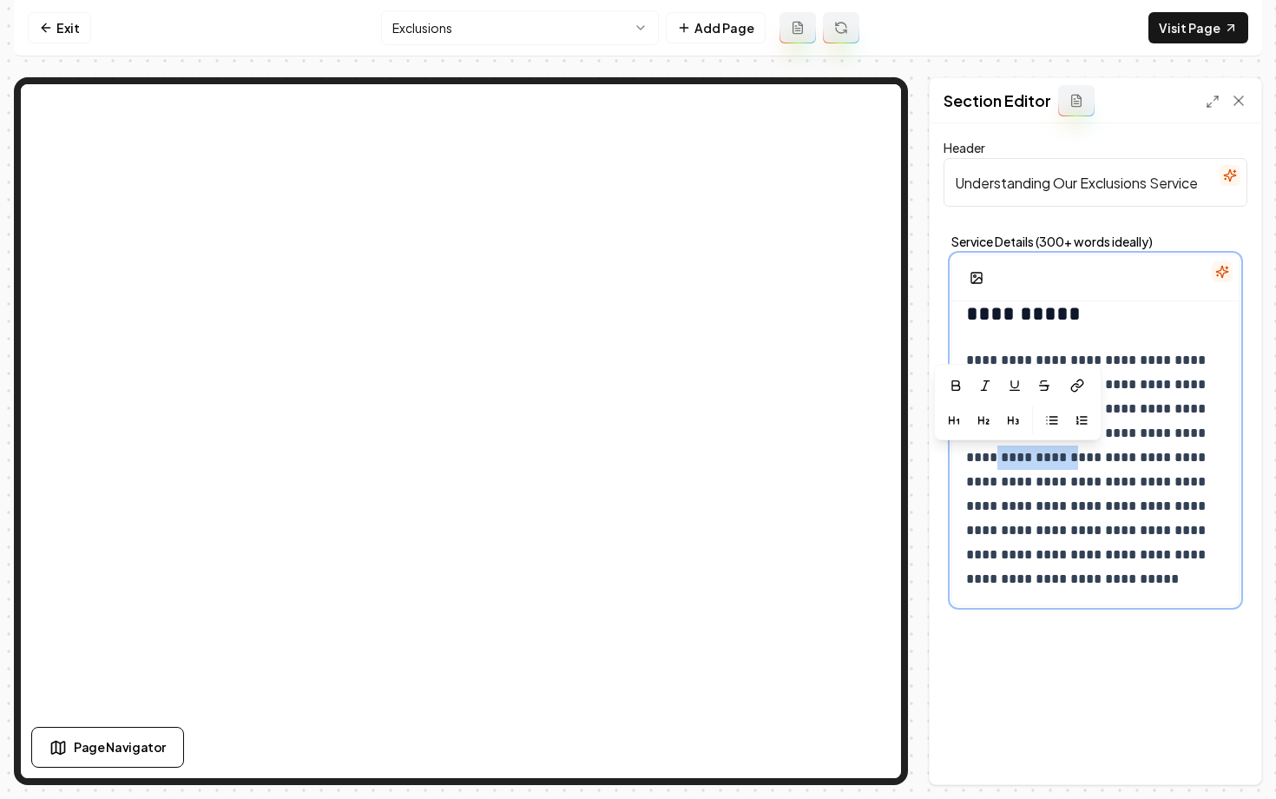
drag, startPoint x: 1057, startPoint y: 457, endPoint x: 960, endPoint y: 456, distance: 97.2
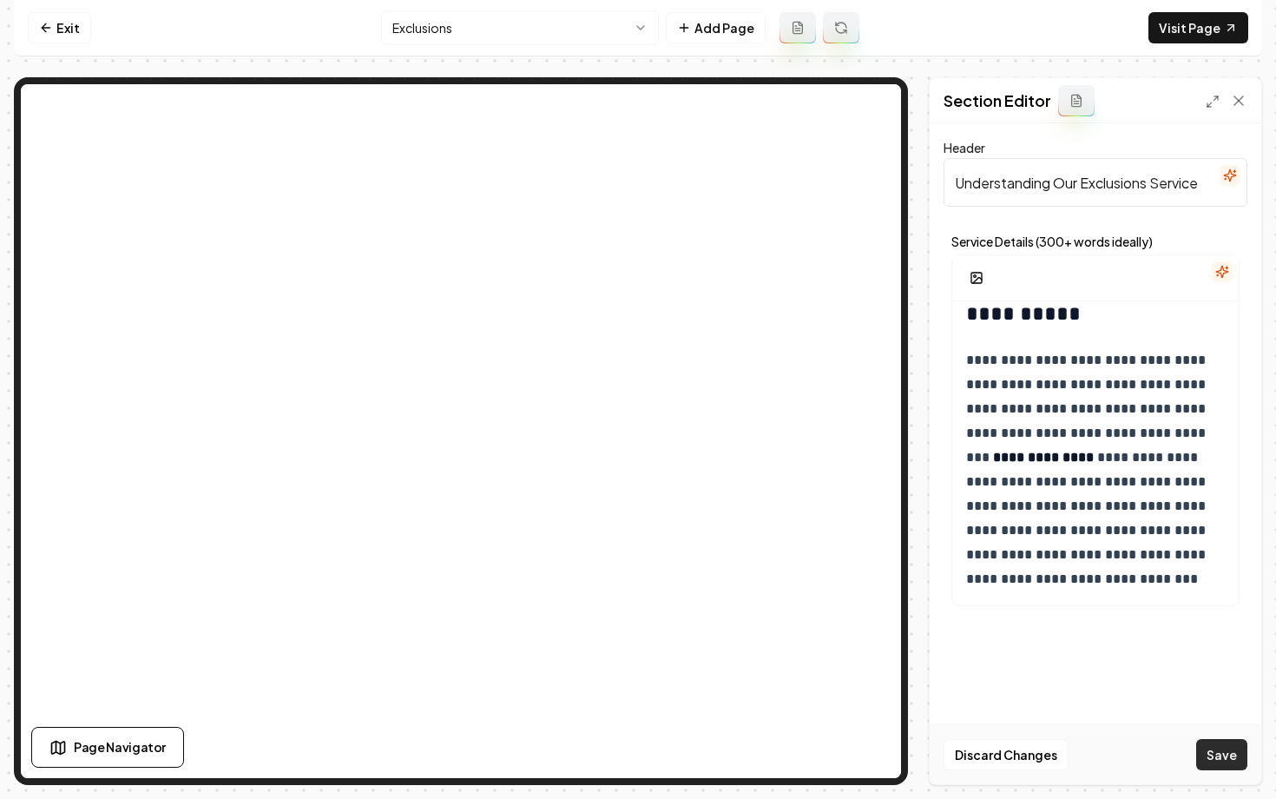
click at [1216, 763] on button "Save" at bounding box center [1221, 754] width 51 height 31
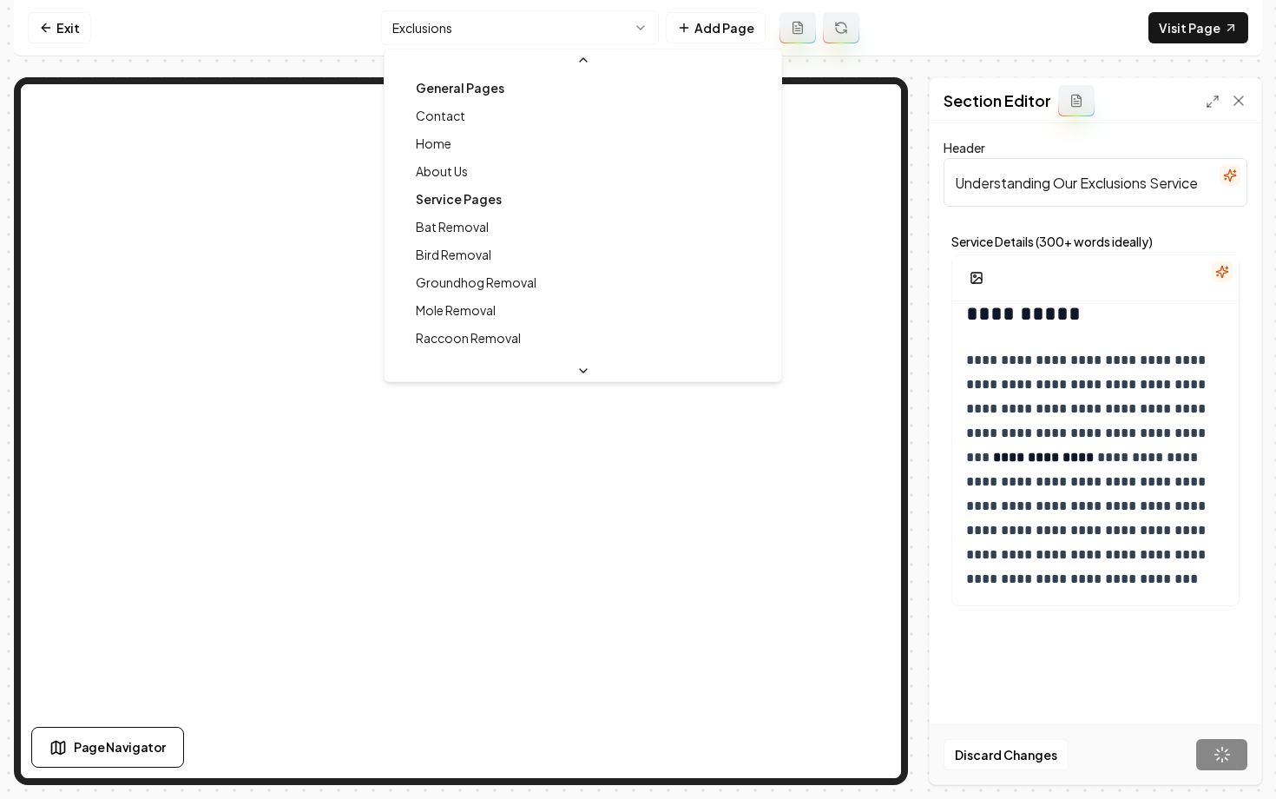
click at [514, 28] on html "**********" at bounding box center [638, 399] width 1276 height 799
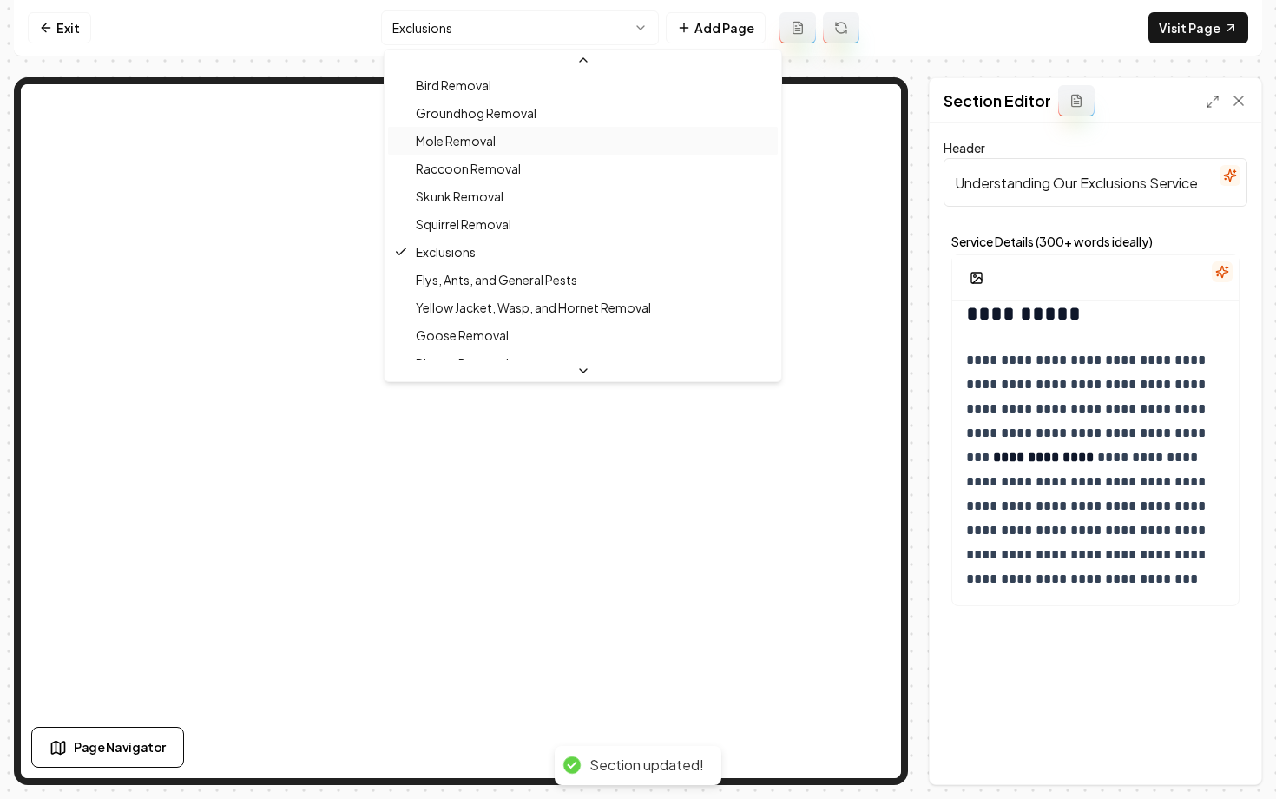
scroll to position [177, 0]
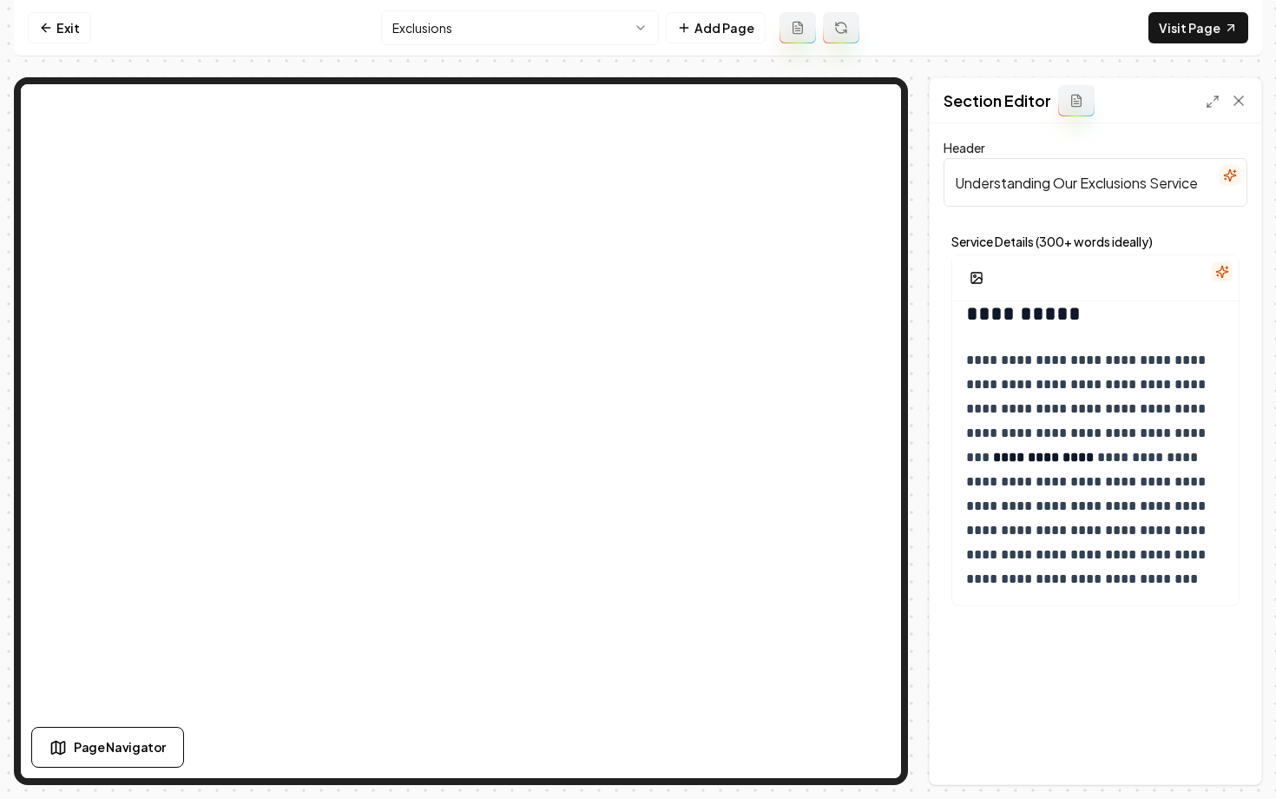
click at [464, 32] on html "**********" at bounding box center [638, 399] width 1276 height 799
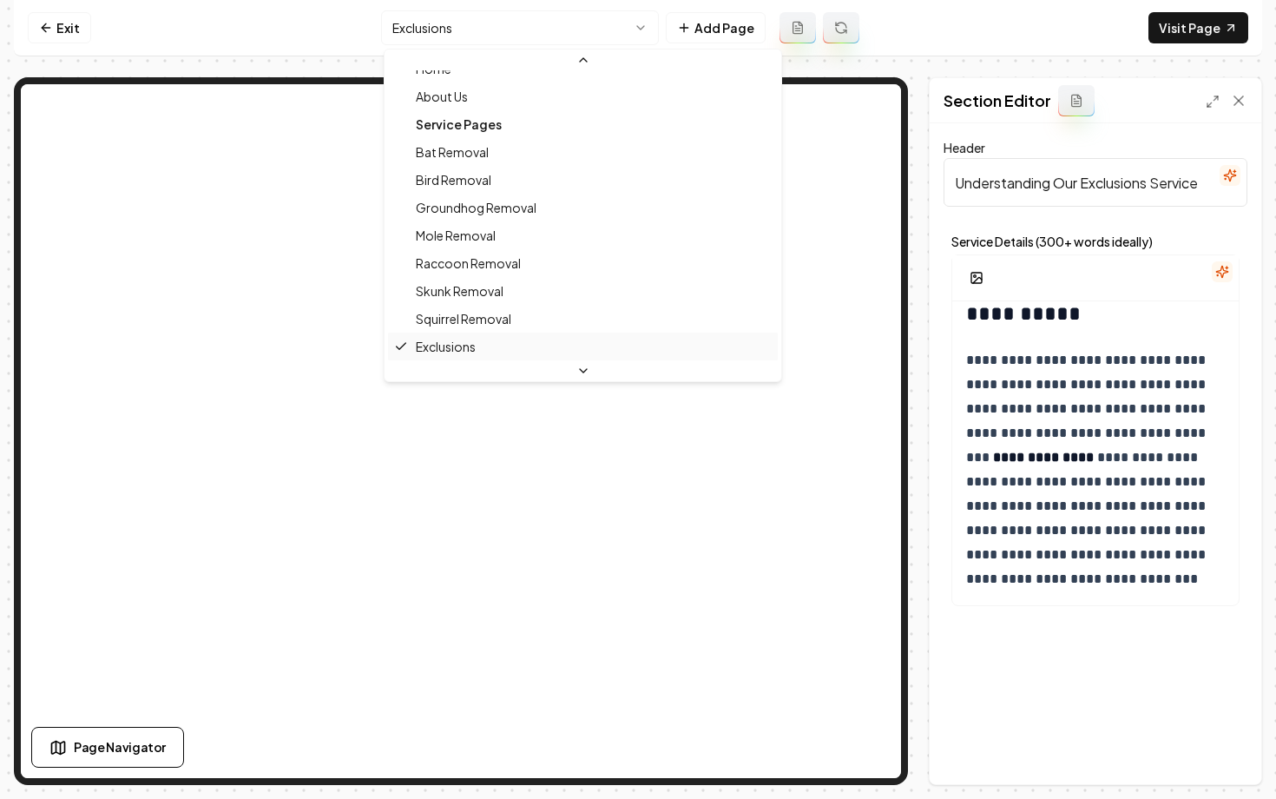
scroll to position [127, 0]
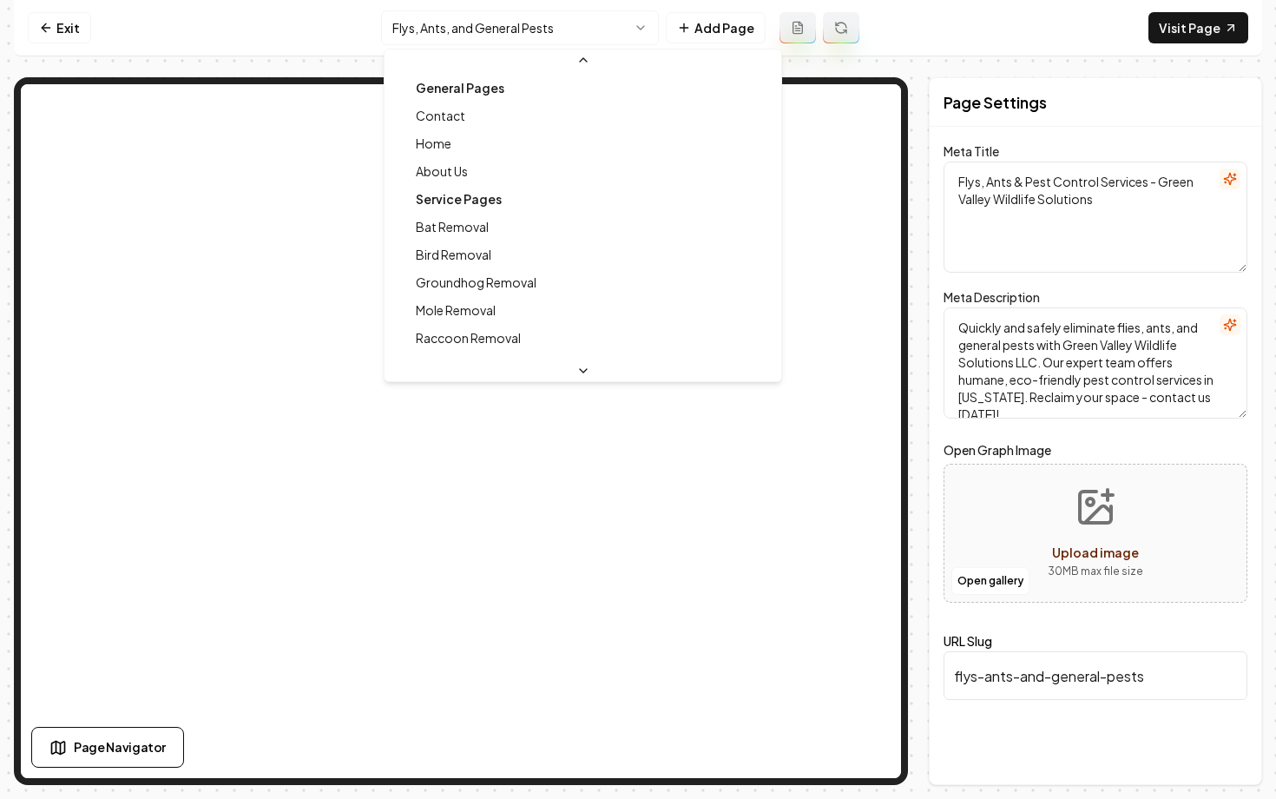
click at [438, 26] on html "Computer Required This feature is only available on a computer. Please switch t…" at bounding box center [638, 399] width 1276 height 799
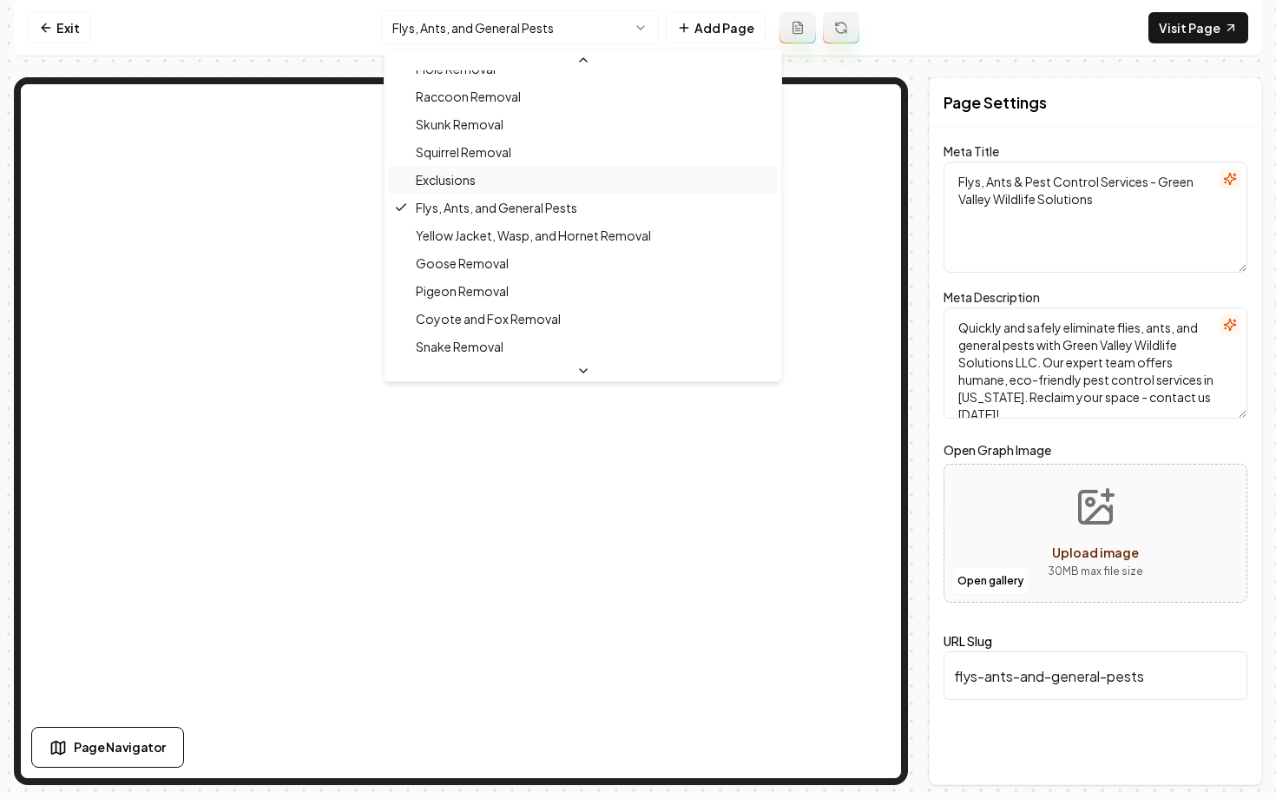
scroll to position [248, 0]
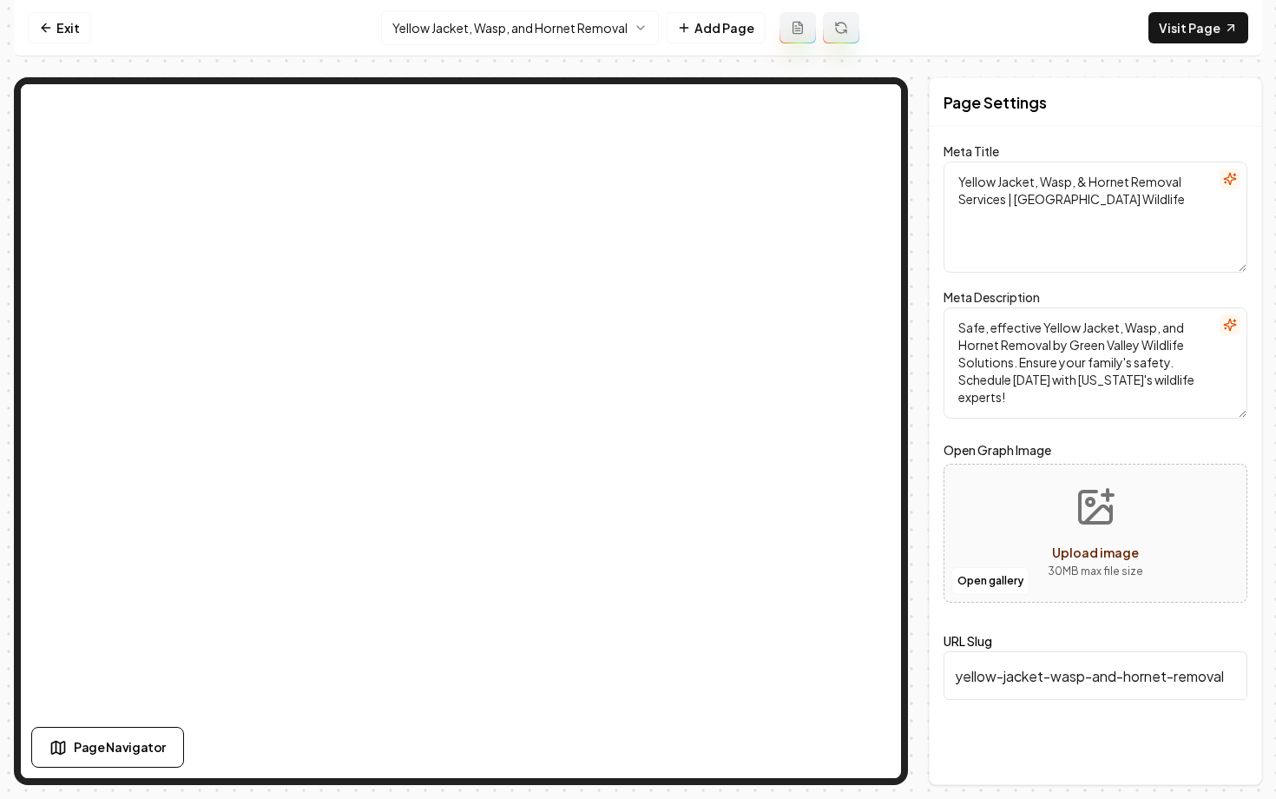
click at [507, 39] on html "Computer Required This feature is only available on a computer. Please switch t…" at bounding box center [638, 399] width 1276 height 799
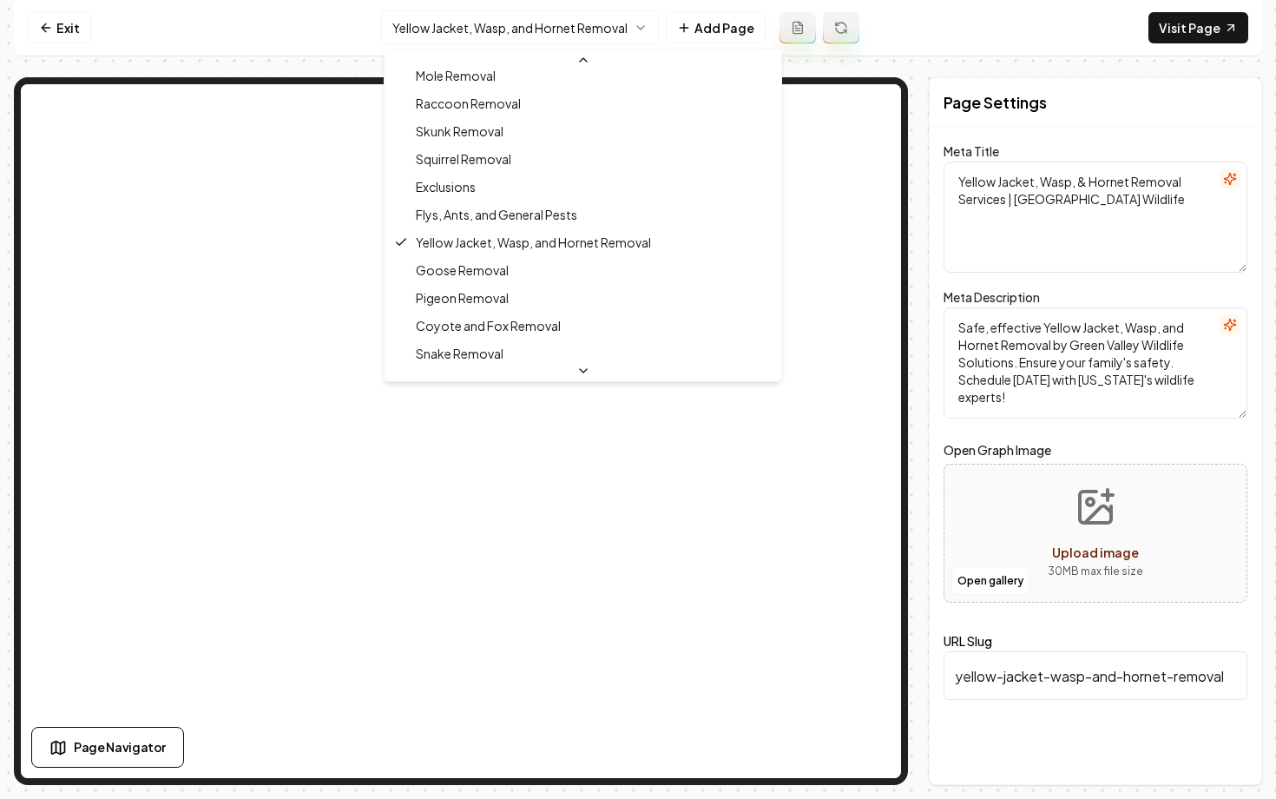
scroll to position [236, 0]
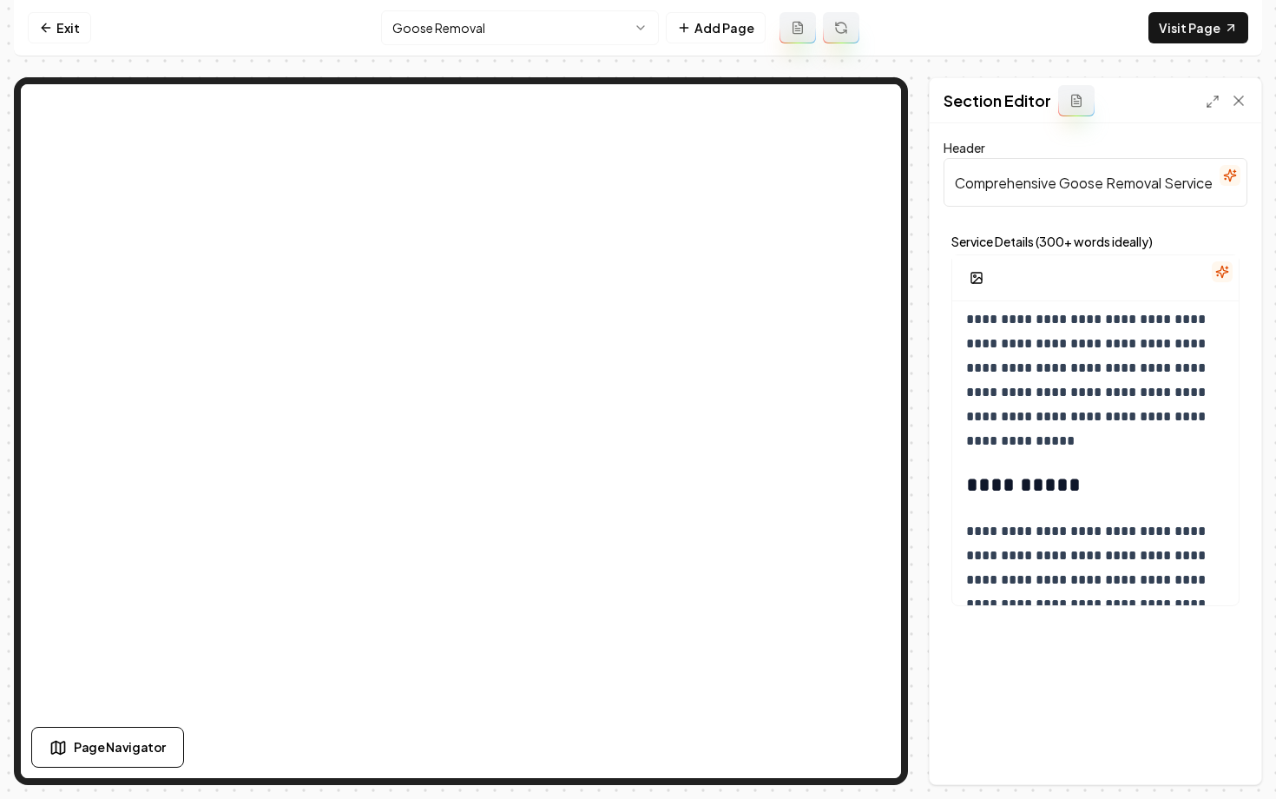
scroll to position [1616, 0]
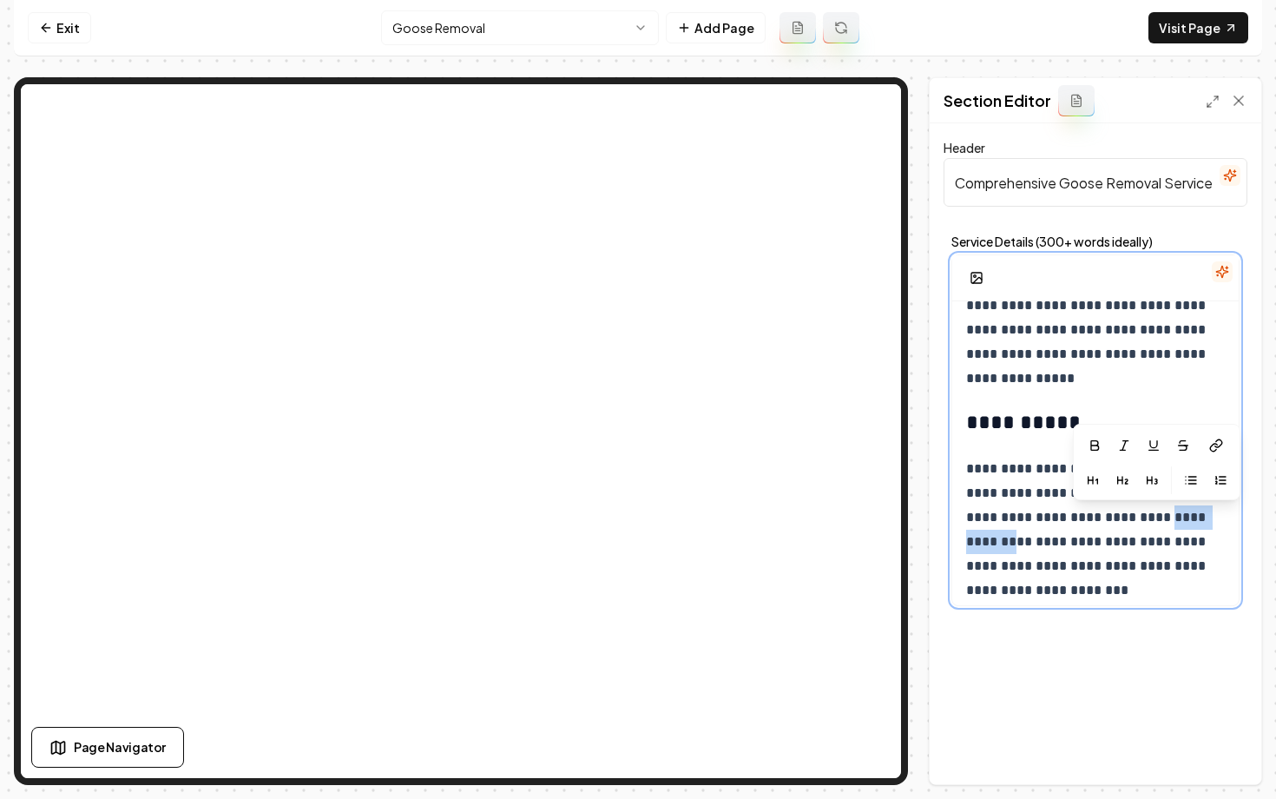
drag, startPoint x: 1202, startPoint y: 517, endPoint x: 1113, endPoint y: 518, distance: 89.4
click at [1113, 518] on p "**********" at bounding box center [1095, 530] width 259 height 146
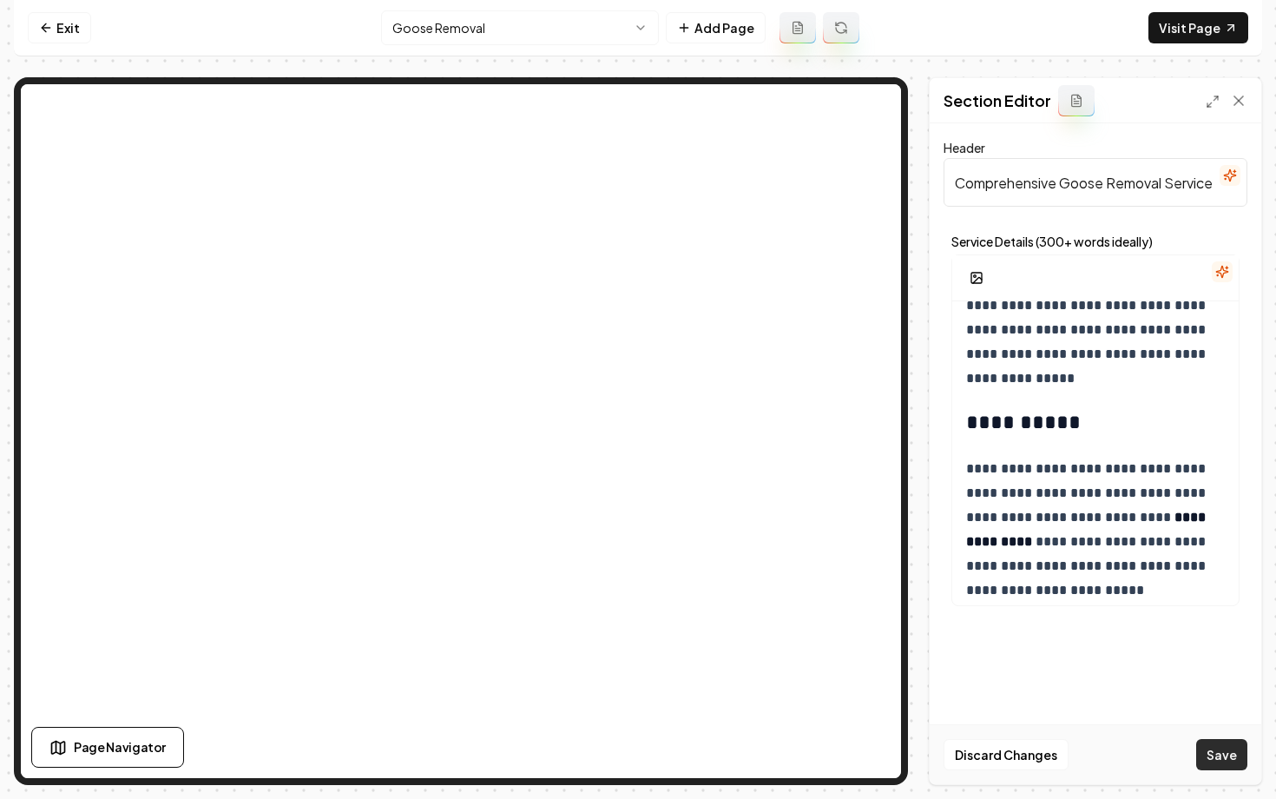
click at [1219, 761] on button "Save" at bounding box center [1221, 754] width 51 height 31
click at [489, 36] on html "**********" at bounding box center [638, 399] width 1276 height 799
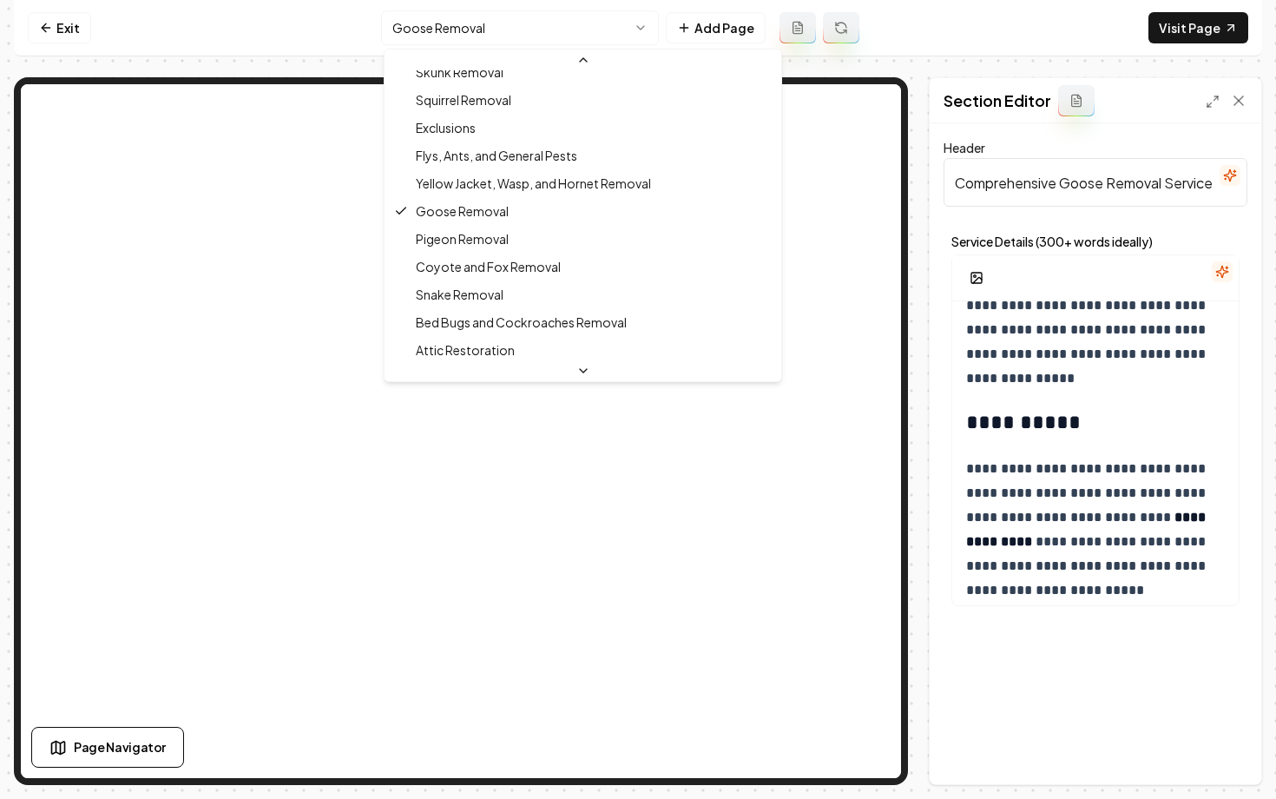
scroll to position [297, 0]
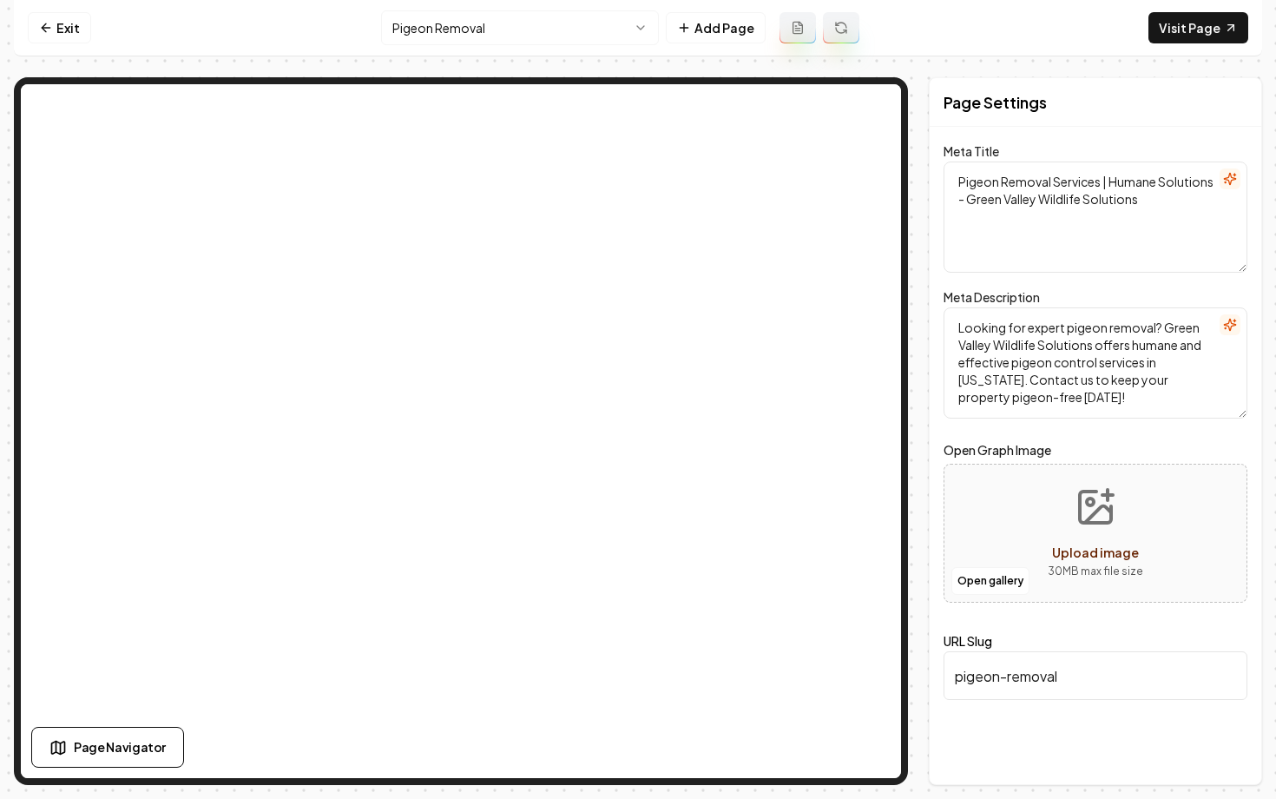
click at [505, 36] on html "Computer Required This feature is only available on a computer. Please switch t…" at bounding box center [638, 399] width 1276 height 799
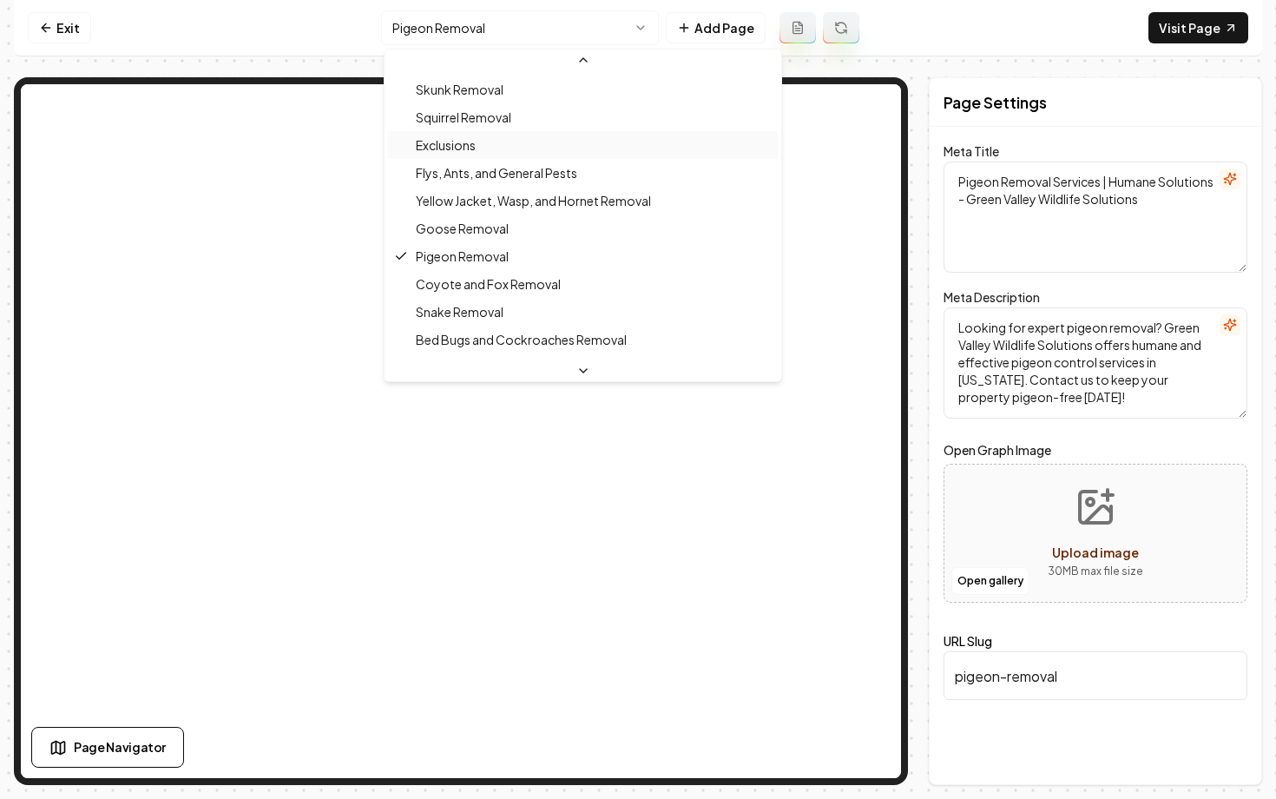
scroll to position [278, 0]
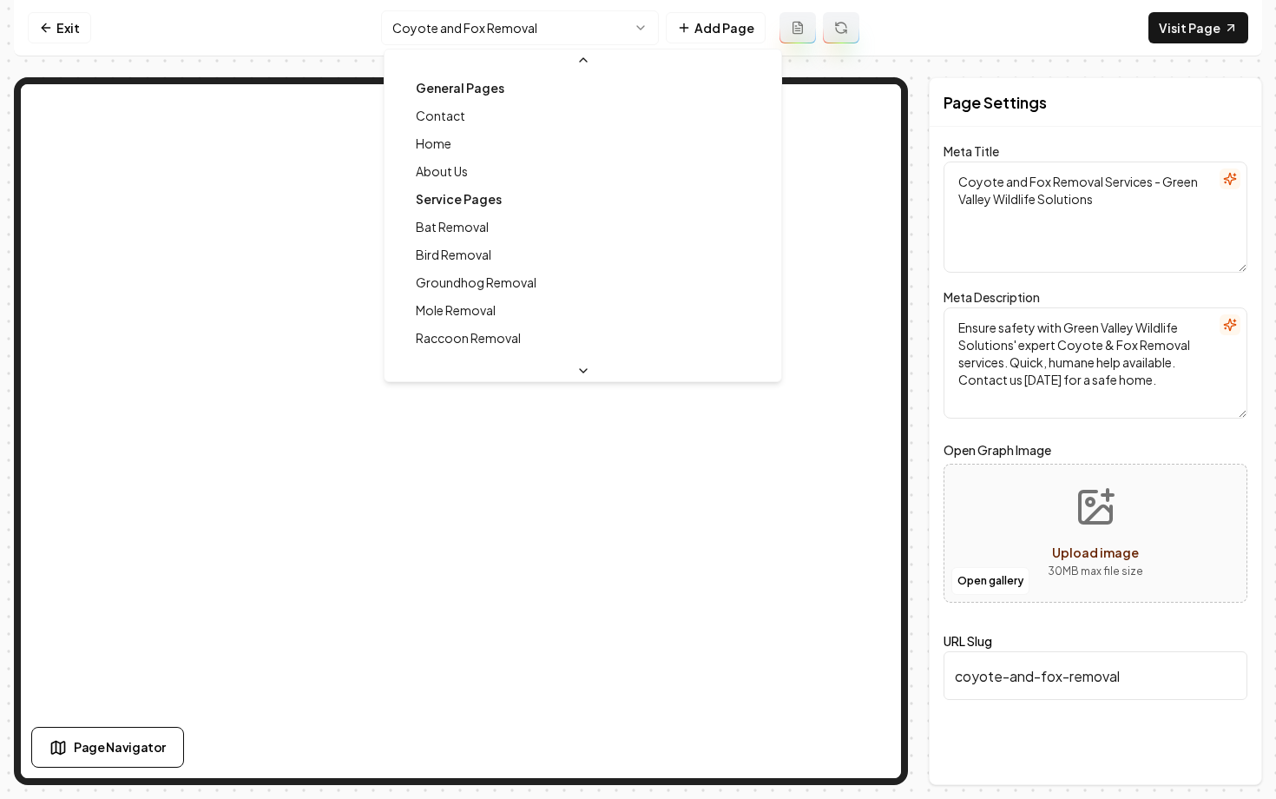
click at [514, 34] on html "Computer Required This feature is only available on a computer. Please switch t…" at bounding box center [638, 399] width 1276 height 799
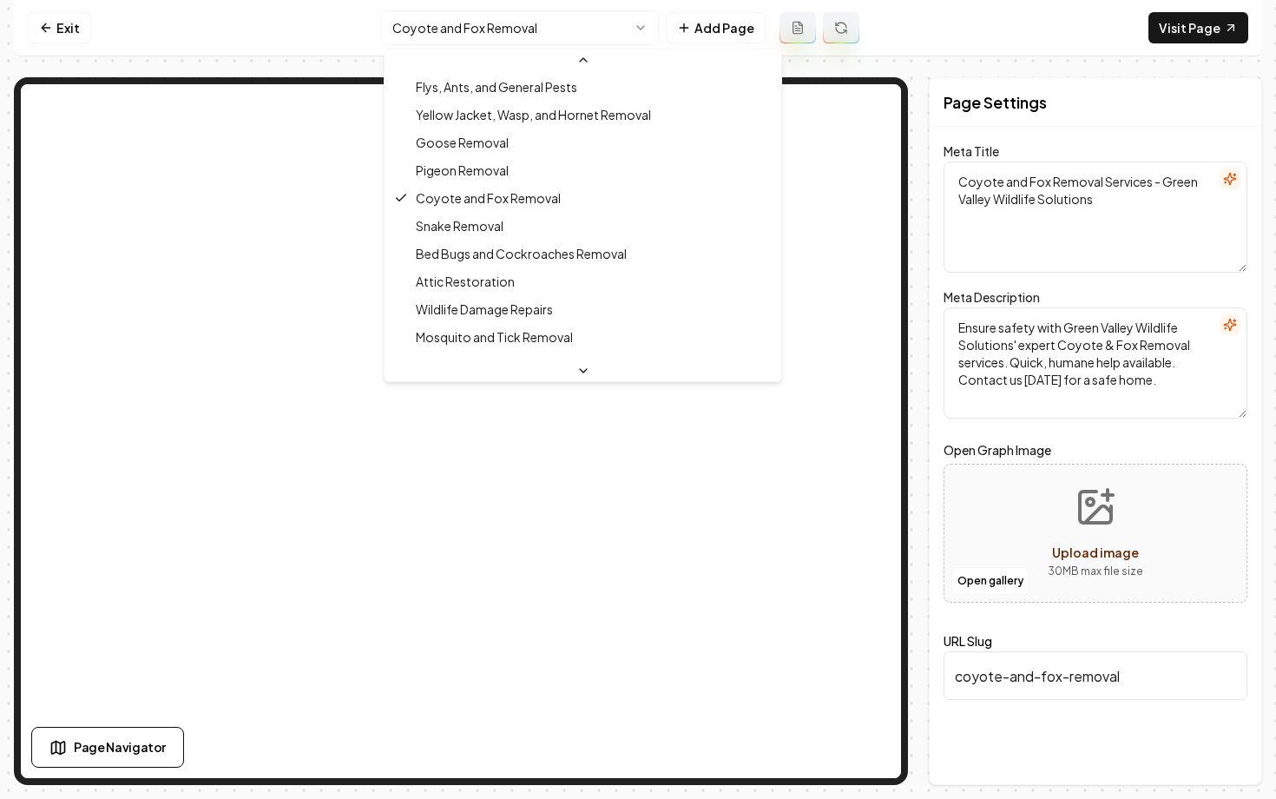
scroll to position [365, 0]
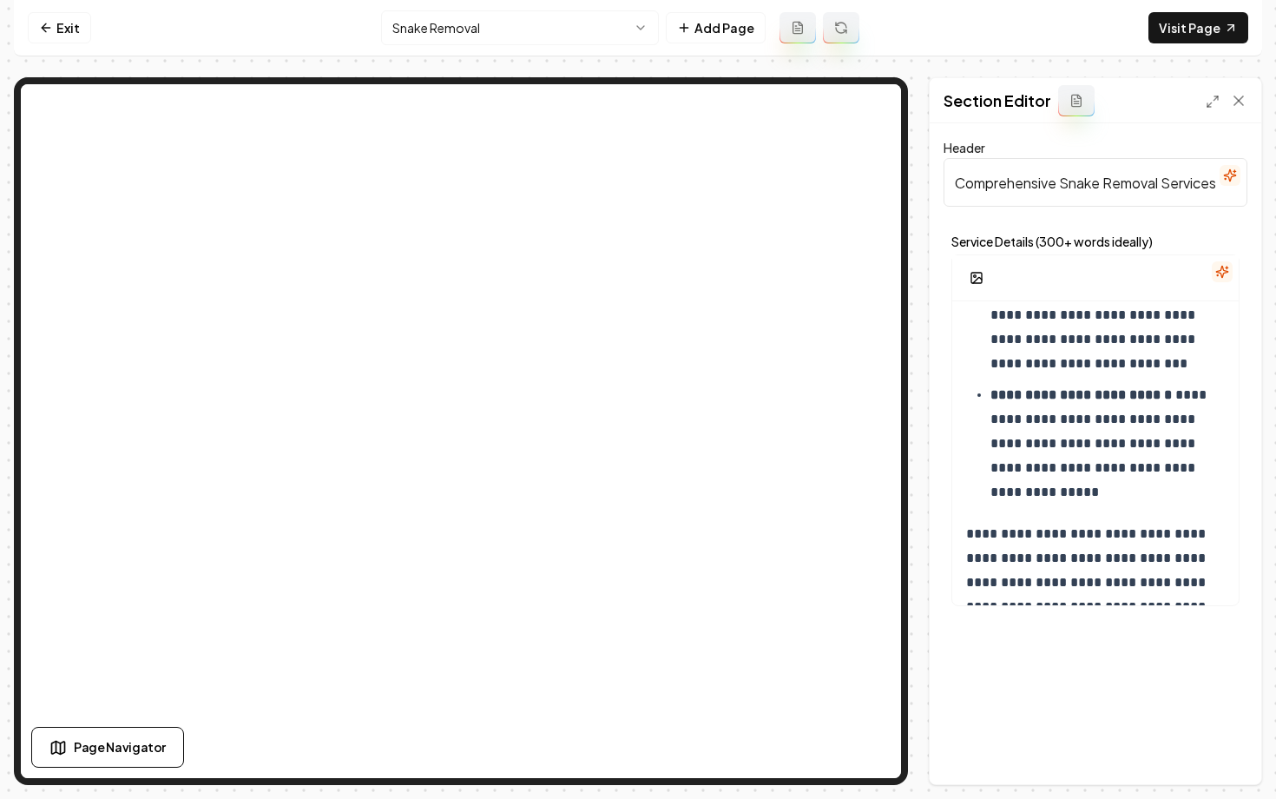
scroll to position [2127, 0]
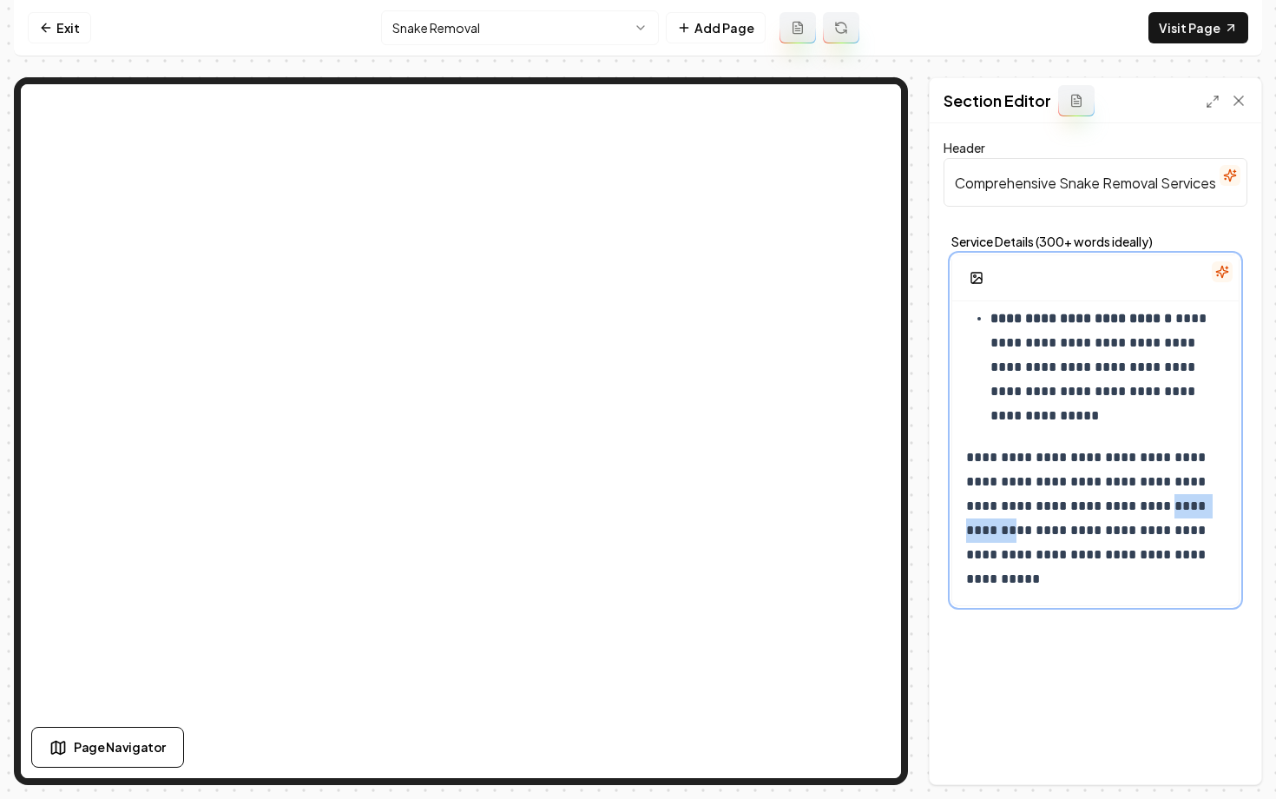
drag, startPoint x: 1124, startPoint y: 506, endPoint x: 1215, endPoint y: 510, distance: 90.4
click at [1215, 510] on p "**********" at bounding box center [1095, 518] width 259 height 146
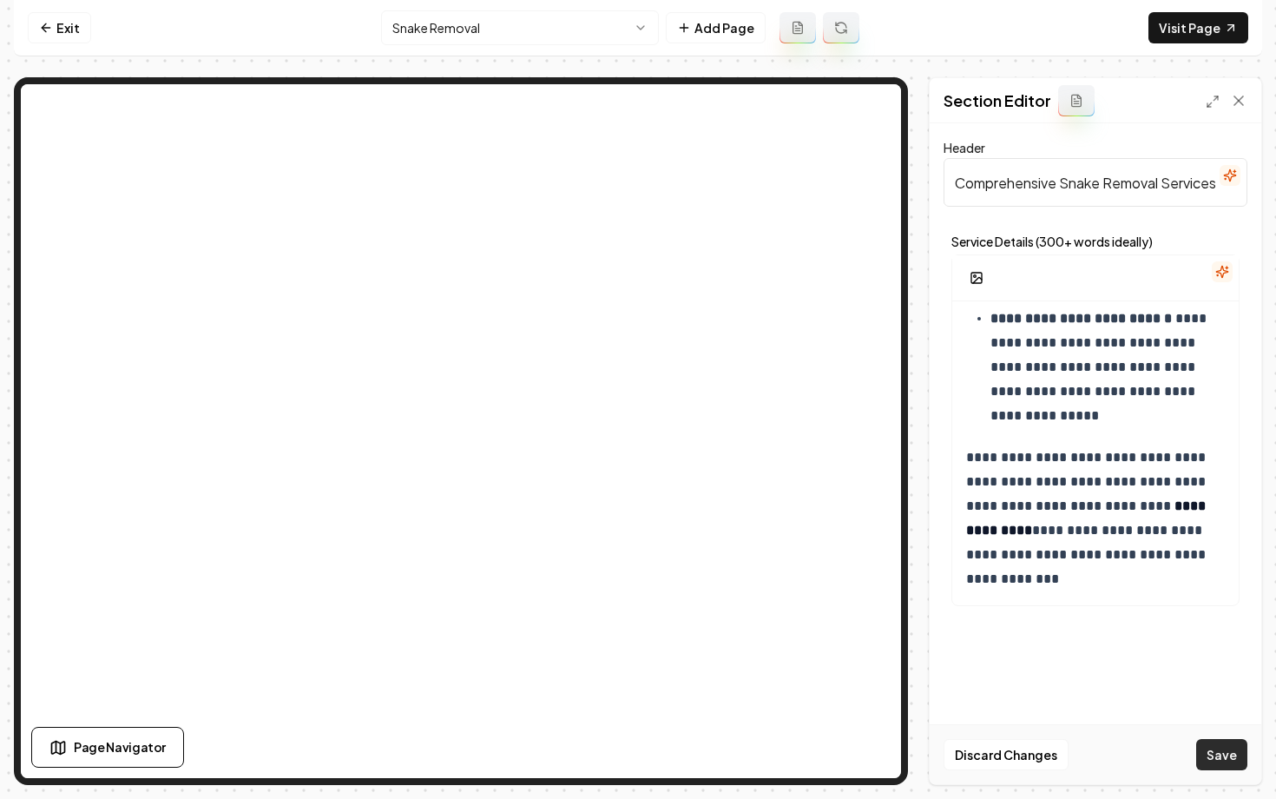
click at [1212, 741] on button "Save" at bounding box center [1221, 754] width 51 height 31
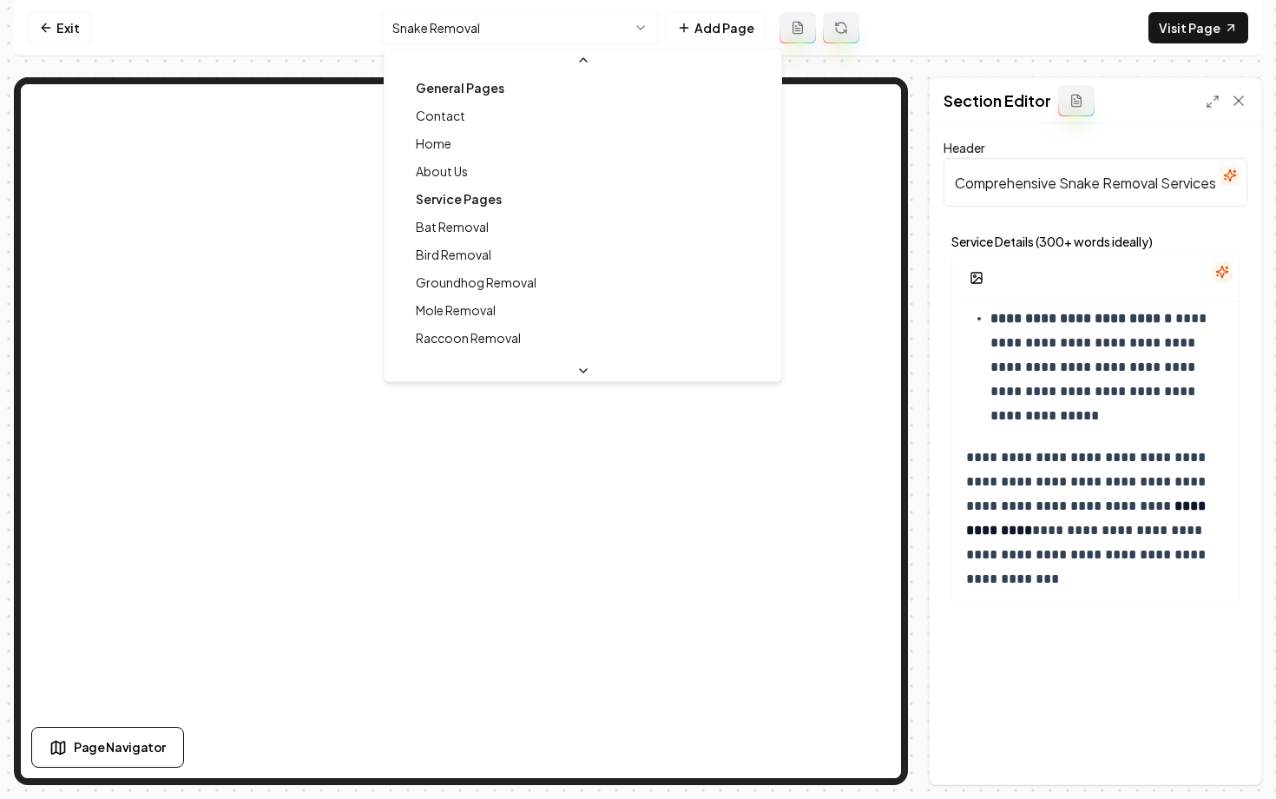
click at [476, 26] on html "**********" at bounding box center [638, 399] width 1276 height 799
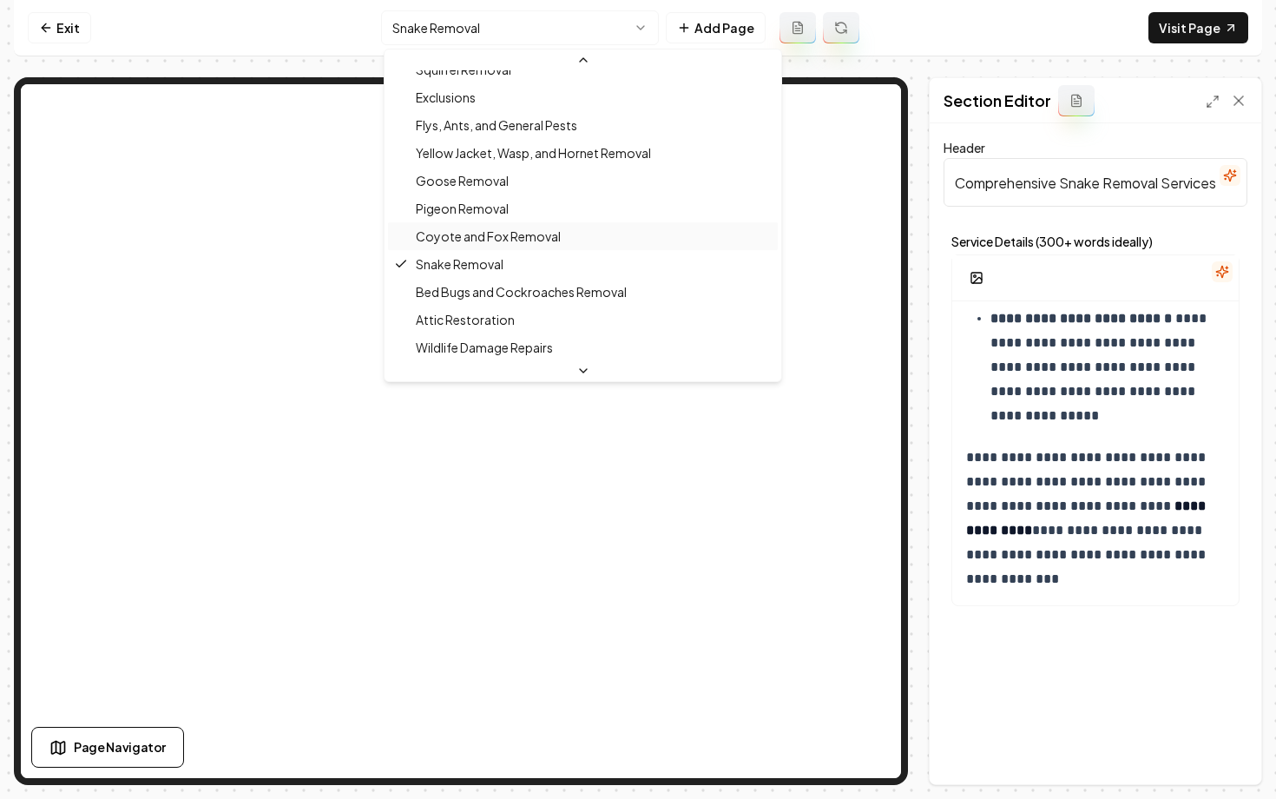
scroll to position [328, 0]
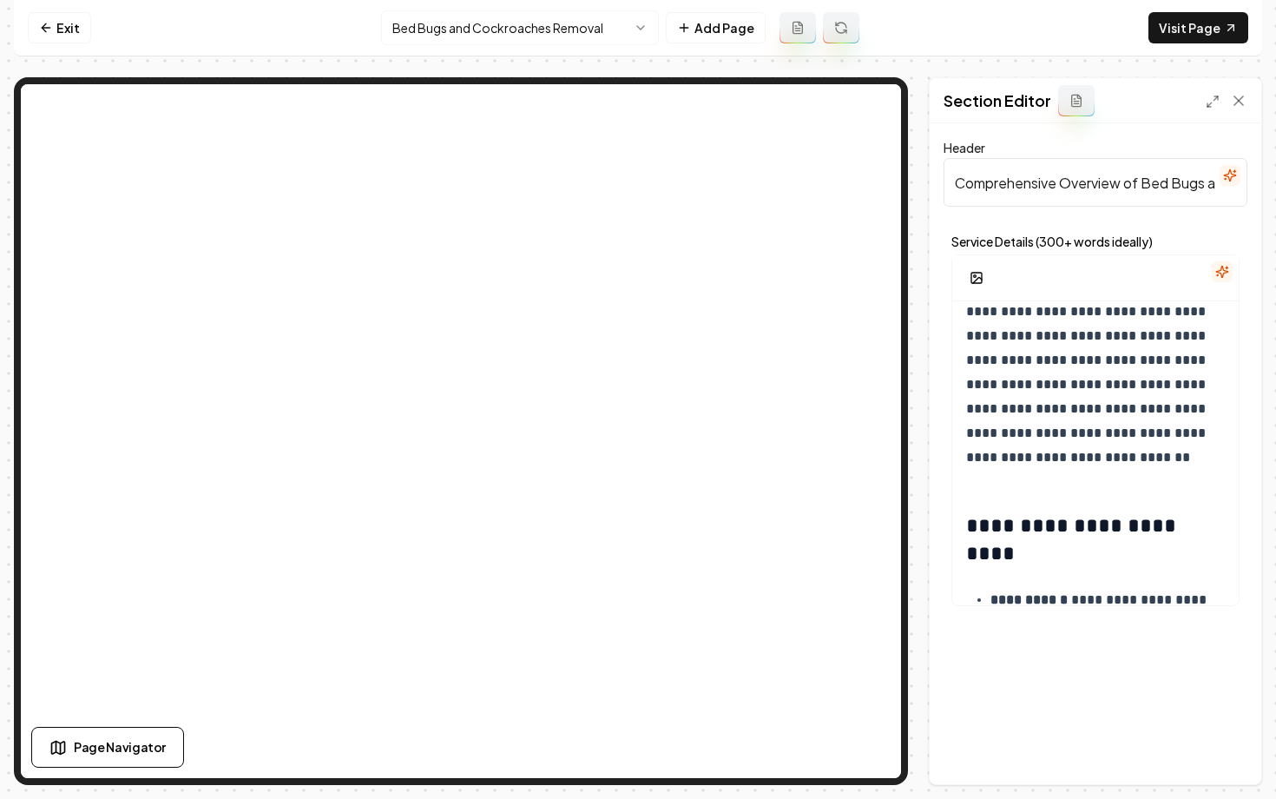
scroll to position [1039, 0]
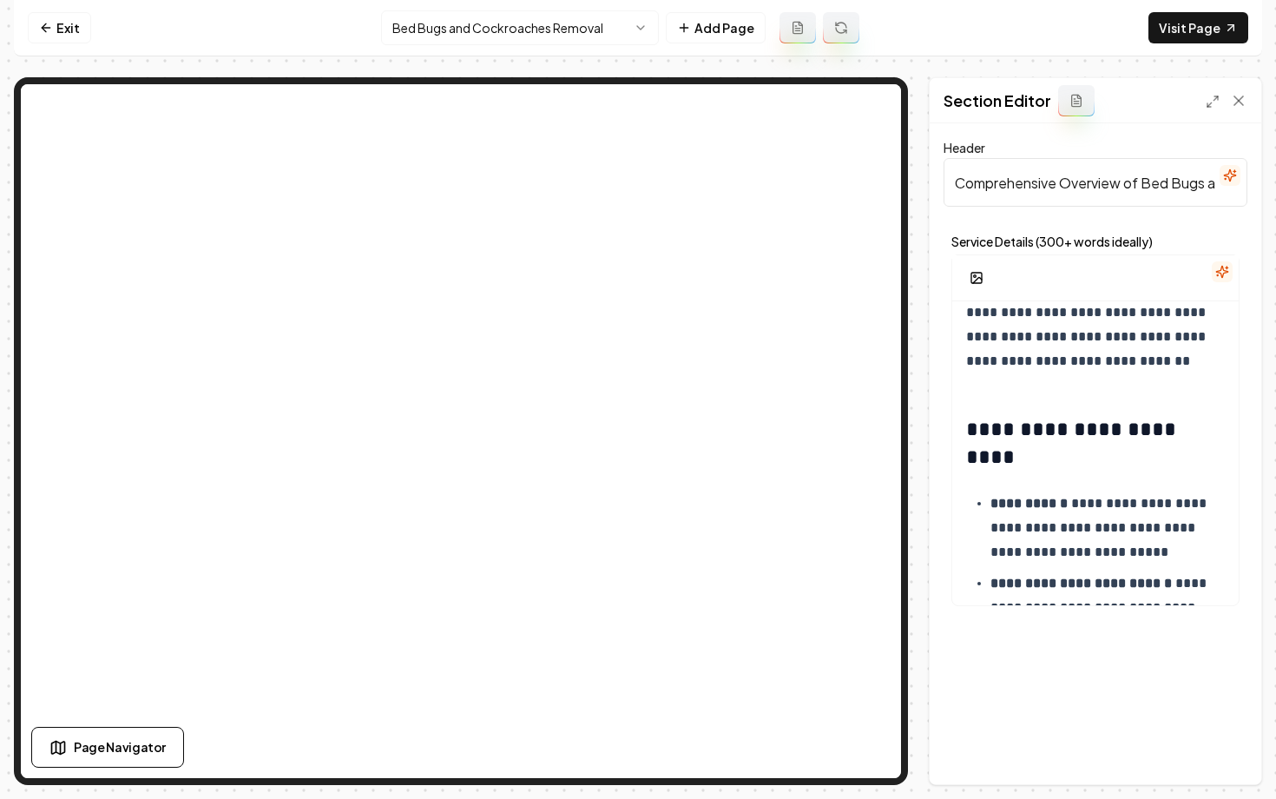
click at [431, 16] on html "**********" at bounding box center [638, 399] width 1276 height 799
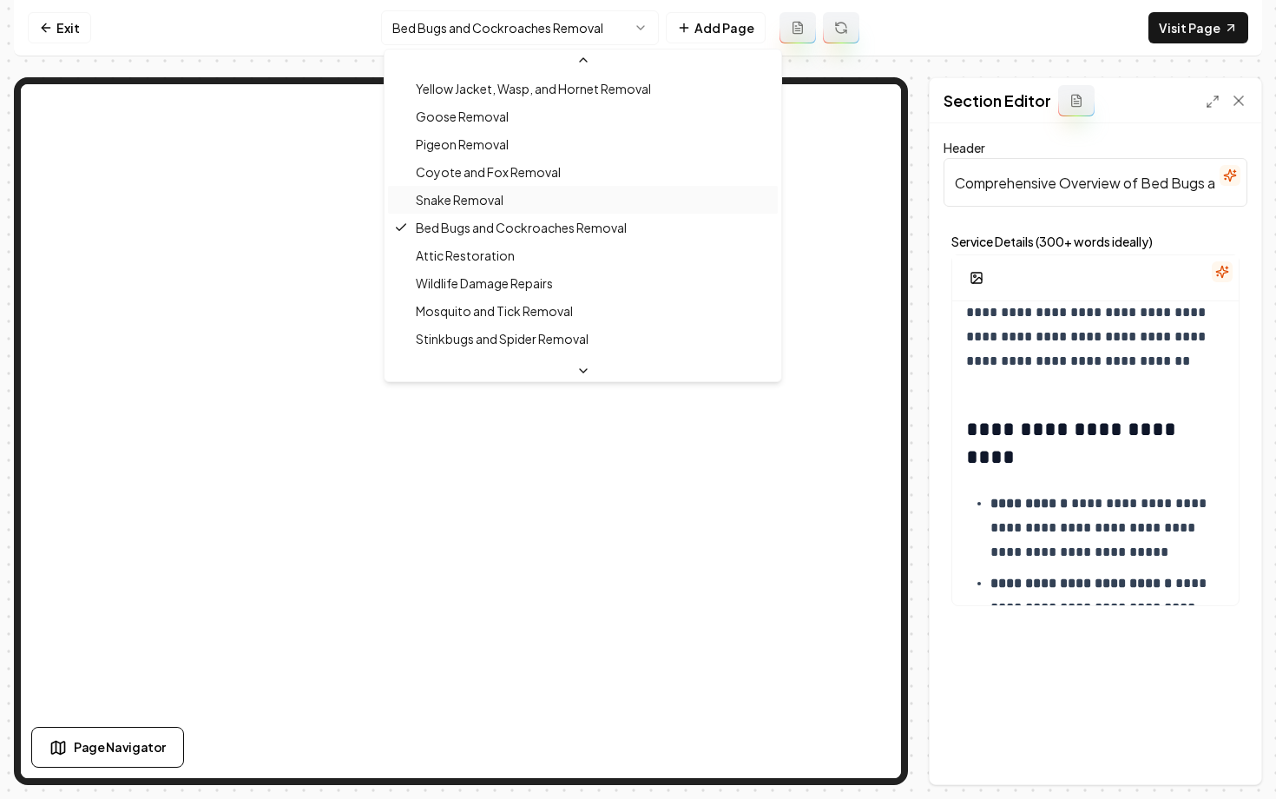
scroll to position [398, 0]
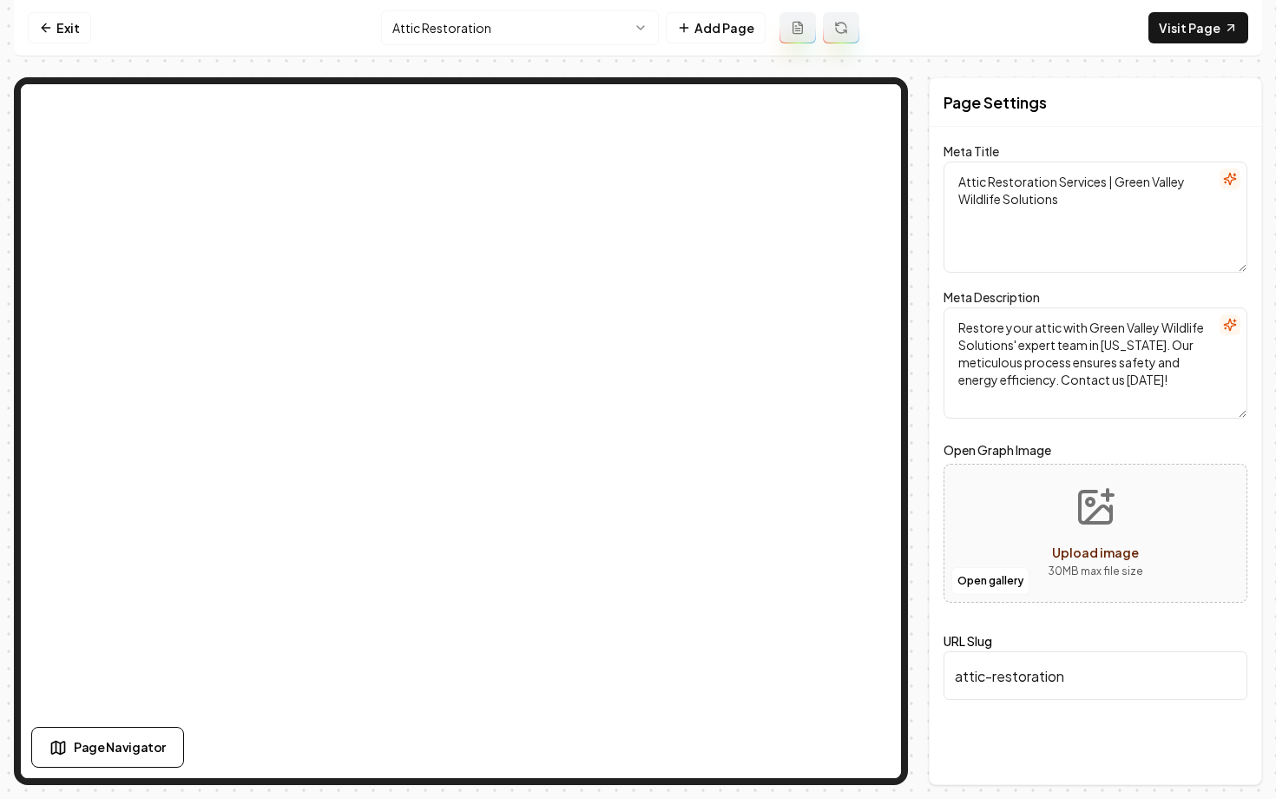
click at [571, 42] on html "Computer Required This feature is only available on a computer. Please switch t…" at bounding box center [638, 399] width 1276 height 799
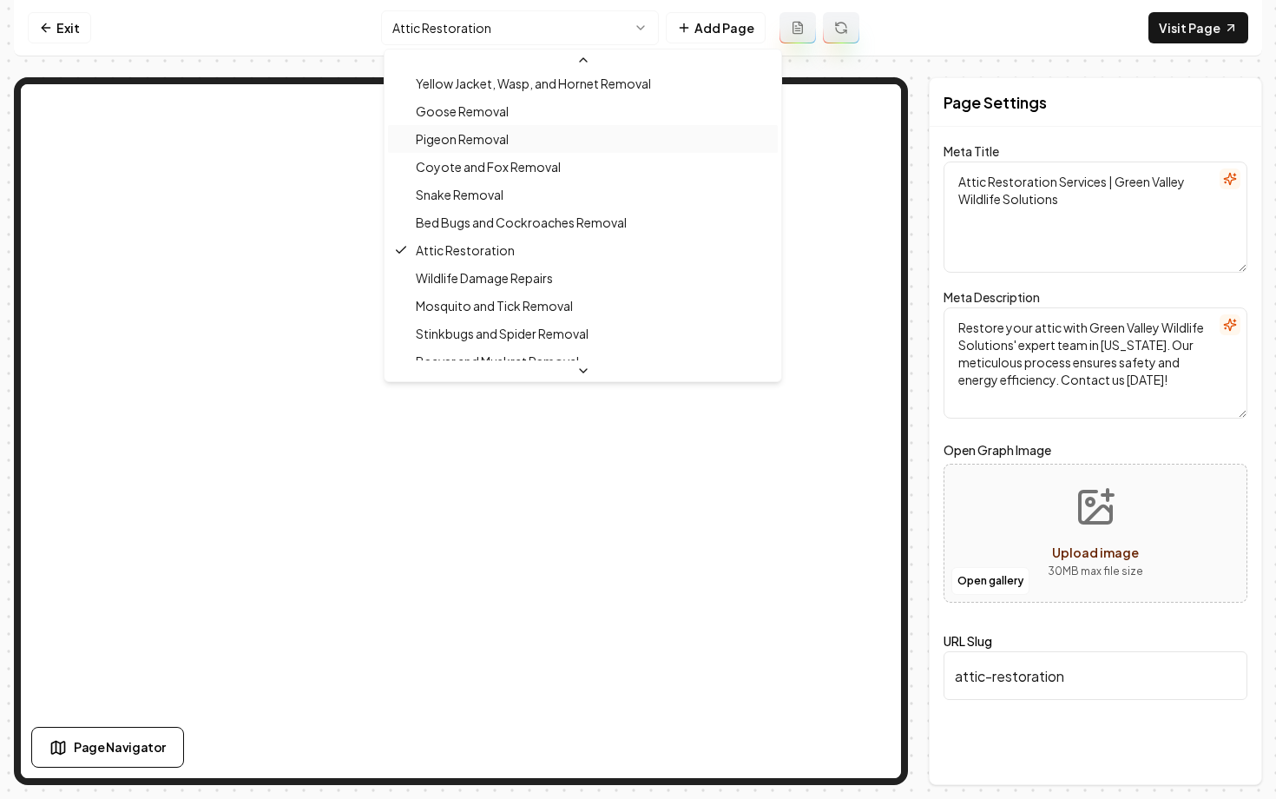
scroll to position [402, 0]
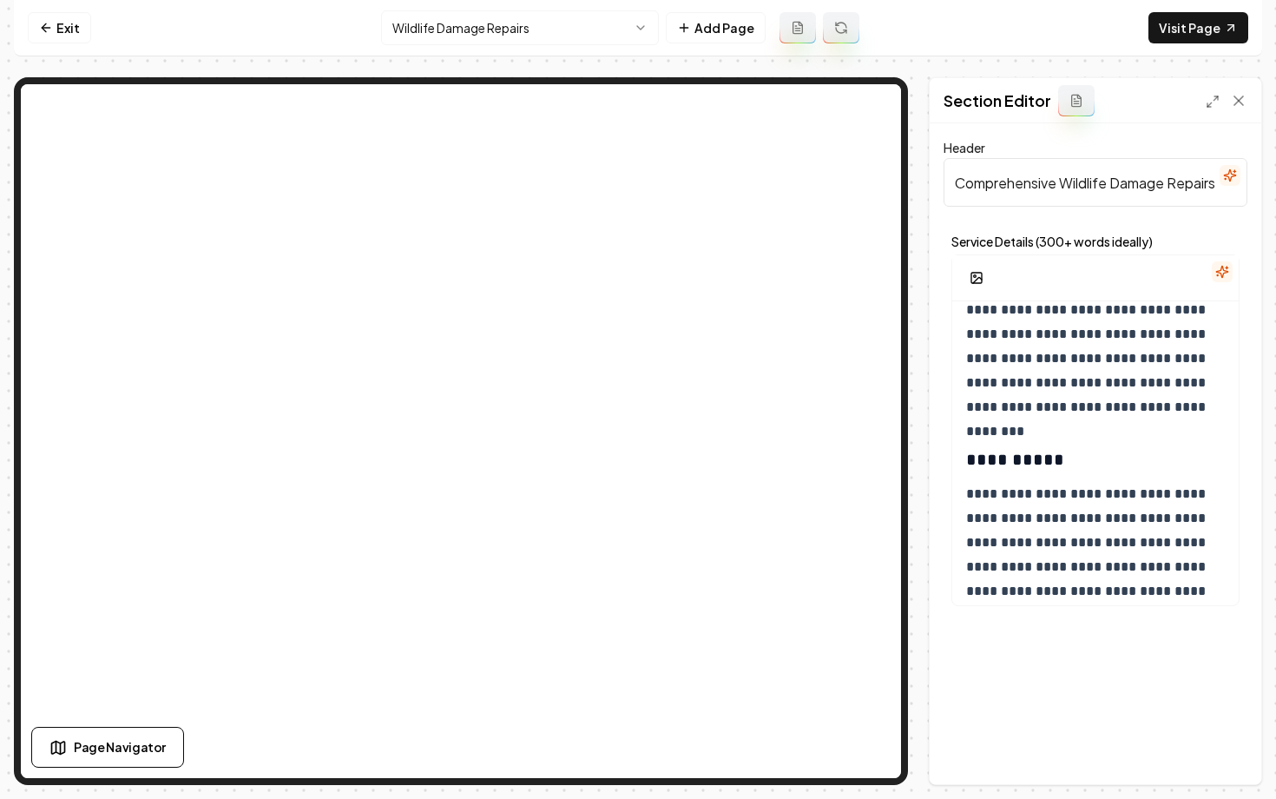
scroll to position [1693, 0]
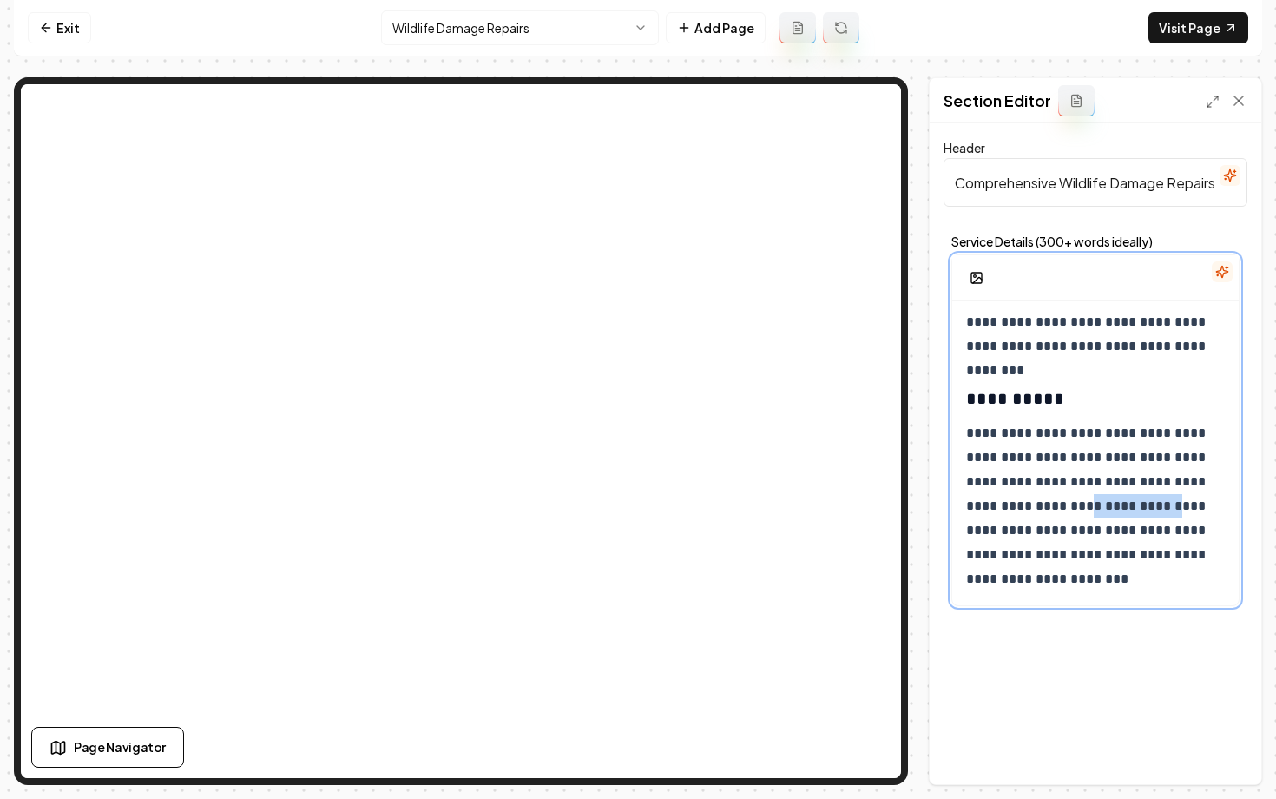
drag, startPoint x: 1161, startPoint y: 507, endPoint x: 1070, endPoint y: 507, distance: 90.3
click at [1070, 506] on p "**********" at bounding box center [1095, 506] width 259 height 170
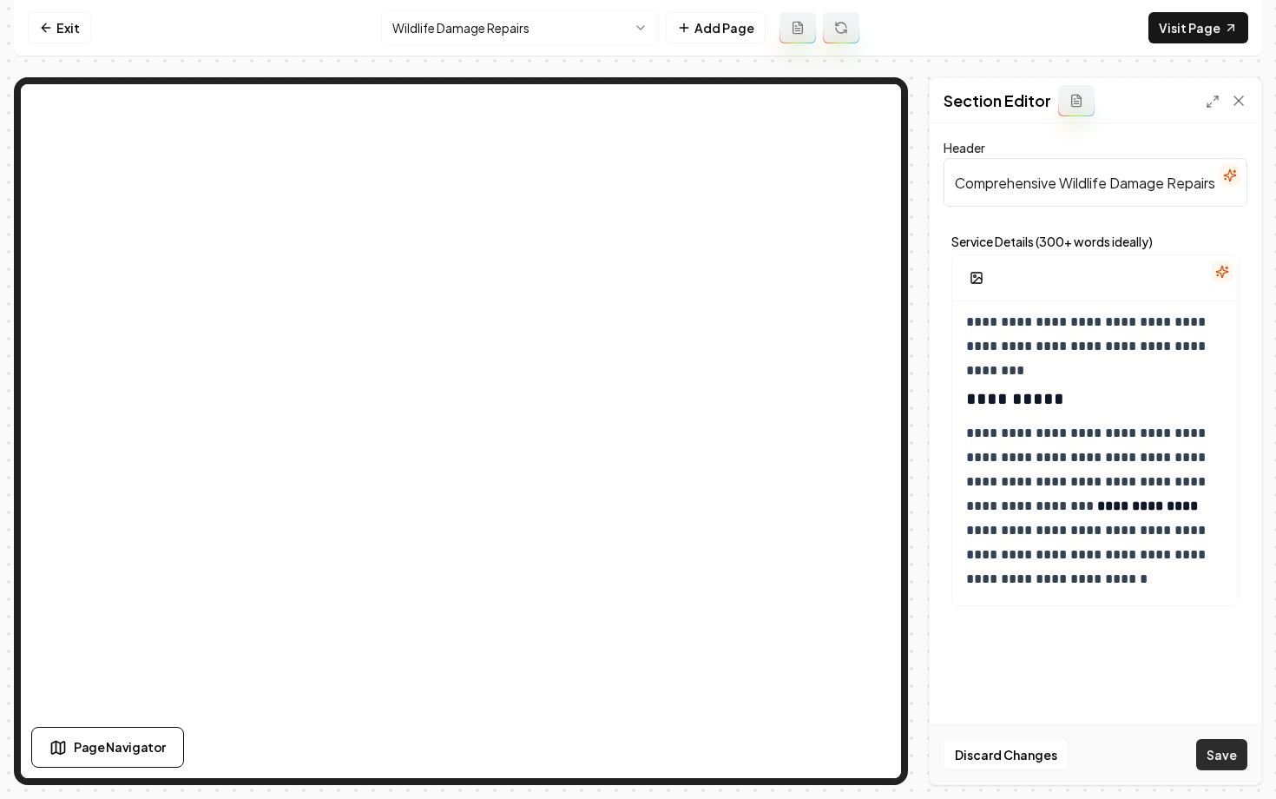
click at [1229, 762] on button "Save" at bounding box center [1221, 754] width 51 height 31
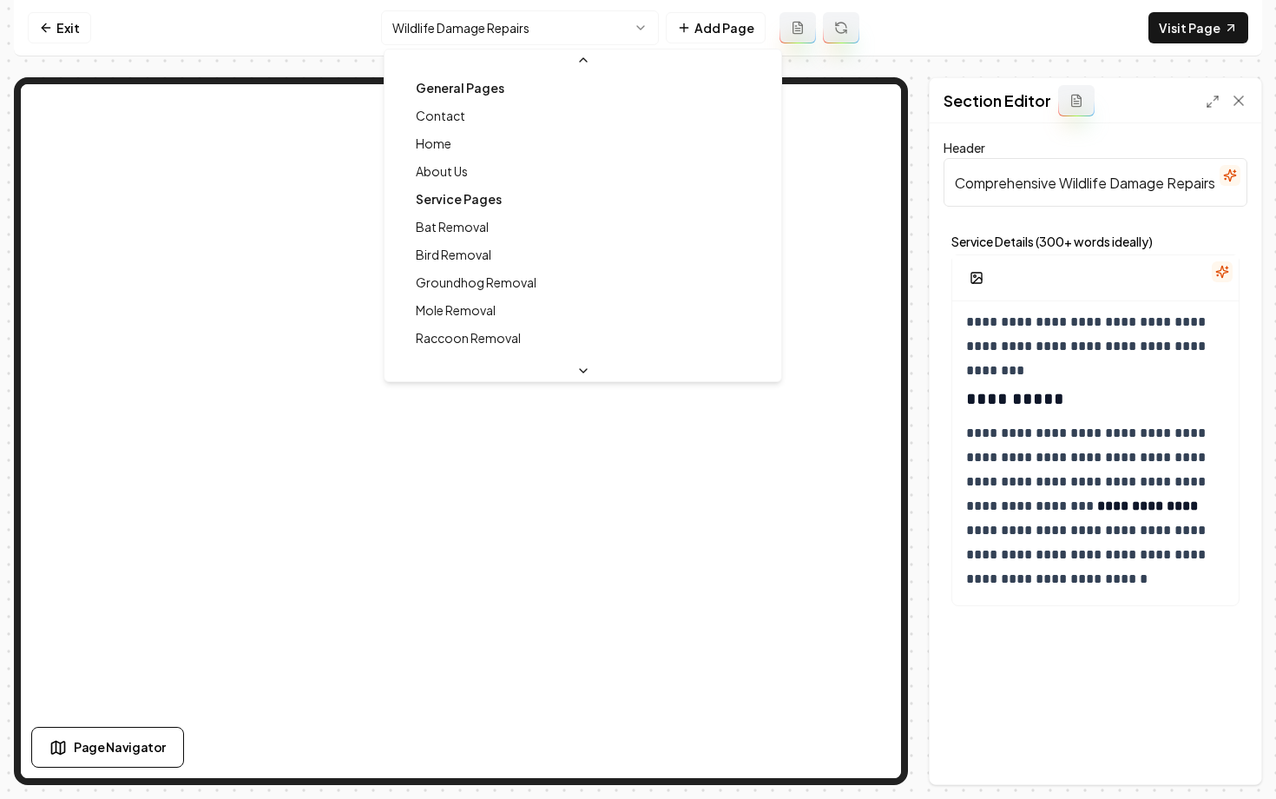
click at [445, 23] on html "**********" at bounding box center [638, 399] width 1276 height 799
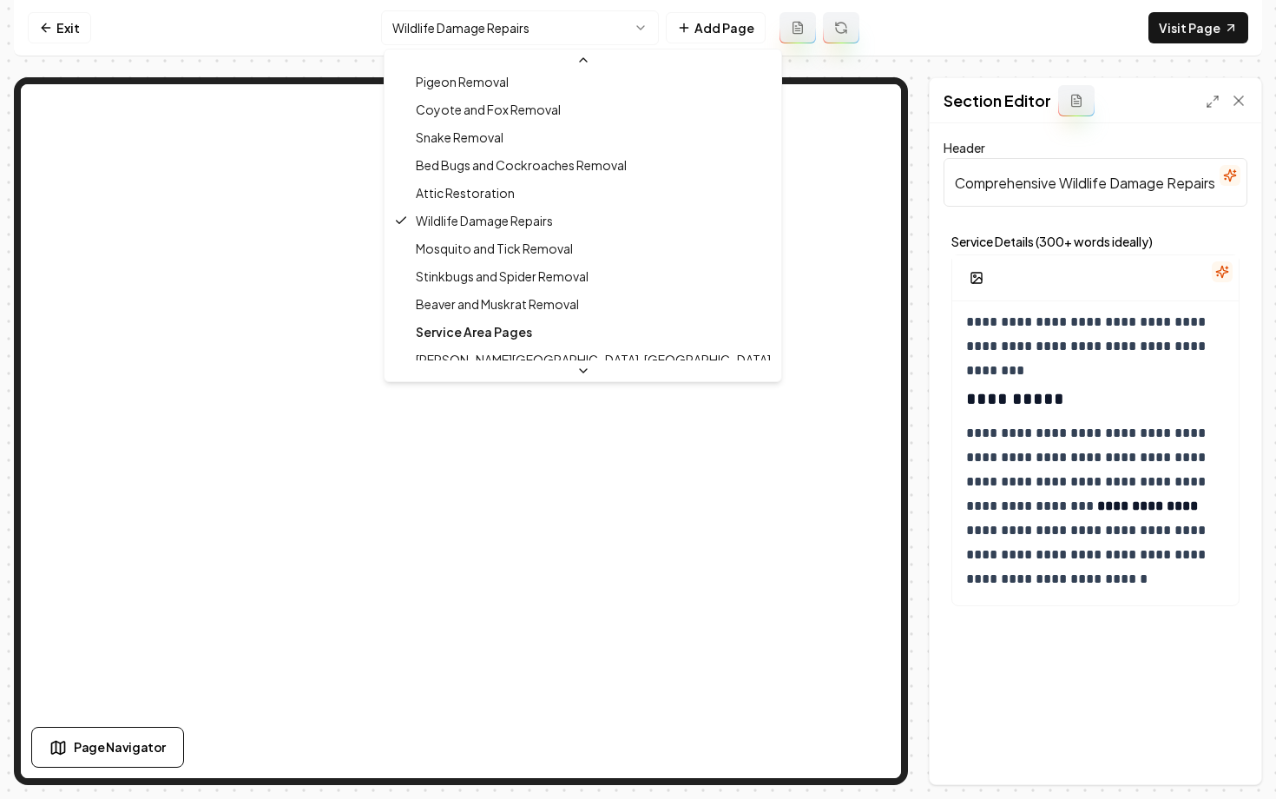
scroll to position [492, 0]
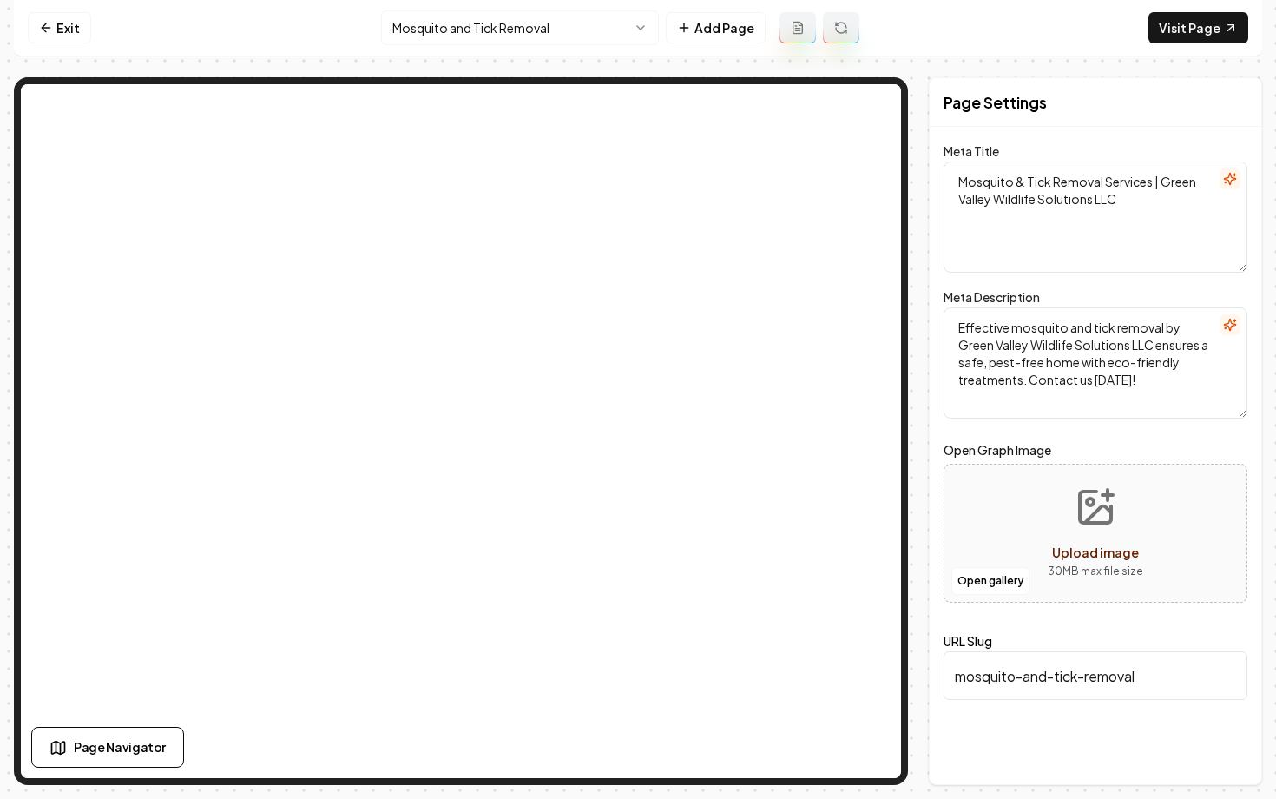
click at [451, 26] on html "Computer Required This feature is only available on a computer. Please switch t…" at bounding box center [638, 399] width 1276 height 799
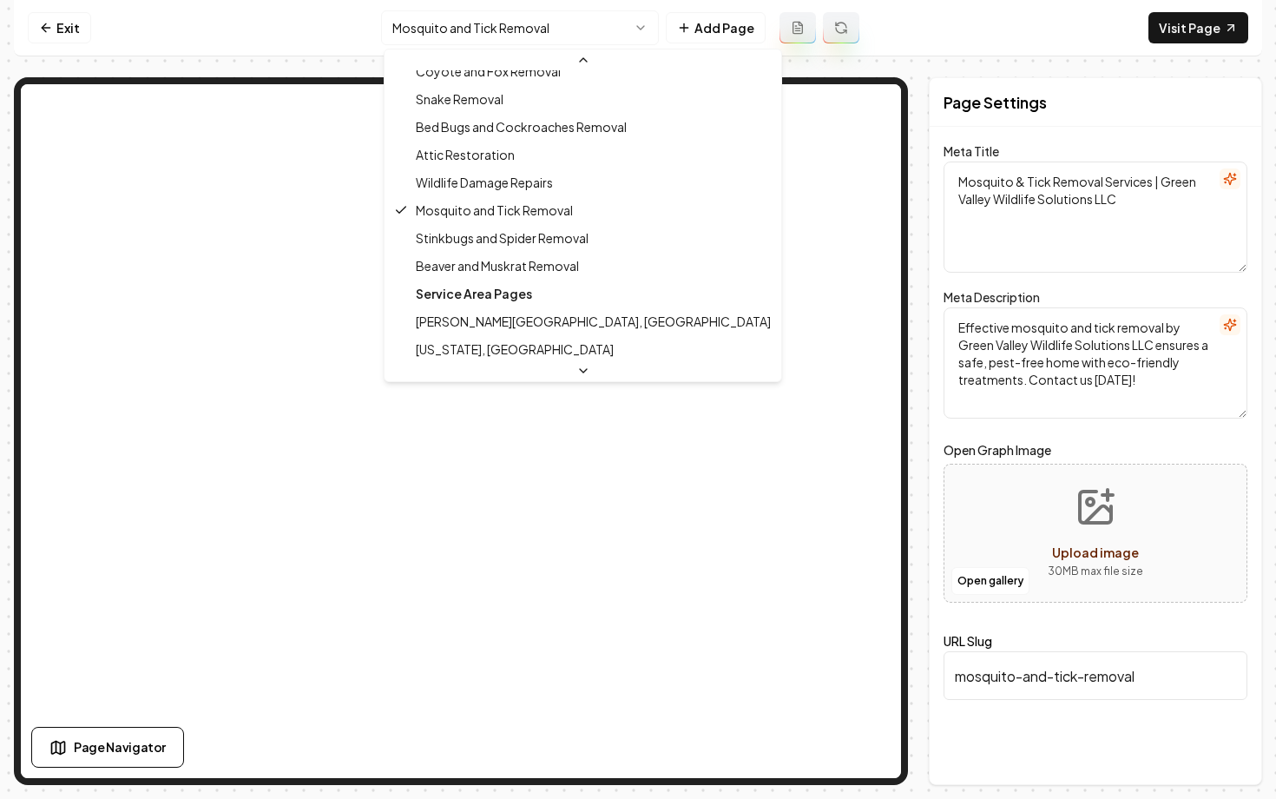
scroll to position [498, 0]
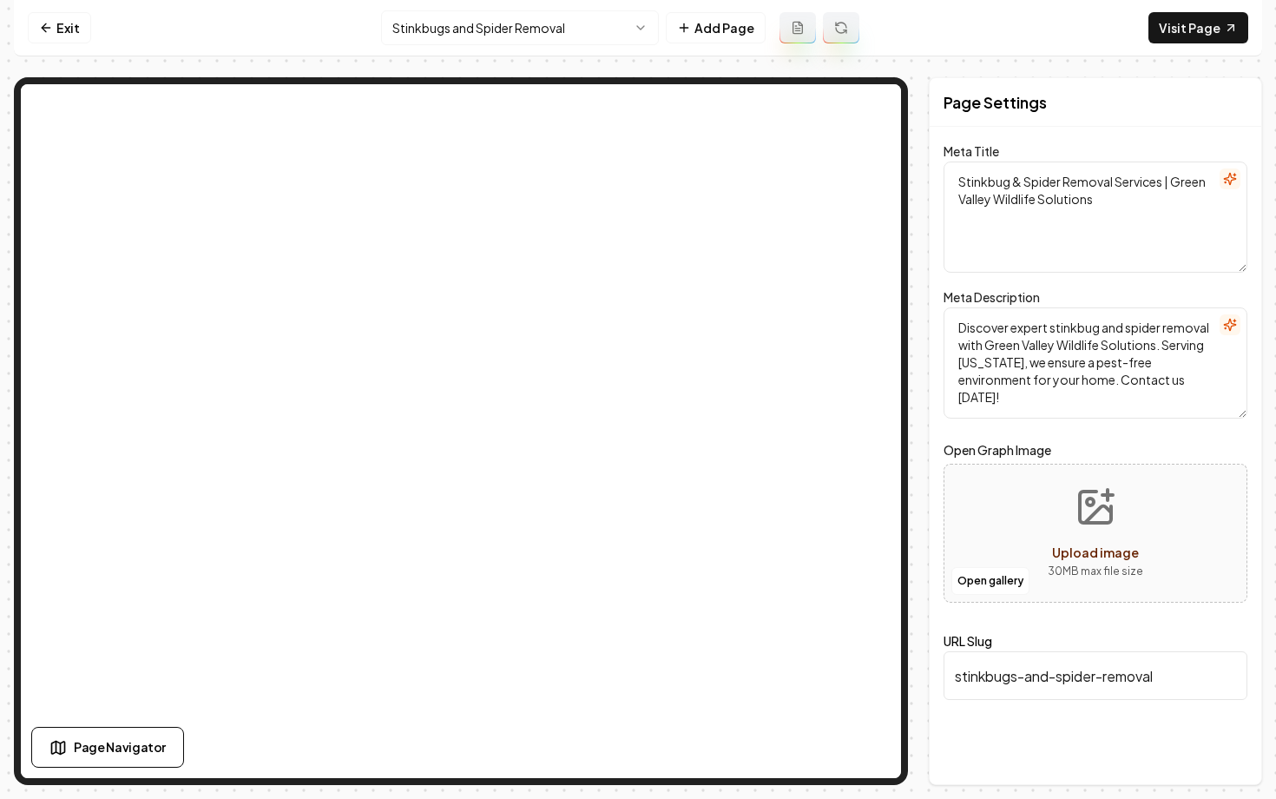
click at [469, 37] on html "Computer Required This feature is only available on a computer. Please switch t…" at bounding box center [638, 399] width 1276 height 799
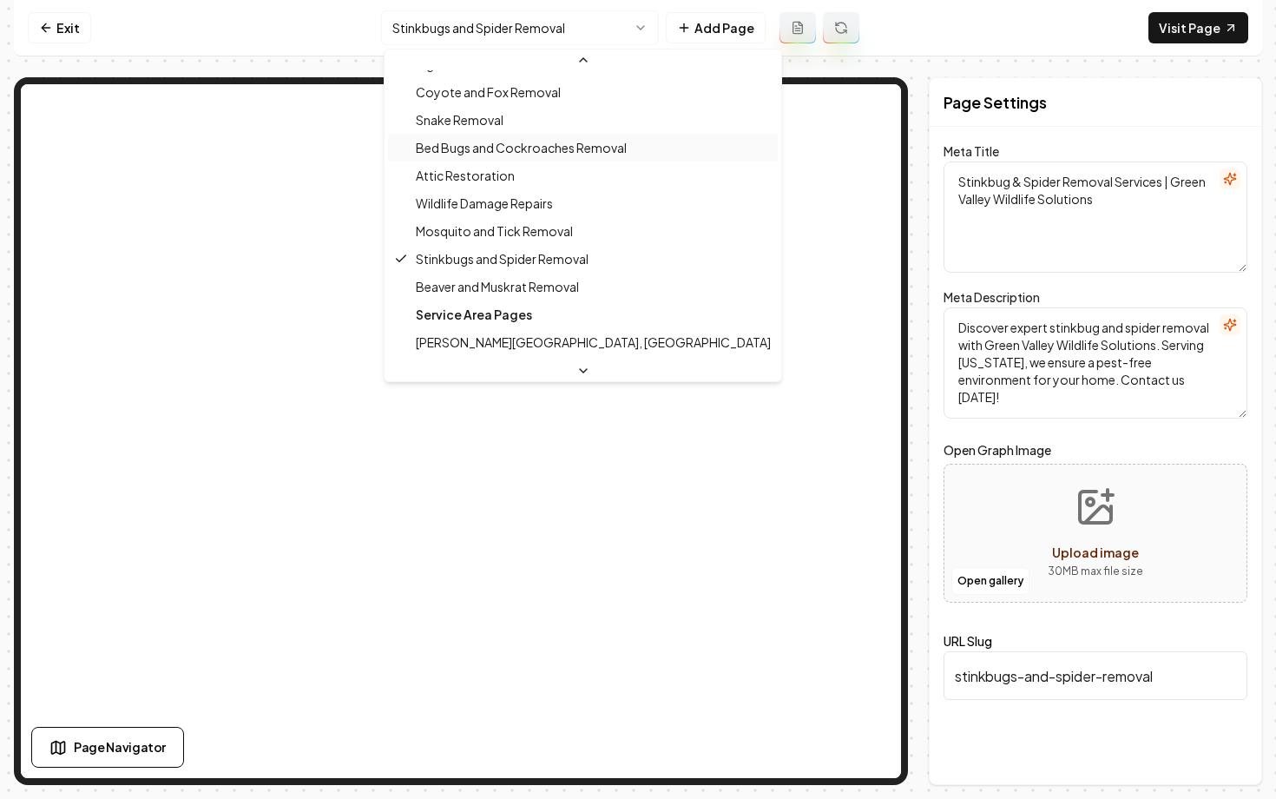
scroll to position [484, 0]
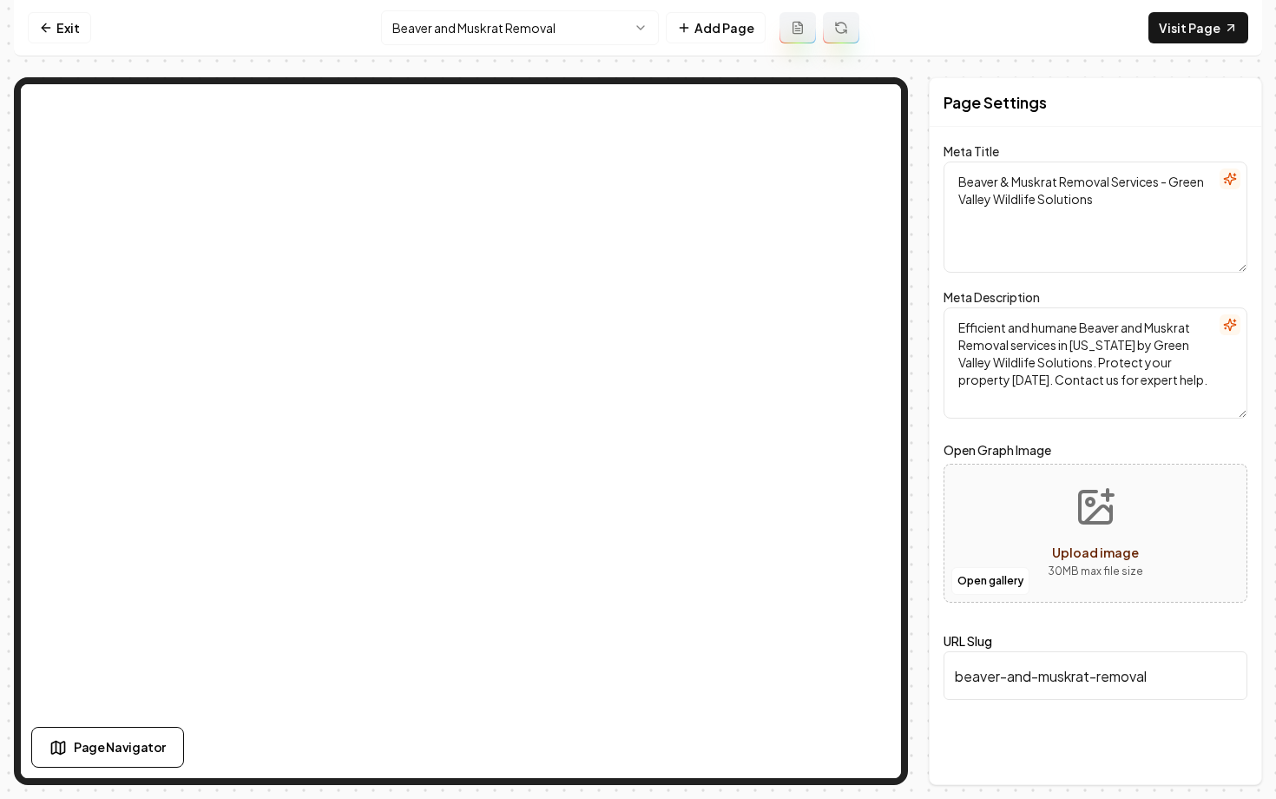
click at [507, 29] on html "Computer Required This feature is only available on a computer. Please switch t…" at bounding box center [638, 399] width 1276 height 799
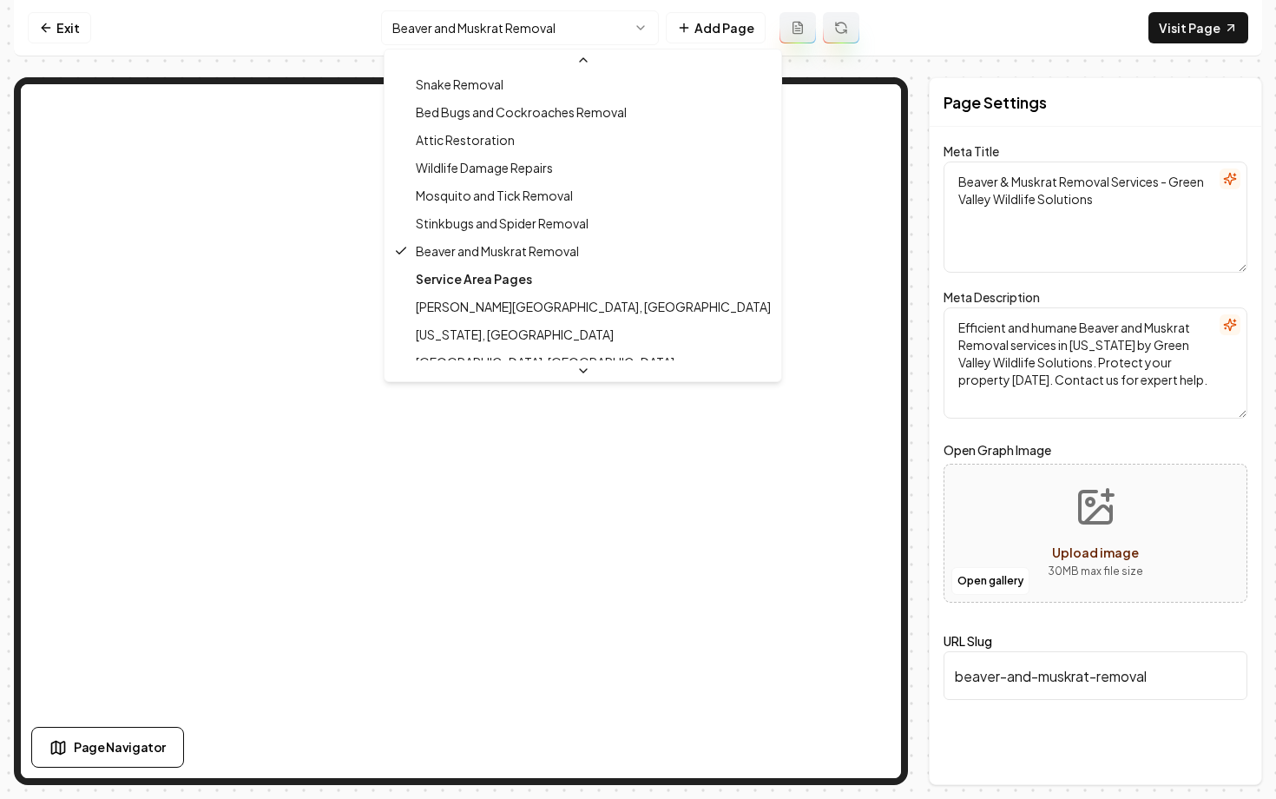
scroll to position [504, 0]
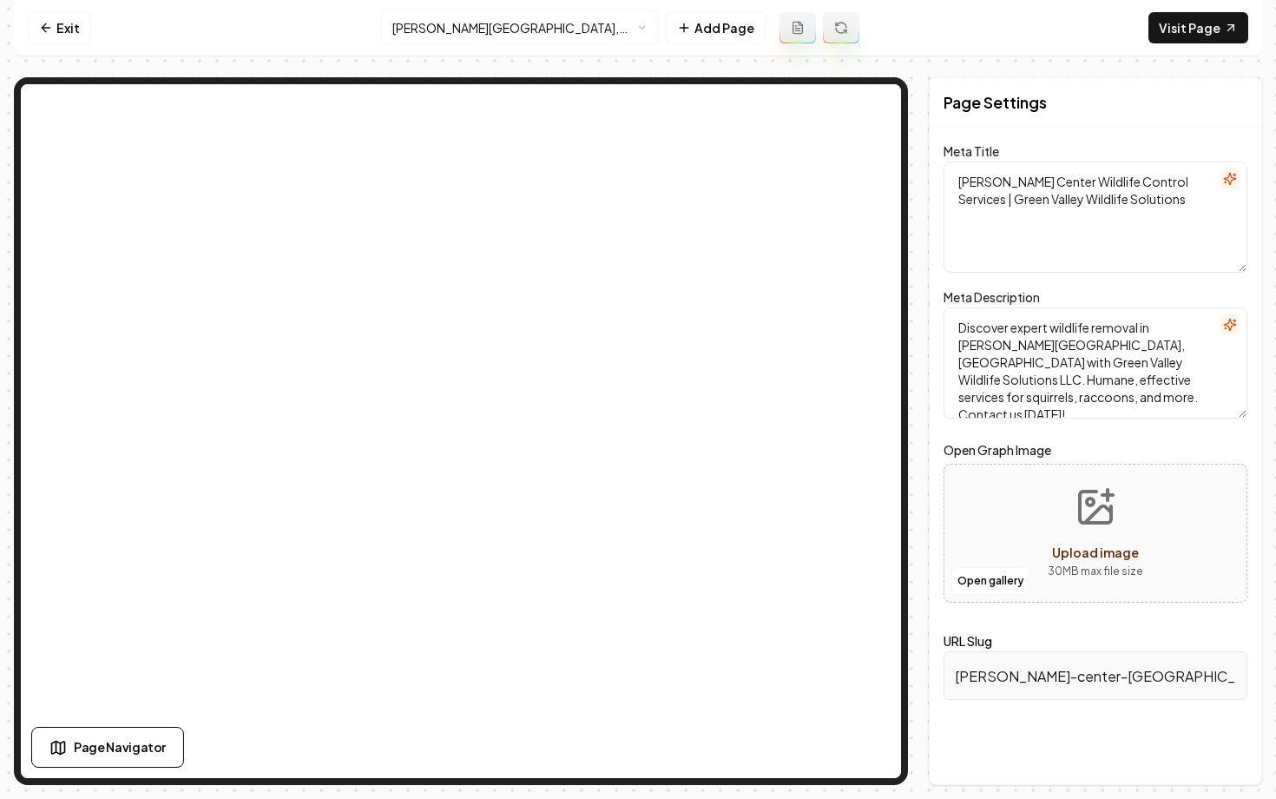
click at [524, 29] on html "Computer Required This feature is only available on a computer. Please switch t…" at bounding box center [638, 399] width 1276 height 799
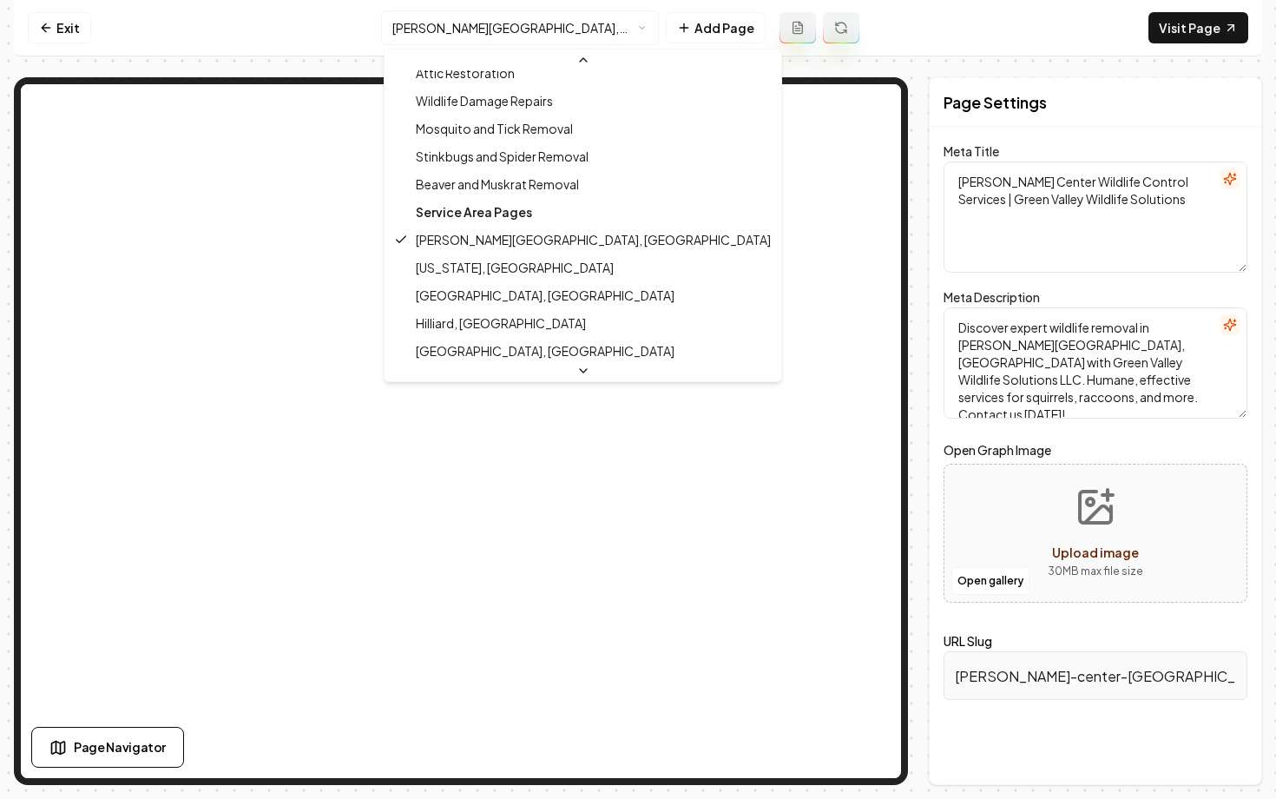
scroll to position [571, 0]
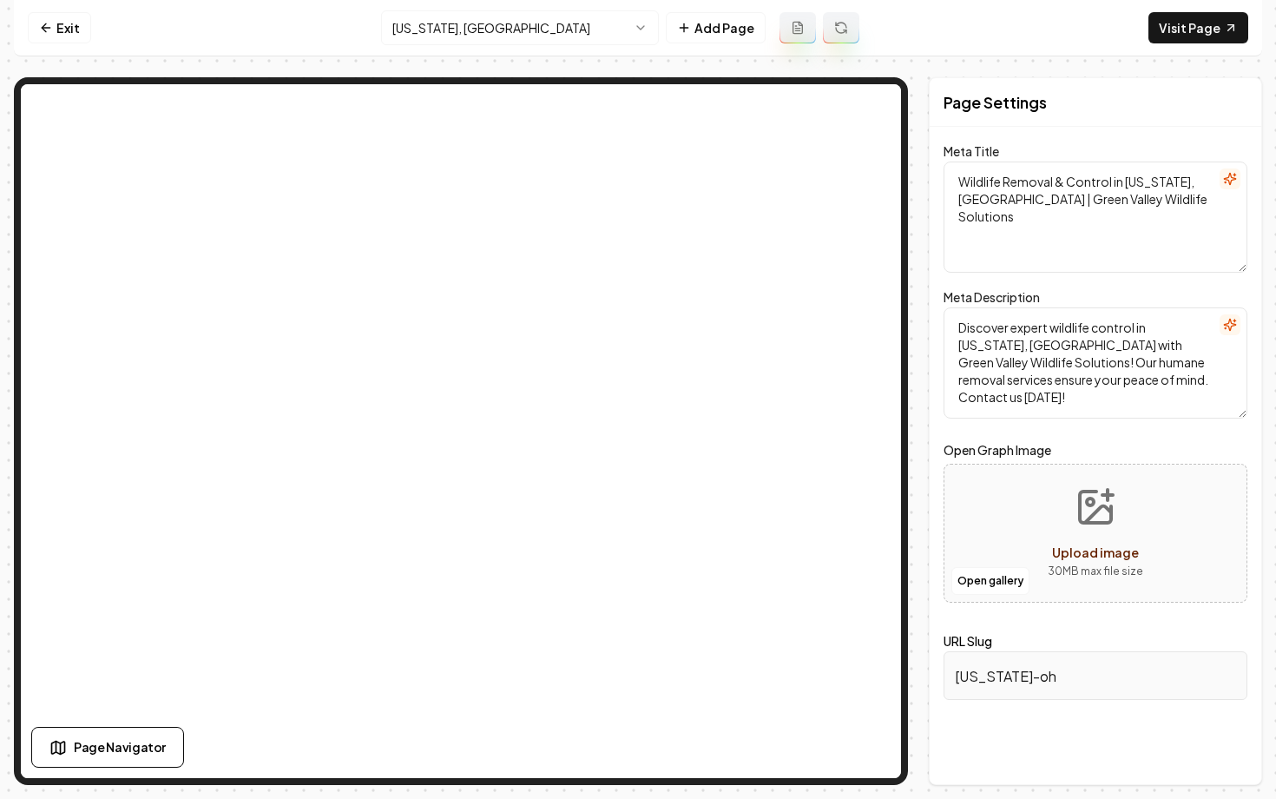
click at [471, 24] on html "Computer Required This feature is only available on a computer. Please switch t…" at bounding box center [638, 399] width 1276 height 799
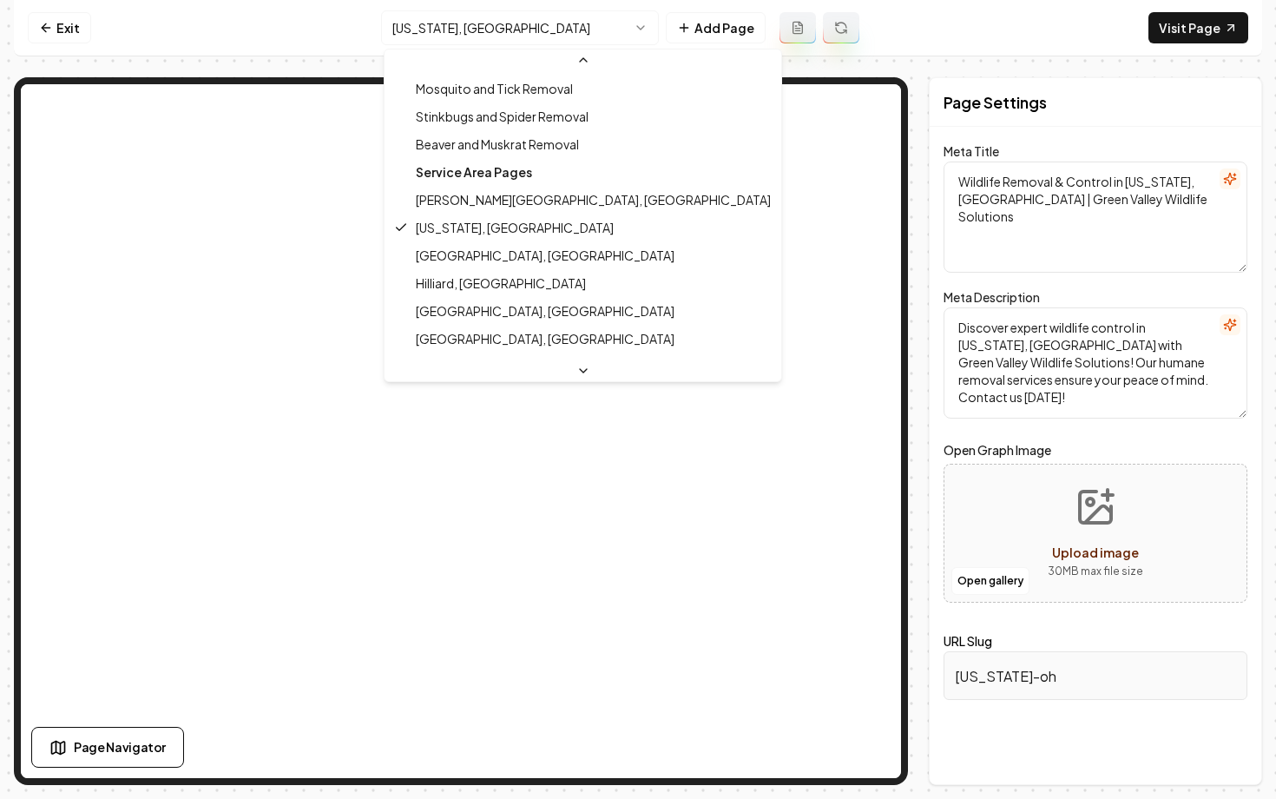
scroll to position [616, 0]
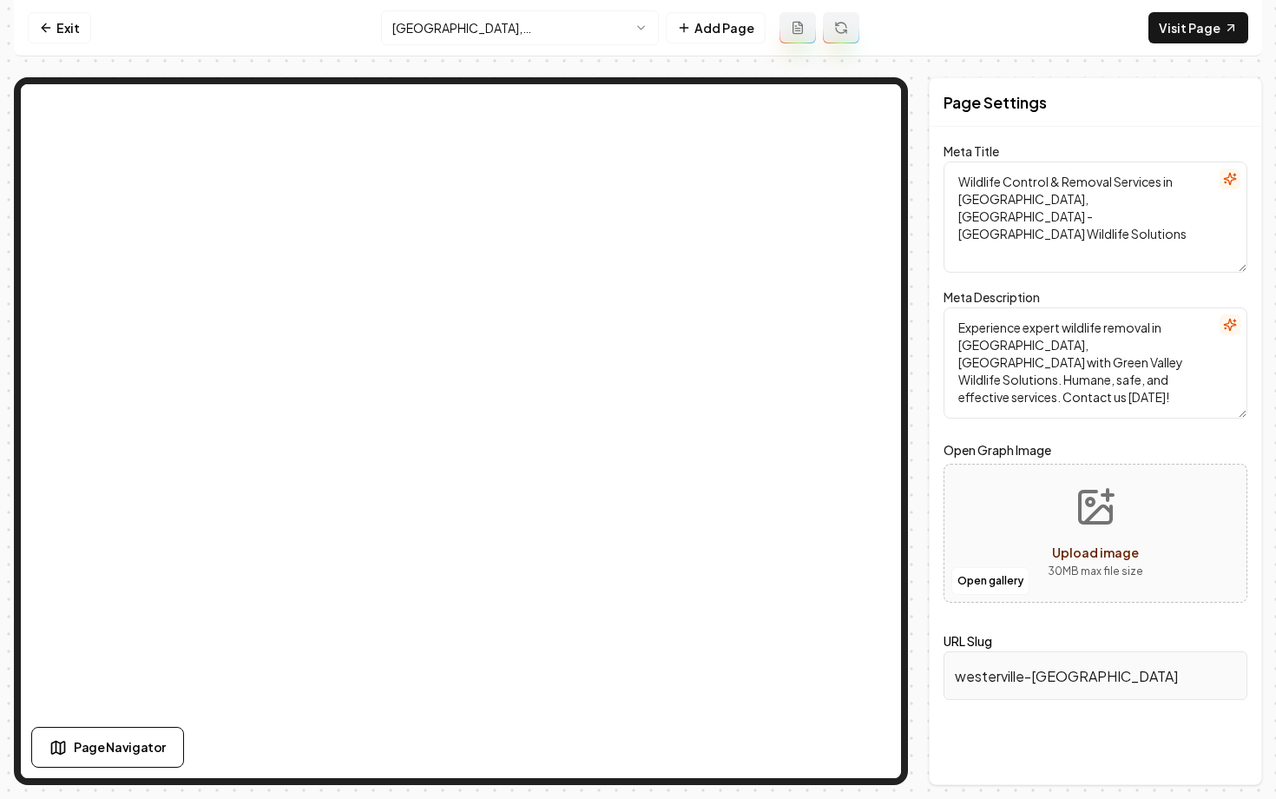
click at [475, 25] on html "Computer Required This feature is only available on a computer. Please switch t…" at bounding box center [638, 399] width 1276 height 799
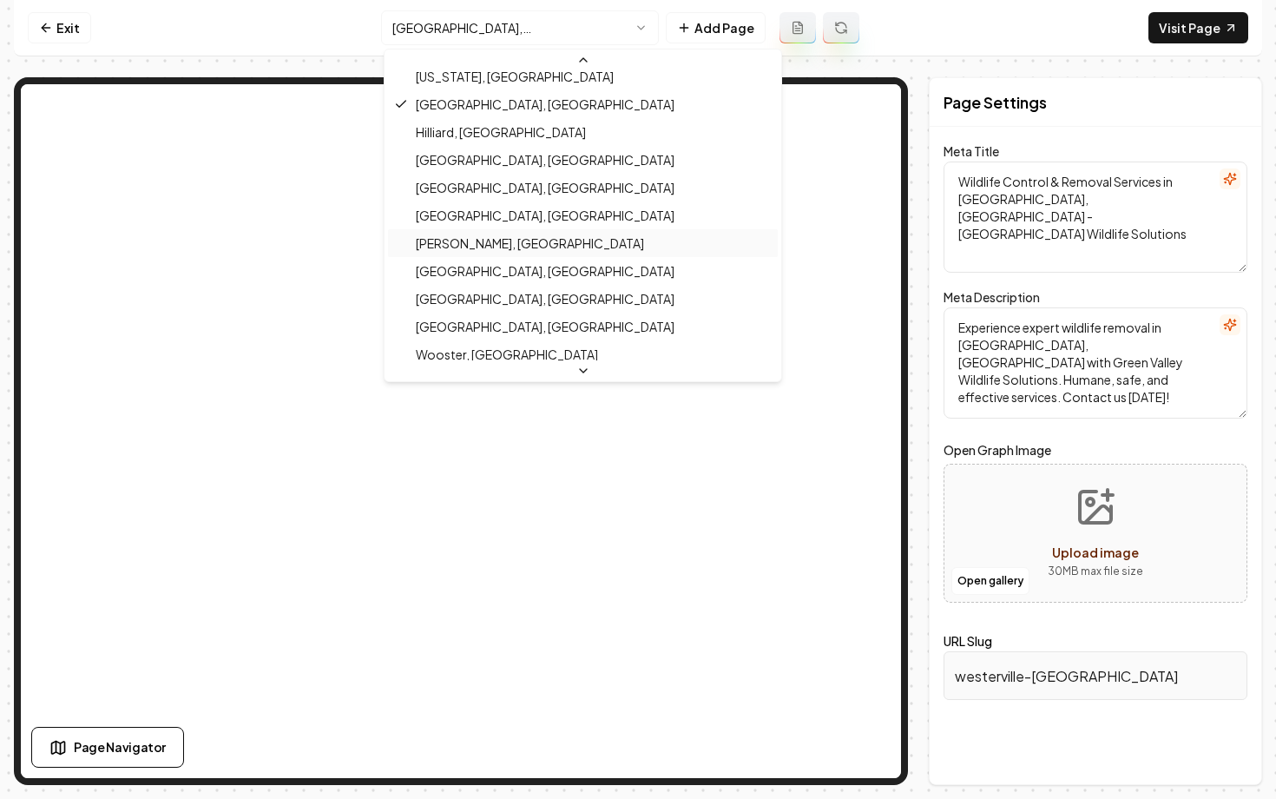
scroll to position [742, 0]
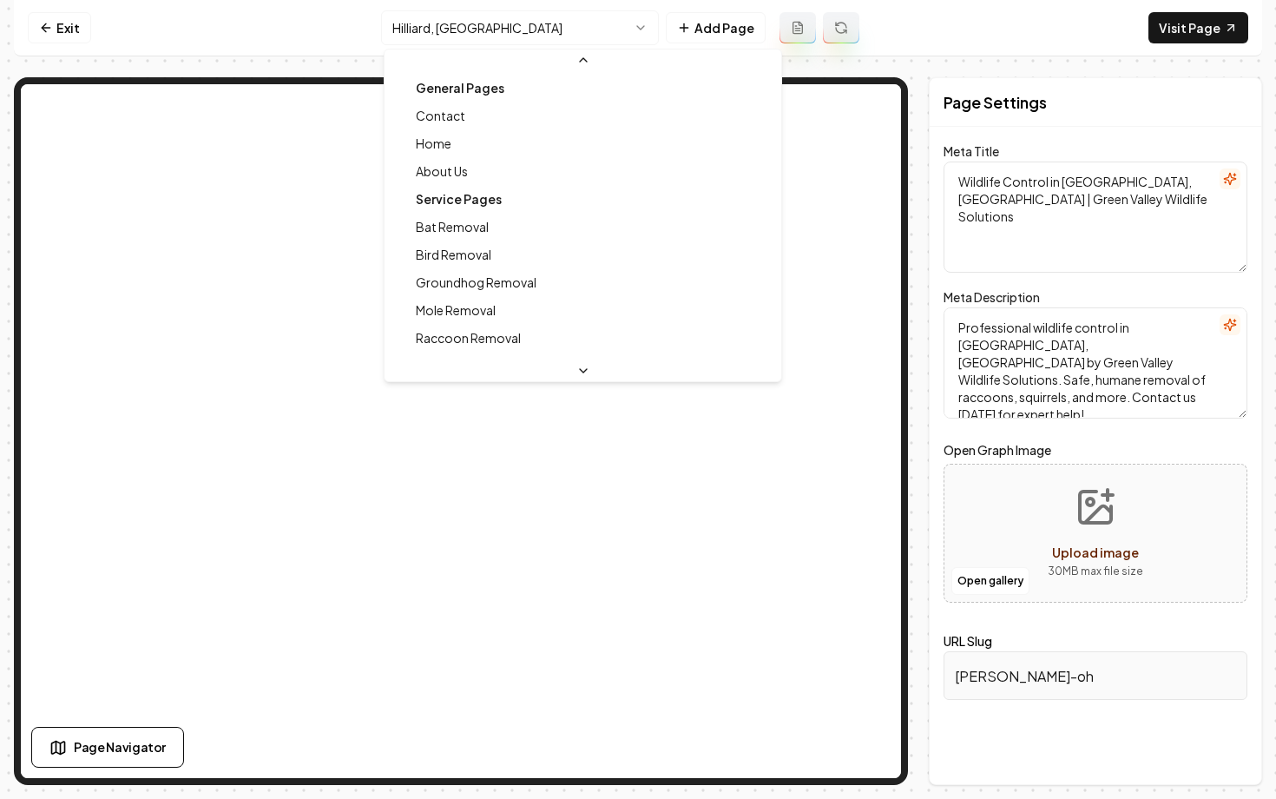
click at [445, 35] on html "Computer Required This feature is only available on a computer. Please switch t…" at bounding box center [638, 399] width 1276 height 799
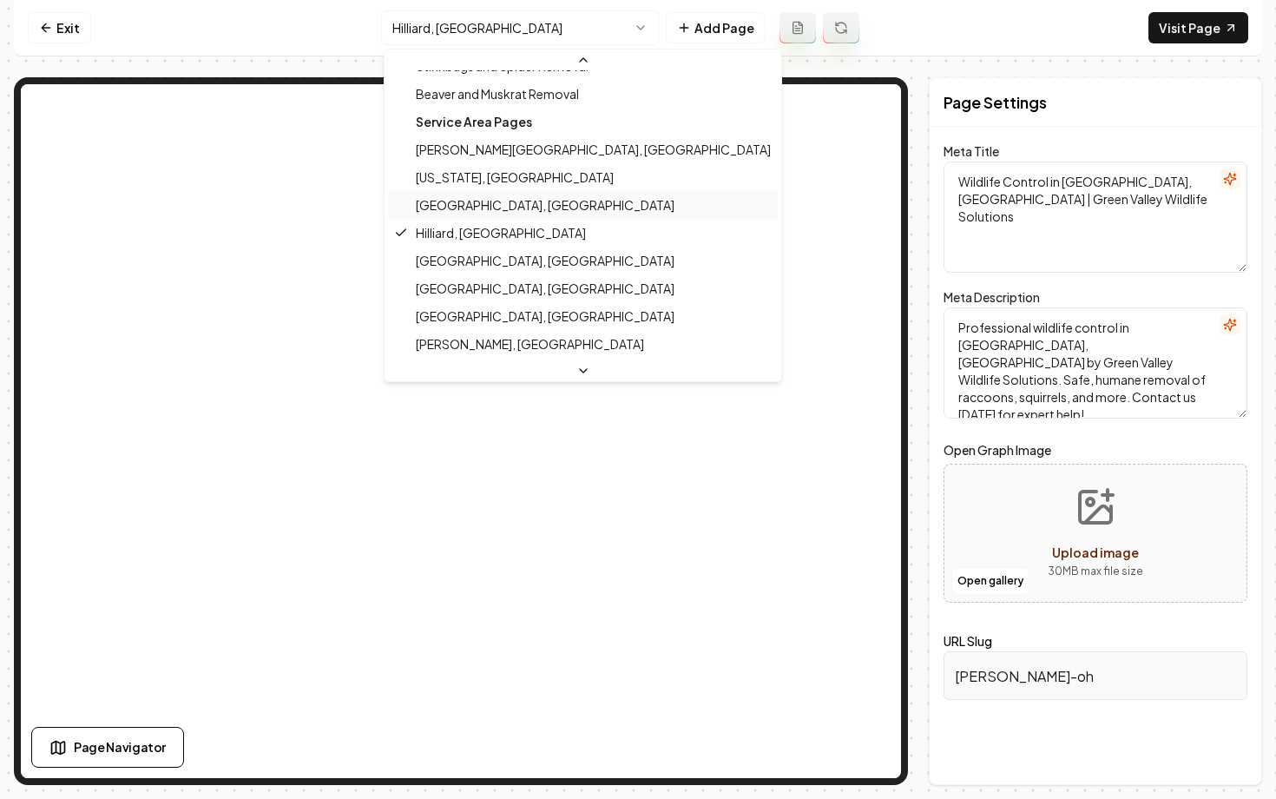
scroll to position [684, 0]
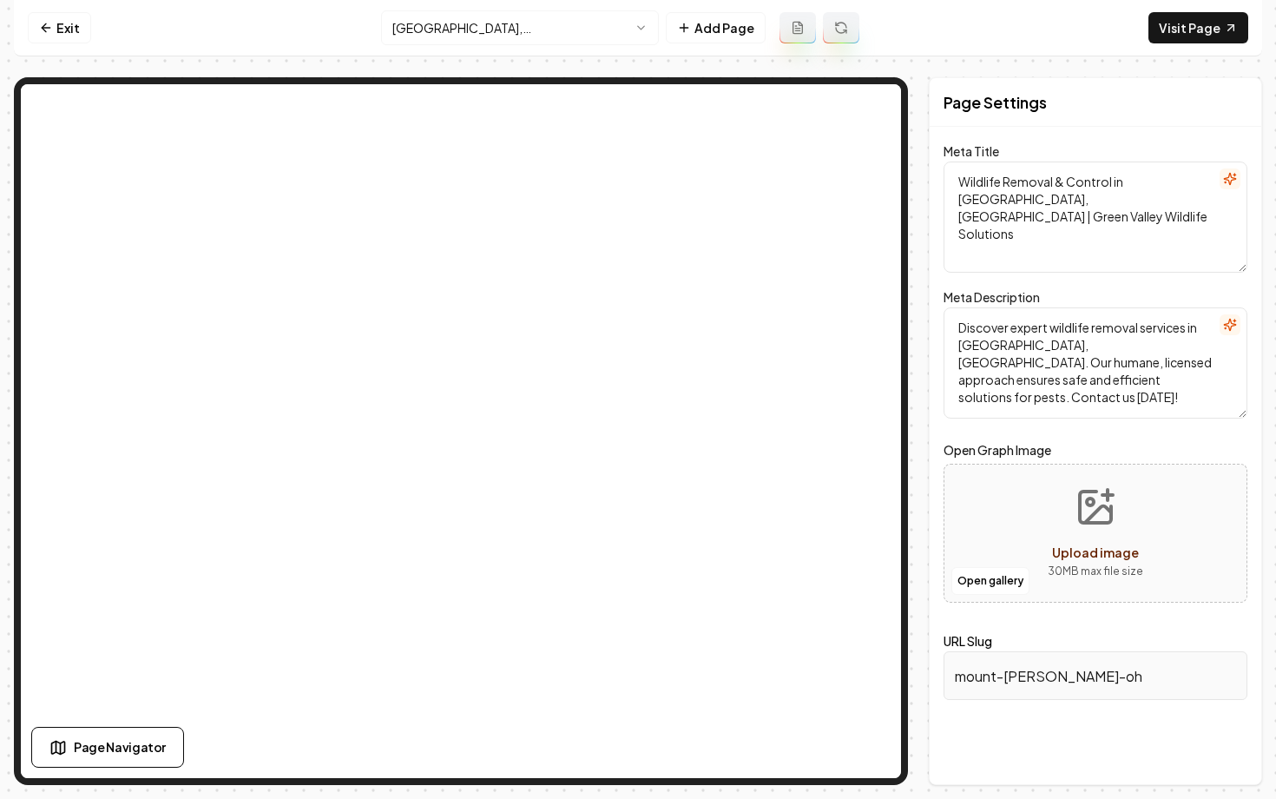
click at [453, 20] on html "Computer Required This feature is only available on a computer. Please switch t…" at bounding box center [638, 399] width 1276 height 799
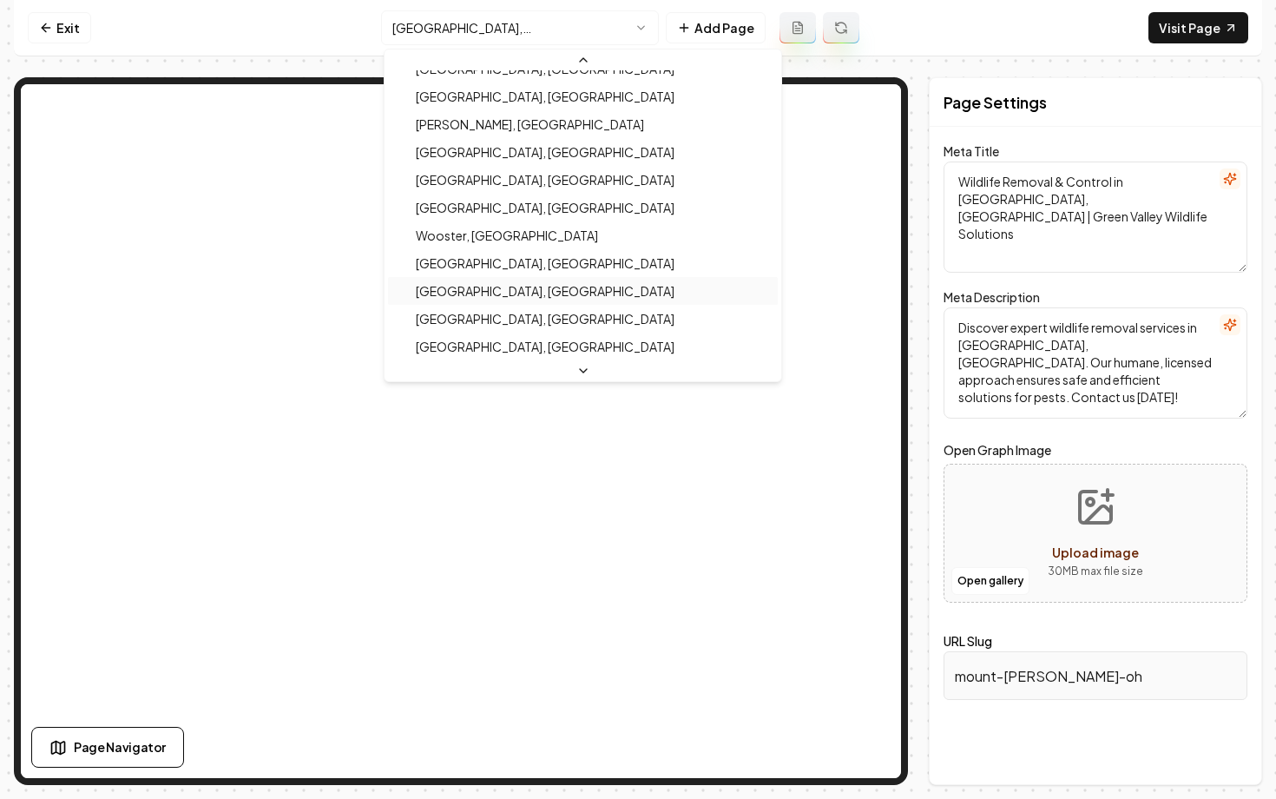
scroll to position [936, 0]
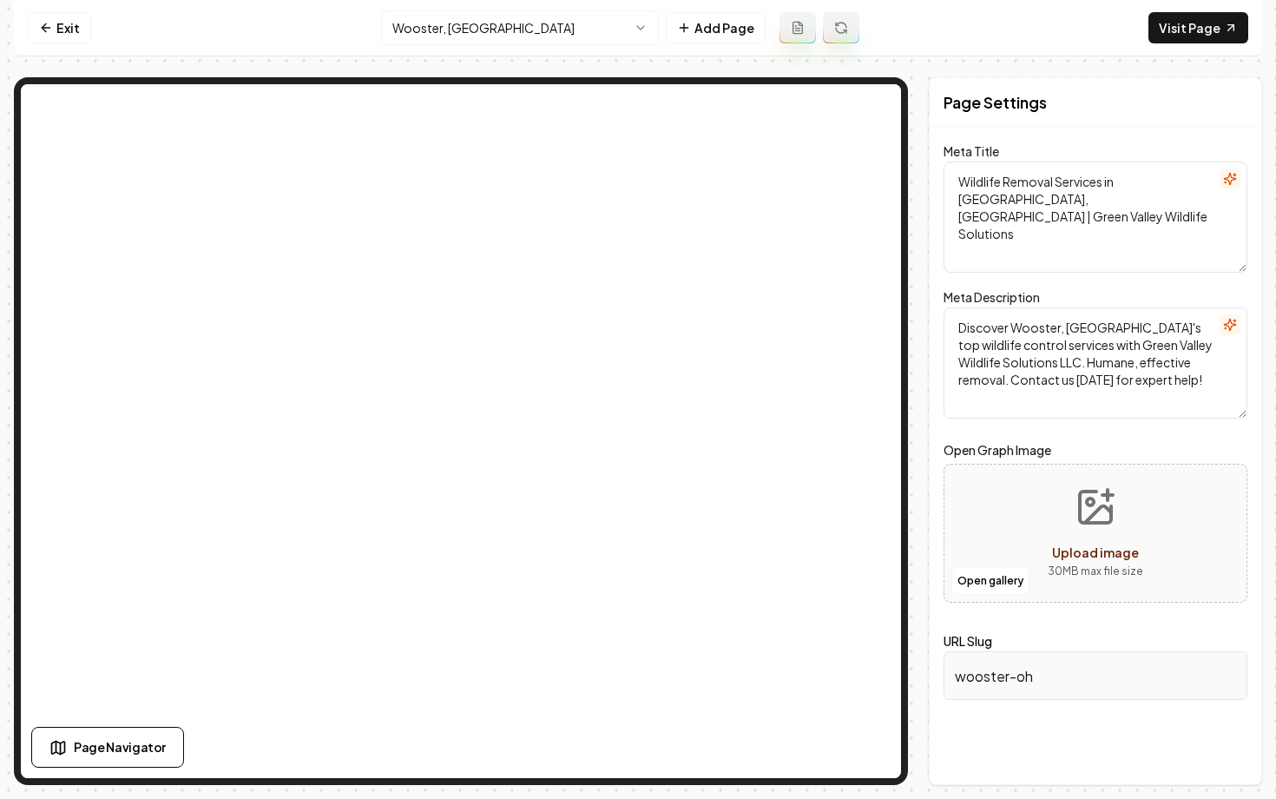
click at [494, 43] on html "Computer Required This feature is only available on a computer. Please switch t…" at bounding box center [638, 399] width 1276 height 799
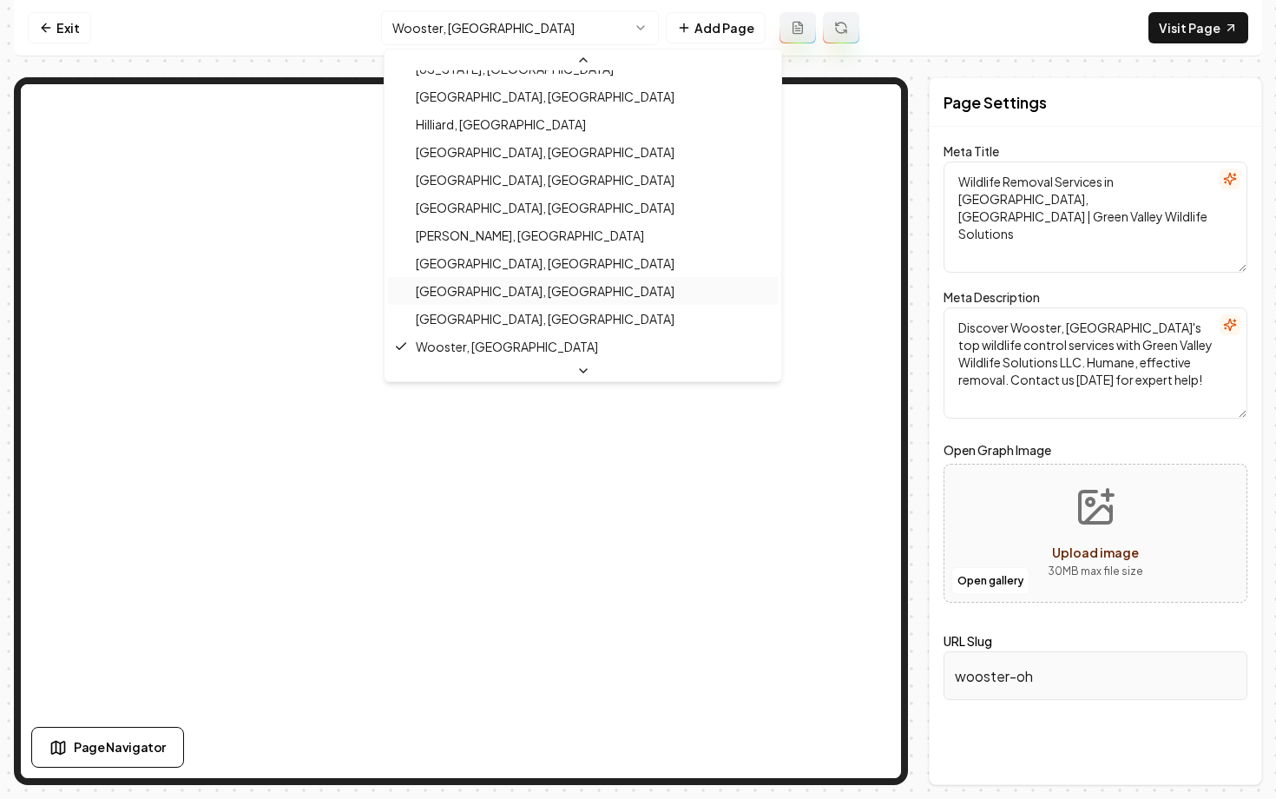
scroll to position [822, 0]
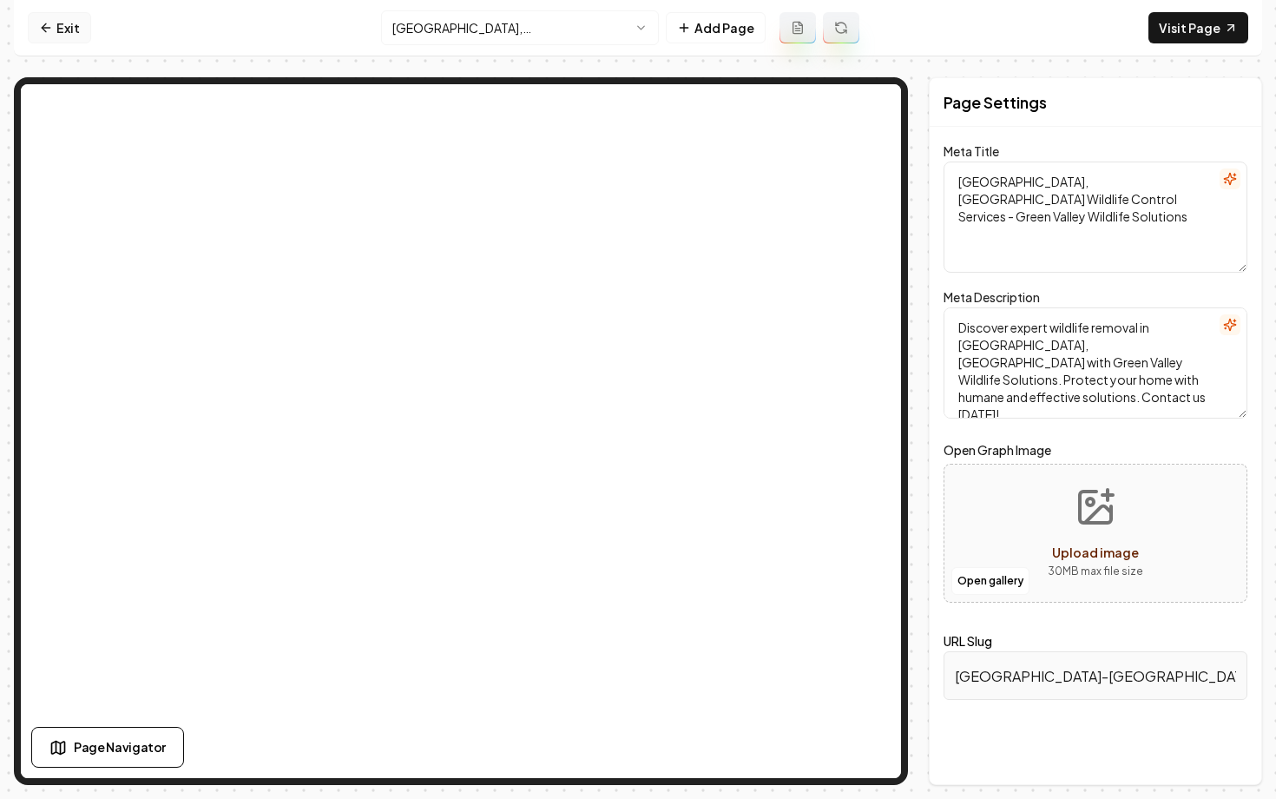
click at [51, 30] on icon at bounding box center [46, 28] width 14 height 14
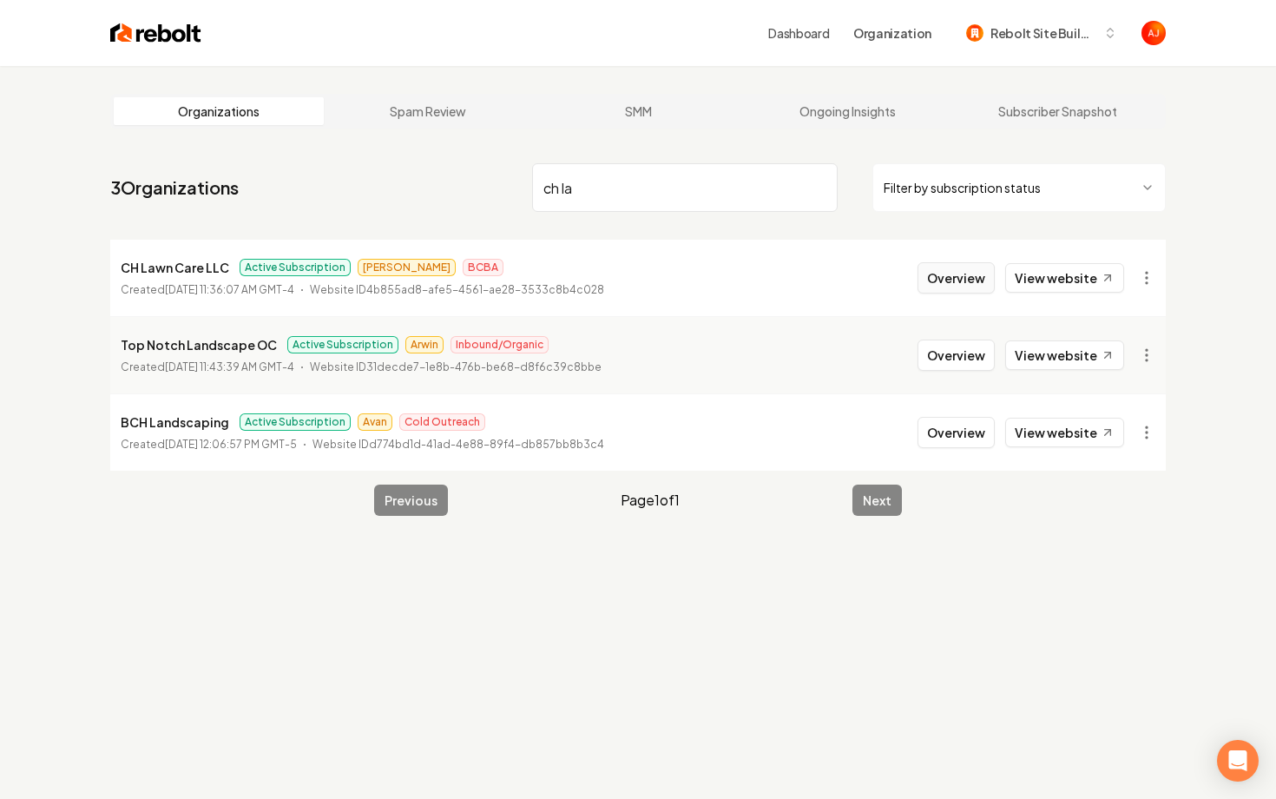
type input "ch la"
click at [934, 269] on button "Overview" at bounding box center [956, 277] width 77 height 31
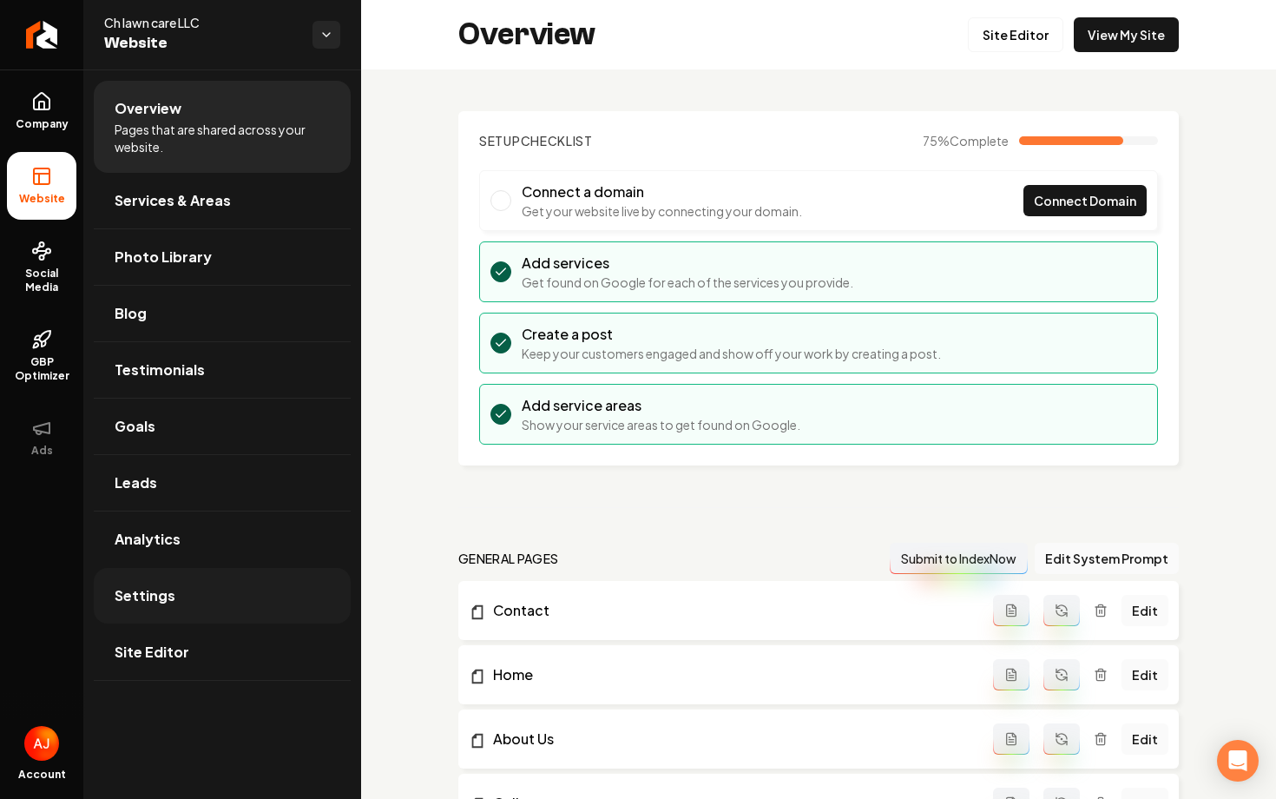
click at [219, 595] on link "Settings" at bounding box center [222, 596] width 257 height 56
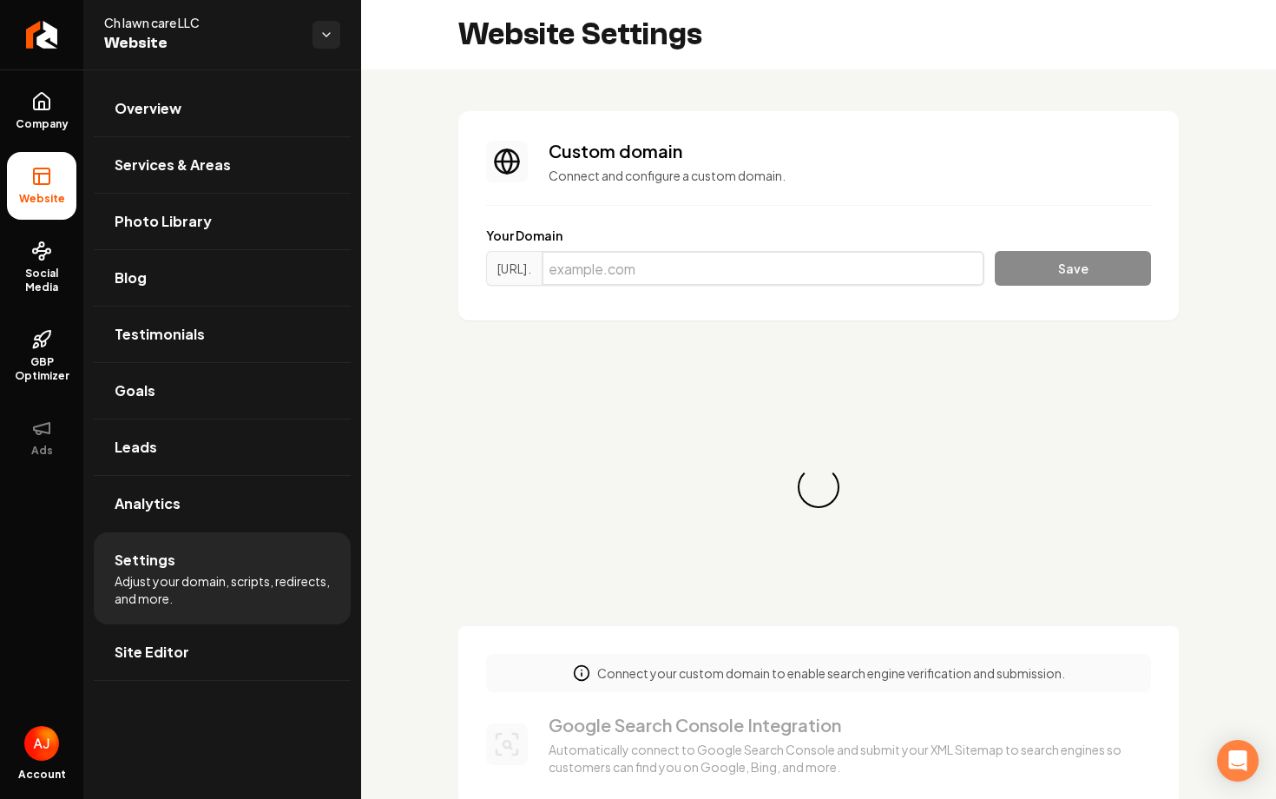
click at [724, 260] on input "Main content area" at bounding box center [763, 268] width 443 height 35
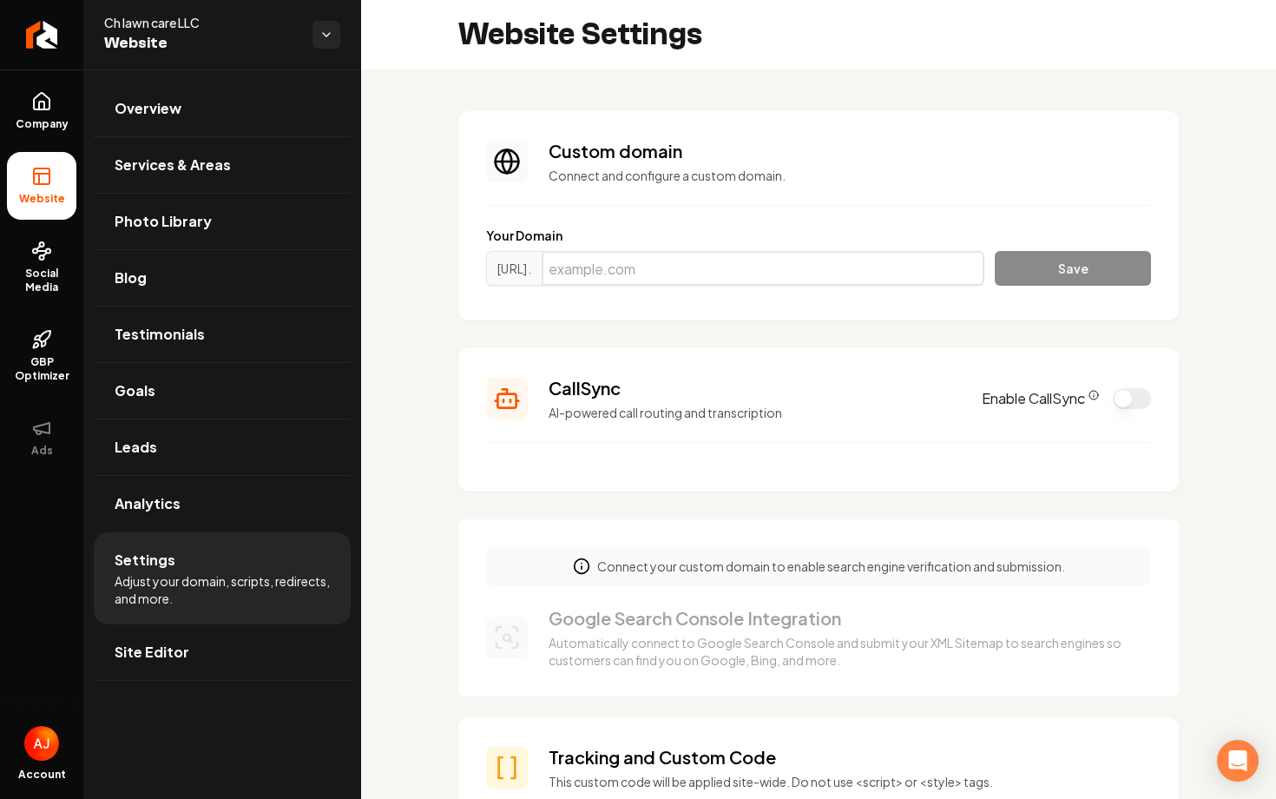
paste input "[DOMAIN_NAME]"
type input "[DOMAIN_NAME]"
click at [1070, 264] on button "Save" at bounding box center [1073, 268] width 156 height 35
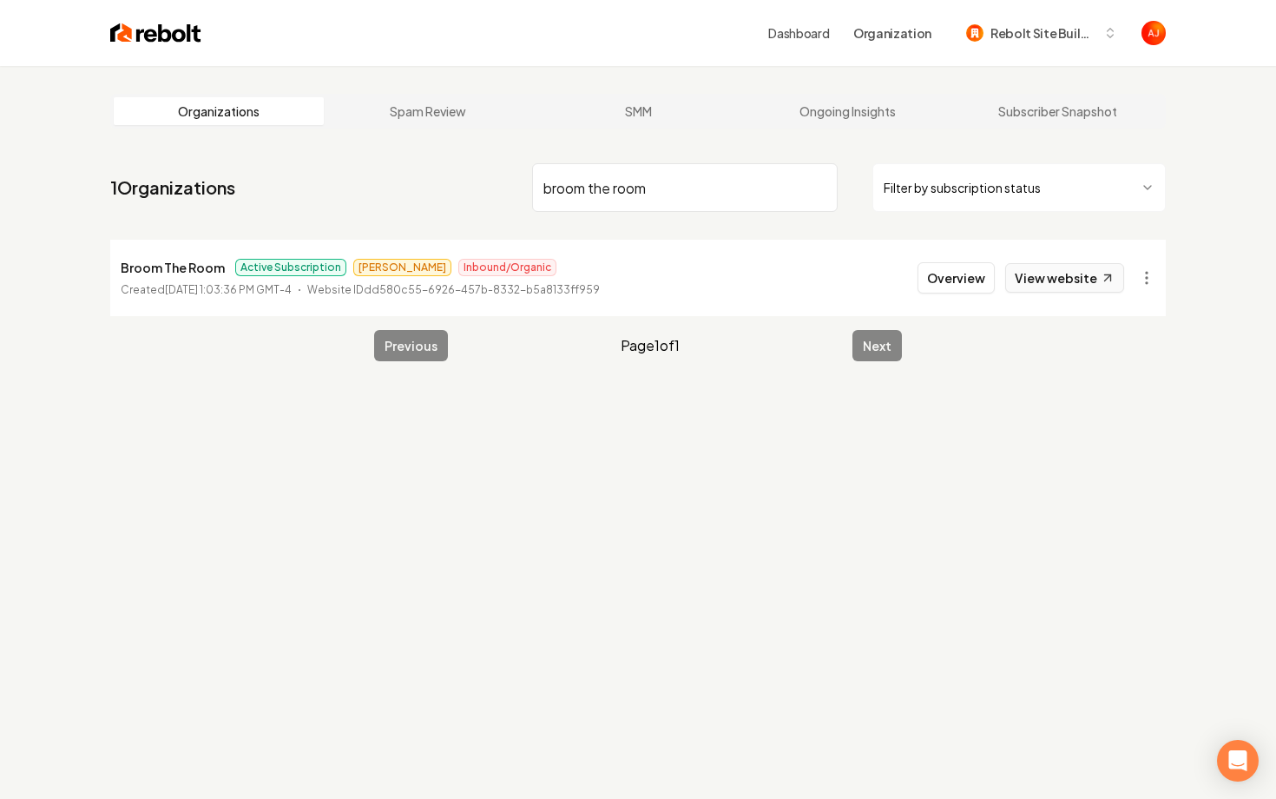
click at [1044, 278] on link "View website" at bounding box center [1064, 278] width 119 height 30
drag, startPoint x: 677, startPoint y: 206, endPoint x: 494, endPoint y: 207, distance: 183.2
click at [497, 207] on nav "1 Organizations broom the room Filter by subscription status" at bounding box center [638, 194] width 1056 height 76
drag, startPoint x: 675, startPoint y: 199, endPoint x: 453, endPoint y: 170, distance: 224.1
click at [453, 170] on nav "1 Organizations broom the room Filter by subscription status" at bounding box center [638, 194] width 1056 height 76
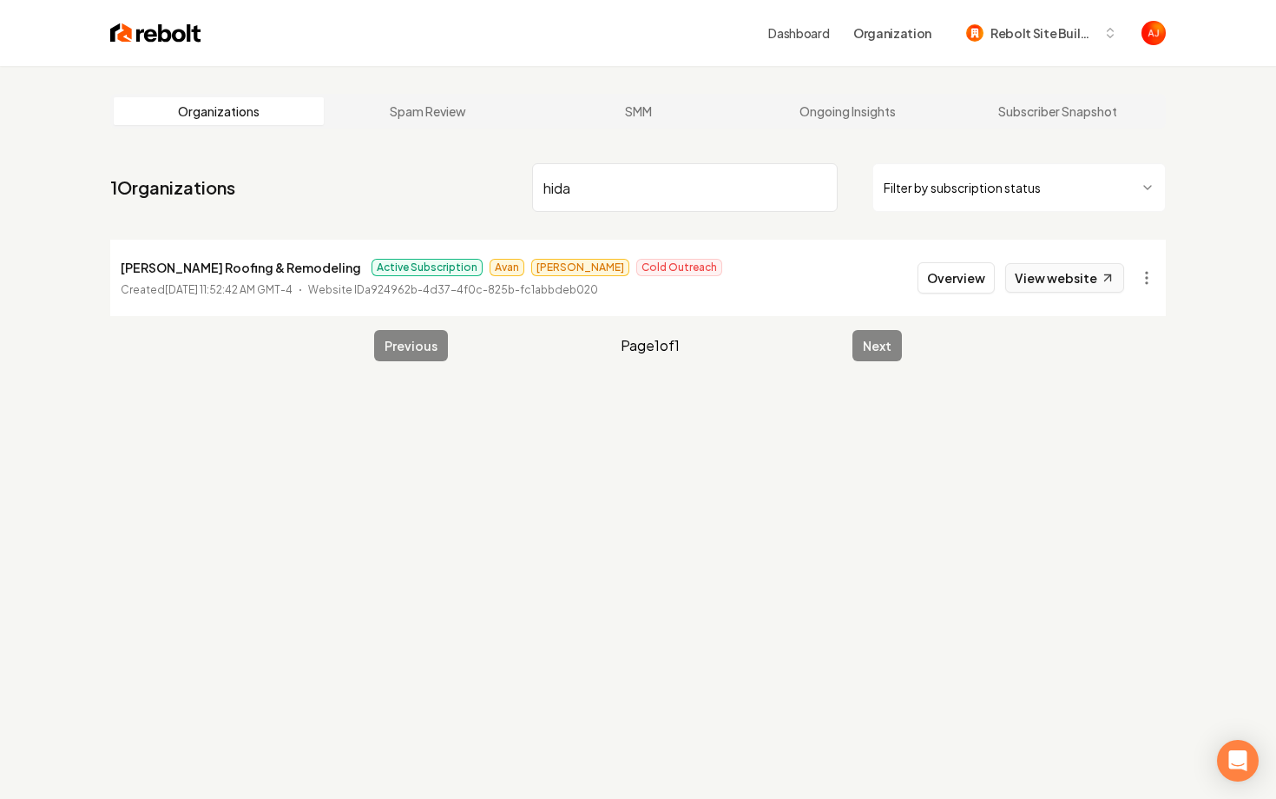
click at [1033, 279] on link "View website" at bounding box center [1064, 278] width 119 height 30
drag, startPoint x: 620, startPoint y: 185, endPoint x: 484, endPoint y: 185, distance: 135.4
click at [484, 185] on nav "1 Organizations hida Filter by subscription status" at bounding box center [638, 194] width 1056 height 76
type input "x-s"
click at [971, 275] on button "Overview" at bounding box center [956, 277] width 77 height 31
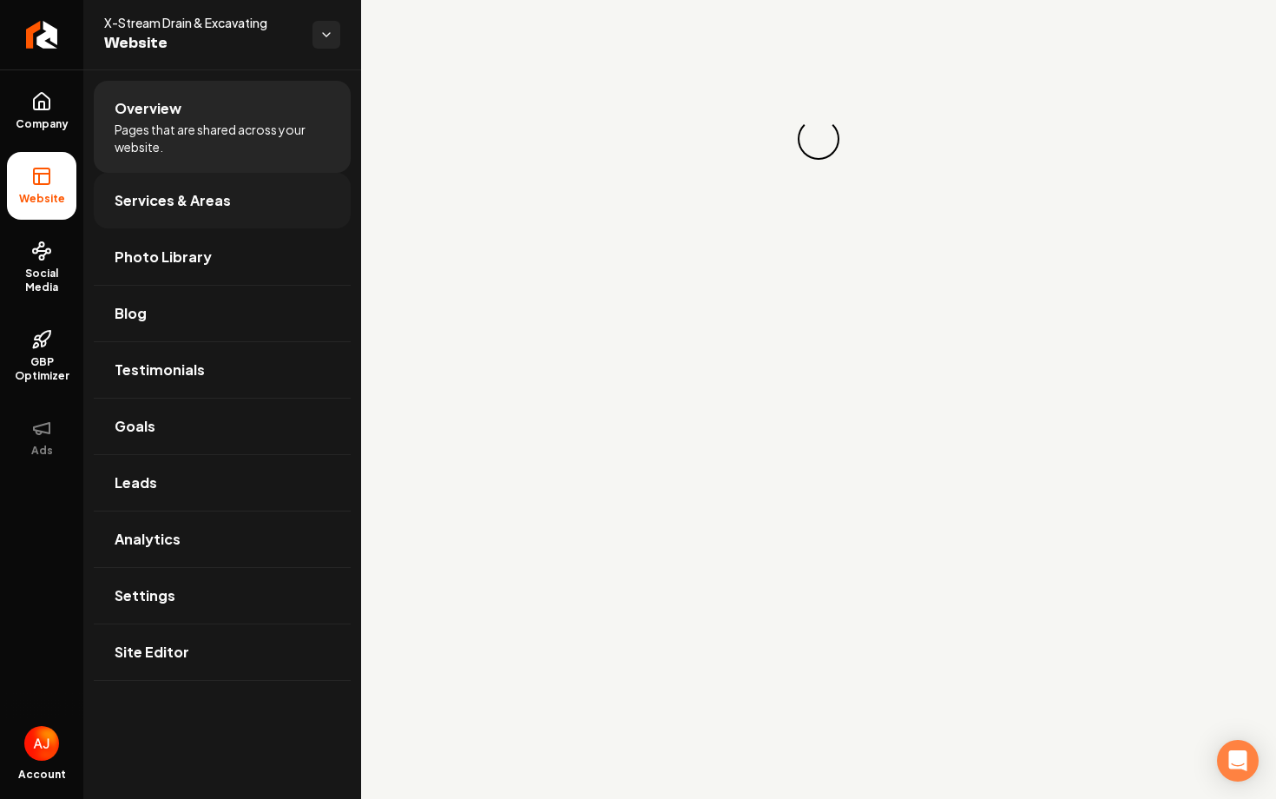
click at [198, 198] on span "Services & Areas" at bounding box center [173, 200] width 116 height 21
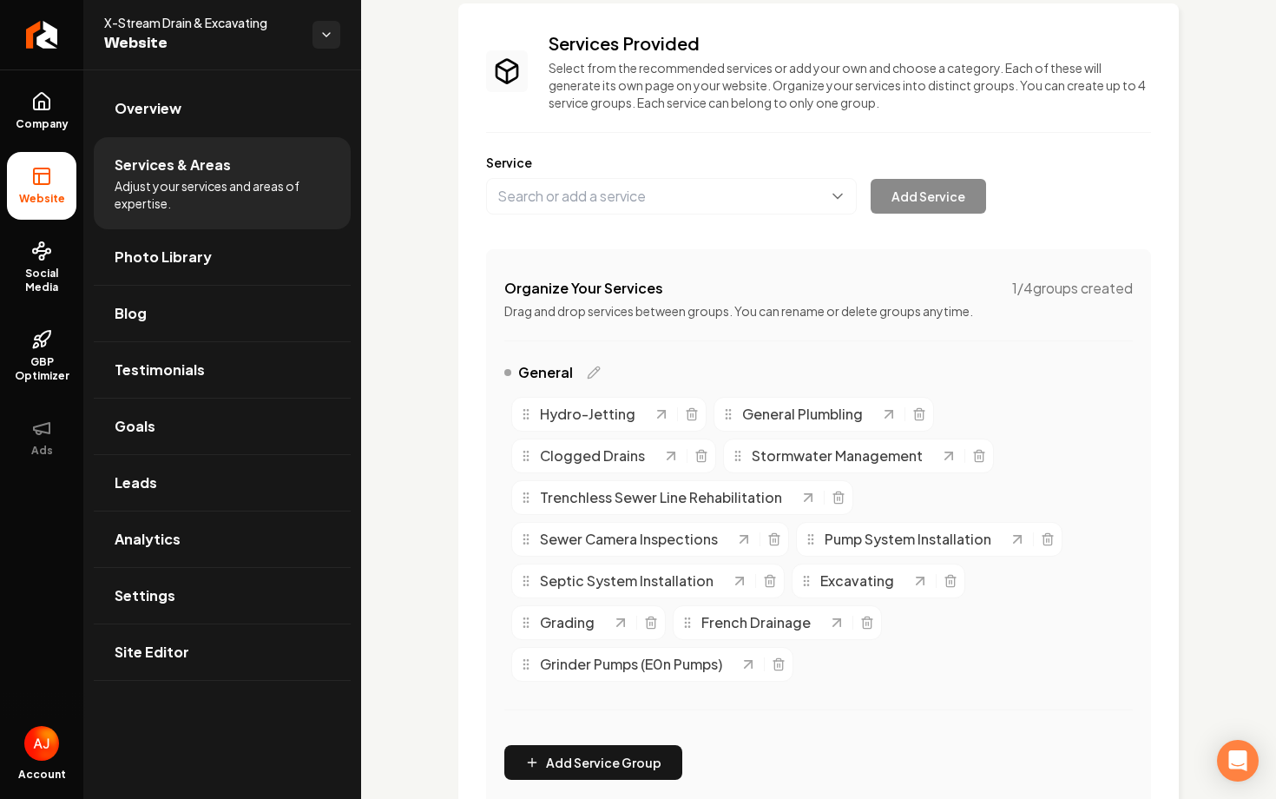
scroll to position [109, 0]
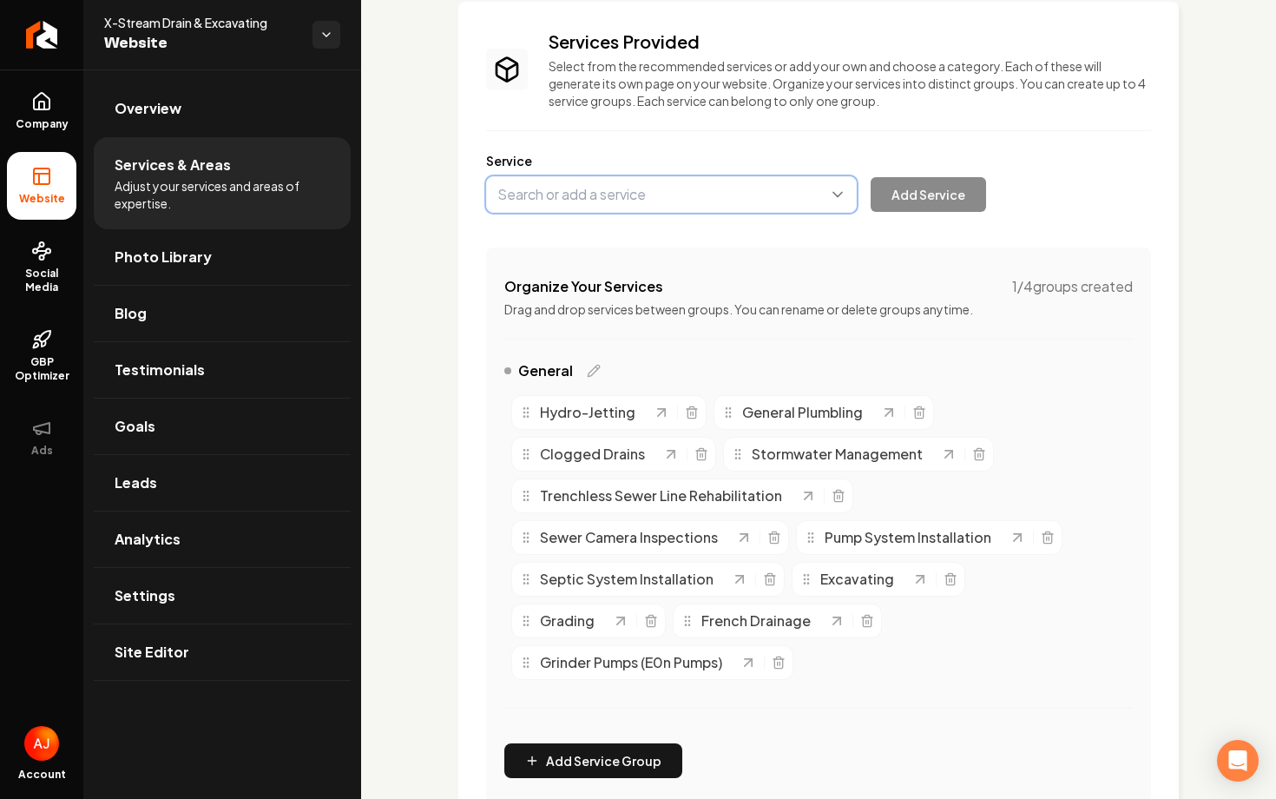
click at [648, 201] on button "Main content area" at bounding box center [671, 194] width 371 height 36
type input "Commercial Plumbing and Drain Services"
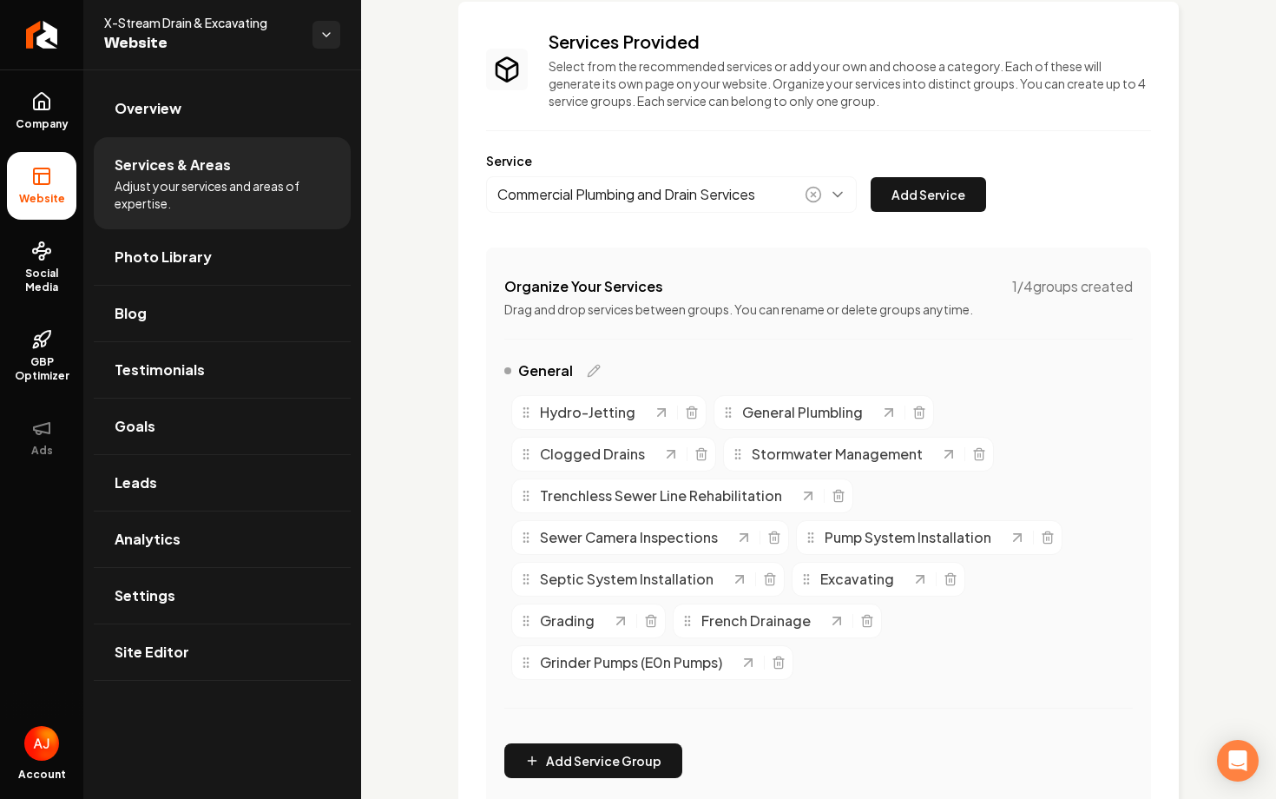
click at [902, 212] on div "Commercial Plumbing and Drain Services Add Service" at bounding box center [736, 194] width 500 height 36
click at [933, 182] on button "Add Service" at bounding box center [928, 194] width 115 height 35
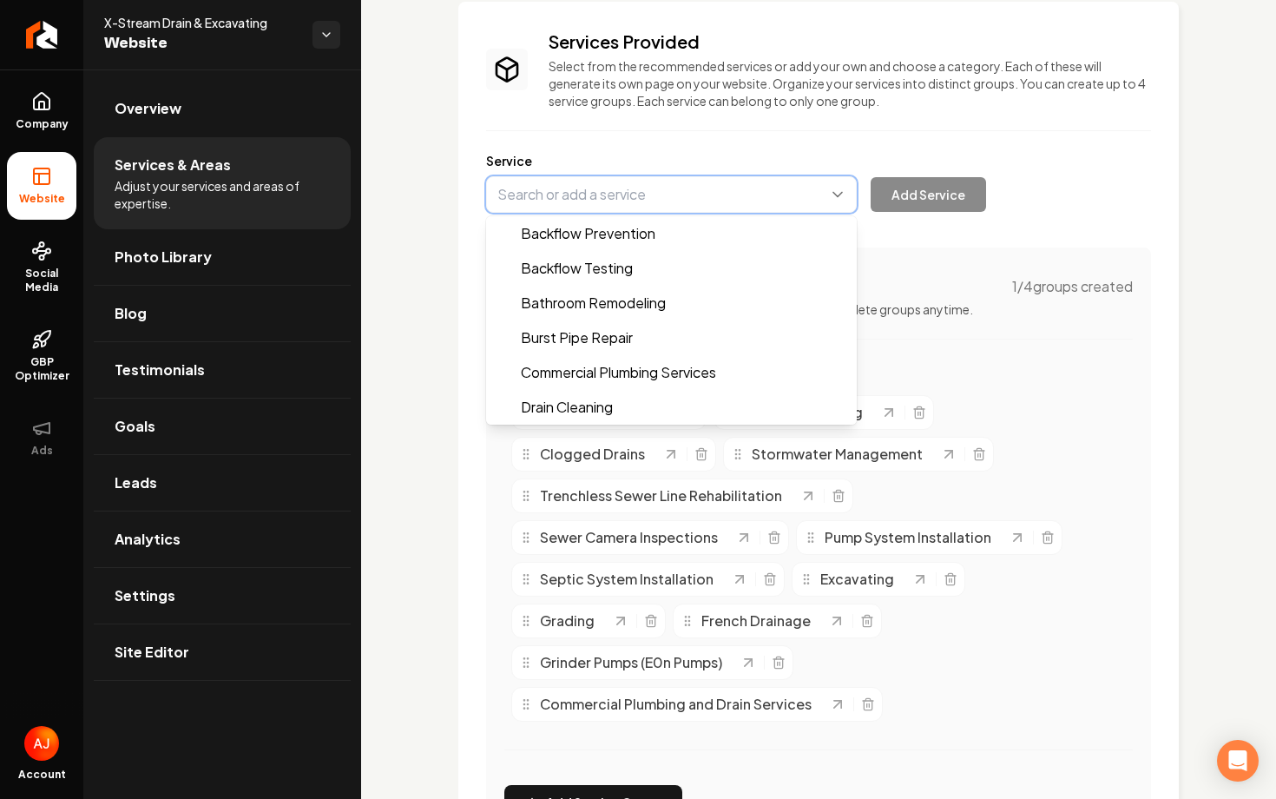
click at [622, 203] on button "Main content area" at bounding box center [671, 194] width 371 height 36
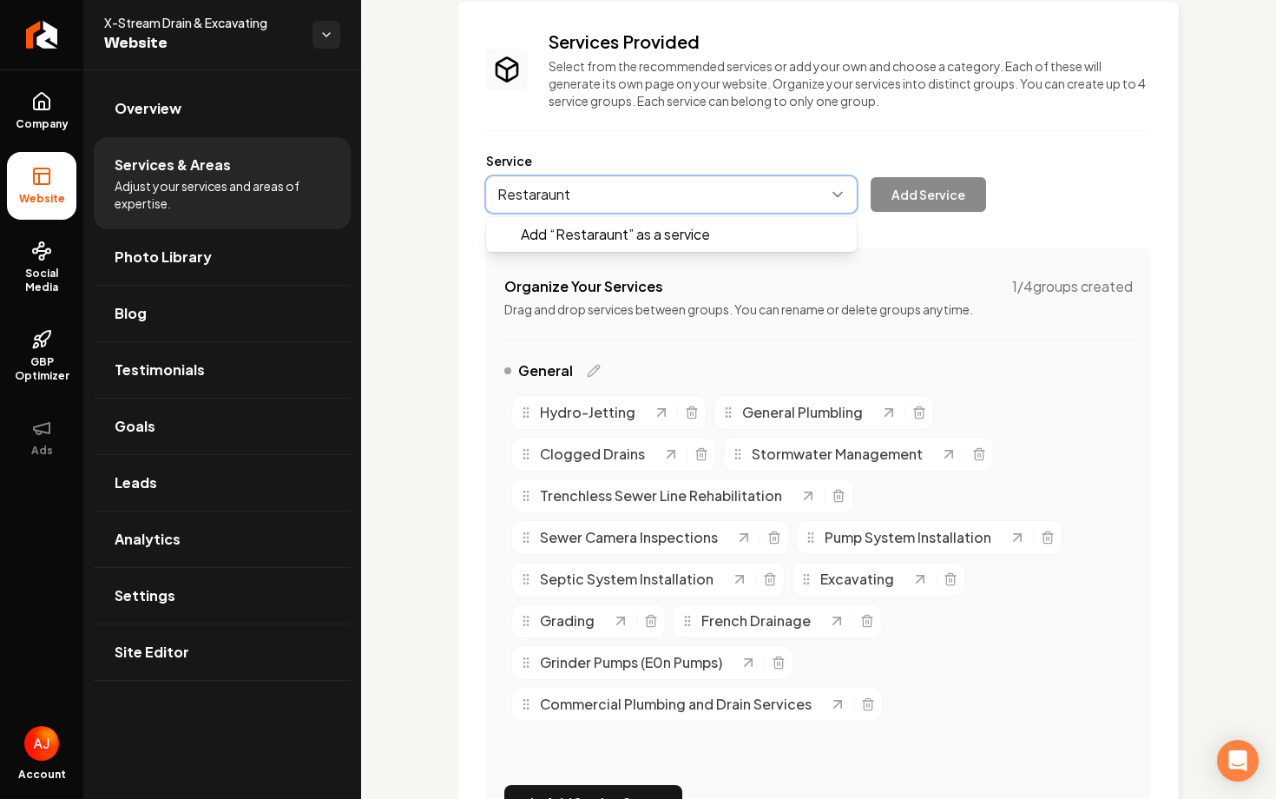
type input "Restaraunt"
click at [582, 195] on button "Main content area" at bounding box center [671, 194] width 371 height 36
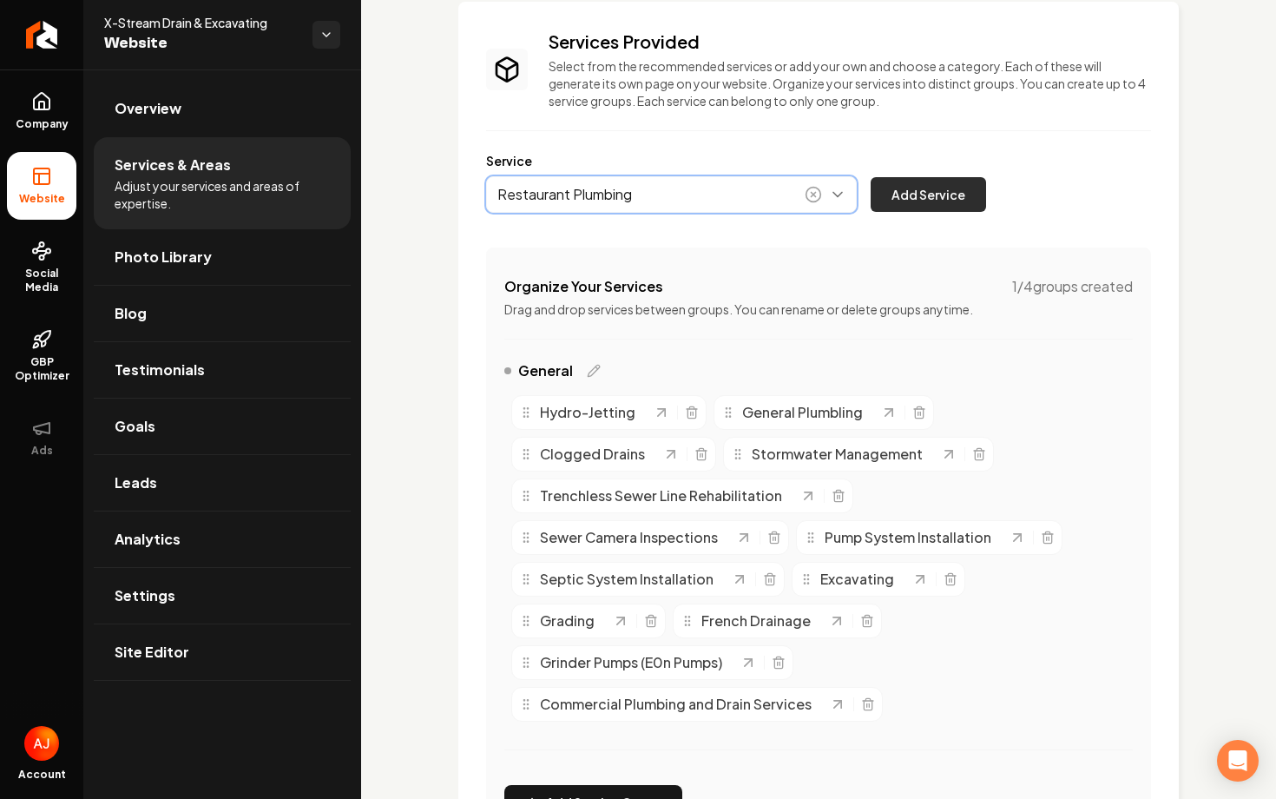
type input "Restaurant Plumbing"
click at [914, 201] on button "Add Service" at bounding box center [928, 194] width 115 height 35
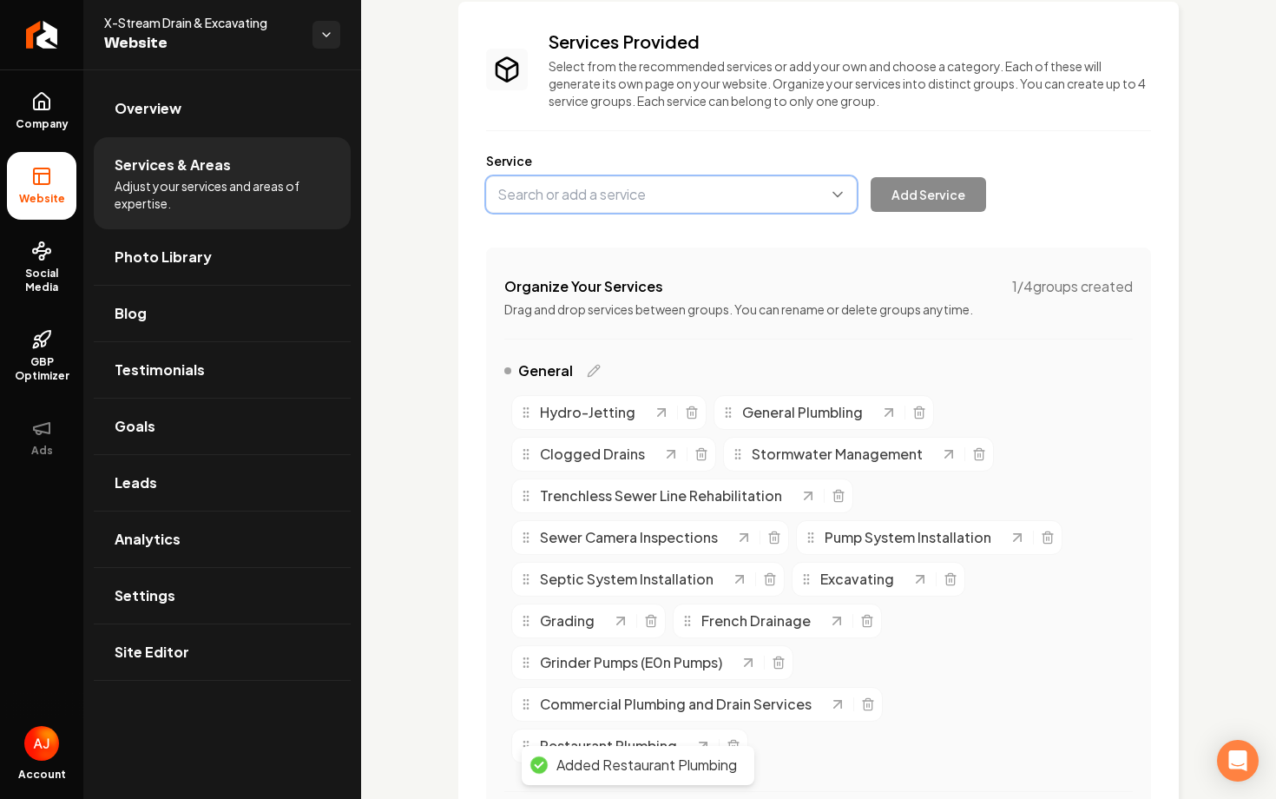
click at [568, 201] on button "Main content area" at bounding box center [671, 194] width 371 height 36
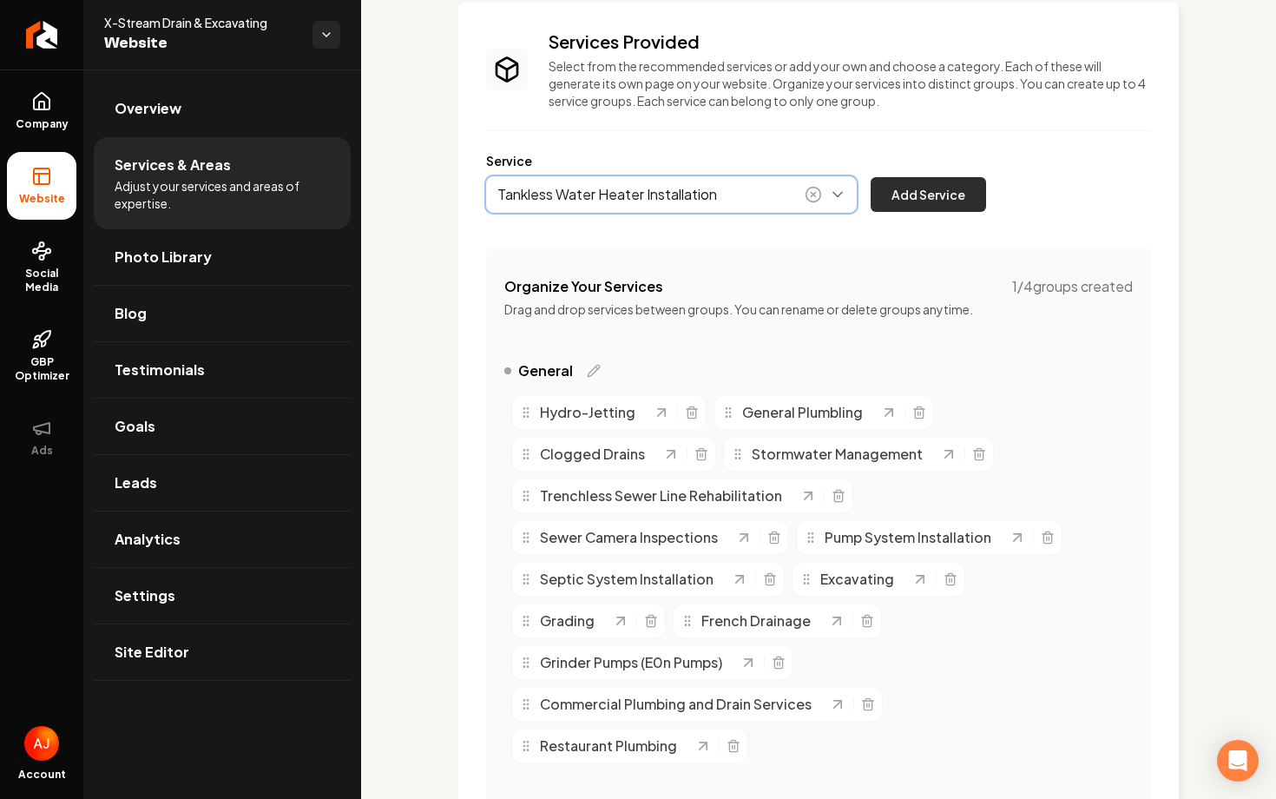
type input "Tankless Water Heater Installation"
click at [892, 205] on button "Add Service" at bounding box center [928, 194] width 115 height 35
click at [550, 199] on button "Main content area" at bounding box center [671, 194] width 371 height 36
type input "Traditional Water Heater Installation"
click at [899, 206] on button "Add Service" at bounding box center [928, 194] width 115 height 35
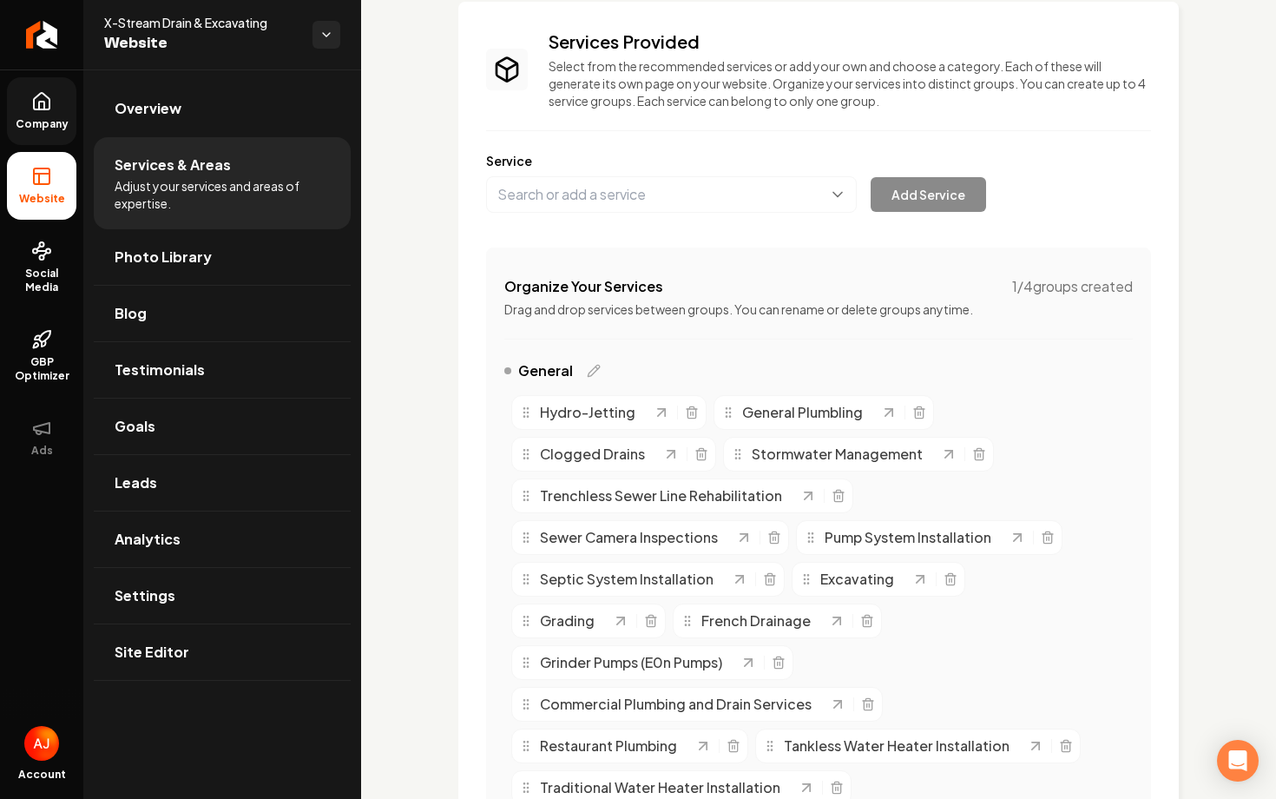
click at [29, 130] on span "Company" at bounding box center [42, 124] width 67 height 14
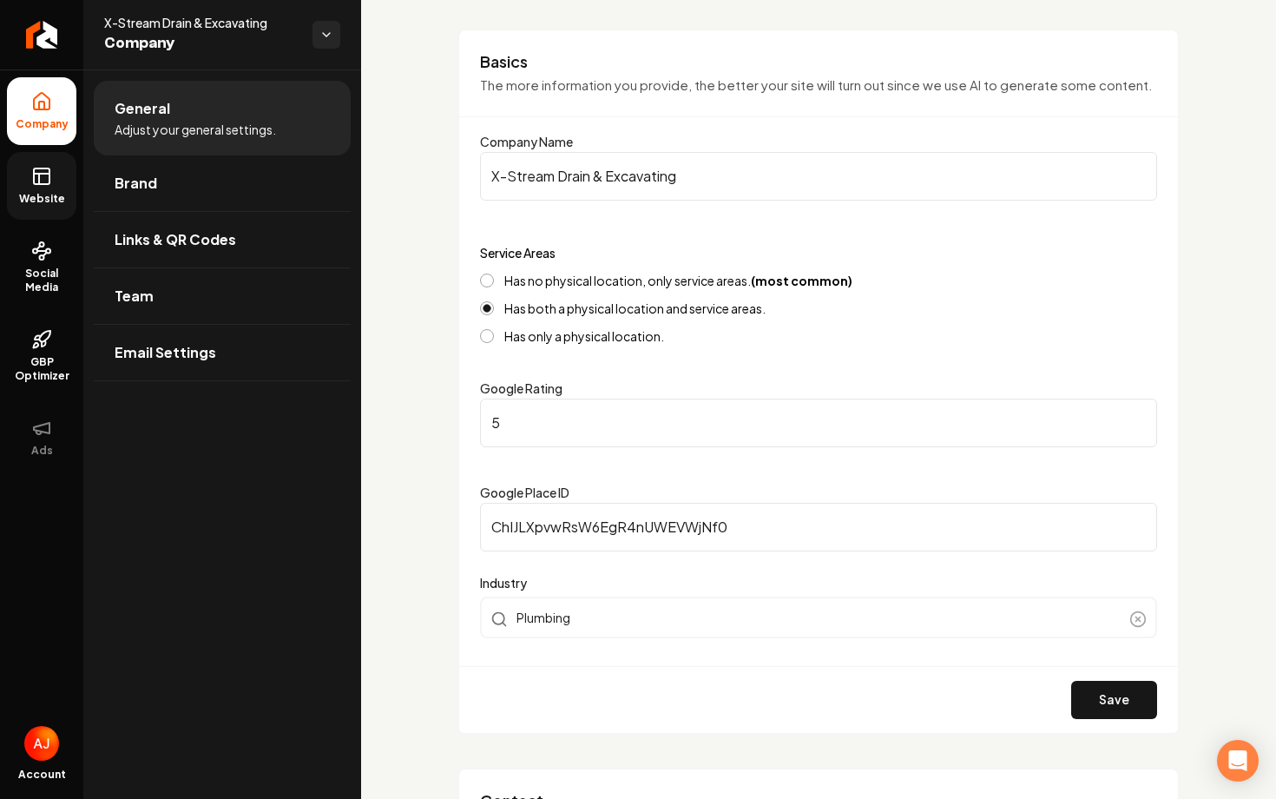
click at [30, 190] on link "Website" at bounding box center [41, 186] width 69 height 68
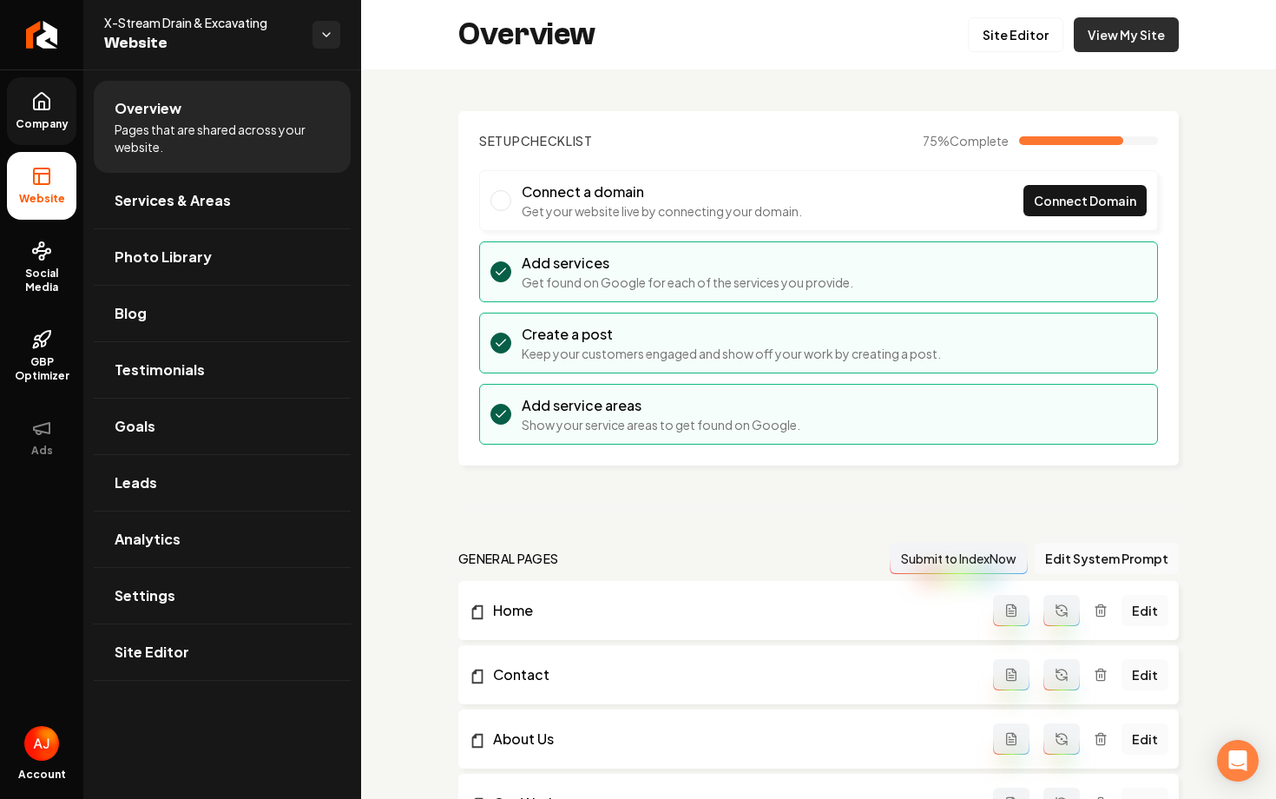
click at [1093, 39] on link "View My Site" at bounding box center [1126, 34] width 105 height 35
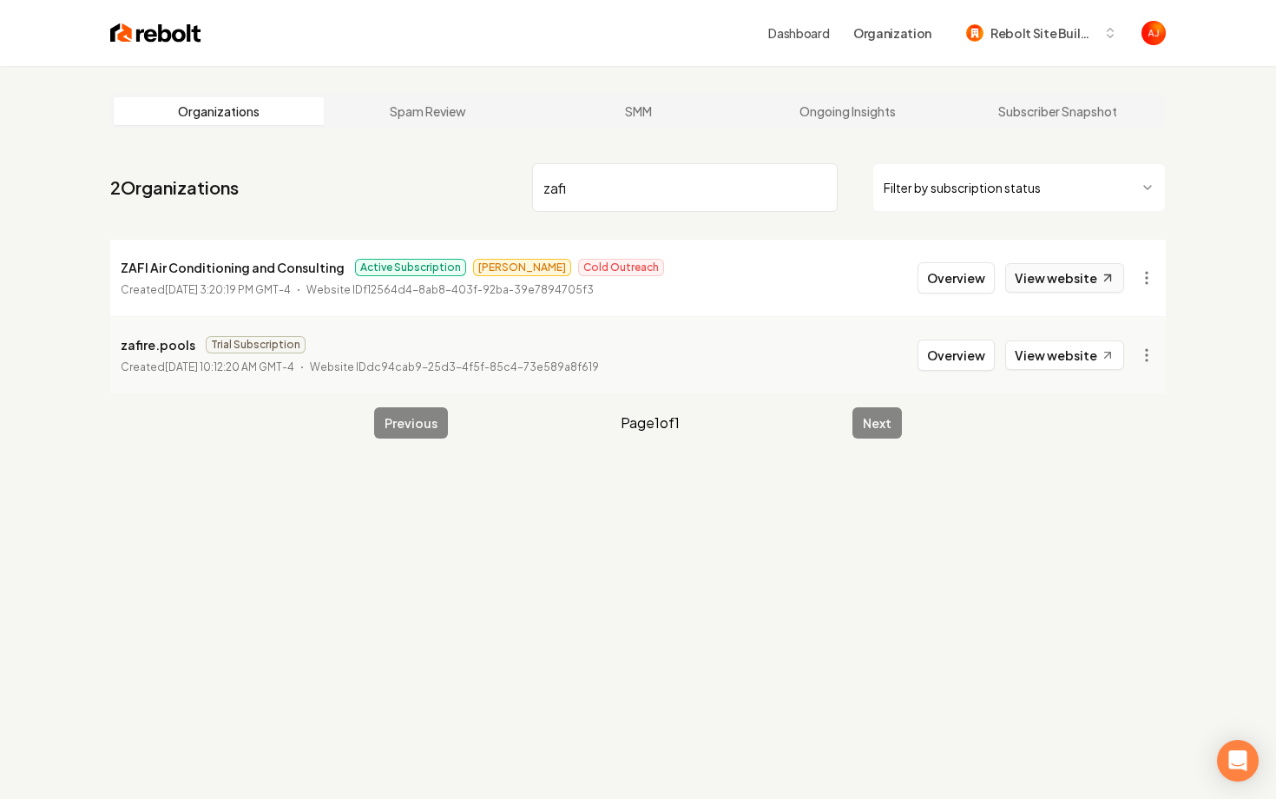
click at [1036, 280] on link "View website" at bounding box center [1064, 278] width 119 height 30
drag, startPoint x: 582, startPoint y: 192, endPoint x: 491, endPoint y: 194, distance: 90.3
click at [497, 194] on nav "2 Organizations zafi Filter by subscription status" at bounding box center [638, 194] width 1056 height 76
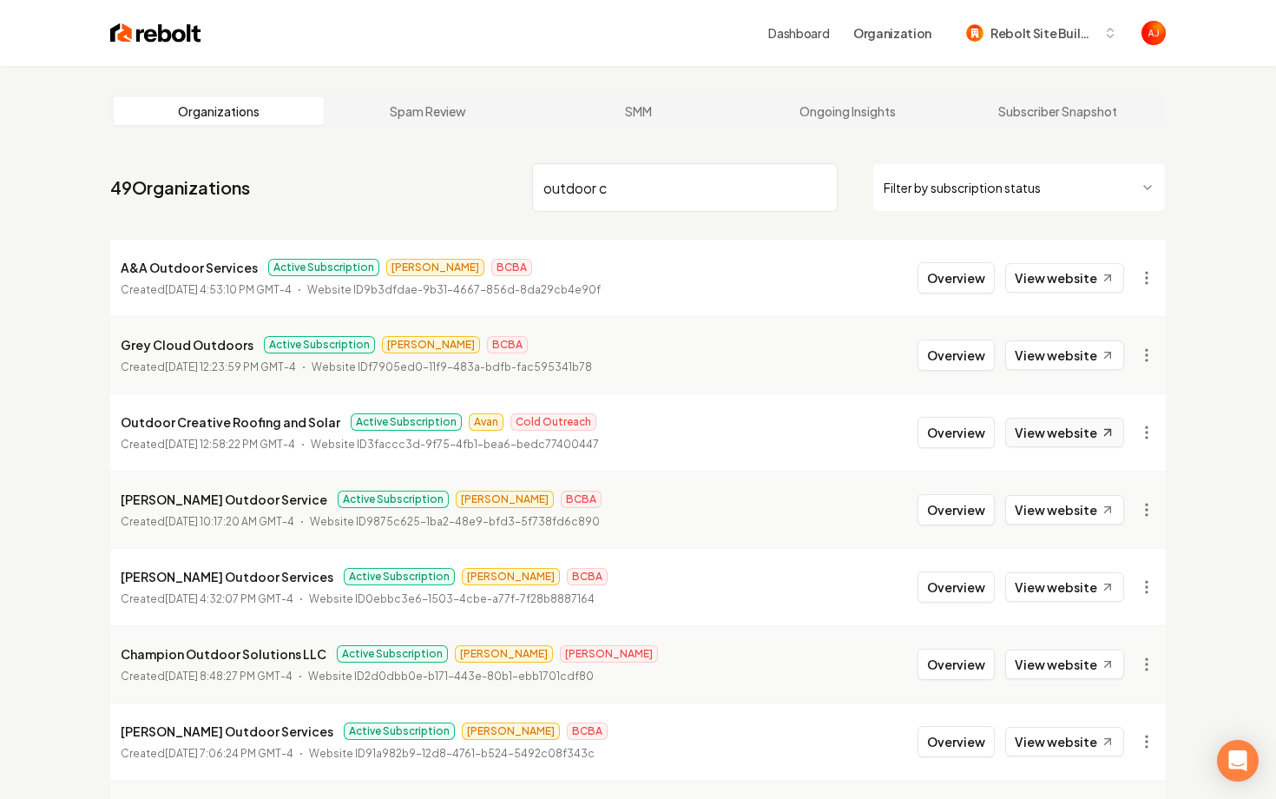
type input "outdoor c"
click at [1050, 423] on link "View website" at bounding box center [1064, 433] width 119 height 30
click at [945, 431] on button "Overview" at bounding box center [956, 432] width 77 height 31
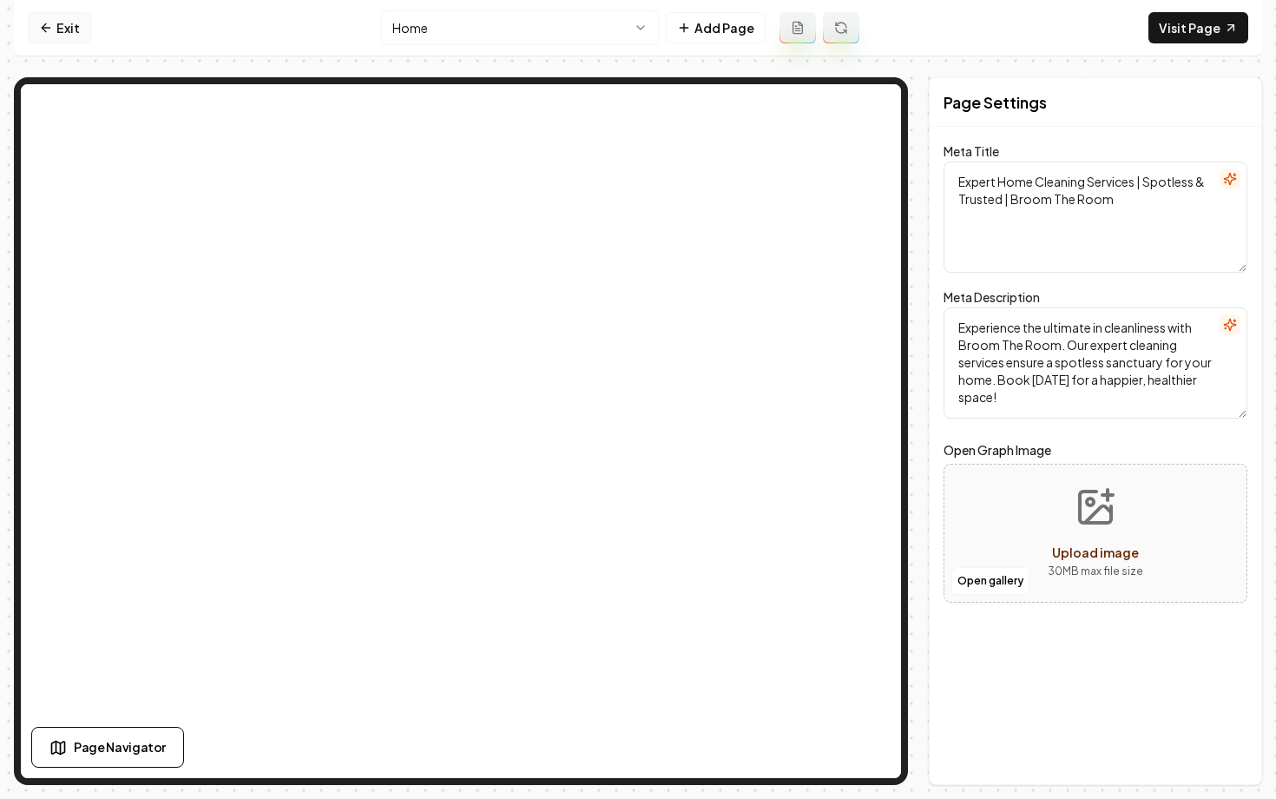
click at [62, 34] on link "Exit" at bounding box center [59, 27] width 63 height 31
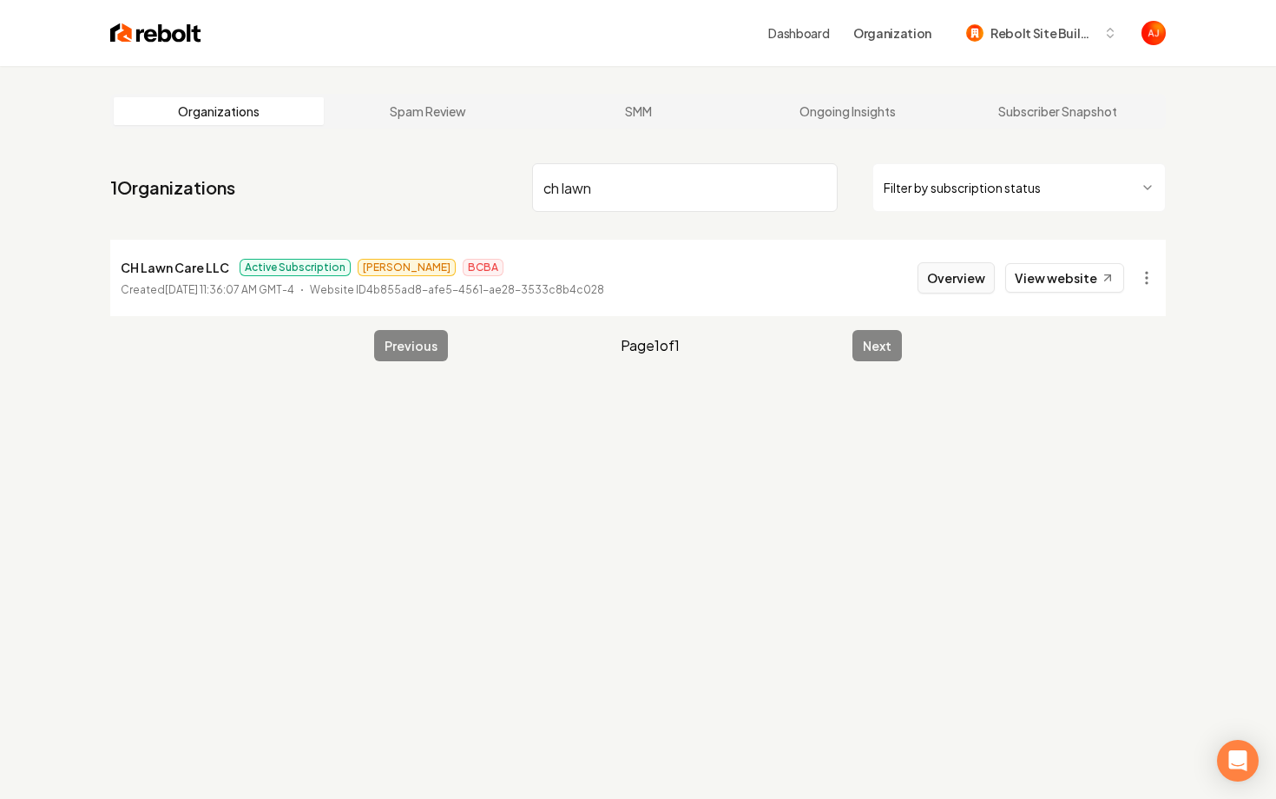
type input "ch lawn"
click at [953, 280] on button "Overview" at bounding box center [956, 277] width 77 height 31
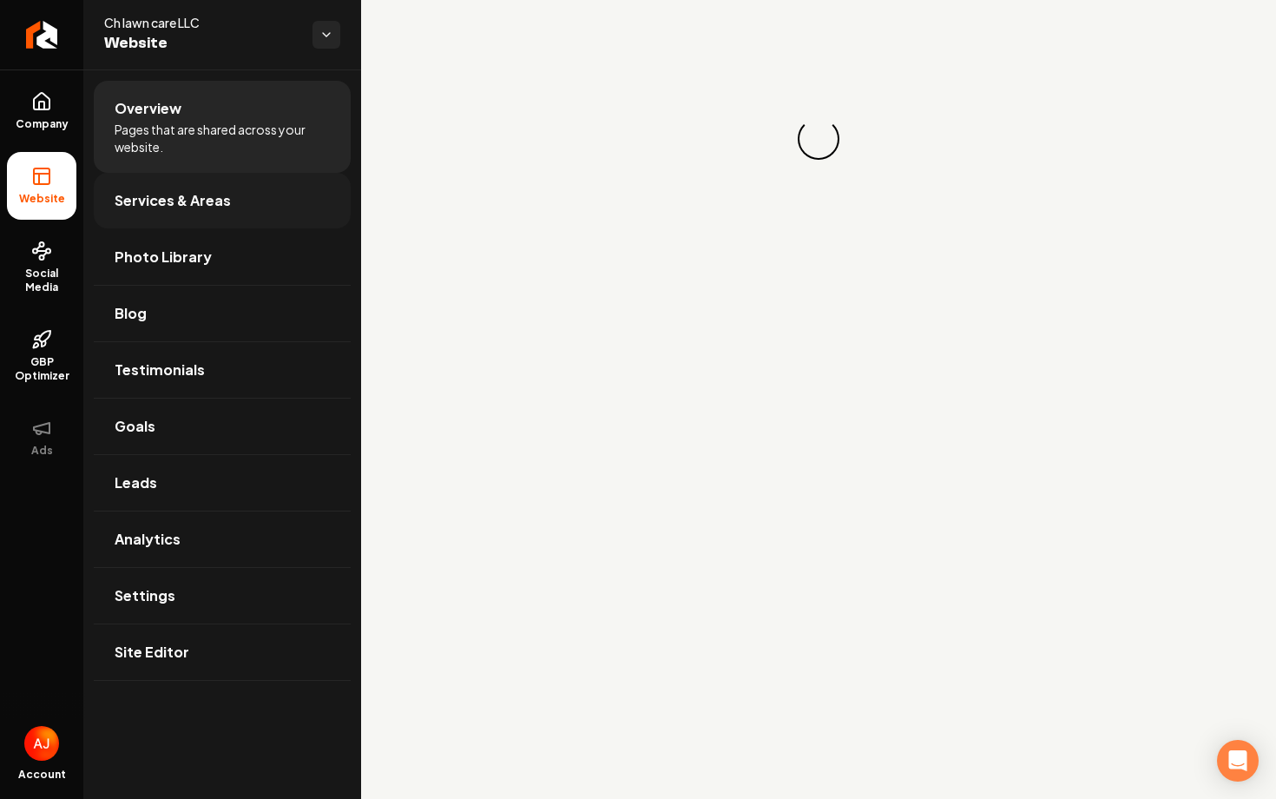
click at [169, 188] on link "Services & Areas" at bounding box center [222, 201] width 257 height 56
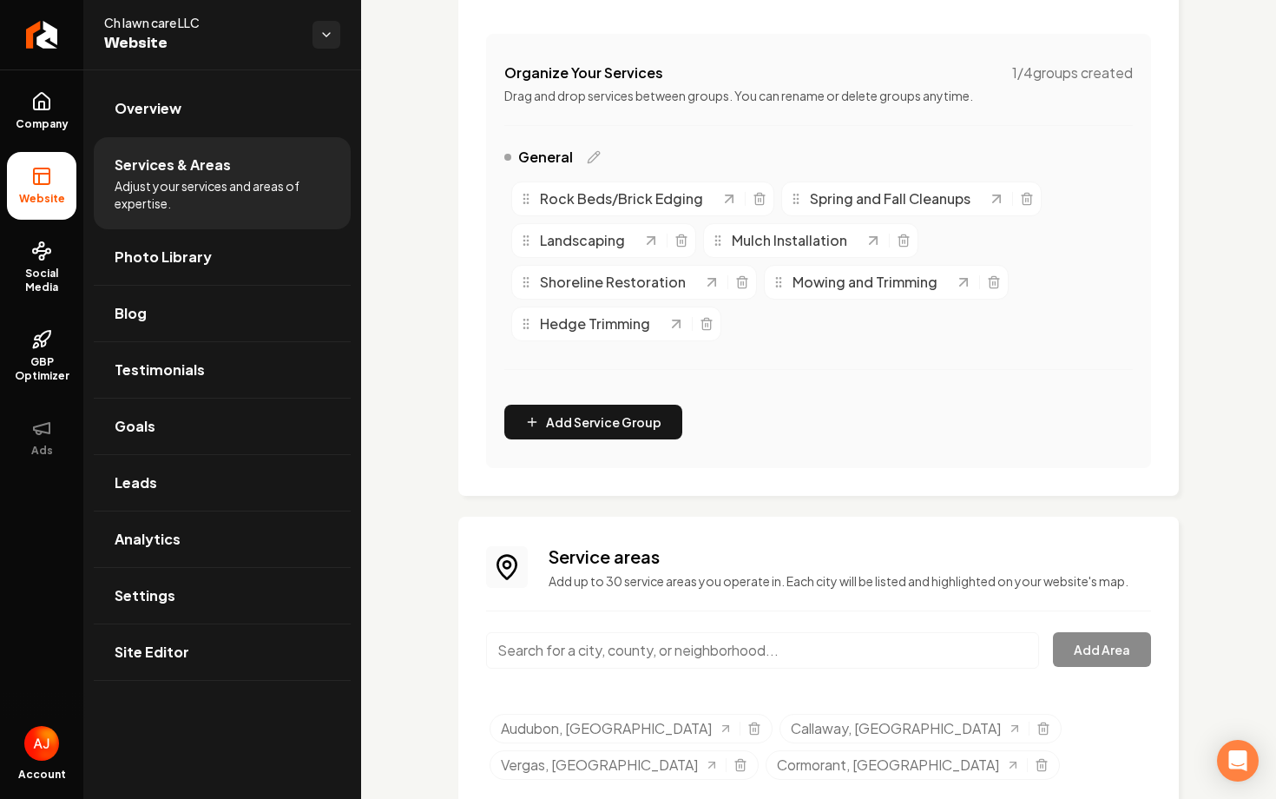
scroll to position [380, 0]
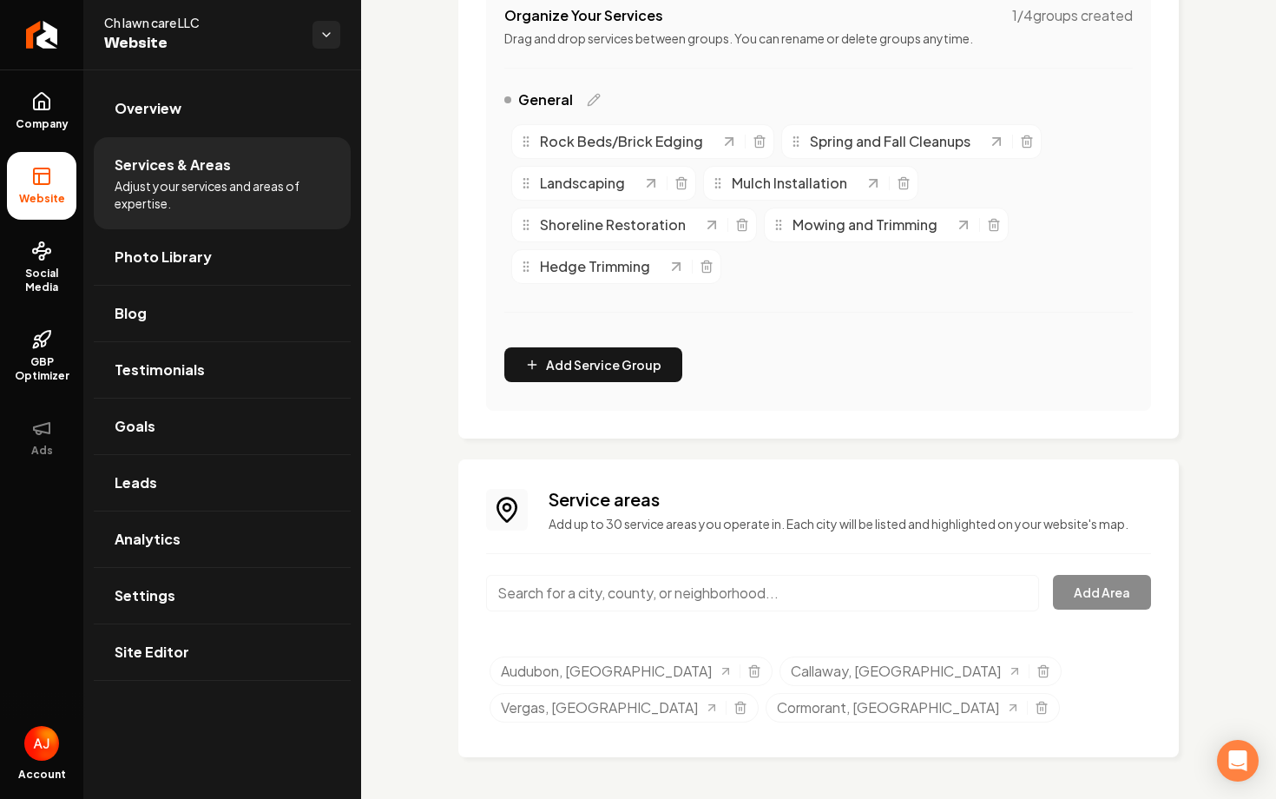
click at [663, 595] on input "Main content area" at bounding box center [762, 593] width 553 height 36
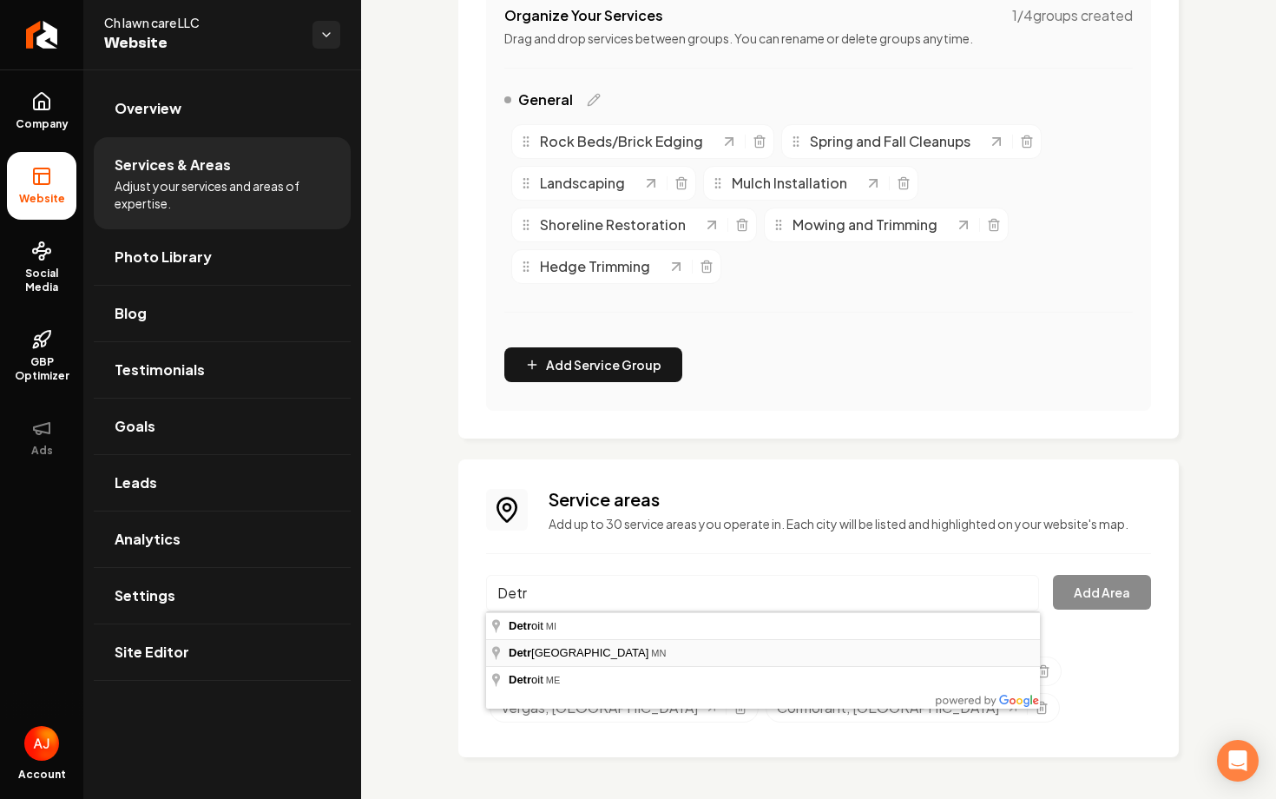
type input "[GEOGRAPHIC_DATA], [GEOGRAPHIC_DATA]"
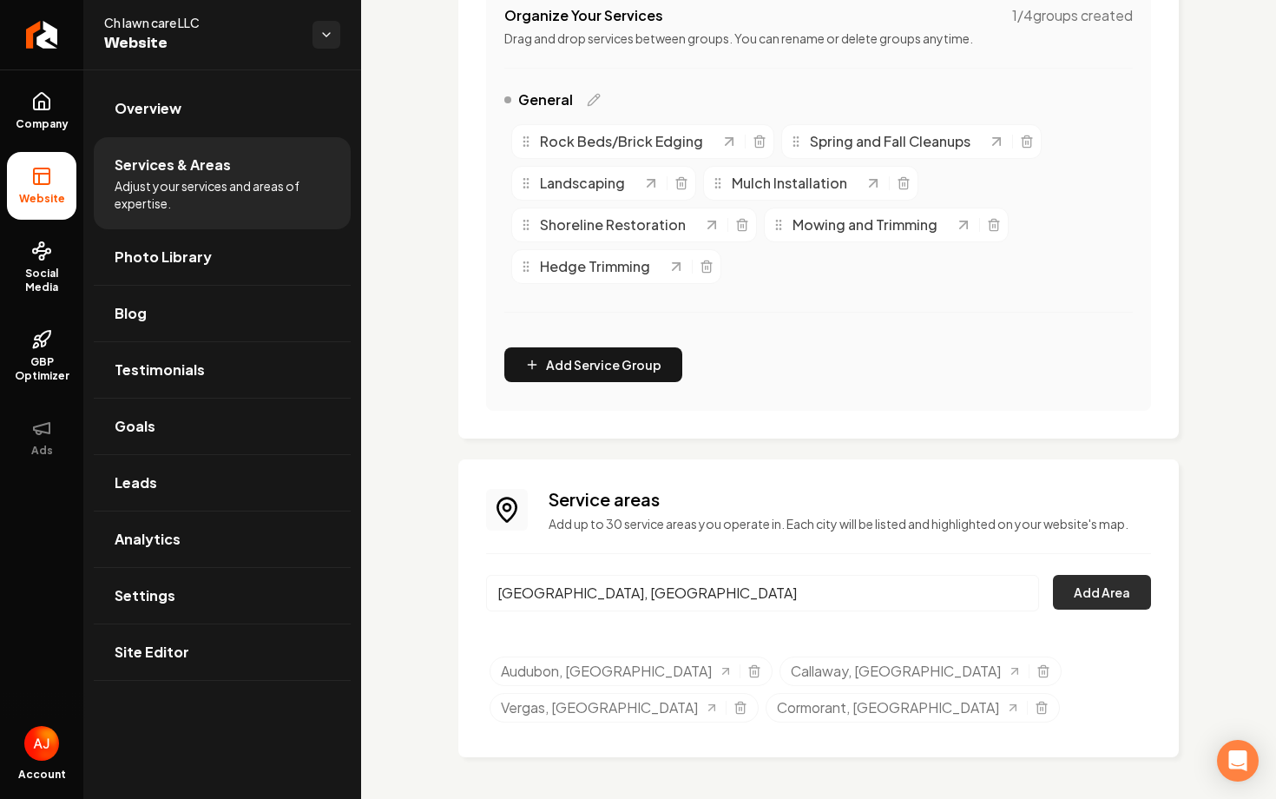
click at [1069, 594] on button "Add Area" at bounding box center [1102, 592] width 98 height 35
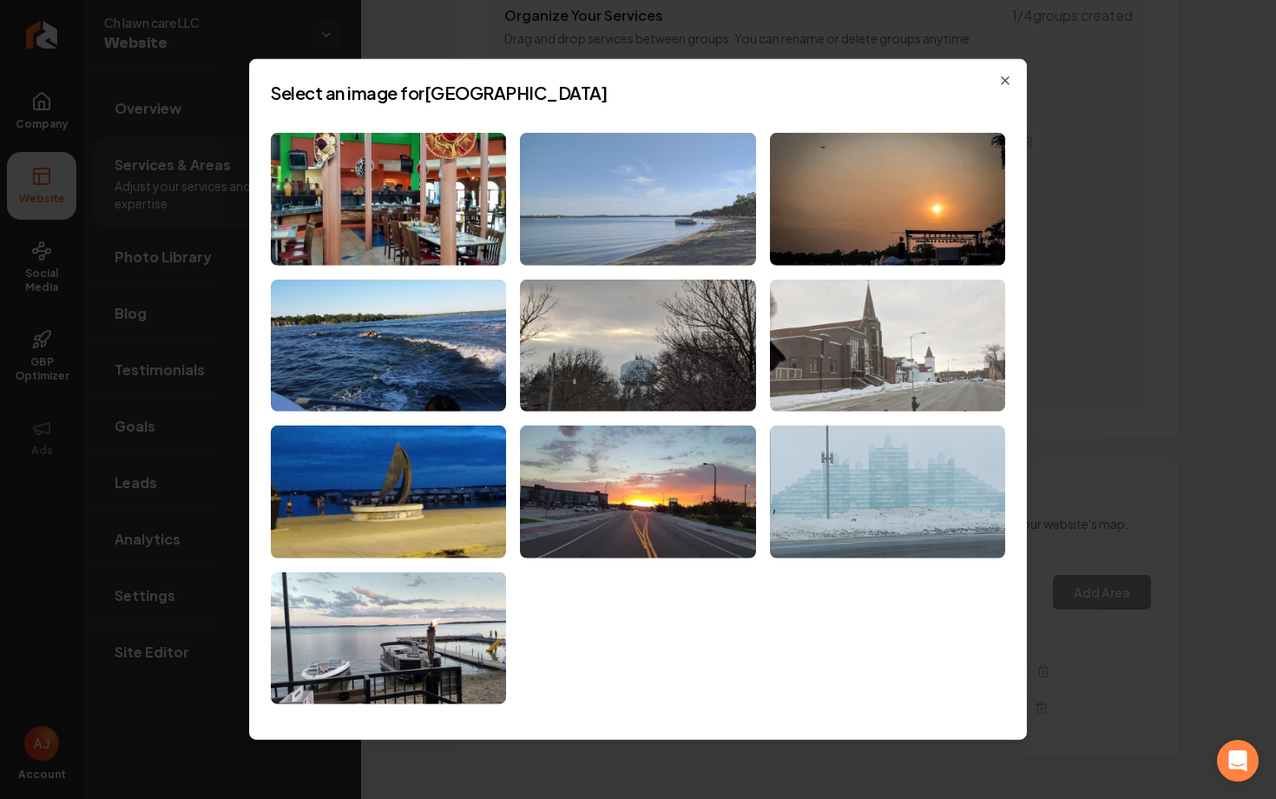
click at [618, 219] on img at bounding box center [637, 199] width 235 height 133
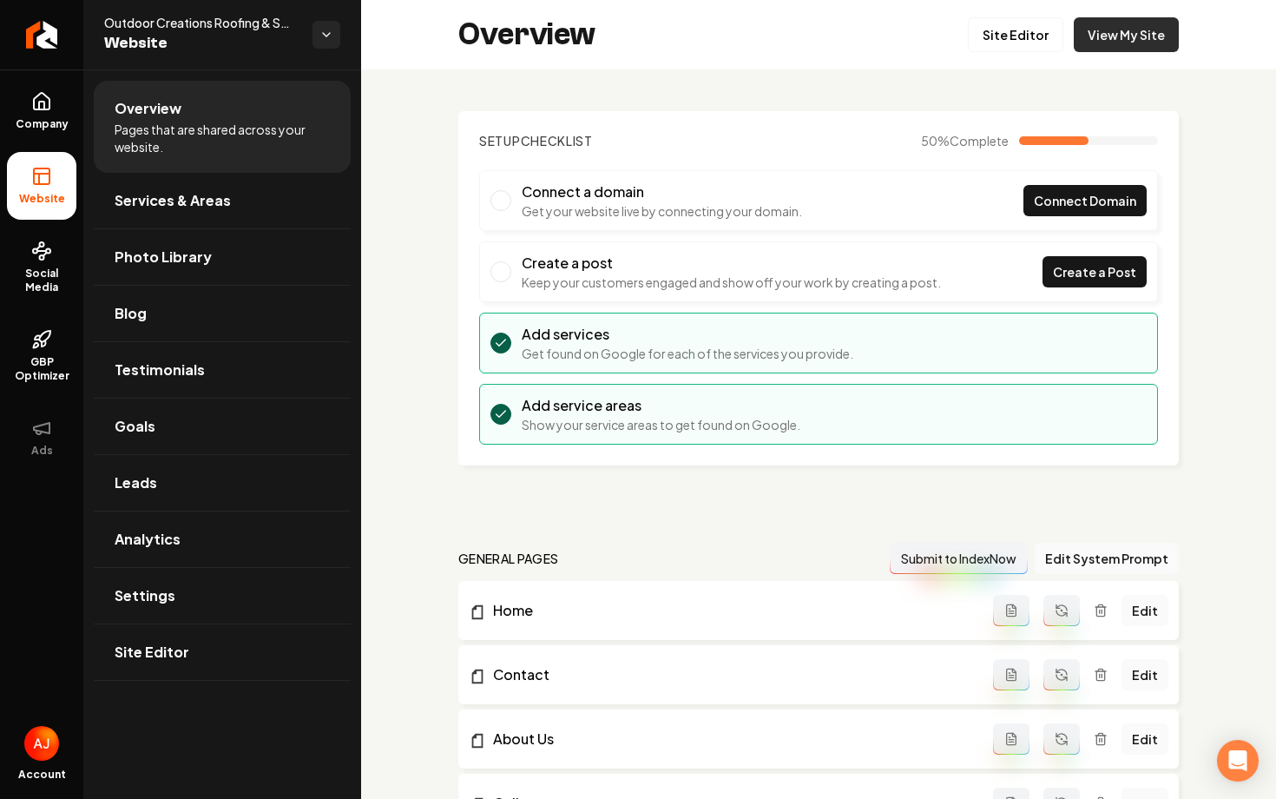
click at [1151, 34] on link "View My Site" at bounding box center [1126, 34] width 105 height 35
click at [50, 105] on icon at bounding box center [41, 101] width 21 height 21
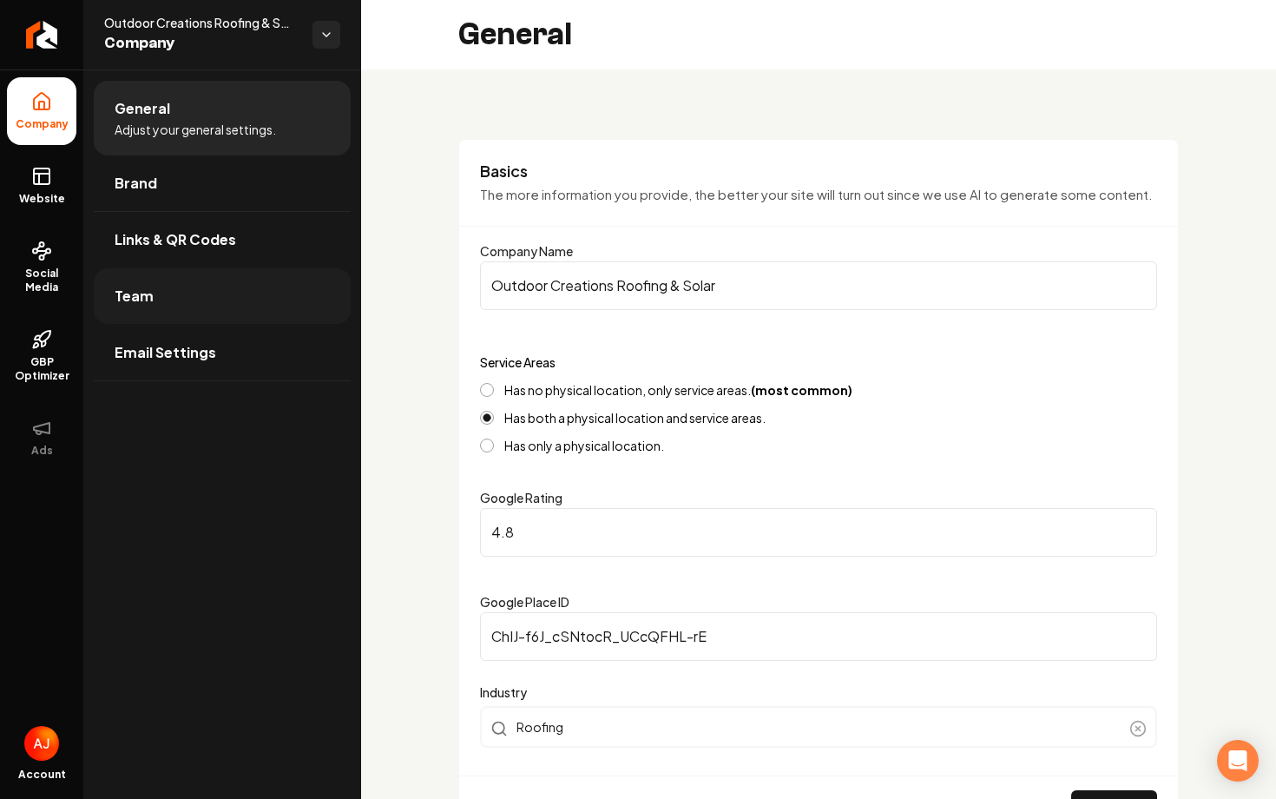
click at [254, 306] on link "Team" at bounding box center [222, 296] width 257 height 56
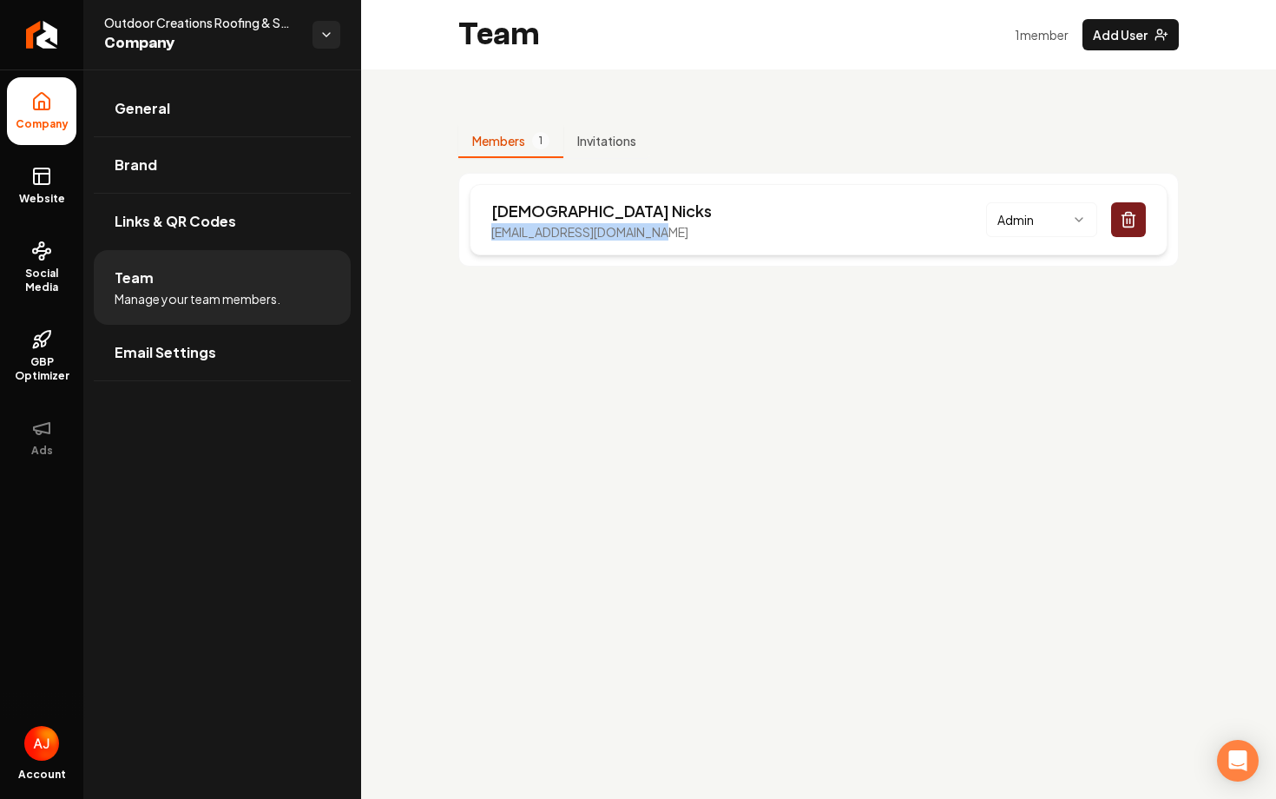
drag, startPoint x: 668, startPoint y: 225, endPoint x: 494, endPoint y: 227, distance: 173.6
click at [494, 227] on div "[DEMOGRAPHIC_DATA][PERSON_NAME] [EMAIL_ADDRESS][DOMAIN_NAME] Admin" at bounding box center [819, 219] width 698 height 71
copy p "[EMAIL_ADDRESS][DOMAIN_NAME]"
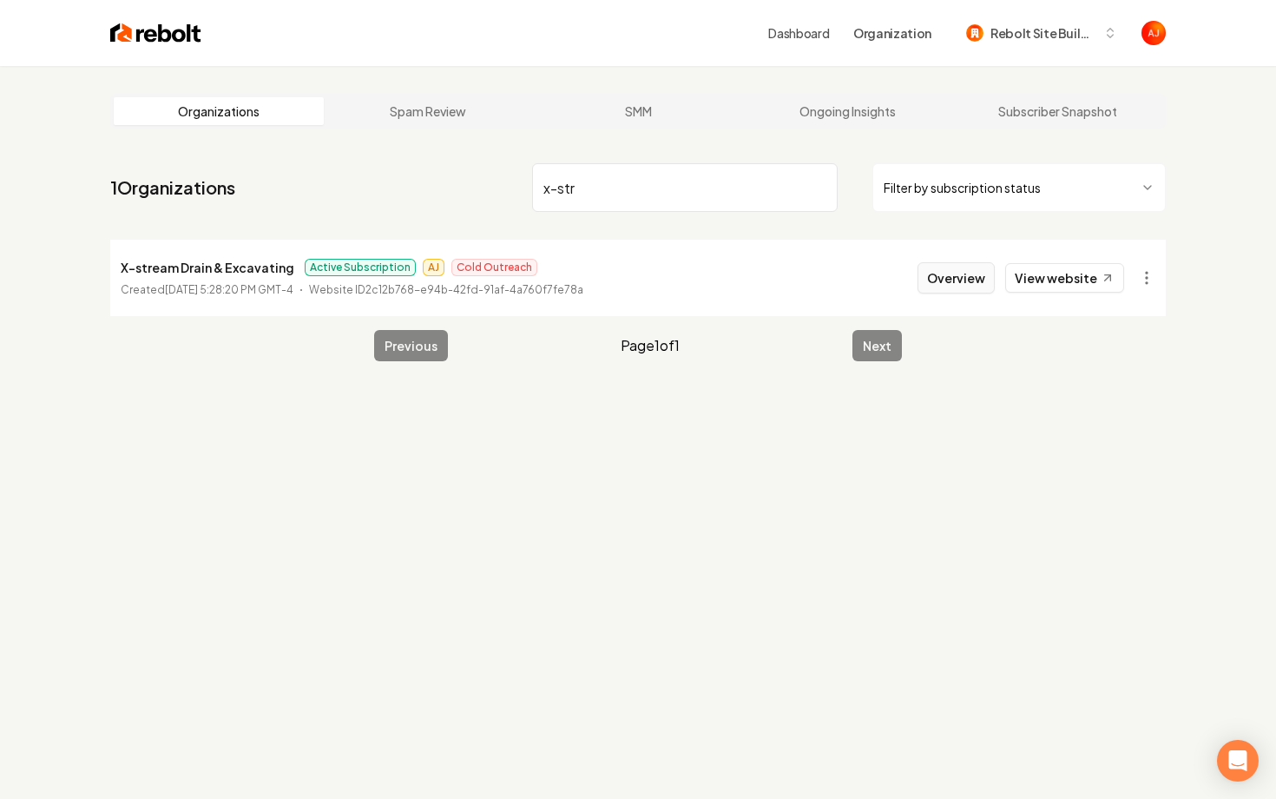
type input "x-str"
click at [948, 280] on button "Overview" at bounding box center [956, 277] width 77 height 31
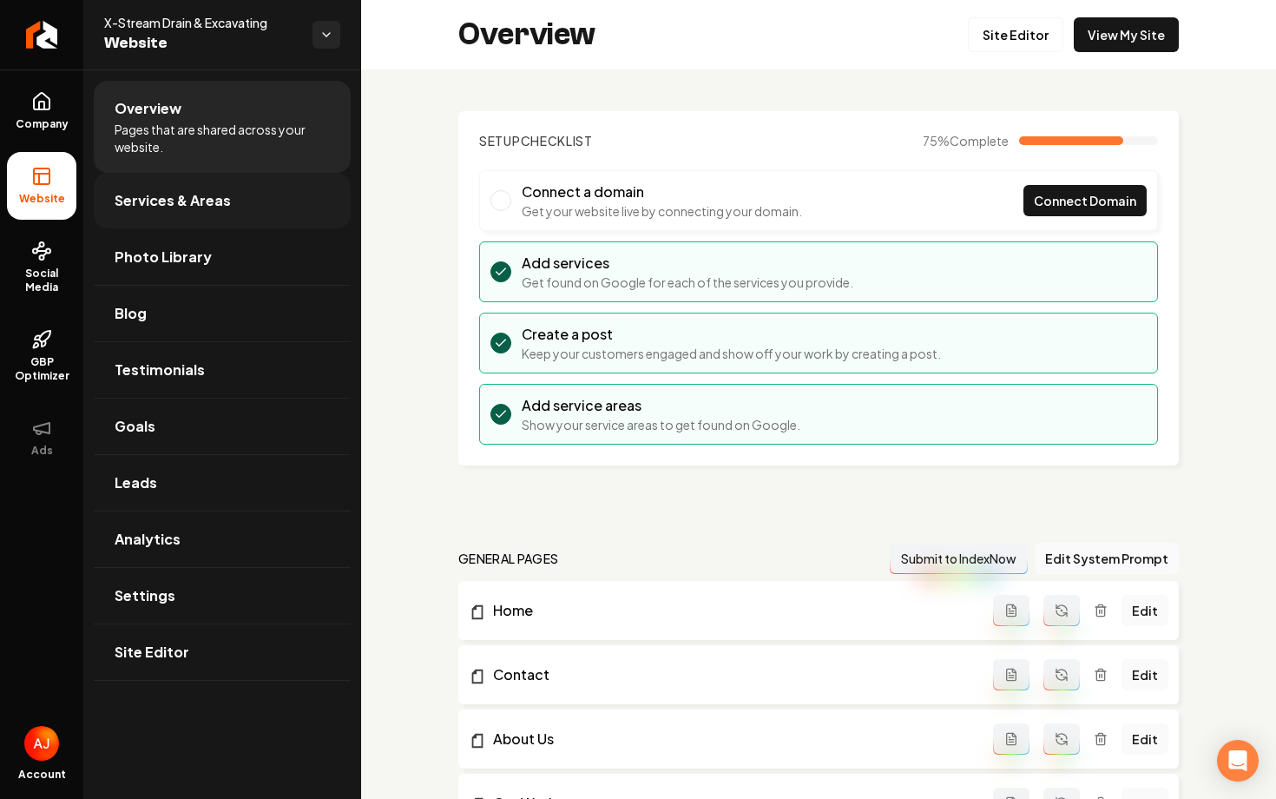
click at [170, 209] on span "Services & Areas" at bounding box center [173, 200] width 116 height 21
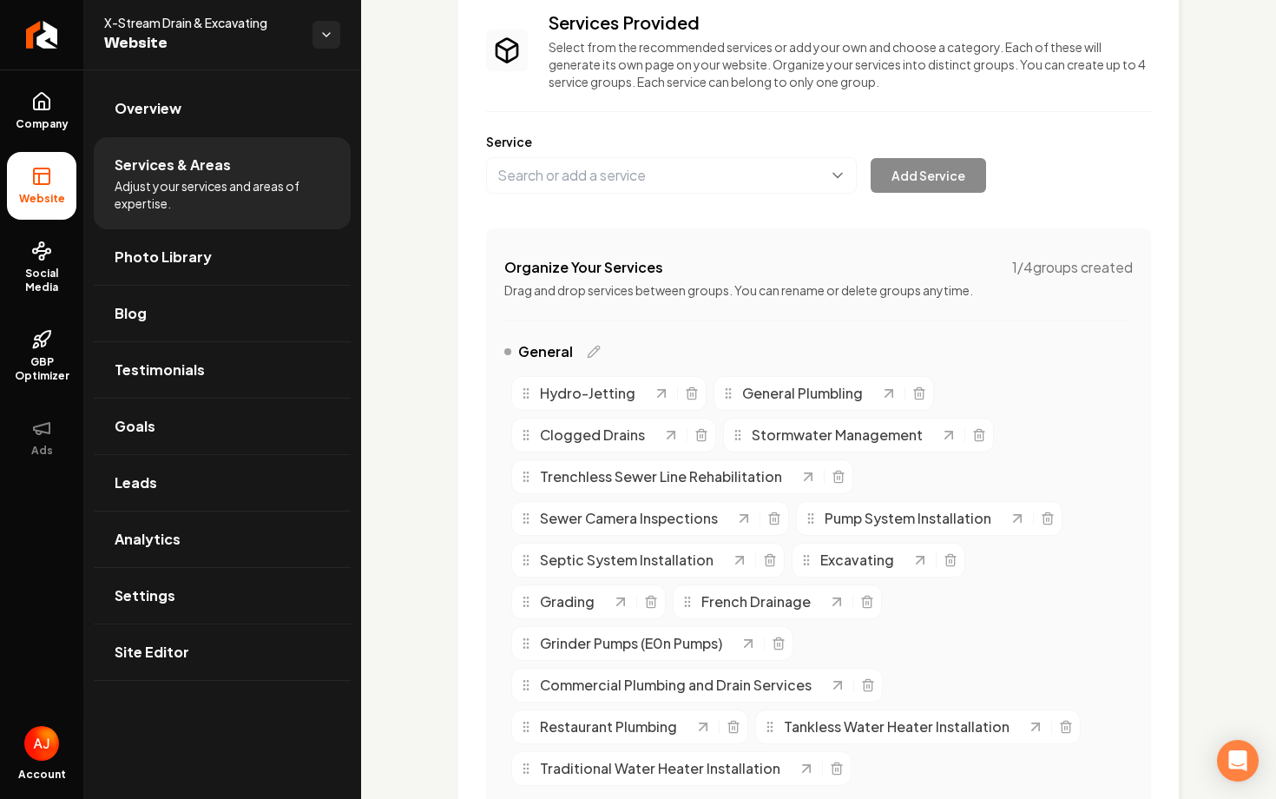
scroll to position [128, 0]
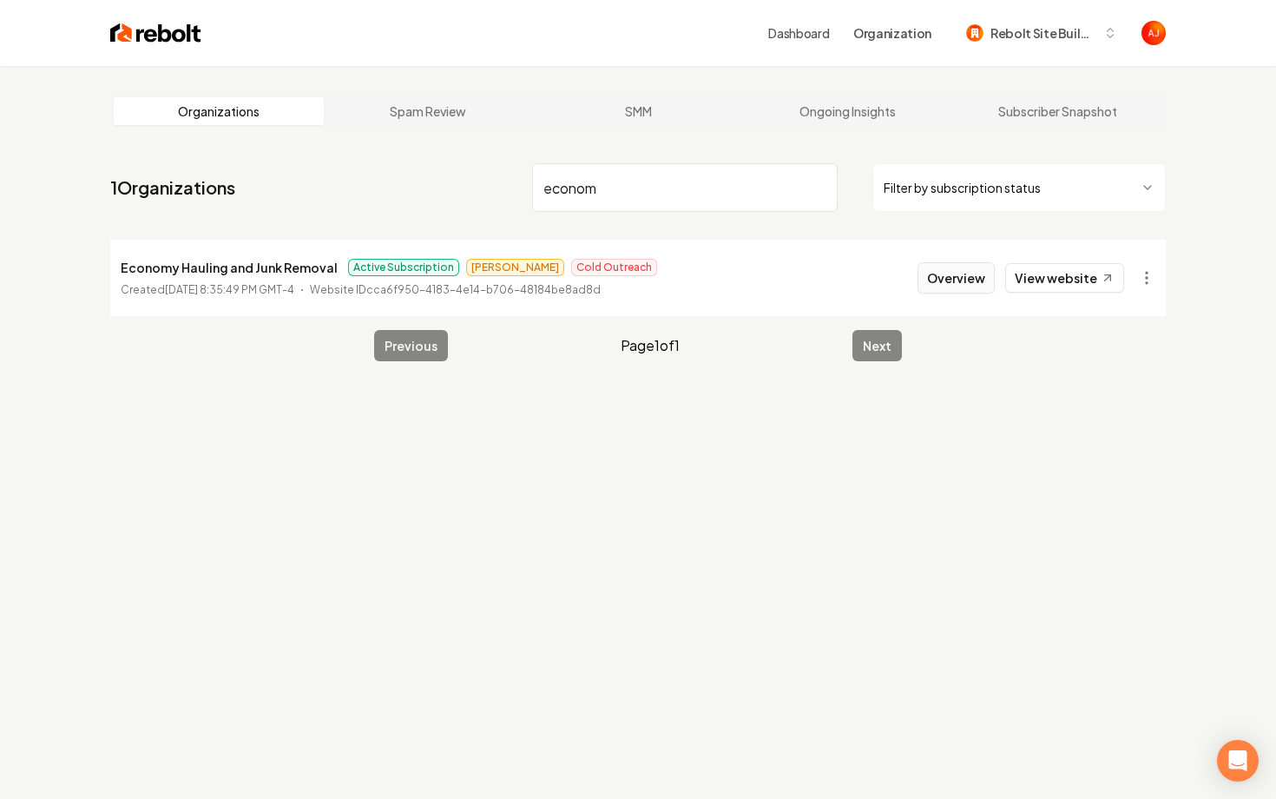
type input "econom"
click at [937, 284] on button "Overview" at bounding box center [956, 277] width 77 height 31
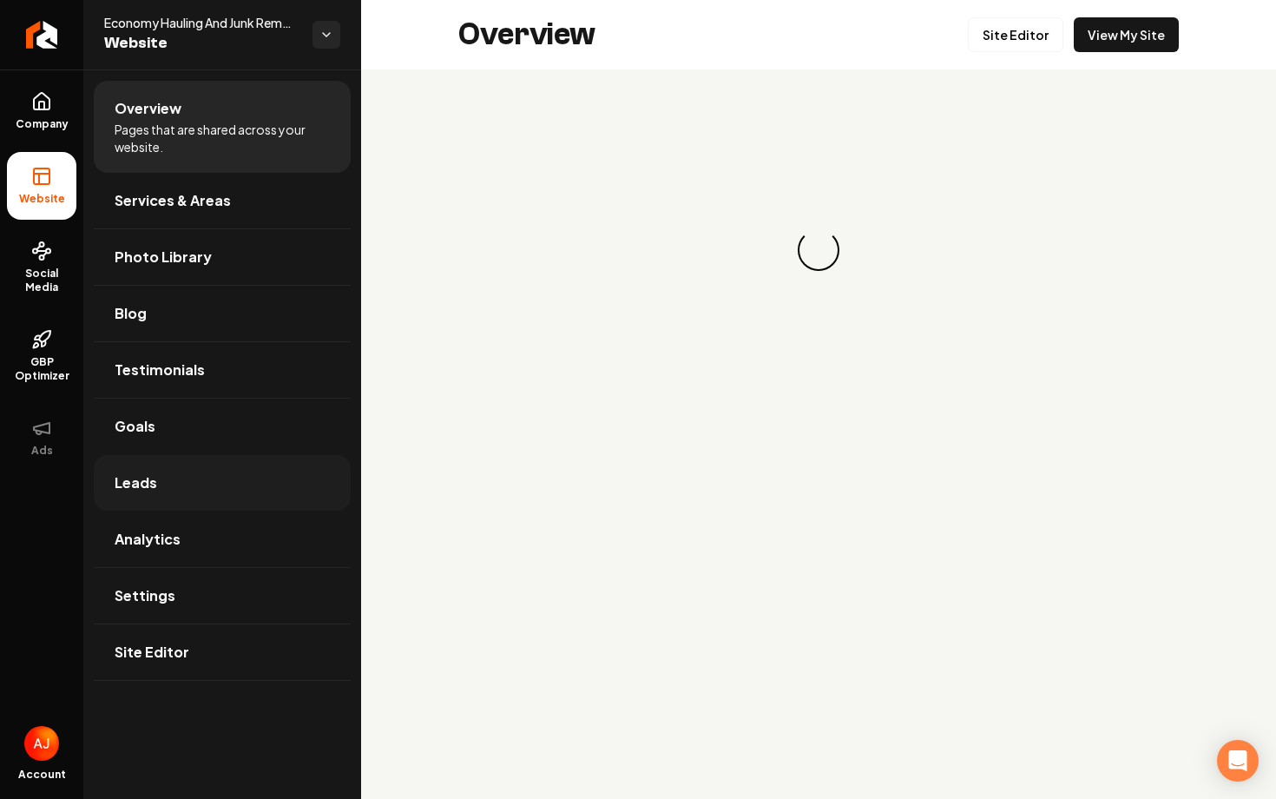
click at [232, 482] on link "Leads" at bounding box center [222, 483] width 257 height 56
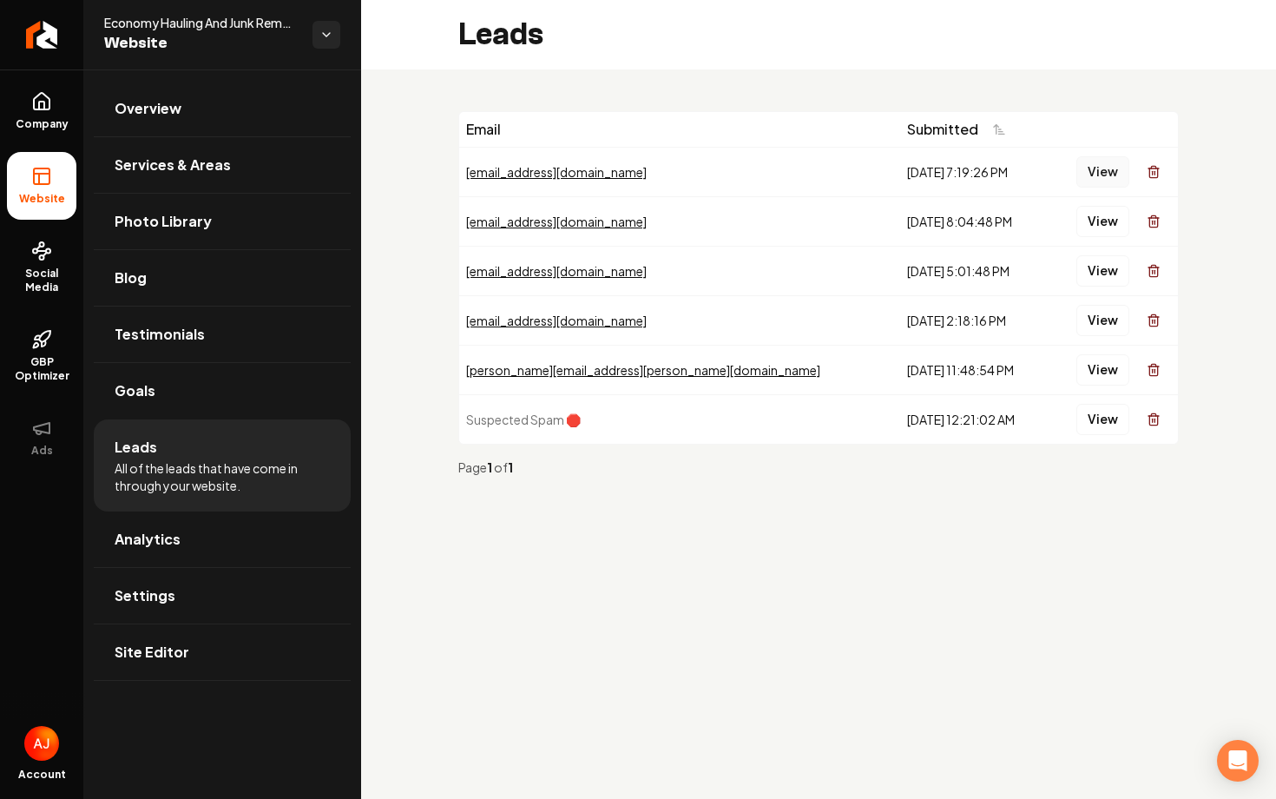
click at [1103, 172] on button "View" at bounding box center [1103, 171] width 53 height 31
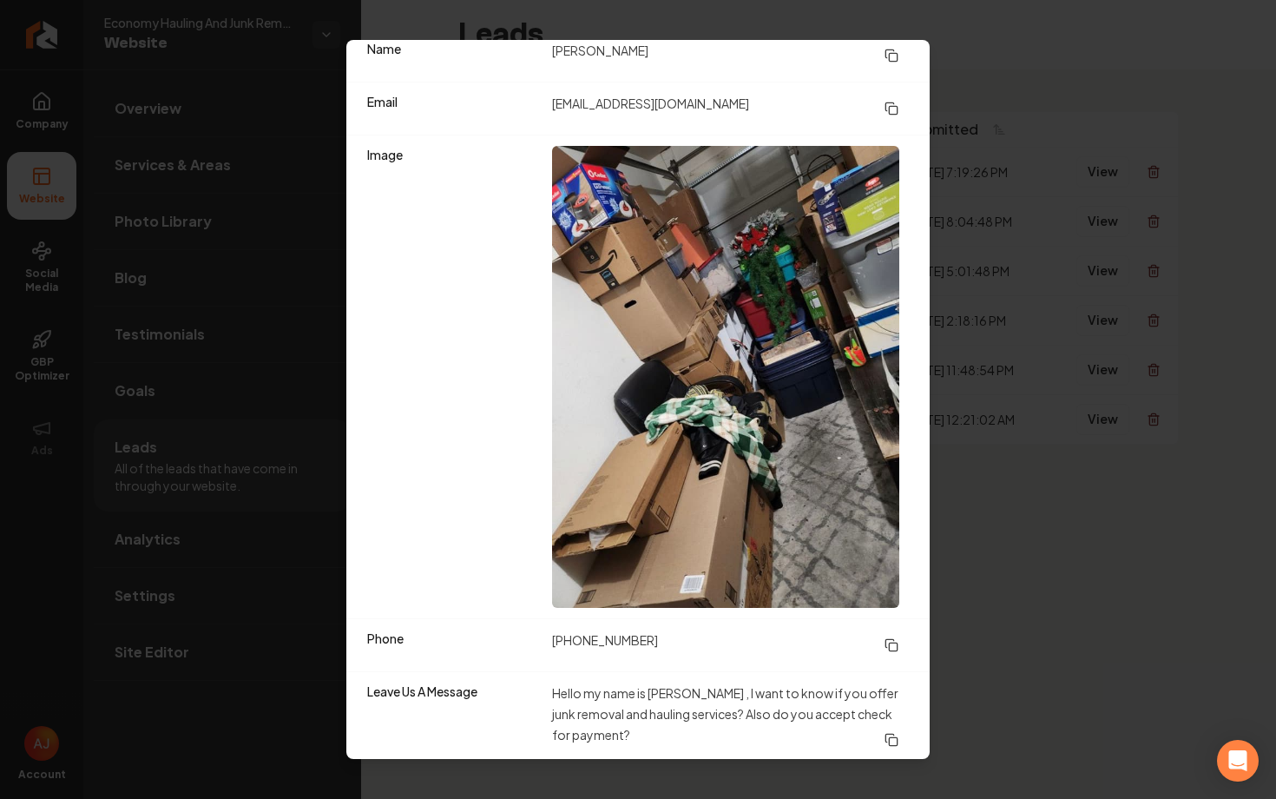
scroll to position [109, 0]
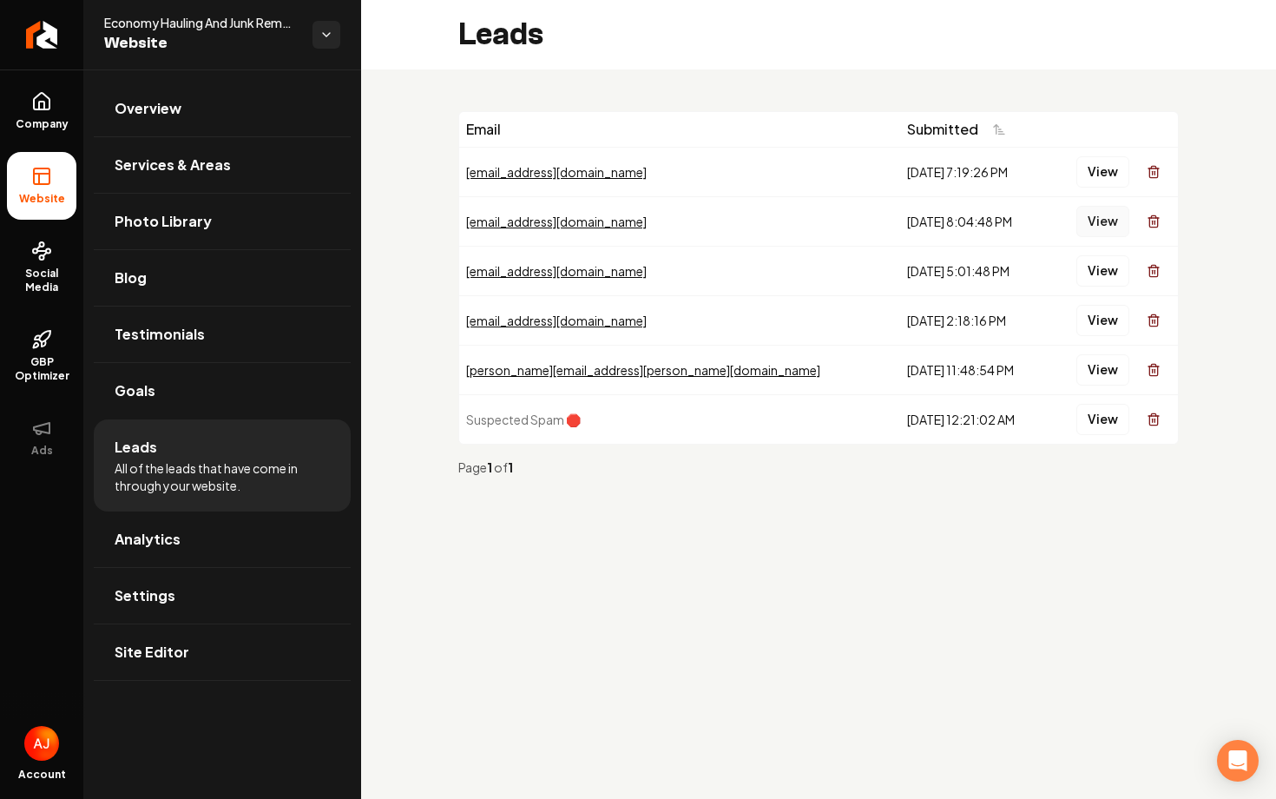
click at [1114, 227] on button "View" at bounding box center [1103, 221] width 53 height 31
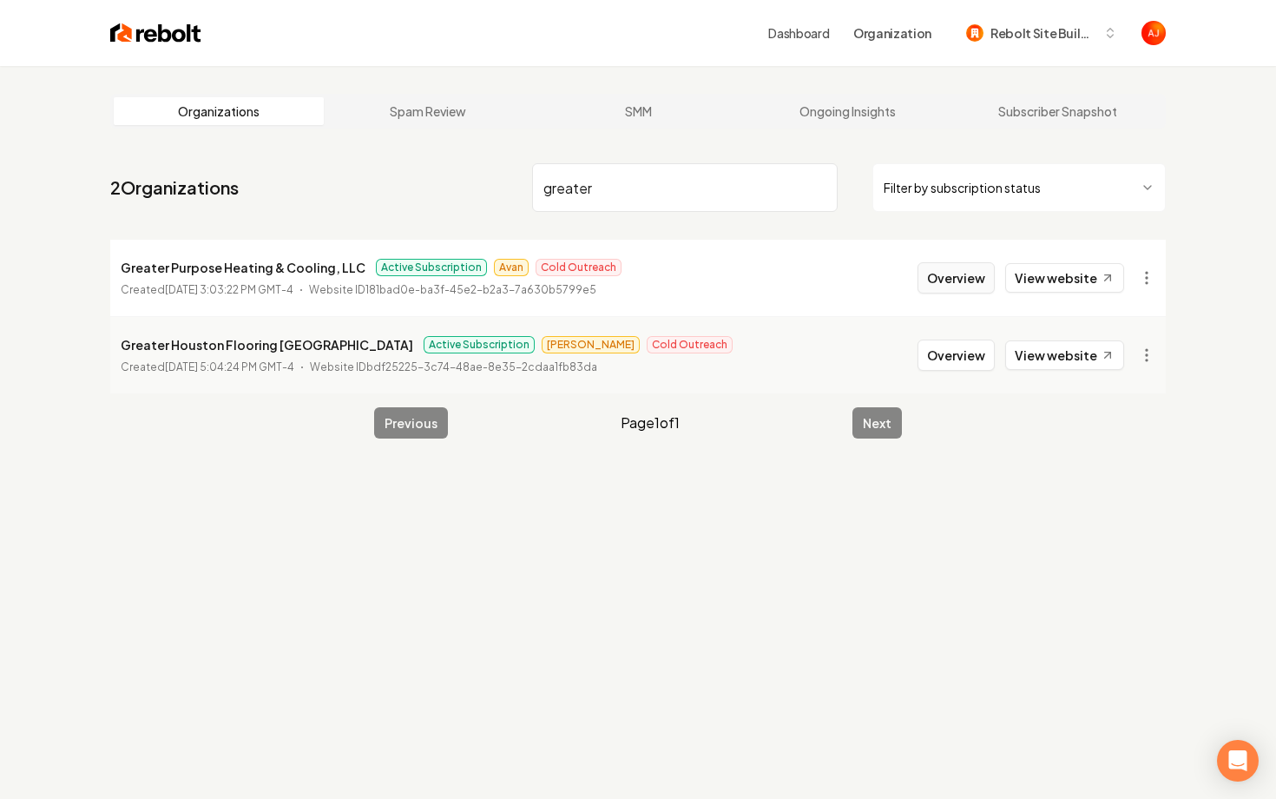
type input "greater"
click at [940, 278] on button "Overview" at bounding box center [956, 277] width 77 height 31
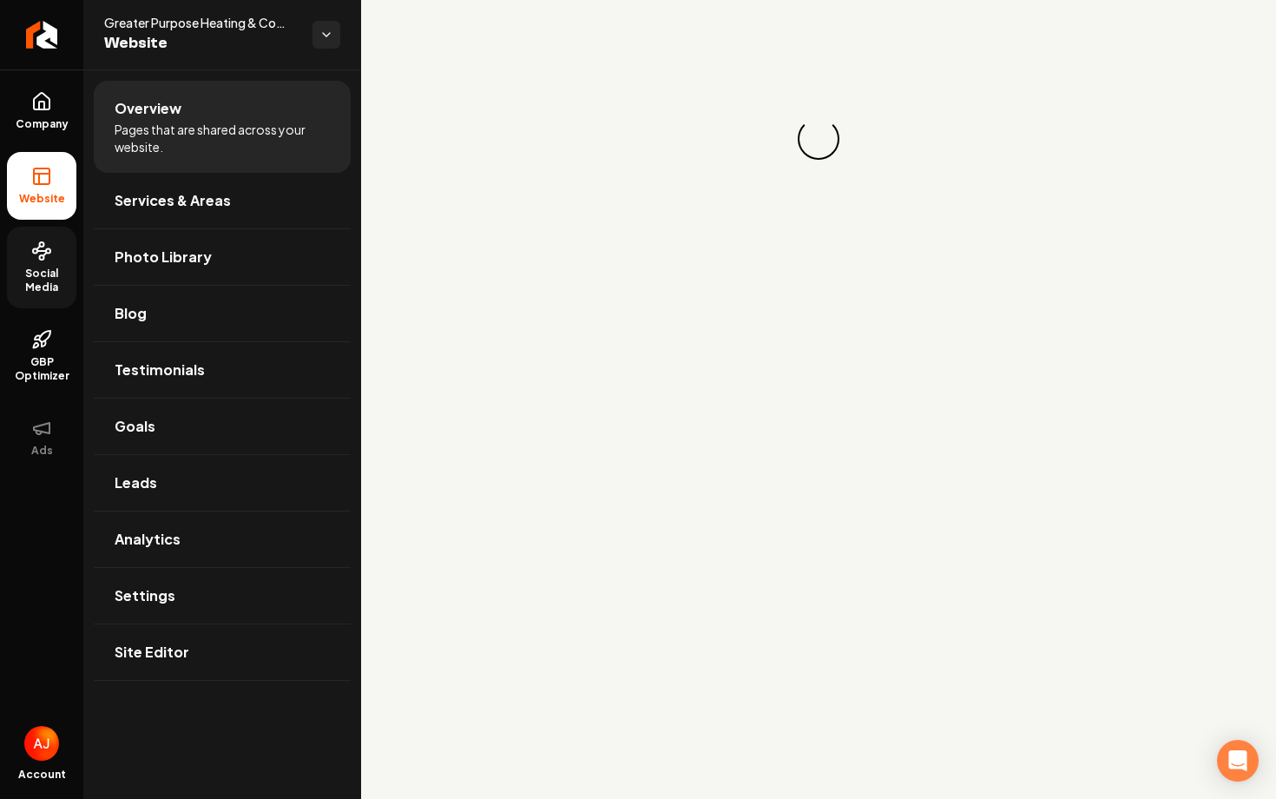
click at [36, 286] on span "Social Media" at bounding box center [41, 281] width 69 height 28
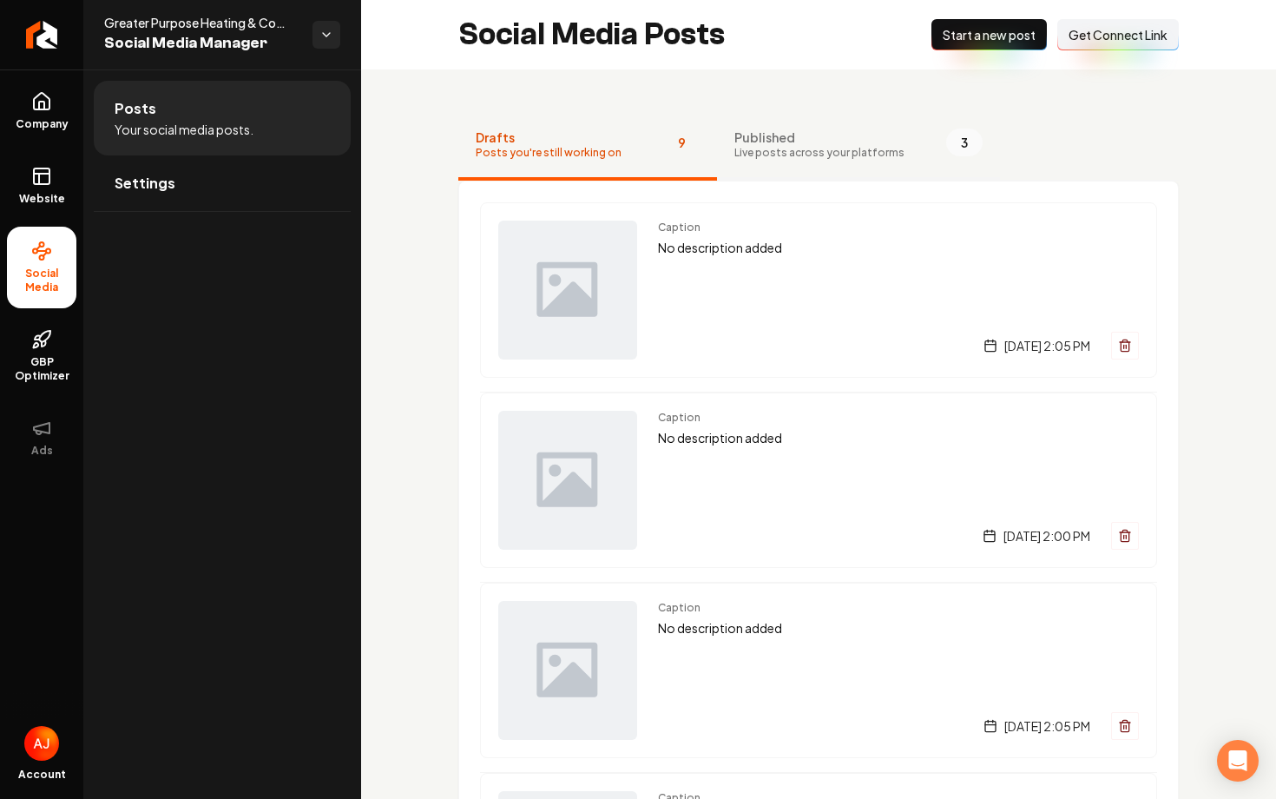
click at [815, 142] on span "Published" at bounding box center [819, 136] width 170 height 17
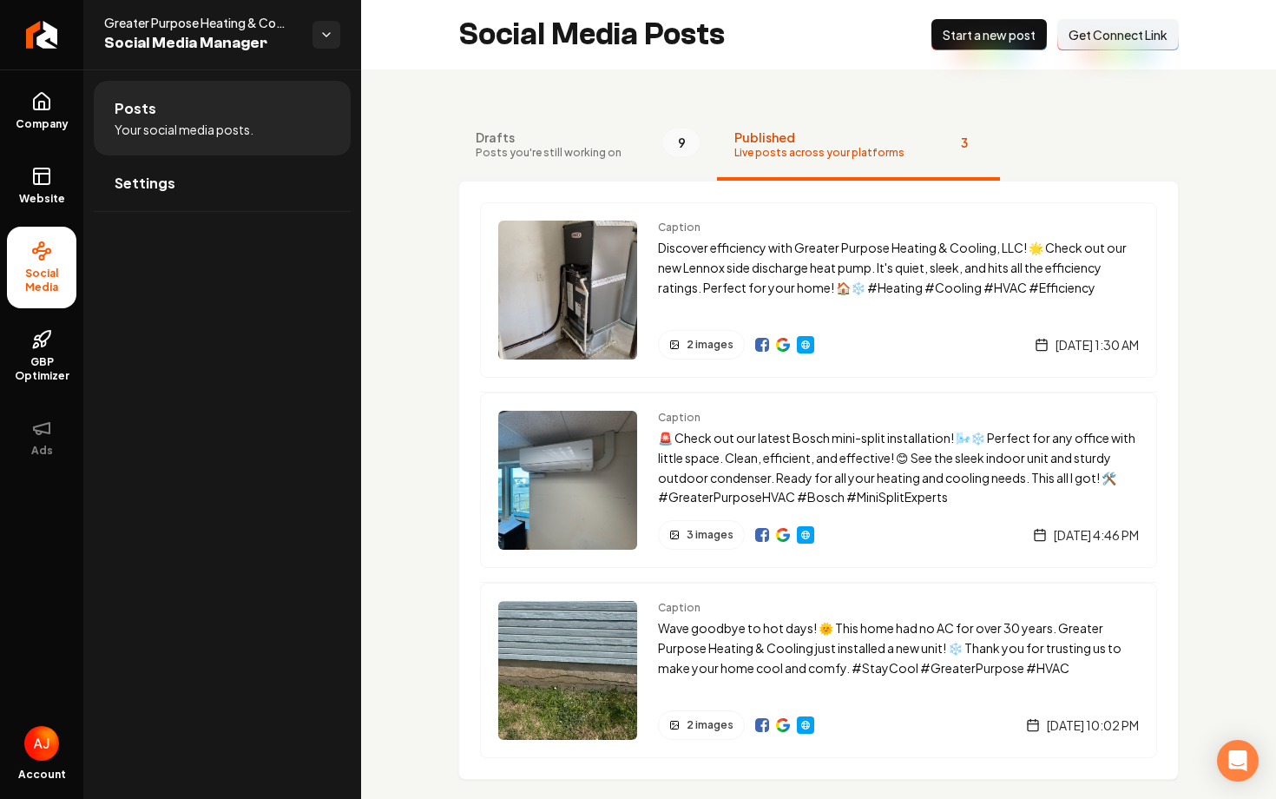
click at [598, 147] on span "Posts you're still working on" at bounding box center [549, 153] width 146 height 14
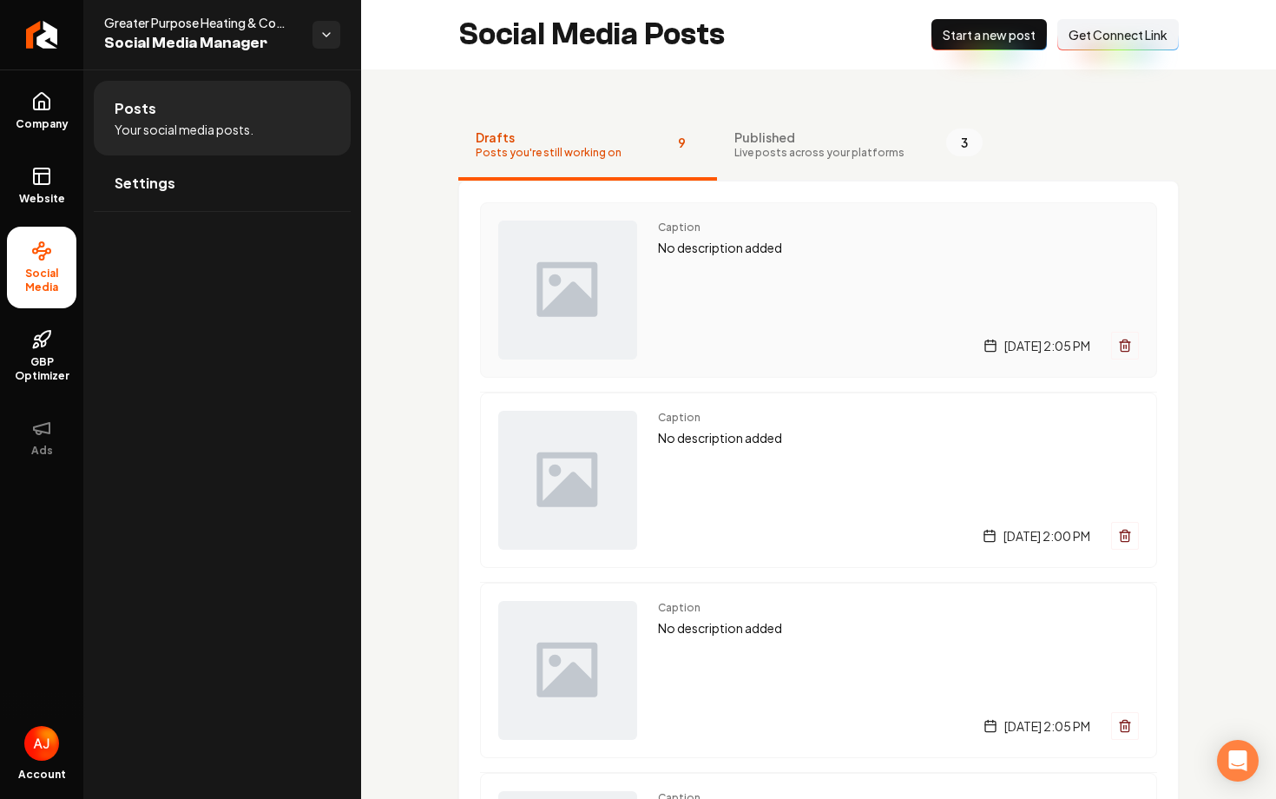
click at [796, 306] on div "Caption No description added [DATE] 2:05 PM" at bounding box center [898, 290] width 481 height 139
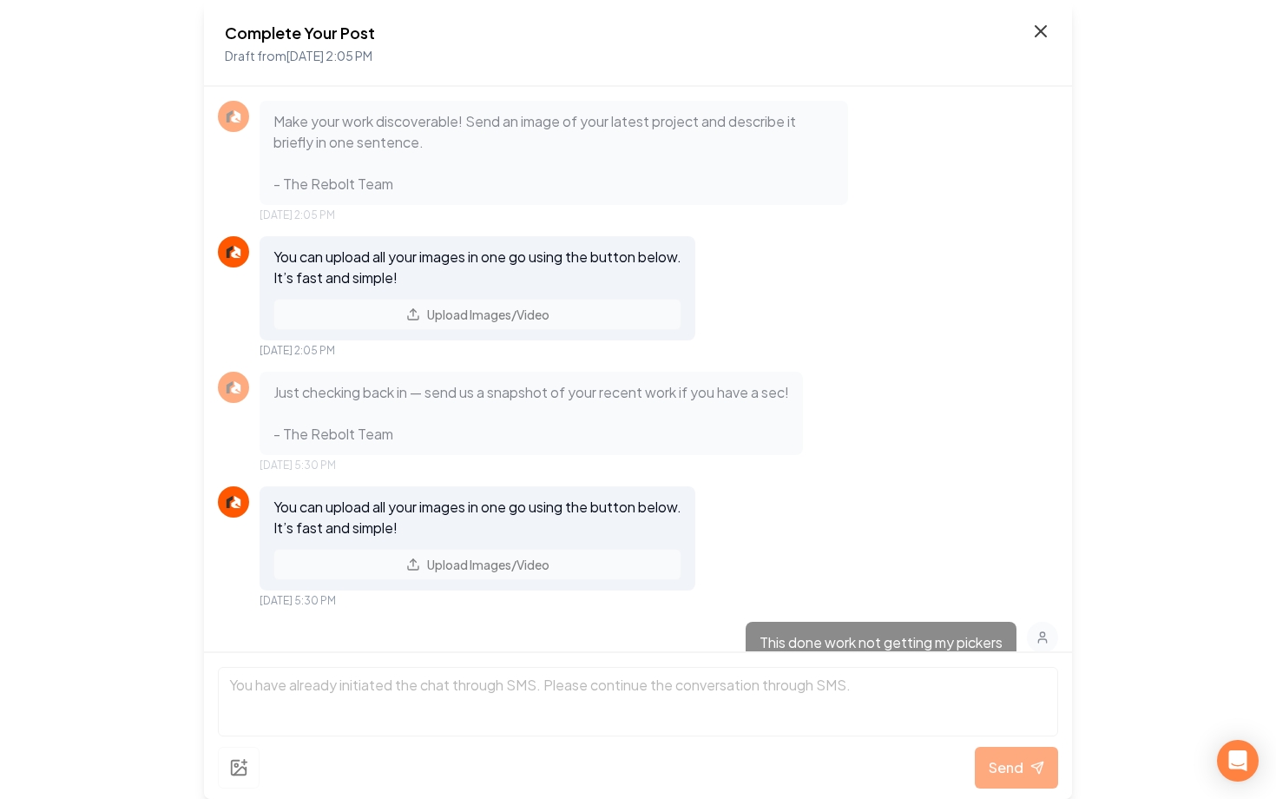
click at [1044, 31] on icon at bounding box center [1041, 31] width 21 height 21
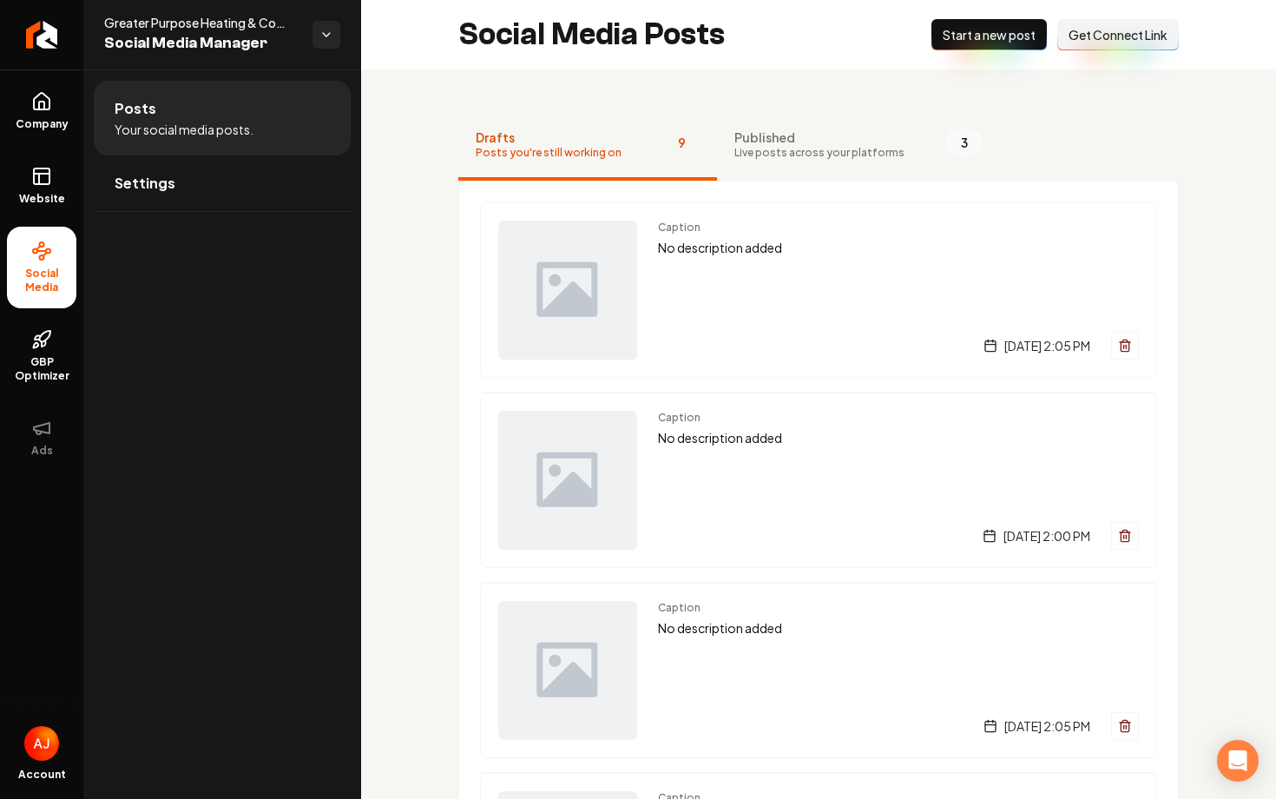
click at [756, 154] on span "Live posts across your platforms" at bounding box center [819, 153] width 170 height 14
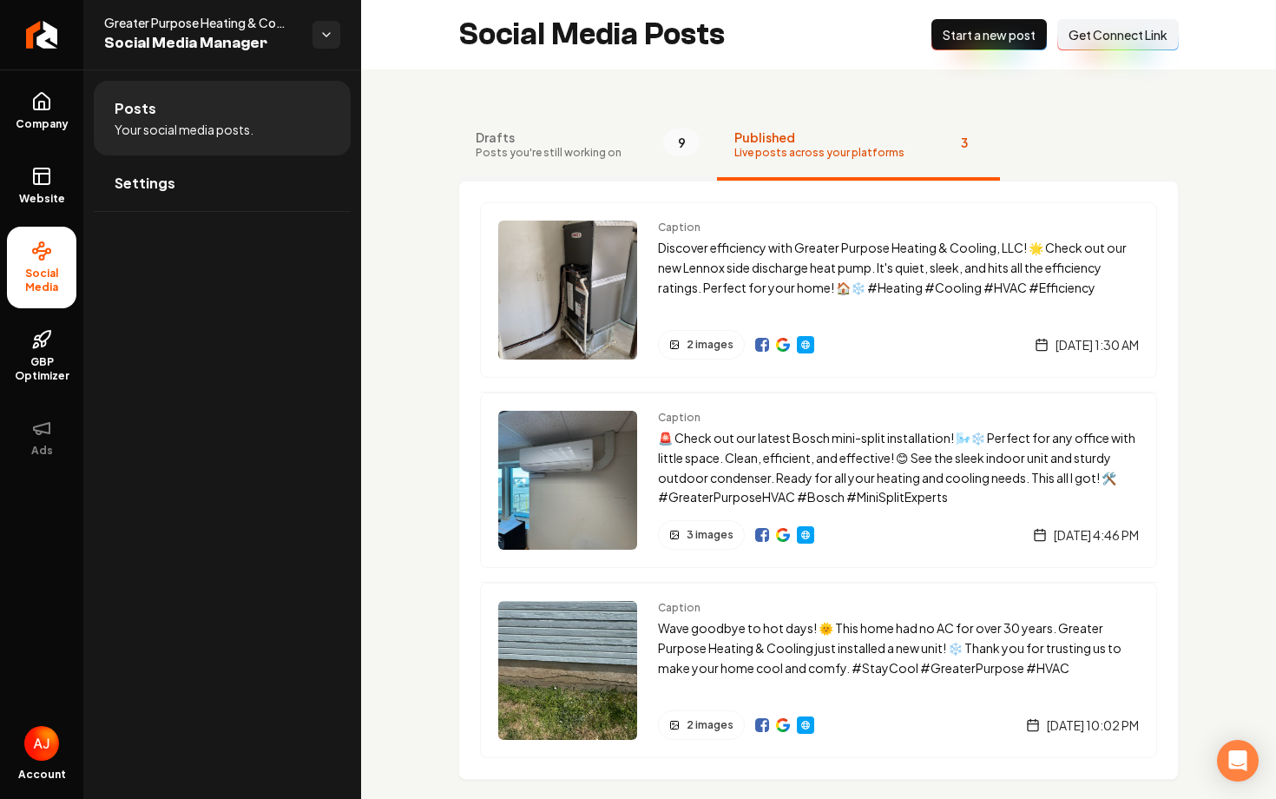
click at [610, 157] on span "Posts you're still working on" at bounding box center [549, 153] width 146 height 14
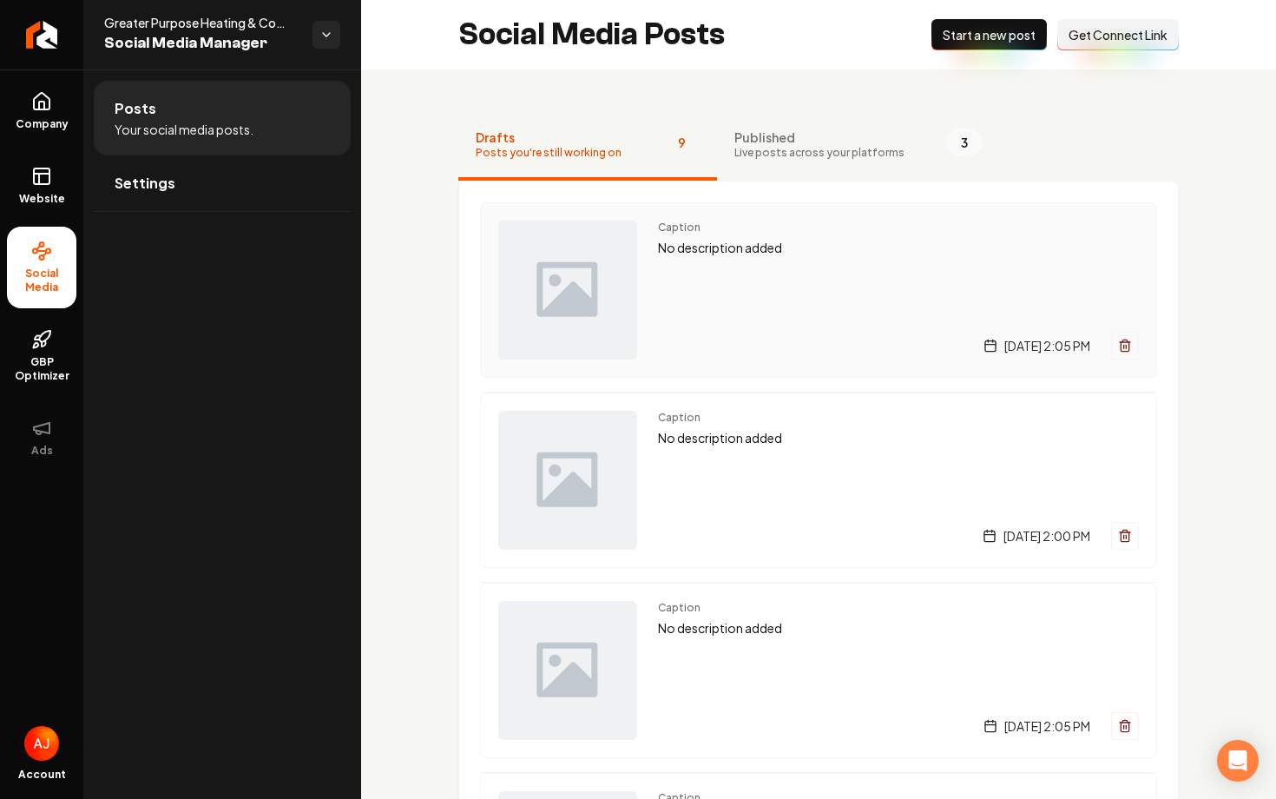
click at [746, 314] on div "Caption No description added [DATE] 2:05 PM" at bounding box center [898, 290] width 481 height 139
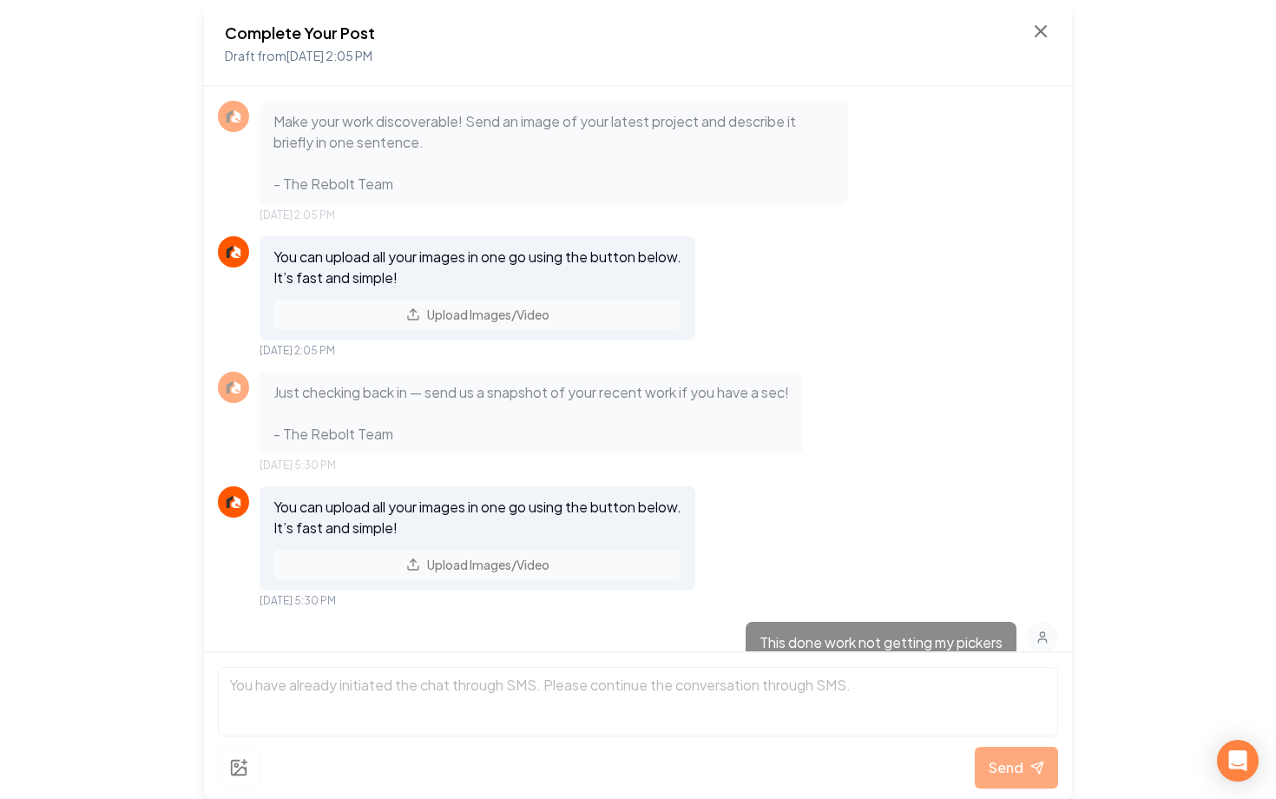
scroll to position [116, 0]
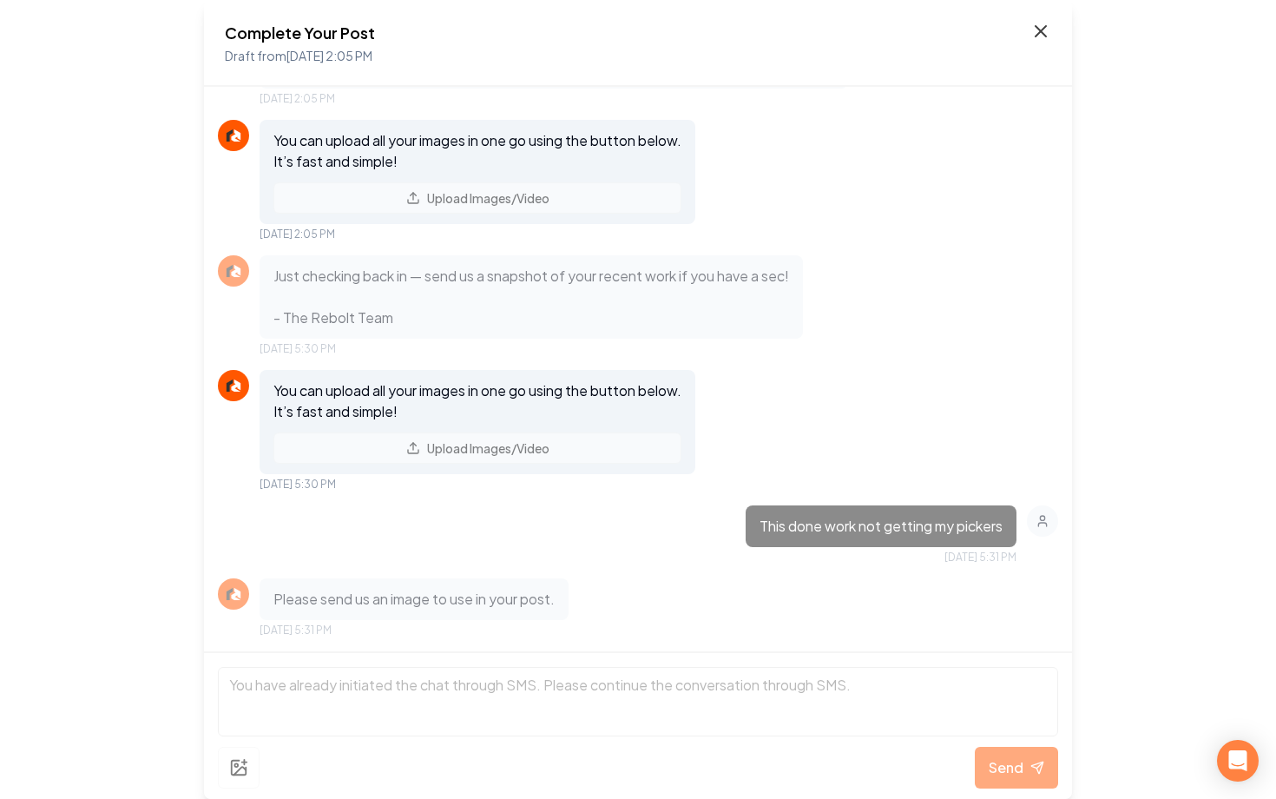
click at [1032, 36] on icon at bounding box center [1041, 31] width 21 height 21
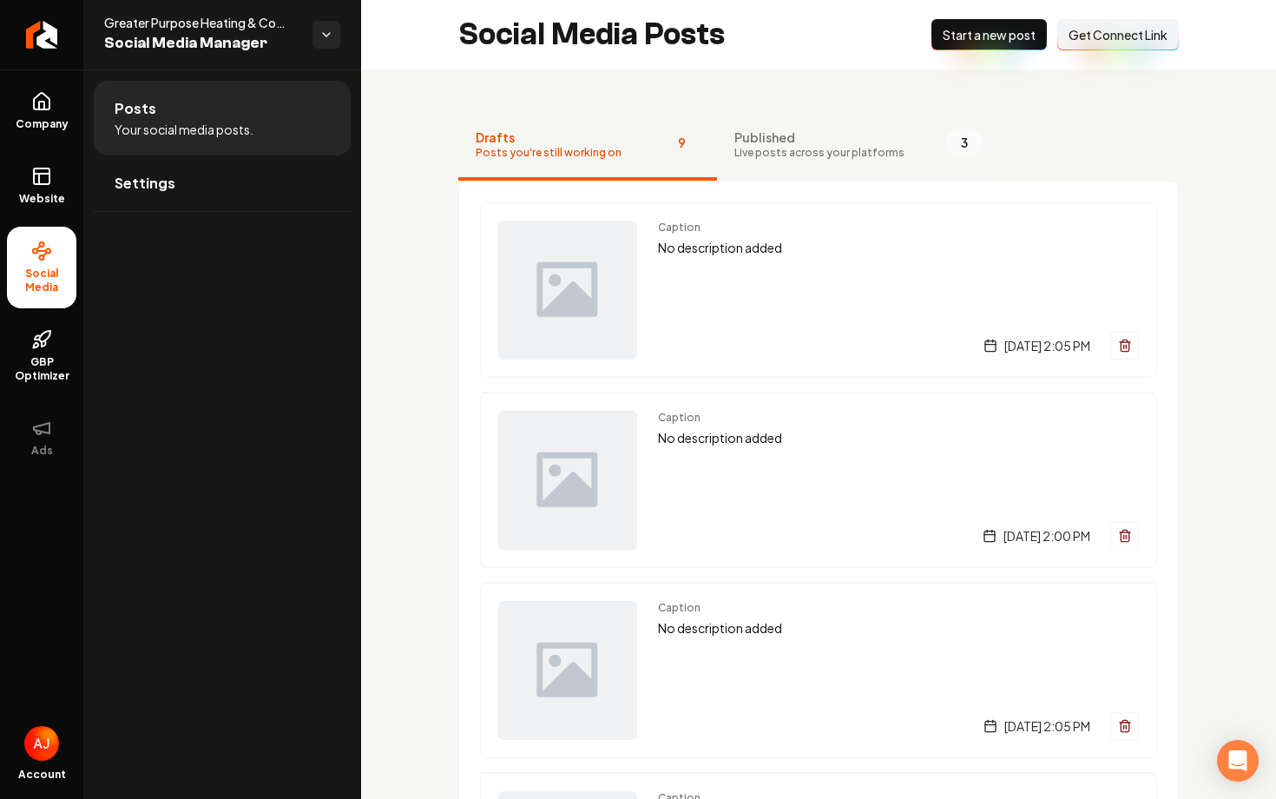
click at [772, 139] on span "Published" at bounding box center [819, 136] width 170 height 17
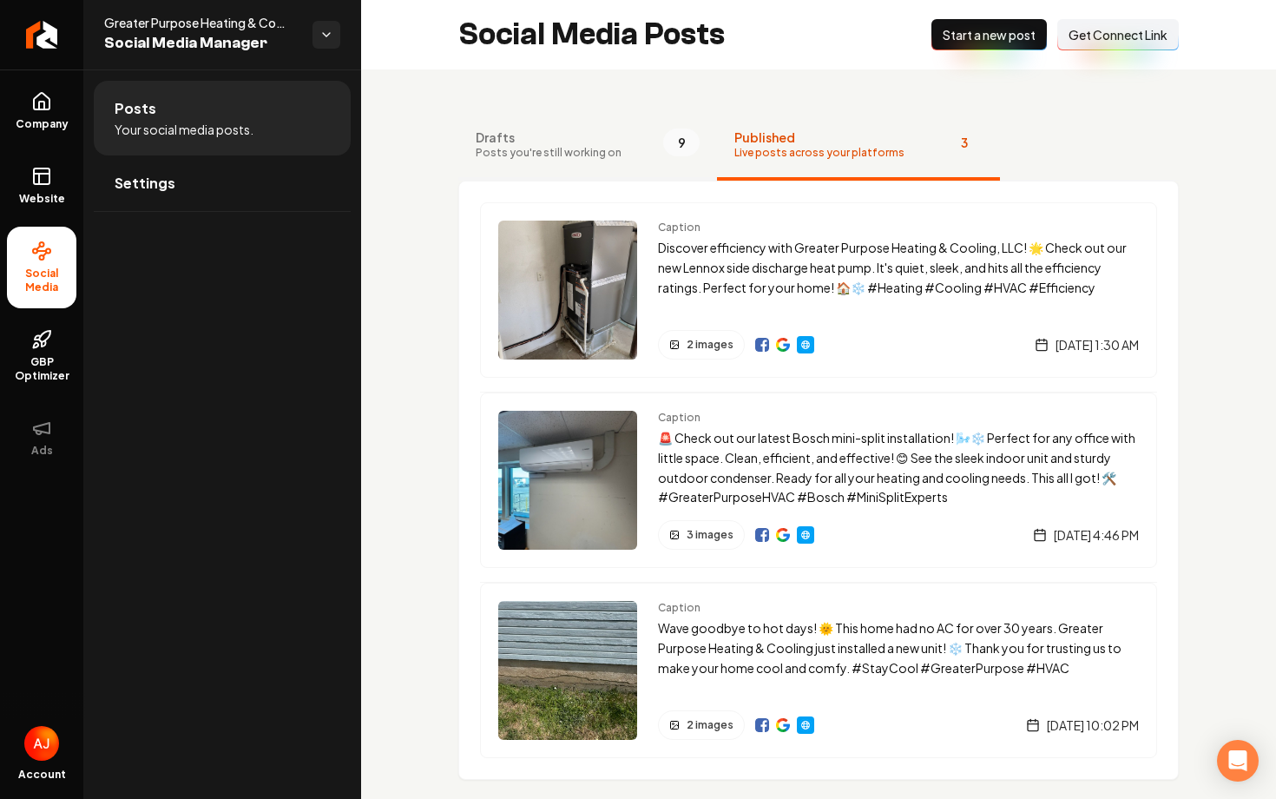
click at [577, 151] on span "Posts you're still working on" at bounding box center [549, 153] width 146 height 14
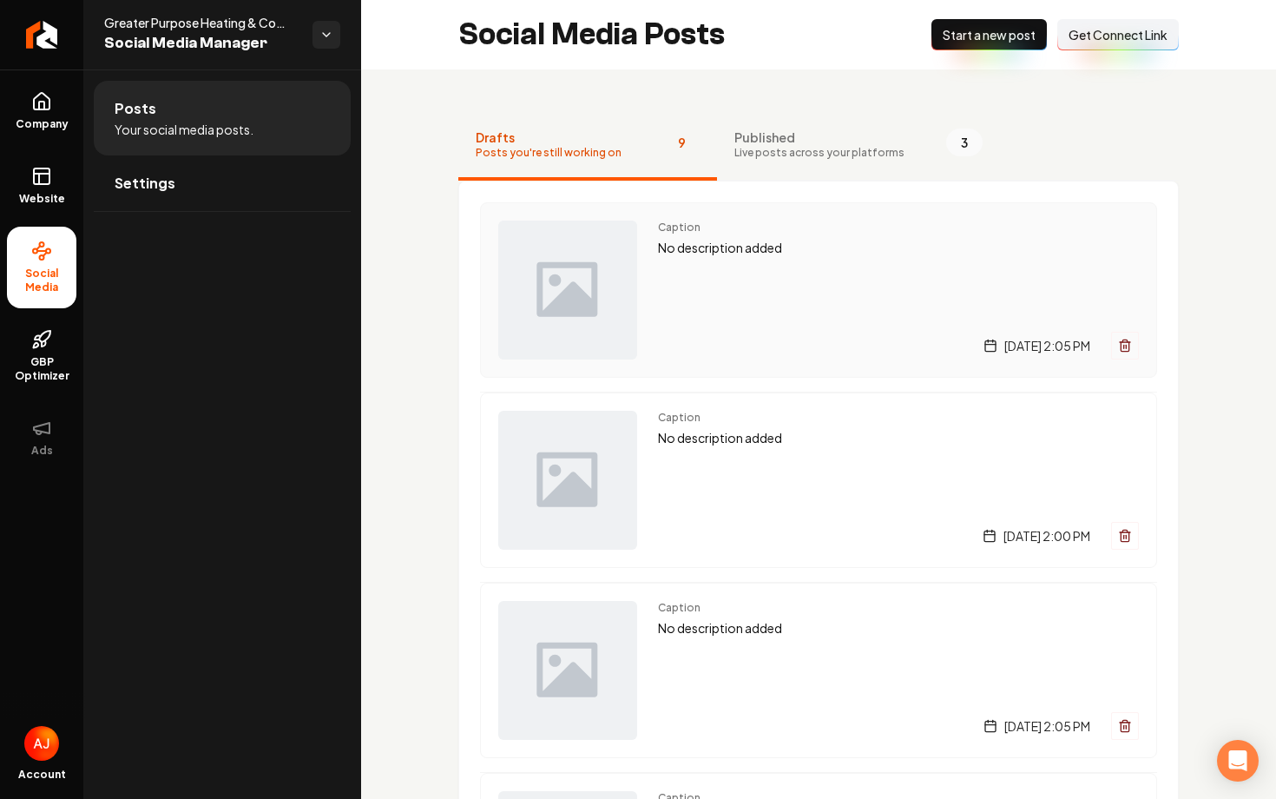
click at [820, 297] on div "Caption No description added [DATE] 2:05 PM" at bounding box center [898, 290] width 481 height 139
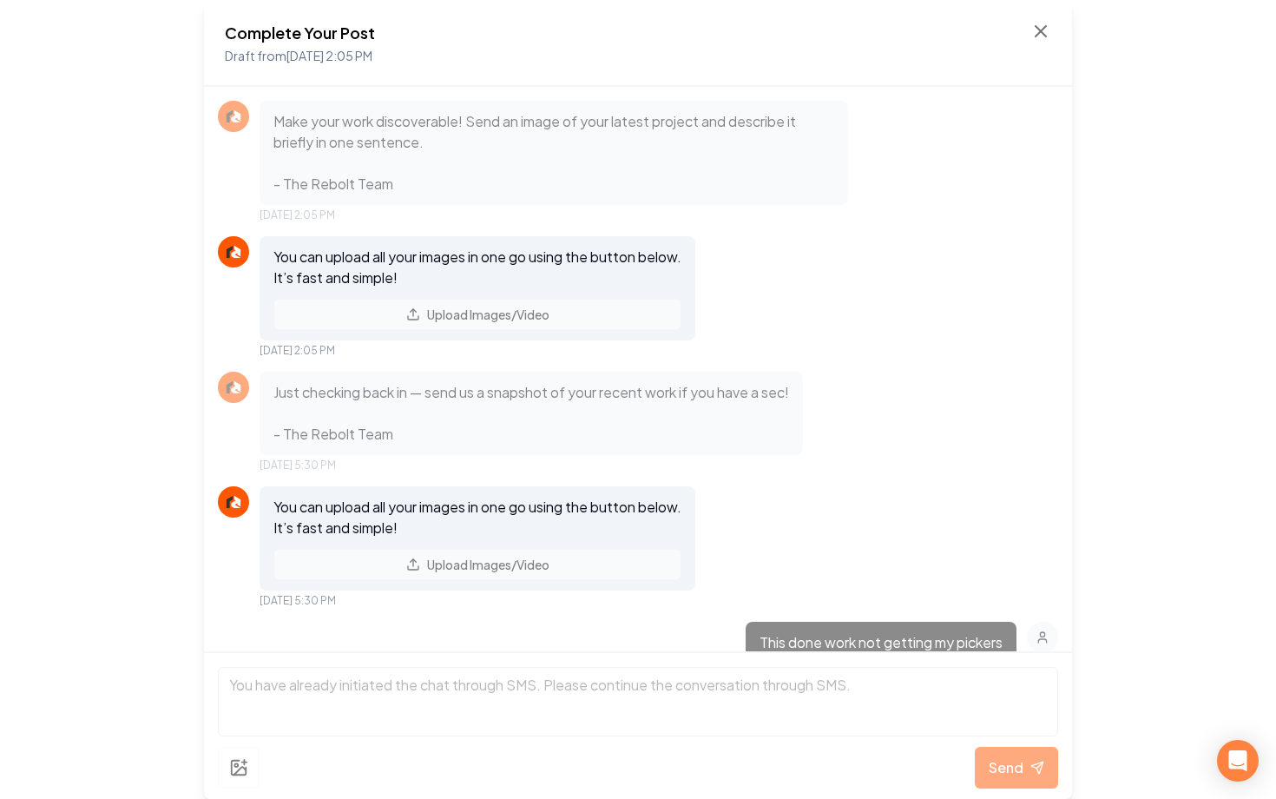
scroll to position [116, 0]
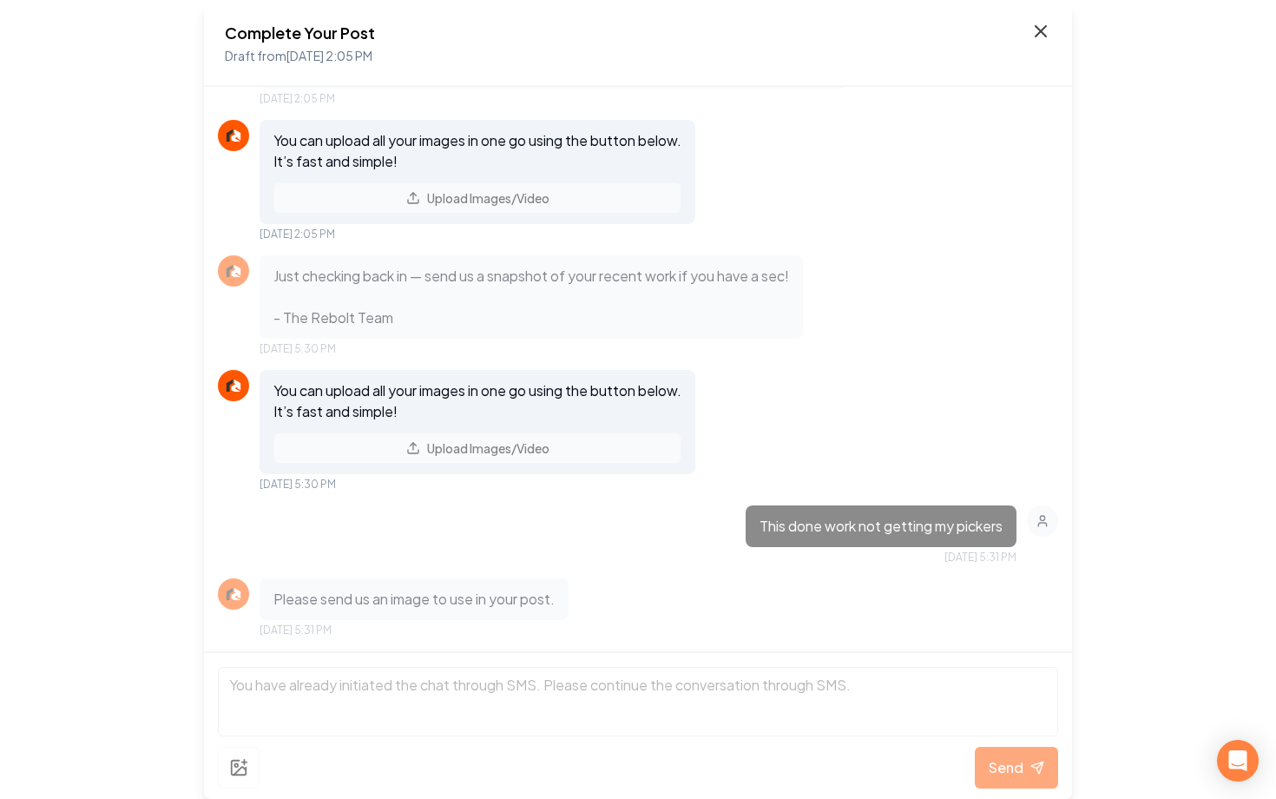
click at [1042, 28] on icon at bounding box center [1041, 31] width 10 height 10
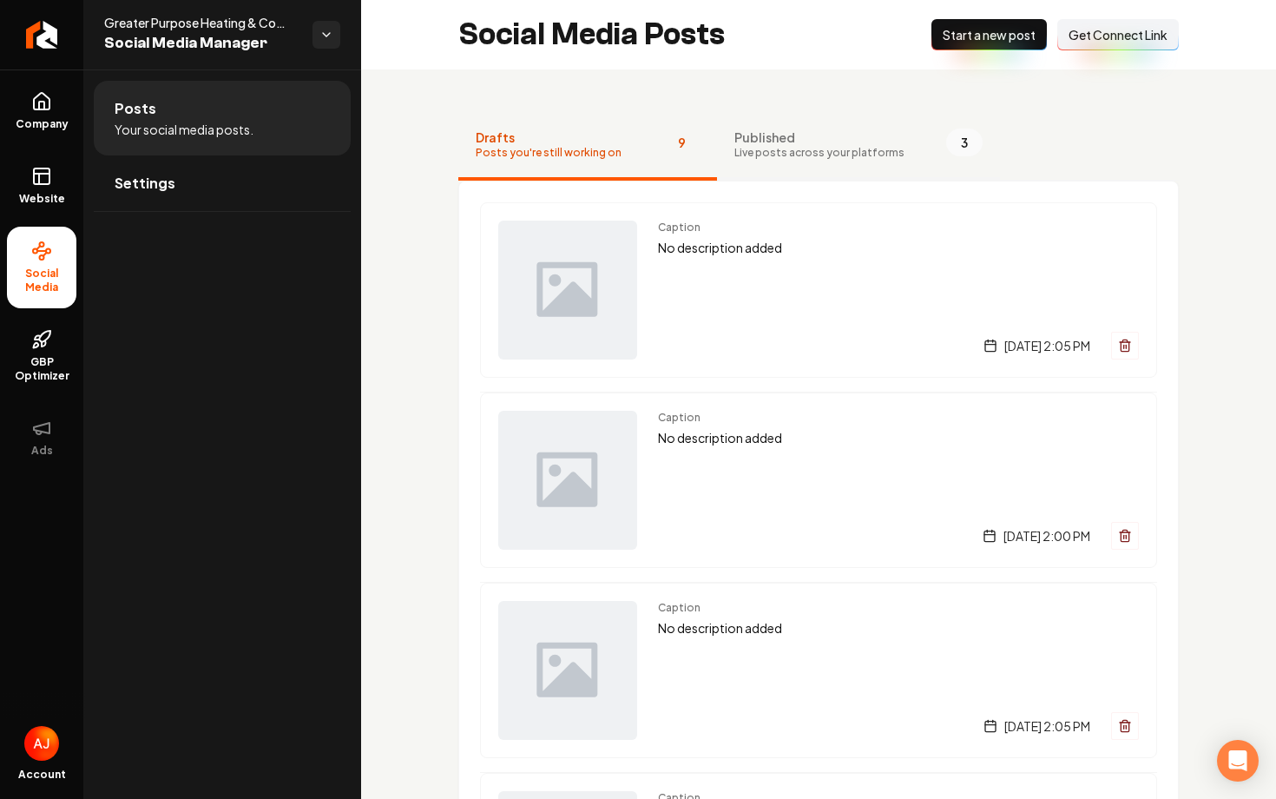
click at [758, 151] on span "Live posts across your platforms" at bounding box center [819, 153] width 170 height 14
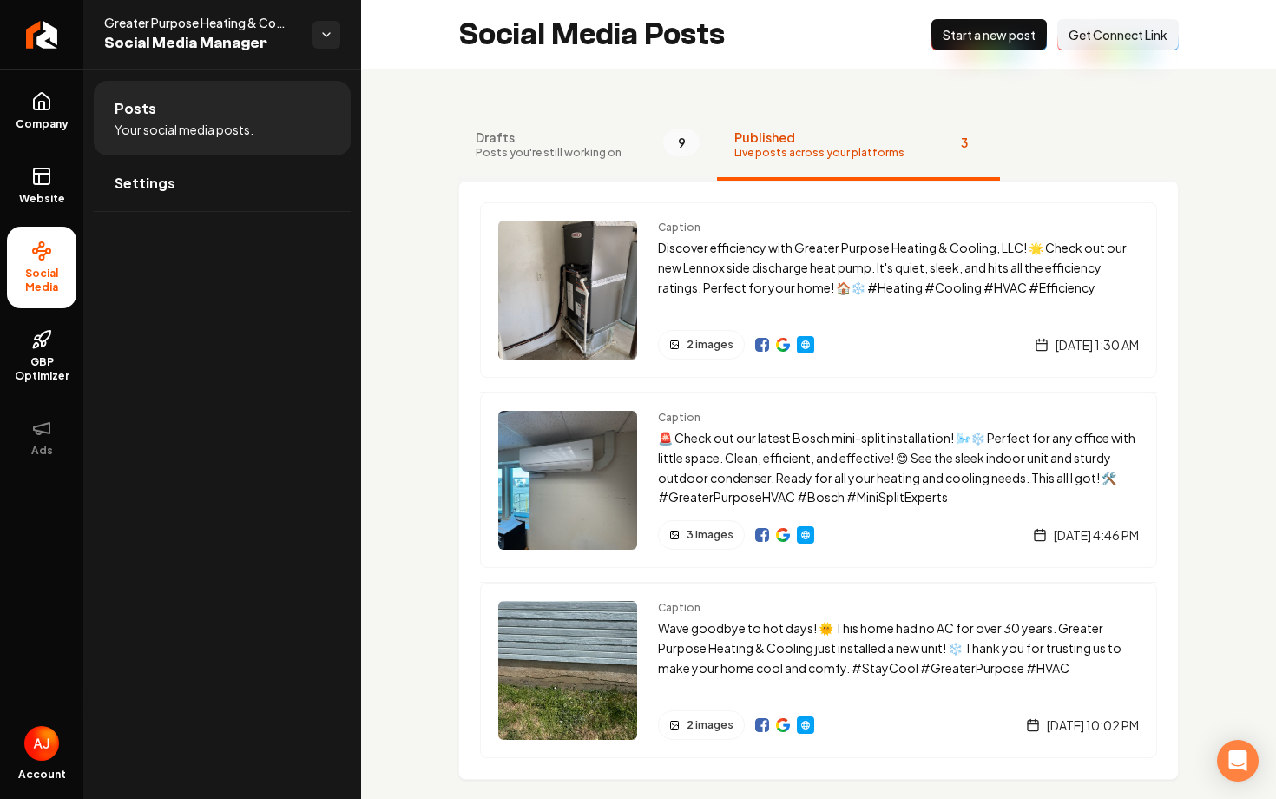
click at [608, 168] on button "Drafts Posts you're still working on 9" at bounding box center [587, 145] width 259 height 69
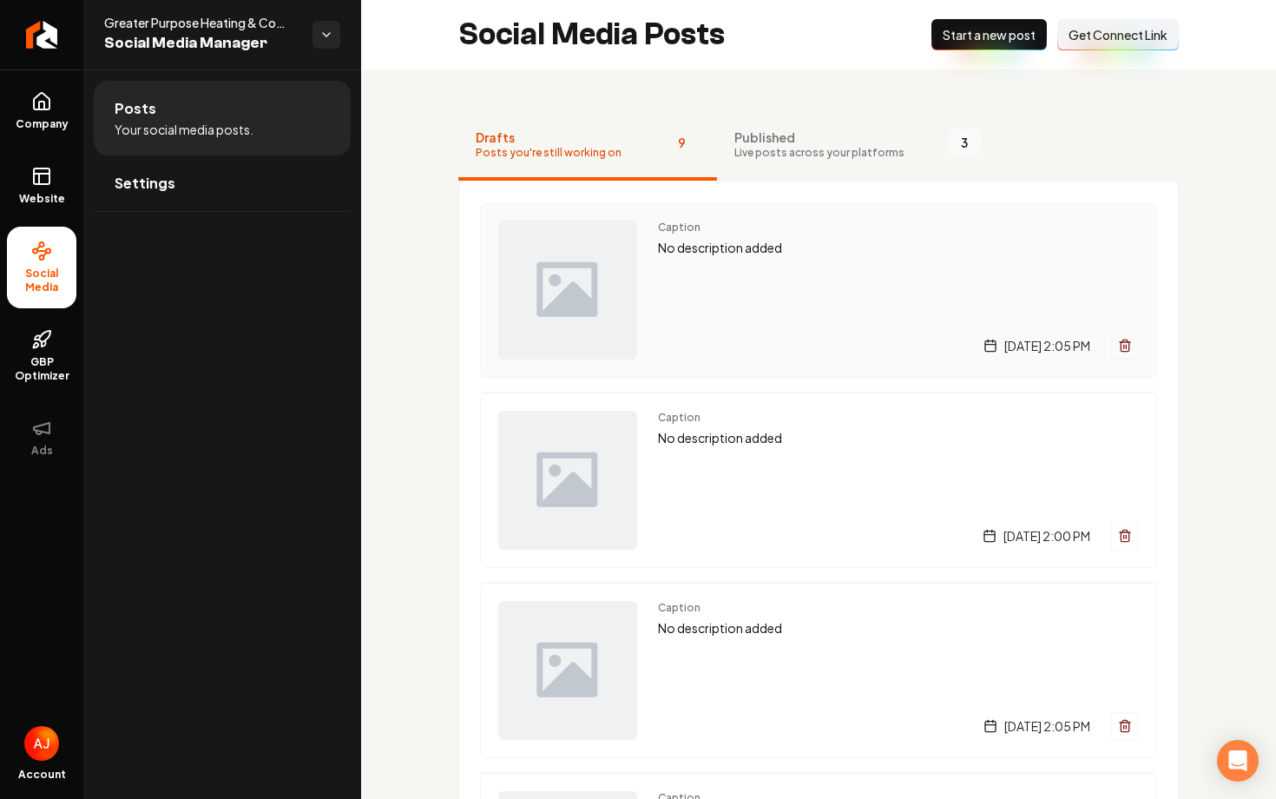
click at [827, 273] on div "Caption No description added [DATE] 2:05 PM" at bounding box center [898, 290] width 481 height 139
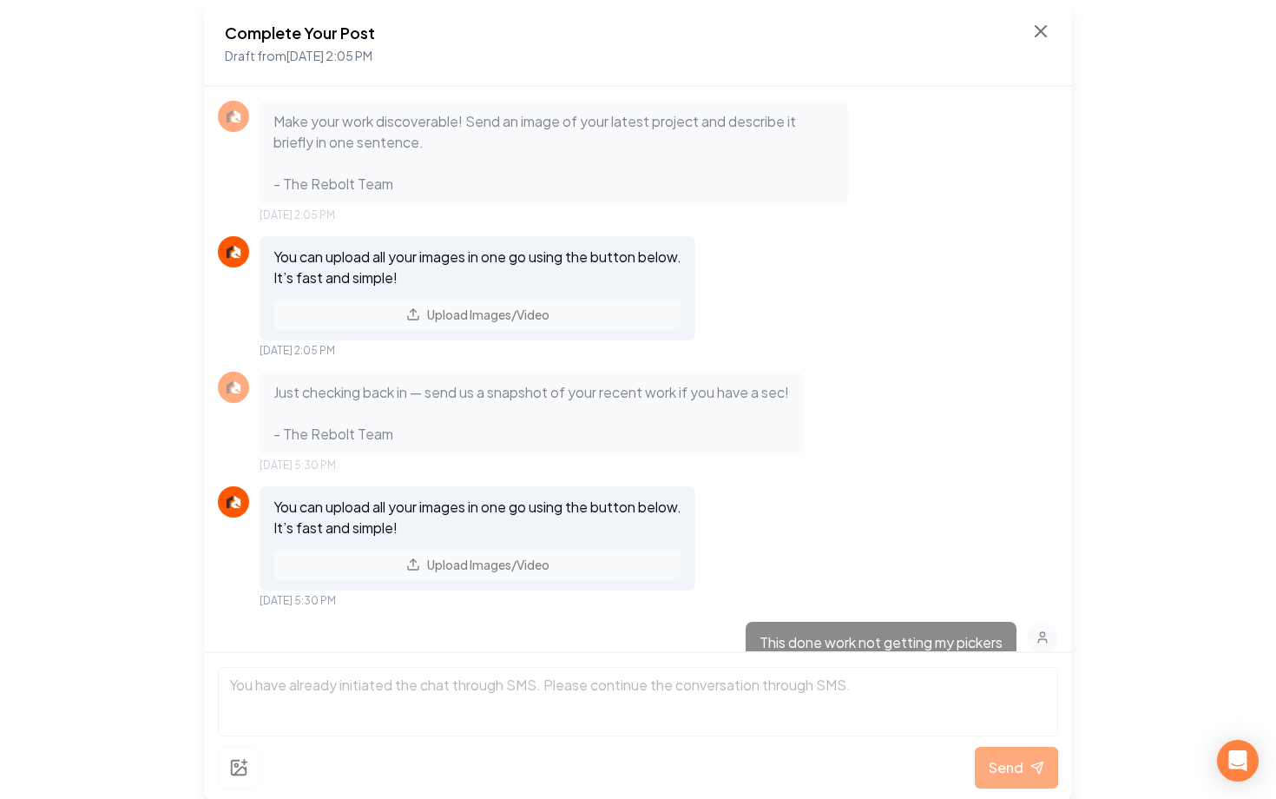
scroll to position [116, 0]
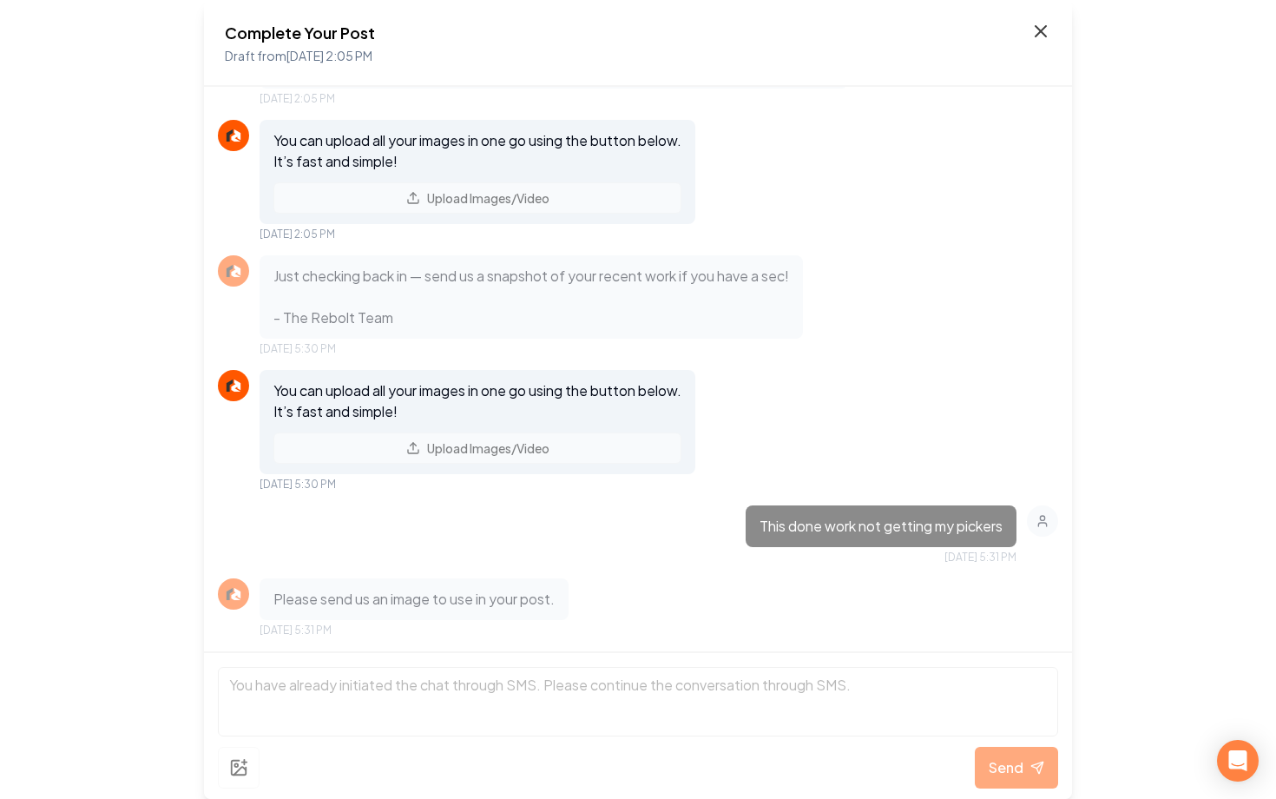
click at [1032, 34] on icon at bounding box center [1041, 31] width 21 height 21
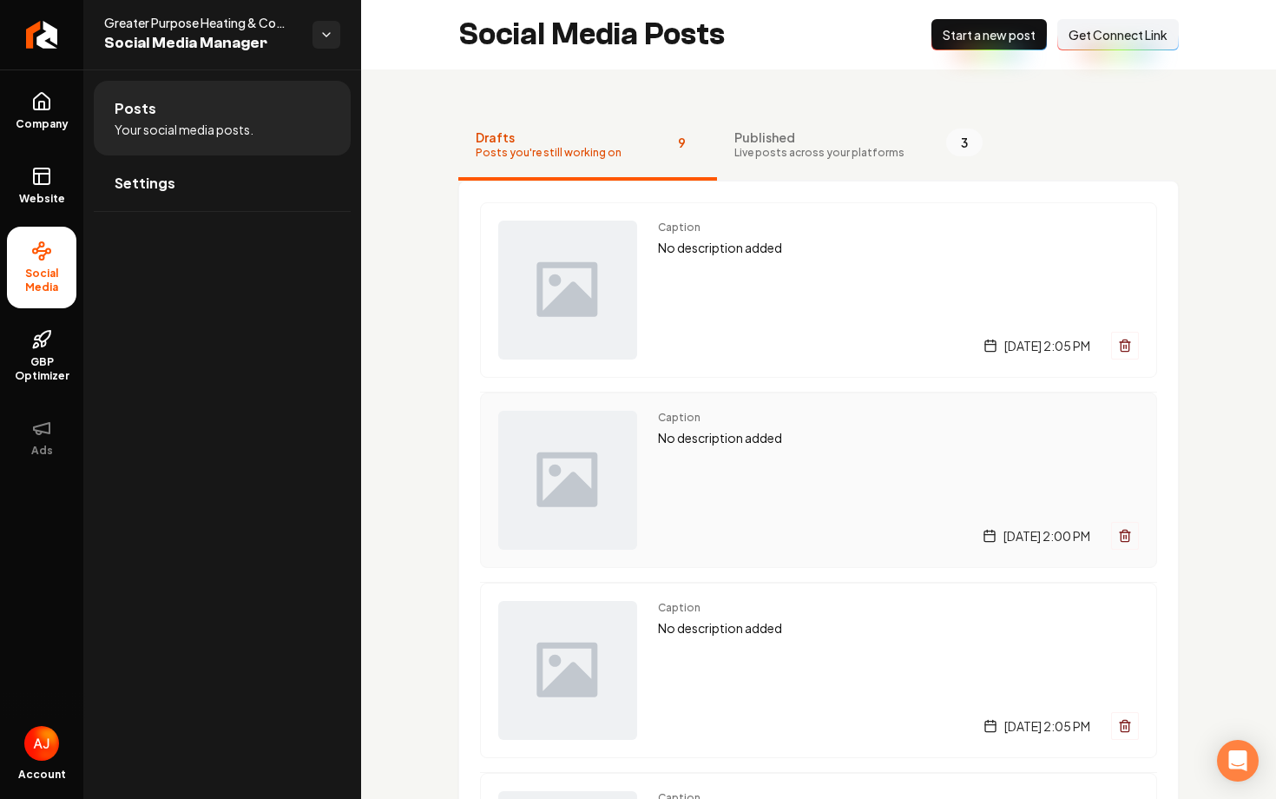
click at [773, 436] on p "No description added" at bounding box center [898, 438] width 481 height 20
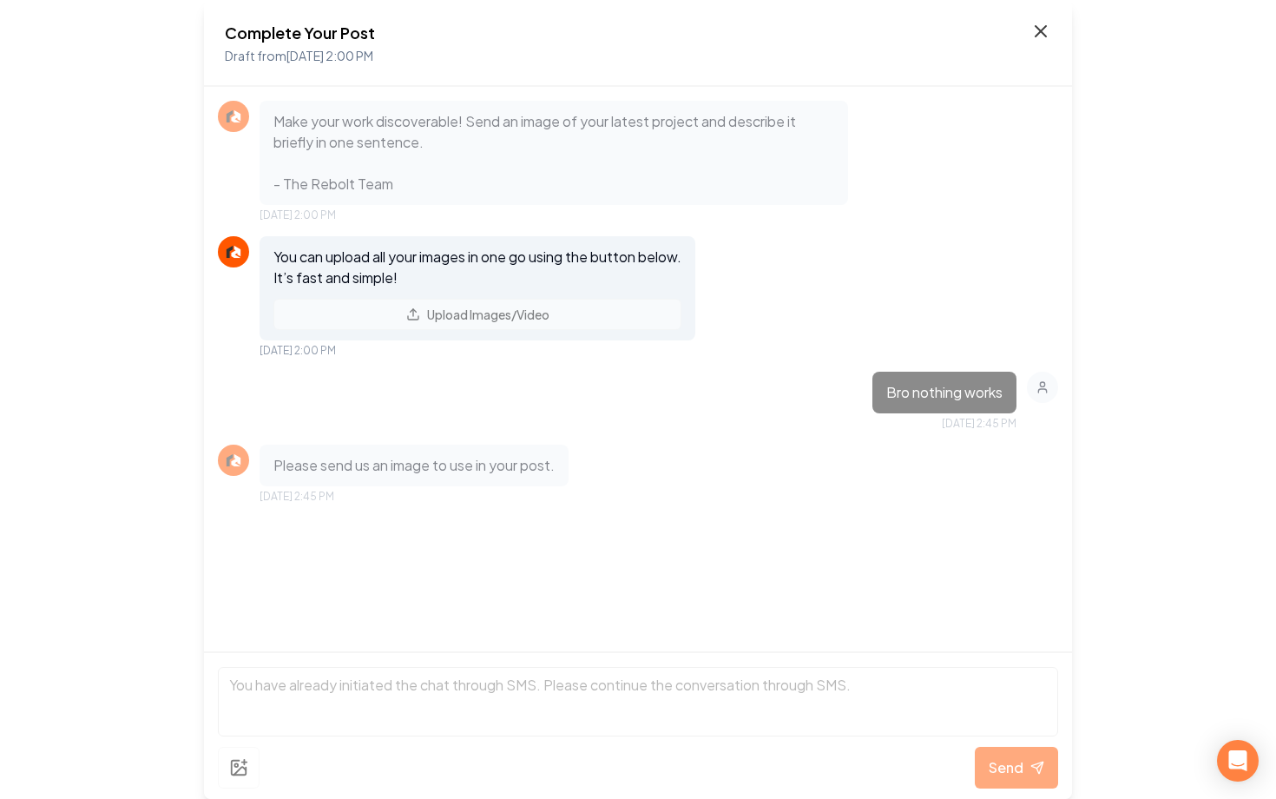
click at [1040, 30] on icon at bounding box center [1041, 31] width 10 height 10
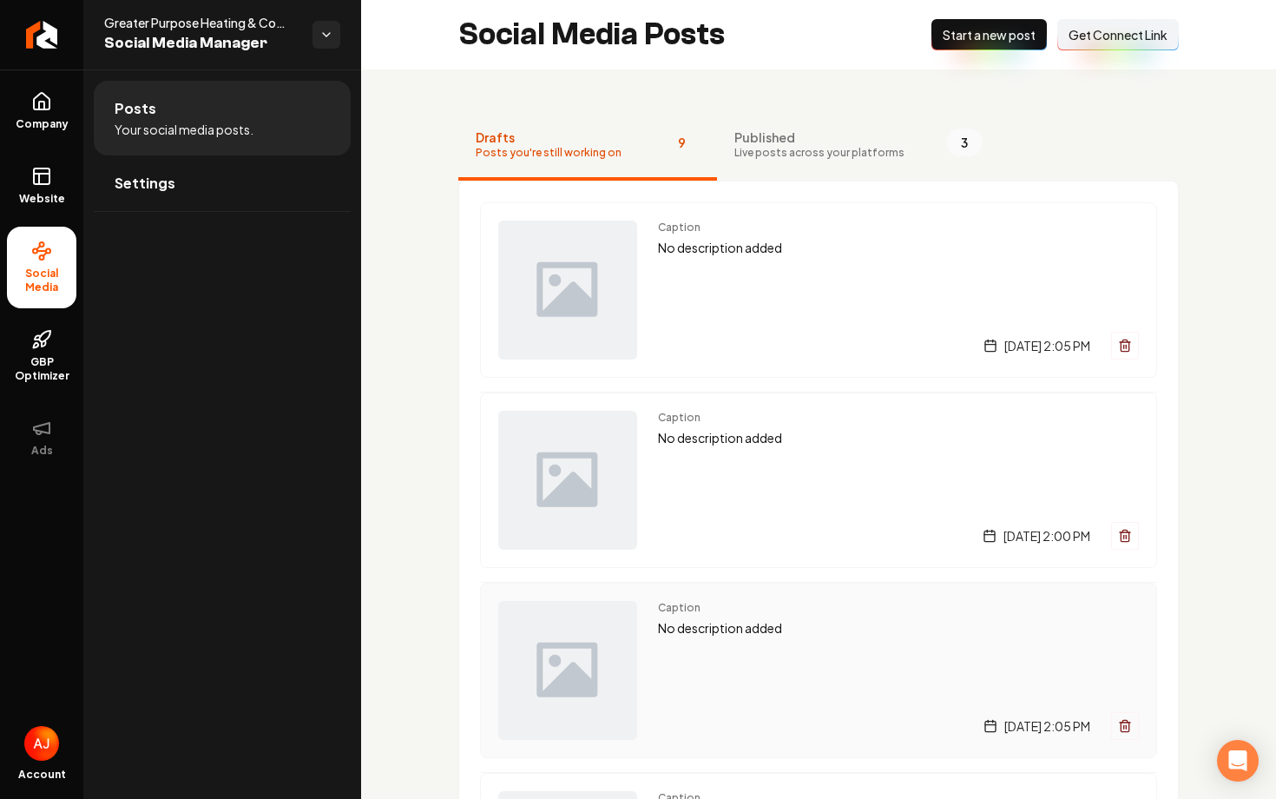
click at [905, 651] on div "Caption No description added [DATE] 2:05 PM" at bounding box center [898, 670] width 481 height 139
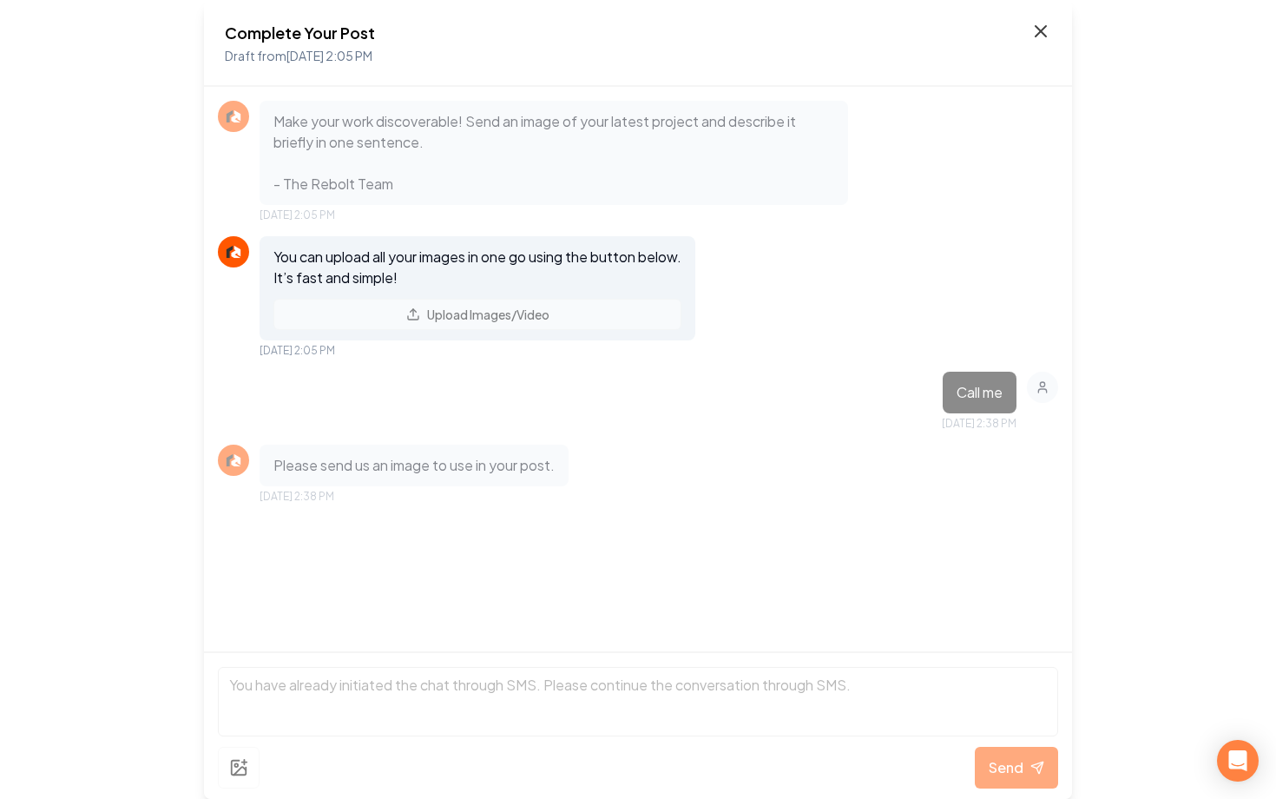
click at [1043, 26] on icon at bounding box center [1041, 31] width 21 height 21
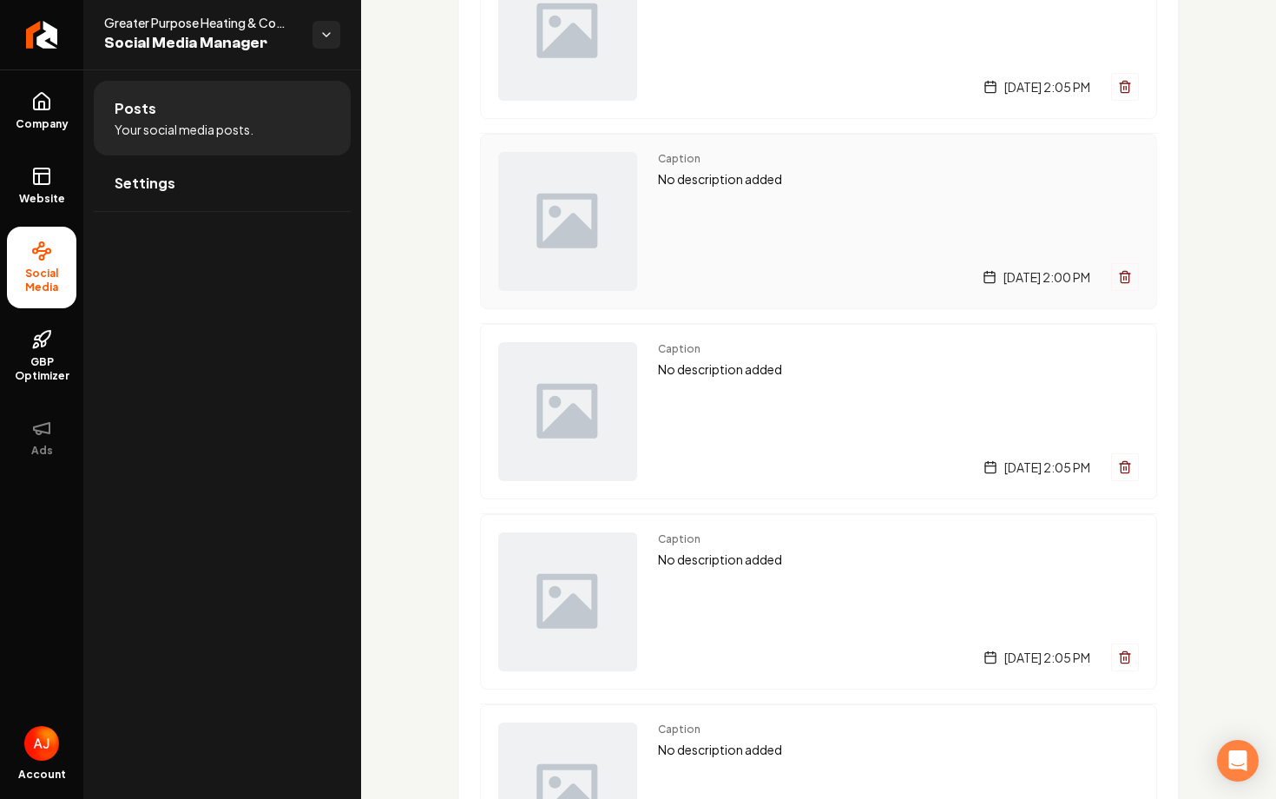
scroll to position [316, 0]
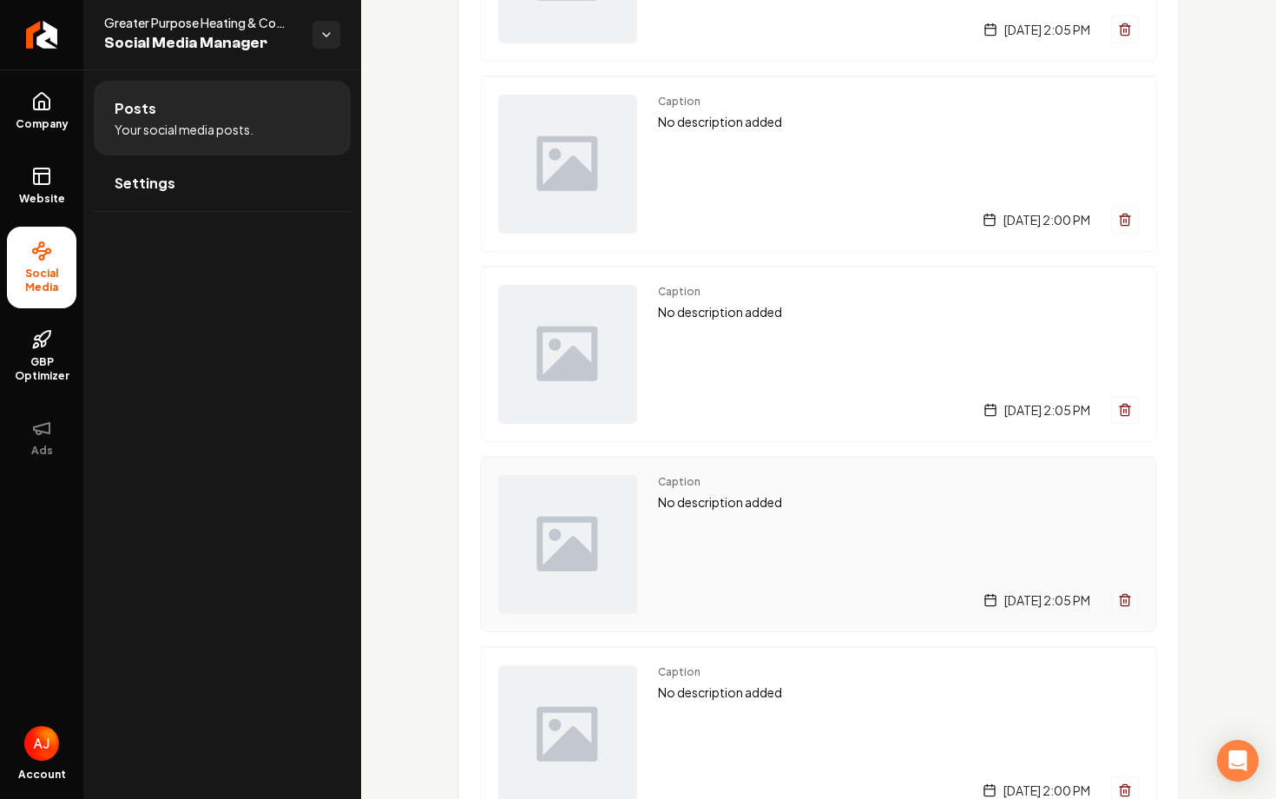
click at [846, 537] on div "Caption No description added [DATE] 2:05 PM" at bounding box center [898, 544] width 481 height 139
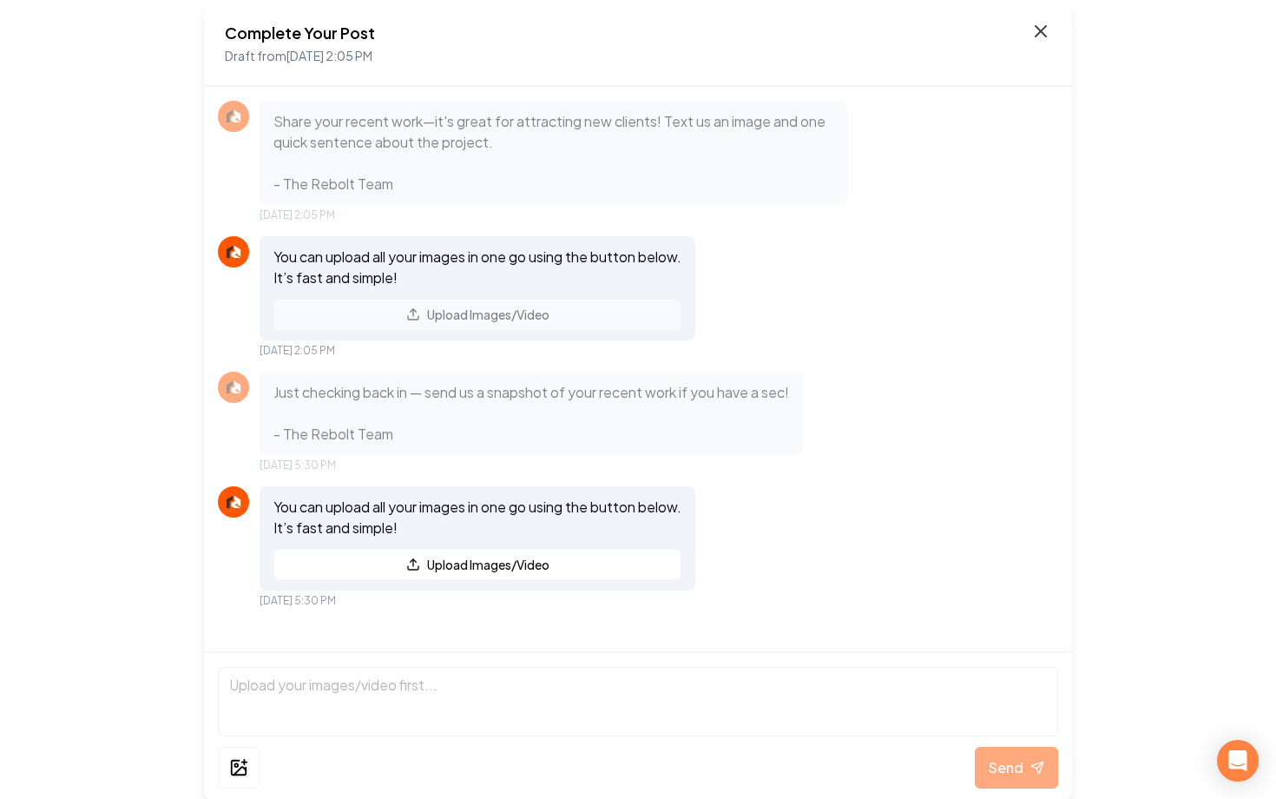
click at [1041, 23] on icon at bounding box center [1041, 31] width 21 height 21
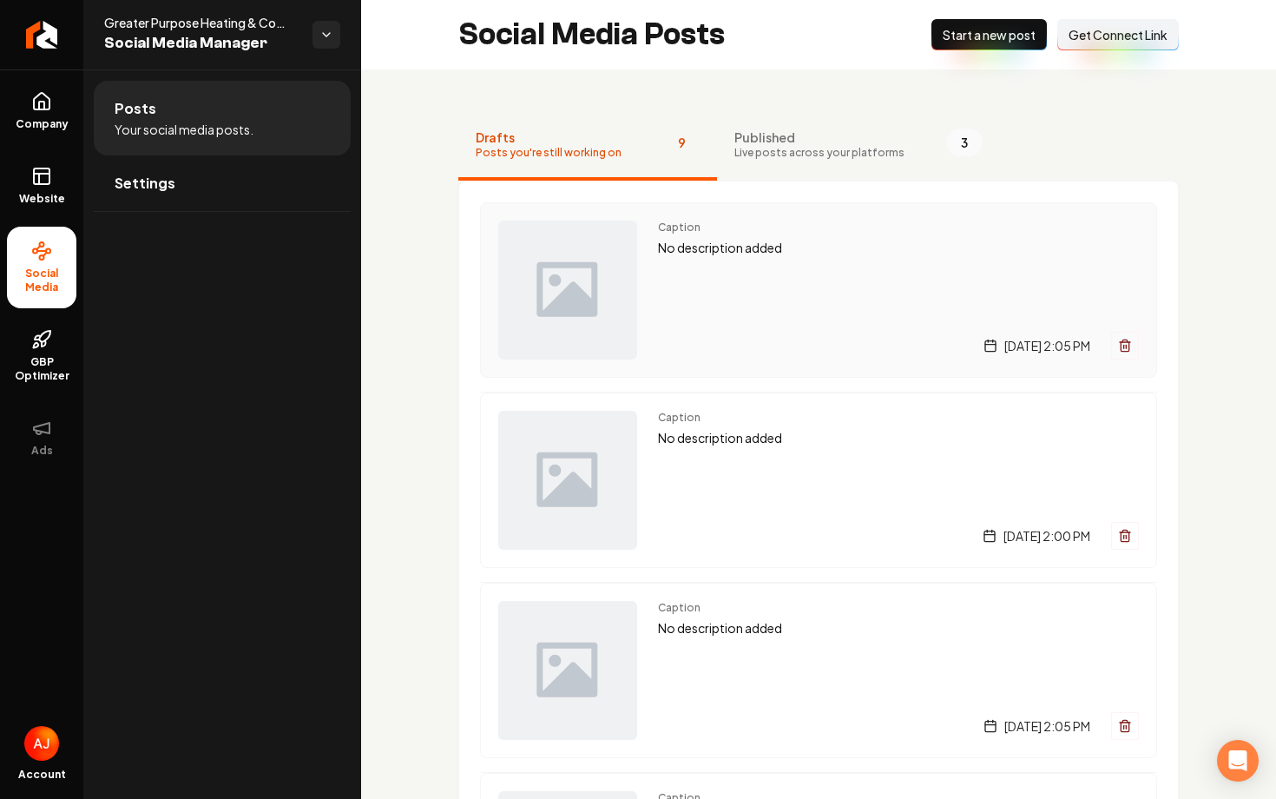
click at [985, 341] on rect "Main content area" at bounding box center [990, 346] width 10 height 10
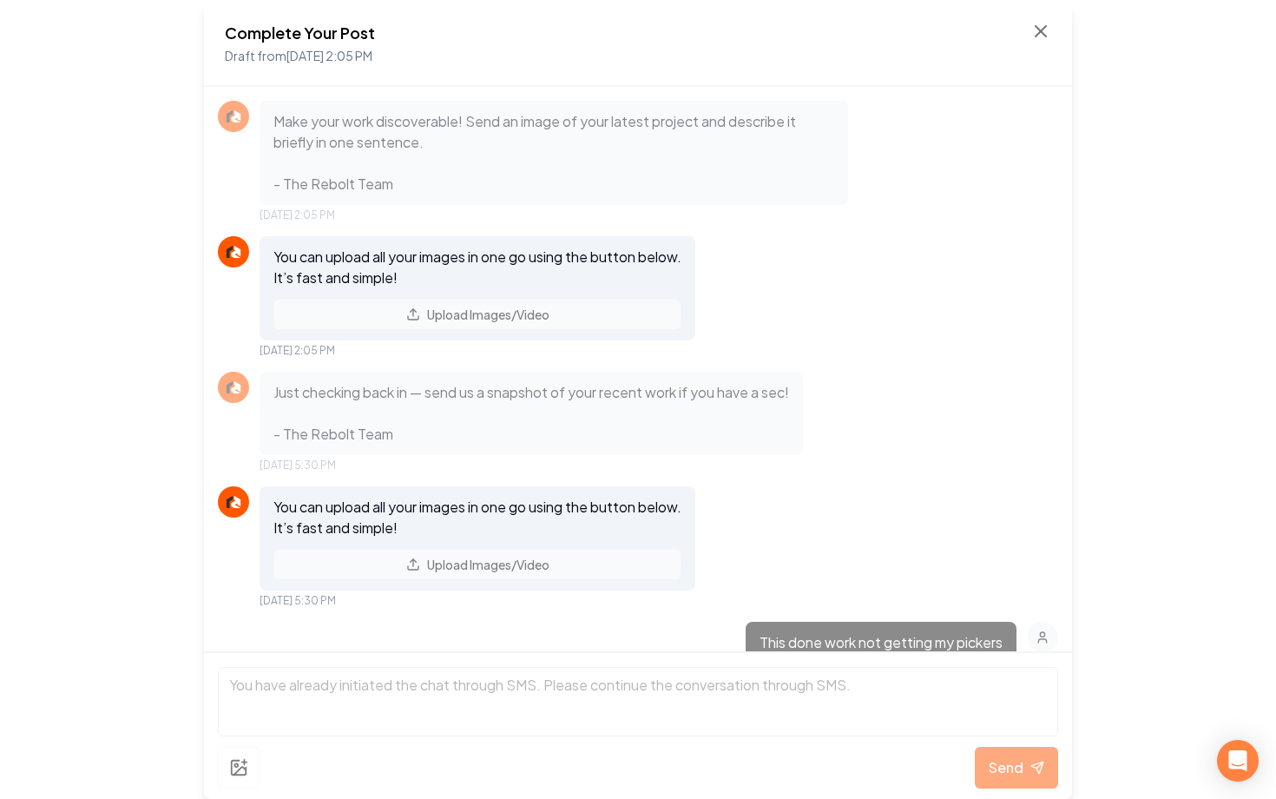
scroll to position [116, 0]
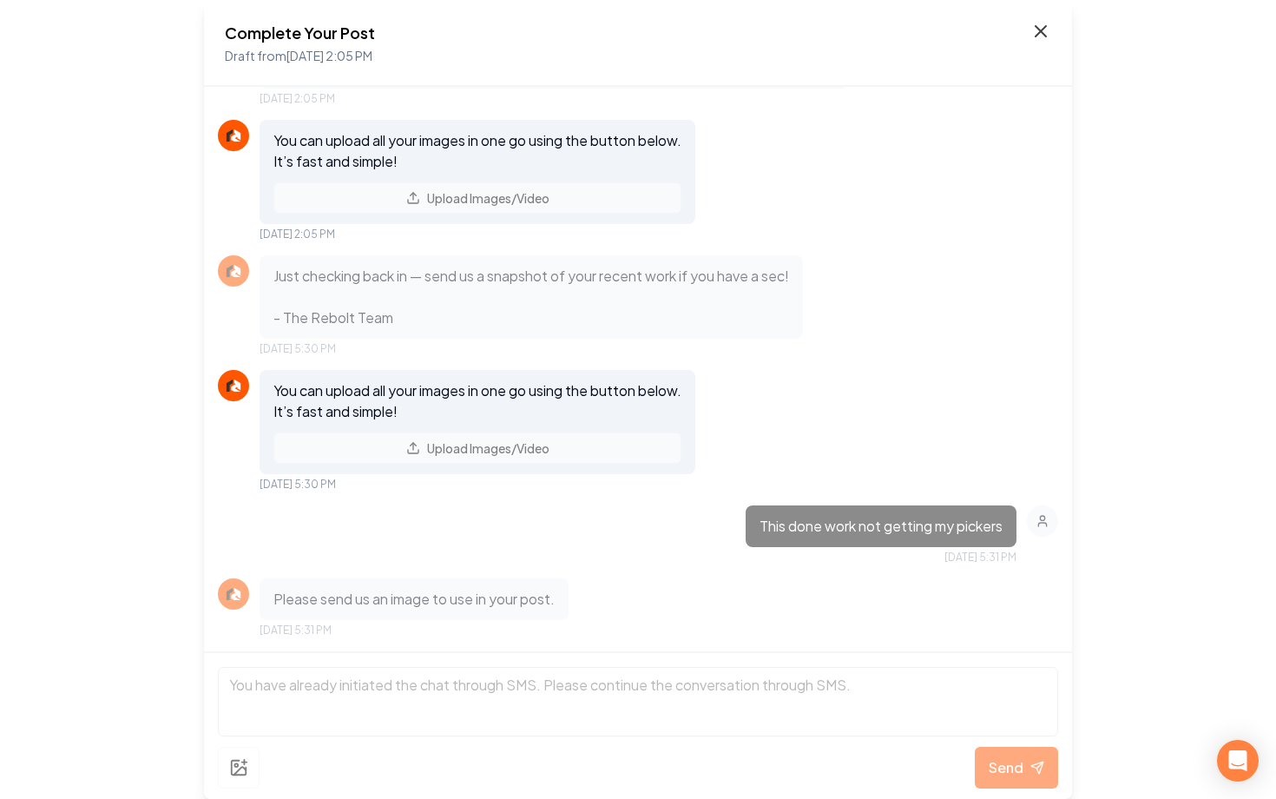
click at [1033, 30] on icon at bounding box center [1041, 31] width 21 height 21
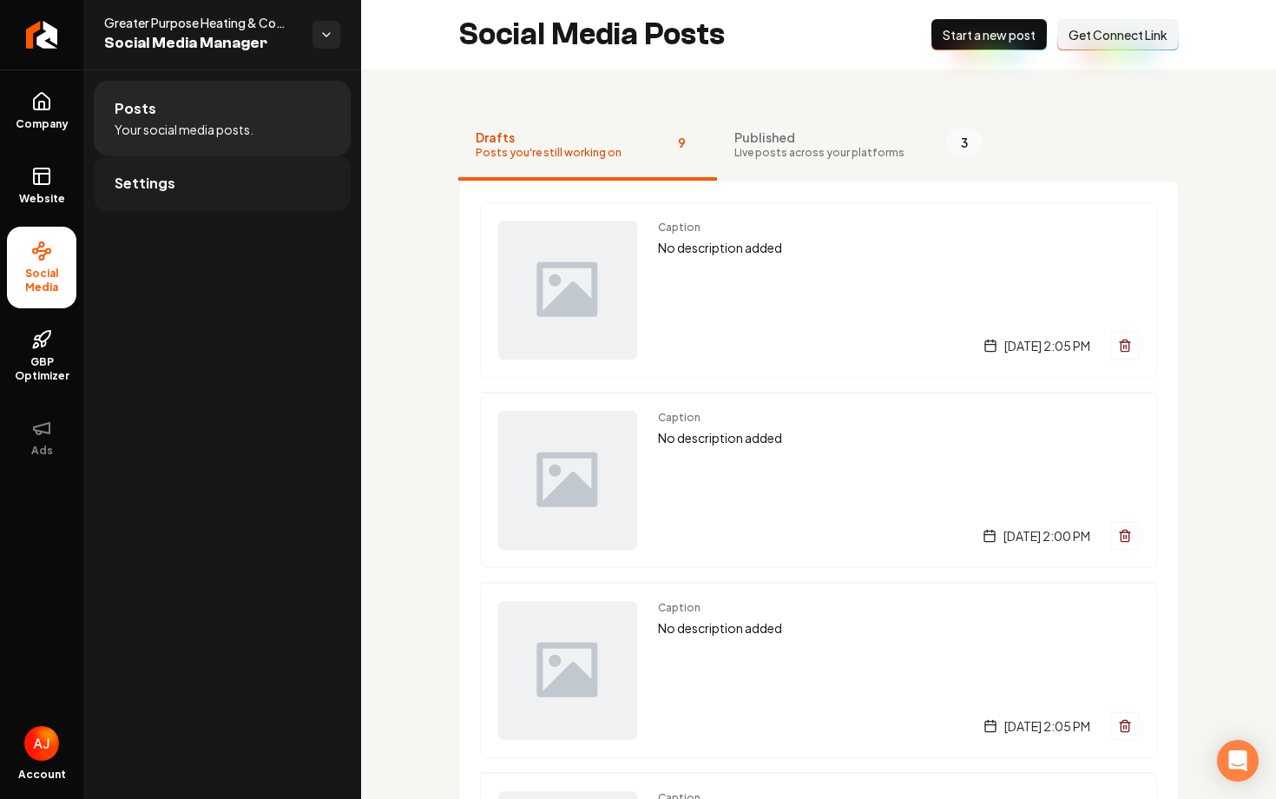
click at [209, 200] on link "Settings" at bounding box center [222, 183] width 257 height 56
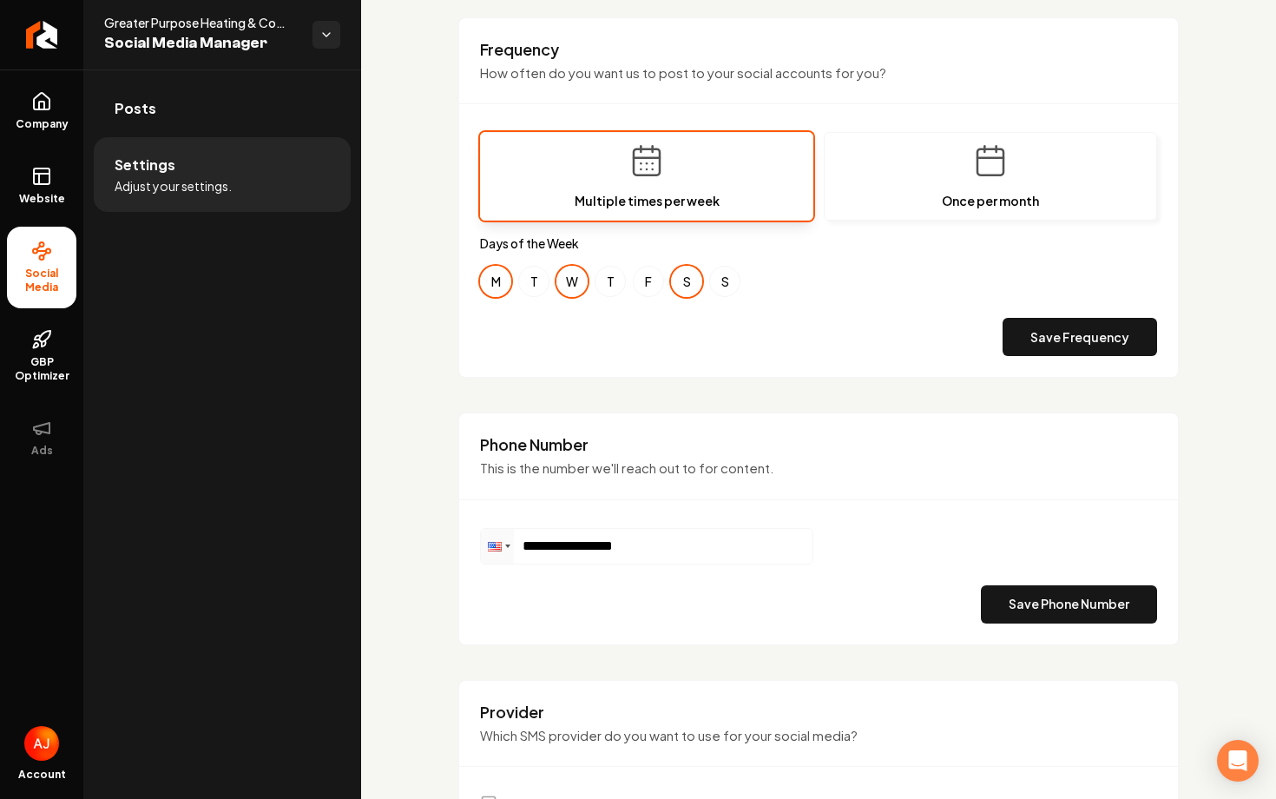
scroll to position [759, 0]
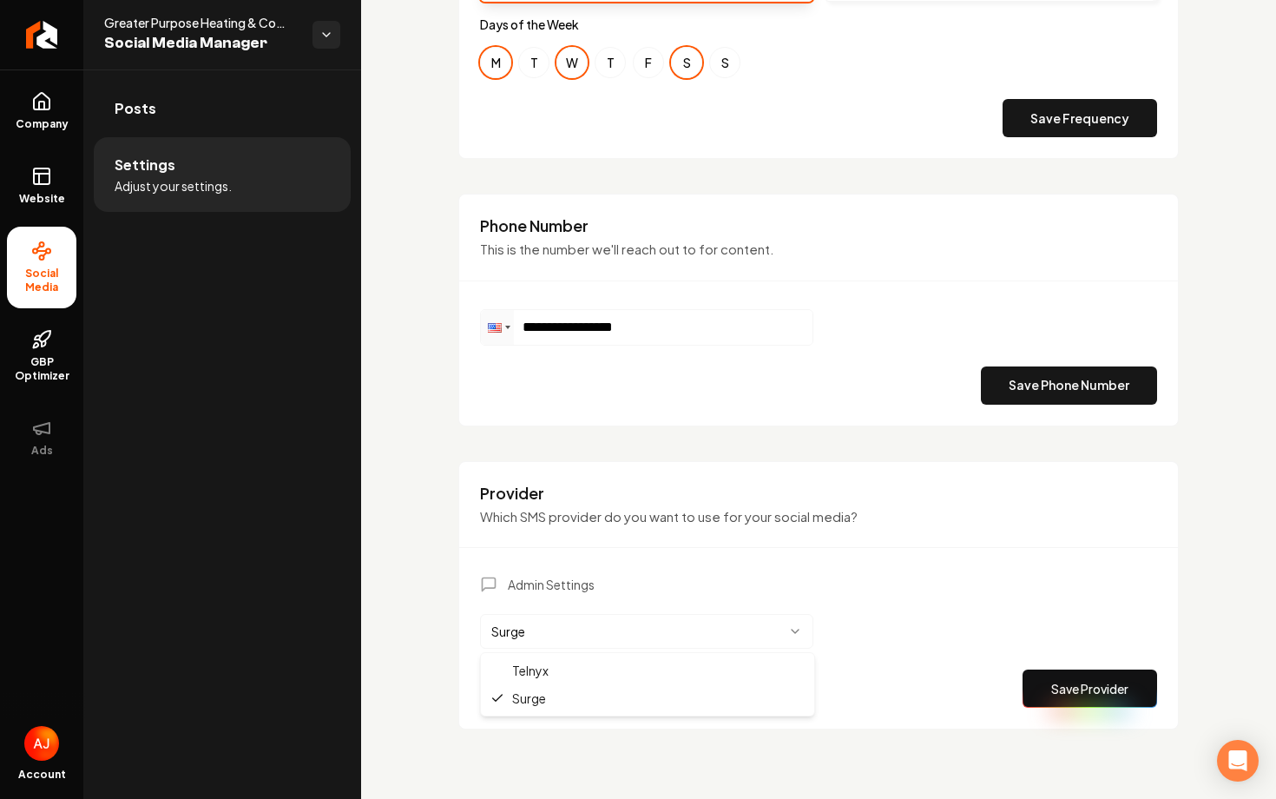
click at [603, 624] on html "**********" at bounding box center [638, 399] width 1276 height 799
click at [1065, 697] on button "Save Provider" at bounding box center [1090, 688] width 135 height 38
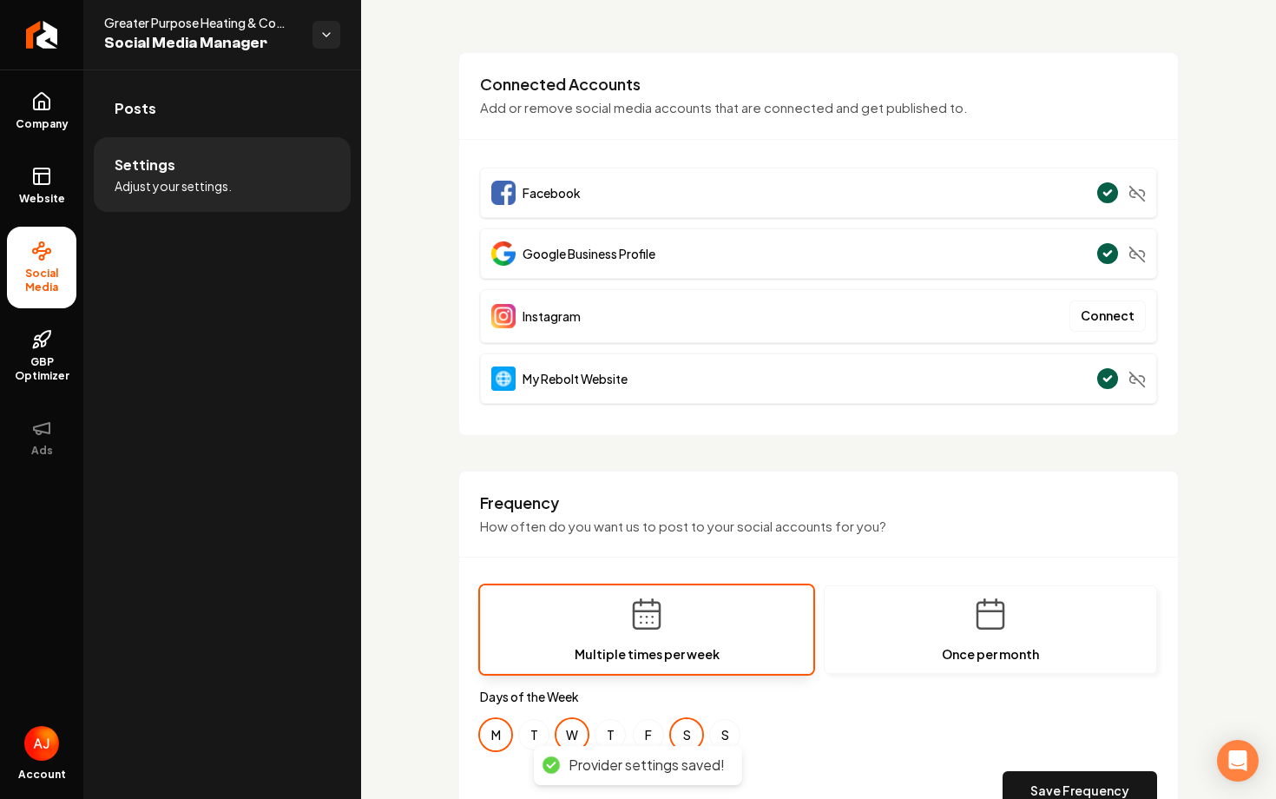
scroll to position [0, 0]
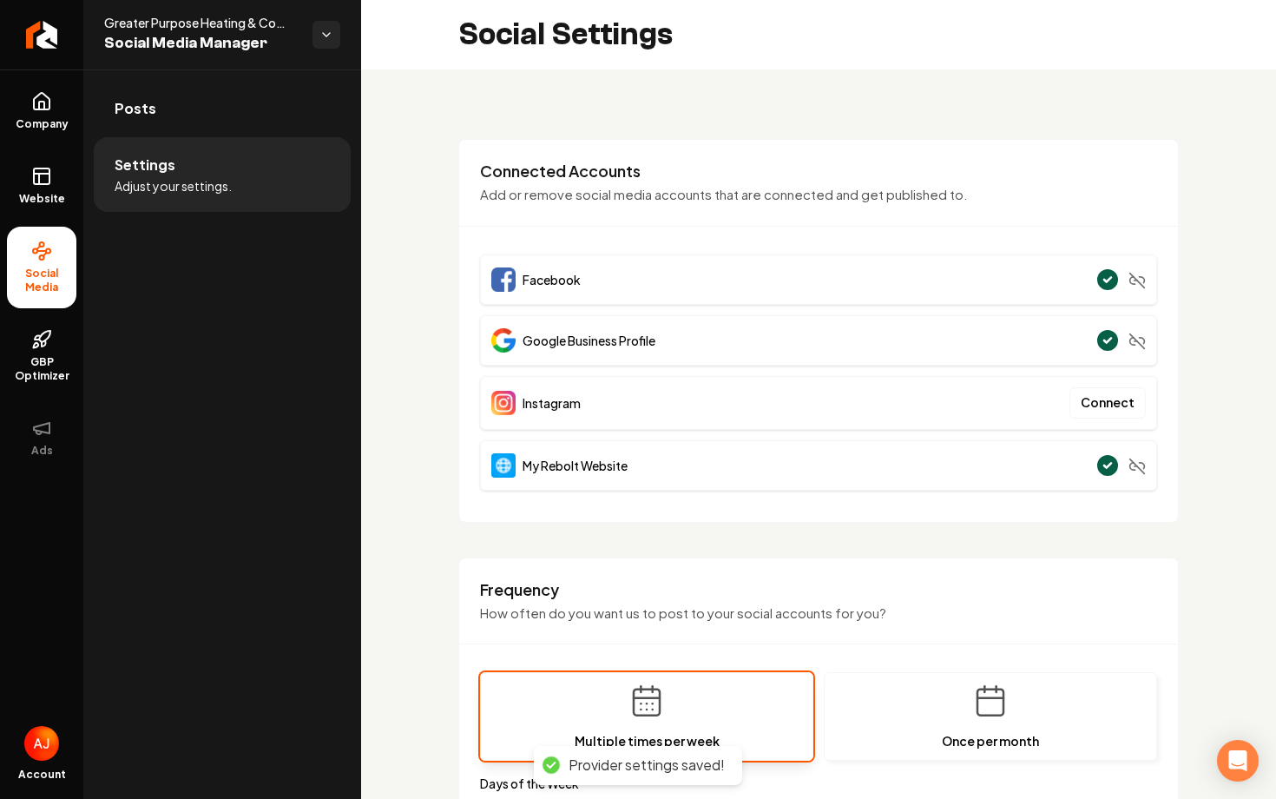
click at [210, 70] on ul "Posts Settings Adjust your settings." at bounding box center [222, 145] width 278 height 153
click at [215, 89] on link "Posts" at bounding box center [222, 109] width 257 height 56
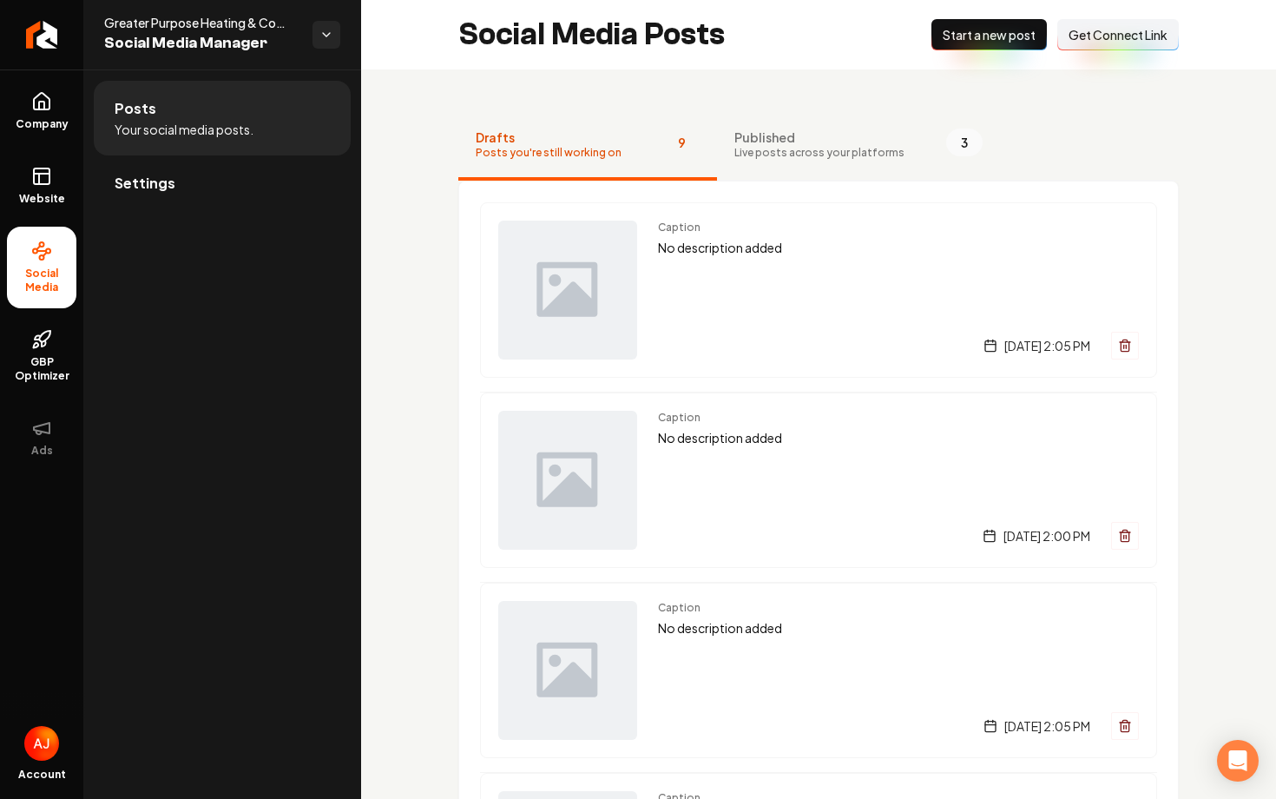
click at [991, 43] on button "New Post Start a new post" at bounding box center [989, 34] width 115 height 31
click at [698, 288] on div "Caption No description added [DATE] 5:43 PM" at bounding box center [898, 290] width 481 height 139
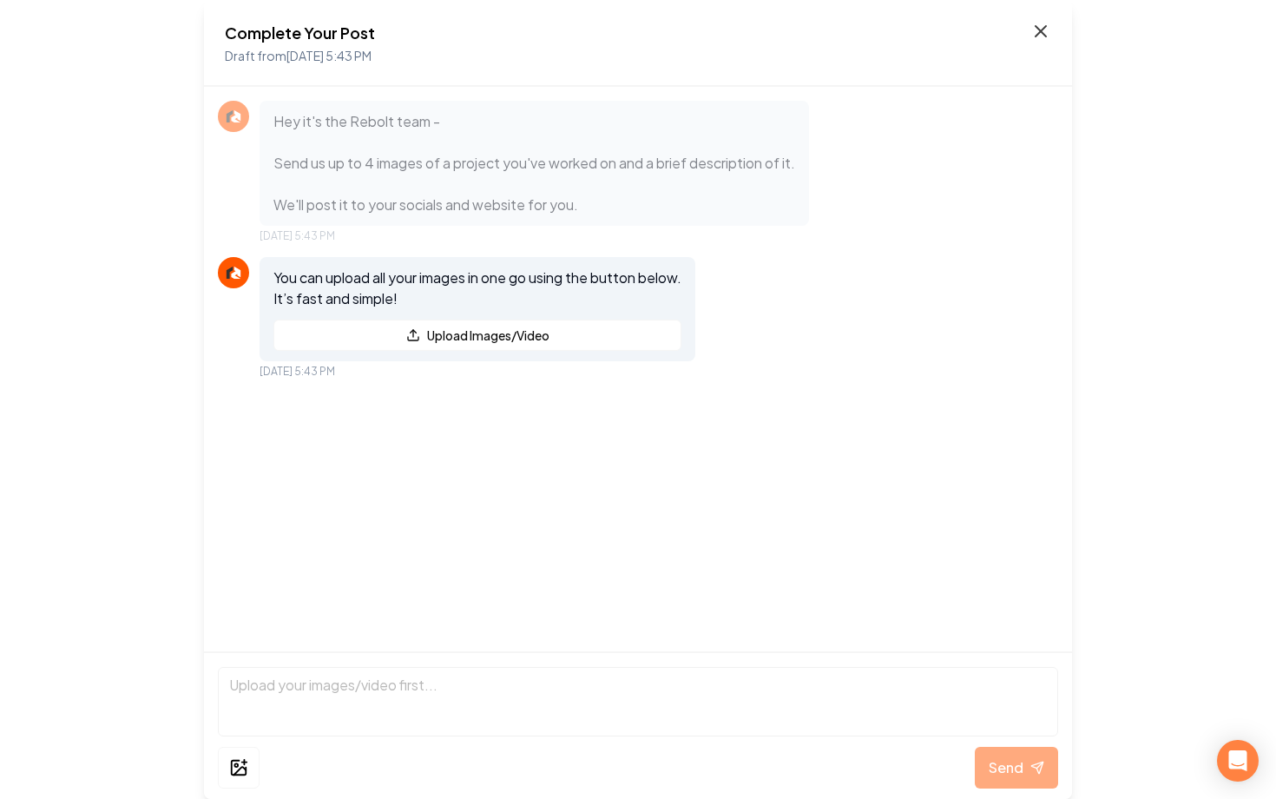
click at [1045, 35] on icon at bounding box center [1041, 31] width 10 height 10
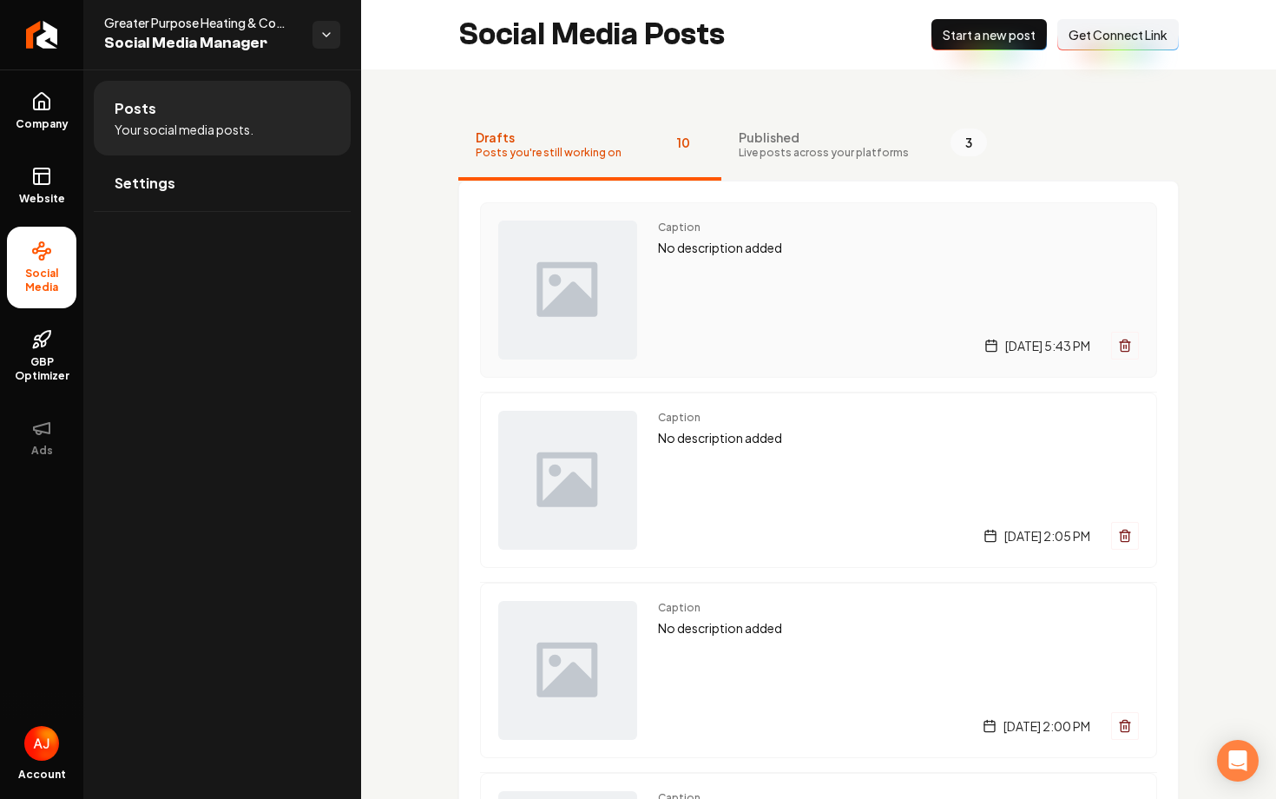
click at [875, 245] on p "No description added" at bounding box center [898, 248] width 481 height 20
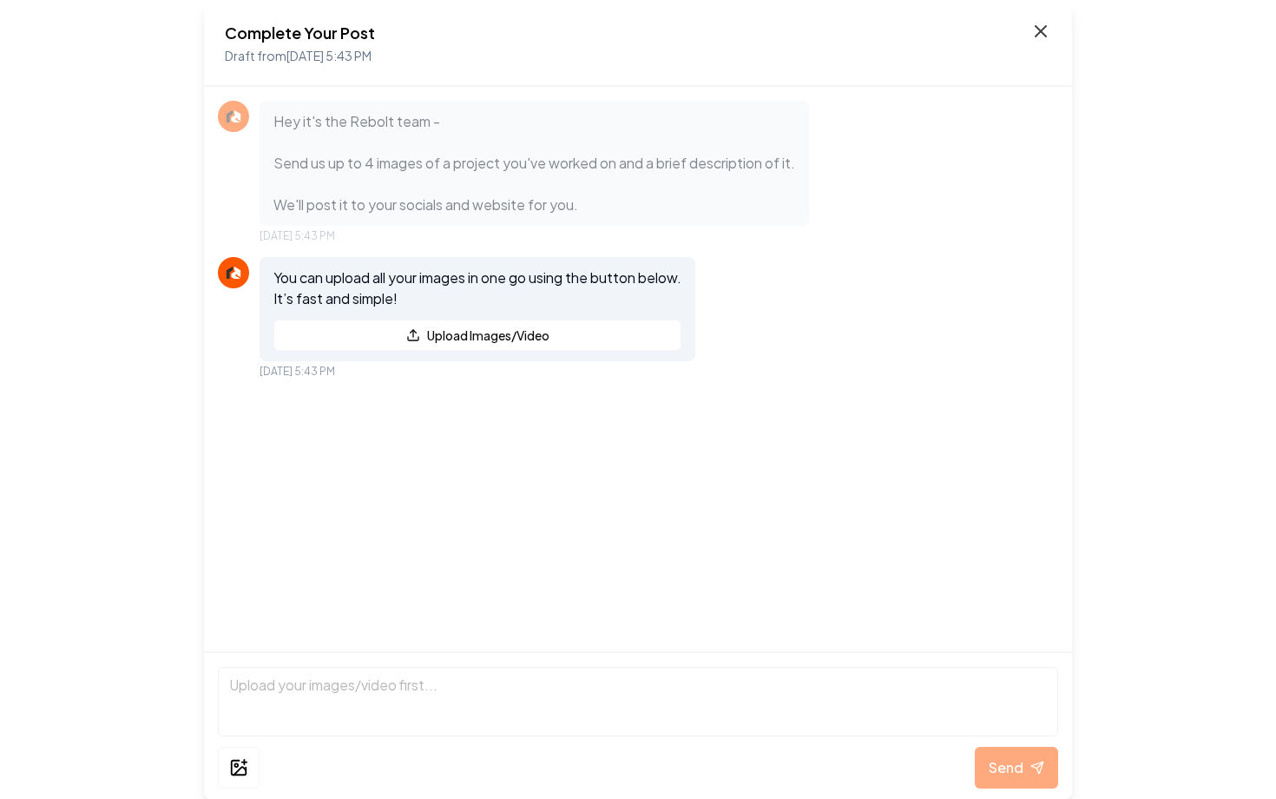
click at [1039, 35] on icon at bounding box center [1041, 31] width 21 height 21
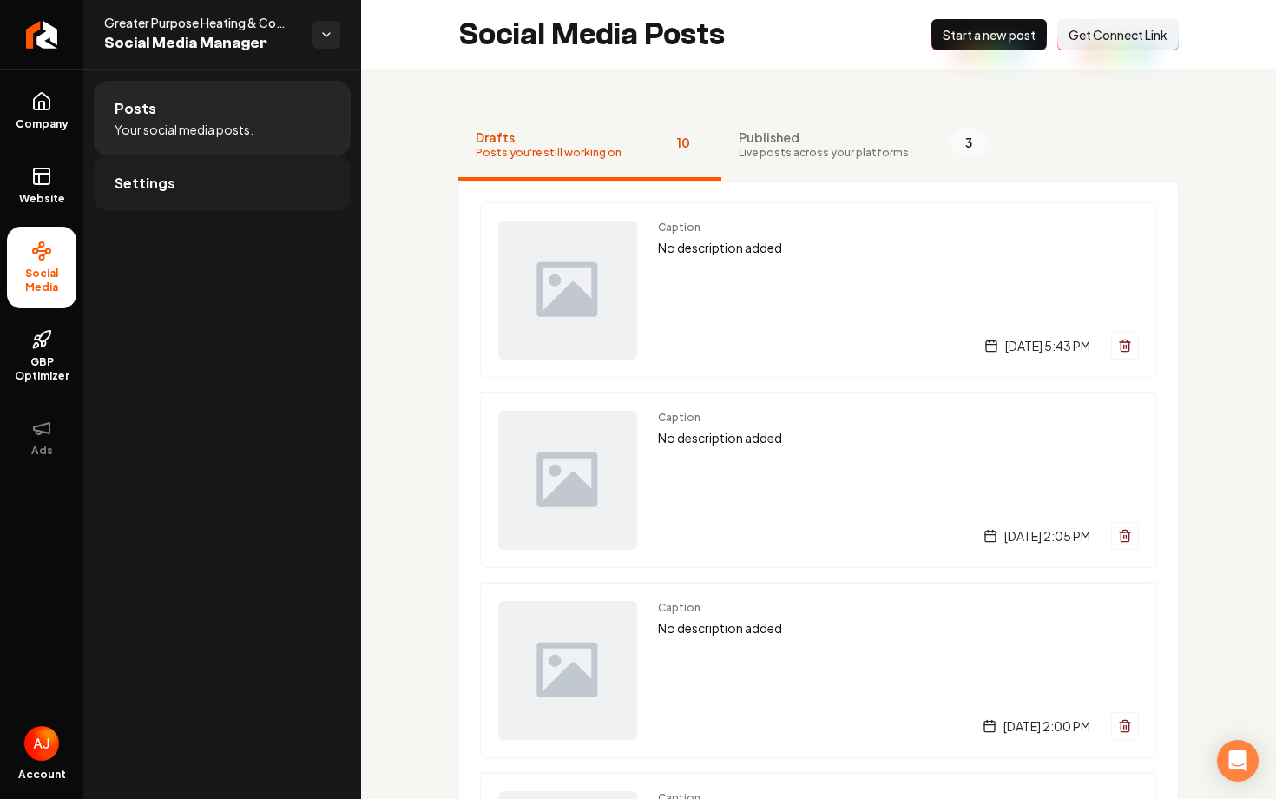
click at [144, 191] on span "Settings" at bounding box center [145, 183] width 61 height 21
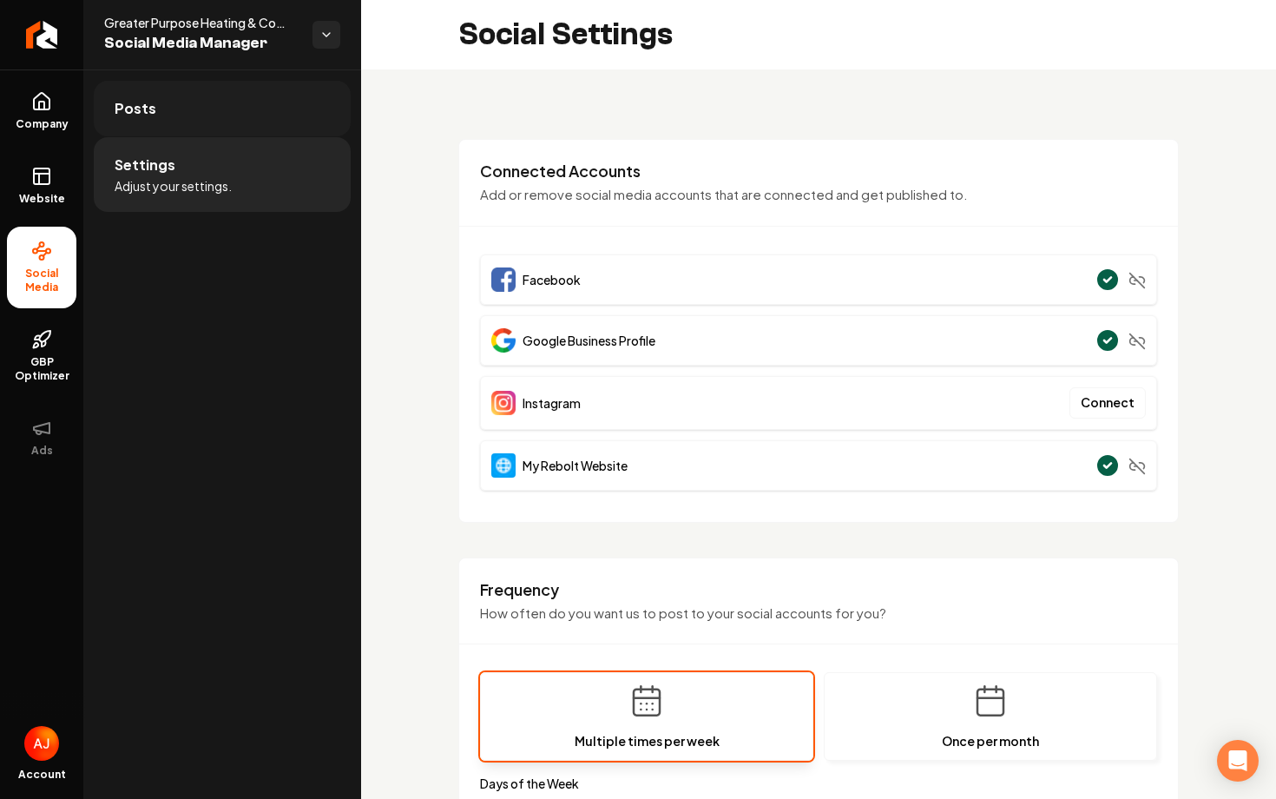
click at [214, 113] on link "Posts" at bounding box center [222, 109] width 257 height 56
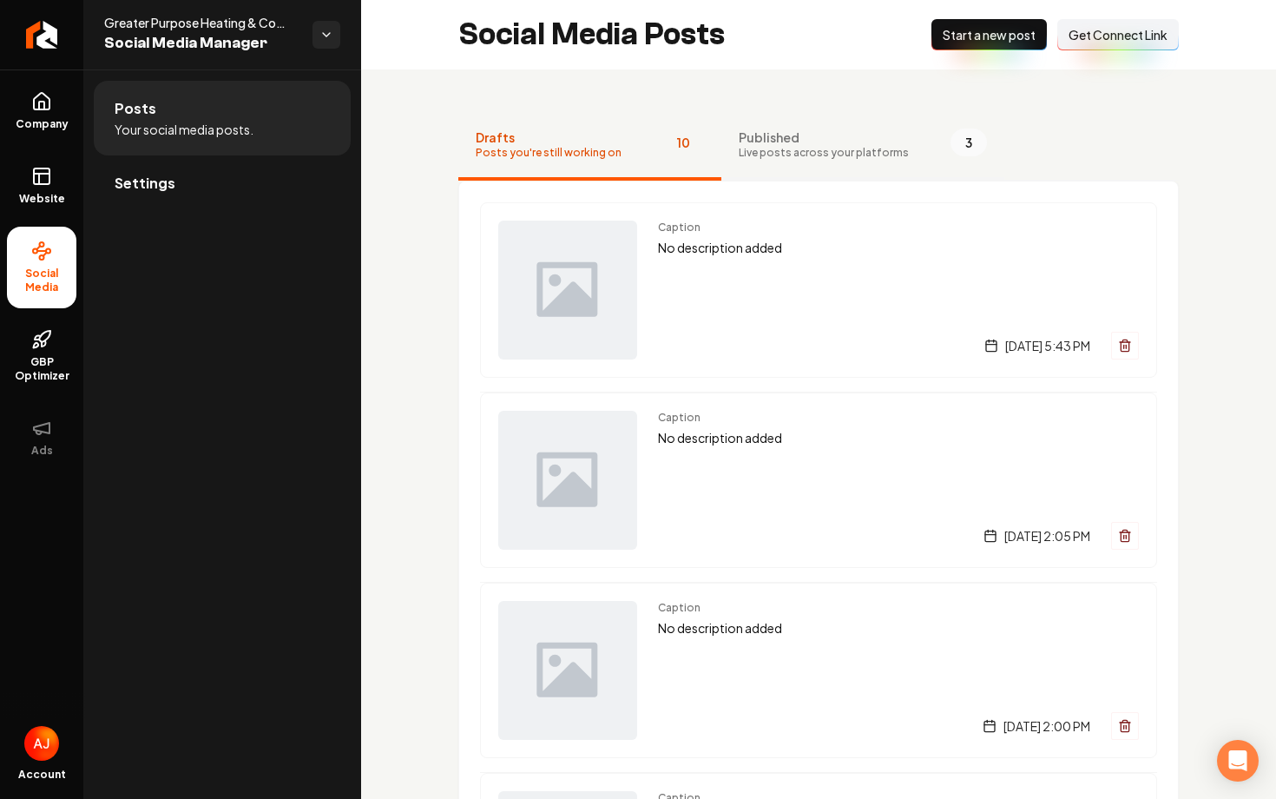
click at [782, 175] on button "Published Live posts across your platforms 3" at bounding box center [862, 145] width 283 height 69
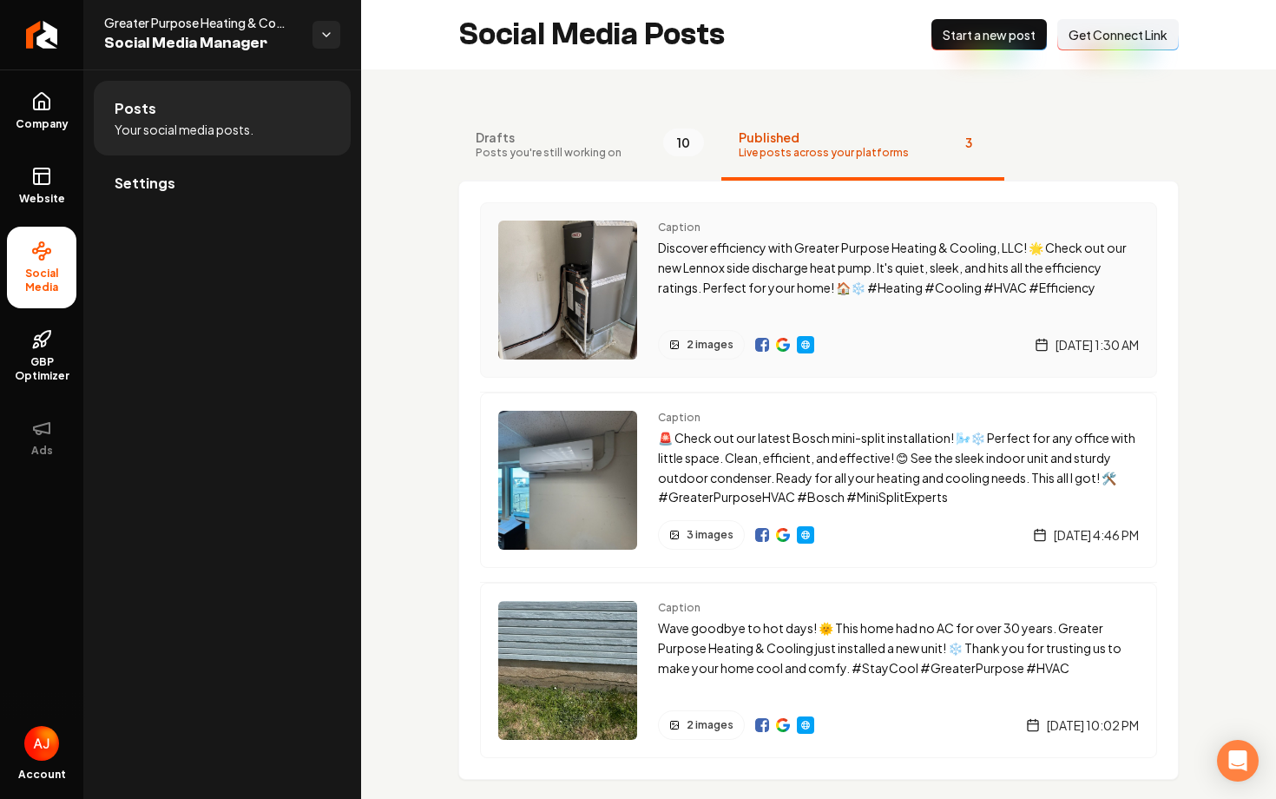
click at [907, 315] on div "Caption Discover efficiency with Greater Purpose Heating & Cooling, LLC! 🌟 Chec…" at bounding box center [898, 290] width 481 height 139
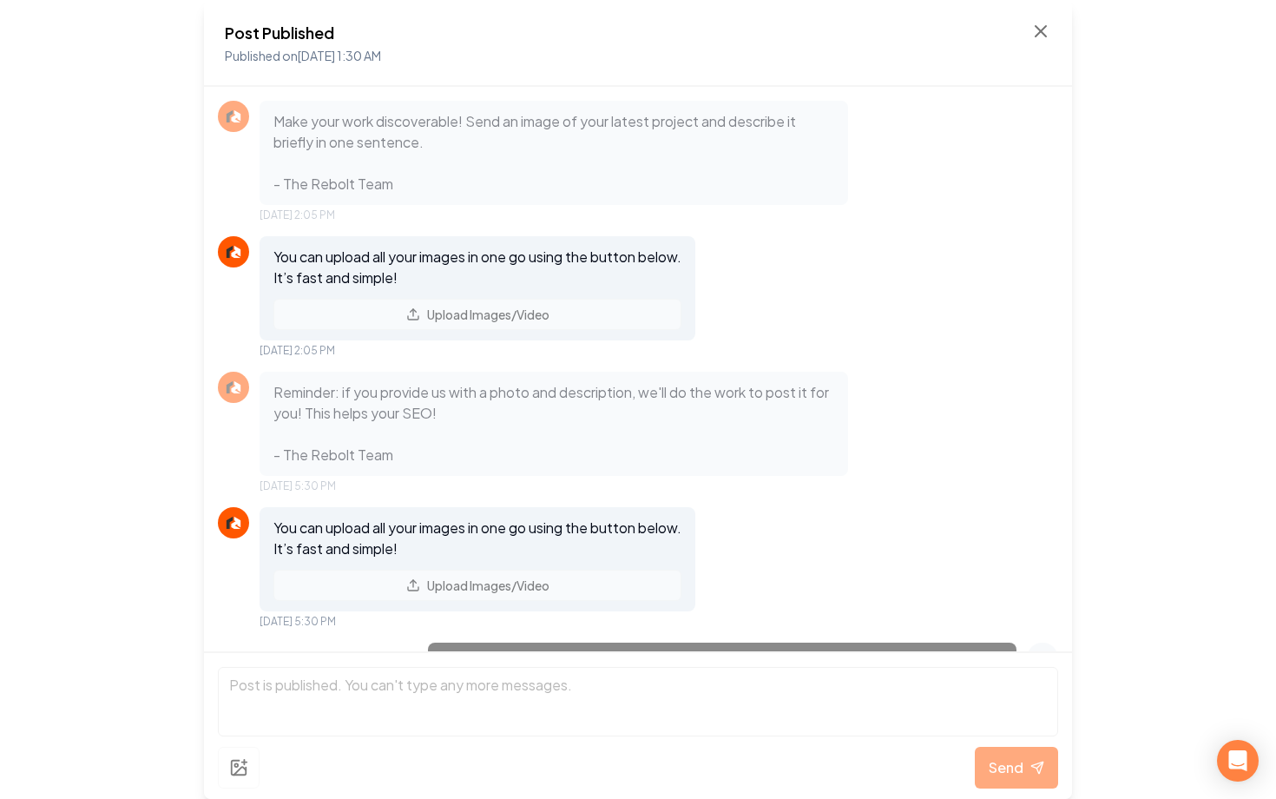
scroll to position [1005, 0]
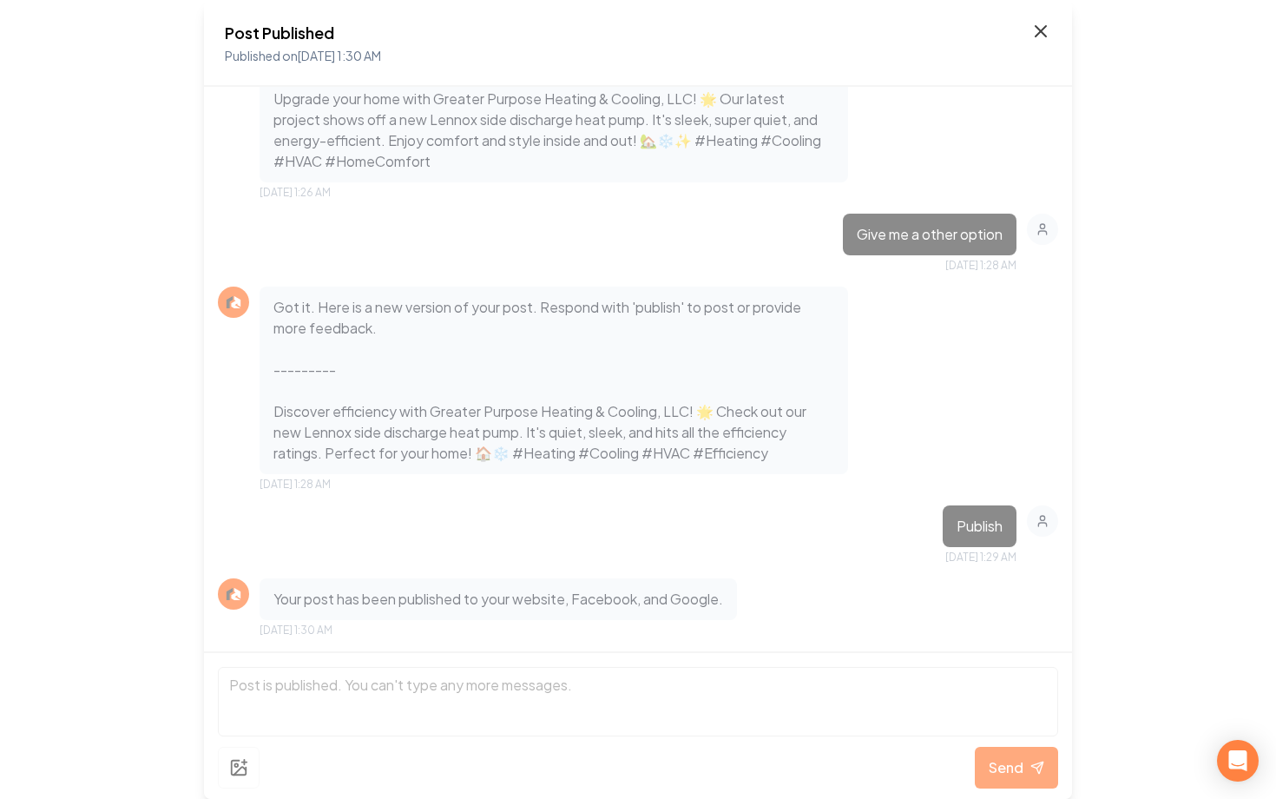
click at [1040, 32] on icon at bounding box center [1041, 31] width 10 height 10
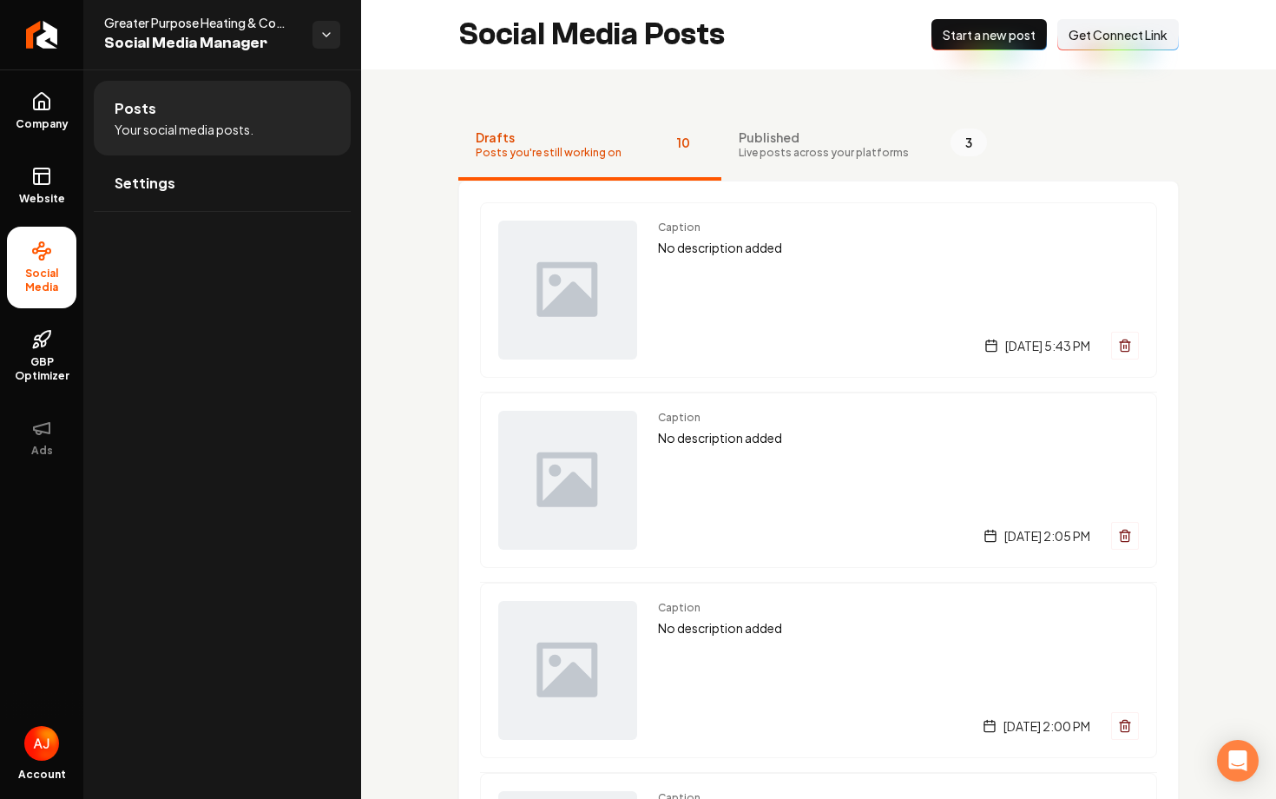
click at [692, 161] on button "Drafts Posts you're still working on 10" at bounding box center [589, 145] width 263 height 69
click at [753, 156] on span "Live posts across your platforms" at bounding box center [824, 153] width 170 height 14
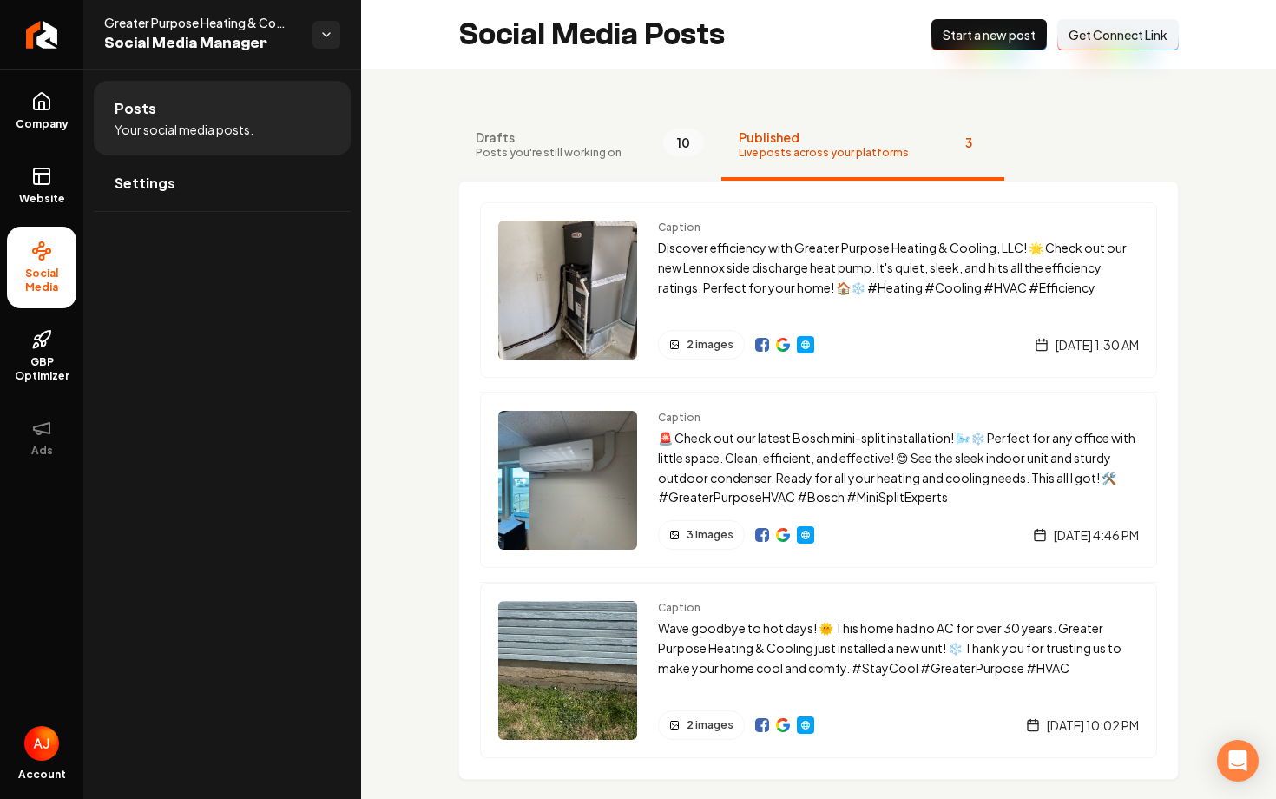
click at [541, 155] on span "Posts you're still working on" at bounding box center [549, 153] width 146 height 14
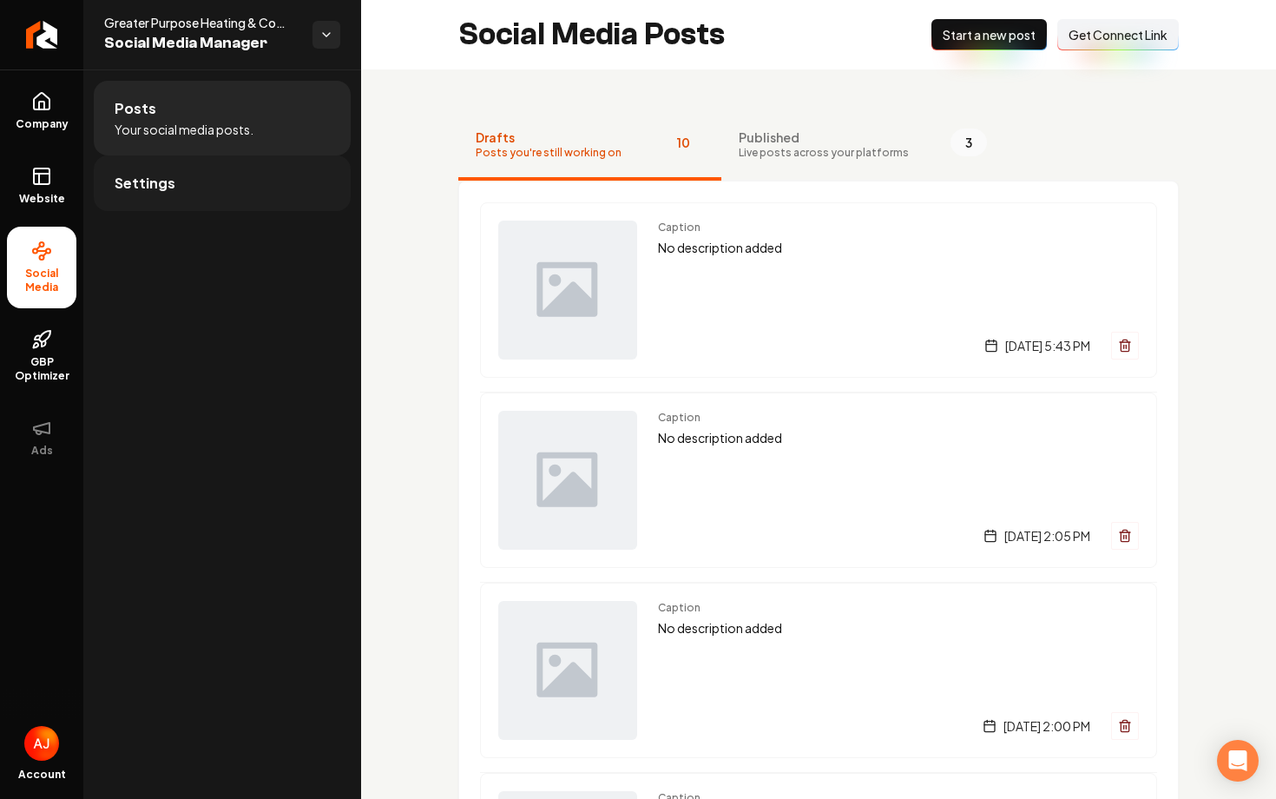
click at [137, 194] on link "Settings" at bounding box center [222, 183] width 257 height 56
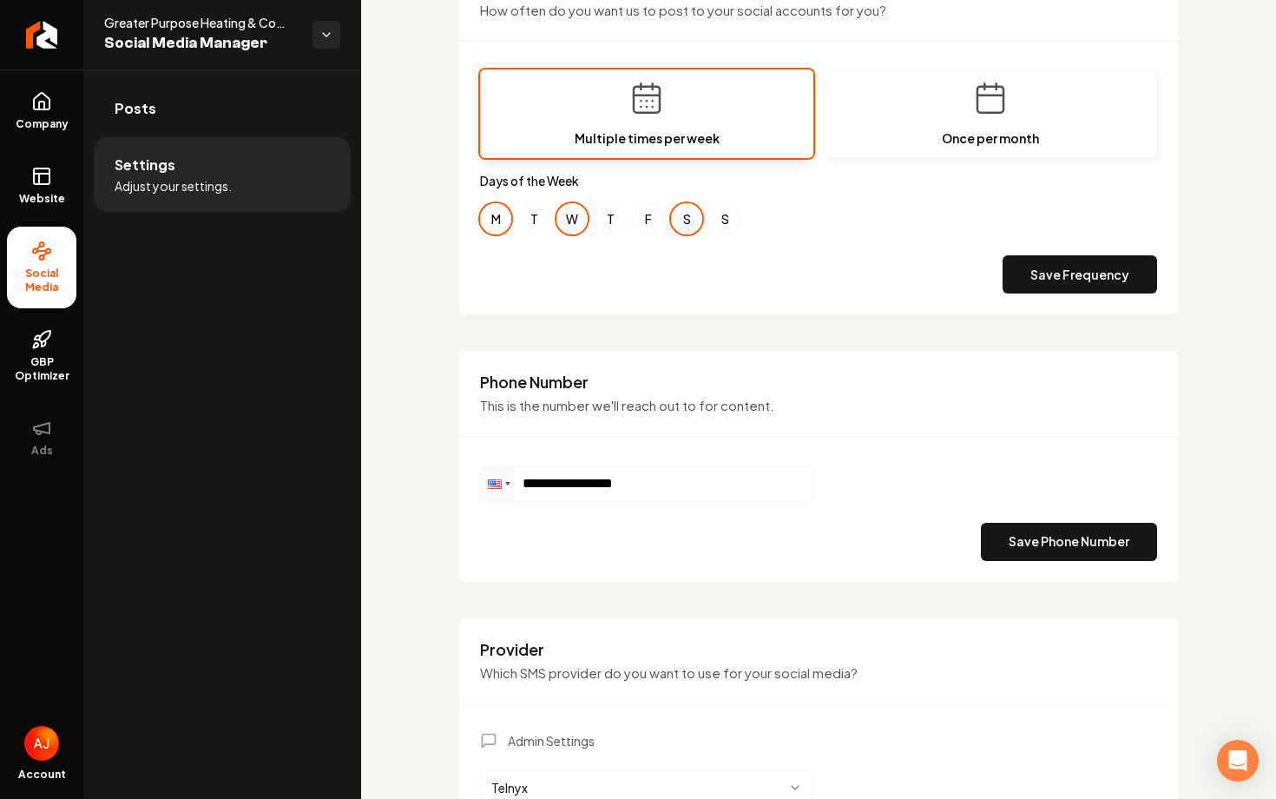
scroll to position [759, 0]
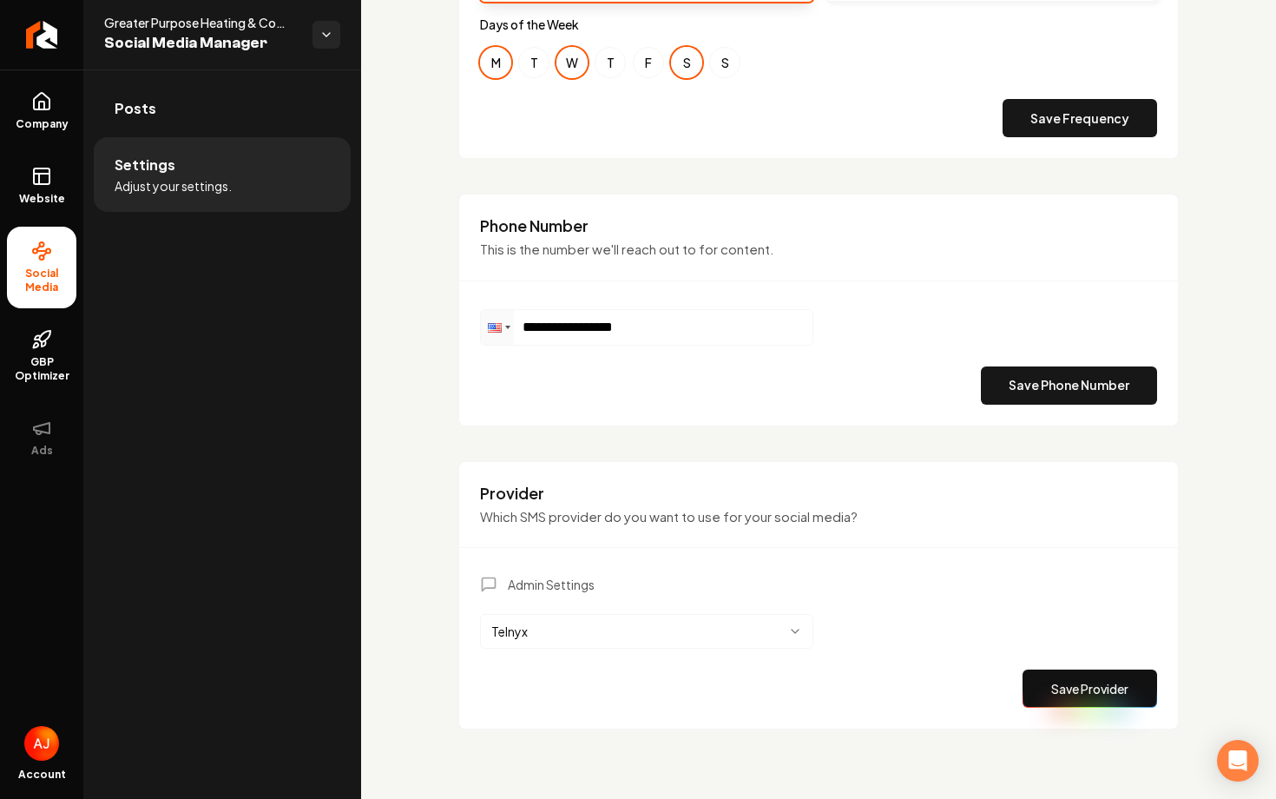
click at [647, 639] on html "**********" at bounding box center [638, 399] width 1276 height 799
click at [1029, 686] on button "Save Provider" at bounding box center [1090, 688] width 135 height 38
click at [227, 115] on link "Posts" at bounding box center [222, 109] width 257 height 56
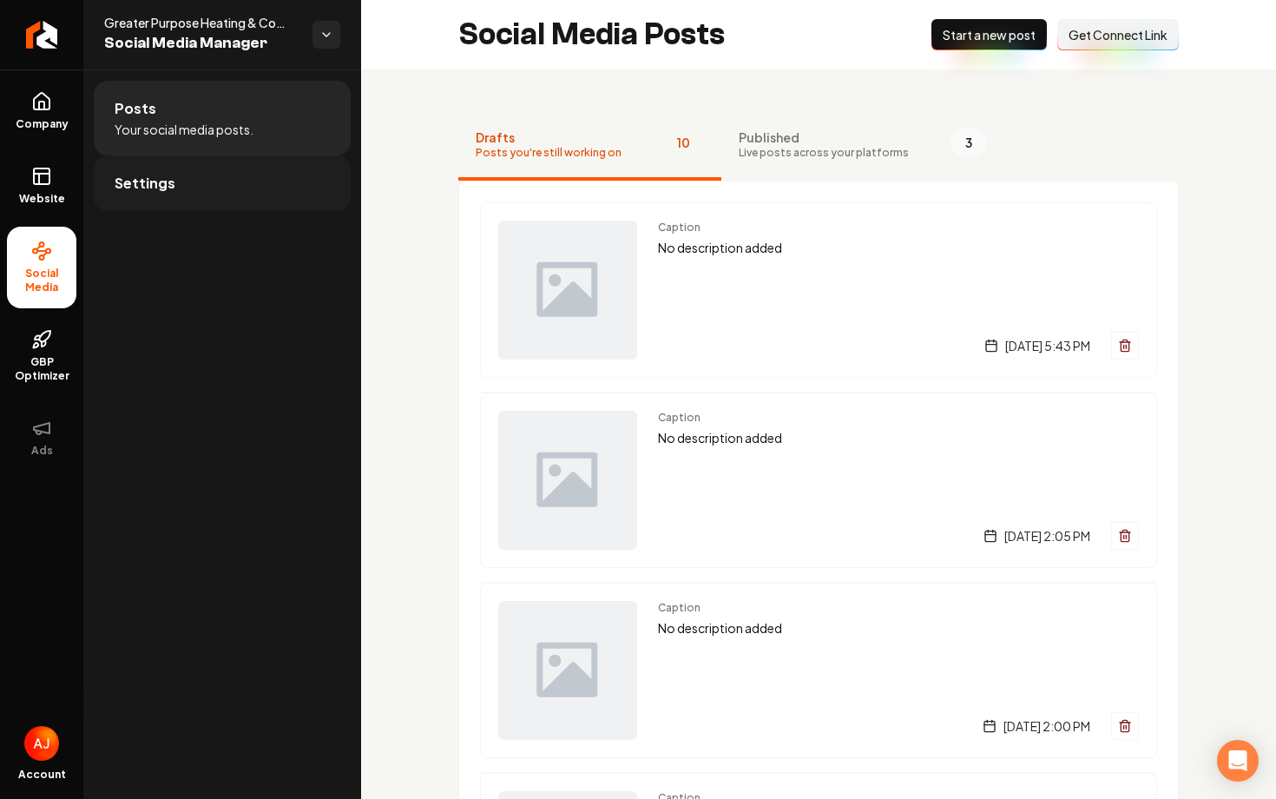
click at [221, 187] on link "Settings" at bounding box center [222, 183] width 257 height 56
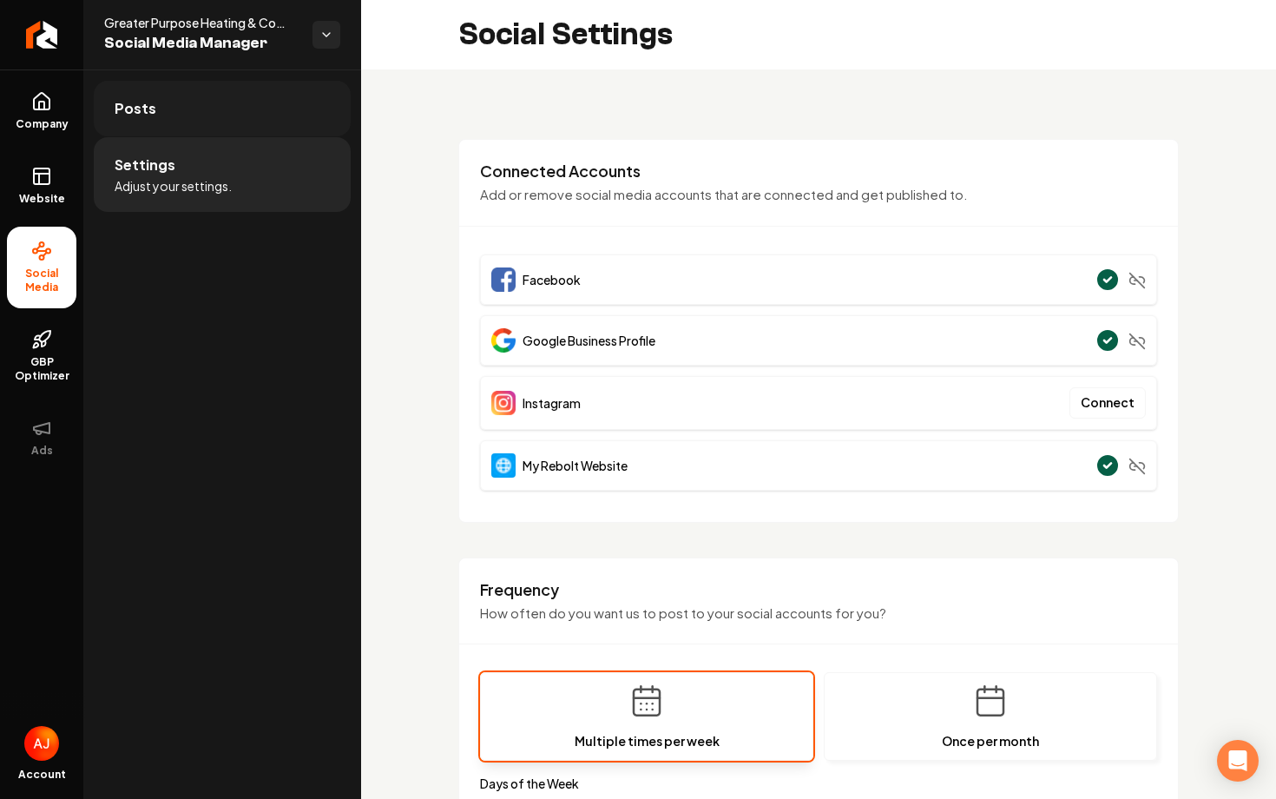
click at [247, 130] on link "Posts" at bounding box center [222, 109] width 257 height 56
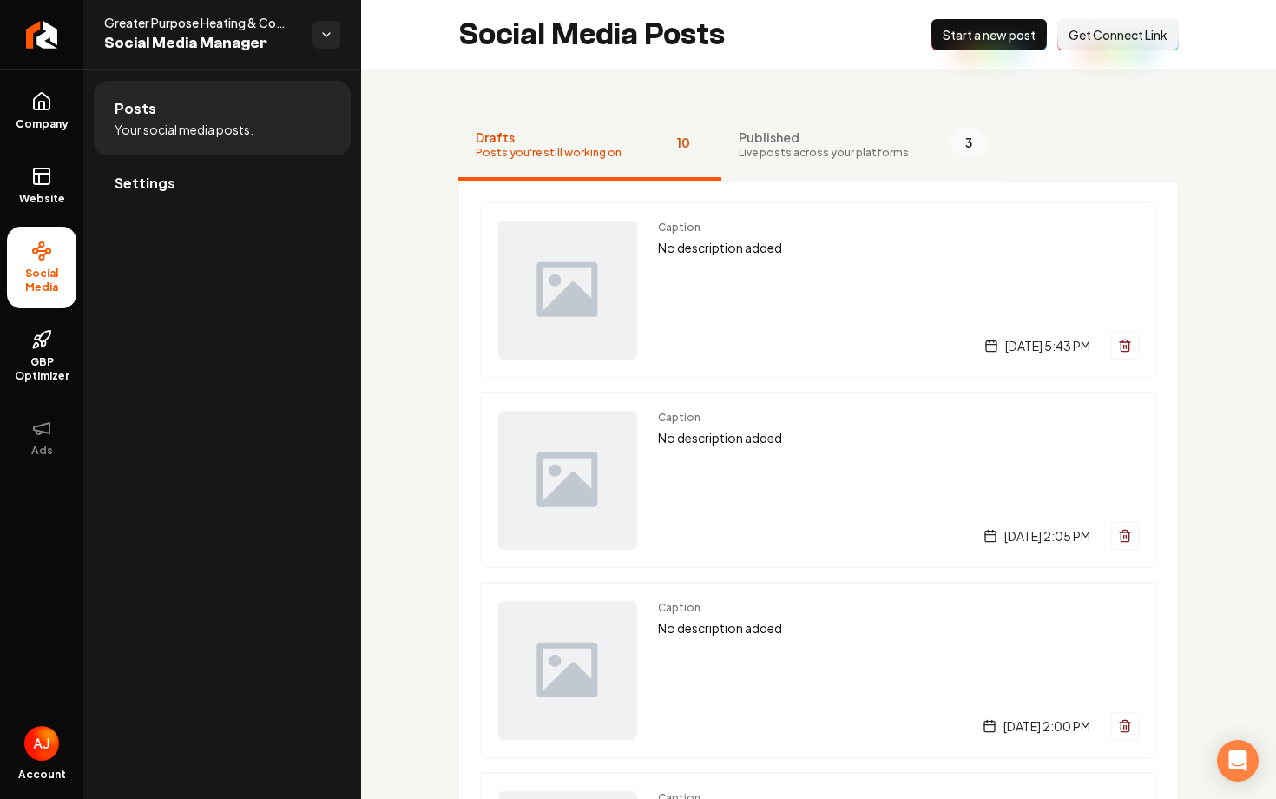
click at [832, 170] on button "Published Live posts across your platforms 3" at bounding box center [862, 145] width 283 height 69
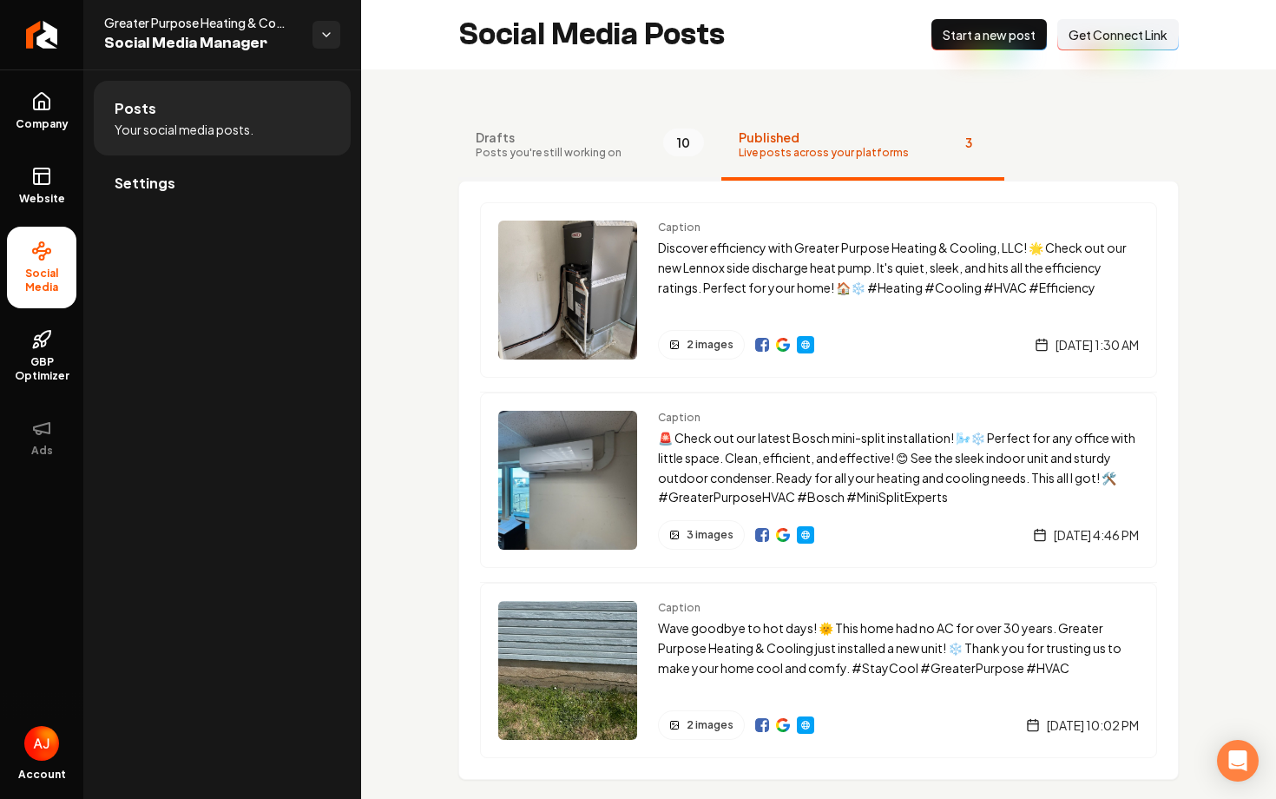
click at [569, 137] on span "Drafts" at bounding box center [549, 136] width 146 height 17
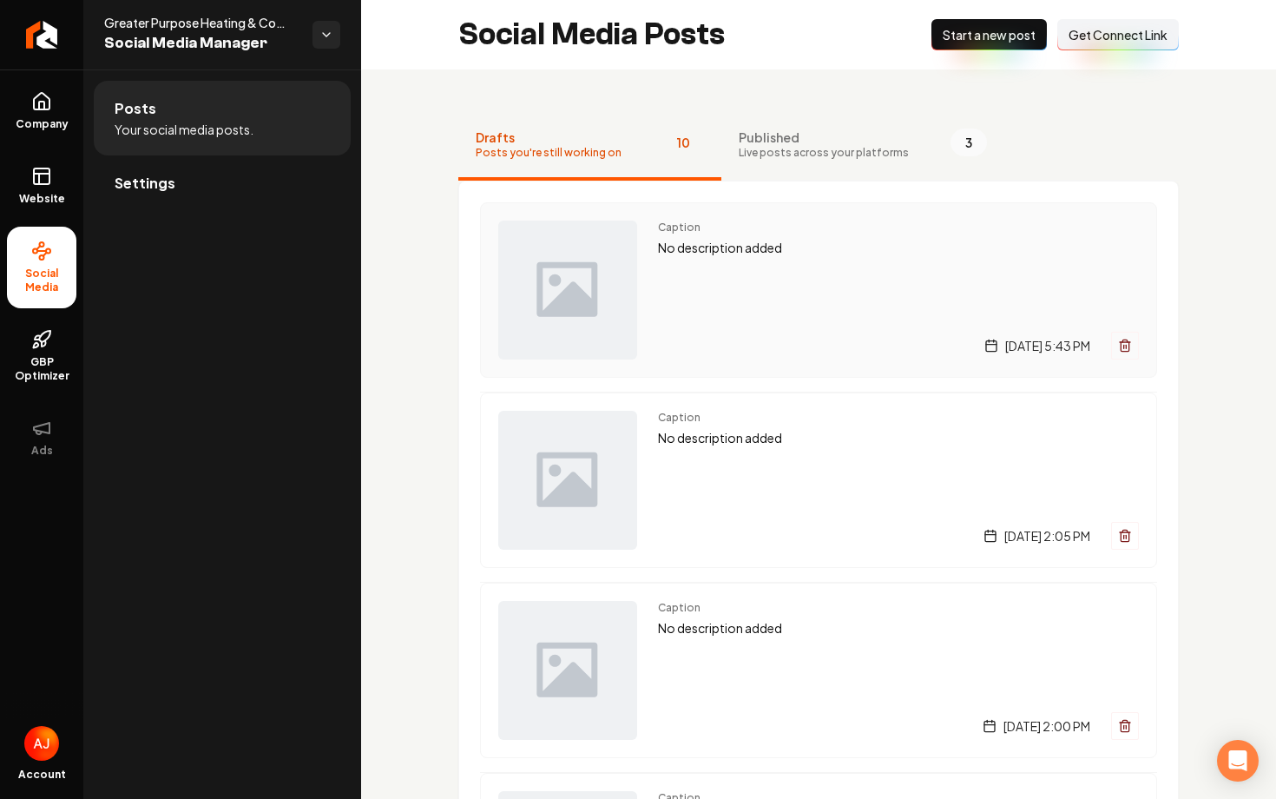
click at [714, 280] on div "Caption No description added [DATE] 5:43 PM" at bounding box center [898, 290] width 481 height 139
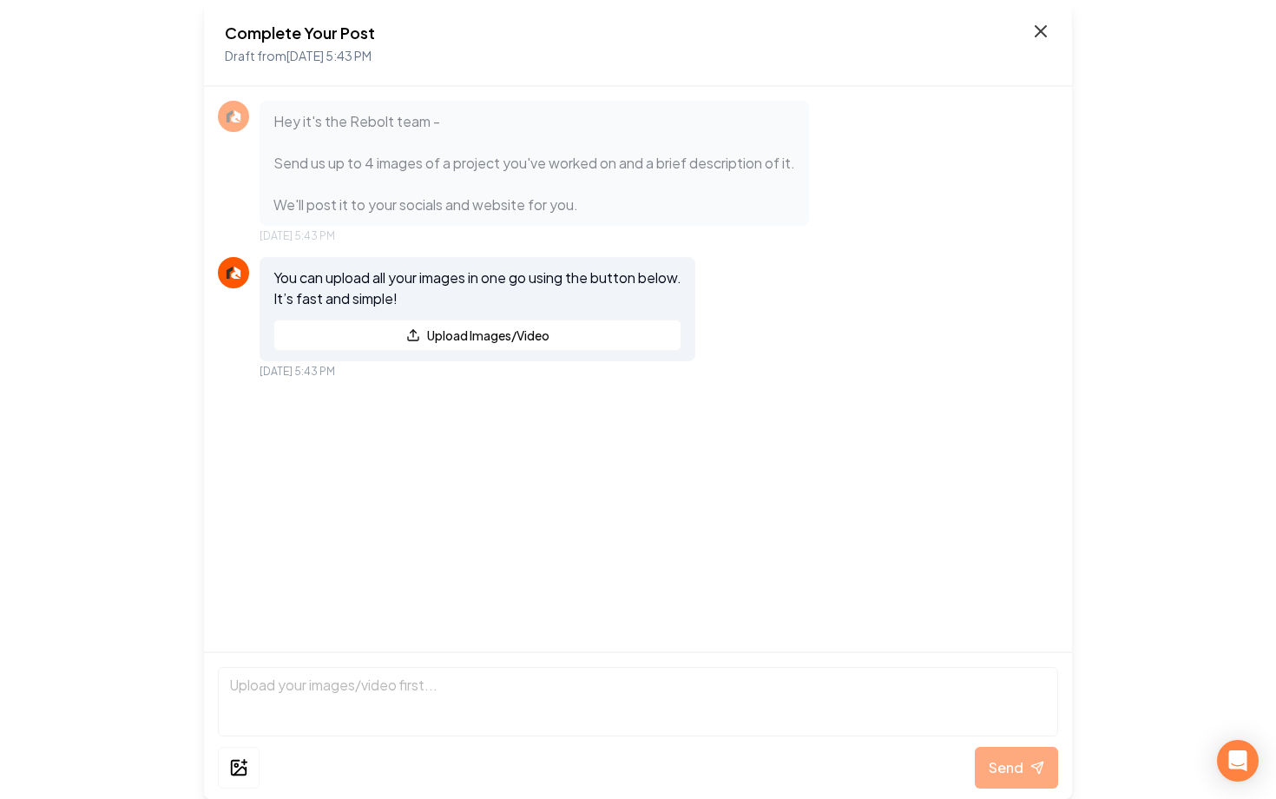
click at [1047, 26] on icon at bounding box center [1041, 31] width 21 height 21
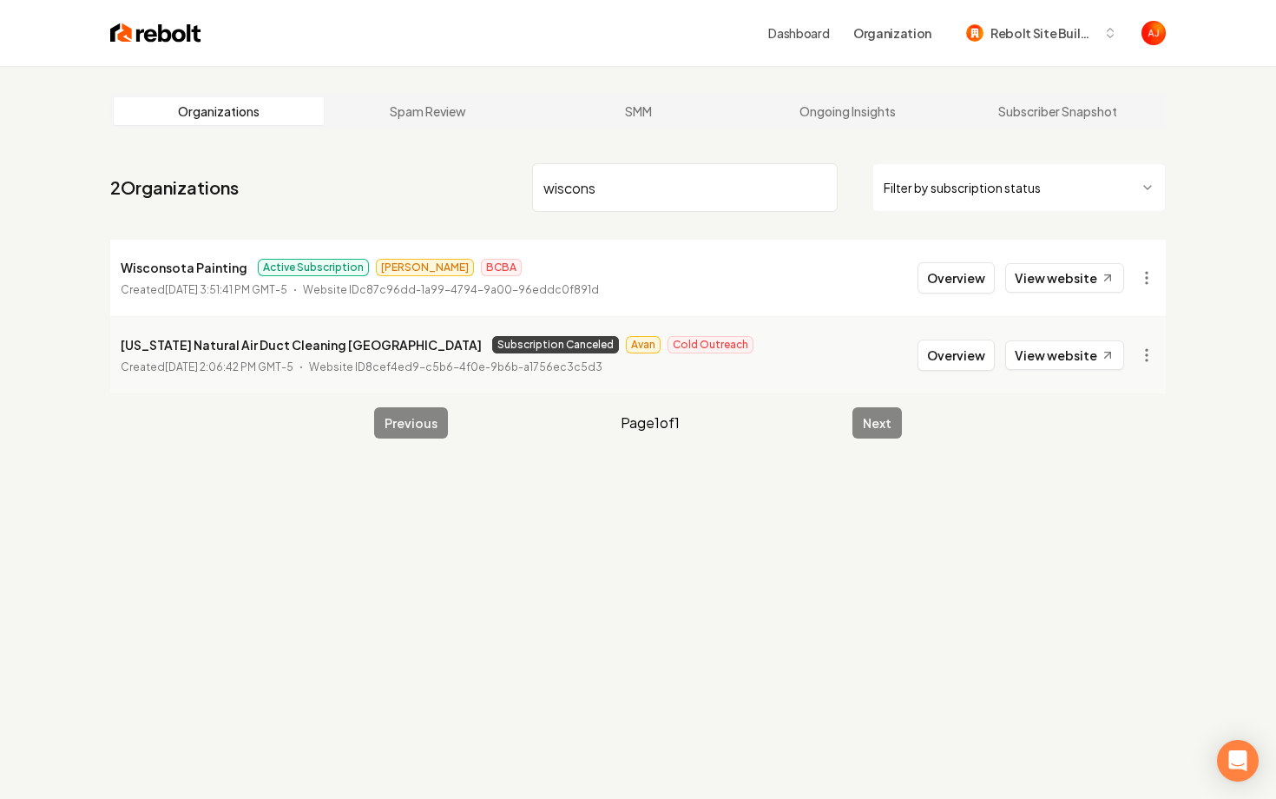
type input "wiscons"
click at [1047, 26] on span "Rebolt Site Builder" at bounding box center [1044, 33] width 106 height 18
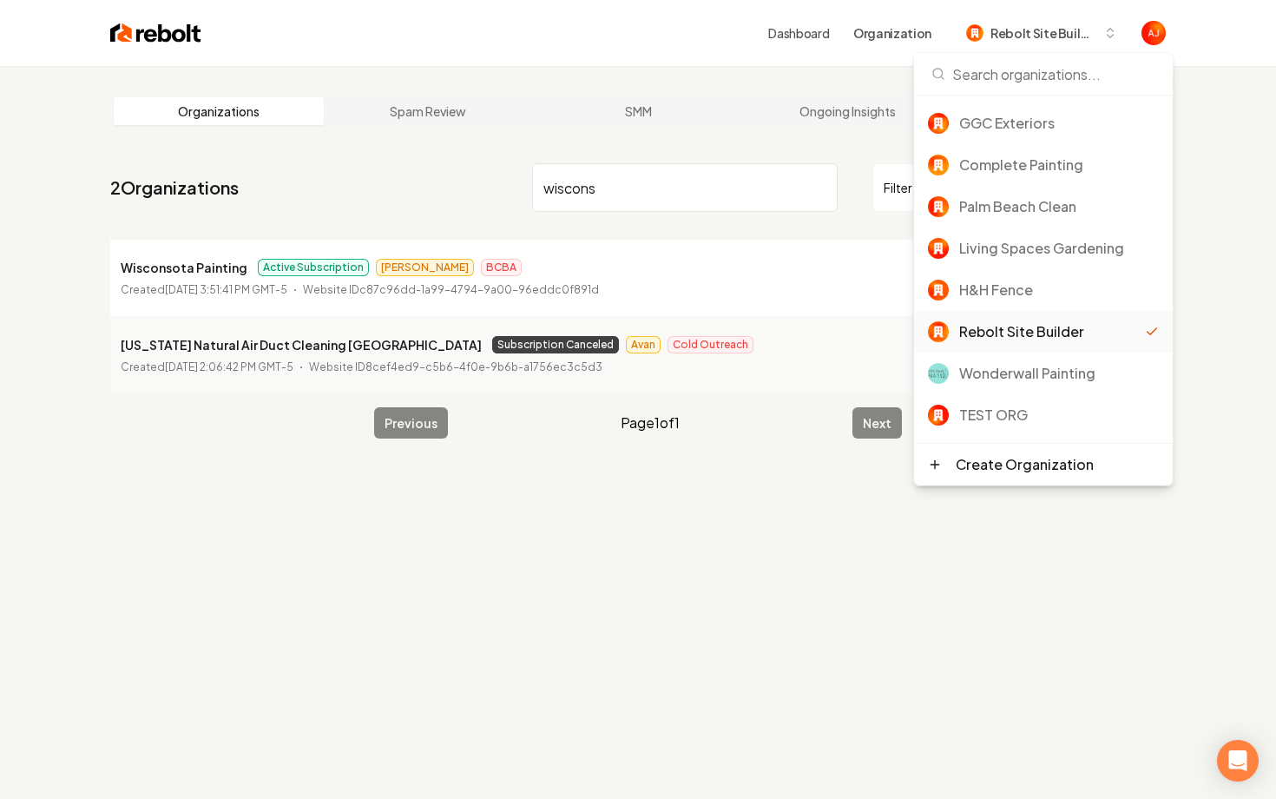
click at [785, 254] on li "Wisconsota Painting Active Subscription [PERSON_NAME] BCBA Created [DATE] 3:51:…" at bounding box center [638, 278] width 1056 height 76
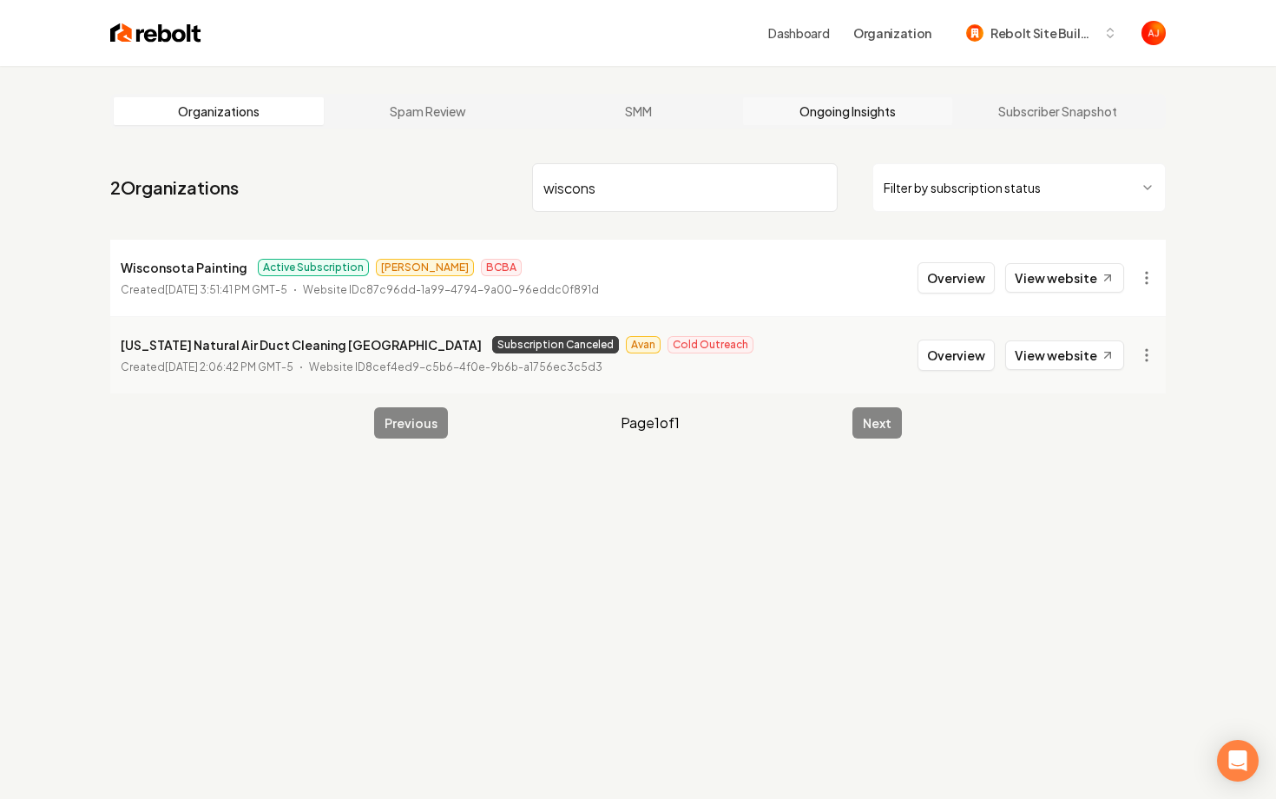
click at [826, 102] on link "Ongoing Insights" at bounding box center [848, 111] width 210 height 28
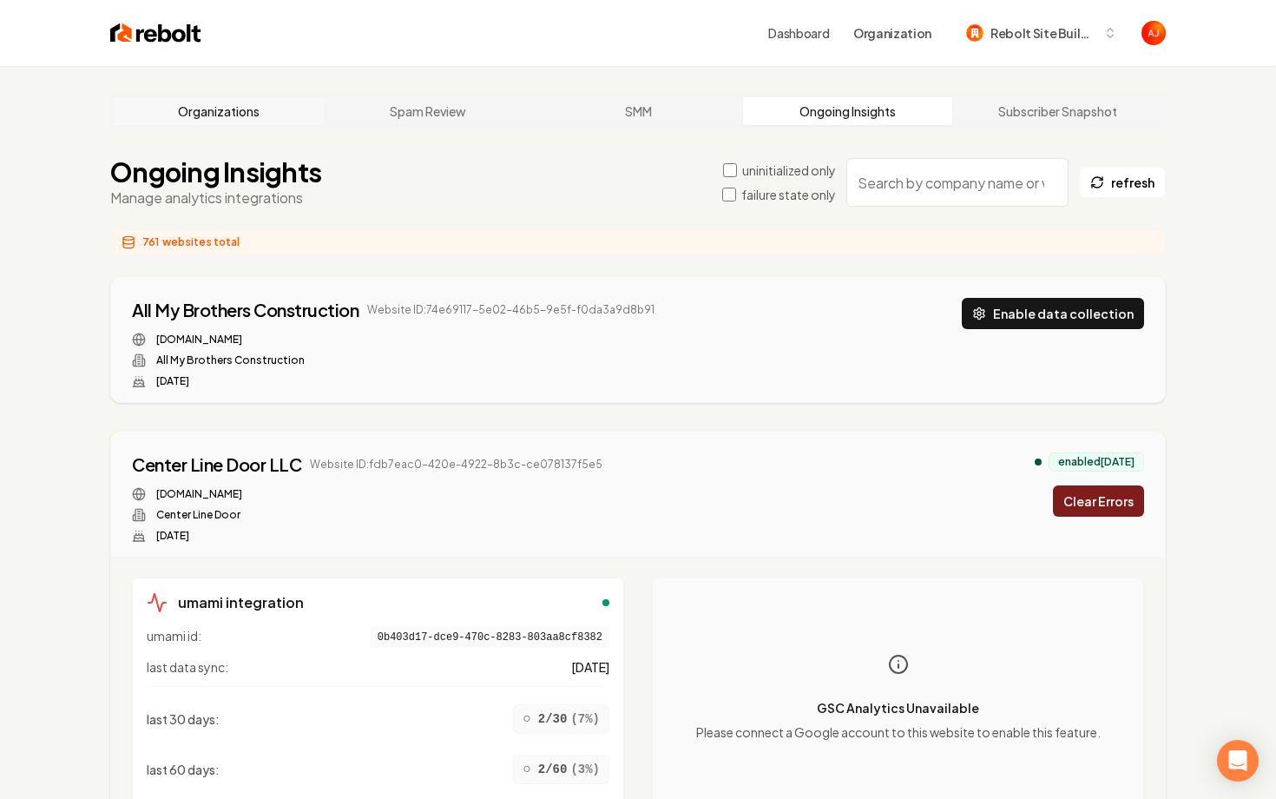
click at [235, 106] on link "Organizations" at bounding box center [219, 111] width 210 height 28
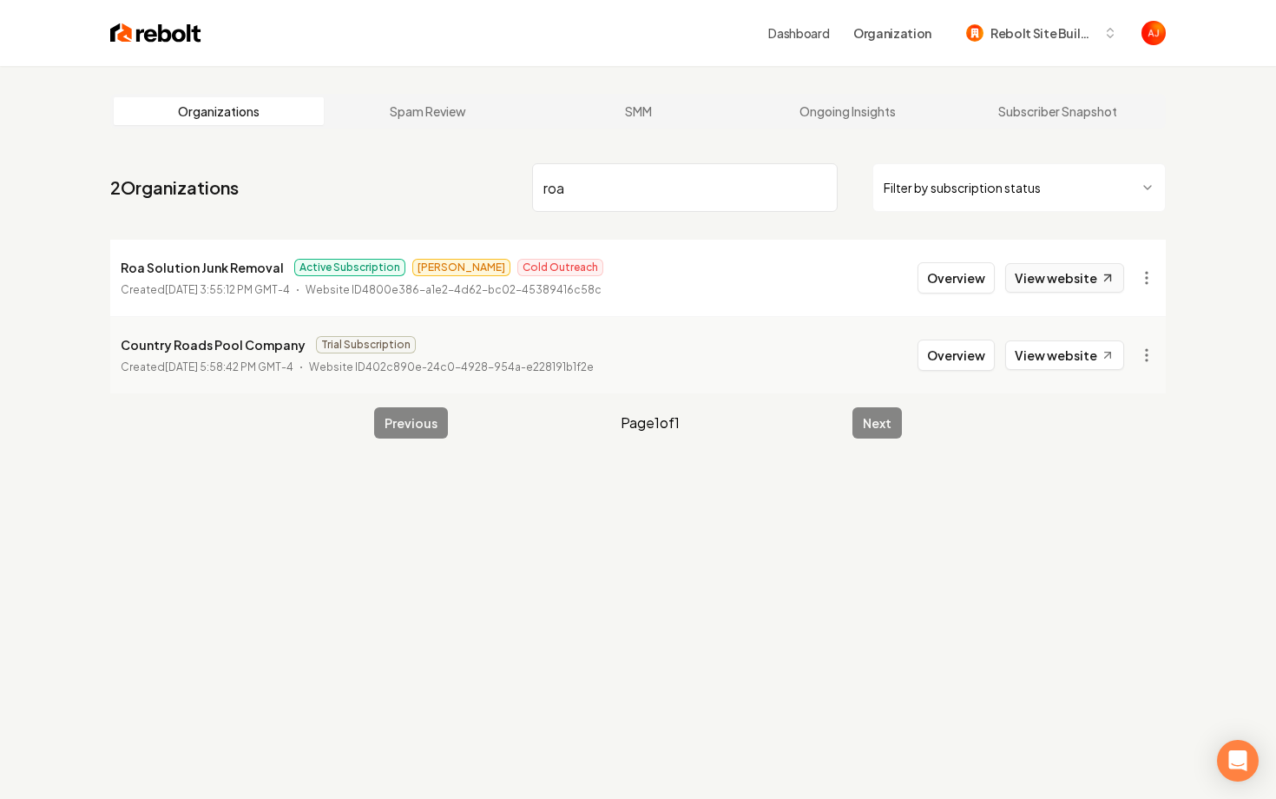
type input "roa"
click at [1037, 288] on link "View website" at bounding box center [1064, 278] width 119 height 30
click at [829, 122] on link "Ongoing Insights" at bounding box center [848, 111] width 210 height 28
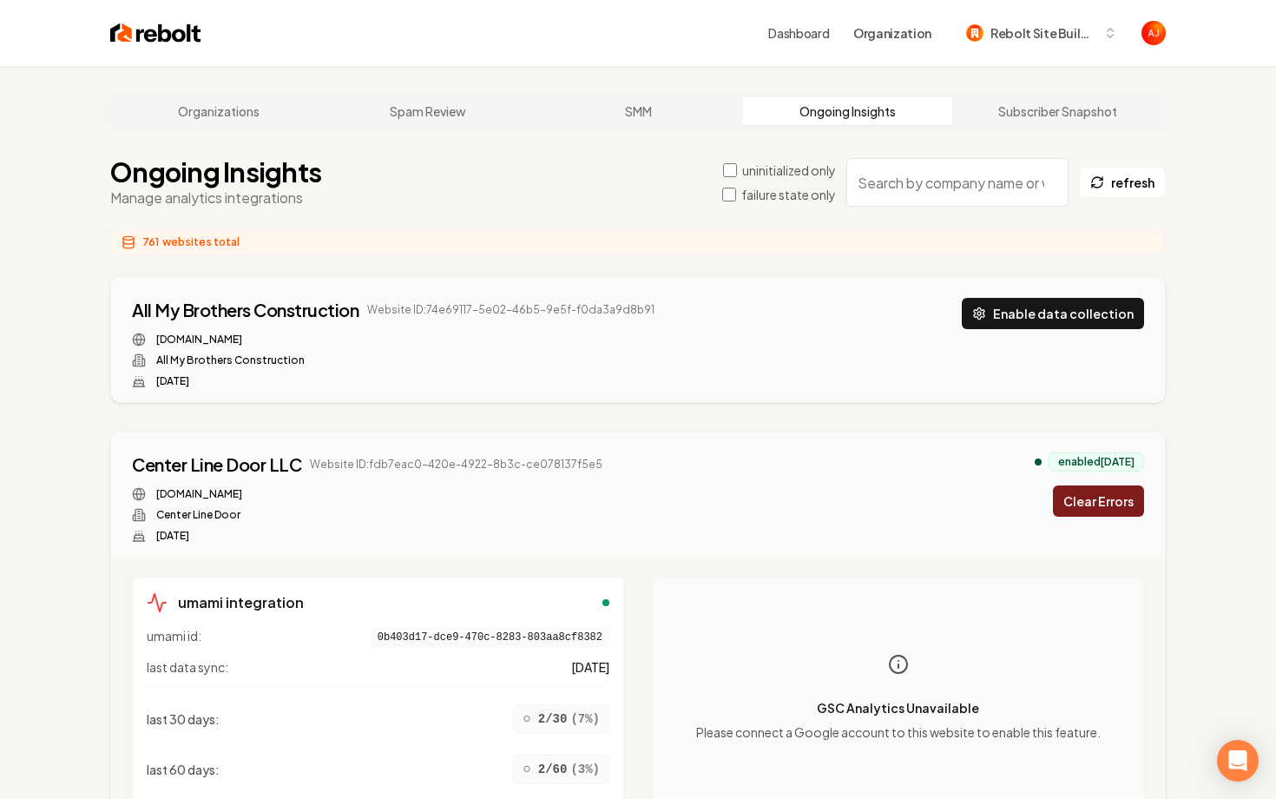
click at [895, 192] on input "search" at bounding box center [957, 182] width 222 height 49
type input "c"
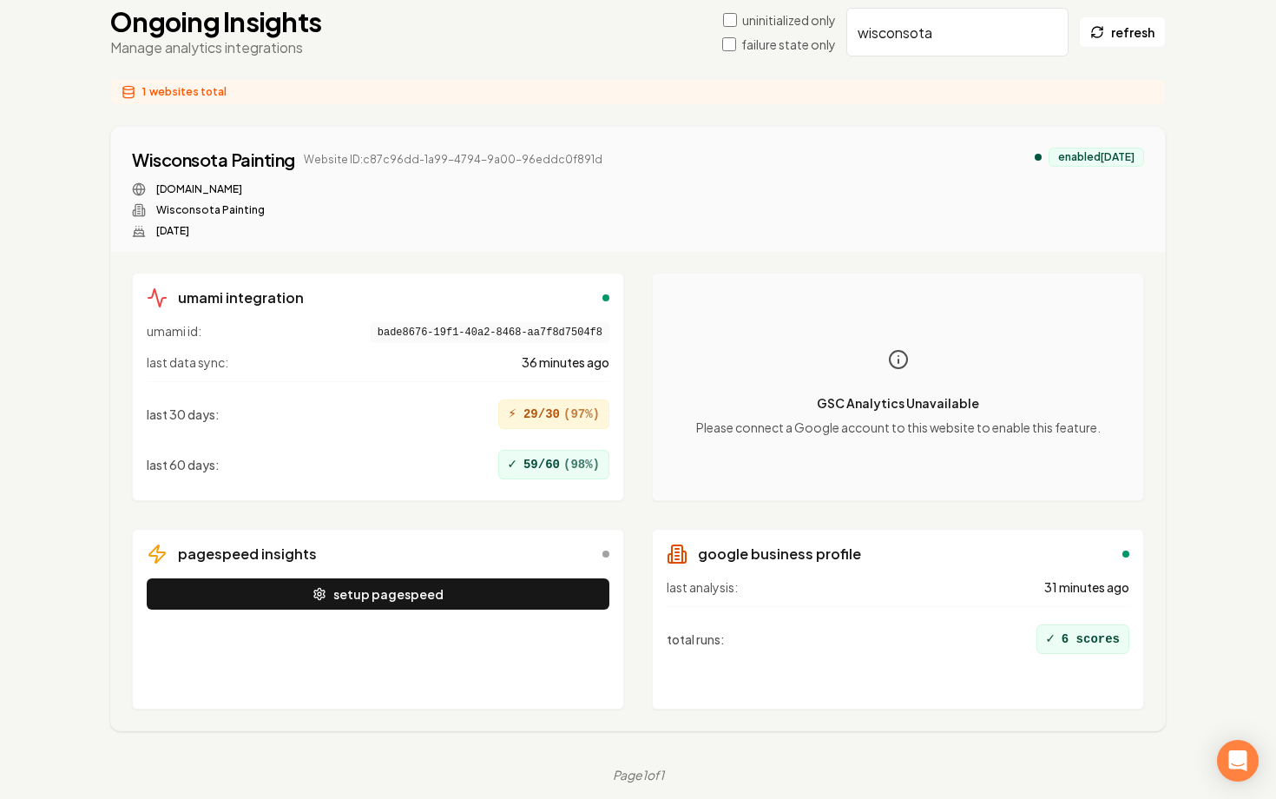
scroll to position [149, 0]
type input "wisconsota"
drag, startPoint x: 296, startPoint y: 161, endPoint x: 114, endPoint y: 155, distance: 182.4
click at [114, 155] on div "Wisconsota Painting Website ID: c87c96dd-1a99-4794-9a00-96eddc0f891d [DOMAIN_NA…" at bounding box center [638, 190] width 1054 height 125
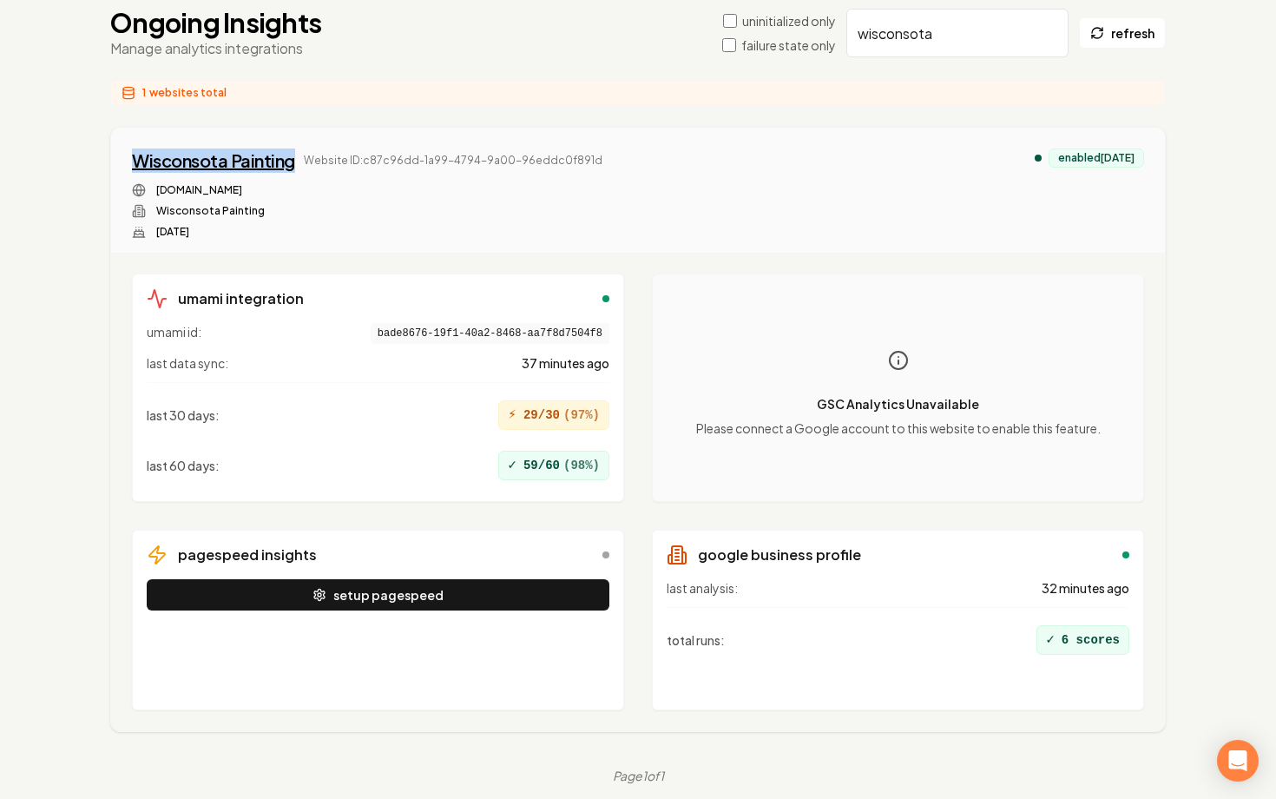
copy div "Wisconsota Painting"
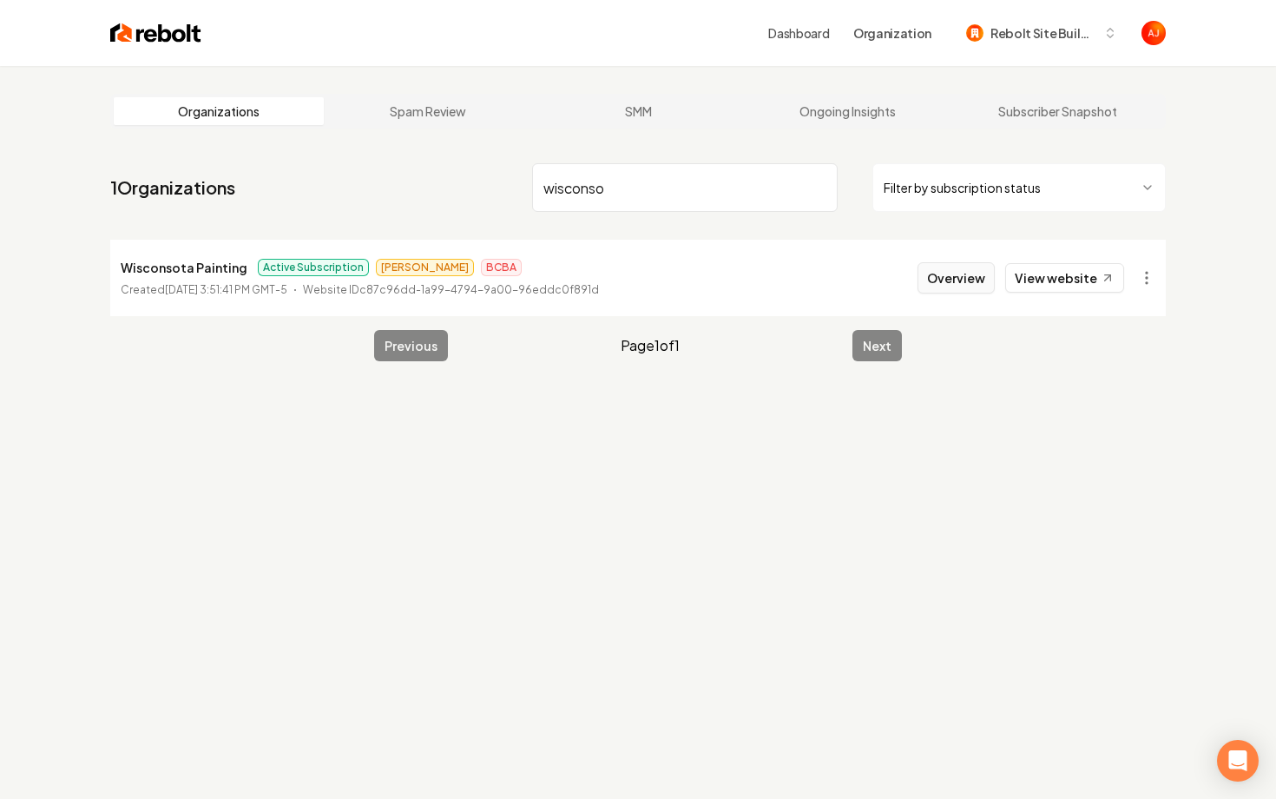
type input "wisconso"
click at [952, 269] on button "Overview" at bounding box center [956, 277] width 77 height 31
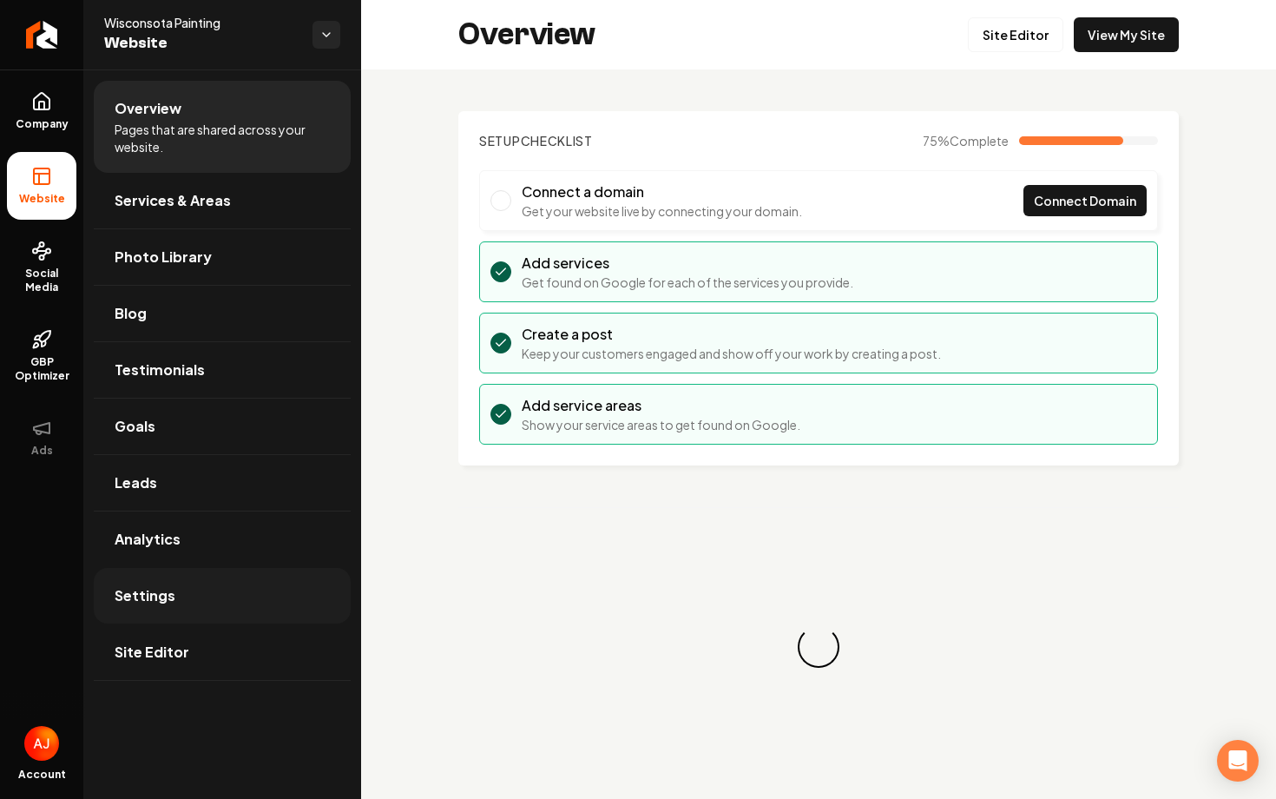
click at [207, 581] on link "Settings" at bounding box center [222, 596] width 257 height 56
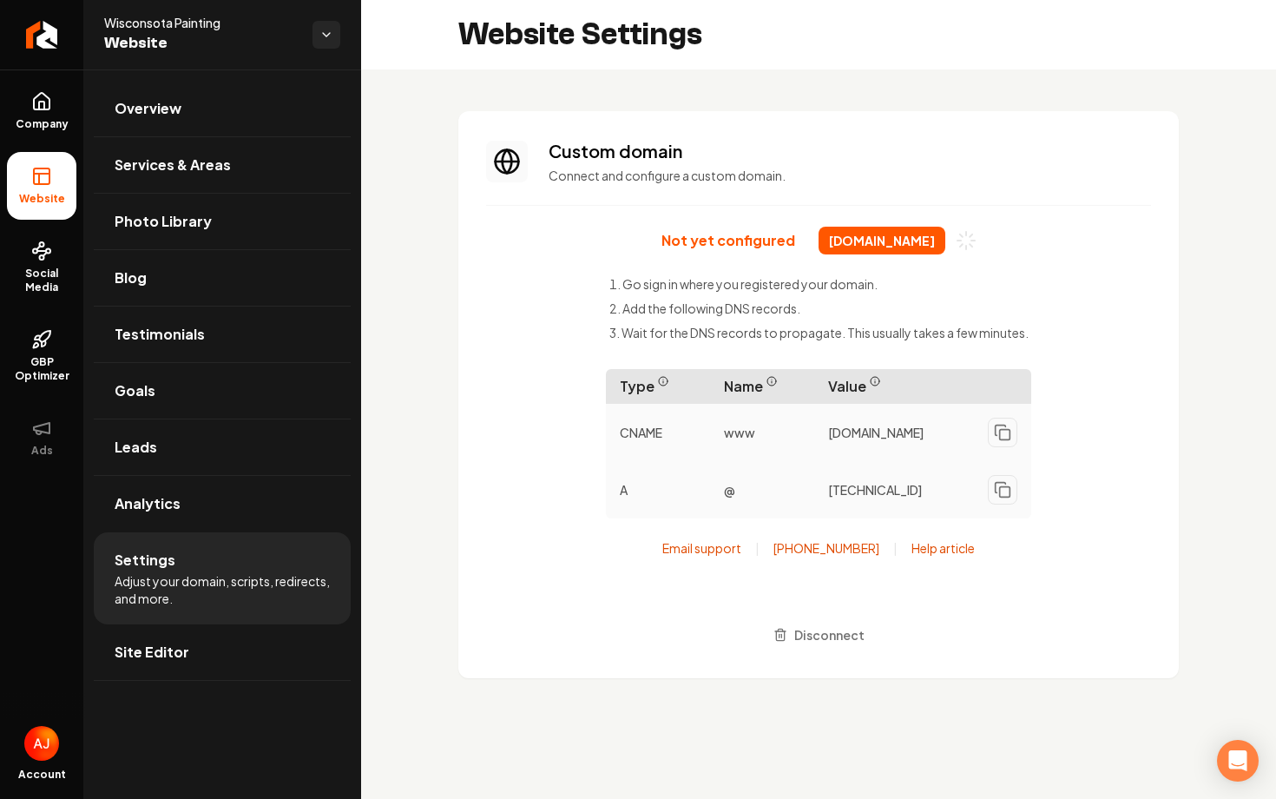
scroll to position [156, 0]
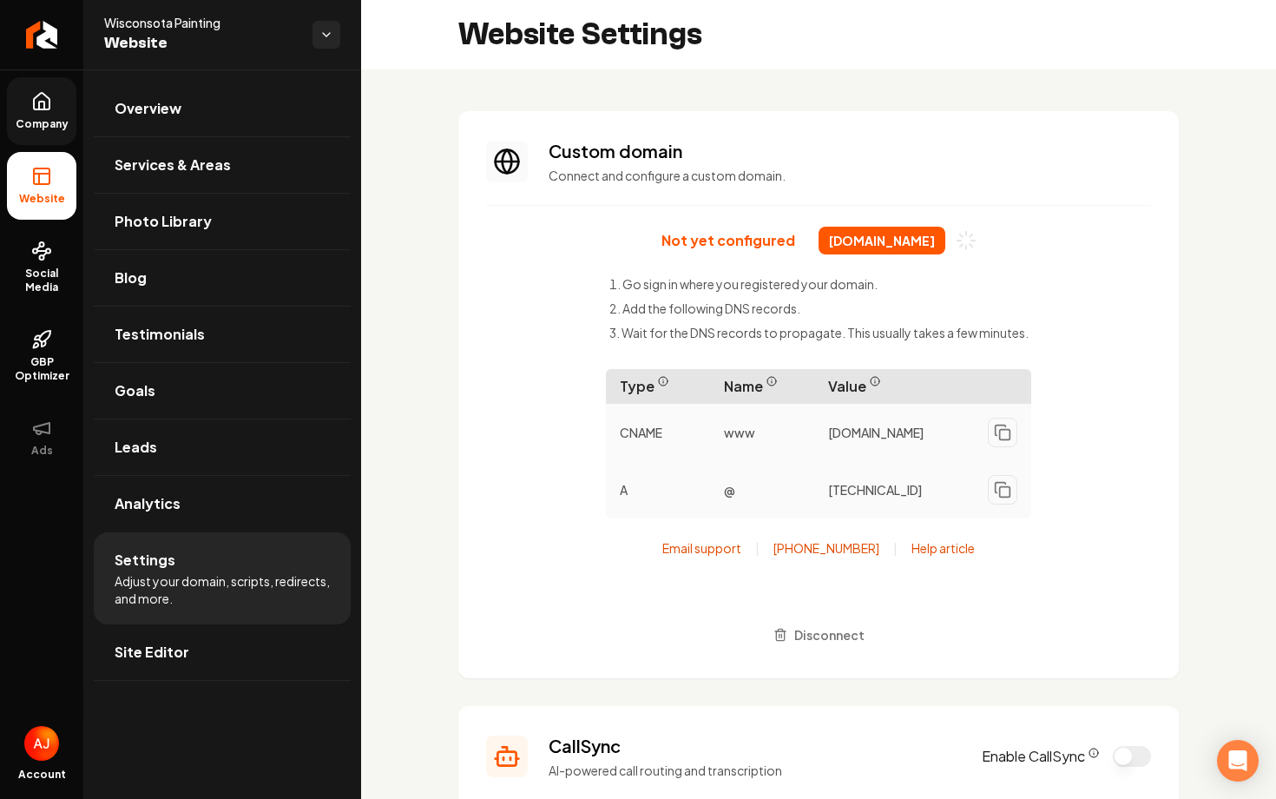
click at [44, 106] on icon at bounding box center [41, 106] width 5 height 8
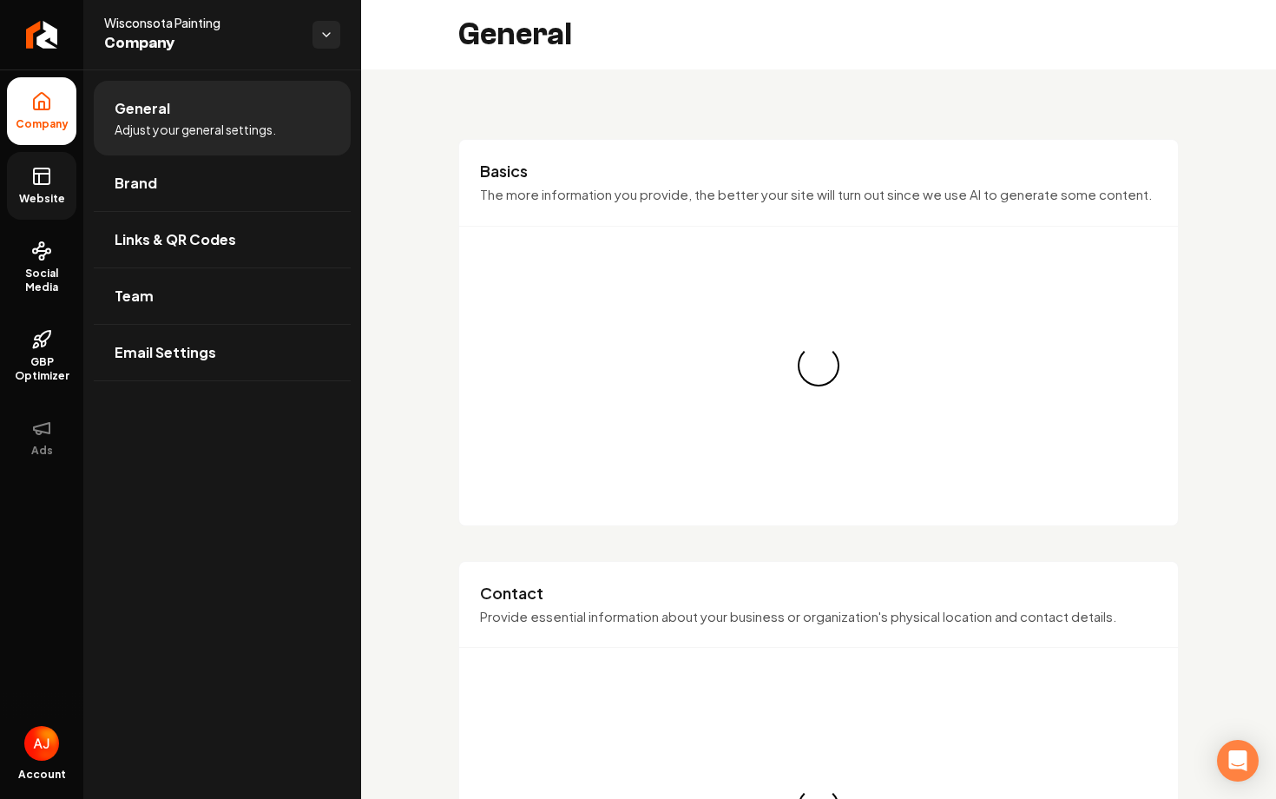
click at [41, 186] on icon at bounding box center [41, 176] width 21 height 21
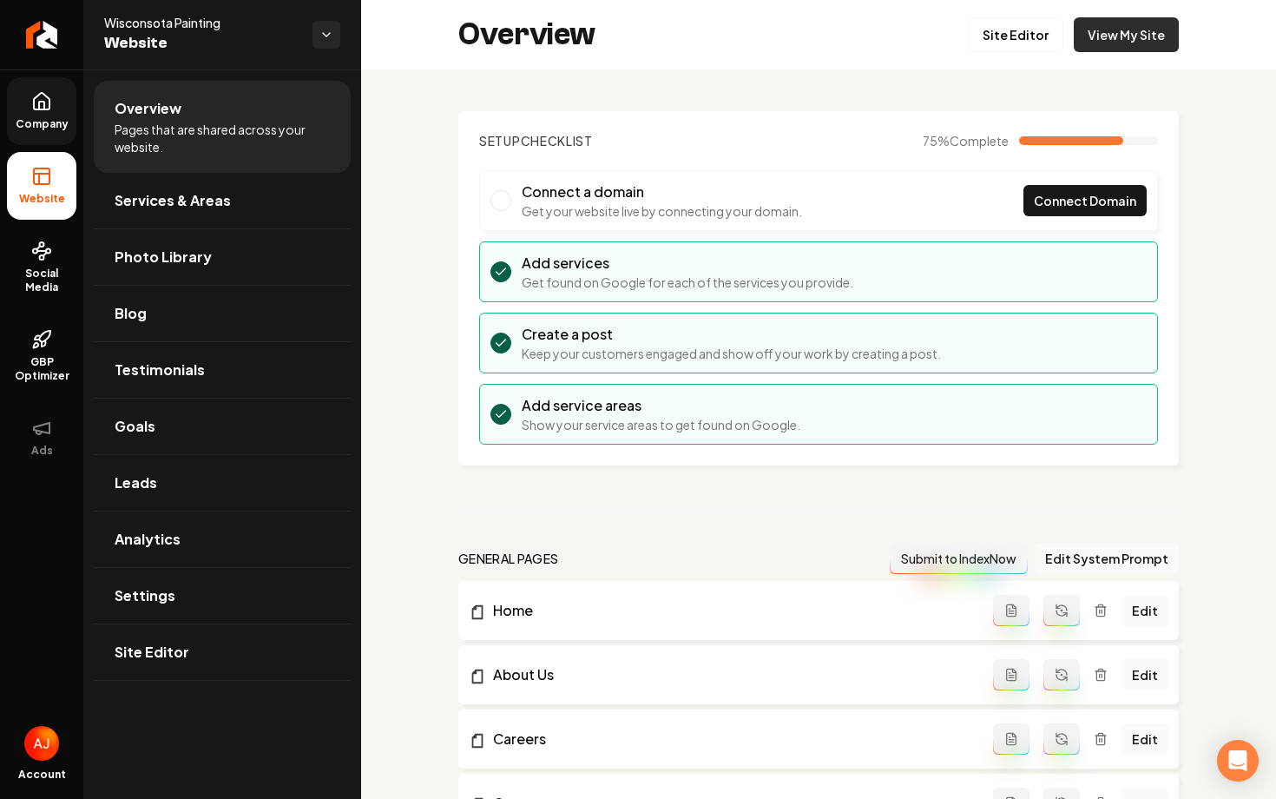
click at [1128, 45] on link "View My Site" at bounding box center [1126, 34] width 105 height 35
click at [226, 575] on link "Settings" at bounding box center [222, 596] width 257 height 56
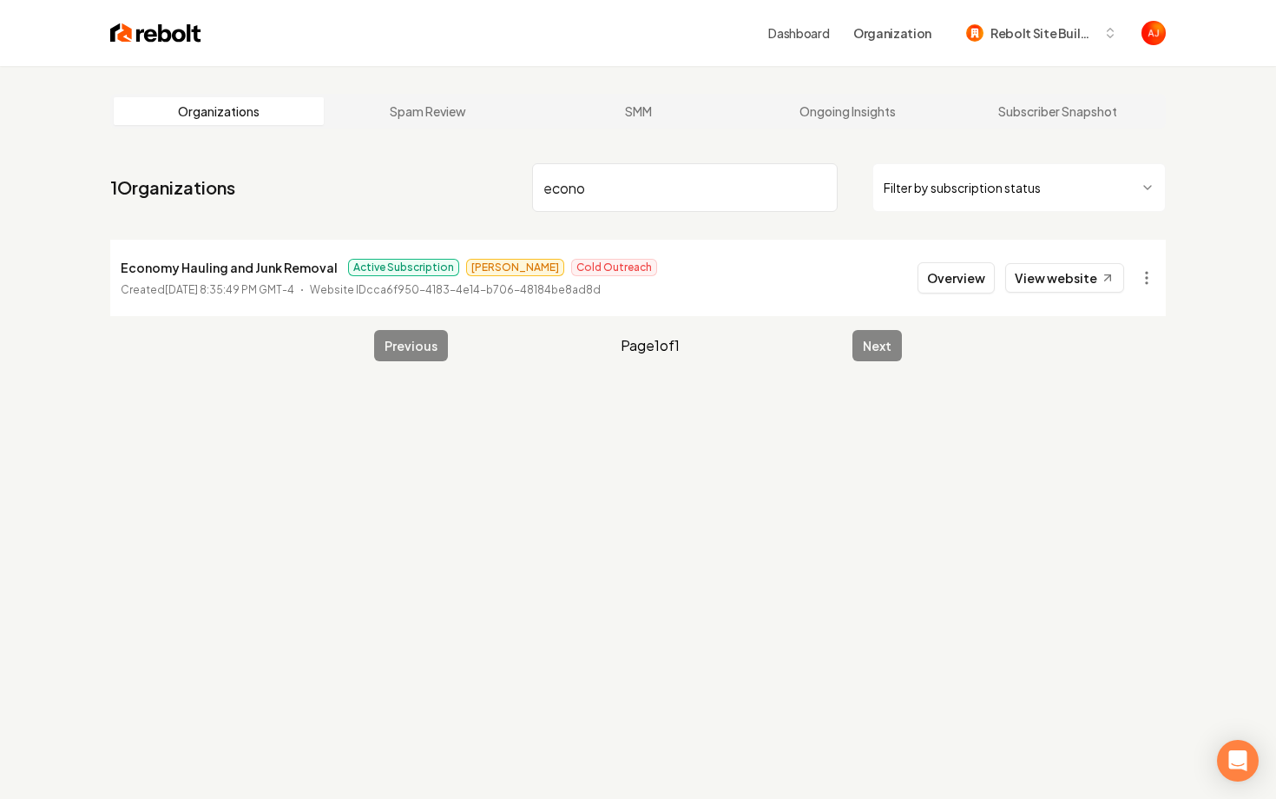
type input "econo"
click at [1042, 296] on li "Economy Hauling and Junk Removal Active Subscription [PERSON_NAME] Outreach Cre…" at bounding box center [638, 278] width 1056 height 76
click at [1042, 283] on link "View website" at bounding box center [1064, 278] width 119 height 30
click at [932, 279] on button "Overview" at bounding box center [956, 277] width 77 height 31
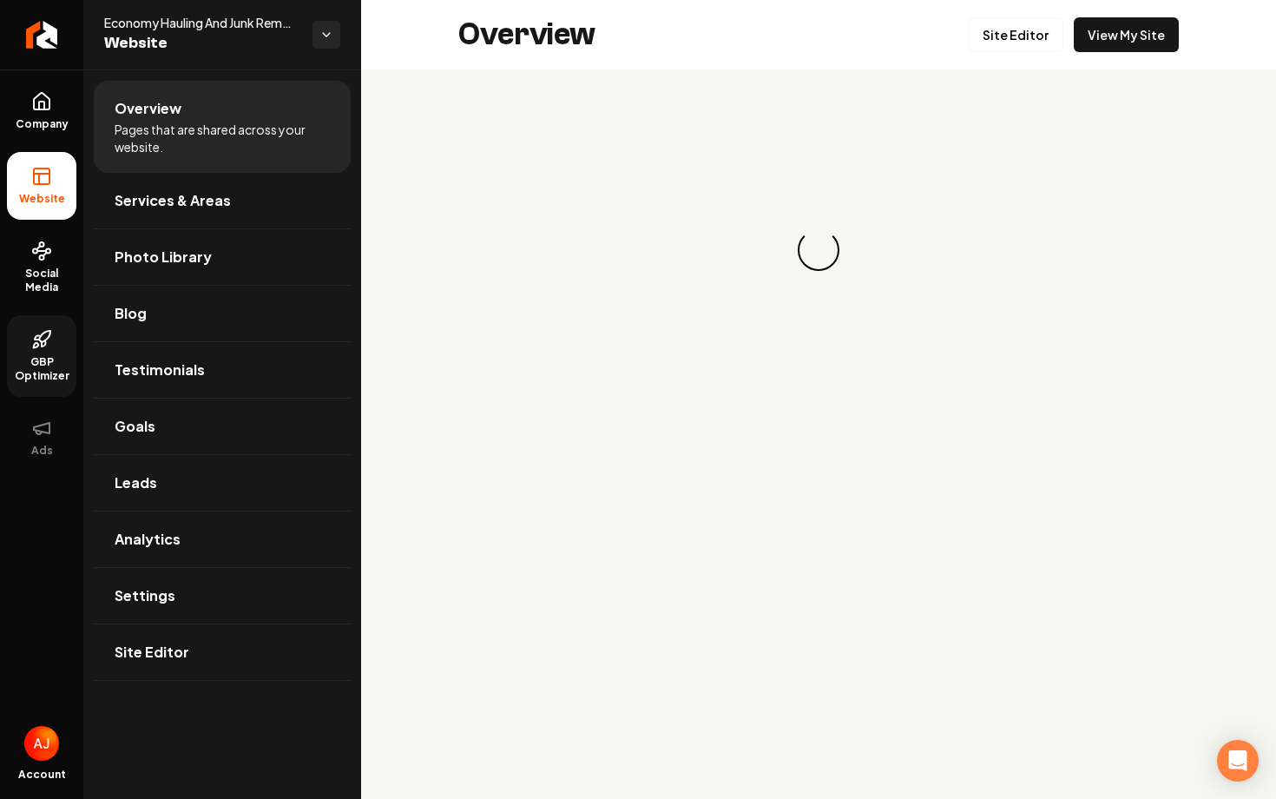
click at [35, 357] on span "GBP Optimizer" at bounding box center [41, 369] width 69 height 28
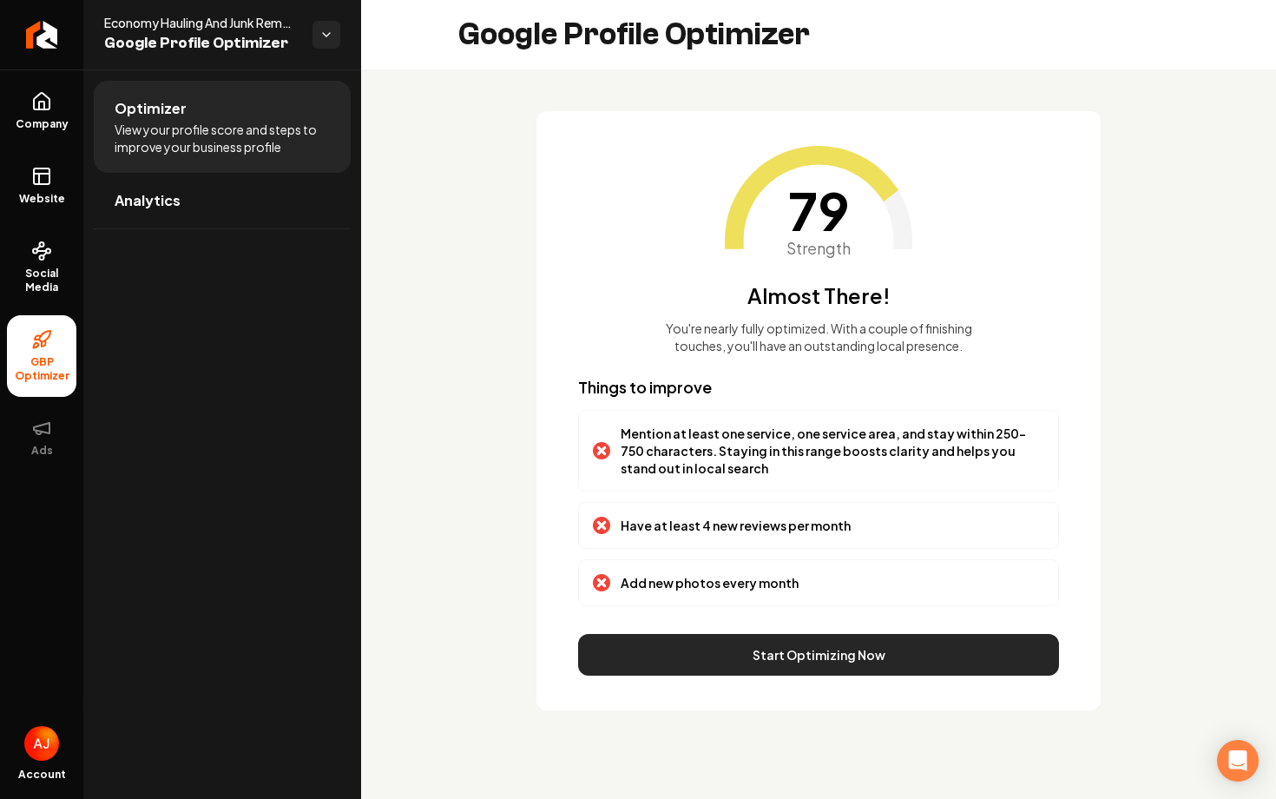
click at [653, 652] on button "Start Optimizing Now" at bounding box center [818, 655] width 481 height 42
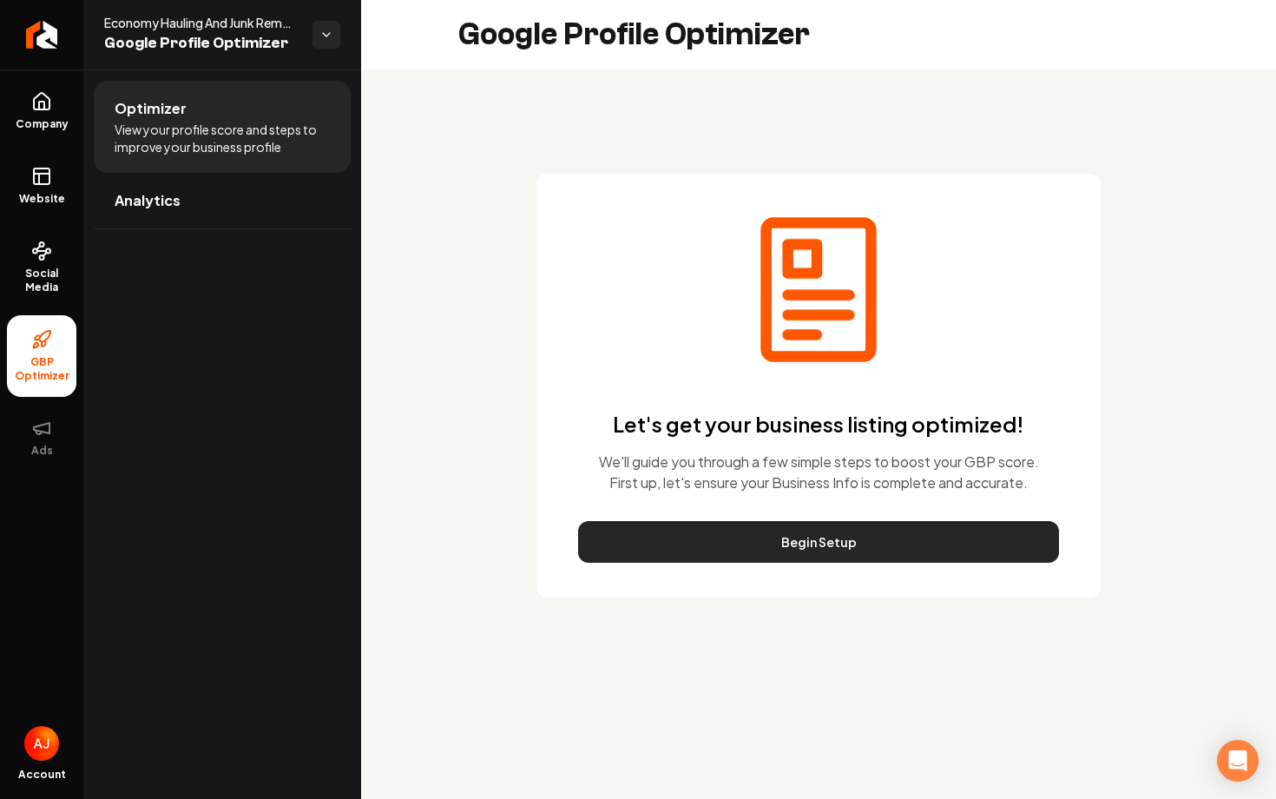
click at [733, 543] on button "Begin Setup" at bounding box center [818, 542] width 481 height 42
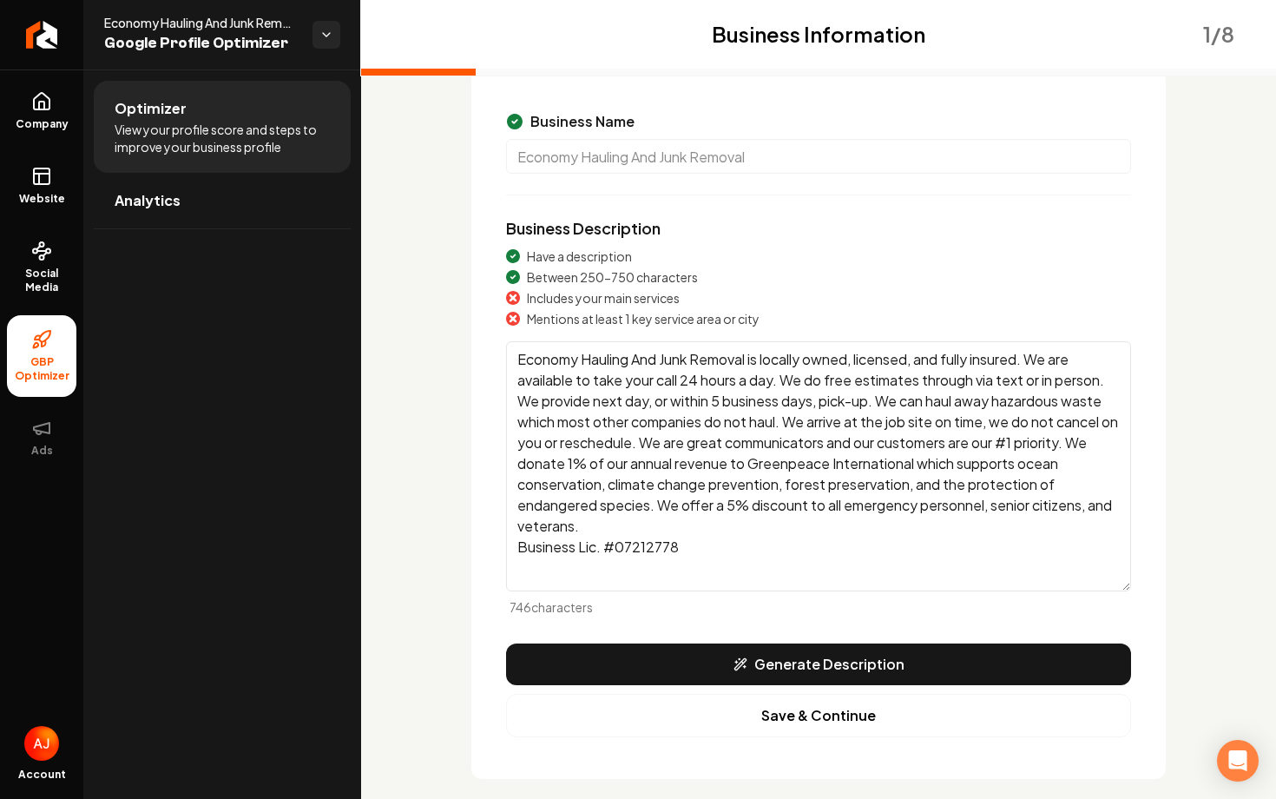
scroll to position [133, 0]
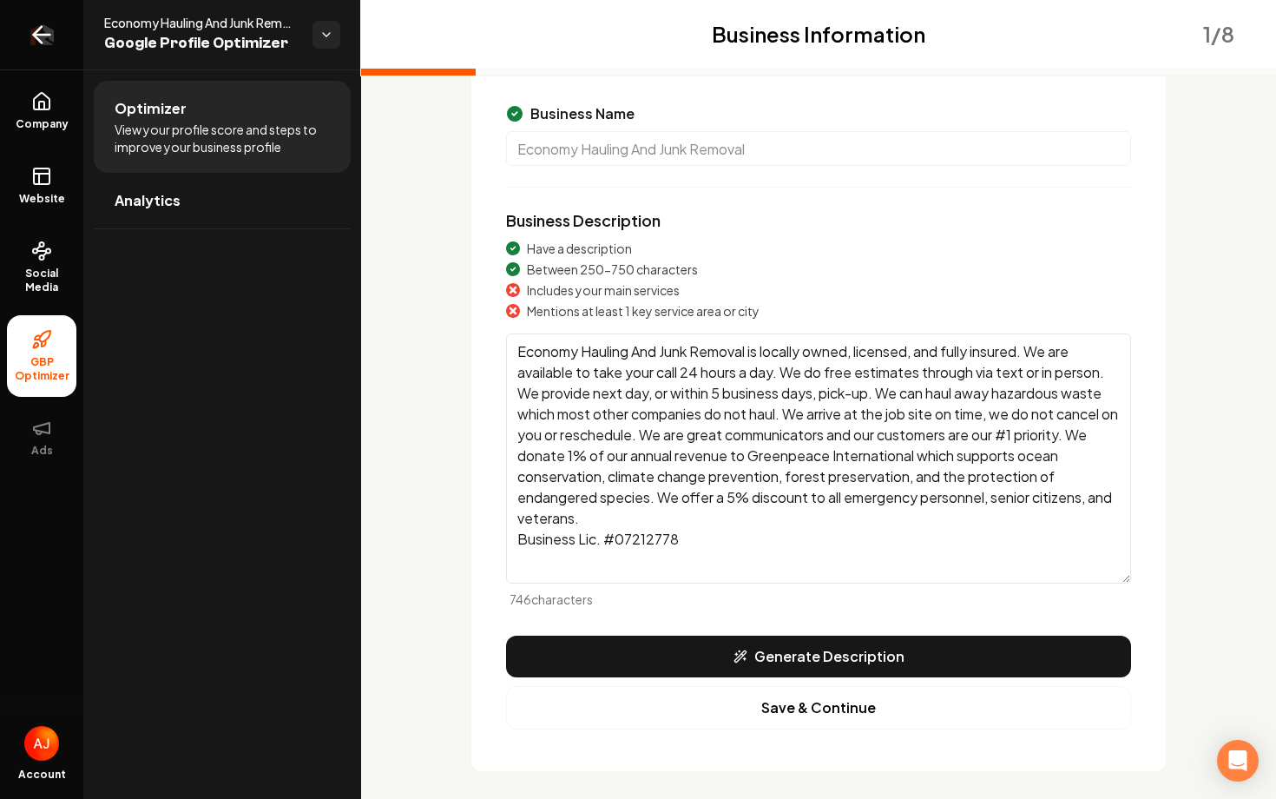
click at [68, 50] on link "Return to dashboard" at bounding box center [41, 34] width 83 height 69
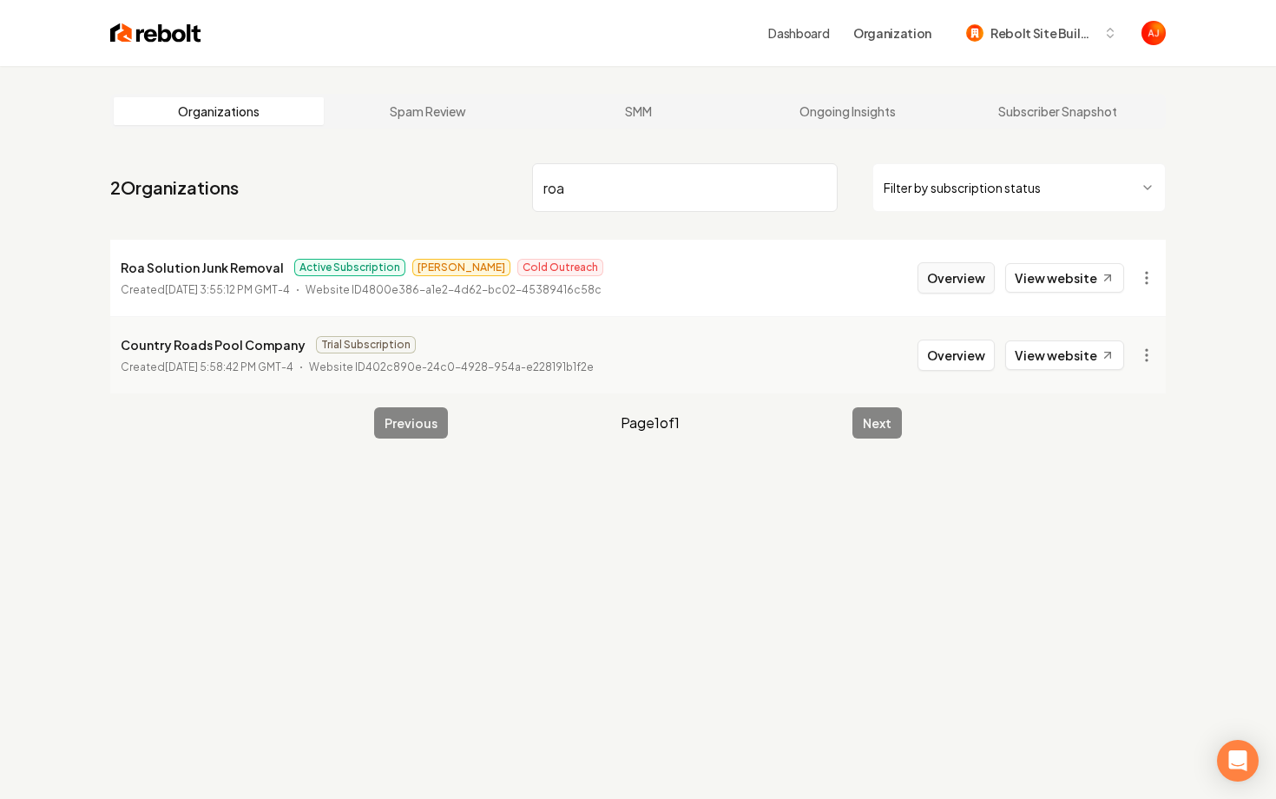
type input "roa"
click at [935, 278] on button "Overview" at bounding box center [956, 277] width 77 height 31
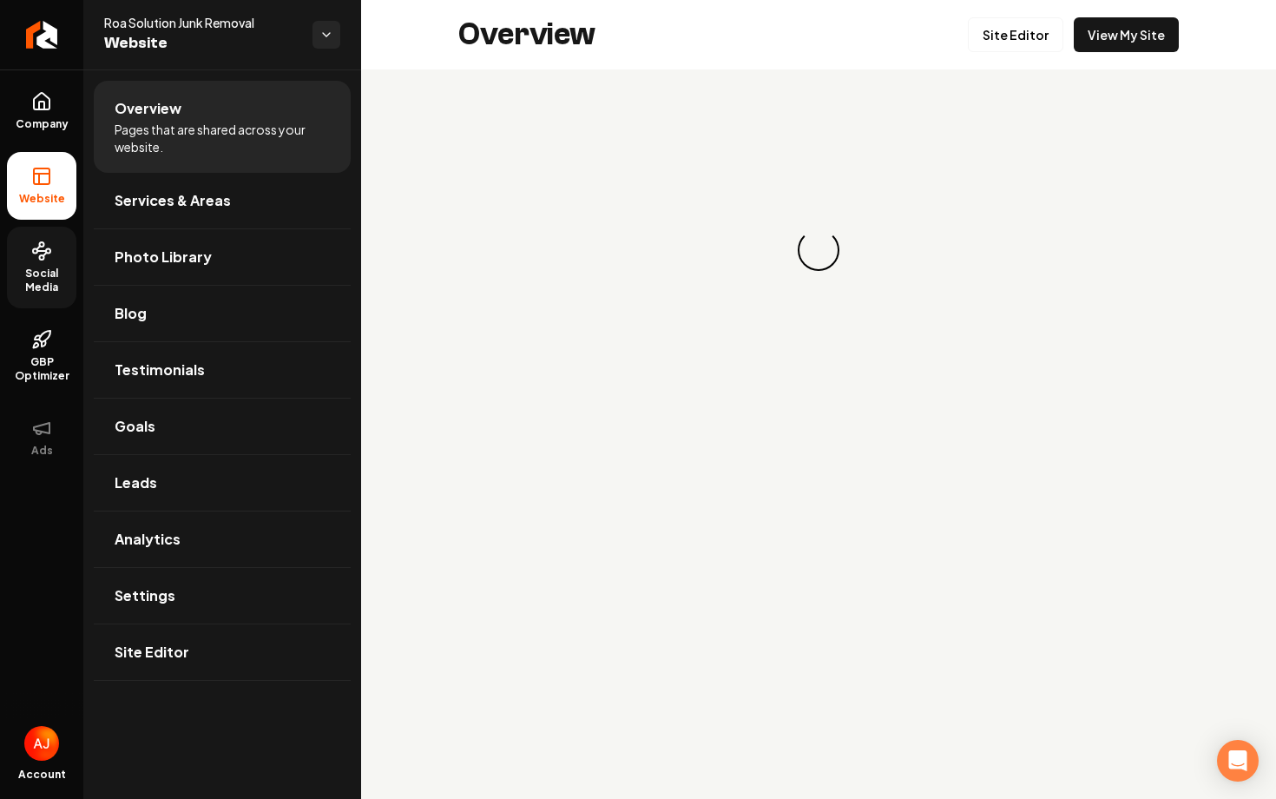
click at [45, 286] on span "Social Media" at bounding box center [41, 281] width 69 height 28
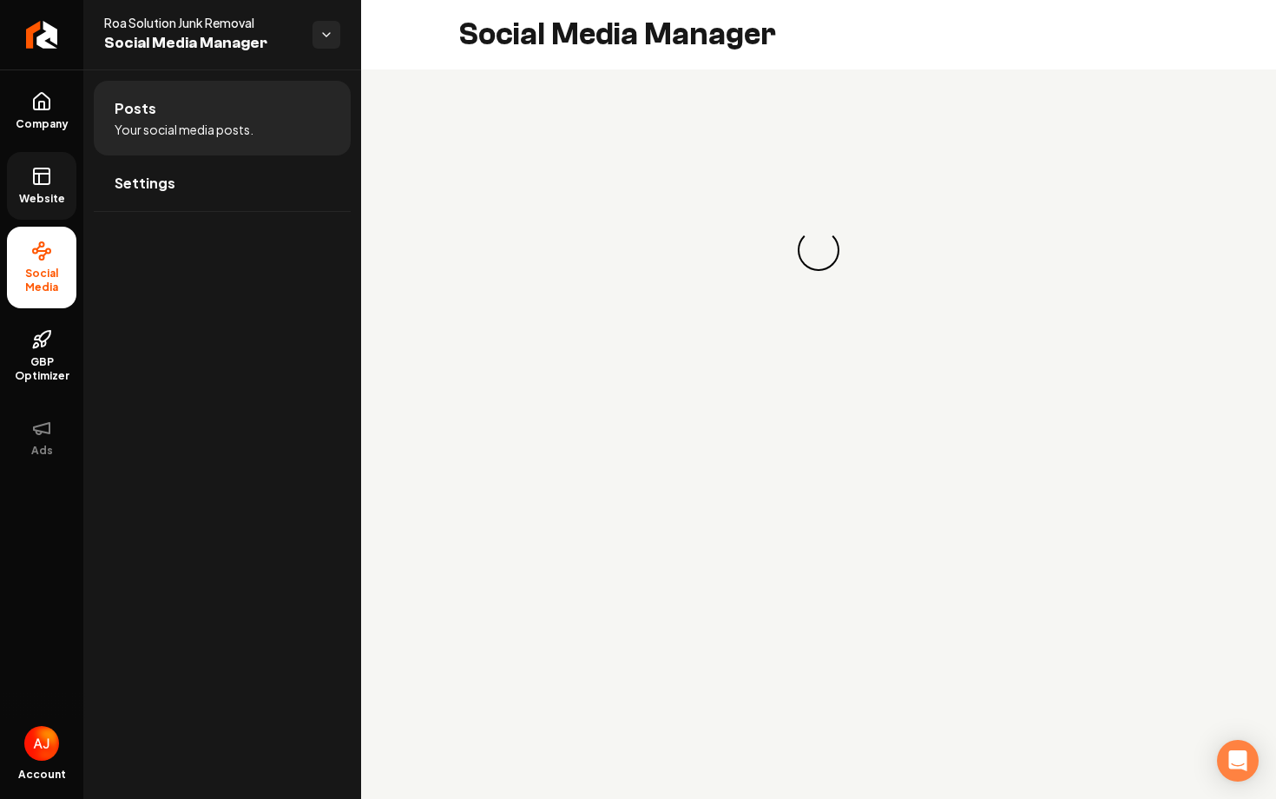
click at [63, 186] on link "Website" at bounding box center [41, 186] width 69 height 68
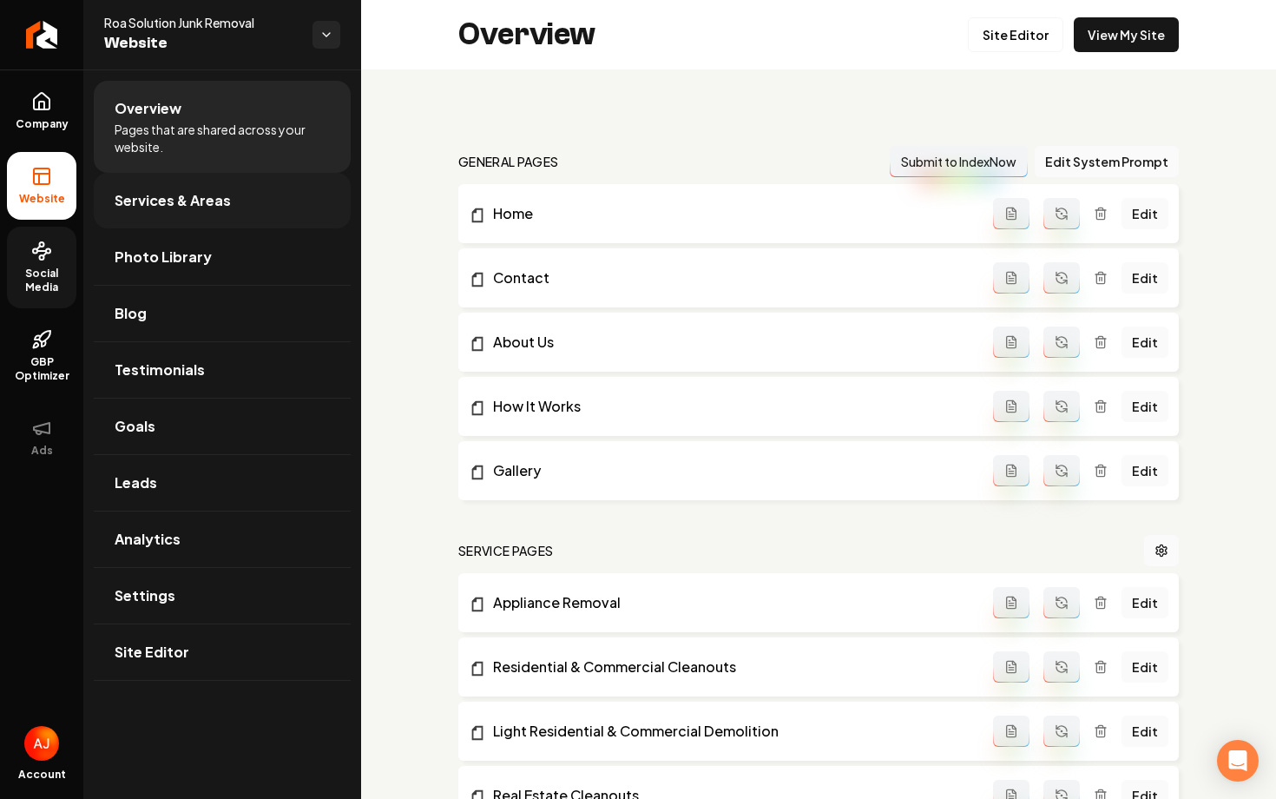
click at [185, 196] on span "Services & Areas" at bounding box center [173, 200] width 116 height 21
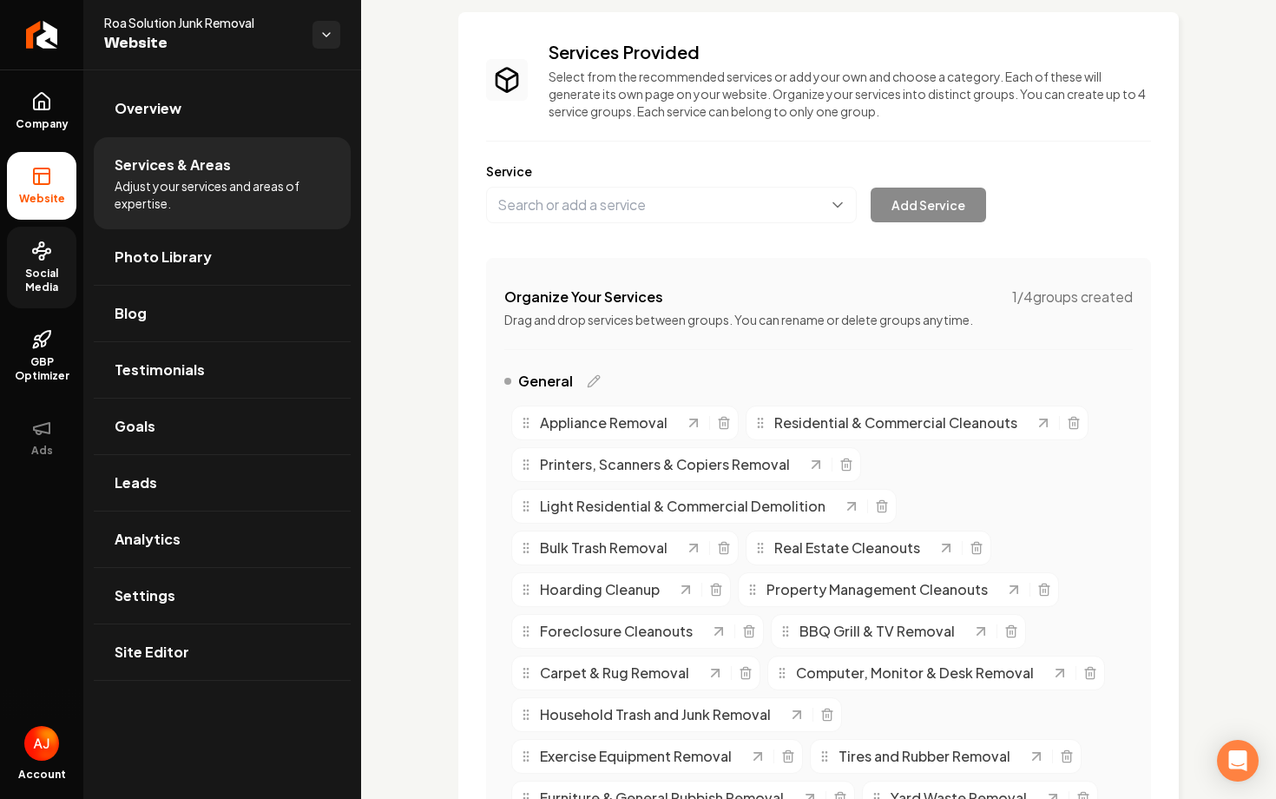
scroll to position [63, 0]
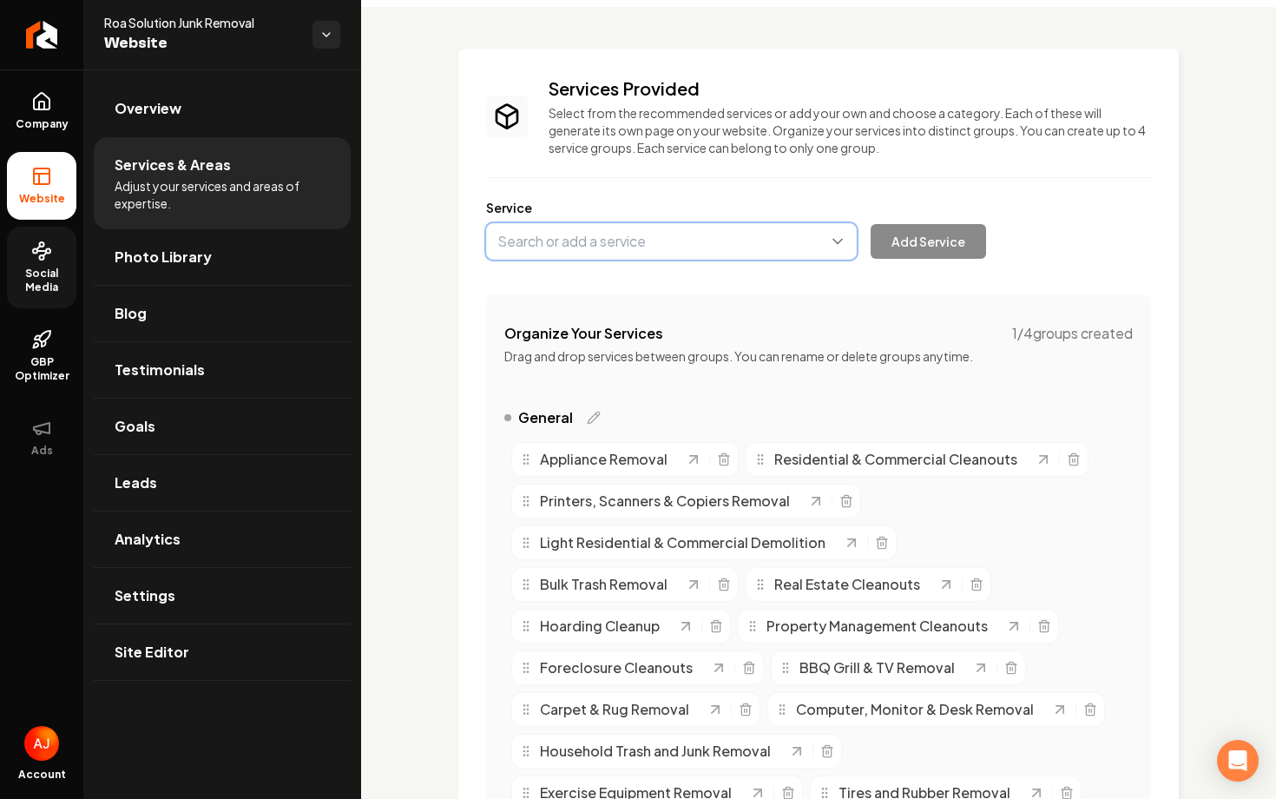
click at [609, 243] on button "Main content area" at bounding box center [671, 241] width 371 height 36
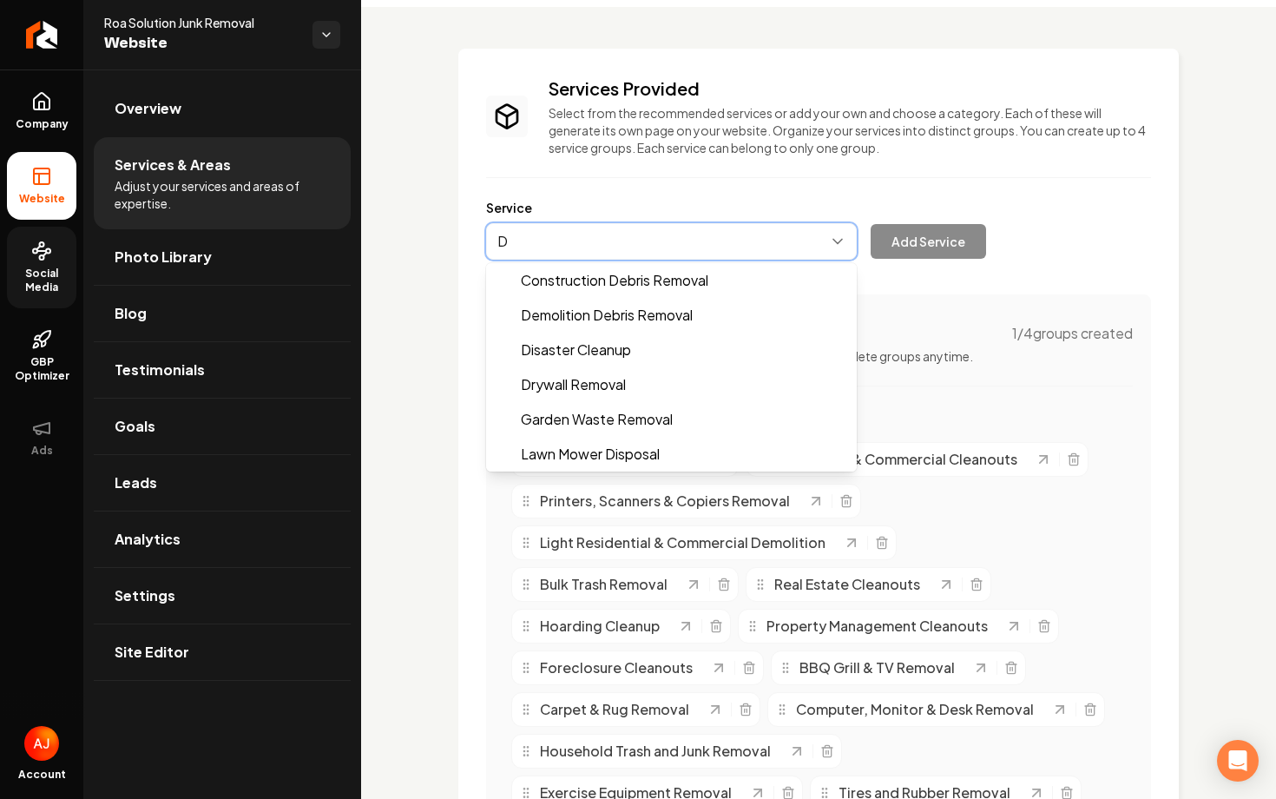
scroll to position [0, 0]
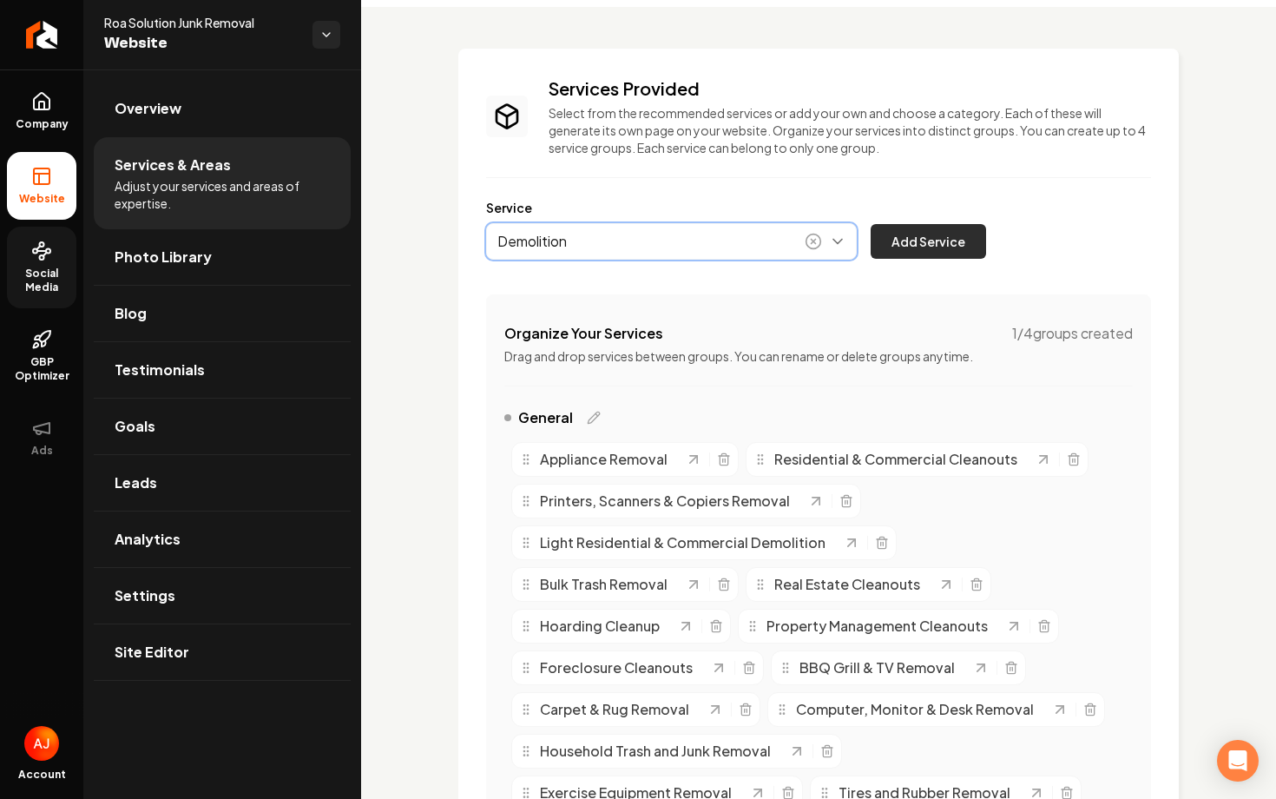
type input "Demolition"
click at [926, 246] on button "Add Service" at bounding box center [928, 241] width 115 height 35
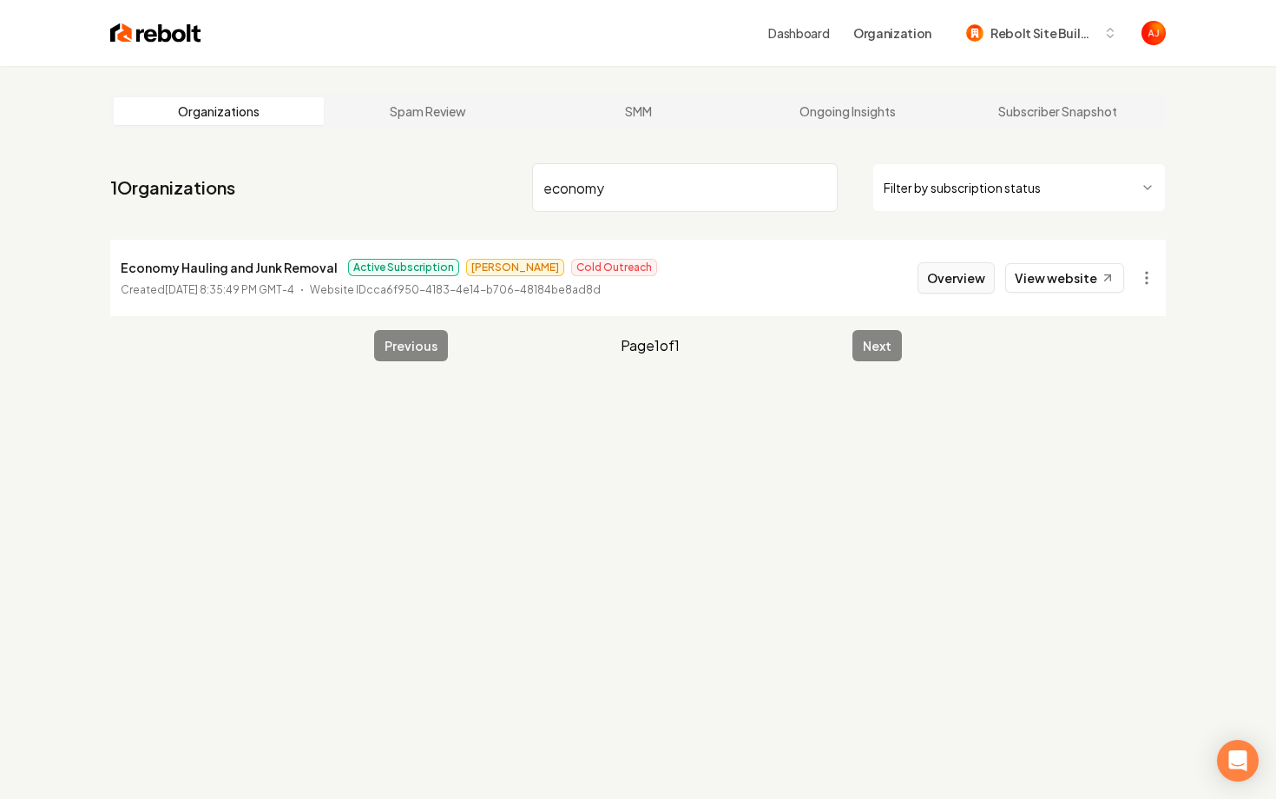
type input "economy"
click at [968, 281] on button "Overview" at bounding box center [956, 277] width 77 height 31
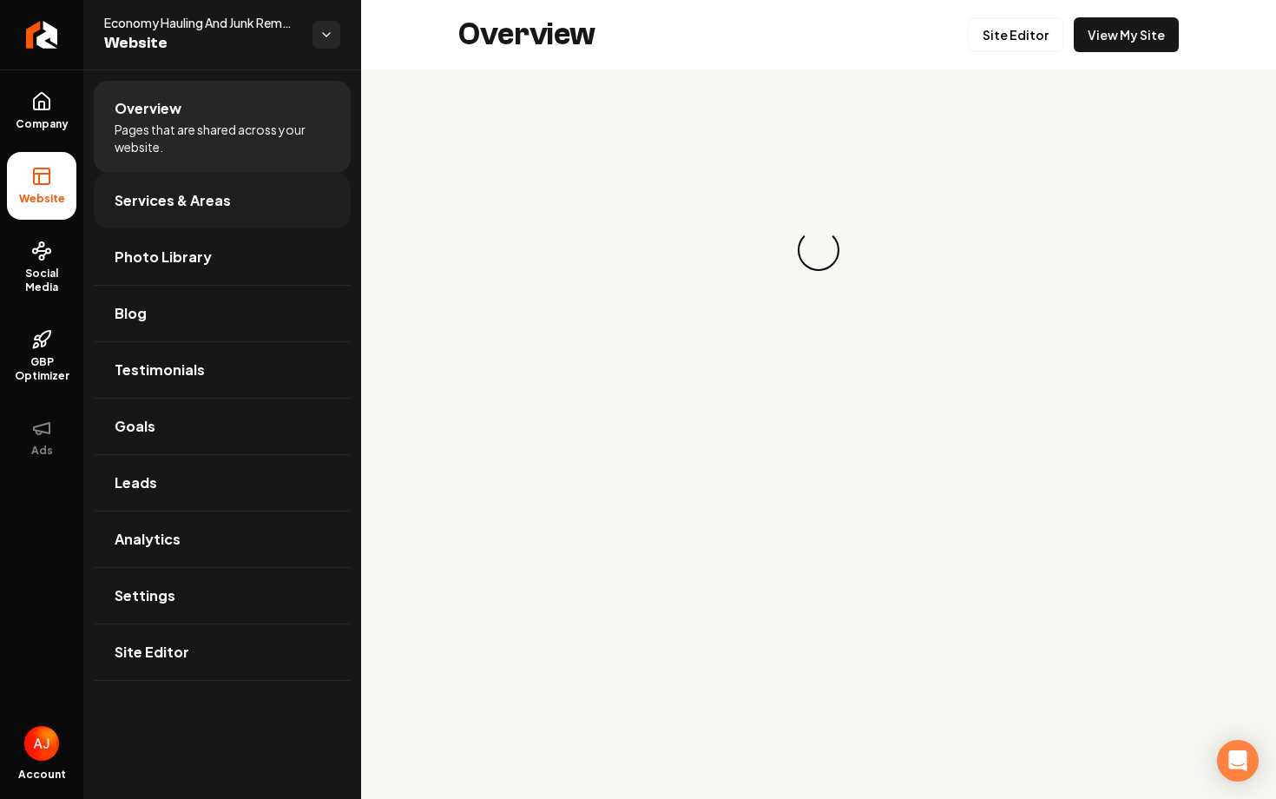
click at [135, 219] on link "Services & Areas" at bounding box center [222, 201] width 257 height 56
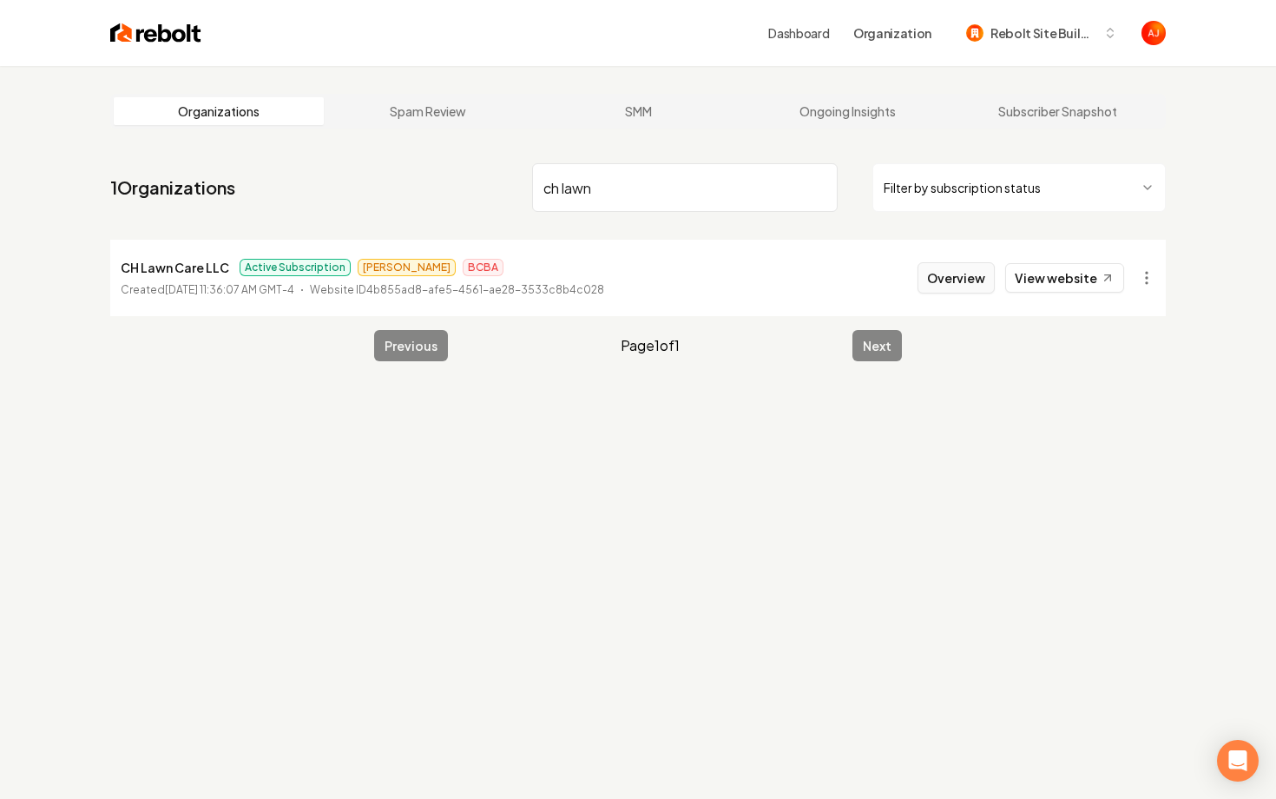
type input "ch lawn"
click at [955, 285] on button "Overview" at bounding box center [956, 277] width 77 height 31
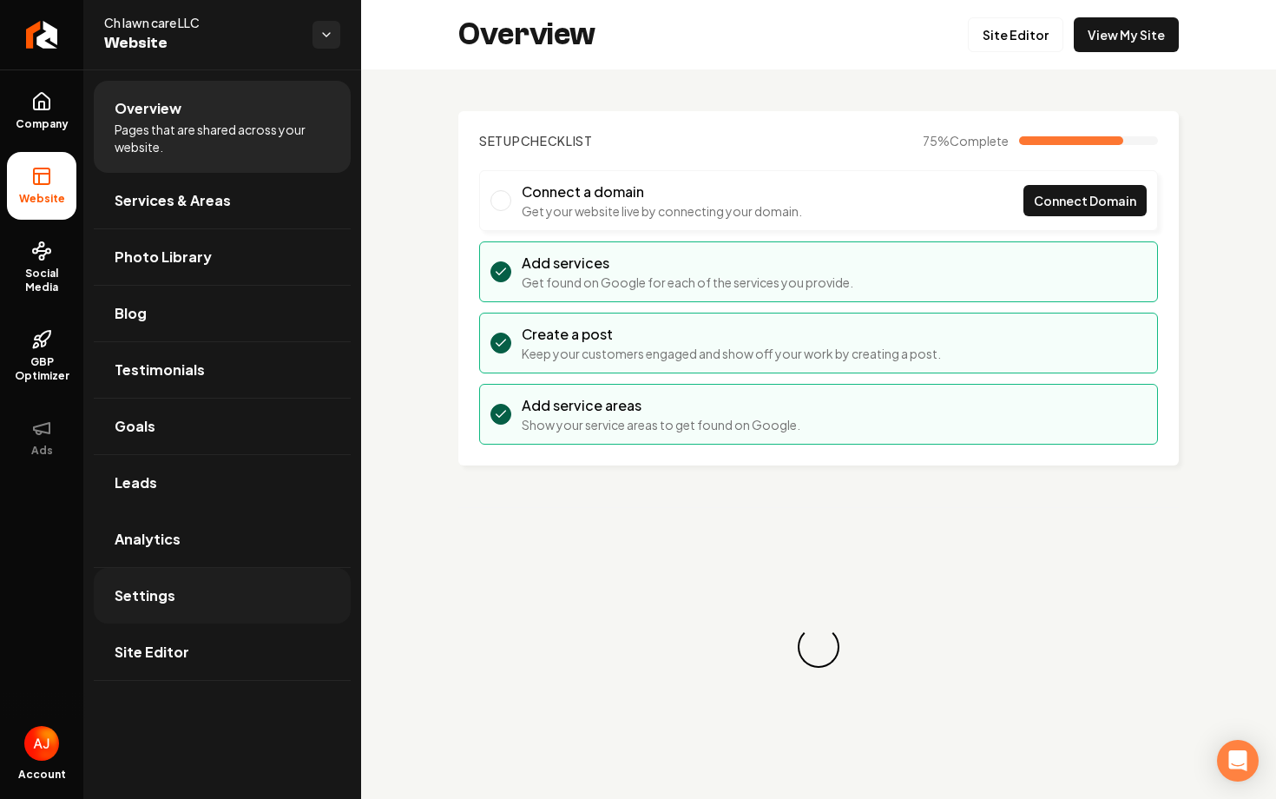
click at [198, 584] on link "Settings" at bounding box center [222, 596] width 257 height 56
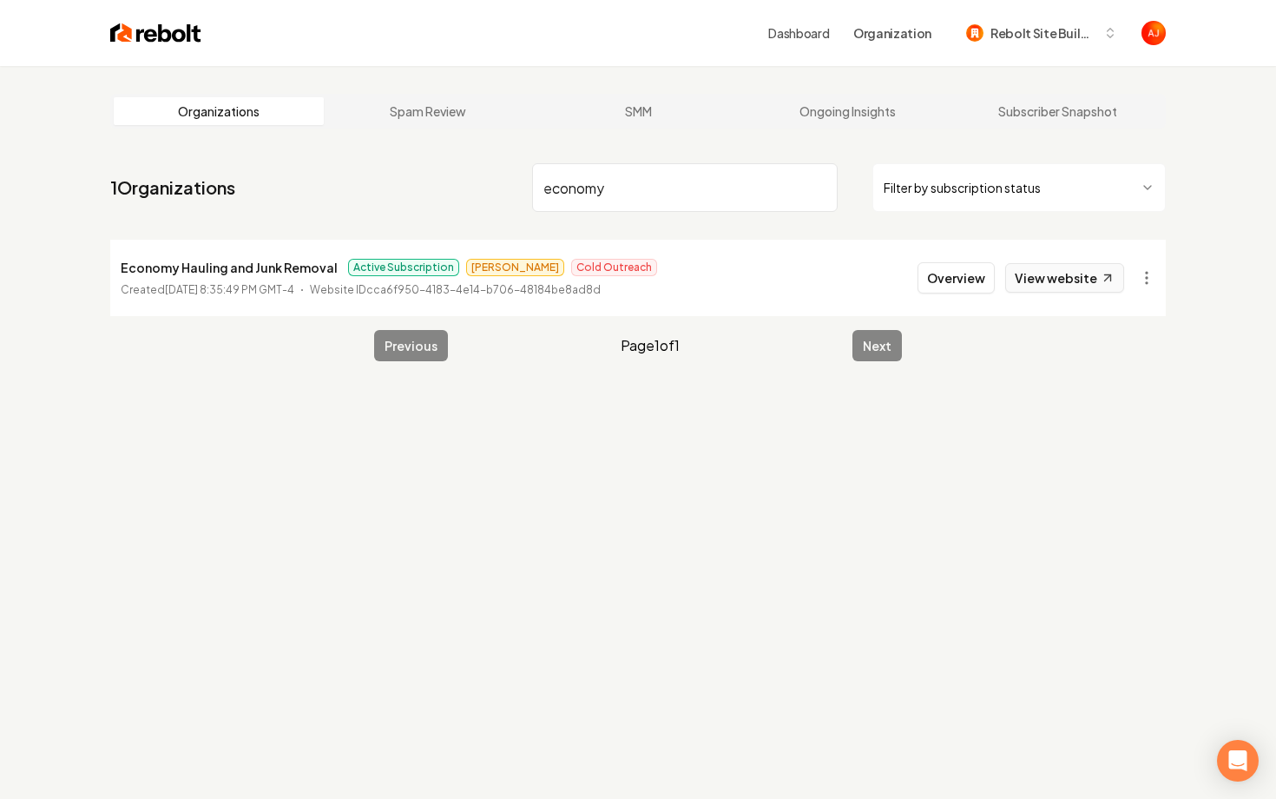
click at [1043, 269] on link "View website" at bounding box center [1064, 278] width 119 height 30
drag, startPoint x: 618, startPoint y: 195, endPoint x: 486, endPoint y: 192, distance: 132.0
click at [486, 192] on nav "1 Organizations economy Filter by subscription status" at bounding box center [638, 194] width 1056 height 76
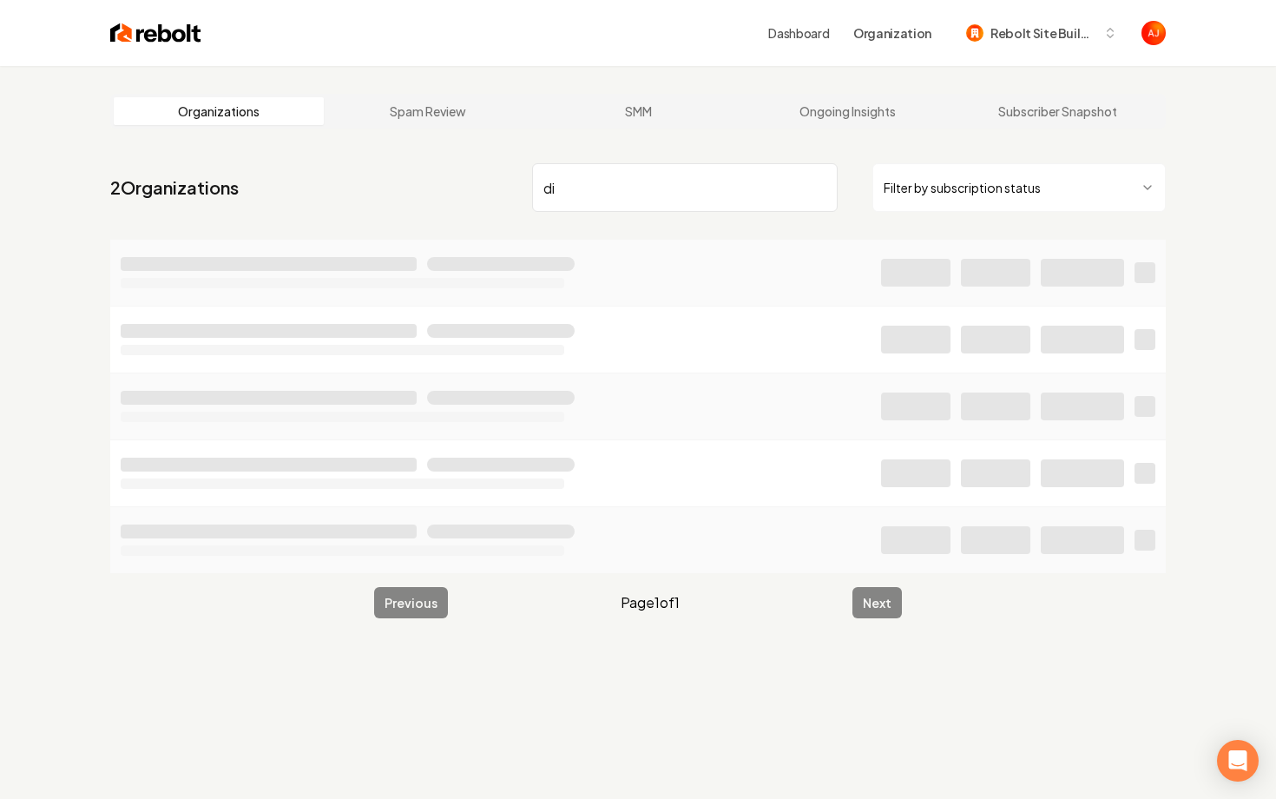
type input "d"
type input "economy"
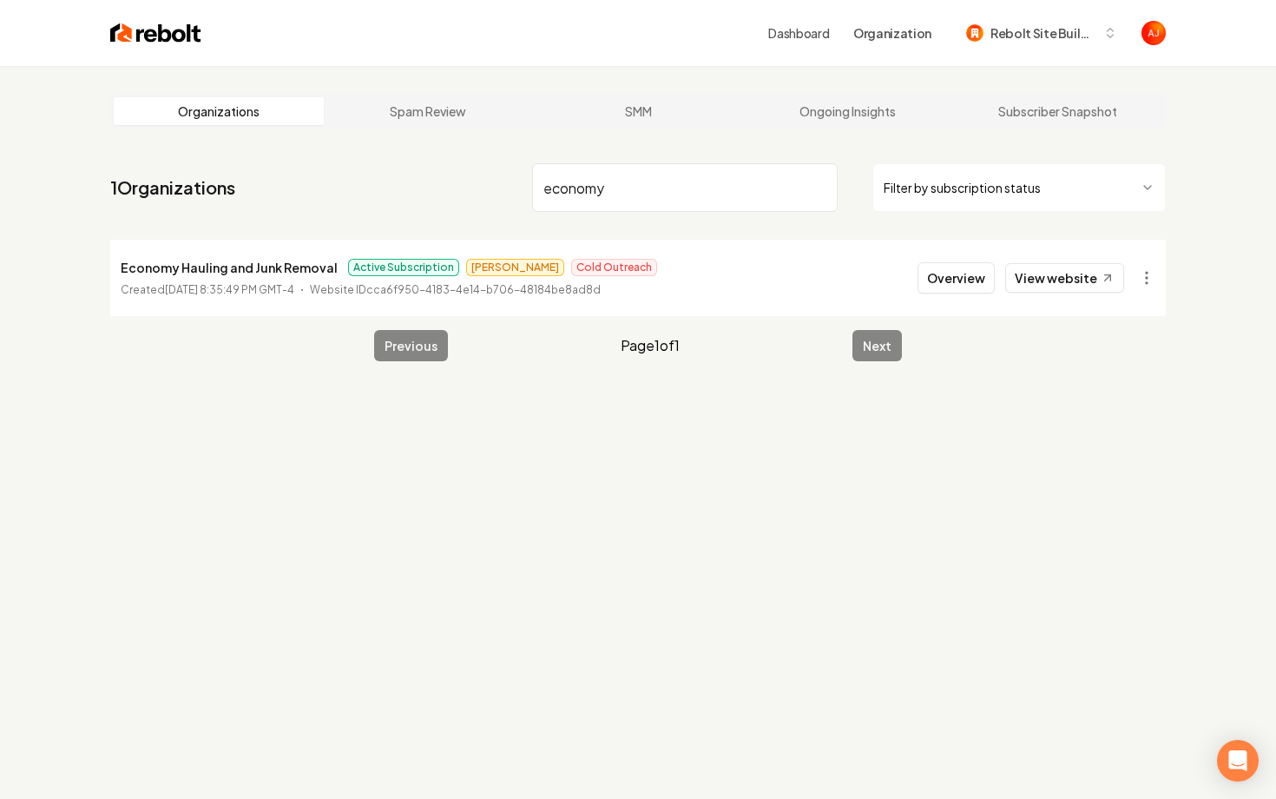
click at [815, 190] on input "economy" at bounding box center [685, 187] width 306 height 49
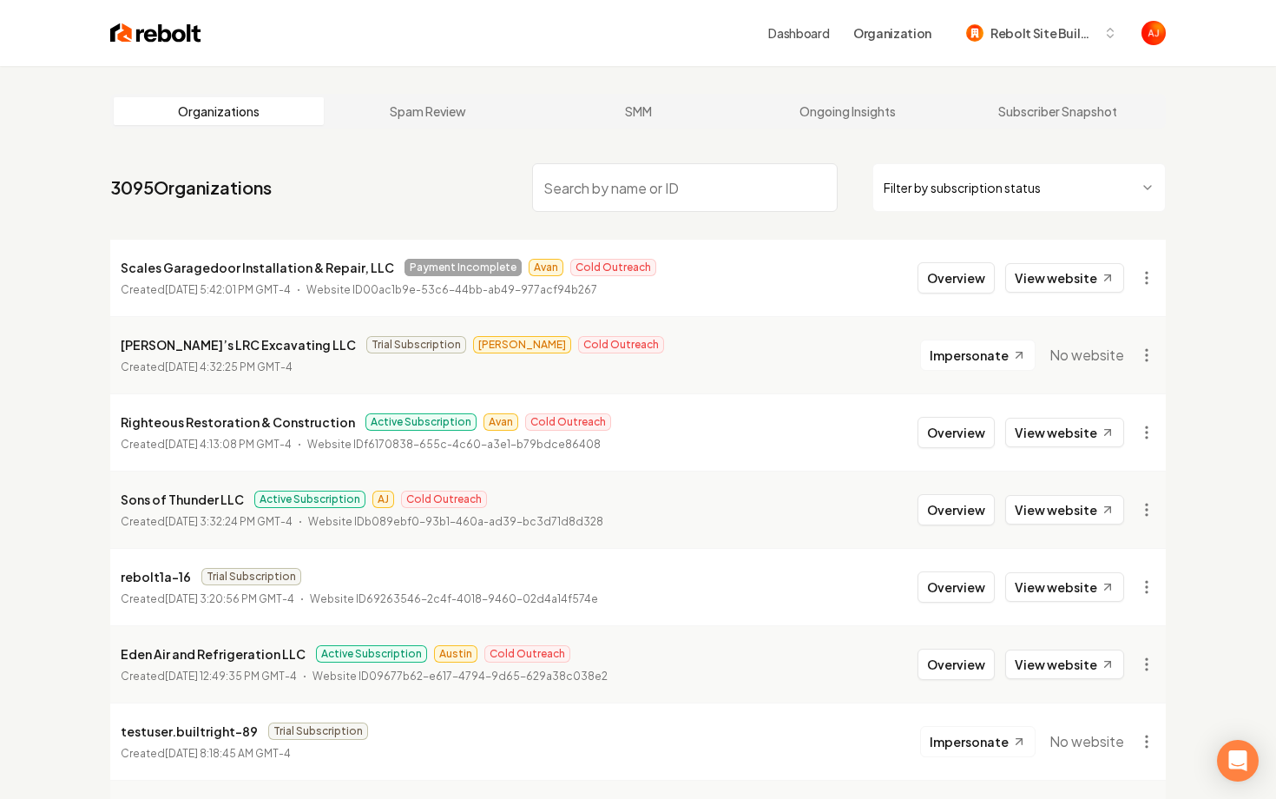
click at [646, 207] on input "search" at bounding box center [685, 187] width 306 height 49
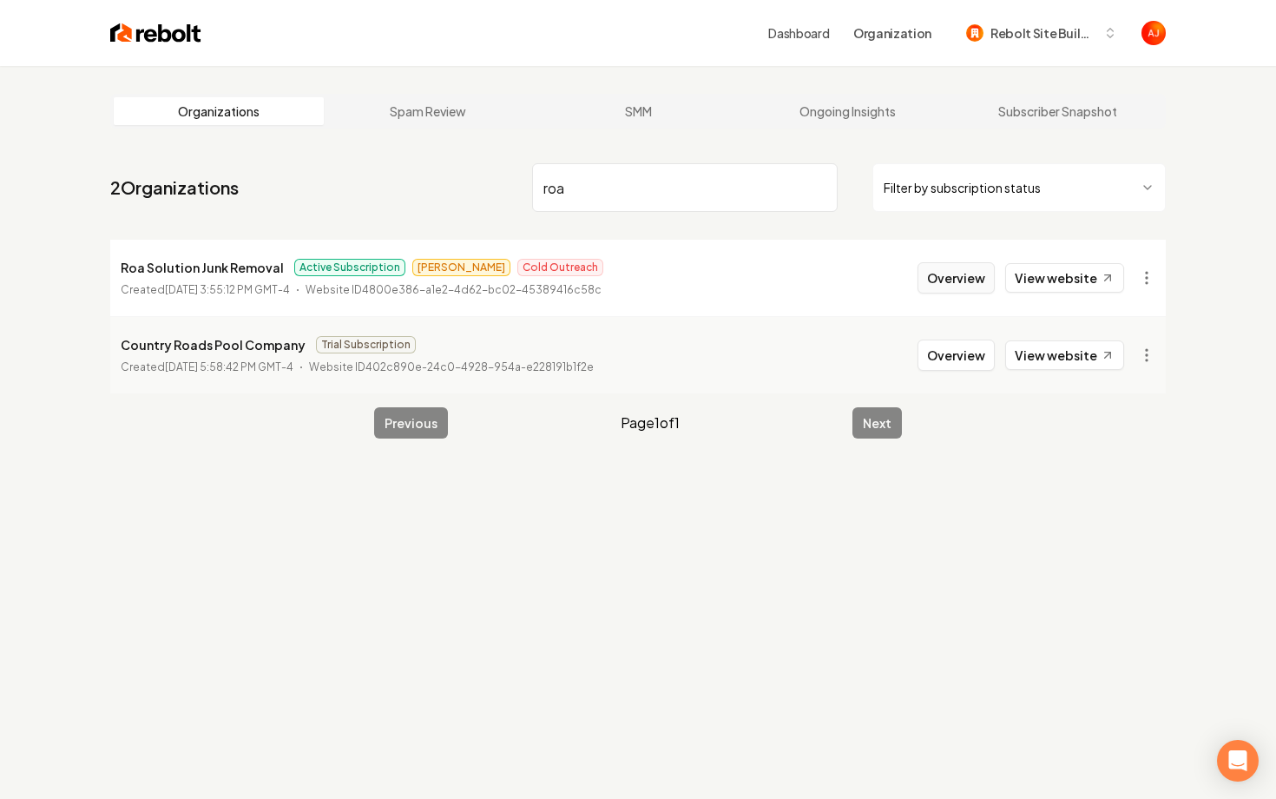
type input "roa"
click at [939, 293] on button "Overview" at bounding box center [956, 277] width 77 height 31
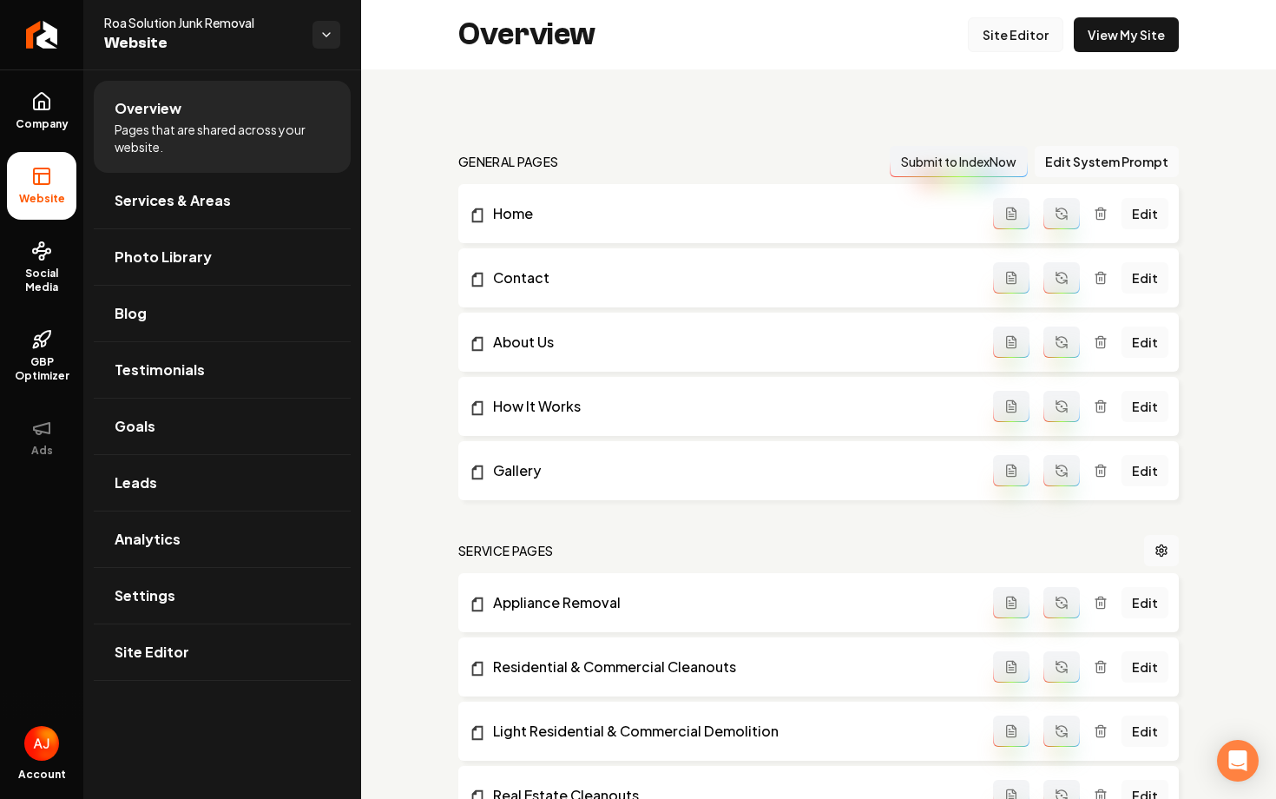
click at [1018, 38] on link "Site Editor" at bounding box center [1015, 34] width 95 height 35
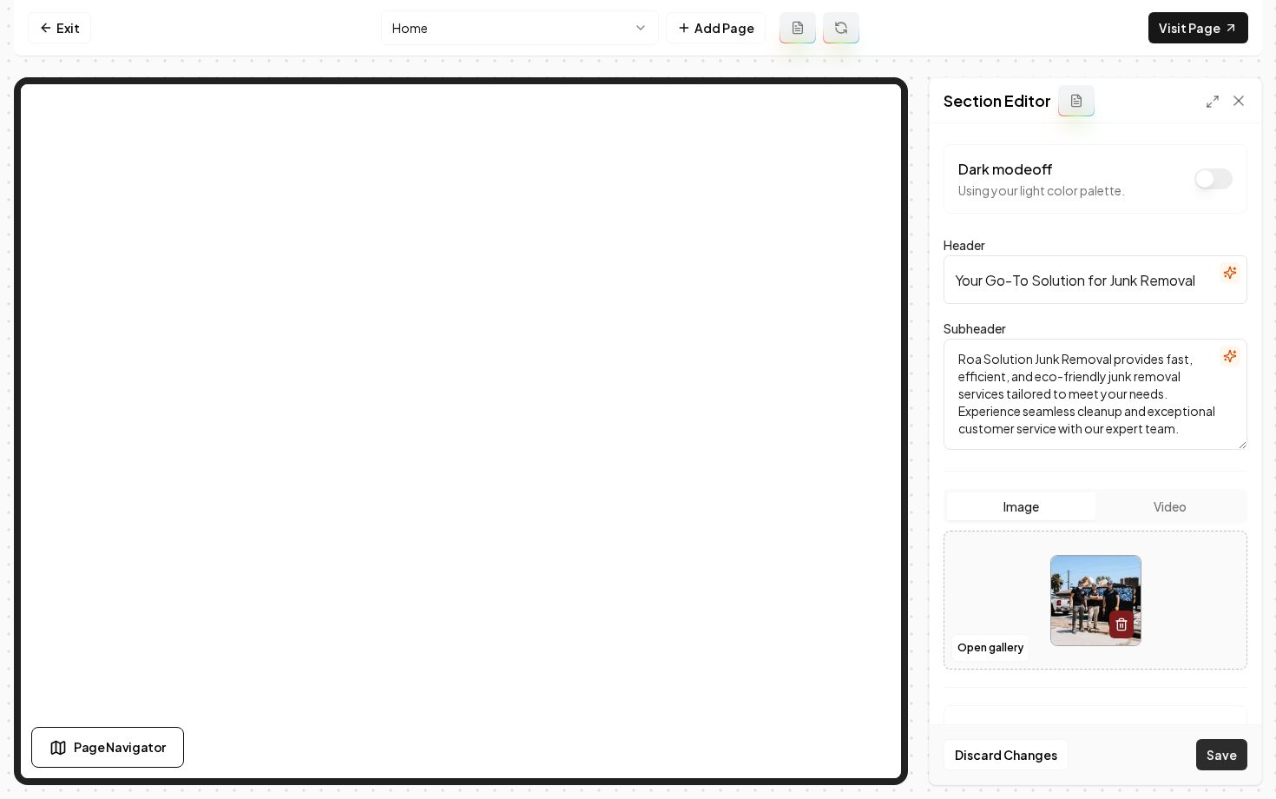
click at [1215, 754] on button "Save" at bounding box center [1221, 754] width 51 height 31
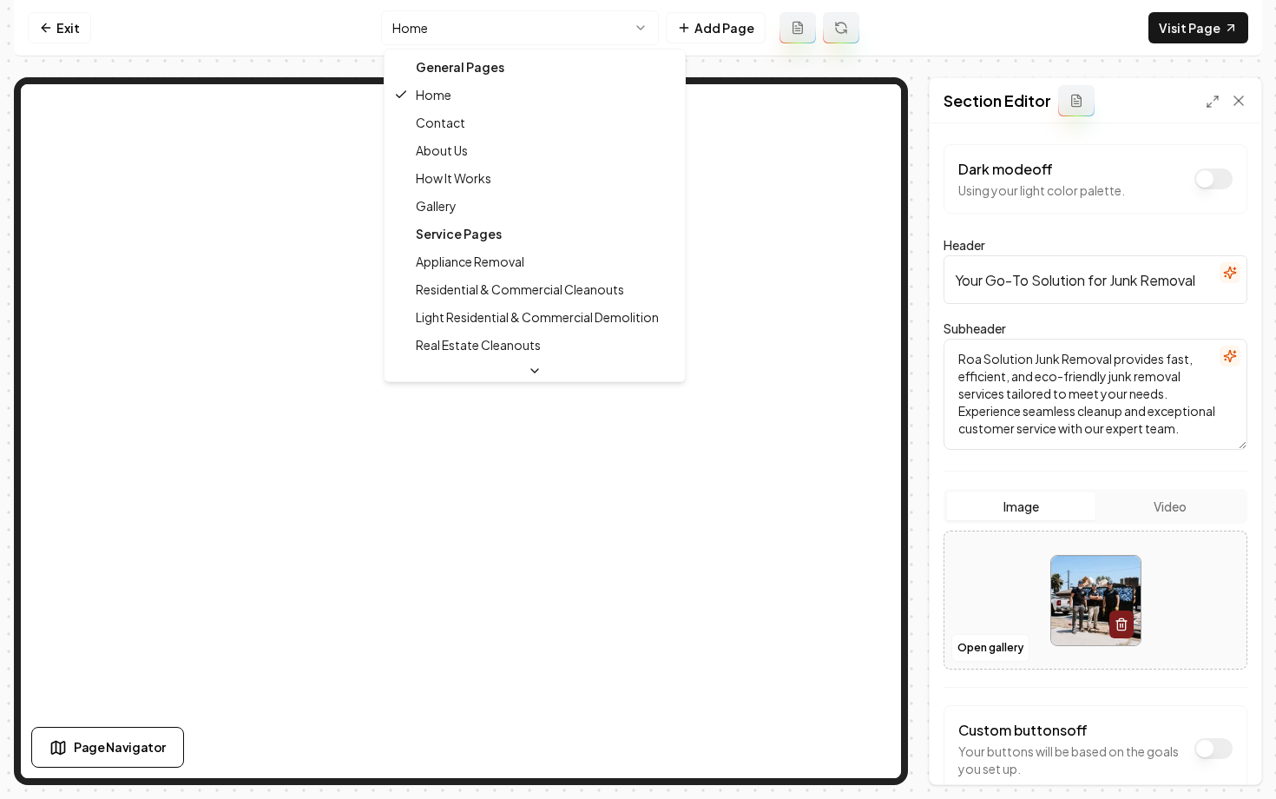
click at [473, 41] on html "Computer Required This feature is only available on a computer. Please switch t…" at bounding box center [638, 399] width 1276 height 799
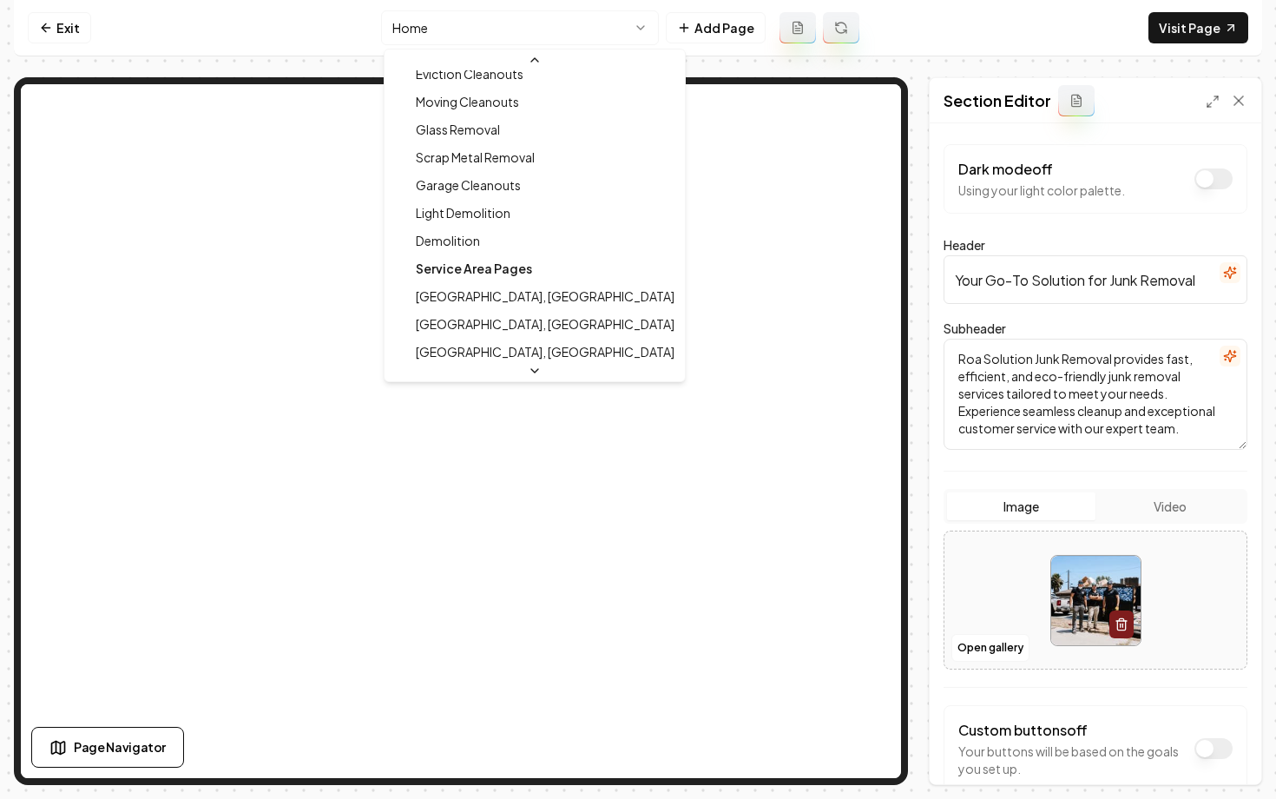
scroll to position [860, 0]
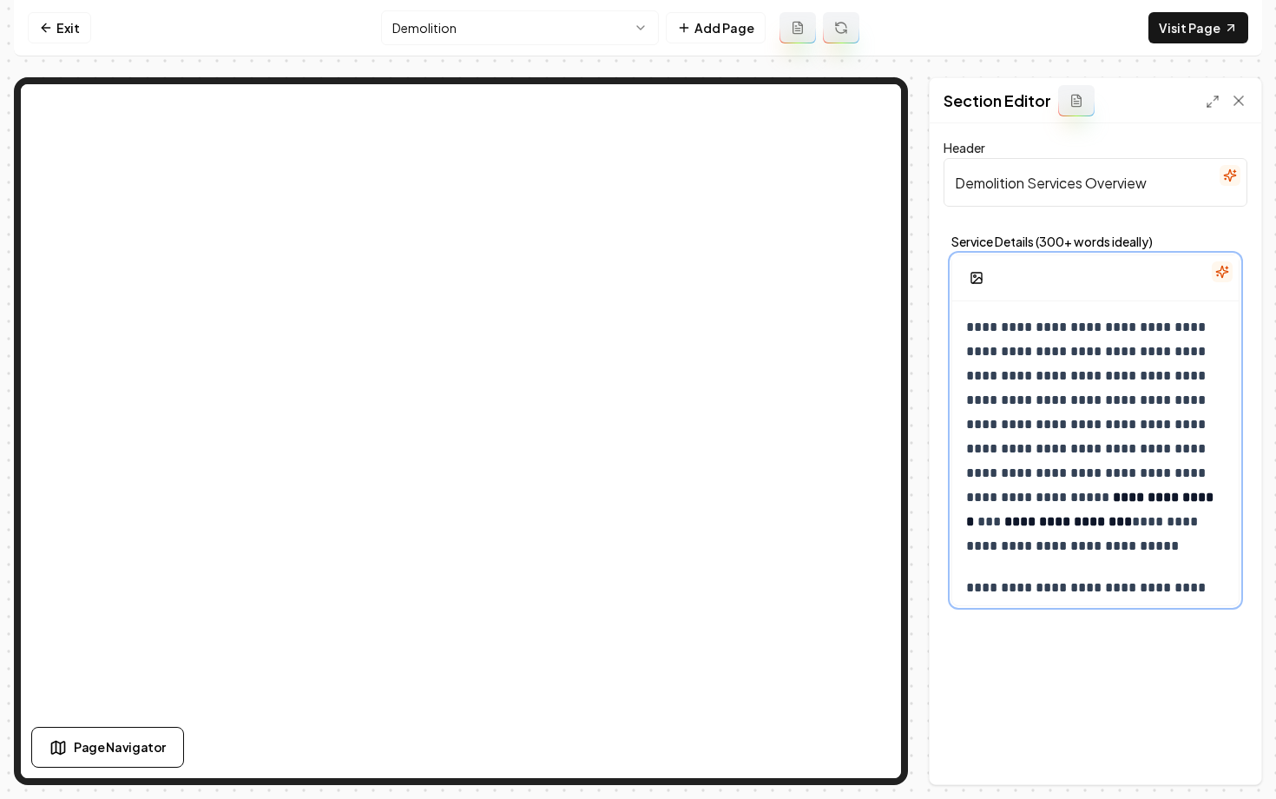
click at [1019, 417] on p "**********" at bounding box center [1095, 436] width 259 height 243
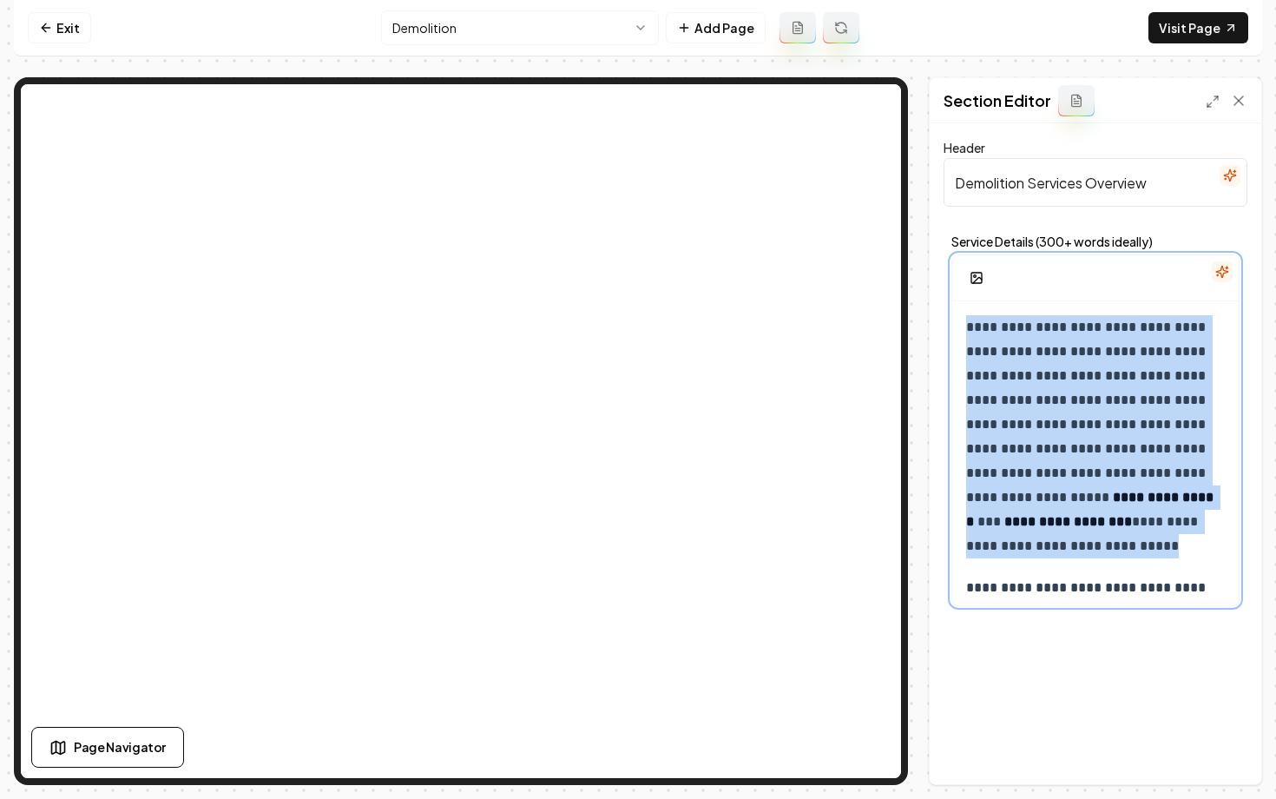
click at [1019, 417] on p "**********" at bounding box center [1095, 436] width 259 height 243
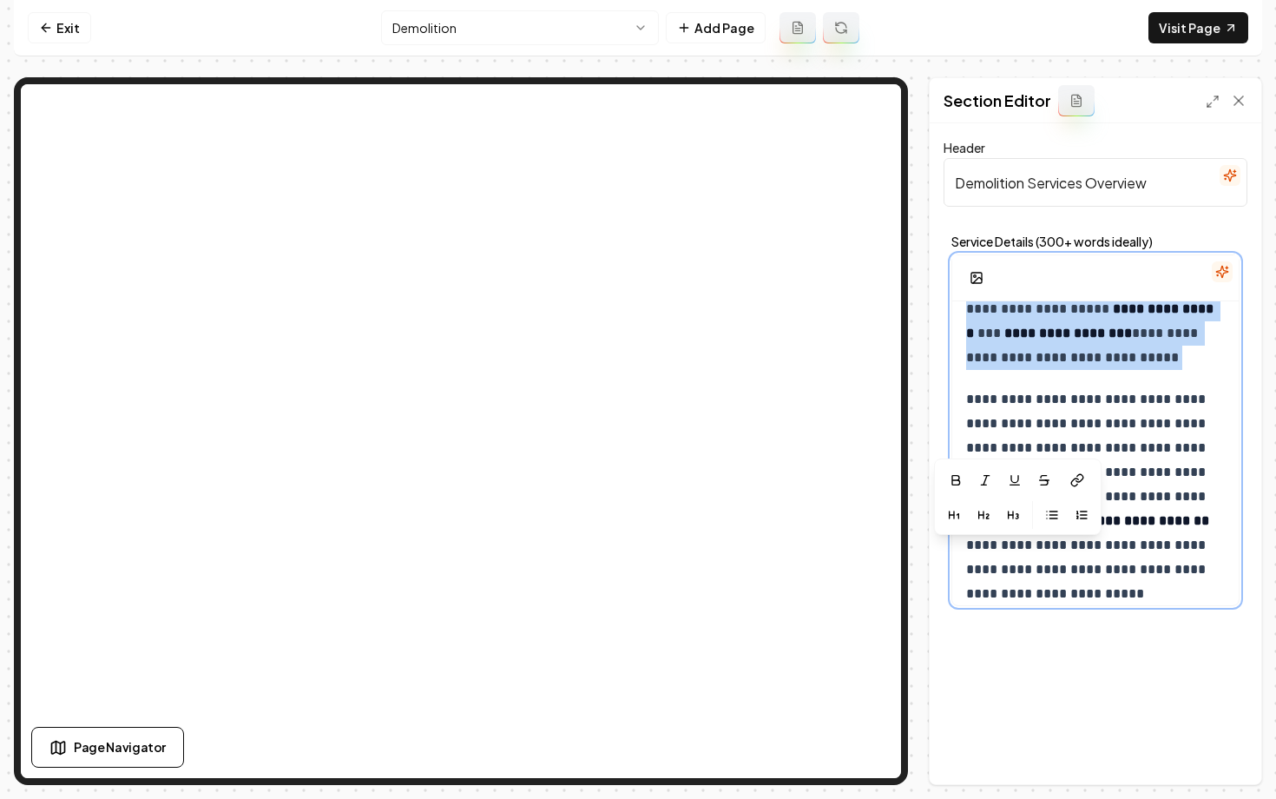
scroll to position [287, 0]
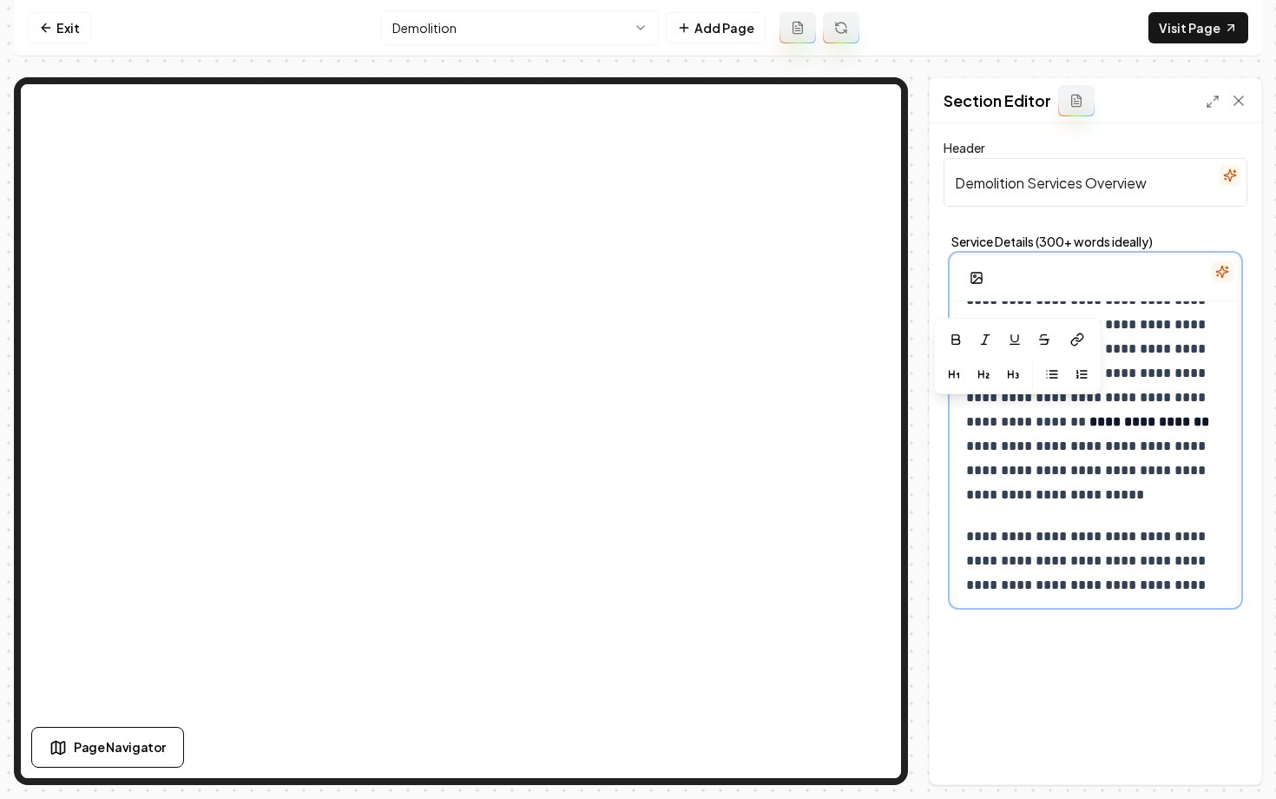
click at [1074, 500] on p "**********" at bounding box center [1095, 397] width 259 height 219
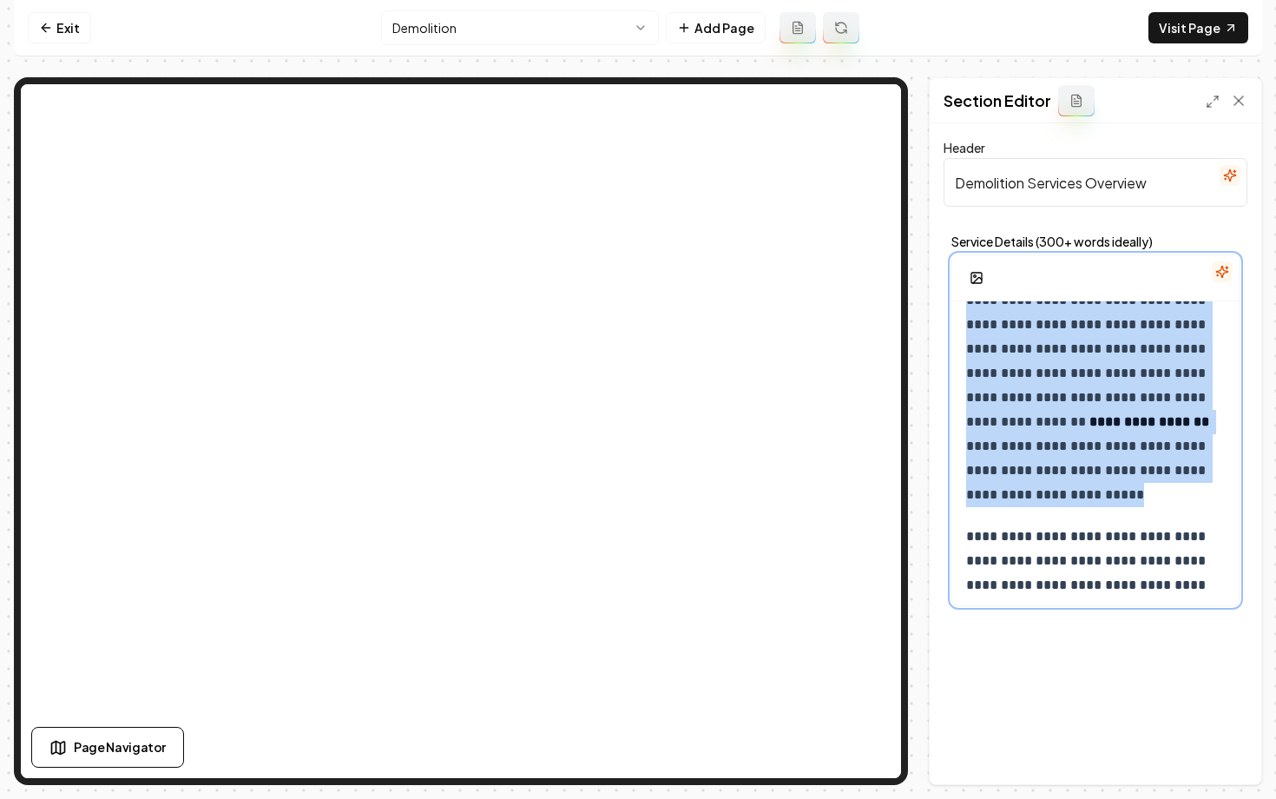
click at [1074, 500] on p "**********" at bounding box center [1095, 397] width 259 height 219
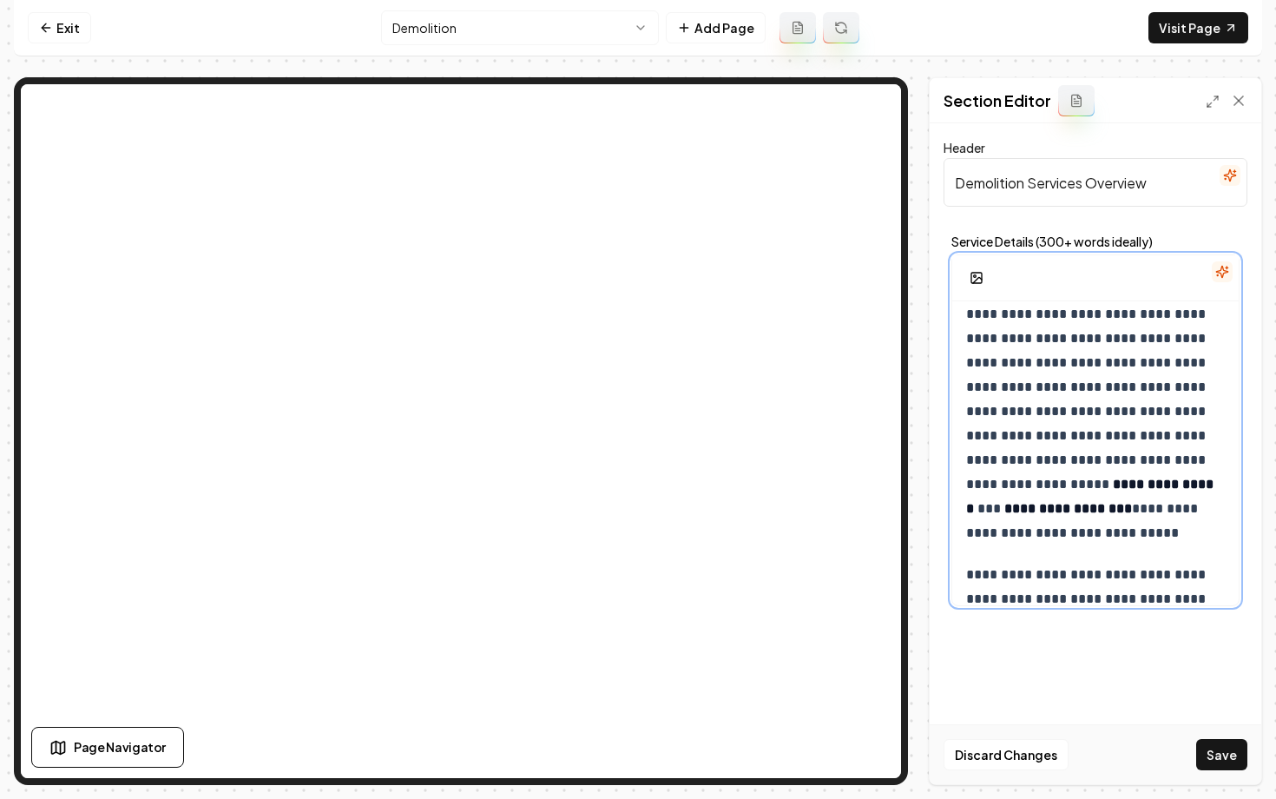
scroll to position [496, 0]
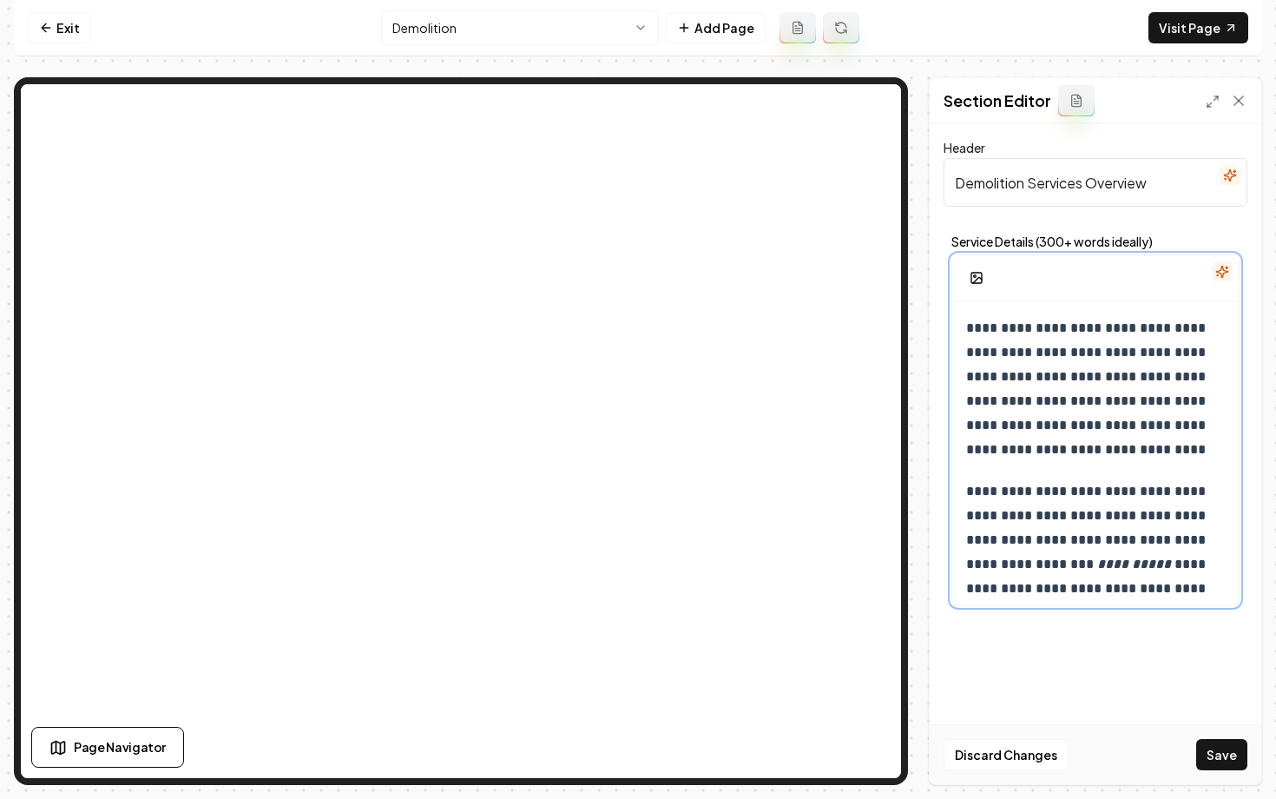
click at [1098, 550] on p "**********" at bounding box center [1095, 540] width 259 height 122
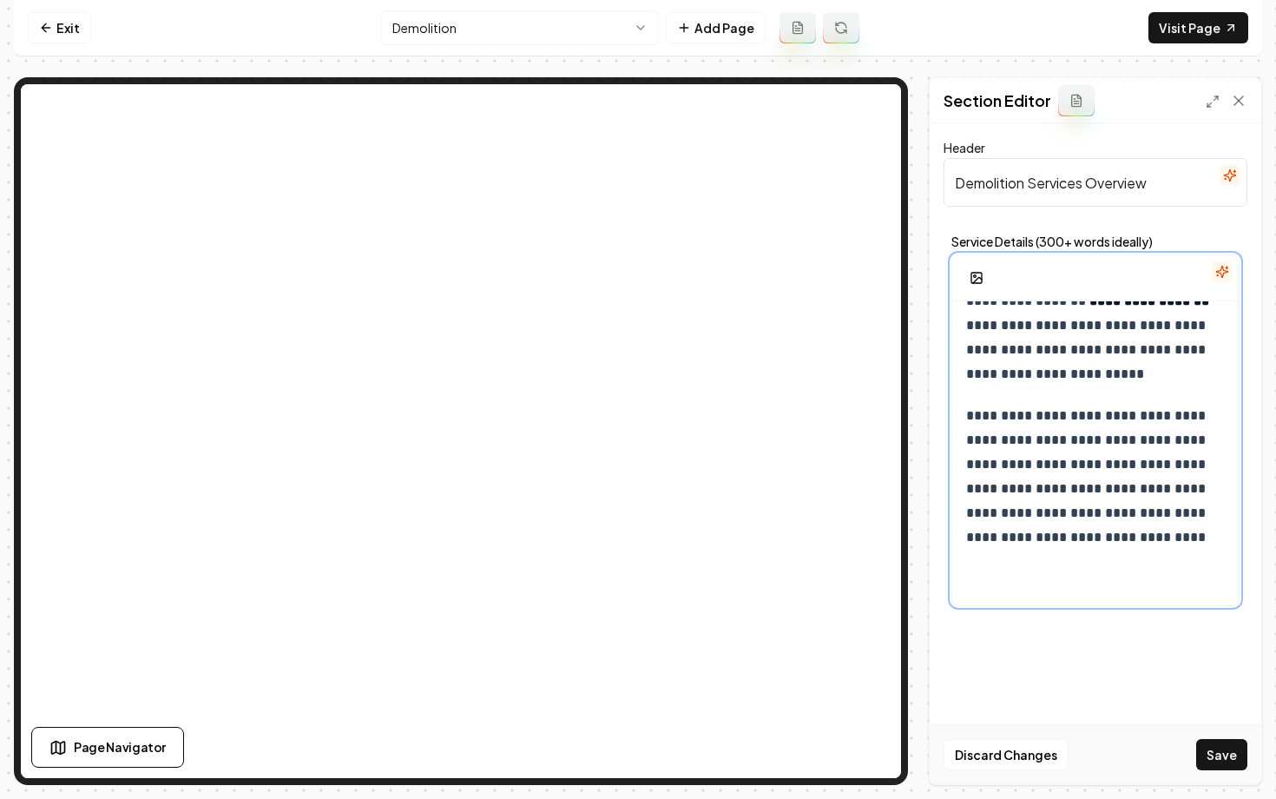
click at [1098, 550] on div "**********" at bounding box center [1095, 249] width 286 height 712
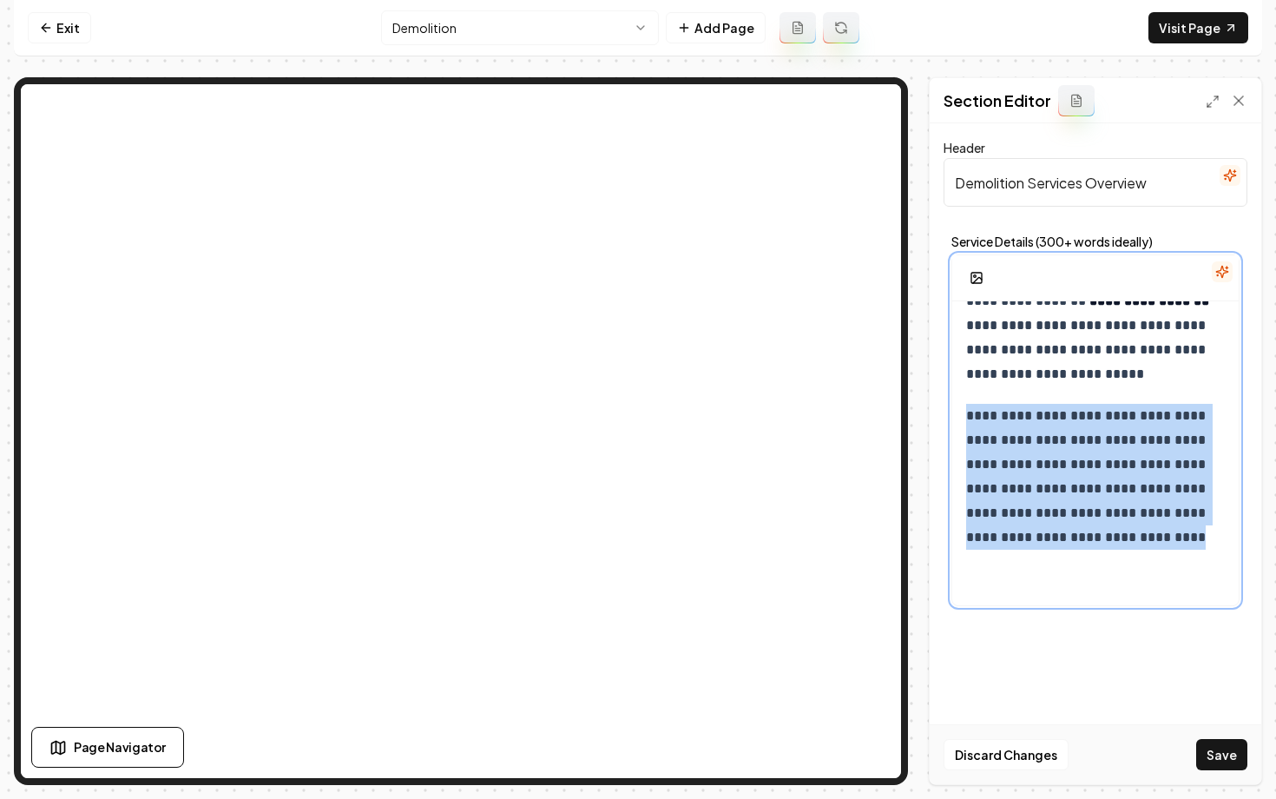
click at [1097, 537] on p "**********" at bounding box center [1095, 477] width 259 height 146
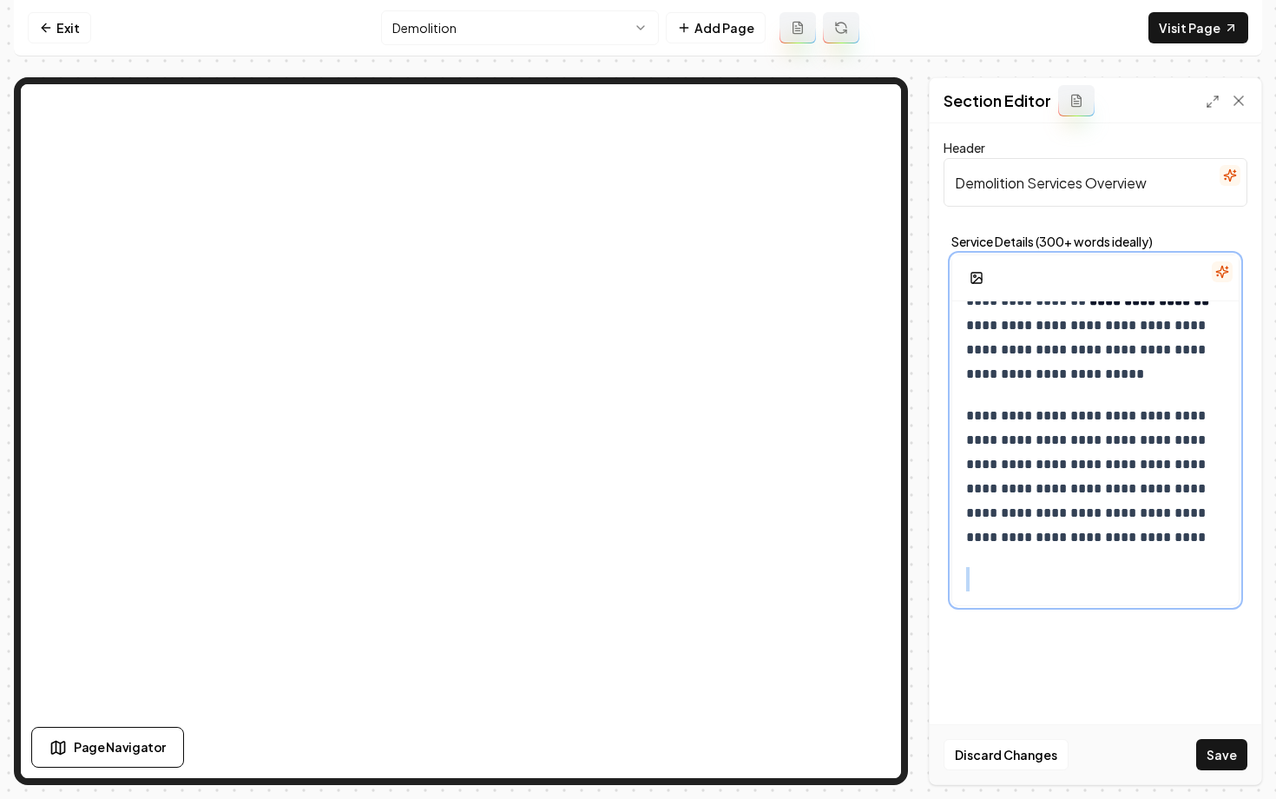
click at [1097, 537] on p "**********" at bounding box center [1095, 477] width 259 height 146
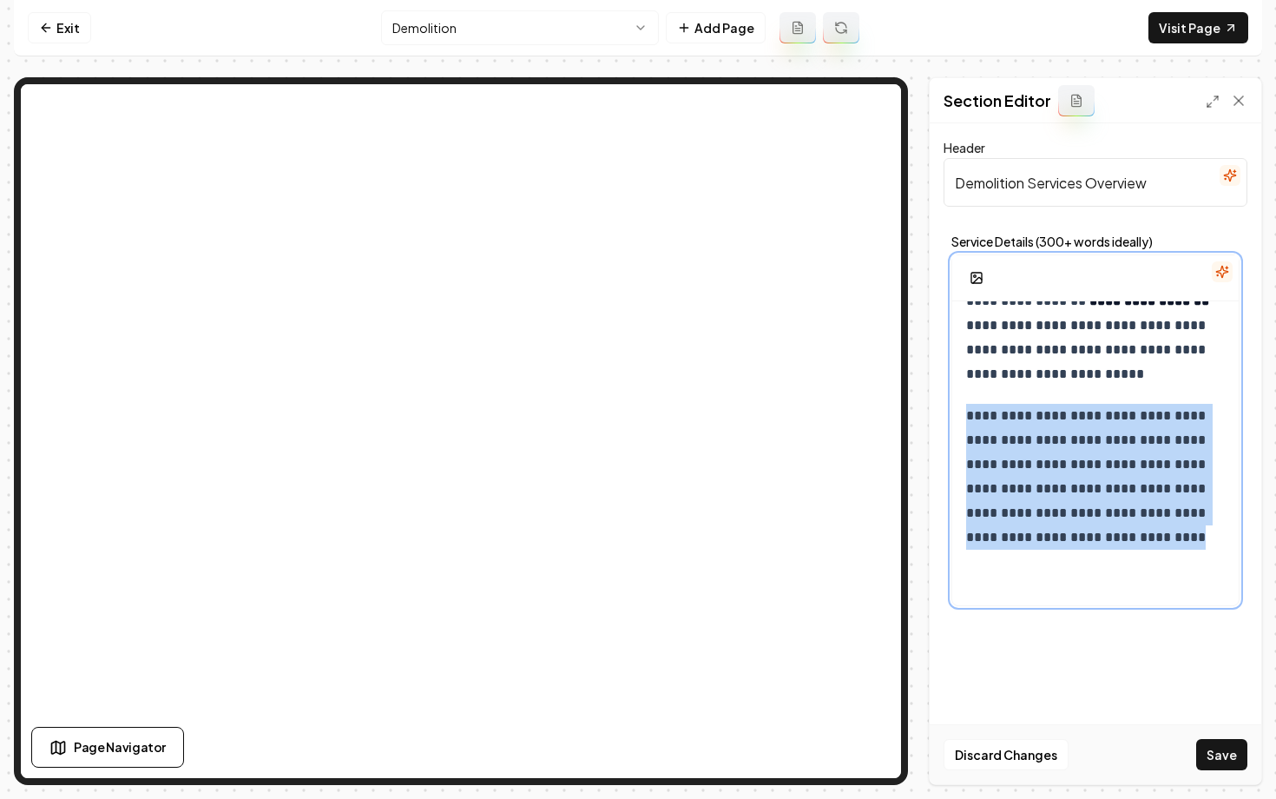
click at [1097, 537] on p "**********" at bounding box center [1095, 477] width 259 height 146
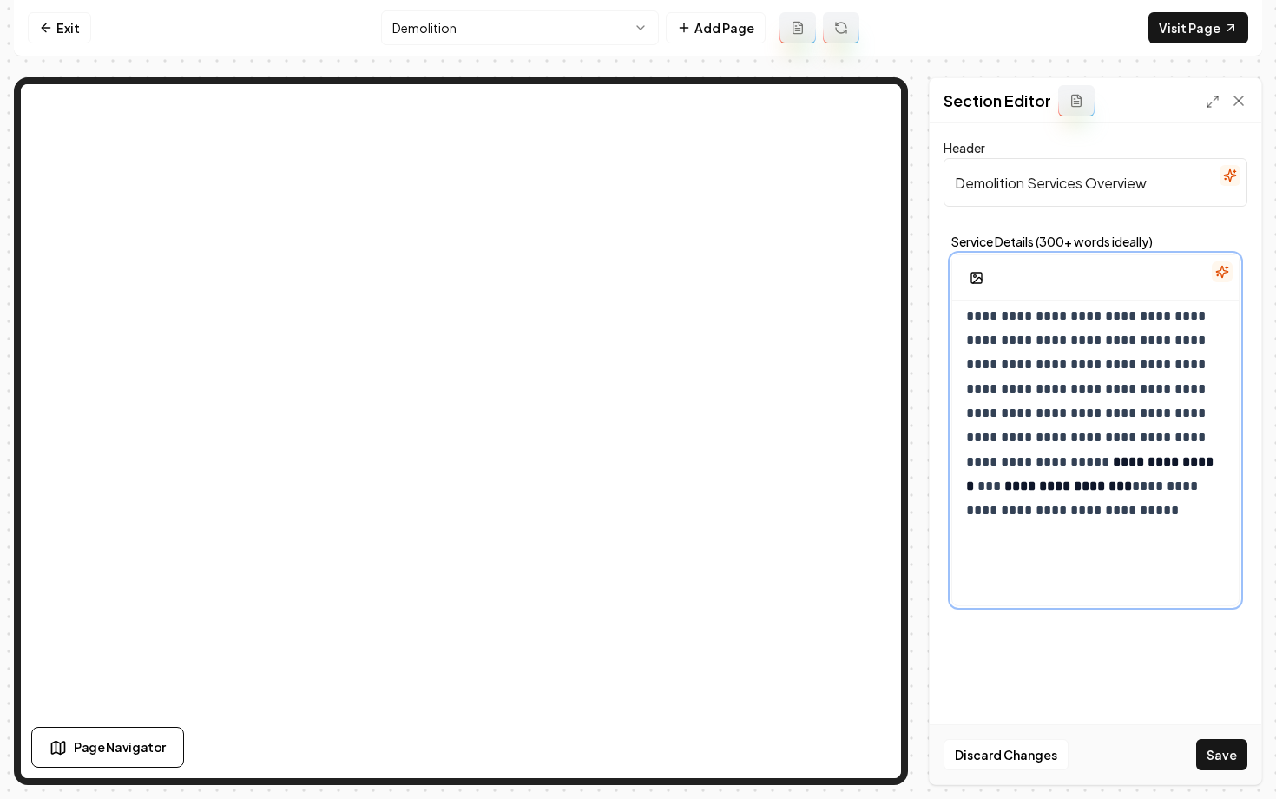
click at [1097, 537] on div "**********" at bounding box center [1095, 443] width 286 height 354
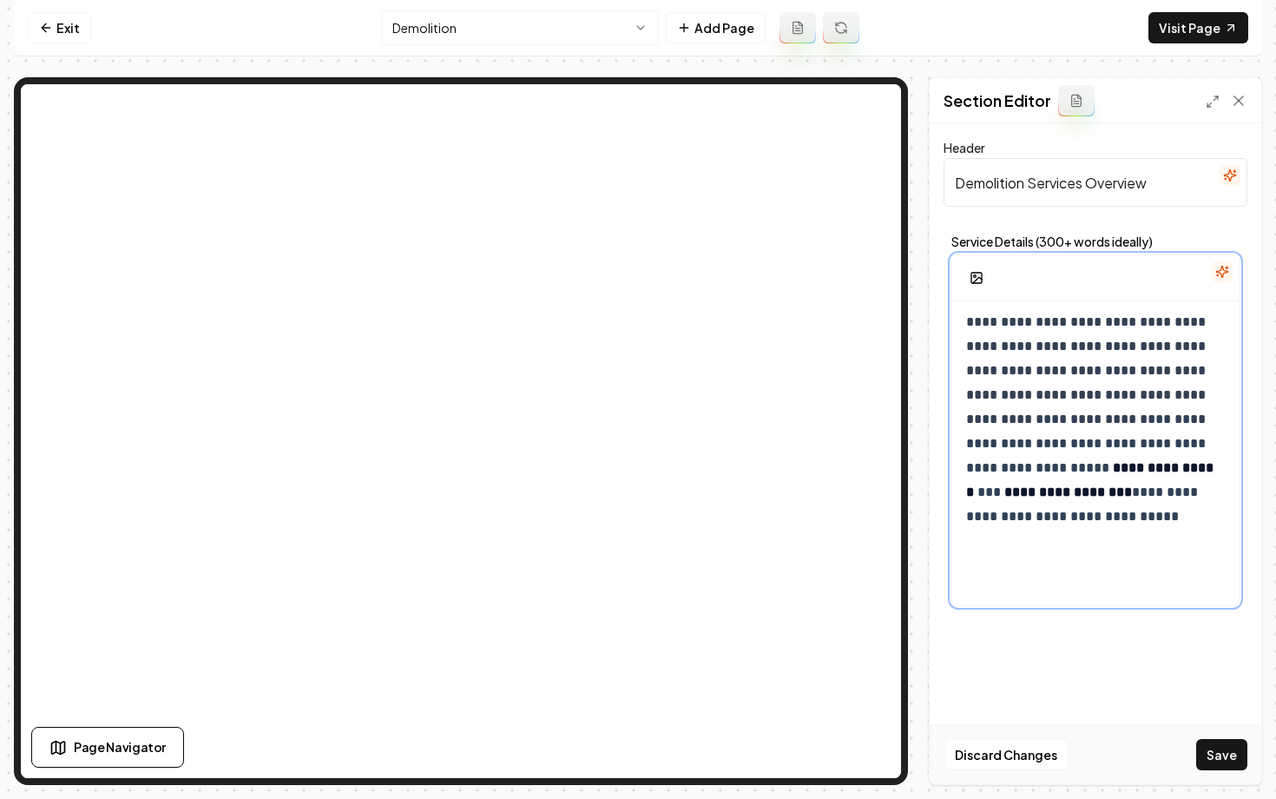
click at [1097, 537] on div "**********" at bounding box center [1095, 438] width 286 height 333
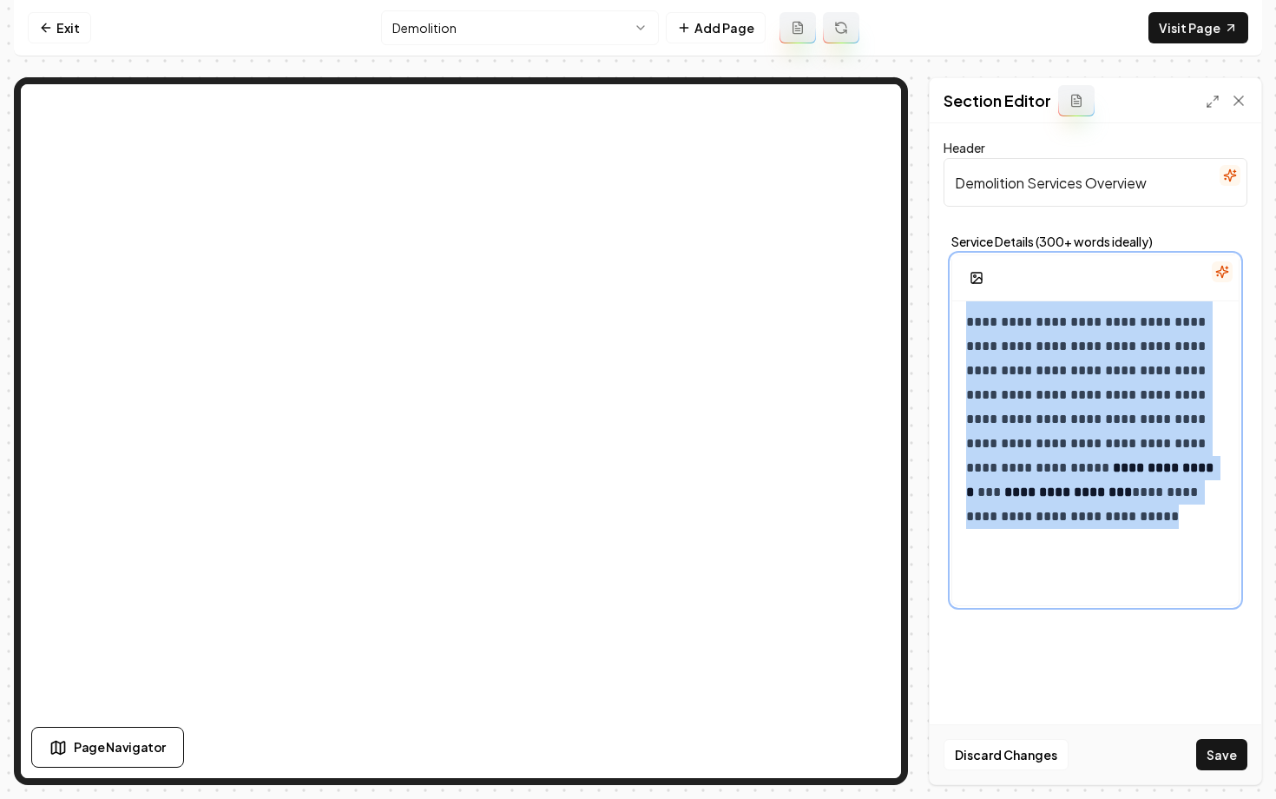
click at [1097, 537] on div "**********" at bounding box center [1095, 438] width 286 height 333
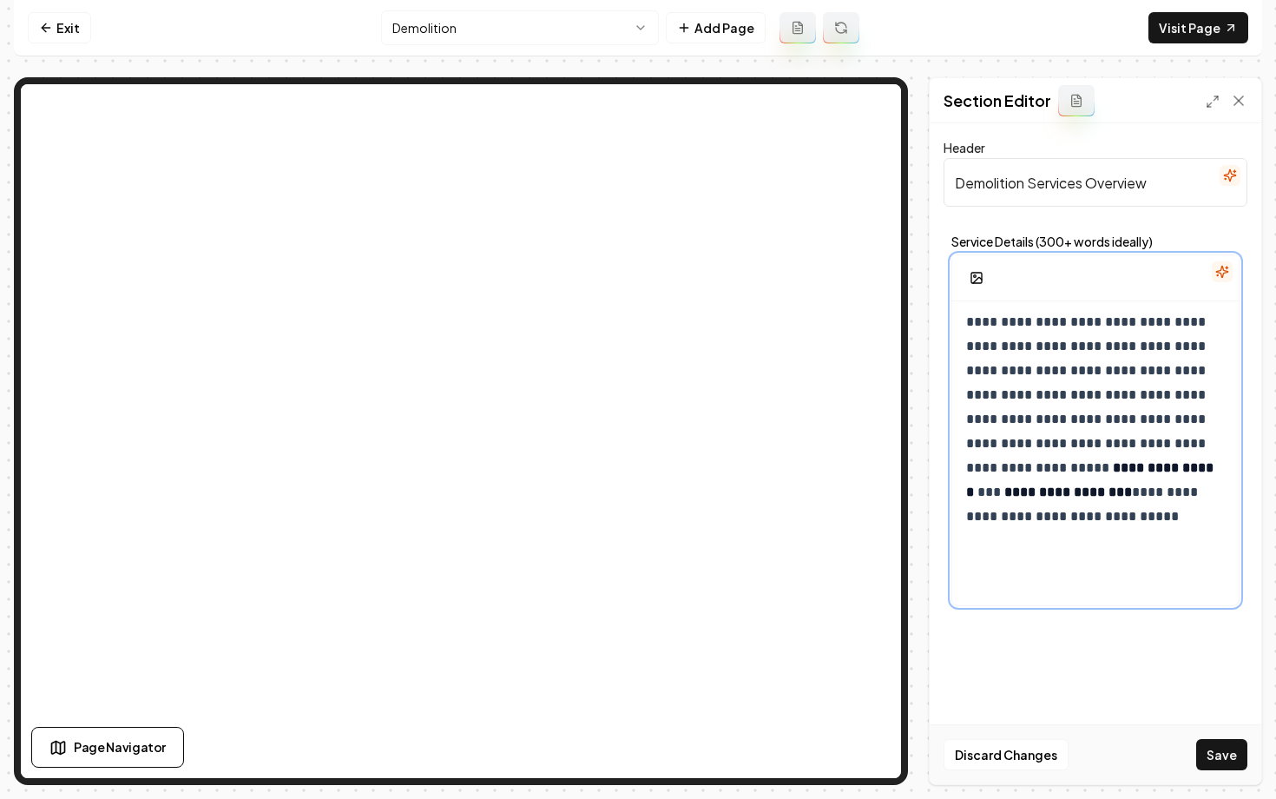
scroll to position [13, 0]
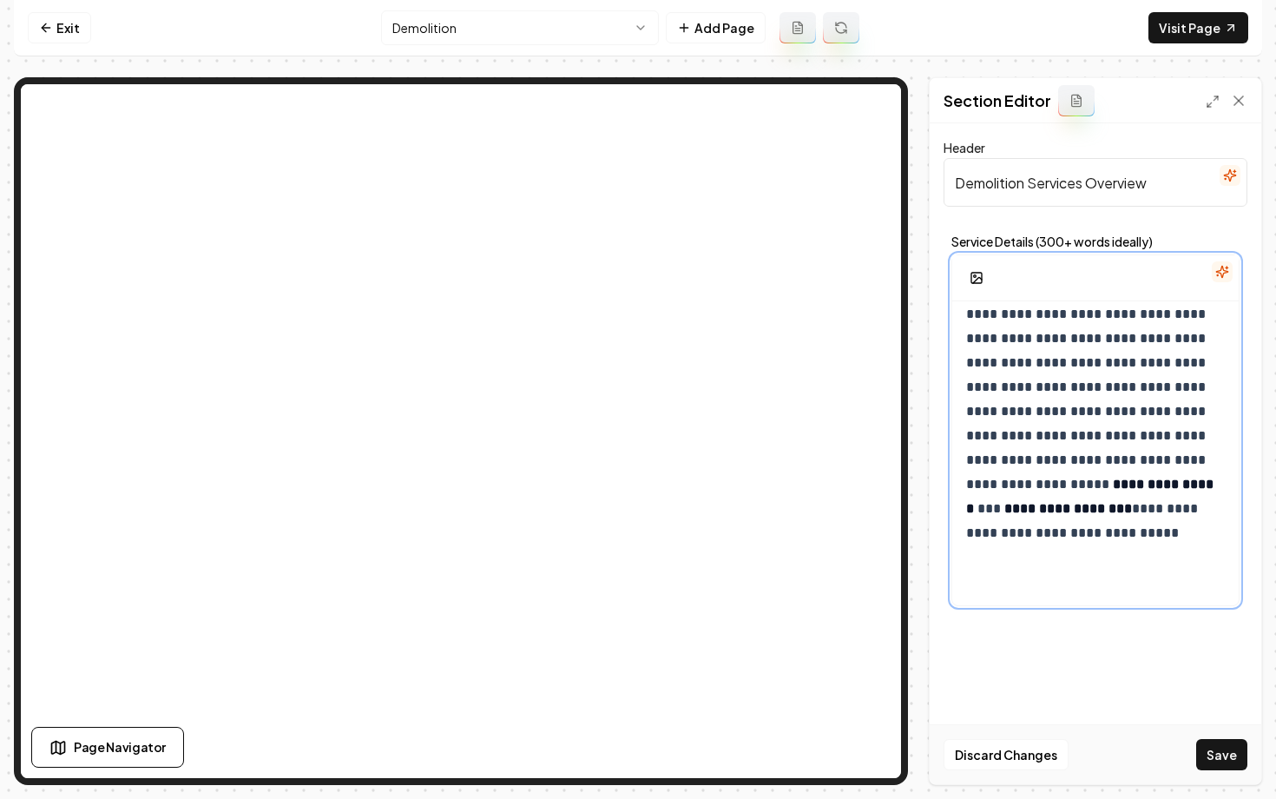
click at [1097, 537] on div "**********" at bounding box center [1095, 454] width 286 height 333
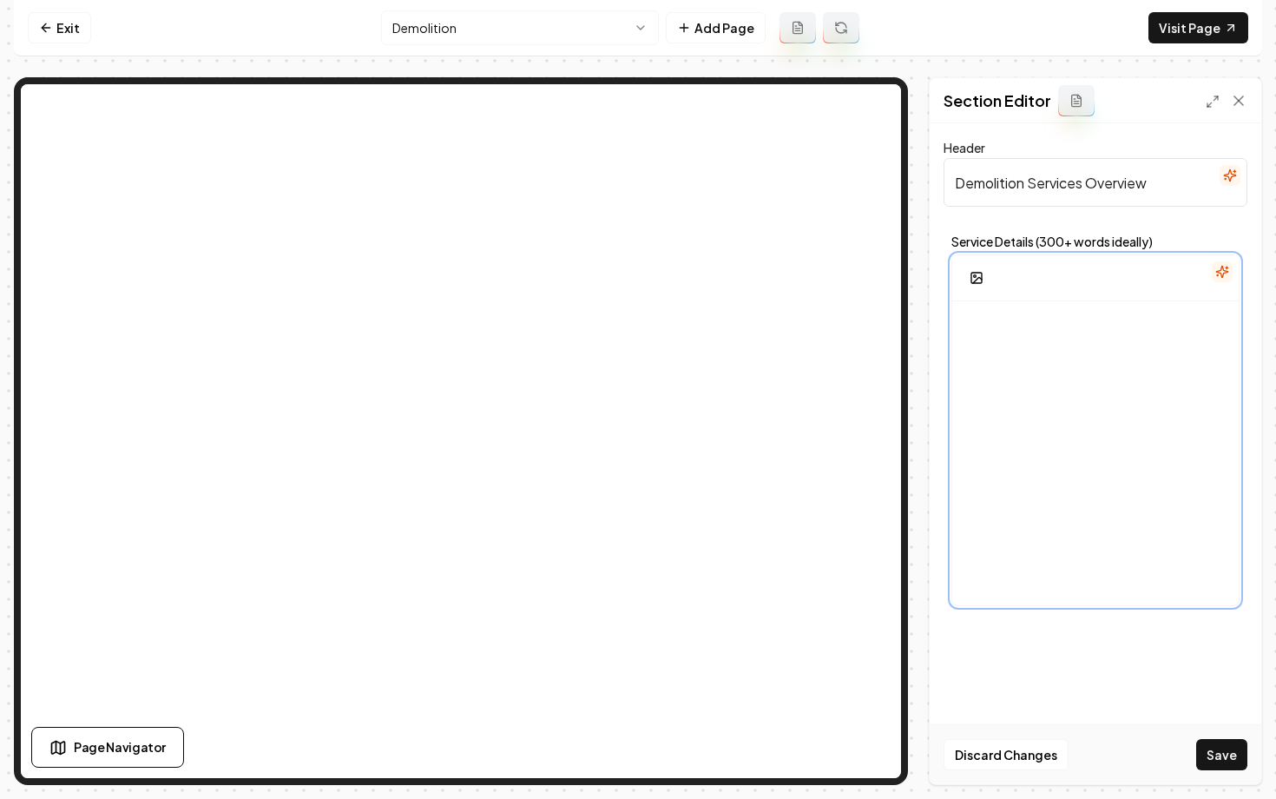
click at [1097, 537] on div at bounding box center [1095, 454] width 286 height 333
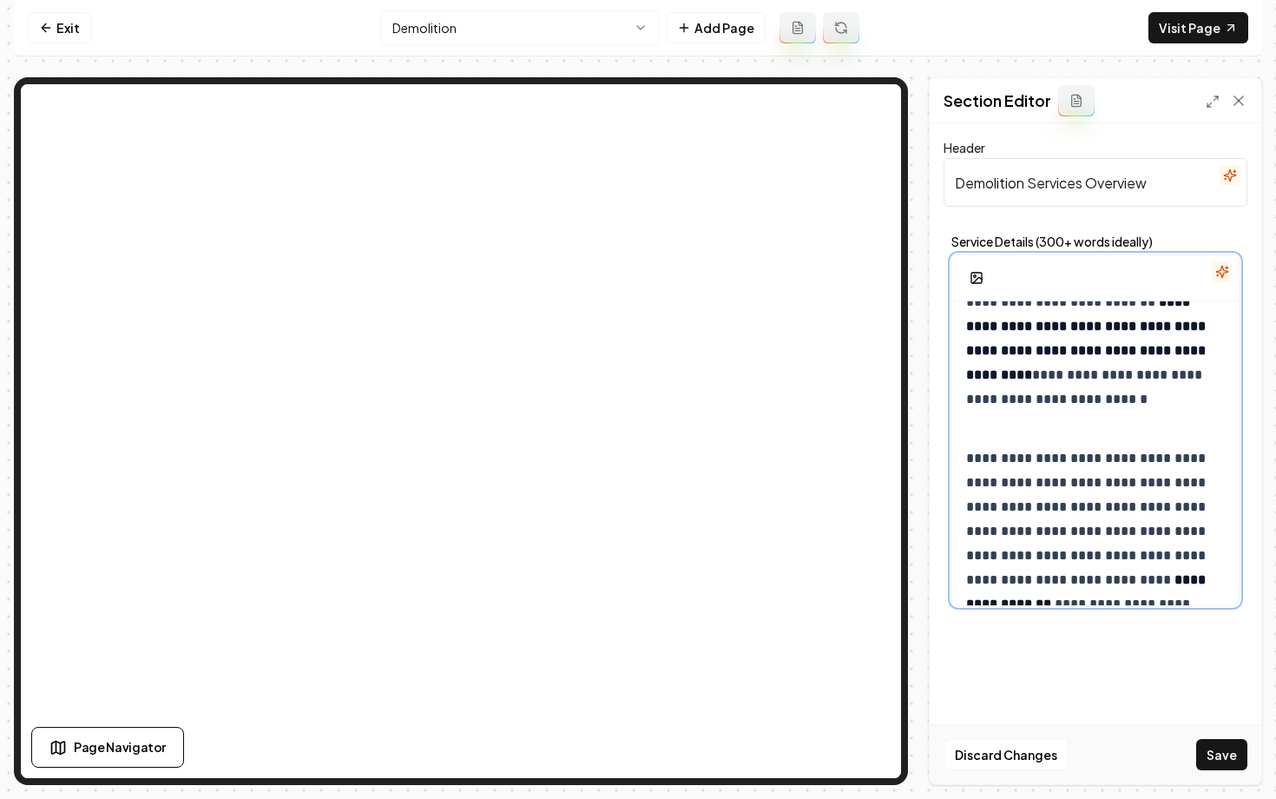
scroll to position [0, 0]
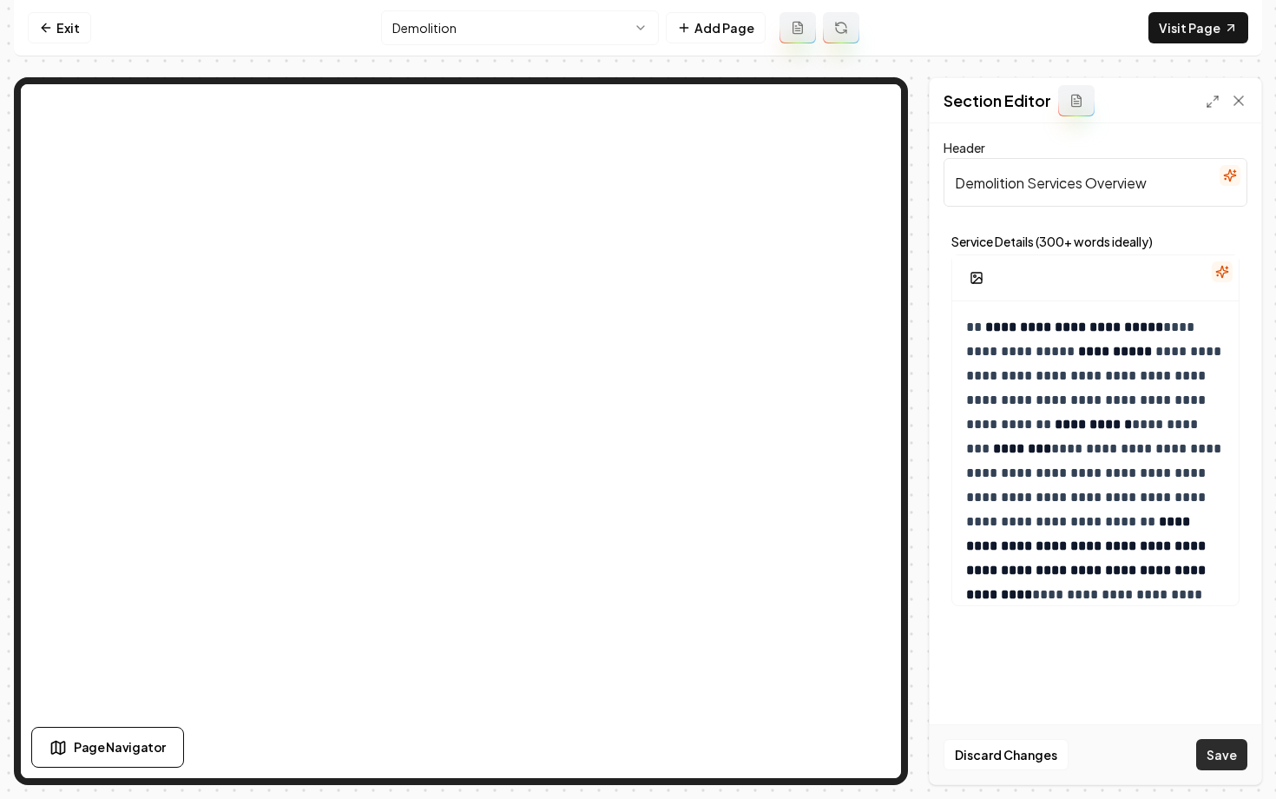
click at [1235, 750] on button "Save" at bounding box center [1221, 754] width 51 height 31
click at [60, 45] on nav "Exit Demolition Add Page Visit Page" at bounding box center [638, 28] width 1248 height 56
click at [60, 39] on link "Exit" at bounding box center [59, 27] width 63 height 31
